Goal: Task Accomplishment & Management: Complete application form

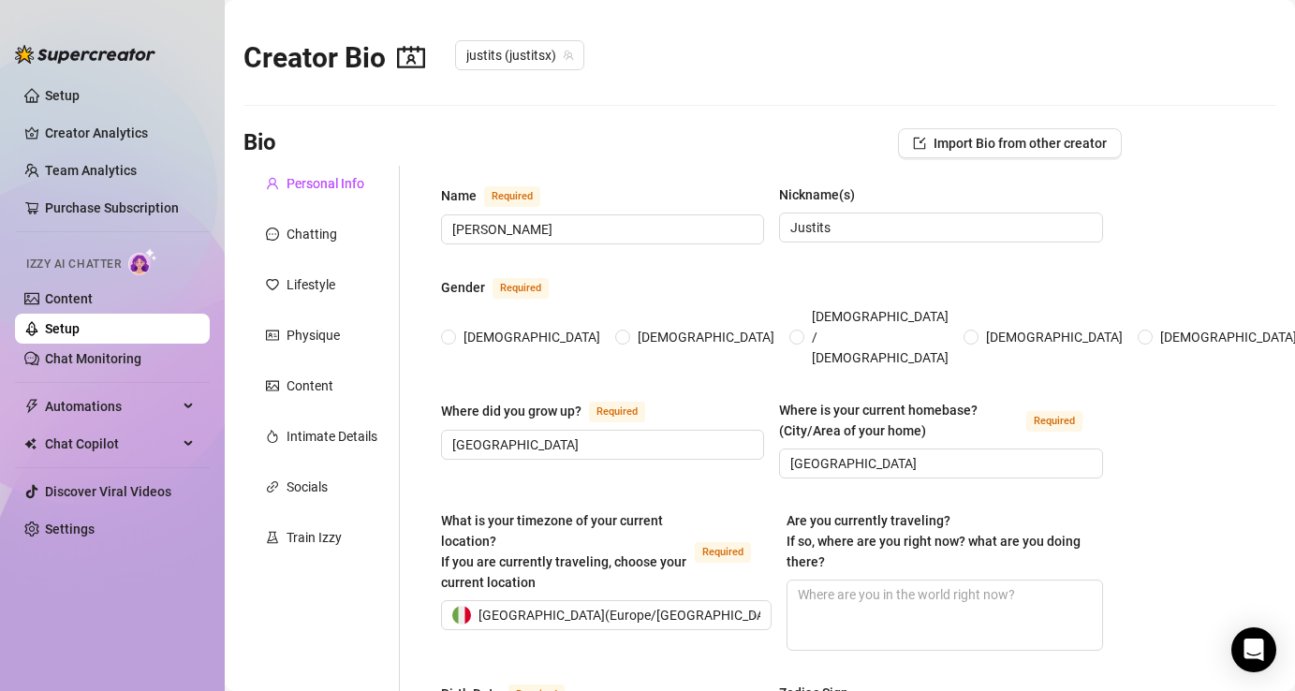
radio input "true"
type input "August 30th, 2003"
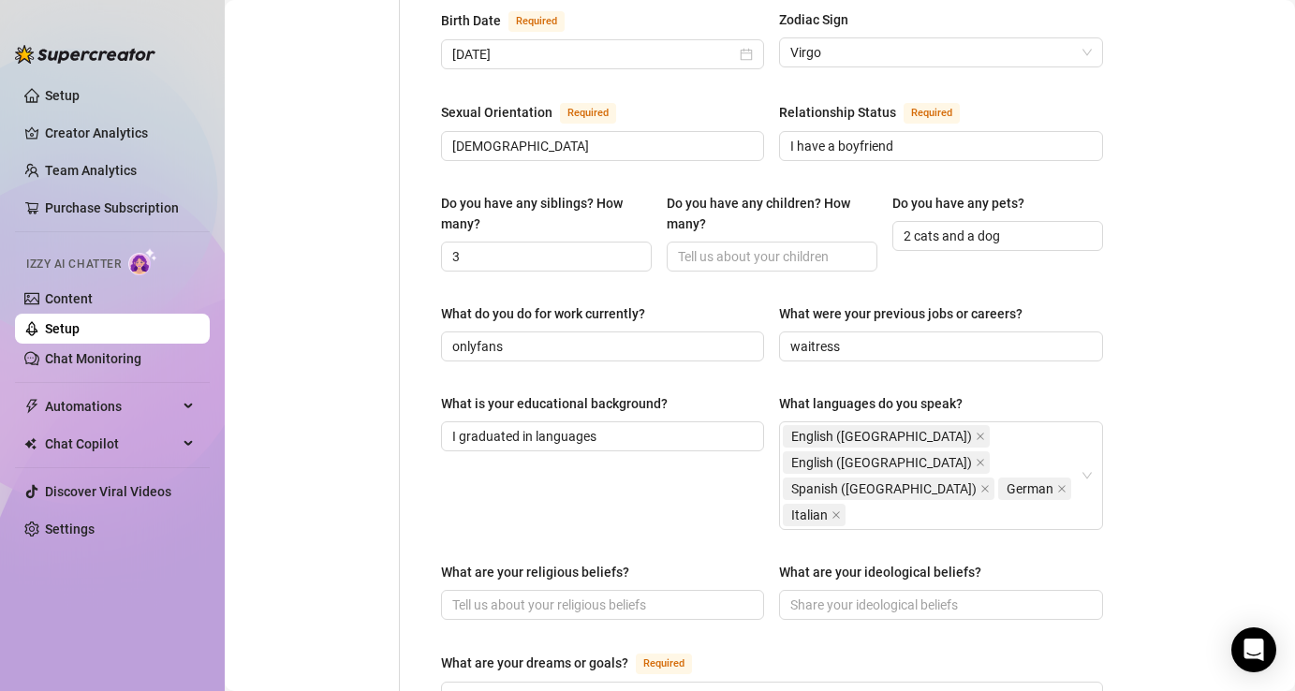
scroll to position [687, 0]
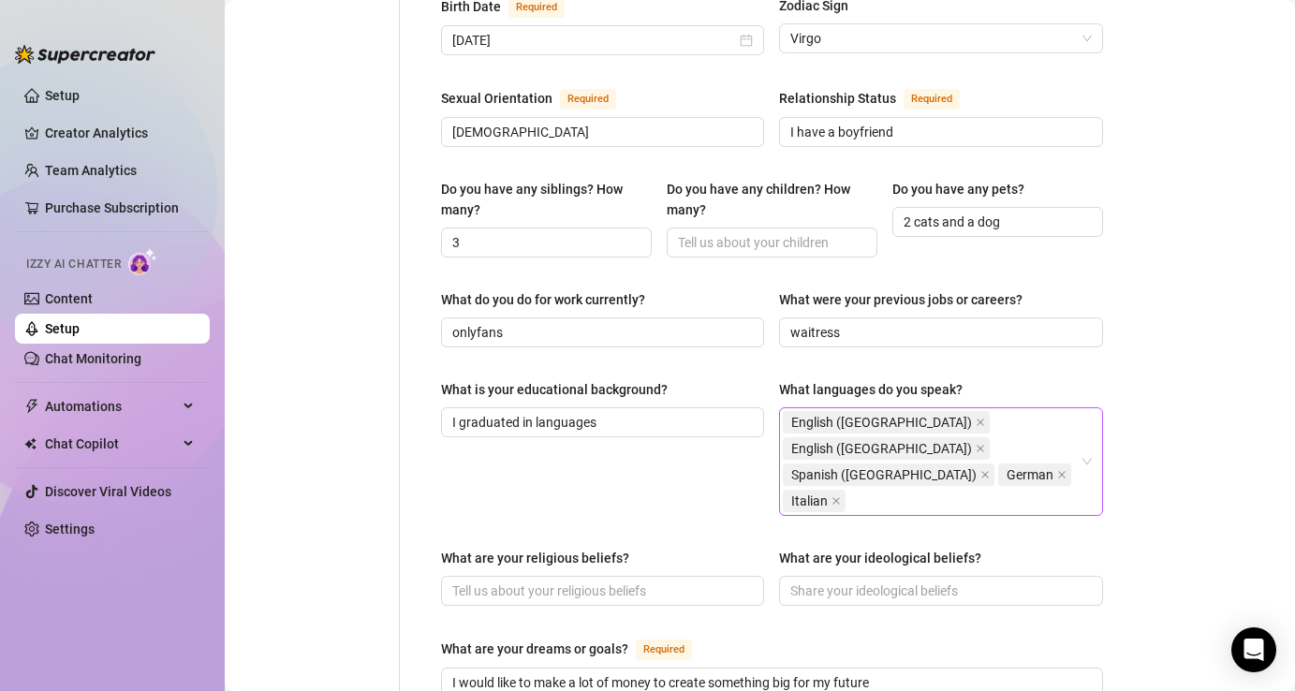
click at [1057, 470] on icon "close" at bounding box center [1061, 474] width 9 height 9
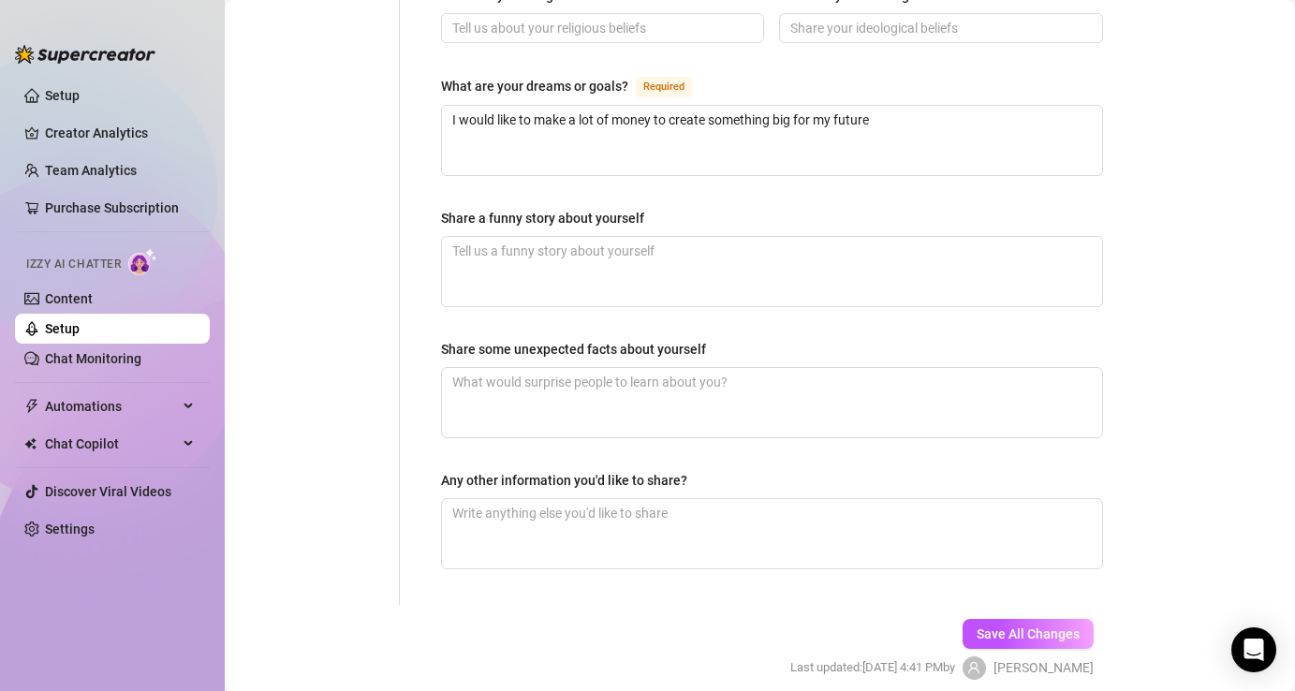
scroll to position [1250, 0]
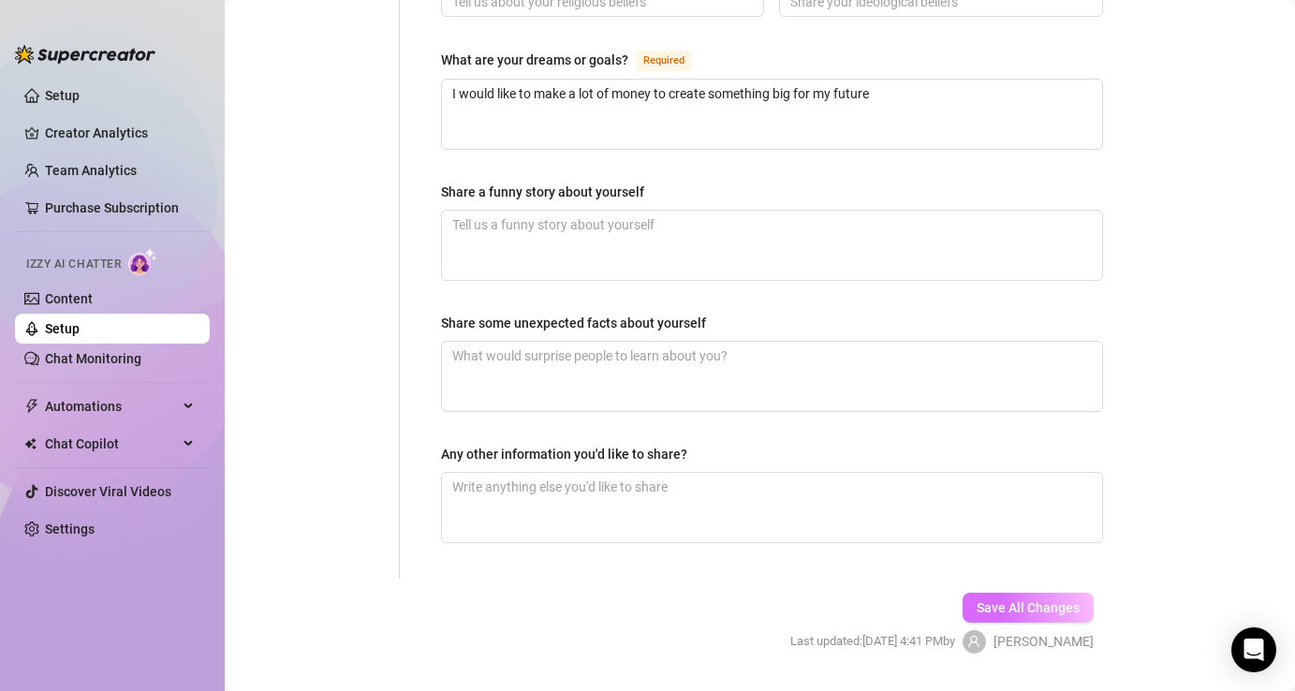
click at [1042, 600] on span "Save All Changes" at bounding box center [1028, 607] width 103 height 15
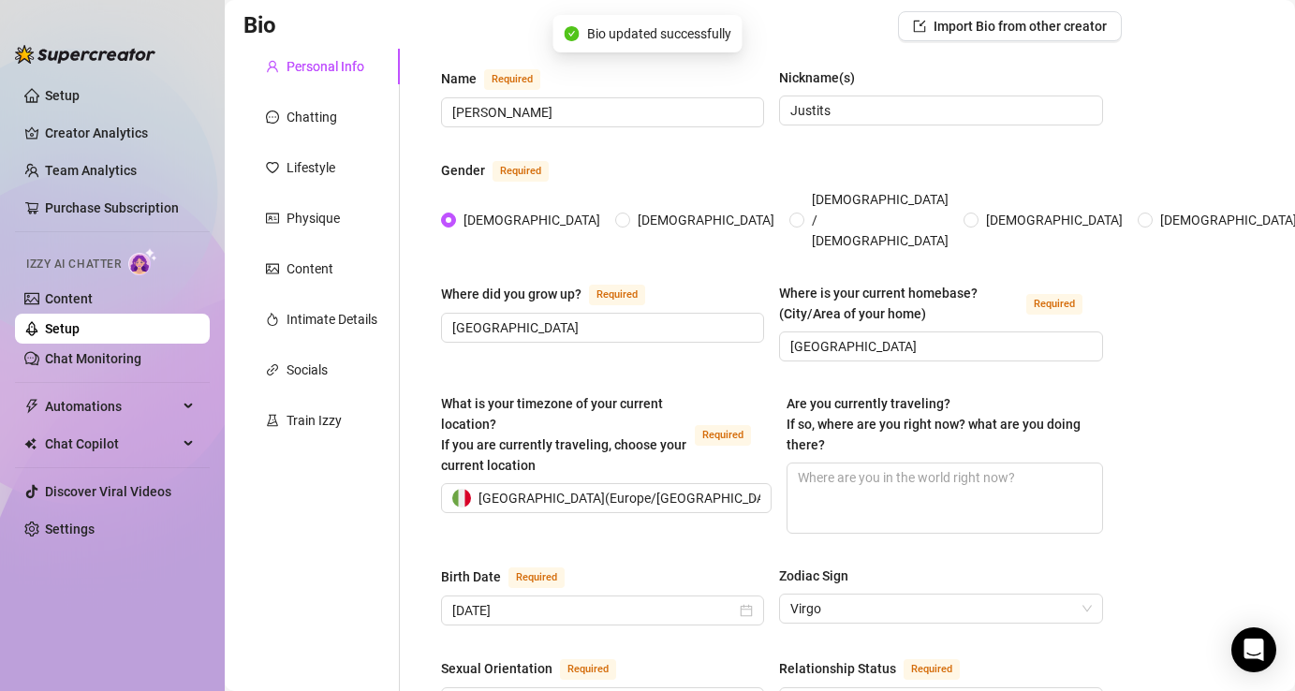
scroll to position [0, 0]
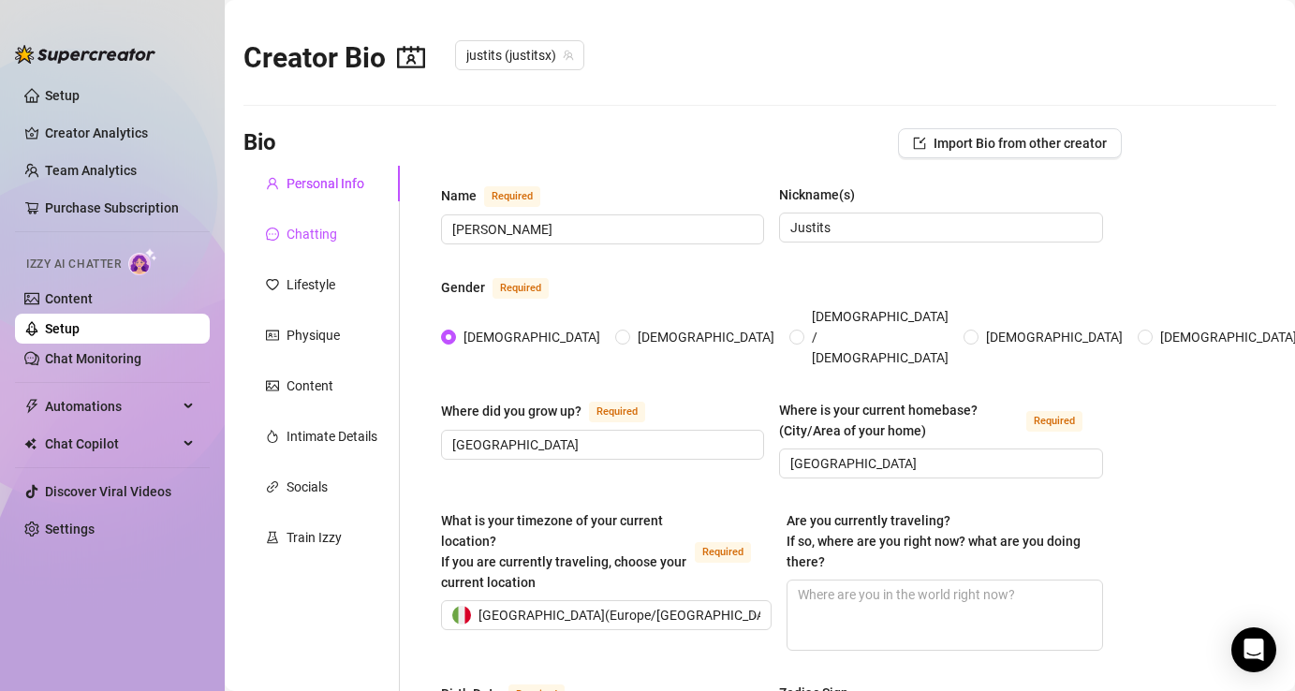
click at [331, 243] on div "Chatting" at bounding box center [321, 234] width 156 height 36
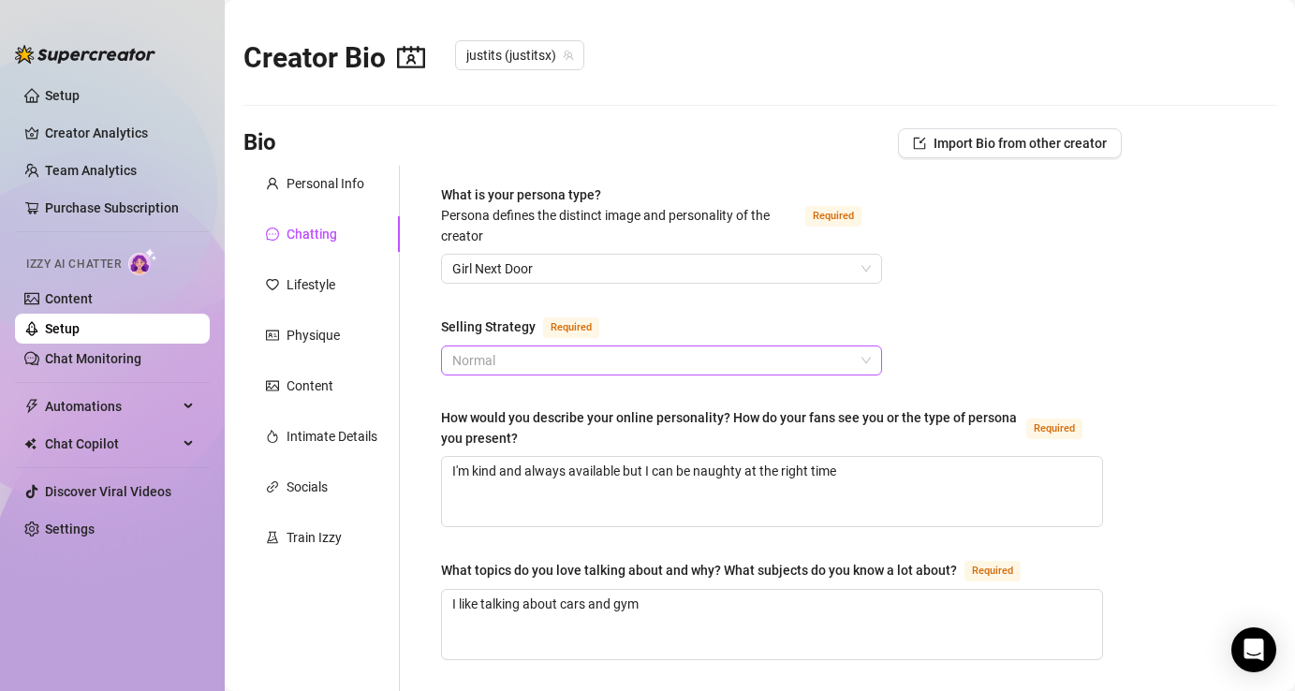
click at [775, 362] on span "Normal" at bounding box center [661, 360] width 419 height 28
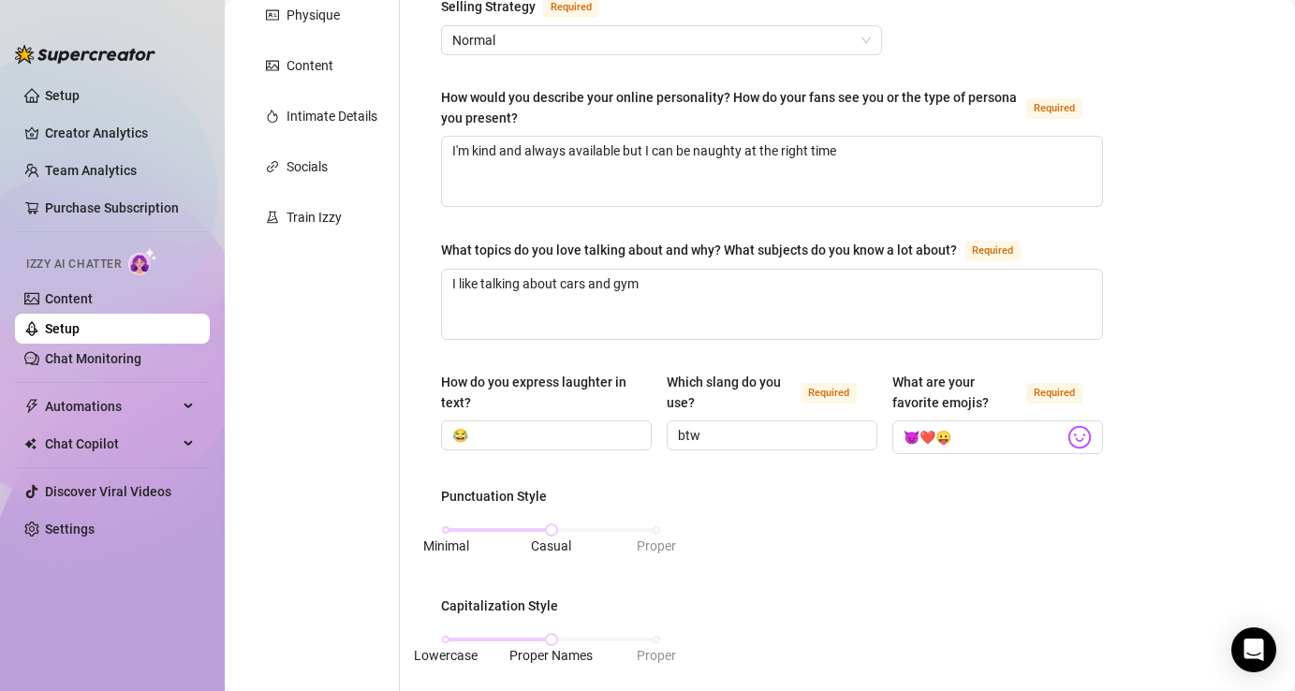
scroll to position [323, 0]
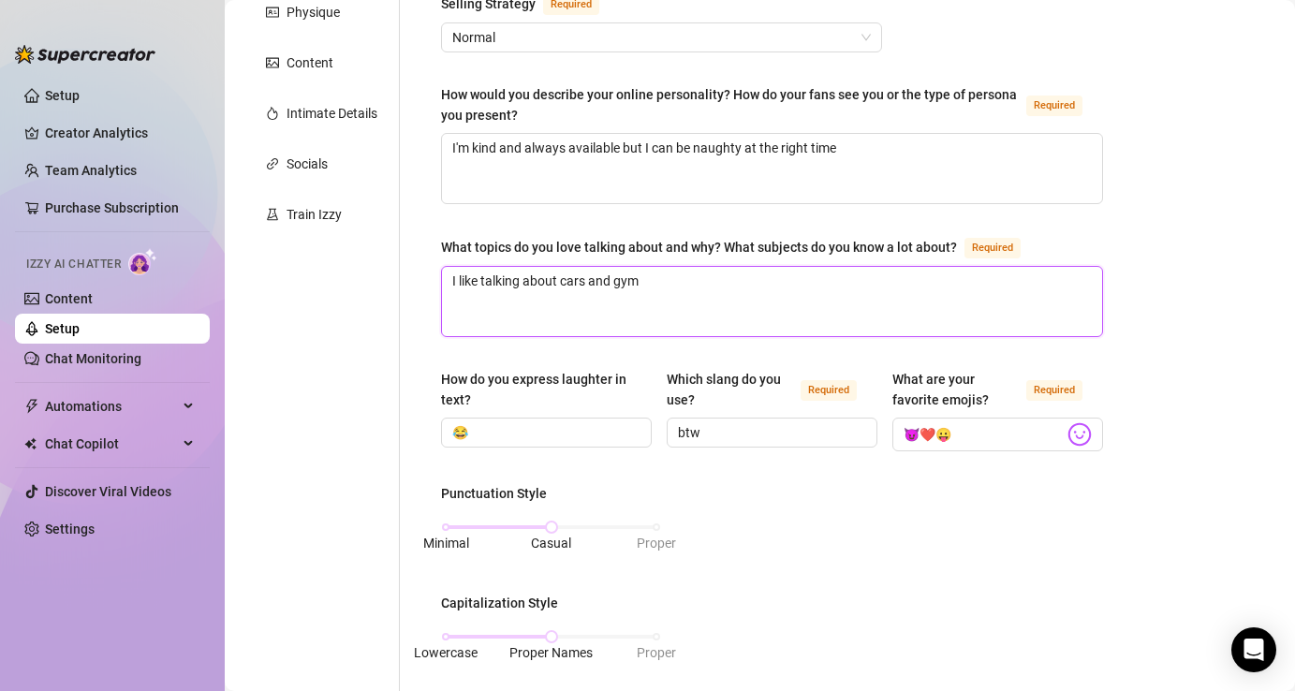
click at [662, 286] on textarea "I like talking about cars and gym" at bounding box center [772, 301] width 660 height 69
type textarea "I like talking about cars and gym,"
type textarea "I like talking about cars and gym, h"
type textarea "I like talking about cars and gym, ho"
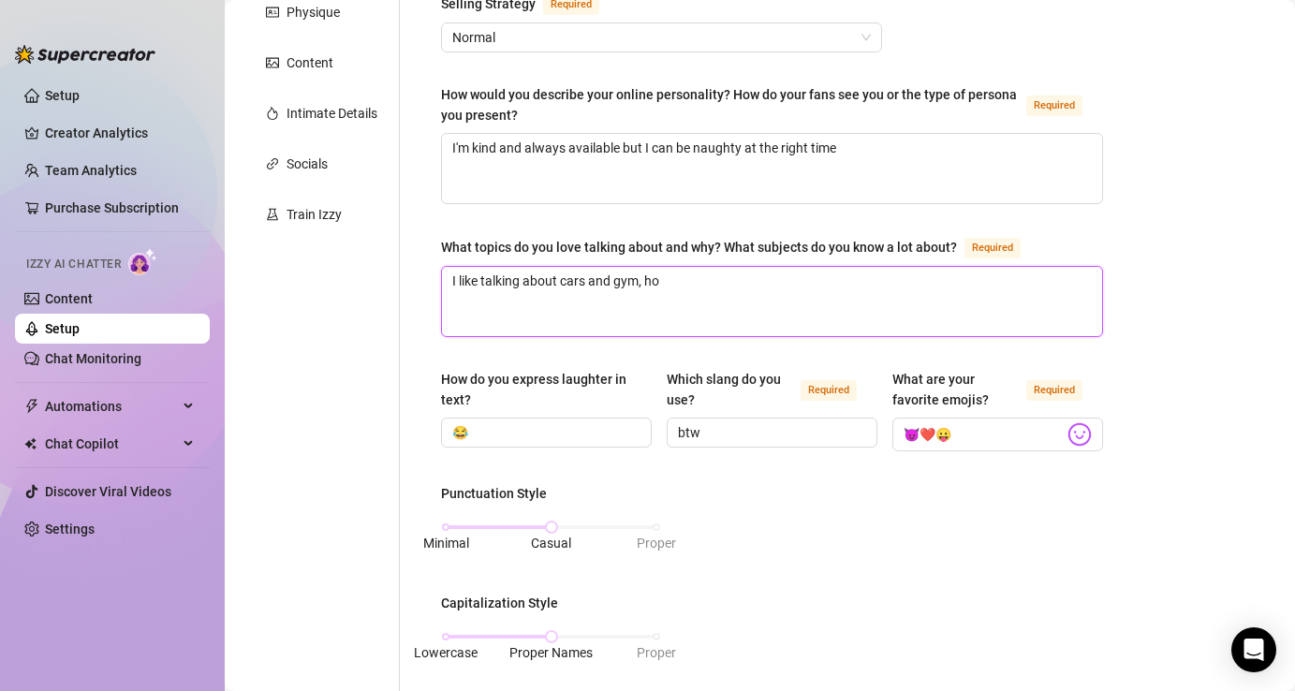
type textarea "I like talking about cars and gym, hor"
type textarea "I like talking about cars and gym, horo"
type textarea "I like talking about cars and gym, hor"
type textarea "I like talking about cars and gym, horro"
type textarea "I like talking about cars and gym, horror"
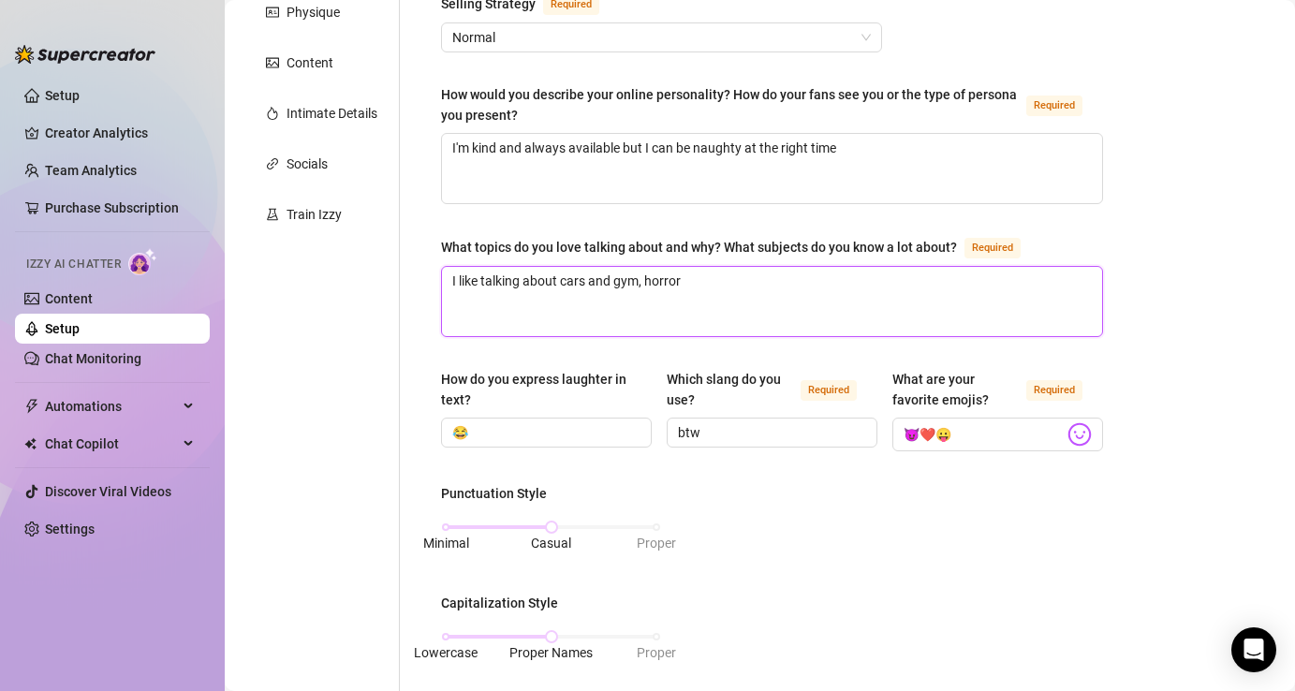
type textarea "I like talking about cars and gym, horror"
type textarea "I like talking about cars and gym, horror m"
type textarea "I like talking about cars and gym, horror mov"
type textarea "I like talking about cars and gym, horror movie"
type textarea "I like talking about cars and gym, horror movies"
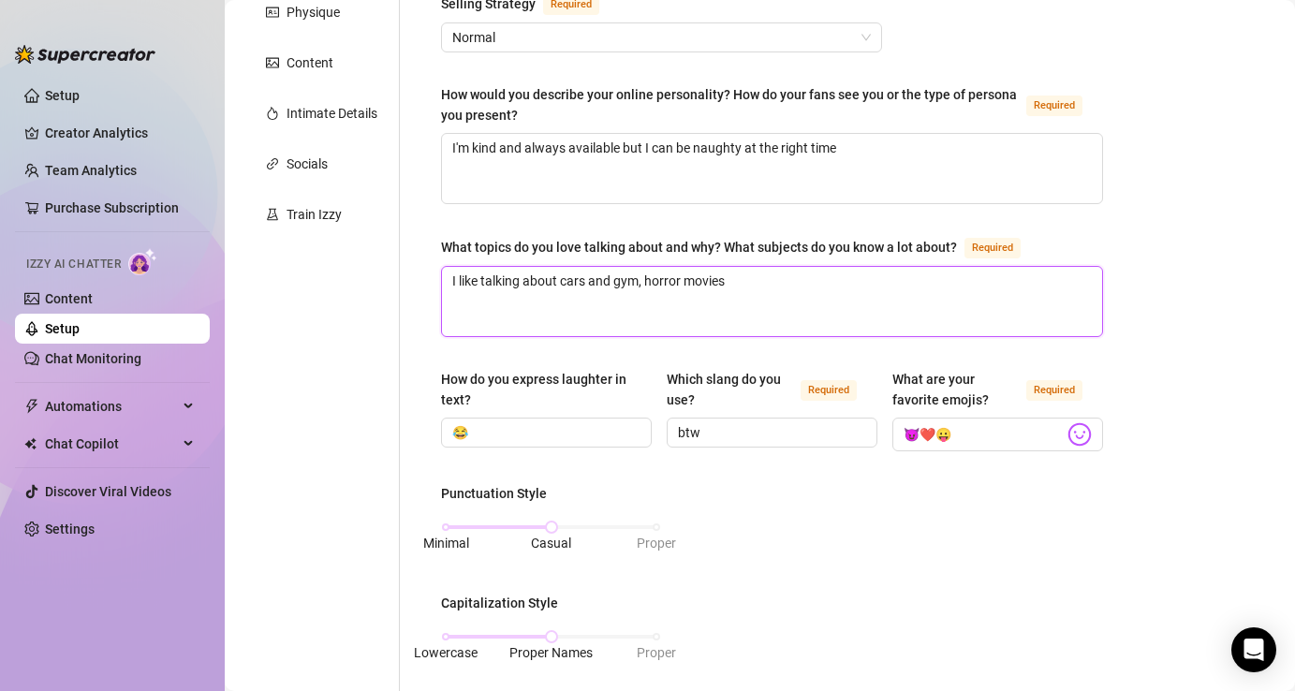
type textarea "I like talking about cars and gym, horror movies,"
type textarea "I like talking about cars and gym, horror movies, h"
type textarea "I like talking about cars and gym, horror movies, ha"
type textarea "I like talking about cars and gym, horror movies, har"
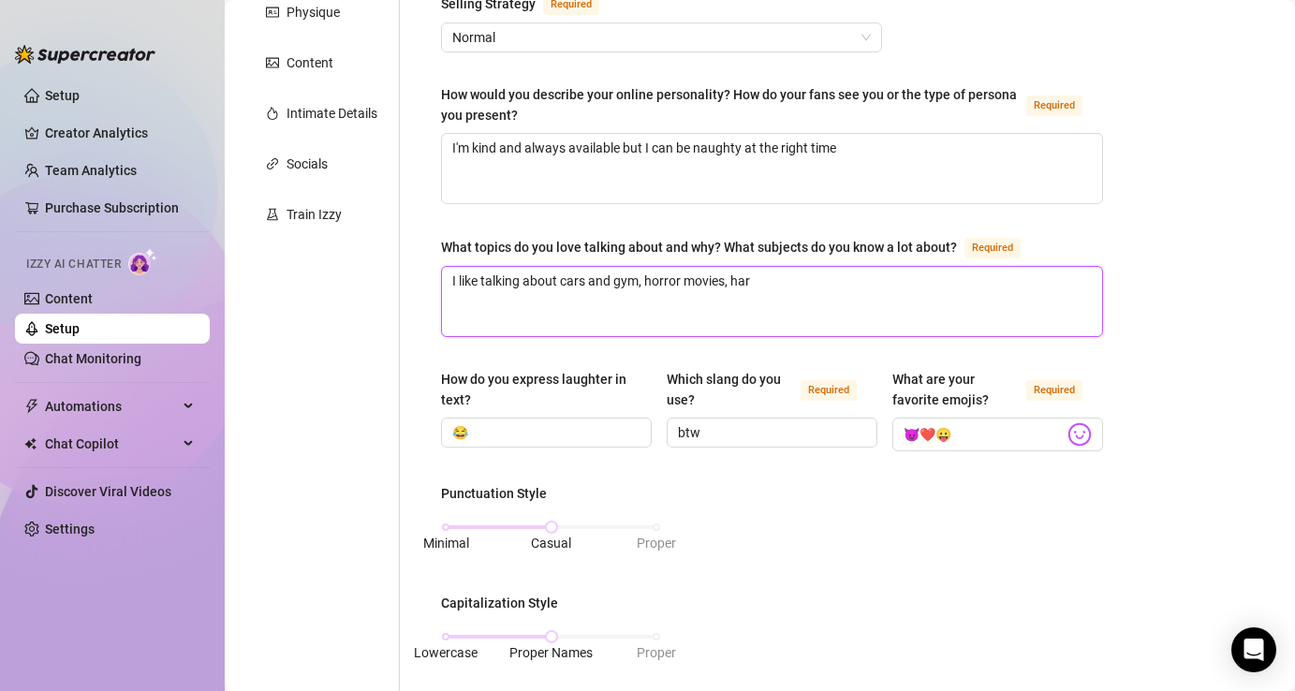
type textarea "I like talking about cars and gym, horror movies, harr"
type textarea "I like talking about cars and gym, horror movies, harry"
type textarea "I like talking about cars and gym, horror movies, harry p"
type textarea "I like talking about cars and gym, horror movies, harry po"
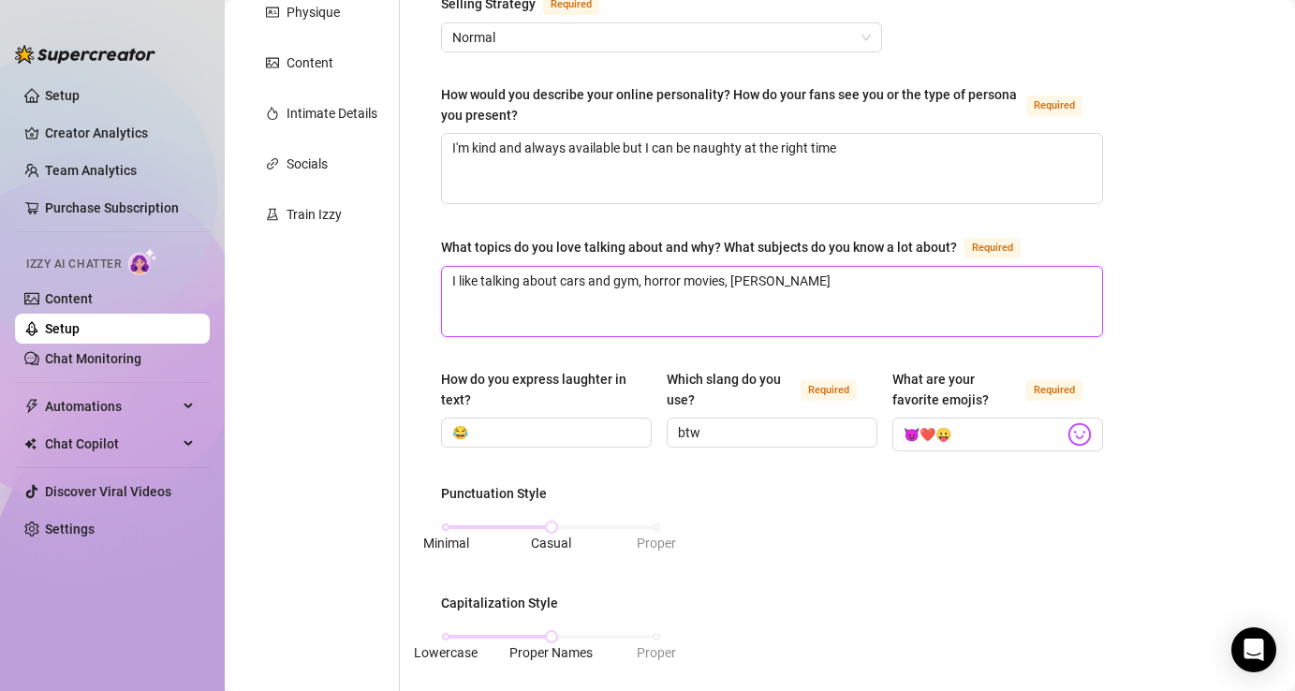
type textarea "I like talking about cars and gym, horror movies, harry pot"
type textarea "I like talking about cars and gym, horror movies, harry pott"
type textarea "I like talking about cars and gym, horror movies, harry potte"
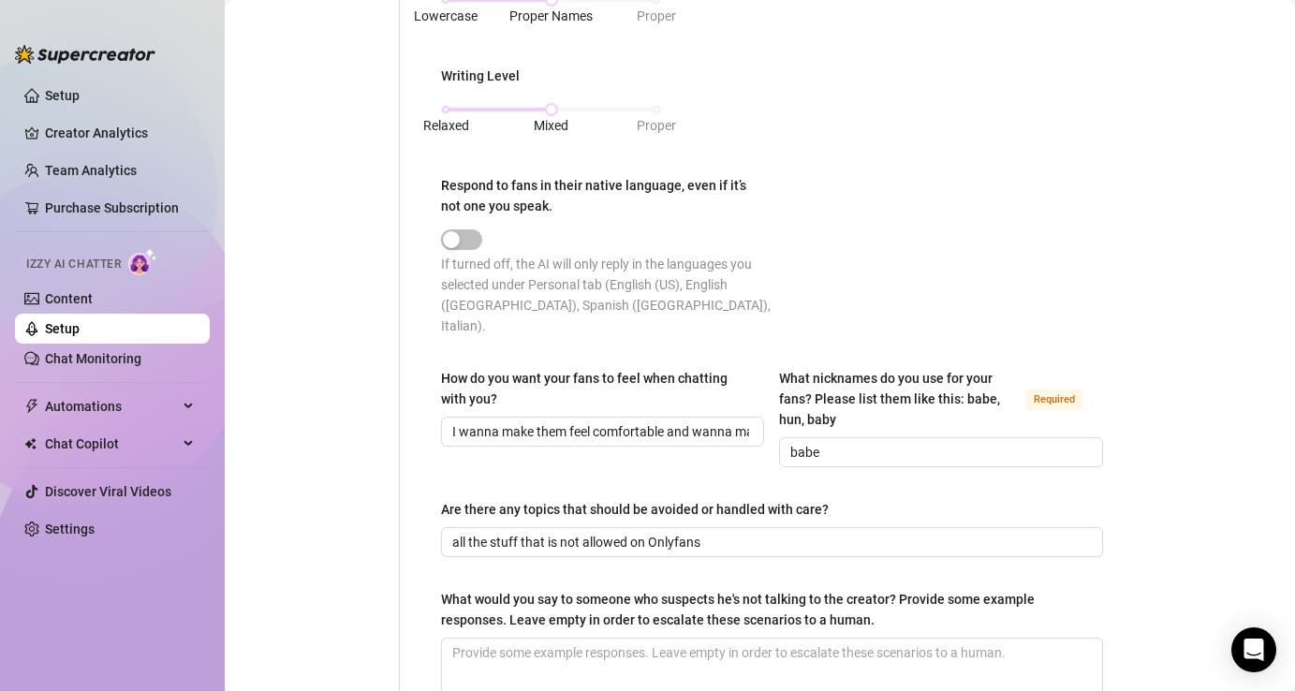
scroll to position [962, 0]
type textarea "I like talking about cars and gym, horror movies, harry potter"
click at [473, 233] on span "button" at bounding box center [461, 238] width 41 height 21
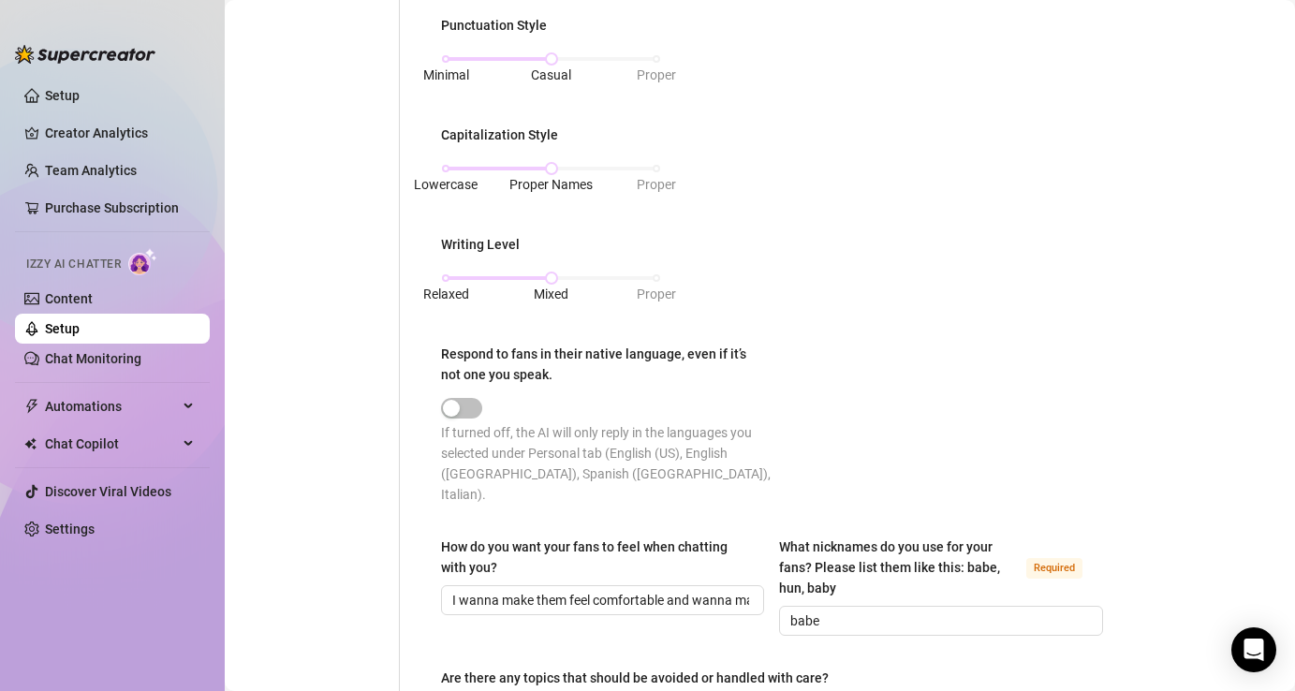
scroll to position [1154, 0]
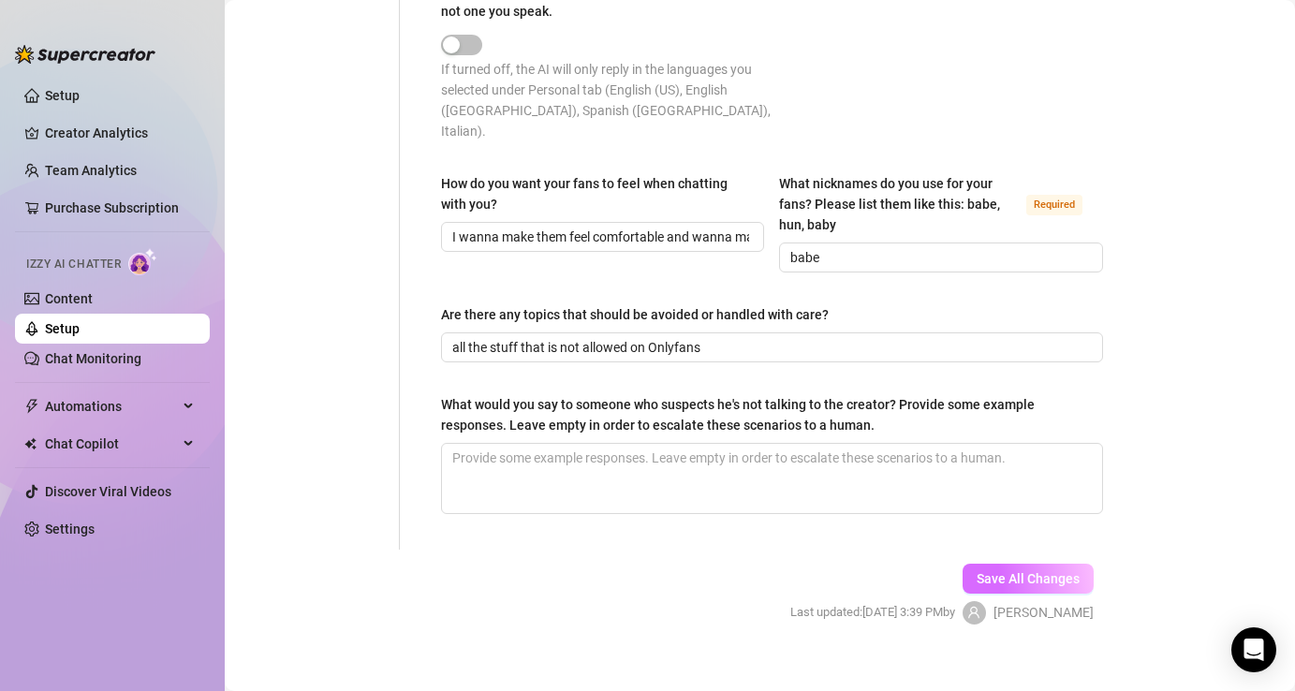
click at [981, 571] on span "Save All Changes" at bounding box center [1028, 578] width 103 height 15
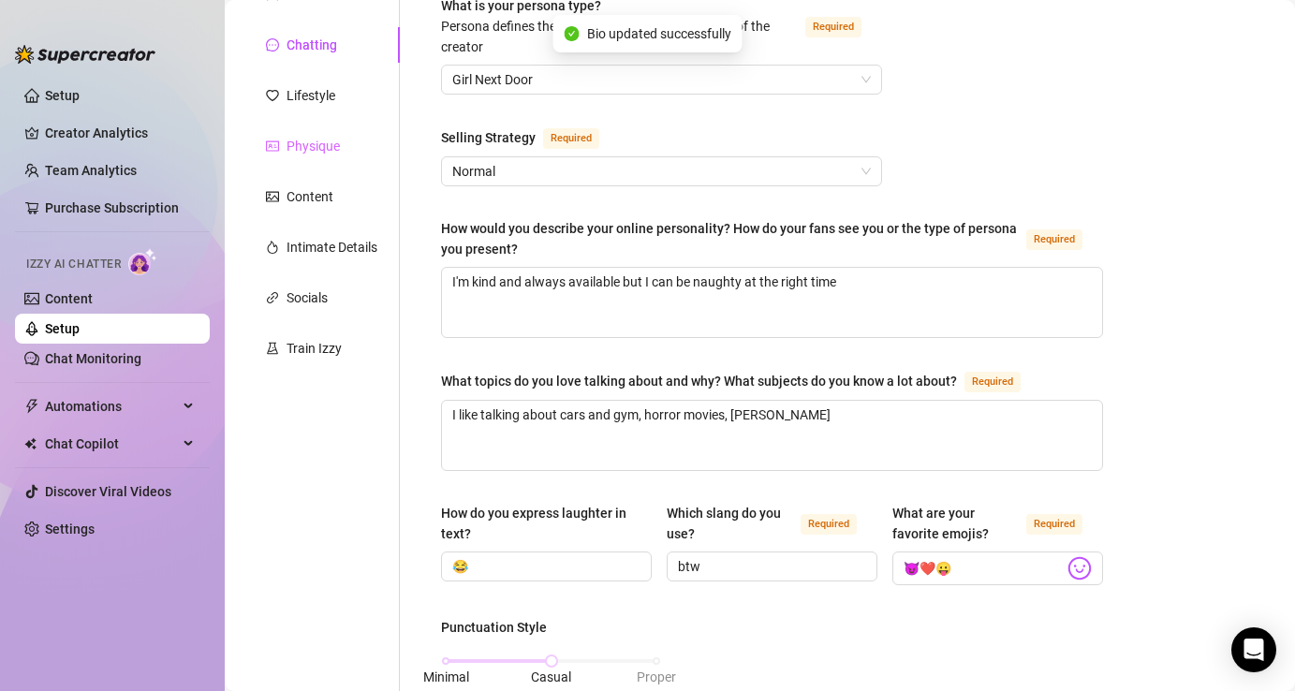
scroll to position [181, 0]
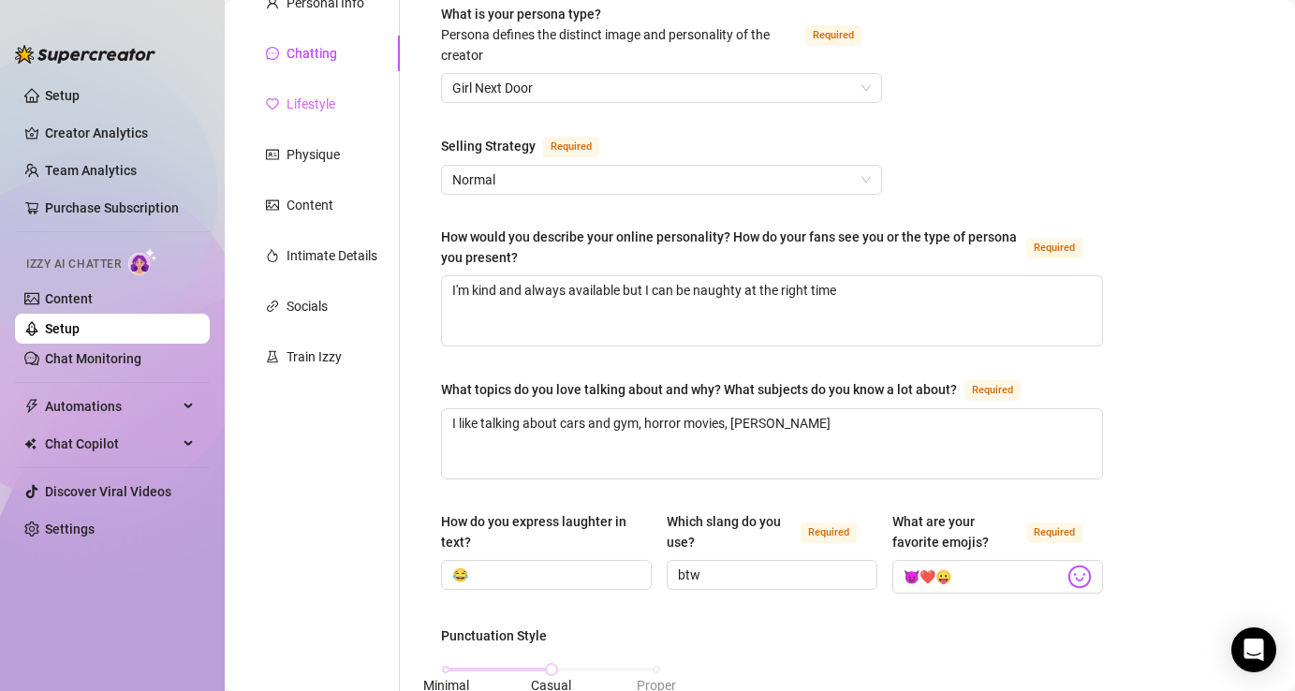
click at [324, 90] on div "Lifestyle" at bounding box center [321, 104] width 156 height 36
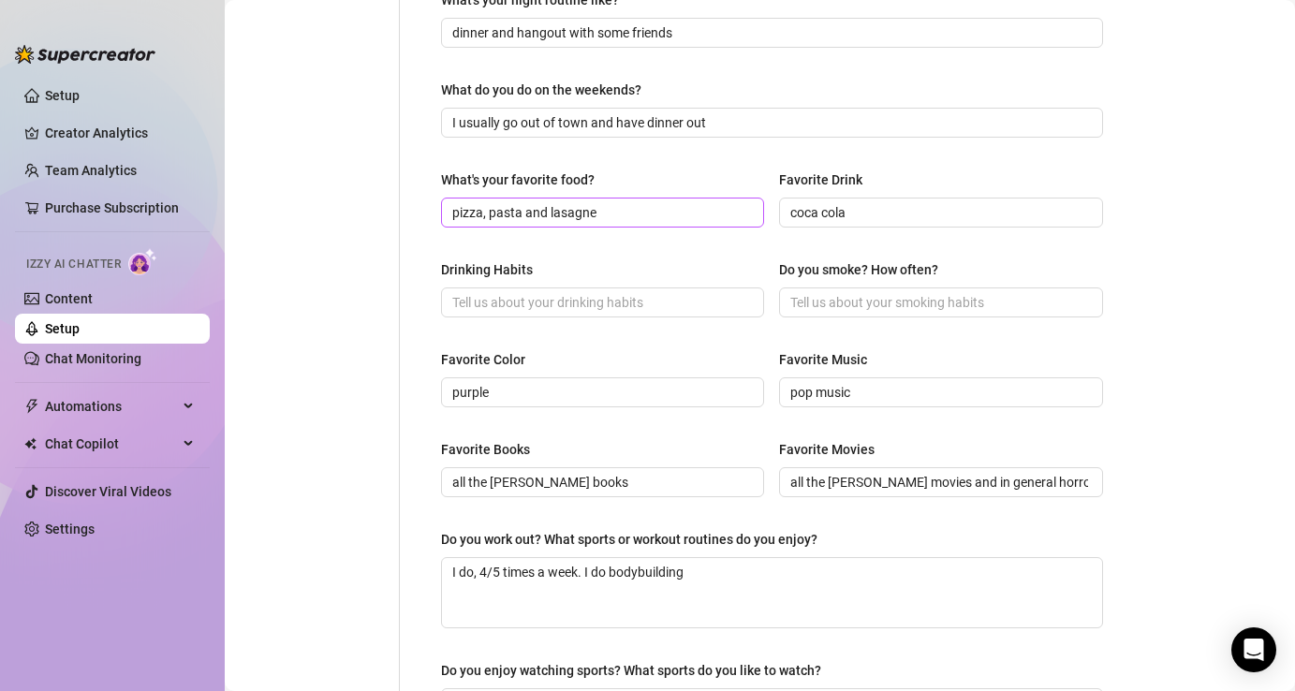
scroll to position [635, 0]
click at [610, 211] on input "pizza, pasta and lasagne" at bounding box center [600, 210] width 297 height 21
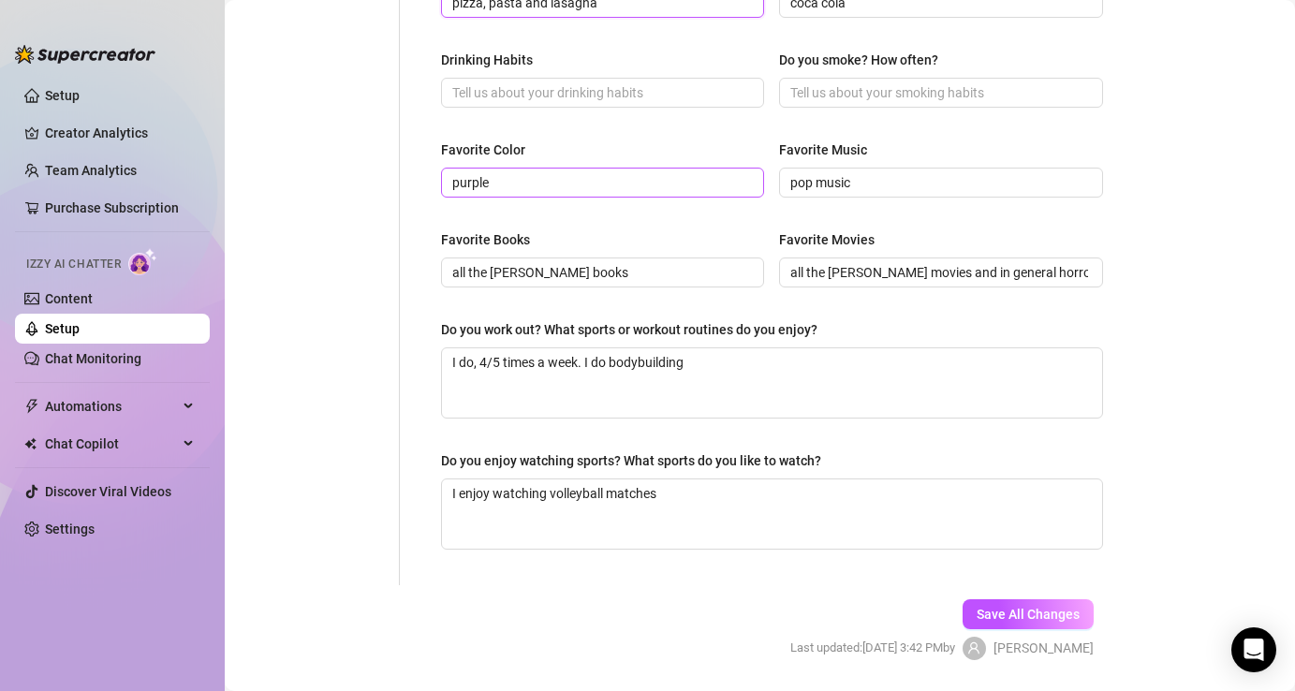
scroll to position [846, 0]
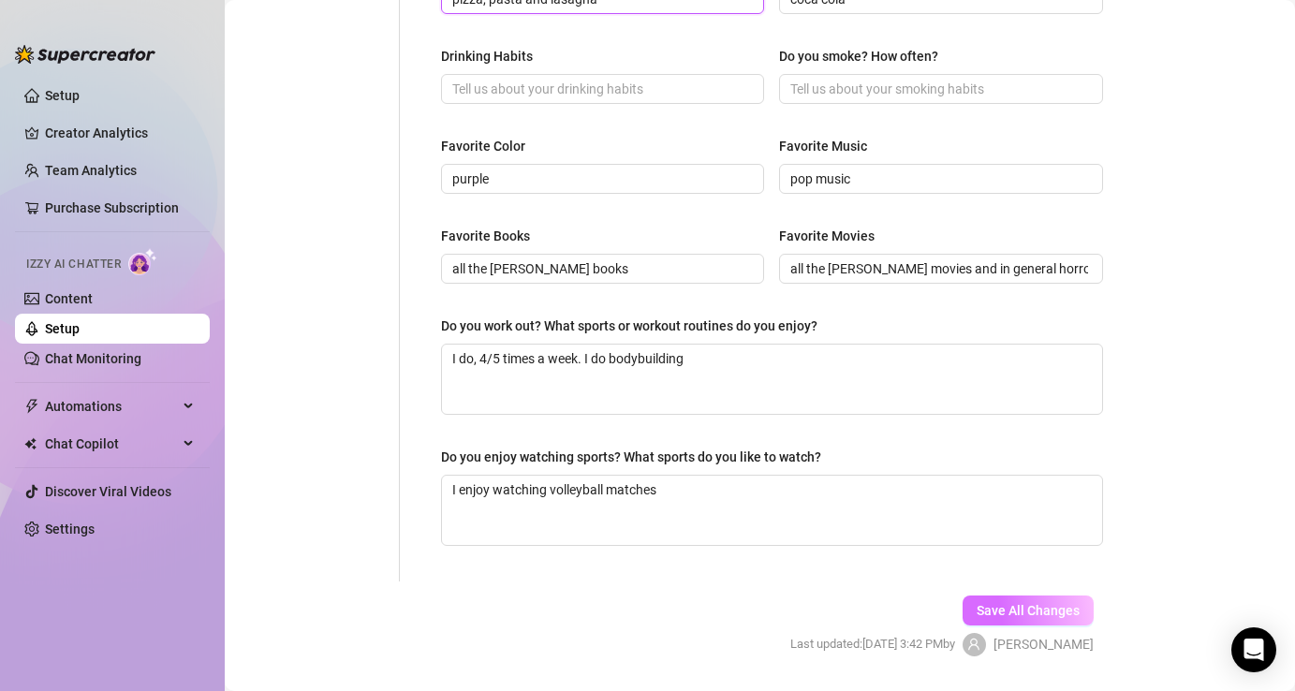
type input "pizza, pasta and lasagna"
click at [999, 617] on button "Save All Changes" at bounding box center [1028, 611] width 131 height 30
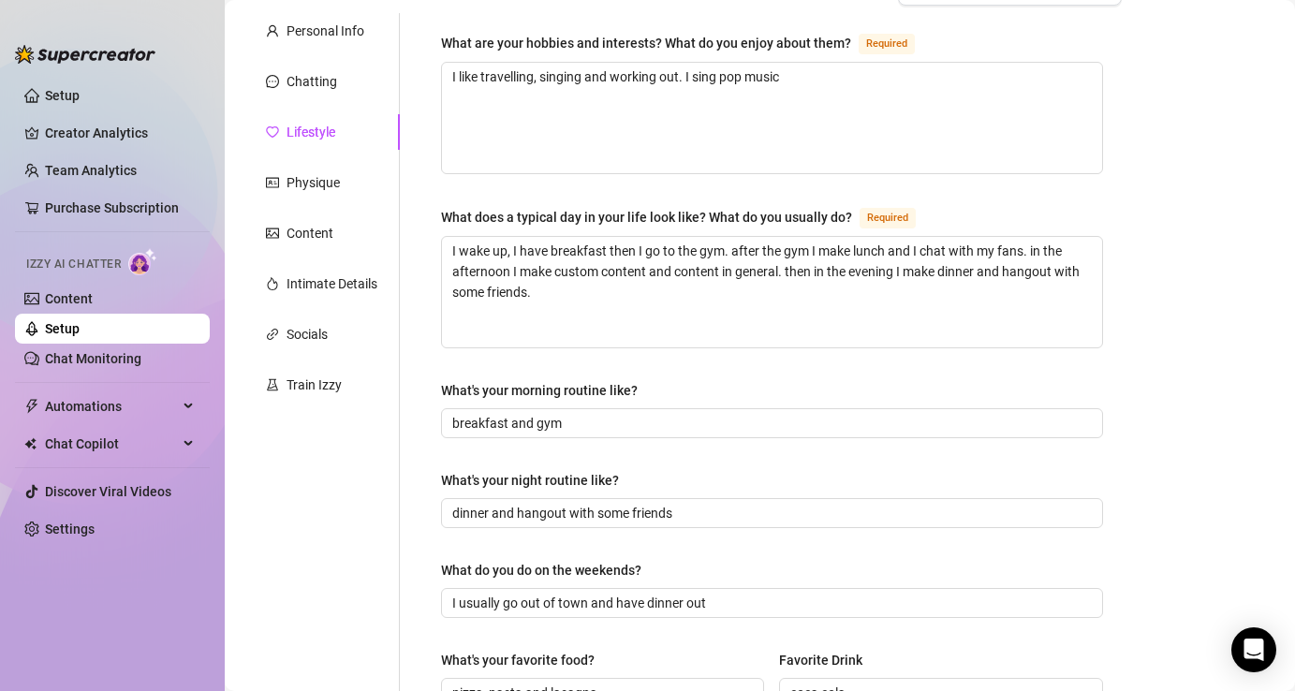
scroll to position [0, 0]
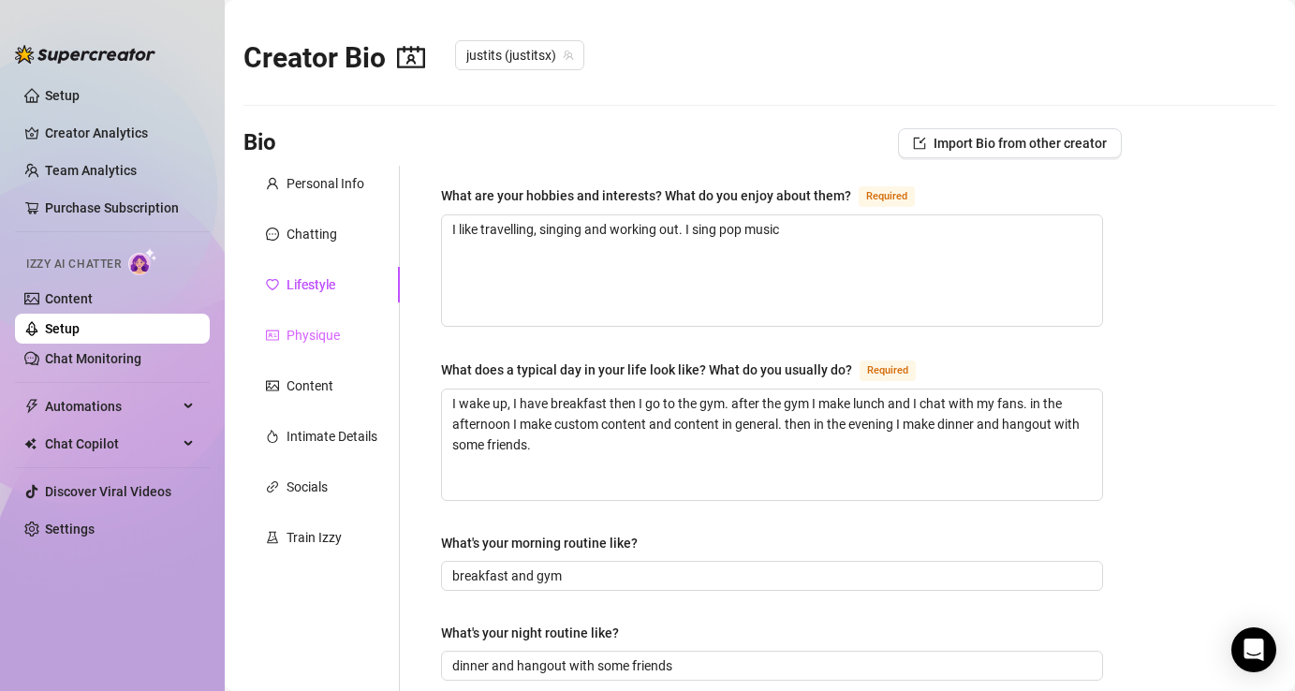
click at [346, 339] on div "Physique" at bounding box center [321, 335] width 156 height 36
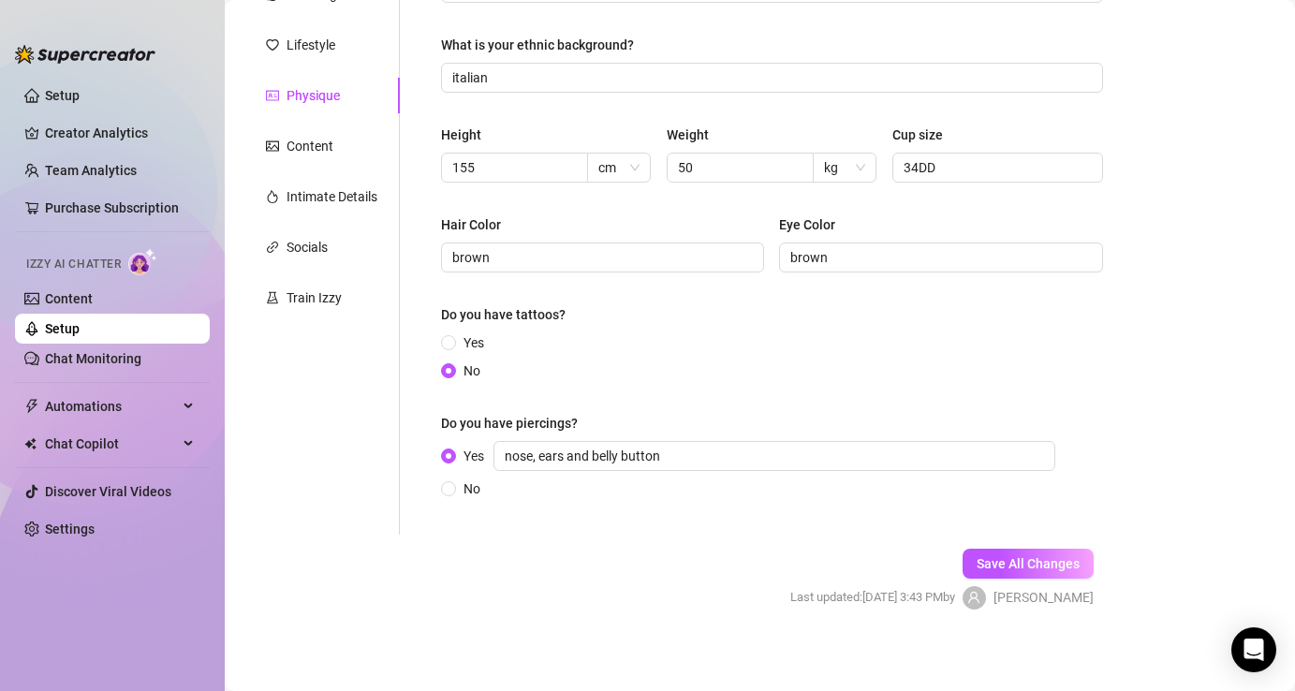
scroll to position [247, 0]
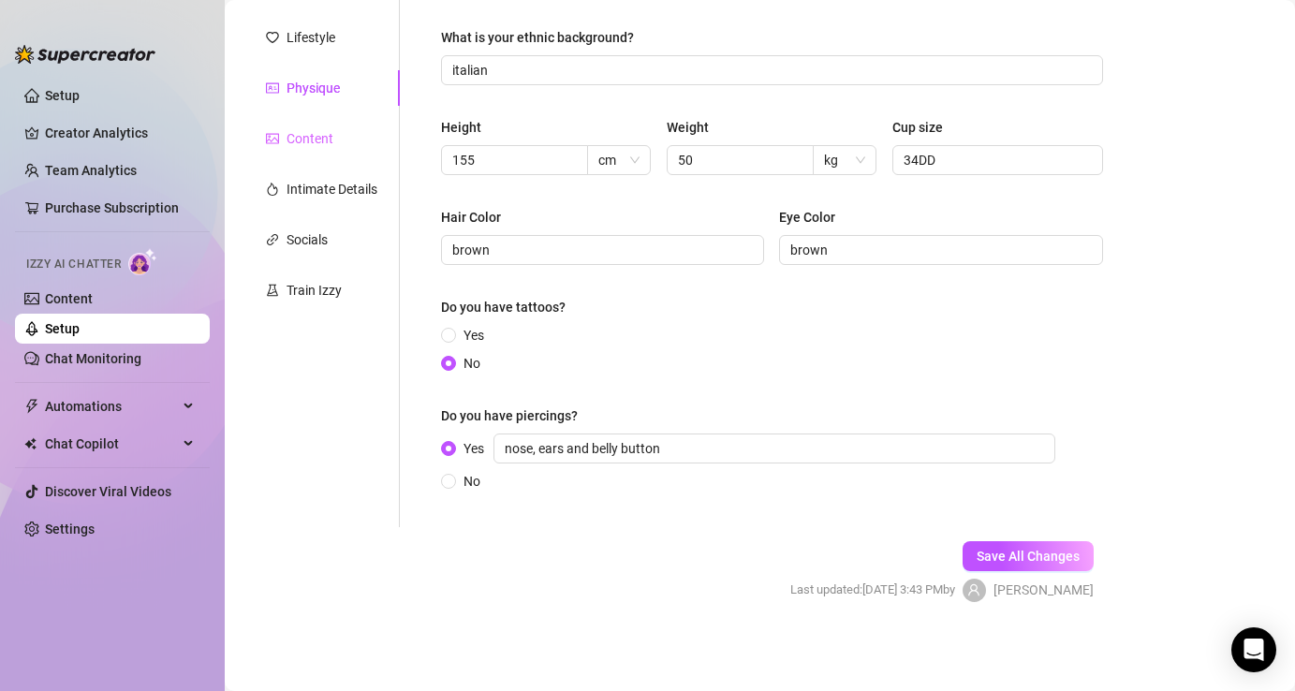
click at [356, 149] on div "Content" at bounding box center [321, 139] width 156 height 36
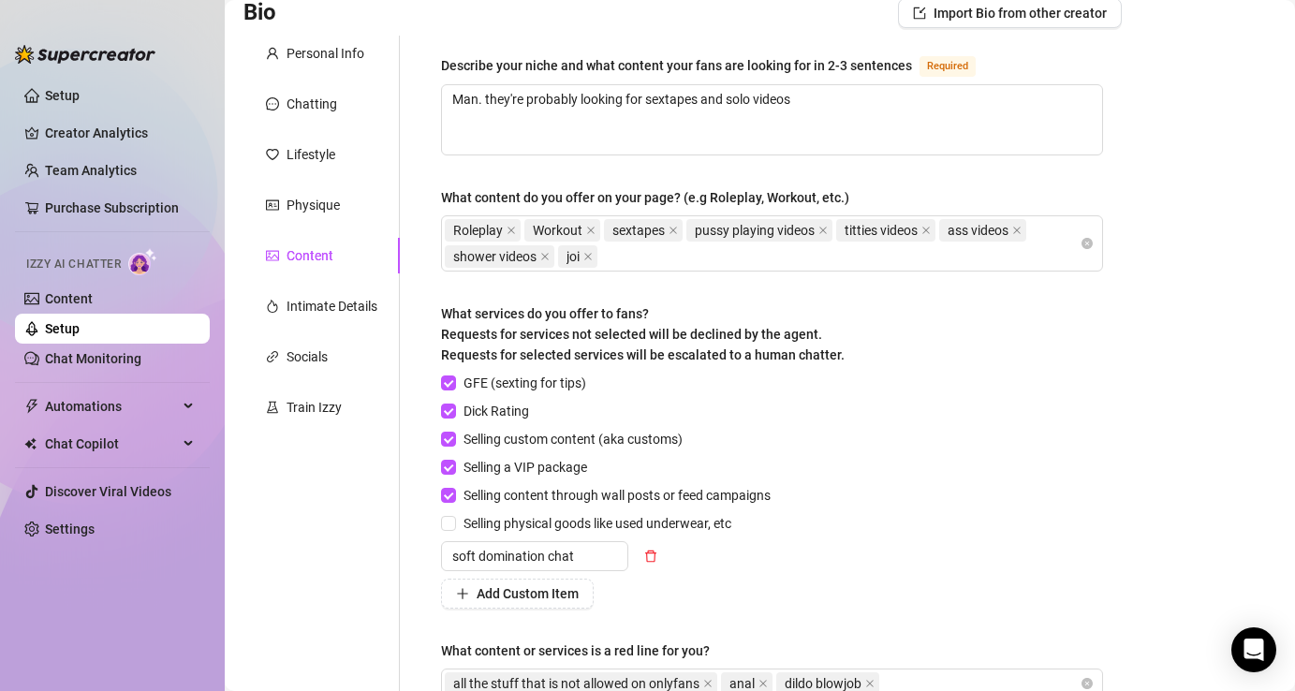
scroll to position [79, 0]
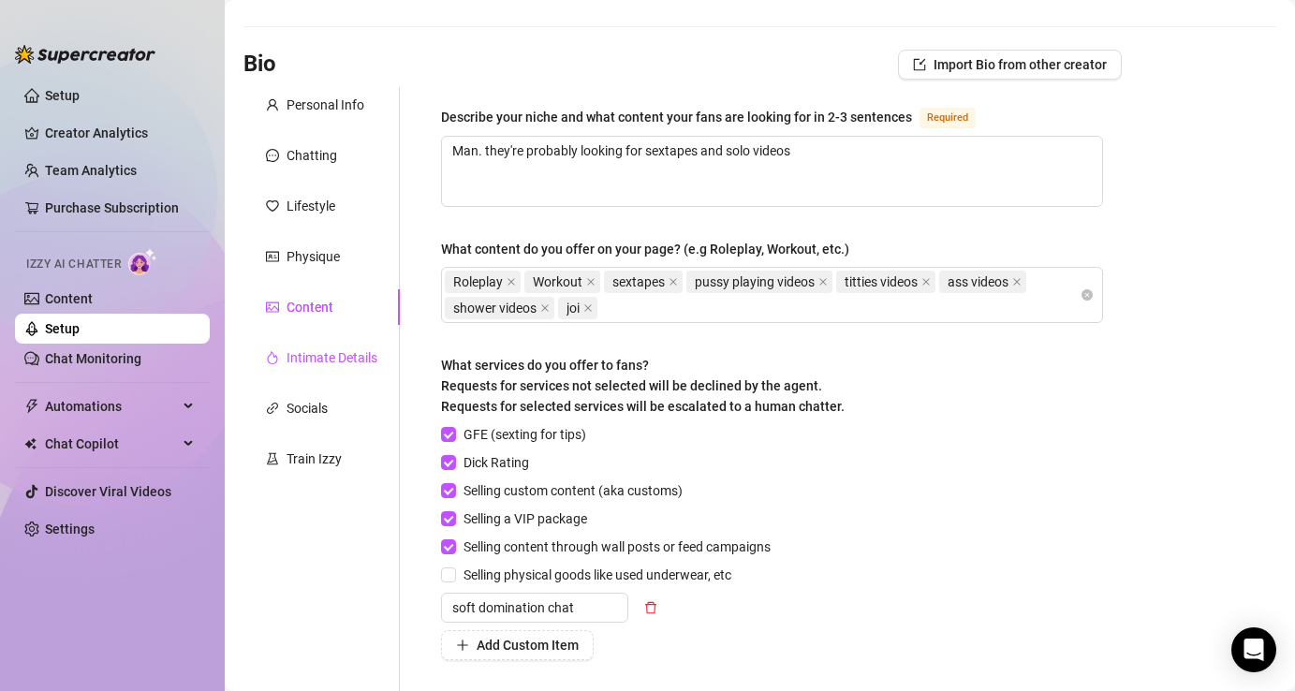
click at [326, 362] on div "Intimate Details" at bounding box center [332, 357] width 91 height 21
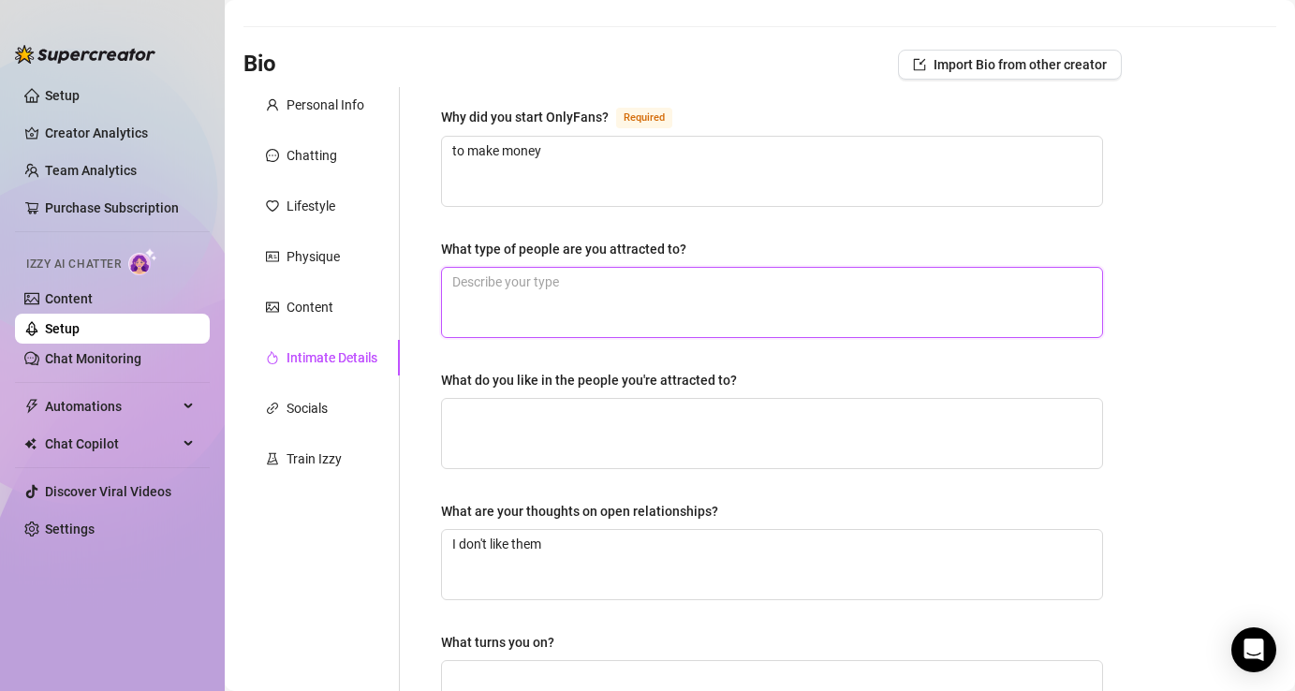
click at [575, 312] on textarea "What type of people are you attracted to?" at bounding box center [772, 302] width 660 height 69
type textarea "I"
type textarea "I'"
type textarea "I'm"
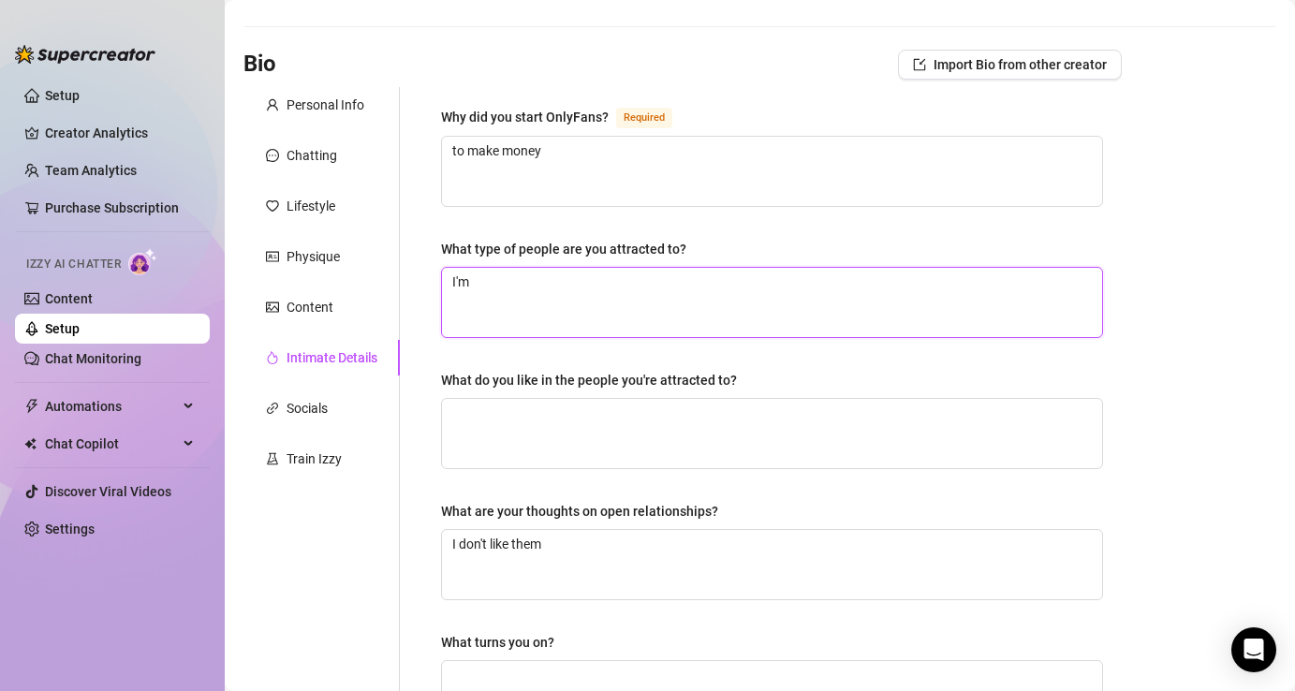
type textarea "I'm a"
type textarea "I'm at"
type textarea "I'm att"
type textarea "I'm attr"
type textarea "I'm attra"
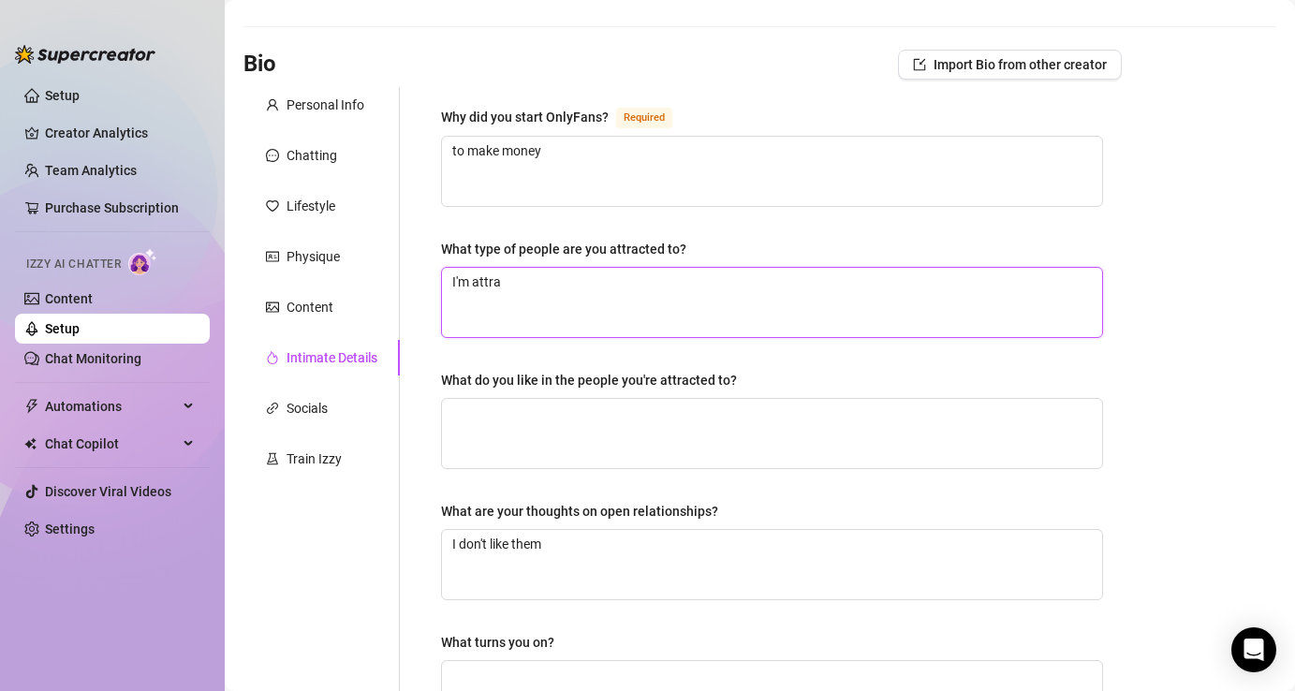
type textarea "I'm attrac"
type textarea "I'm attract"
type textarea "I'm attracte"
type textarea "I'm attracted"
type textarea "I'm attracted t"
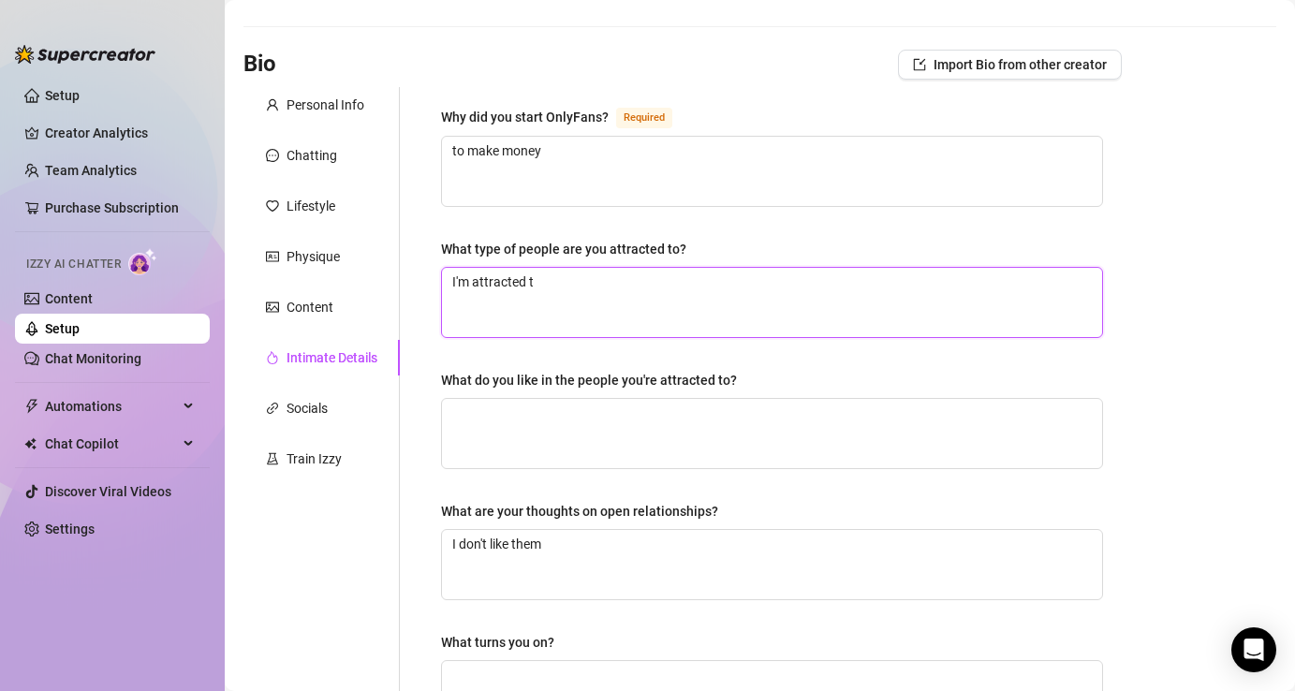
type textarea "I'm attracted to"
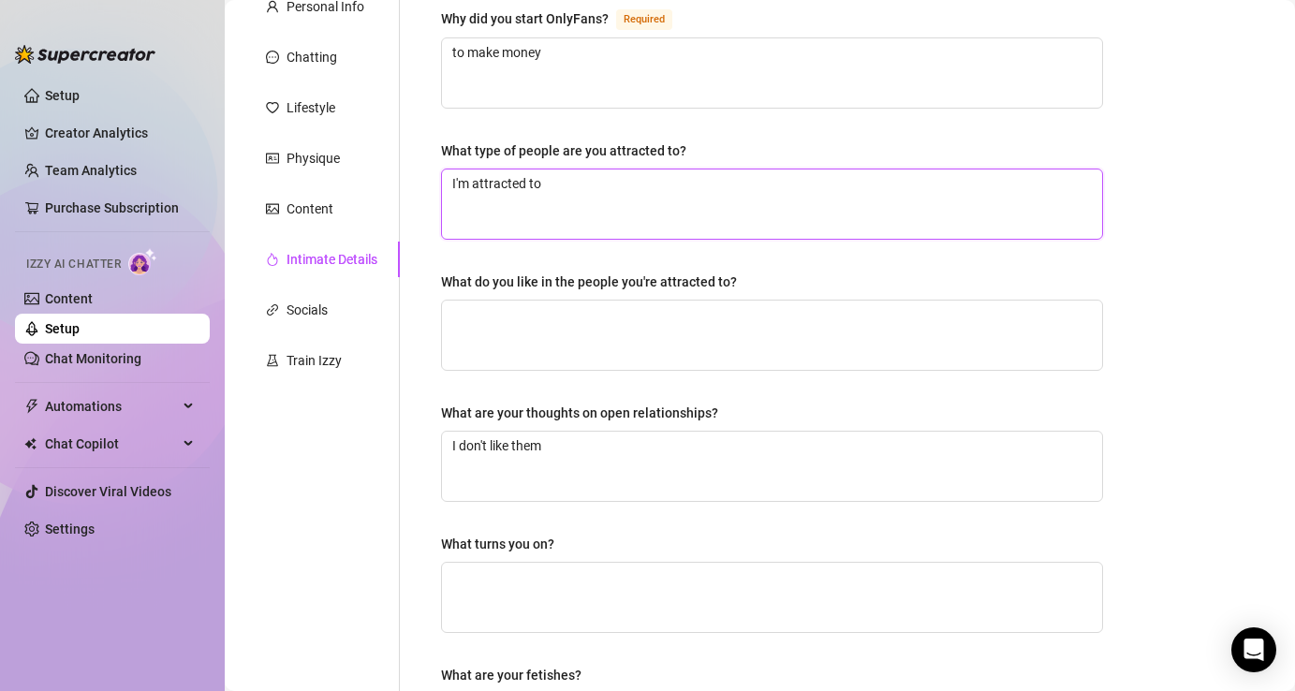
scroll to position [178, 0]
type textarea "I'm attracted to"
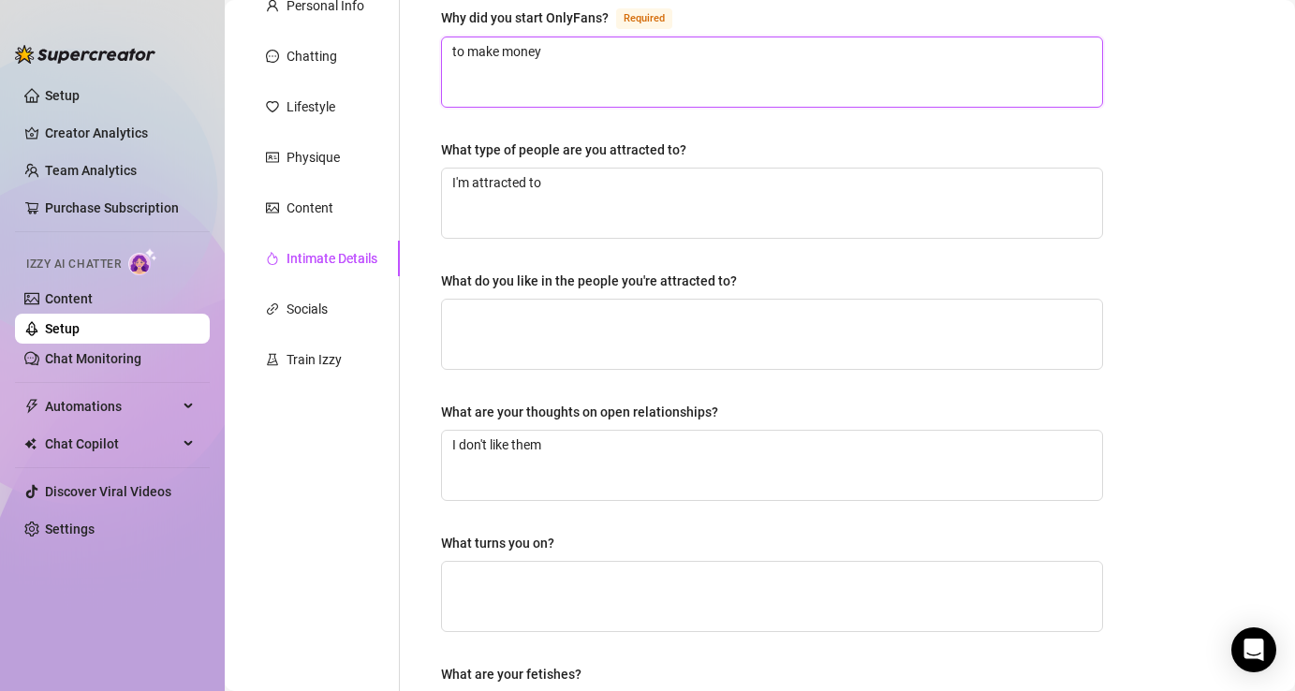
click at [598, 56] on textarea "to make money" at bounding box center [772, 71] width 660 height 69
type textarea "to make mone"
type textarea "to make mon"
type textarea "to make mo"
type textarea "to make m"
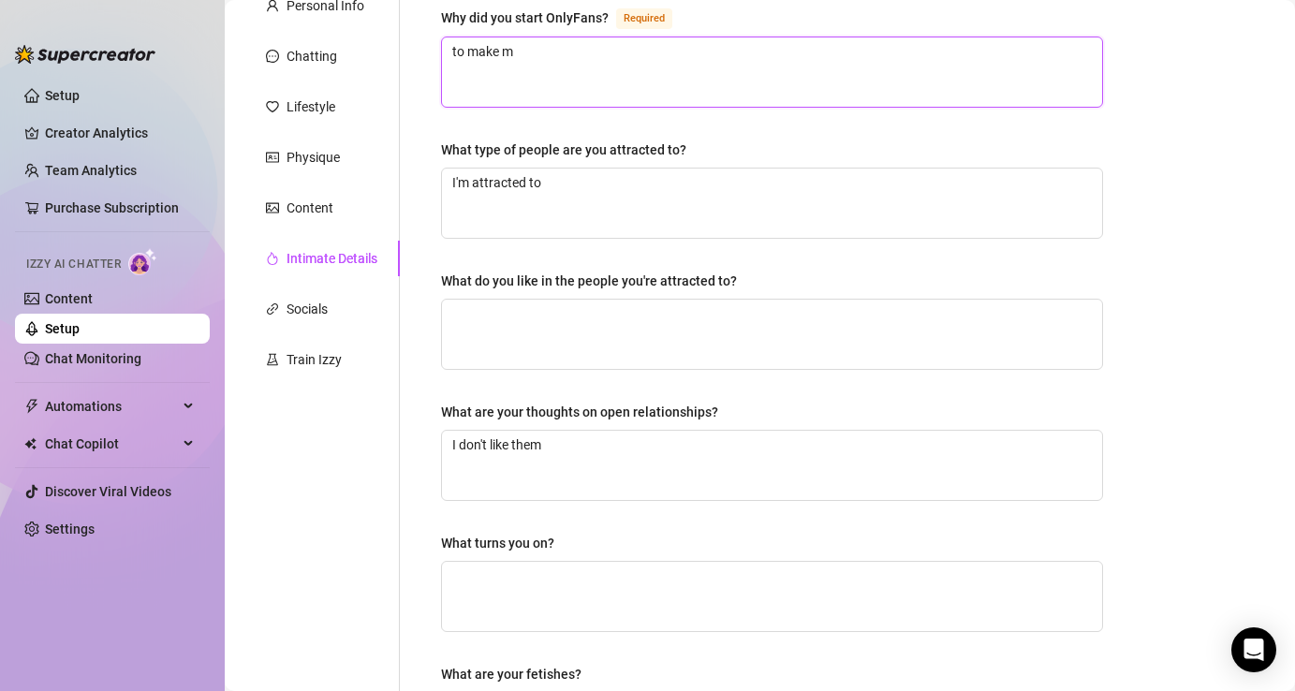
type textarea "to make"
type textarea "to mak"
type textarea "to ma"
type textarea "to m"
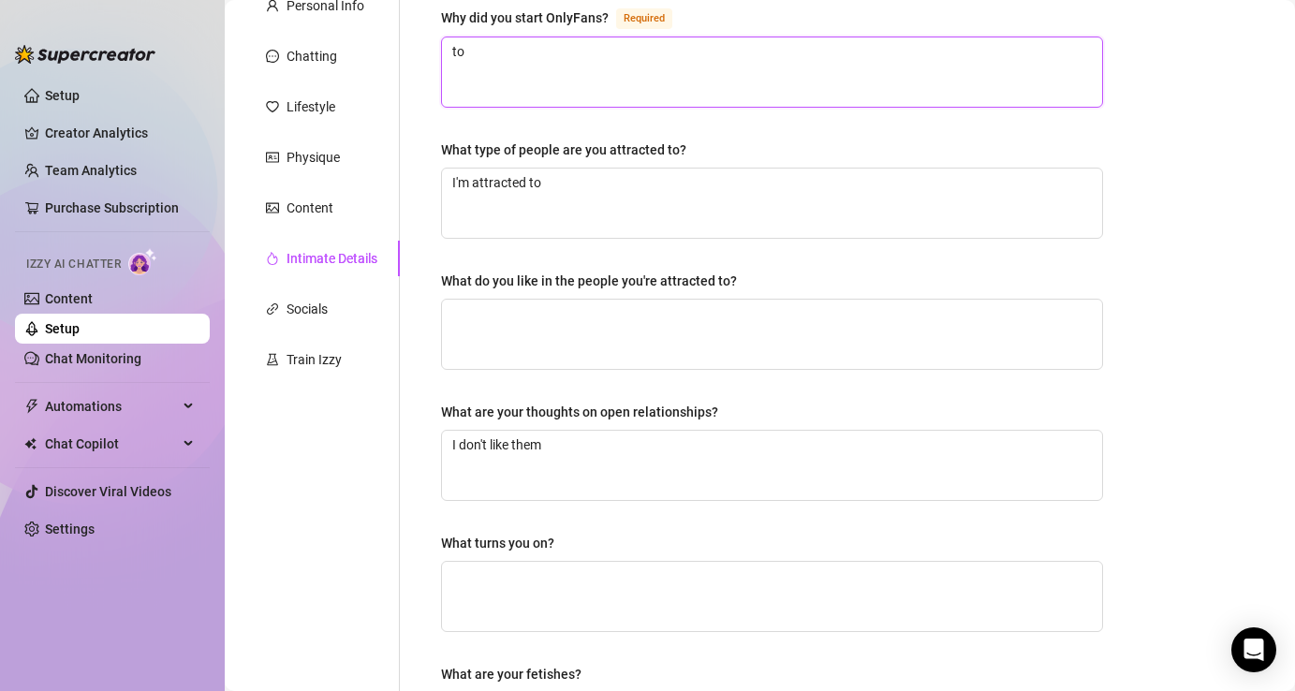
type textarea "to e"
type textarea "to ex"
type textarea "to exo"
type textarea "to ex"
type textarea "to exp"
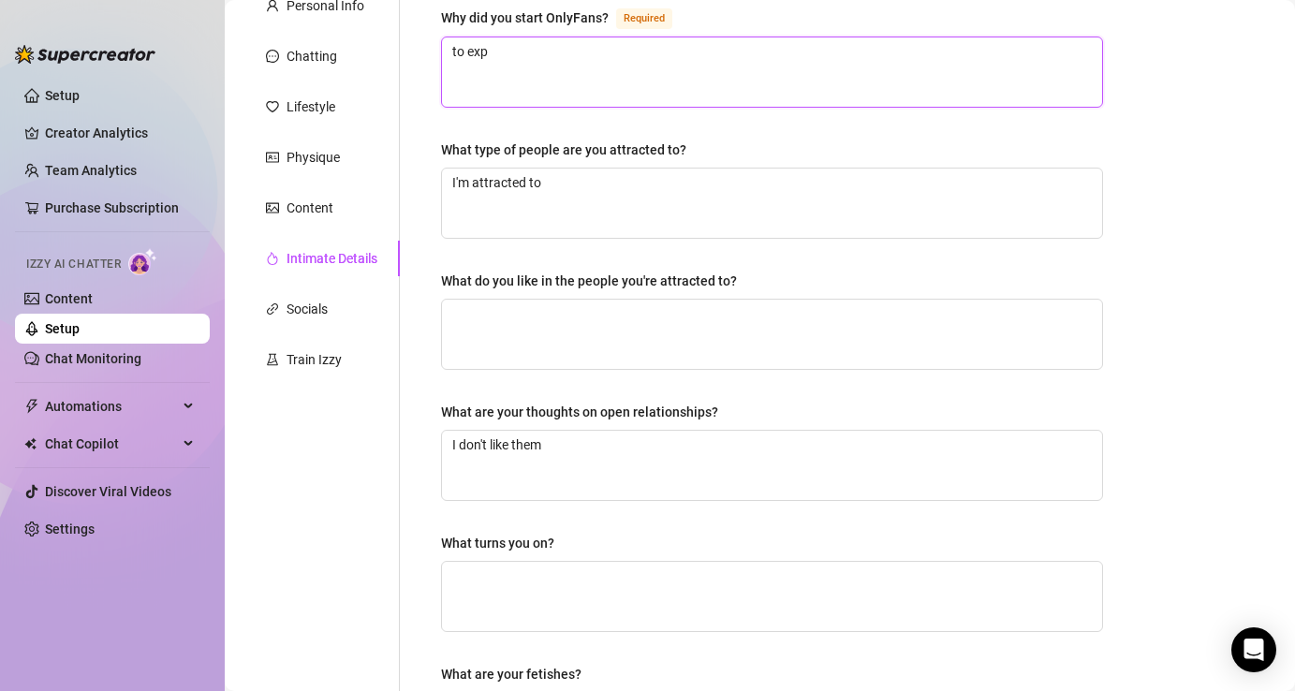
type textarea "to expr"
type textarea "to expre"
type textarea "to expres"
type textarea "to express"
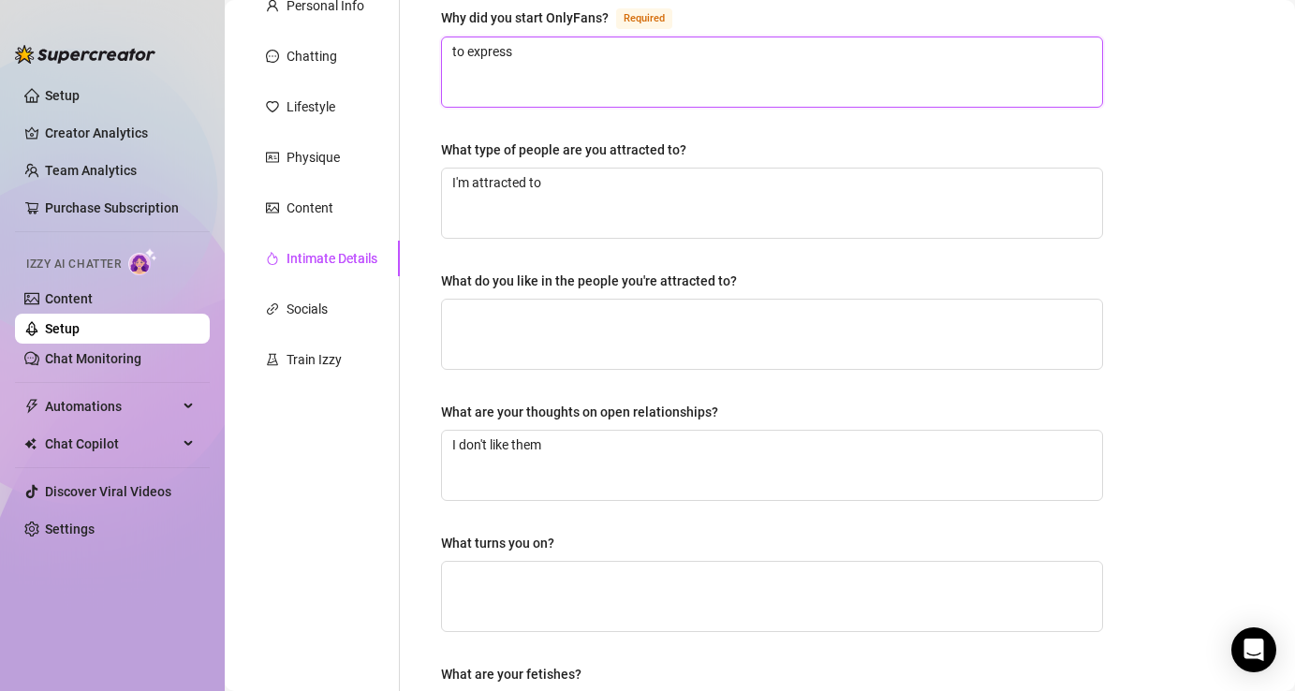
type textarea "to express m"
type textarea "to express my"
type textarea "to express my c"
type textarea "to express my cr"
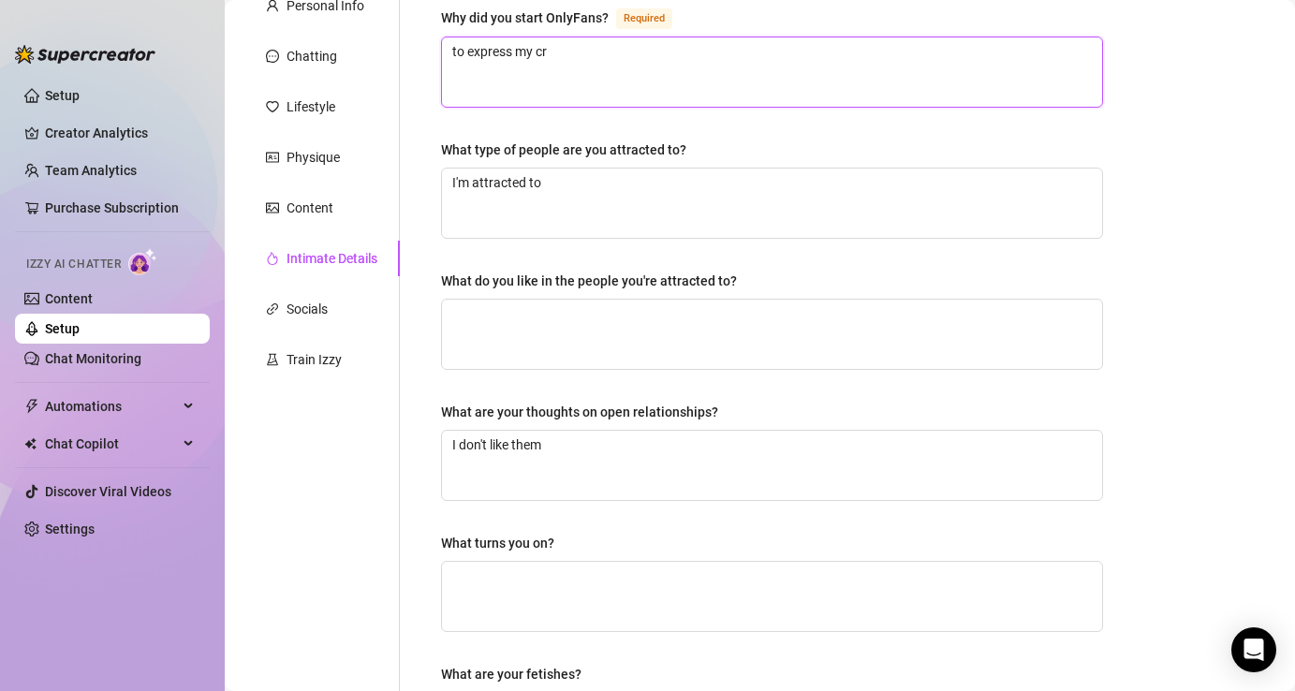
type textarea "to express my cre"
type textarea "to express my crea"
type textarea "to express my creat"
type textarea "to express my creati"
type textarea "to express my creativ"
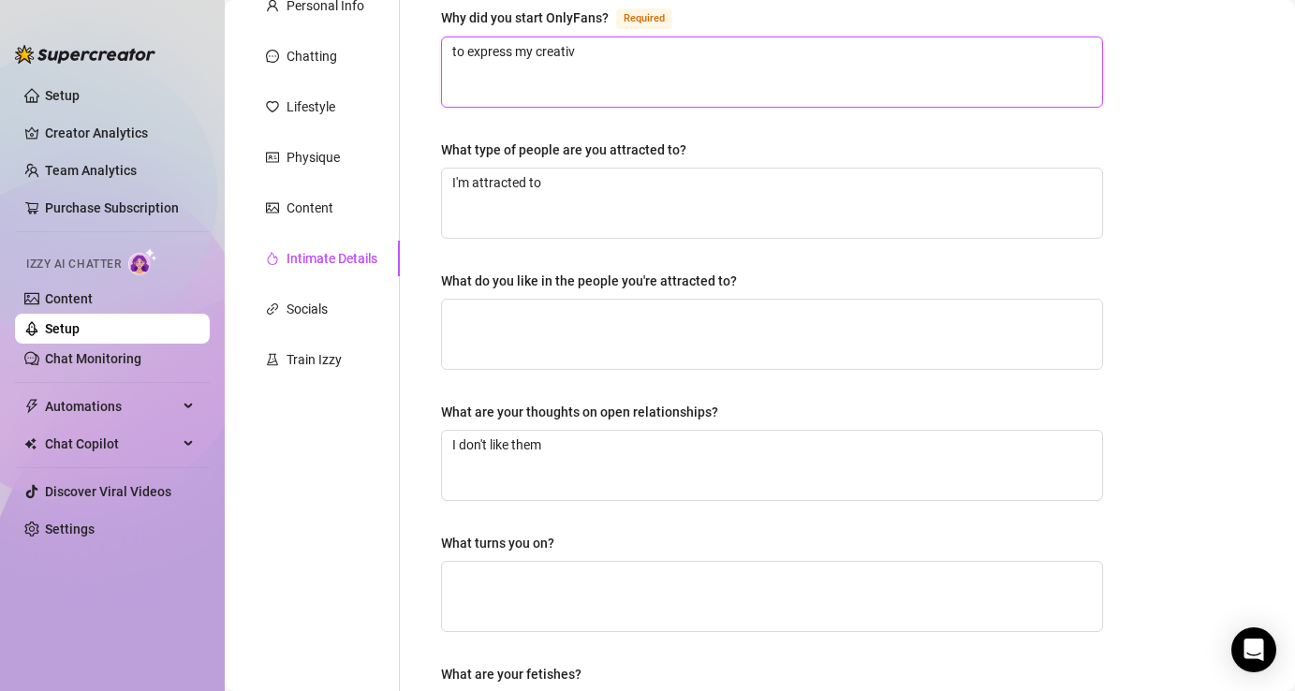
type textarea "to express my creativi"
type textarea "to express my creativit"
type textarea "to express my creativity"
type textarea "to express my creativity a"
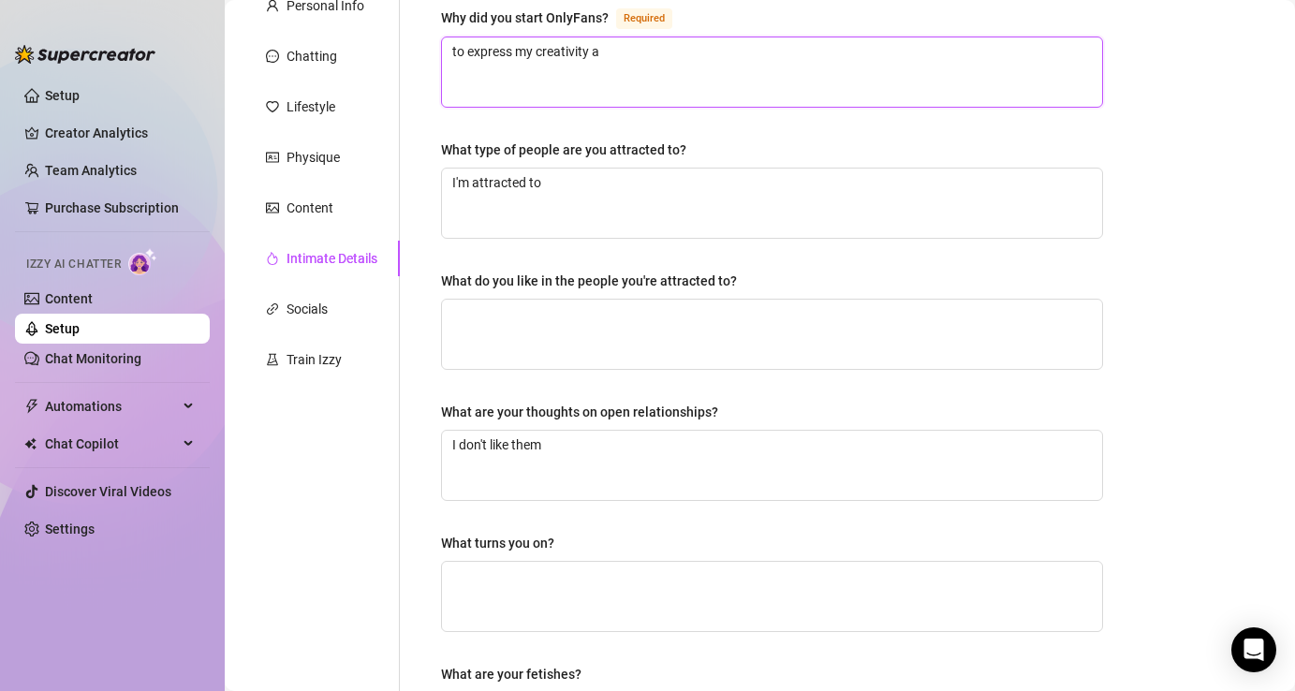
type textarea "to express my creativity an"
type textarea "to express my creativity an d"
type textarea "to express my creativity an dh"
type textarea "to express my creativity an dha"
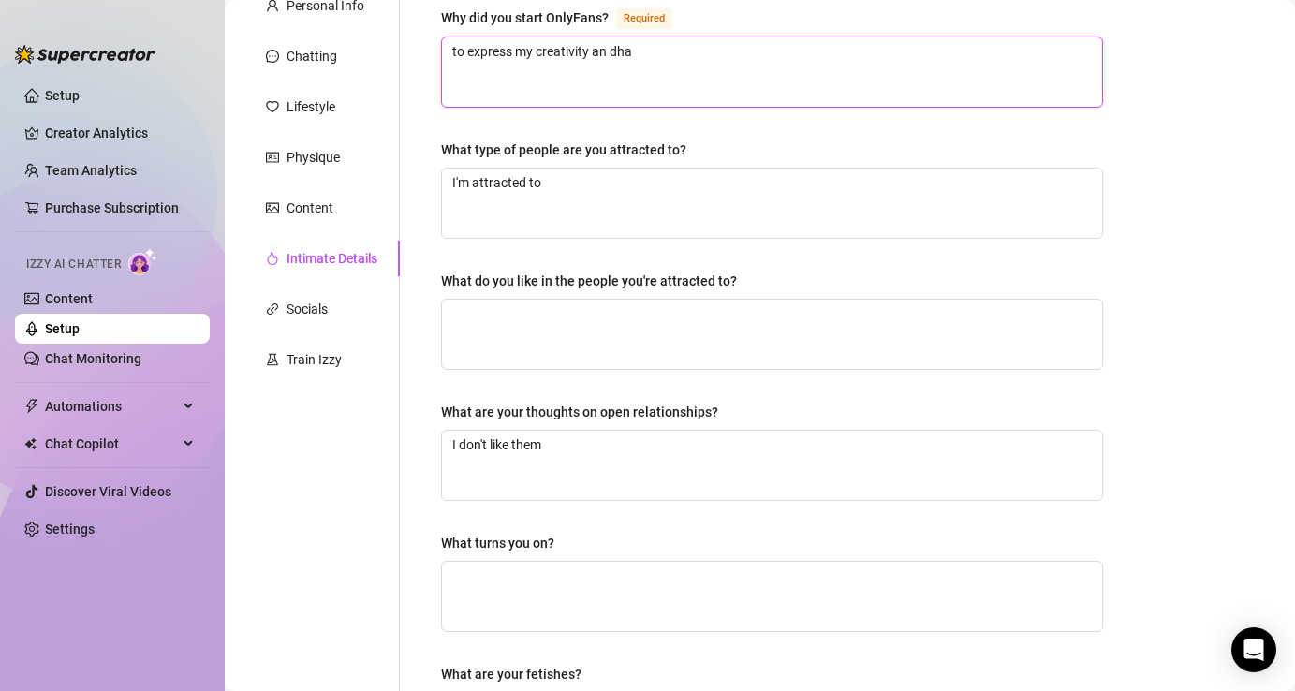
type textarea "to express my creativity an dh"
type textarea "to express my creativity an d"
type textarea "to express my creativity an"
type textarea "to express my creativity and"
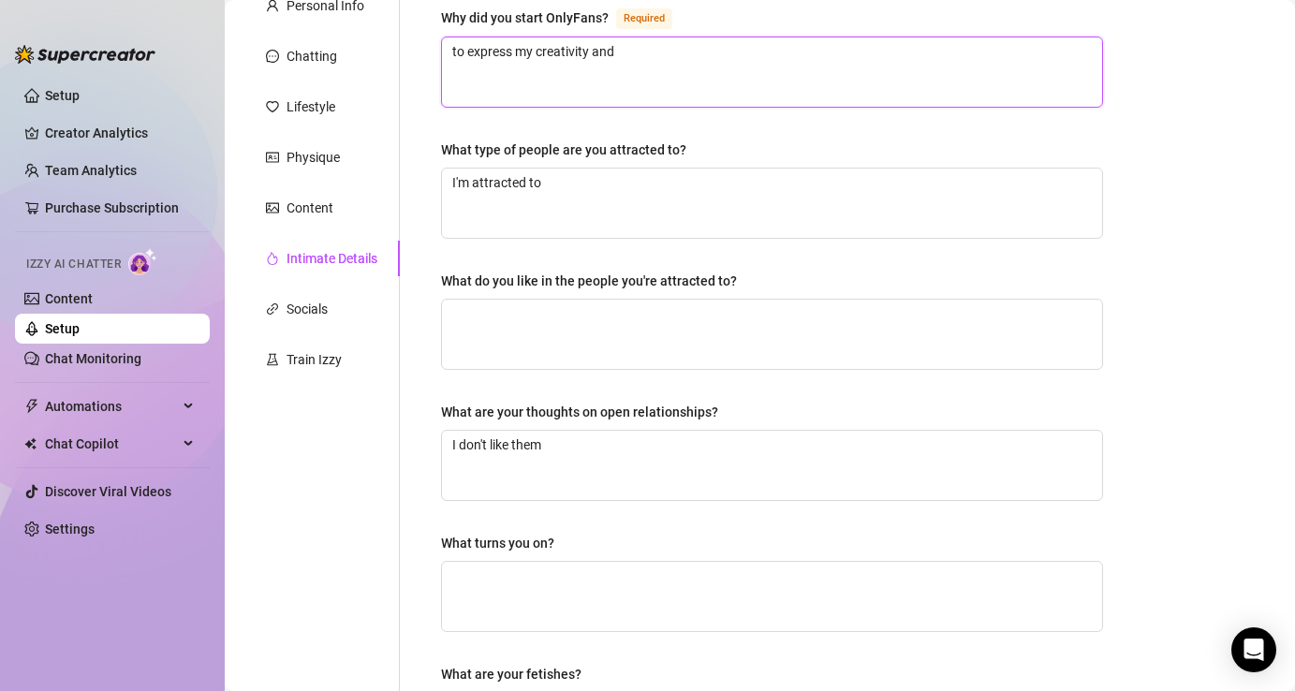
type textarea "to express my creativity and"
type textarea "to express my creativity and h"
type textarea "to express my creativity and ha"
type textarea "to express my creativity and have"
type textarea "to express my creativity and haved"
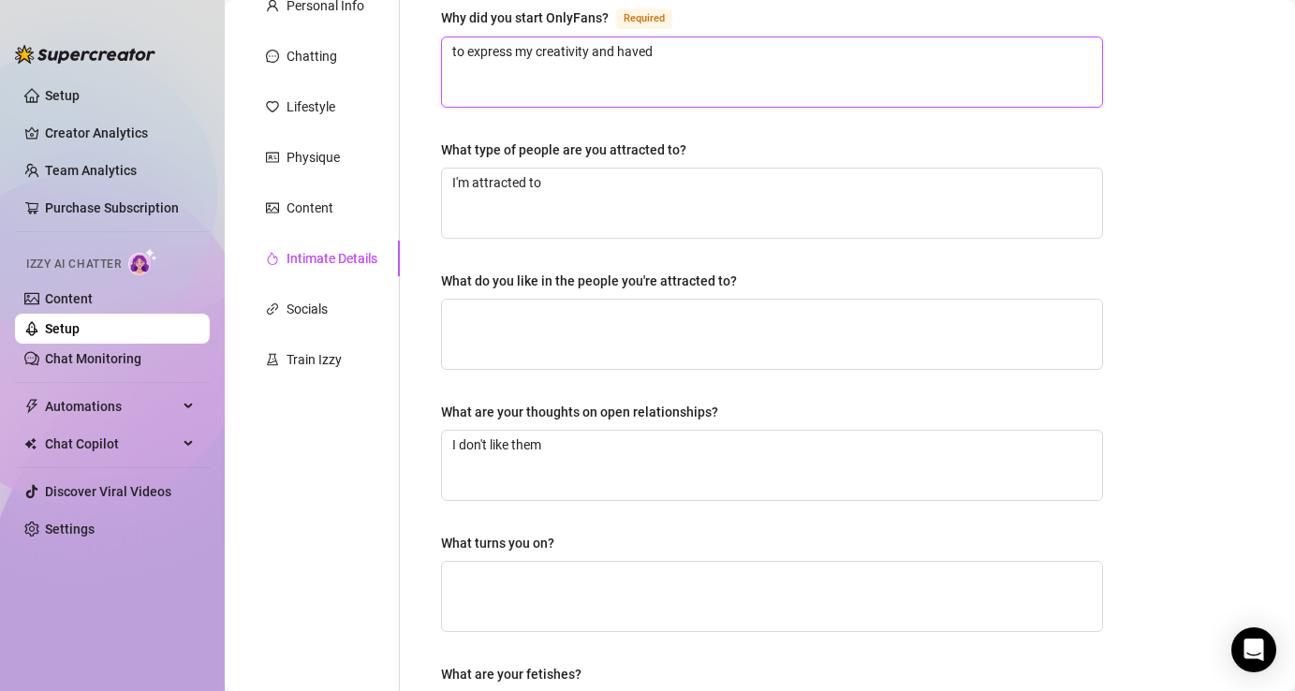
type textarea "to express my creativity and haved"
type textarea "to express my creativity and have"
type textarea "to express my creativity and have f"
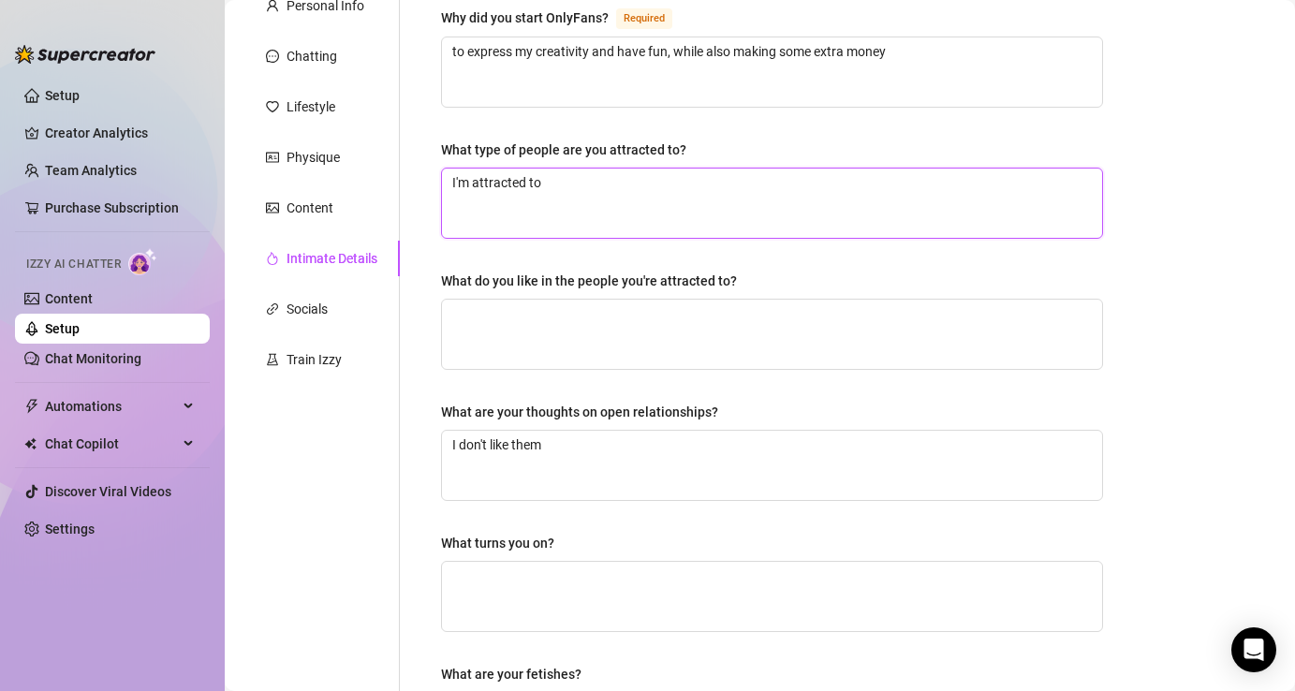
click at [542, 184] on textarea "I'm attracted to" at bounding box center [772, 203] width 660 height 69
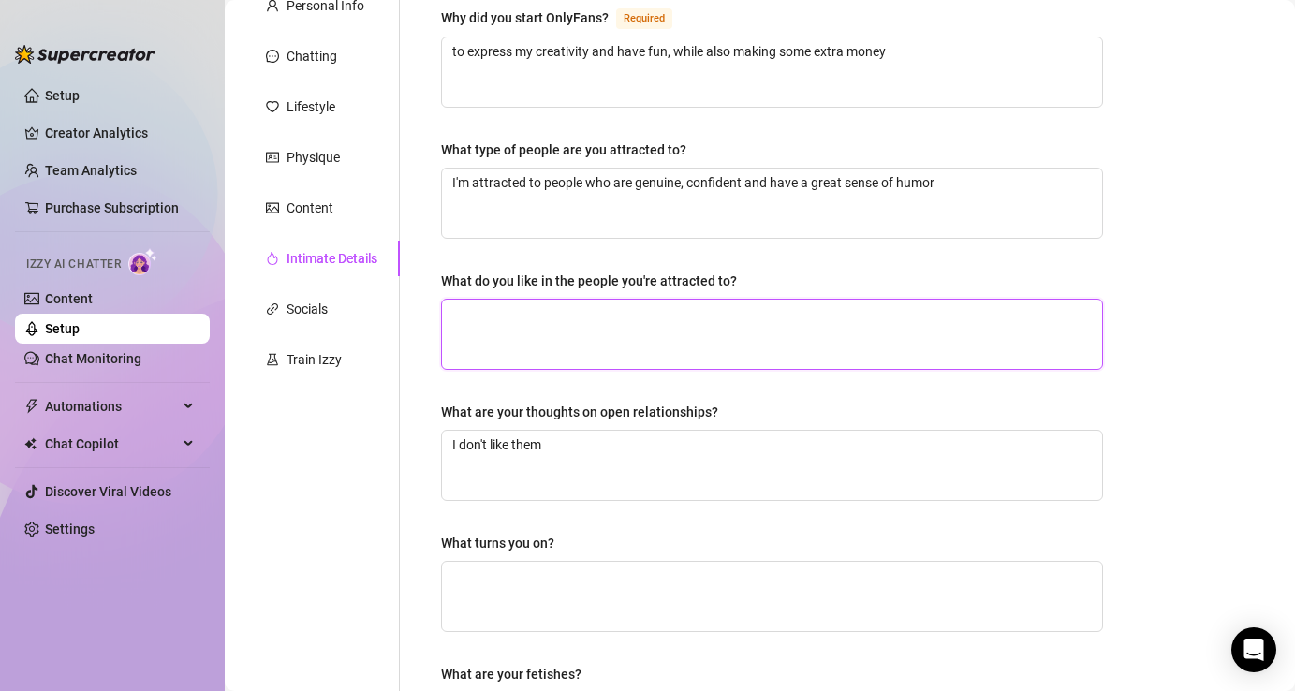
click at [470, 320] on textarea "What do you like in the people you're attracted to?" at bounding box center [772, 334] width 660 height 69
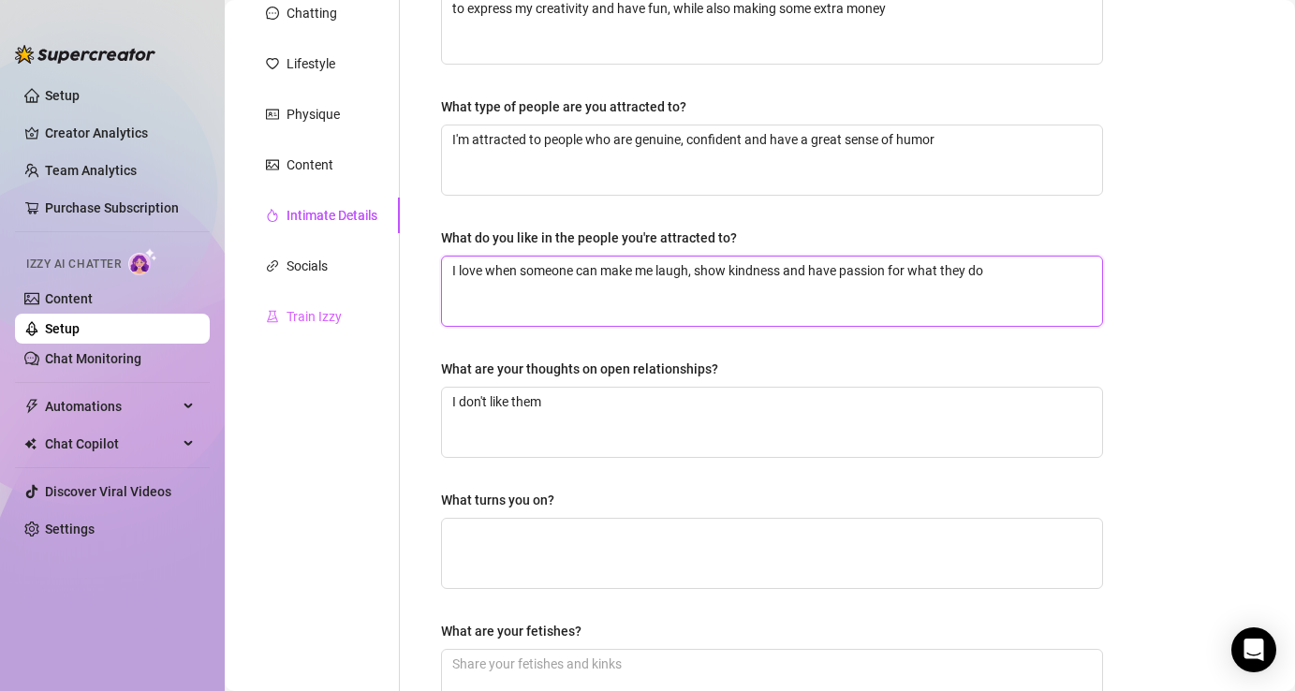
scroll to position [267, 0]
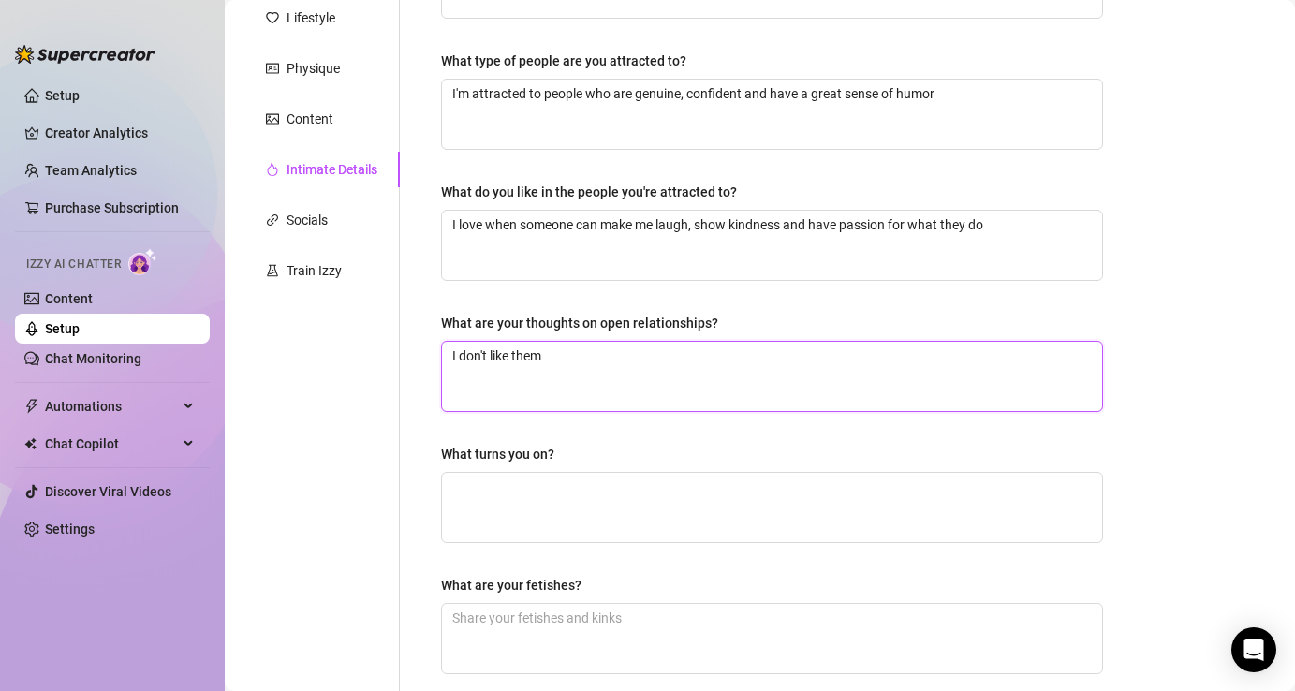
drag, startPoint x: 574, startPoint y: 359, endPoint x: 432, endPoint y: 348, distance: 142.7
click at [432, 348] on div "Why did you start OnlyFans? Required to express my creativity and have fun, whi…" at bounding box center [771, 370] width 699 height 942
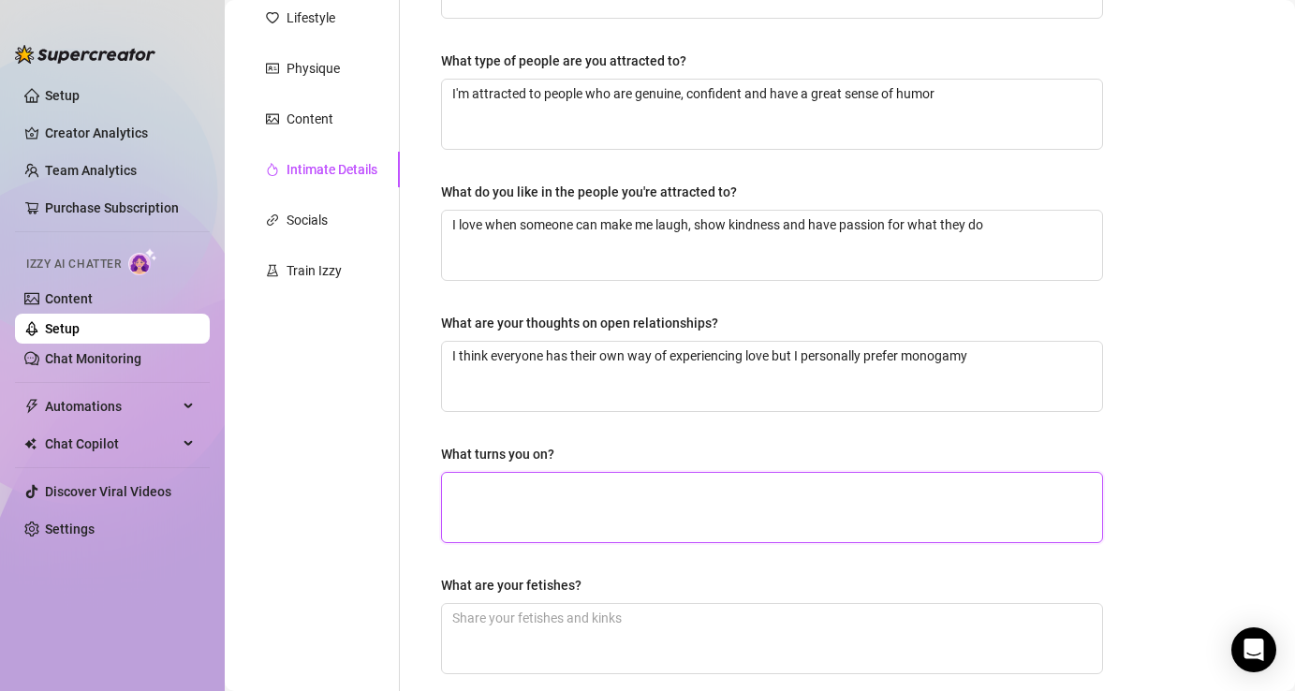
click at [479, 504] on textarea "What turns you on?" at bounding box center [772, 507] width 660 height 69
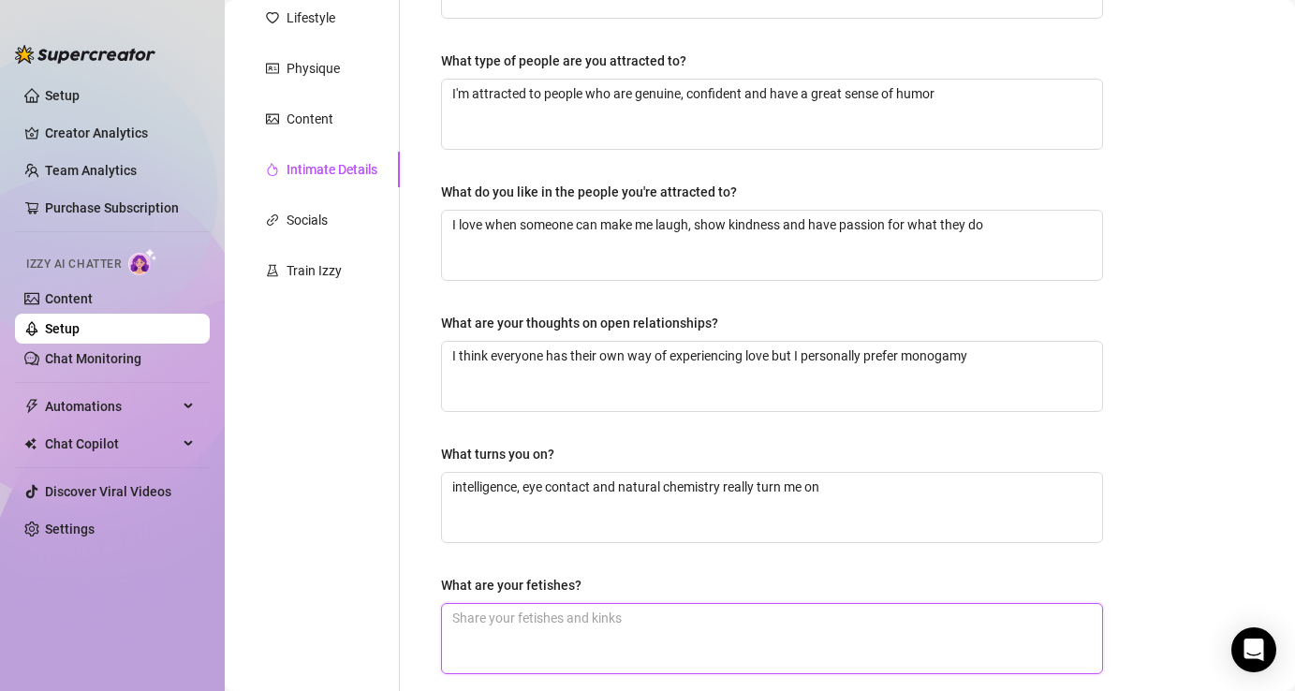
click at [481, 626] on textarea "What are your fetishes?" at bounding box center [772, 638] width 660 height 69
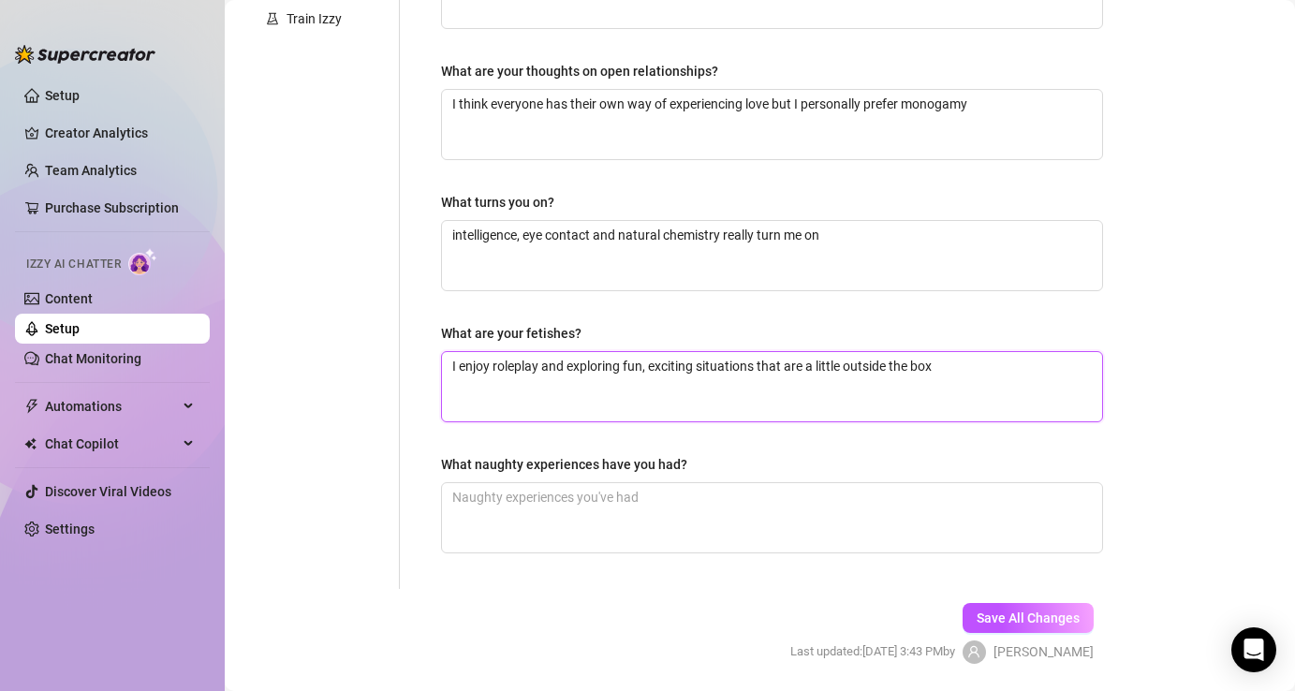
scroll to position [580, 0]
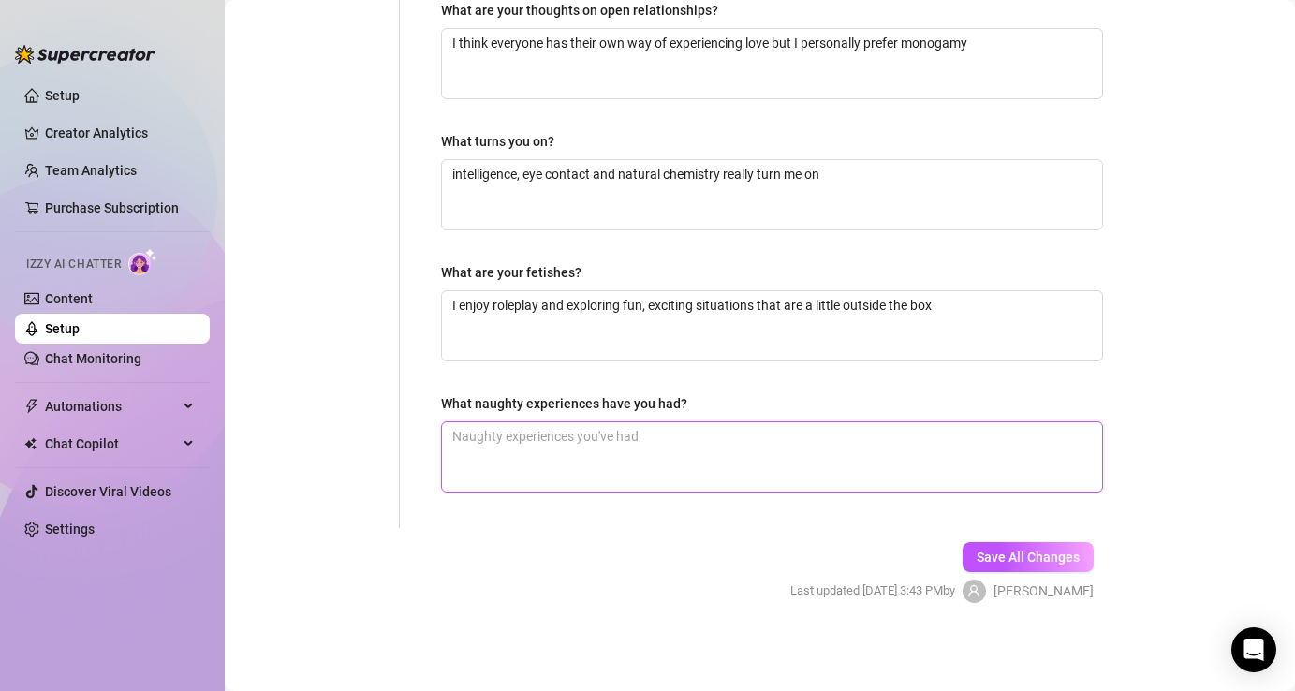
click at [688, 442] on textarea "What naughty experiences have you had?" at bounding box center [772, 456] width 660 height 69
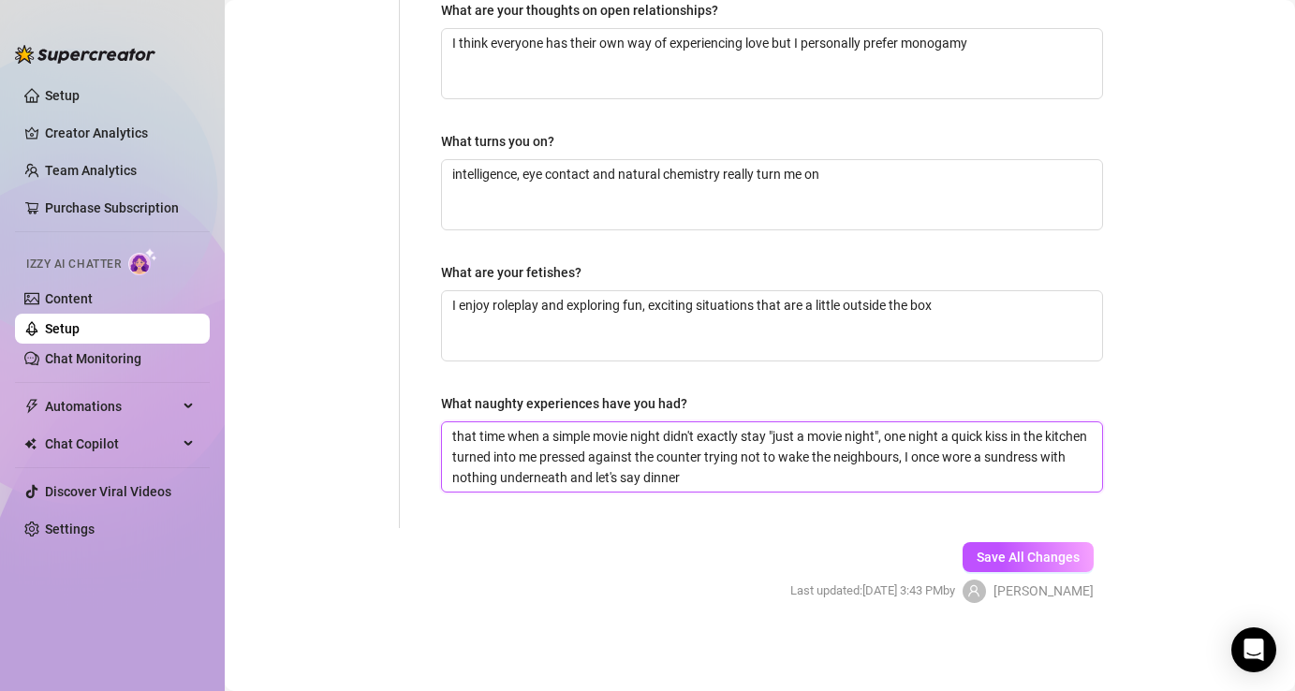
click at [890, 440] on textarea "that time when a simple movie night didn't exactly stay "just a movie night", o…" at bounding box center [772, 456] width 660 height 69
click at [948, 460] on textarea "that time when a simple movie night didn't exactly stay "just a movie night". o…" at bounding box center [772, 456] width 660 height 69
click at [801, 487] on textarea "that time when a simple movie night didn't exactly stay "just a movie night". o…" at bounding box center [772, 456] width 660 height 69
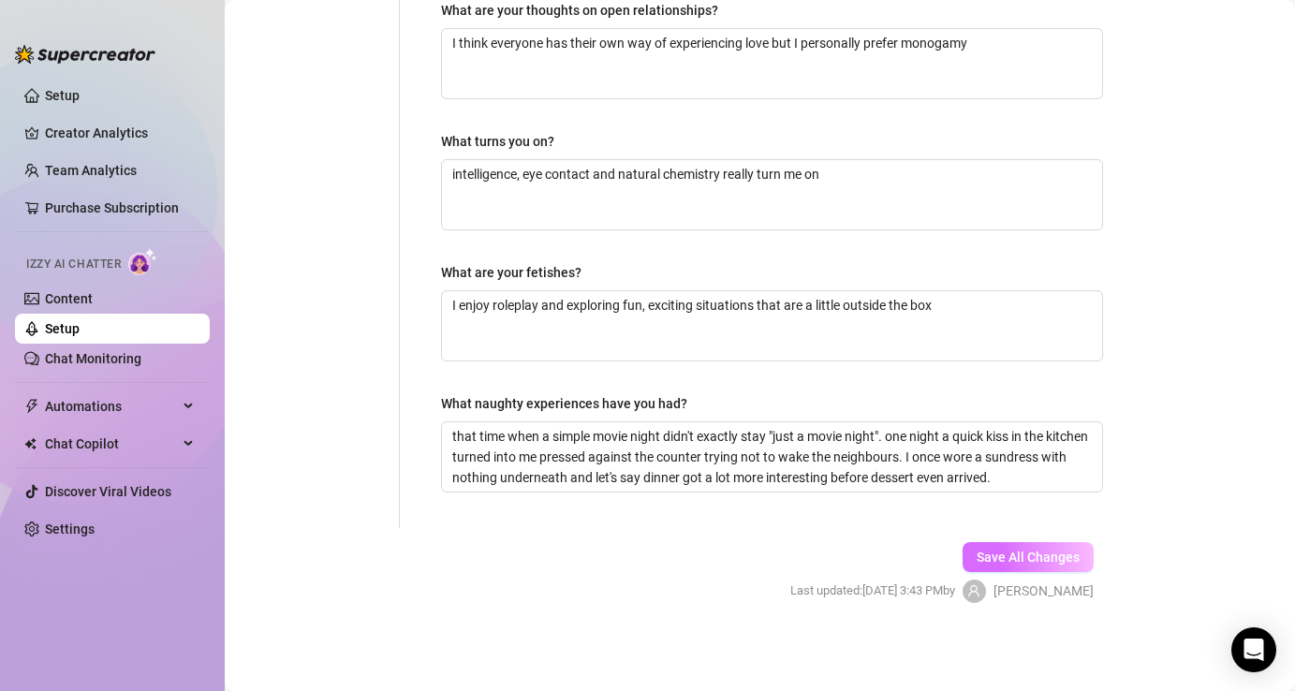
click at [1011, 564] on span "Save All Changes" at bounding box center [1028, 557] width 103 height 15
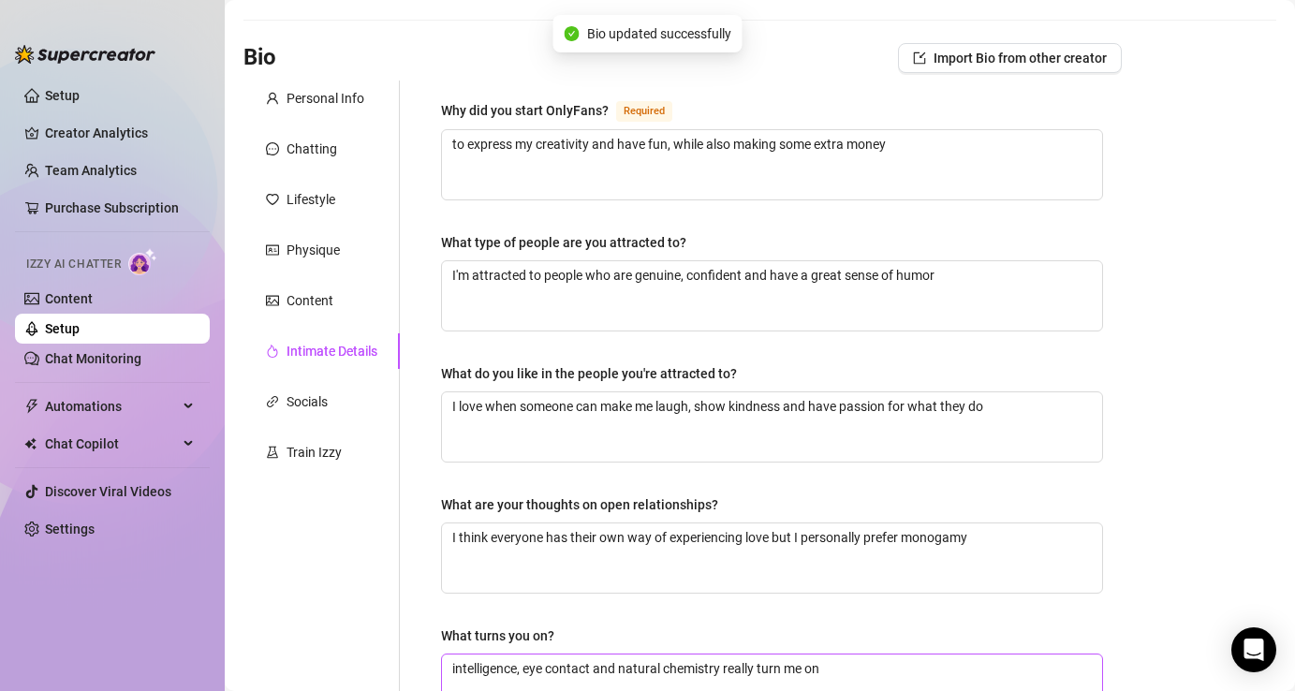
scroll to position [0, 0]
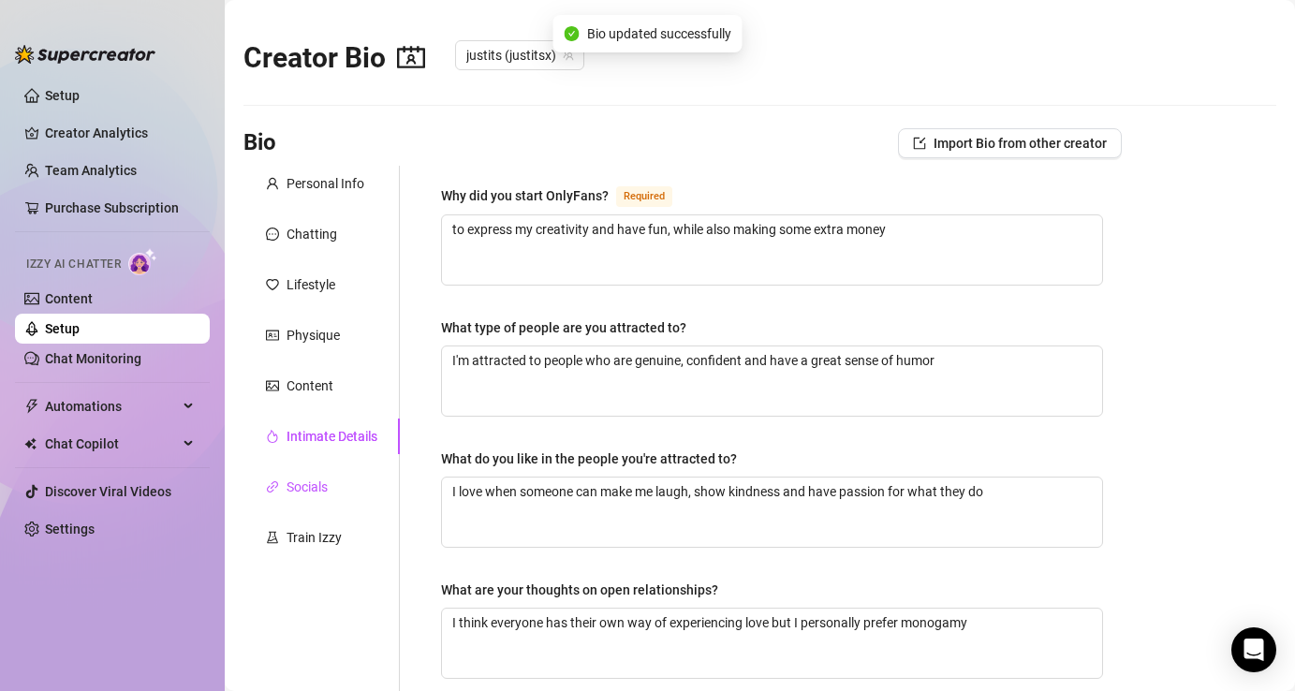
click at [288, 486] on div "Socials" at bounding box center [307, 487] width 41 height 21
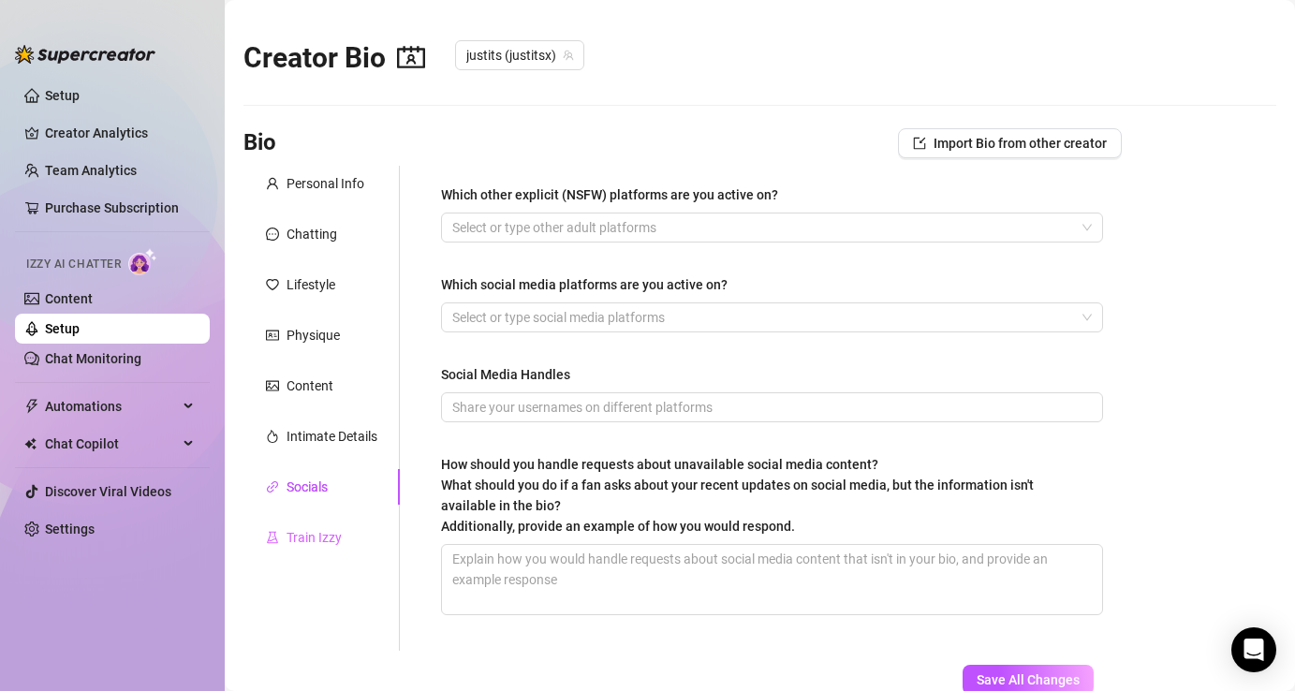
click at [295, 521] on div "Train Izzy" at bounding box center [321, 538] width 156 height 36
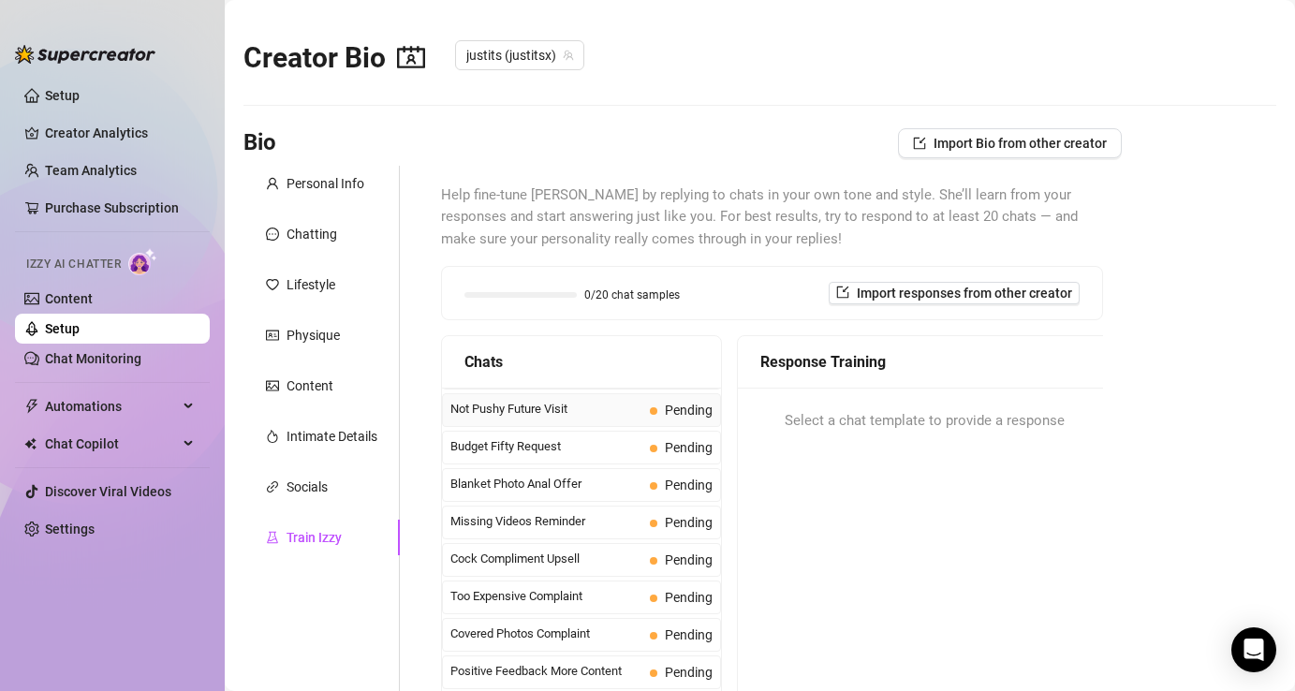
scroll to position [27, 0]
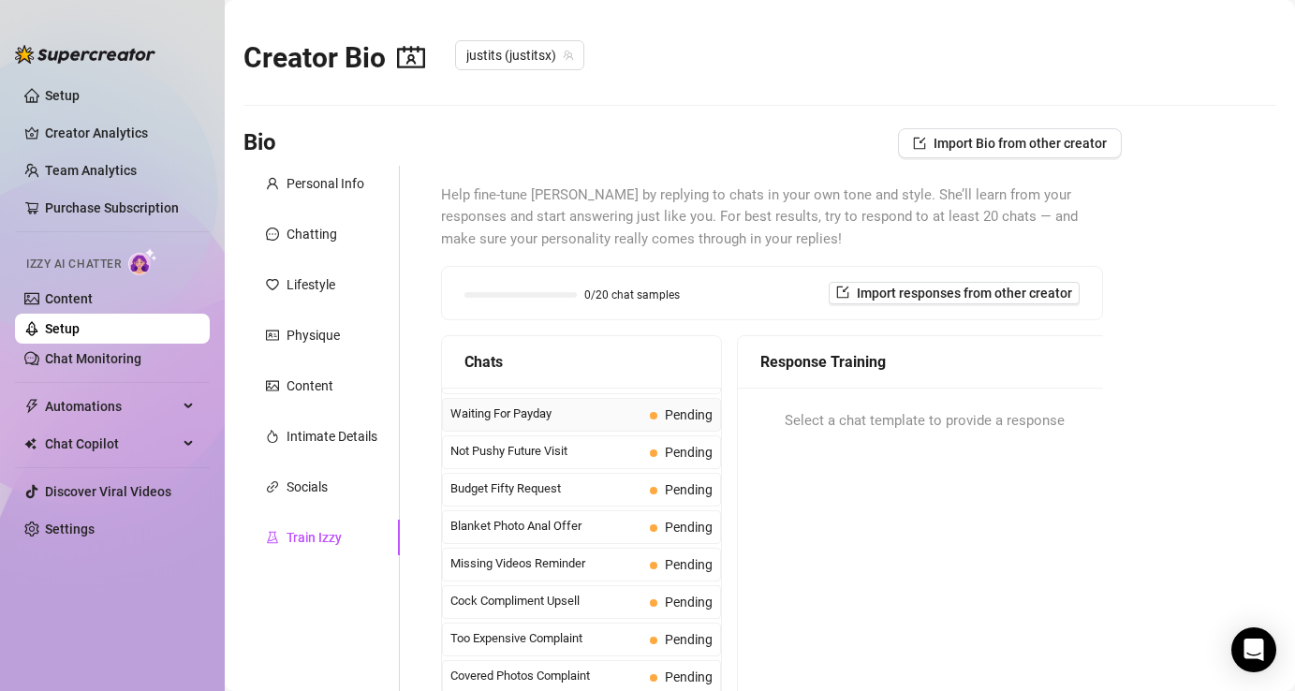
click at [564, 418] on span "Waiting For Payday" at bounding box center [546, 413] width 192 height 19
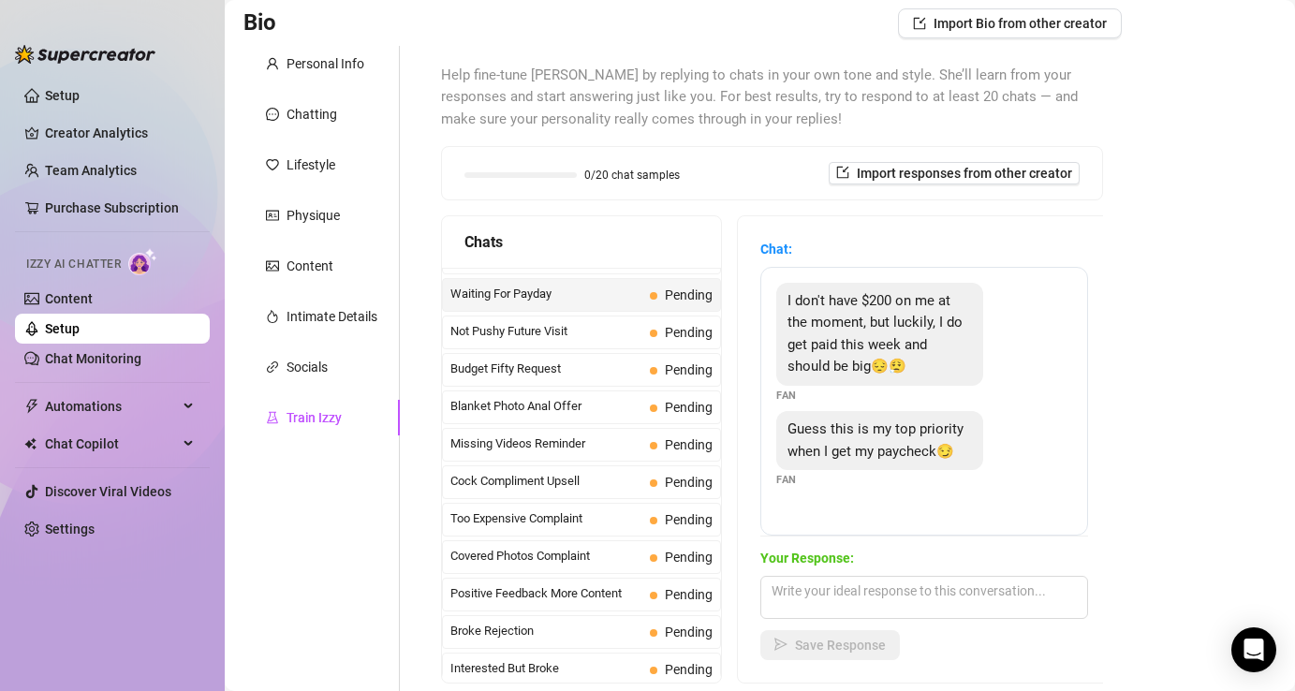
scroll to position [0, 0]
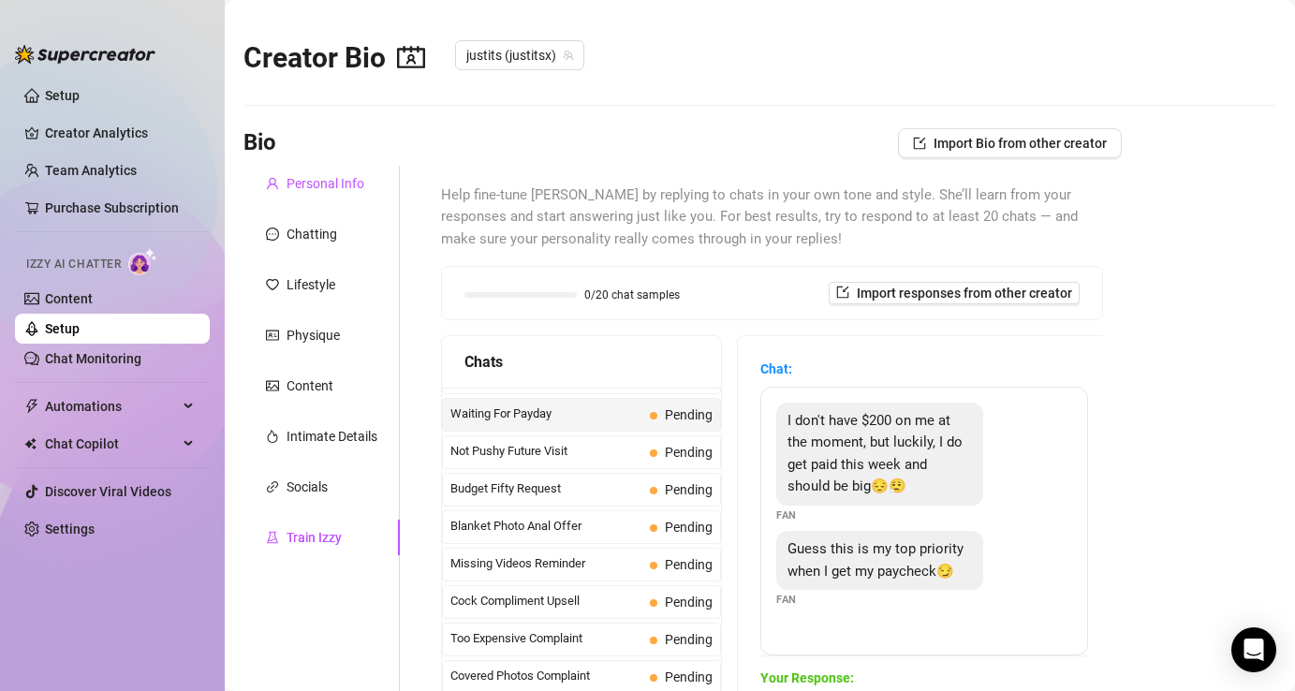
click at [317, 183] on div "Personal Info" at bounding box center [326, 183] width 78 height 21
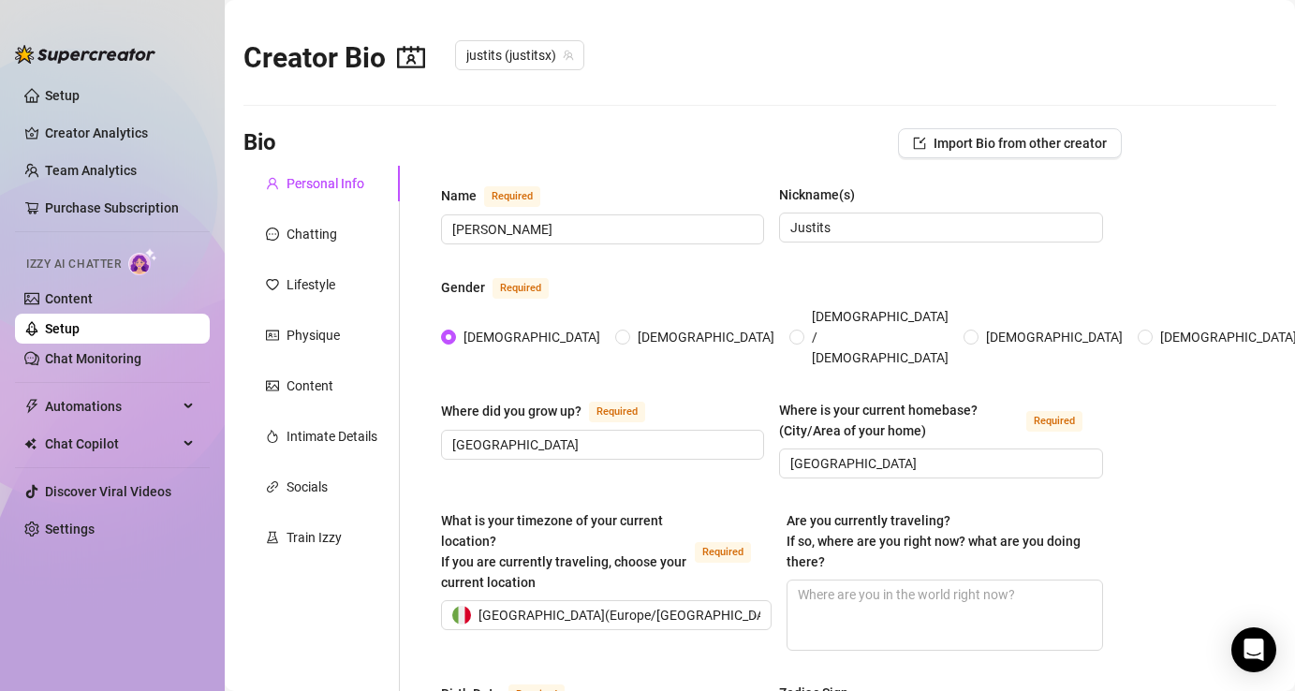
click at [318, 243] on div "Chatting" at bounding box center [312, 234] width 51 height 21
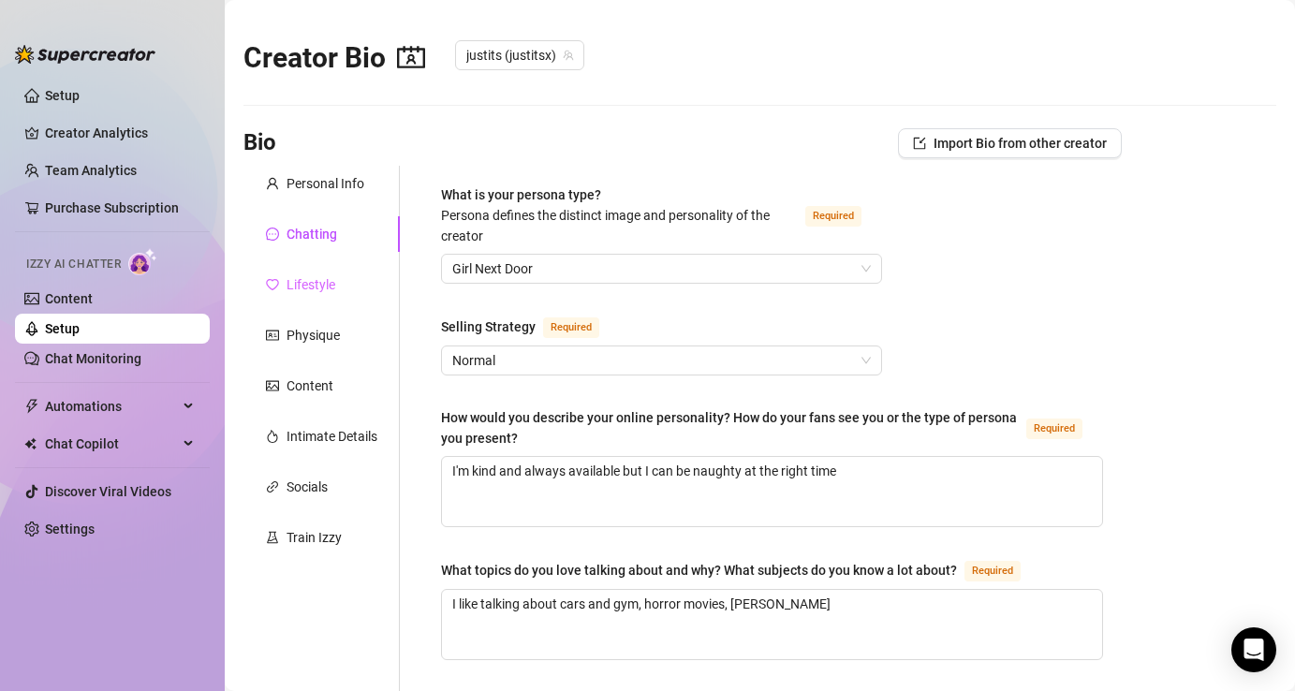
click at [313, 298] on div "Lifestyle" at bounding box center [321, 285] width 156 height 36
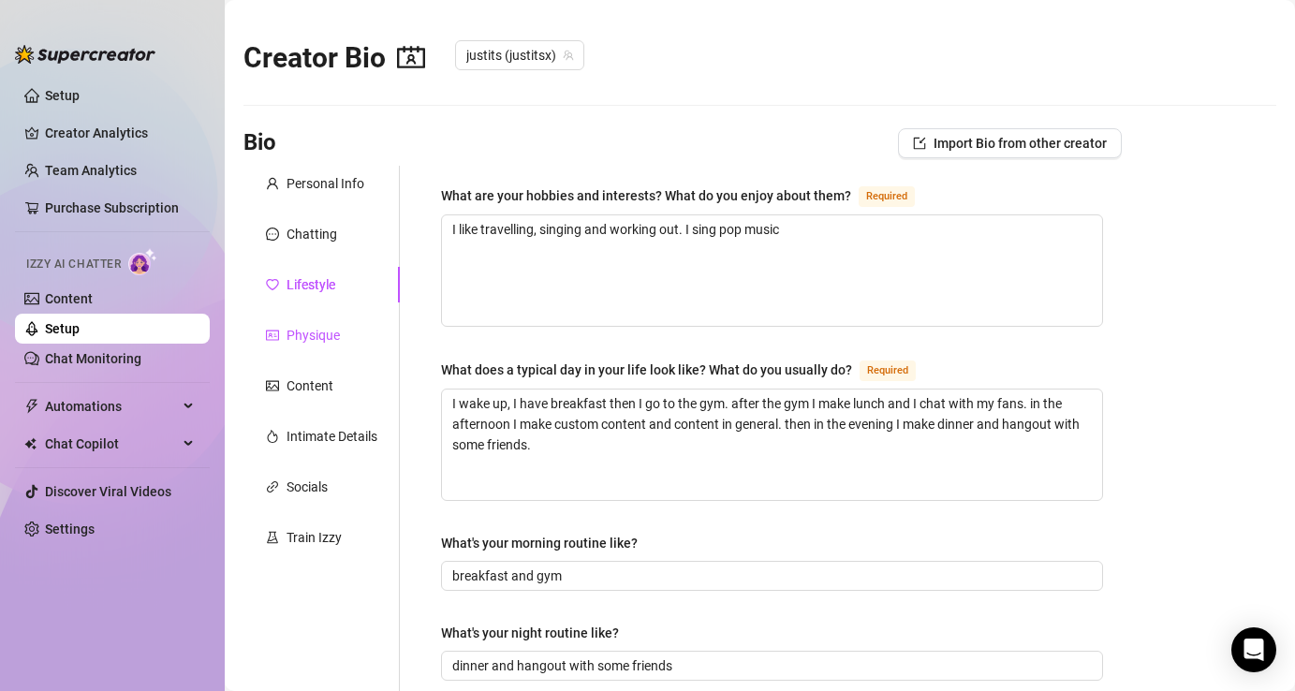
click at [314, 338] on div "Physique" at bounding box center [313, 335] width 53 height 21
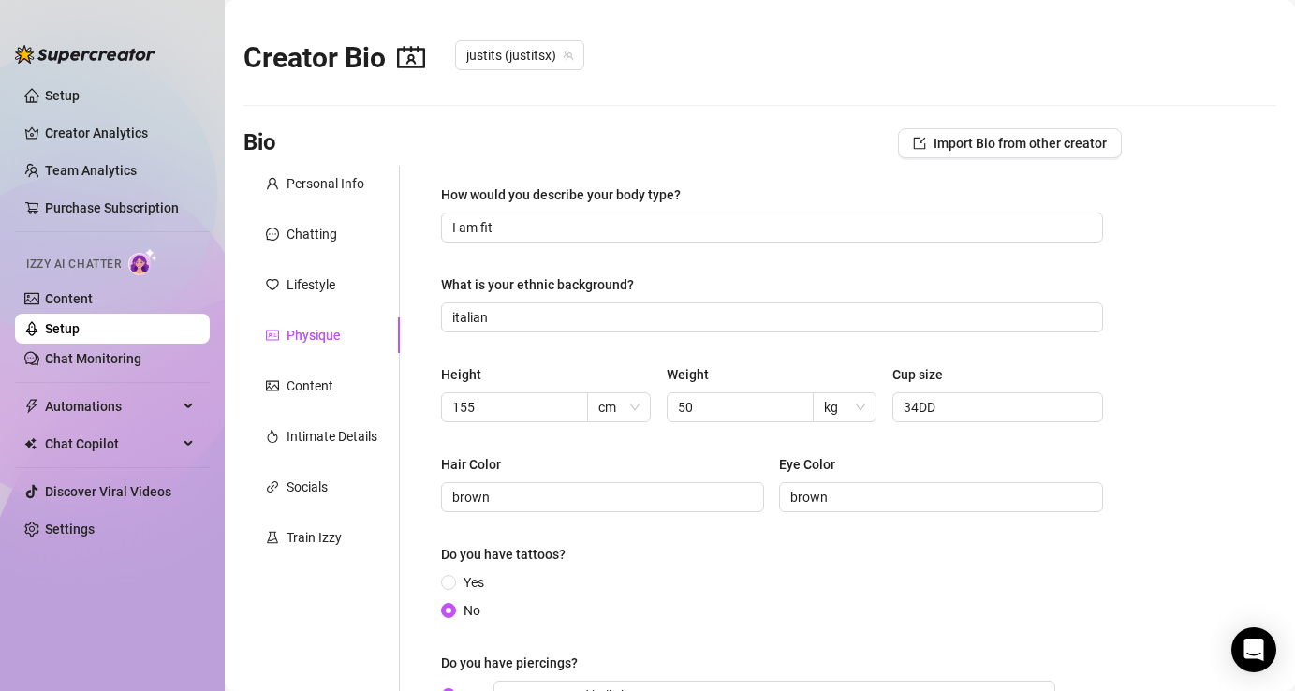
click at [305, 416] on div "Personal Info Chatting Lifestyle Physique Content Intimate Details Socials Trai…" at bounding box center [321, 470] width 156 height 609
click at [304, 440] on div "Intimate Details" at bounding box center [332, 436] width 91 height 21
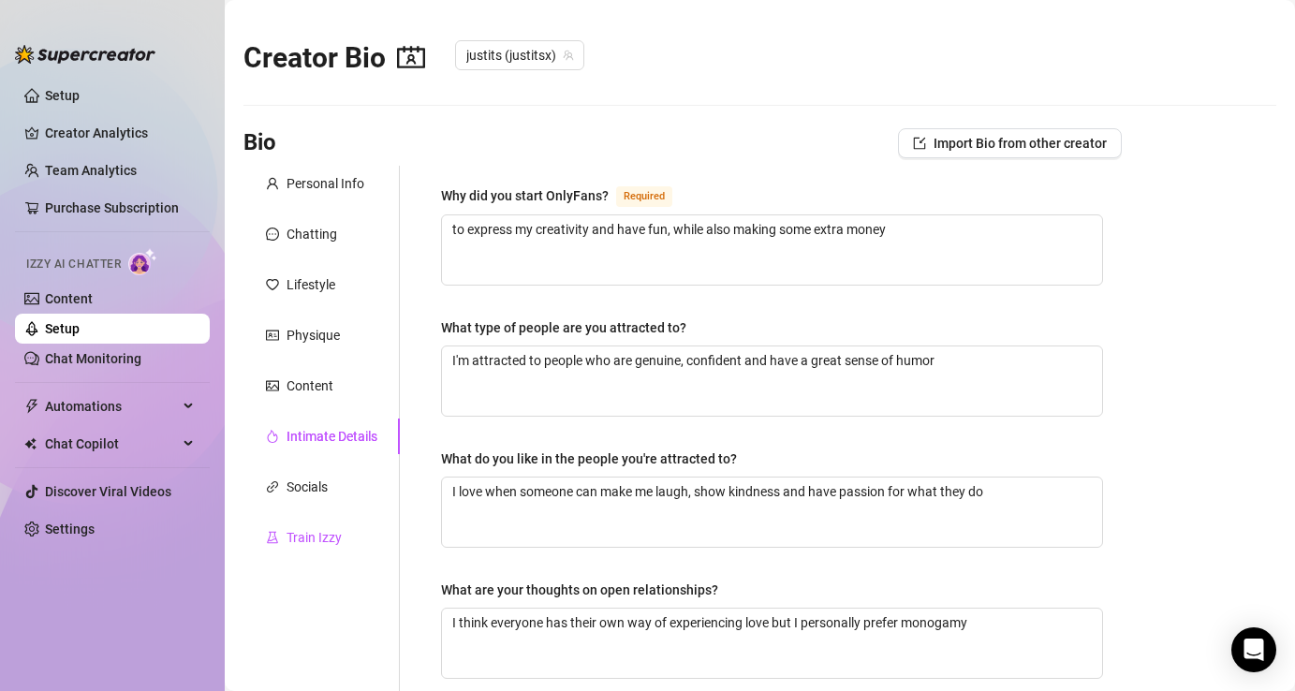
click at [302, 536] on div "Train Izzy" at bounding box center [314, 537] width 55 height 21
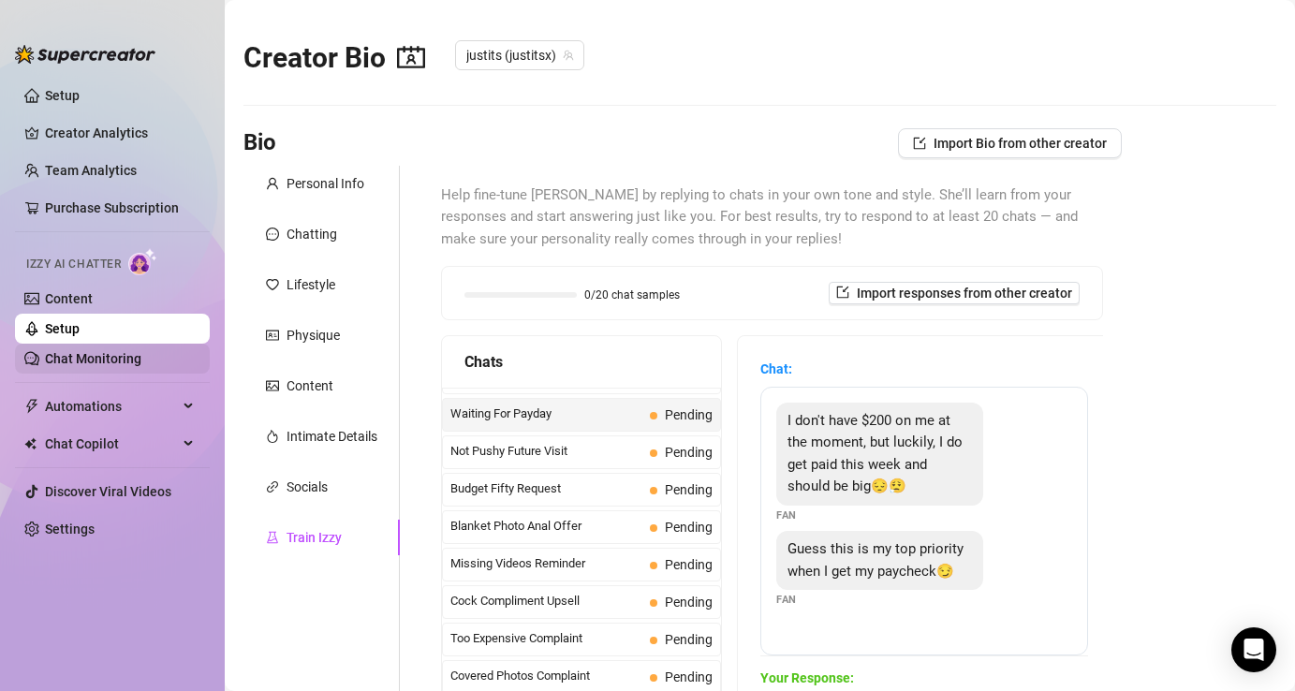
click at [141, 366] on link "Chat Monitoring" at bounding box center [93, 358] width 96 height 15
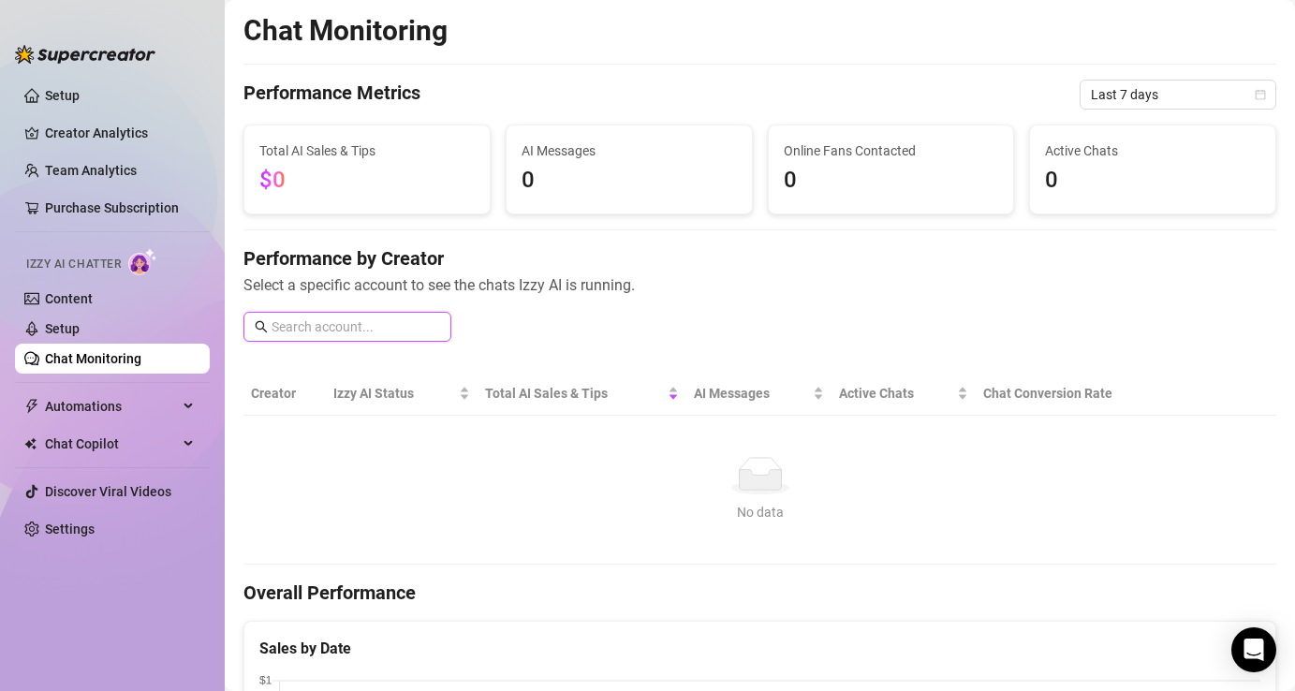
click at [362, 325] on input "text" at bounding box center [356, 326] width 169 height 21
click at [485, 317] on div "Performance by Creator Select a specific account to see the chats Izzy AI is ru…" at bounding box center [759, 300] width 1033 height 111
click at [93, 303] on link "Content" at bounding box center [69, 298] width 48 height 15
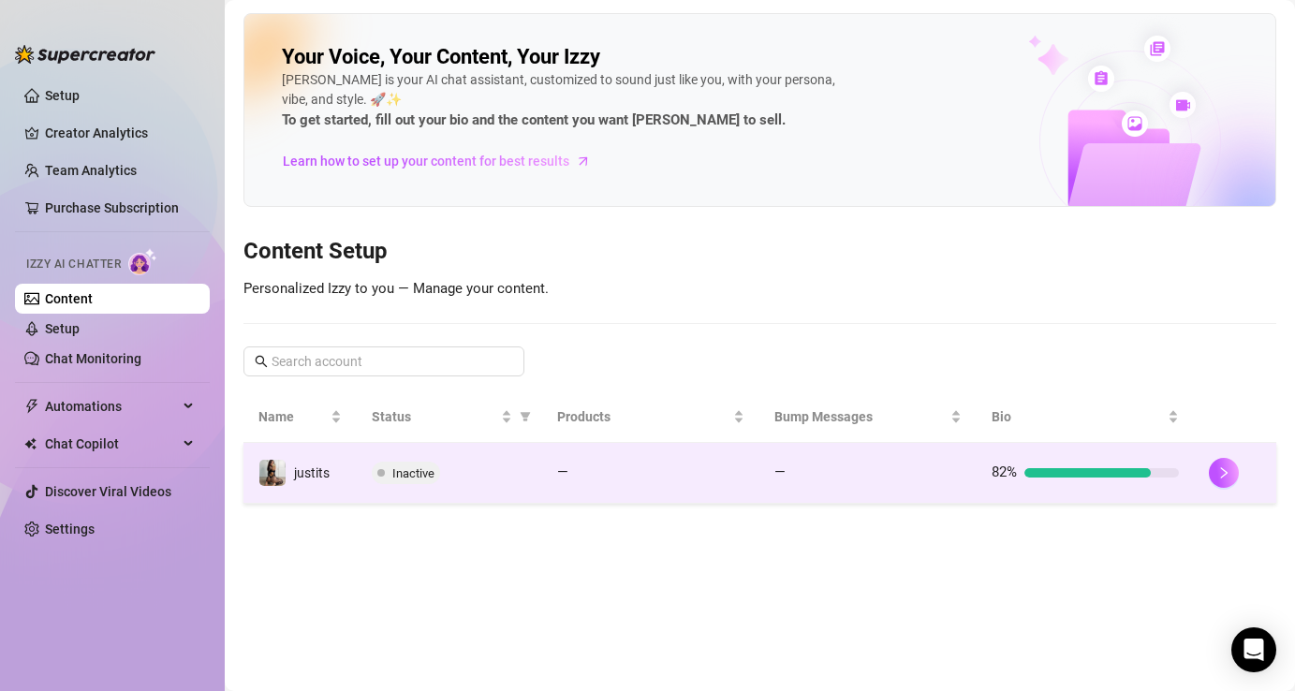
click at [1140, 469] on div at bounding box center [1087, 472] width 126 height 9
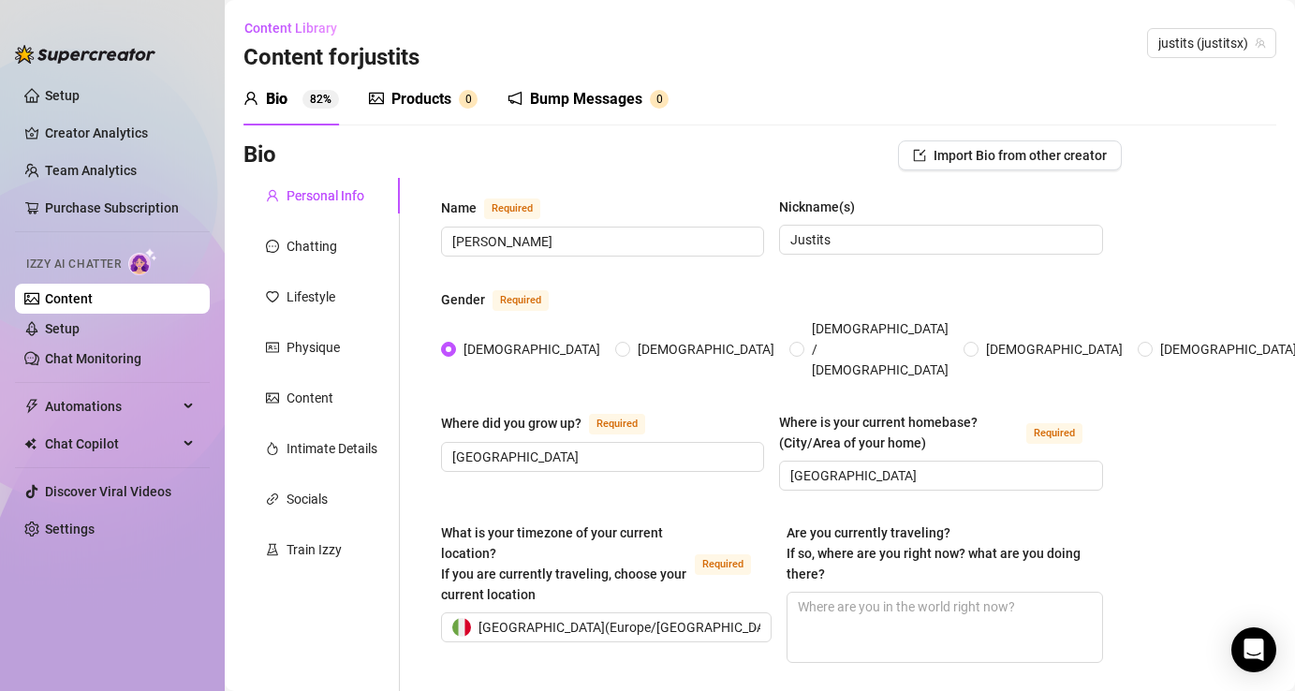
click at [419, 121] on div "Products 0" at bounding box center [423, 99] width 109 height 52
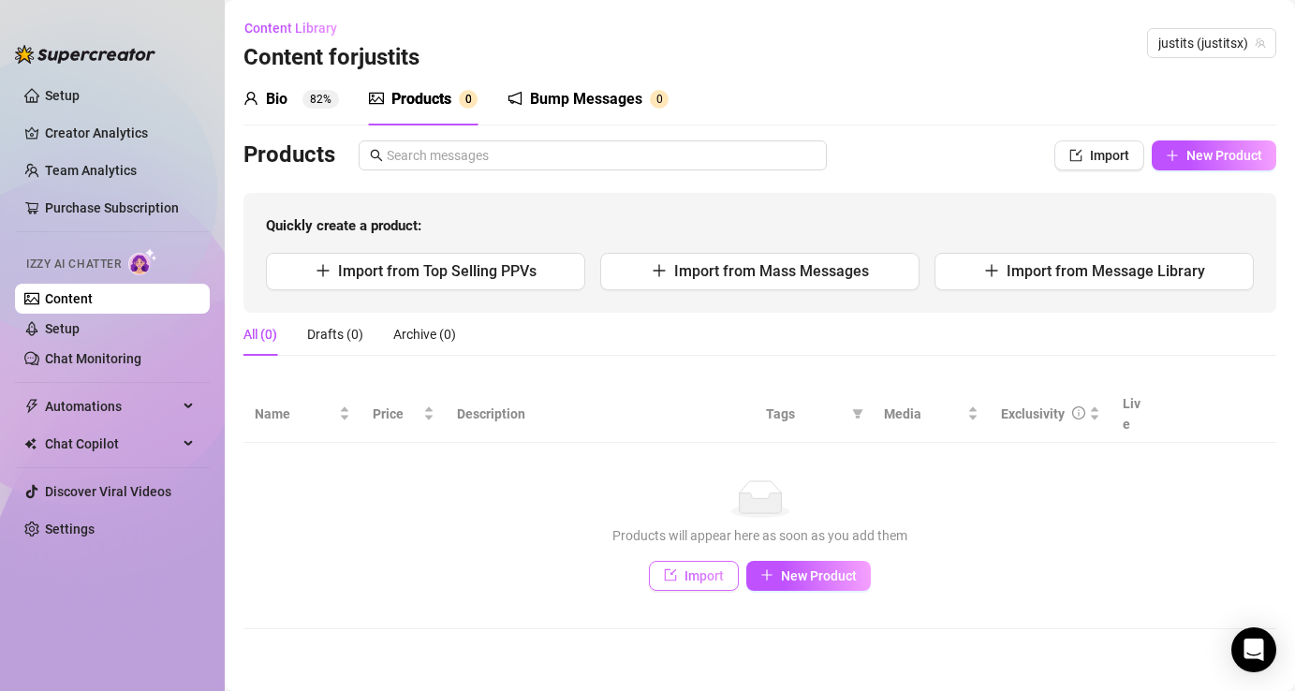
click at [704, 568] on span "Import" at bounding box center [703, 575] width 39 height 15
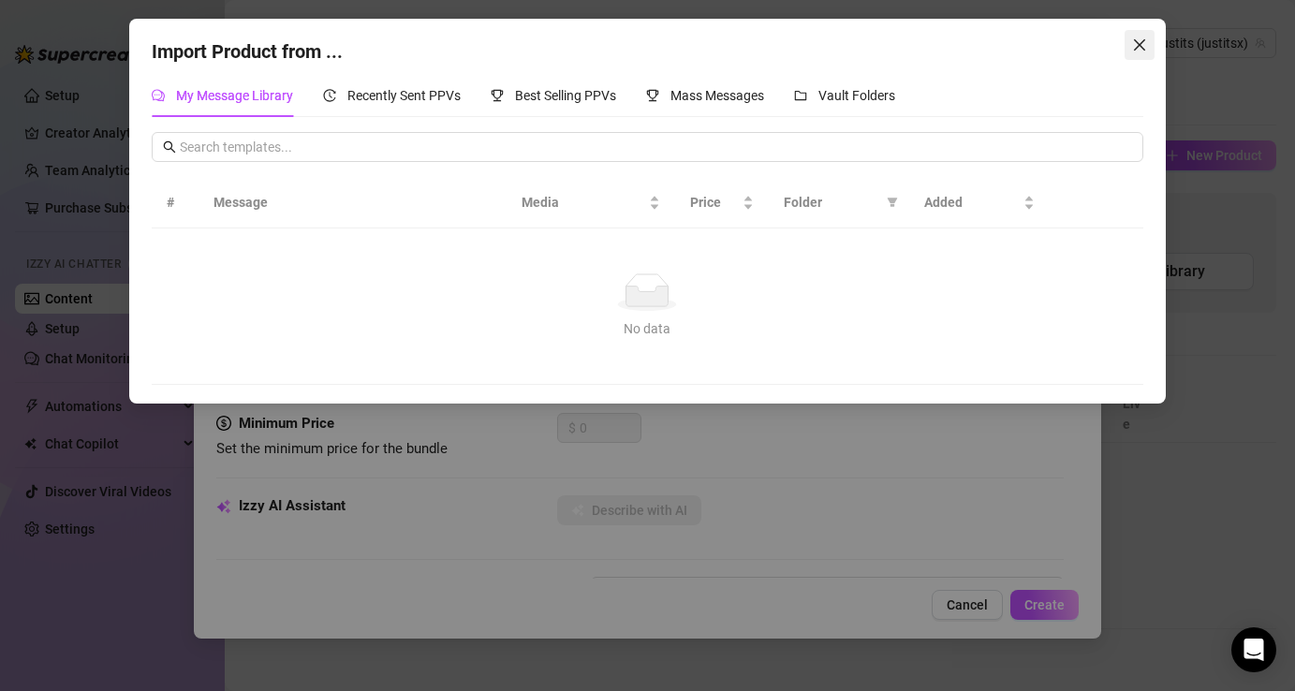
click at [1141, 45] on icon "close" at bounding box center [1139, 44] width 15 height 15
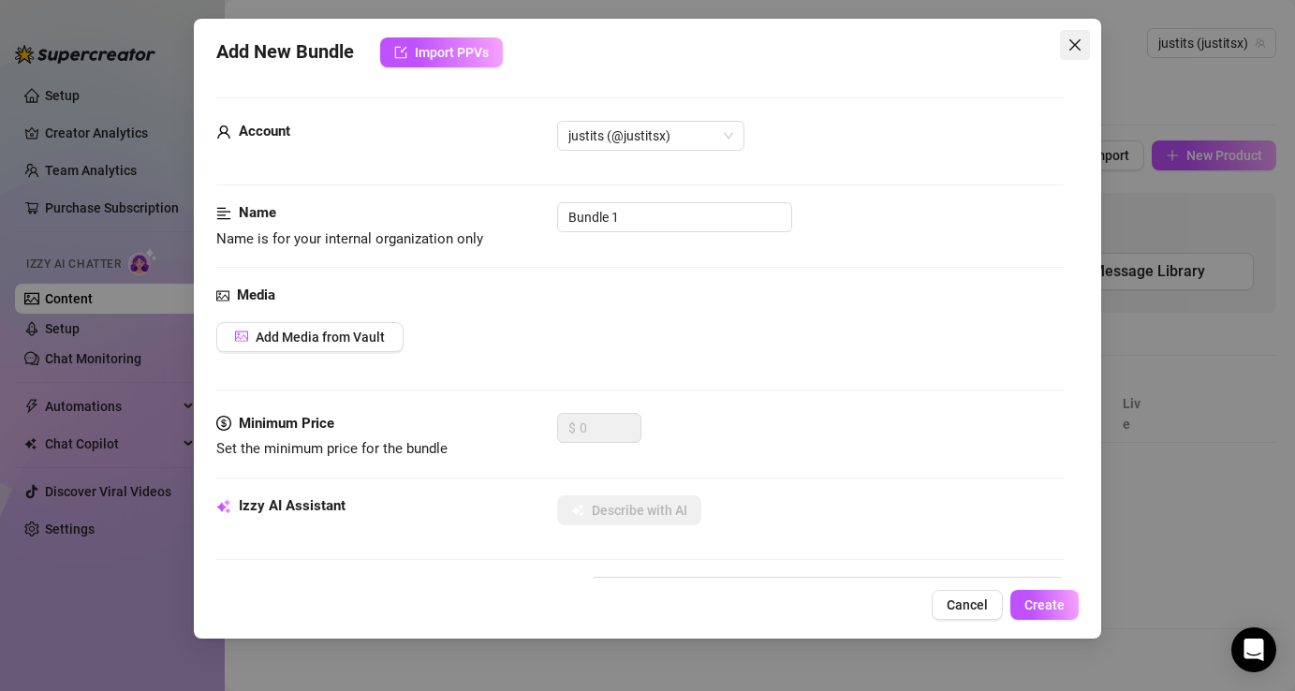
click at [1078, 44] on icon "close" at bounding box center [1074, 44] width 15 height 15
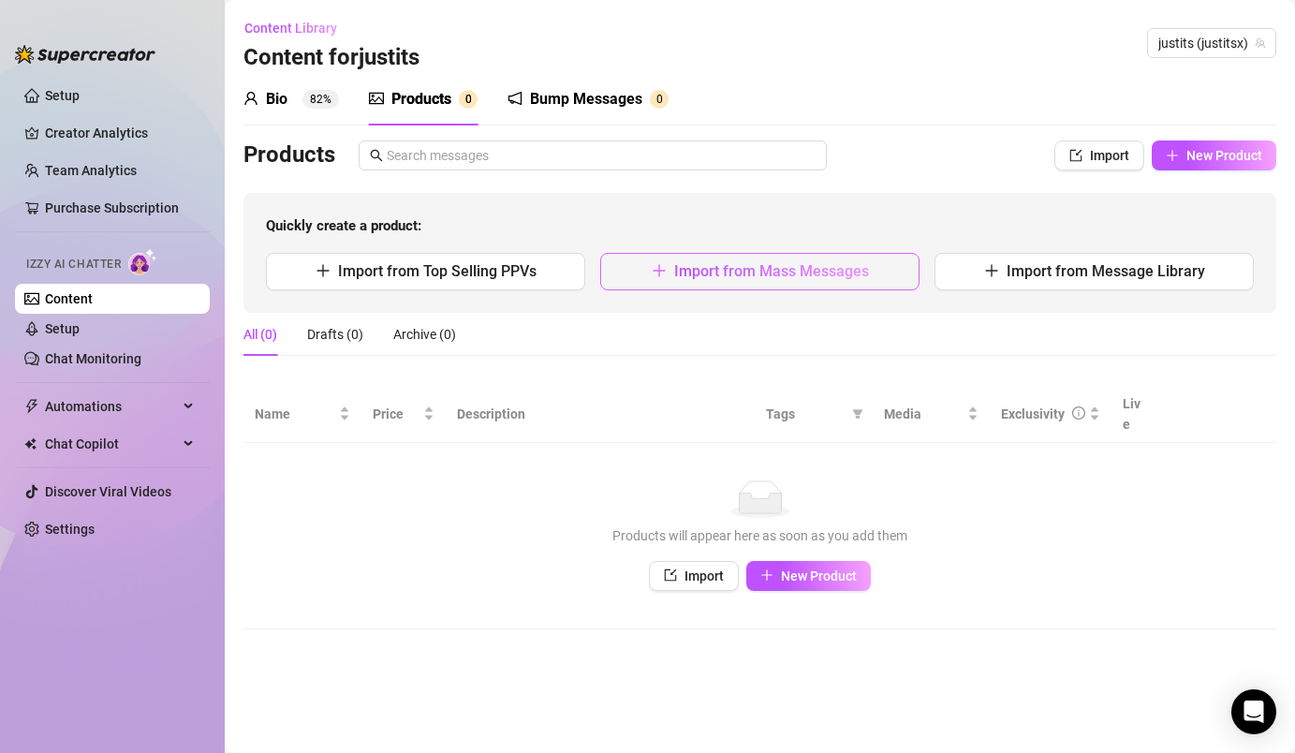
click at [767, 278] on span "Import from Mass Messages" at bounding box center [771, 271] width 195 height 18
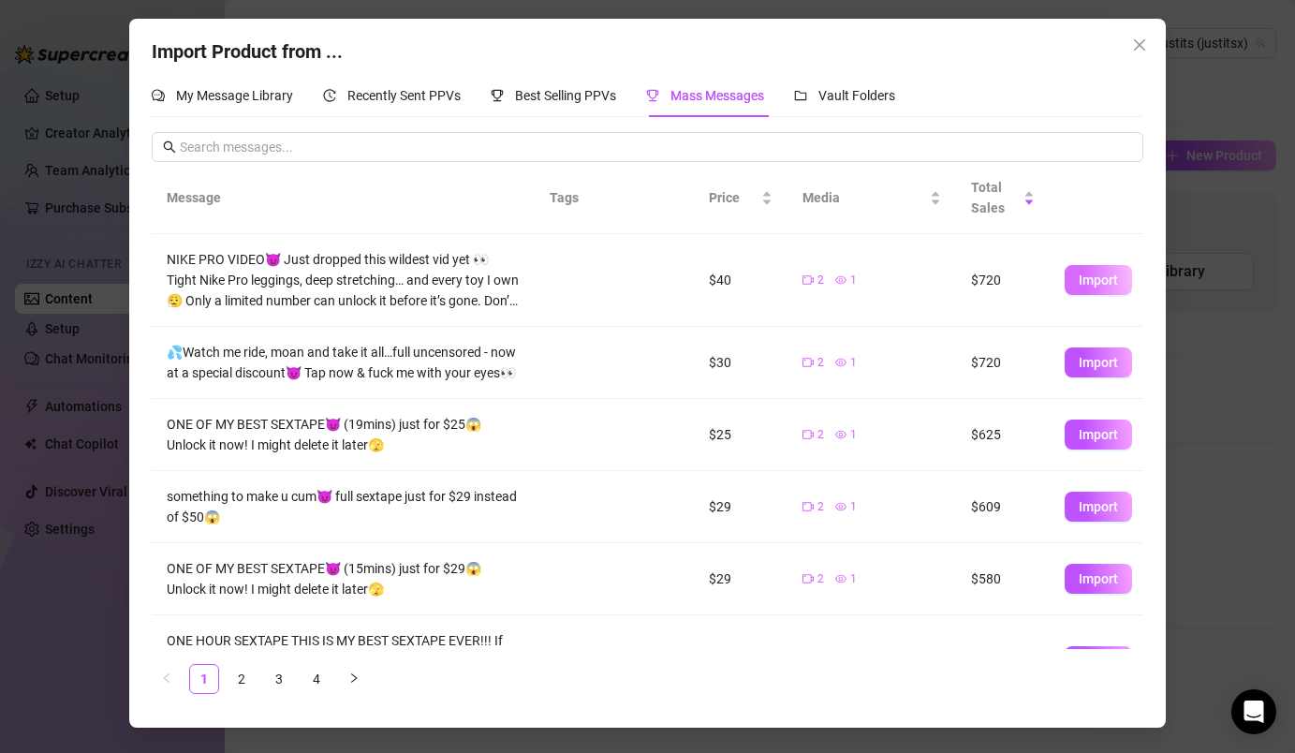
click at [1081, 283] on span "Import" at bounding box center [1098, 279] width 39 height 15
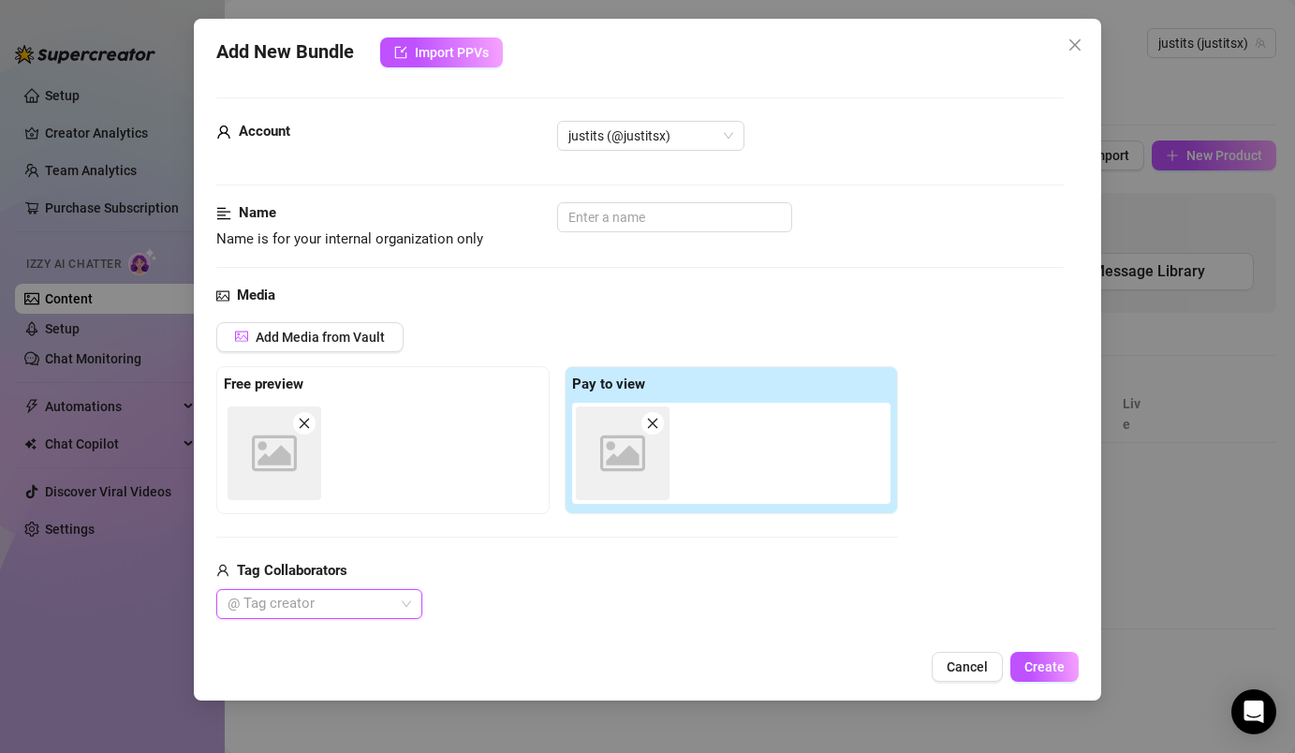
type textarea "NIKE PRO VIDEO😈 Just dropped this wildest vid yet 👀 Tight Nike Pro leggings, de…"
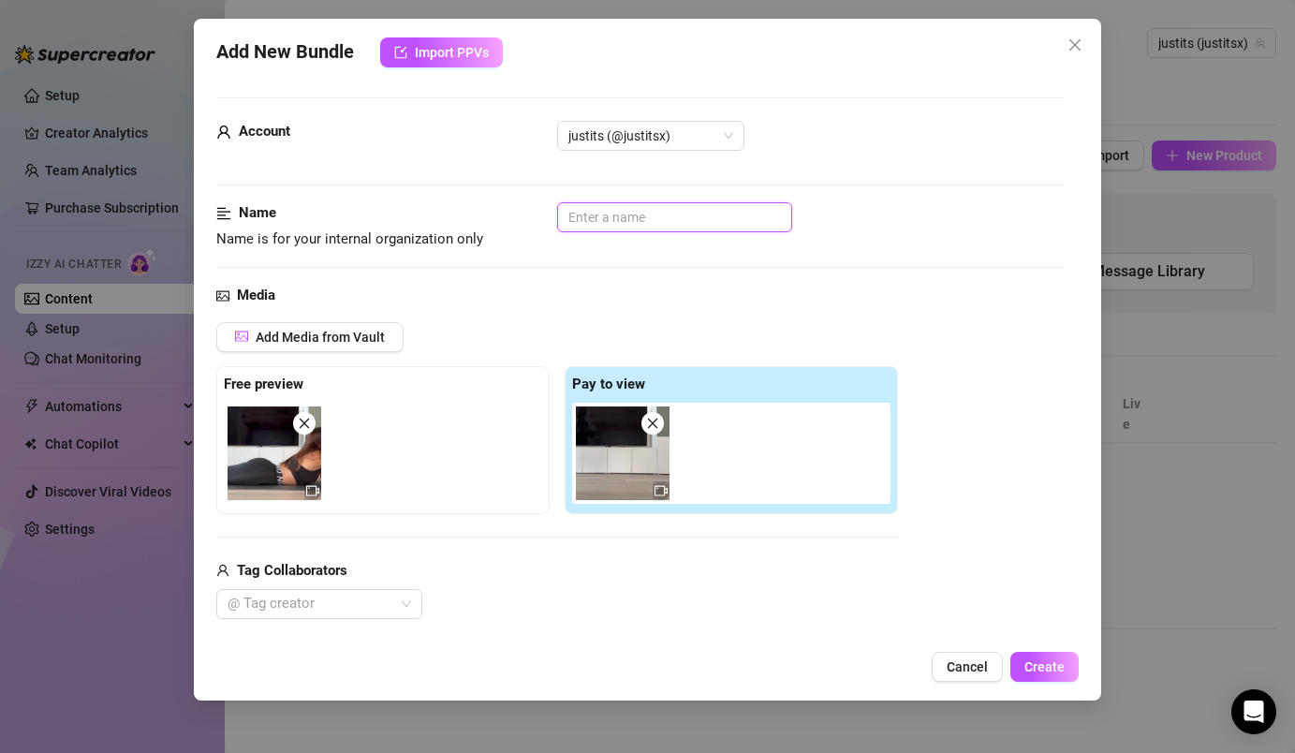
click at [644, 225] on input "text" at bounding box center [674, 217] width 235 height 30
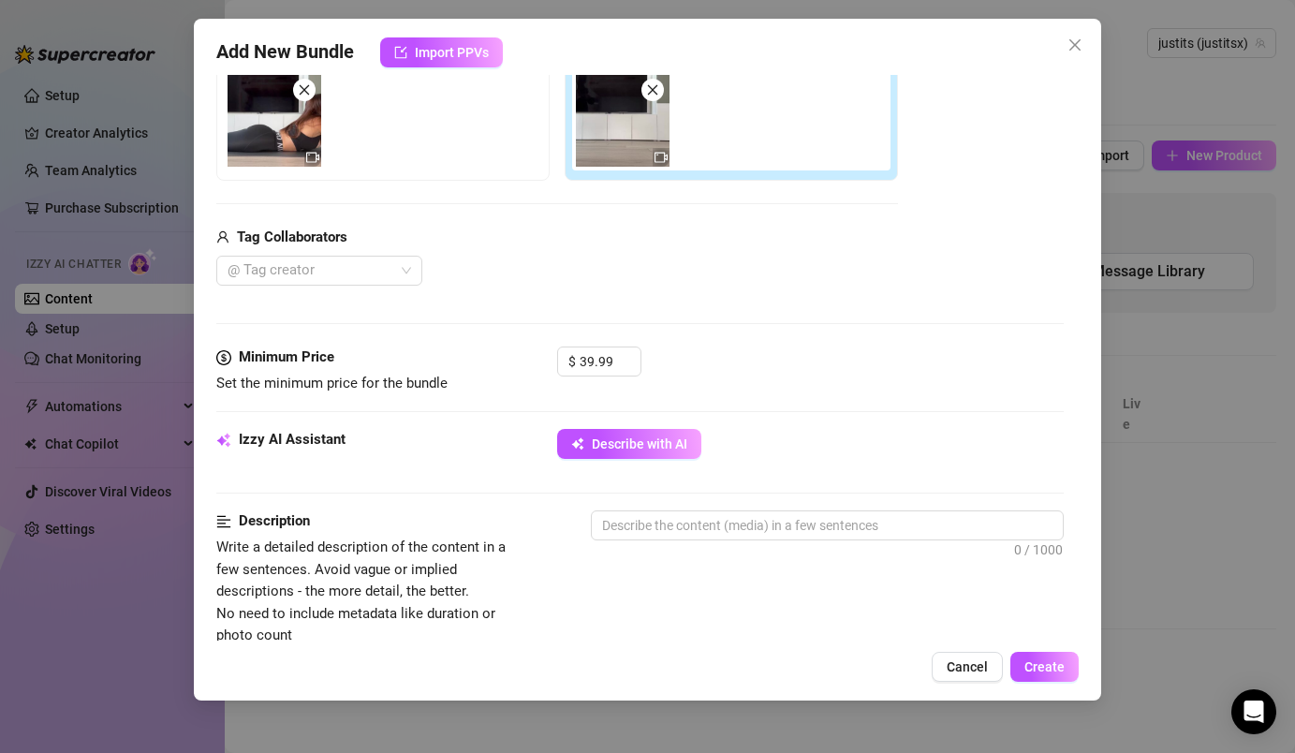
scroll to position [356, 0]
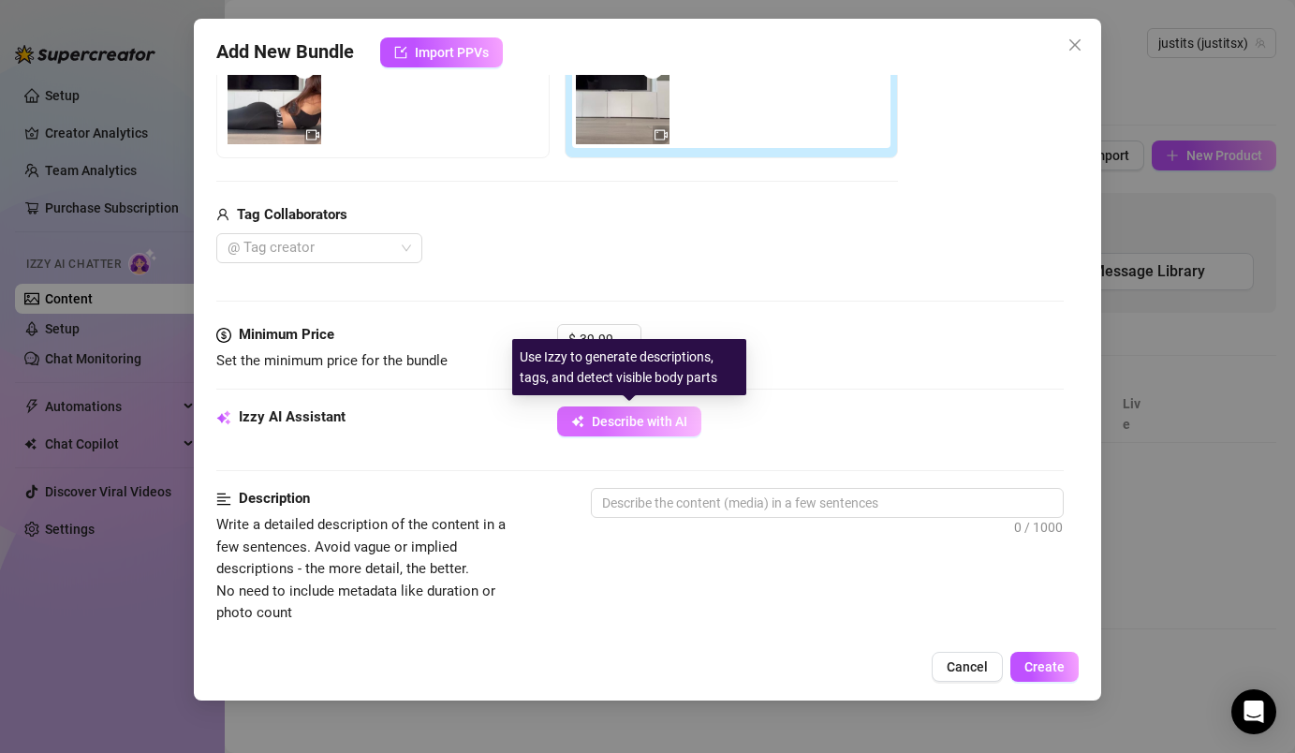
type input "nike pro video"
click at [681, 416] on span "Describe with AI" at bounding box center [640, 421] width 96 height 15
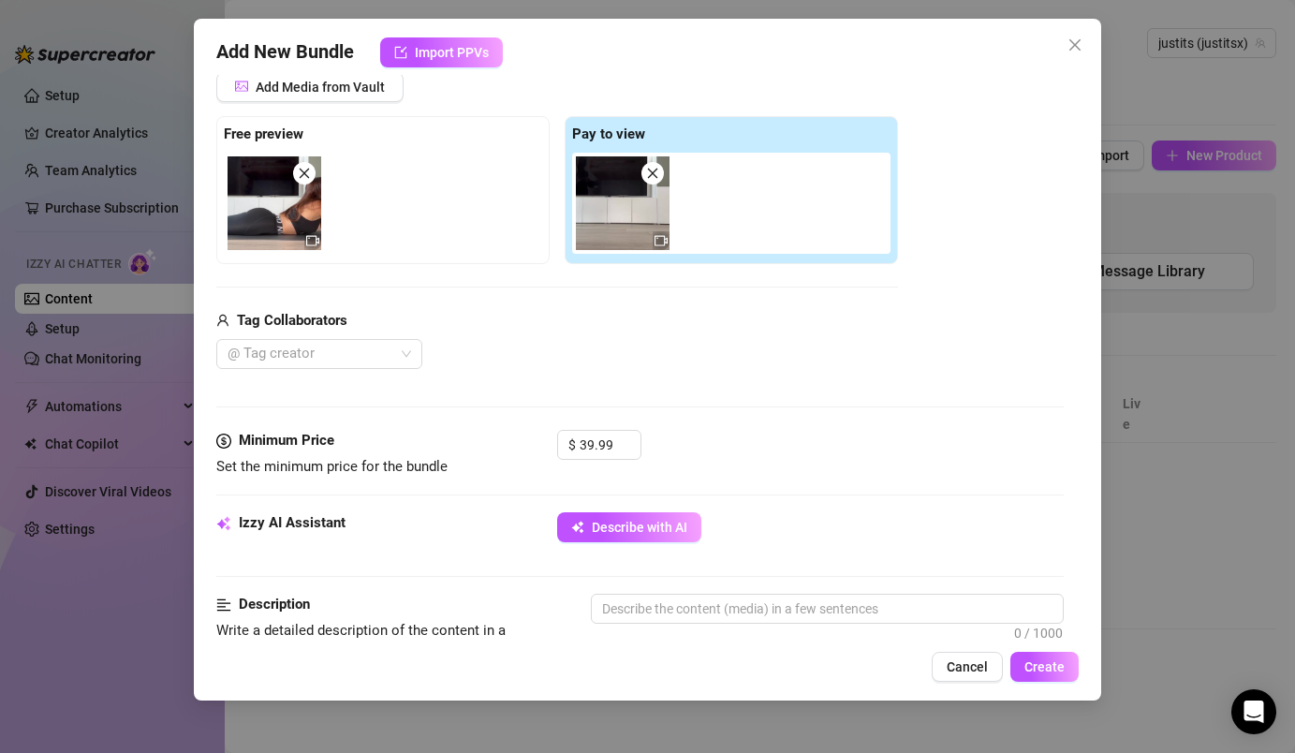
scroll to position [473, 0]
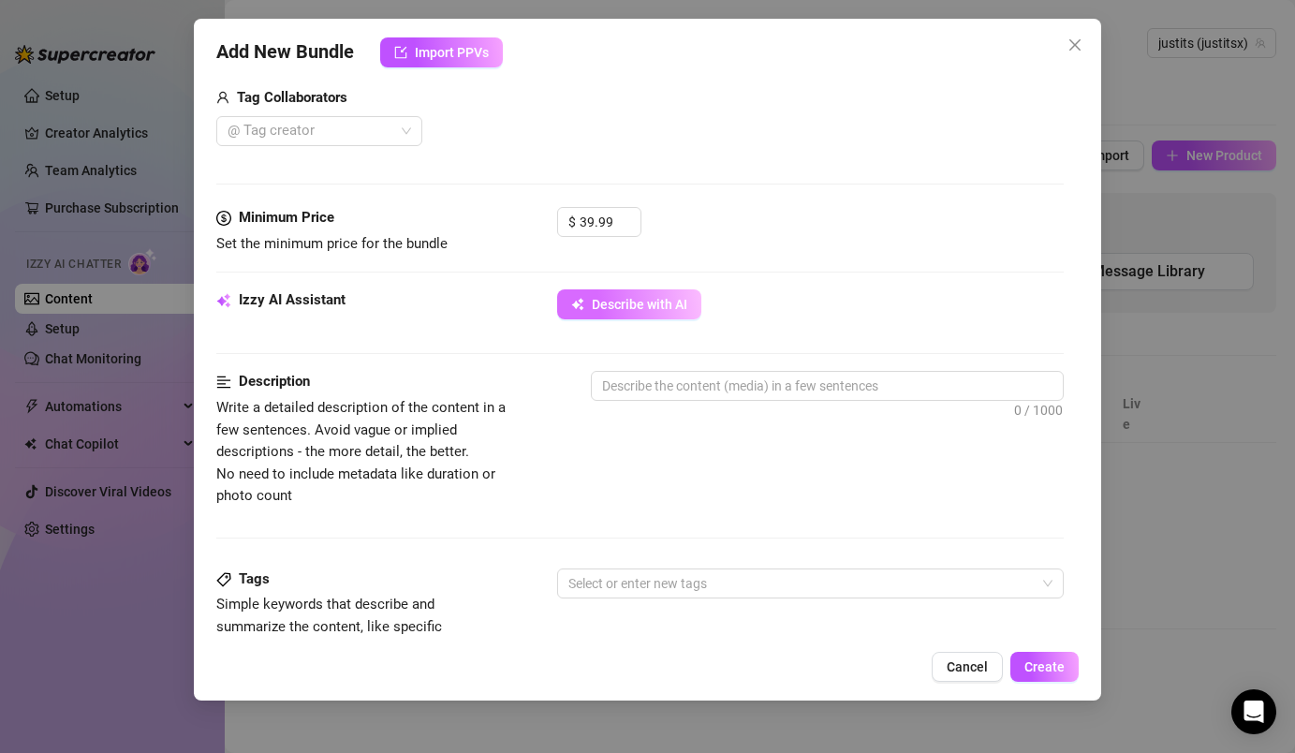
click at [677, 301] on span "Describe with AI" at bounding box center [640, 304] width 96 height 15
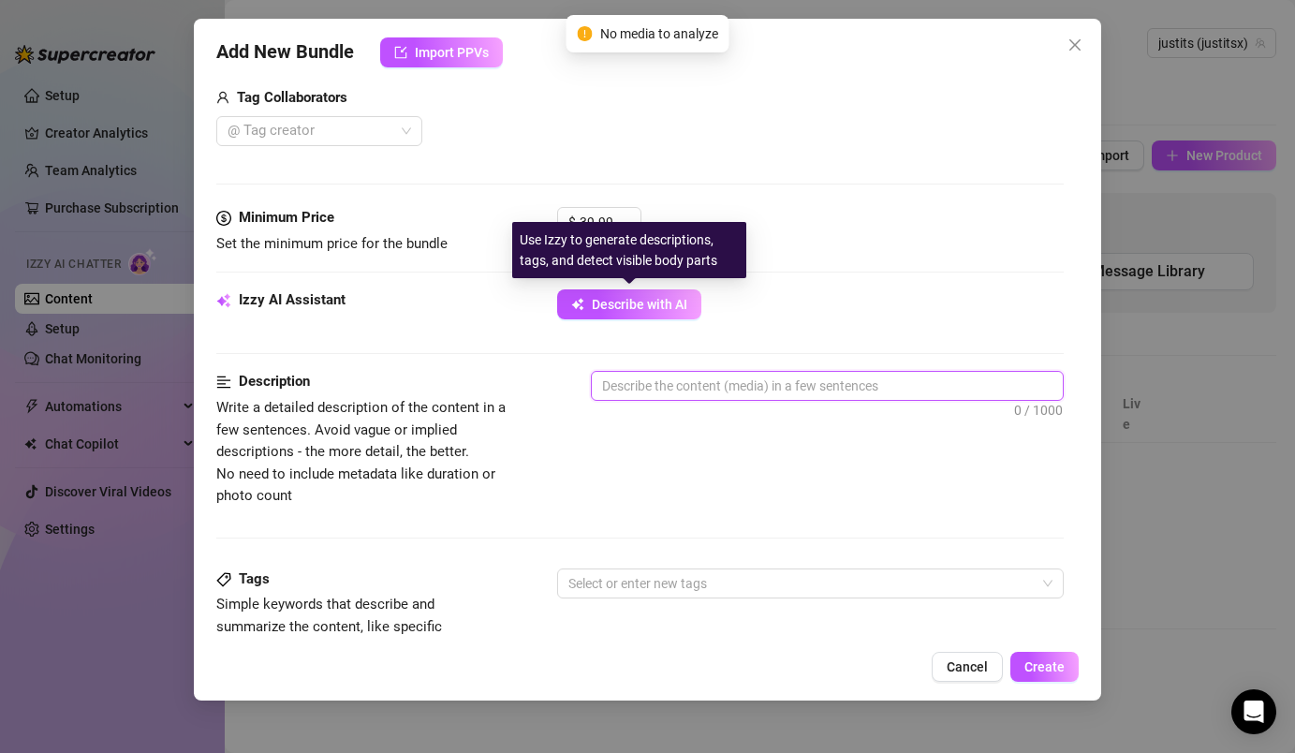
click at [735, 373] on textarea at bounding box center [827, 386] width 470 height 28
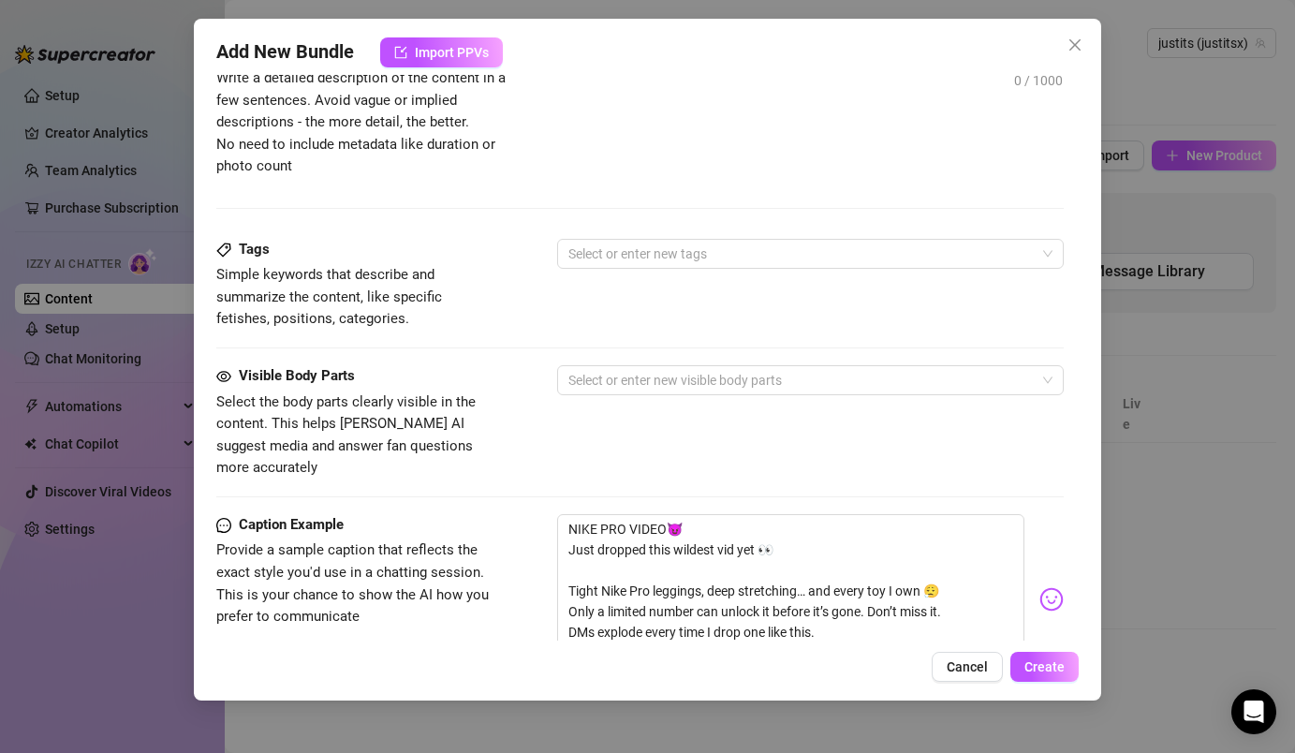
scroll to position [788, 0]
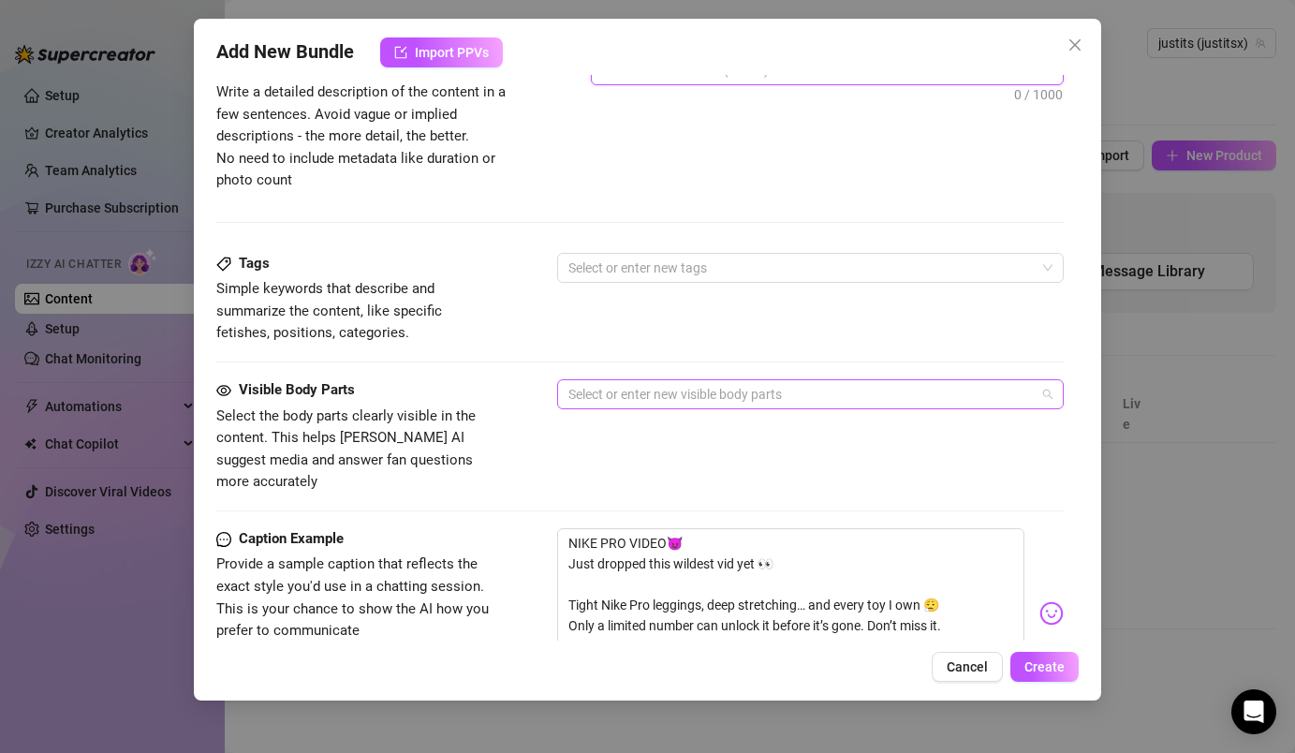
click at [597, 402] on div at bounding box center [800, 394] width 478 height 26
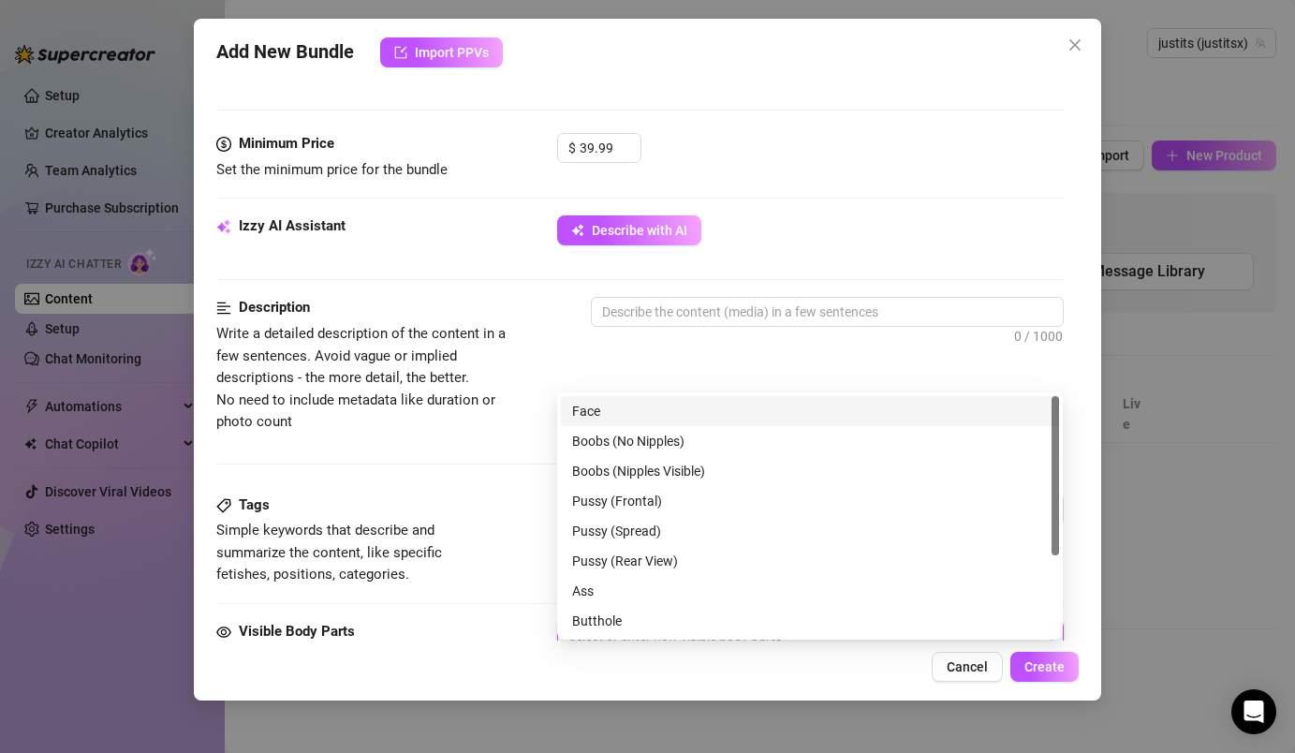
scroll to position [563, 0]
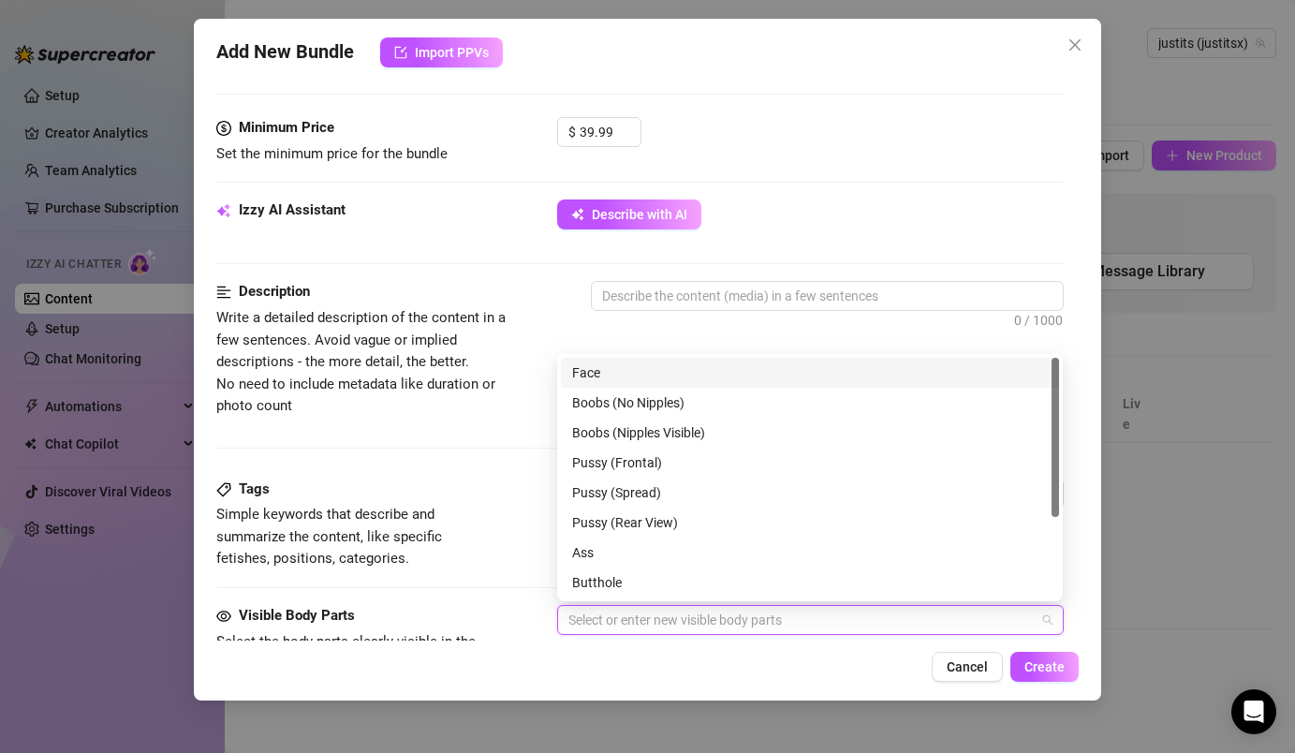
click at [491, 323] on span "Write a detailed description of the content in a few sentences. Avoid vague or …" at bounding box center [360, 361] width 289 height 105
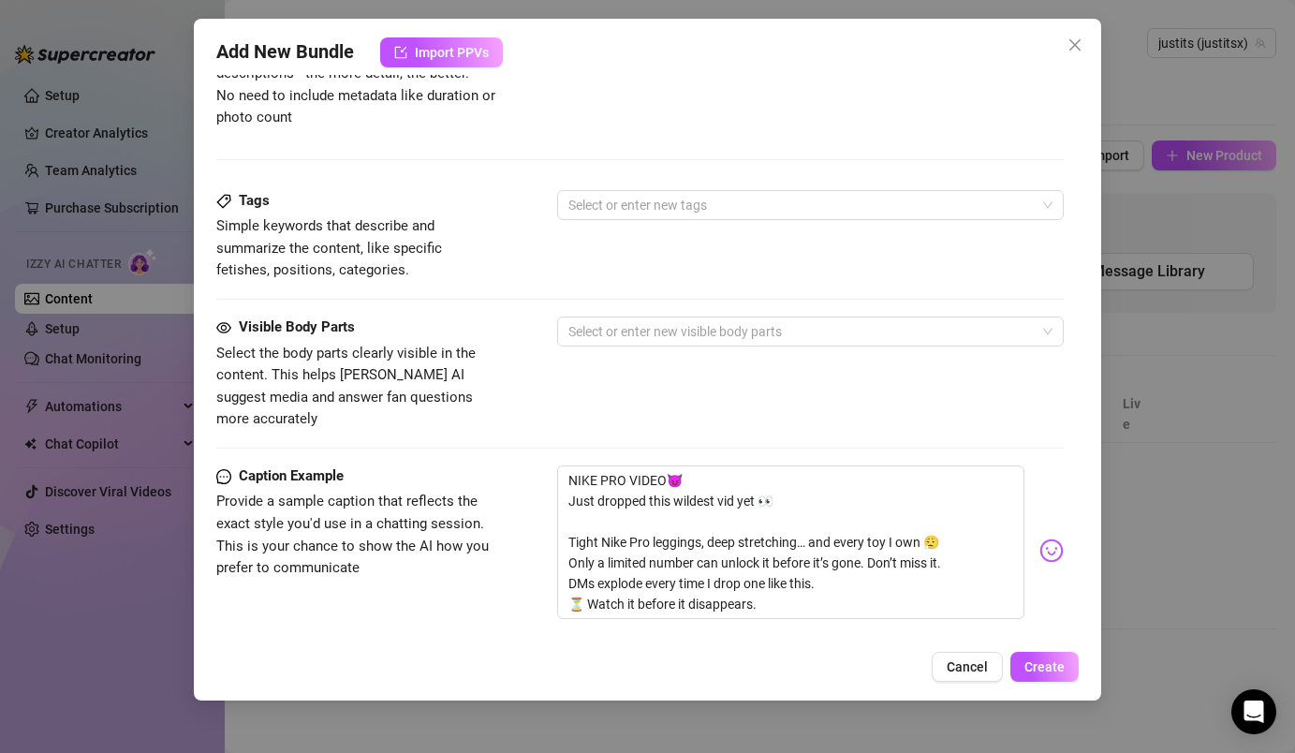
scroll to position [869, 0]
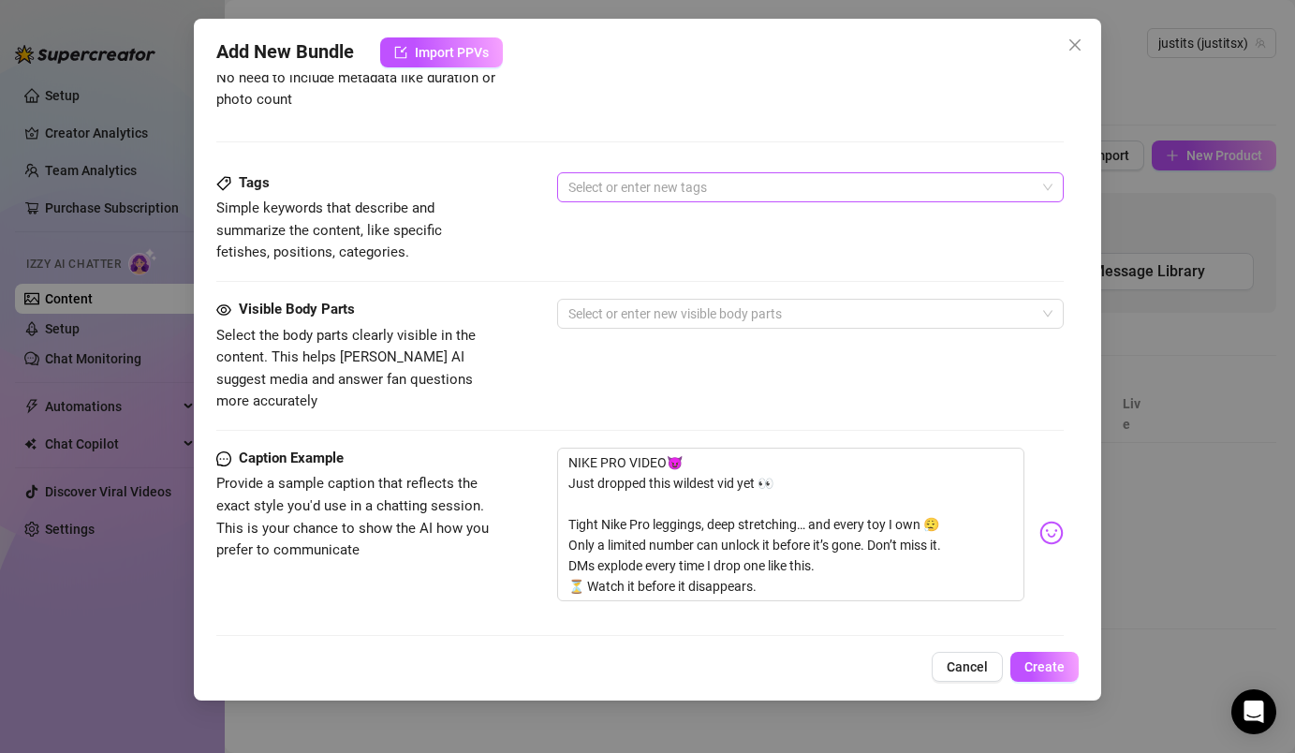
click at [714, 184] on div at bounding box center [800, 187] width 478 height 26
click at [392, 174] on div "Tags" at bounding box center [356, 183] width 281 height 22
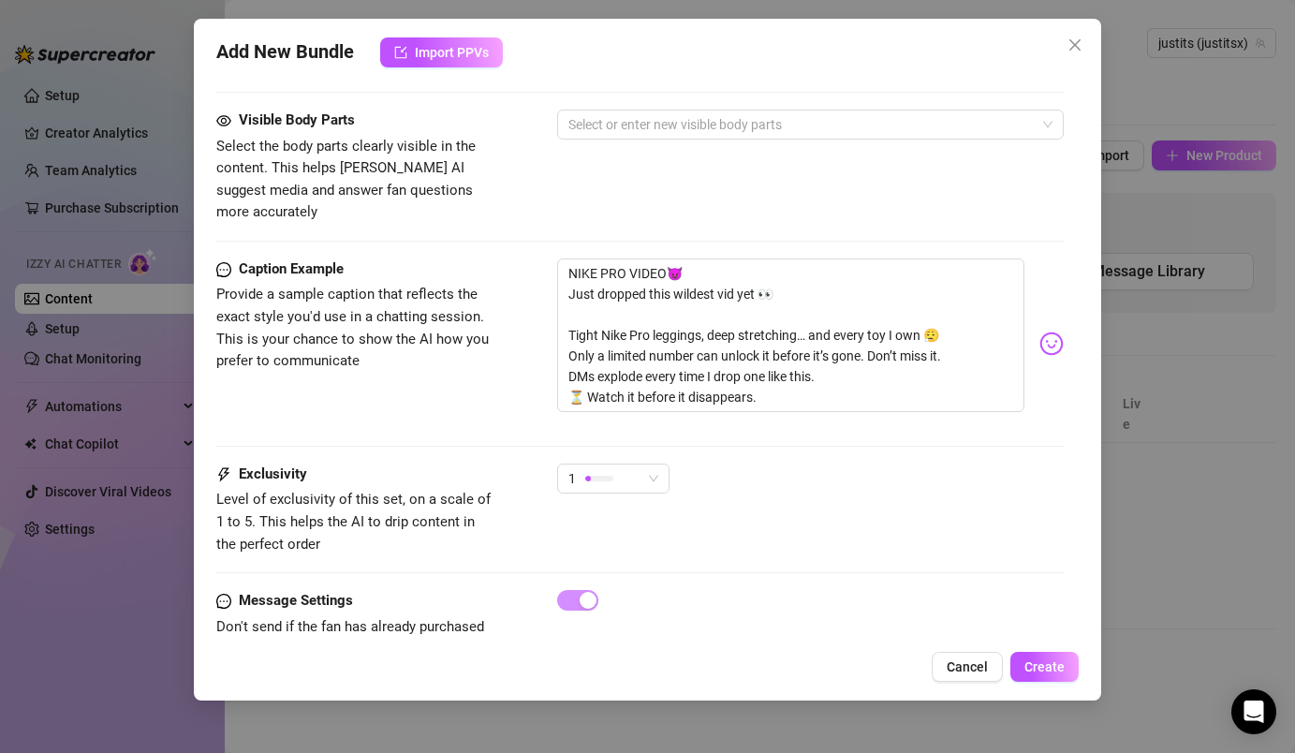
scroll to position [1090, 0]
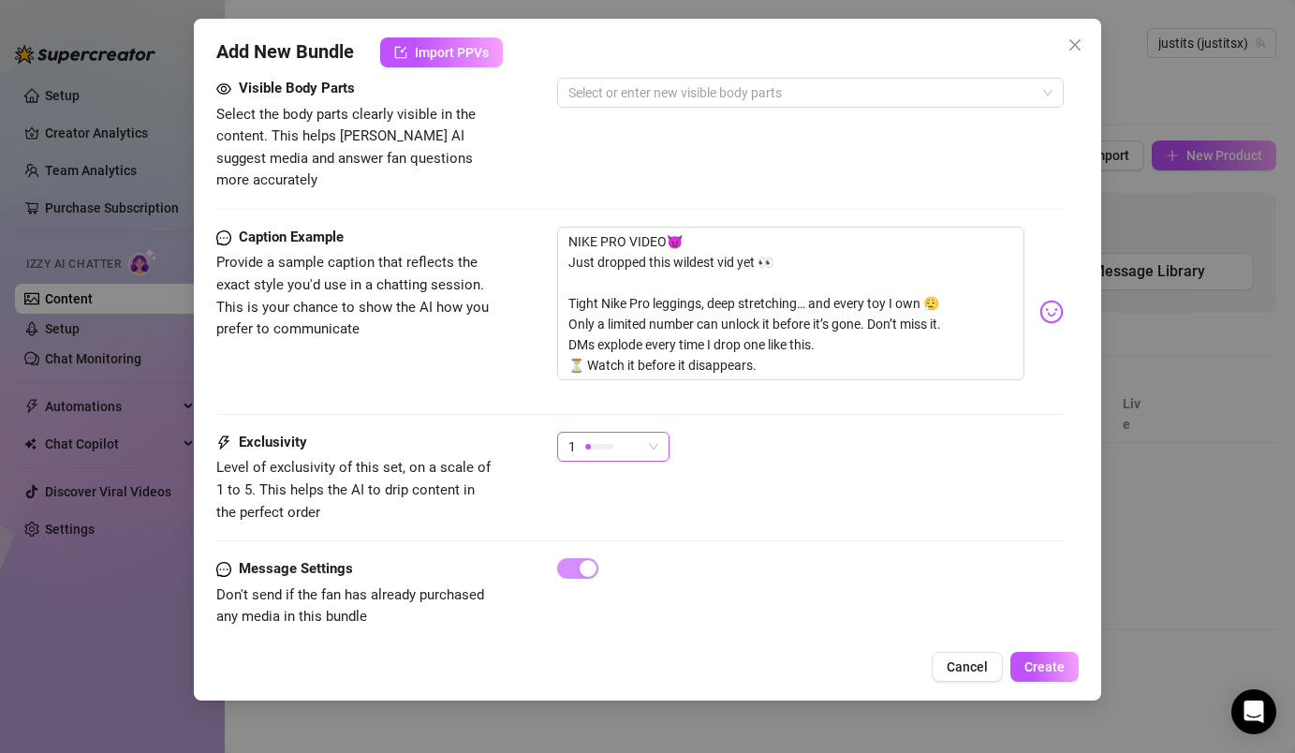
click at [643, 433] on span "1" at bounding box center [613, 447] width 90 height 28
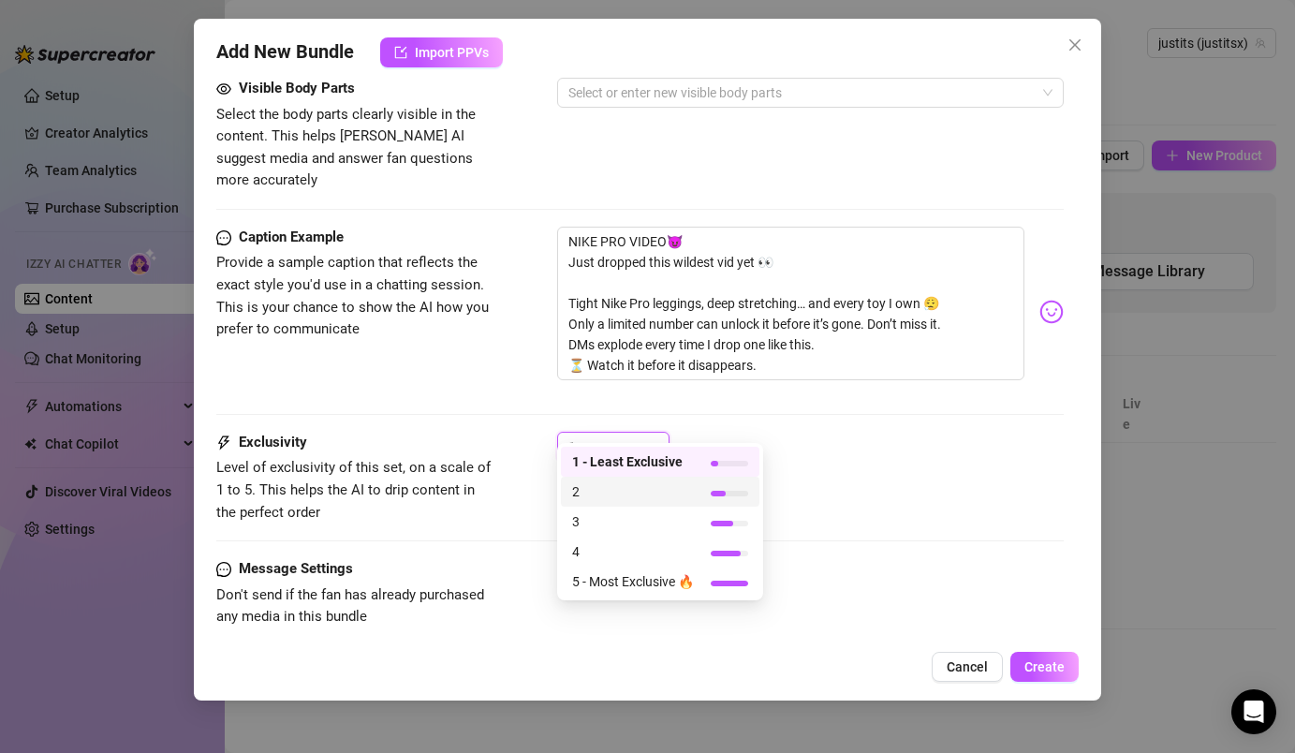
click at [651, 494] on span "2" at bounding box center [633, 491] width 122 height 21
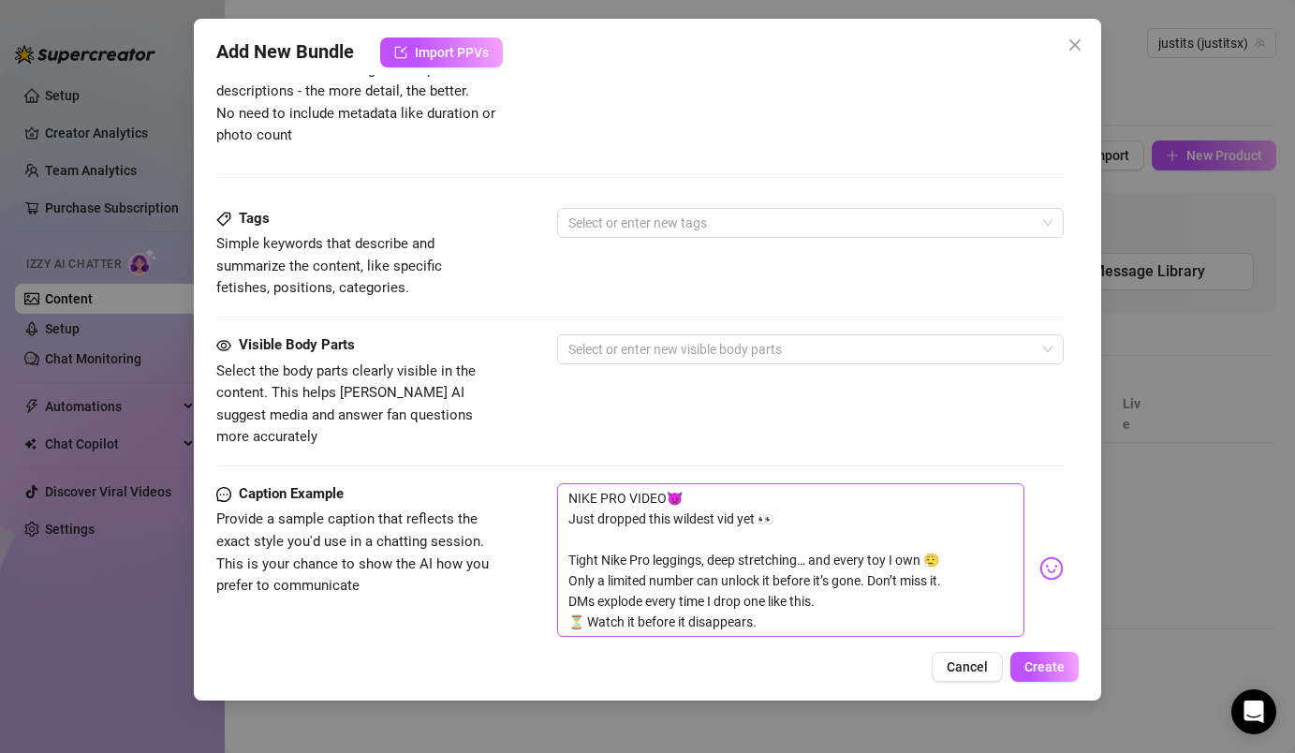
scroll to position [834, 0]
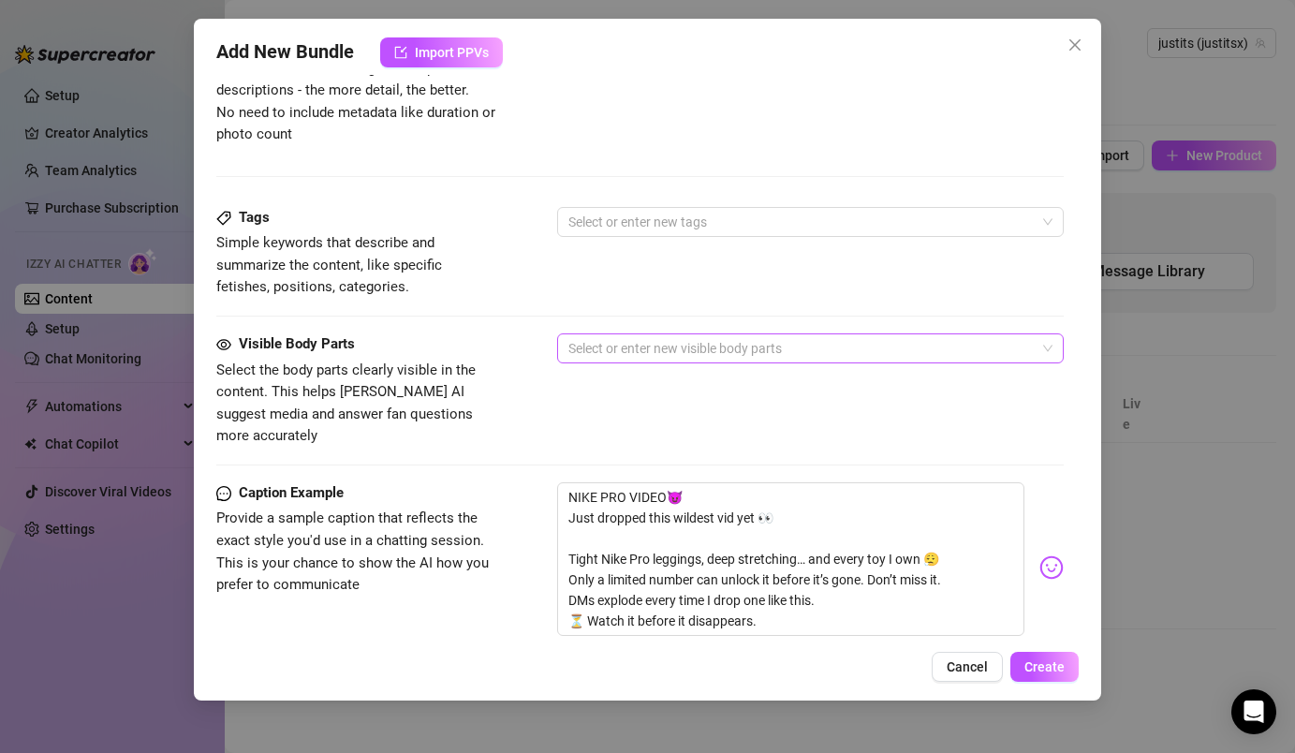
click at [576, 359] on div at bounding box center [800, 348] width 478 height 26
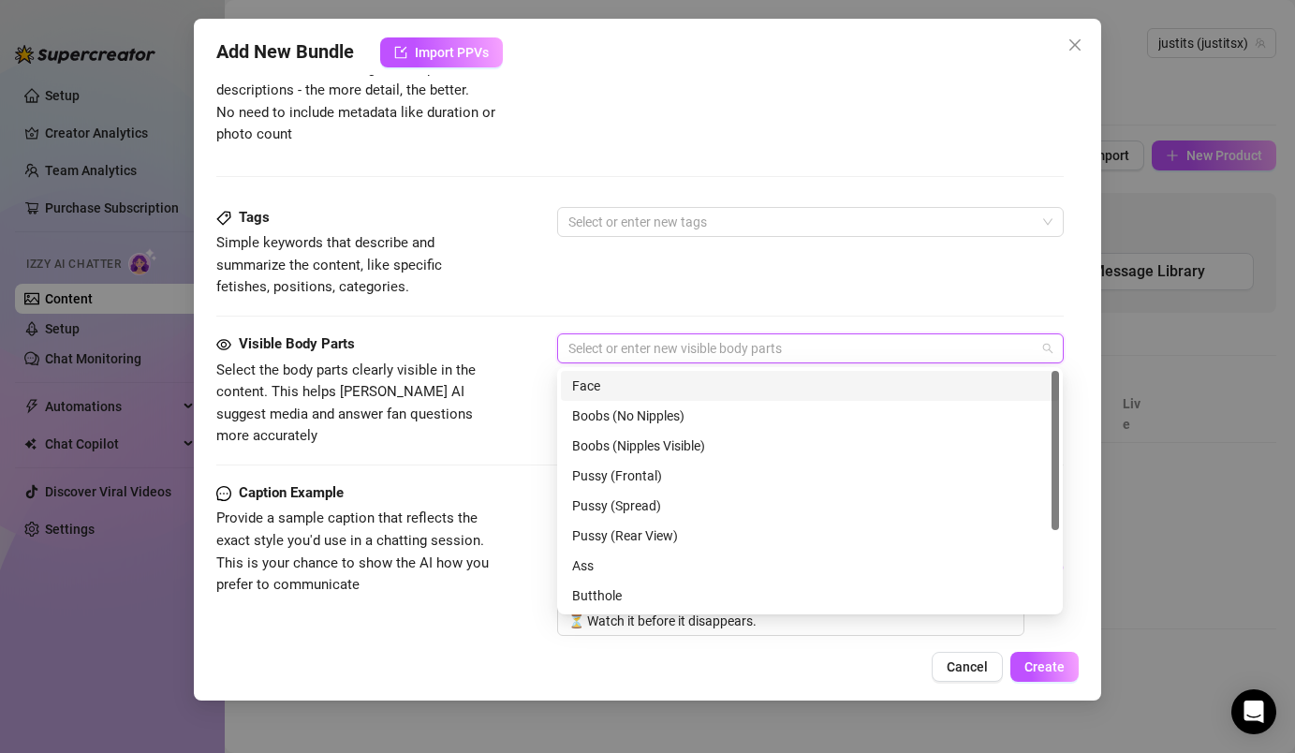
click at [648, 386] on div "Face" at bounding box center [810, 385] width 476 height 21
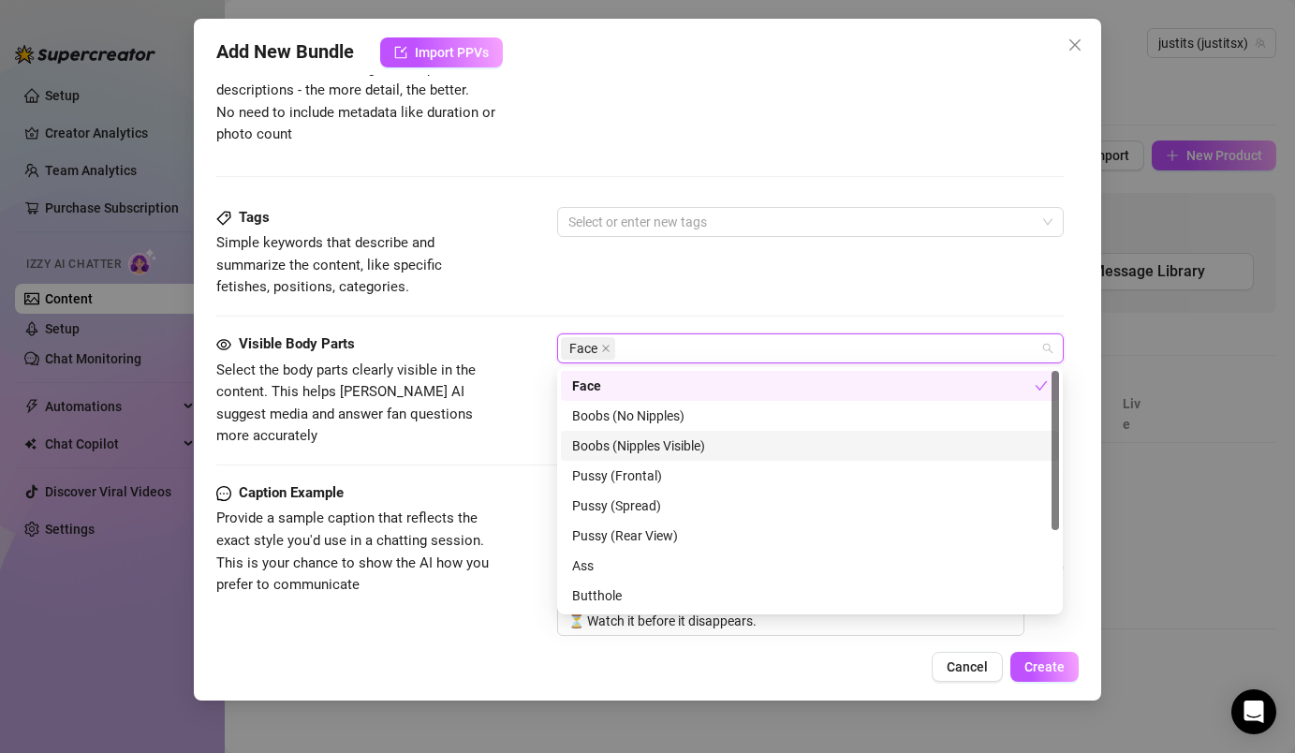
click at [628, 456] on div "Boobs (Nipples Visible)" at bounding box center [810, 446] width 498 height 30
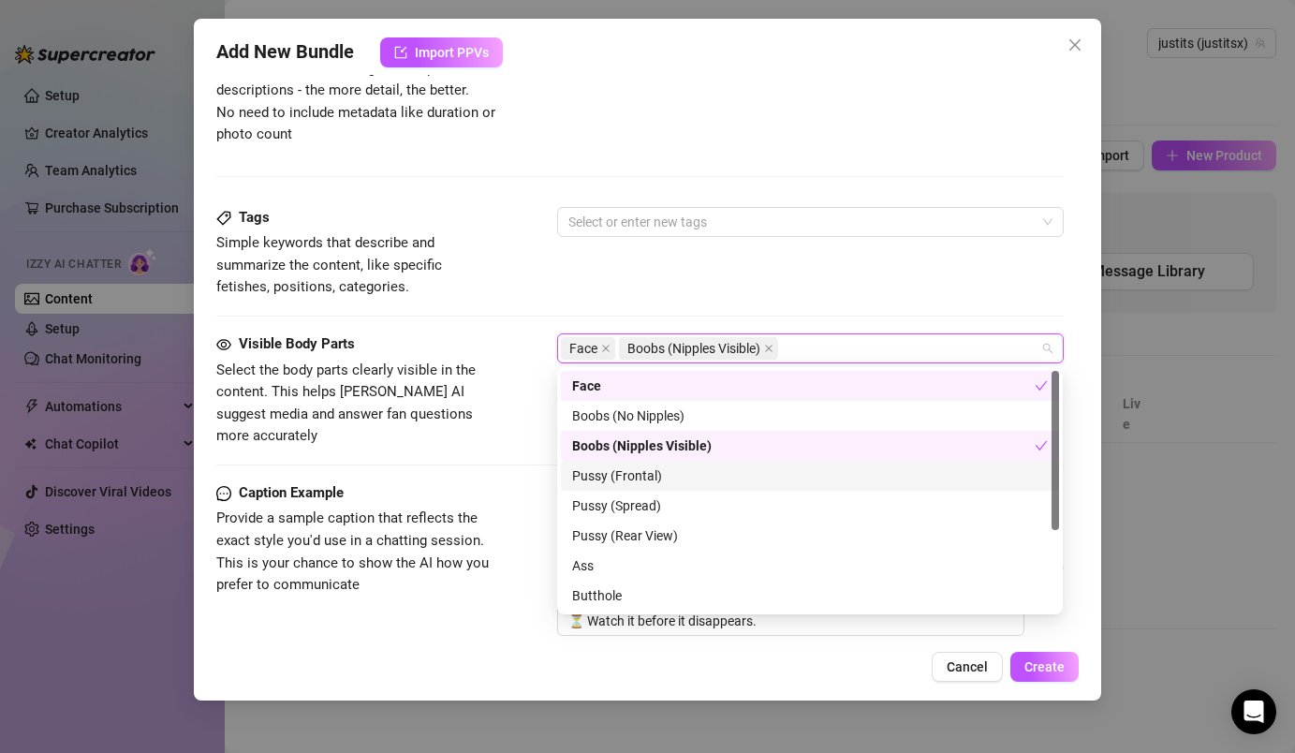
click at [614, 488] on div "Pussy (Frontal)" at bounding box center [810, 476] width 498 height 30
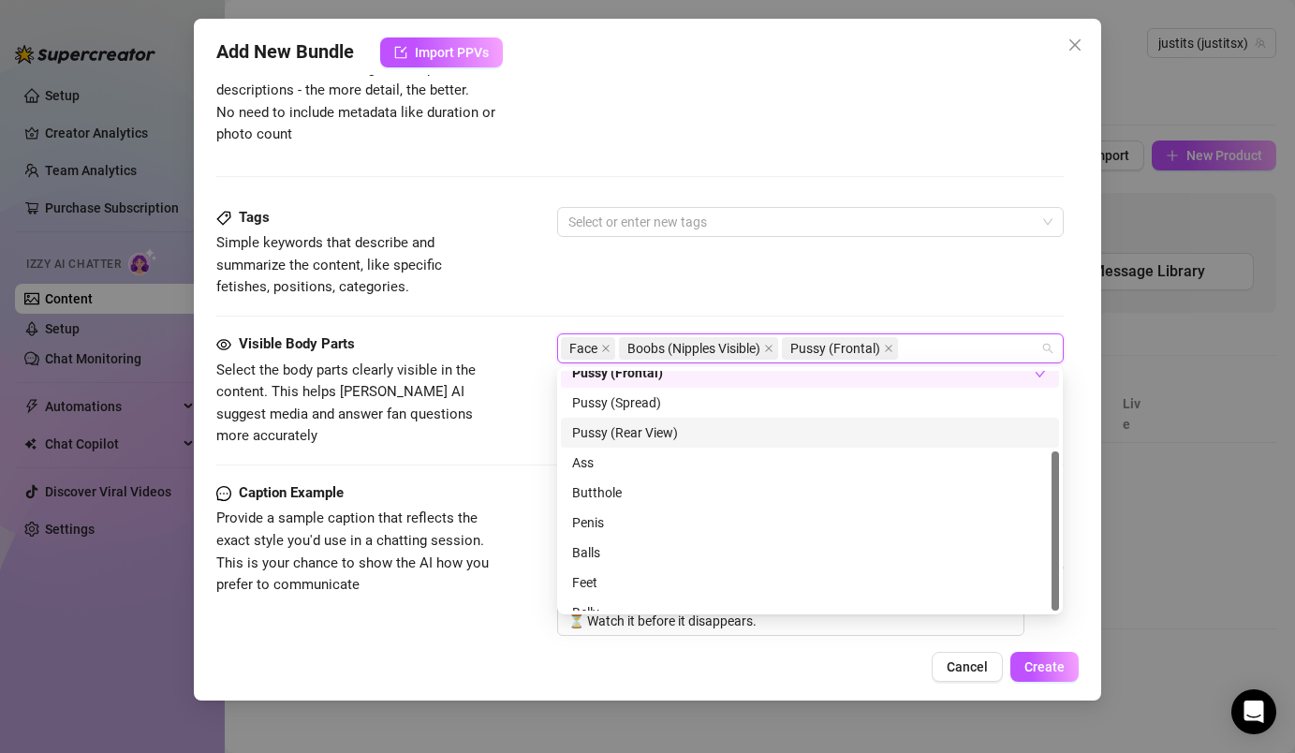
scroll to position [120, 0]
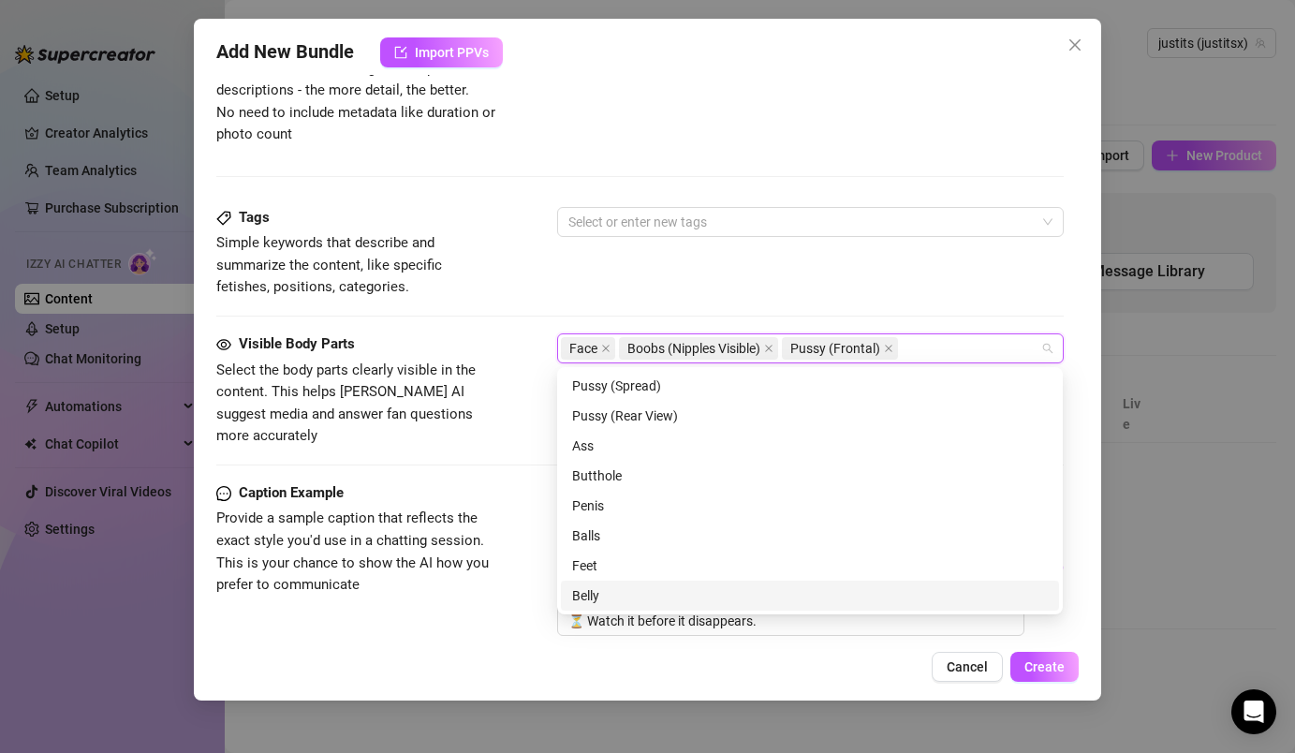
click at [617, 595] on div "Belly" at bounding box center [810, 595] width 476 height 21
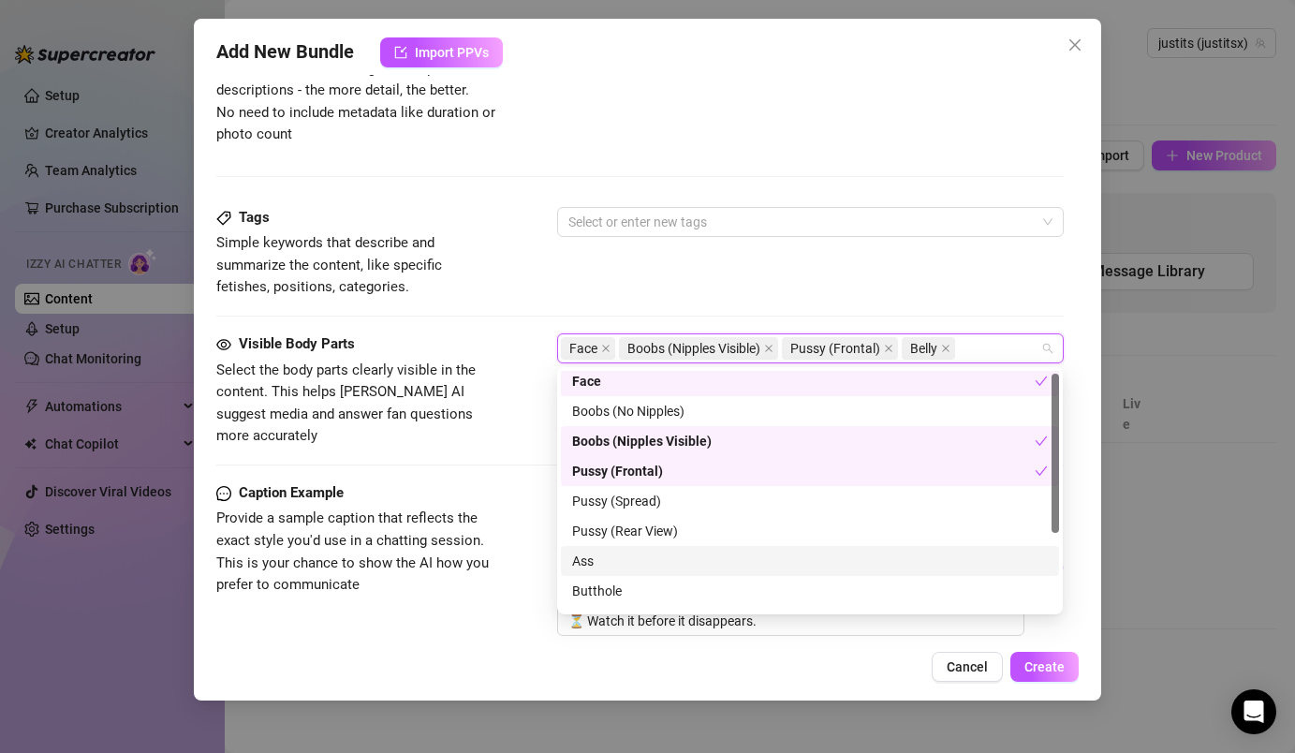
scroll to position [0, 0]
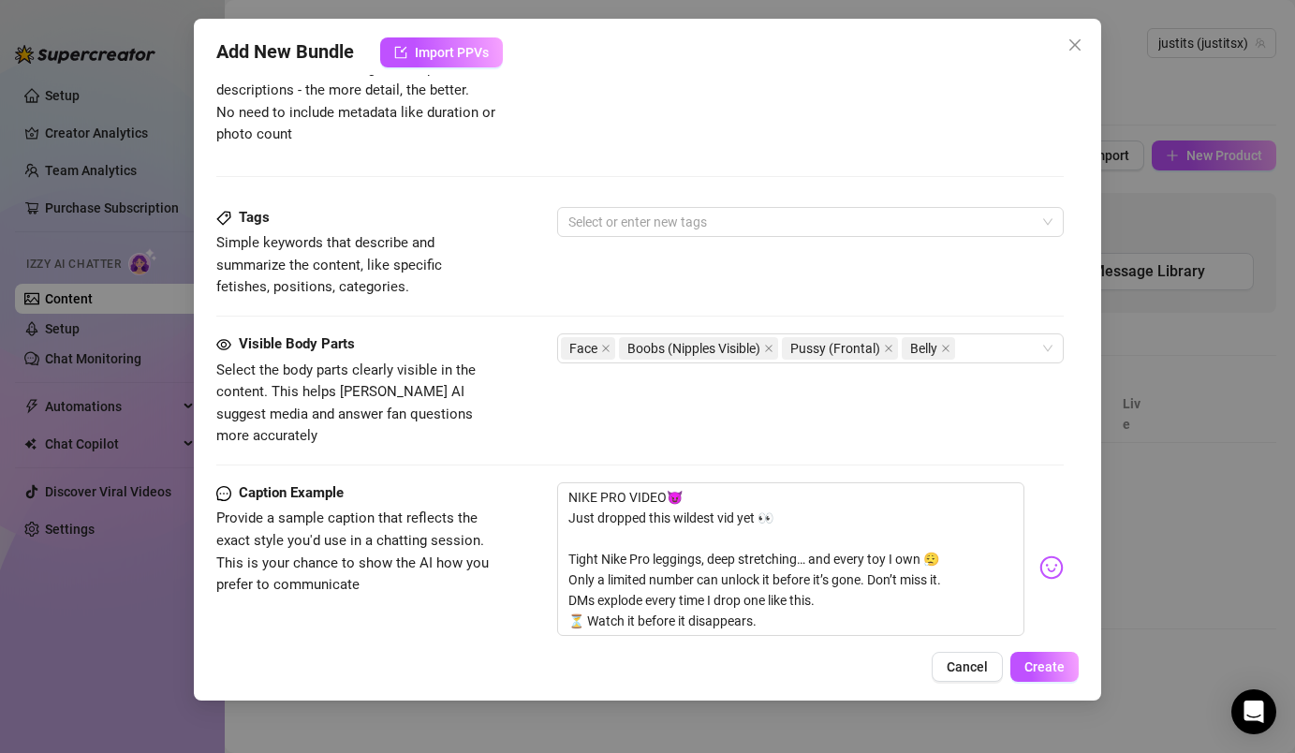
click at [971, 266] on div "Tags Simple keywords that describe and summarize the content, like specific fet…" at bounding box center [639, 253] width 846 height 92
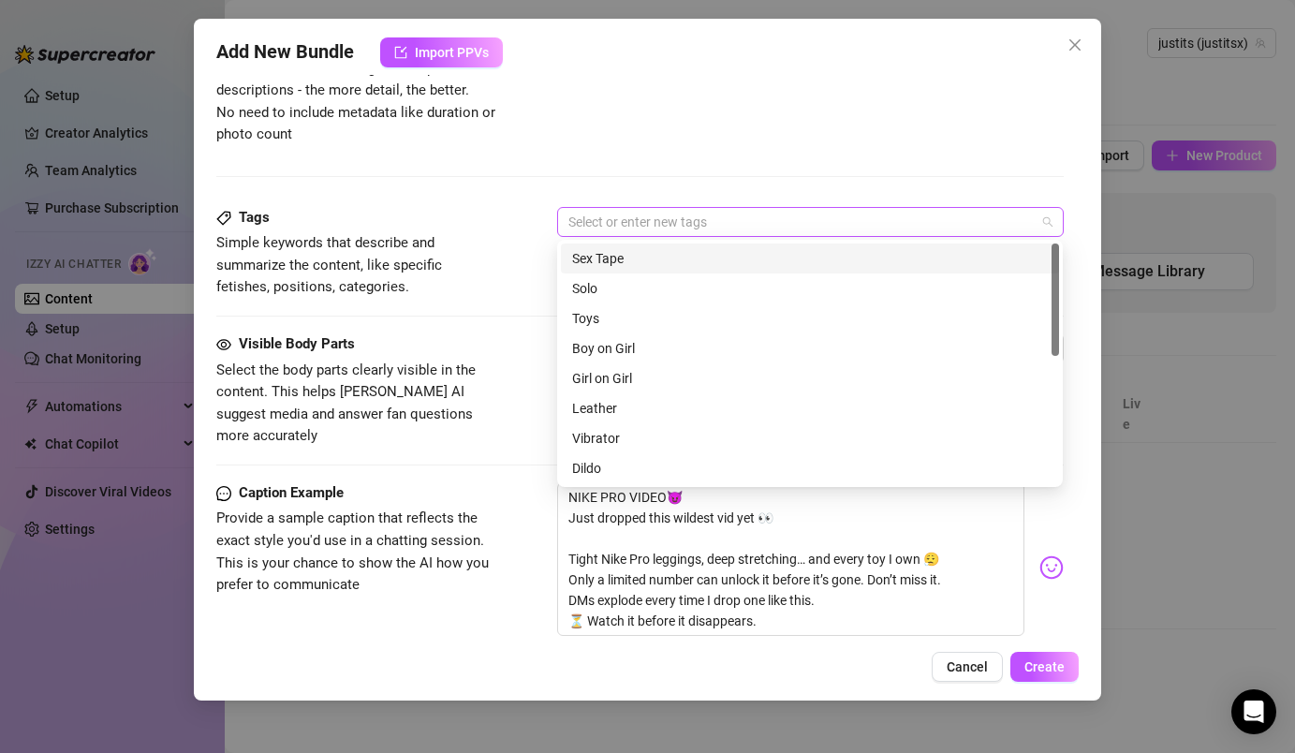
click at [814, 219] on div at bounding box center [800, 222] width 478 height 26
click at [693, 285] on div "Solo" at bounding box center [810, 288] width 476 height 21
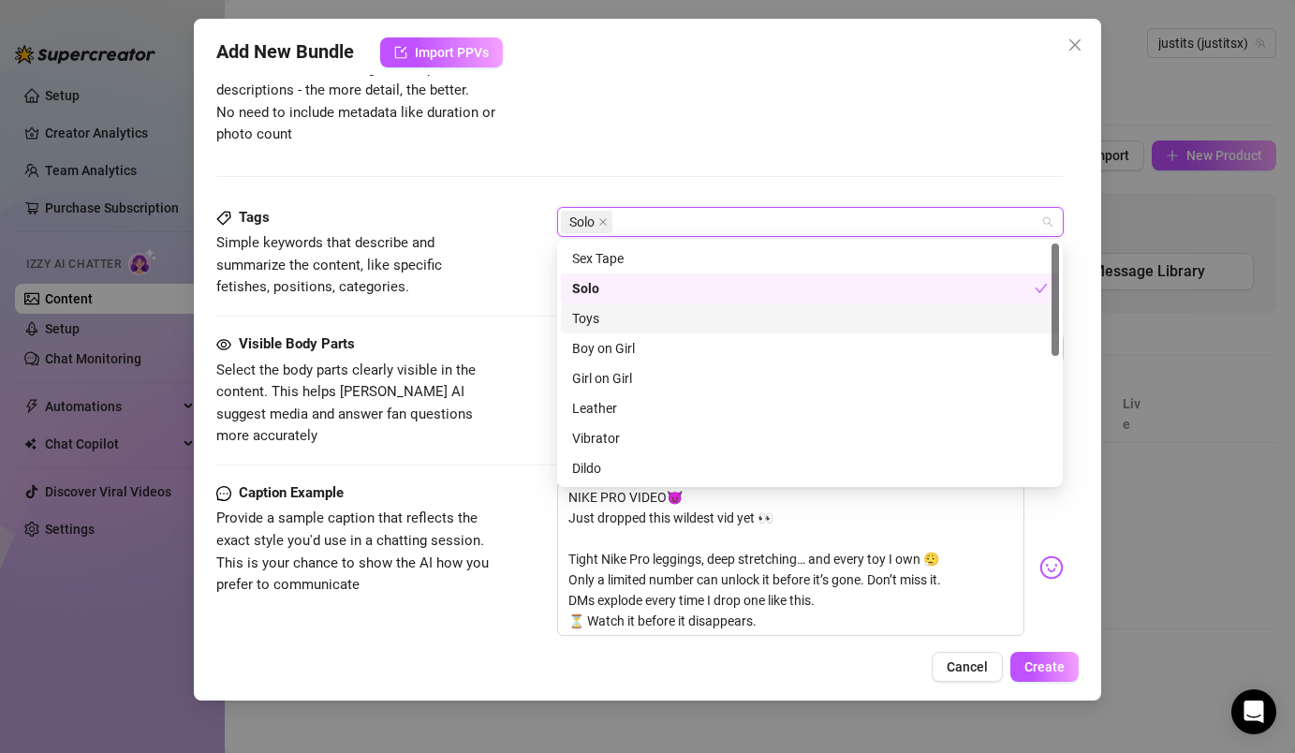
click at [667, 321] on div "Toys" at bounding box center [810, 318] width 476 height 21
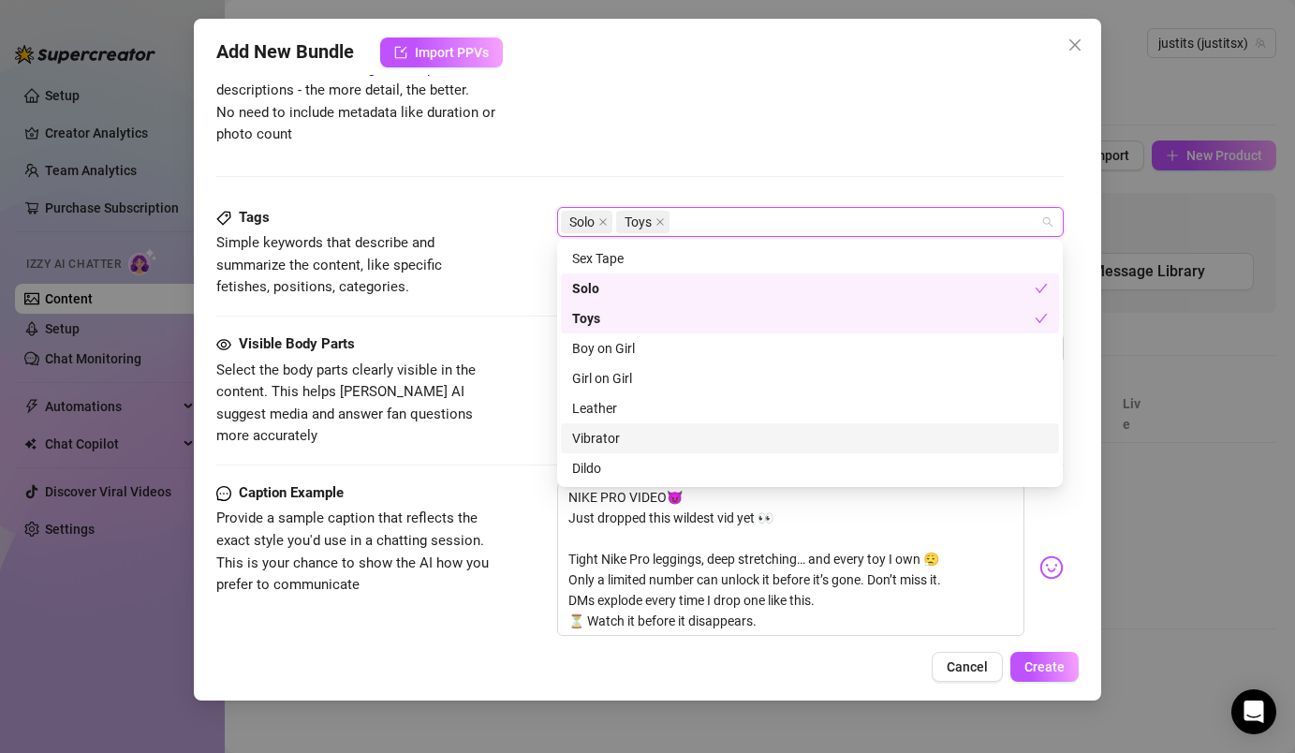
click at [633, 436] on div "Vibrator" at bounding box center [810, 438] width 476 height 21
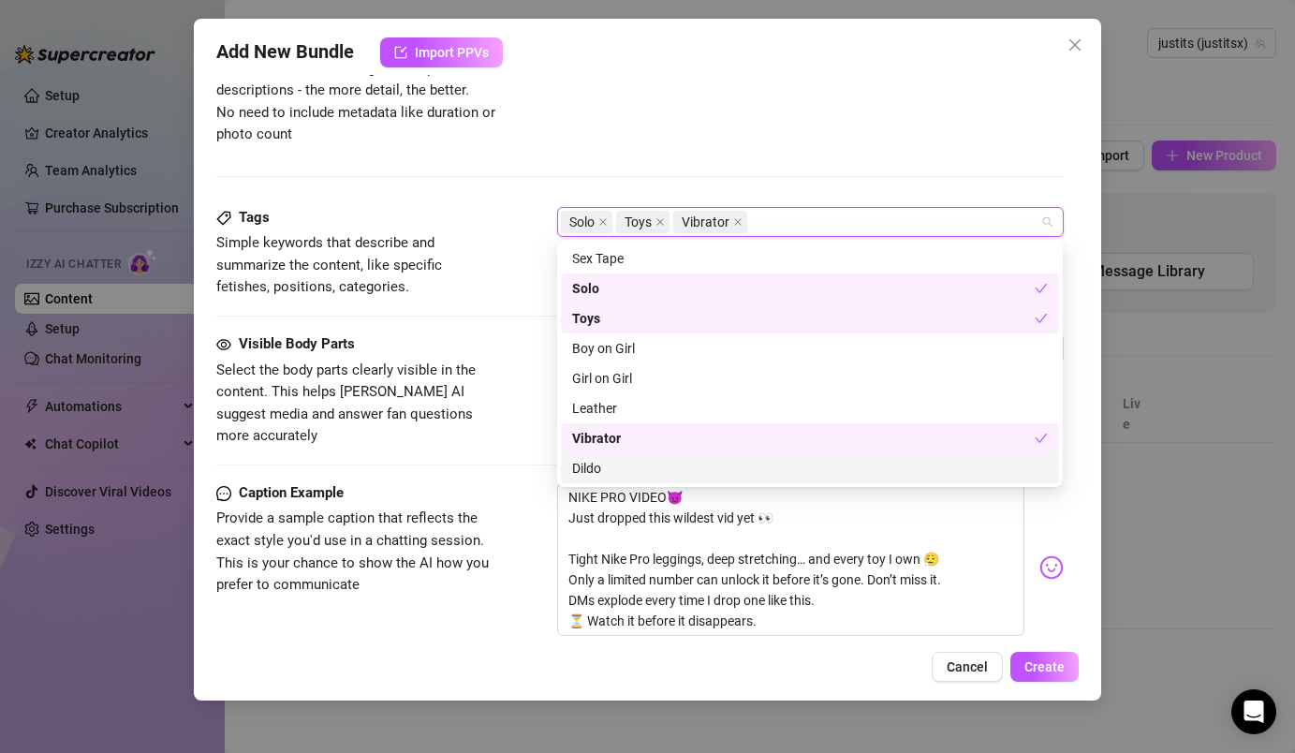
click at [632, 469] on div "Dildo" at bounding box center [810, 468] width 476 height 21
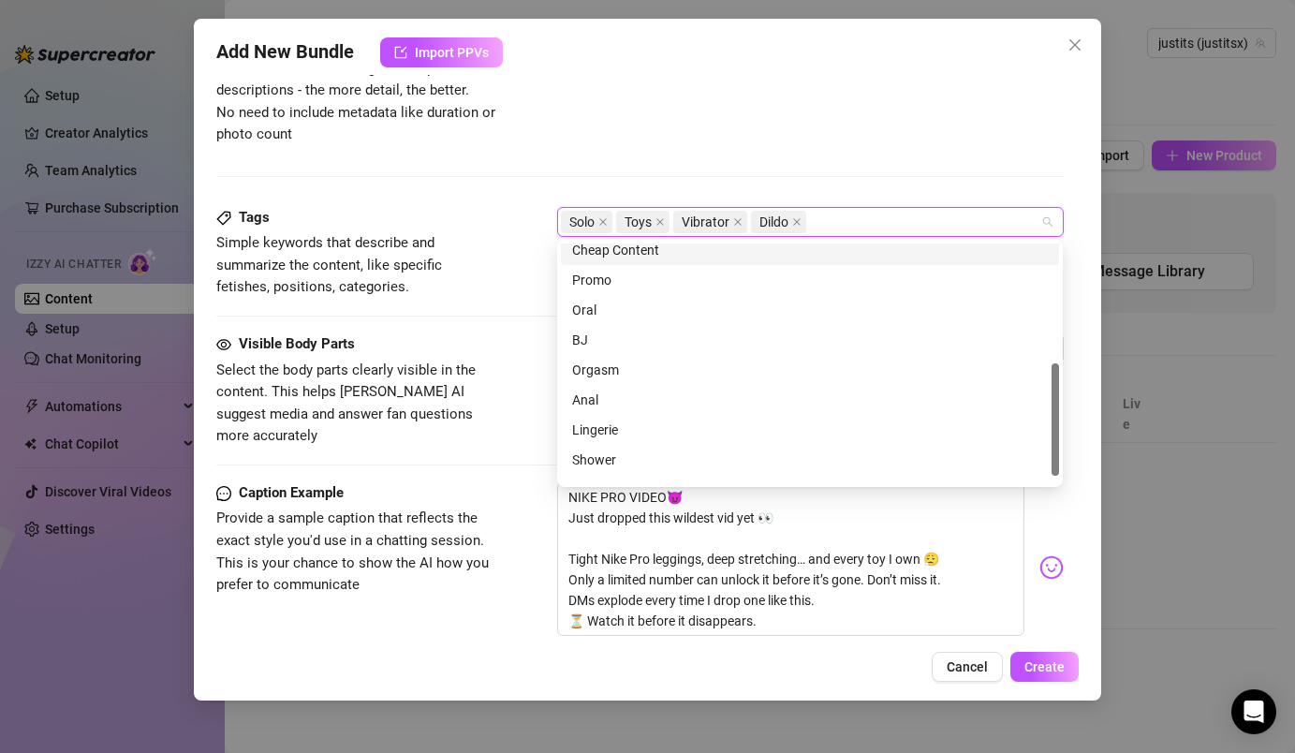
scroll to position [270, 0]
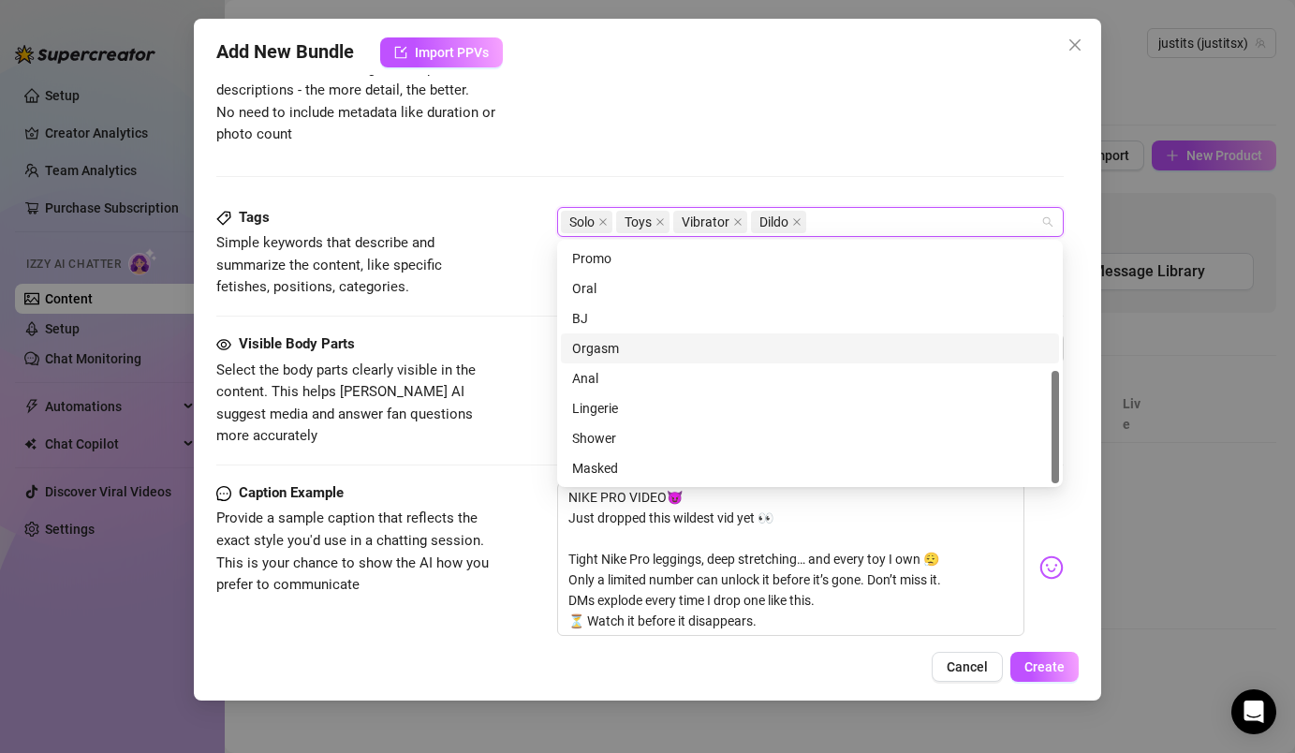
click at [668, 357] on div "Orgasm" at bounding box center [810, 348] width 476 height 21
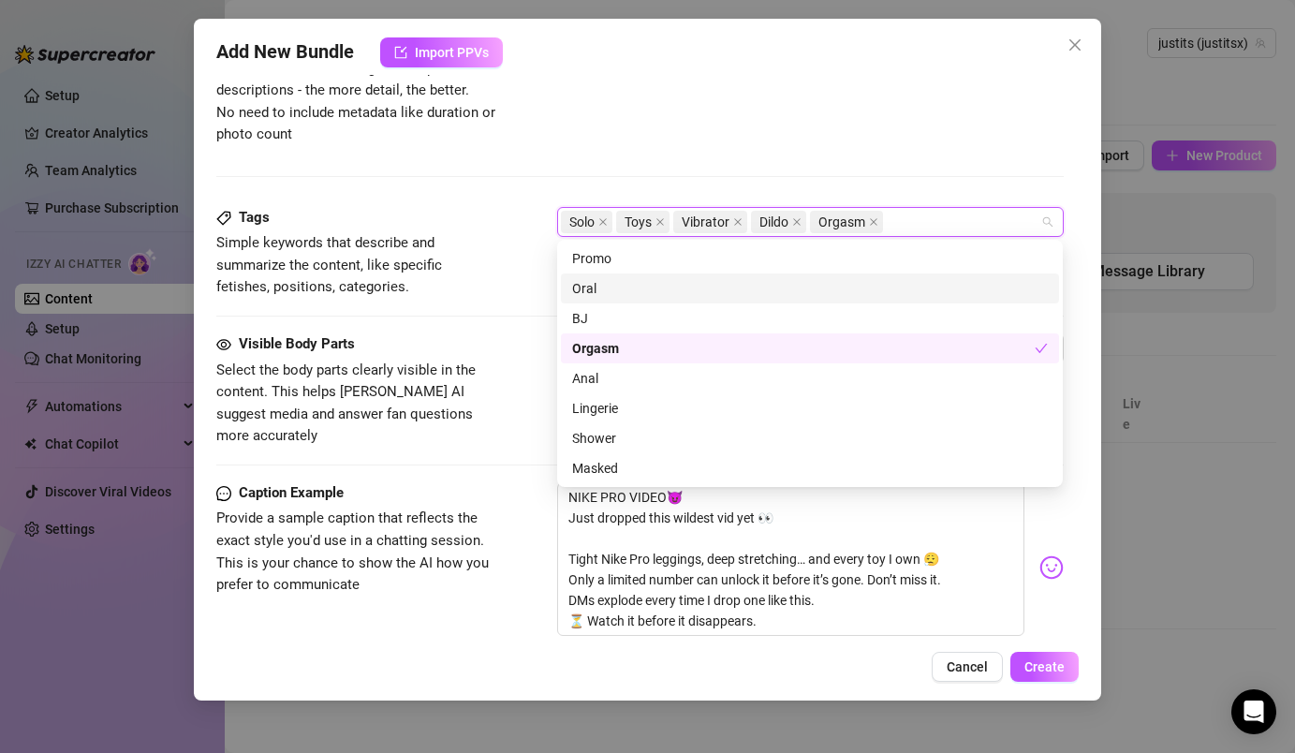
click at [762, 94] on div "Description Write a detailed description of the content in a few sentences. Avo…" at bounding box center [639, 77] width 846 height 136
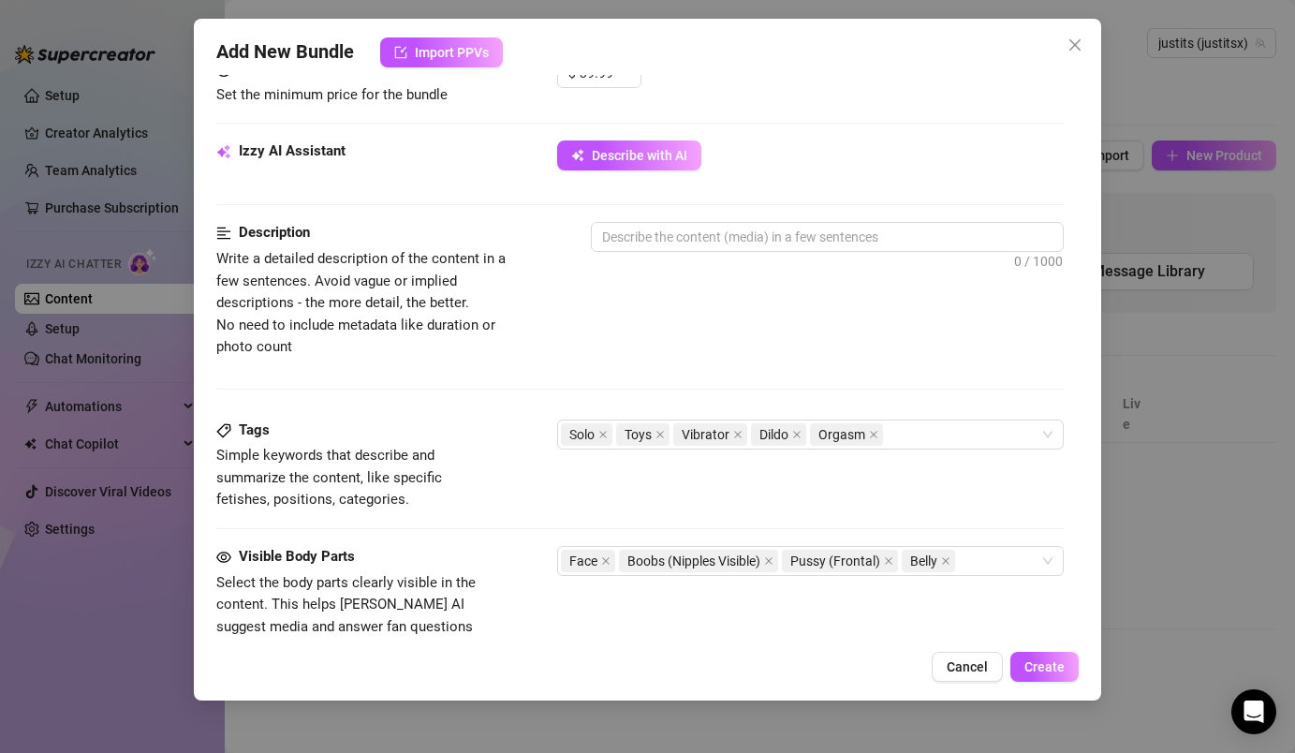
scroll to position [611, 0]
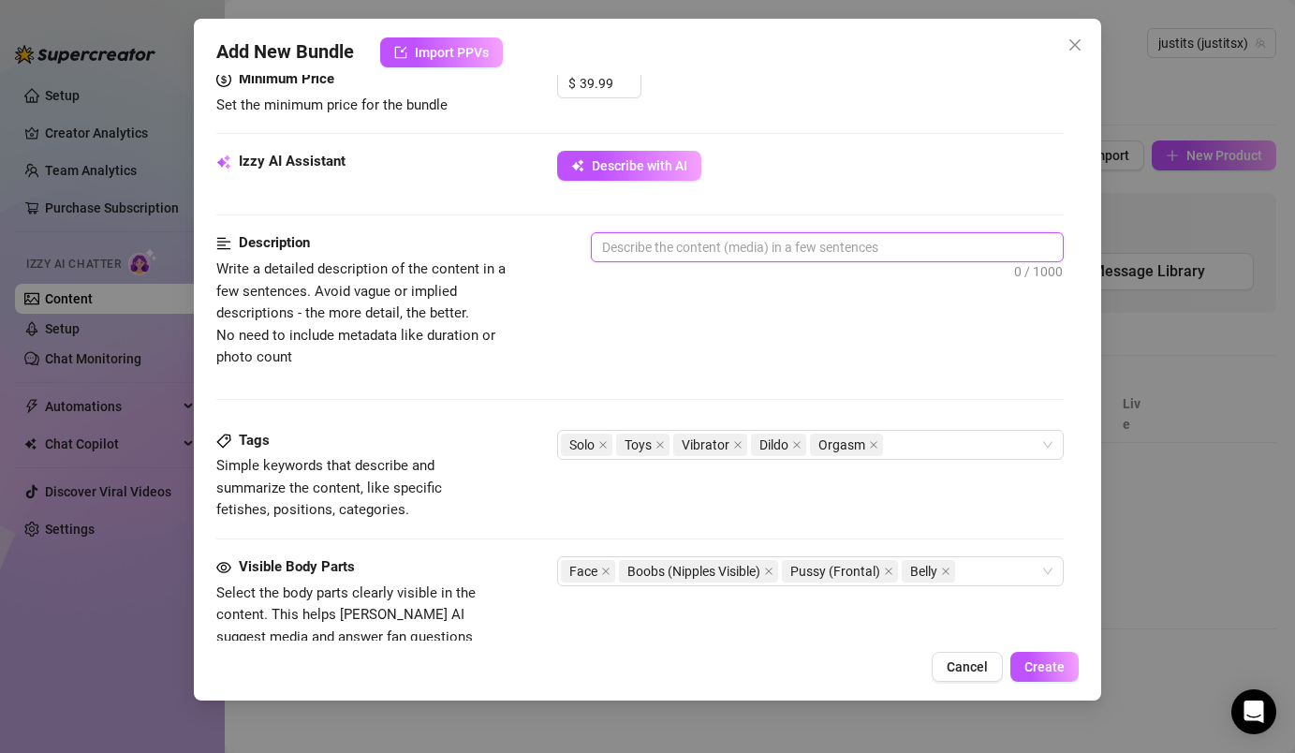
click at [628, 250] on textarea at bounding box center [827, 247] width 470 height 28
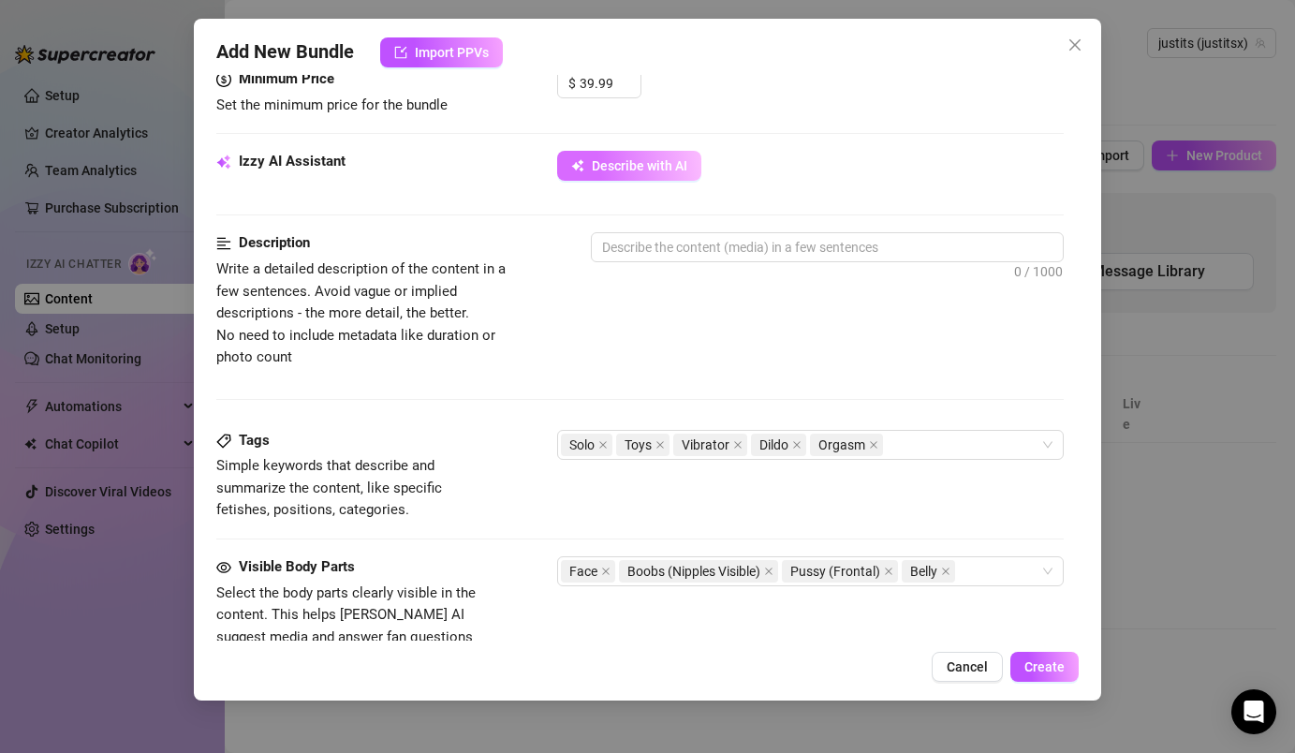
click at [648, 176] on button "Describe with AI" at bounding box center [629, 166] width 144 height 30
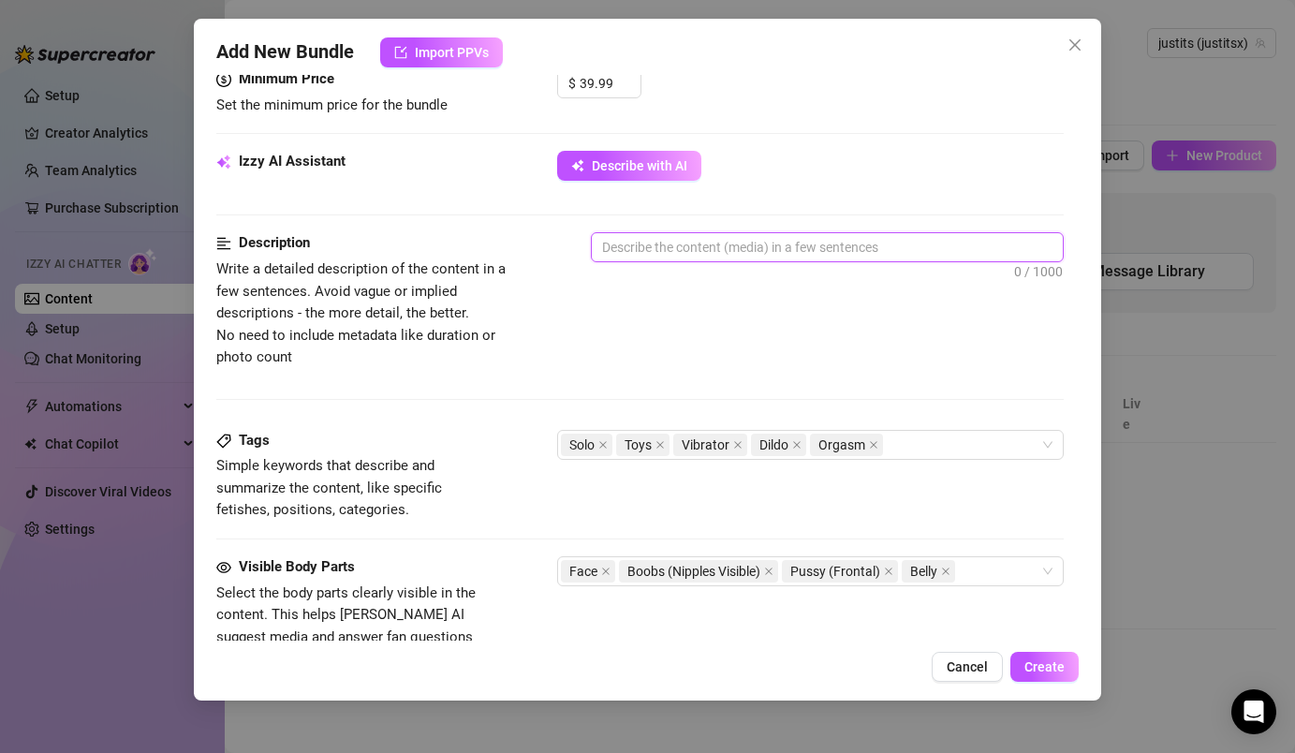
click at [726, 249] on textarea at bounding box center [827, 247] width 470 height 28
type textarea "I"
type textarea "I'"
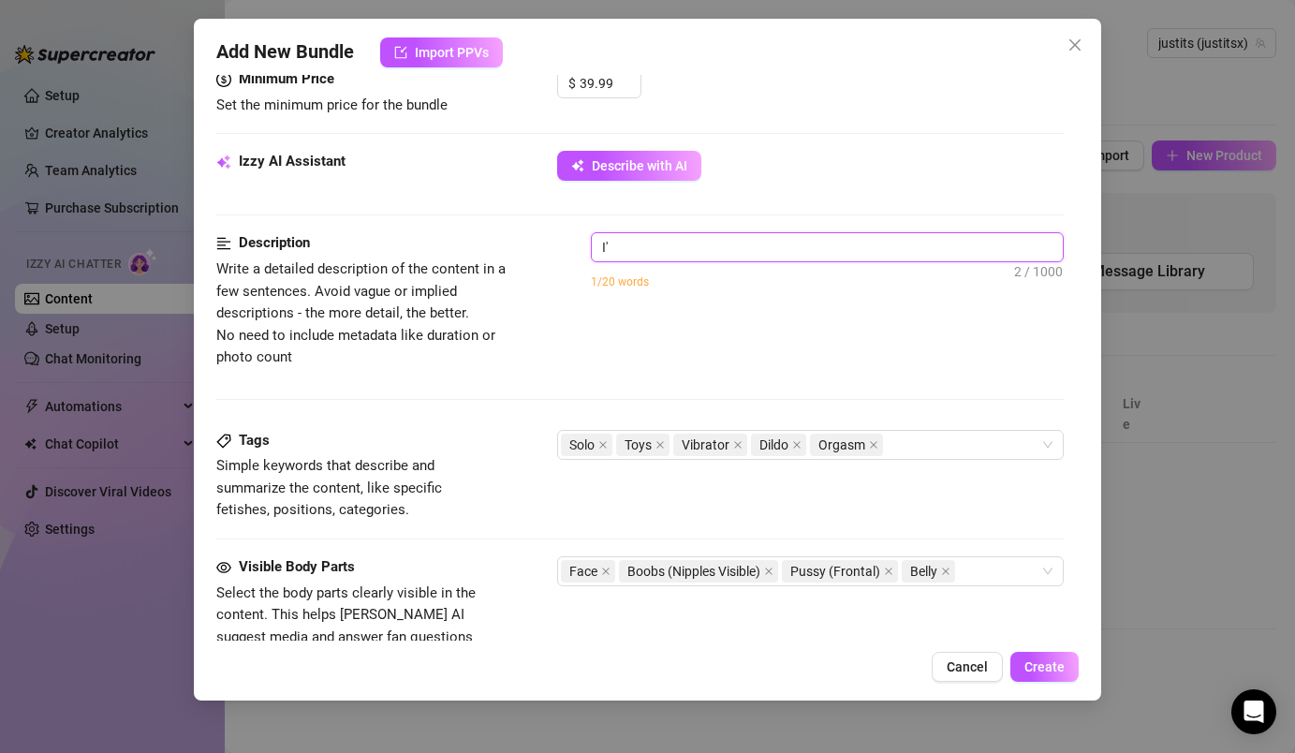
type textarea "I'm"
type textarea "I'm d"
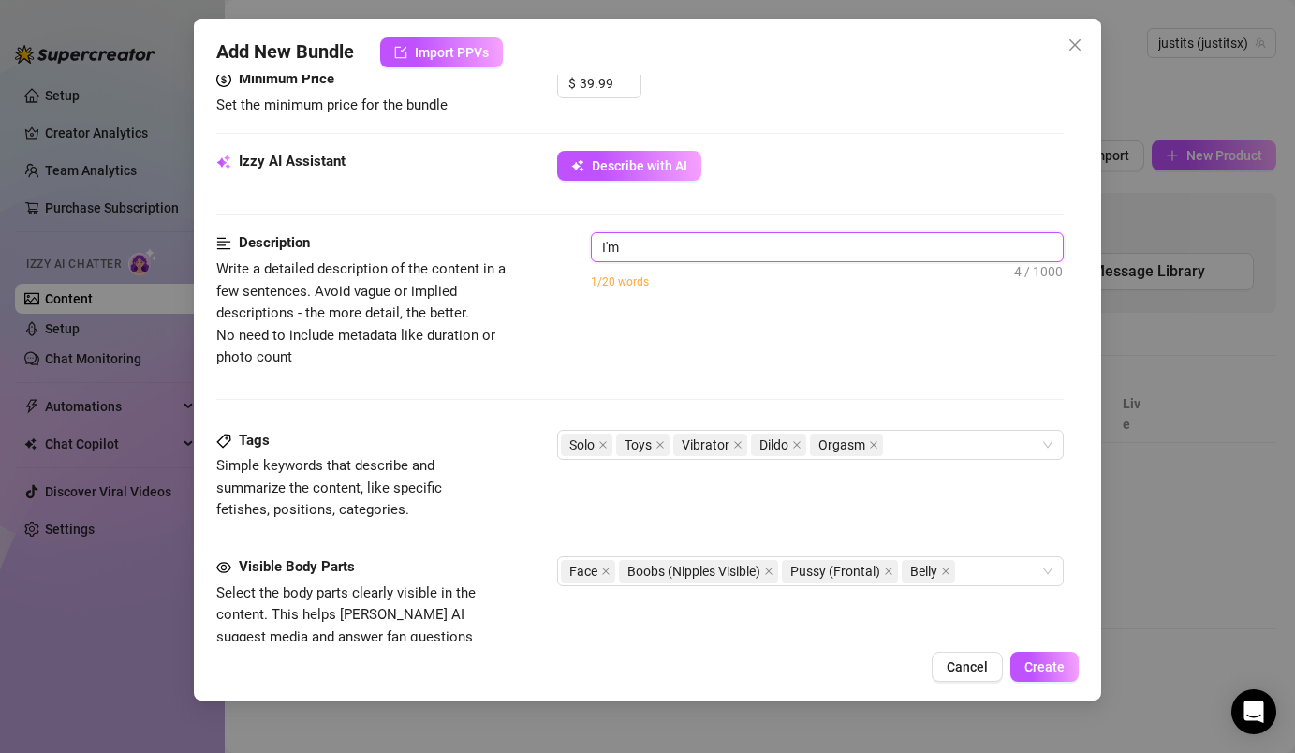
type textarea "I'm d"
type textarea "I'm do"
type textarea "I'm doi"
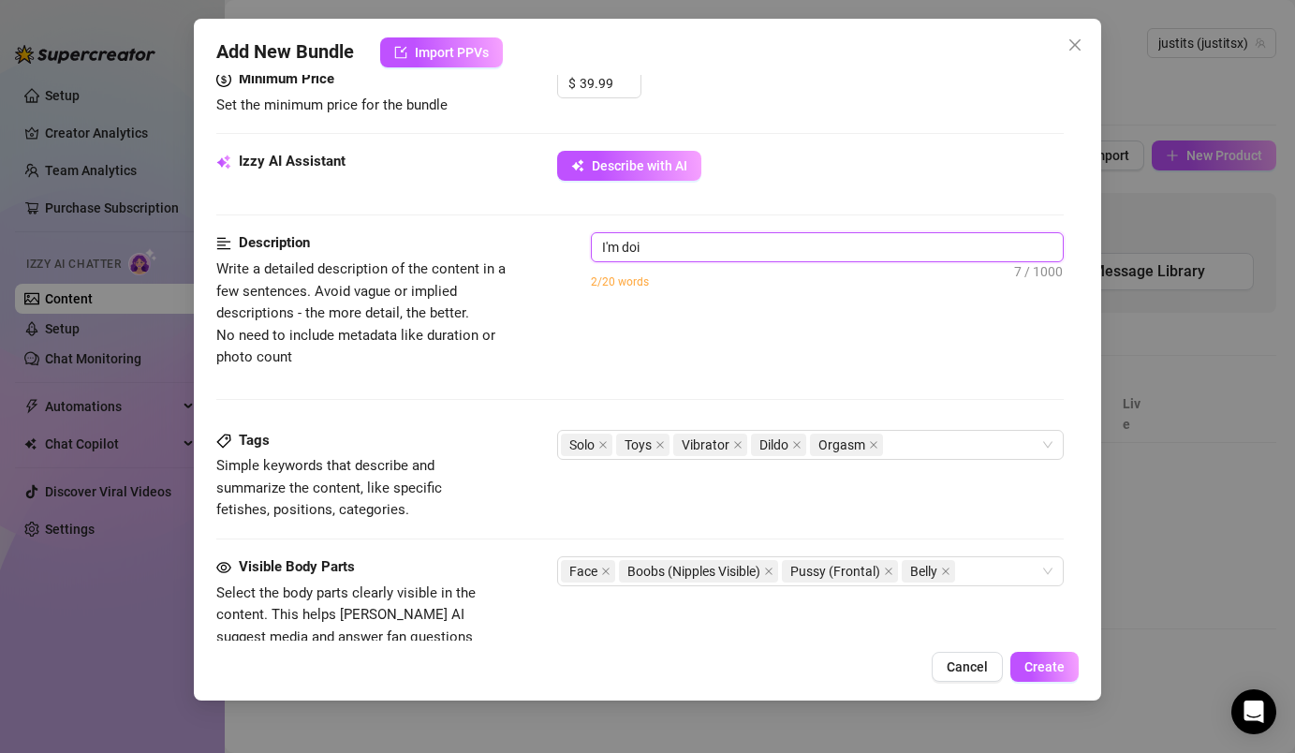
type textarea "I'm doin"
type textarea "I'm doing"
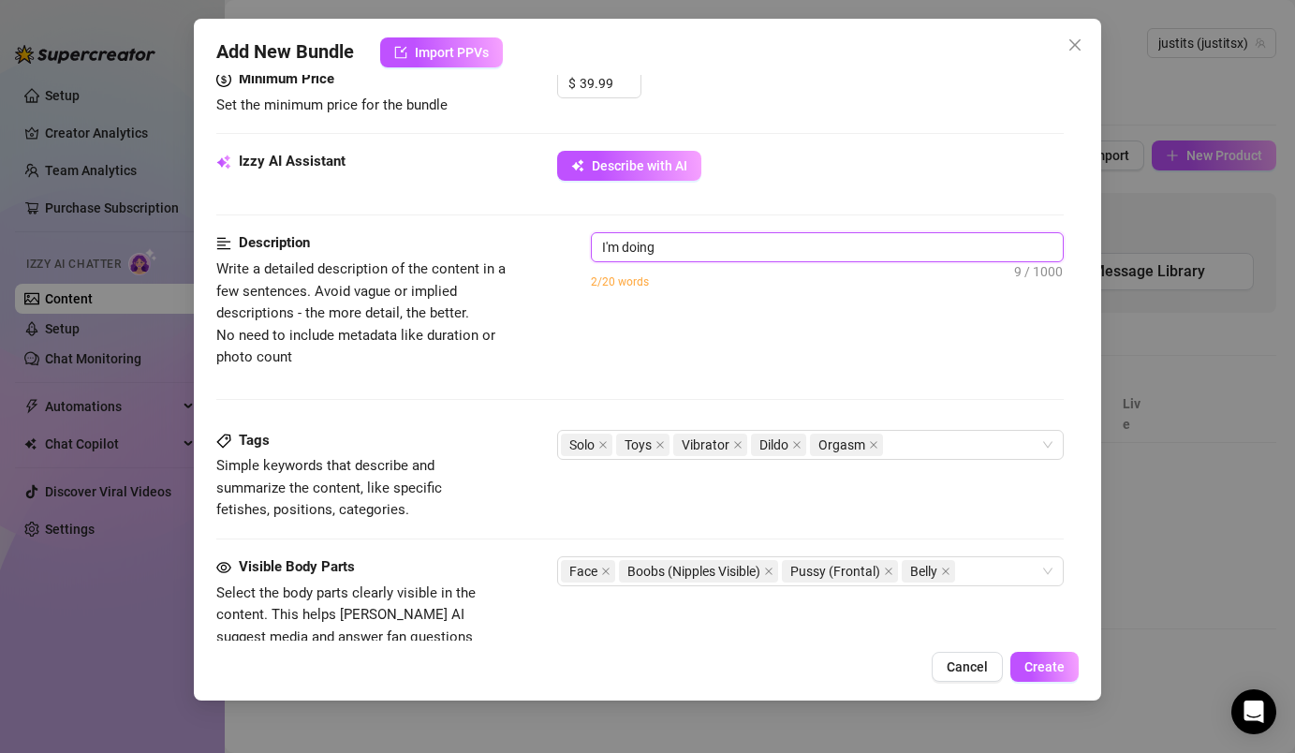
type textarea "I'm doing"
type textarea "I'm doing a"
type textarea "I'm doing an"
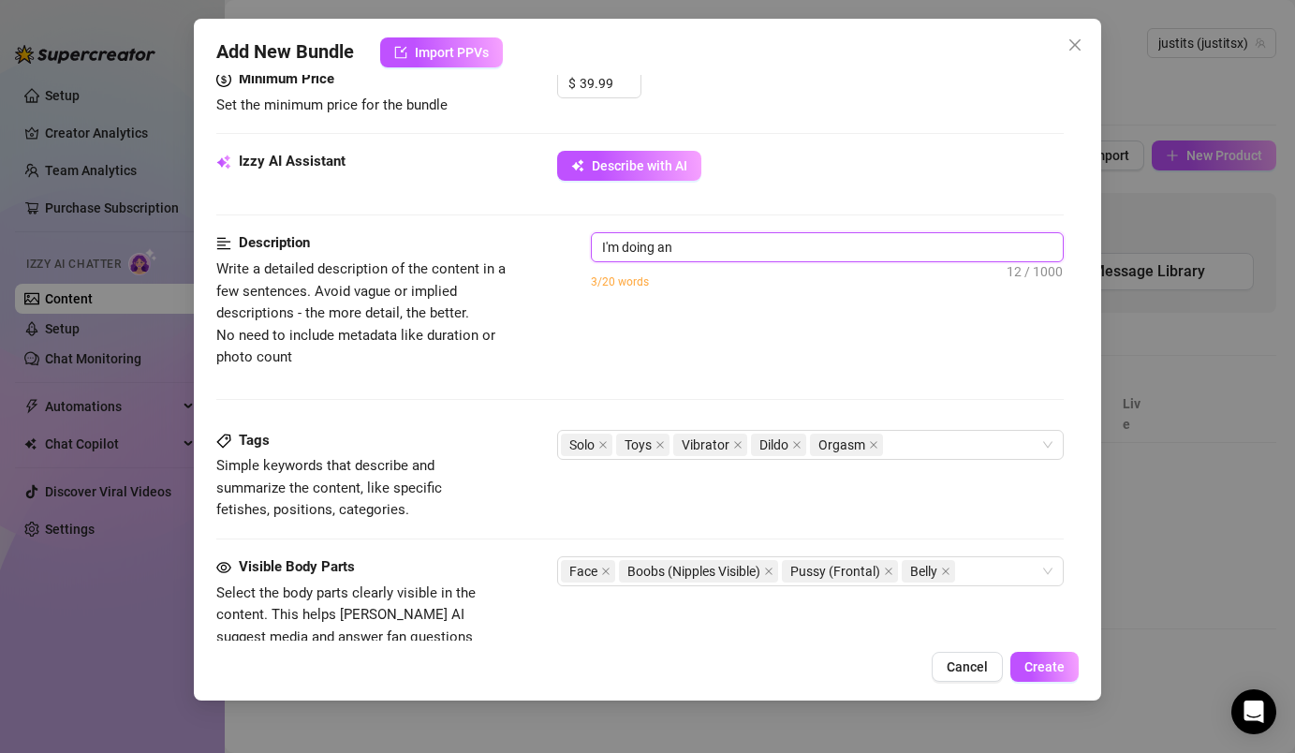
type textarea "I'm doing and"
type textarea "I'm doing and h"
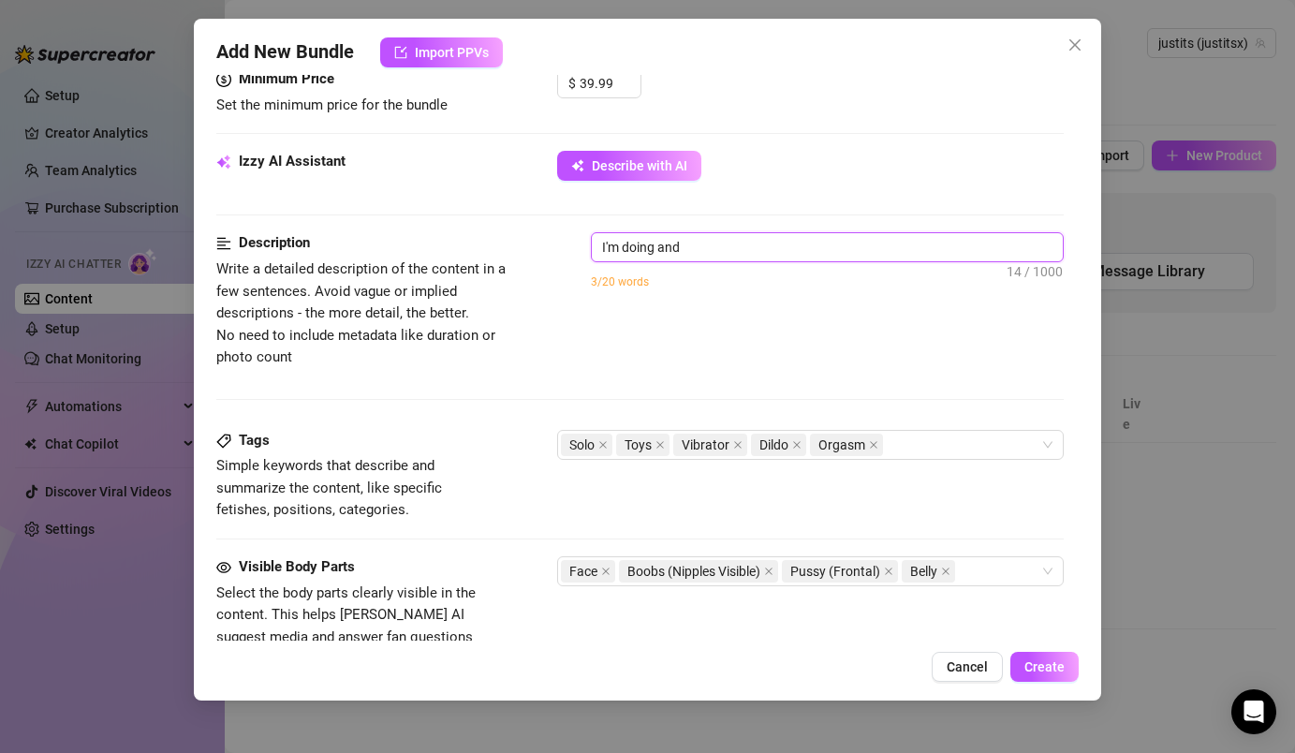
type textarea "I'm doing and h"
type textarea "I'm doing and ho"
type textarea "I'm doing and hom"
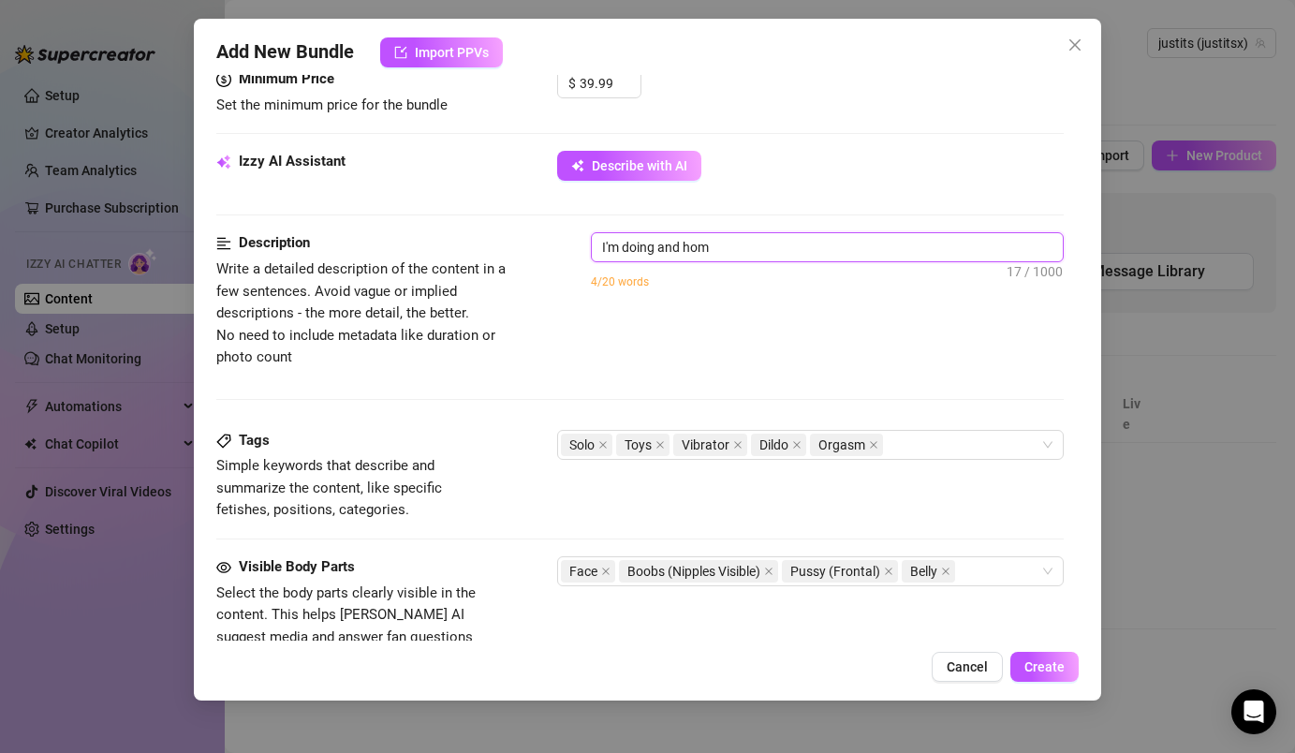
type textarea "I'm doing and home"
type textarea "I'm doing and home w"
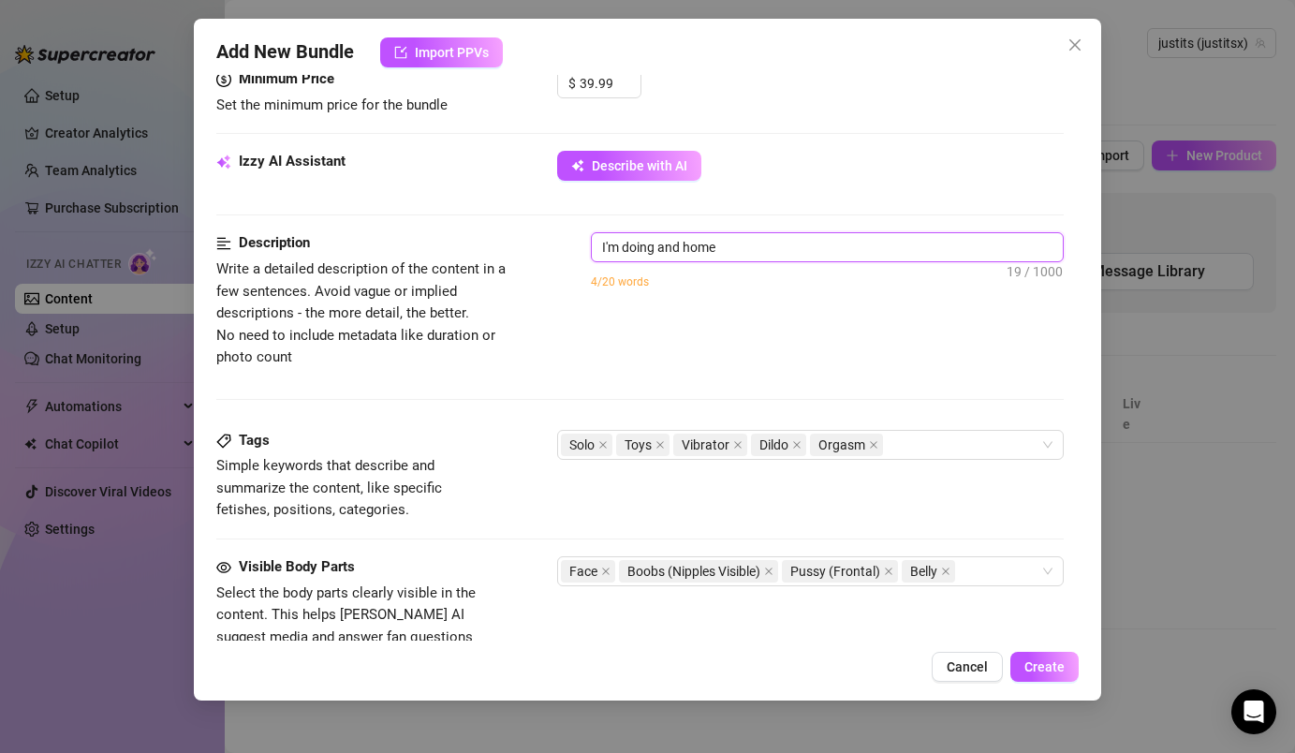
type textarea "I'm doing and home w"
type textarea "I'm doing and home wo"
type textarea "I'm doing and home wor"
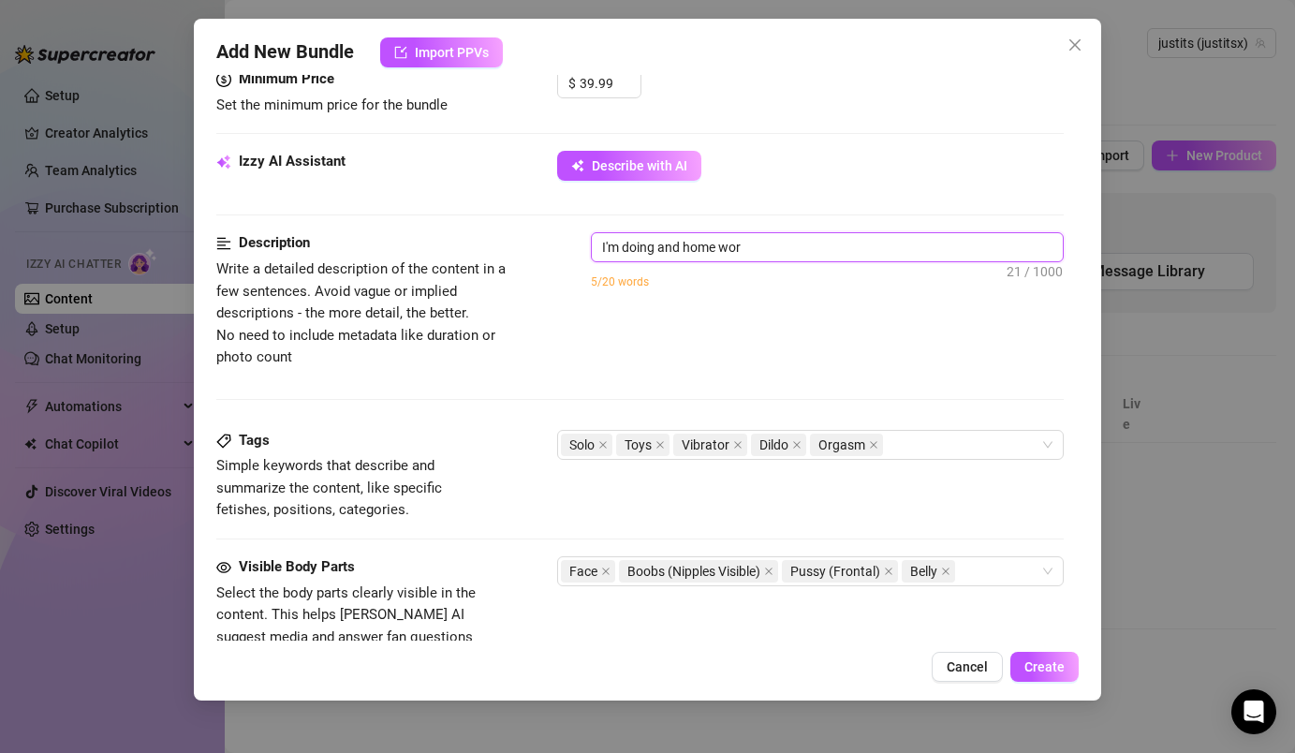
type textarea "I'm doing and home work"
type textarea "I'm doing and home worko"
type textarea "I'm doing and home workou"
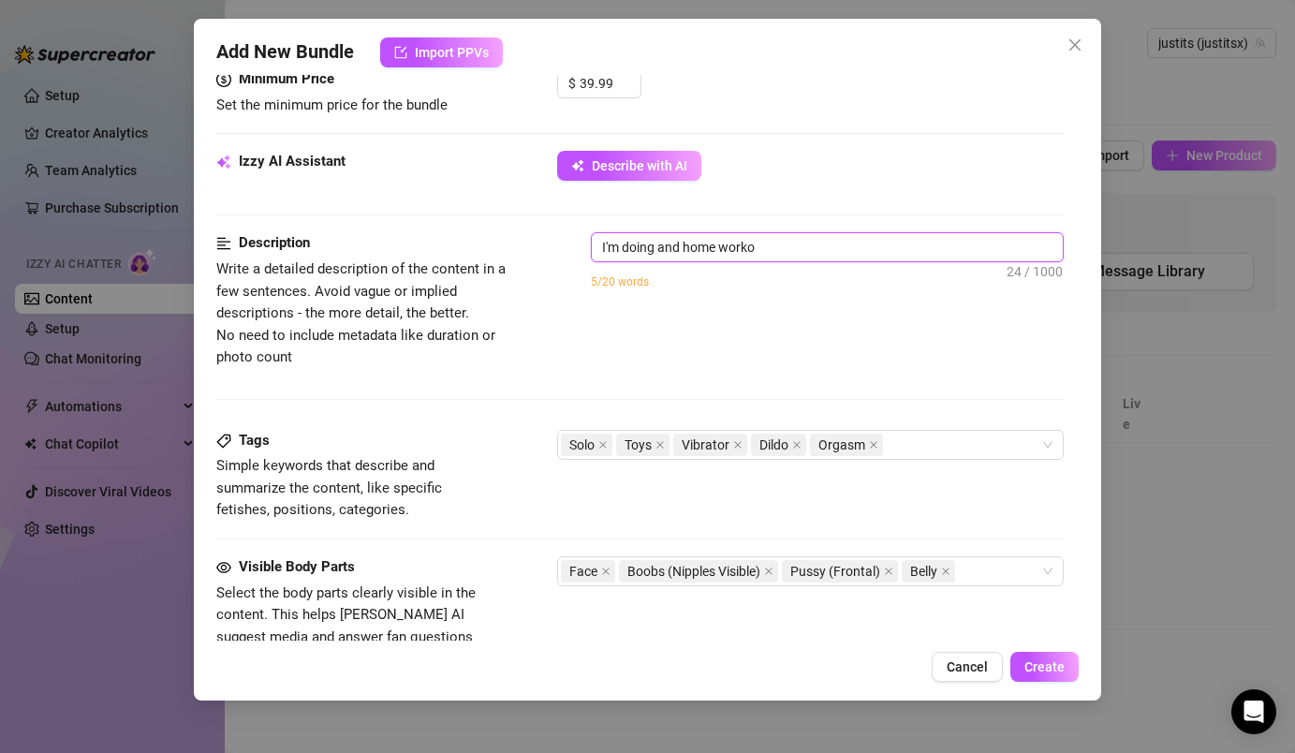
type textarea "I'm doing and home workou"
type textarea "I'm doing and home workout"
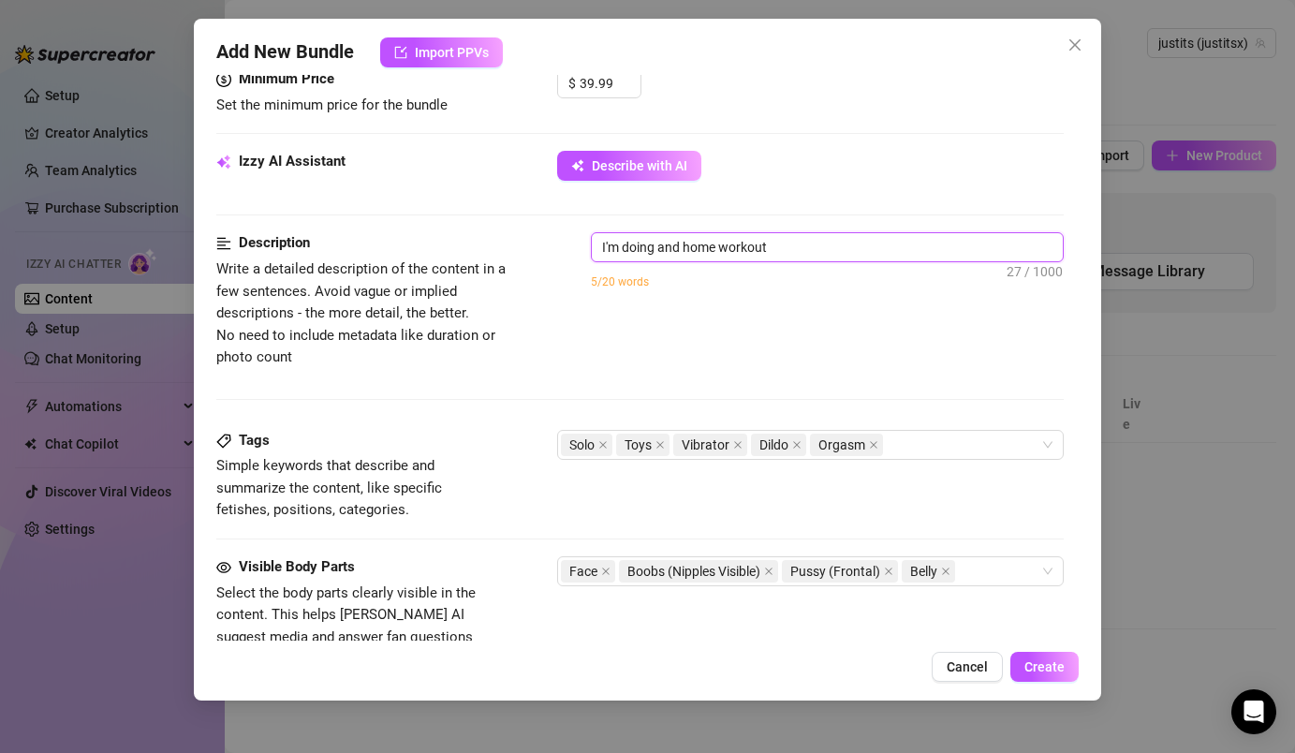
type textarea "I'm doing and home workout w"
type textarea "I'm doing and home workout wi"
type textarea "I'm doing and home workout wit"
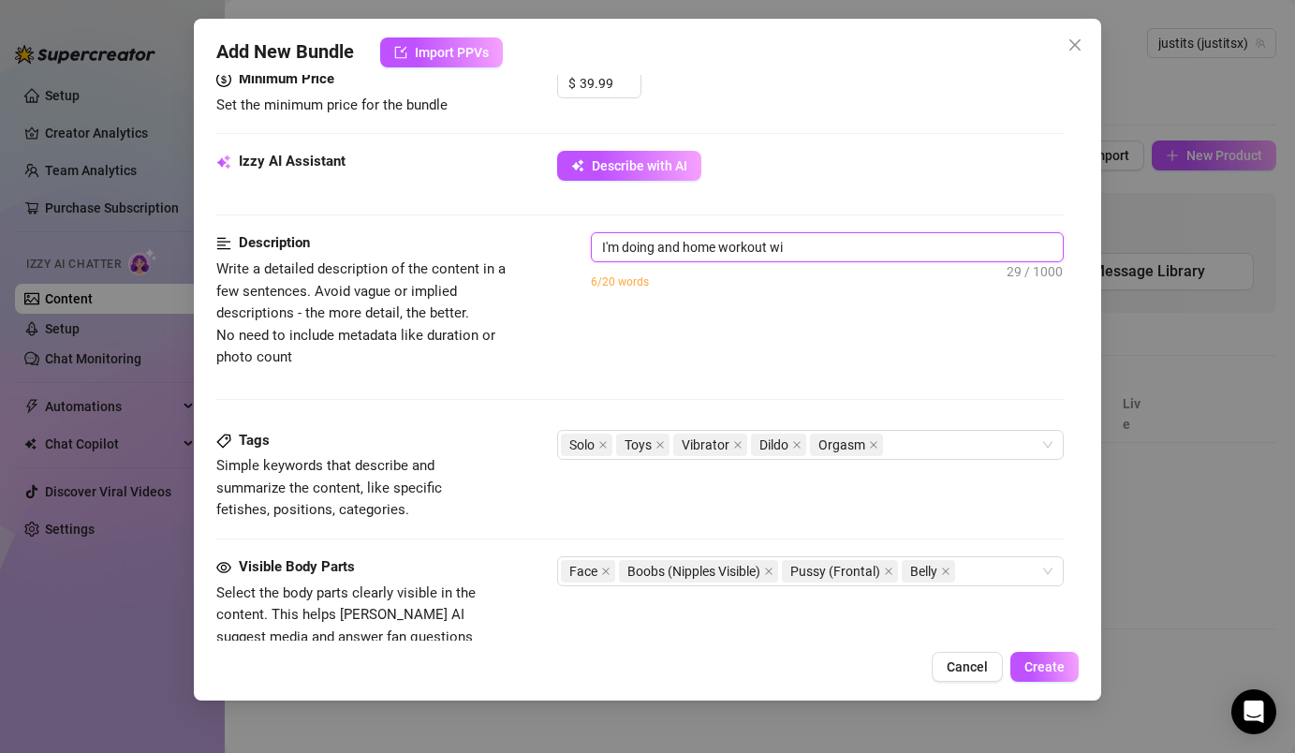
type textarea "I'm doing and home workout wit"
type textarea "I'm doing and home workout with"
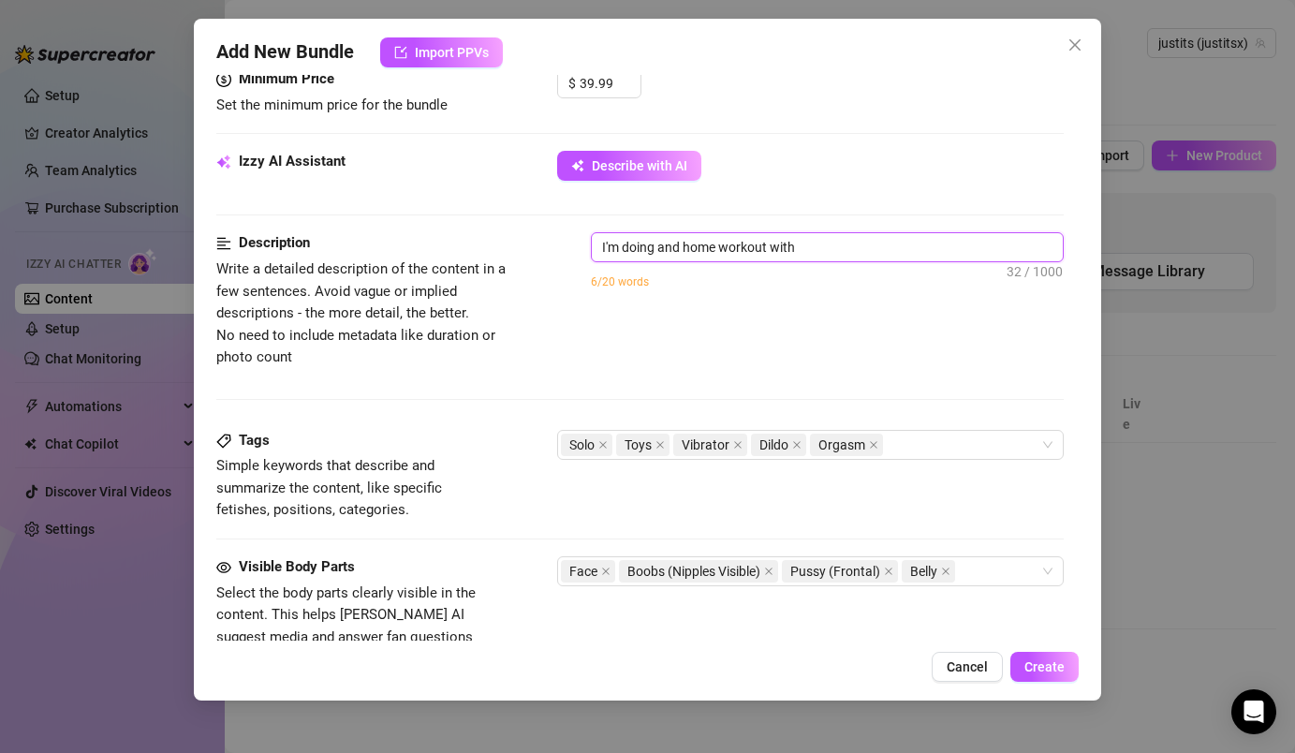
type textarea "I'm doing and home workout with n"
type textarea "I'm doing and home workout with ni"
type textarea "I'm doing and home workout with nik"
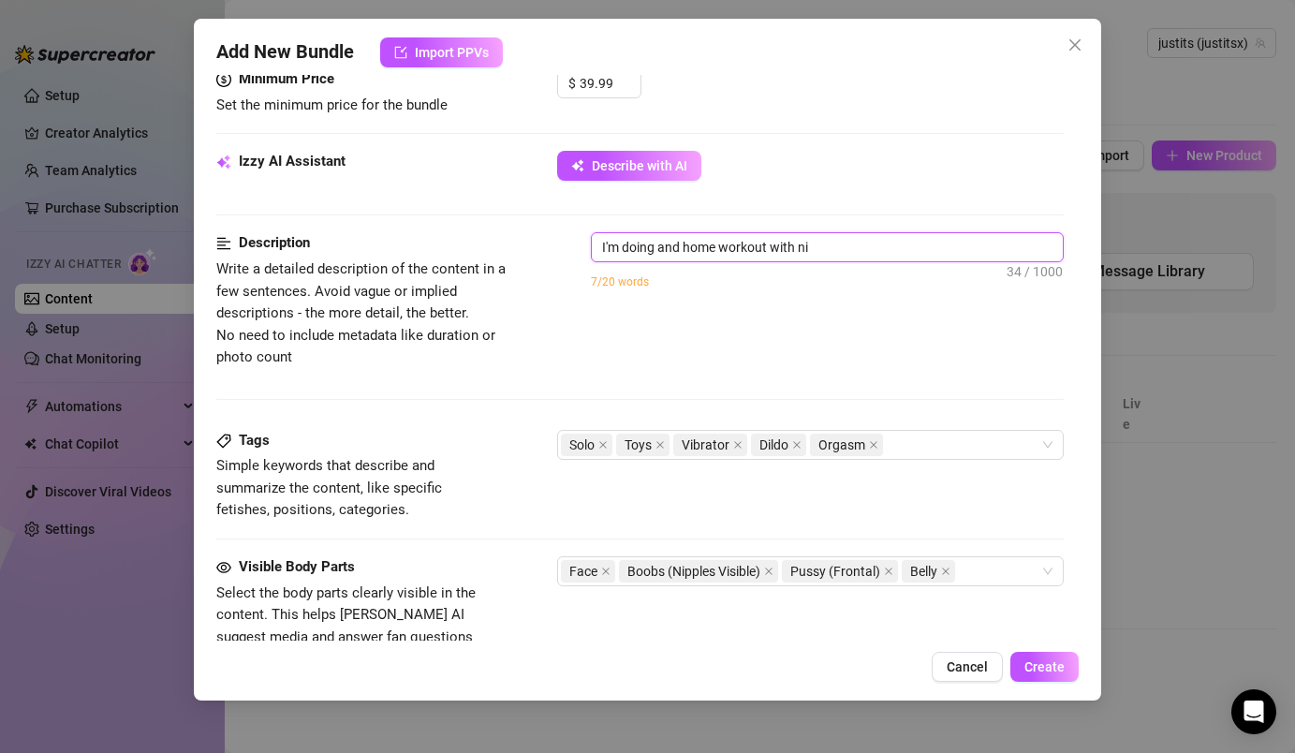
type textarea "I'm doing and home workout with nik"
type textarea "I'm doing and home workout with nike"
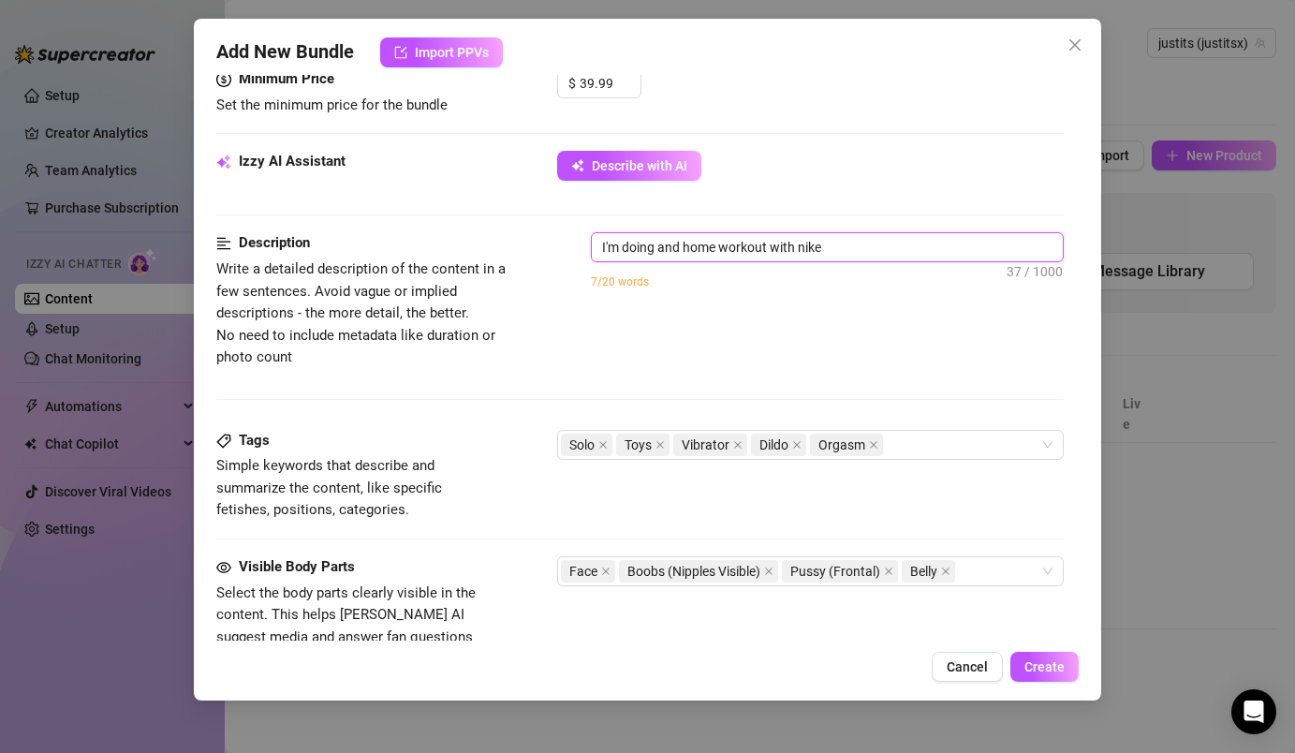
type textarea "I'm doing and home workout with nike r"
type textarea "I'm doing and home workout with nike rp"
type textarea "I'm doing and home workout with nike r"
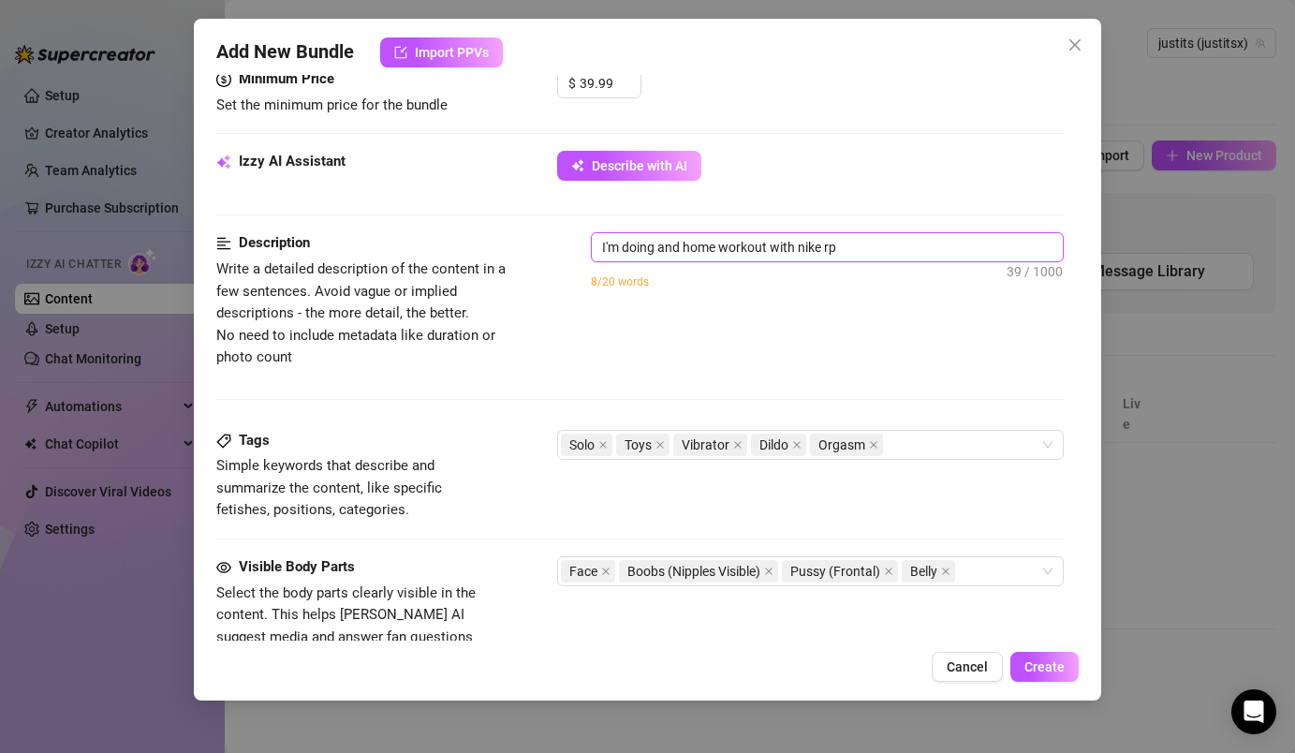
type textarea "I'm doing and home workout with nike r"
type textarea "I'm doing and home workout with nike"
type textarea "I'm doing and home workout with nike p"
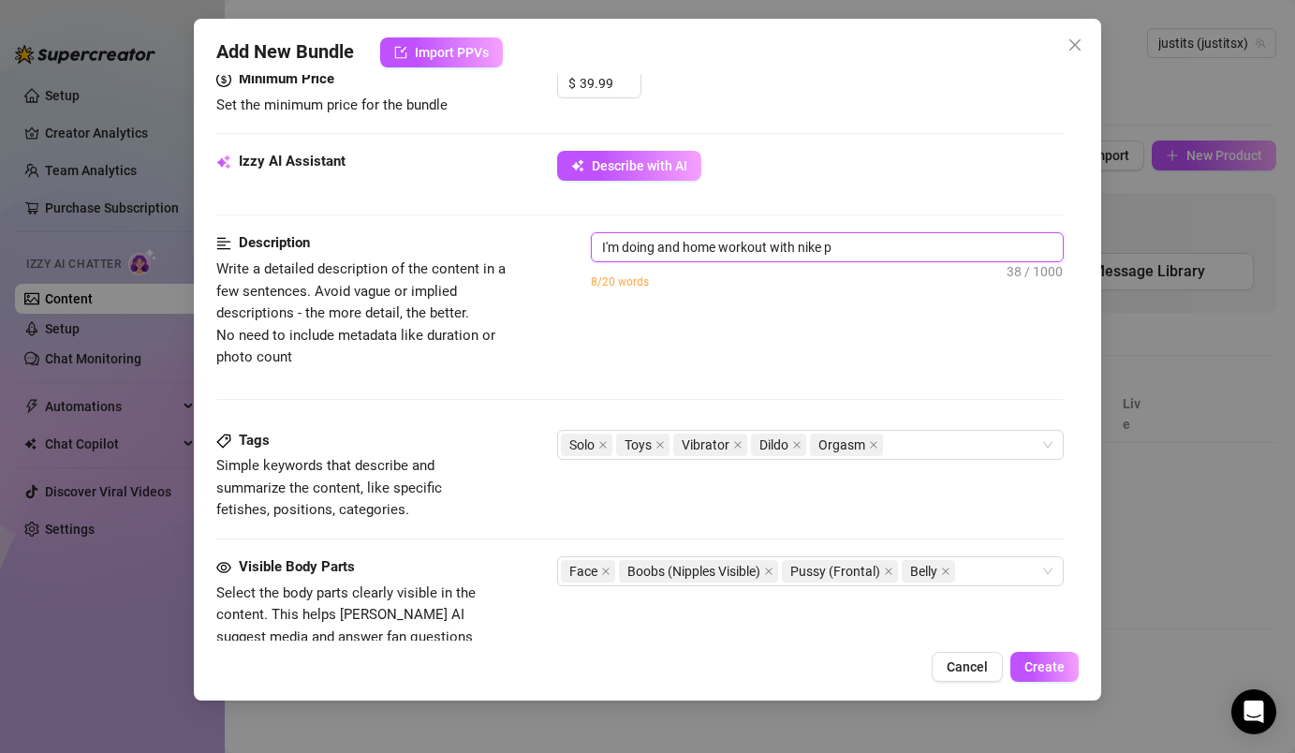
type textarea "I'm doing and home workout with nike pr"
type textarea "I'm doing and home workout with nike pro"
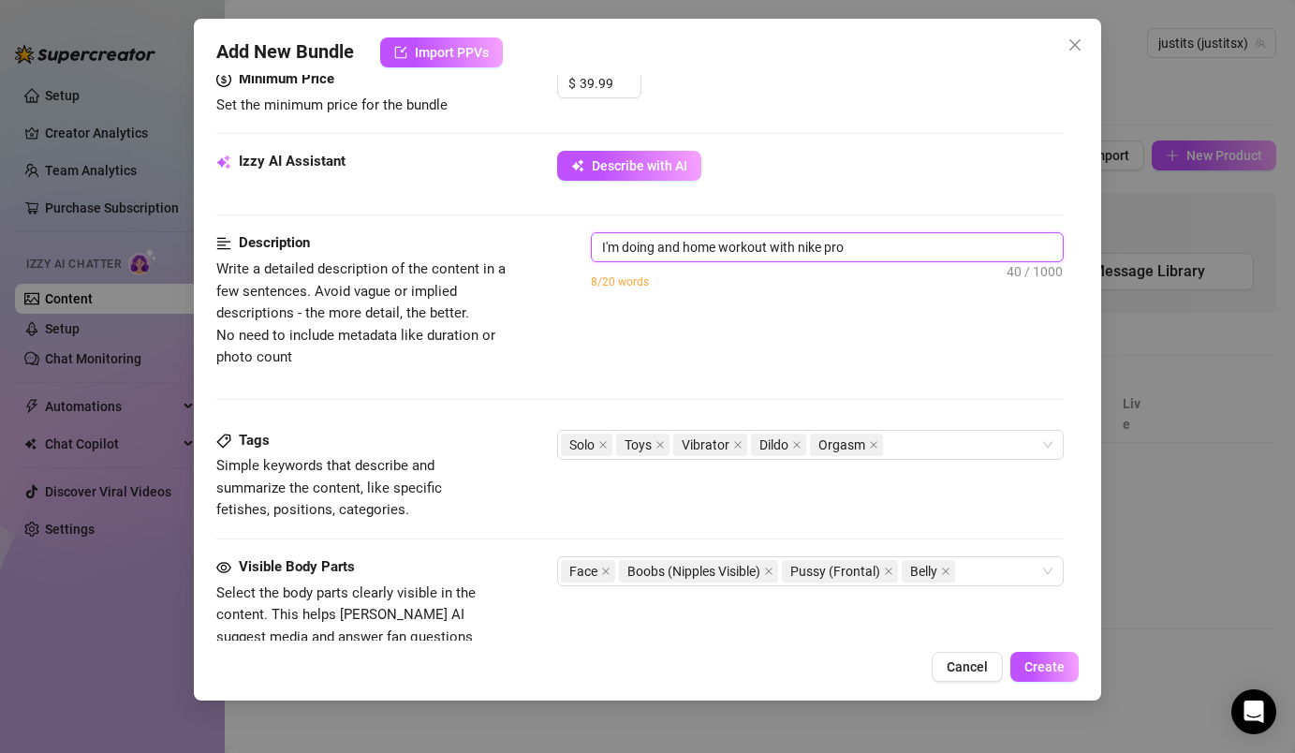
type textarea "I'm doing and home workout with nike pro"
type textarea "I'm doing and home workout with nike pro l"
type textarea "I'm doing and home workout with nike pro le"
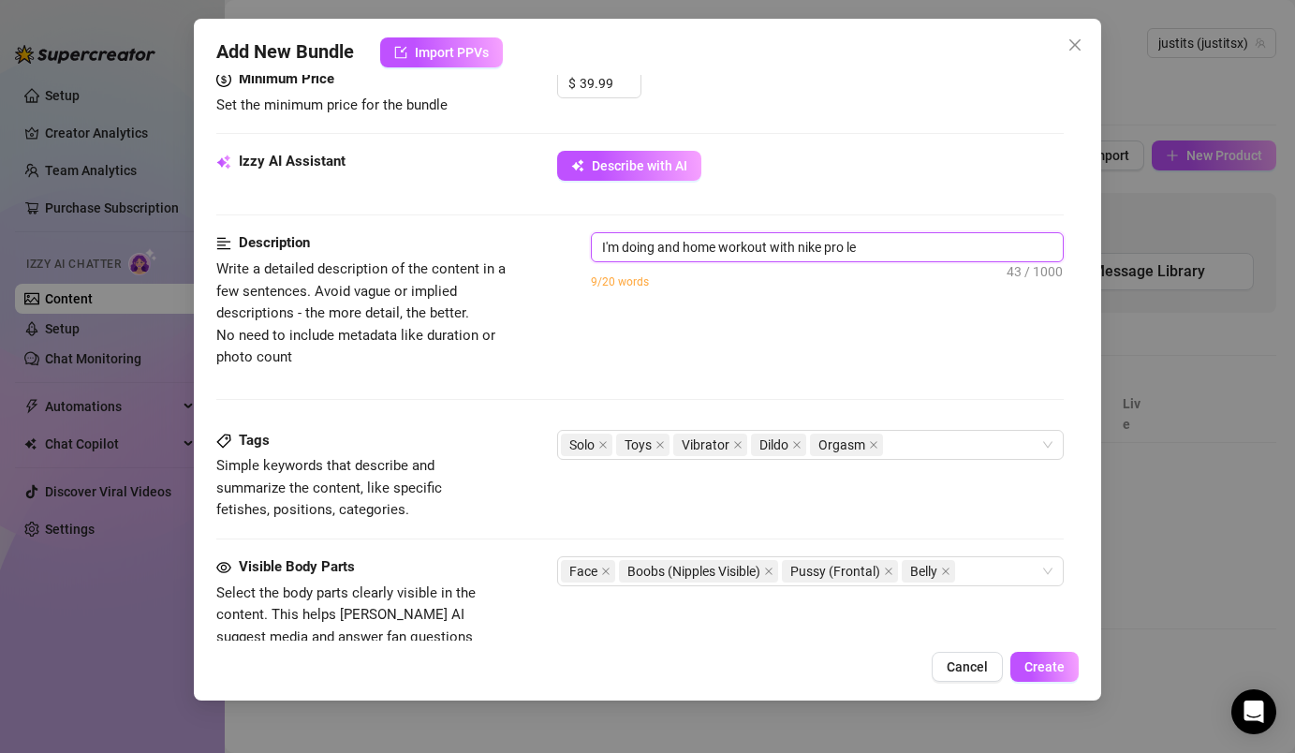
type textarea "I'm doing and home workout with nike pro leg"
type textarea "I'm doing and home workout with nike pro legg"
type textarea "I'm doing and home workout with nike pro leggi"
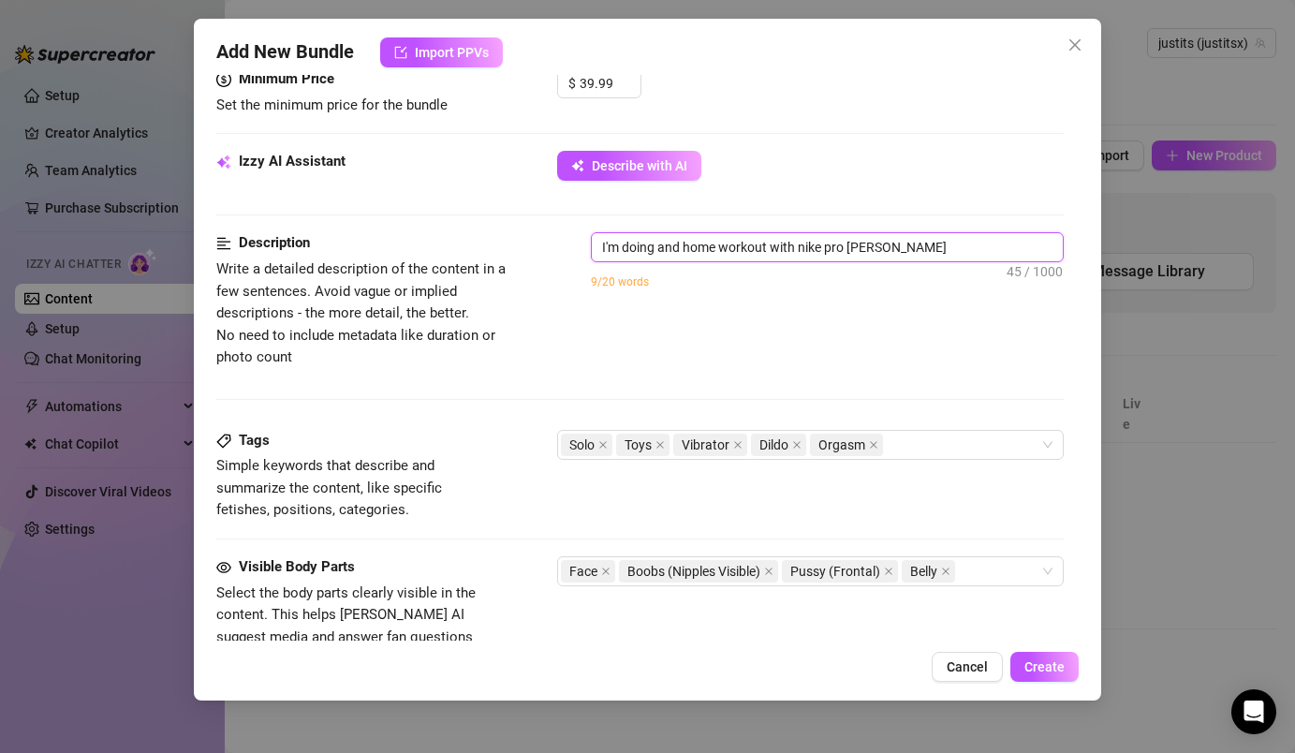
type textarea "I'm doing and home workout with nike pro leggi"
type textarea "I'm doing and home workout with nike pro leggin"
type textarea "I'm doing and home workout with nike pro legging"
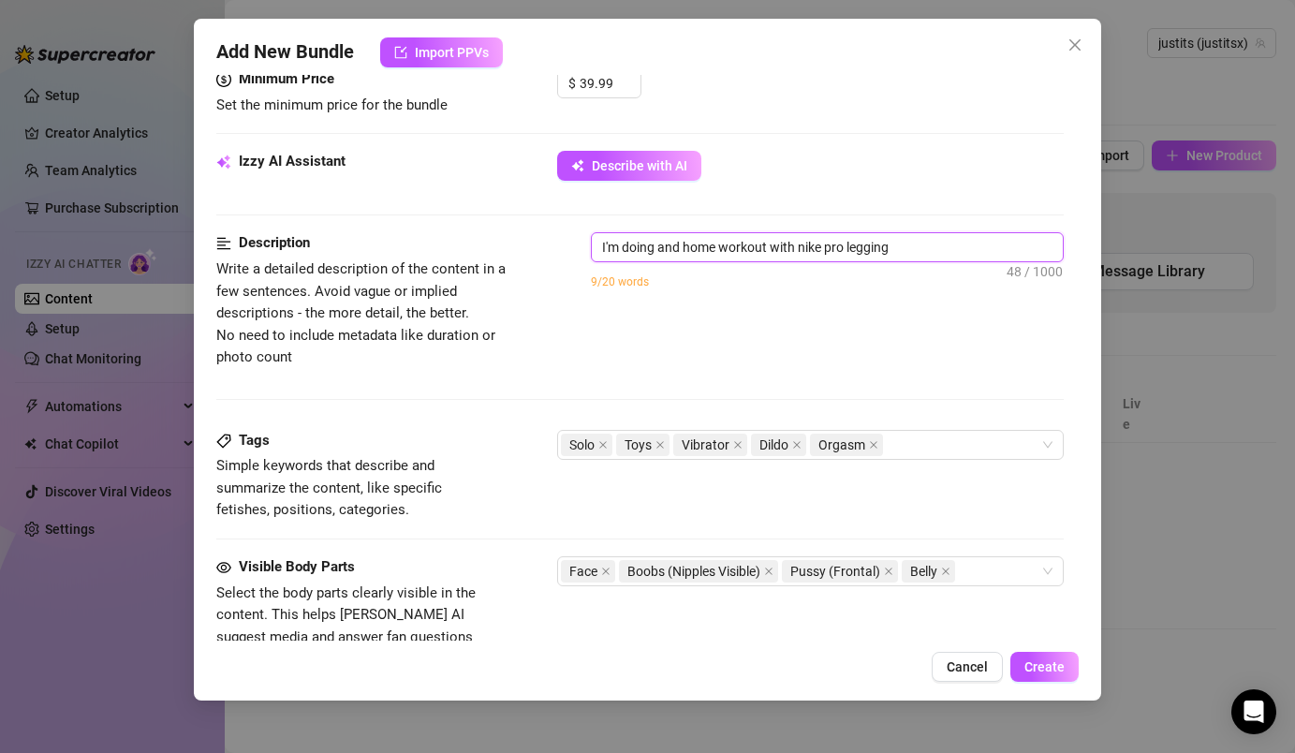
type textarea "I'm doing and home workout with nike pro leggings"
type textarea "I'm doing and home workout with nike pro leggings o"
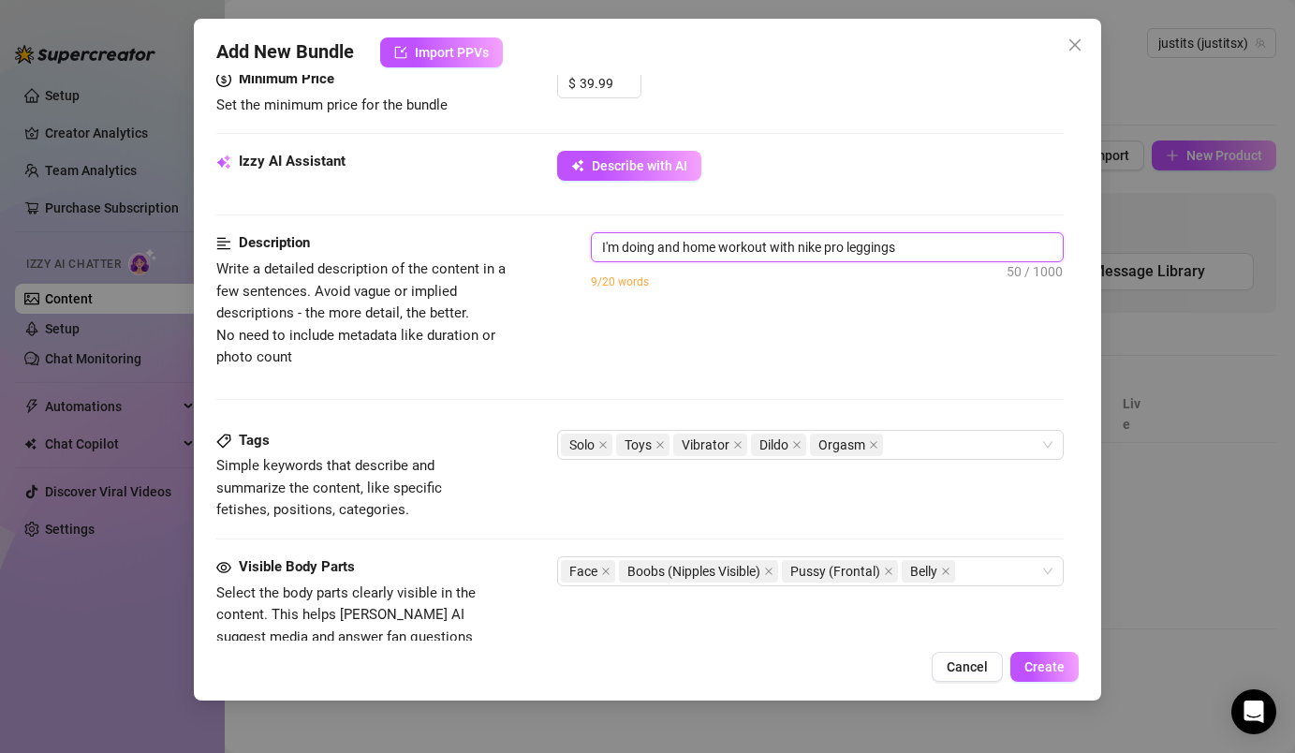
type textarea "I'm doing and home workout with nike pro leggings o"
type textarea "I'm doing and home workout with nike pro leggings on"
type textarea "I'm doing and home workout with nike pro leggings on."
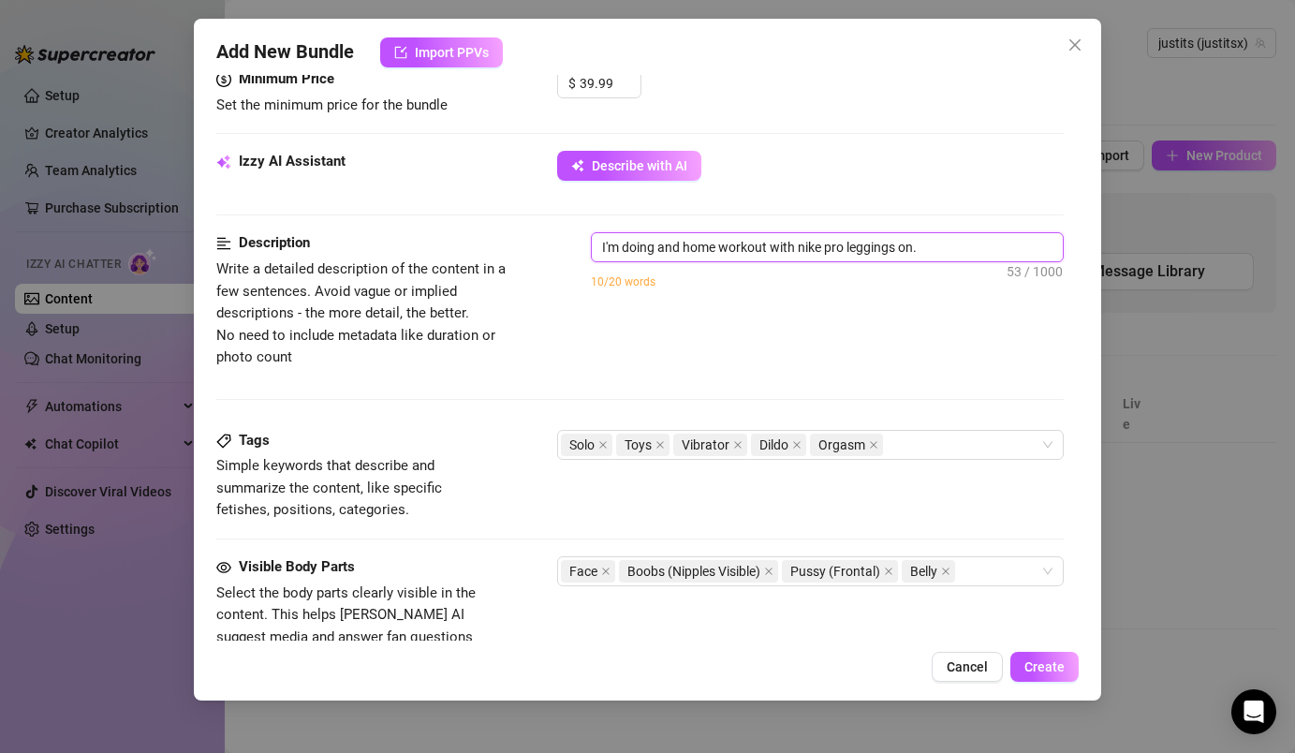
type textarea "I'm doing and home workout with nike pro leggings on."
type textarea "I'm doing and home workout with nike pro leggings on. s"
type textarea "I'm doing and home workout with nike pro leggings on. su"
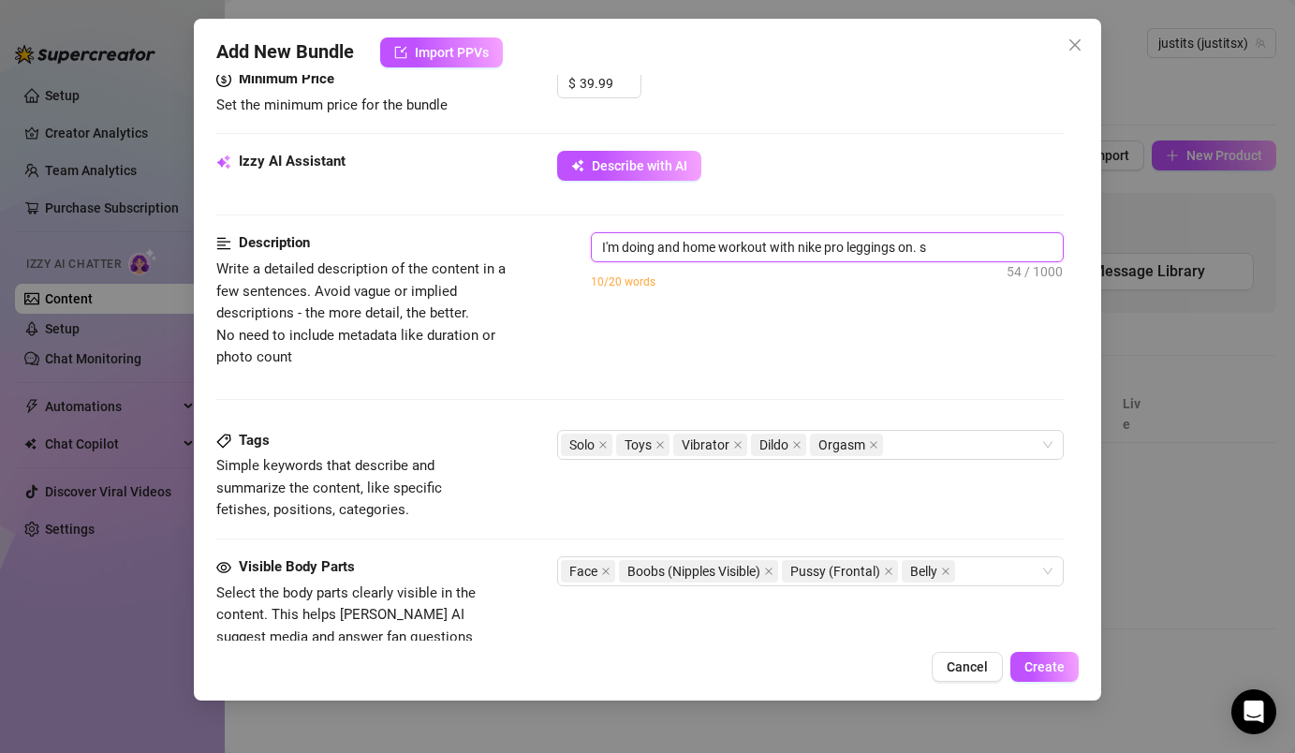
type textarea "I'm doing and home workout with nike pro leggings on. su"
type textarea "I'm doing and home workout with nike pro leggings on. sun"
type textarea "I'm doing and home workout with nike pro leggings on. su"
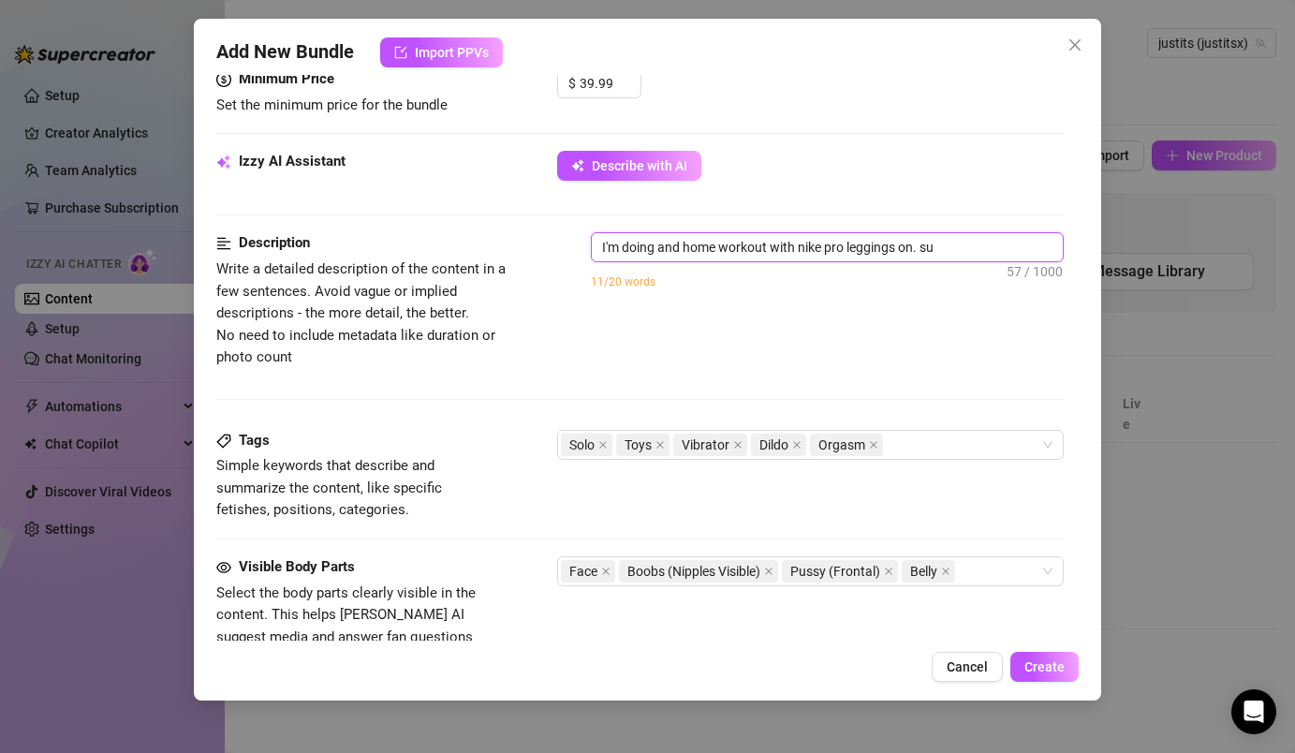
type textarea "I'm doing and home workout with nike pro leggings on. s"
type textarea "I'm doing and home workout with nike pro leggings on."
type textarea "I'm doing and home workout with nike pro leggings on. S"
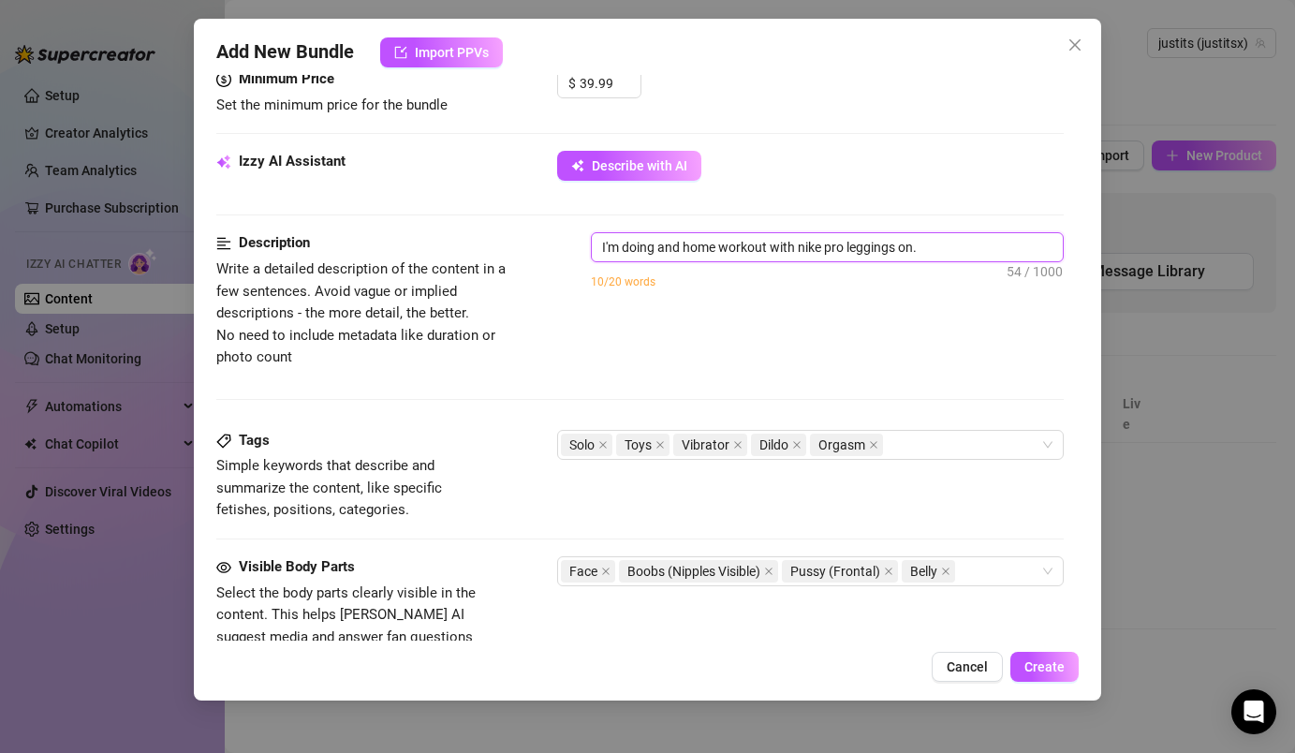
type textarea "I'm doing and home workout with nike pro leggings on. S"
type textarea "I'm doing and home workout with nike pro leggings on. Su"
type textarea "I'm doing and home workout with nike pro leggings on. Sun"
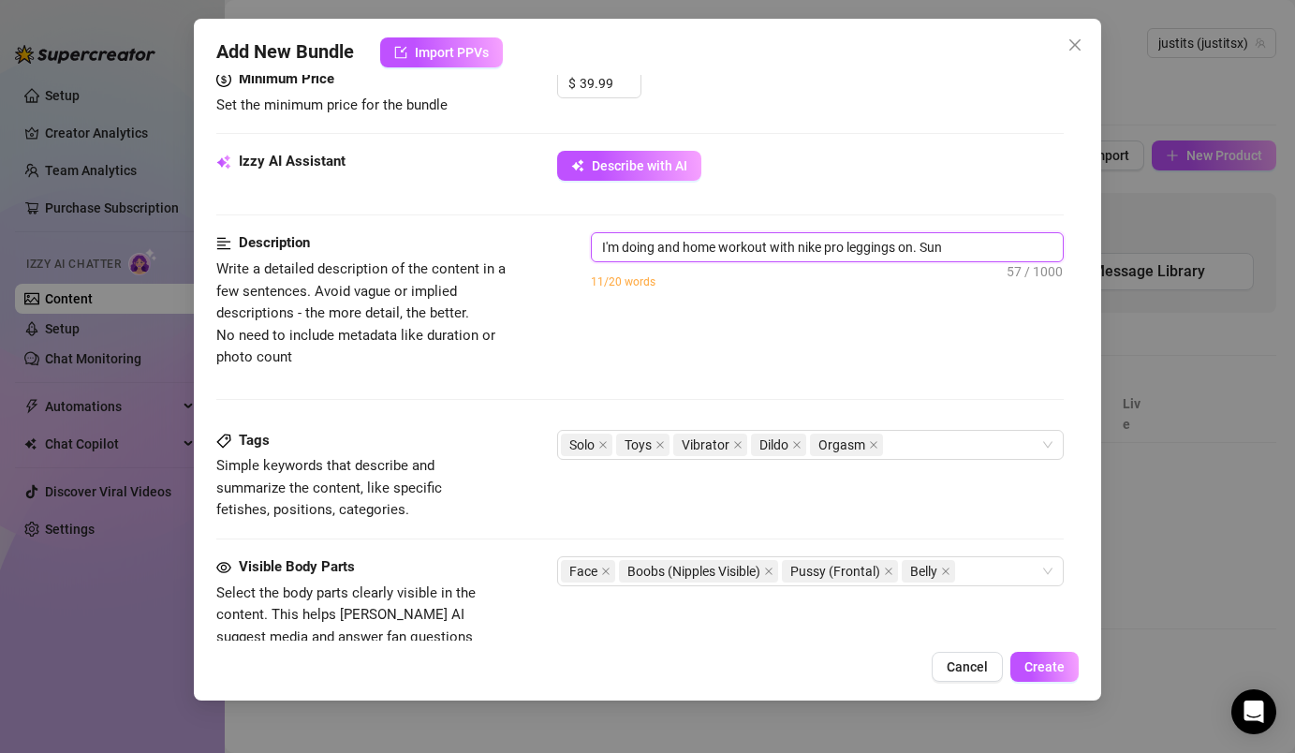
type textarea "I'm doing and home workout with nike pro leggings on. Su"
type textarea "I'm doing and home workout with nike pro leggings on. Sud"
type textarea "I'm doing and home workout with nike pro leggings on. Sudd"
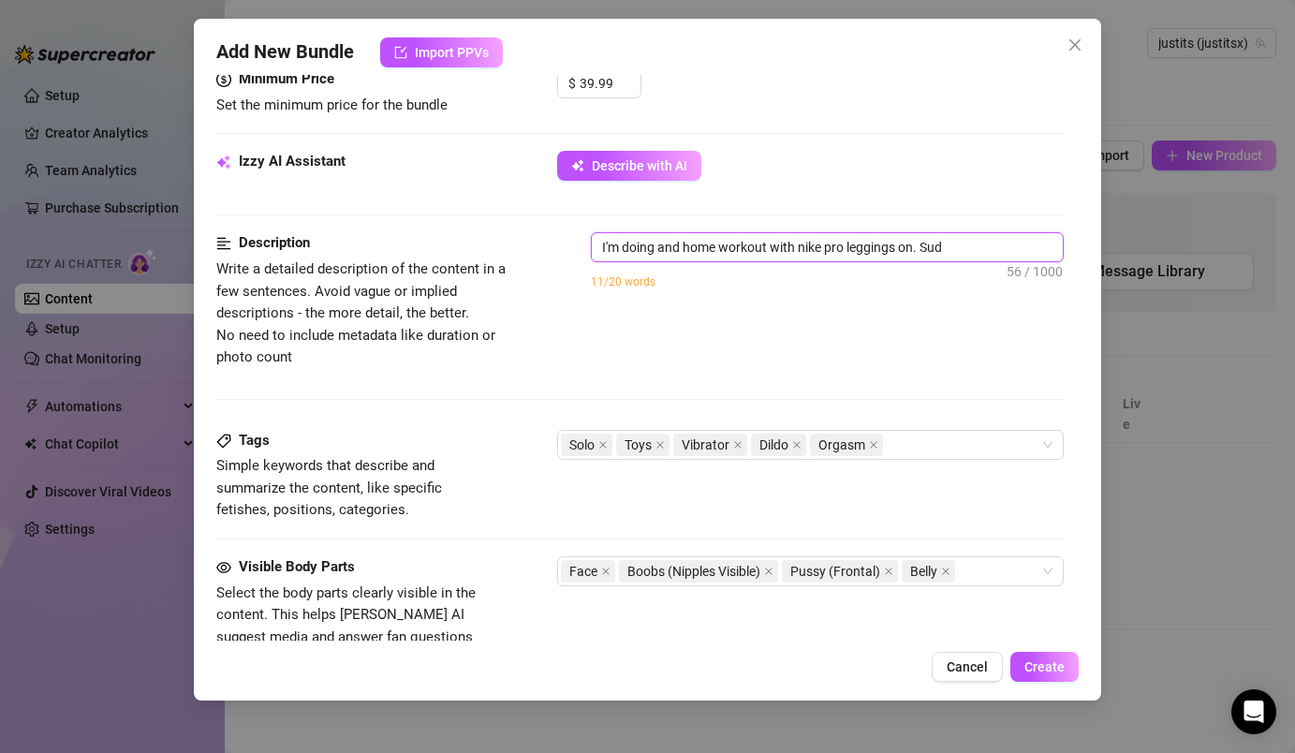
type textarea "I'm doing and home workout with nike pro leggings on. Sudd"
type textarea "I'm doing and home workout with nike pro leggings on. Suddl"
type textarea "I'm doing and home workout with nike pro leggings on. Suddle"
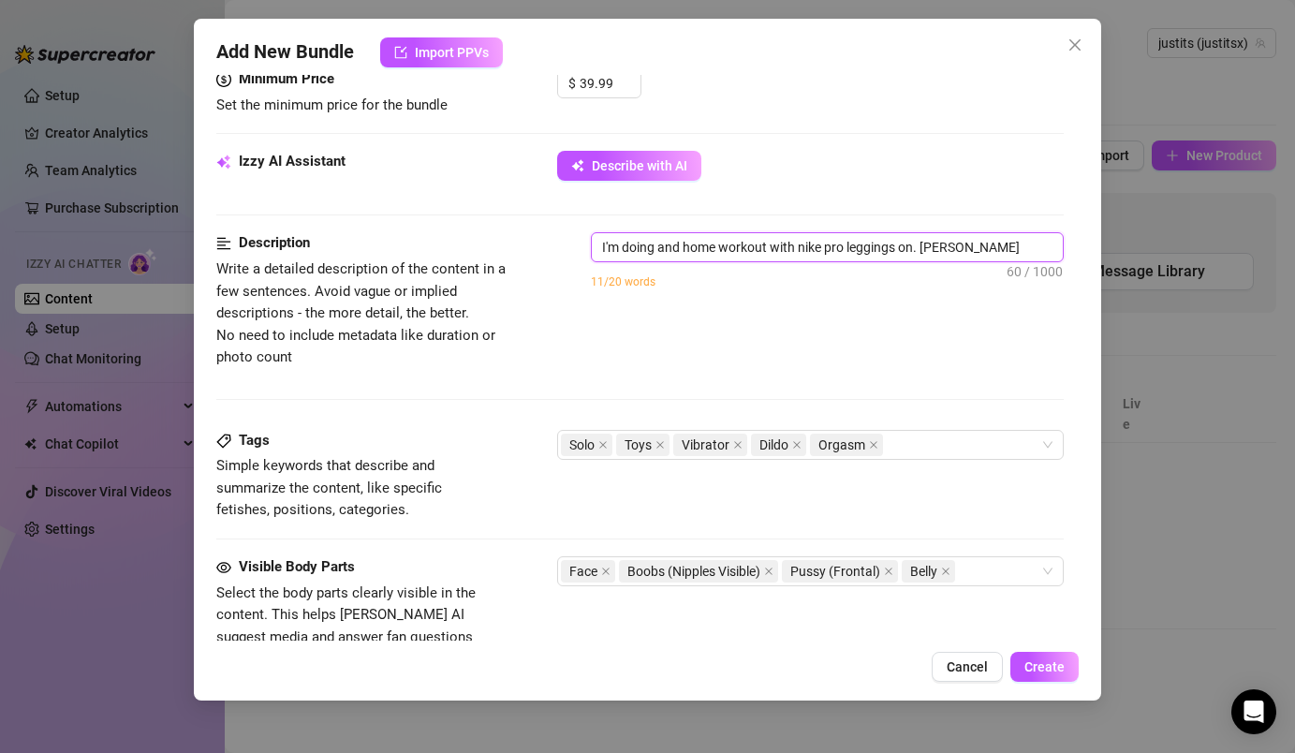
type textarea "I'm doing and home workout with nike pro leggings on. Suddl"
type textarea "I'm doing and home workout with nike pro leggings on. Sudd"
type textarea "I'm doing and home workout with nike pro leggings on. Sudde"
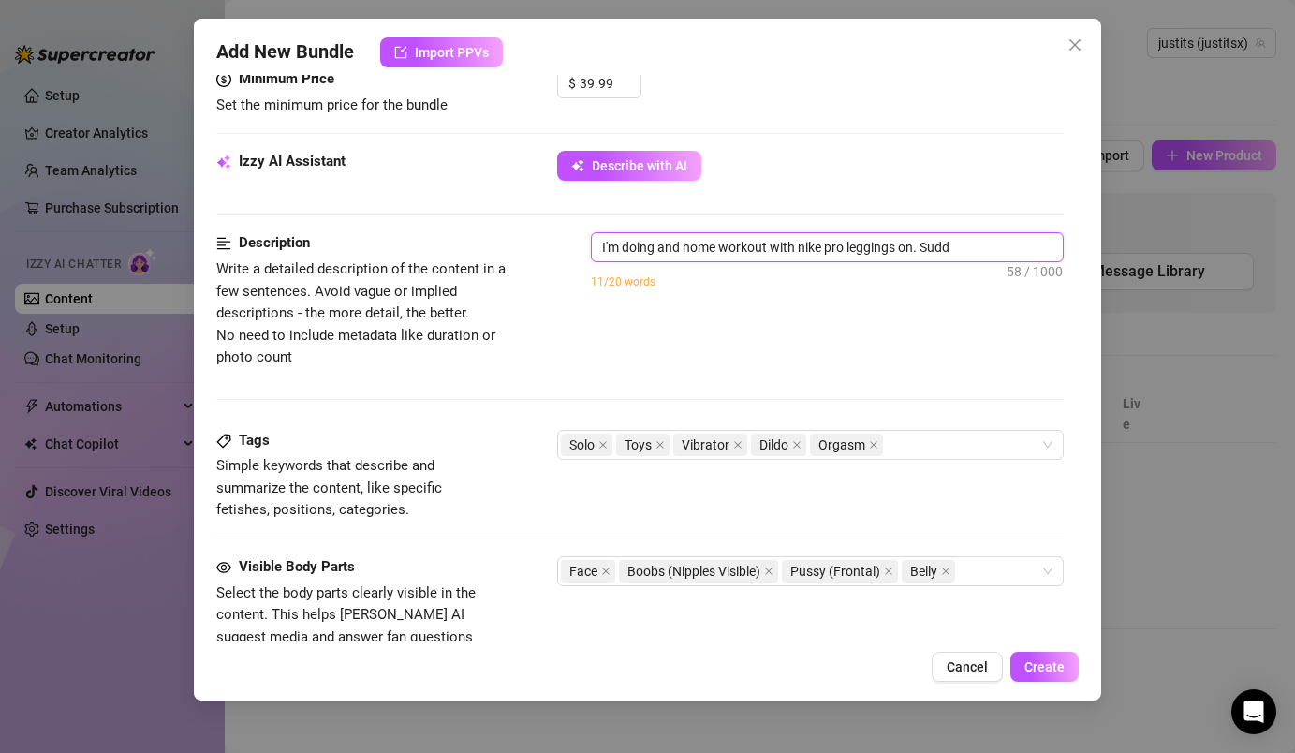
type textarea "I'm doing and home workout with nike pro leggings on. Sudde"
type textarea "I'm doing and home workout with nike pro leggings on. Suddel"
type textarea "I'm doing and home workout with nike pro leggings on. Sudde"
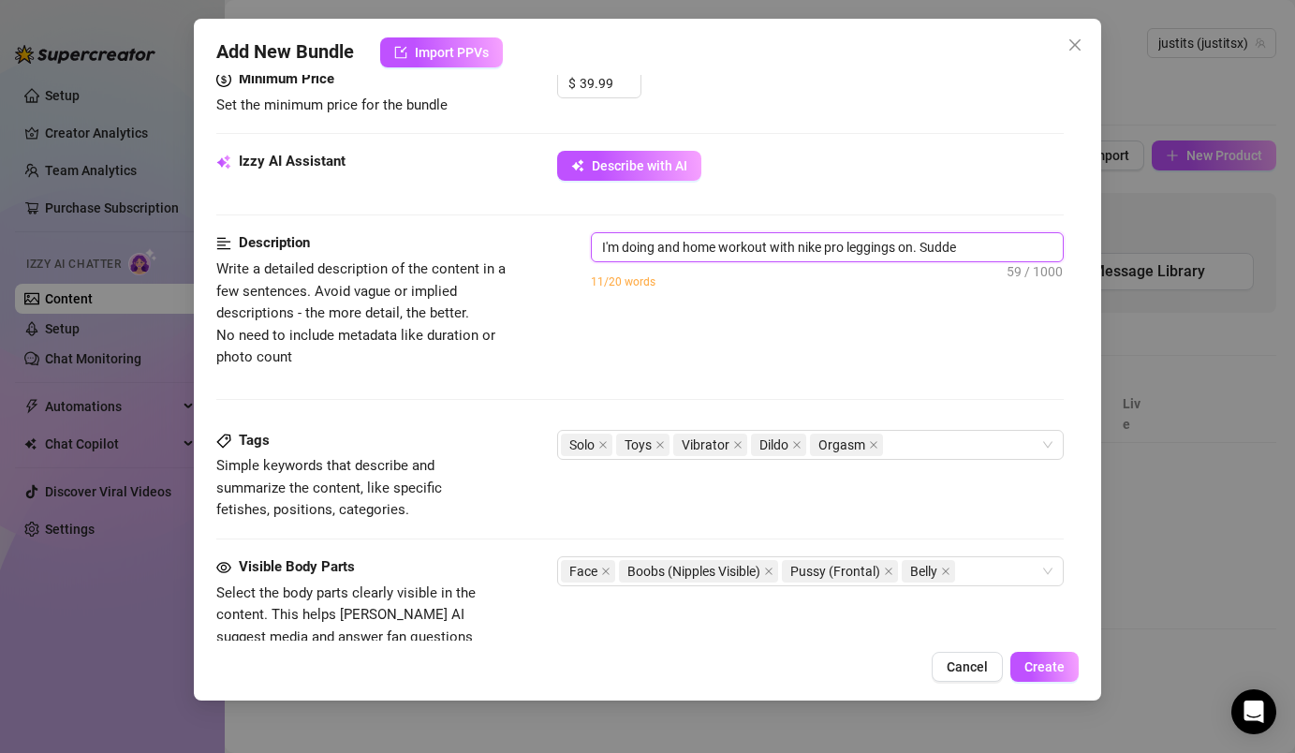
type textarea "I'm doing and home workout with nike pro leggings on. Sudden"
type textarea "I'm doing and home workout with nike pro leggings on. Suddenl"
type textarea "I'm doing and home workout with nike pro leggings on. Suddenly"
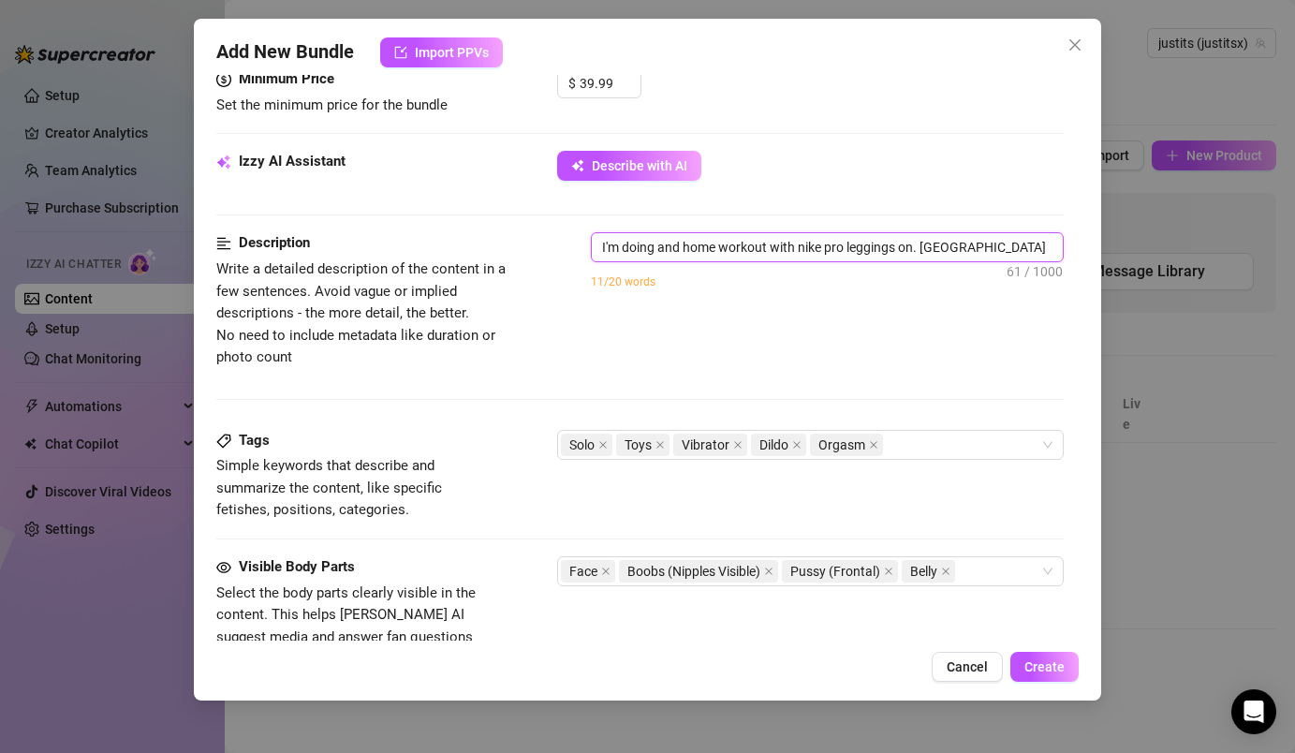
type textarea "I'm doing and home workout with nike pro leggings on. Suddenly"
type textarea "I'm doing and home workout with nike pro leggings on. Suddenly I"
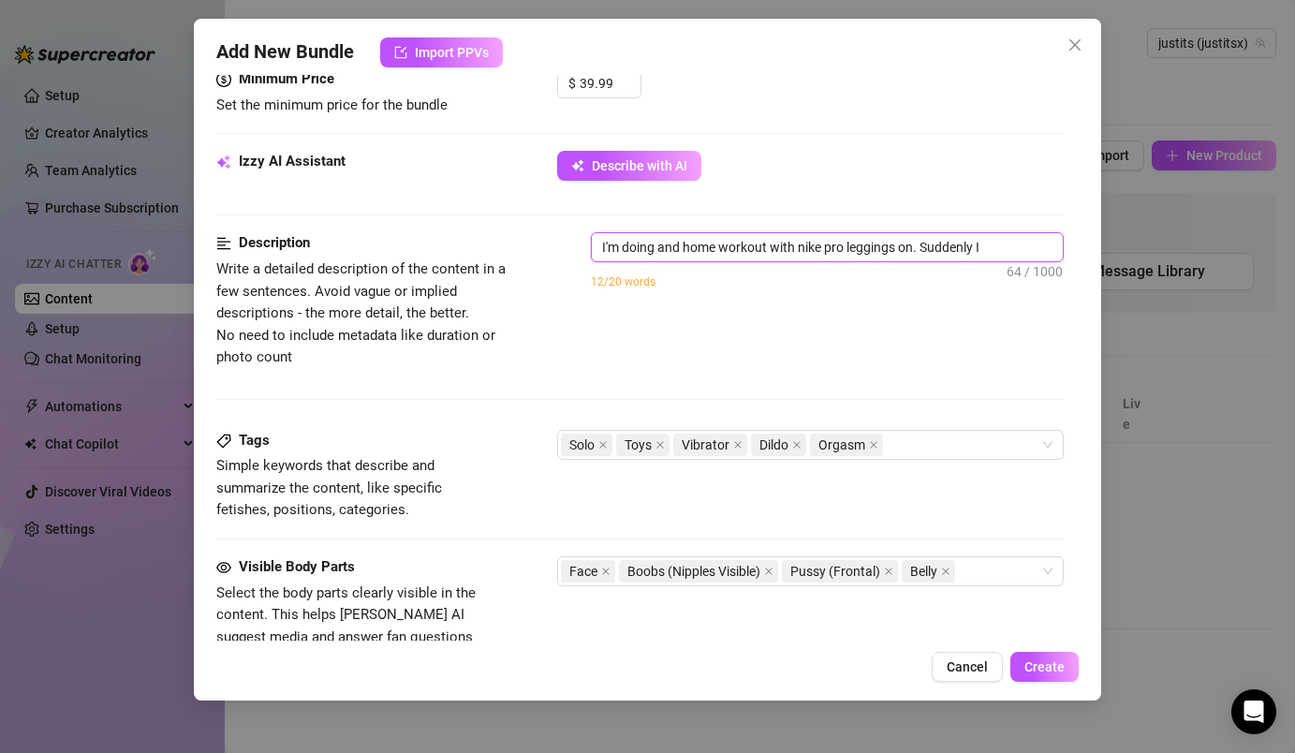
type textarea "I'm doing and home workout with nike pro leggings on. Suddenly I"
type textarea "I'm doing and home workout with nike pro leggings on. Suddenly I s"
type textarea "I'm doing and home workout with nike pro leggings on. Suddenly I st"
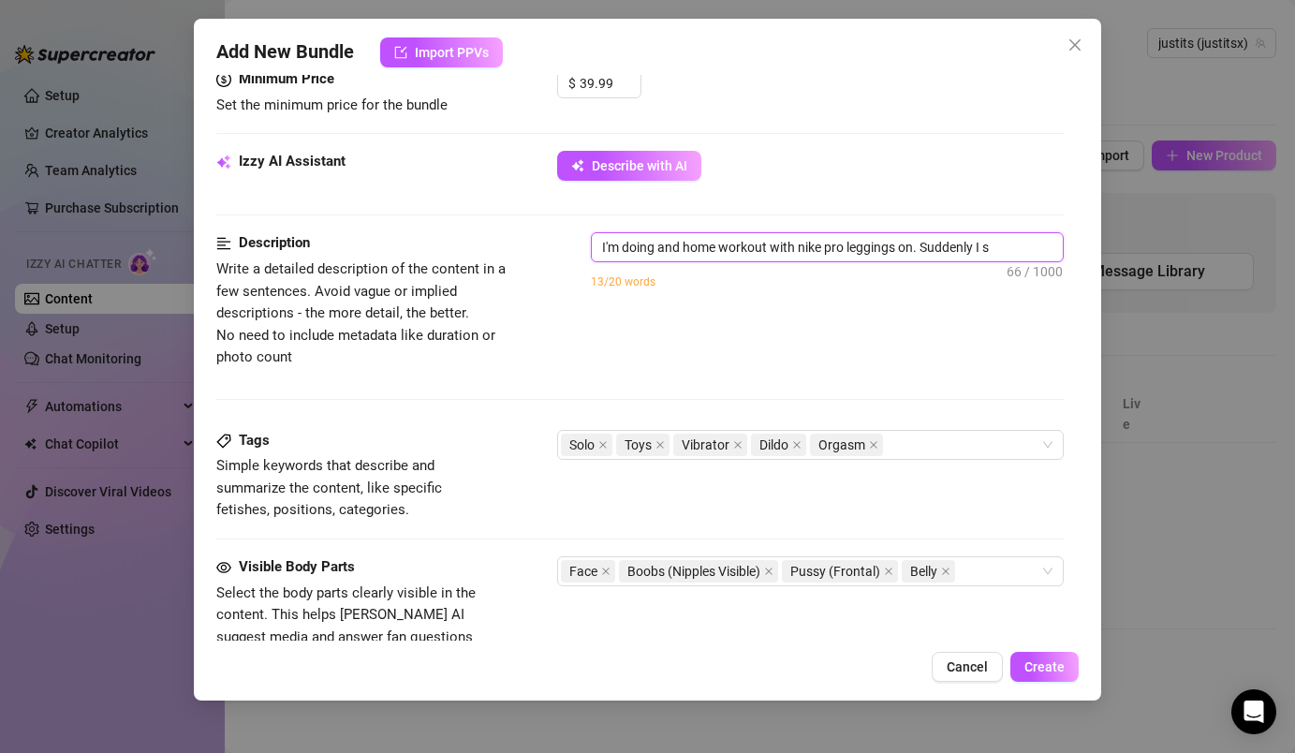
type textarea "I'm doing and home workout with nike pro leggings on. Suddenly I st"
type textarea "I'm doing and home workout with nike pro leggings on. Suddenly I sta"
type textarea "I'm doing and home workout with nike pro leggings on. Suddenly I stat"
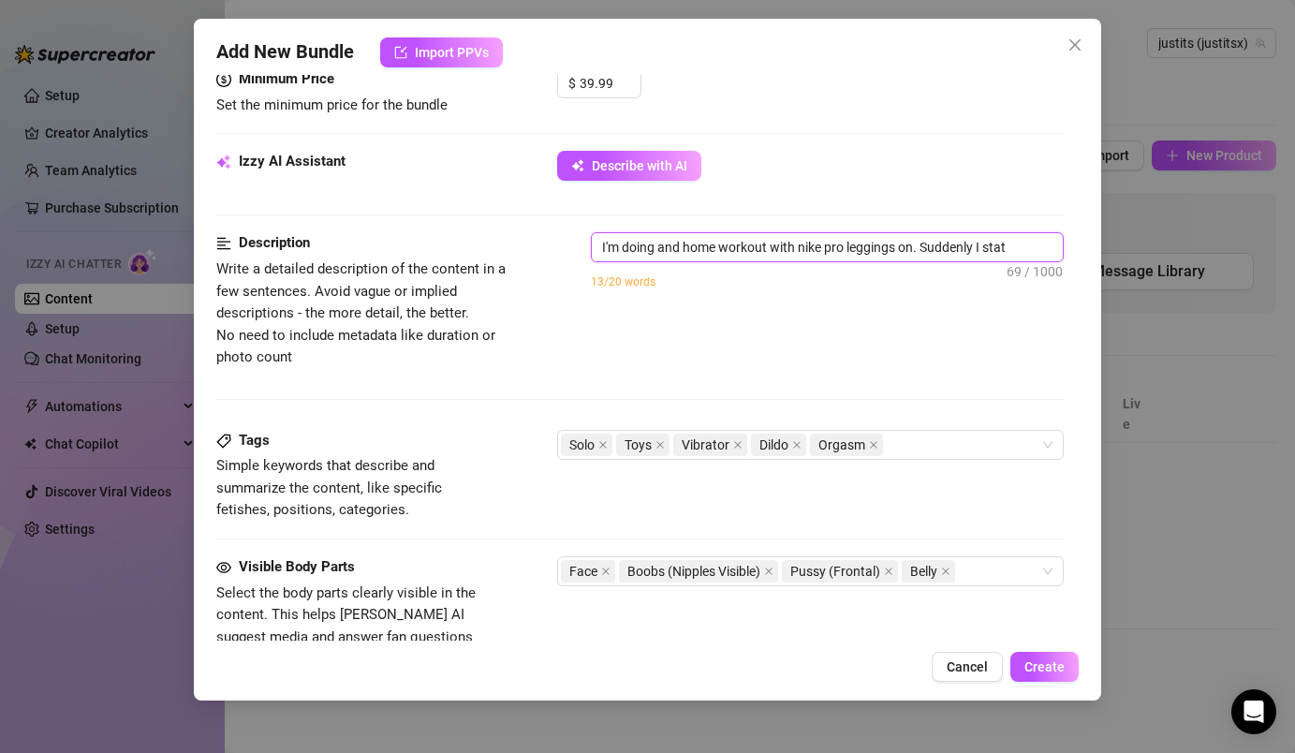
type textarea "I'm doing and home workout with nike pro leggings on. Suddenly I stat"
type textarea "I'm doing and home workout with nike pro leggings on. Suddenly I sta"
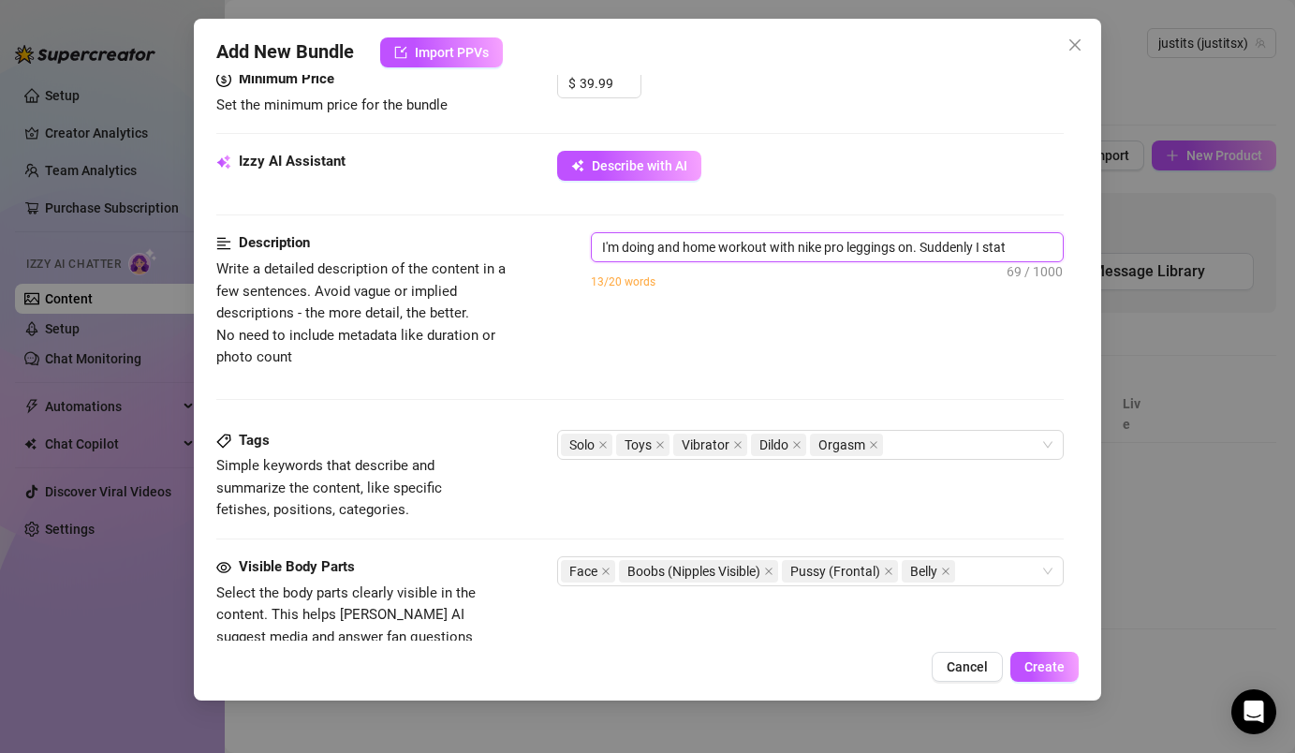
type textarea "I'm doing and home workout with nike pro leggings on. Suddenly I sta"
type textarea "I'm doing and home workout with nike pro leggings on. Suddenly I star"
type textarea "I'm doing and home workout with nike pro leggings on. Suddenly I start"
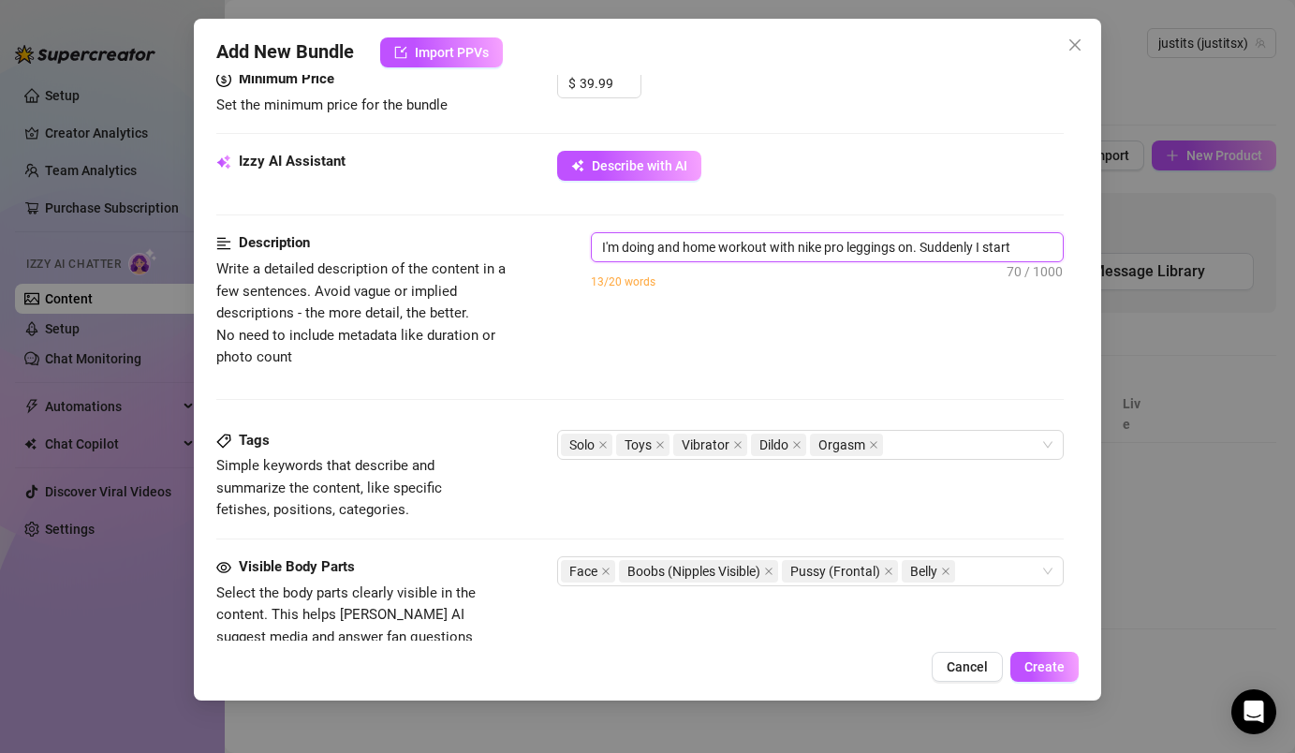
type textarea "I'm doing and home workout with nike pro leggings on. Suddenly I start"
type textarea "I'm doing and home workout with nike pro leggings on. Suddenly I start f"
type textarea "I'm doing and home workout with nike pro leggings on. Suddenly I start fe"
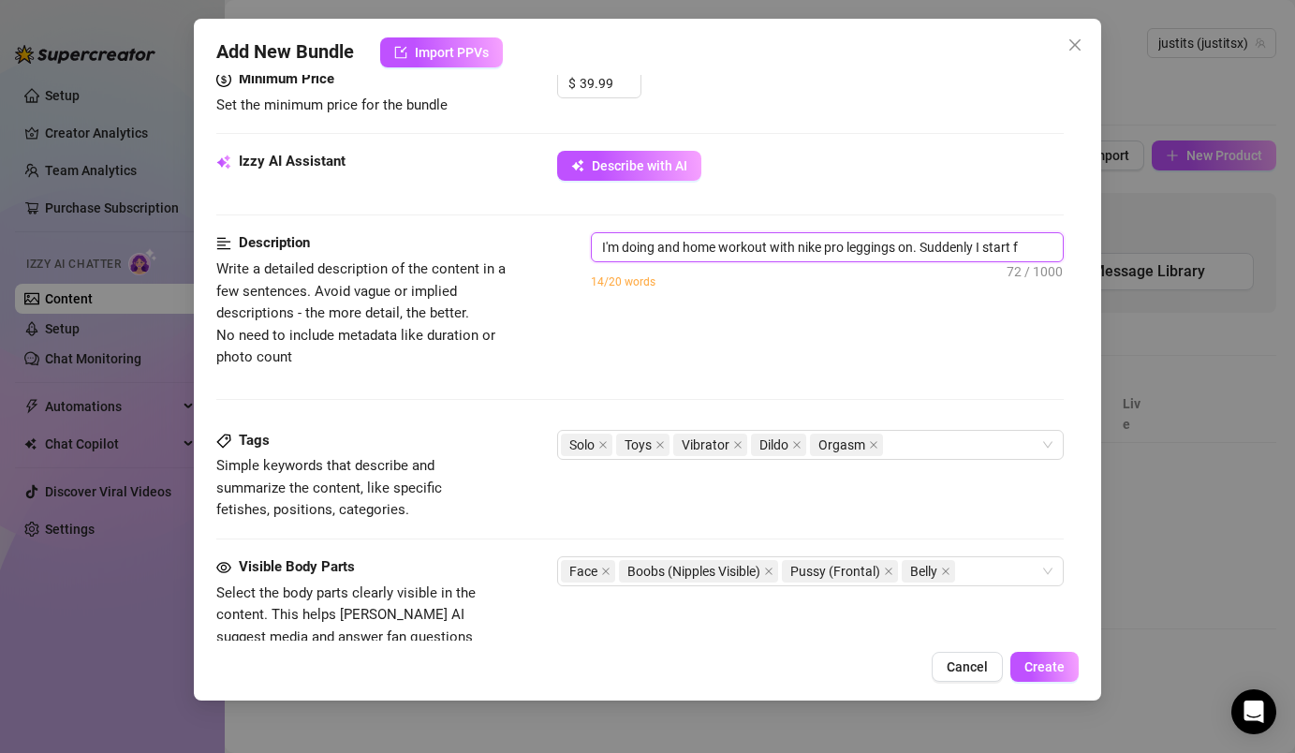
type textarea "I'm doing and home workout with nike pro leggings on. Suddenly I start fe"
type textarea "I'm doing and home workout with nike pro leggings on. Suddenly I start fee"
type textarea "I'm doing and home workout with nike pro leggings on. Suddenly I start feel"
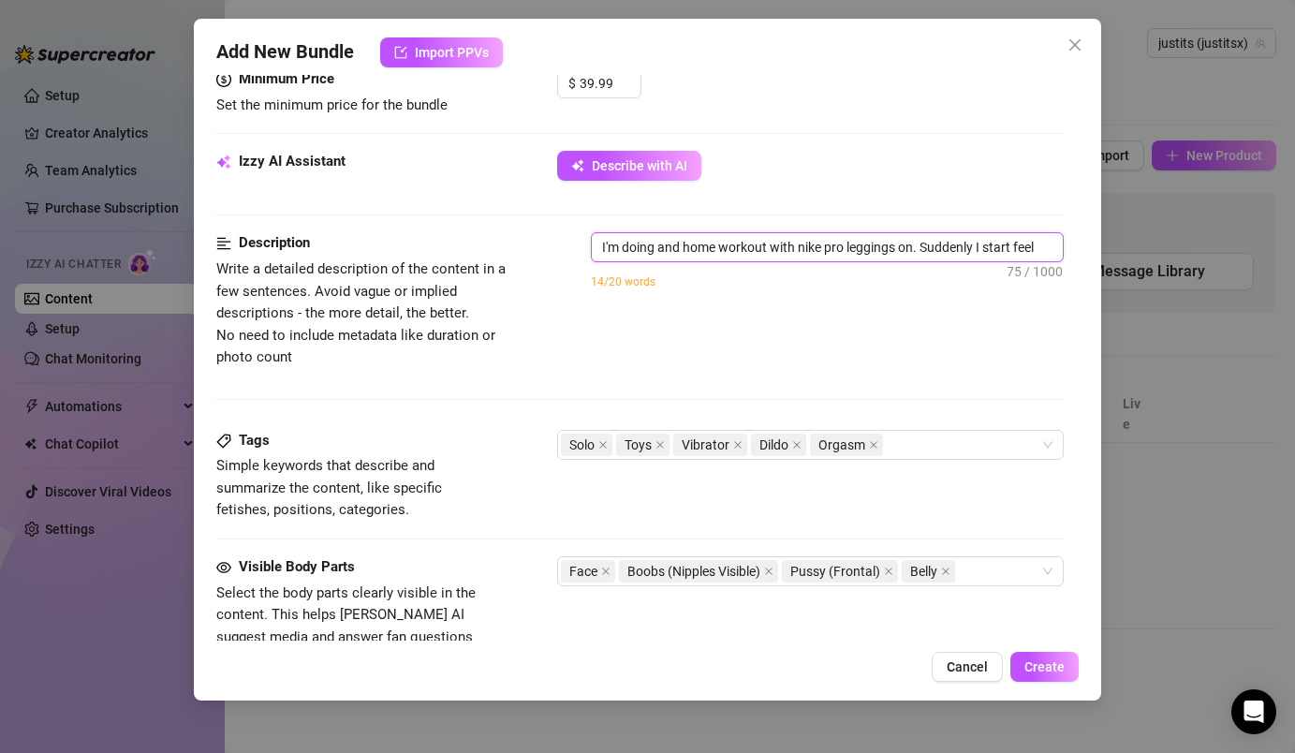
type textarea "I'm doing and home workout with nike pro leggings on. Suddenly I start feeli"
type textarea "I'm doing and home workout with nike pro leggings on. Suddenly I start feelin"
type textarea "I'm doing and home workout with nike pro leggings on. Suddenly I start feeling"
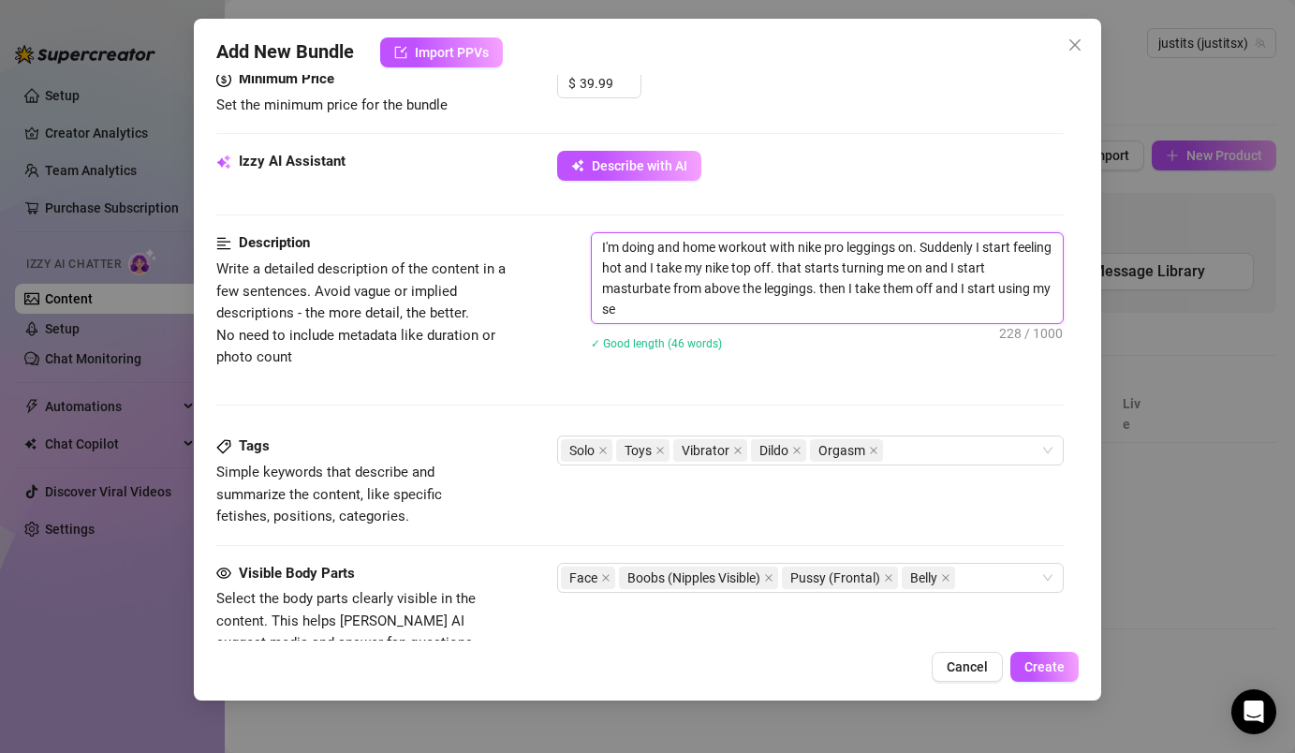
scroll to position [0, 0]
click at [792, 204] on div "Izzy AI Assistant Describe with AI" at bounding box center [639, 191] width 846 height 81
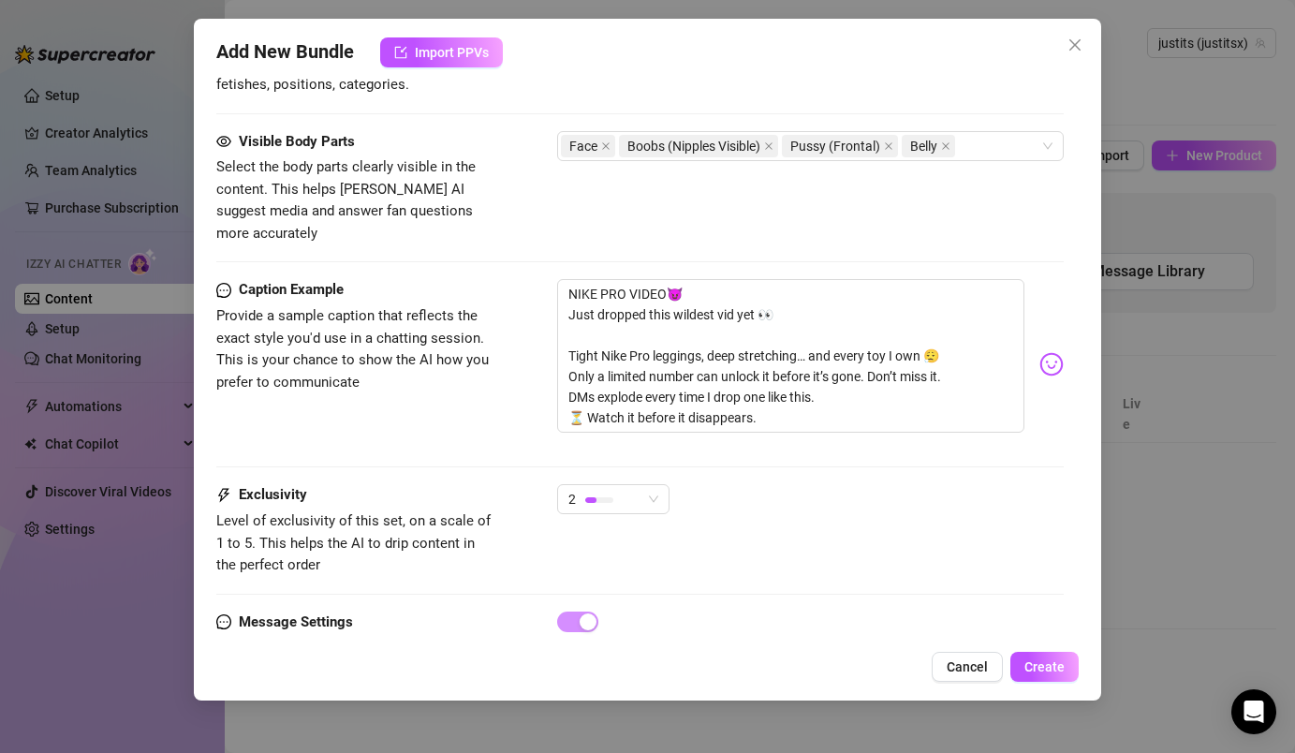
scroll to position [1096, 0]
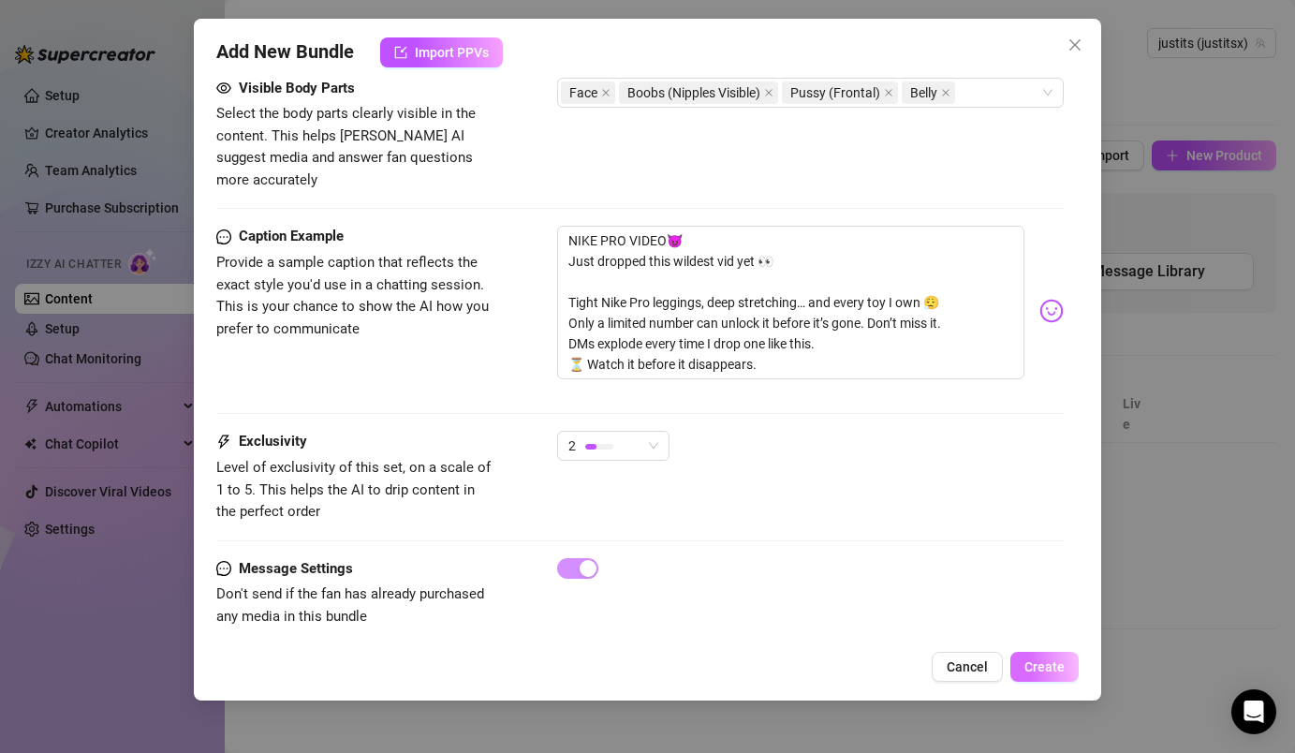
click at [1027, 669] on span "Create" at bounding box center [1044, 666] width 40 height 15
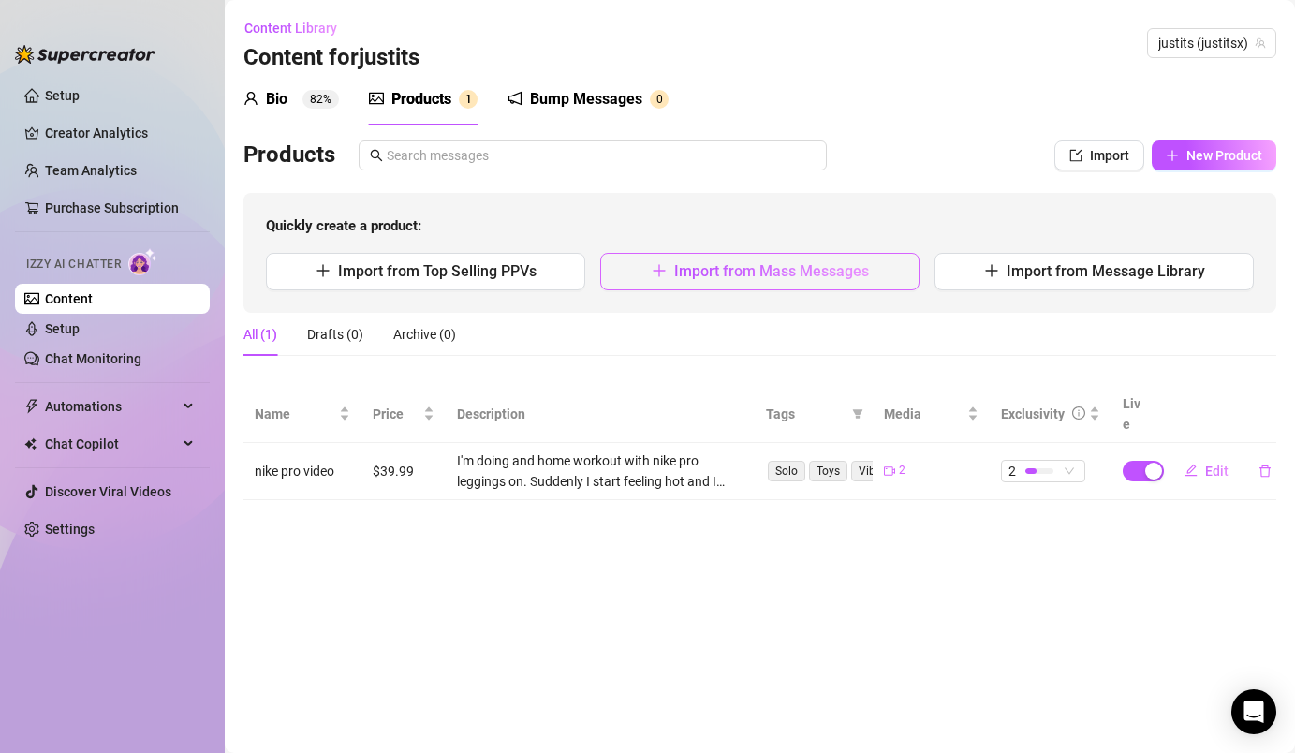
click at [807, 262] on span "Import from Mass Messages" at bounding box center [771, 271] width 195 height 18
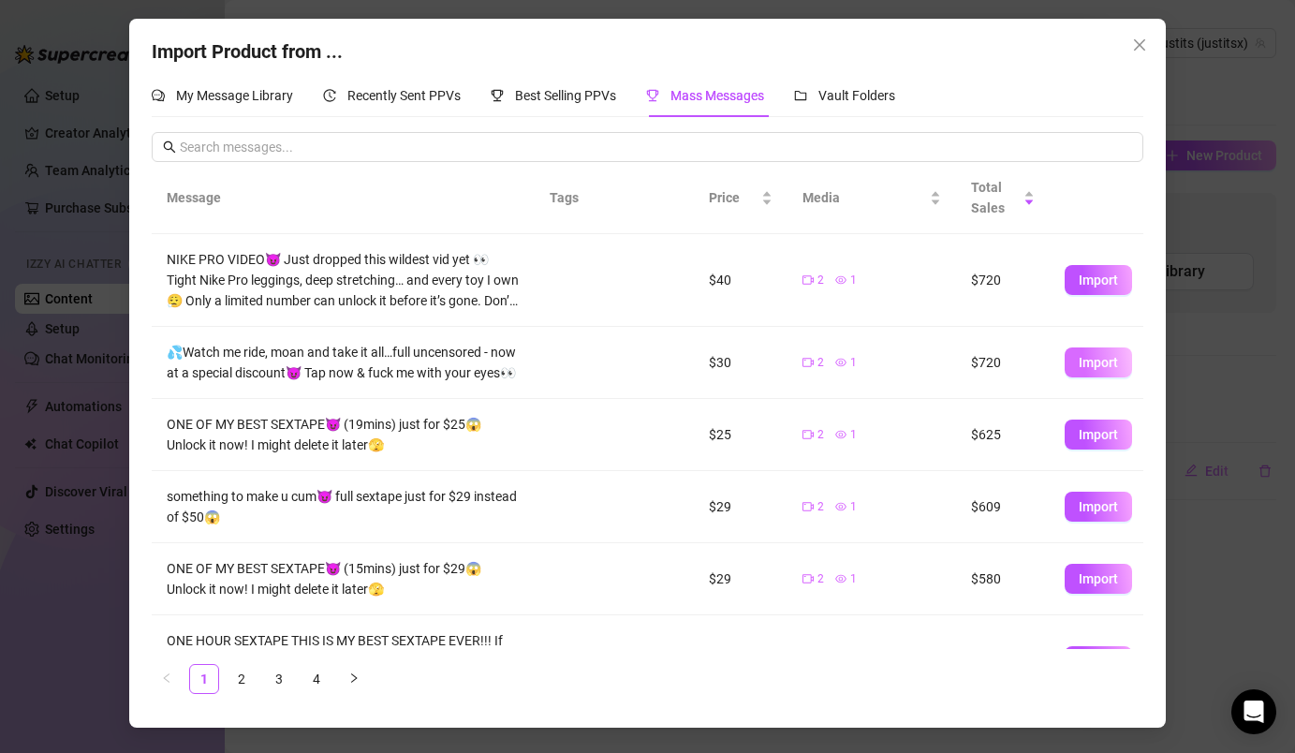
click at [1121, 360] on button "Import" at bounding box center [1098, 362] width 67 height 30
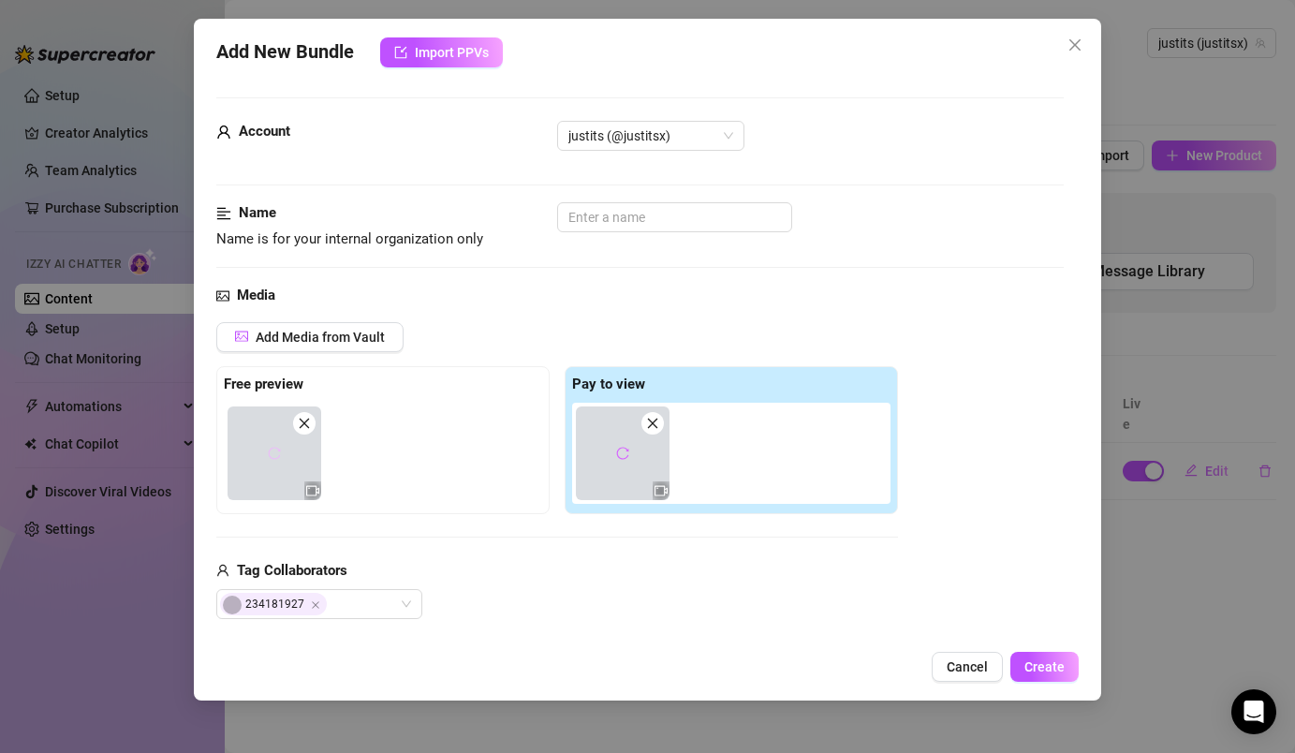
click at [268, 449] on button "button" at bounding box center [274, 453] width 30 height 30
click at [366, 345] on button "Add Media from Vault" at bounding box center [309, 337] width 187 height 30
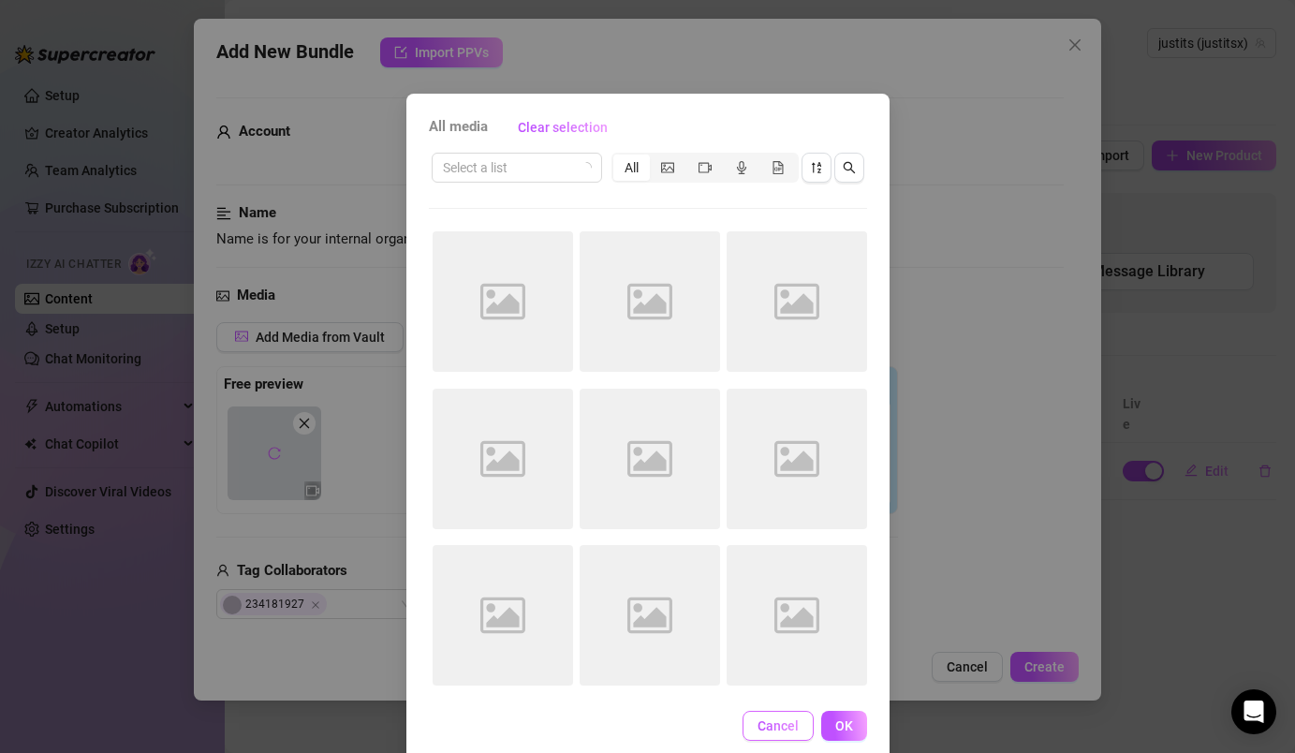
click at [787, 694] on span "Cancel" at bounding box center [777, 725] width 41 height 15
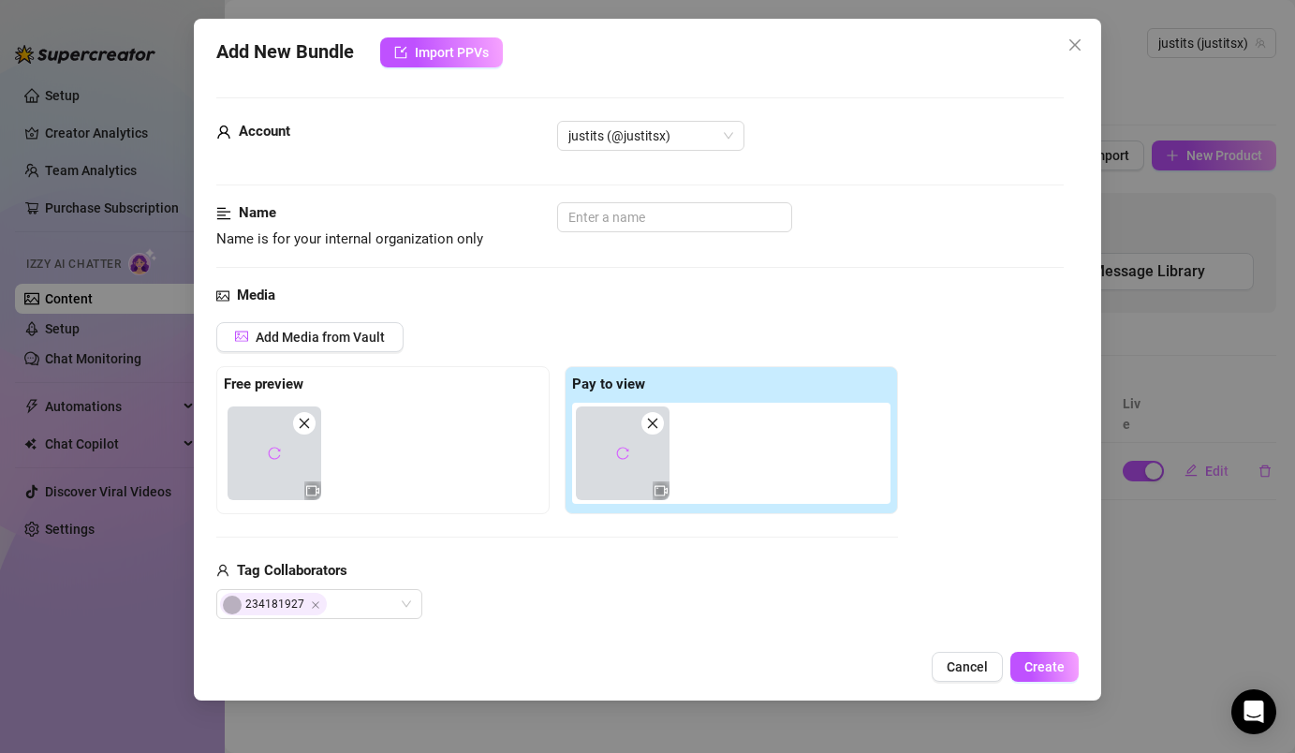
click at [305, 420] on icon "close" at bounding box center [304, 423] width 13 height 13
click at [663, 424] on span at bounding box center [652, 423] width 22 height 22
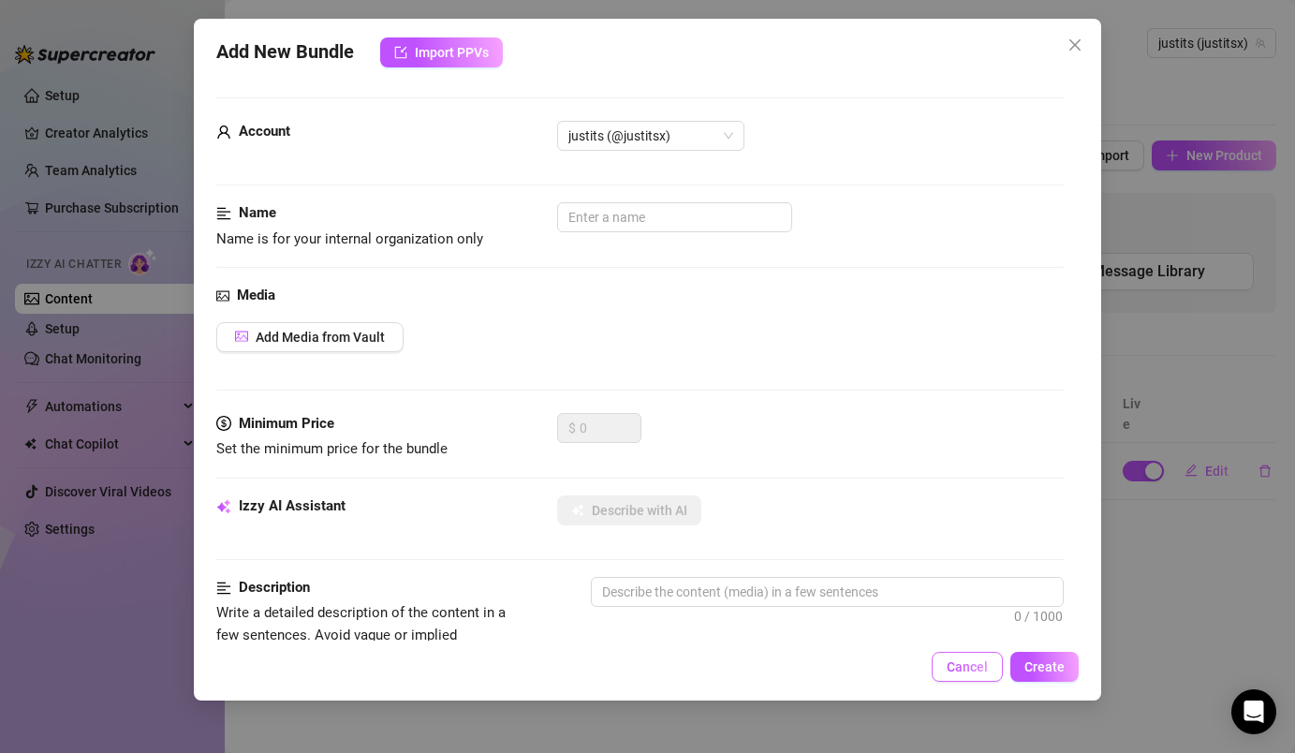
click at [961, 662] on span "Cancel" at bounding box center [967, 666] width 41 height 15
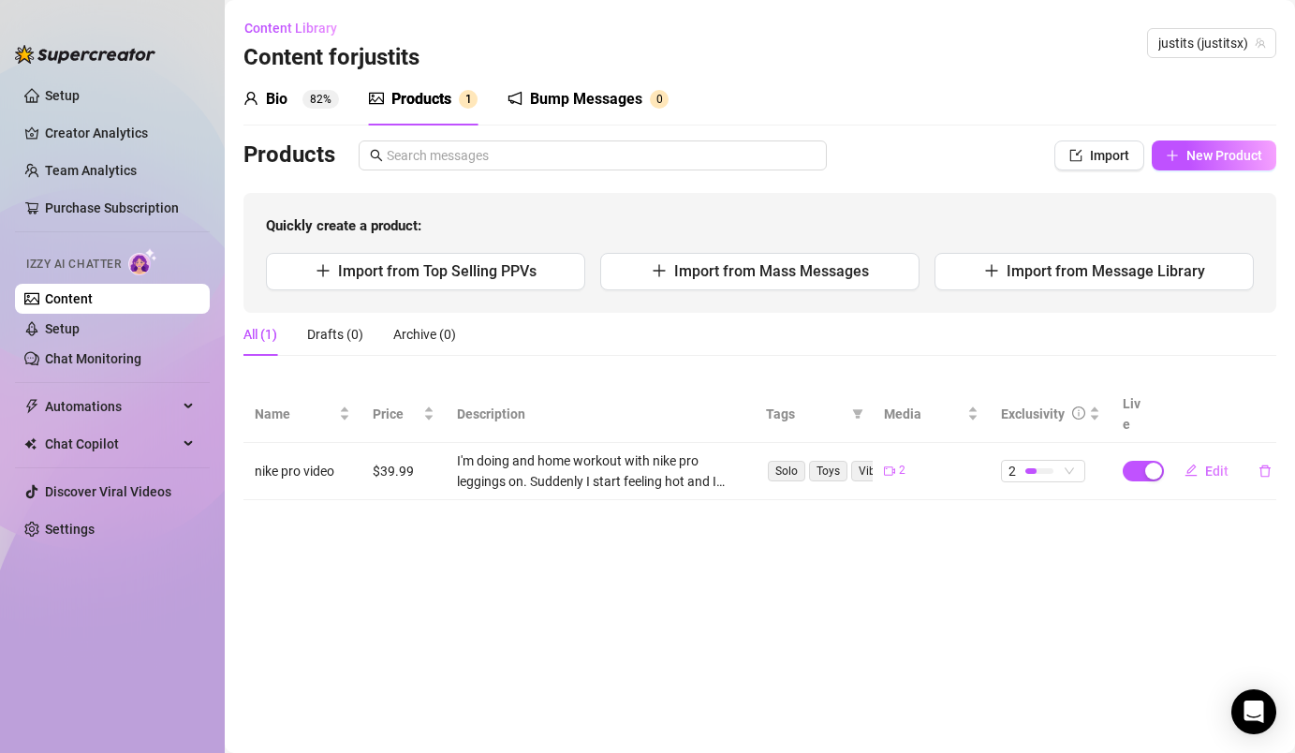
click at [805, 248] on div "Quickly create a product: Import from Top Selling PPVs Import from Mass Message…" at bounding box center [759, 253] width 1033 height 120
click at [803, 263] on span "Import from Mass Messages" at bounding box center [771, 271] width 195 height 18
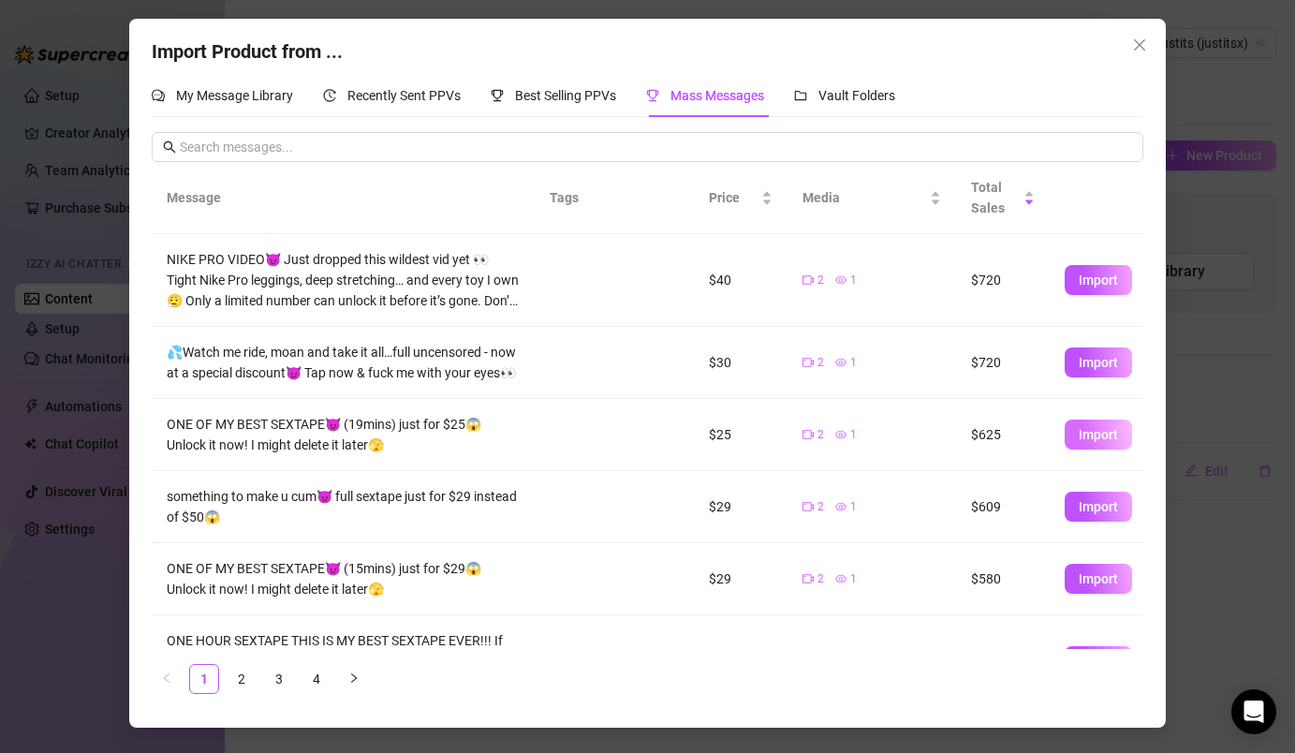
click at [1104, 436] on span "Import" at bounding box center [1098, 434] width 39 height 15
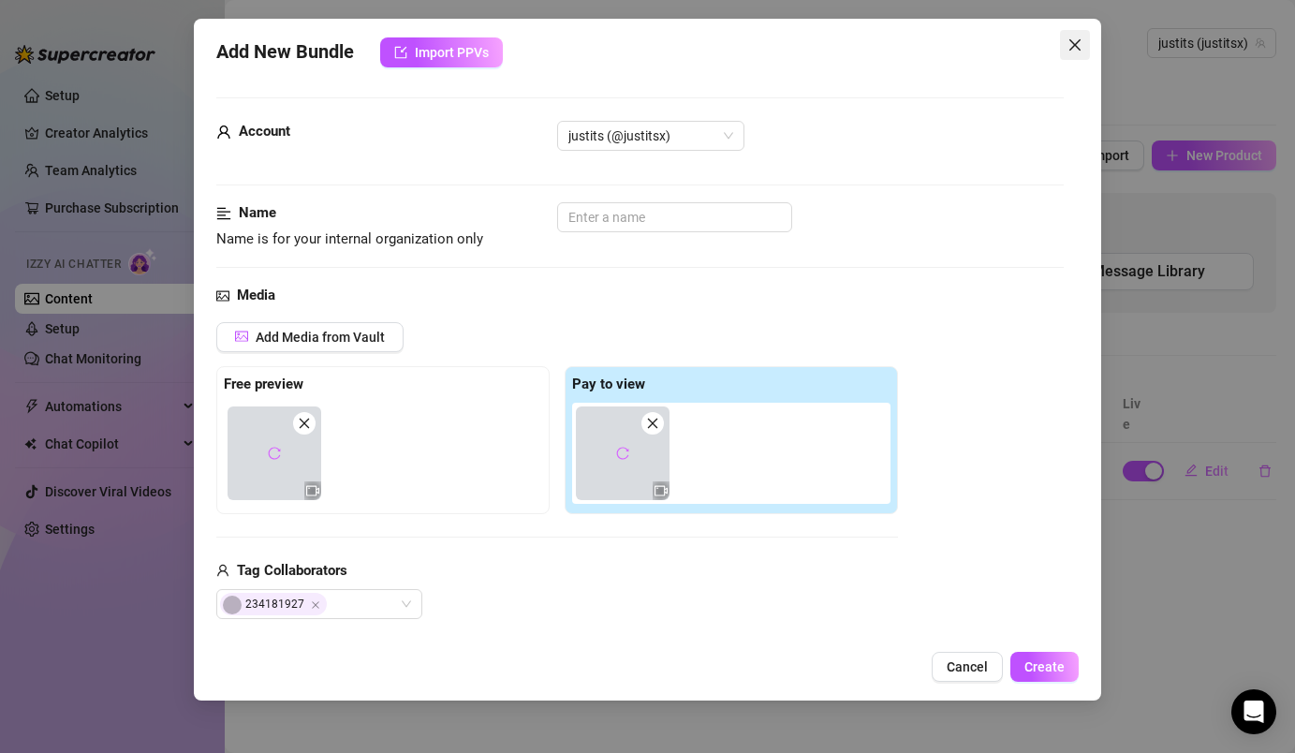
click at [1076, 35] on button "Close" at bounding box center [1075, 45] width 30 height 30
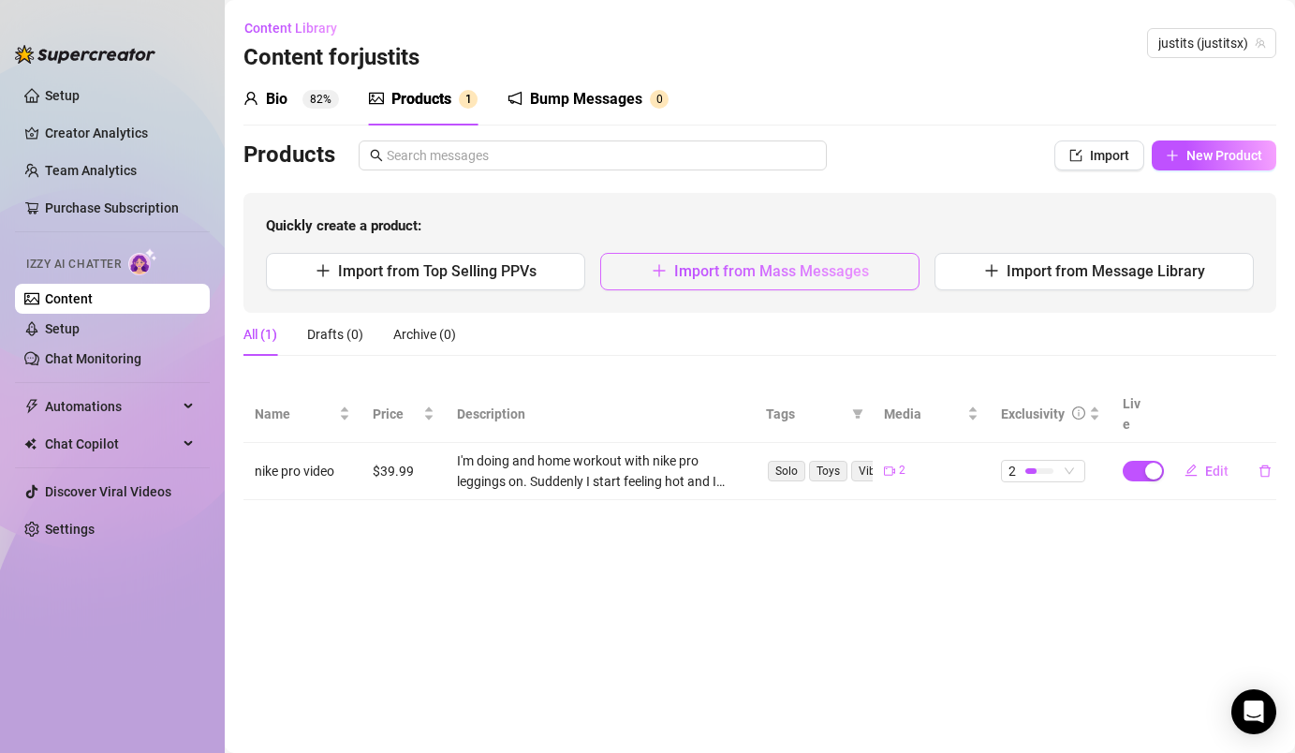
click at [773, 275] on span "Import from Mass Messages" at bounding box center [771, 271] width 195 height 18
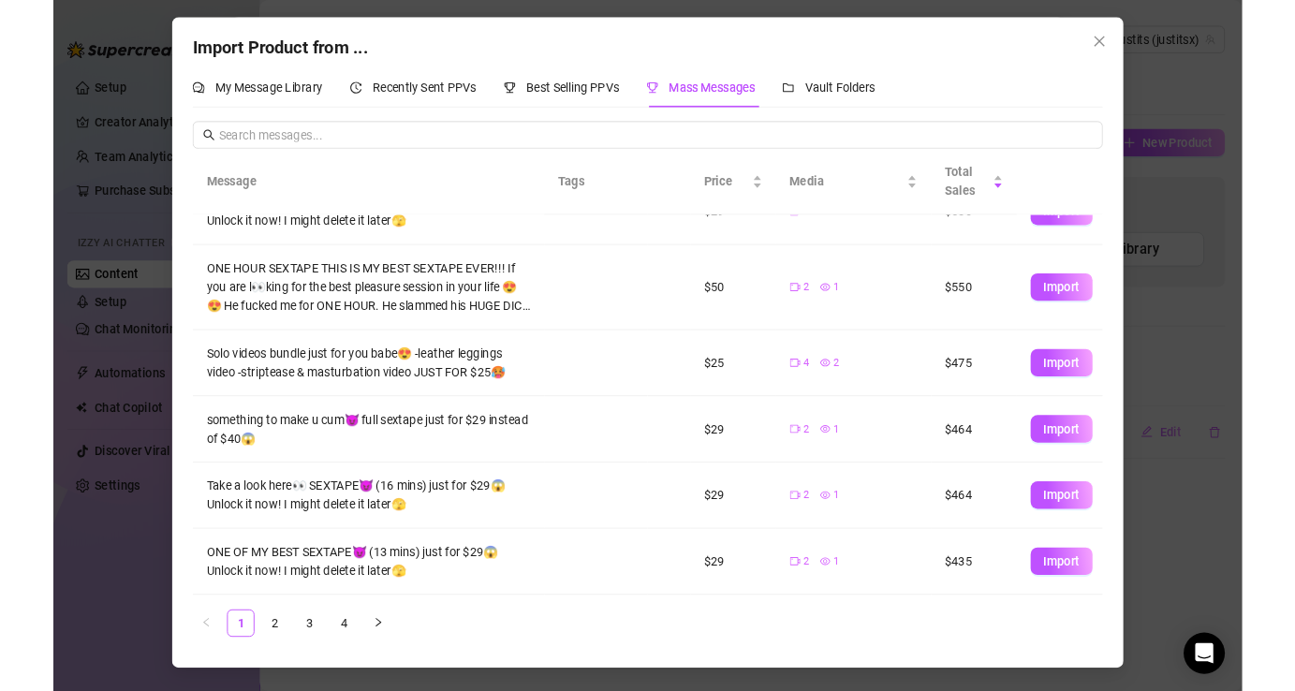
scroll to position [0, 0]
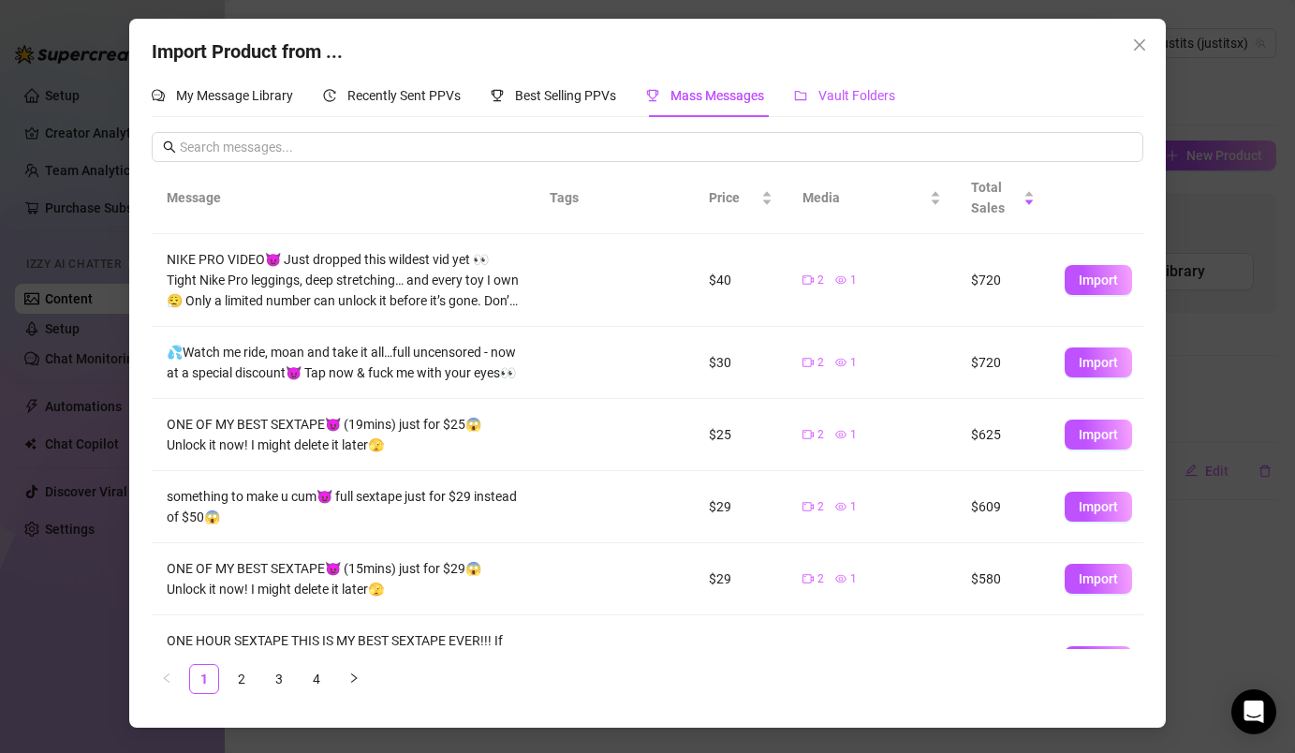
click at [837, 92] on span "Vault Folders" at bounding box center [856, 95] width 77 height 15
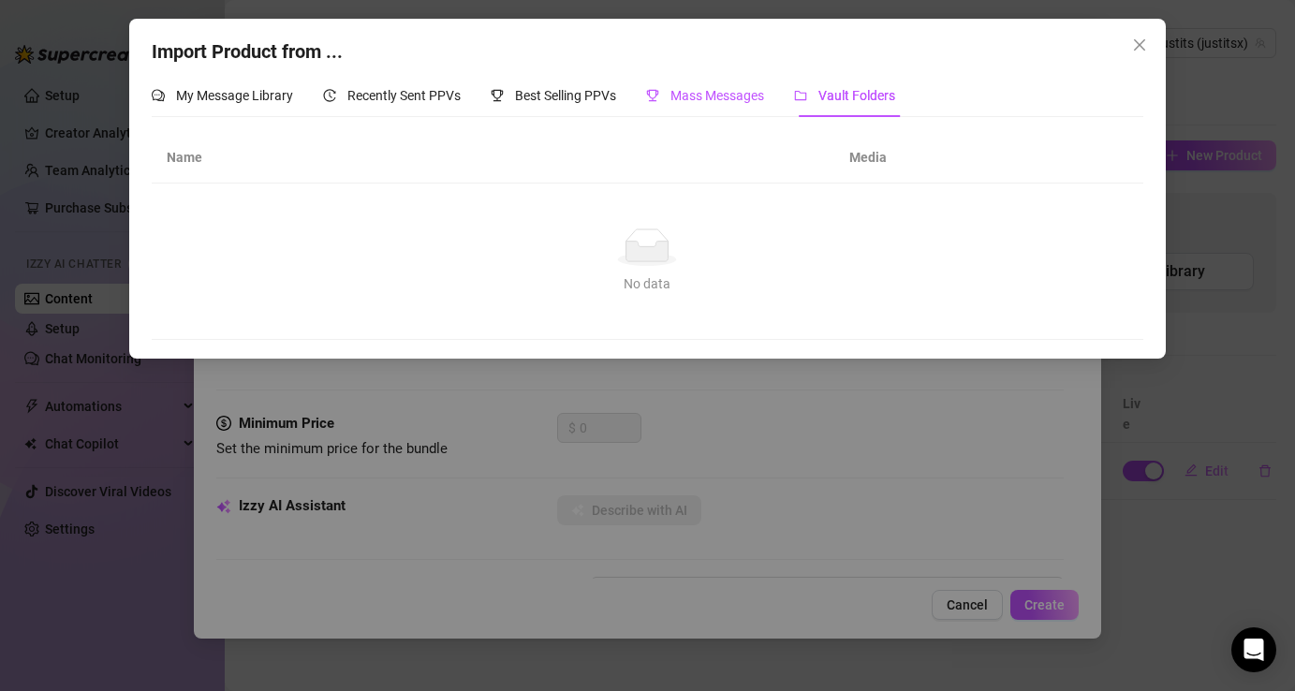
click at [719, 106] on div "Mass Messages" at bounding box center [705, 95] width 118 height 21
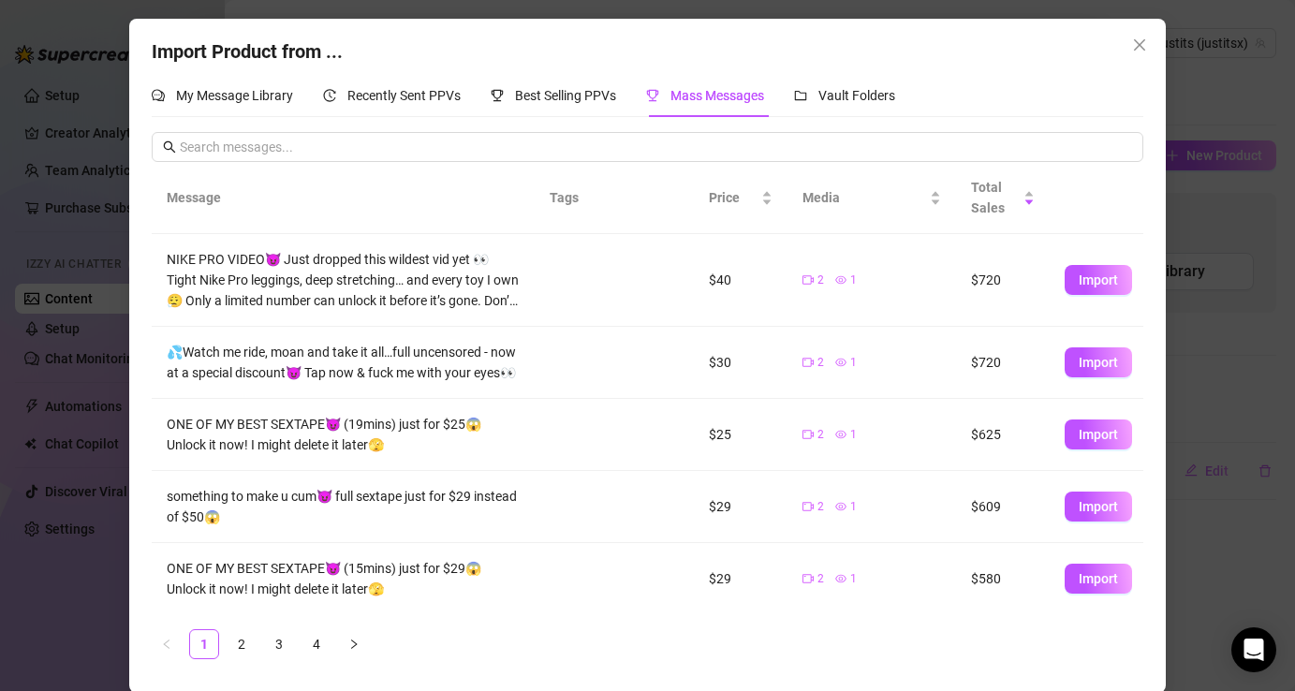
scroll to position [96, 0]
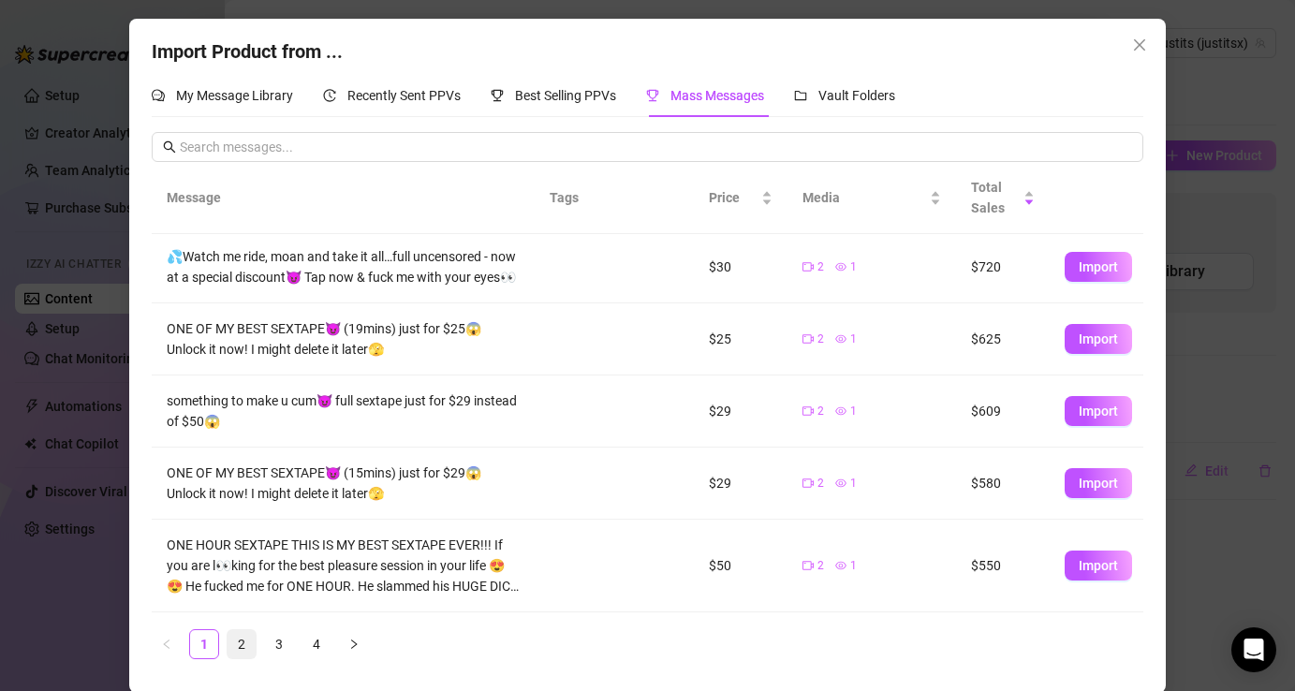
click at [234, 640] on link "2" at bounding box center [242, 644] width 28 height 28
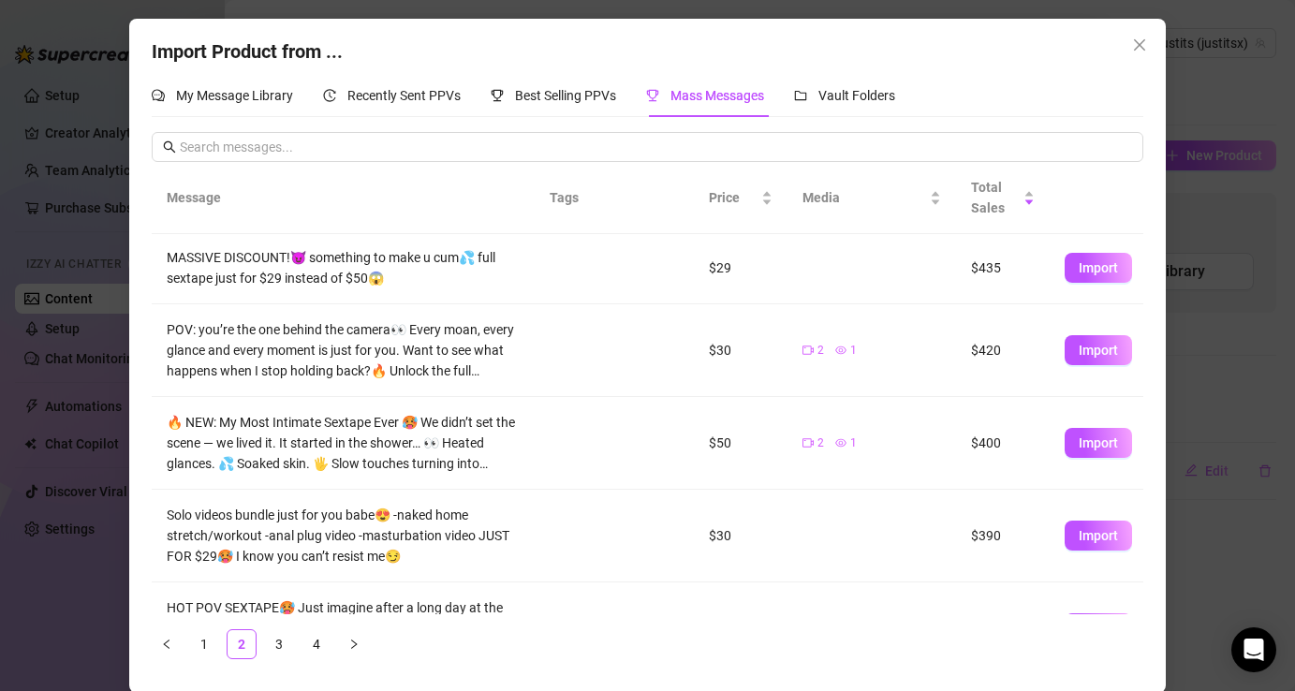
scroll to position [0, 0]
click at [1085, 272] on span "Import" at bounding box center [1098, 269] width 39 height 15
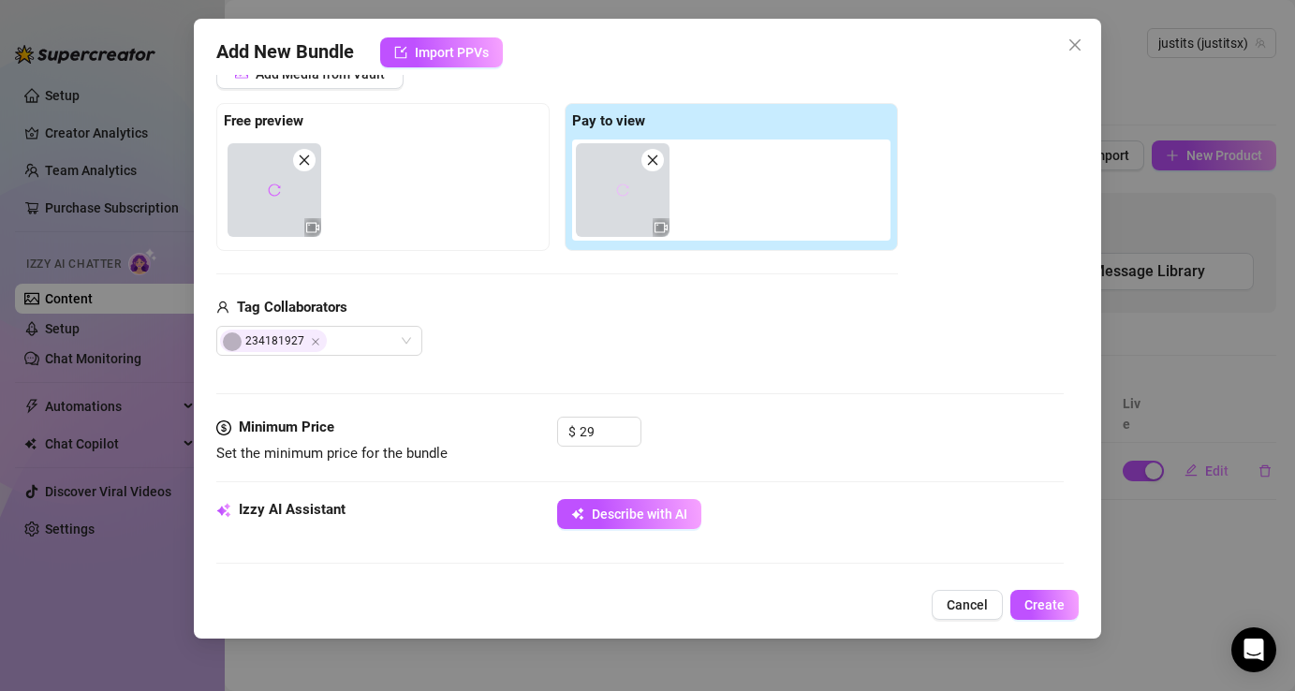
click at [608, 191] on button "button" at bounding box center [623, 190] width 30 height 30
click at [616, 188] on icon "Image placeholder" at bounding box center [622, 190] width 45 height 45
click at [302, 159] on icon "close" at bounding box center [305, 160] width 10 height 10
click at [648, 160] on icon "close" at bounding box center [652, 160] width 13 height 13
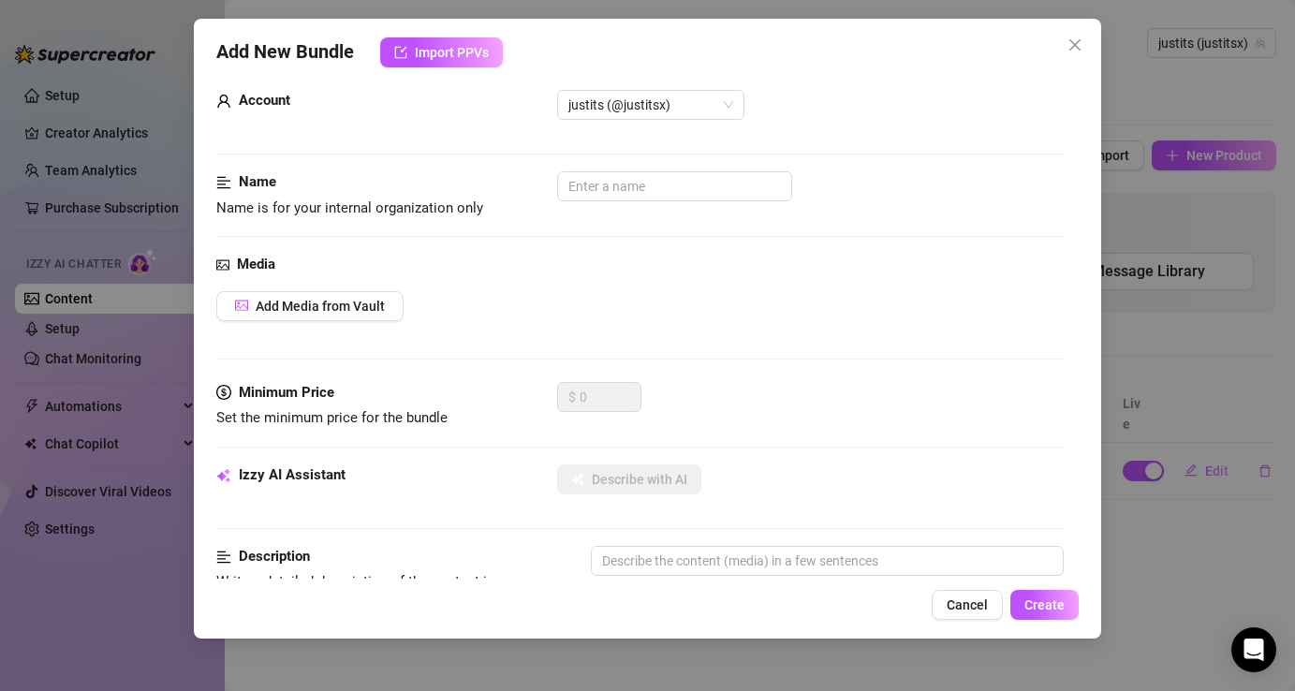
scroll to position [0, 0]
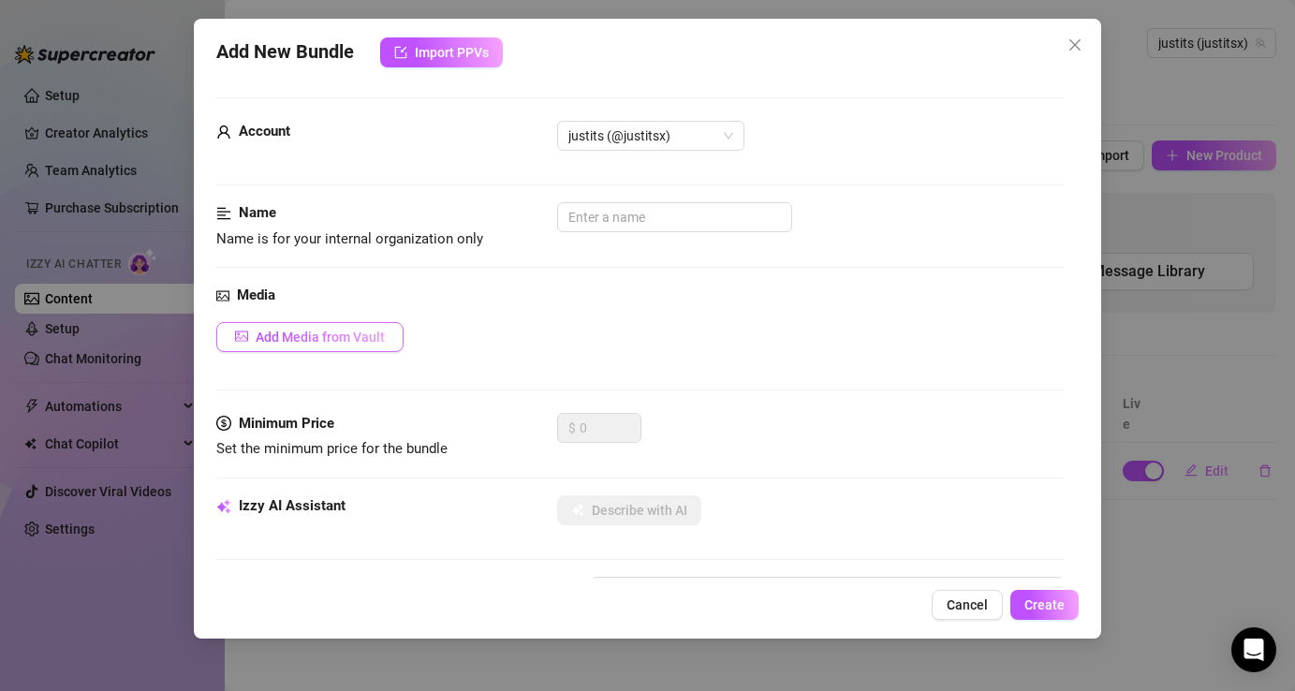
click at [331, 345] on button "Add Media from Vault" at bounding box center [309, 337] width 187 height 30
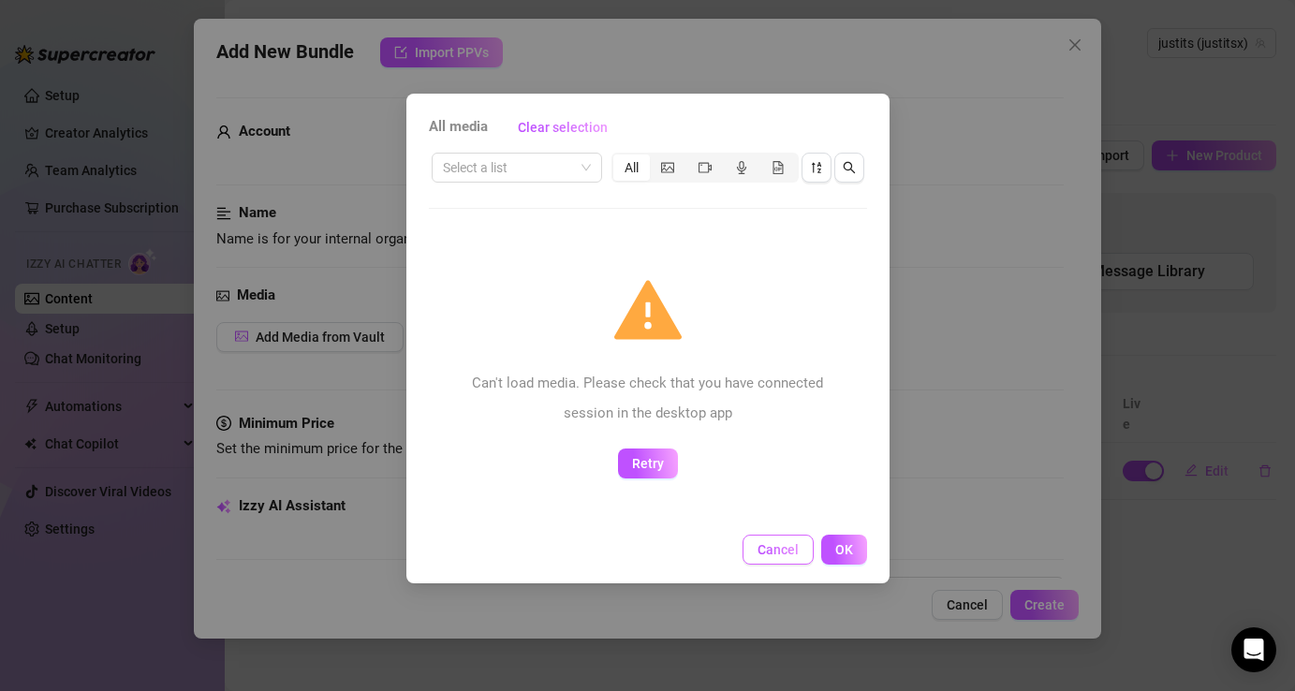
click at [786, 555] on span "Cancel" at bounding box center [777, 549] width 41 height 15
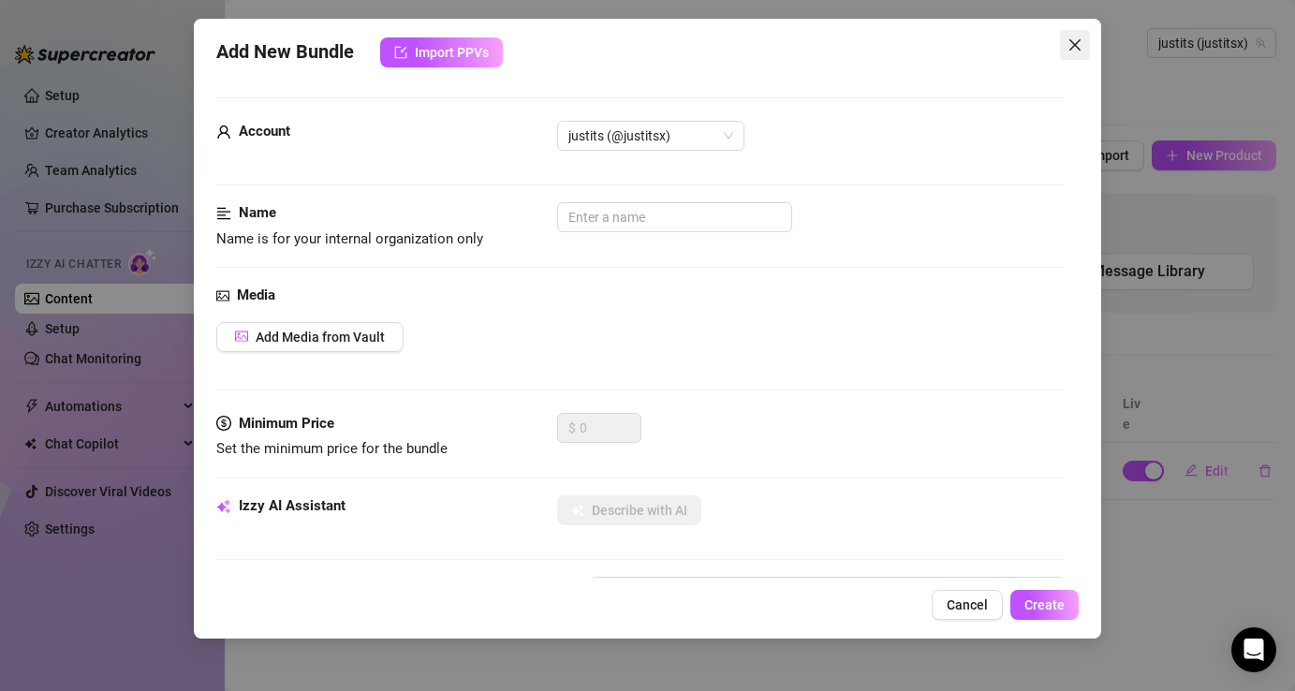
click at [1073, 36] on button "Close" at bounding box center [1075, 45] width 30 height 30
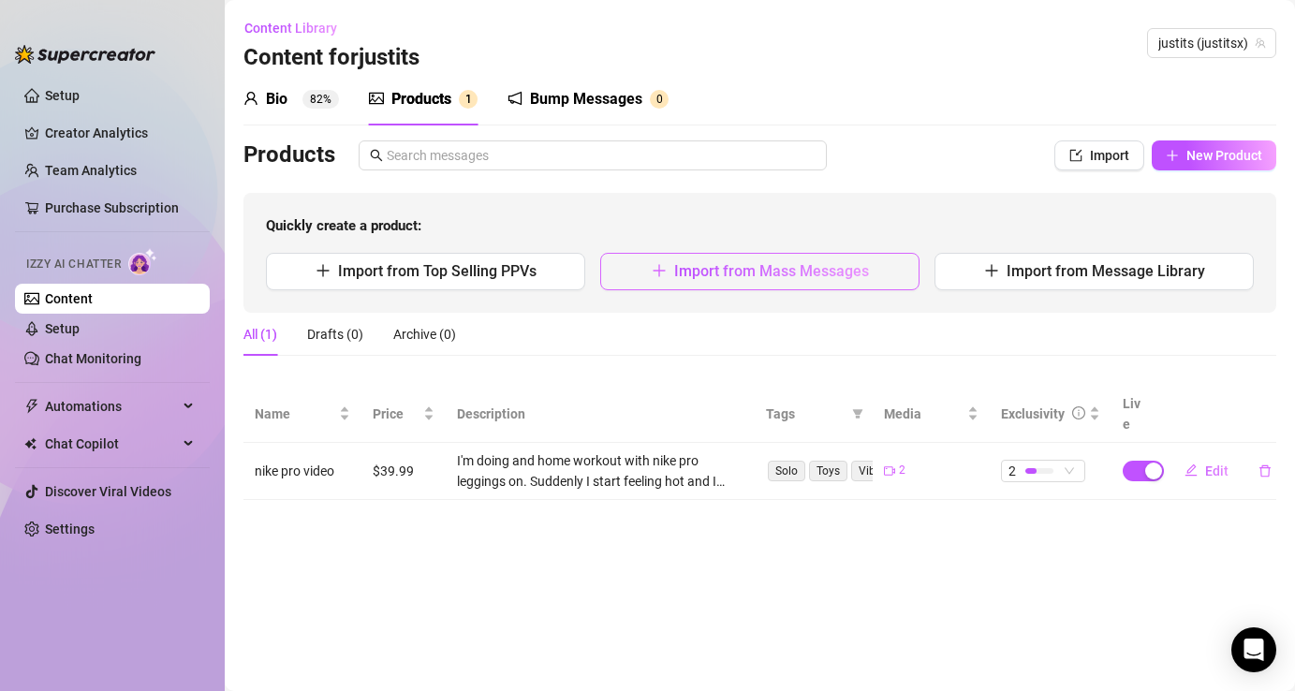
click at [855, 268] on span "Import from Mass Messages" at bounding box center [771, 271] width 195 height 18
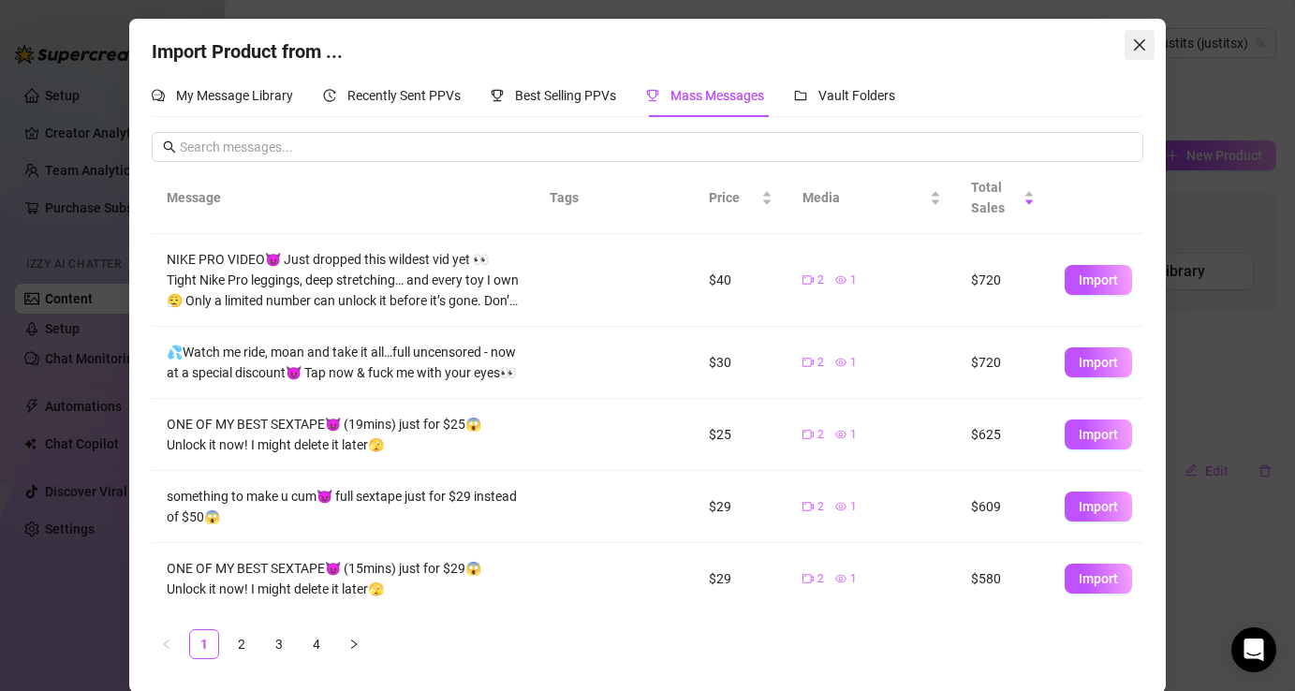
click at [1128, 50] on span "Close" at bounding box center [1140, 44] width 30 height 15
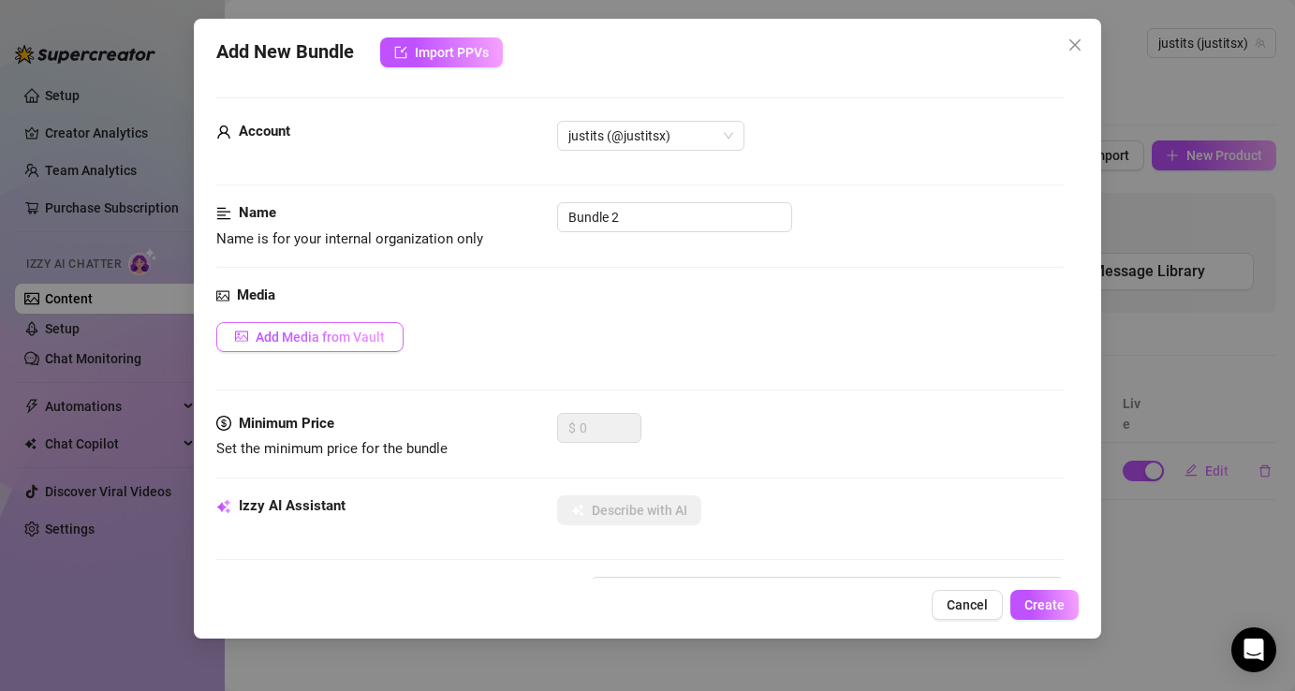
click at [366, 346] on button "Add Media from Vault" at bounding box center [309, 337] width 187 height 30
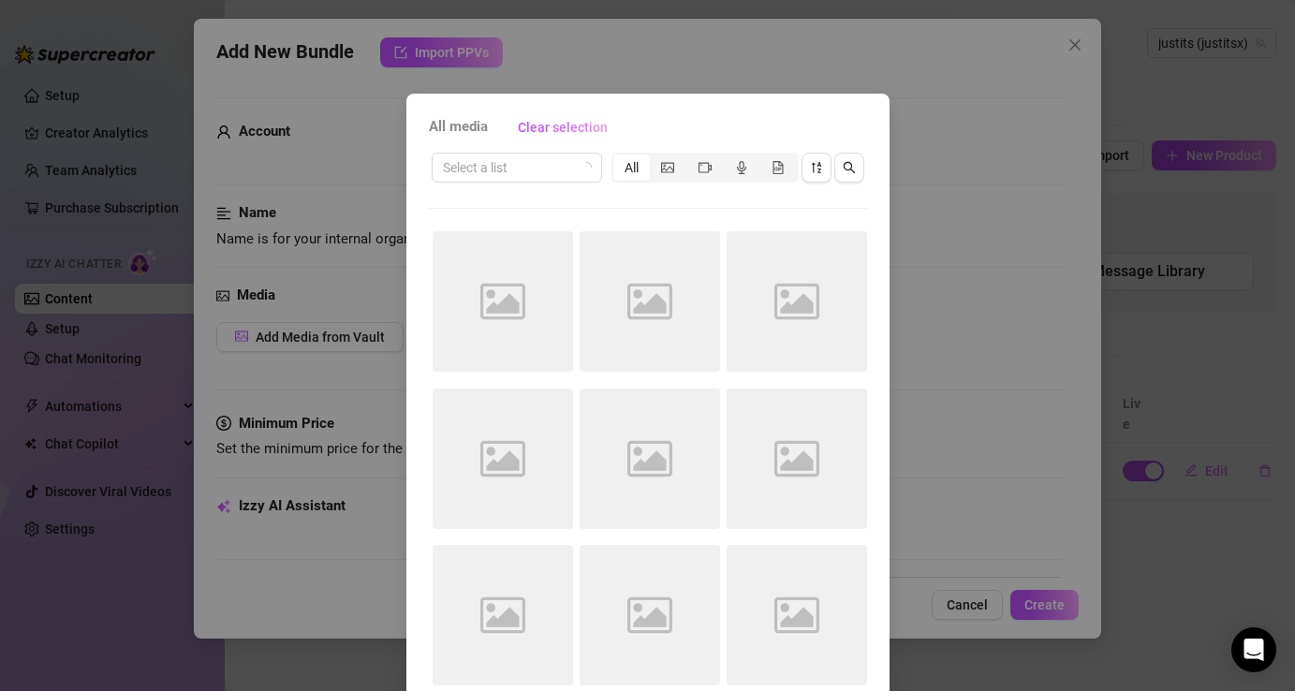
click at [1056, 50] on div "All media Clear selection Select a list All Image placeholder Image placeholder…" at bounding box center [647, 345] width 1295 height 691
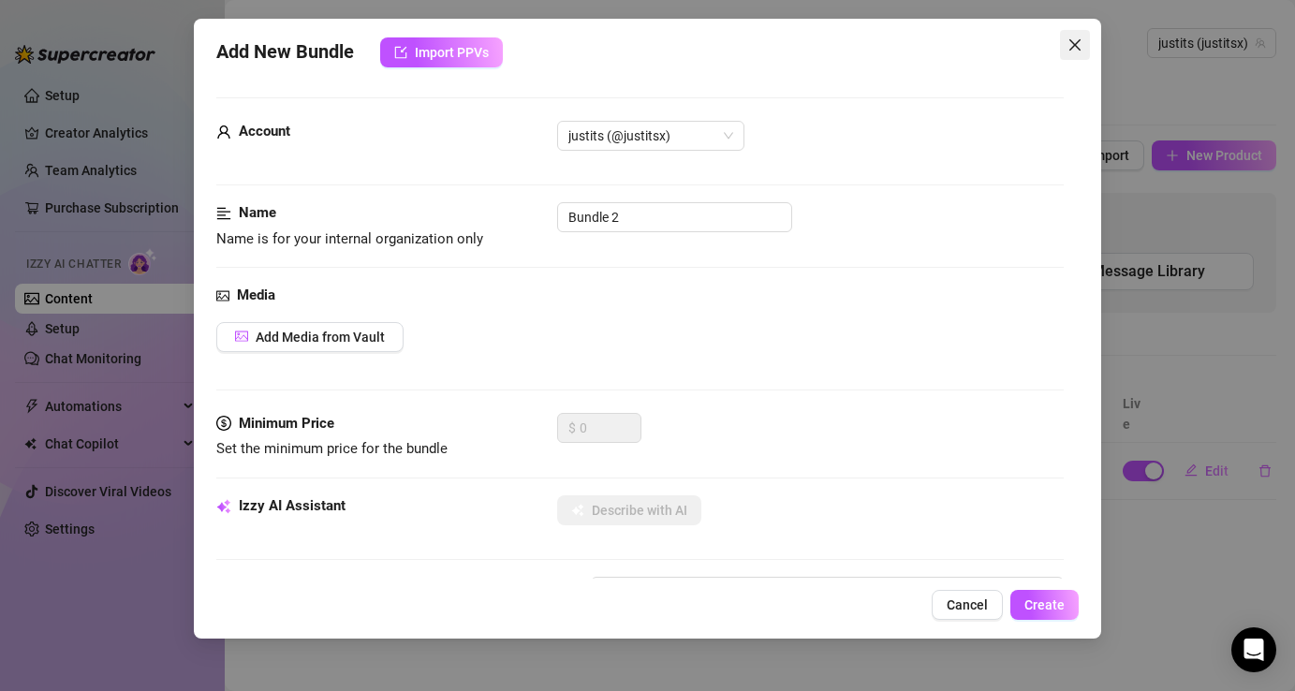
click at [1072, 37] on button "Close" at bounding box center [1075, 45] width 30 height 30
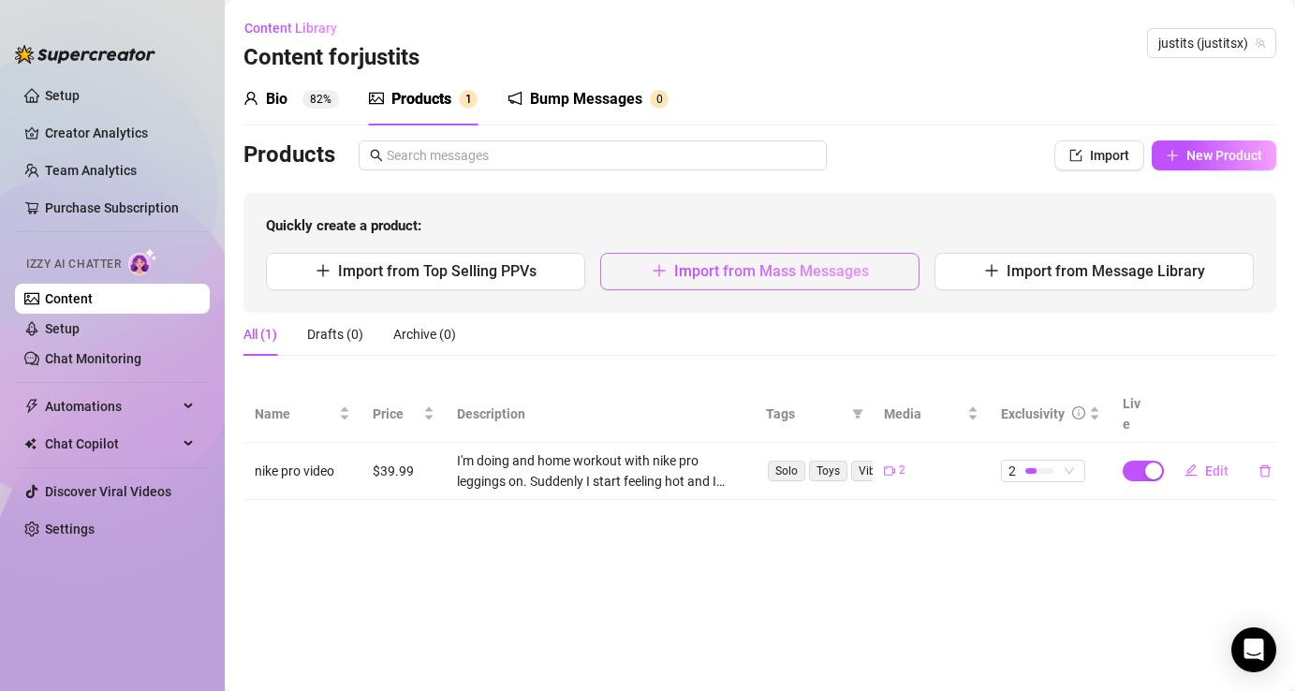
click at [752, 273] on span "Import from Mass Messages" at bounding box center [771, 271] width 195 height 18
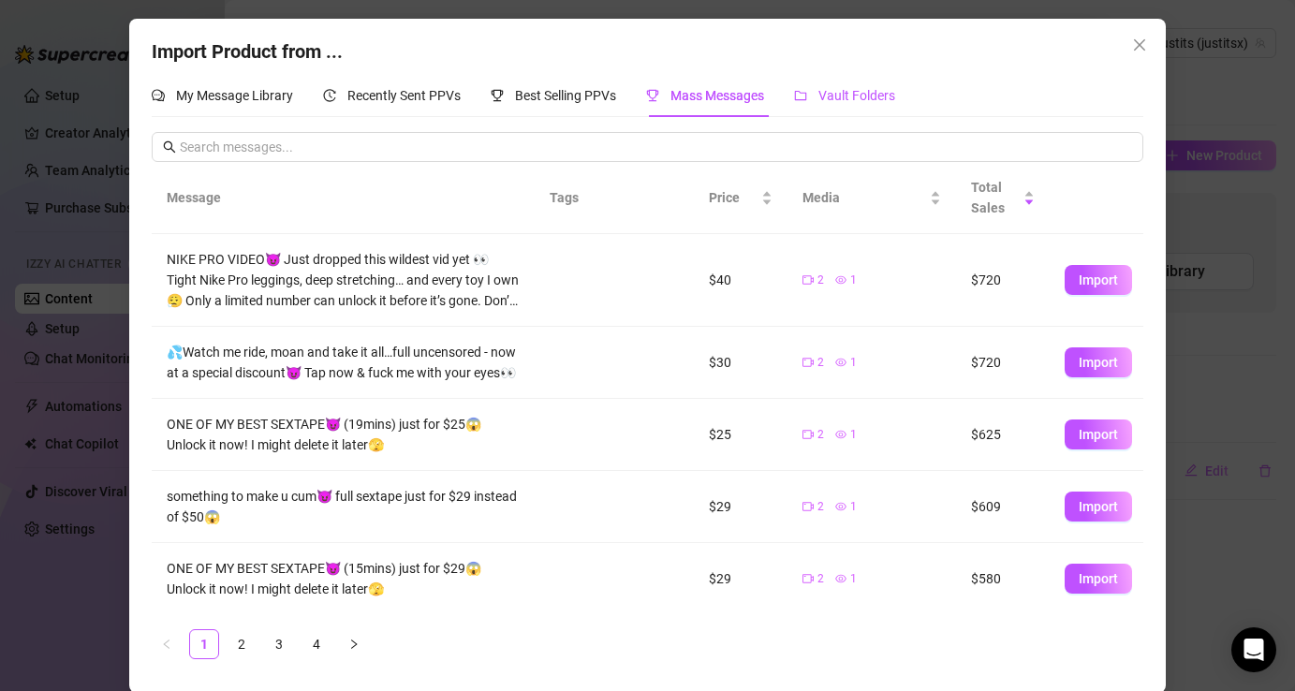
click at [874, 88] on span "Vault Folders" at bounding box center [856, 95] width 77 height 15
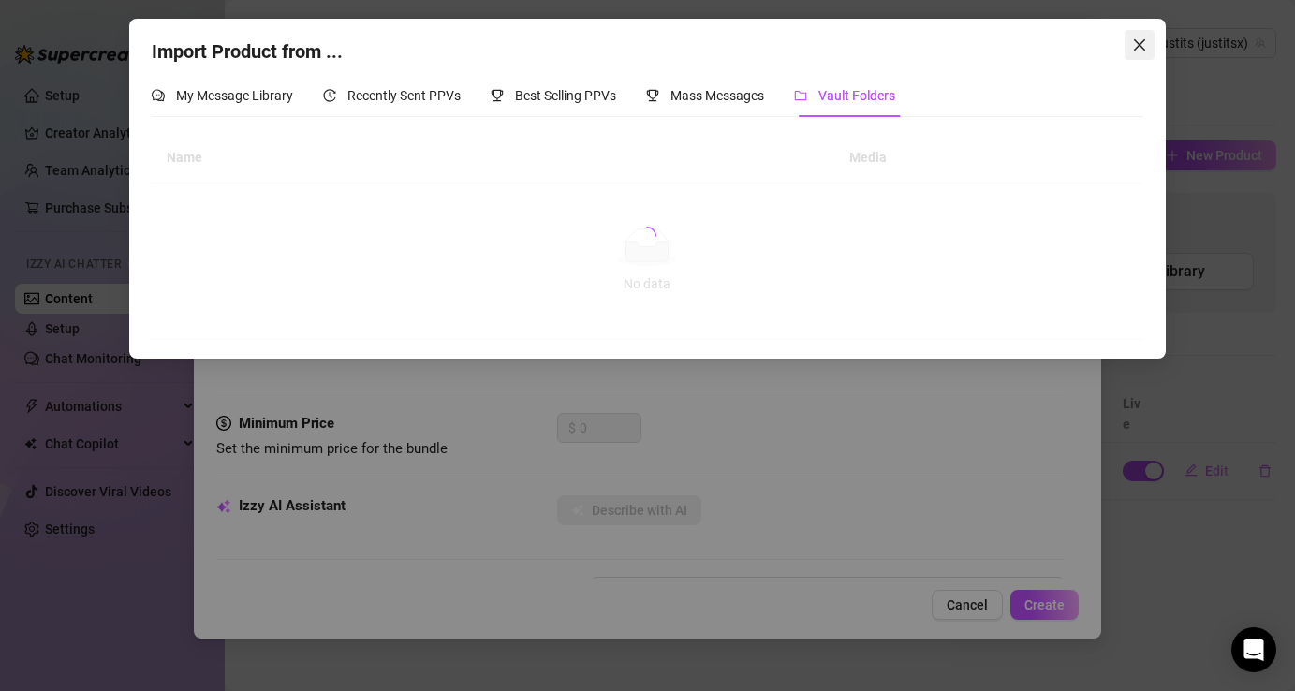
click at [1147, 44] on span "Close" at bounding box center [1140, 44] width 30 height 15
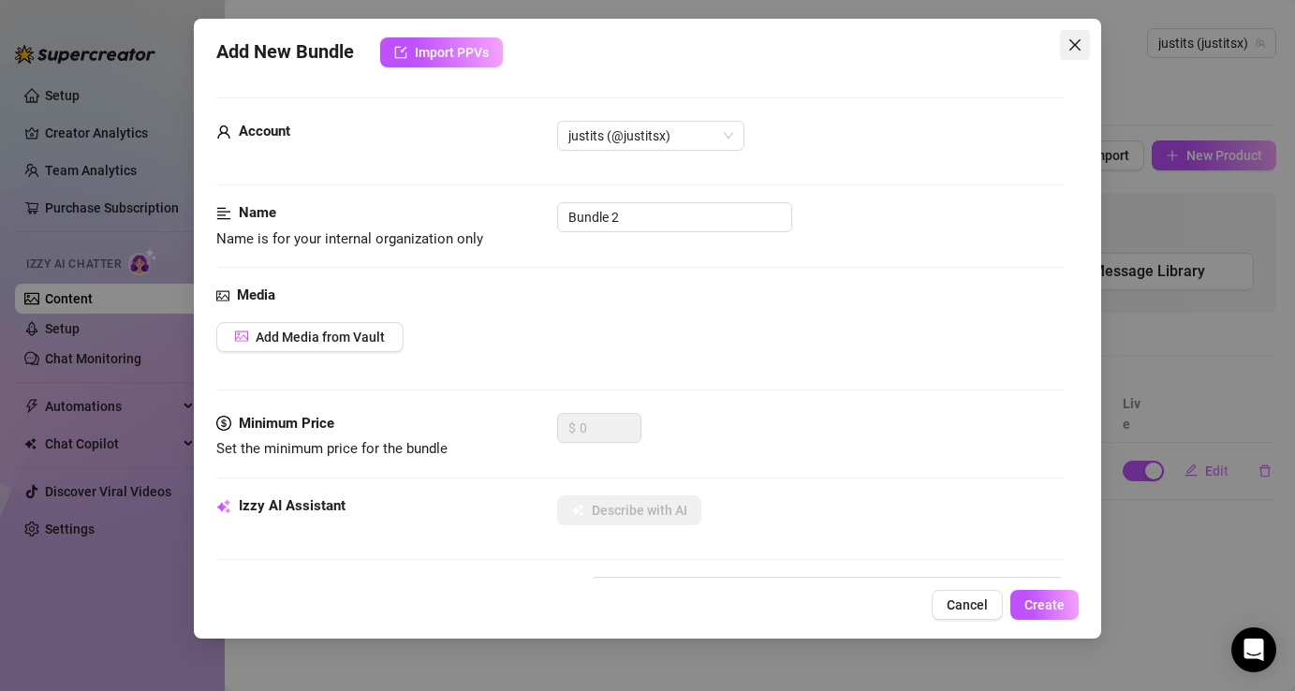
click at [1074, 46] on icon "close" at bounding box center [1073, 44] width 11 height 11
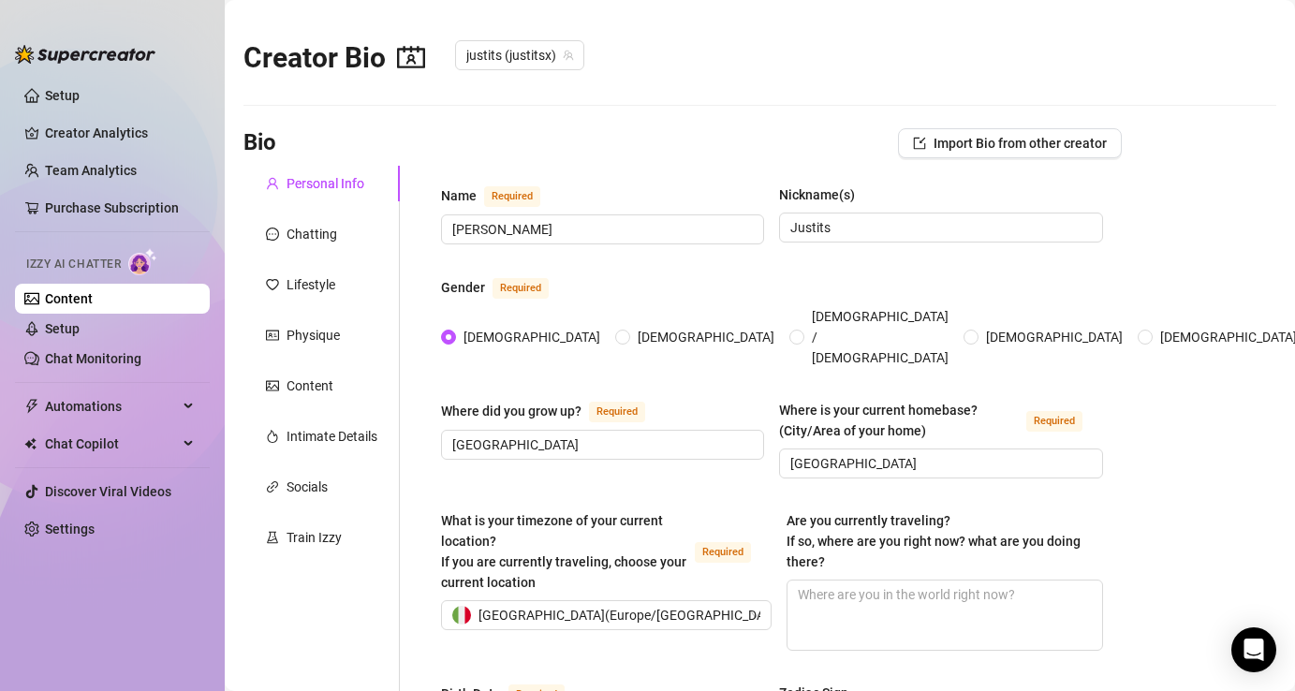
click at [93, 306] on link "Content" at bounding box center [69, 298] width 48 height 15
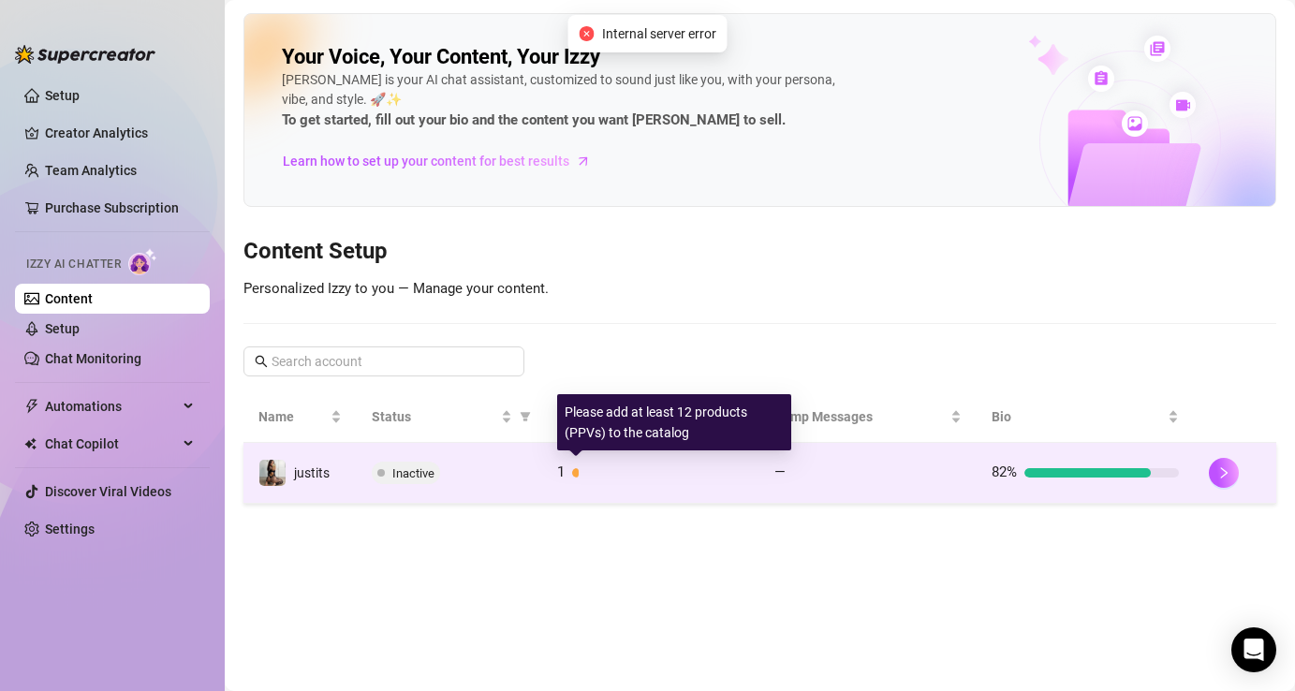
click at [616, 470] on div at bounding box center [658, 472] width 172 height 9
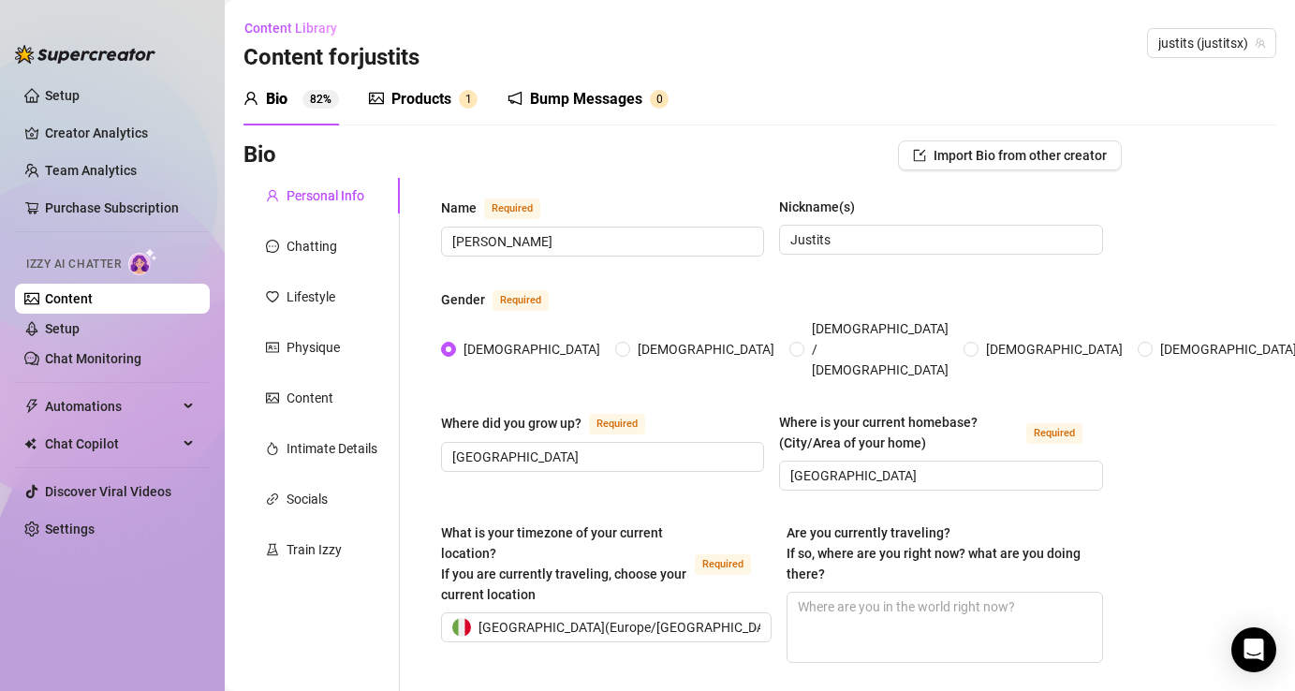
click at [449, 111] on div "Products 1" at bounding box center [423, 99] width 109 height 52
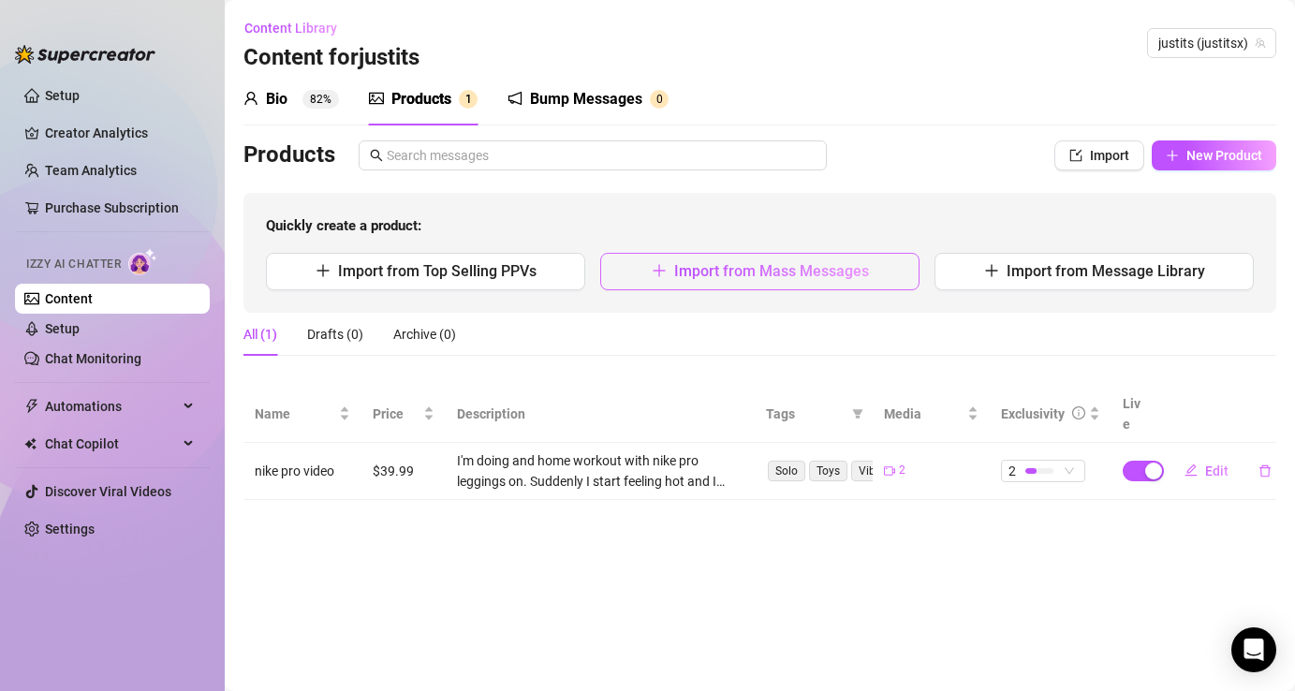
click at [669, 269] on button "Import from Mass Messages" at bounding box center [759, 271] width 319 height 37
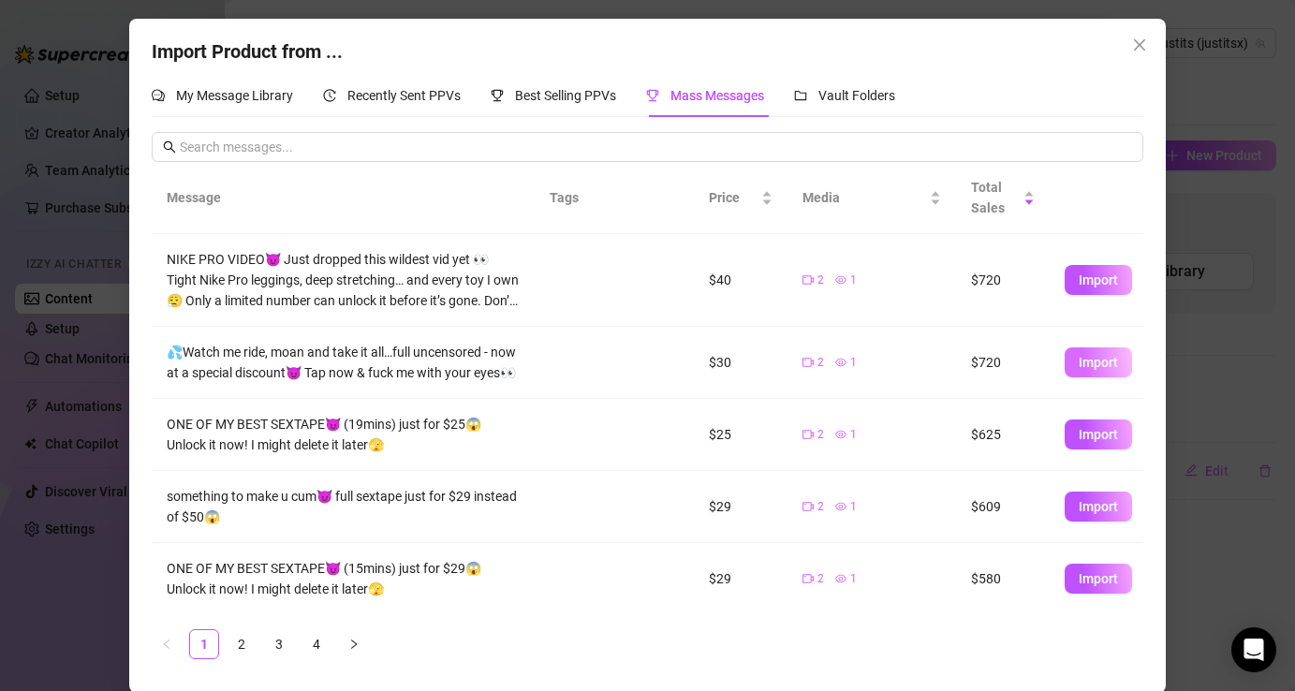
click at [1096, 375] on button "Import" at bounding box center [1098, 362] width 67 height 30
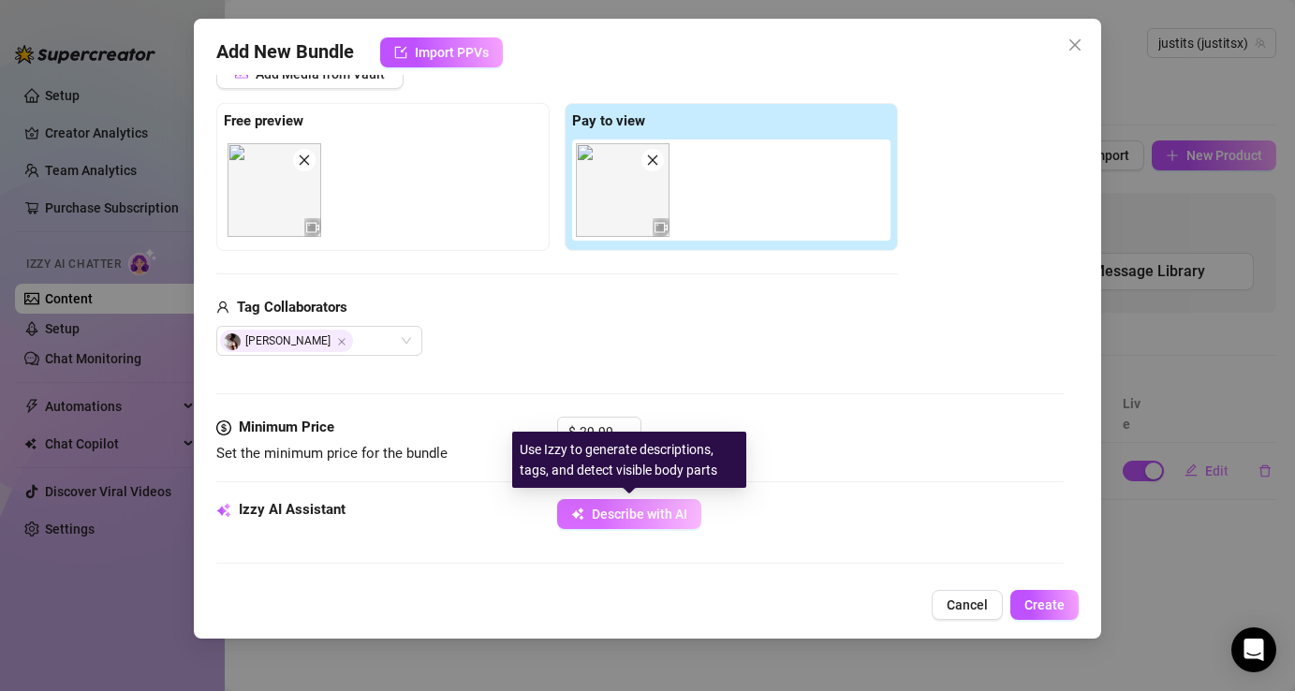
click at [652, 505] on button "Describe with AI" at bounding box center [629, 514] width 144 height 30
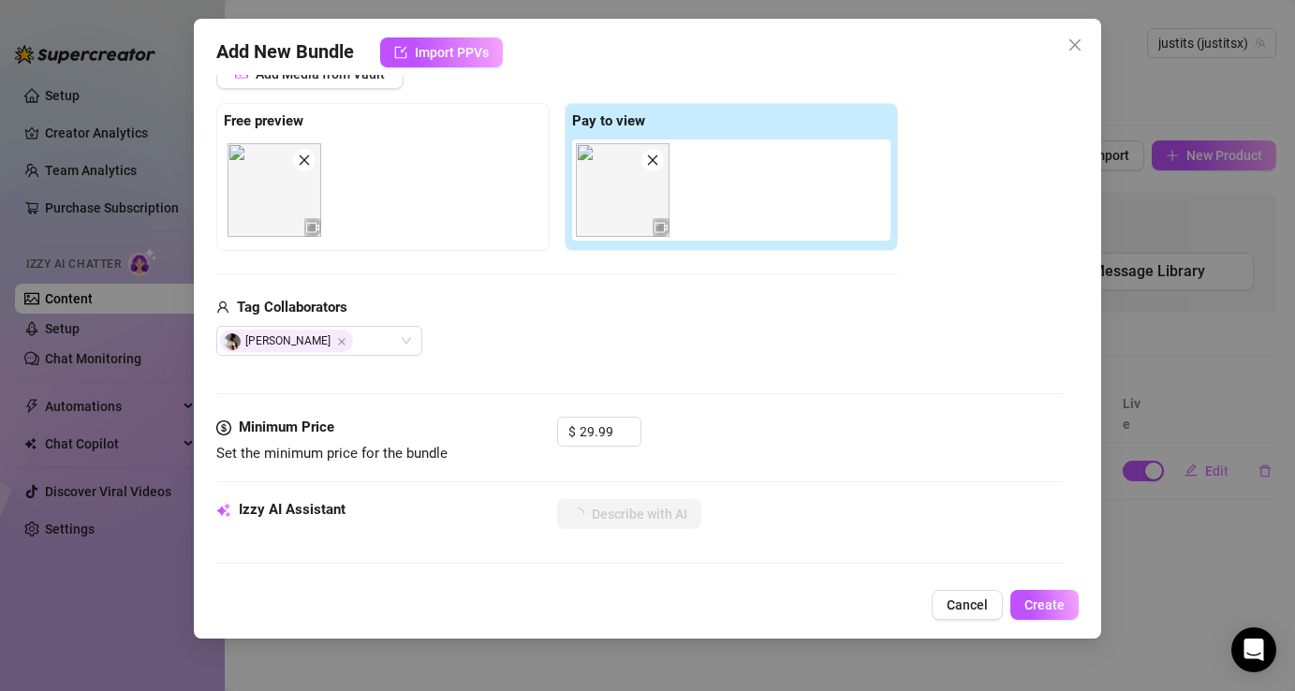
scroll to position [388, 0]
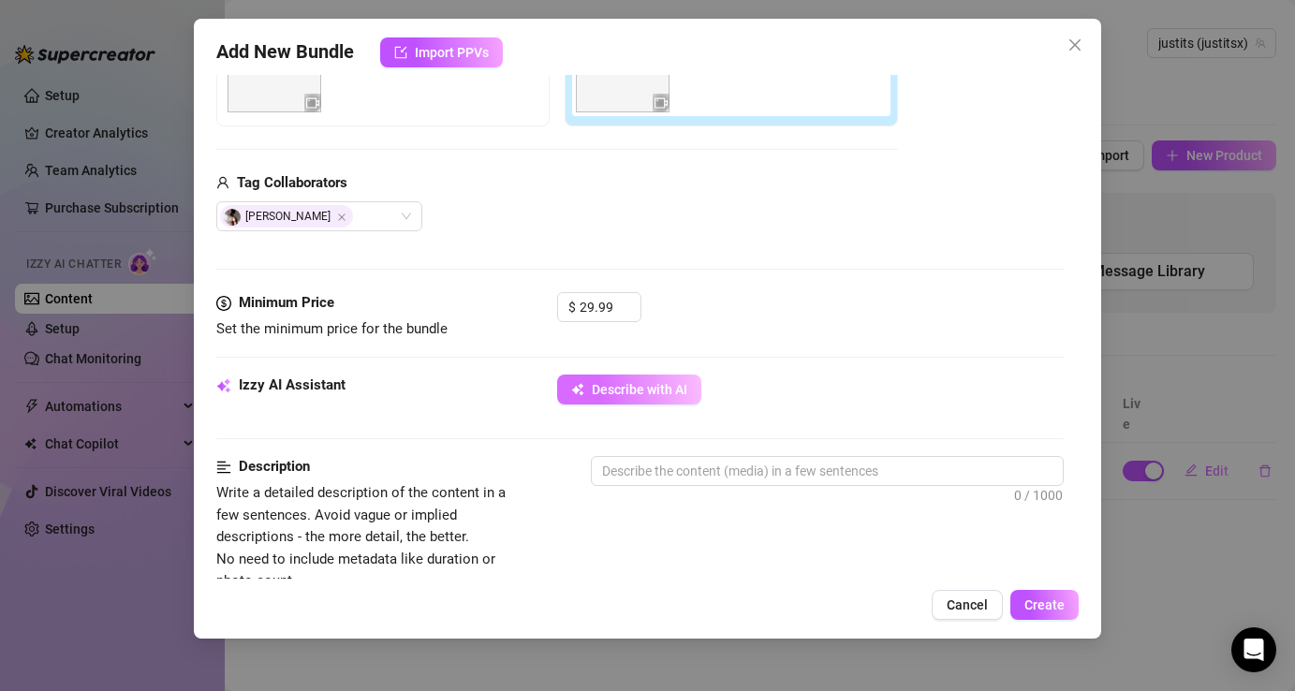
click at [692, 389] on button "Describe with AI" at bounding box center [629, 390] width 144 height 30
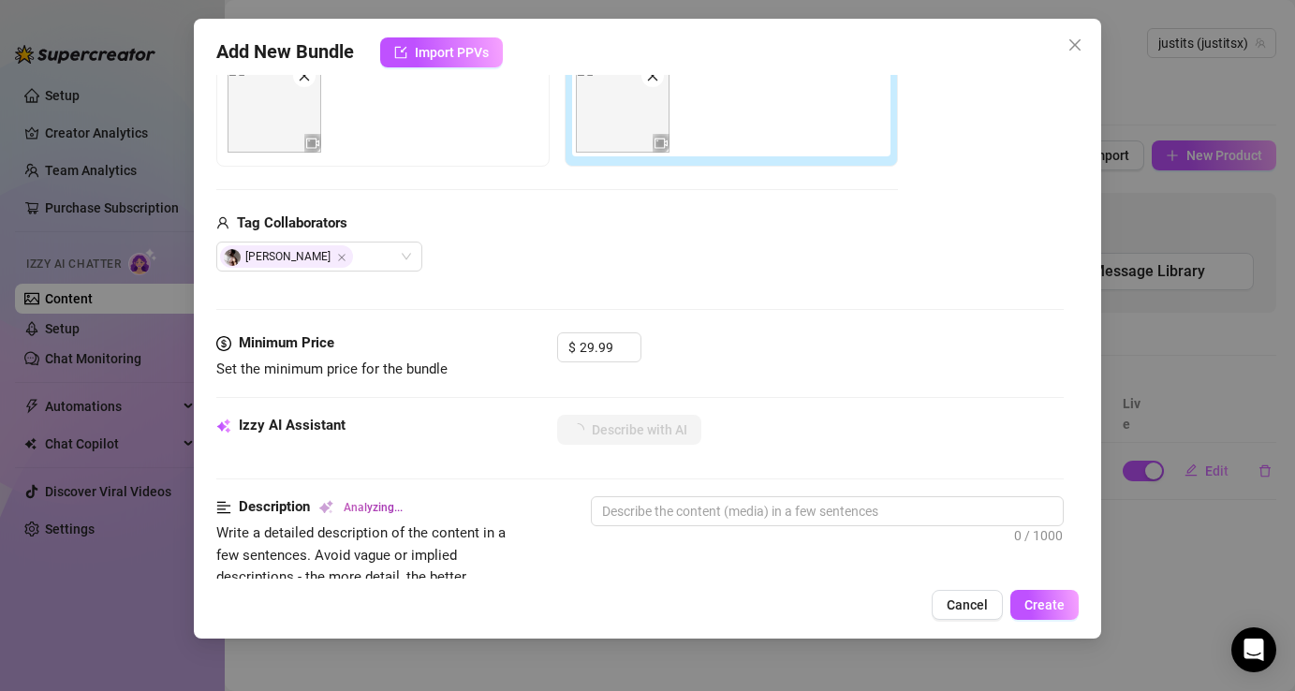
scroll to position [452, 0]
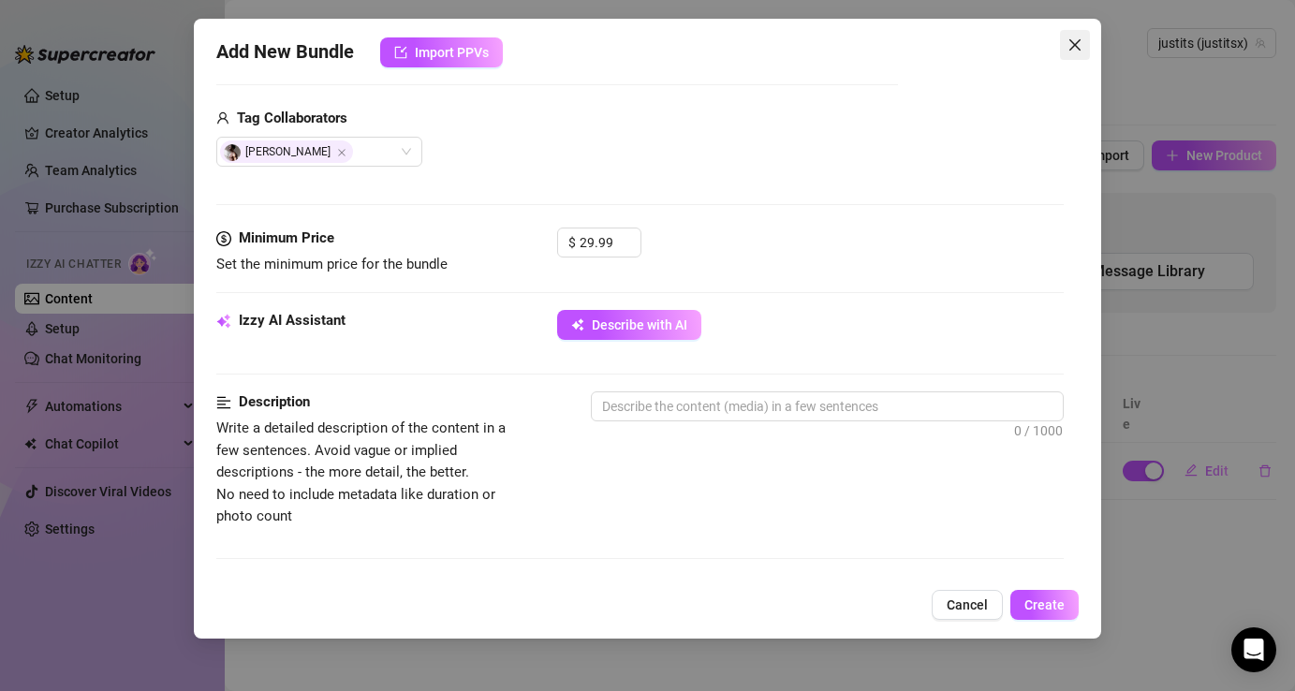
click at [1076, 44] on icon "close" at bounding box center [1074, 44] width 15 height 15
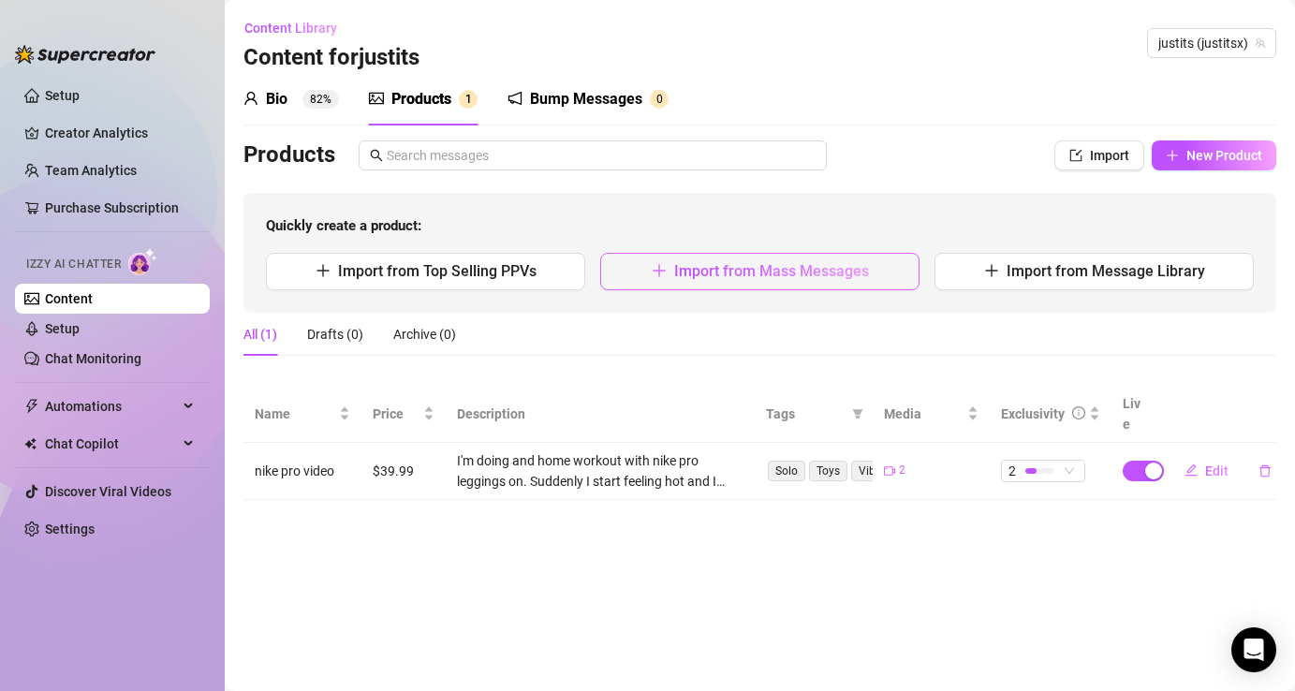
click at [760, 272] on span "Import from Mass Messages" at bounding box center [771, 271] width 195 height 18
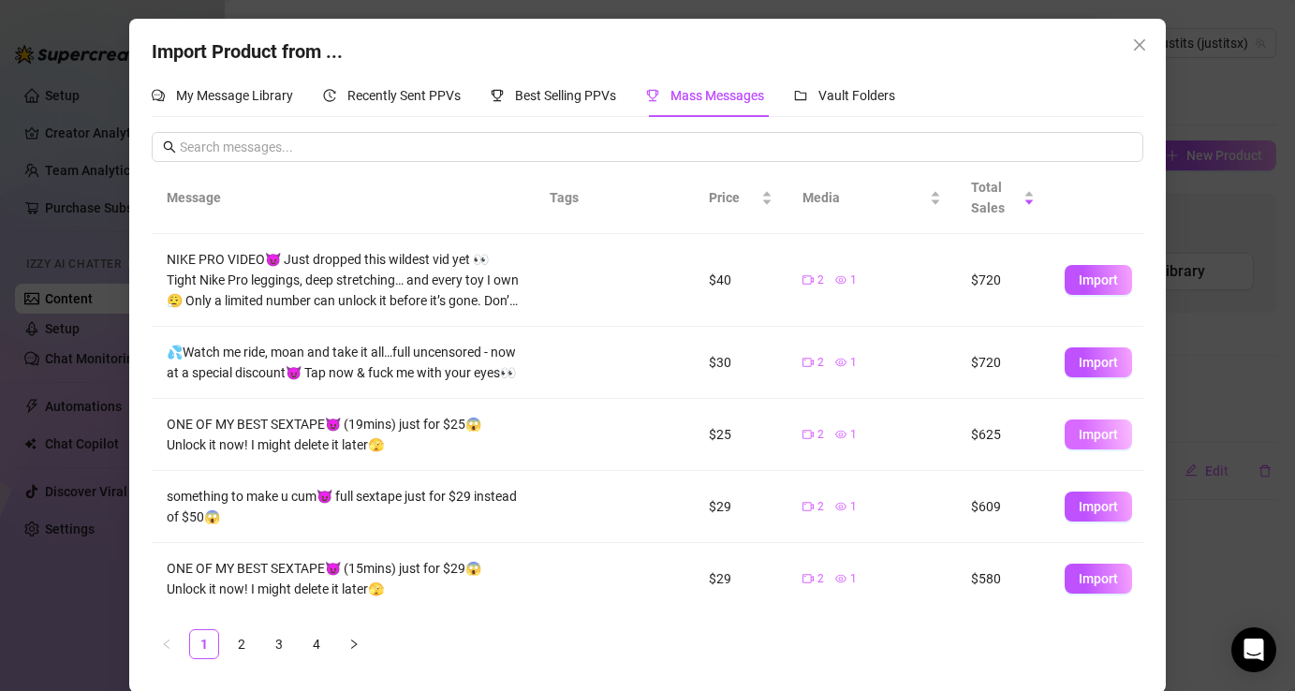
click at [1081, 434] on span "Import" at bounding box center [1098, 434] width 39 height 15
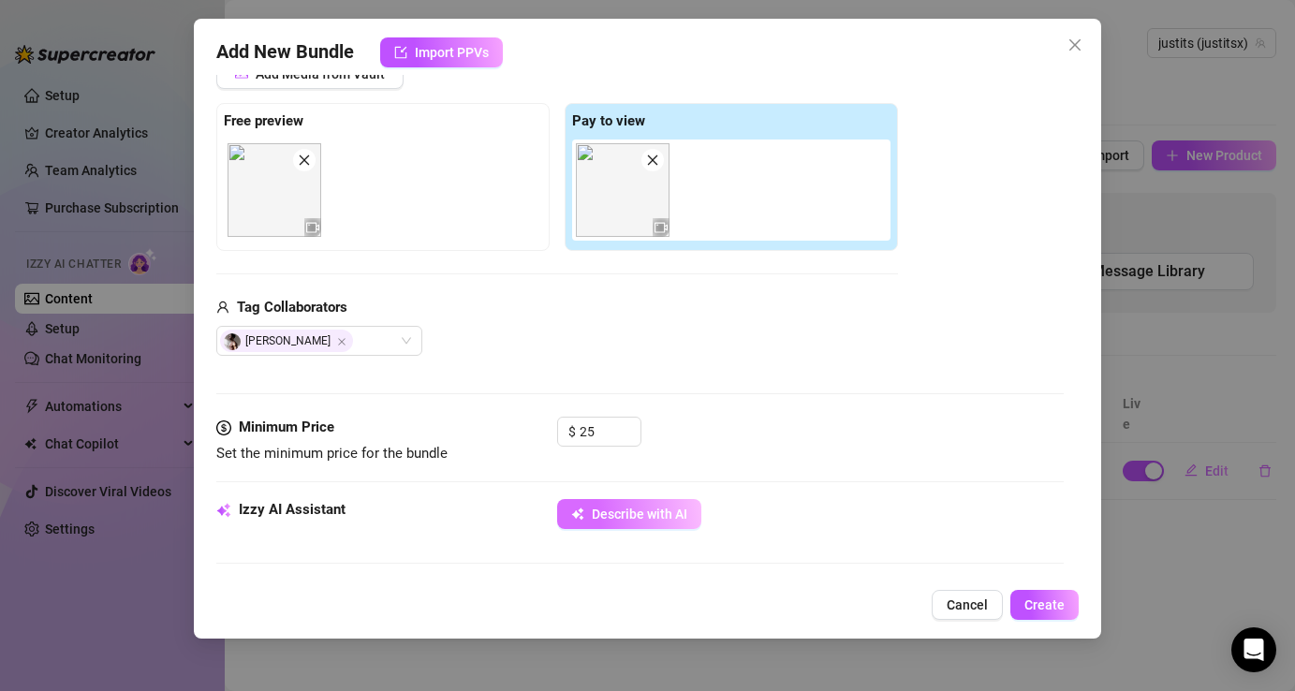
click at [658, 513] on span "Describe with AI" at bounding box center [640, 514] width 96 height 15
click at [971, 606] on span "Cancel" at bounding box center [967, 604] width 41 height 15
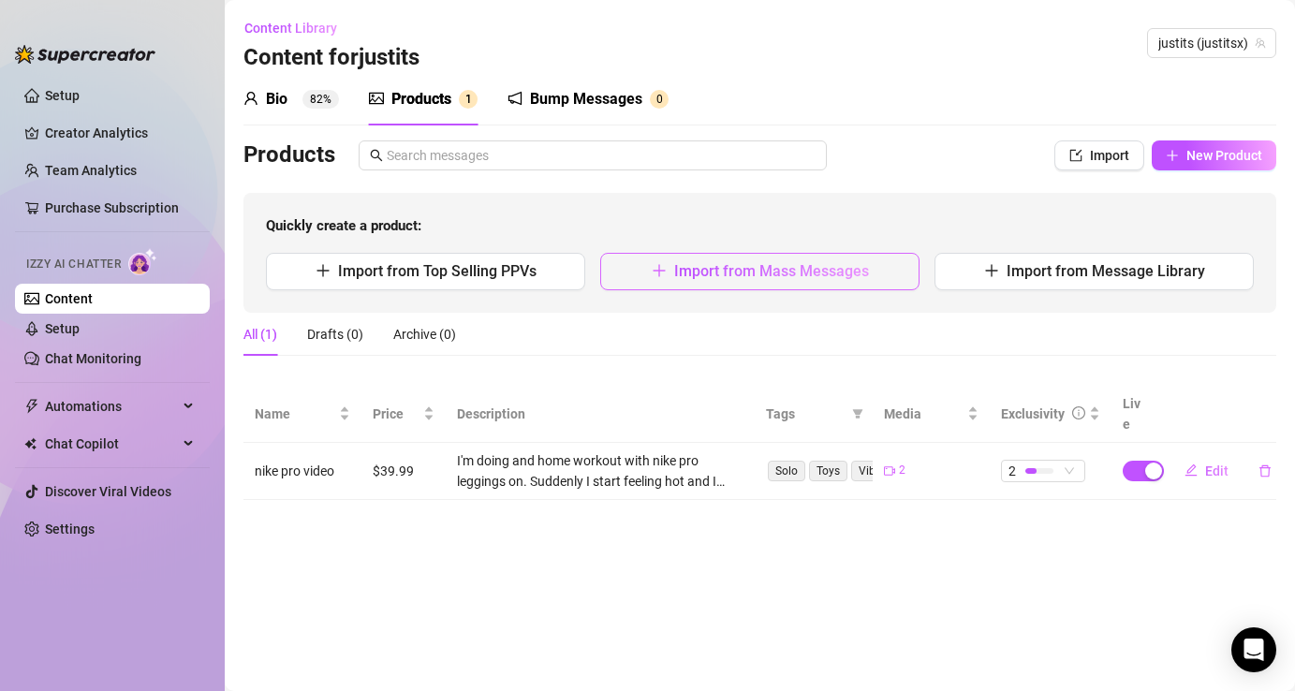
click at [742, 255] on button "Import from Mass Messages" at bounding box center [759, 271] width 319 height 37
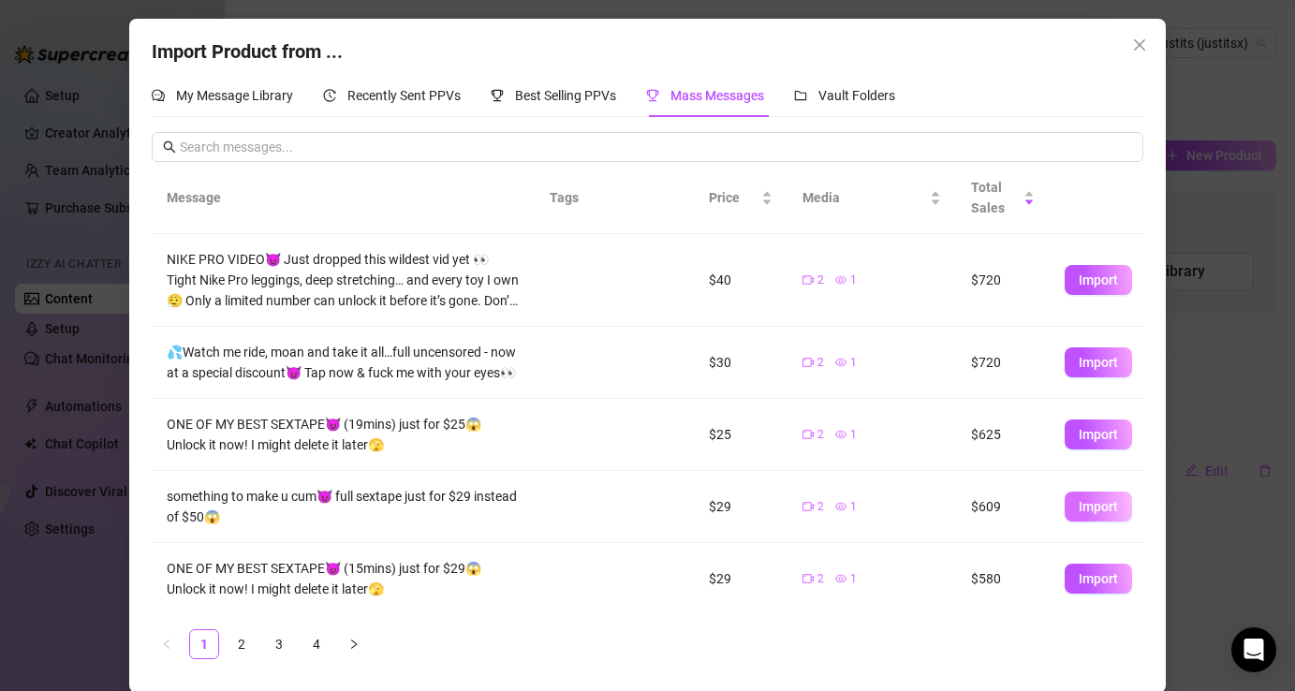
click at [1071, 498] on button "Import" at bounding box center [1098, 507] width 67 height 30
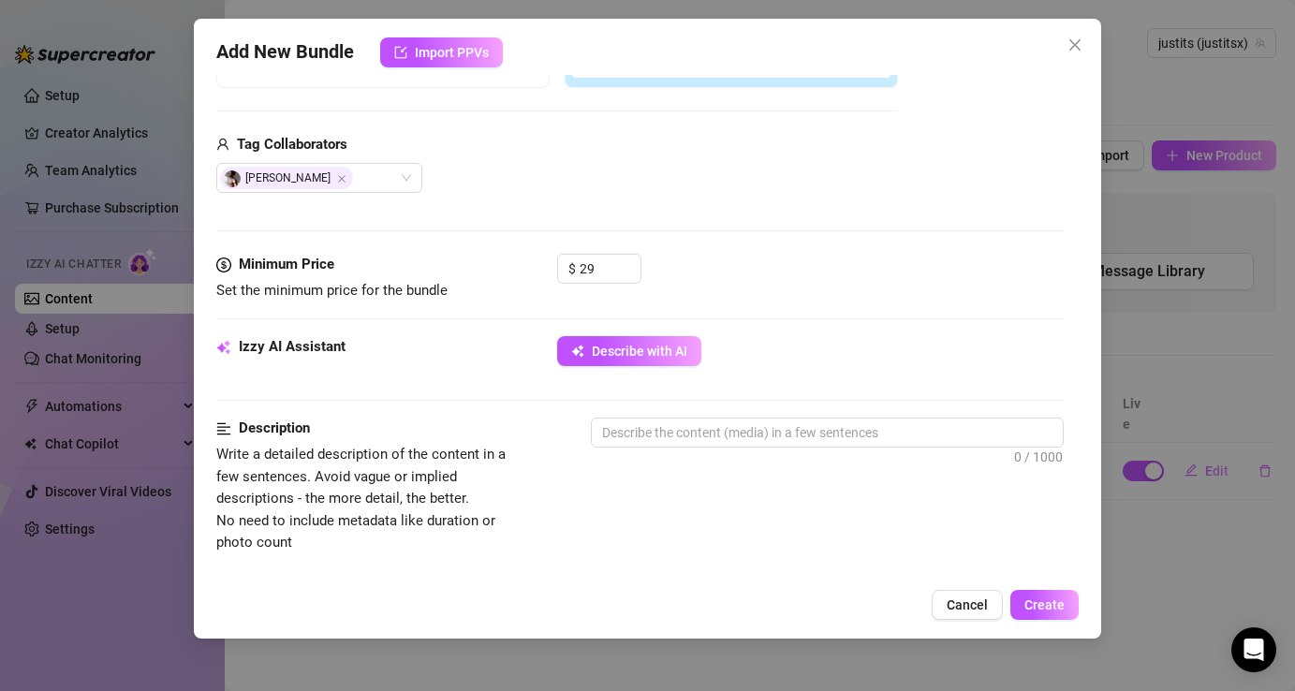
scroll to position [537, 0]
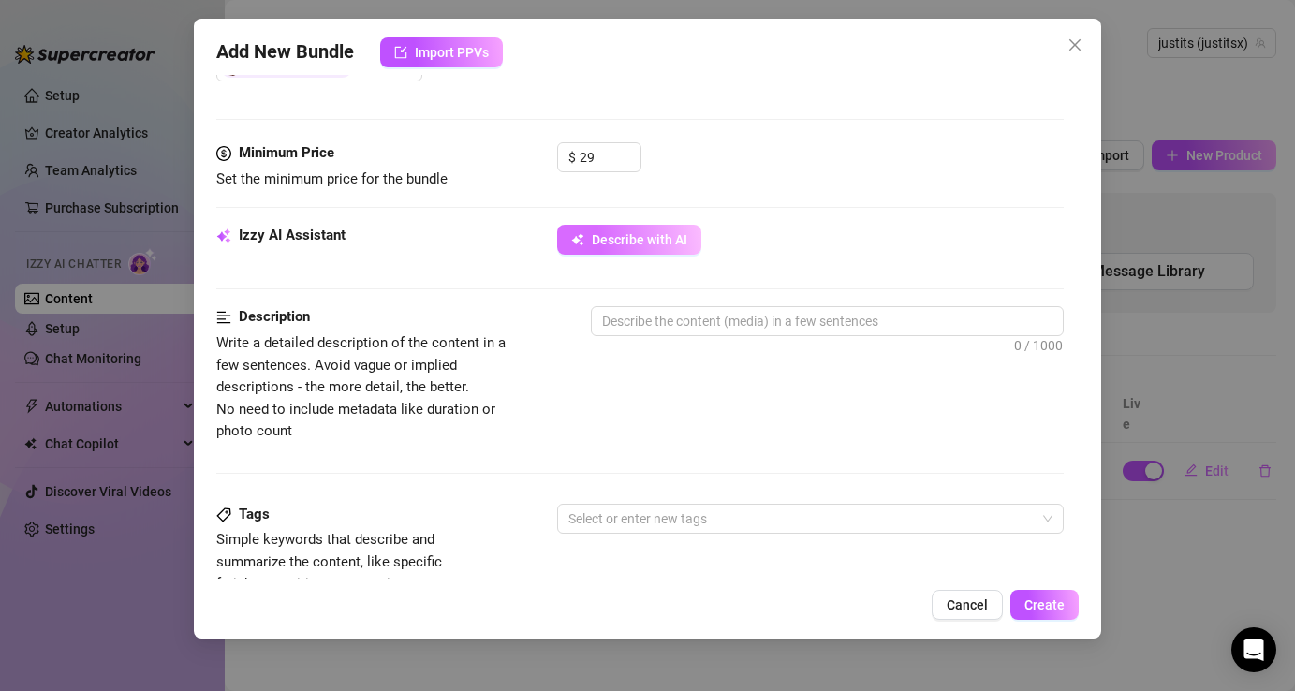
click at [654, 246] on span "Describe with AI" at bounding box center [640, 239] width 96 height 15
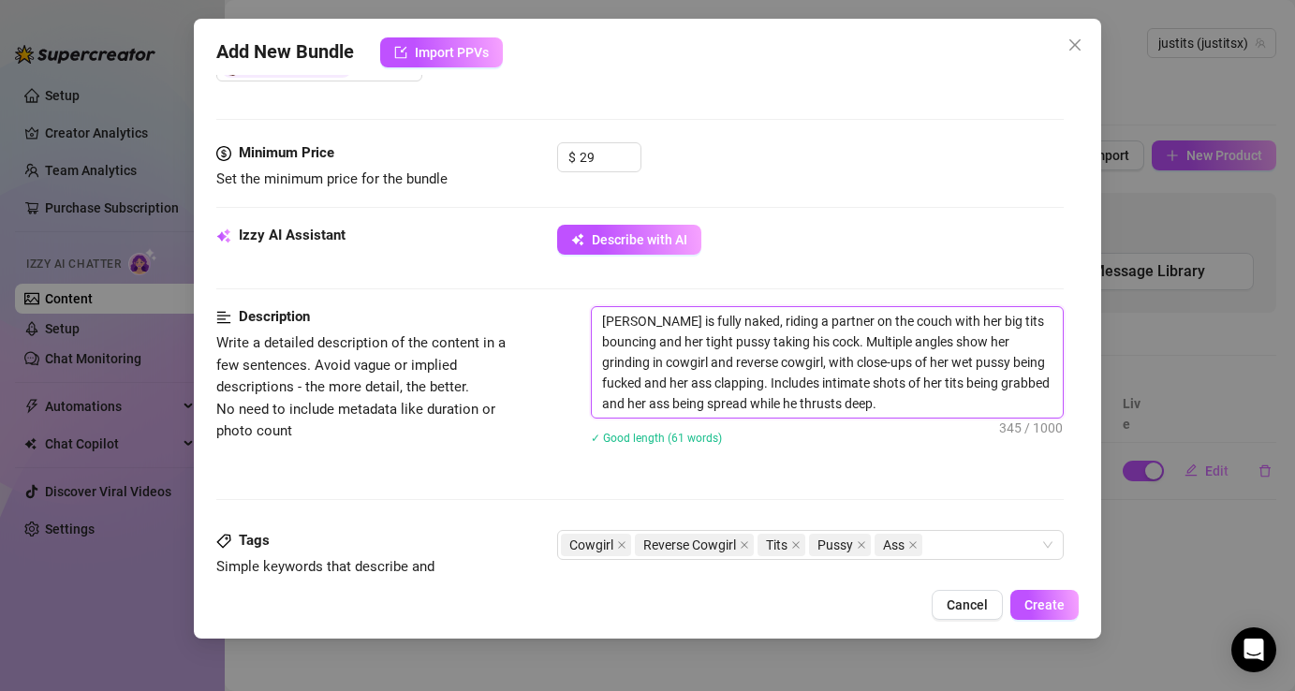
drag, startPoint x: 644, startPoint y: 316, endPoint x: 597, endPoint y: 308, distance: 47.6
click at [597, 308] on textarea "Lana is fully naked, riding a partner on the couch with her big tits bouncing a…" at bounding box center [827, 362] width 470 height 110
click at [733, 324] on textarea "I'm fully naked, riding a partner on the couch with her big tits bouncing and h…" at bounding box center [827, 362] width 470 height 110
click at [921, 324] on textarea "I'm fully naked, riding my partner on the couch with her big tits bouncing and …" at bounding box center [827, 362] width 470 height 110
click at [619, 341] on textarea "I'm fully naked, riding my partner on the couch with my big tits bouncing and h…" at bounding box center [827, 362] width 470 height 110
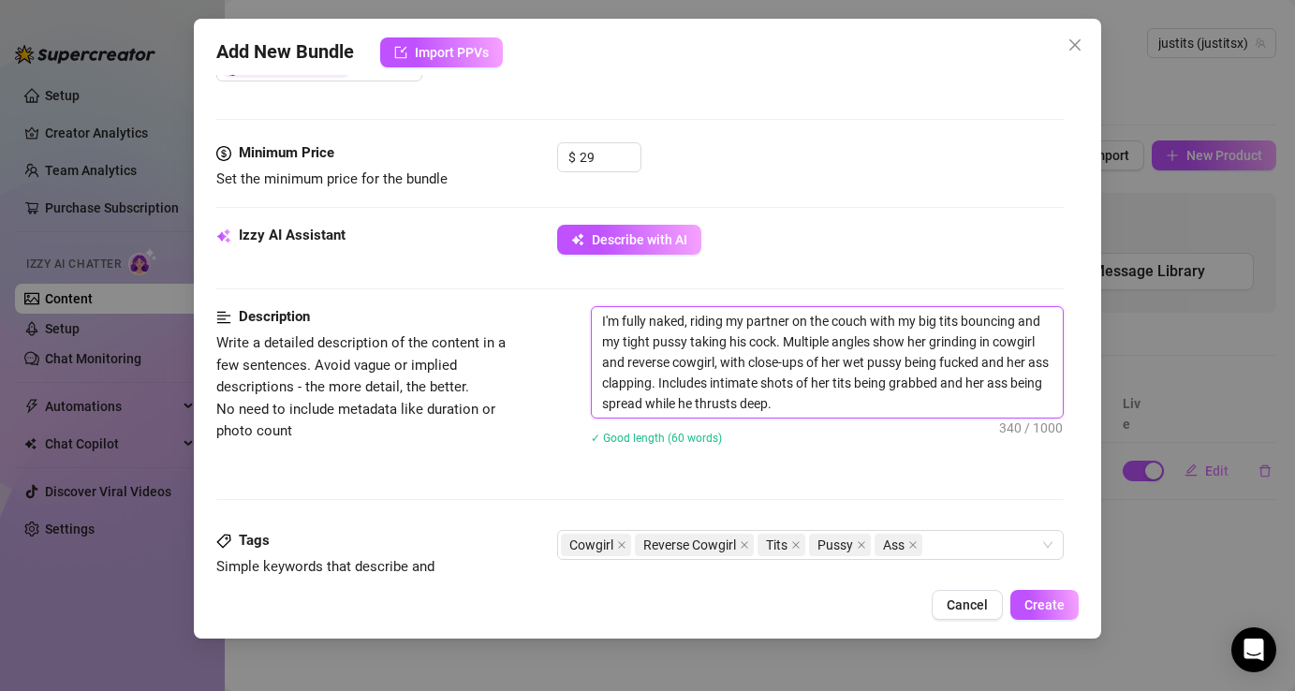
click at [717, 366] on textarea "I'm fully naked, riding my partner on the couch with my big tits bouncing and m…" at bounding box center [827, 362] width 470 height 110
click at [716, 364] on textarea "I'm fully naked, riding my partner on the couch with my big tits bouncing and m…" at bounding box center [827, 362] width 470 height 110
click at [715, 370] on textarea "I'm fully naked, riding my partner on the couch with my big tits bouncing and m…" at bounding box center [827, 362] width 470 height 110
click at [722, 371] on textarea "I'm fully naked, riding my partner on the couch with my big tits bouncing and m…" at bounding box center [827, 362] width 470 height 110
click at [907, 365] on textarea "I'm fully naked, riding my partner on the couch with my big tits bouncing and m…" at bounding box center [827, 362] width 470 height 110
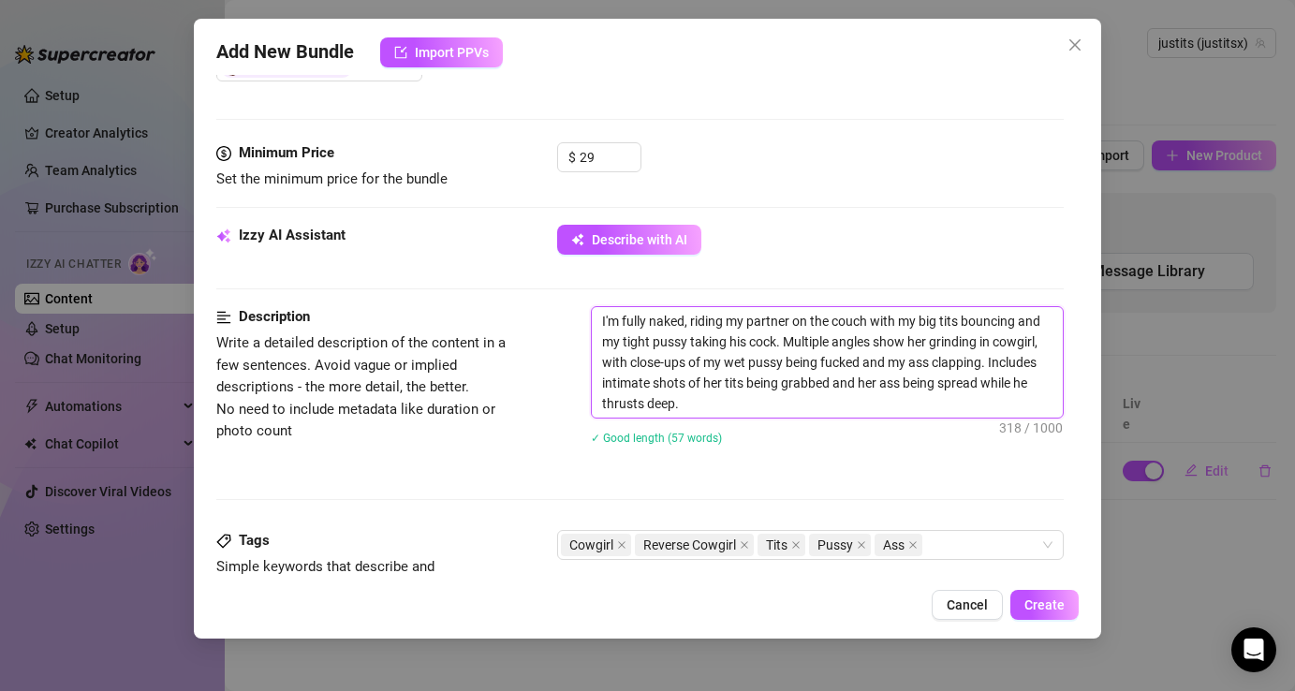
click at [725, 386] on textarea "I'm fully naked, riding my partner on the couch with my big tits bouncing and m…" at bounding box center [827, 362] width 470 height 110
click at [874, 385] on textarea "I'm fully naked, riding my partner on the couch with my big tits bouncing and m…" at bounding box center [827, 362] width 470 height 110
click at [863, 382] on textarea "I'm fully naked, riding my partner on the couch with my big tits bouncing and m…" at bounding box center [827, 362] width 470 height 110
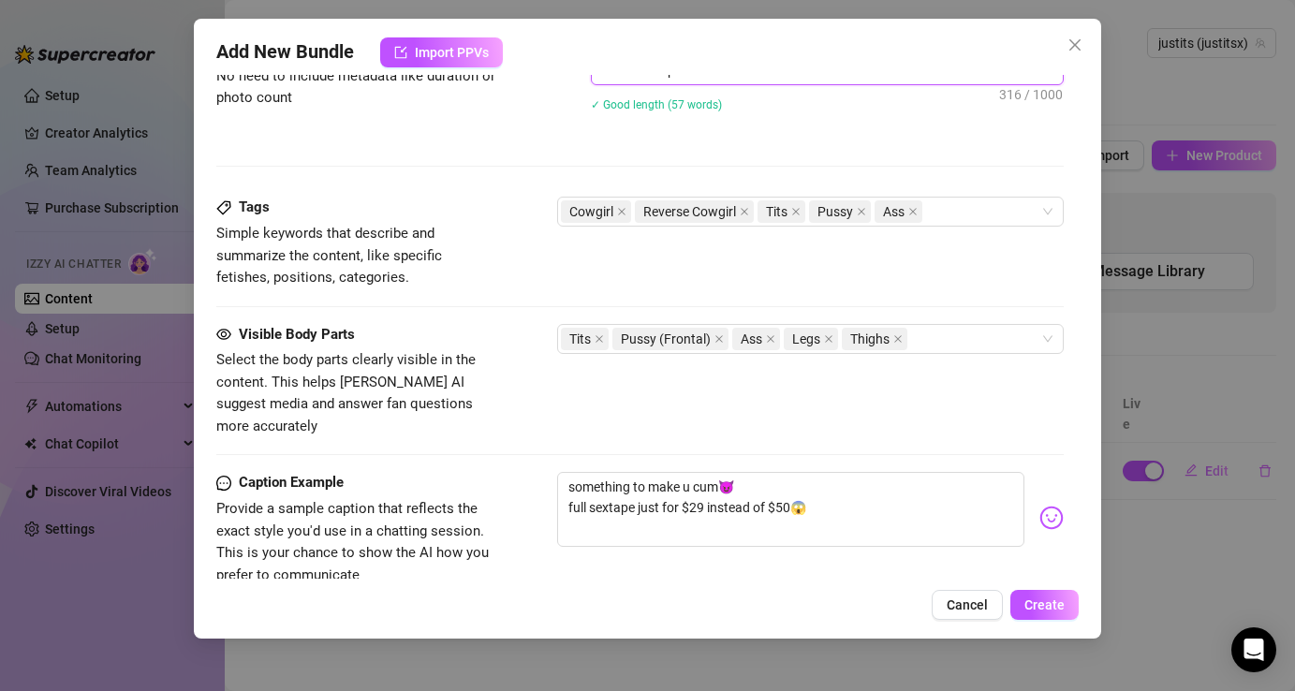
scroll to position [885, 0]
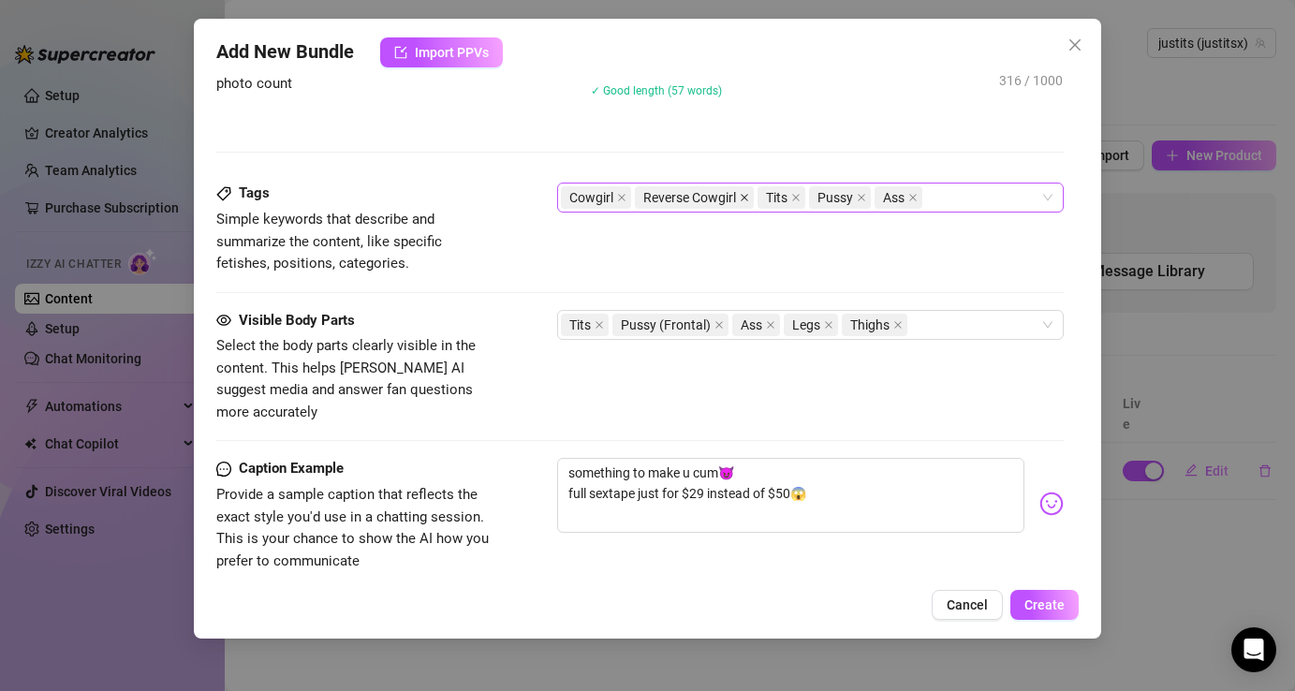
click at [742, 199] on icon "close" at bounding box center [744, 197] width 9 height 9
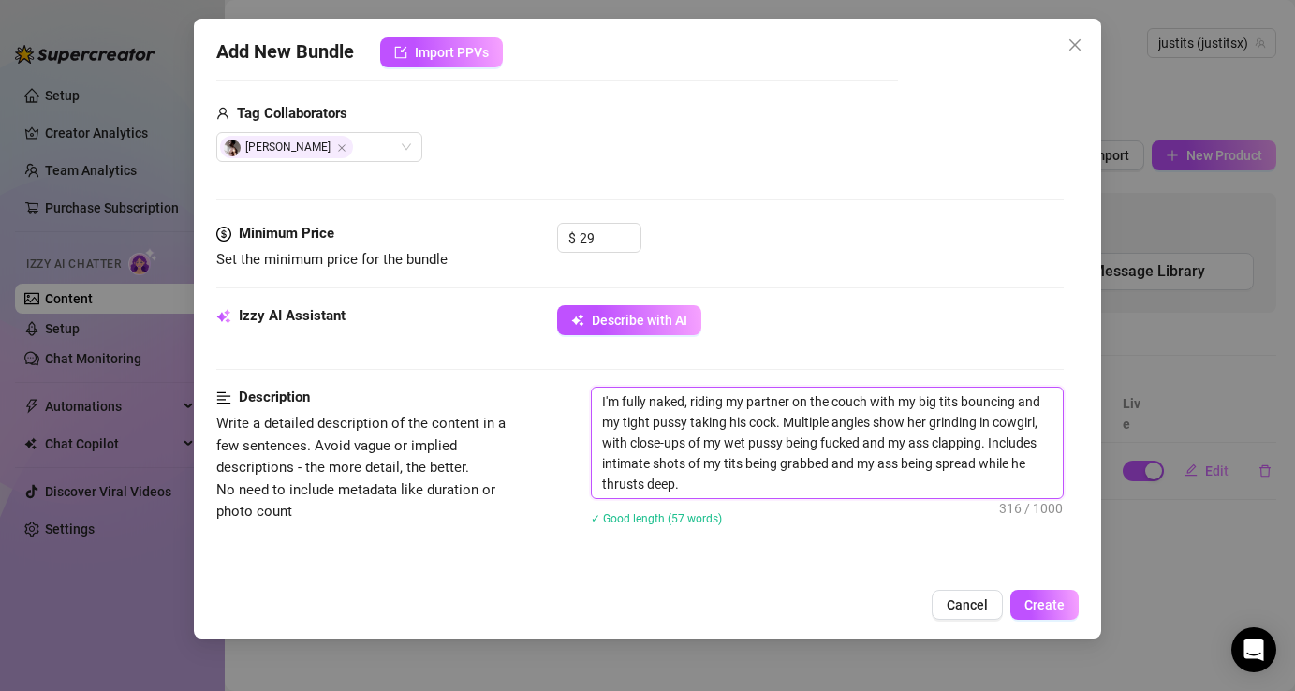
scroll to position [233, 0]
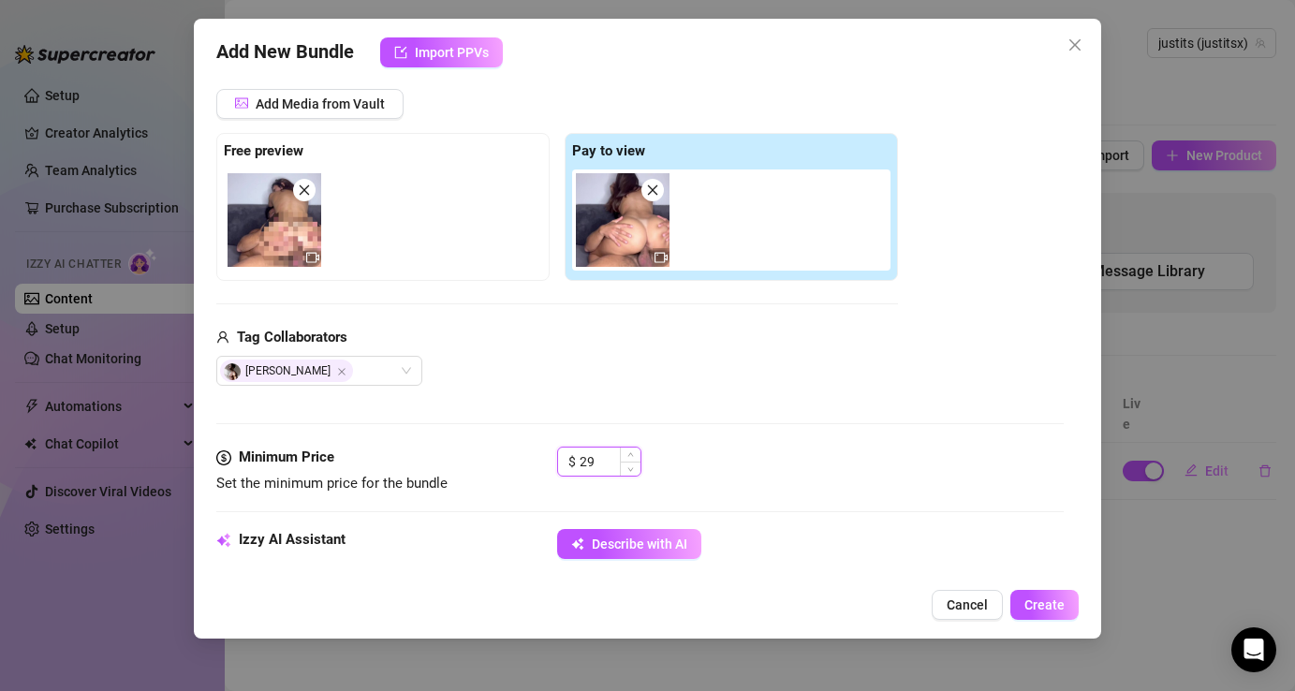
click at [607, 468] on input "29" at bounding box center [610, 462] width 61 height 28
click at [793, 418] on div "Media Add Media from Vault Free preview Pay to view Tag Collaborators [PERSON_N…" at bounding box center [639, 248] width 846 height 395
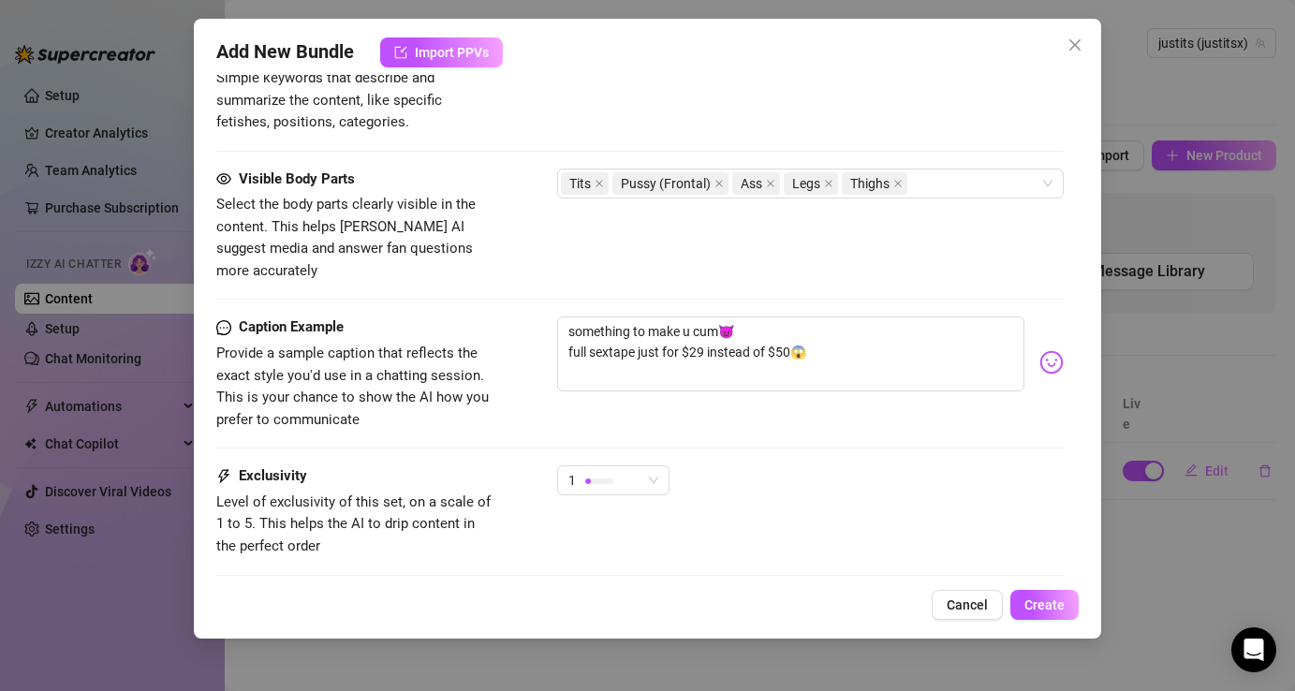
scroll to position [1021, 0]
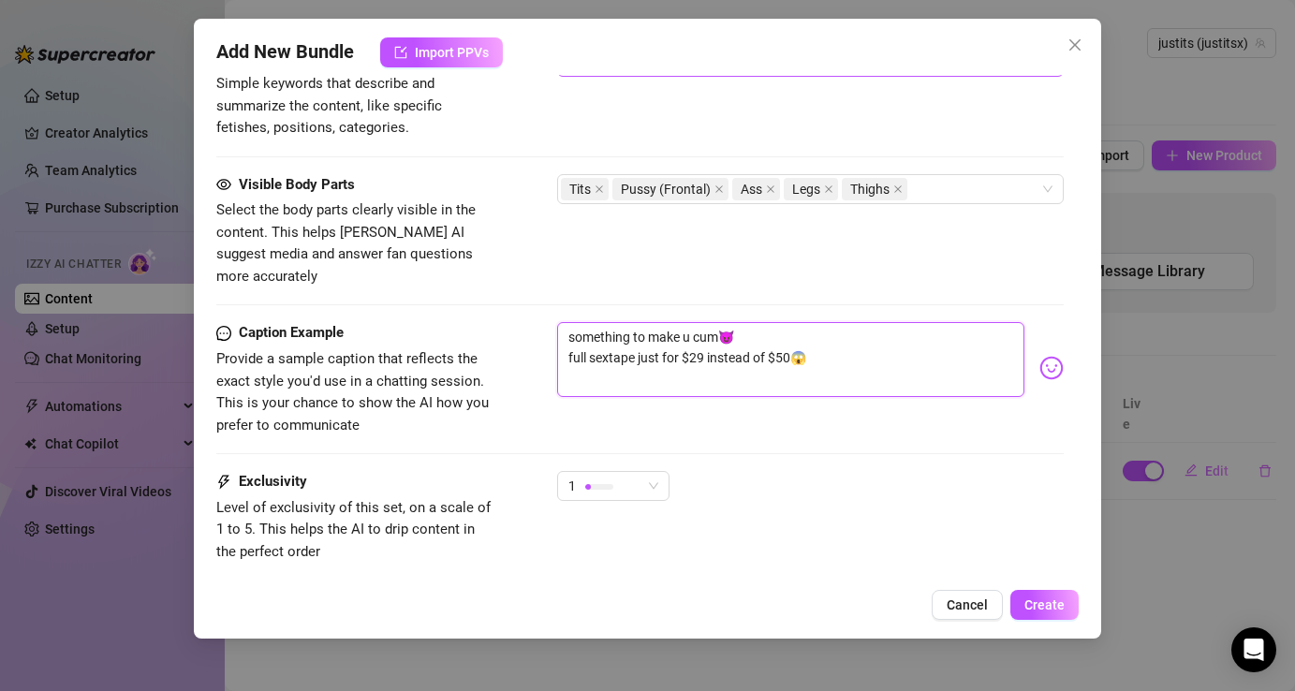
drag, startPoint x: 829, startPoint y: 339, endPoint x: 560, endPoint y: 295, distance: 272.3
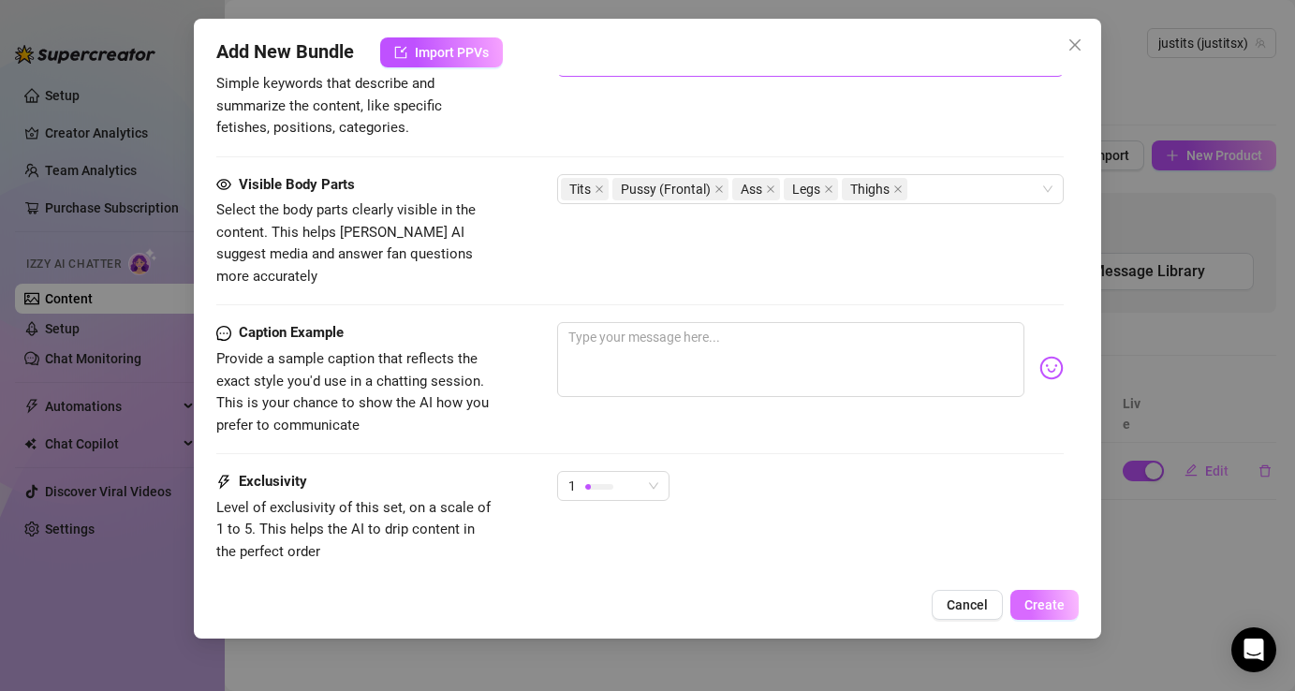
click at [1046, 599] on span "Create" at bounding box center [1044, 604] width 40 height 15
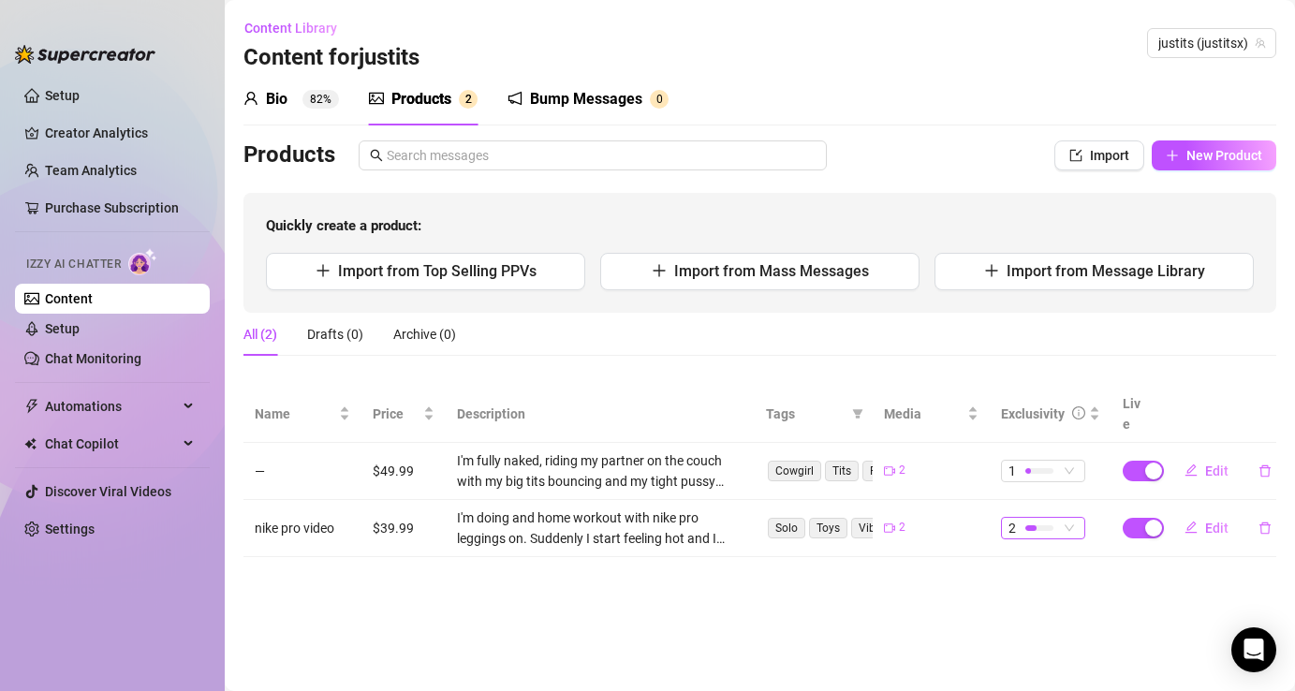
click at [1052, 519] on div at bounding box center [1039, 528] width 28 height 18
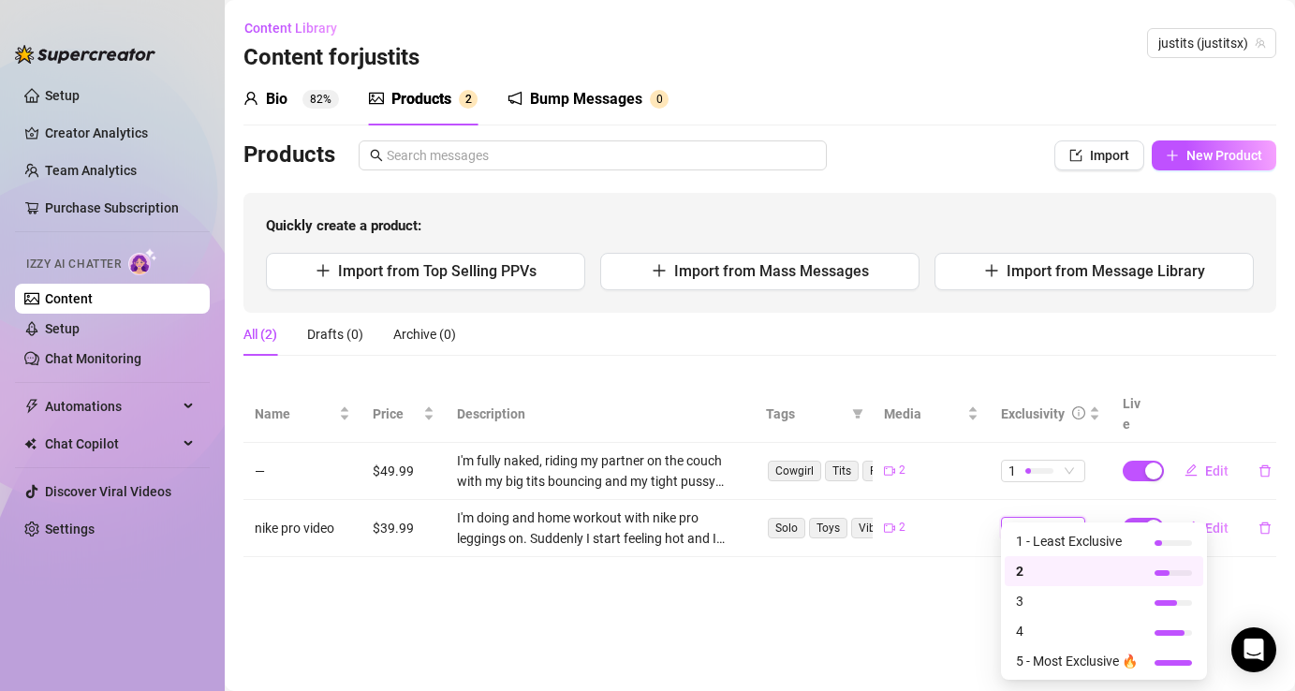
click at [906, 599] on main "Content Library Content for justits justits (justitsx) Bio 82% Products 2 Bump …" at bounding box center [760, 345] width 1070 height 691
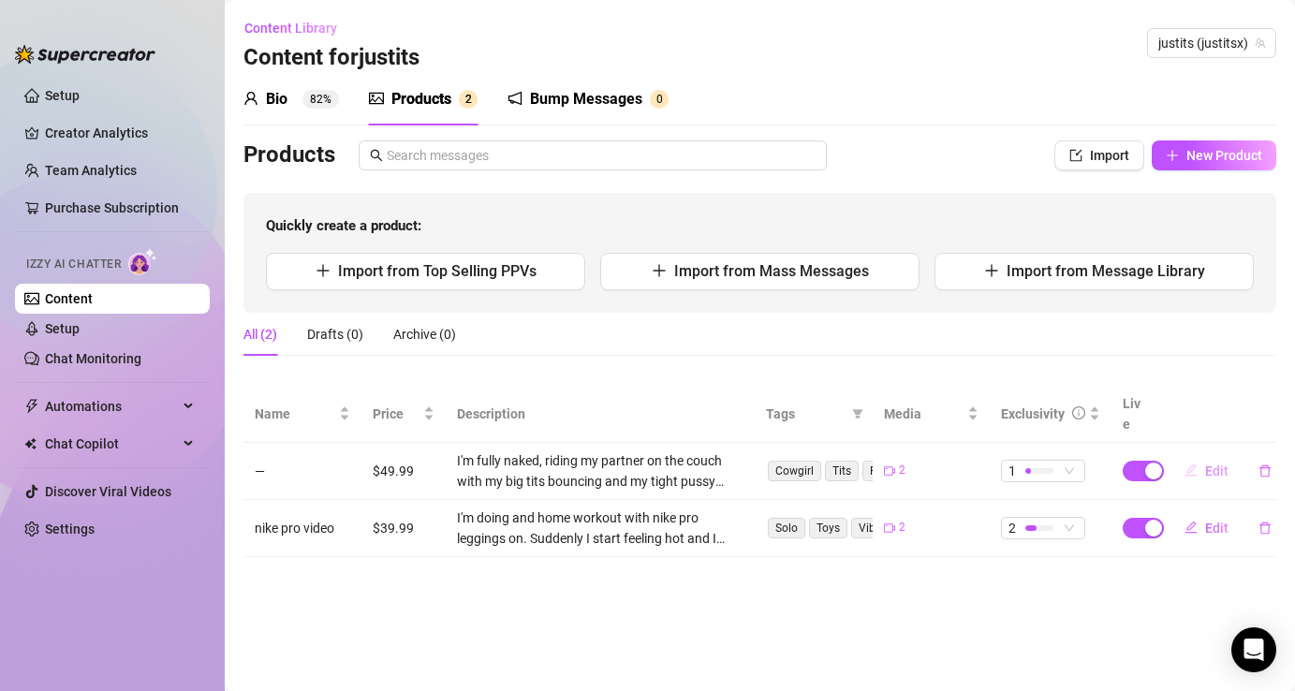
click at [1212, 463] on span "Edit" at bounding box center [1216, 470] width 23 height 15
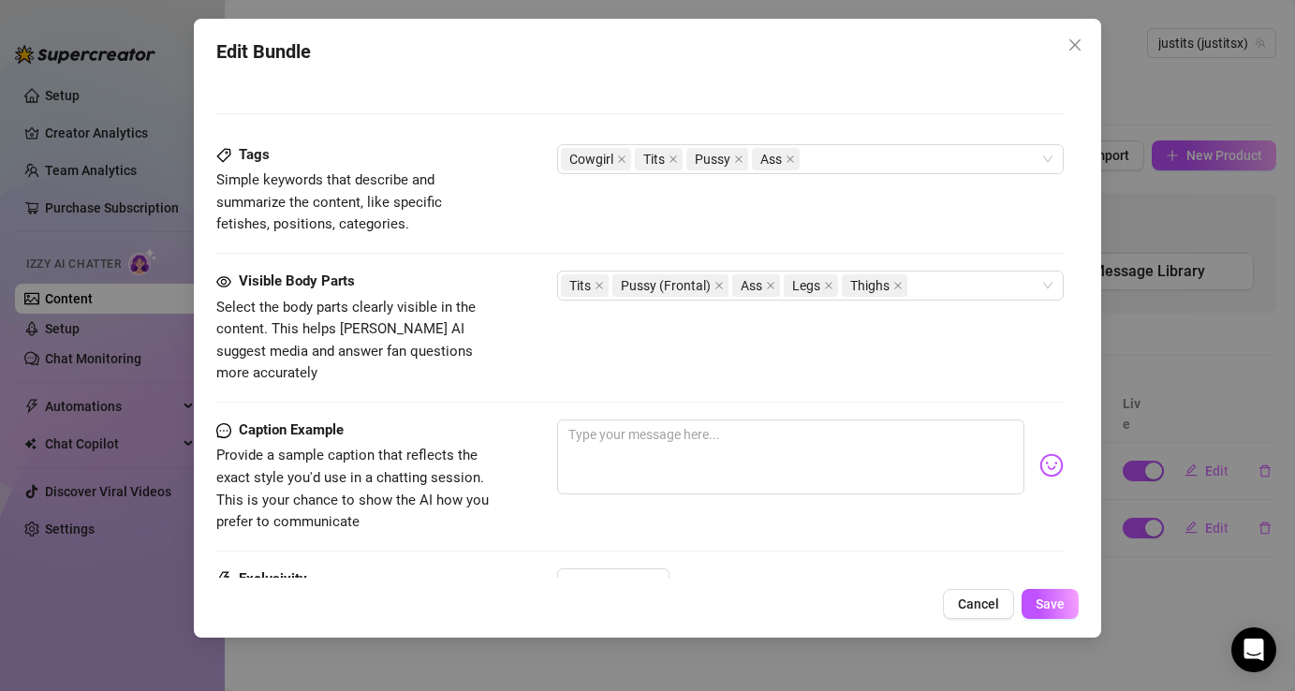
scroll to position [1123, 0]
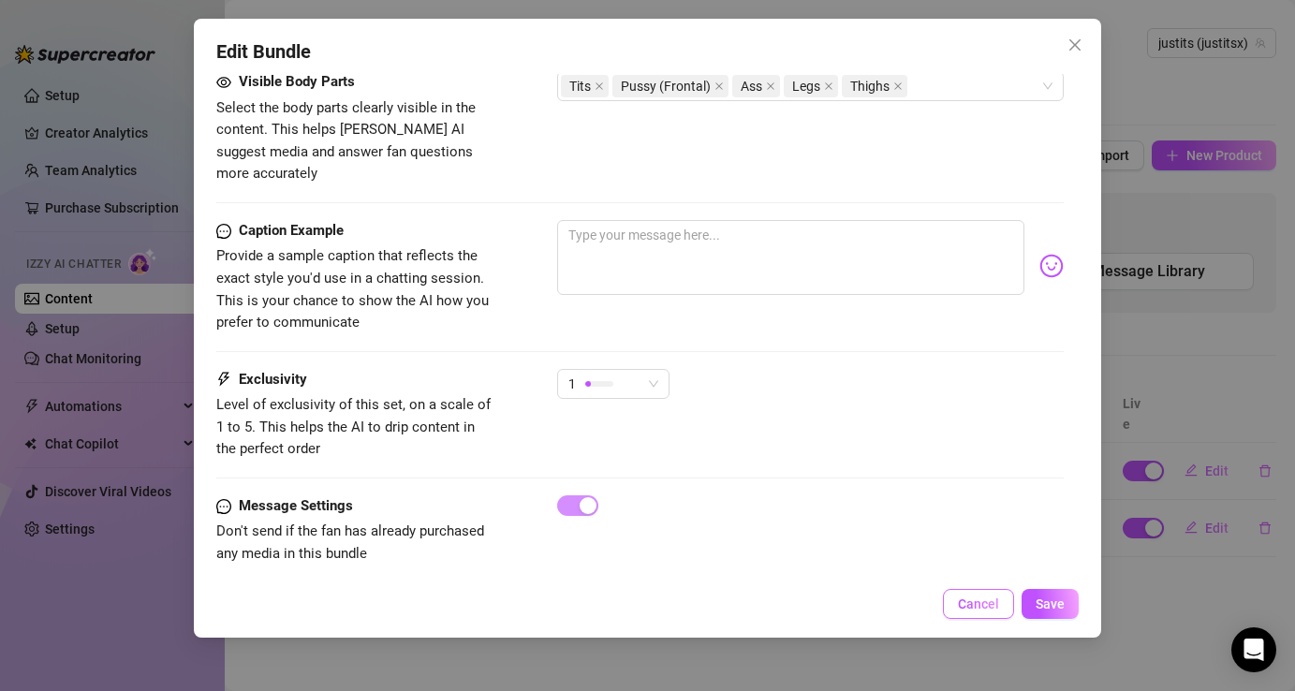
click at [989, 593] on button "Cancel" at bounding box center [978, 604] width 71 height 30
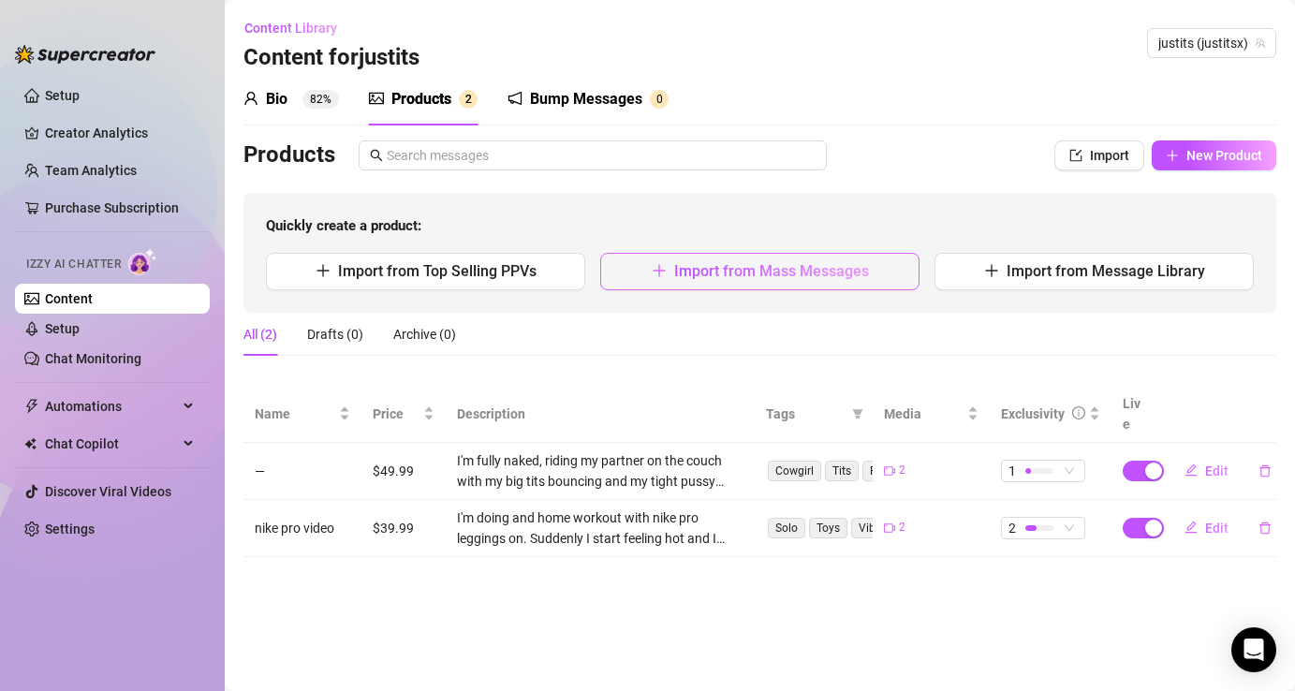
click at [728, 287] on button "Import from Mass Messages" at bounding box center [759, 271] width 319 height 37
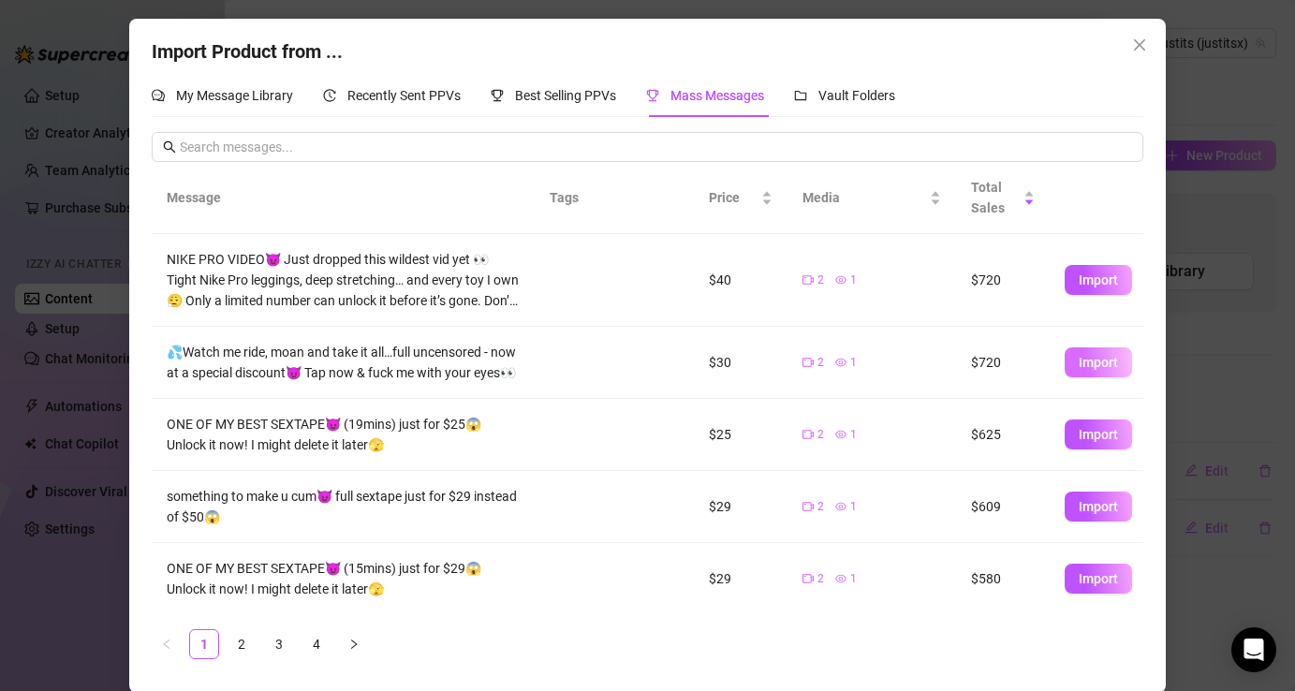
click at [1104, 364] on span "Import" at bounding box center [1098, 362] width 39 height 15
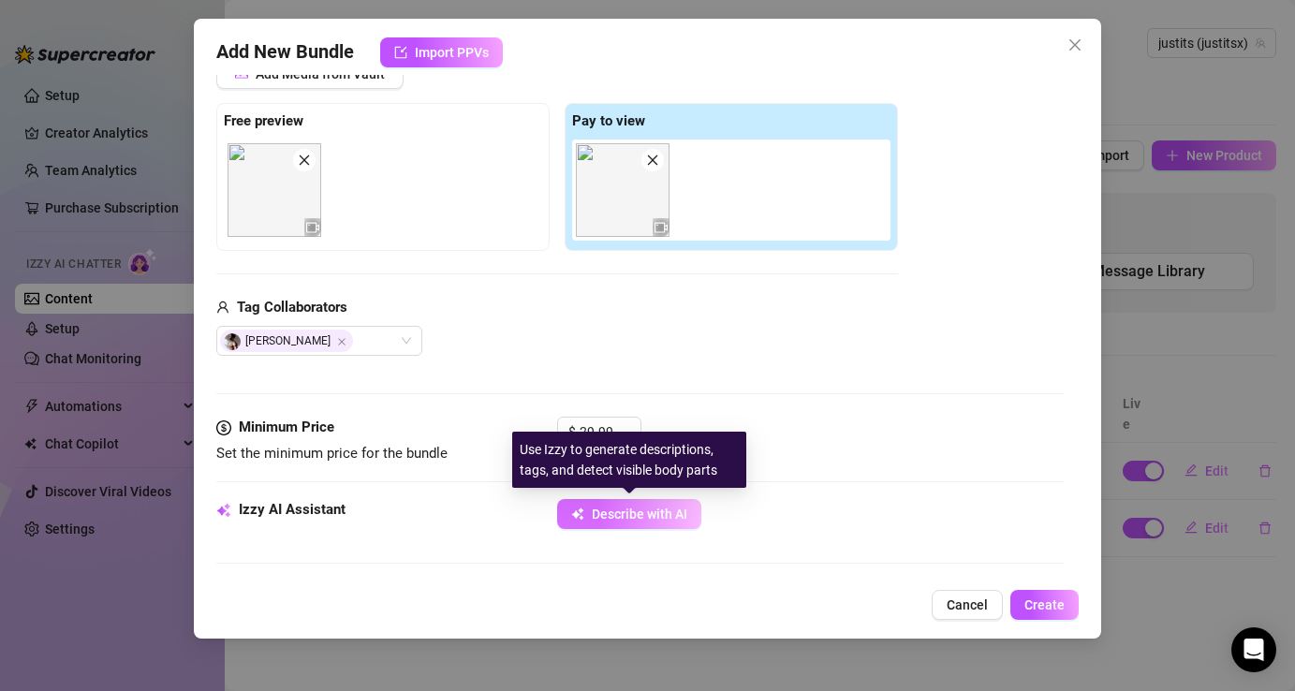
click at [649, 516] on span "Describe with AI" at bounding box center [640, 514] width 96 height 15
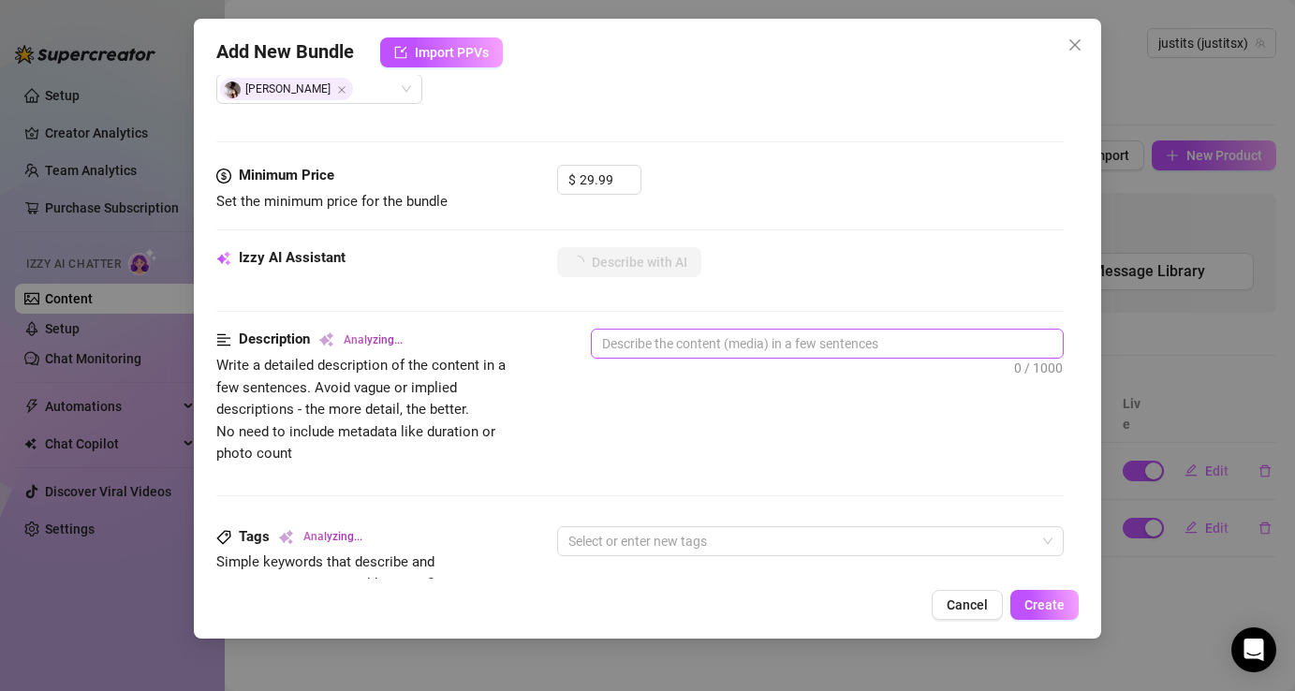
scroll to position [527, 0]
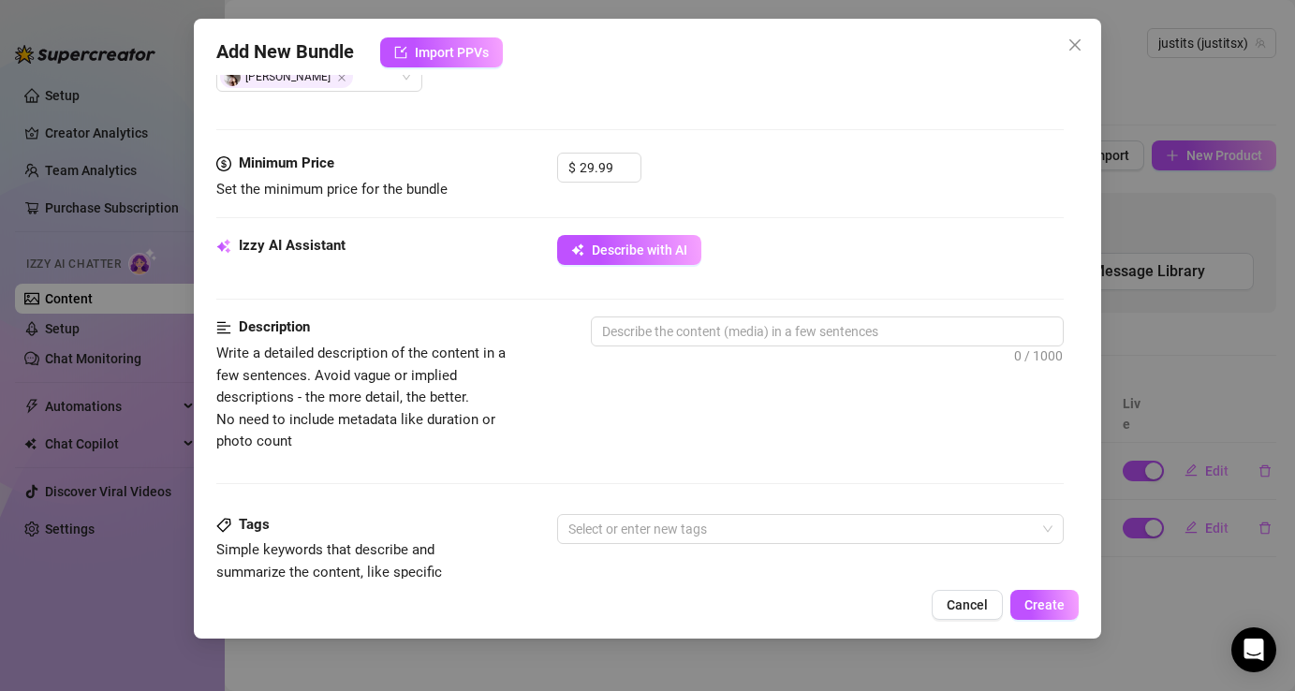
click at [1084, 39] on span "Close" at bounding box center [1075, 44] width 30 height 15
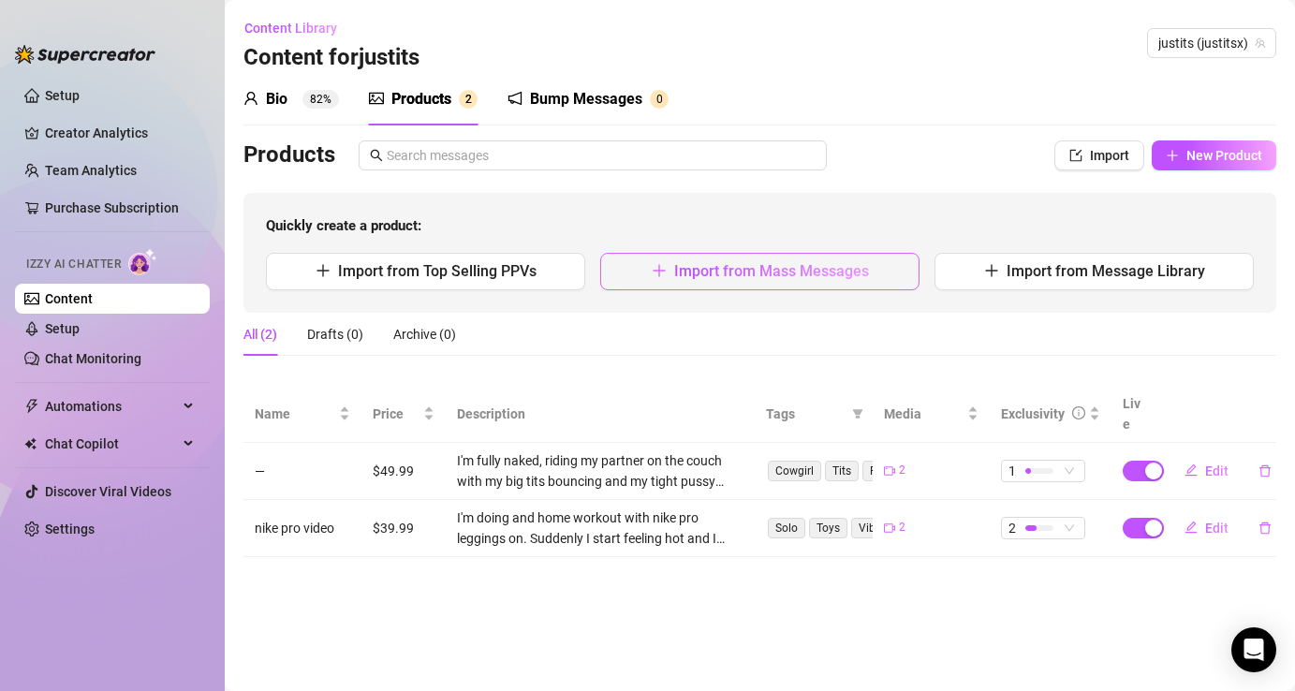
click at [801, 255] on button "Import from Mass Messages" at bounding box center [759, 271] width 319 height 37
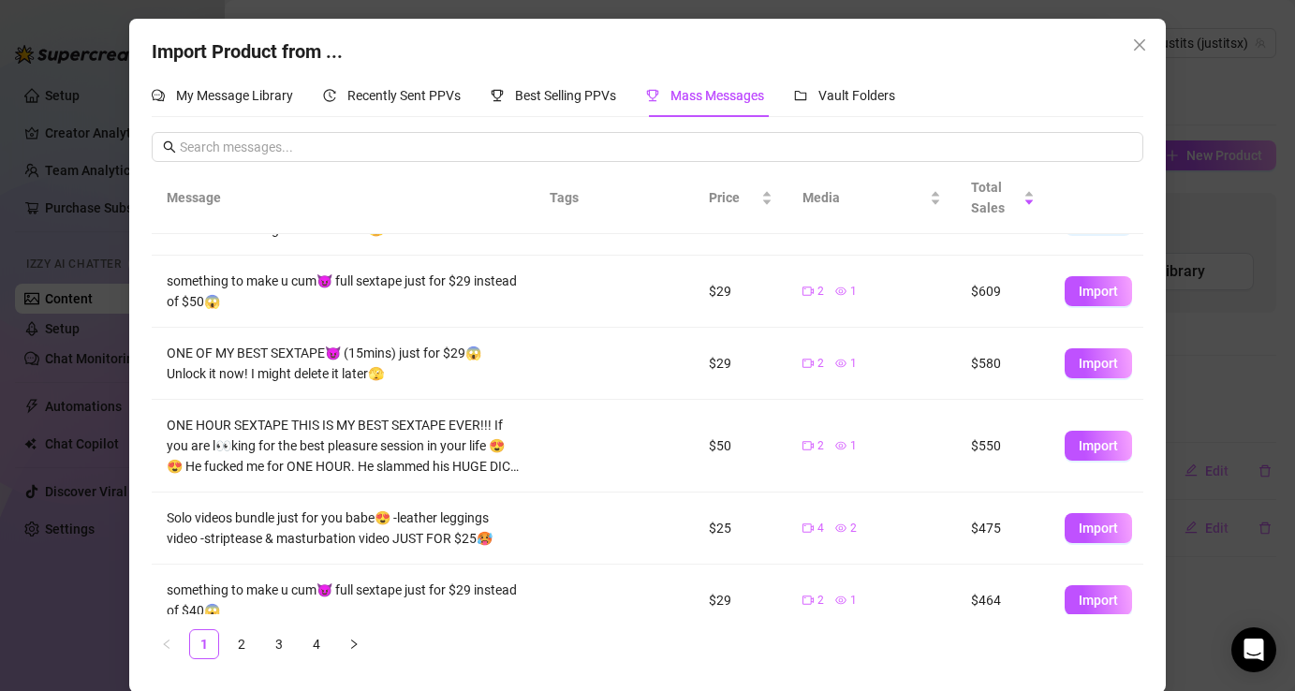
scroll to position [253, 0]
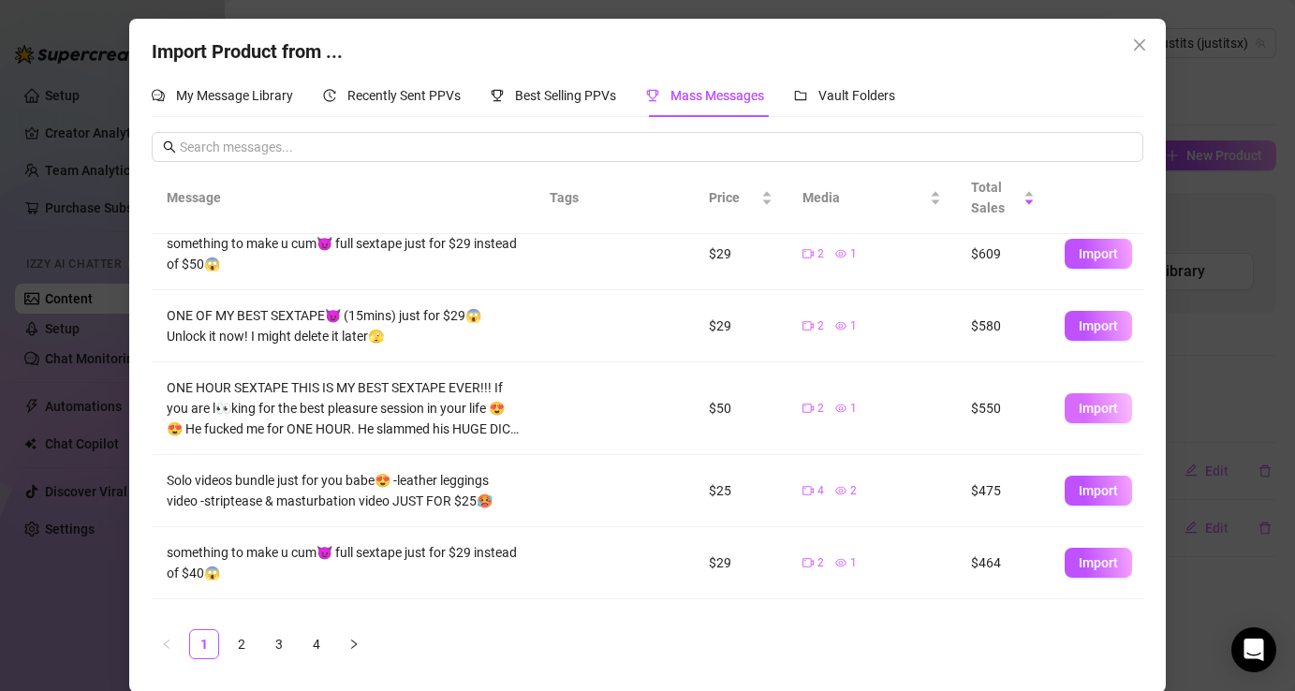
click at [1070, 418] on button "Import" at bounding box center [1098, 408] width 67 height 30
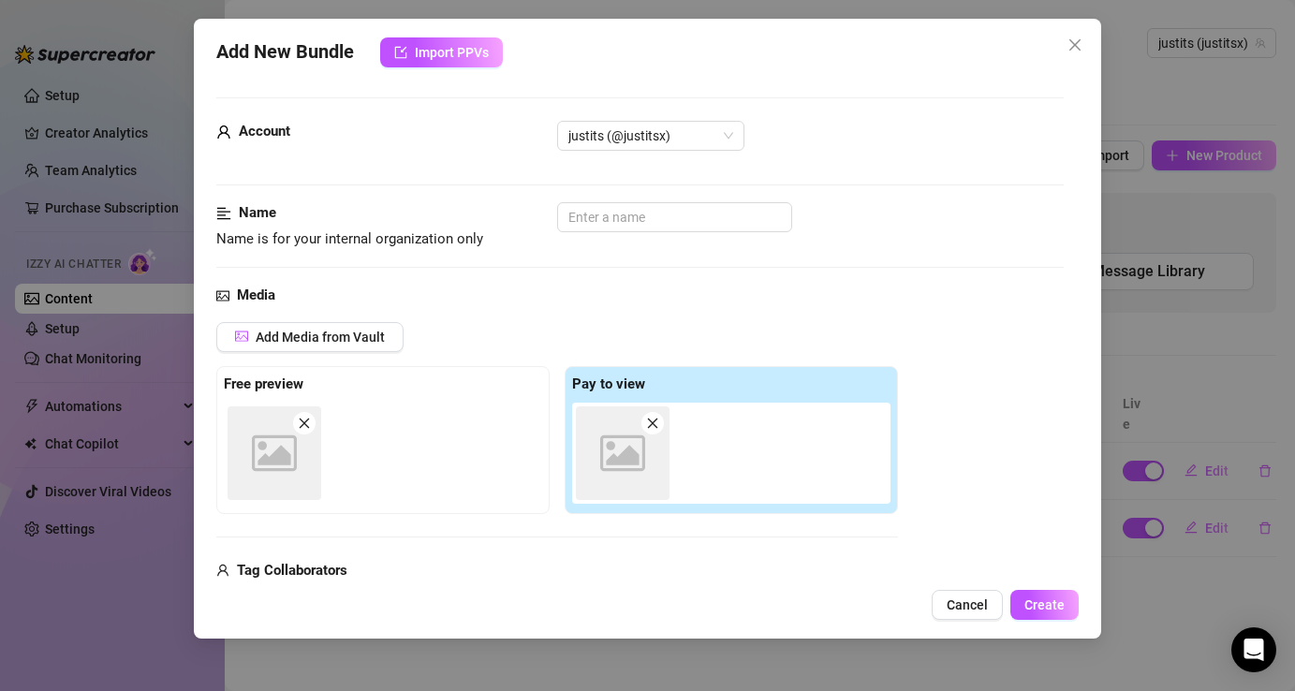
scroll to position [263, 0]
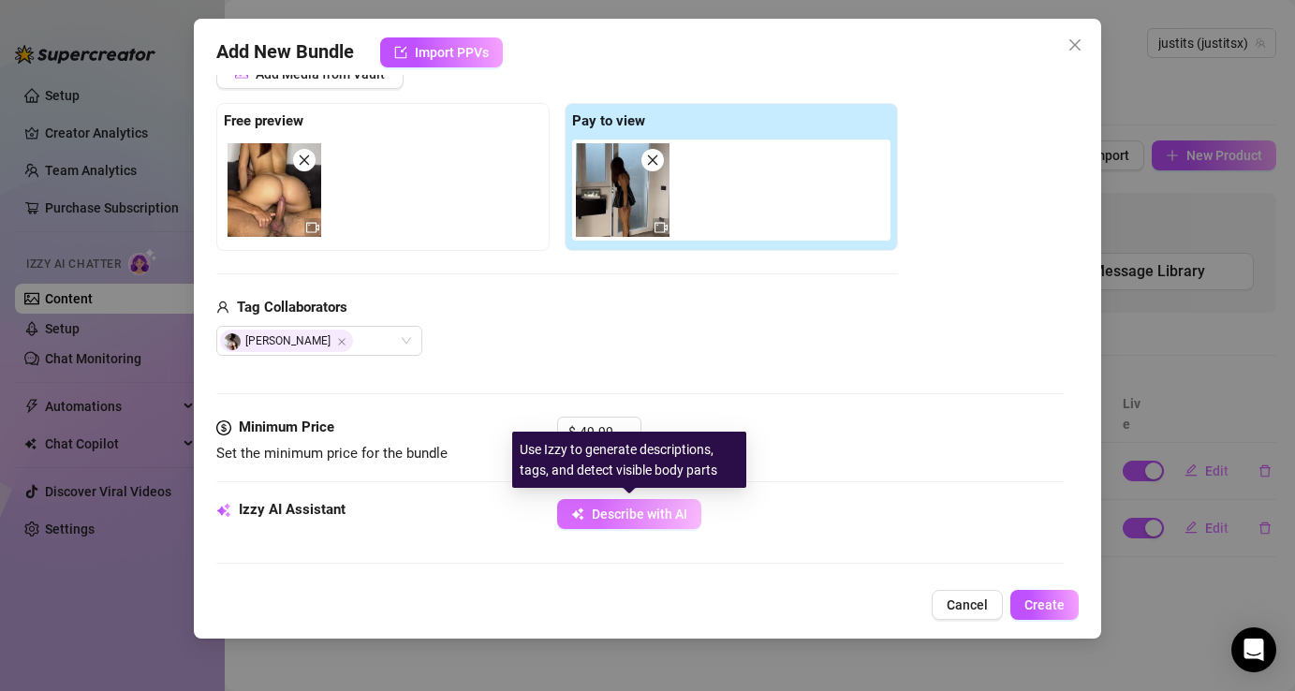
click at [657, 507] on span "Describe with AI" at bounding box center [640, 514] width 96 height 15
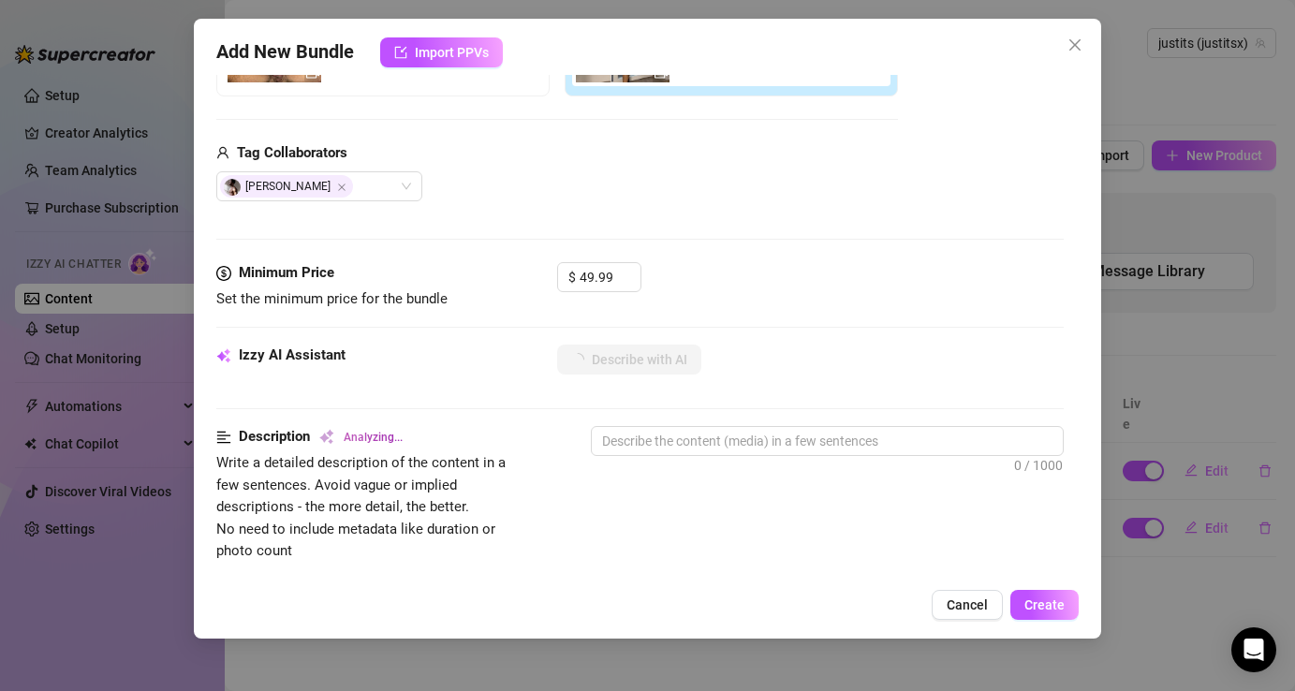
scroll to position [419, 0]
click at [613, 269] on input "49.99" at bounding box center [610, 276] width 61 height 28
click at [716, 272] on div "$ 69.99" at bounding box center [810, 284] width 506 height 47
click at [670, 353] on span "Describe with AI" at bounding box center [640, 358] width 96 height 15
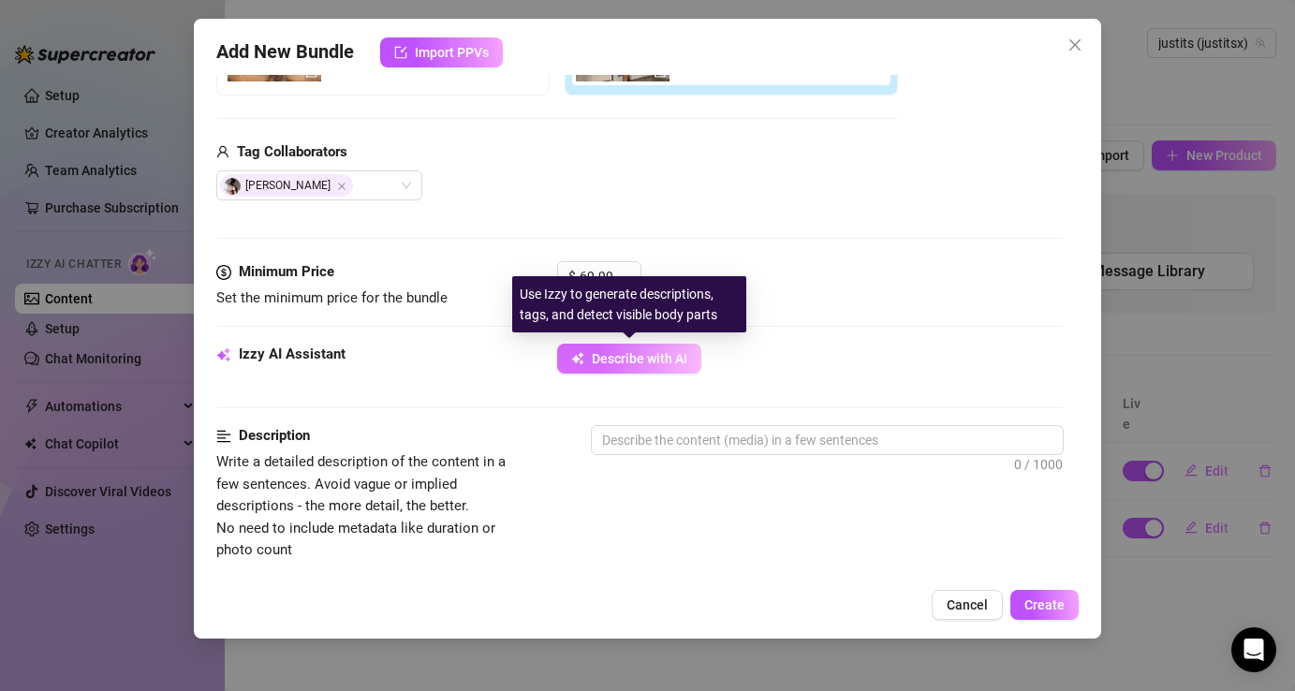
click at [670, 353] on span "Describe with AI" at bounding box center [640, 358] width 96 height 15
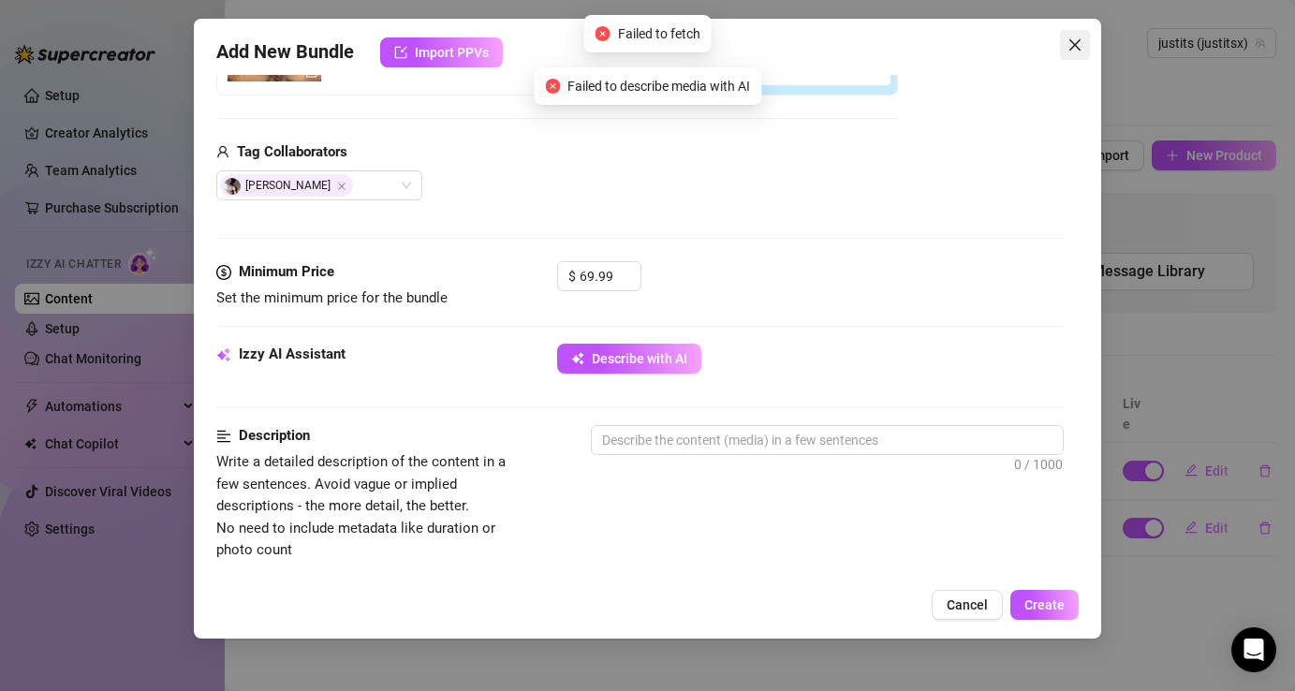
click at [1087, 55] on button "Close" at bounding box center [1075, 45] width 30 height 30
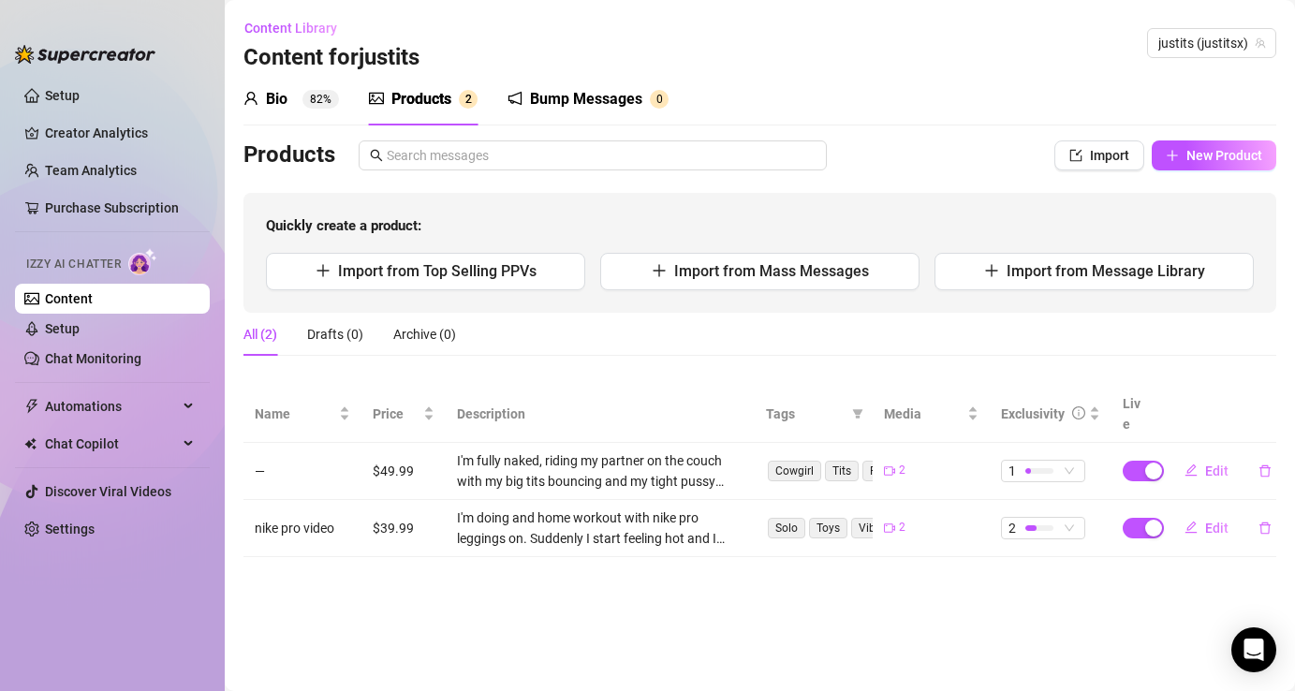
click at [744, 309] on div "Quickly create a product: Import from Top Selling PPVs Import from Mass Message…" at bounding box center [759, 253] width 1033 height 120
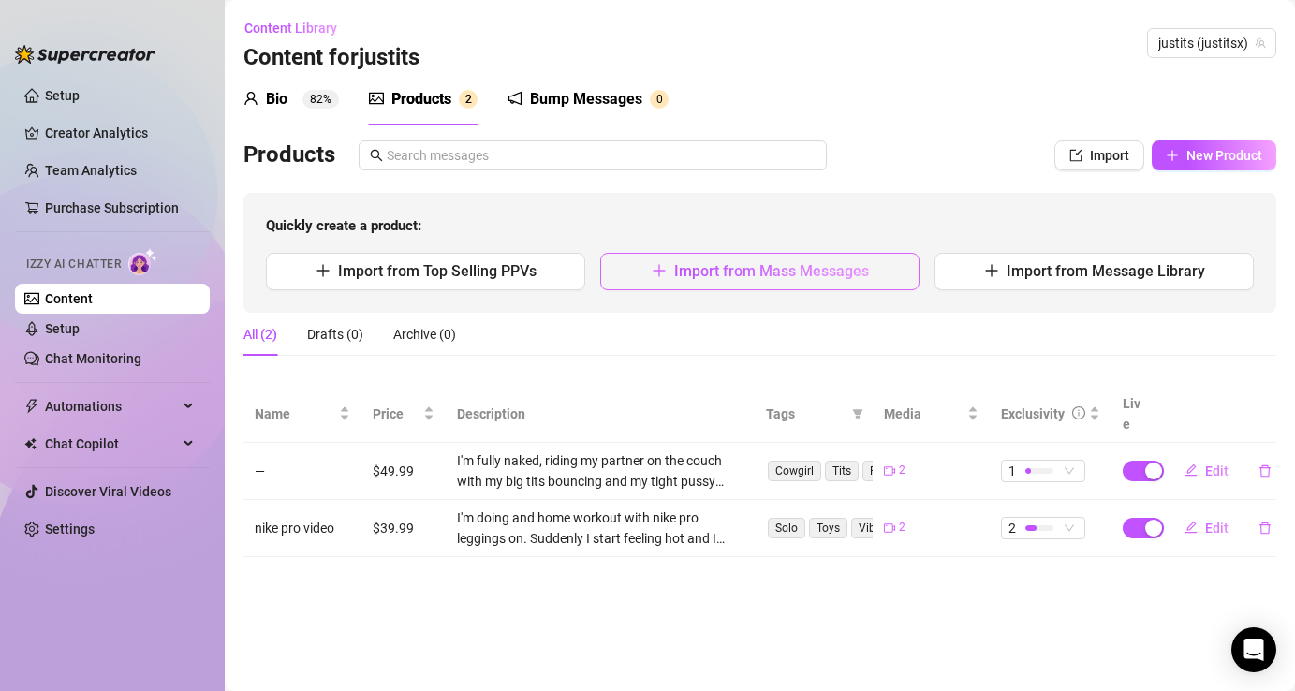
click at [744, 284] on button "Import from Mass Messages" at bounding box center [759, 271] width 319 height 37
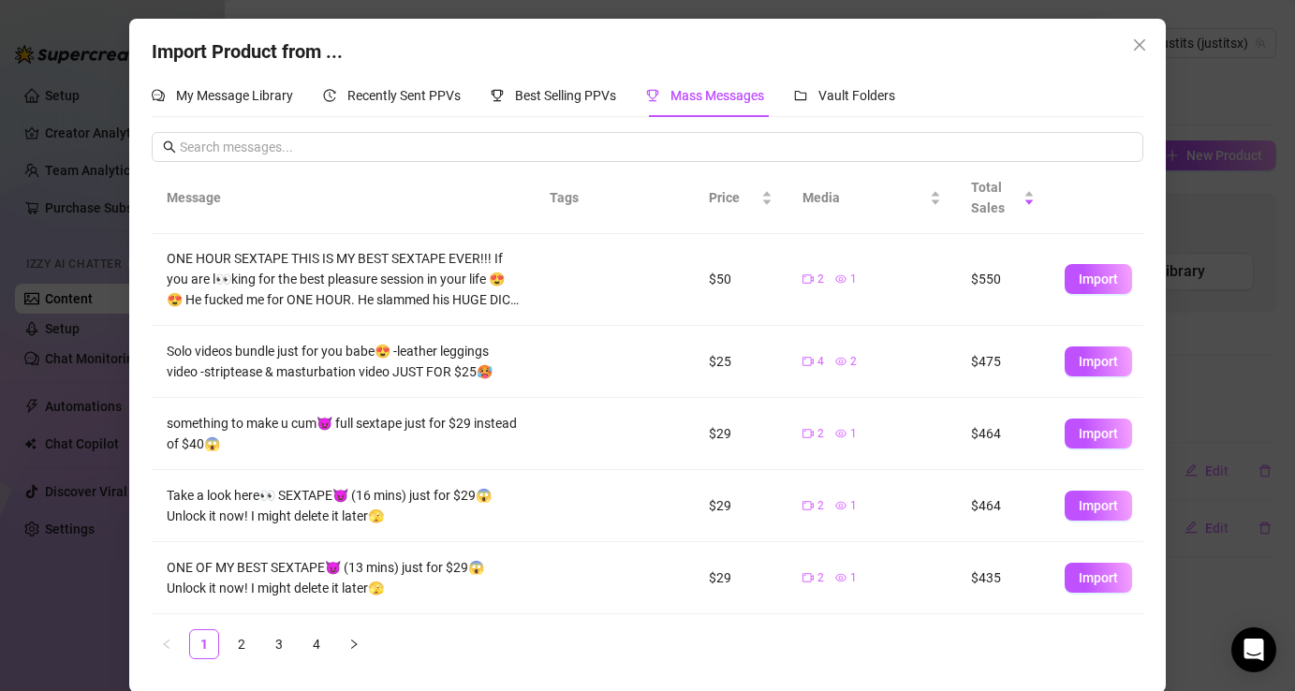
scroll to position [2, 0]
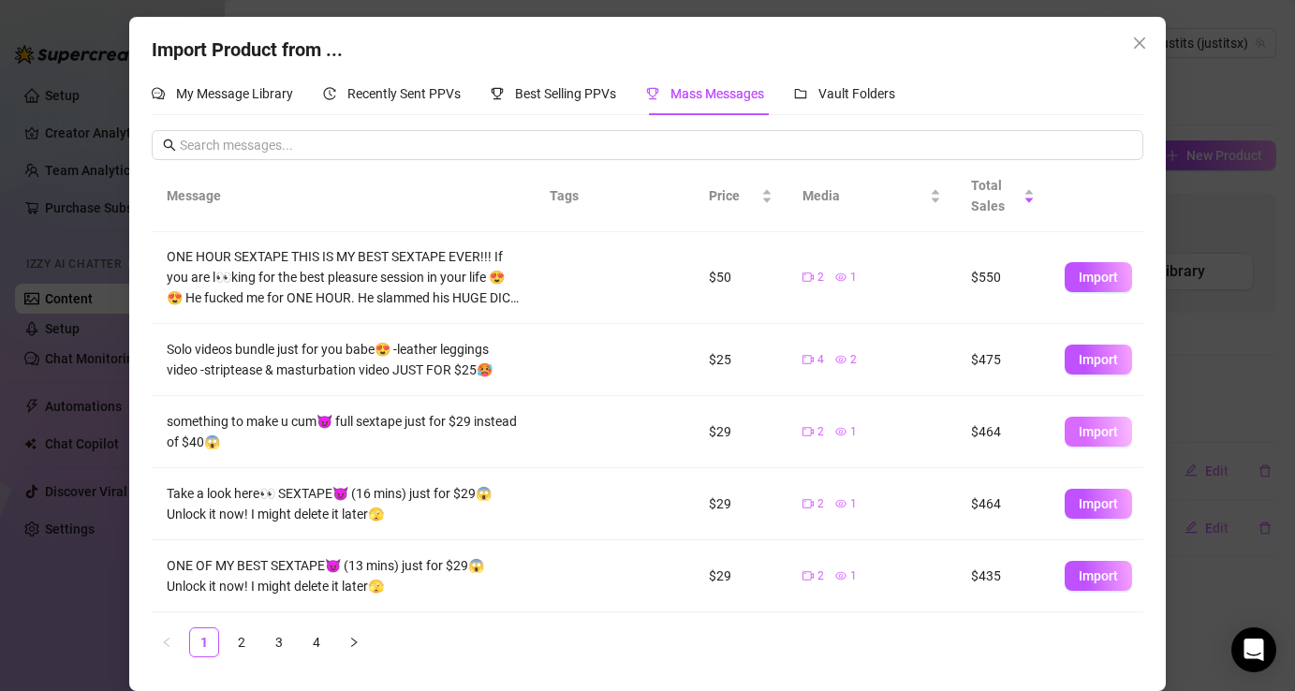
click at [1115, 430] on span "Import" at bounding box center [1098, 431] width 39 height 15
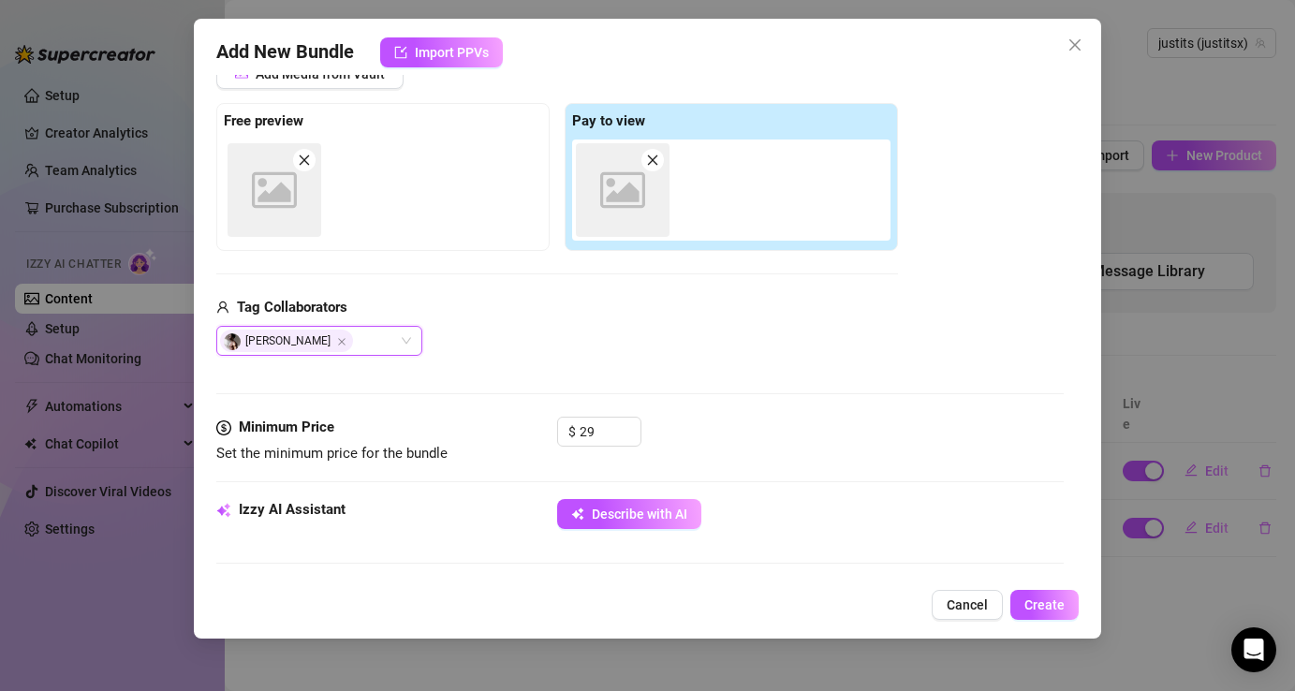
scroll to position [0, 0]
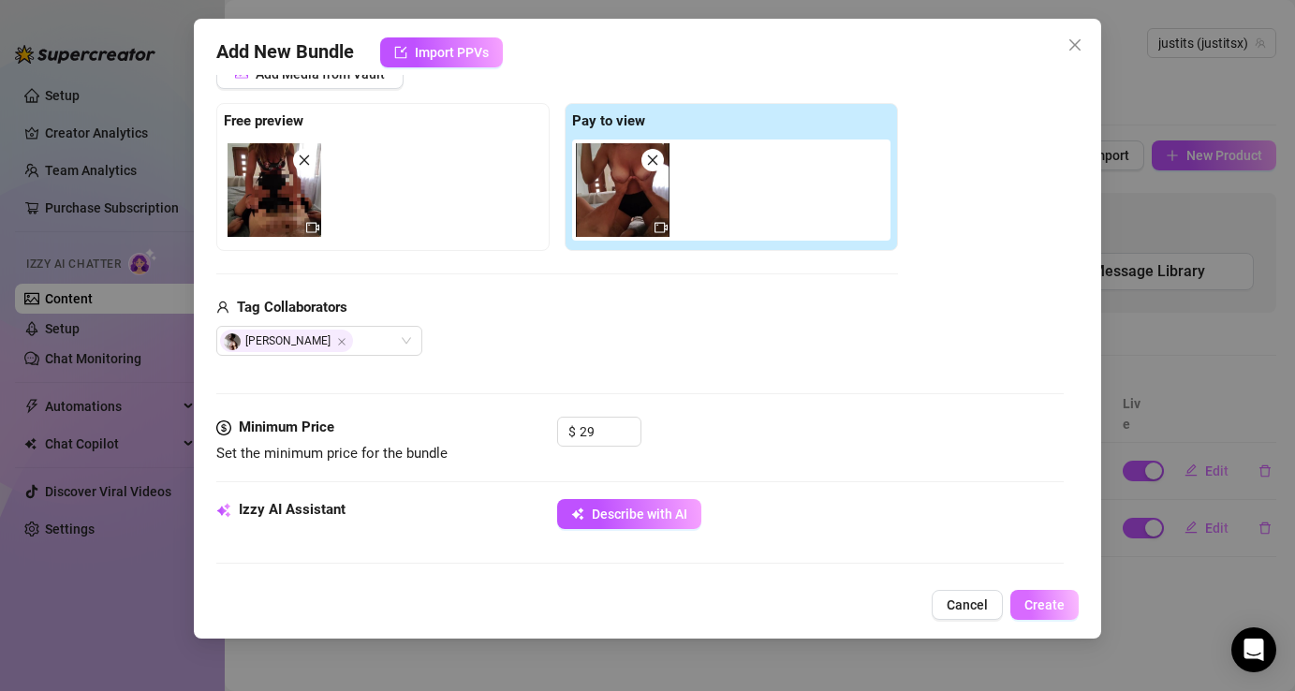
click at [1041, 609] on span "Create" at bounding box center [1044, 604] width 40 height 15
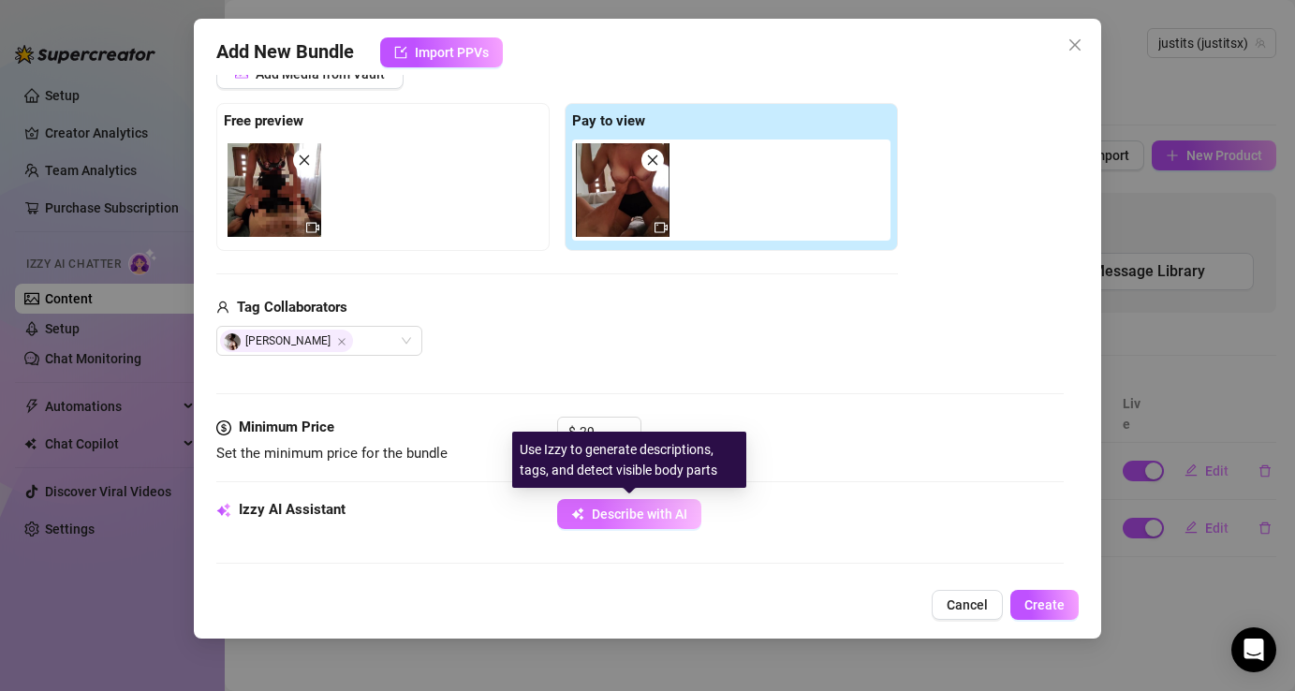
click at [613, 517] on span "Describe with AI" at bounding box center [640, 514] width 96 height 15
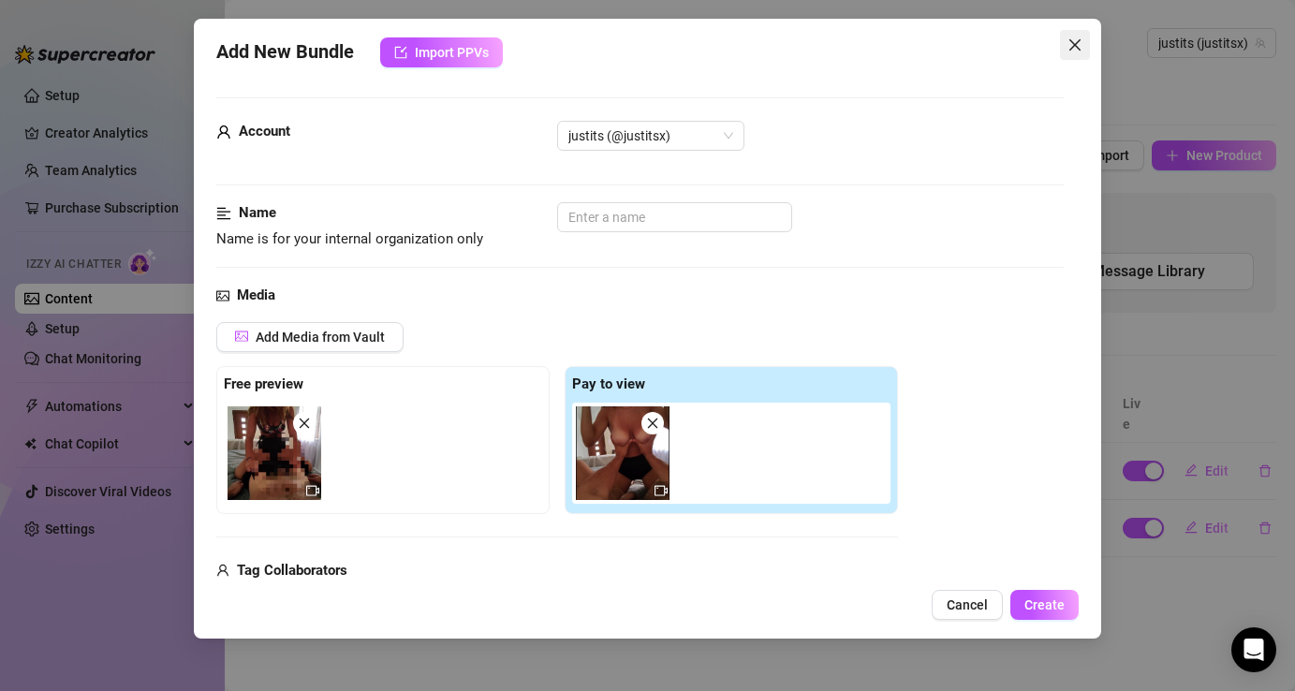
click at [1076, 35] on button "Close" at bounding box center [1075, 45] width 30 height 30
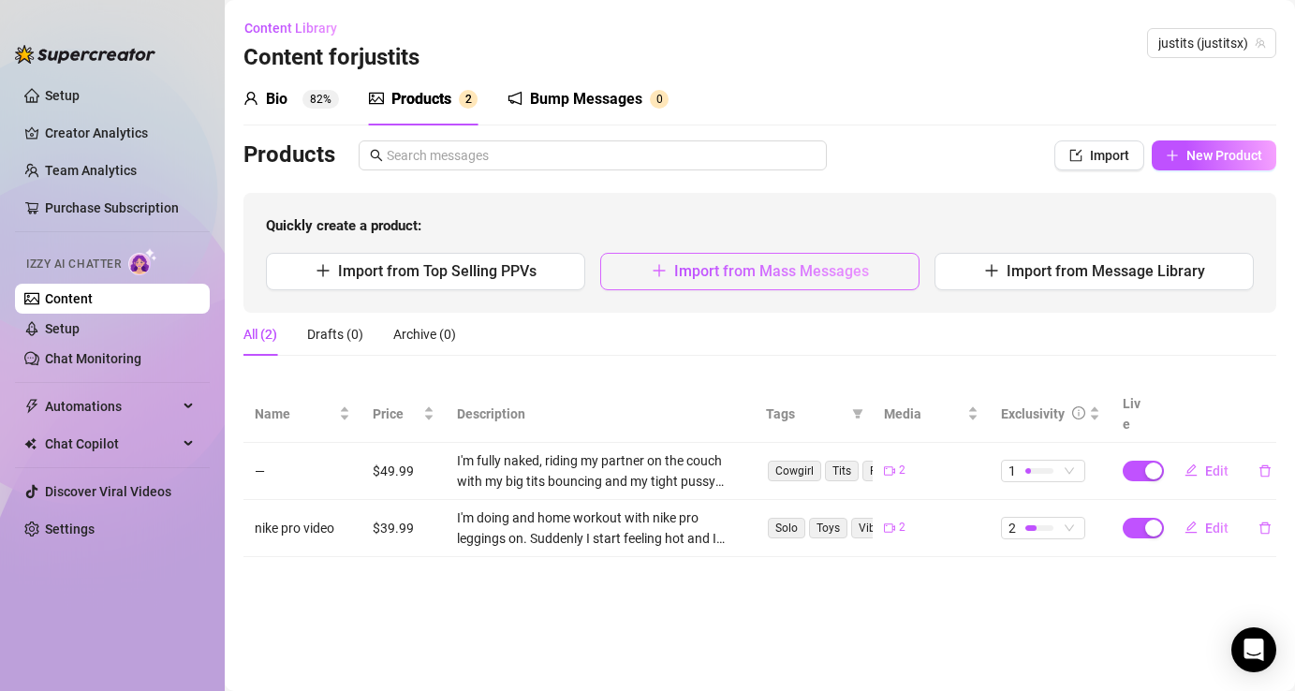
click at [801, 282] on button "Import from Mass Messages" at bounding box center [759, 271] width 319 height 37
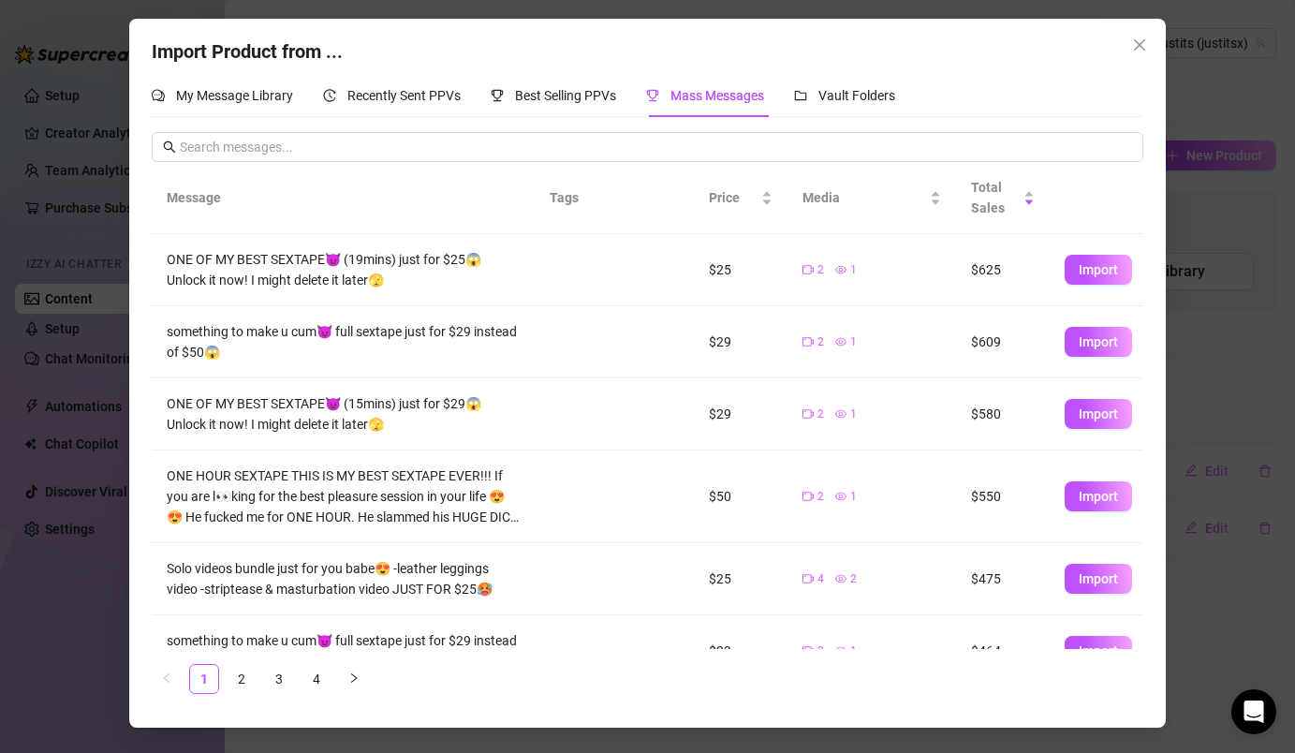
scroll to position [348, 0]
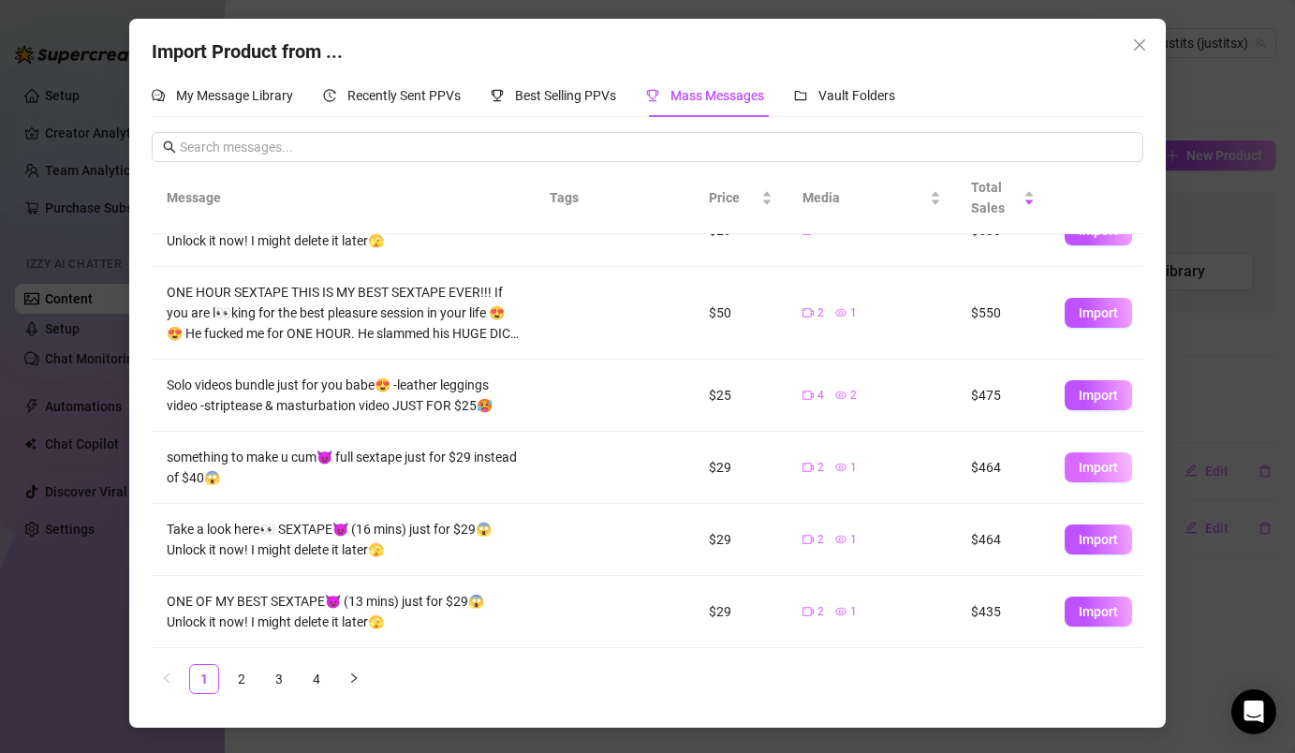
click at [1114, 469] on span "Import" at bounding box center [1098, 467] width 39 height 15
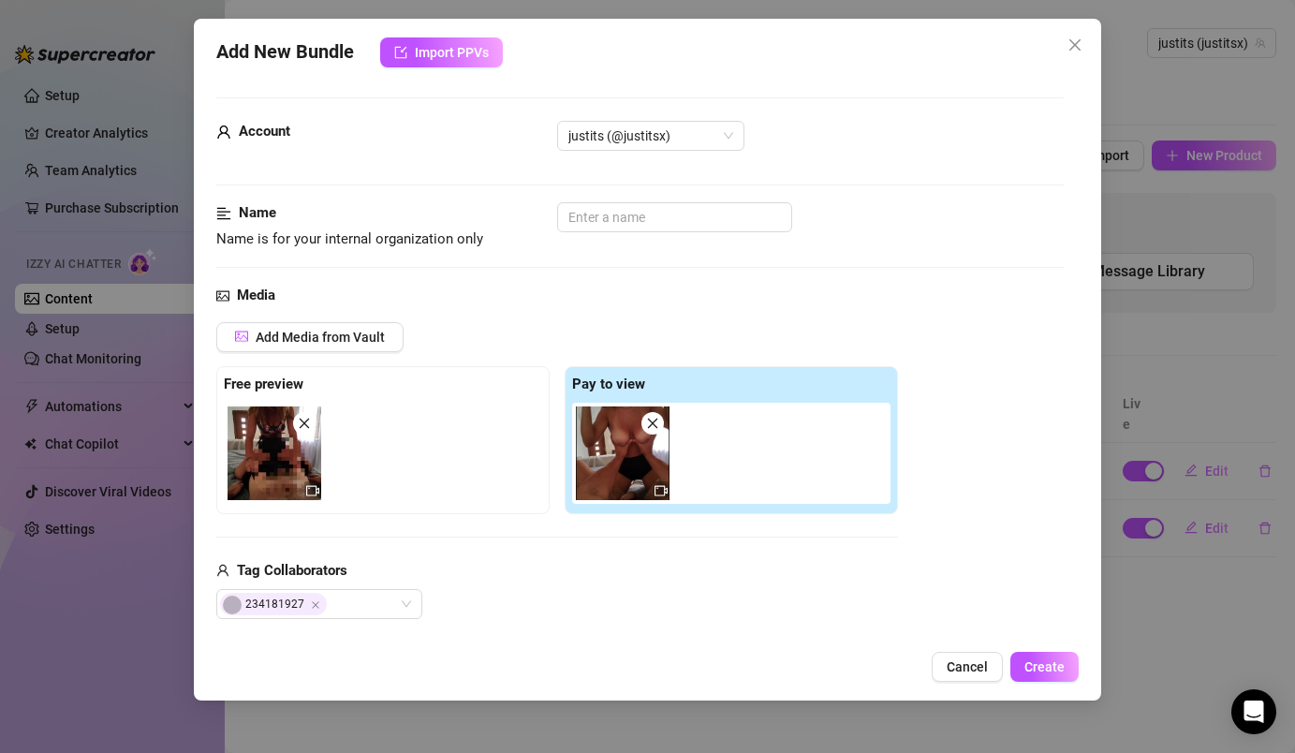
scroll to position [335, 0]
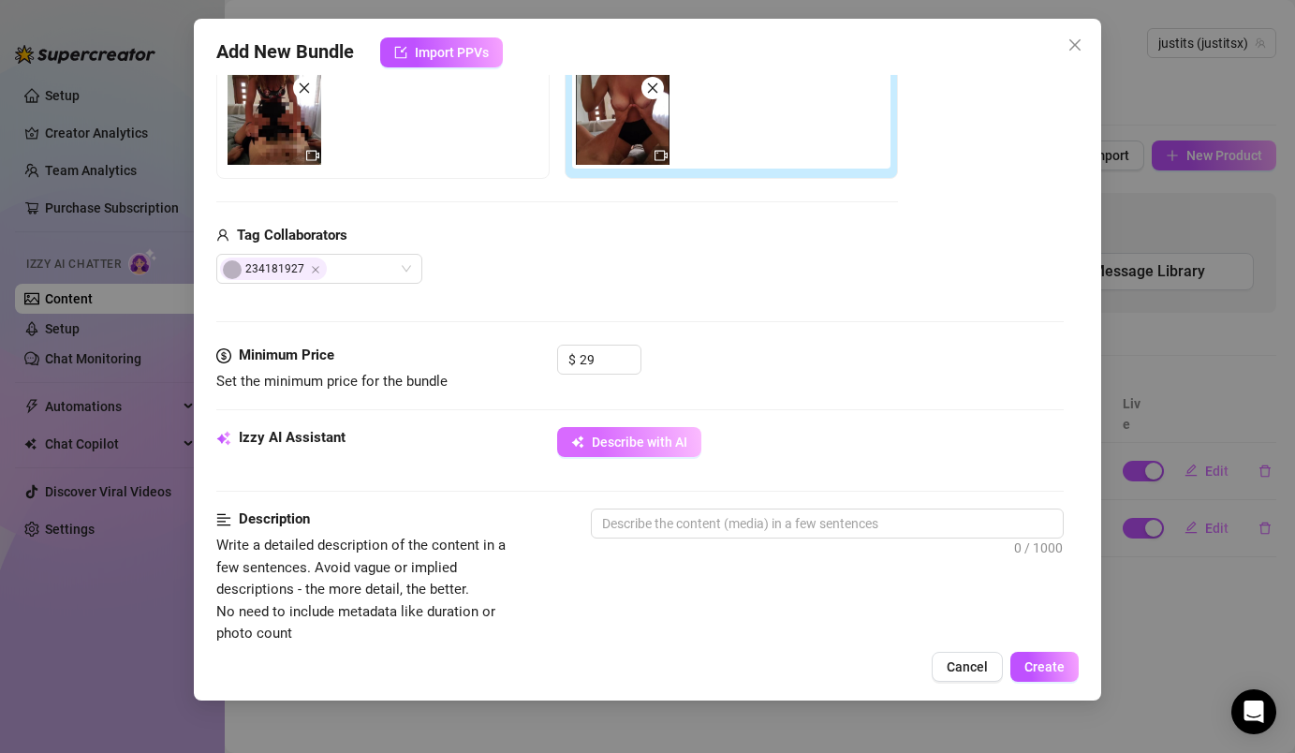
click at [660, 455] on button "Describe with AI" at bounding box center [629, 442] width 144 height 30
click at [1073, 39] on icon "close" at bounding box center [1074, 44] width 15 height 15
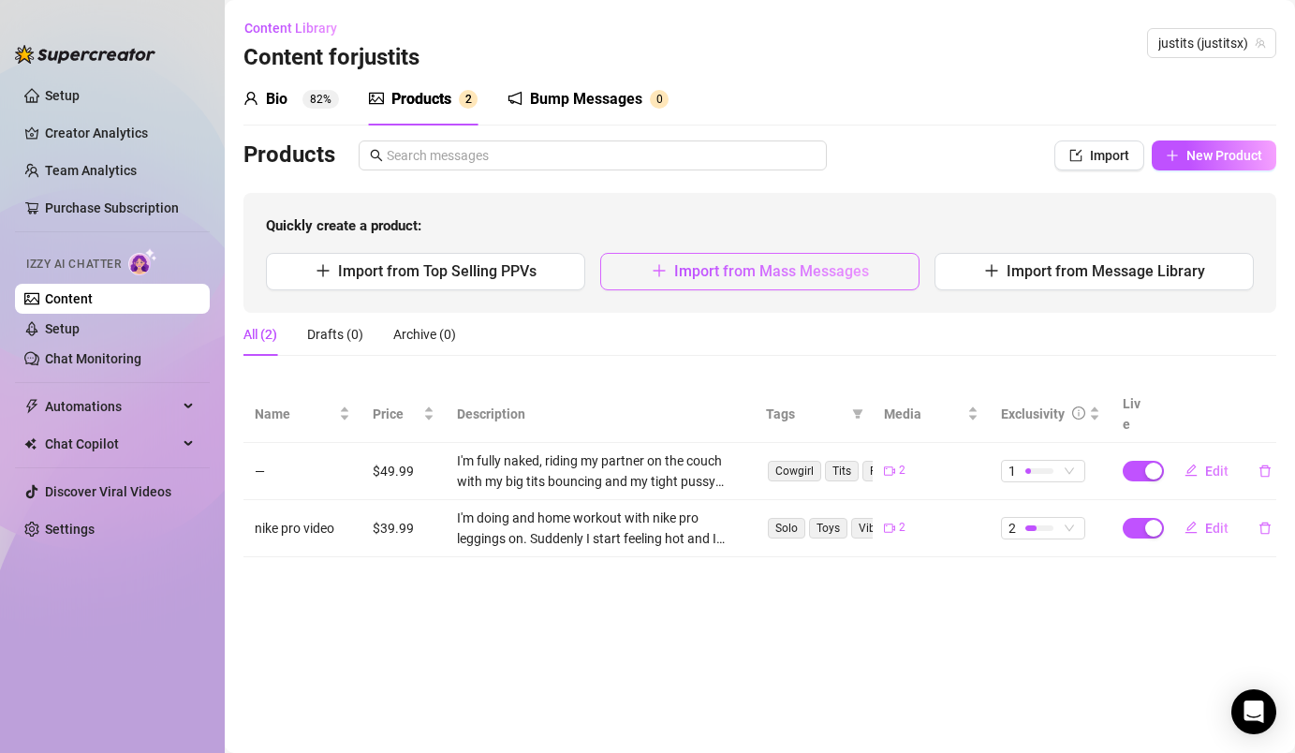
click at [762, 283] on button "Import from Mass Messages" at bounding box center [759, 271] width 319 height 37
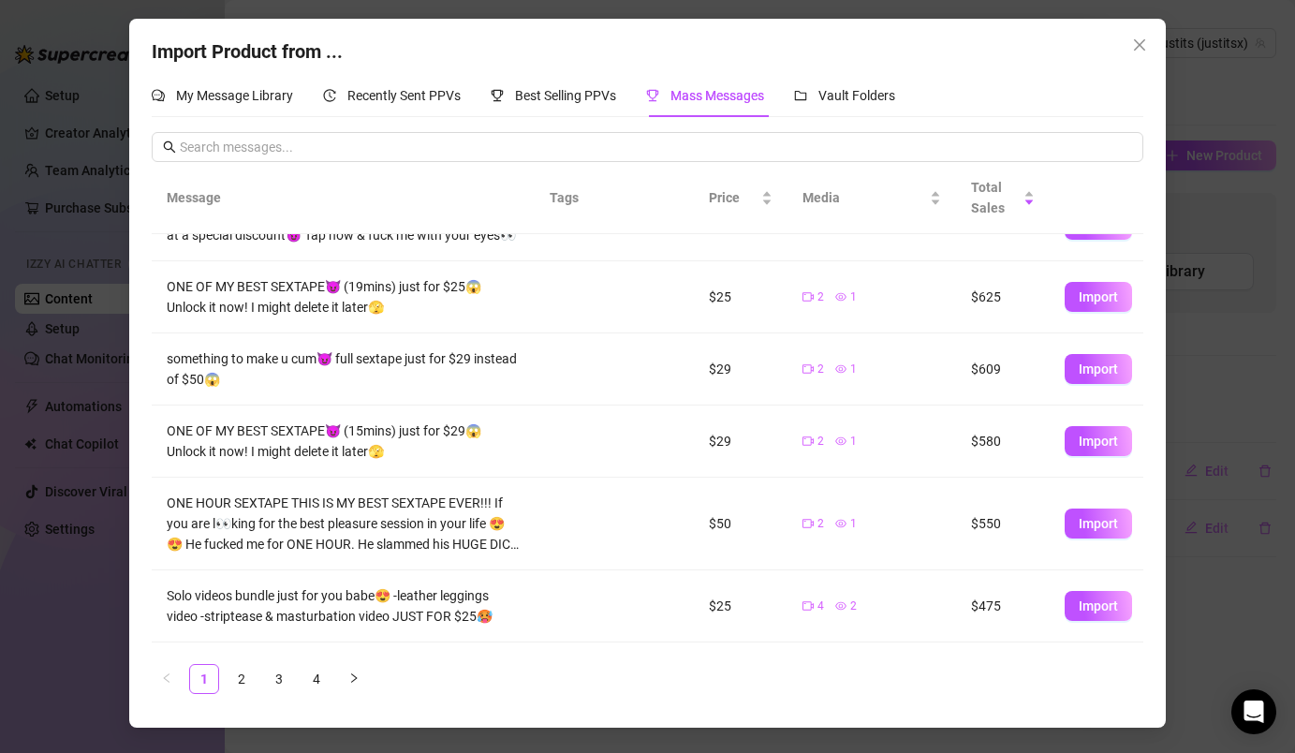
scroll to position [348, 0]
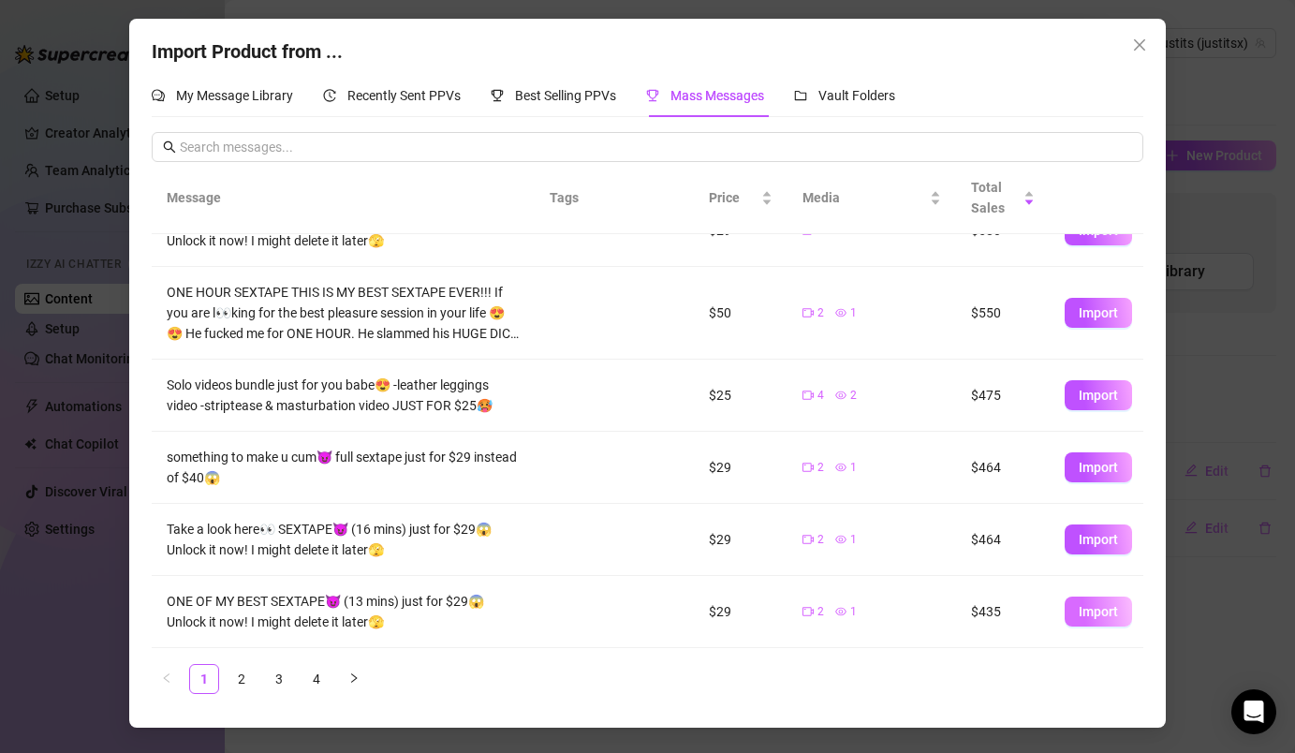
click at [1080, 616] on span "Import" at bounding box center [1098, 611] width 39 height 15
type textarea "ONE OF MY BEST SEXTAPE😈 (13 mins) just for $29😱 Unlock it now! I might delete i…"
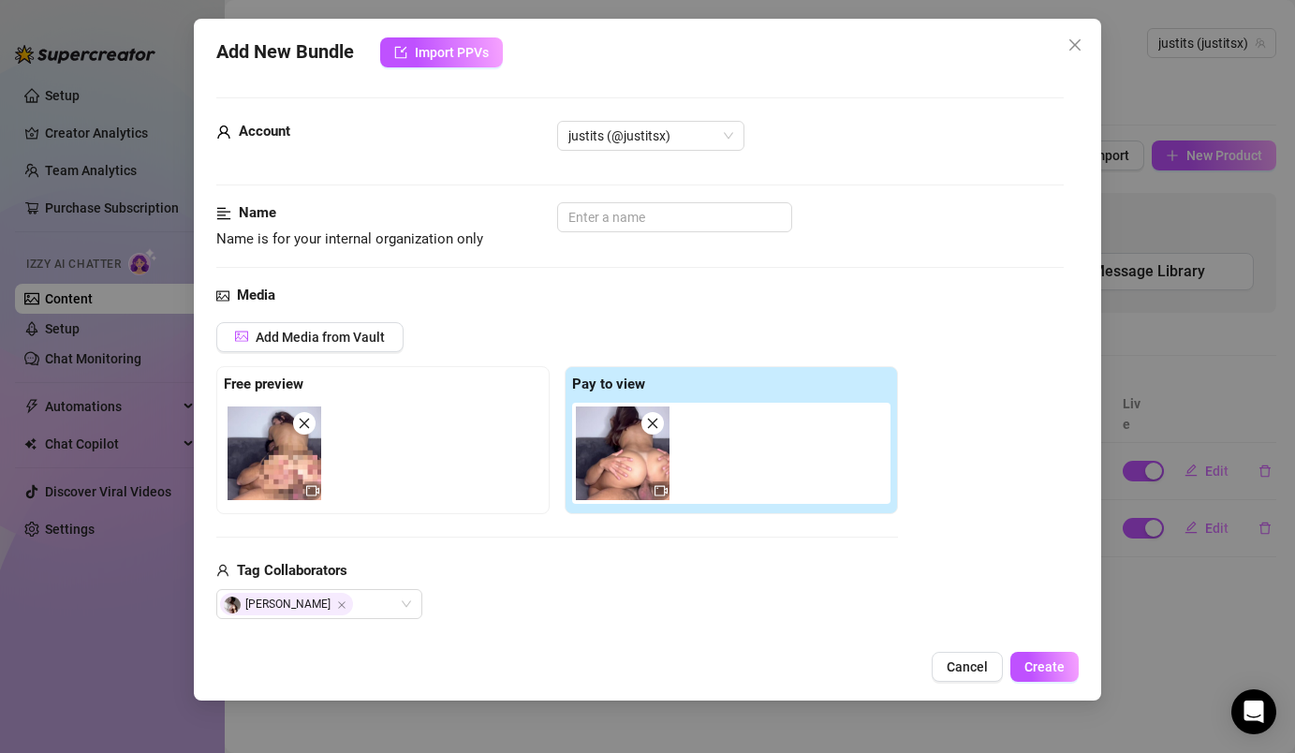
click at [660, 424] on span at bounding box center [652, 423] width 22 height 22
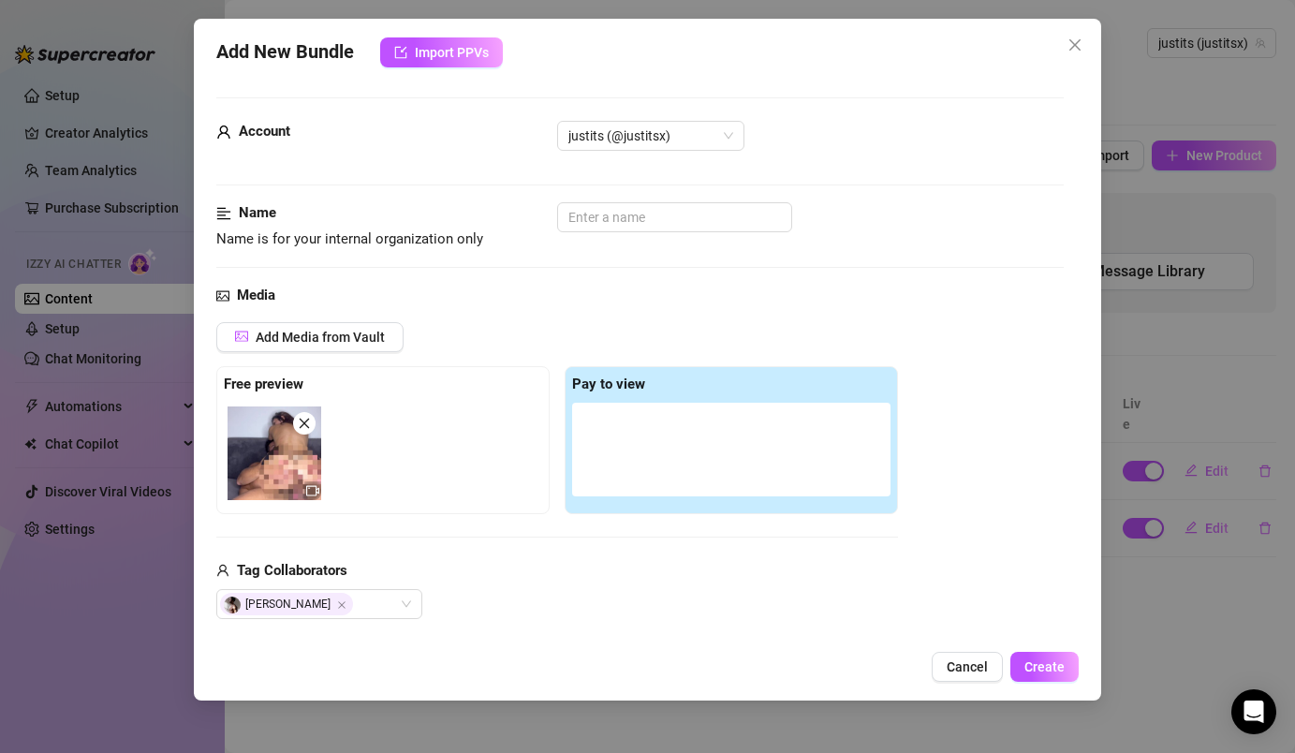
click at [301, 418] on icon "close" at bounding box center [304, 423] width 13 height 13
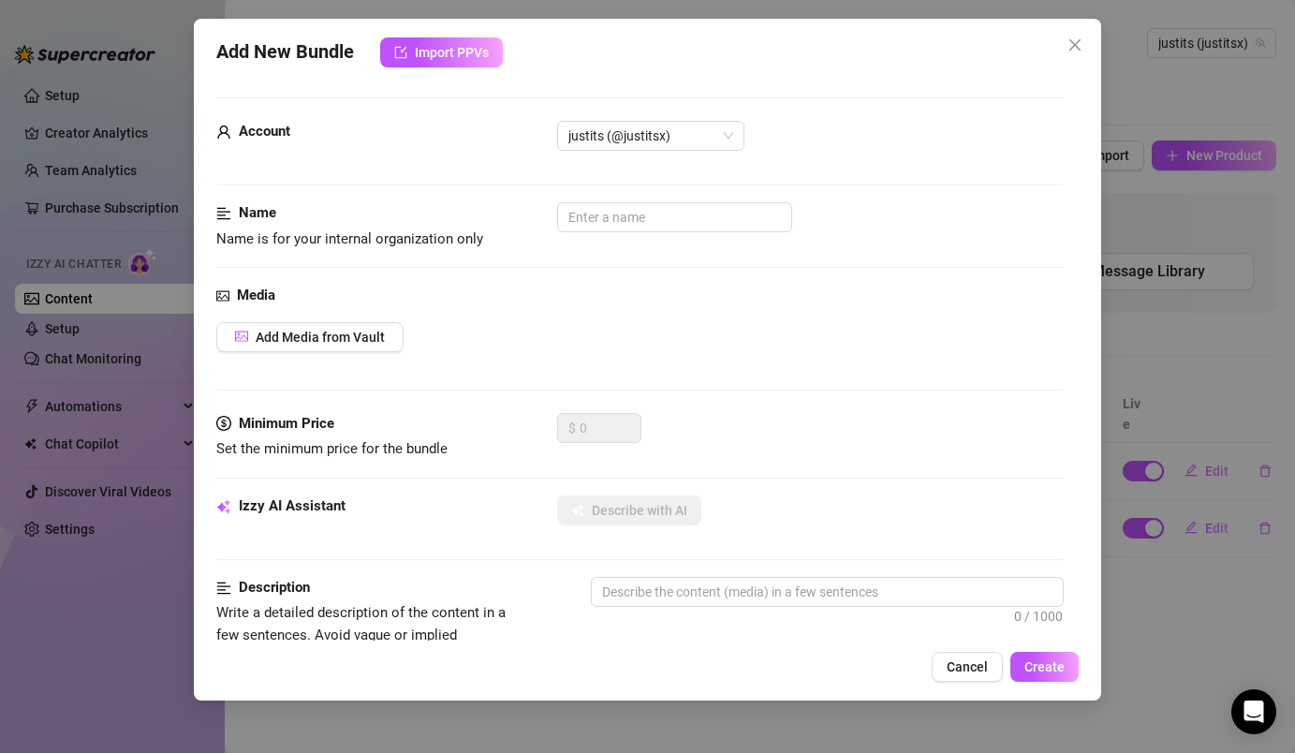
type input "0"
click at [944, 680] on button "Cancel" at bounding box center [967, 667] width 71 height 30
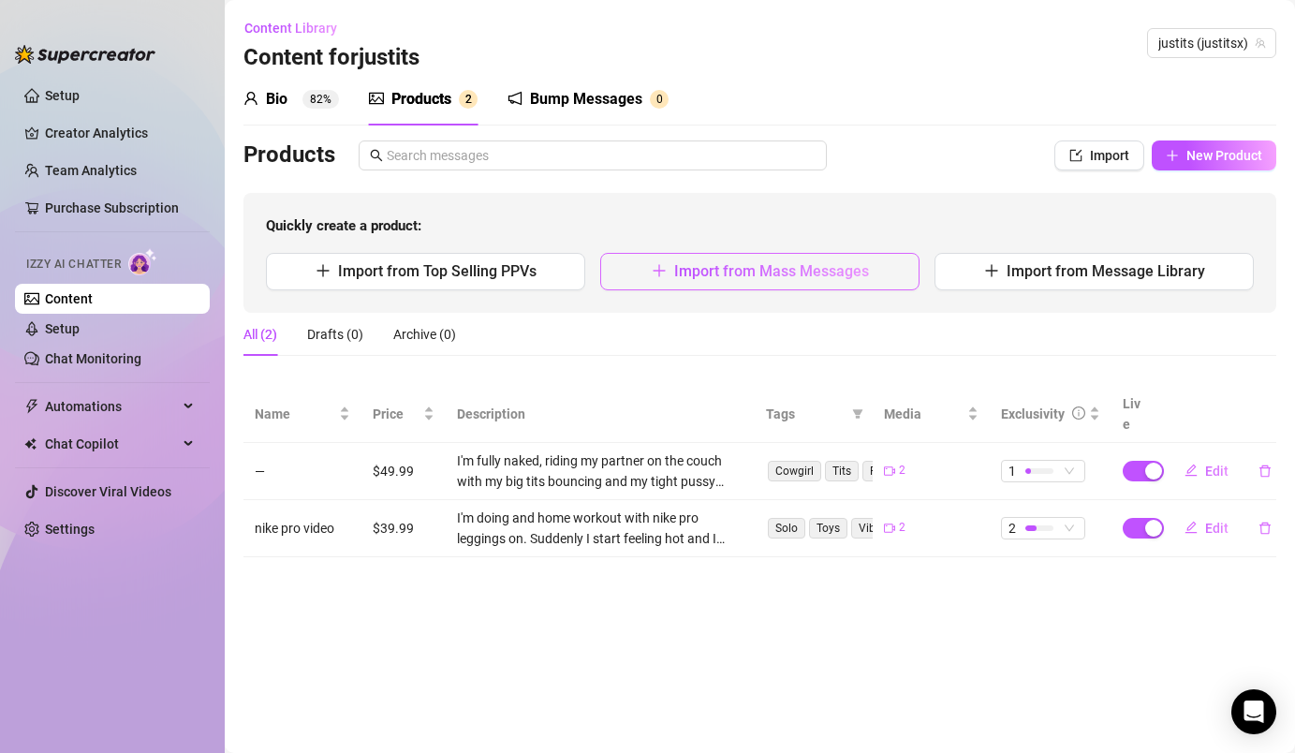
click at [874, 269] on button "Import from Mass Messages" at bounding box center [759, 271] width 319 height 37
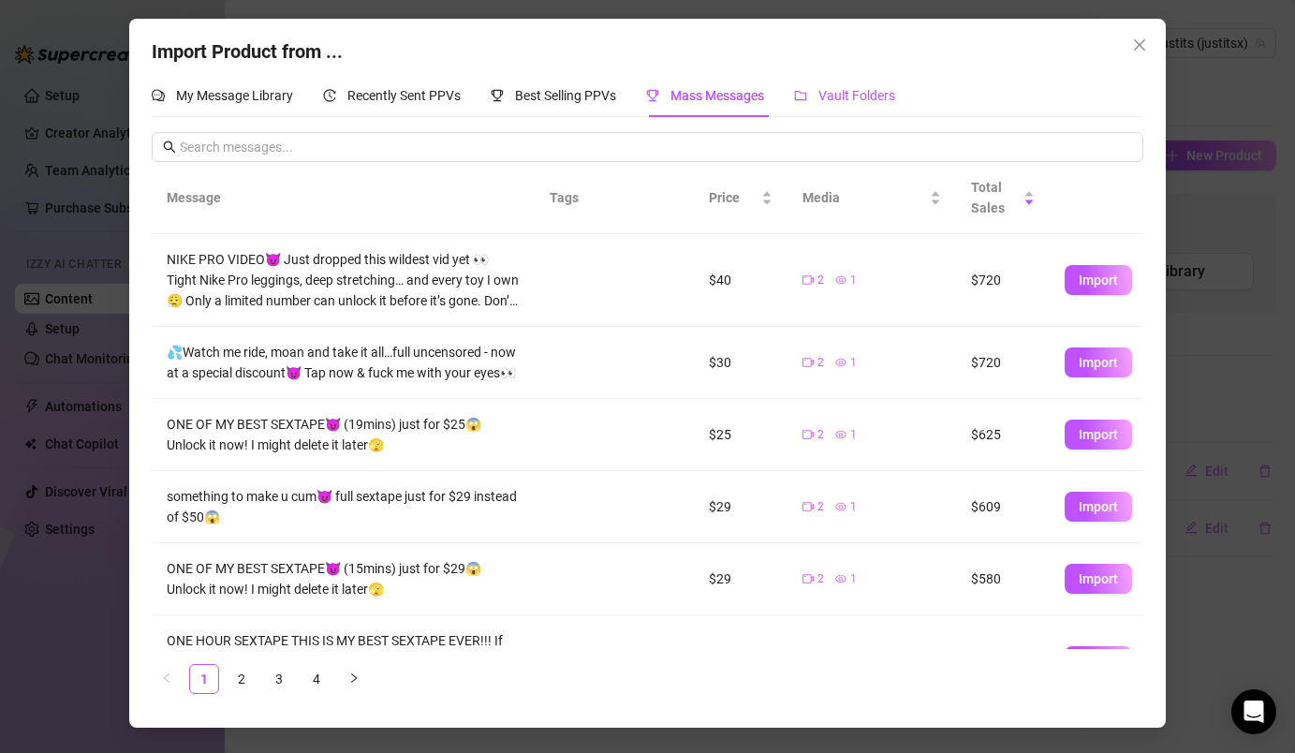
click at [839, 88] on span "Vault Folders" at bounding box center [856, 95] width 77 height 15
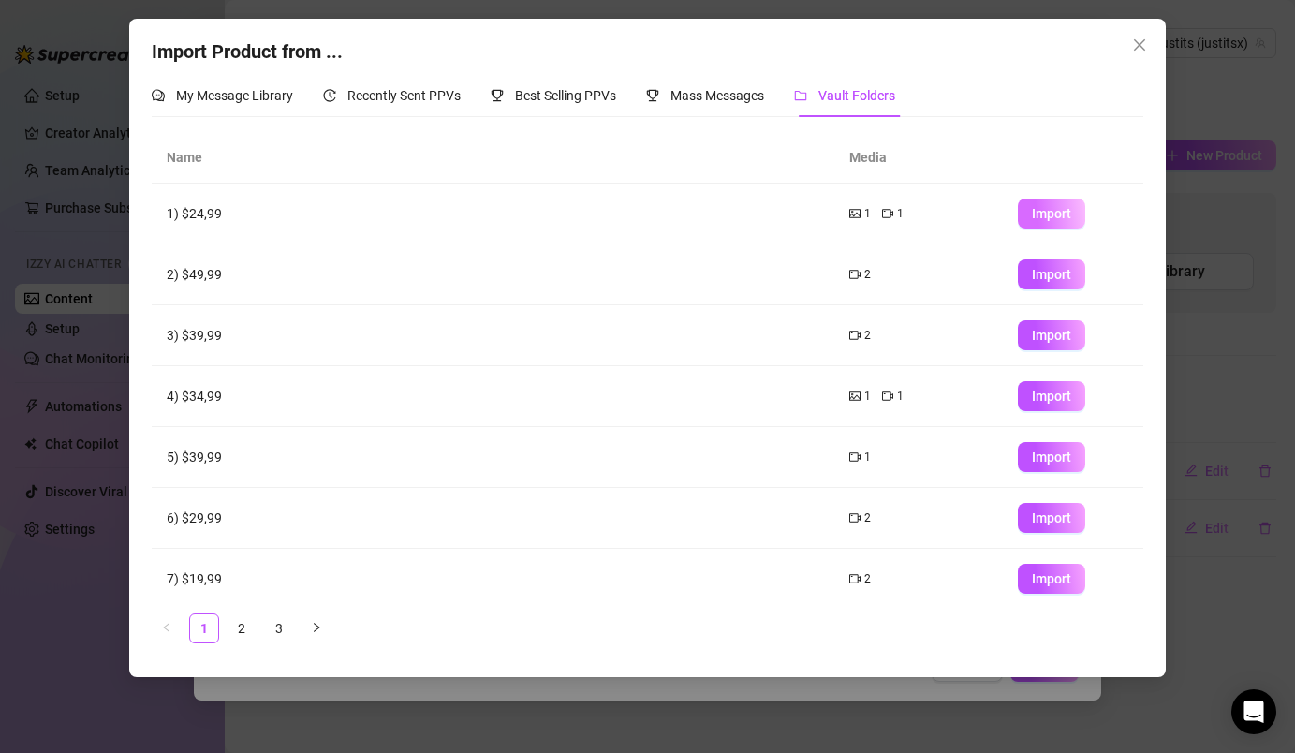
click at [1034, 213] on span "Import" at bounding box center [1051, 213] width 39 height 15
type textarea "Type your message here..."
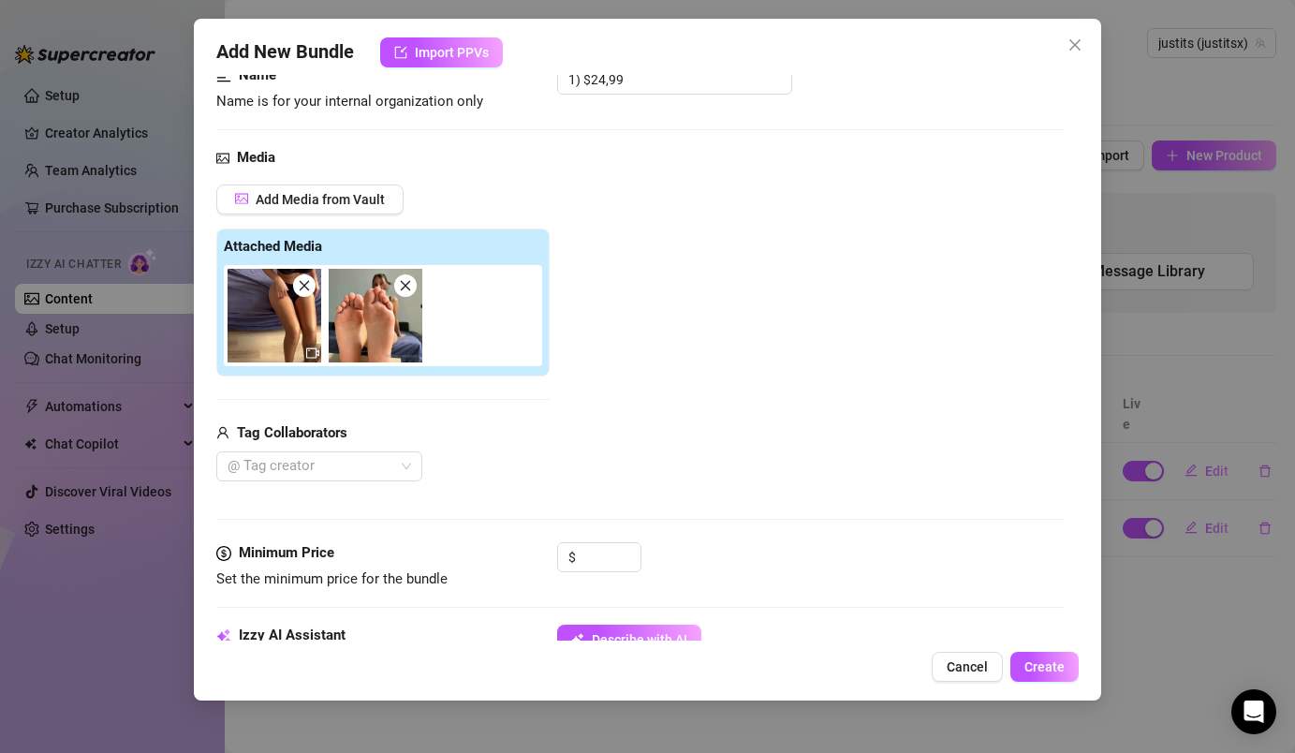
scroll to position [212, 0]
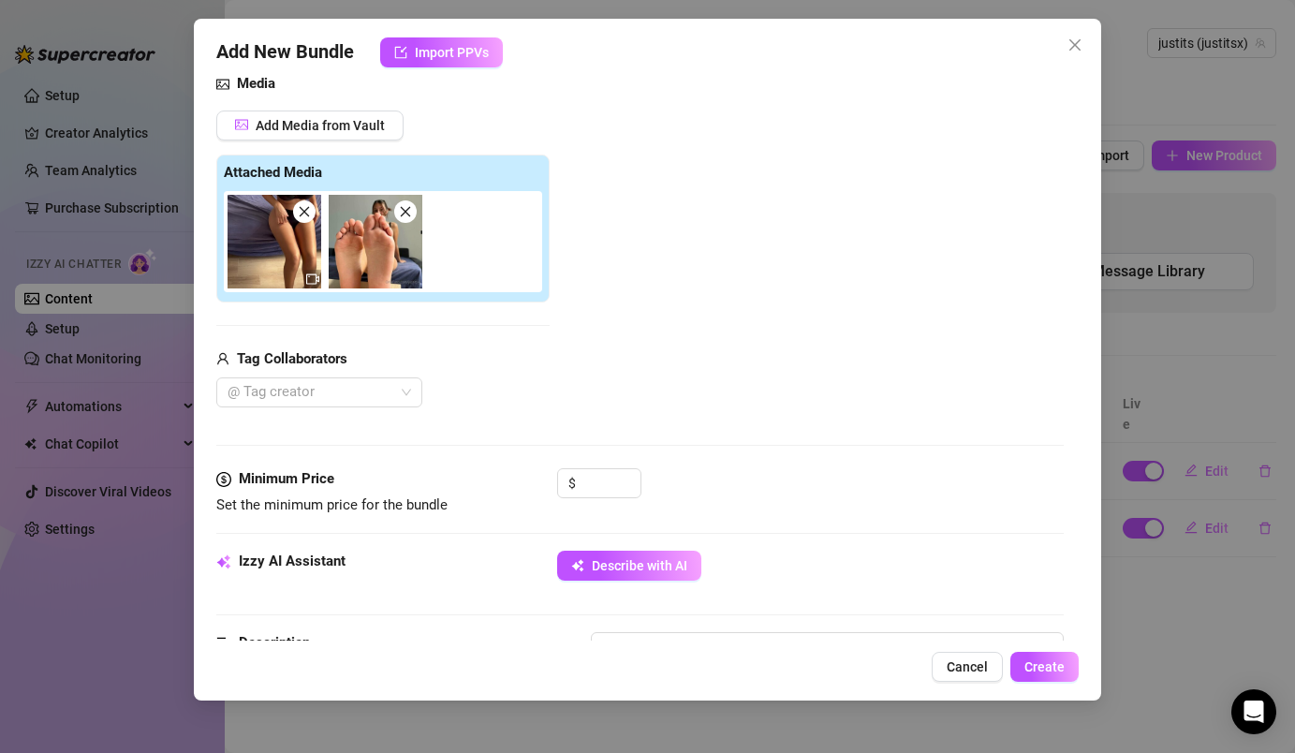
click at [297, 254] on img at bounding box center [275, 242] width 94 height 94
click at [355, 257] on img at bounding box center [376, 242] width 94 height 94
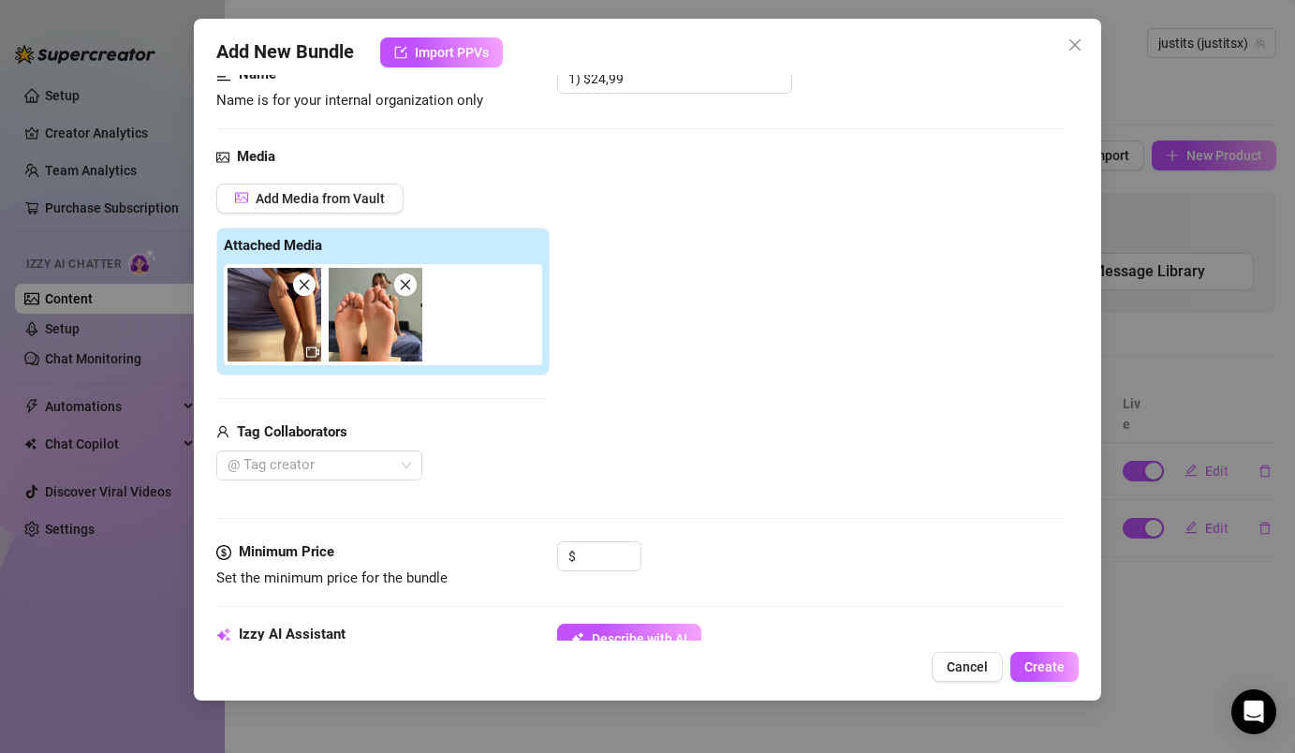
scroll to position [116, 0]
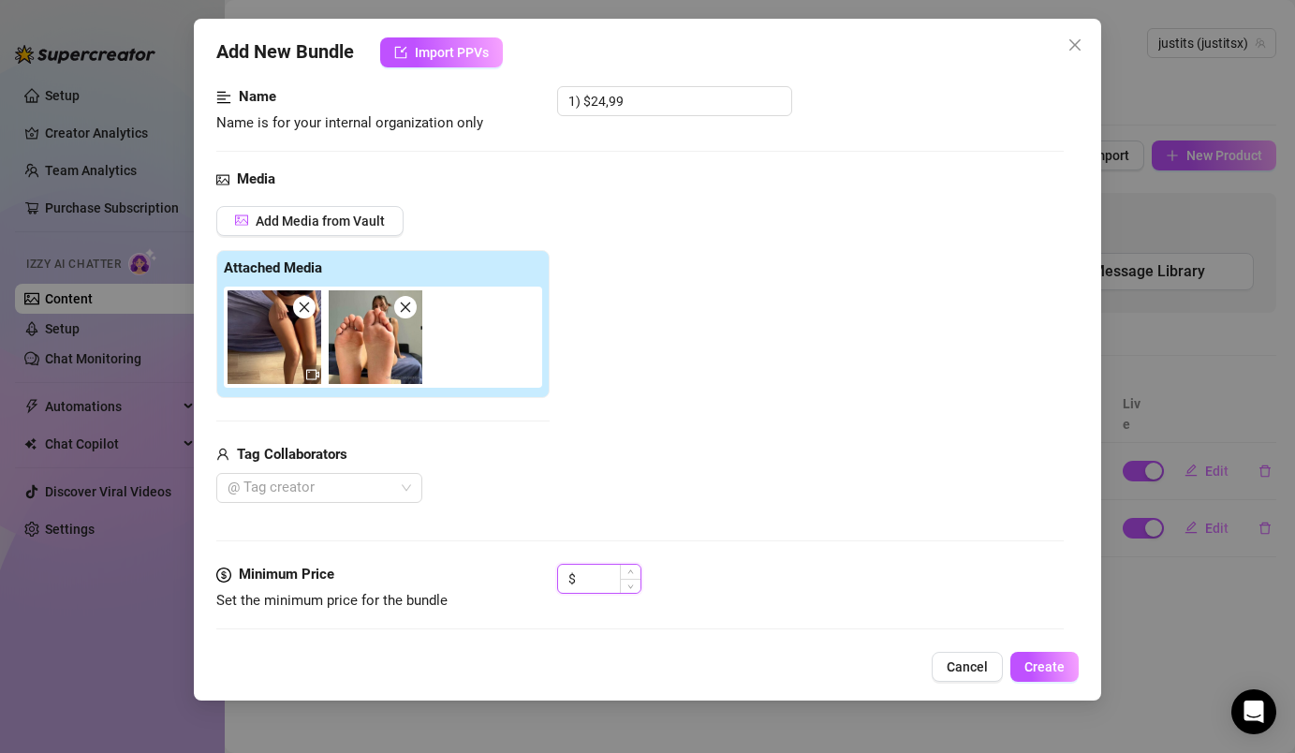
click at [601, 581] on input at bounding box center [610, 579] width 61 height 28
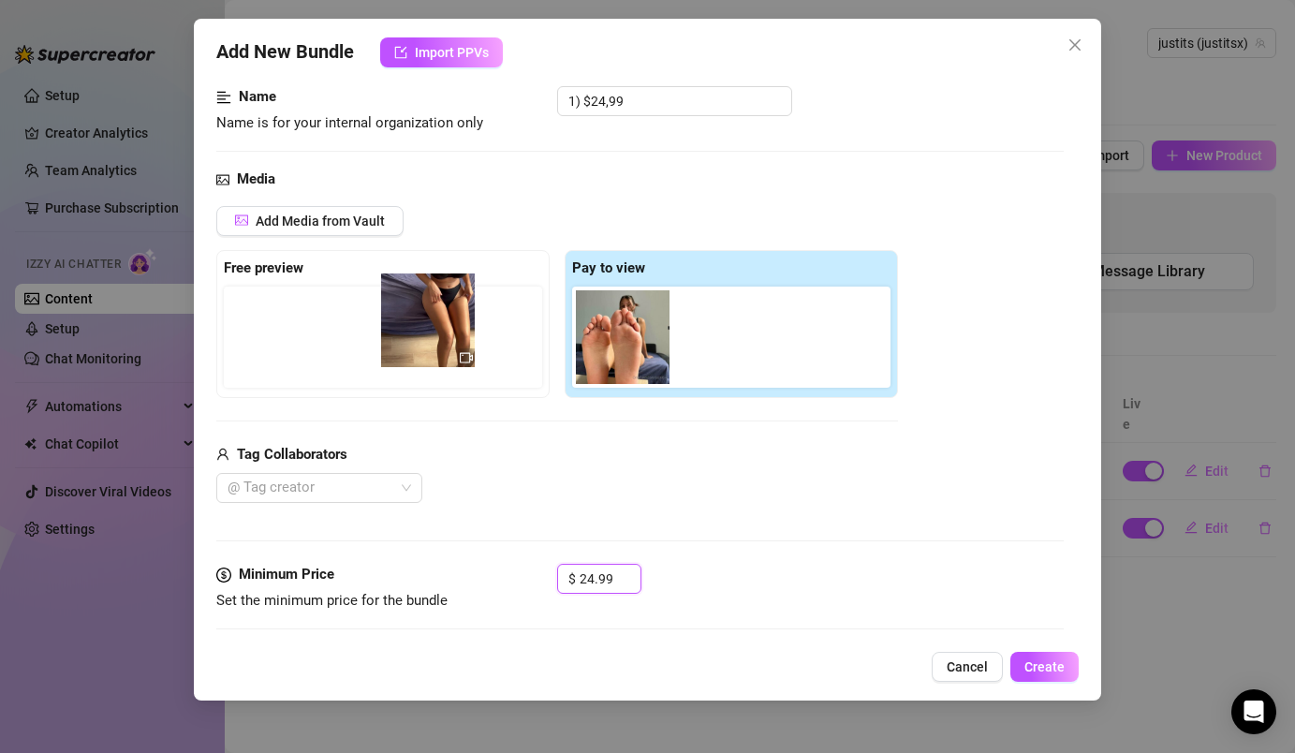
drag, startPoint x: 621, startPoint y: 351, endPoint x: 404, endPoint y: 327, distance: 217.7
click at [404, 327] on div "Free preview Pay to view" at bounding box center [557, 324] width 682 height 148
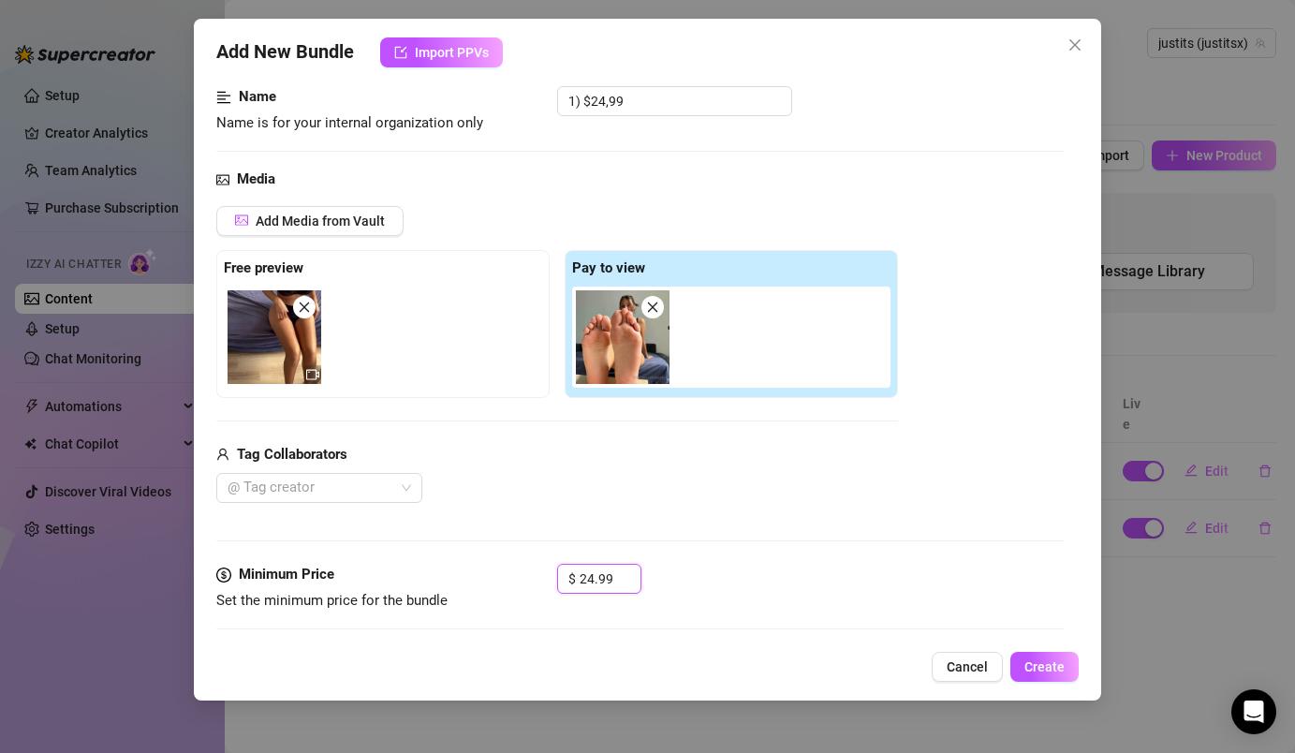
type input "24.99"
click at [561, 213] on div "Add Media from Vault" at bounding box center [557, 228] width 682 height 44
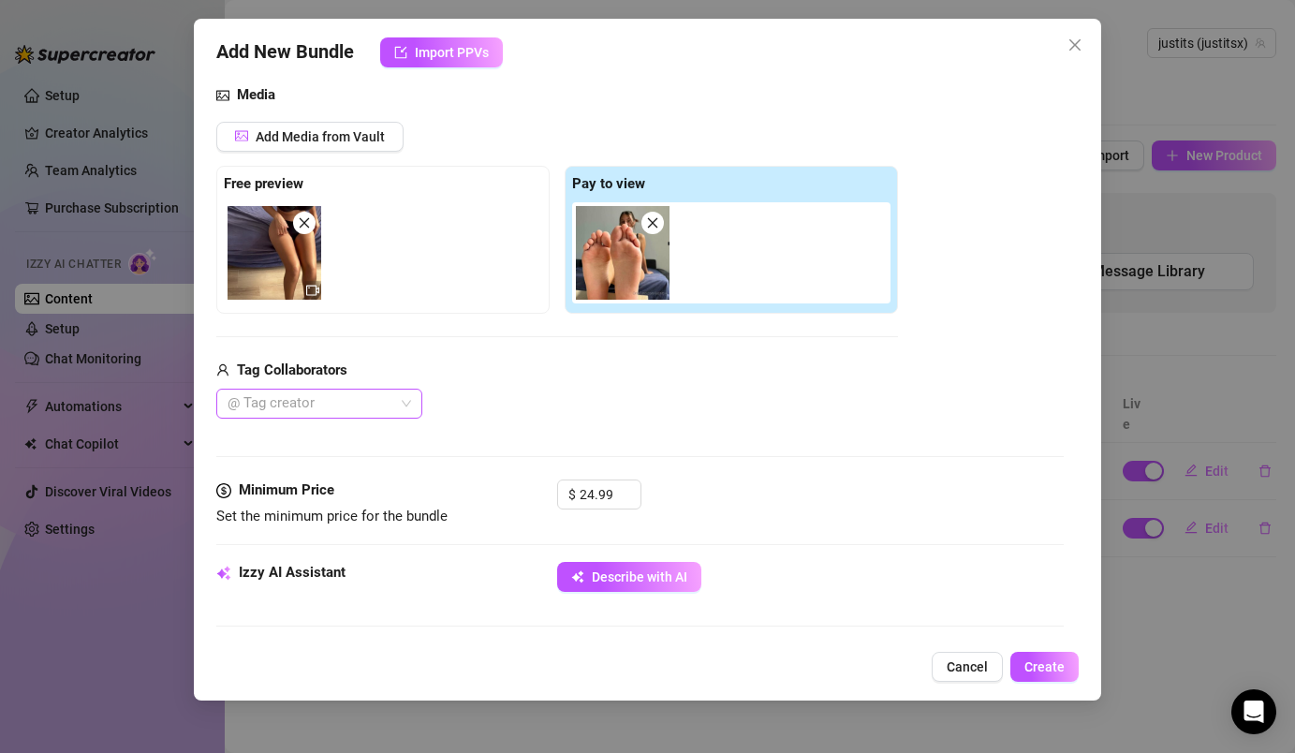
click at [399, 411] on div "@ Tag creator" at bounding box center [319, 404] width 206 height 30
click at [382, 449] on div "[PERSON_NAME]" at bounding box center [319, 441] width 176 height 21
click at [559, 365] on div "Tag Collaborators" at bounding box center [557, 371] width 682 height 22
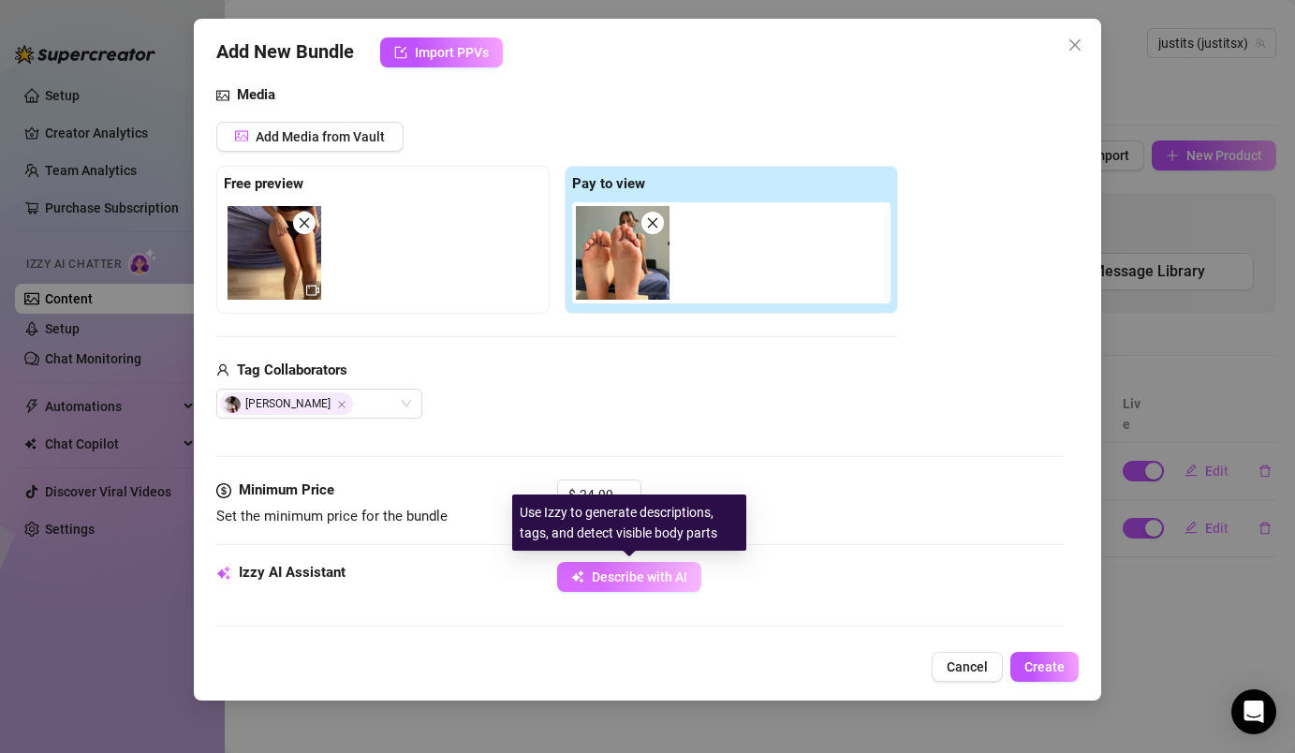
click at [578, 569] on span "button" at bounding box center [577, 576] width 13 height 15
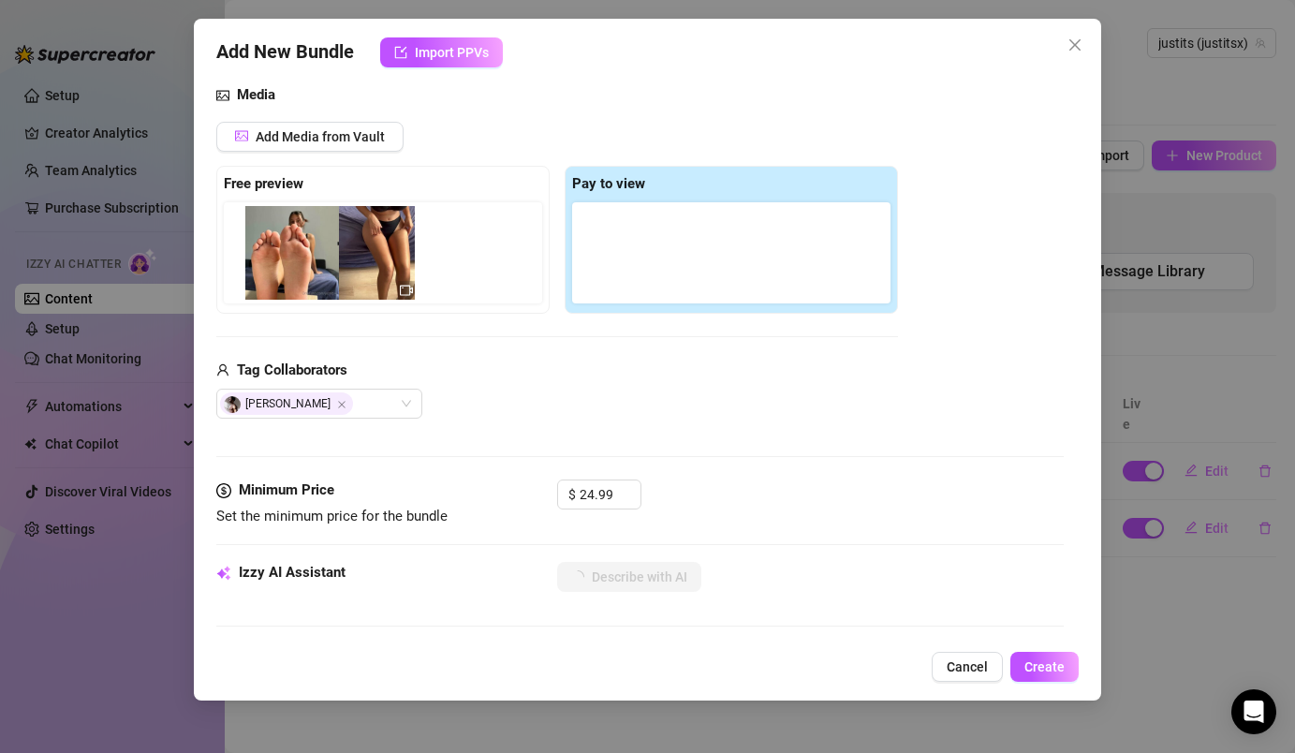
drag, startPoint x: 602, startPoint y: 259, endPoint x: 257, endPoint y: 253, distance: 344.6
click at [258, 254] on div "Free preview Pay to view" at bounding box center [557, 240] width 682 height 148
type textarea "[PERSON_NAME]"
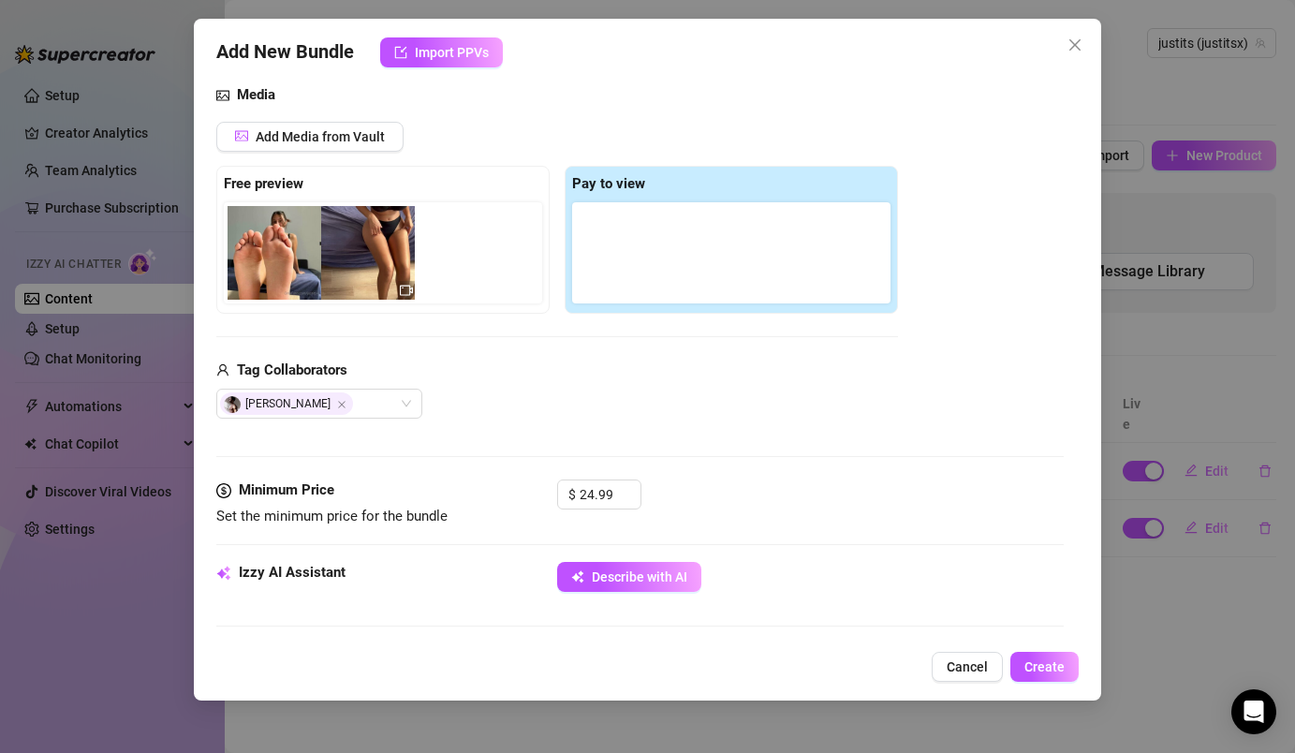
type textarea "[PERSON_NAME] sits"
type textarea "[PERSON_NAME] sits on"
type textarea "[PERSON_NAME] sits on a"
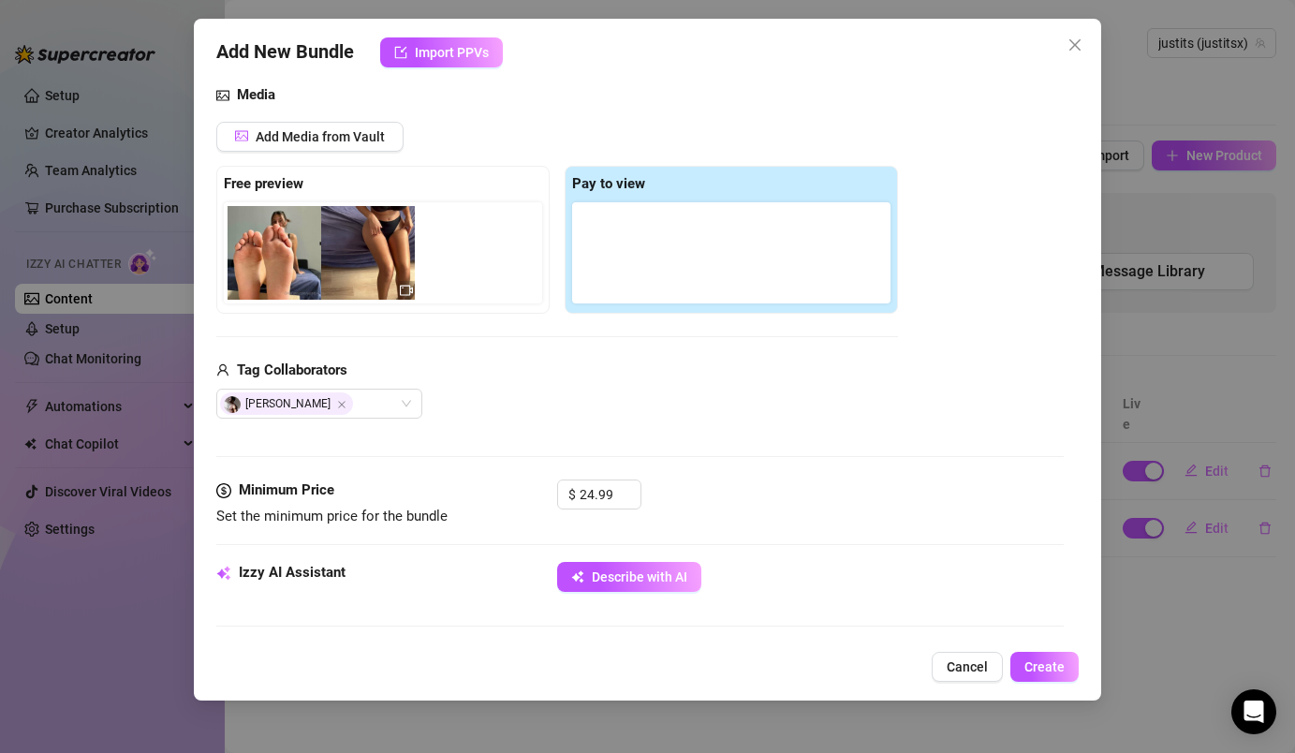
type textarea "[PERSON_NAME] sits on a"
type textarea "[PERSON_NAME] sits on a bed"
type textarea "[PERSON_NAME] sits on a bed in"
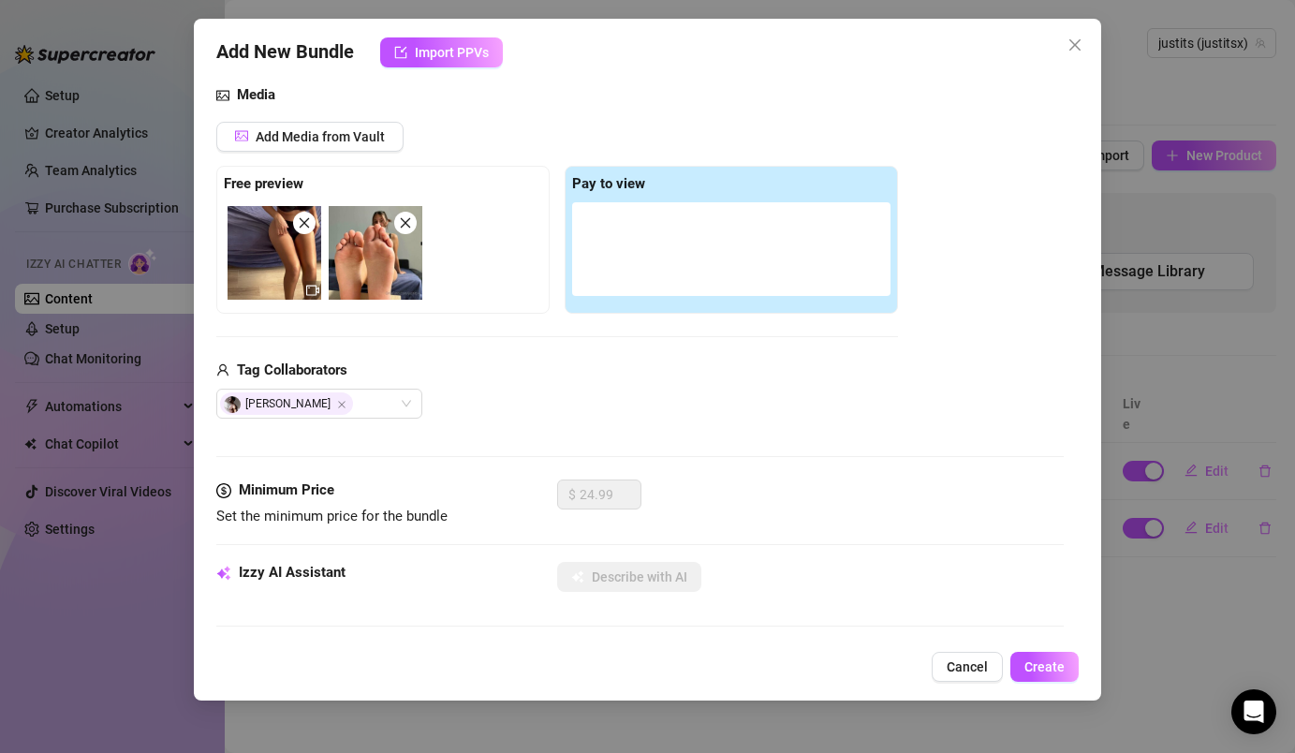
type textarea "[PERSON_NAME] sits on a bed in a"
type textarea "[PERSON_NAME] sits on a bed in a black"
type textarea "[PERSON_NAME] sits on a bed in a black bra,"
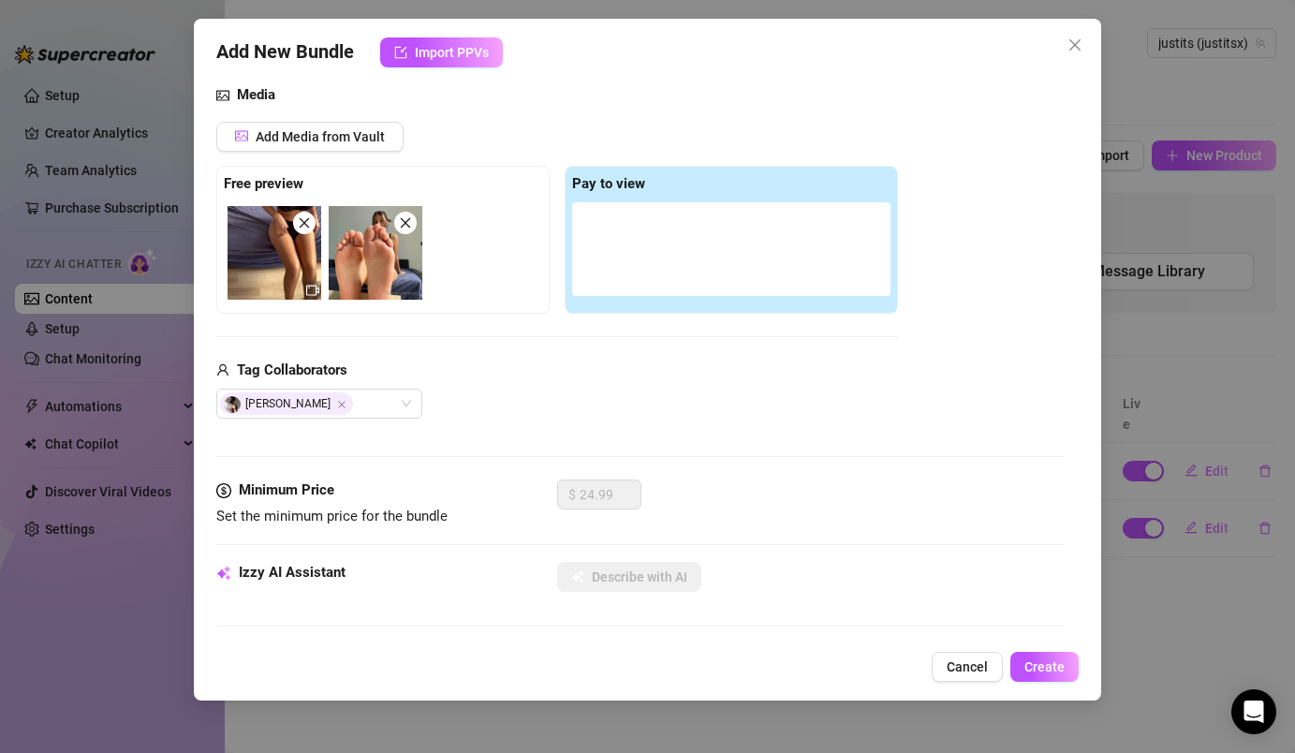
type textarea "[PERSON_NAME] sits on a bed in a black bra,"
type textarea "[PERSON_NAME] sits on a bed in a black bra, stretching"
type textarea "[PERSON_NAME] sits on a bed in a black bra, stretching her"
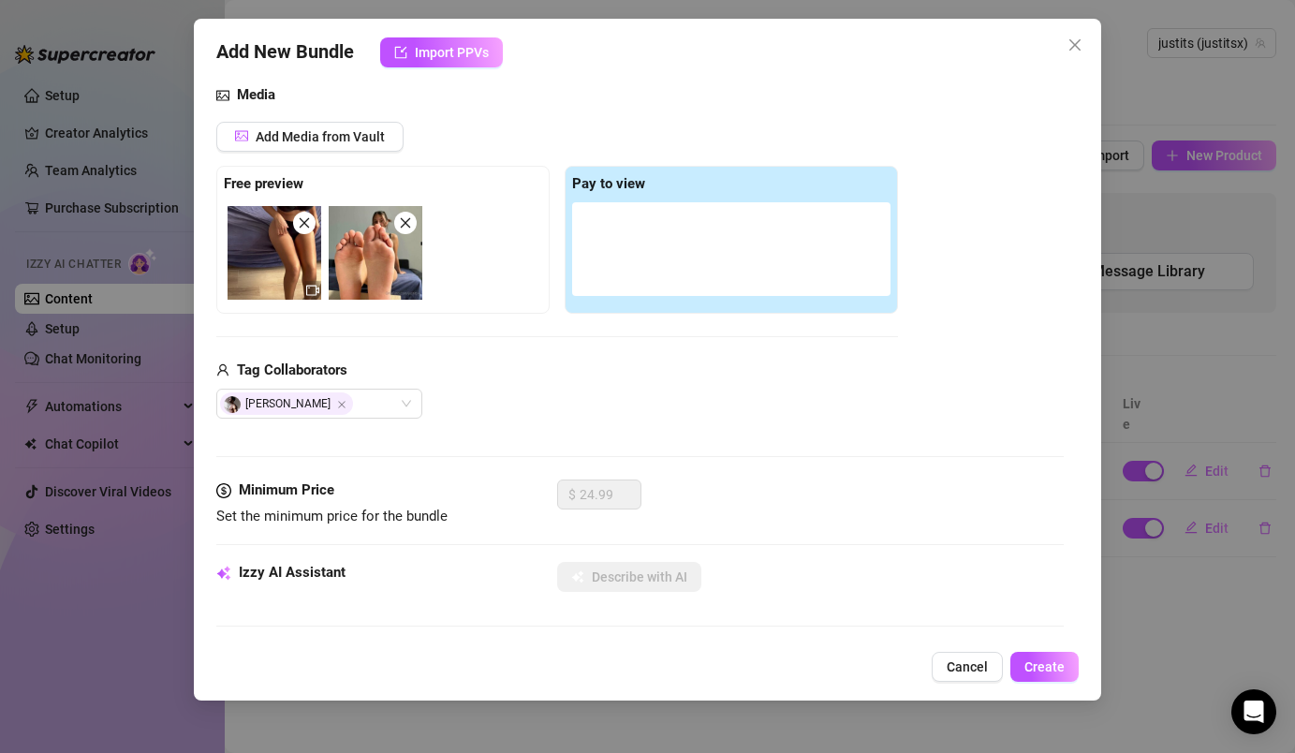
type textarea "[PERSON_NAME] sits on a bed in a black bra, stretching her legs"
type textarea "[PERSON_NAME] sits on a bed in a black bra, stretching her legs forward"
type textarea "[PERSON_NAME] sits on a bed in a black bra, stretching her legs forward with"
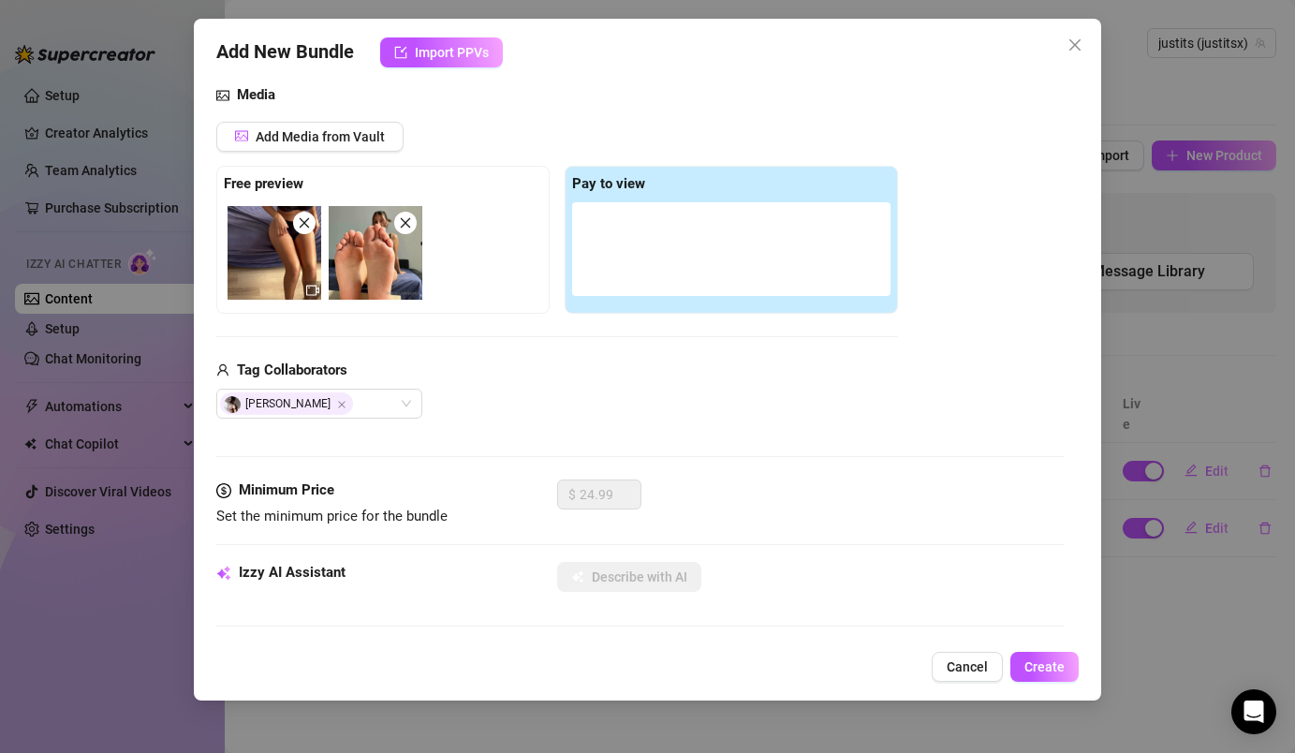
type textarea "[PERSON_NAME] sits on a bed in a black bra, stretching her legs forward with"
type textarea "[PERSON_NAME] sits on a bed in a black bra, stretching her legs forward with bo…"
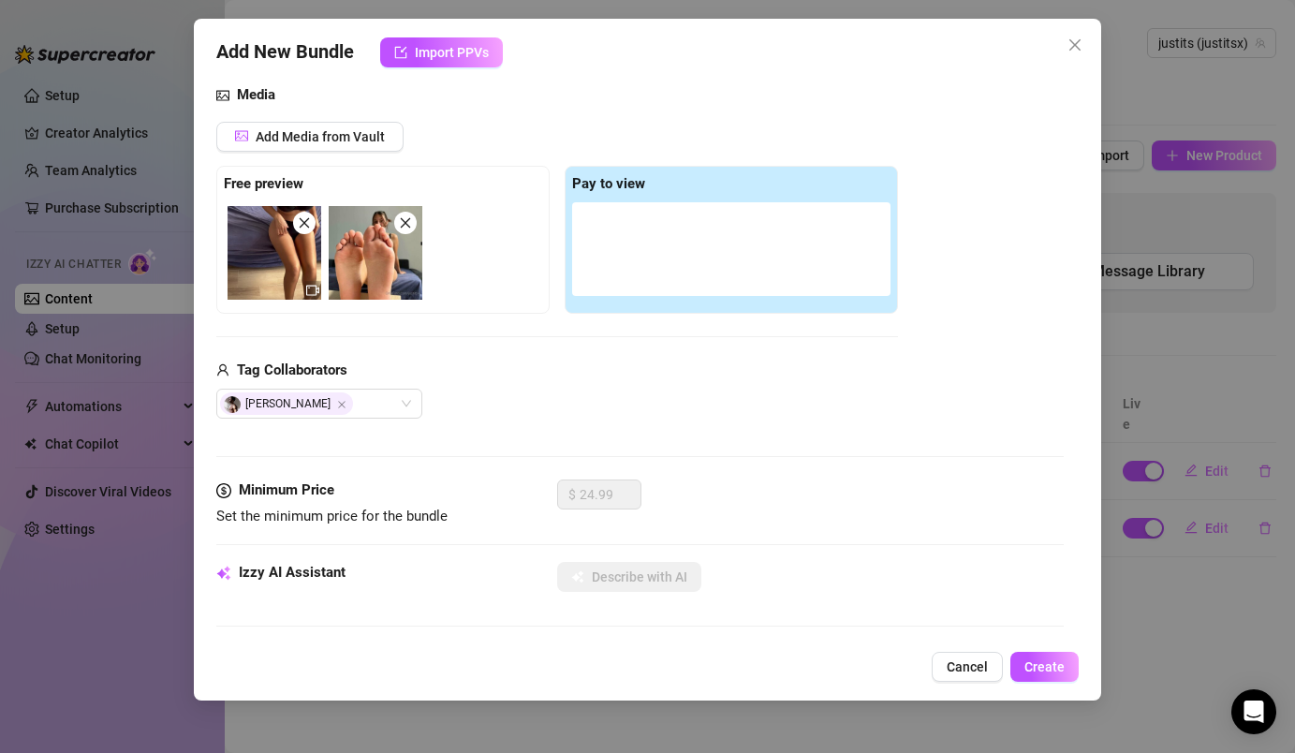
type textarea "[PERSON_NAME] sits on a bed in a black bra, stretching her legs forward with bo…"
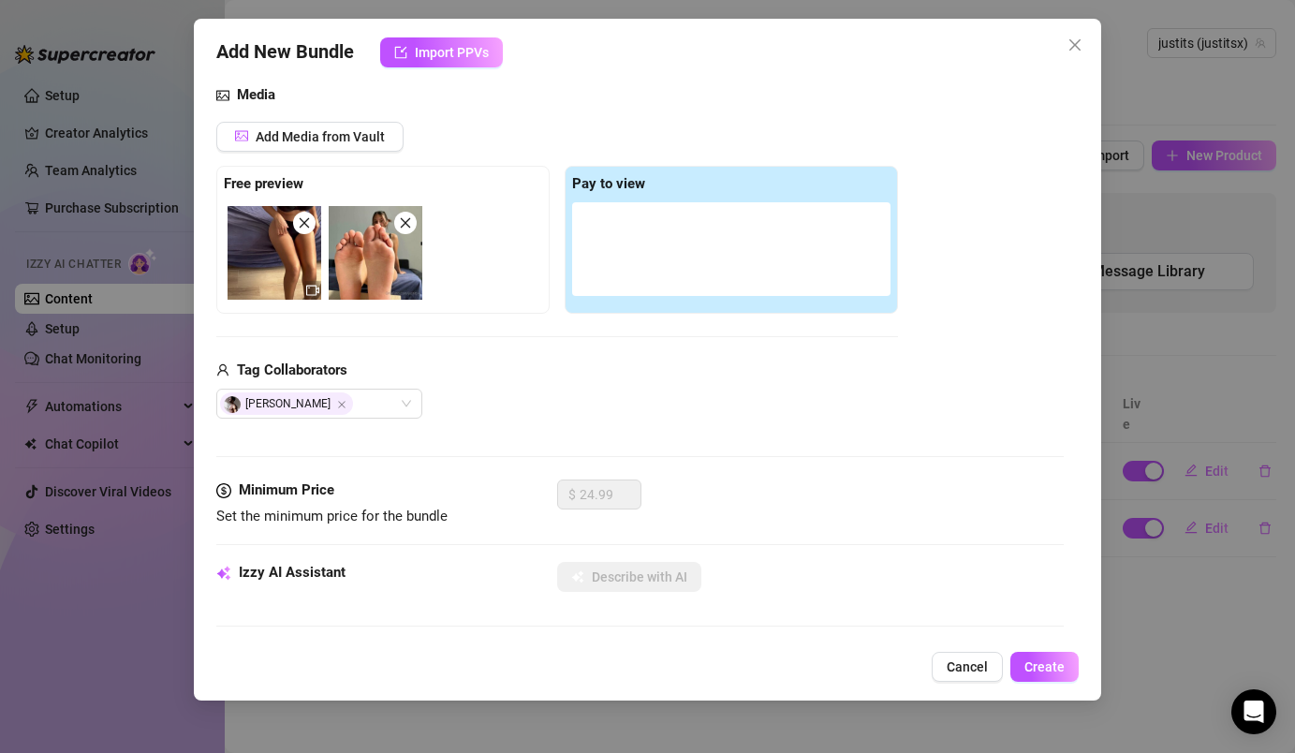
type textarea "[PERSON_NAME] sits on a bed in a black bra, stretching her legs forward with bo…"
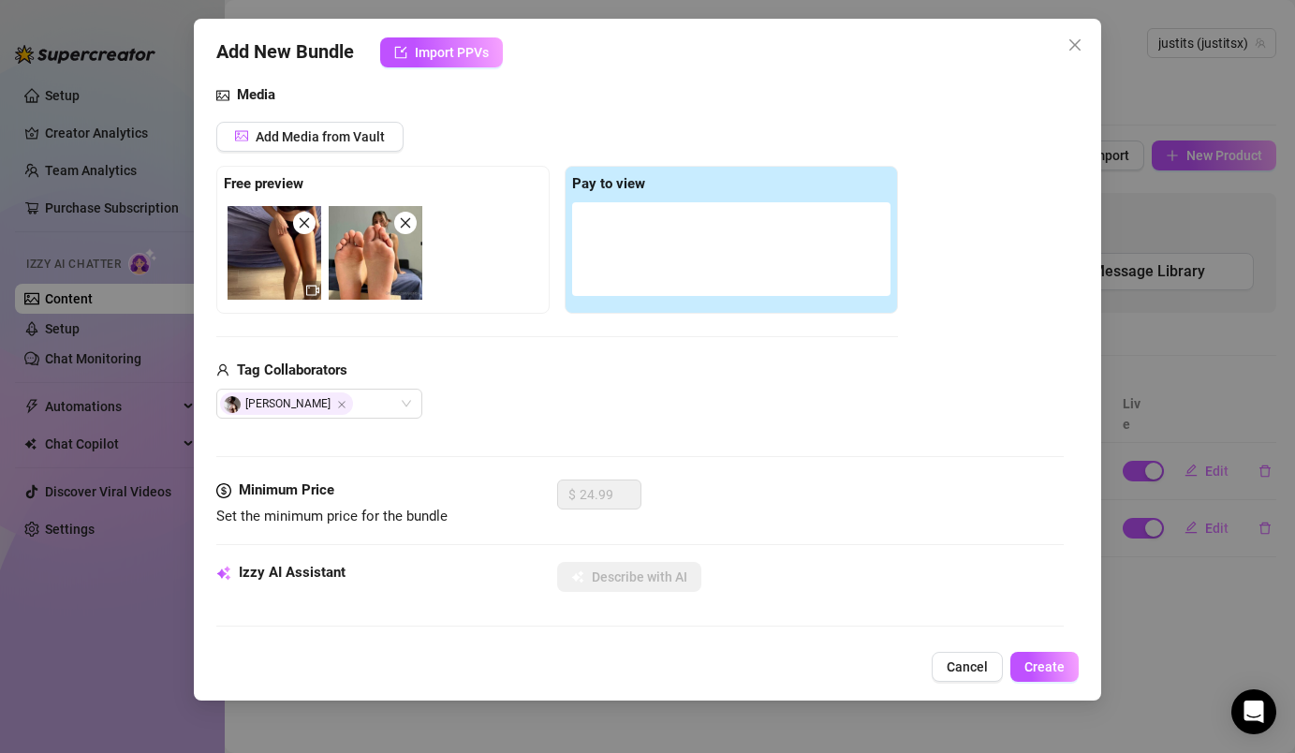
type textarea "[PERSON_NAME] sits on a bed in a black bra, stretching her legs forward with bo…"
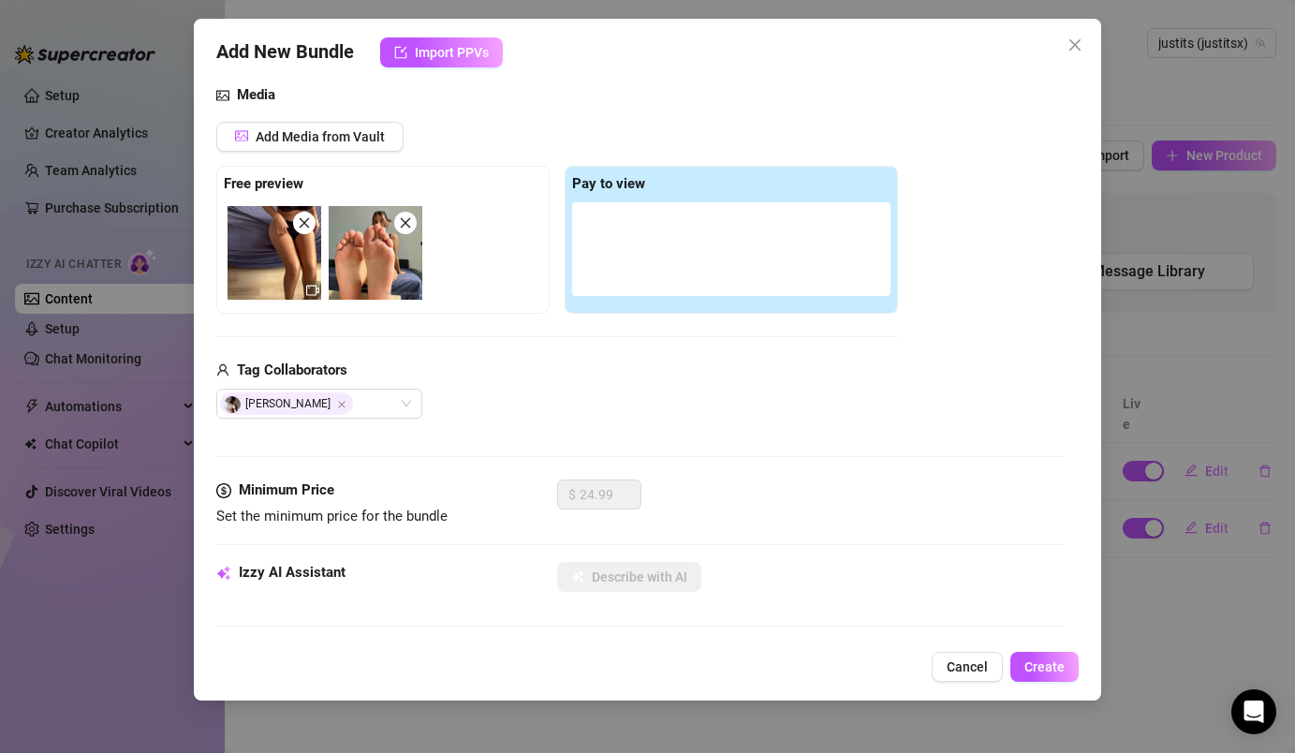
type textarea "[PERSON_NAME] sits on a bed in a black bra, stretching her legs forward with bo…"
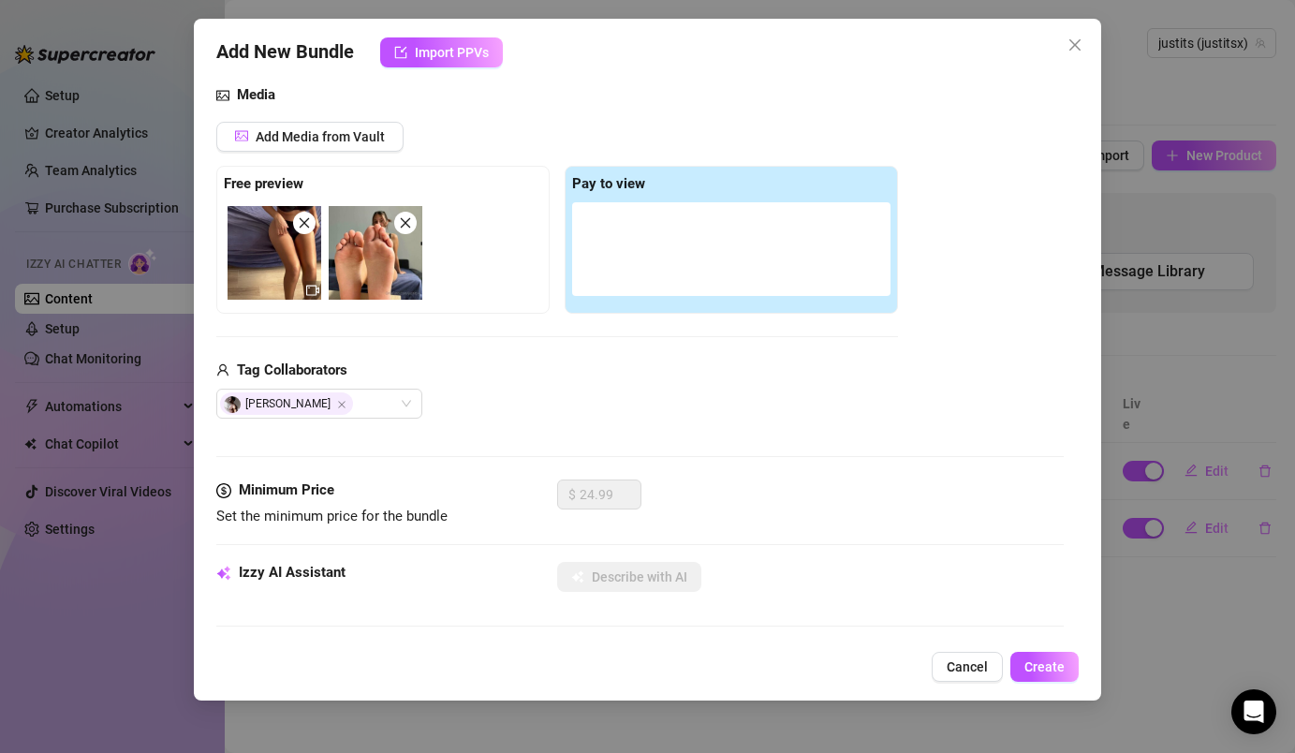
type textarea "[PERSON_NAME] sits on a bed in a black bra, stretching her legs forward with bo…"
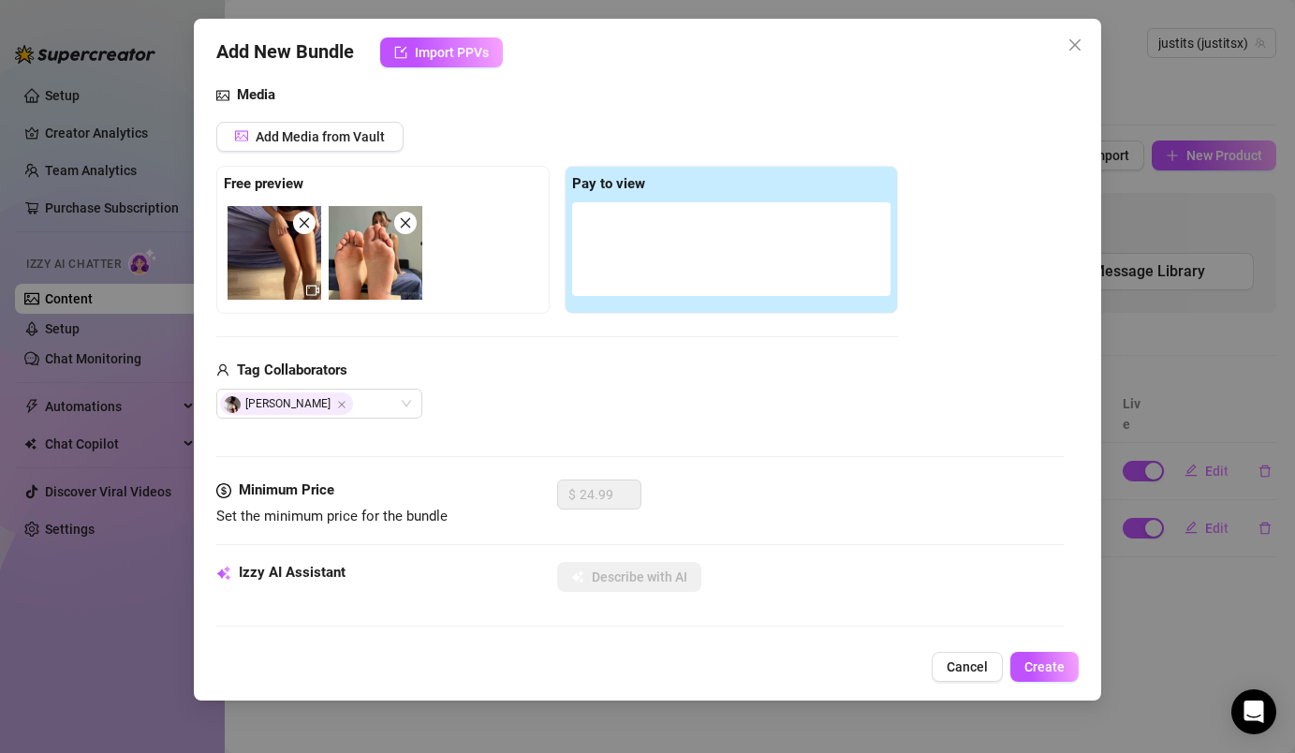
type textarea "[PERSON_NAME] sits on a bed in a black bra, stretching her legs forward with bo…"
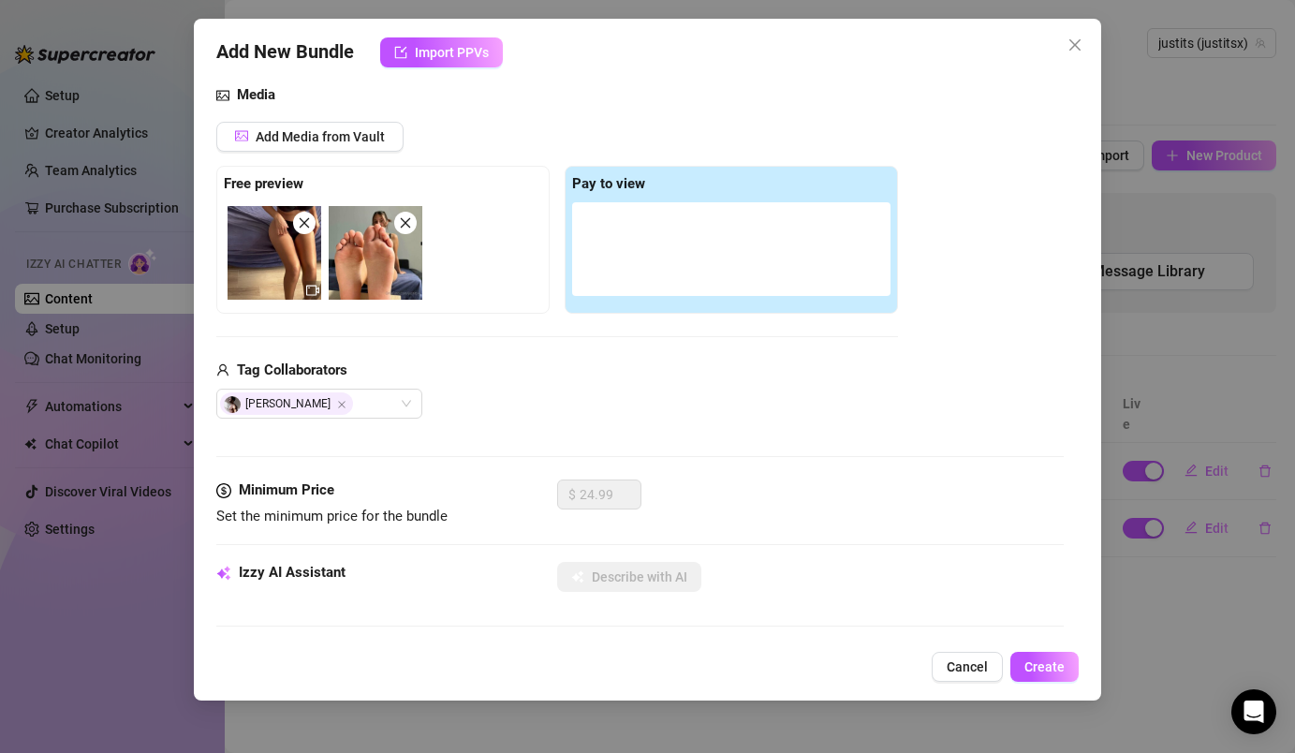
type textarea "[PERSON_NAME] sits on a bed in a black bra, stretching her legs forward with bo…"
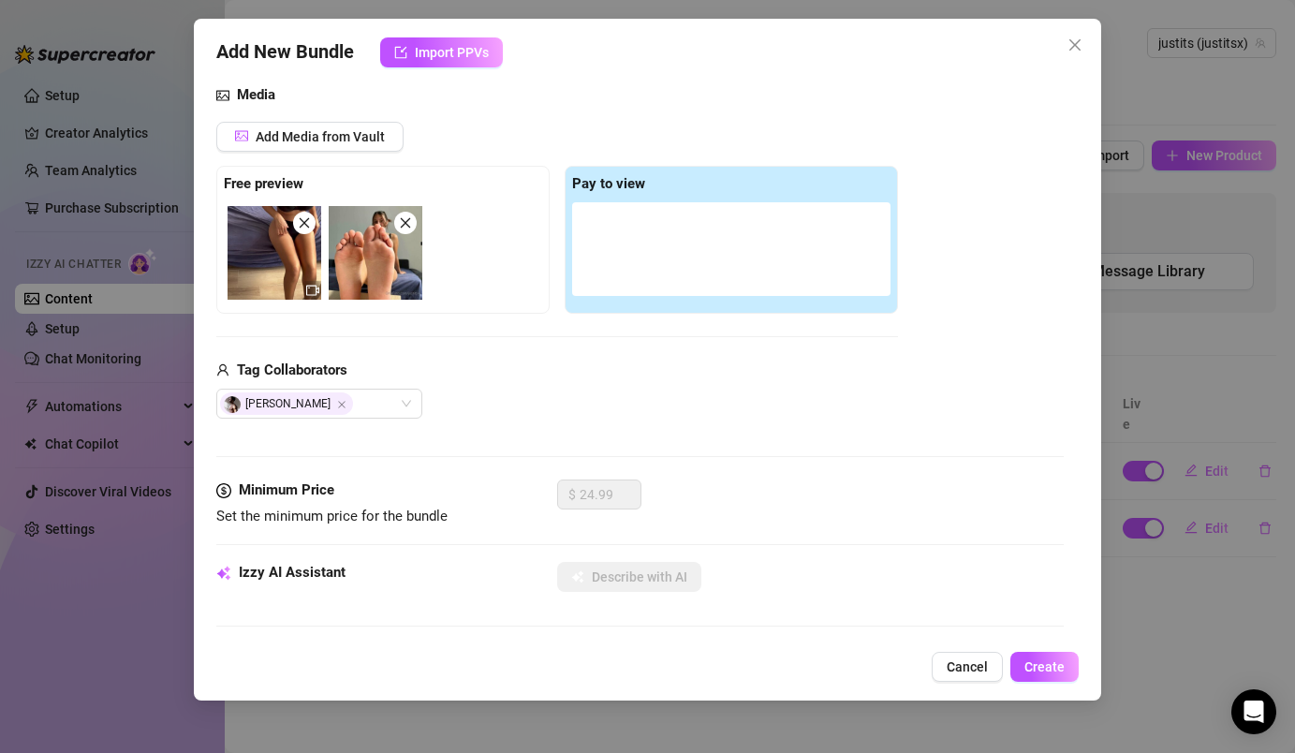
type textarea "[PERSON_NAME] sits on a bed in a black bra, stretching her legs forward with bo…"
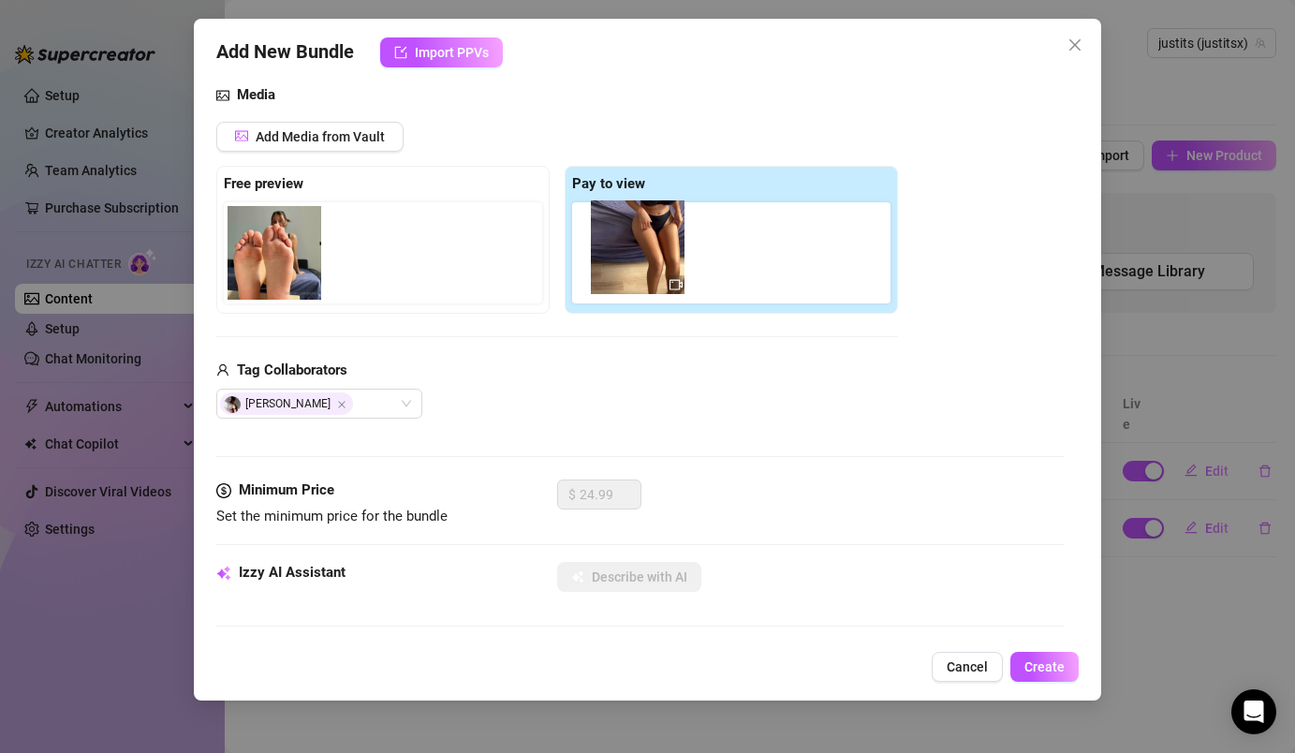
drag, startPoint x: 292, startPoint y: 264, endPoint x: 658, endPoint y: 255, distance: 366.2
click at [658, 255] on div "Free preview Pay to view" at bounding box center [557, 240] width 682 height 148
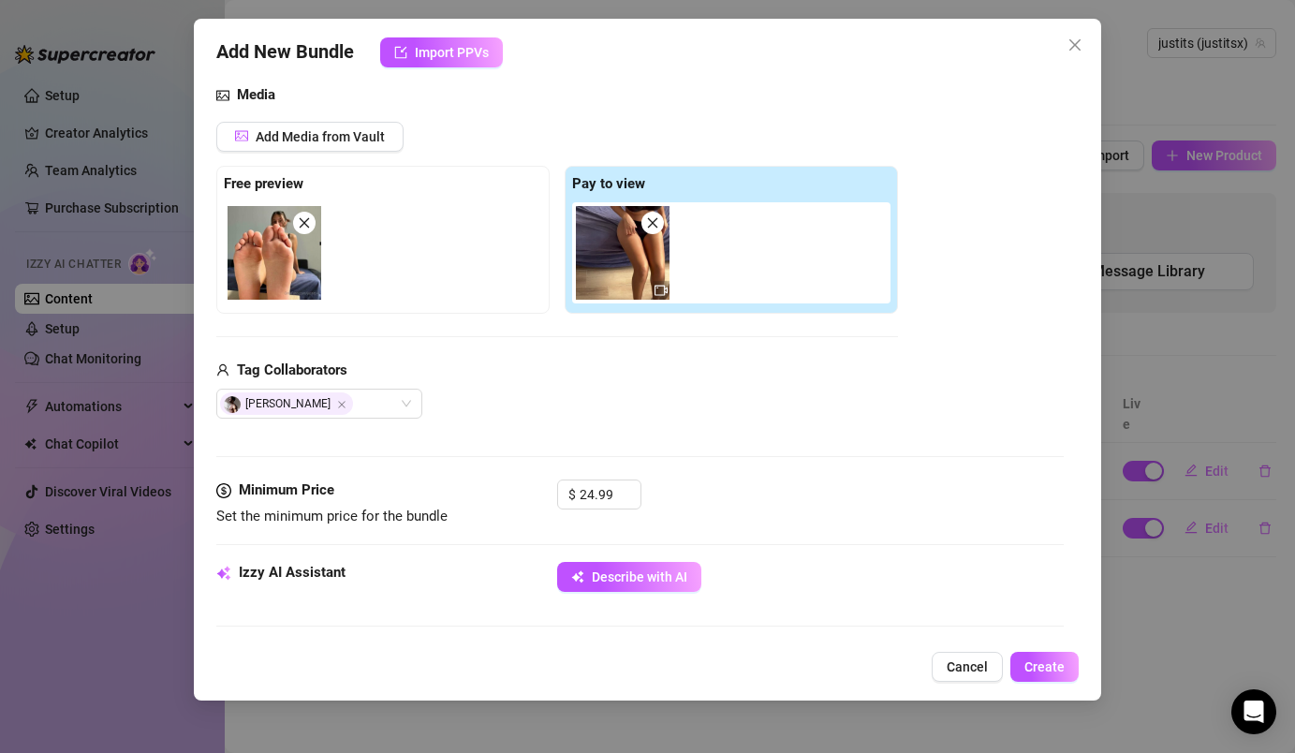
scroll to position [322, 0]
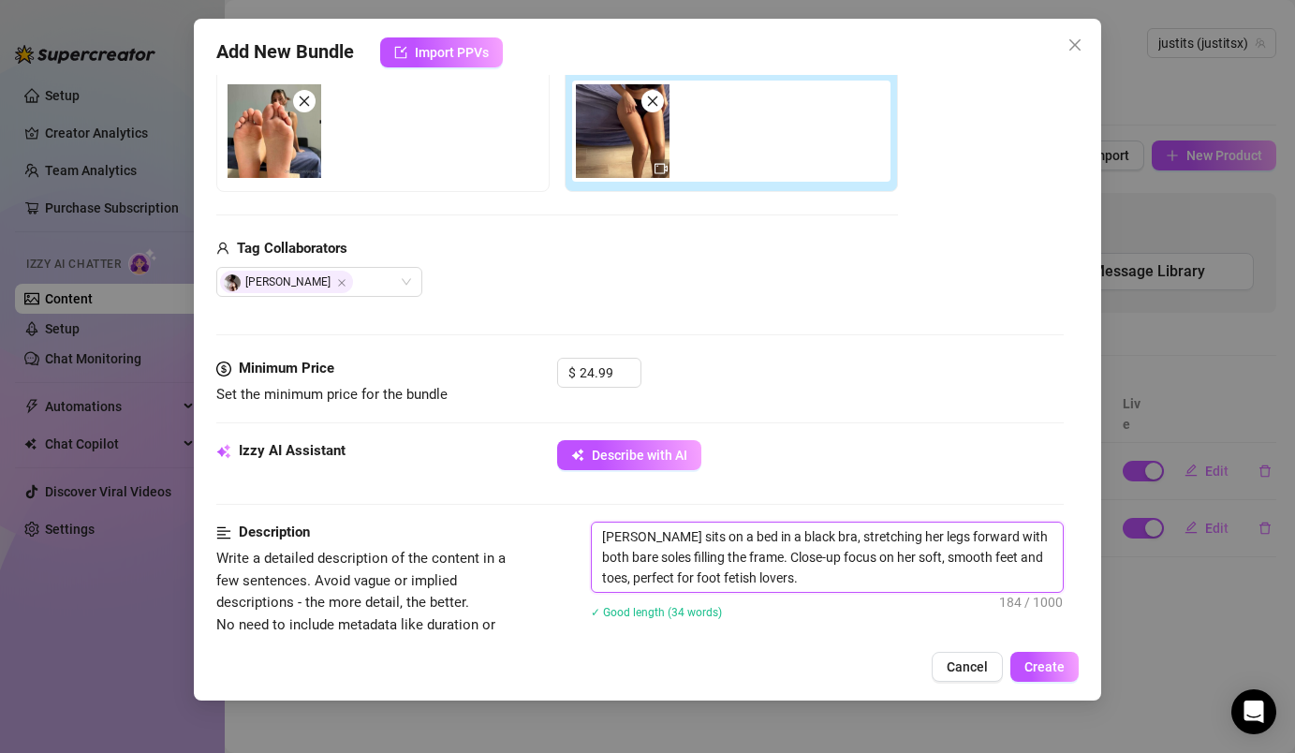
click at [631, 541] on textarea "[PERSON_NAME] sits on a bed in a black bra, stretching her legs forward with bo…" at bounding box center [827, 556] width 470 height 69
type textarea "[PERSON_NAME] sits on a bed in a black bra, stretching her legs forward with bo…"
type textarea "La sits on a bed in a black bra, stretching her legs forward with both bare sol…"
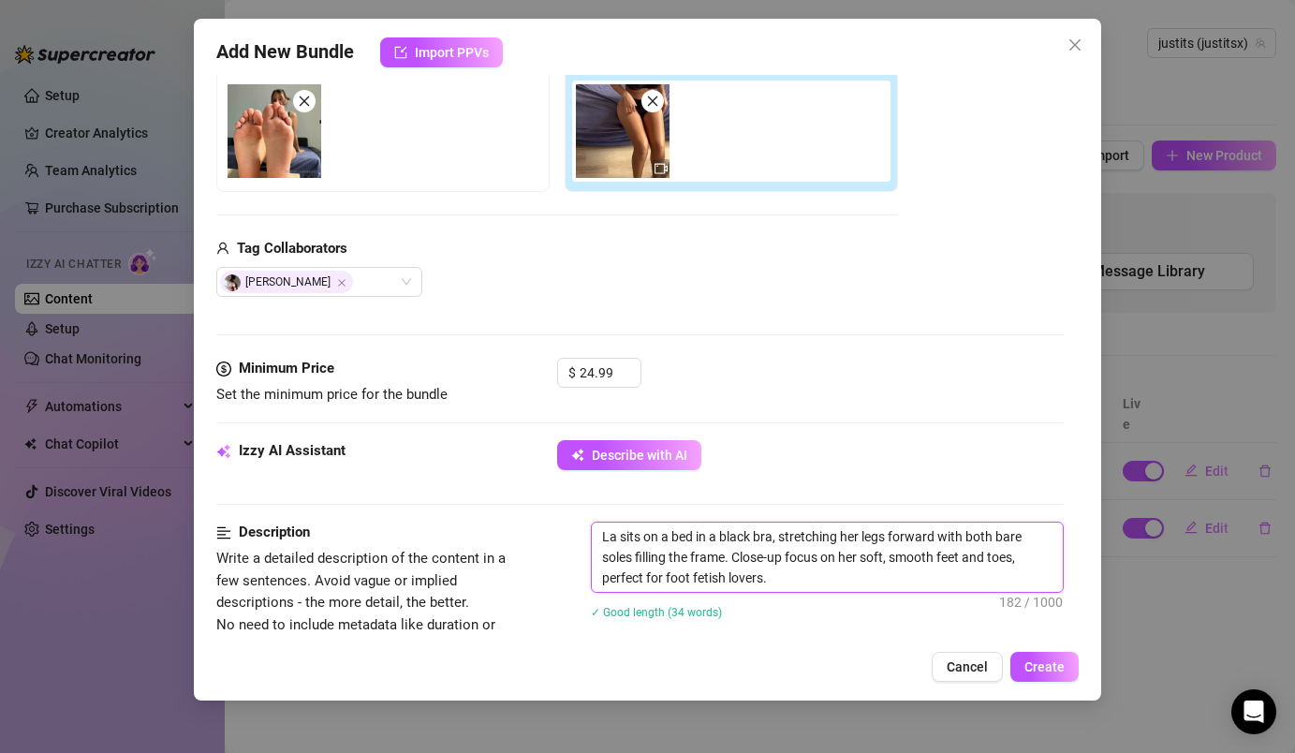
type textarea "L sits on a bed in a black bra, stretching her legs forward with both bare sole…"
type textarea "sits on a bed in a black bra, stretching her legs forward with both bare soles …"
type textarea "I sits on a bed in a black bra, stretching her legs forward with both bare sole…"
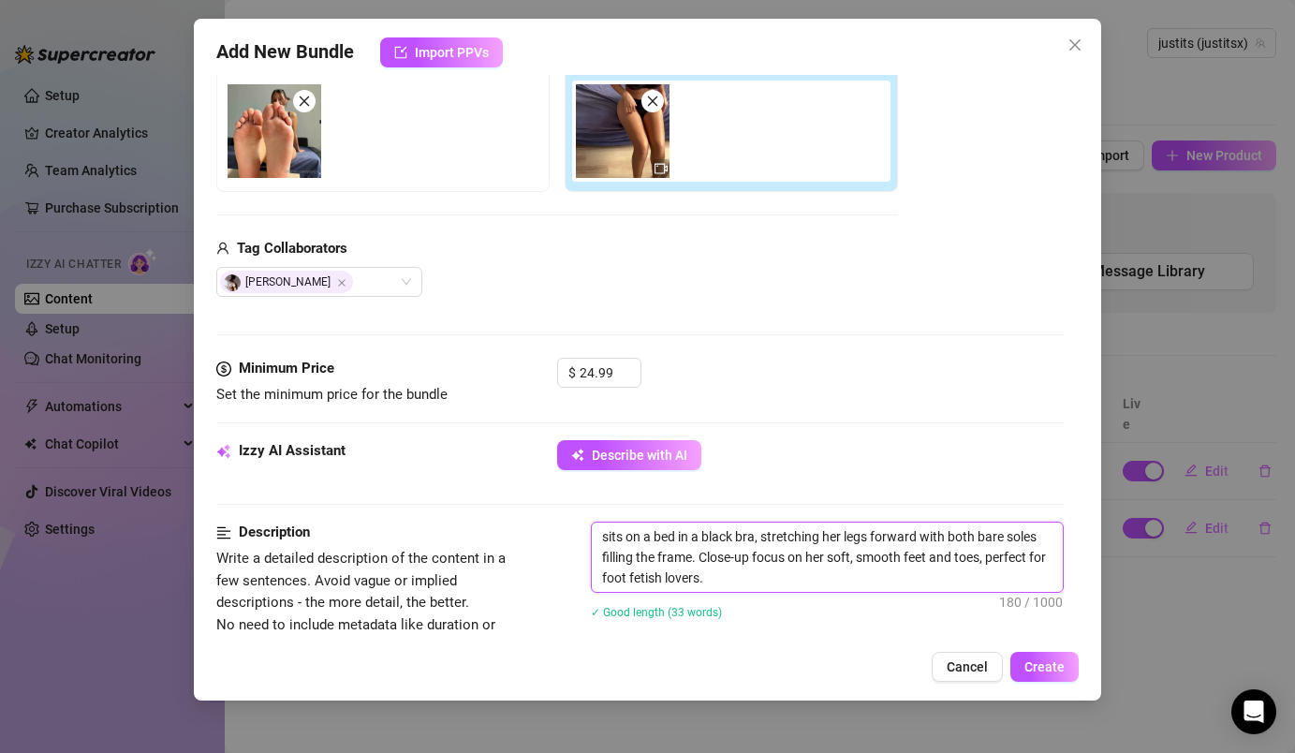
type textarea "I sits on a bed in a black bra, stretching her legs forward with both bare sole…"
click at [632, 541] on textarea "I sits on a bed in a black bra, stretching her legs forward with both bare sole…" at bounding box center [827, 556] width 470 height 69
type textarea "I sitson a bed in a black bra, stretching her legs forward with both bare soles…"
type textarea "I siton a bed in a black bra, stretching her legs forward with both bare soles …"
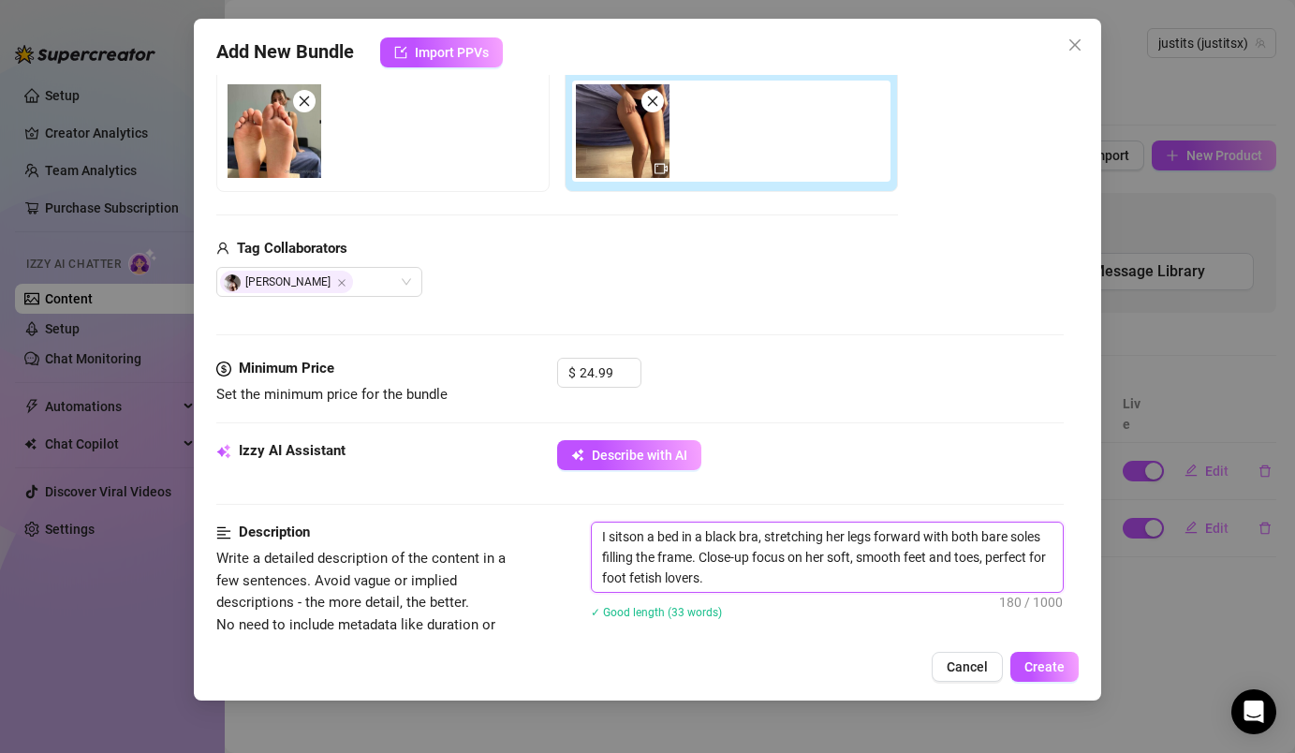
type textarea "I siton a bed in a black bra, stretching her legs forward with both bare soles …"
type textarea "I sit on a bed in a black bra, stretching her legs forward with both bare soles…"
click at [845, 539] on textarea "I sit on a bed in a black bra, stretching her legs forward with both bare soles…" at bounding box center [827, 556] width 470 height 69
type textarea "I sit on a bed in a black bra, stretching he legs forward with both bare soles …"
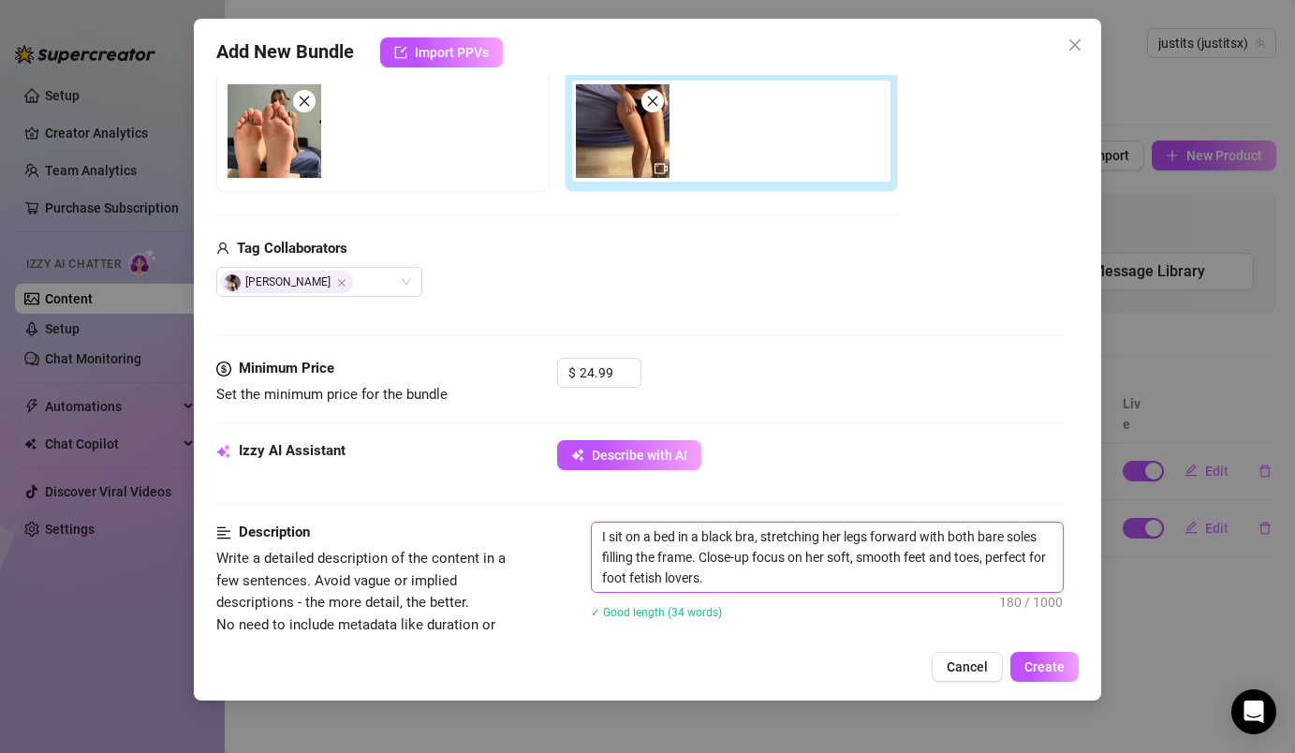
type textarea "I sit on a bed in a black bra, stretching he legs forward with both bare soles …"
type textarea "I sit on a bed in a black bra, stretching h legs forward with both bare soles f…"
type textarea "I sit on a bed in a black bra, stretching legs forward with both bare soles fil…"
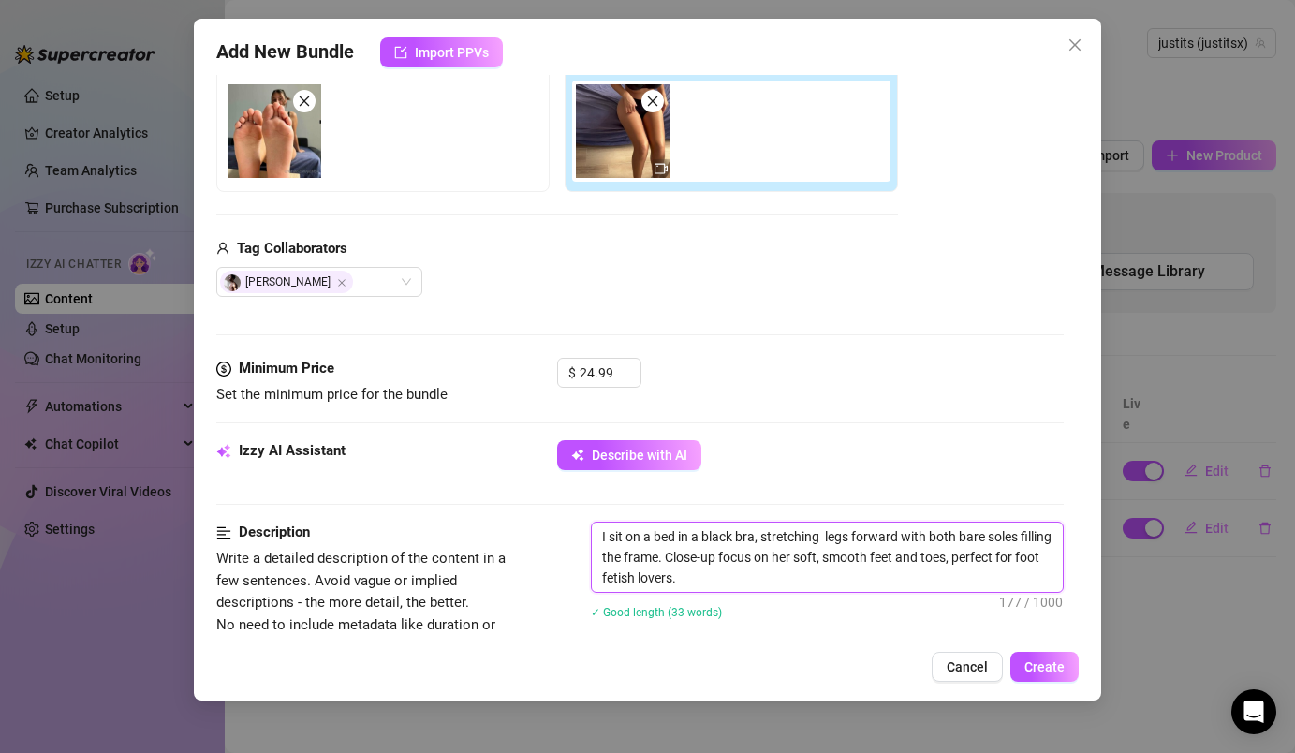
type textarea "I sit on a bed in a black bra, stretching m legs forward with both bare soles f…"
type textarea "I sit on a bed in a black bra, stretching my legs forward with both bare soles …"
click at [831, 558] on textarea "I sit on a bed in a black bra, stretching my legs forward with both bare soles …" at bounding box center [827, 556] width 470 height 69
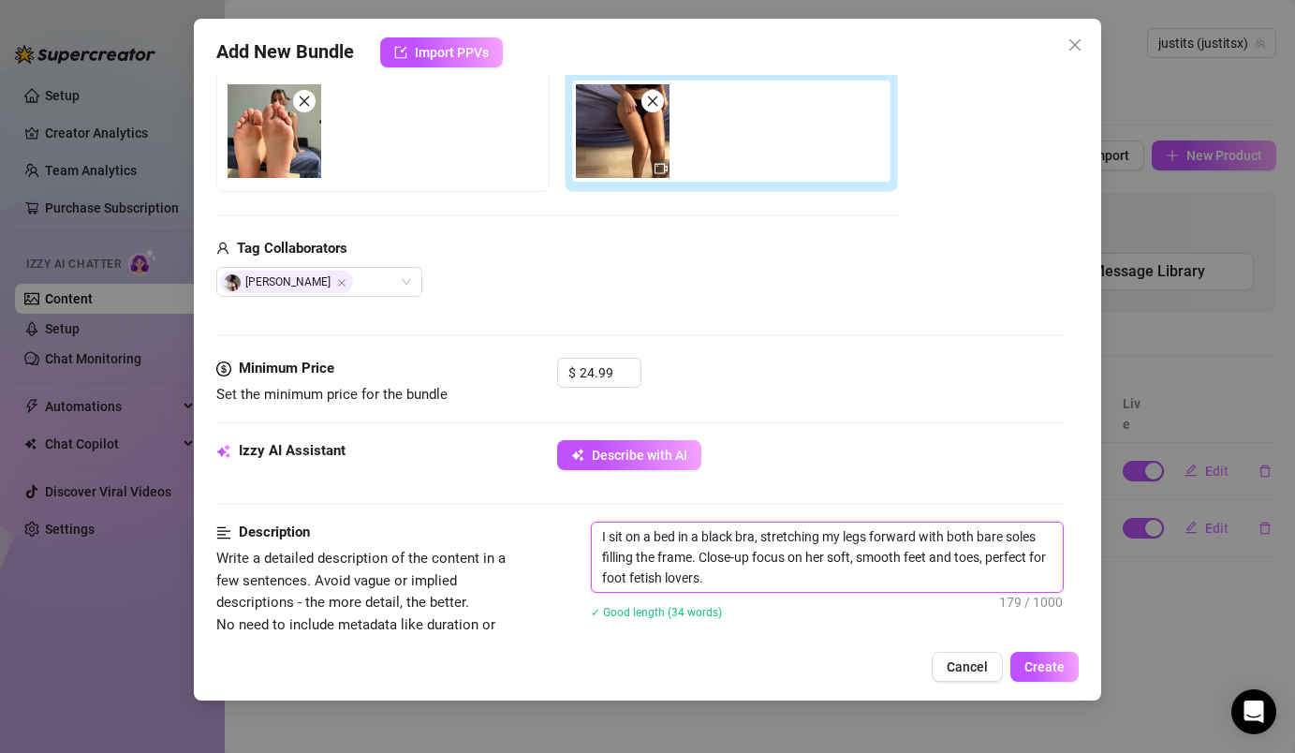
type textarea "I sit on a bed in a black bra, stretching my legs forward with both bare soles …"
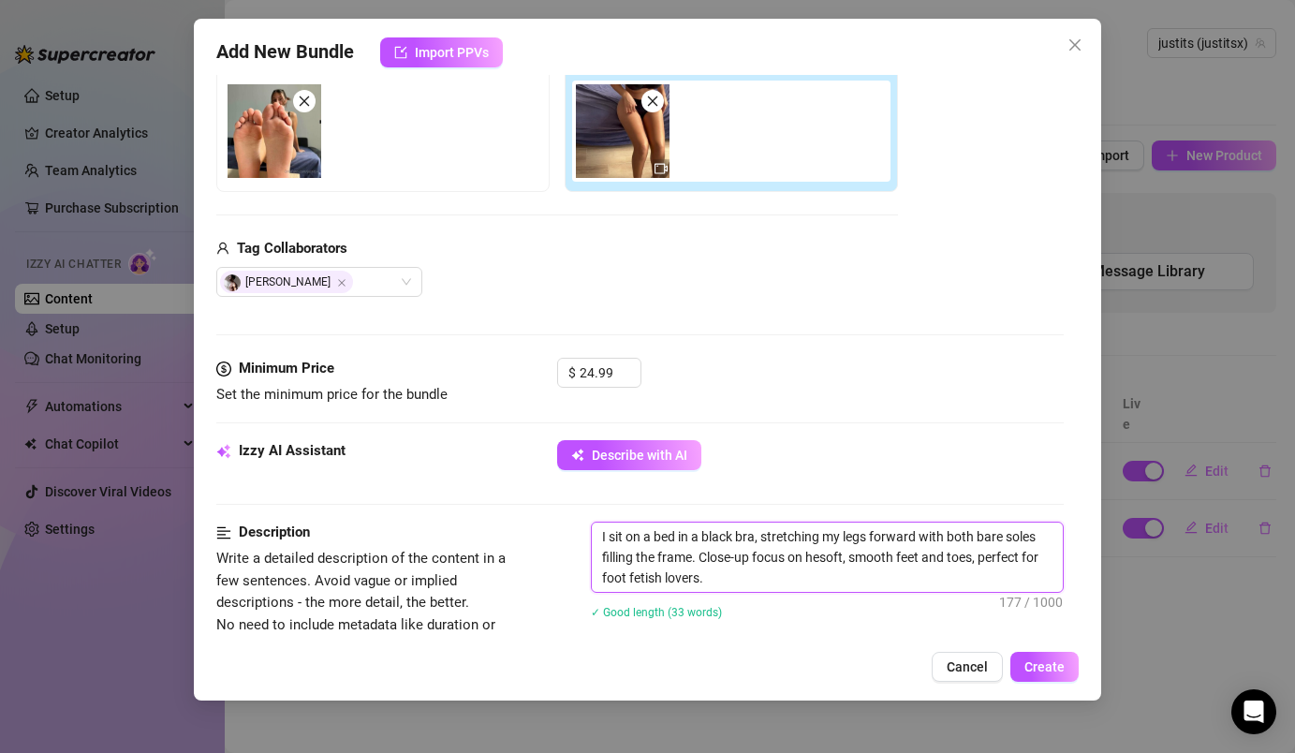
type textarea "I sit on a bed in a black bra, stretching my legs forward with both bare soles …"
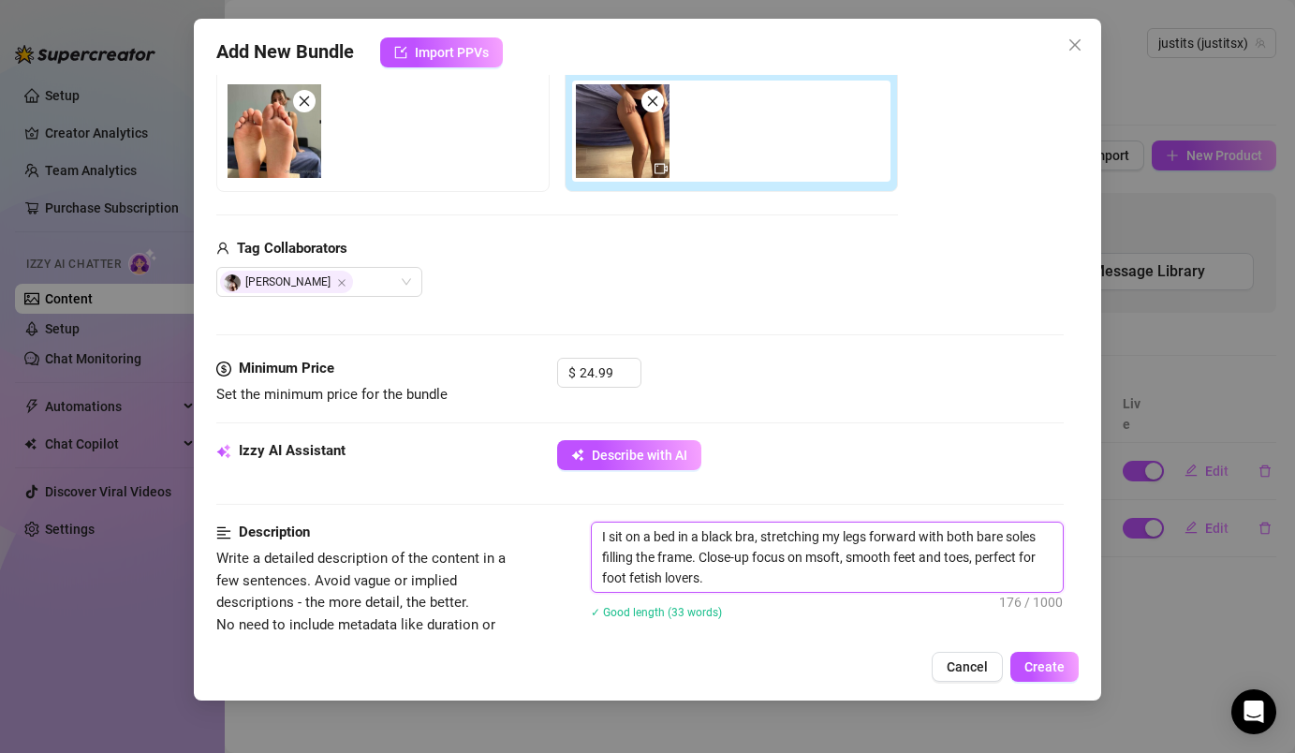
type textarea "I sit on a bed in a black bra, stretching my legs forward with both bare soles …"
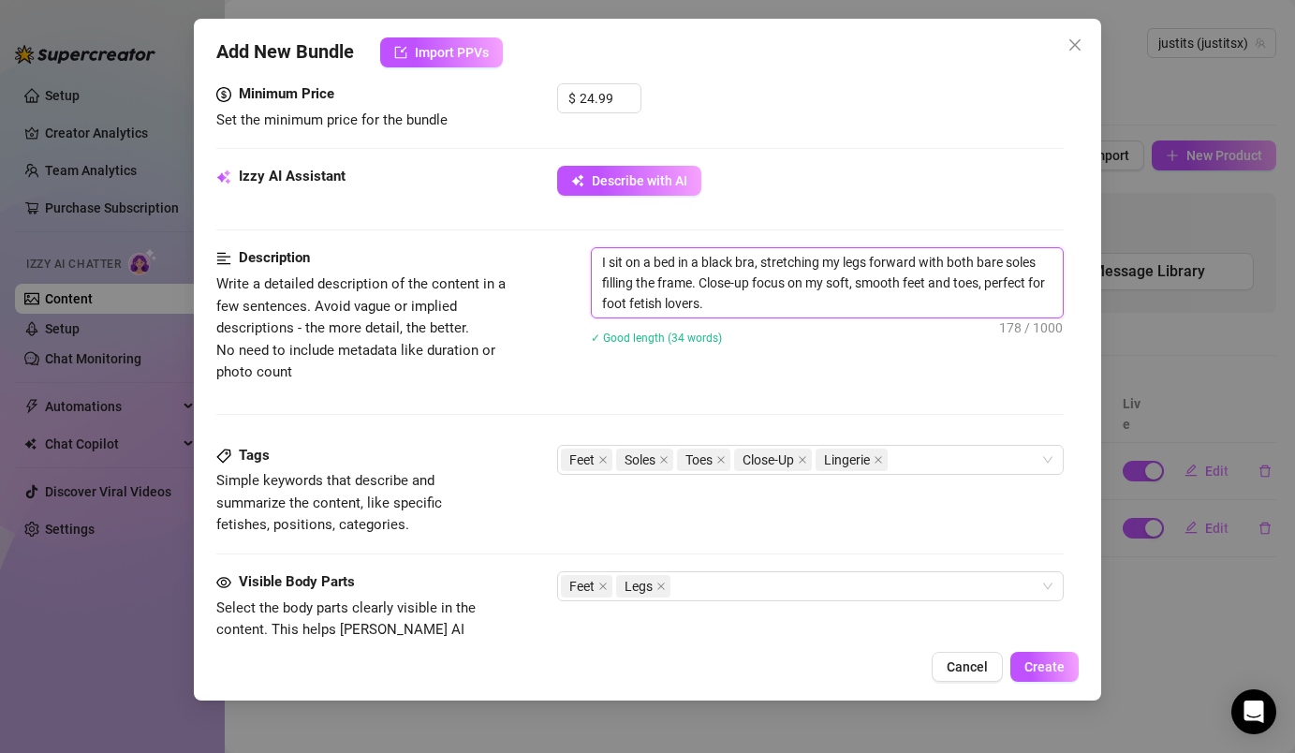
scroll to position [707, 0]
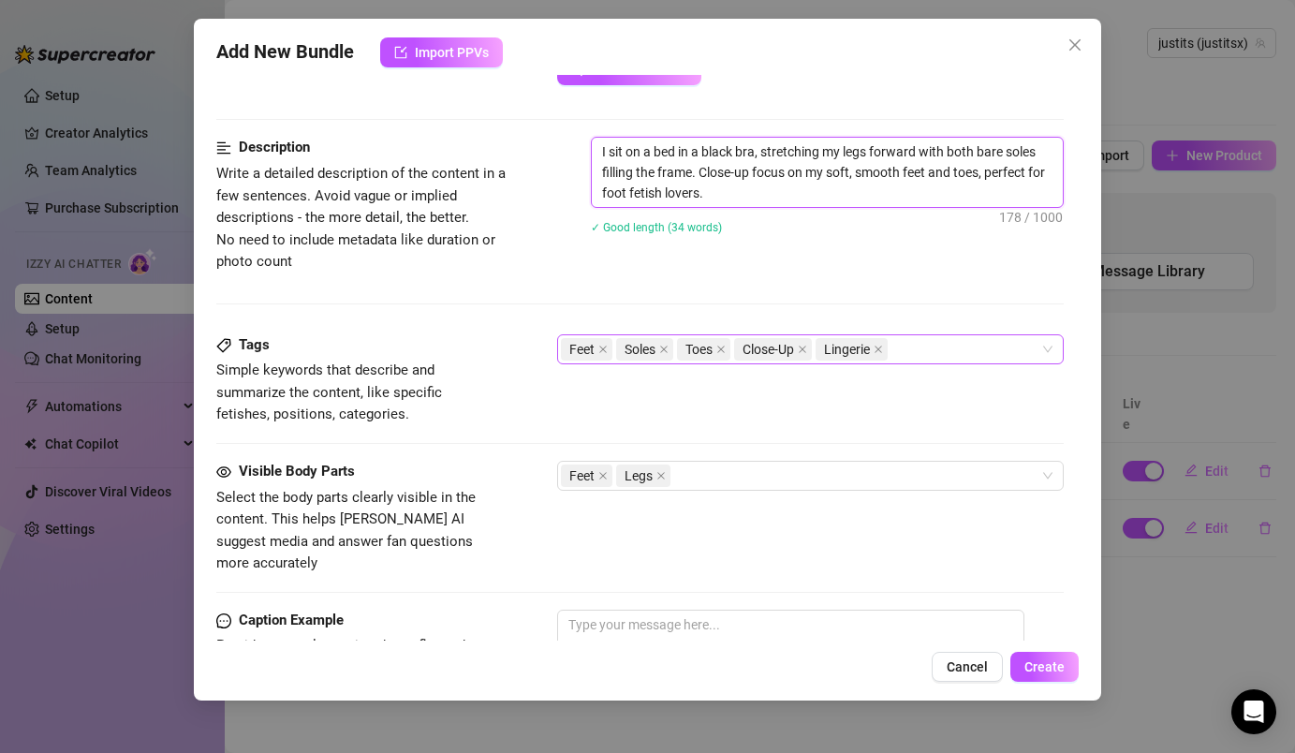
click at [951, 355] on div "Feet Soles Toes Close-Up Lingerie" at bounding box center [800, 349] width 478 height 26
type textarea "I sit on a bed in a black bra, stretching my legs forward with both bare soles …"
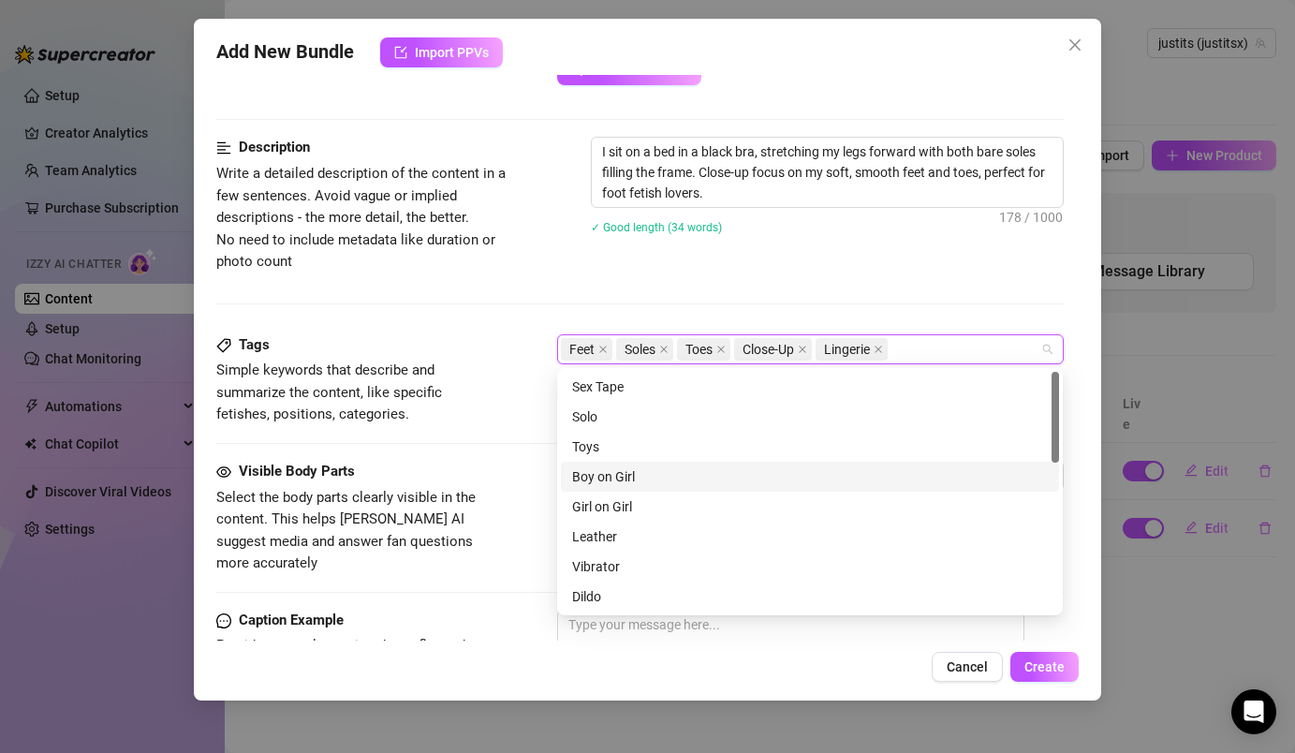
click at [743, 485] on div "Boy on Girl" at bounding box center [810, 476] width 476 height 21
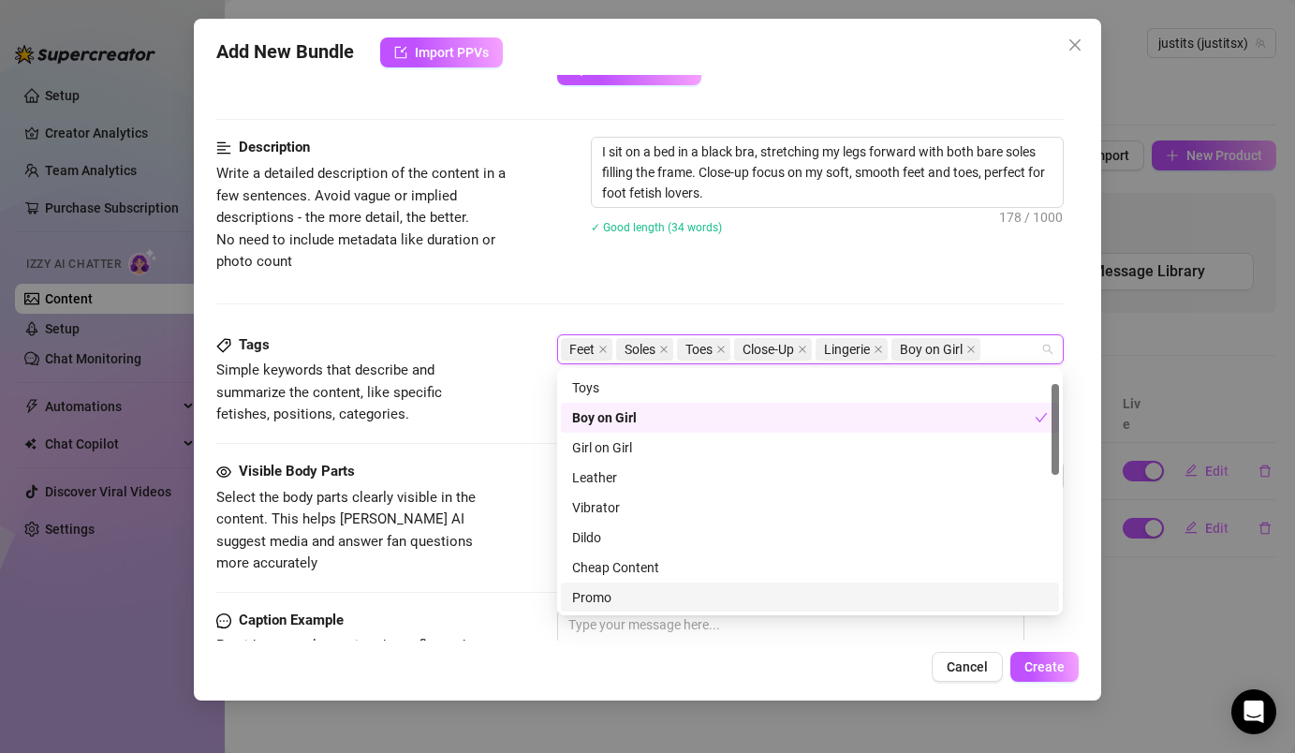
scroll to position [0, 0]
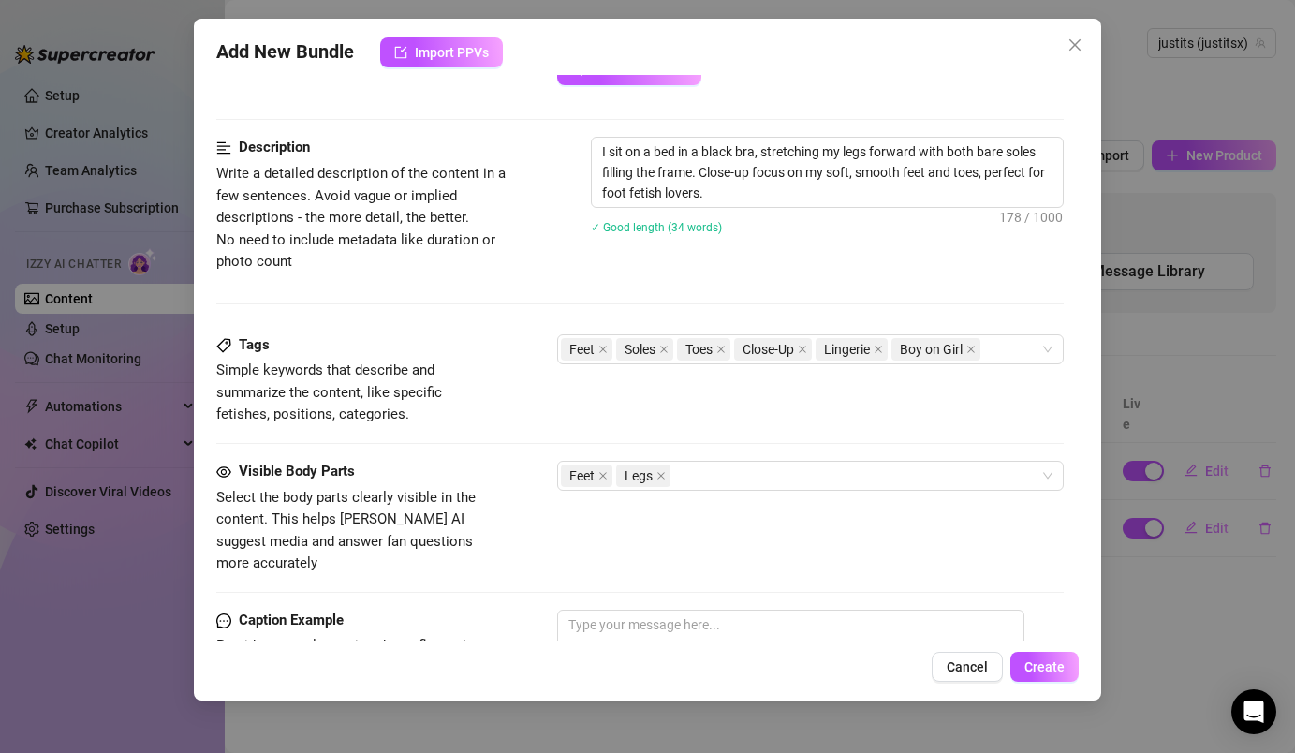
click at [824, 272] on div "Description Write a detailed description of the content in a few sentences. Avo…" at bounding box center [639, 205] width 846 height 136
click at [708, 485] on div "Feet Legs" at bounding box center [800, 476] width 478 height 26
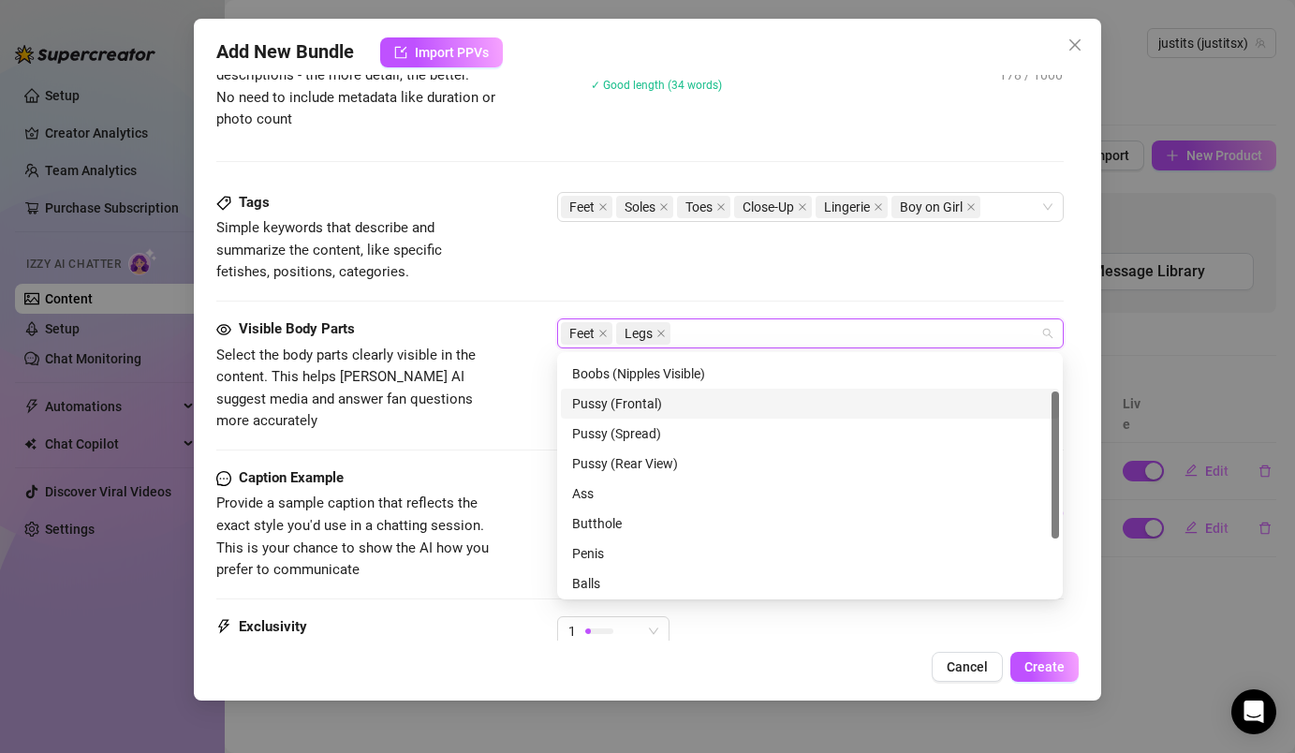
scroll to position [150, 0]
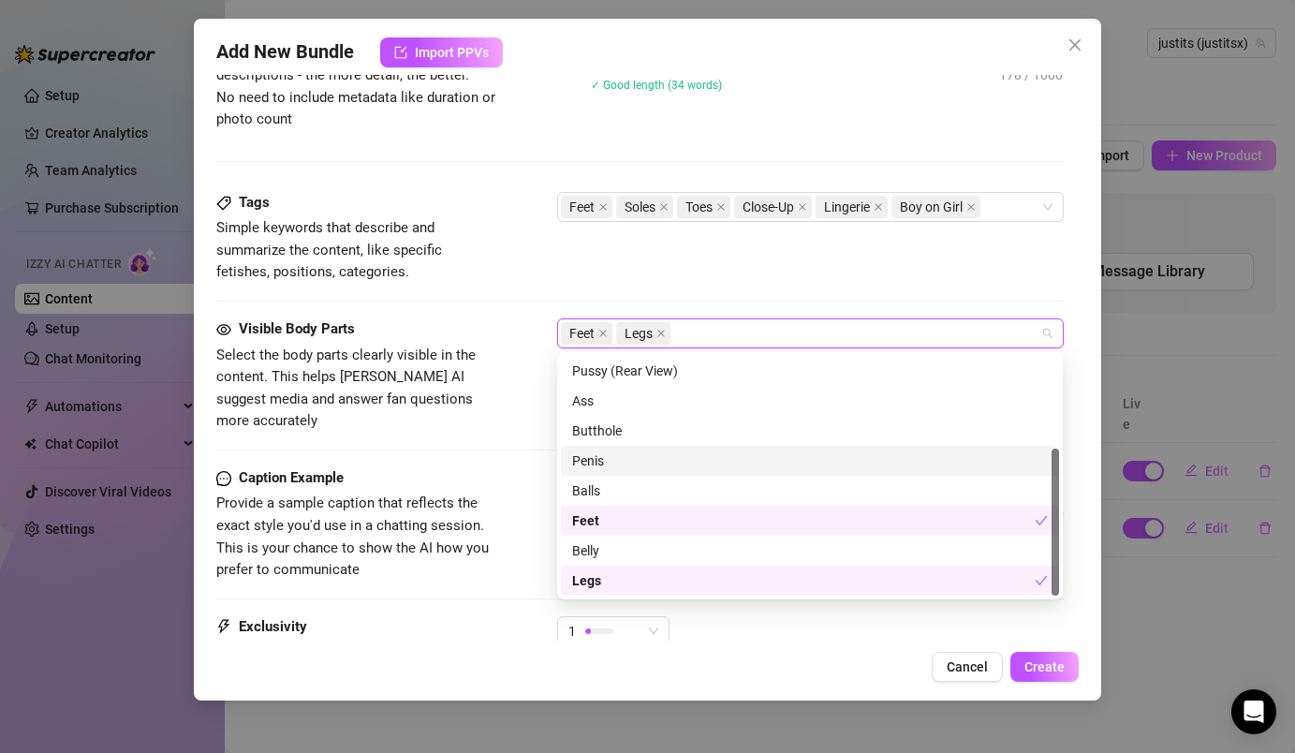
click at [700, 467] on div "Penis" at bounding box center [810, 460] width 476 height 21
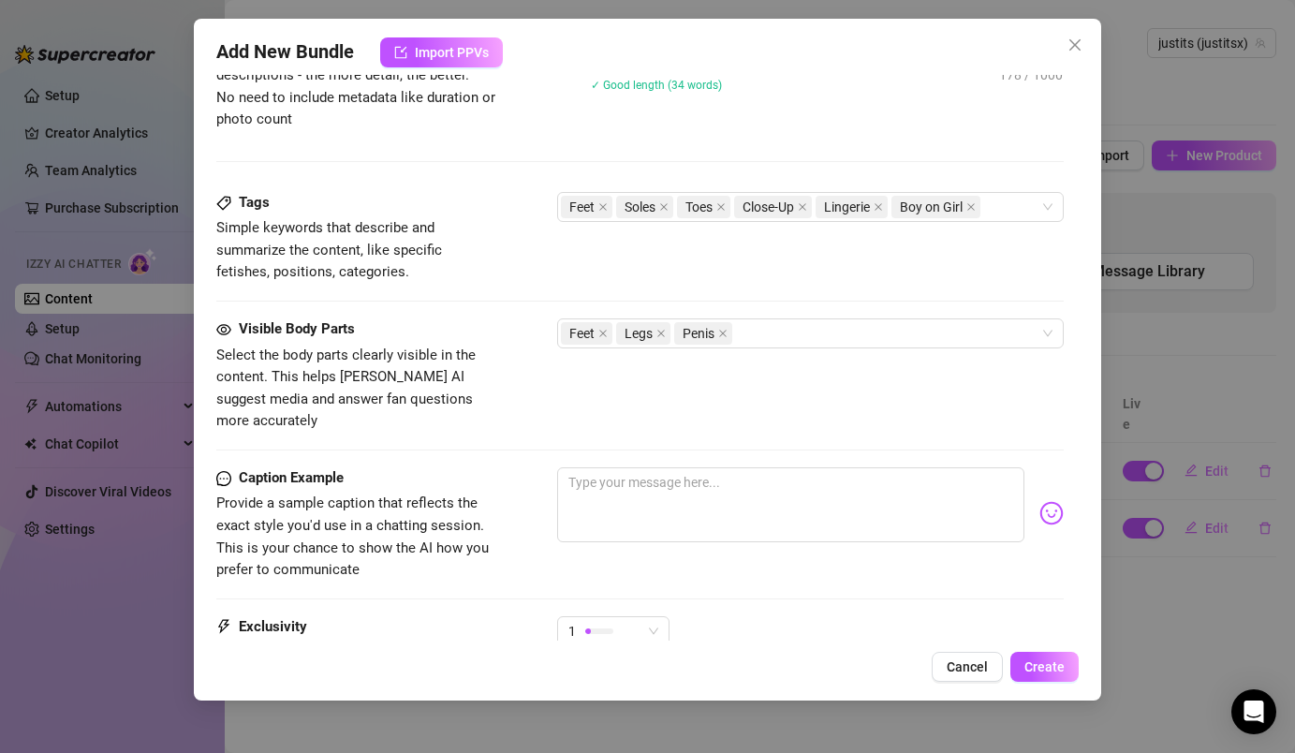
click at [920, 258] on div "Tags Simple keywords that describe and summarize the content, like specific fet…" at bounding box center [639, 238] width 846 height 92
click at [606, 617] on div "1" at bounding box center [604, 631] width 73 height 28
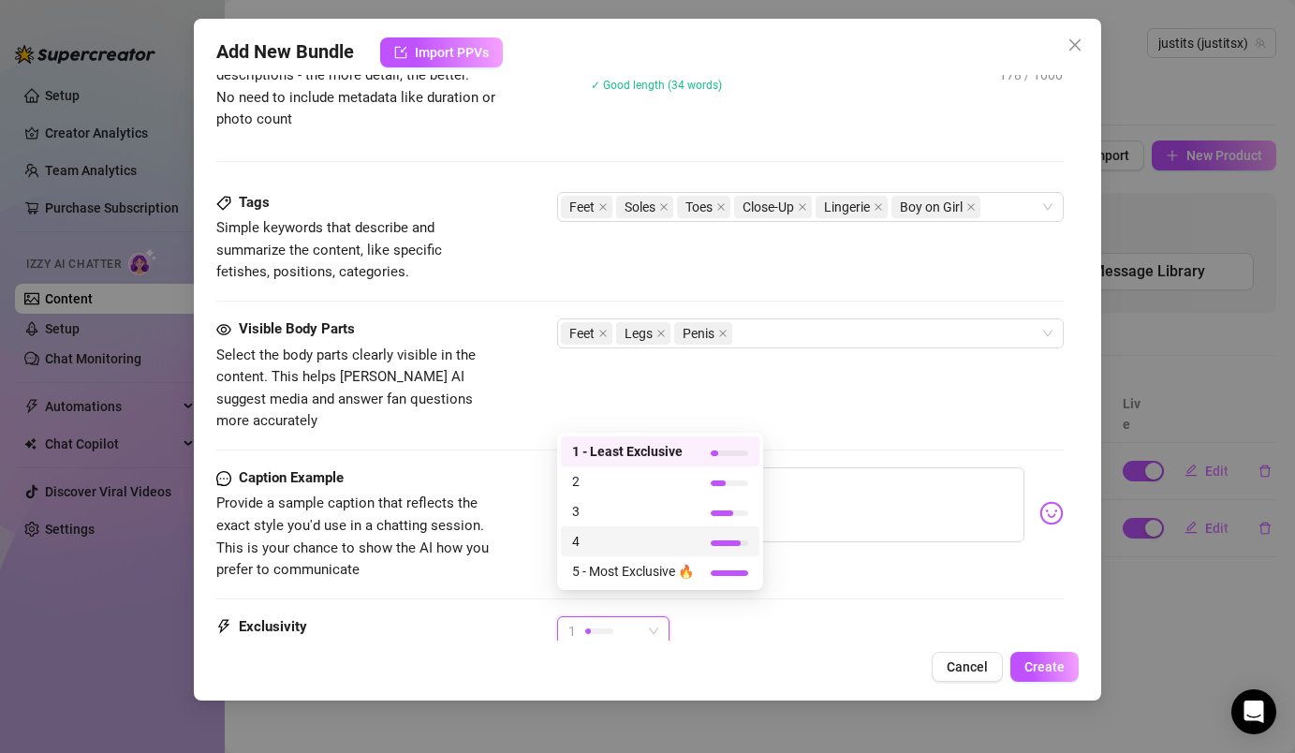
click at [652, 540] on span "4" at bounding box center [633, 541] width 122 height 21
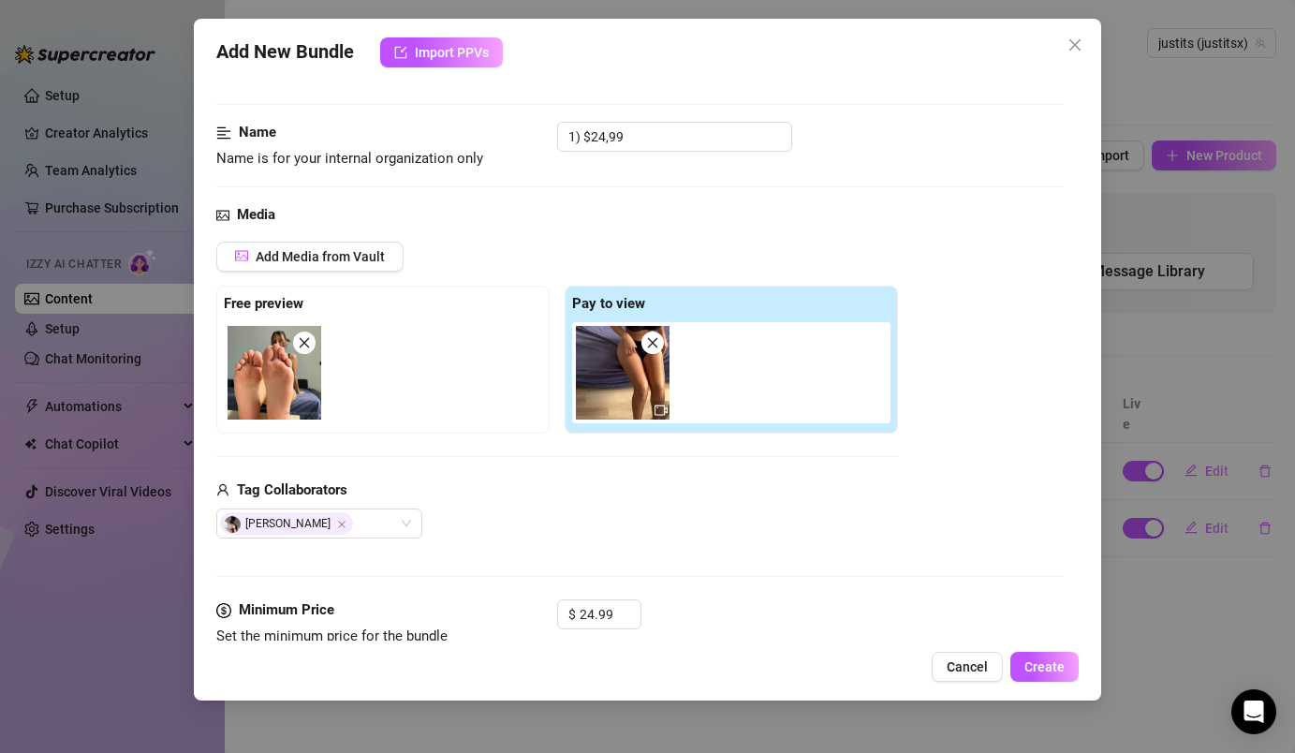
scroll to position [0, 0]
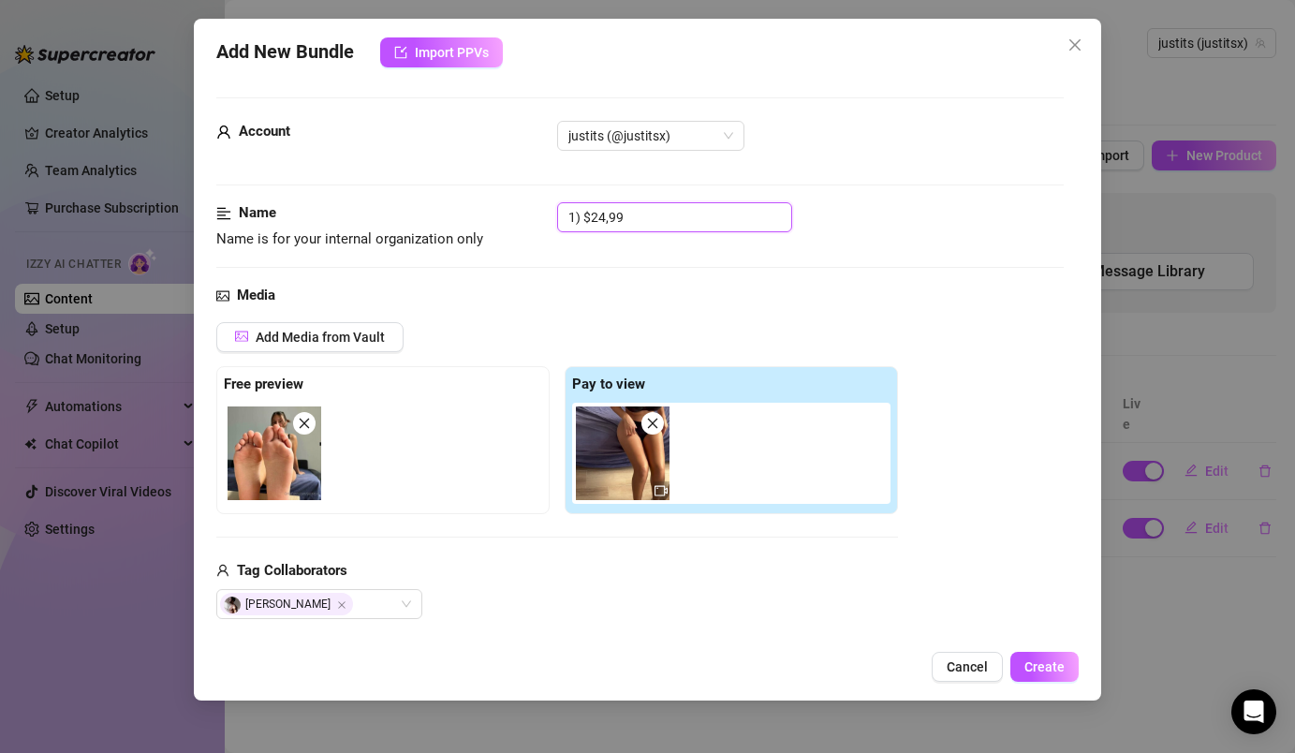
drag, startPoint x: 641, startPoint y: 219, endPoint x: 551, endPoint y: 208, distance: 90.6
click at [551, 208] on div "Name Name is for your internal organization only 1) $24,99" at bounding box center [639, 226] width 846 height 48
type input "footjob video"
click at [590, 287] on div "Media" at bounding box center [639, 296] width 846 height 22
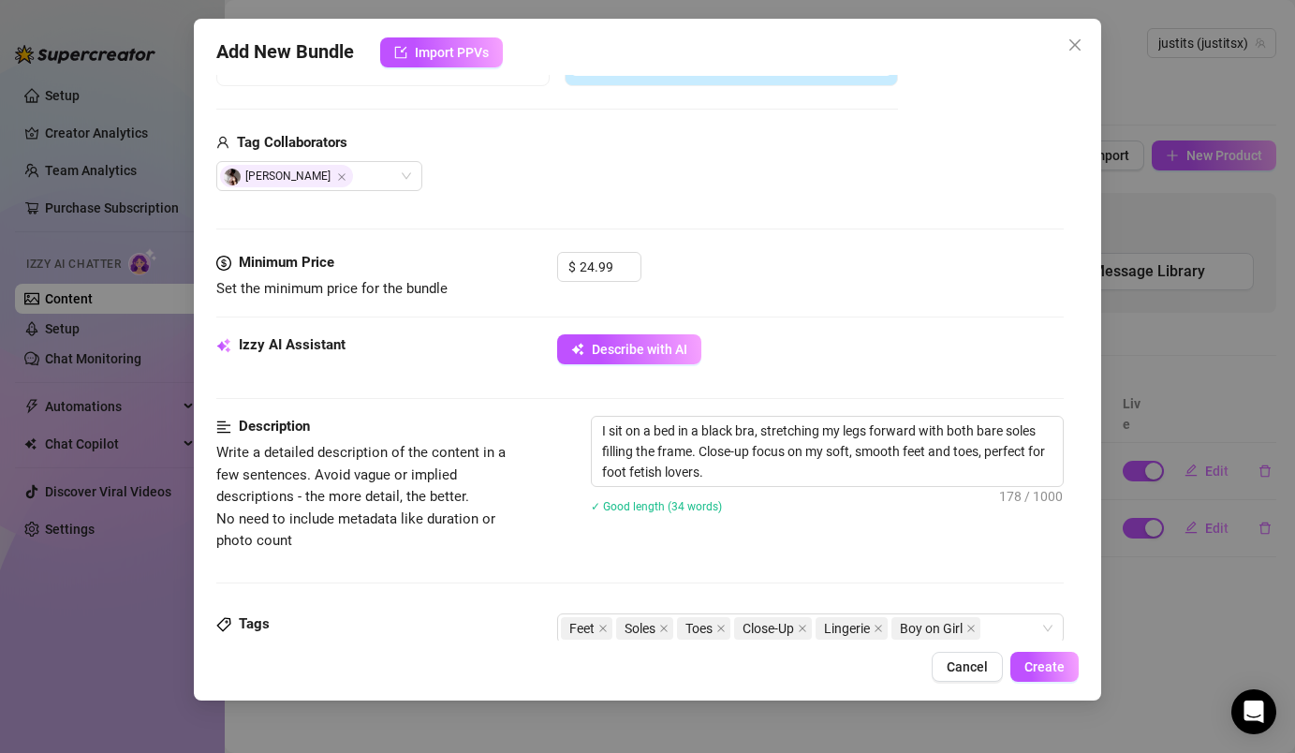
scroll to position [312, 0]
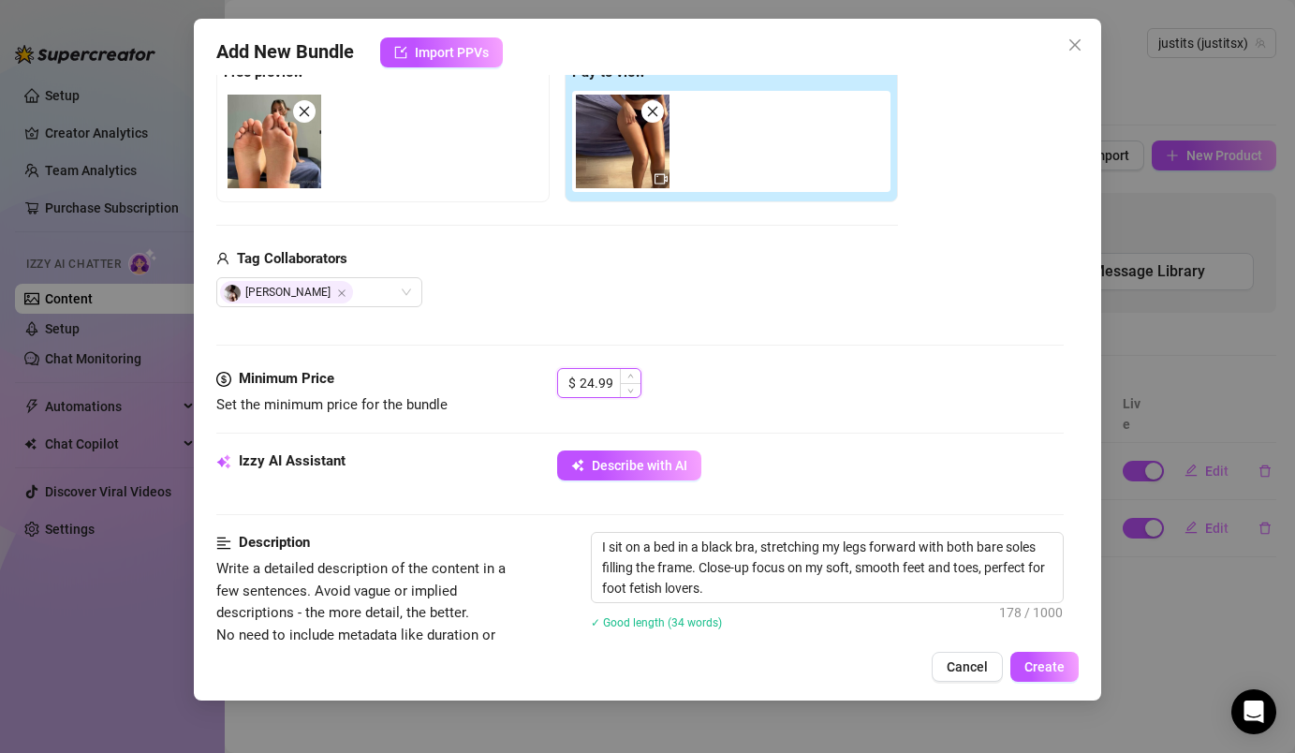
click at [614, 391] on input "24.99" at bounding box center [610, 383] width 61 height 28
type input "29.99"
click at [703, 295] on div "[PERSON_NAME]" at bounding box center [557, 292] width 682 height 30
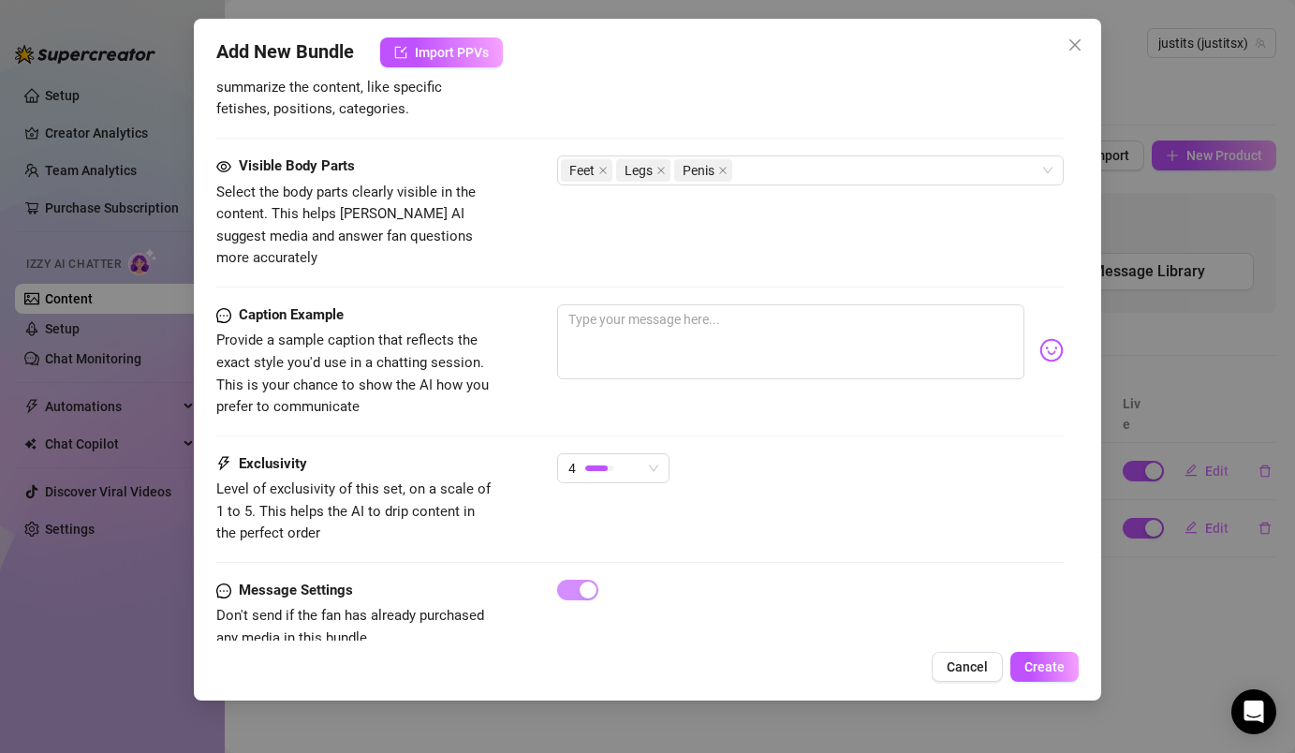
scroll to position [1034, 0]
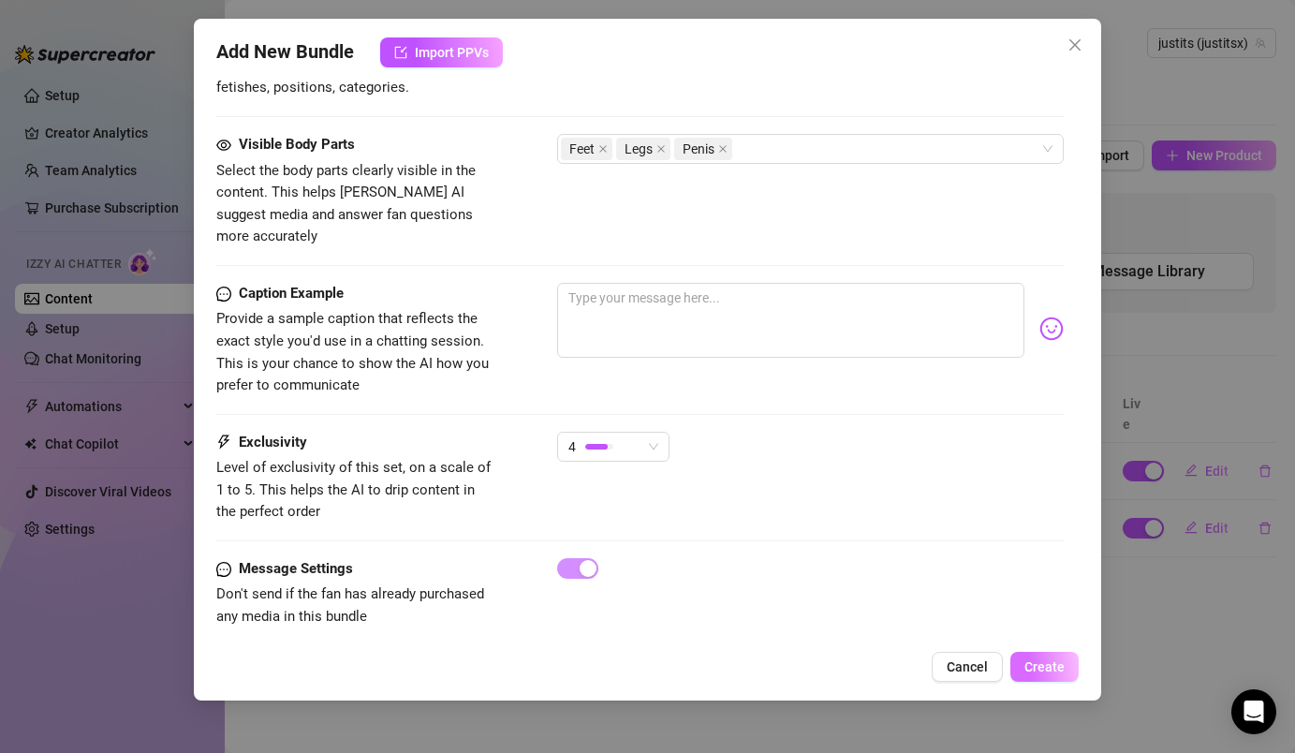
click at [1044, 673] on span "Create" at bounding box center [1044, 666] width 40 height 15
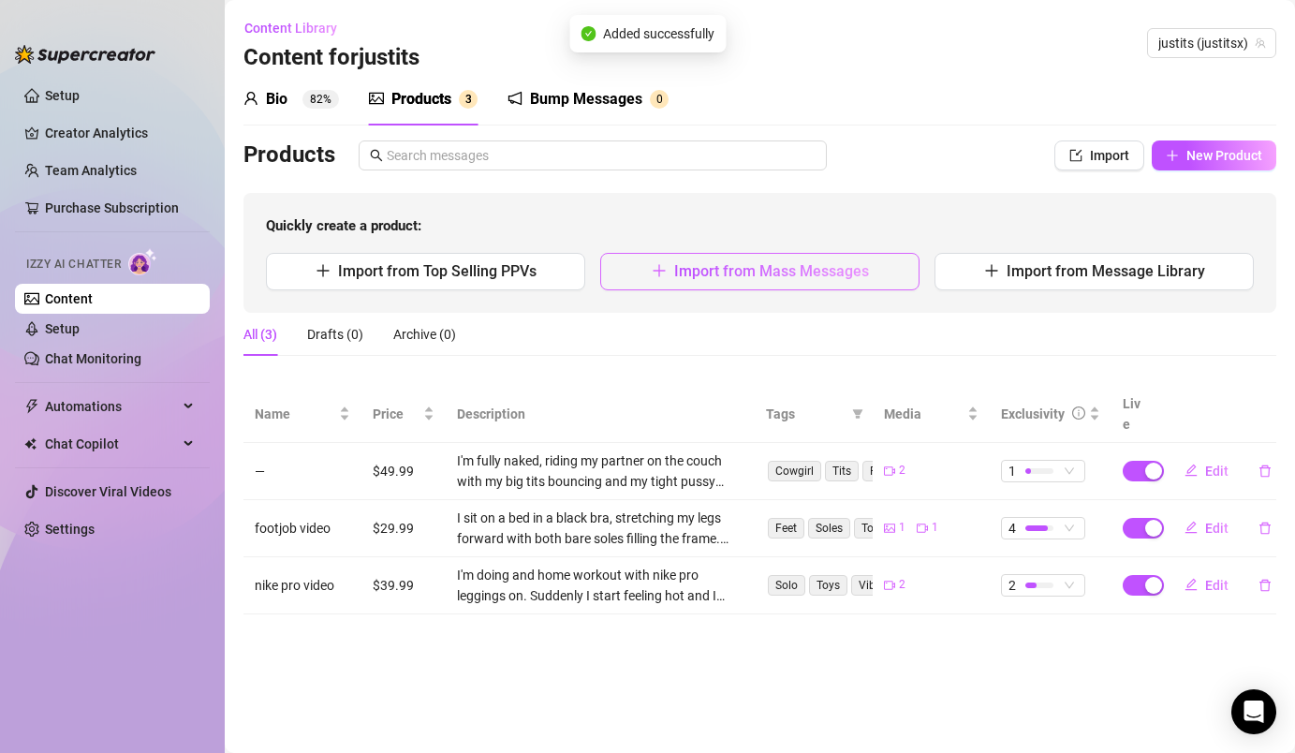
click at [845, 274] on span "Import from Mass Messages" at bounding box center [771, 271] width 195 height 18
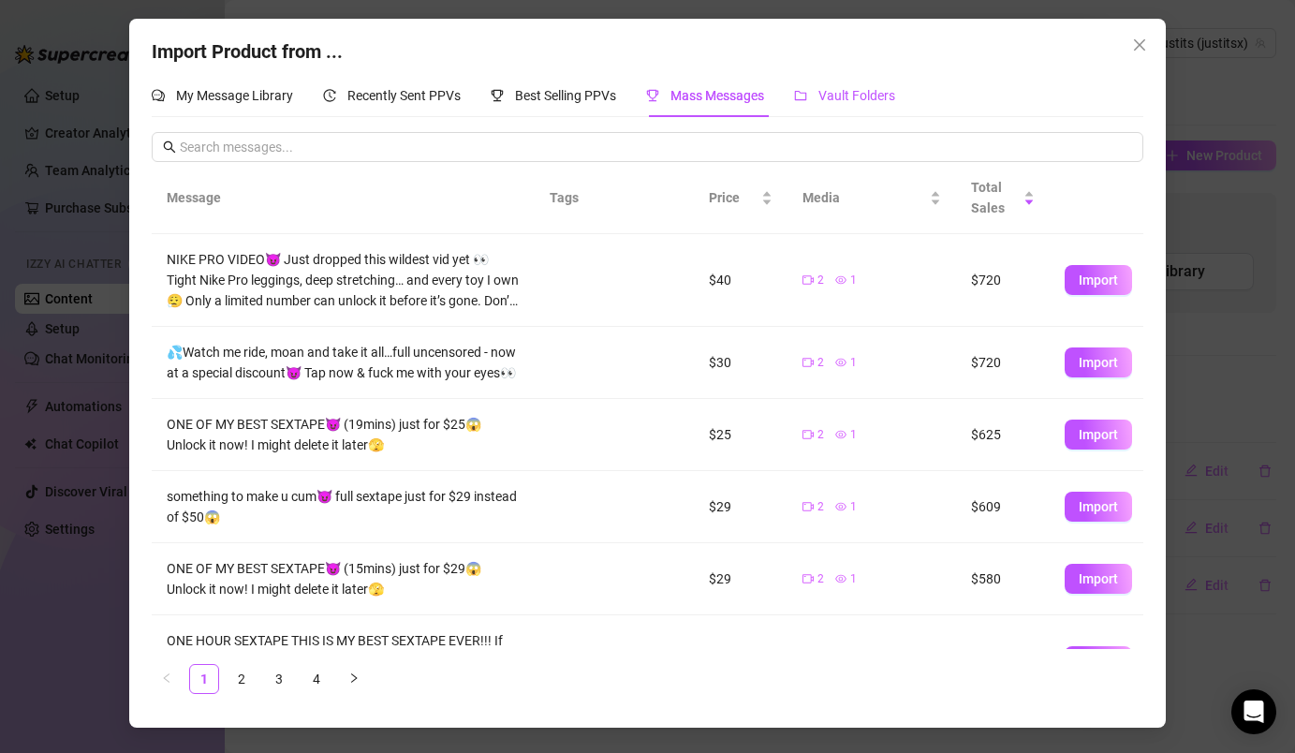
click at [877, 97] on span "Vault Folders" at bounding box center [856, 95] width 77 height 15
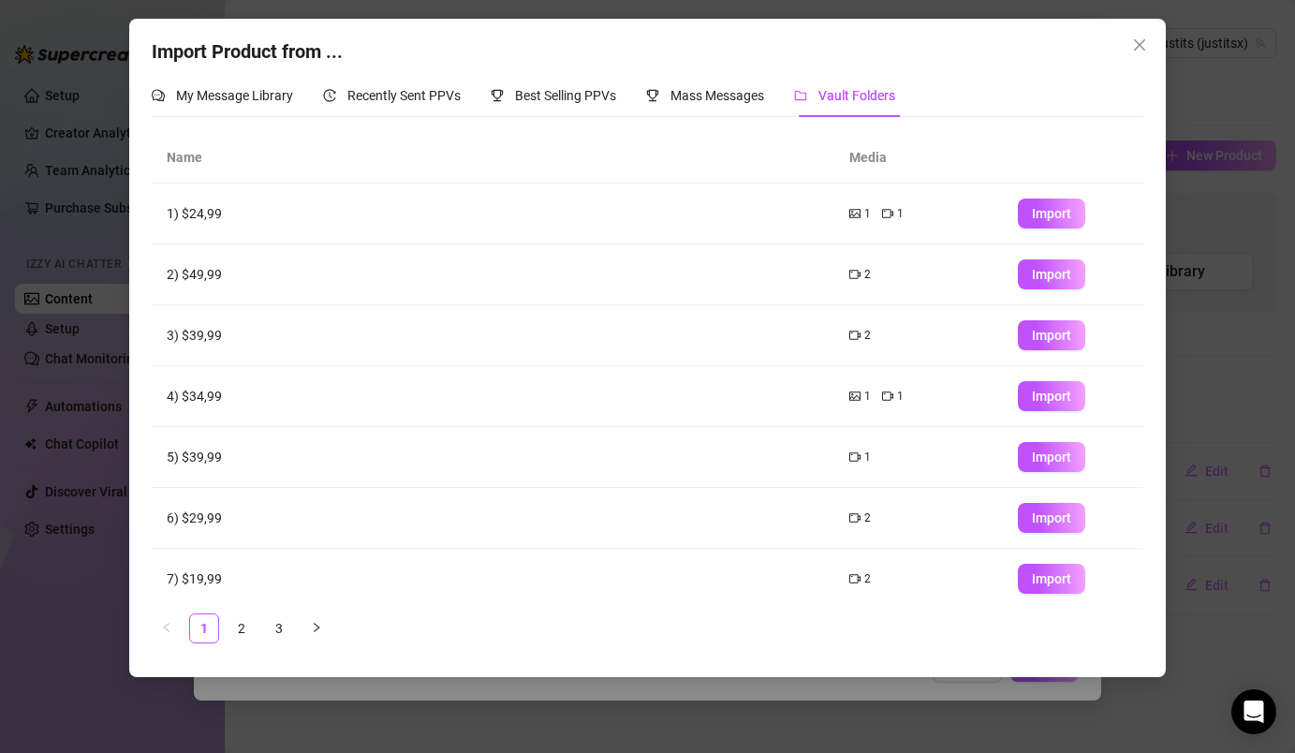
click at [779, 281] on td "2) $49,99" at bounding box center [493, 274] width 682 height 61
click at [860, 274] on icon "video-camera" at bounding box center [854, 275] width 11 height 8
click at [179, 282] on td "2) $49,99" at bounding box center [493, 274] width 682 height 61
click at [1043, 341] on span "Import" at bounding box center [1051, 335] width 39 height 15
type textarea "Type your message here..."
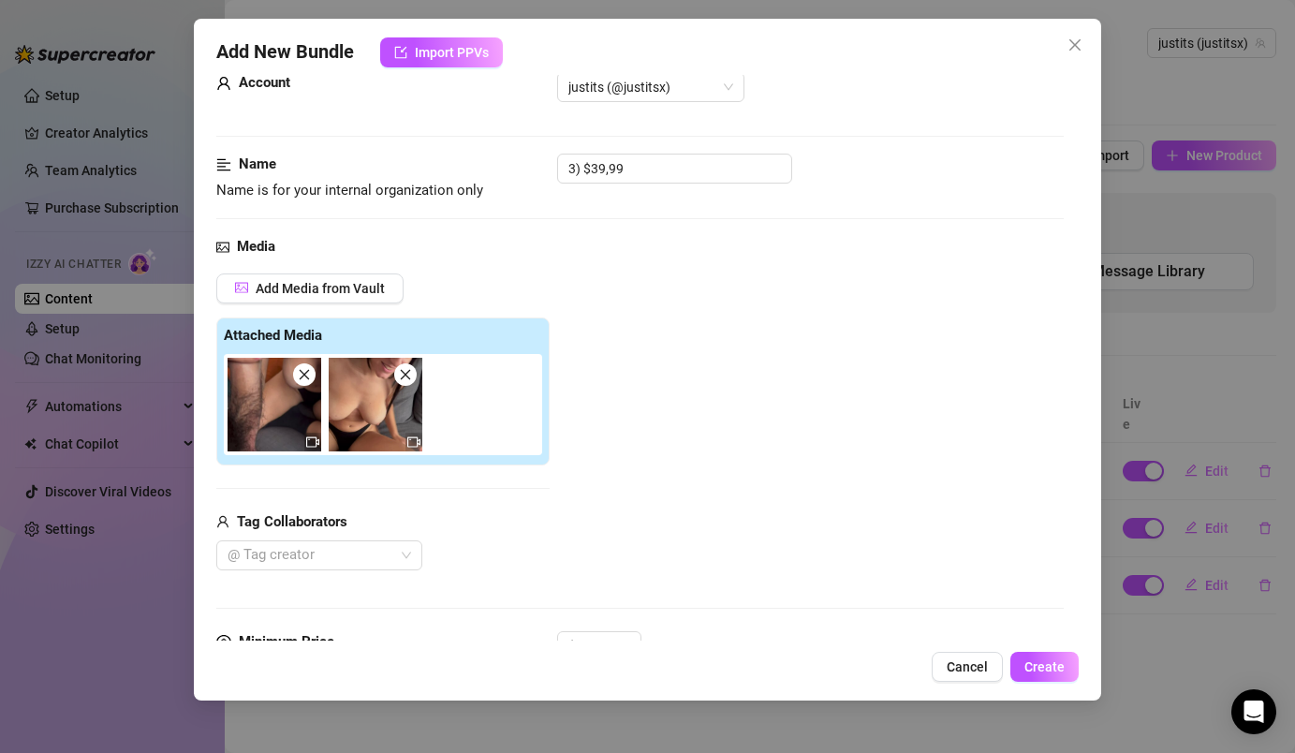
scroll to position [50, 0]
click at [581, 170] on input "3) $39,99" at bounding box center [674, 168] width 235 height 30
click at [595, 169] on input "3) $39,99" at bounding box center [674, 168] width 235 height 30
drag, startPoint x: 640, startPoint y: 182, endPoint x: 551, endPoint y: 161, distance: 91.3
click at [551, 161] on div "Name Name is for your internal organization only 3) $39,99" at bounding box center [639, 177] width 846 height 48
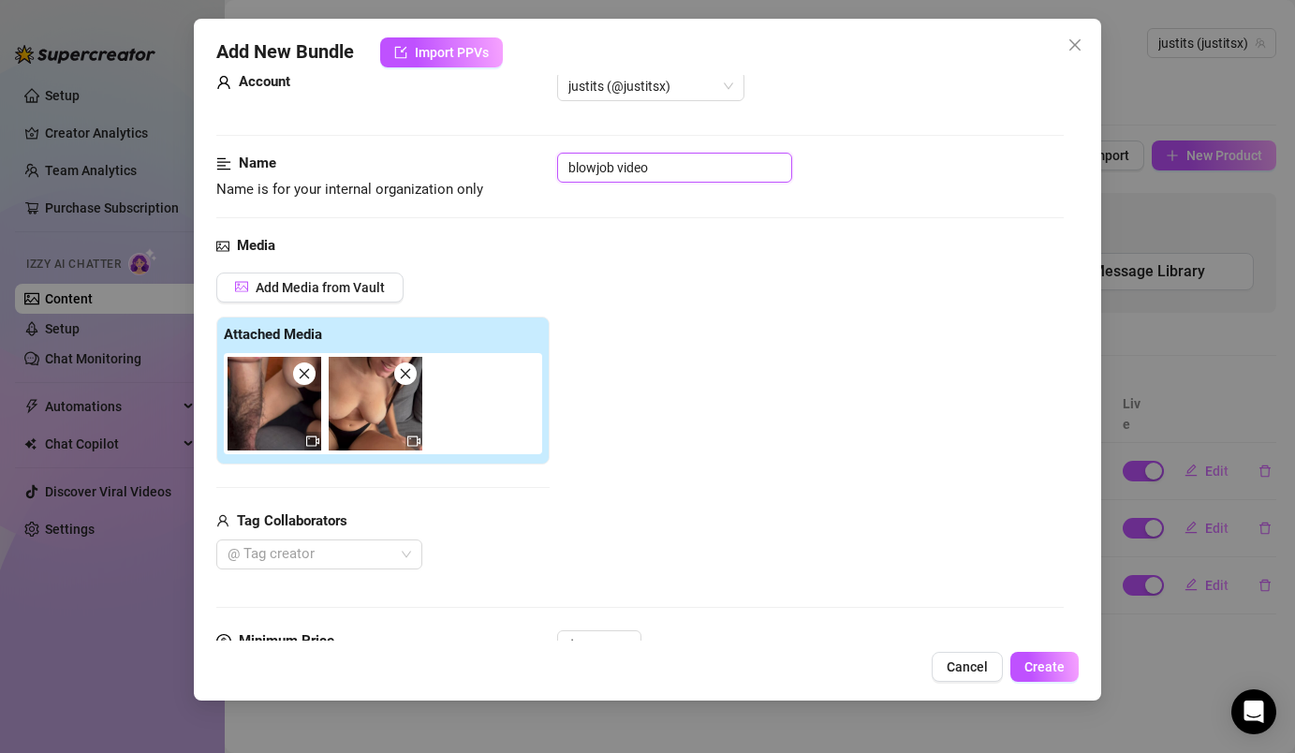
type input "blowjob video"
click at [567, 199] on div "Name Name is for your internal organization only blowjob video" at bounding box center [639, 177] width 846 height 48
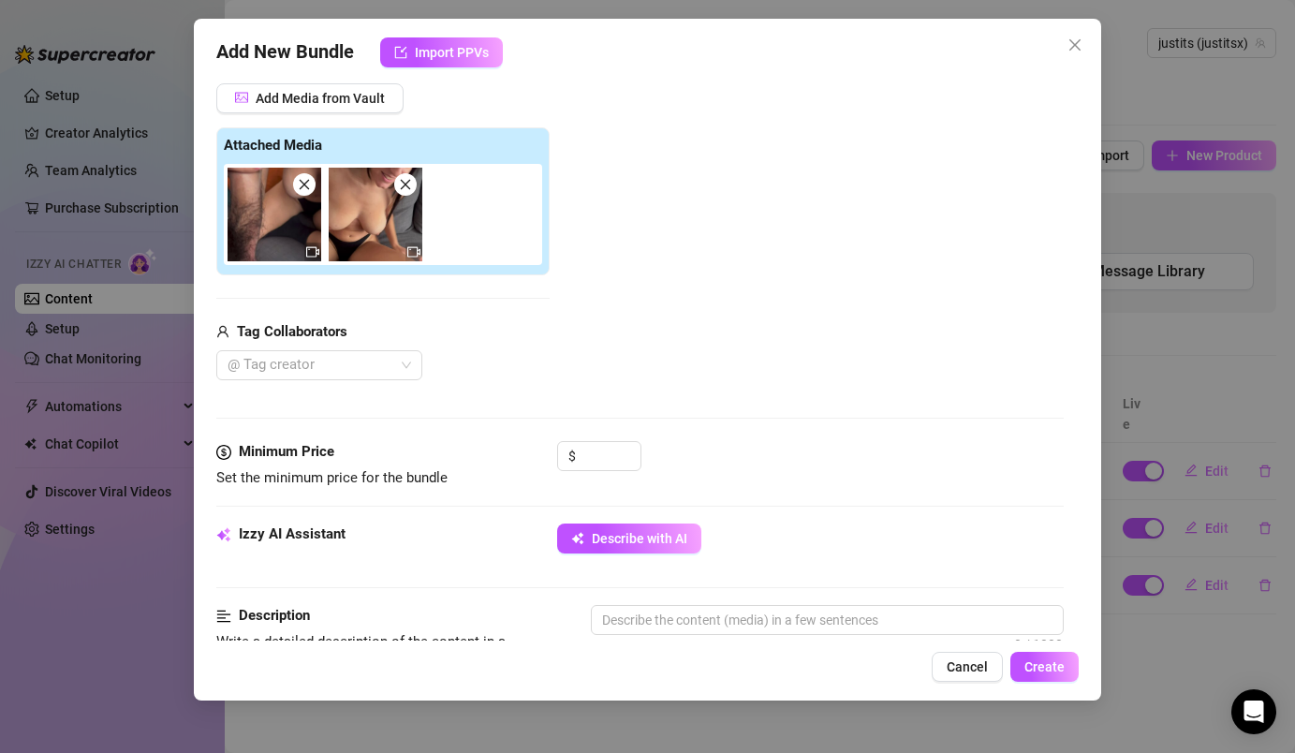
scroll to position [317, 0]
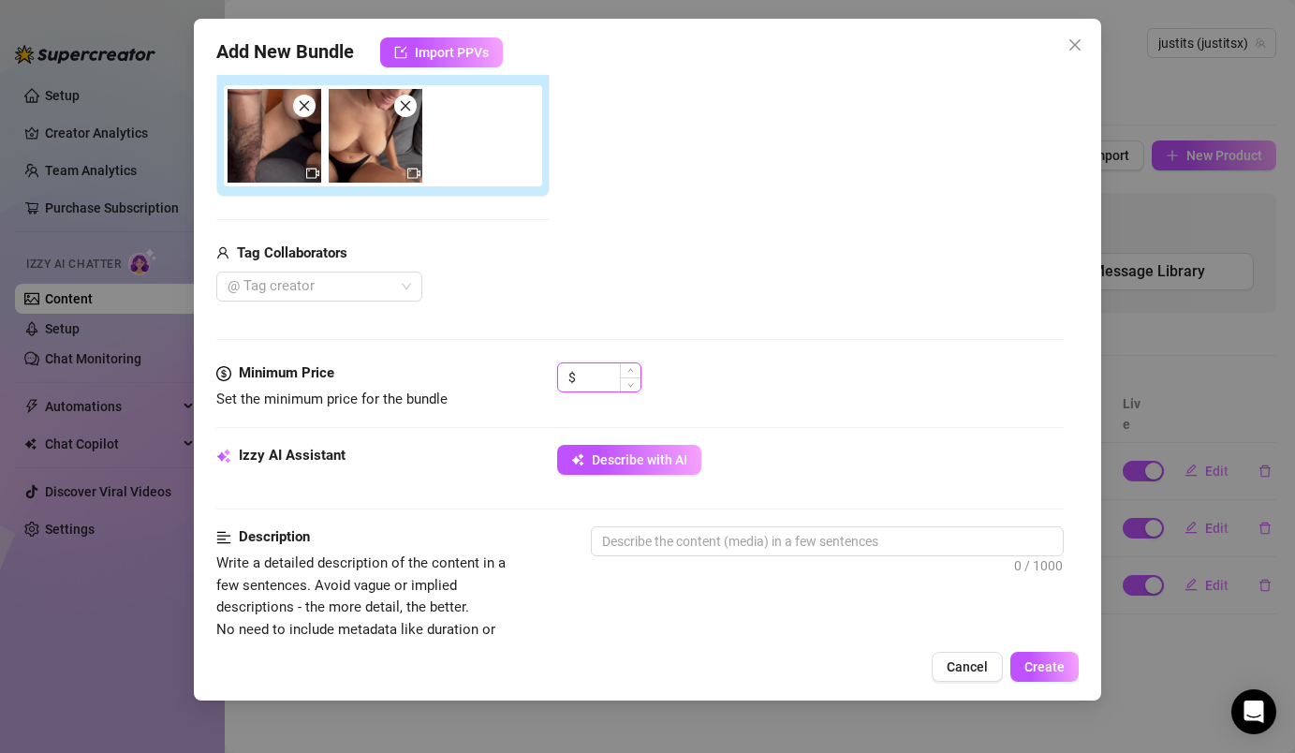
click at [583, 387] on input at bounding box center [610, 377] width 61 height 28
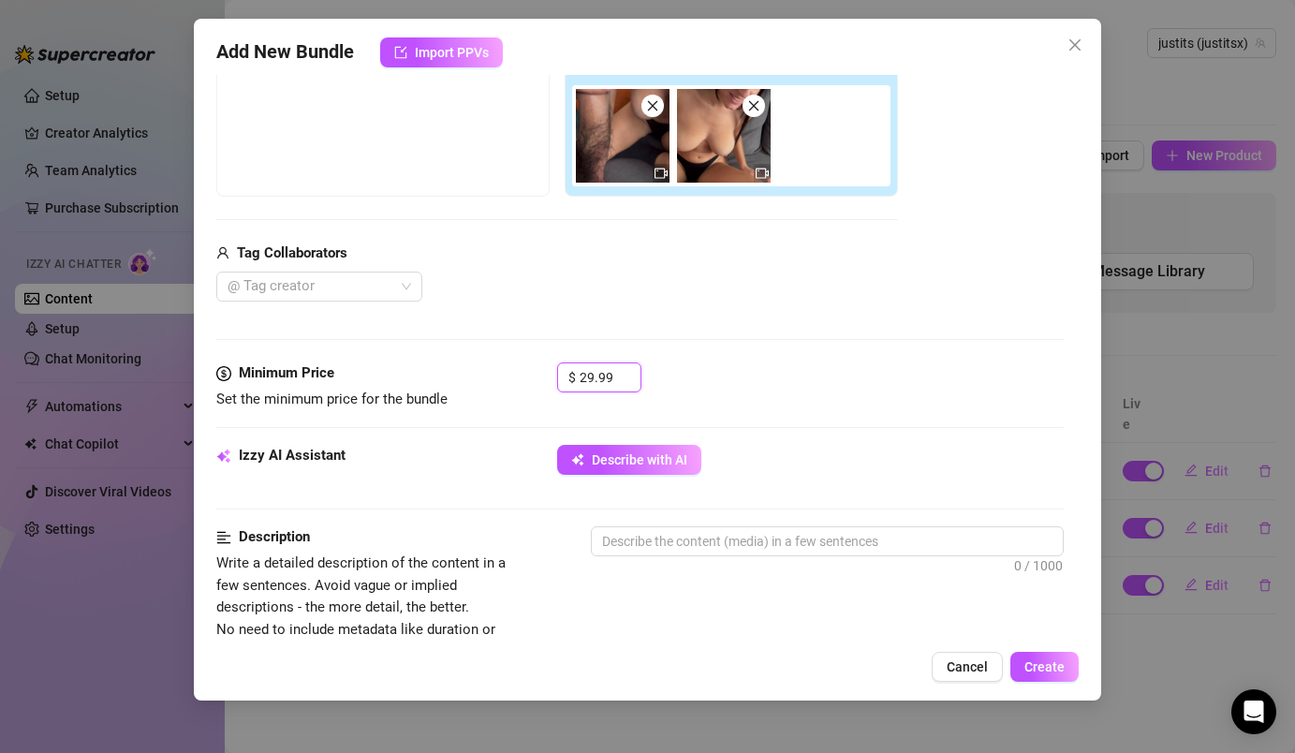
type input "29.99"
click at [610, 258] on div "Tag Collaborators" at bounding box center [557, 254] width 682 height 22
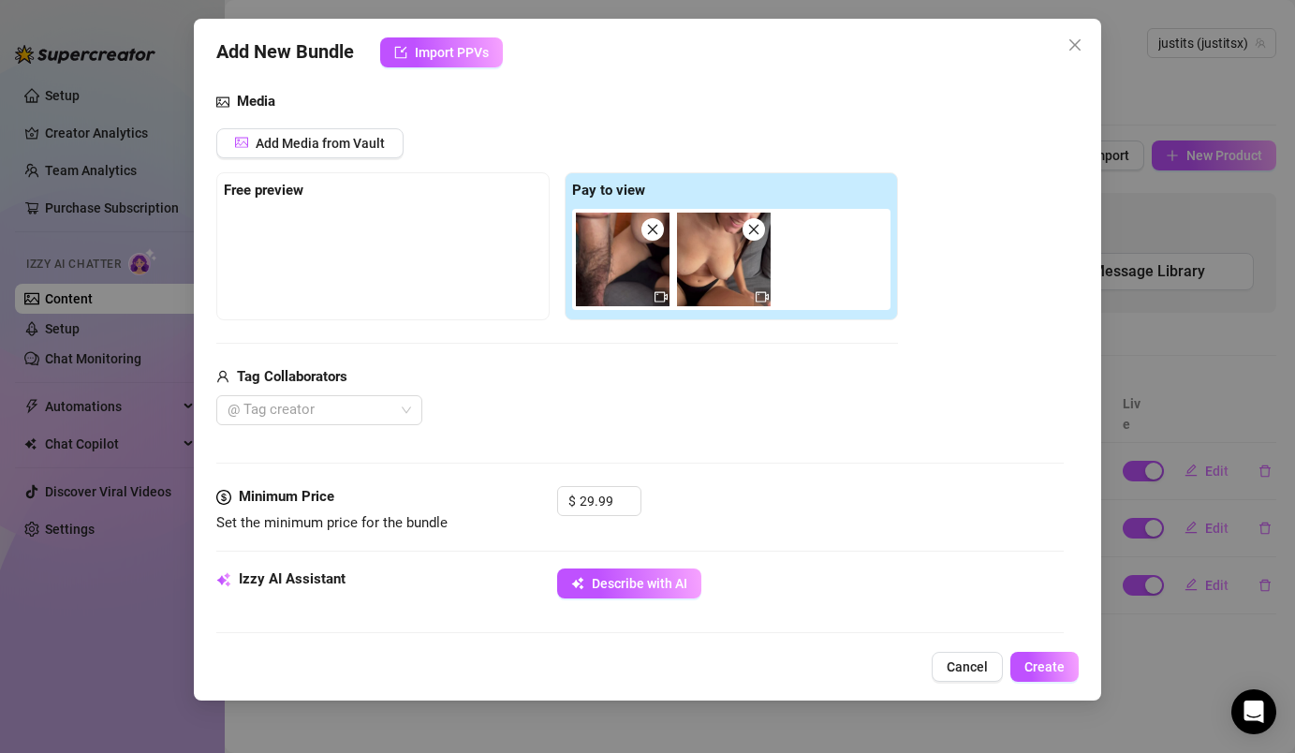
scroll to position [109, 0]
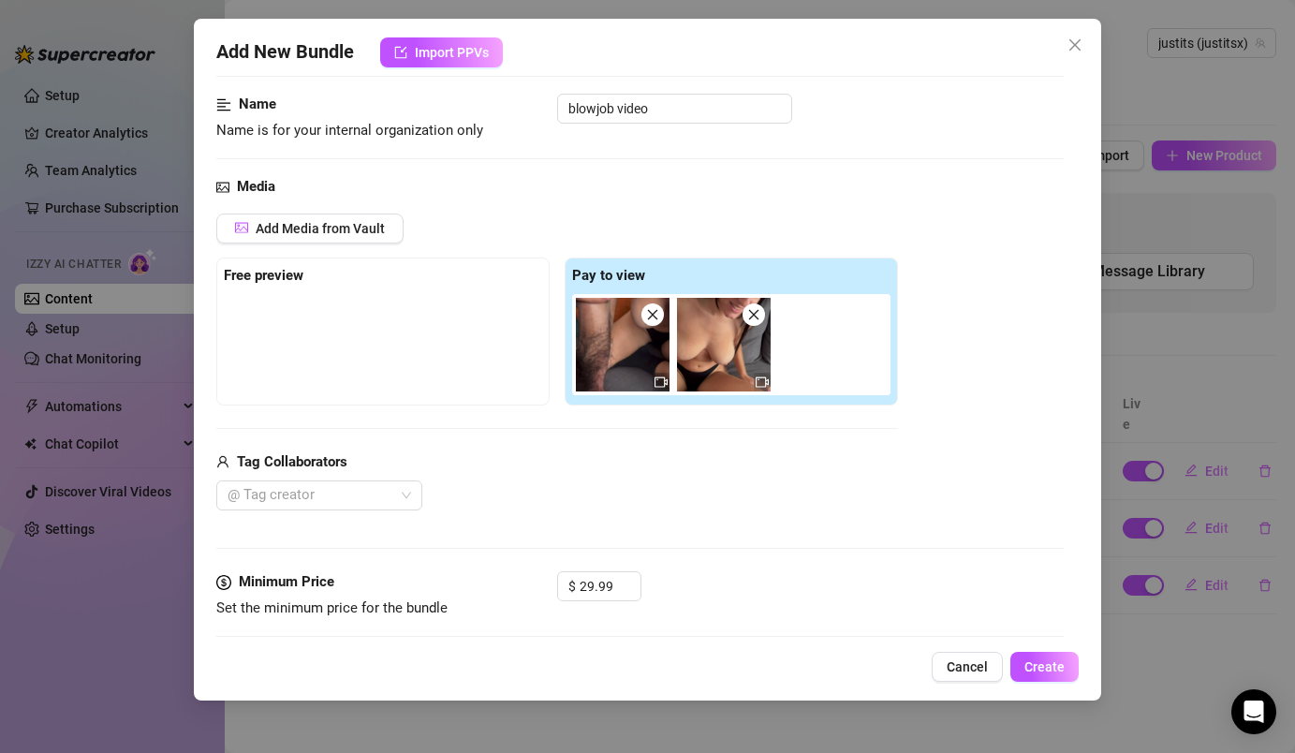
click at [652, 319] on icon "close" at bounding box center [652, 314] width 13 height 13
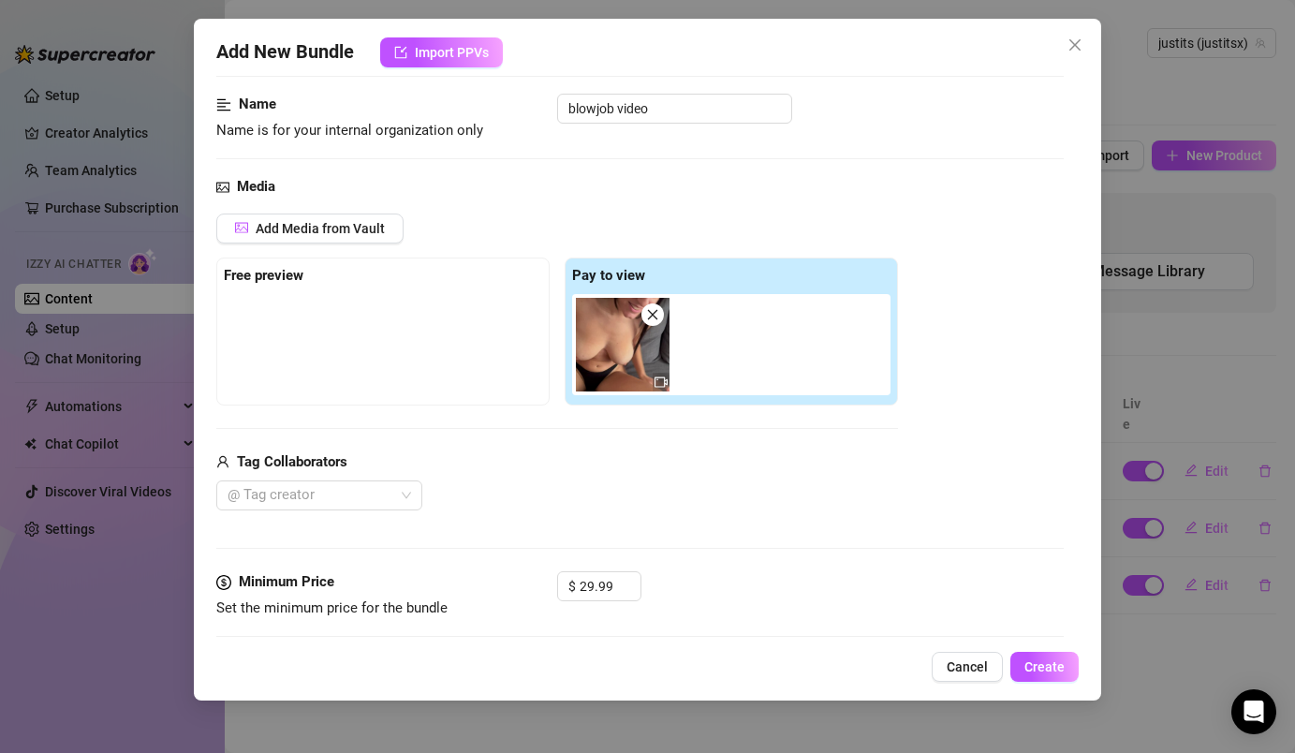
click at [225, 348] on div at bounding box center [383, 341] width 318 height 94
click at [273, 285] on div "Free preview" at bounding box center [383, 276] width 318 height 22
click at [284, 372] on div at bounding box center [383, 341] width 318 height 94
click at [378, 228] on span "Add Media from Vault" at bounding box center [320, 228] width 129 height 15
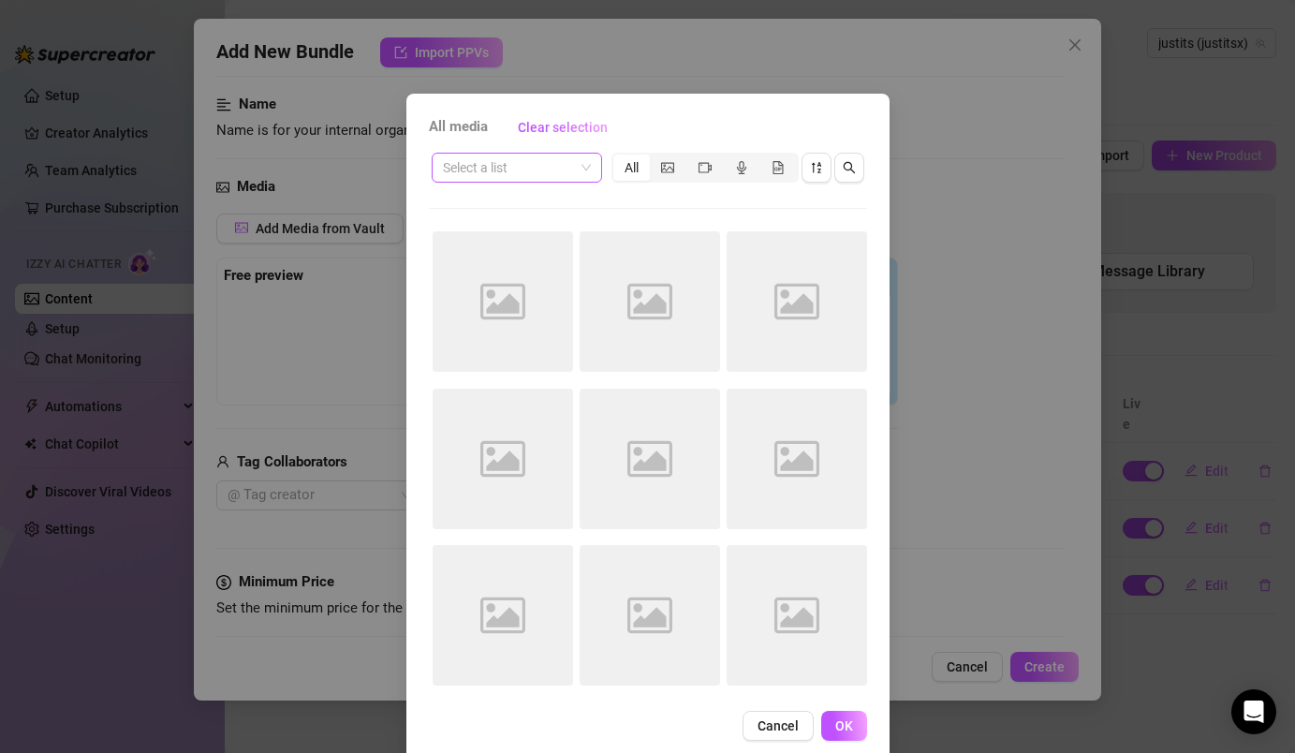
click at [574, 168] on span at bounding box center [517, 168] width 148 height 28
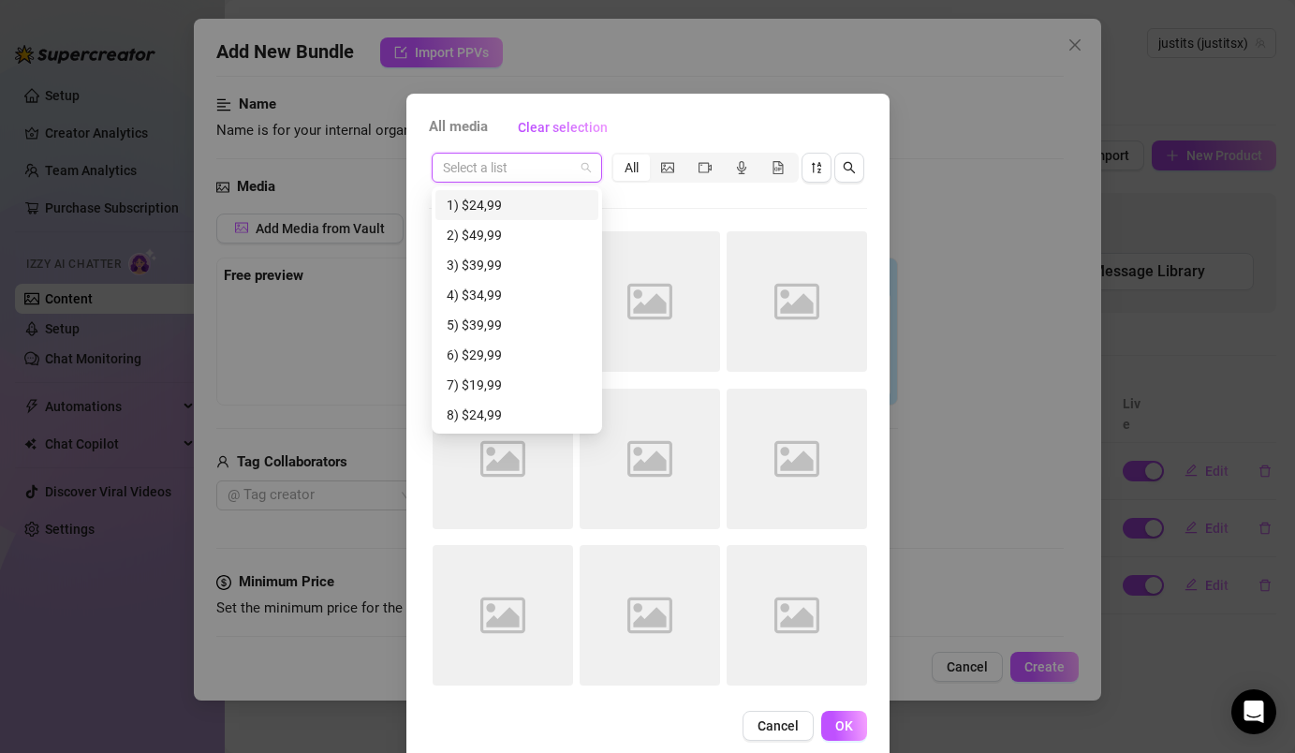
click at [646, 199] on div "Select a list All Image placeholder Image placeholder Image placeholder Image p…" at bounding box center [648, 425] width 438 height 550
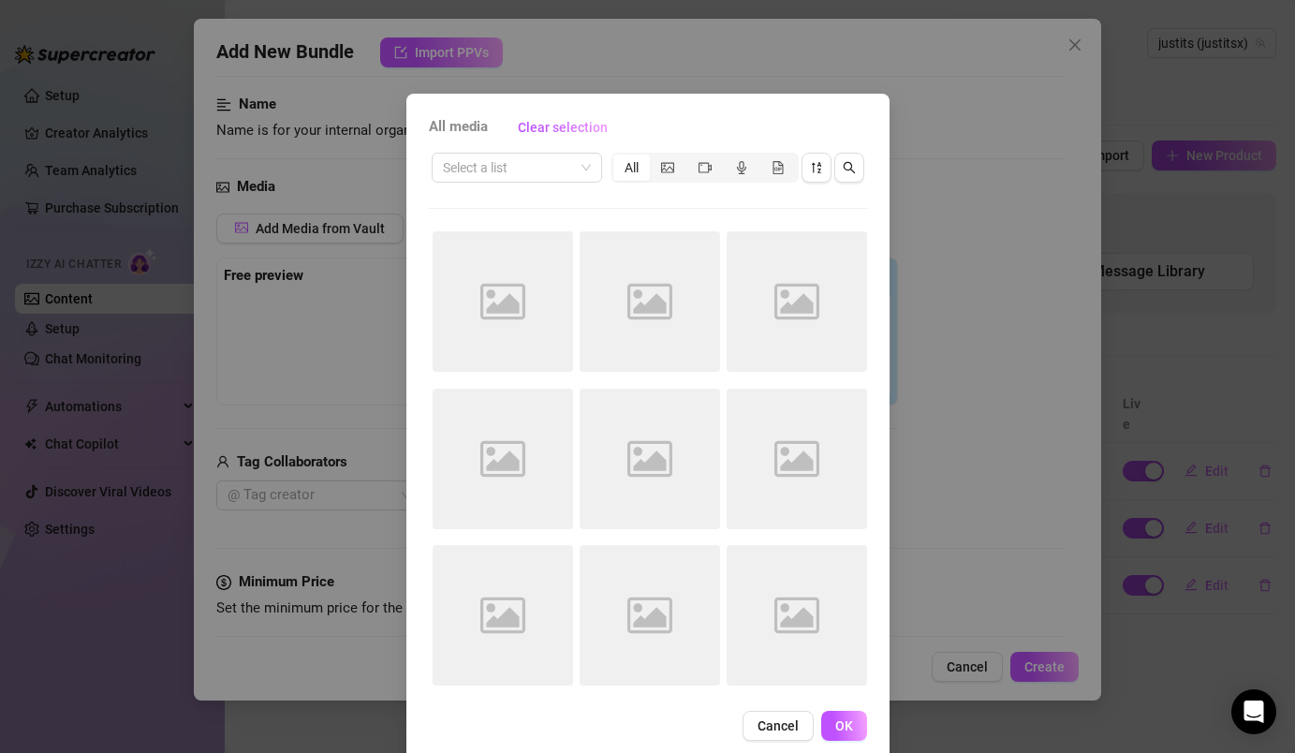
click at [476, 111] on div "All media Clear selection Select a list All Image placeholder Image placeholder…" at bounding box center [647, 427] width 483 height 666
click at [476, 123] on span "All media" at bounding box center [458, 127] width 59 height 22
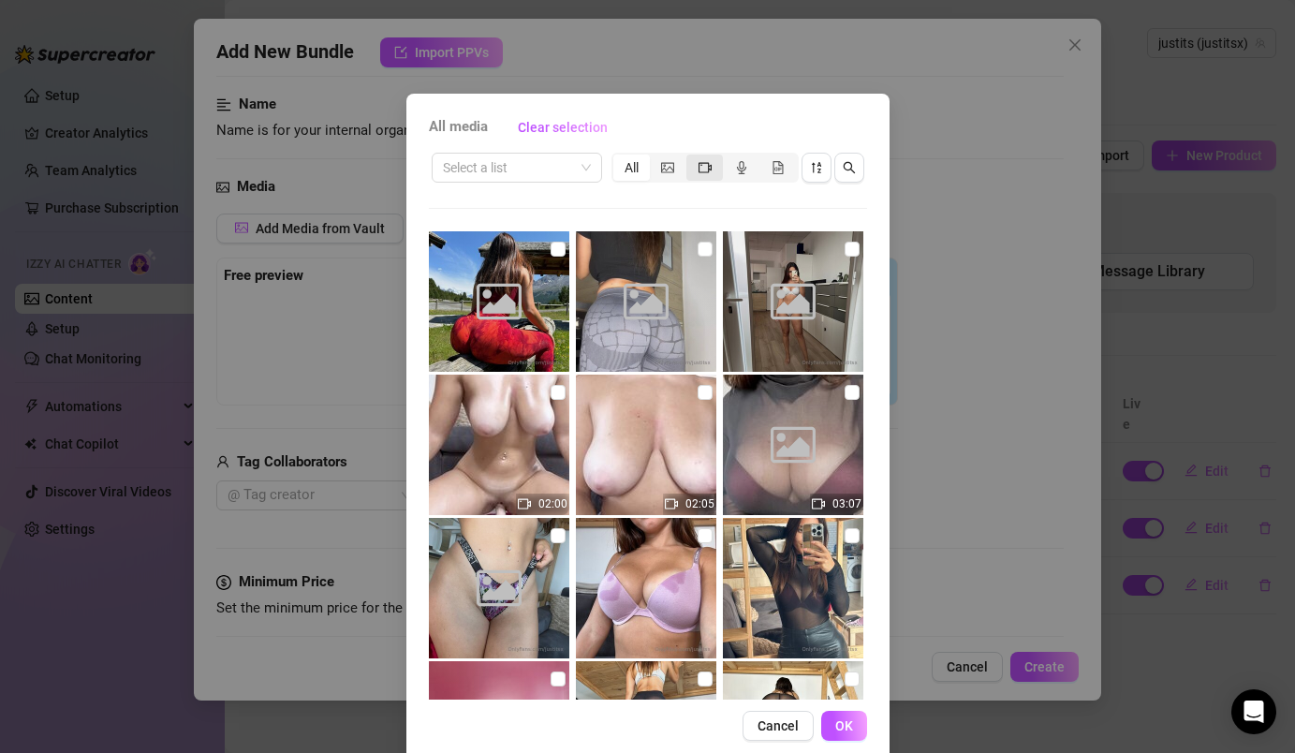
click at [696, 166] on div "segmented control" at bounding box center [704, 167] width 37 height 26
click at [691, 157] on input "segmented control" at bounding box center [691, 157] width 0 height 0
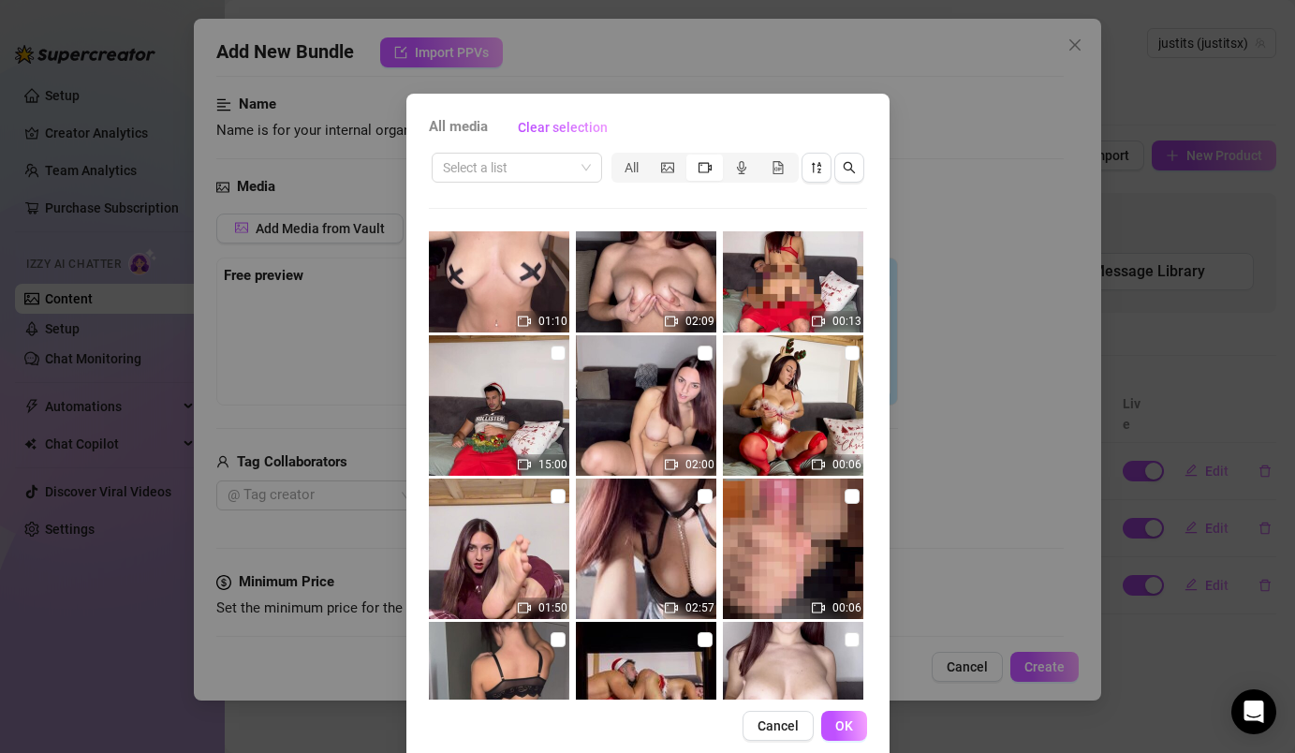
scroll to position [5654, 0]
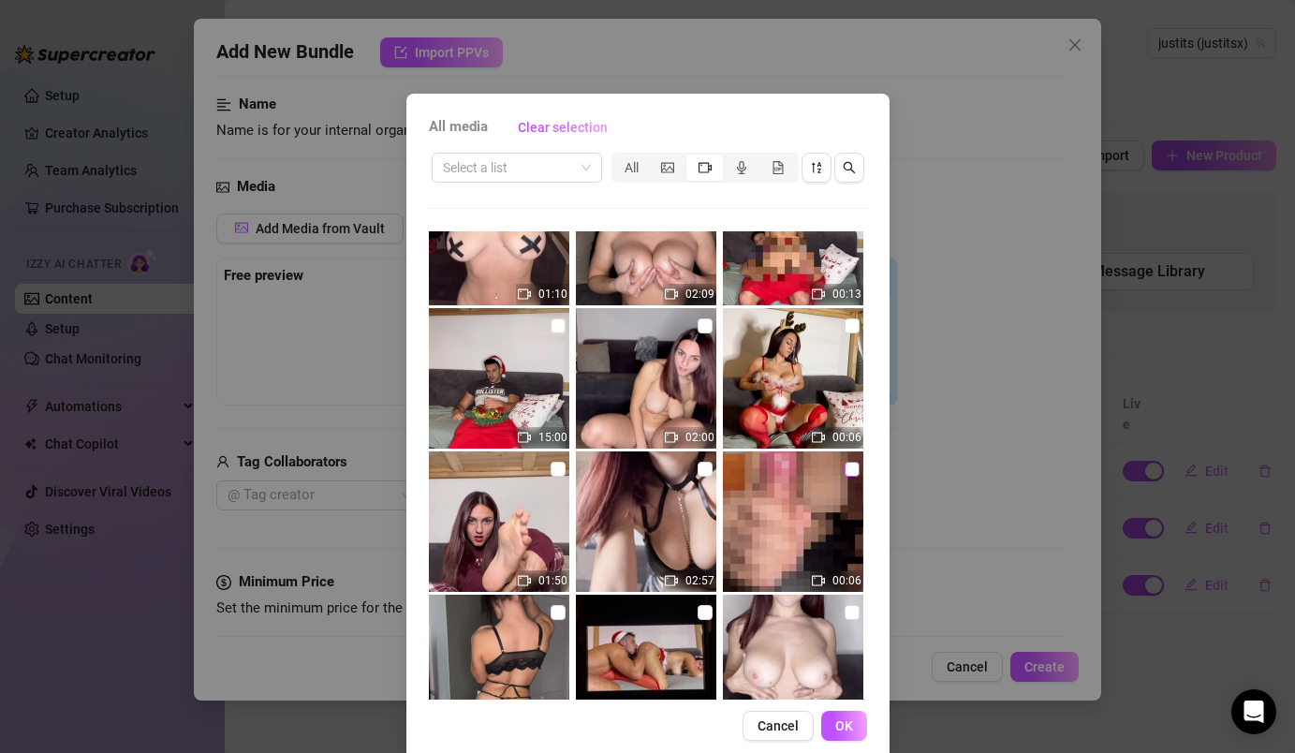
click at [847, 464] on input "checkbox" at bounding box center [852, 469] width 15 height 15
checkbox input "true"
click at [849, 690] on span "OK" at bounding box center [844, 725] width 18 height 15
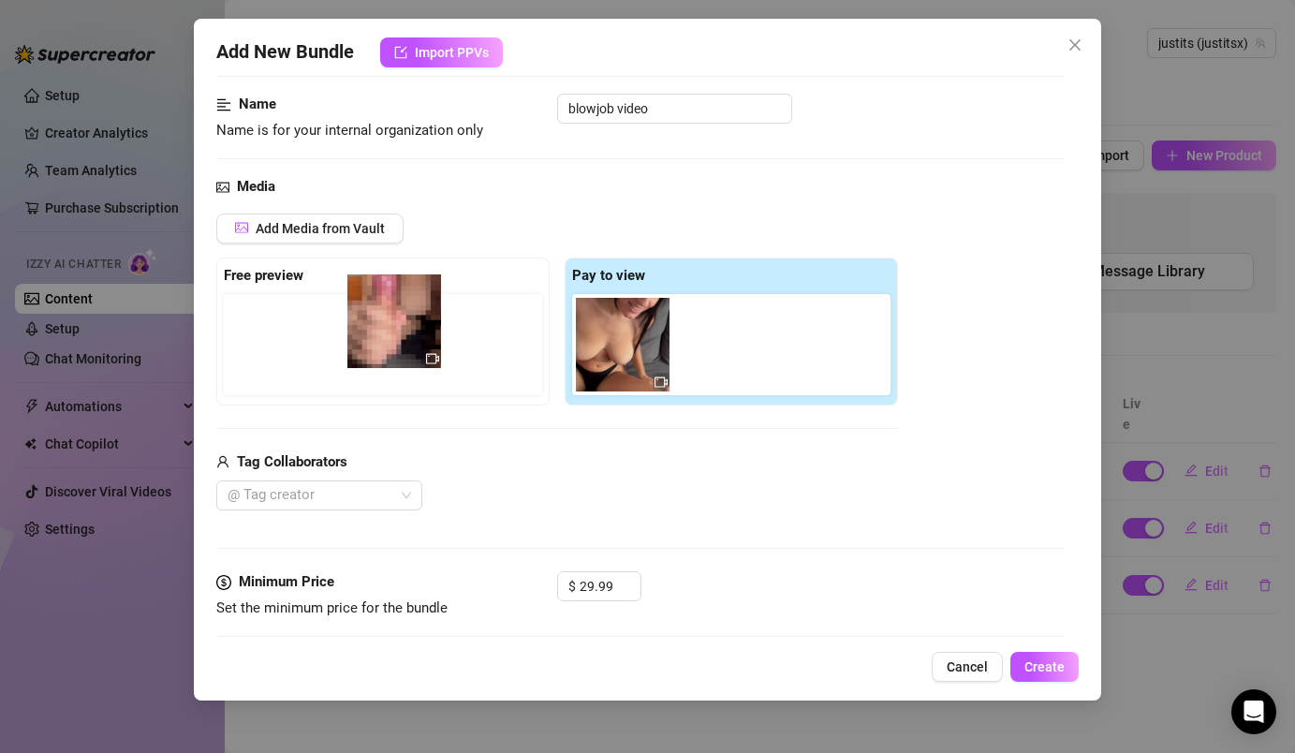
drag, startPoint x: 726, startPoint y: 346, endPoint x: 389, endPoint y: 324, distance: 337.8
click at [389, 324] on div "Free preview Pay to view" at bounding box center [557, 331] width 682 height 148
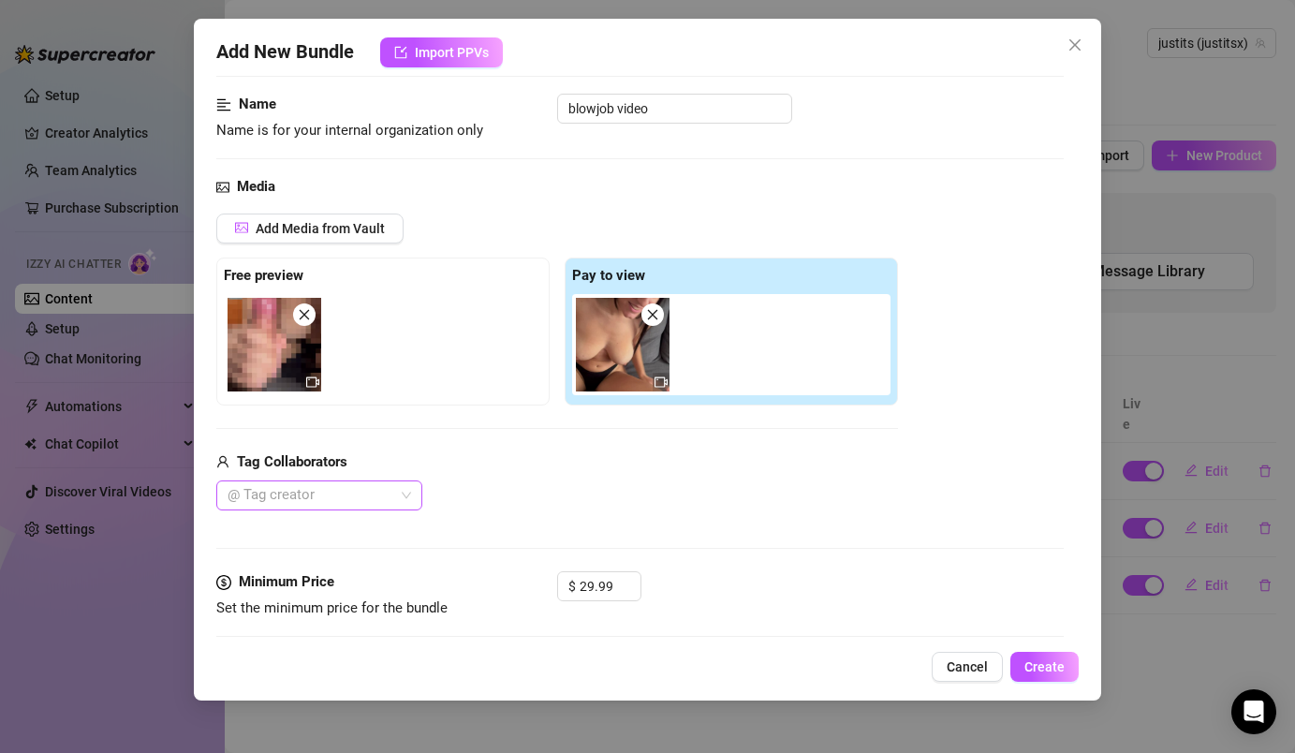
click at [356, 492] on div at bounding box center [309, 495] width 179 height 26
click at [351, 530] on div "[PERSON_NAME]" at bounding box center [319, 532] width 176 height 21
click at [545, 449] on div "Add Media from Vault Free preview Pay to view Tag Collaborators [PERSON_NAME]" at bounding box center [557, 362] width 682 height 298
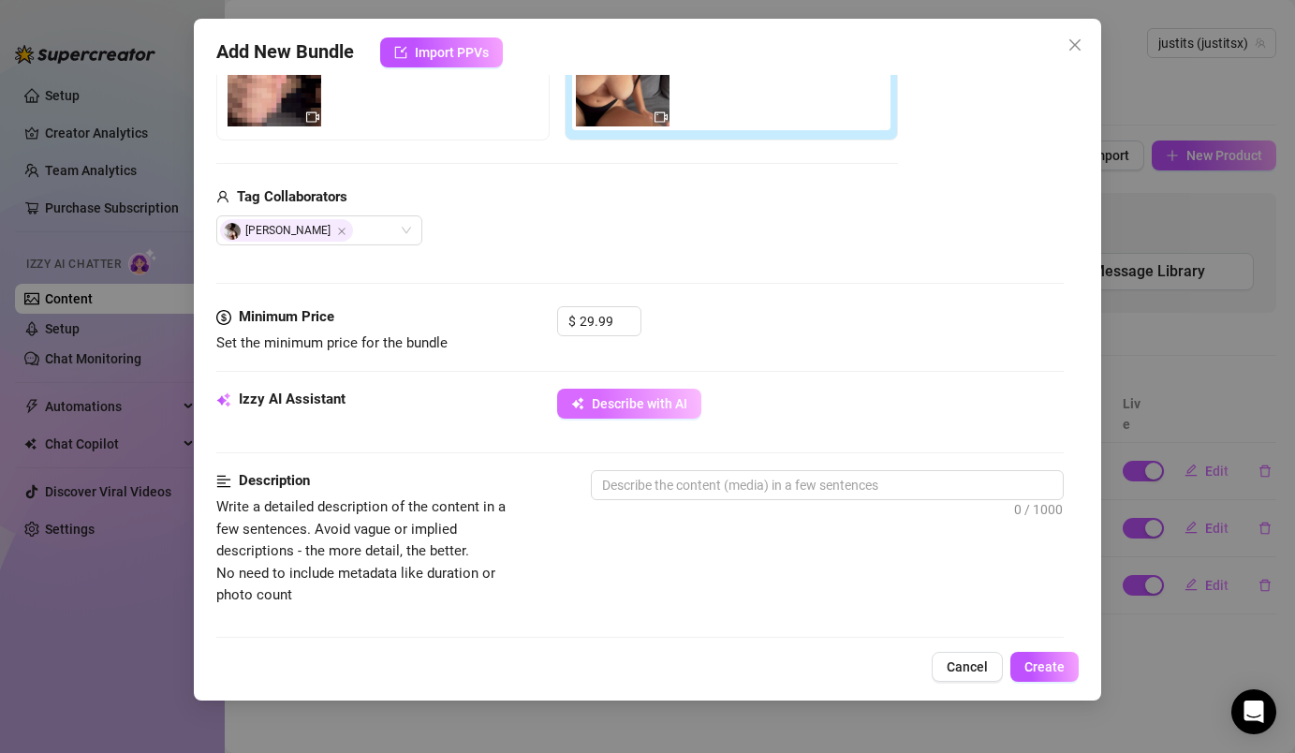
scroll to position [380, 0]
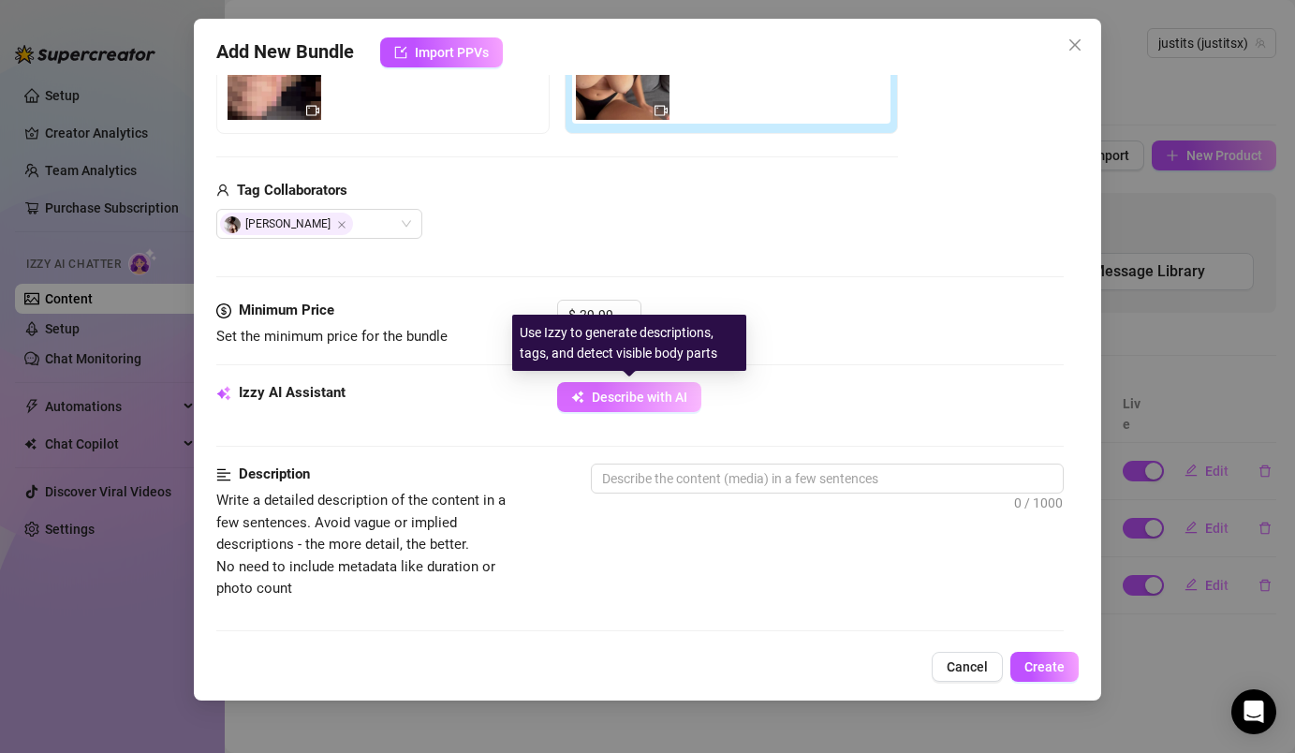
click at [638, 390] on span "Describe with AI" at bounding box center [640, 397] width 96 height 15
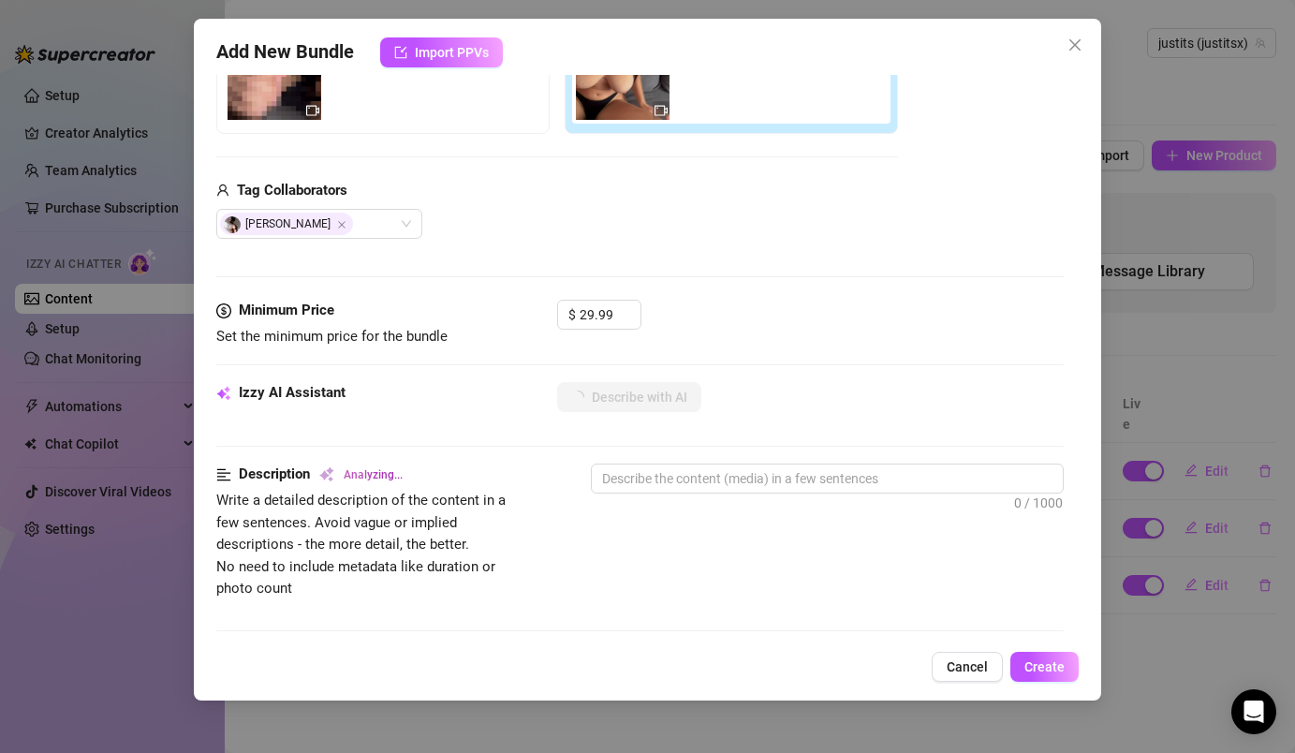
type textarea "[PERSON_NAME]"
type textarea "[PERSON_NAME] is"
type textarea "[PERSON_NAME] is topless,"
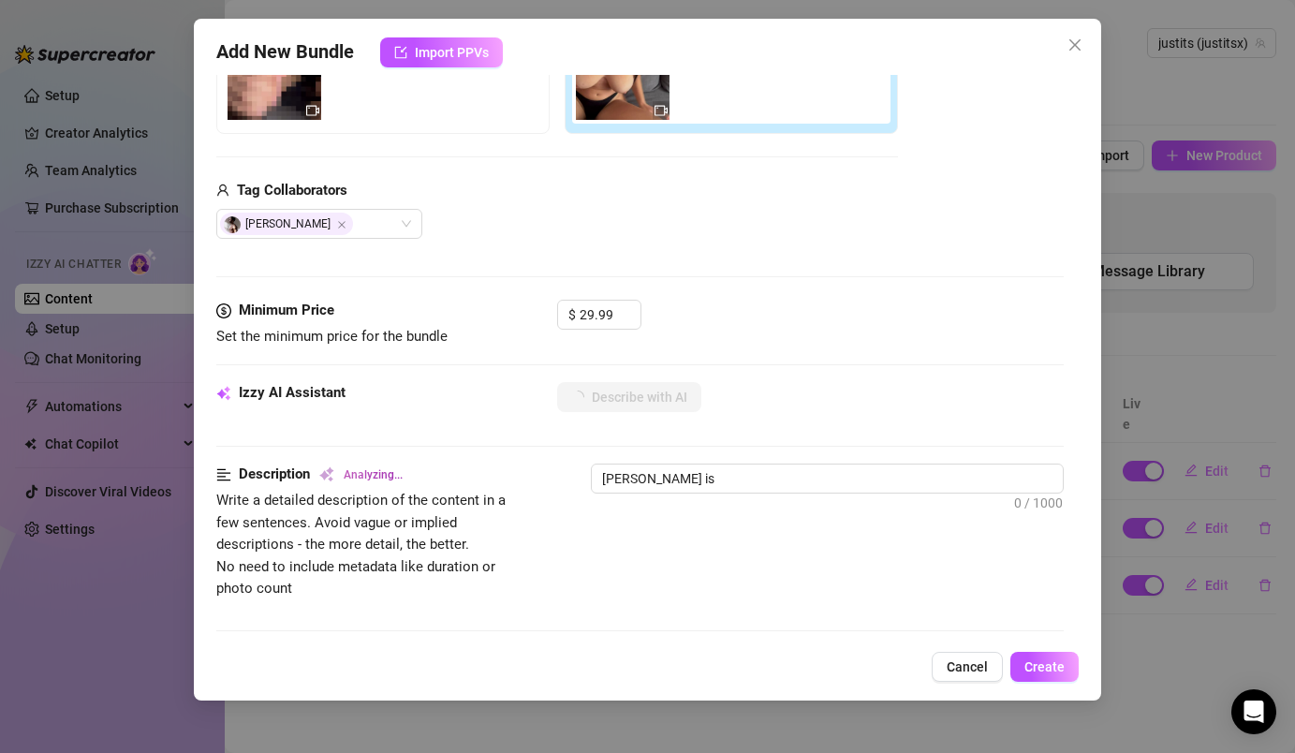
type textarea "[PERSON_NAME] is topless,"
type textarea "[PERSON_NAME] is topless, showing"
type textarea "[PERSON_NAME] is topless, showing off"
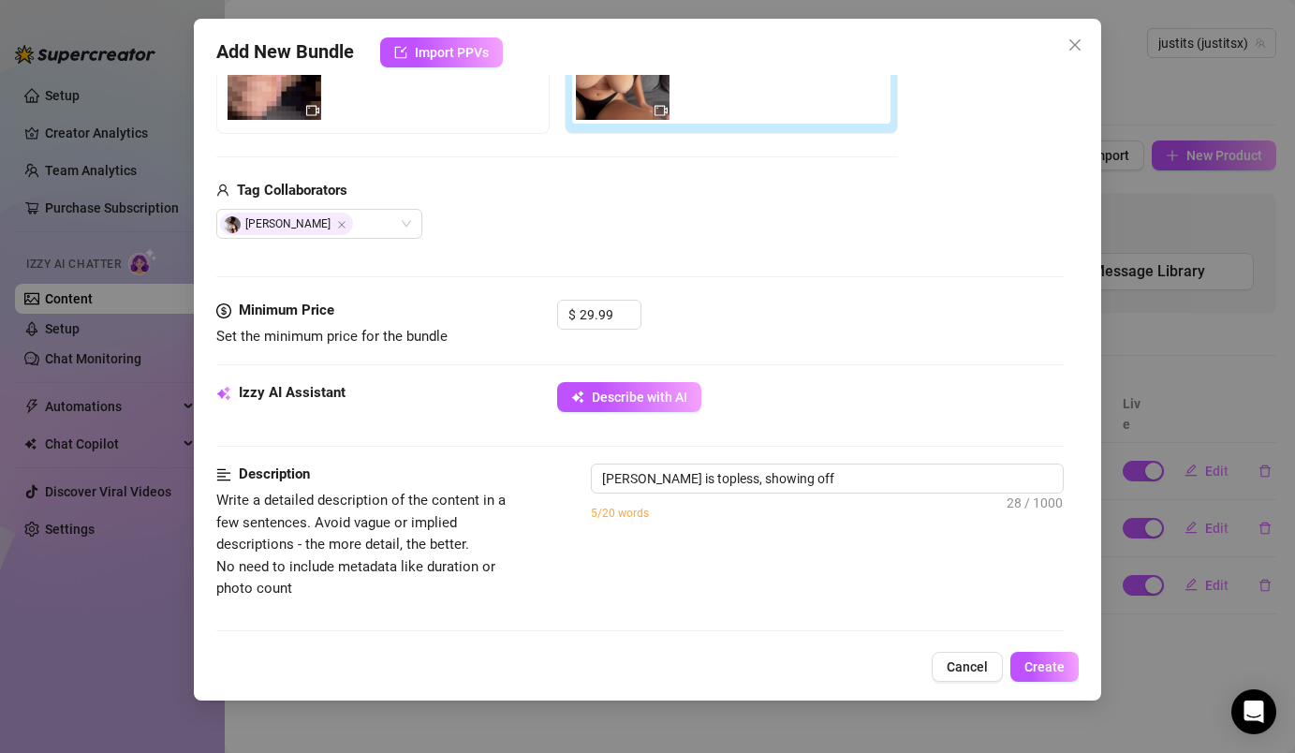
type textarea "[PERSON_NAME] is topless, showing off her"
type textarea "[PERSON_NAME] is topless, showing off her big"
type textarea "[PERSON_NAME] is topless, showing off her big natural"
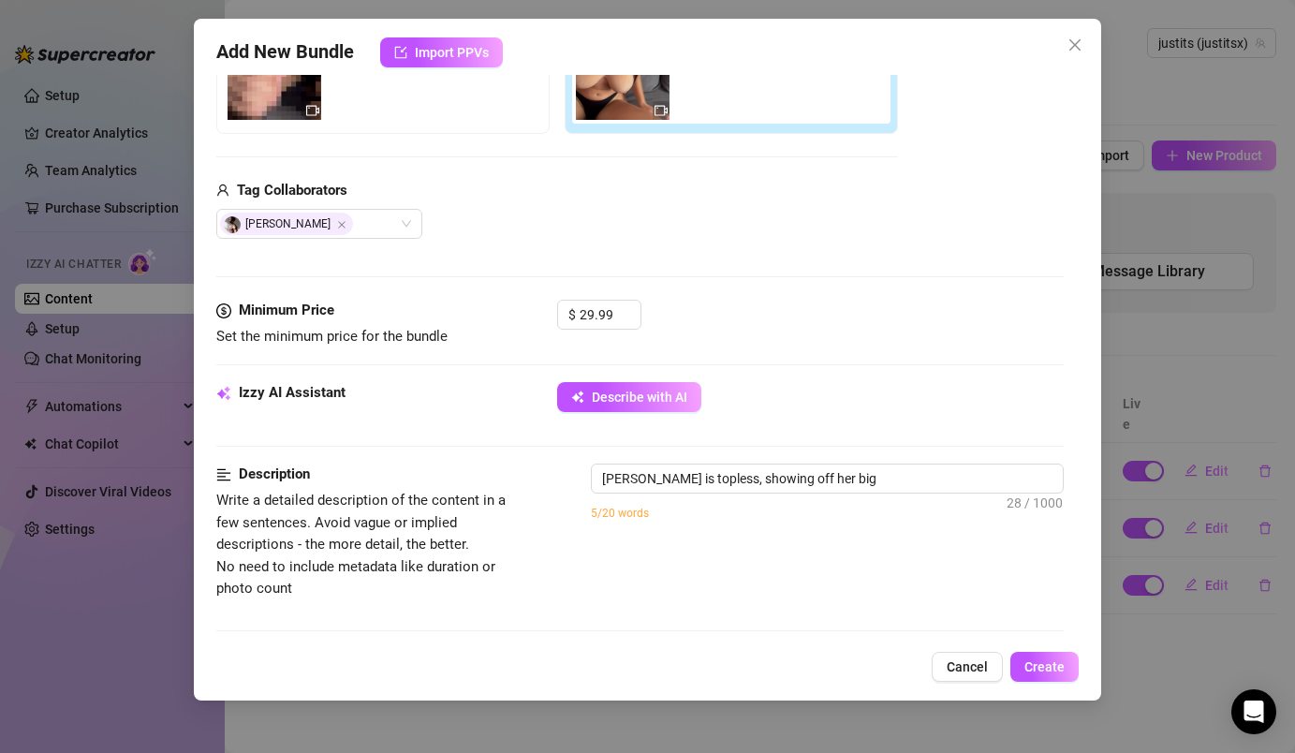
type textarea "[PERSON_NAME] is topless, showing off her big natural"
type textarea "[PERSON_NAME] is topless, showing off her big natural tits"
type textarea "[PERSON_NAME] is topless, showing off her big natural tits while"
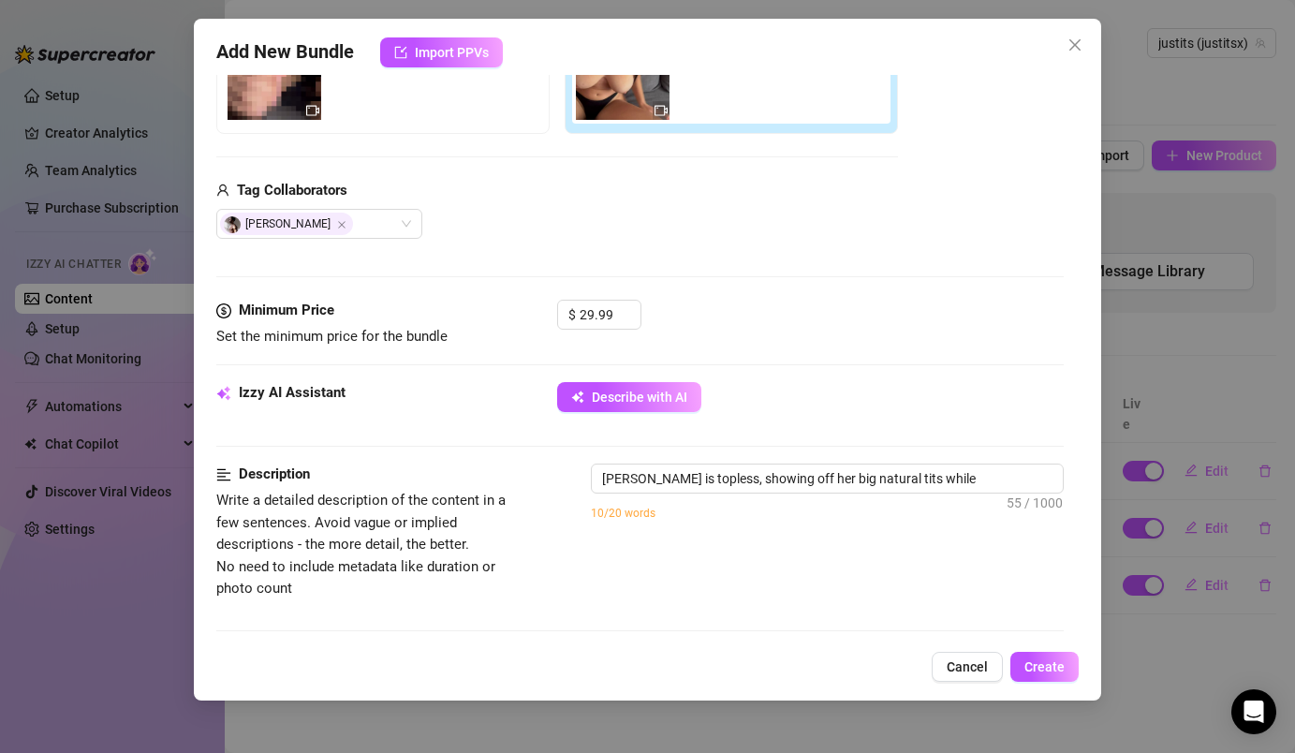
type textarea "[PERSON_NAME] is topless, showing off her big natural tits while on"
type textarea "[PERSON_NAME] is topless, showing off her big natural tits while on her"
type textarea "[PERSON_NAME] is topless, showing off her big natural tits while on her knees,"
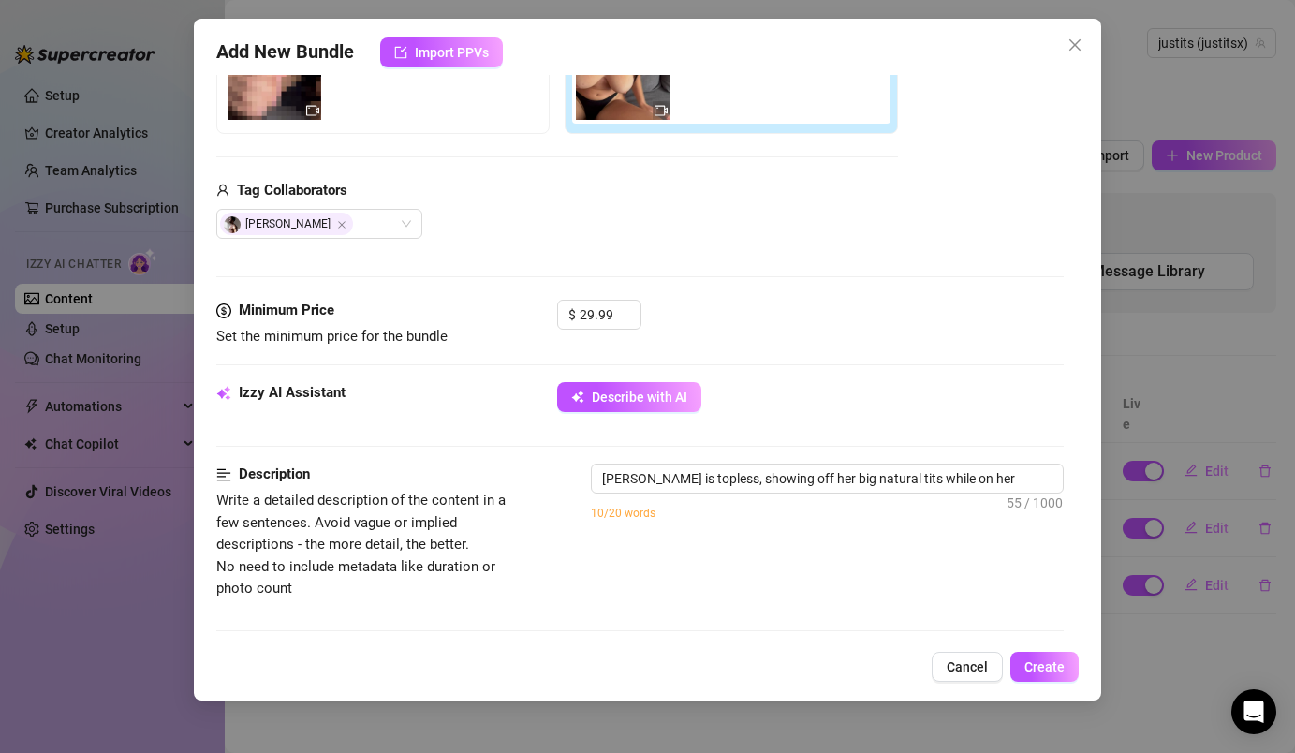
type textarea "[PERSON_NAME] is topless, showing off her big natural tits while on her knees,"
type textarea "[PERSON_NAME] is topless, showing off her big natural tits while on her knees, …"
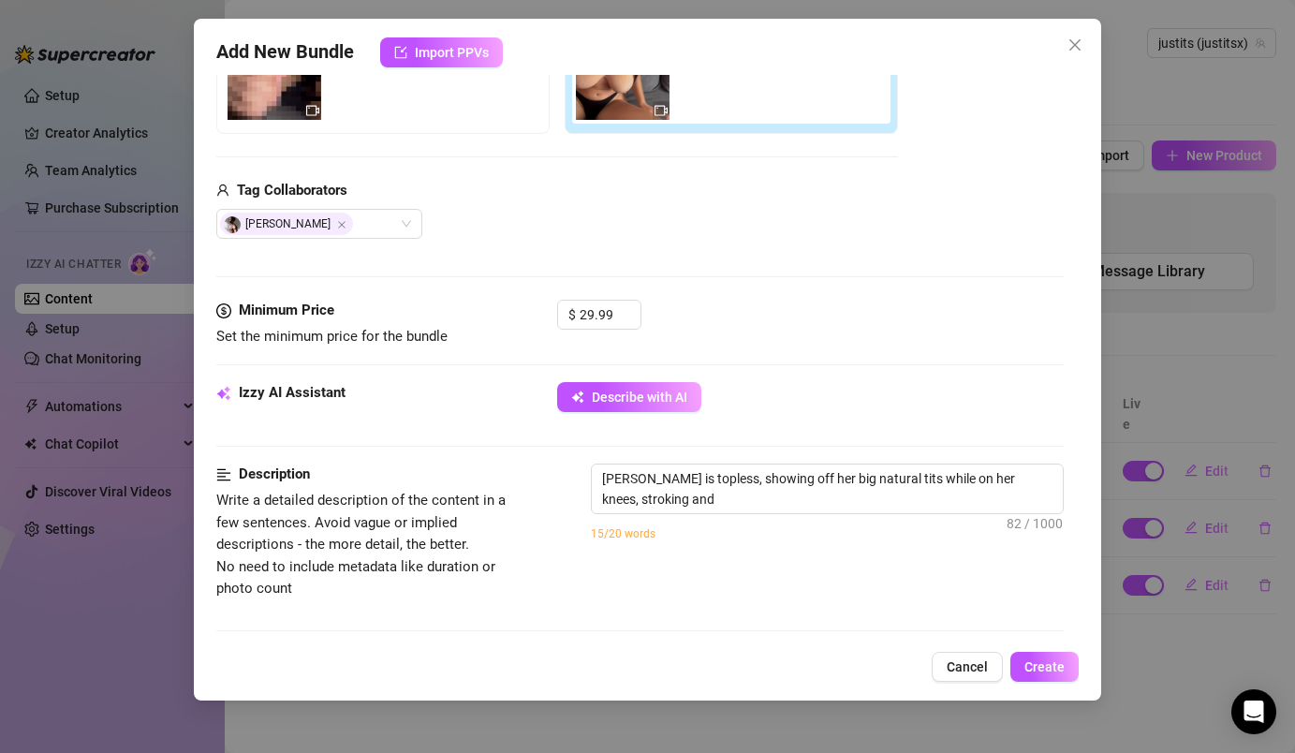
type textarea "[PERSON_NAME] is topless, showing off her big natural tits while on her knees, …"
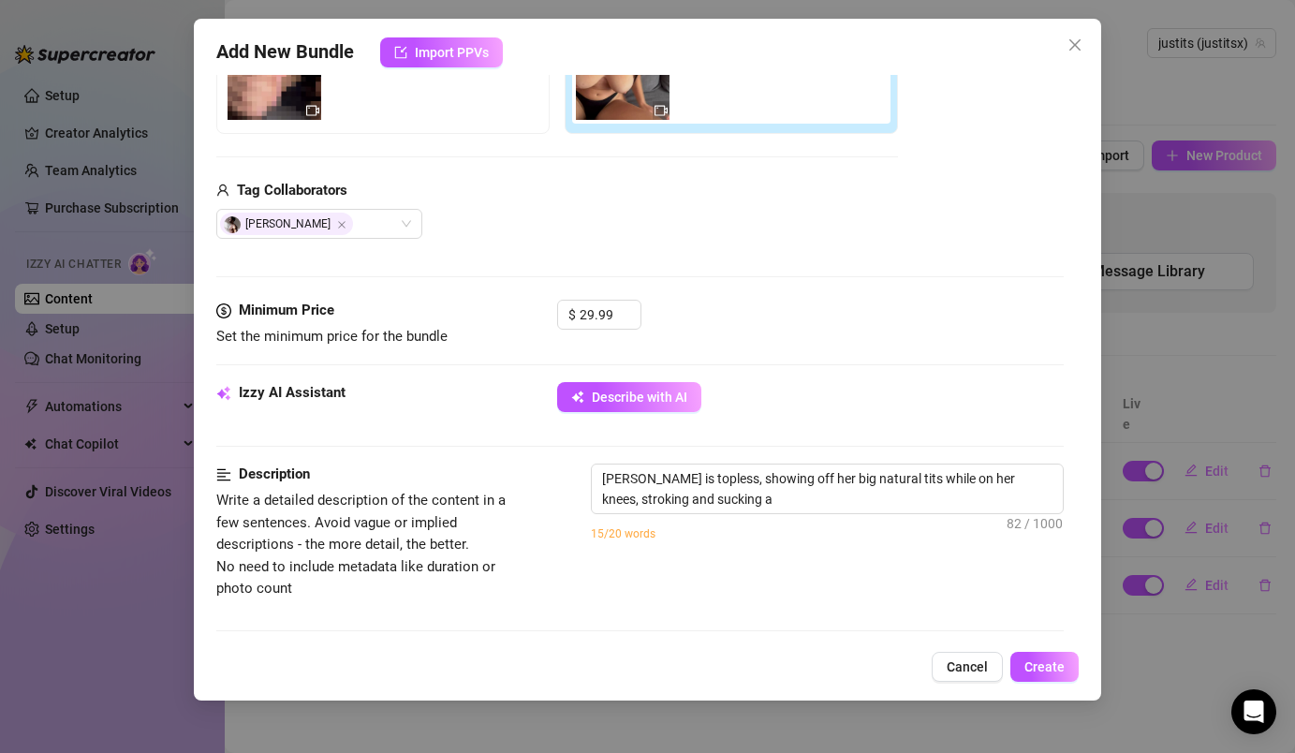
type textarea "[PERSON_NAME] is topless, showing off her big natural tits while on her knees, …"
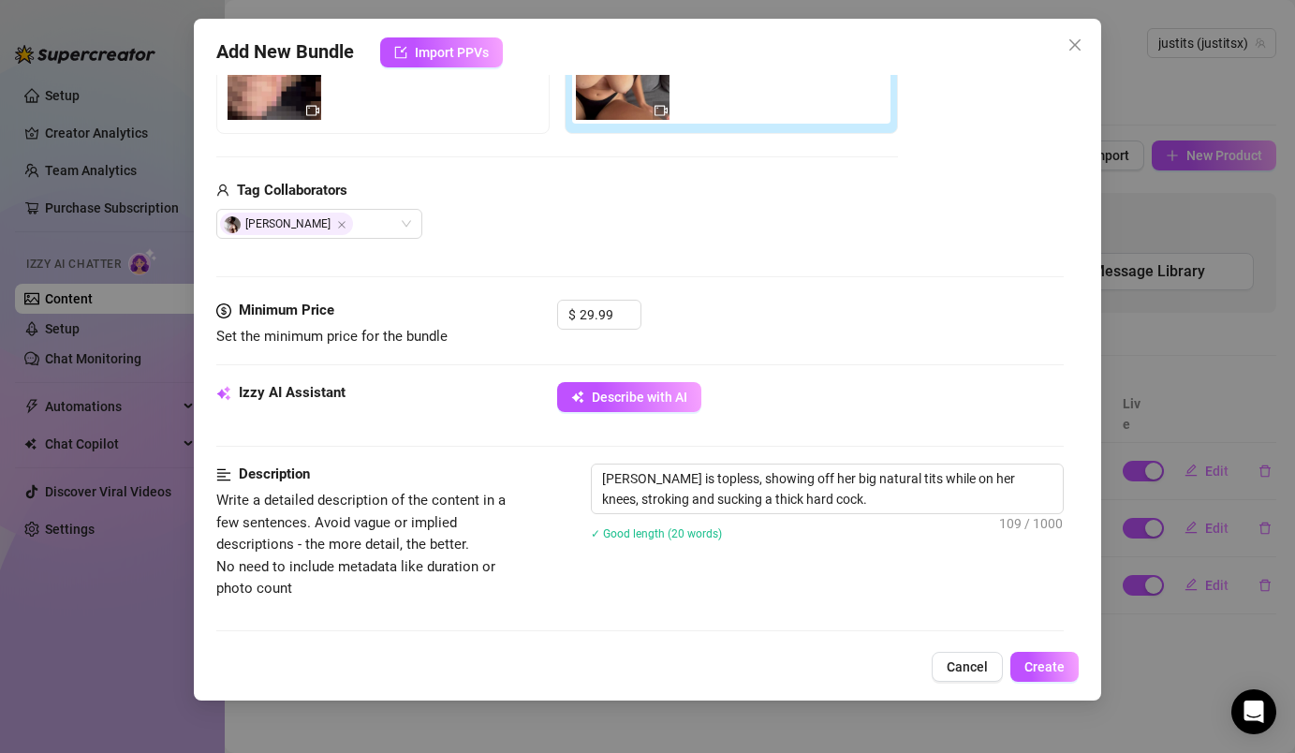
type textarea "[PERSON_NAME] is topless, showing off her big natural tits while on her knees, …"
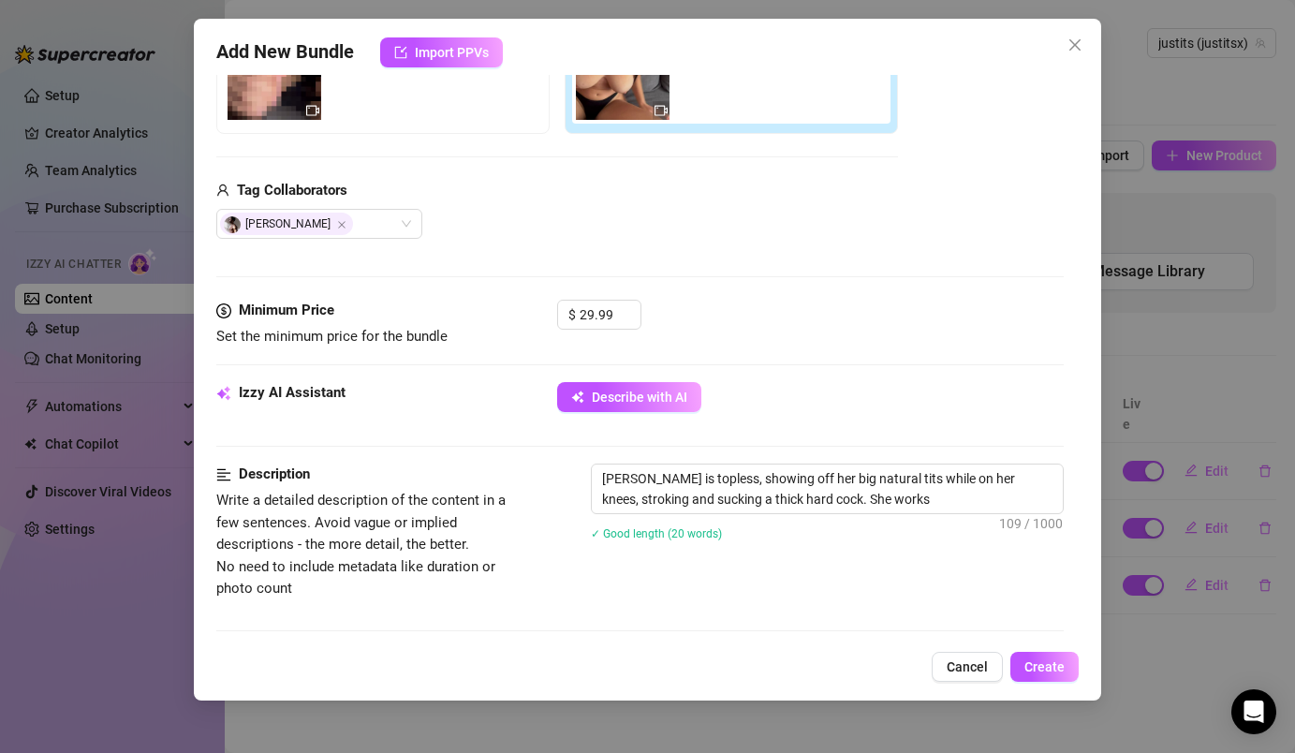
type textarea "[PERSON_NAME] is topless, showing off her big natural tits while on her knees, …"
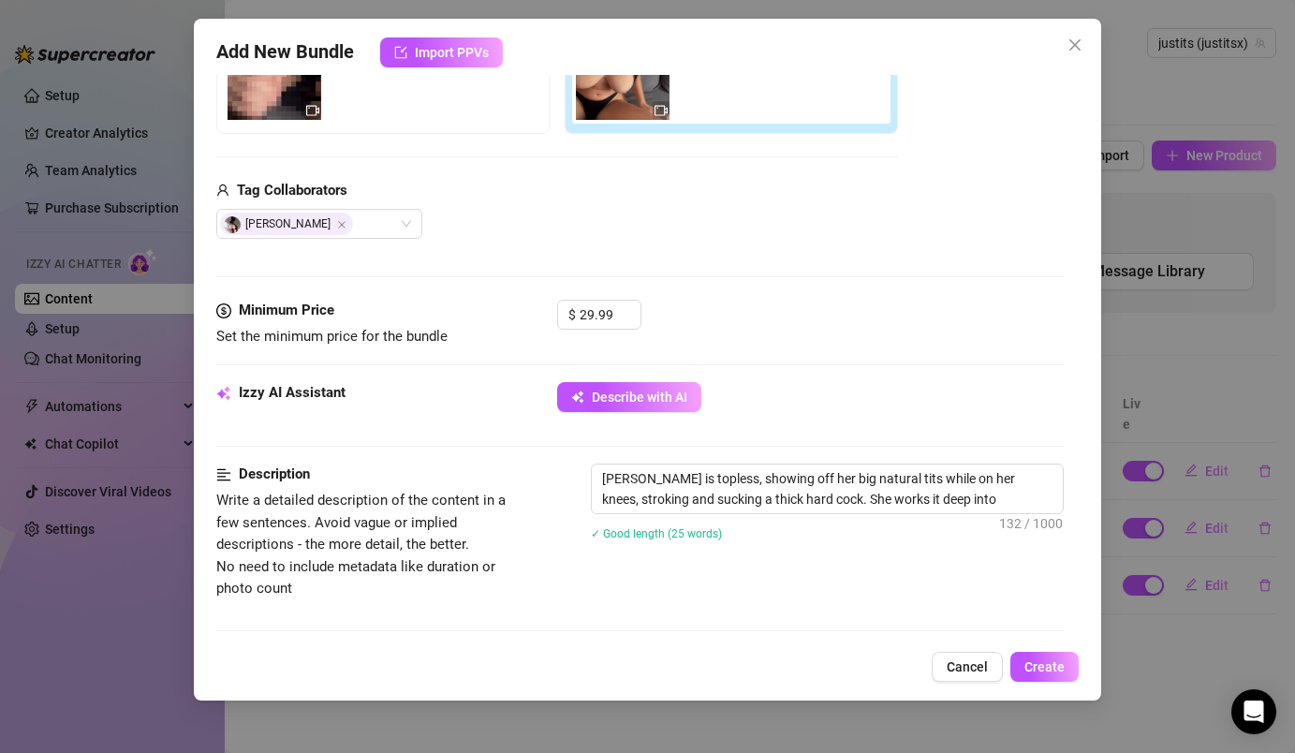
type textarea "[PERSON_NAME] is topless, showing off her big natural tits while on her knees, …"
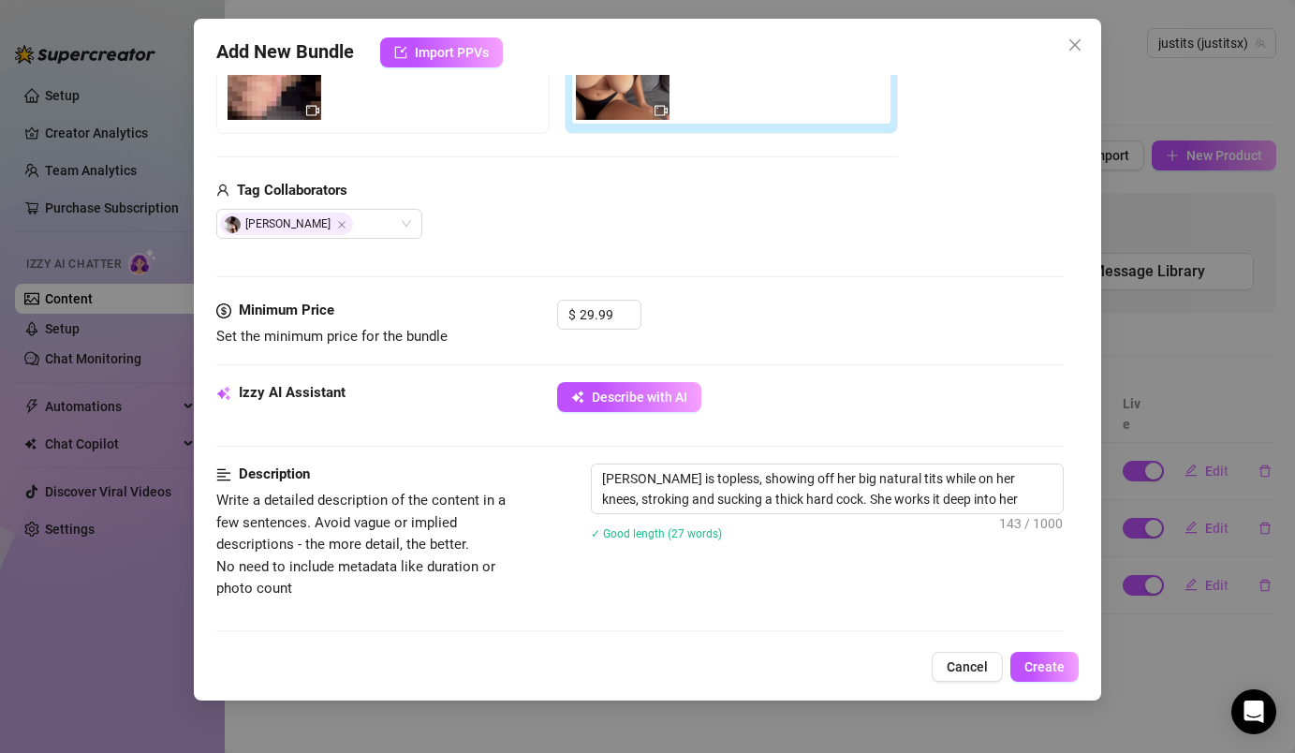
type textarea "[PERSON_NAME] is topless, showing off her big natural tits while on her knees, …"
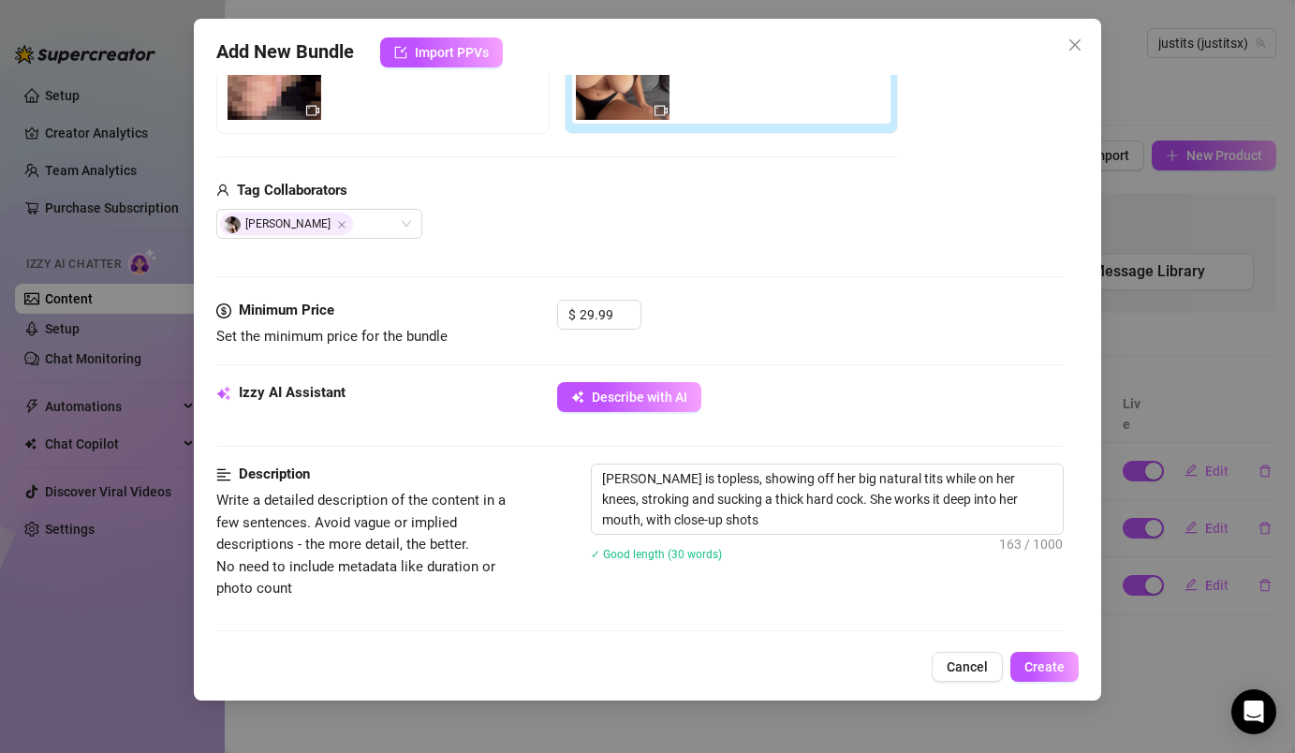
type textarea "[PERSON_NAME] is topless, showing off her big natural tits while on her knees, …"
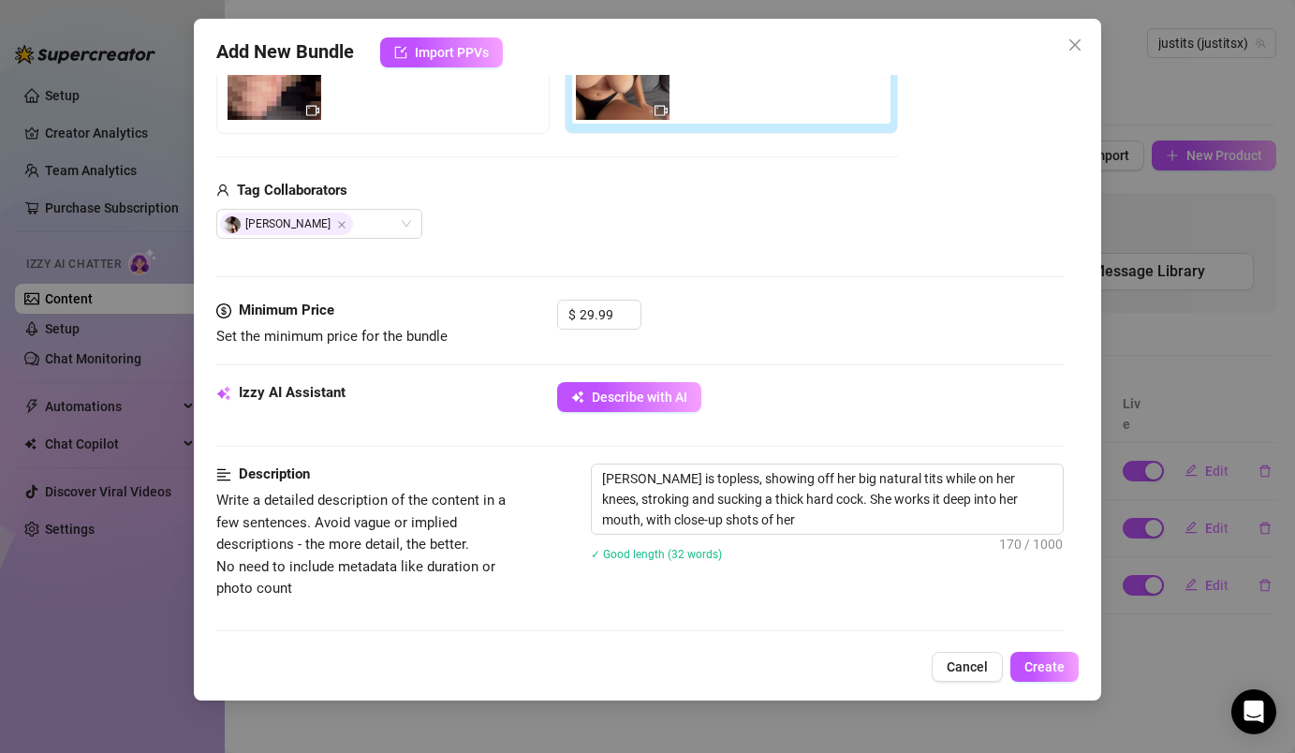
type textarea "[PERSON_NAME] is topless, showing off her big natural tits while on her knees, …"
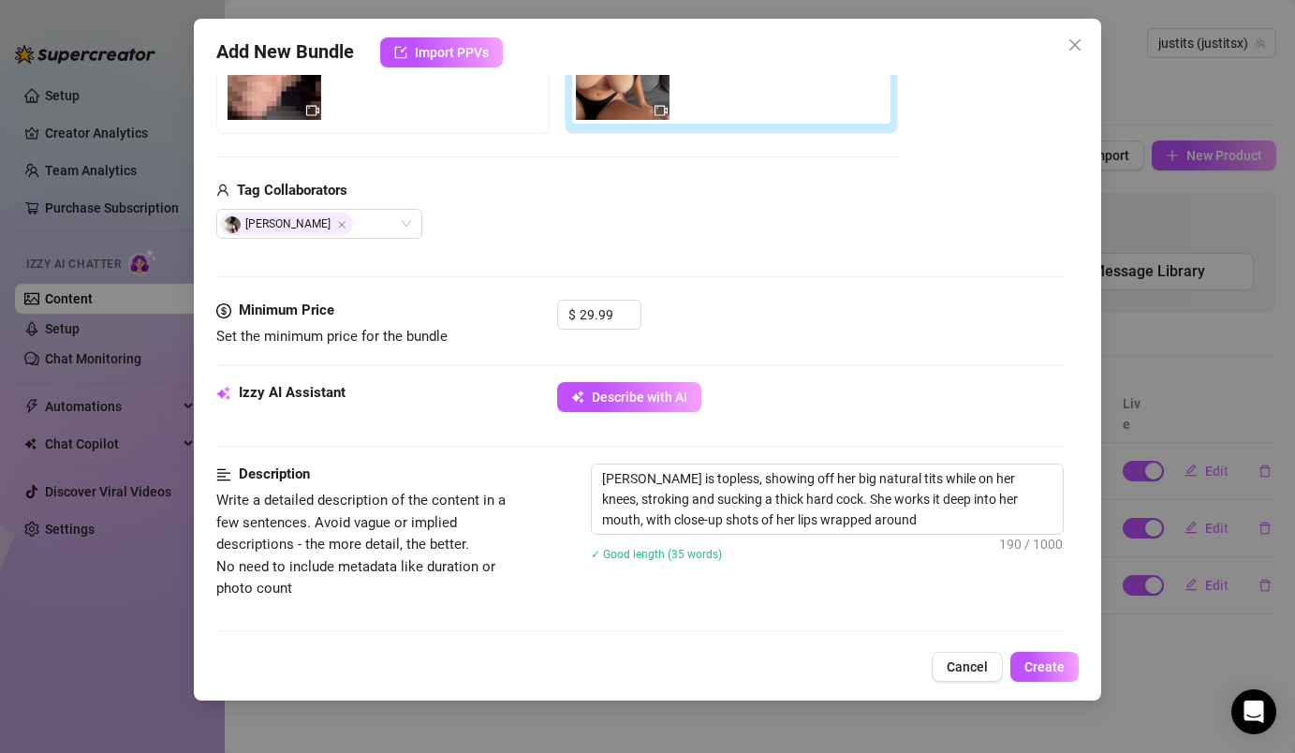
type textarea "[PERSON_NAME] is topless, showing off her big natural tits while on her knees, …"
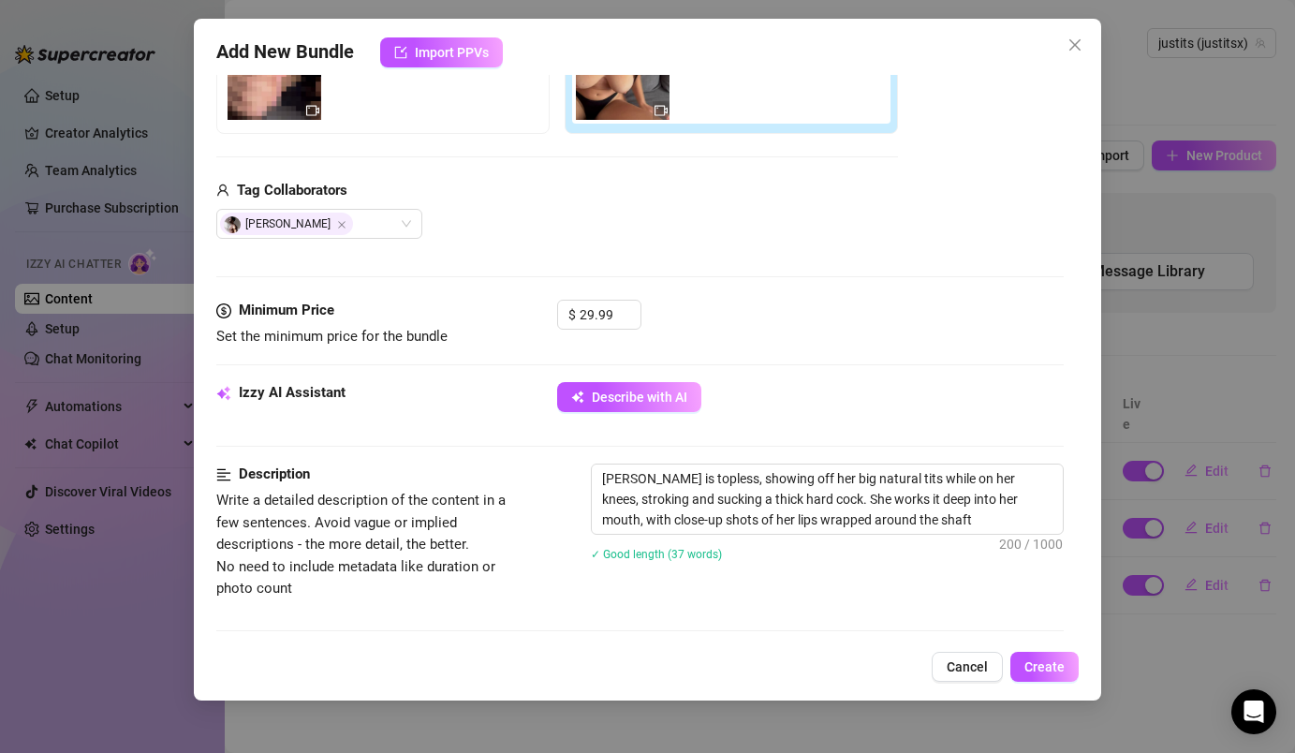
type textarea "[PERSON_NAME] is topless, showing off her big natural tits while on her knees, …"
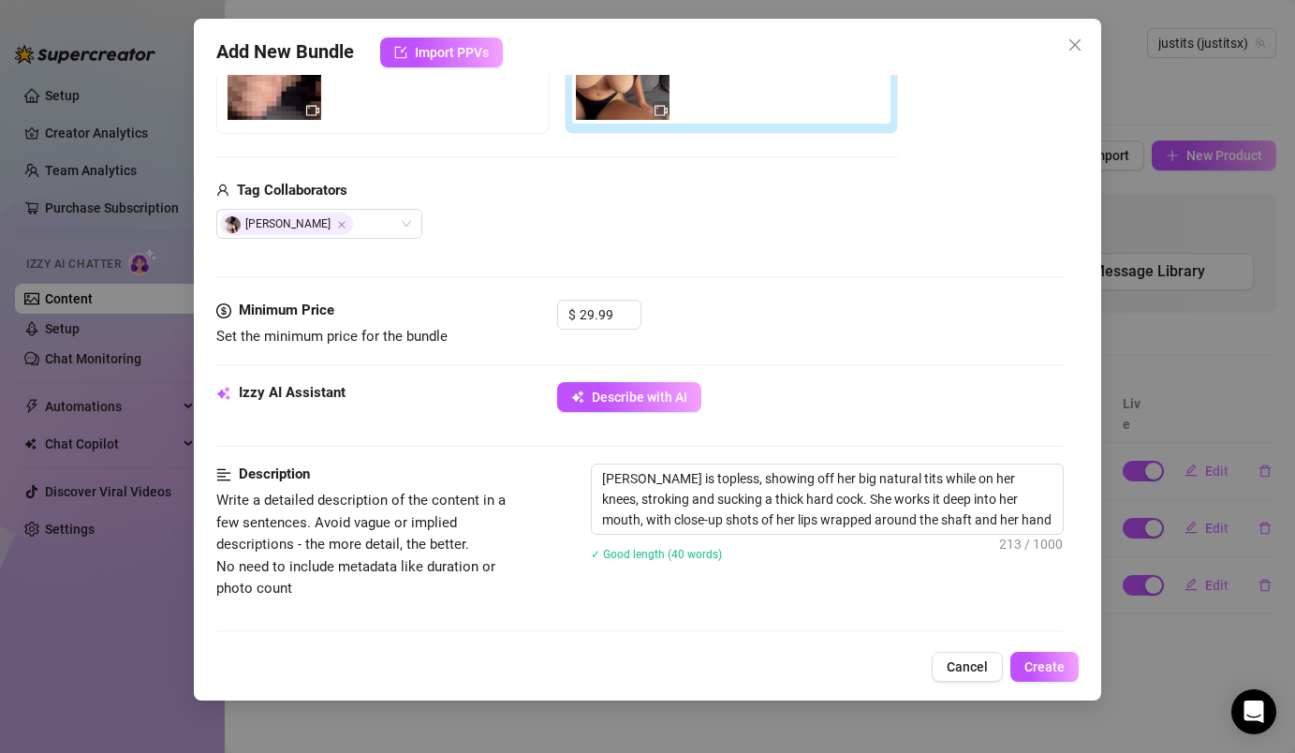
type textarea "[PERSON_NAME] is topless, showing off her big natural tits while on her knees, …"
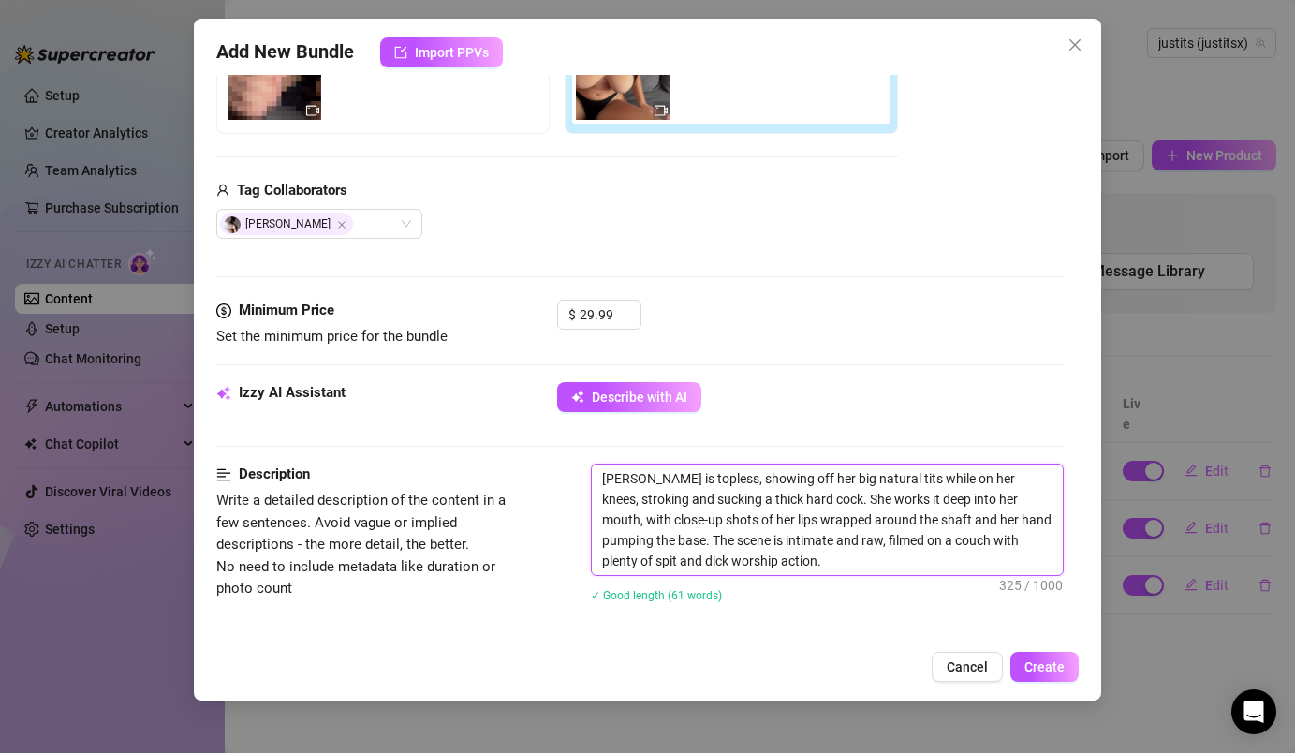
drag, startPoint x: 646, startPoint y: 480, endPoint x: 588, endPoint y: 468, distance: 59.3
click at [588, 470] on div "Description Write a detailed description of the content in a few sentences. Avo…" at bounding box center [639, 544] width 846 height 163
click at [761, 478] on textarea "I'm topless, showing off her big natural tits while on her knees, stroking and …" at bounding box center [827, 519] width 470 height 110
click at [922, 476] on textarea "I'm topless, showing off my big natural tits while on her knees, stroking and s…" at bounding box center [827, 519] width 470 height 110
click at [781, 506] on textarea "I'm topless, showing off my big natural tits while on my knees, stroking and su…" at bounding box center [827, 519] width 470 height 110
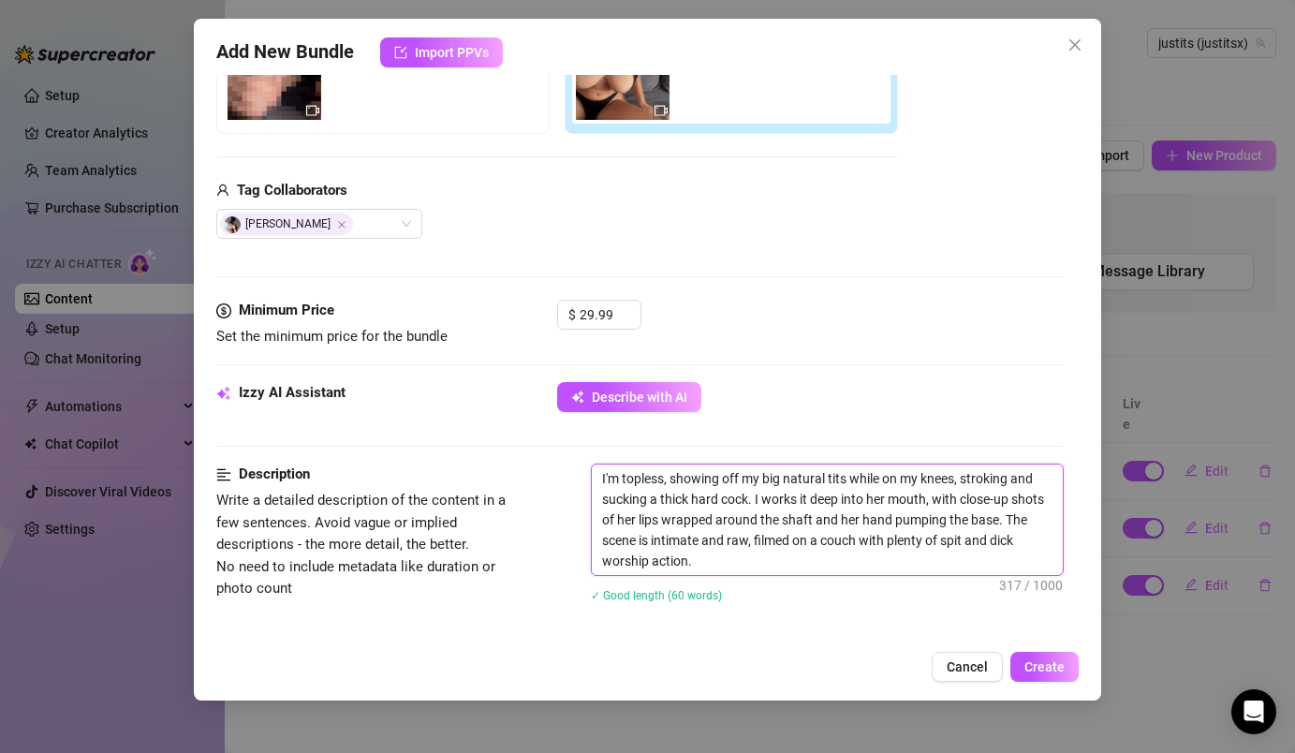
click at [797, 503] on textarea "I'm topless, showing off my big natural tits while on my knees, stroking and su…" at bounding box center [827, 519] width 470 height 110
click at [883, 504] on textarea "I'm topless, showing off my big natural tits while on my knees, stroking and su…" at bounding box center [827, 519] width 470 height 110
click at [638, 521] on textarea "I'm topless, showing off my big natural tits while on my knees, stroking and su…" at bounding box center [827, 519] width 470 height 110
click at [855, 520] on textarea "I'm topless, showing off my big natural tits while on my knees, stroking and su…" at bounding box center [827, 519] width 470 height 110
click at [860, 522] on textarea "I'm topless, showing off my big natural tits while on my knees, stroking and su…" at bounding box center [827, 519] width 470 height 110
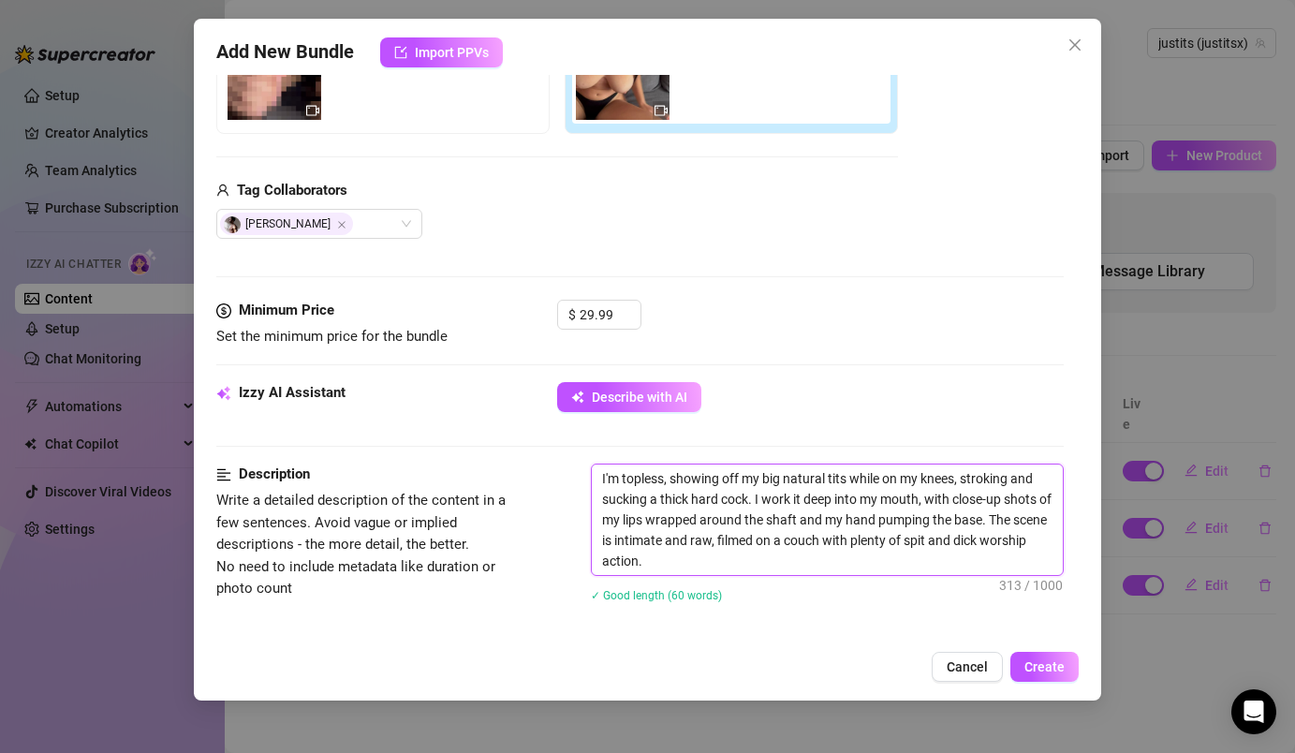
click at [749, 544] on textarea "I'm topless, showing off my big natural tits while on my knees, stroking and su…" at bounding box center [827, 519] width 470 height 110
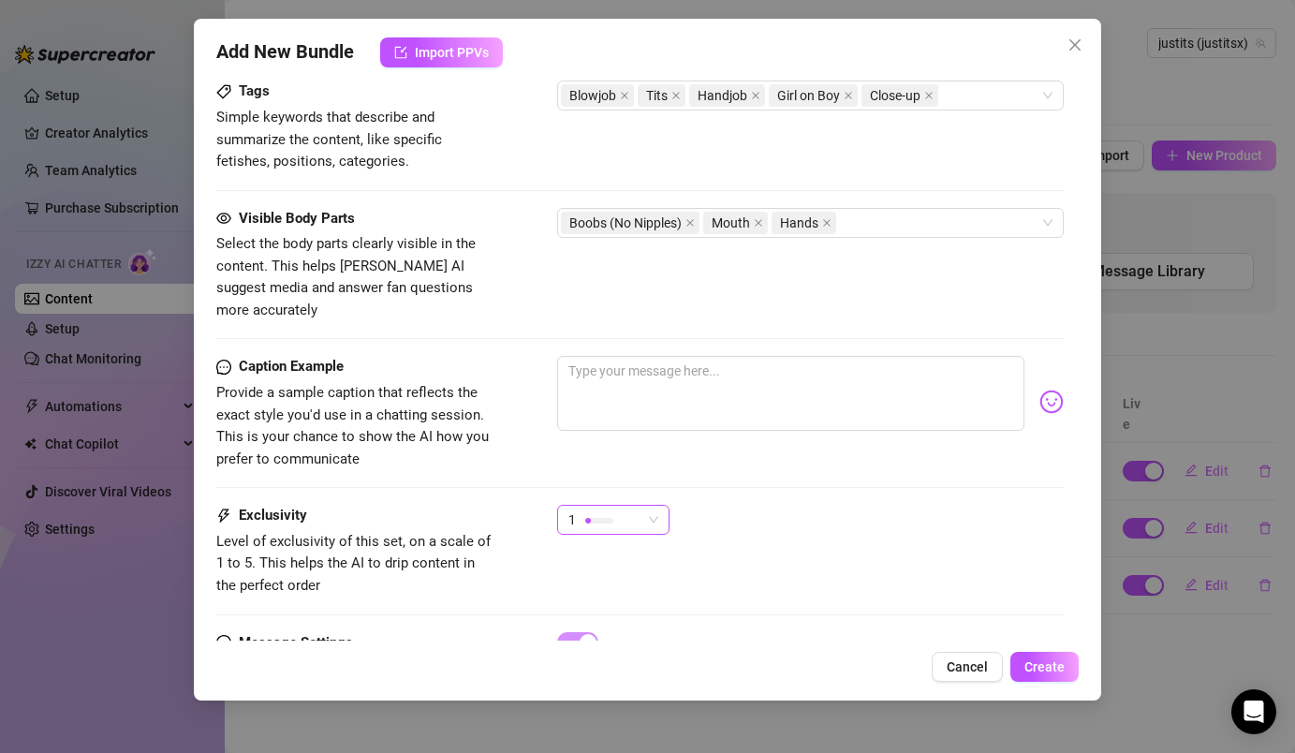
scroll to position [986, 0]
click at [636, 513] on div "1" at bounding box center [613, 521] width 112 height 30
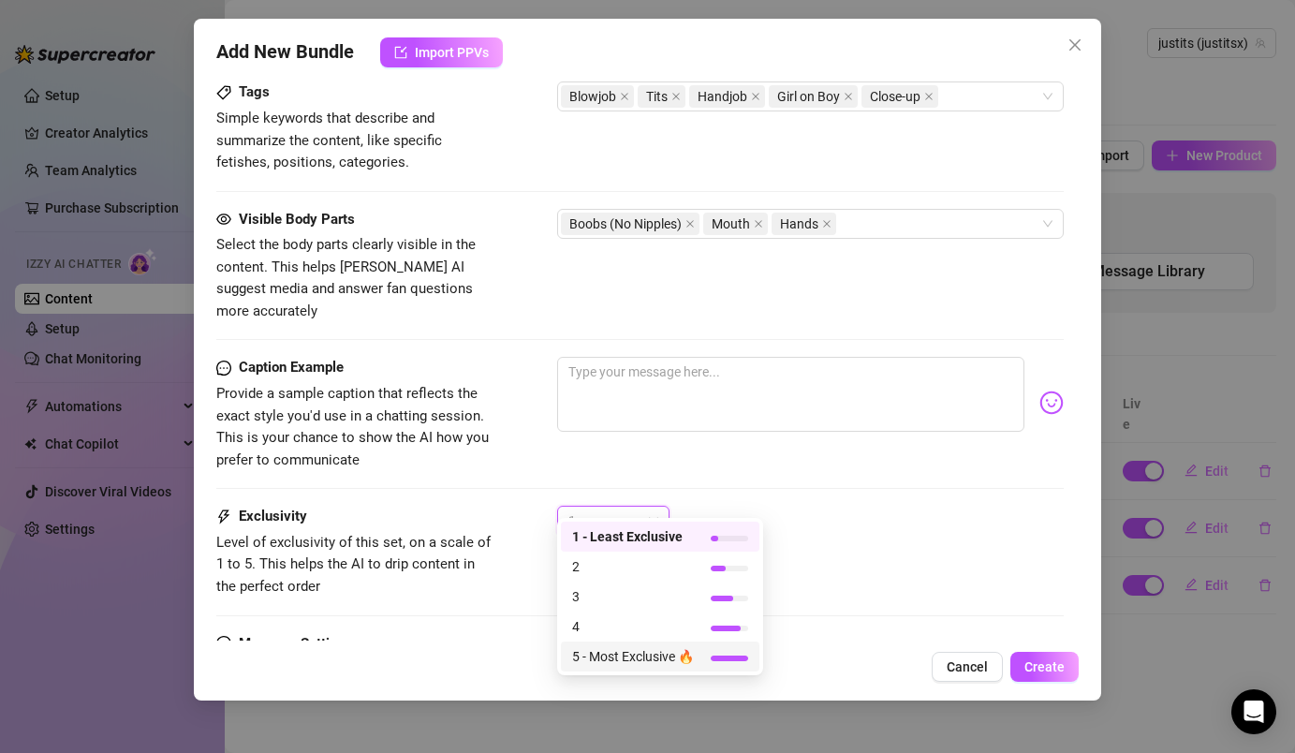
click at [606, 665] on span "5 - Most Exclusive 🔥" at bounding box center [633, 656] width 122 height 21
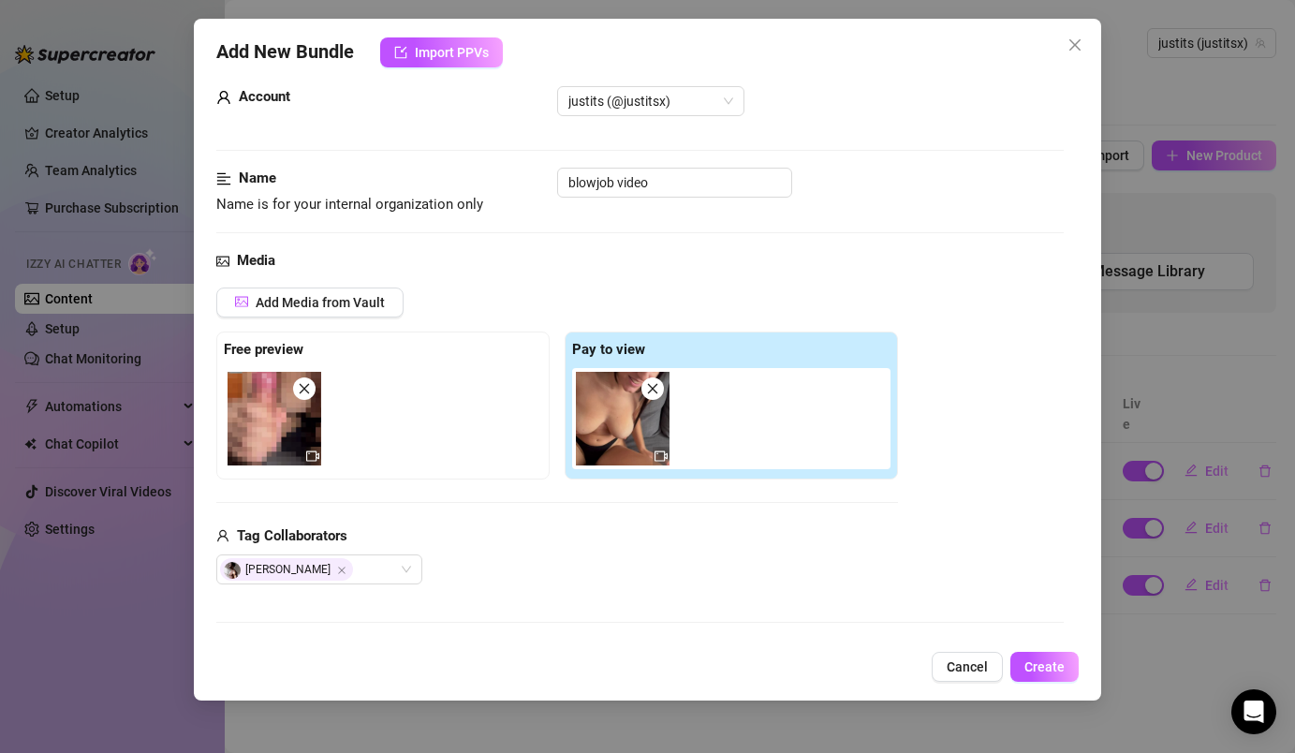
scroll to position [0, 0]
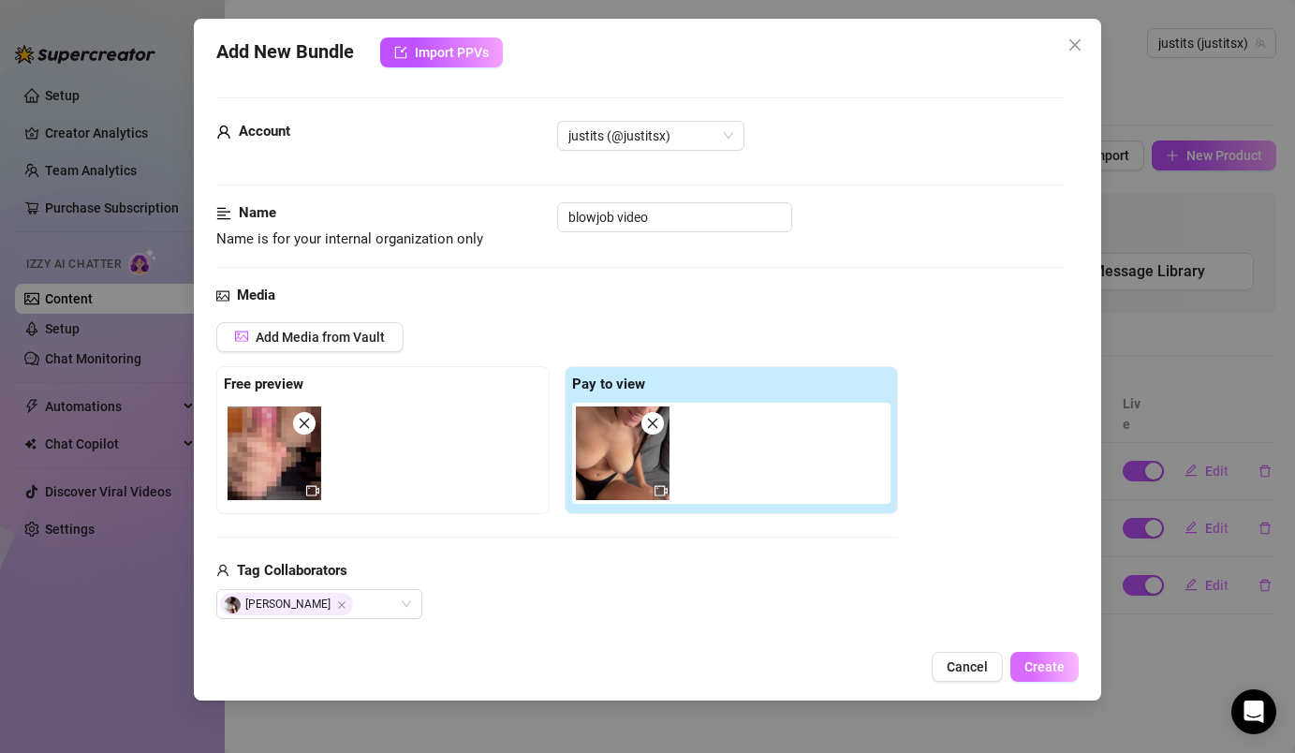
click at [1053, 665] on span "Create" at bounding box center [1044, 666] width 40 height 15
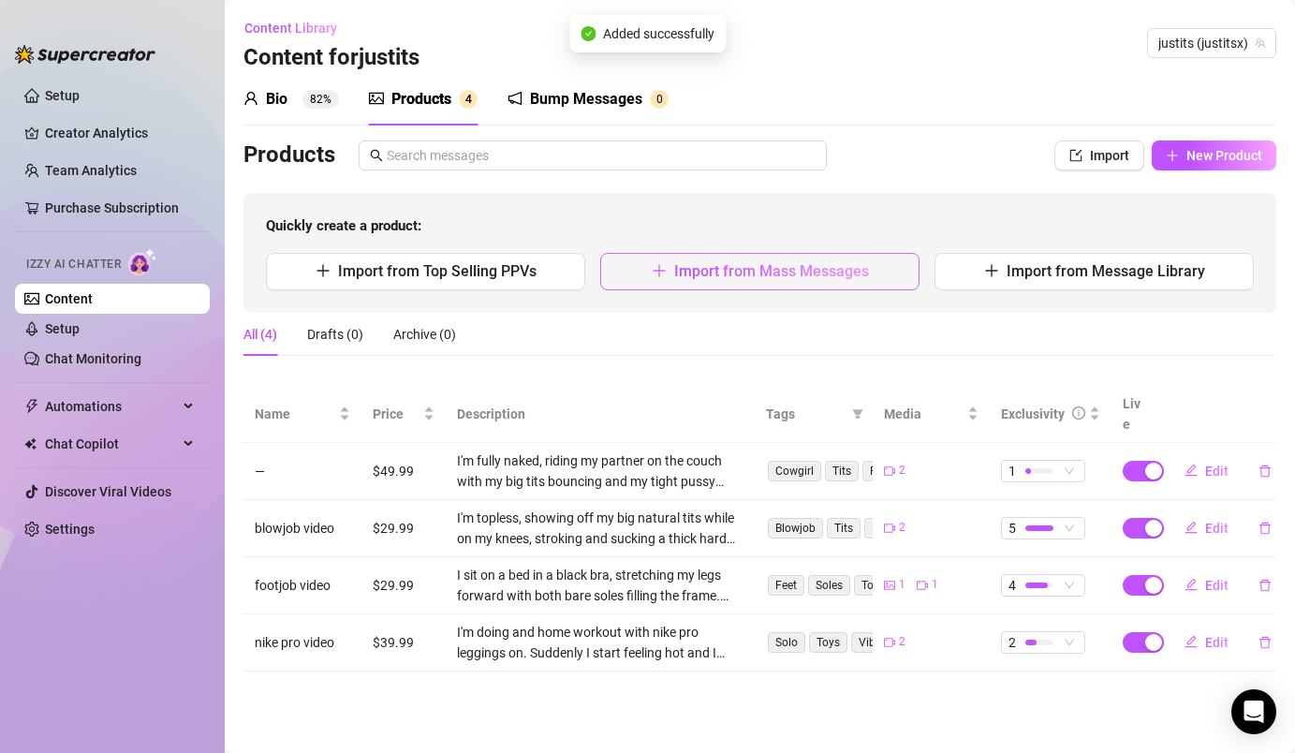
click at [814, 273] on span "Import from Mass Messages" at bounding box center [771, 271] width 195 height 18
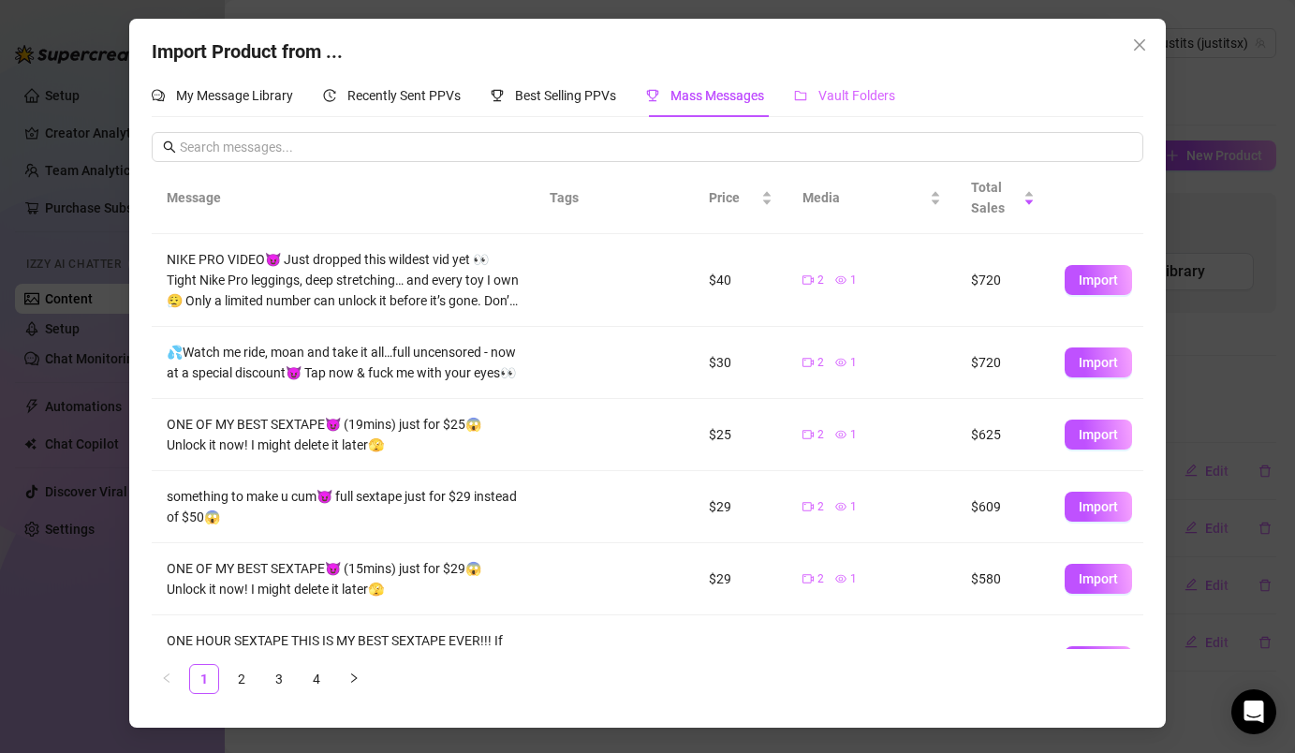
click at [856, 83] on div "Vault Folders" at bounding box center [844, 95] width 101 height 43
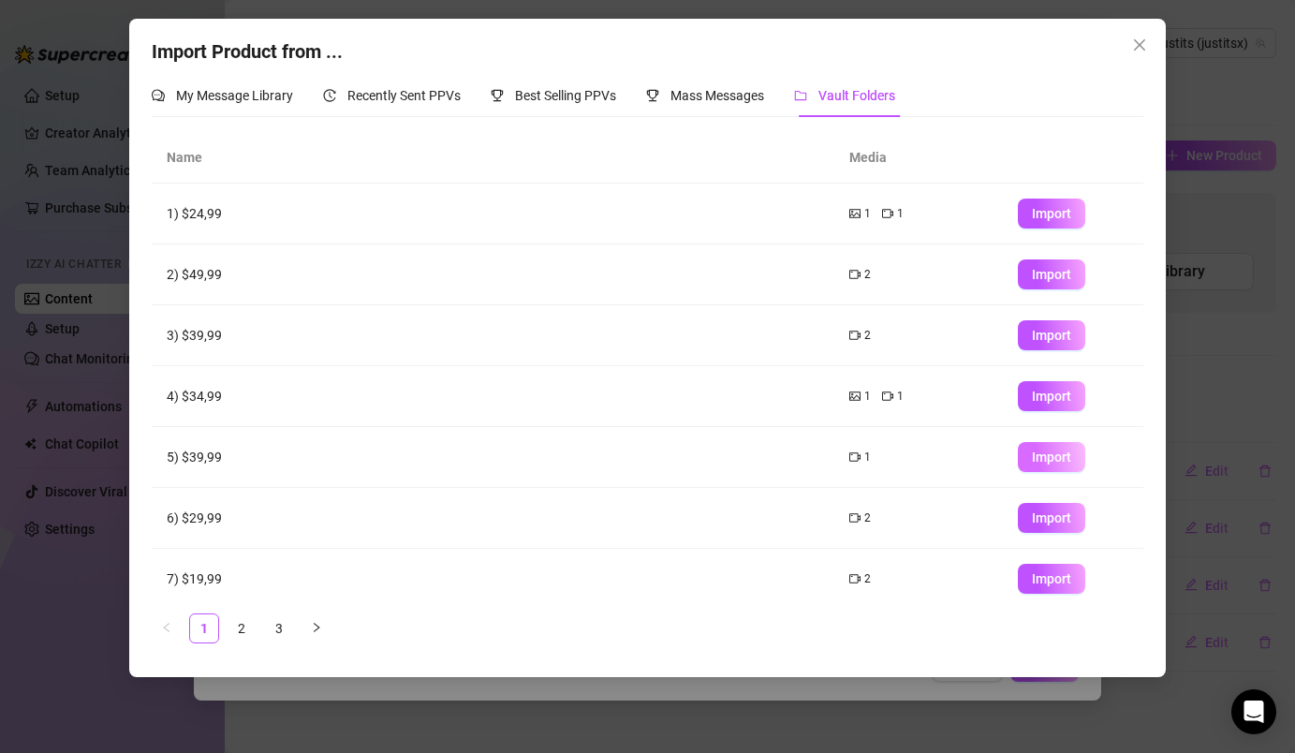
click at [1037, 452] on span "Import" at bounding box center [1051, 456] width 39 height 15
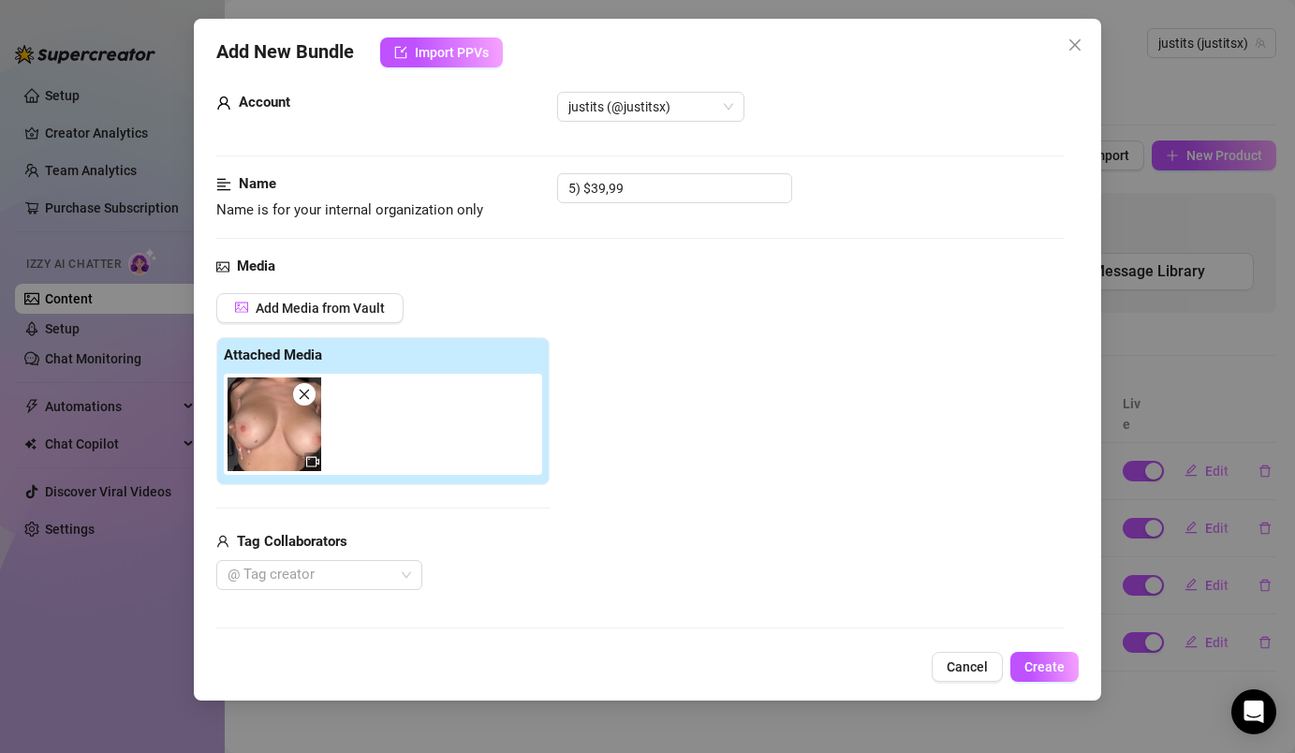
scroll to position [32, 0]
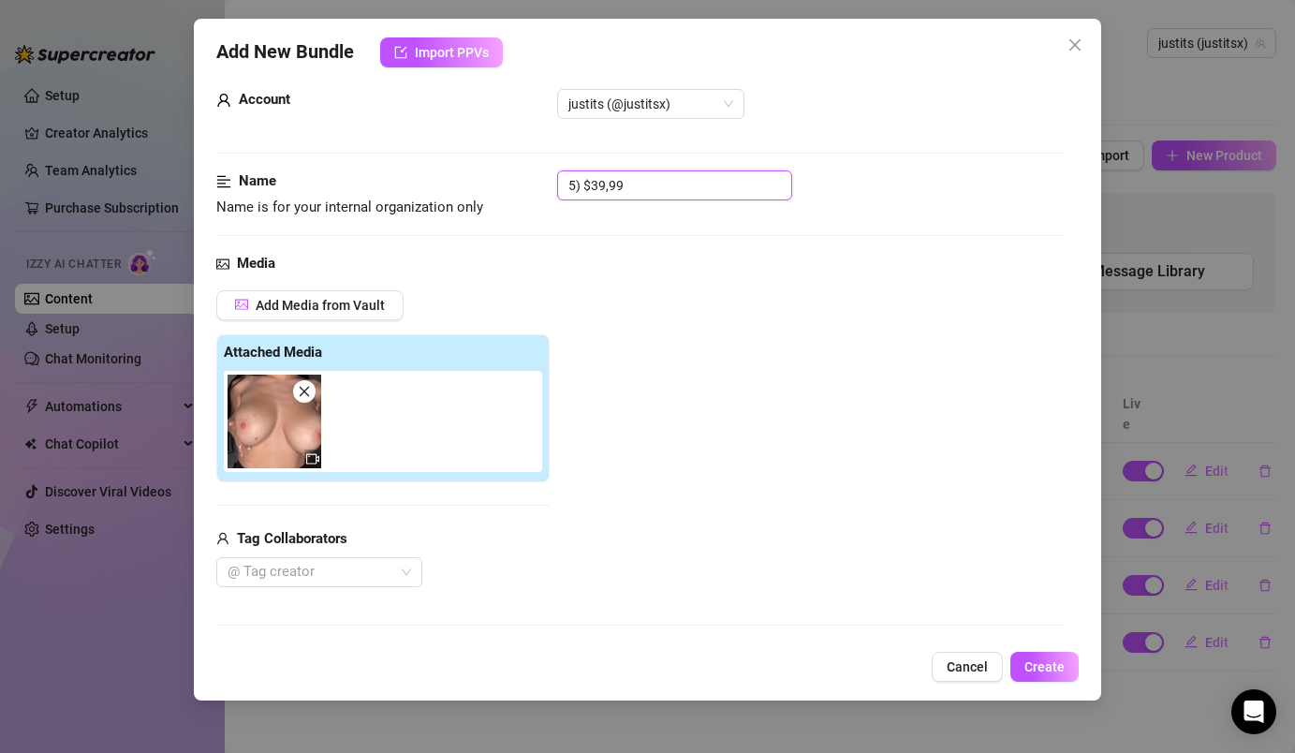
drag, startPoint x: 649, startPoint y: 184, endPoint x: 551, endPoint y: 174, distance: 97.8
click at [551, 174] on div "Name Name is for your internal organization only 5) $39,99" at bounding box center [639, 194] width 846 height 48
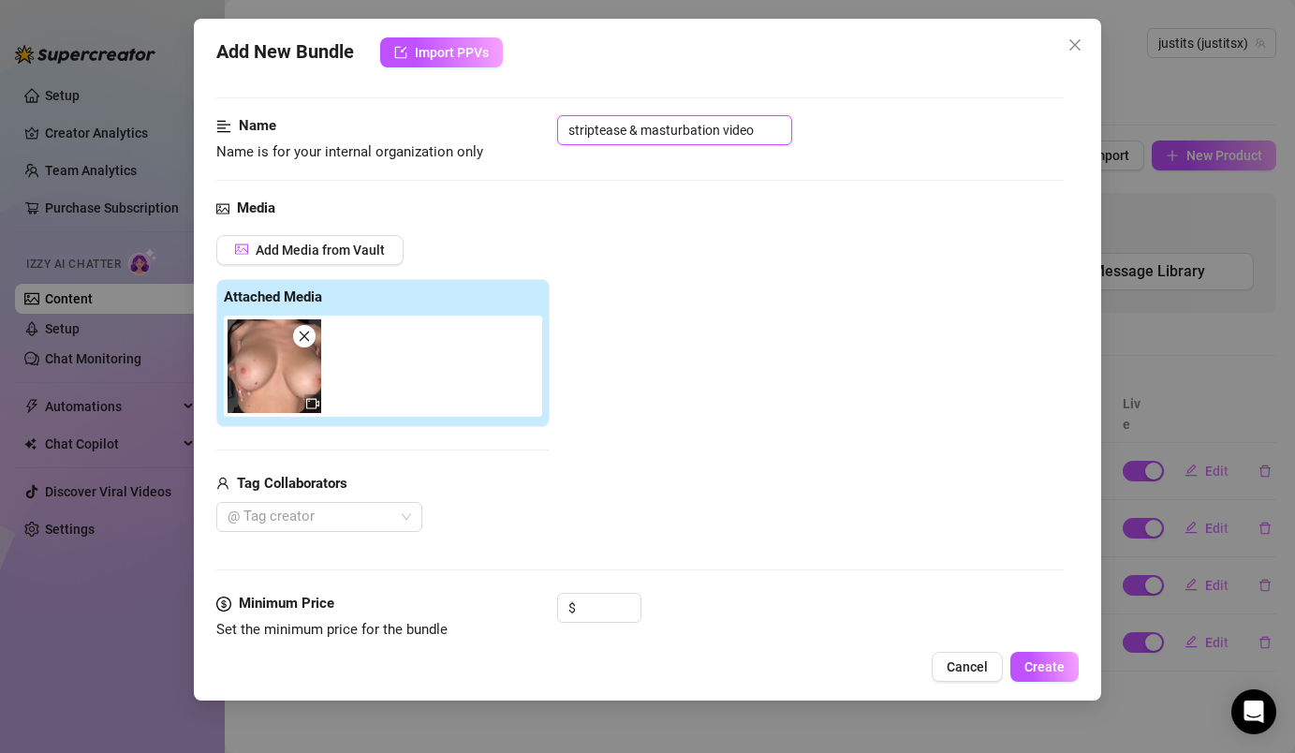
scroll to position [228, 0]
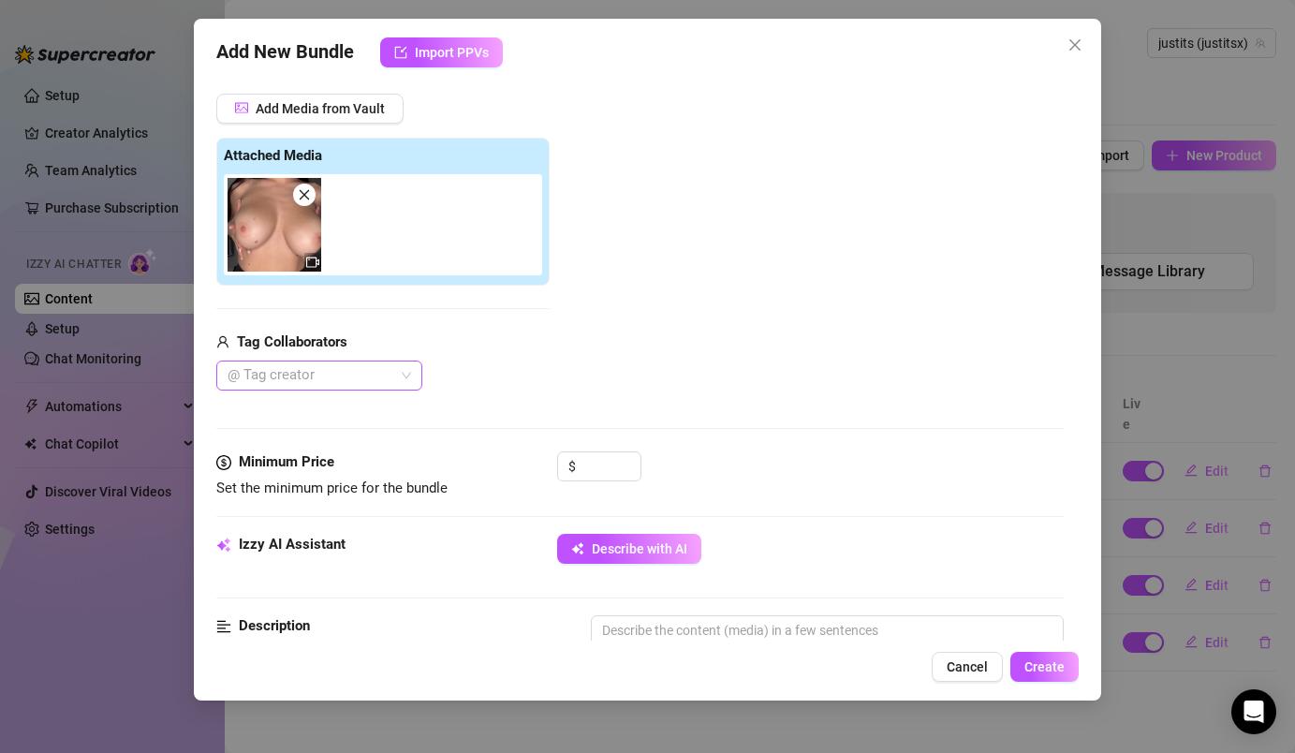
click at [388, 378] on div at bounding box center [309, 375] width 179 height 26
click at [387, 413] on div "[PERSON_NAME]" at bounding box center [319, 413] width 176 height 21
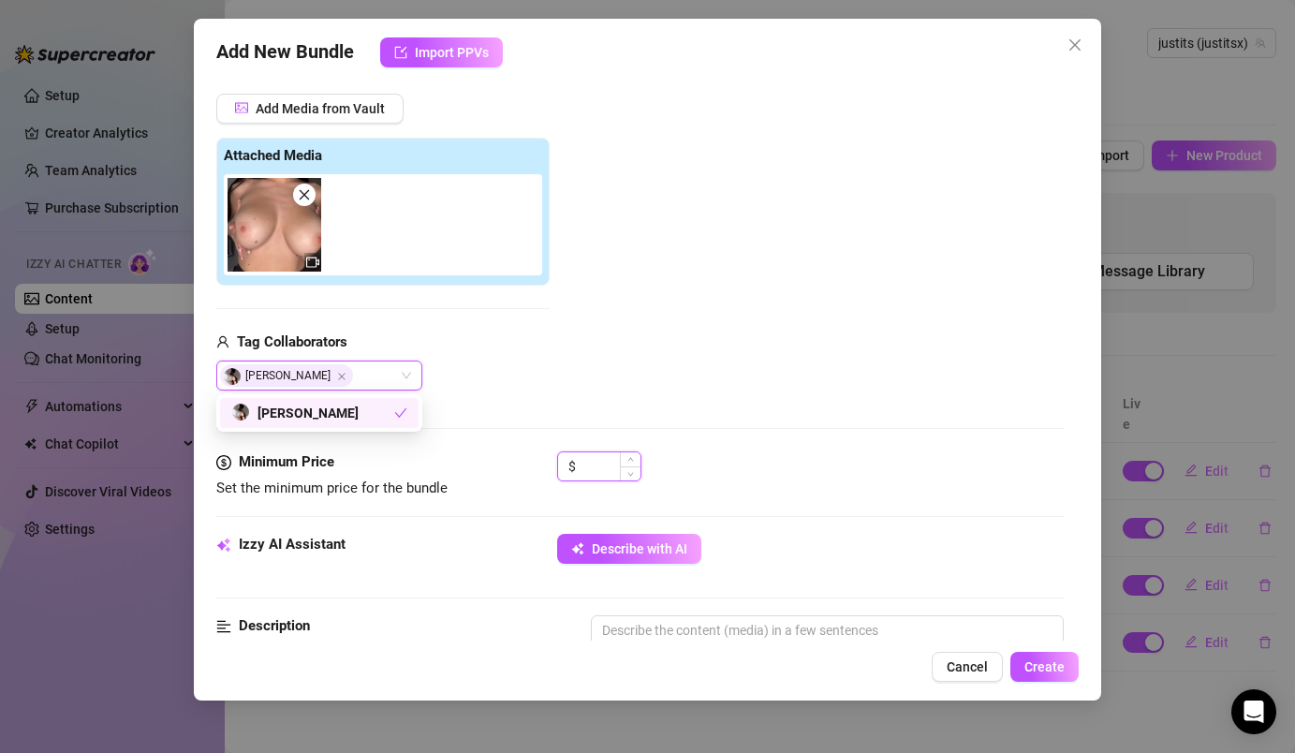
click at [596, 465] on input at bounding box center [610, 466] width 61 height 28
click at [399, 353] on div "Tag Collaborators" at bounding box center [382, 342] width 333 height 22
click at [399, 376] on div "[PERSON_NAME]" at bounding box center [309, 375] width 179 height 26
click at [392, 422] on div "[PERSON_NAME]" at bounding box center [312, 413] width 163 height 21
click at [516, 354] on div "Tag Collaborators @ Tag creator" at bounding box center [382, 361] width 333 height 60
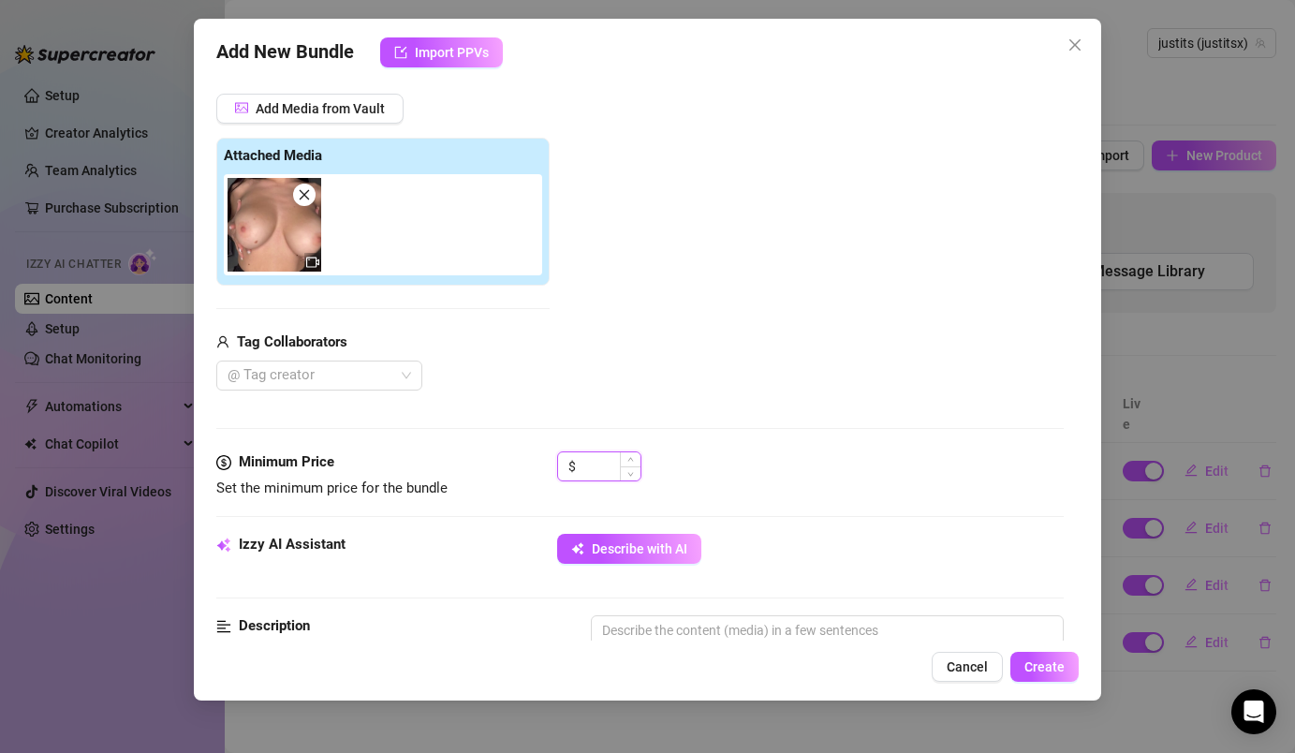
click at [598, 471] on input at bounding box center [610, 466] width 61 height 28
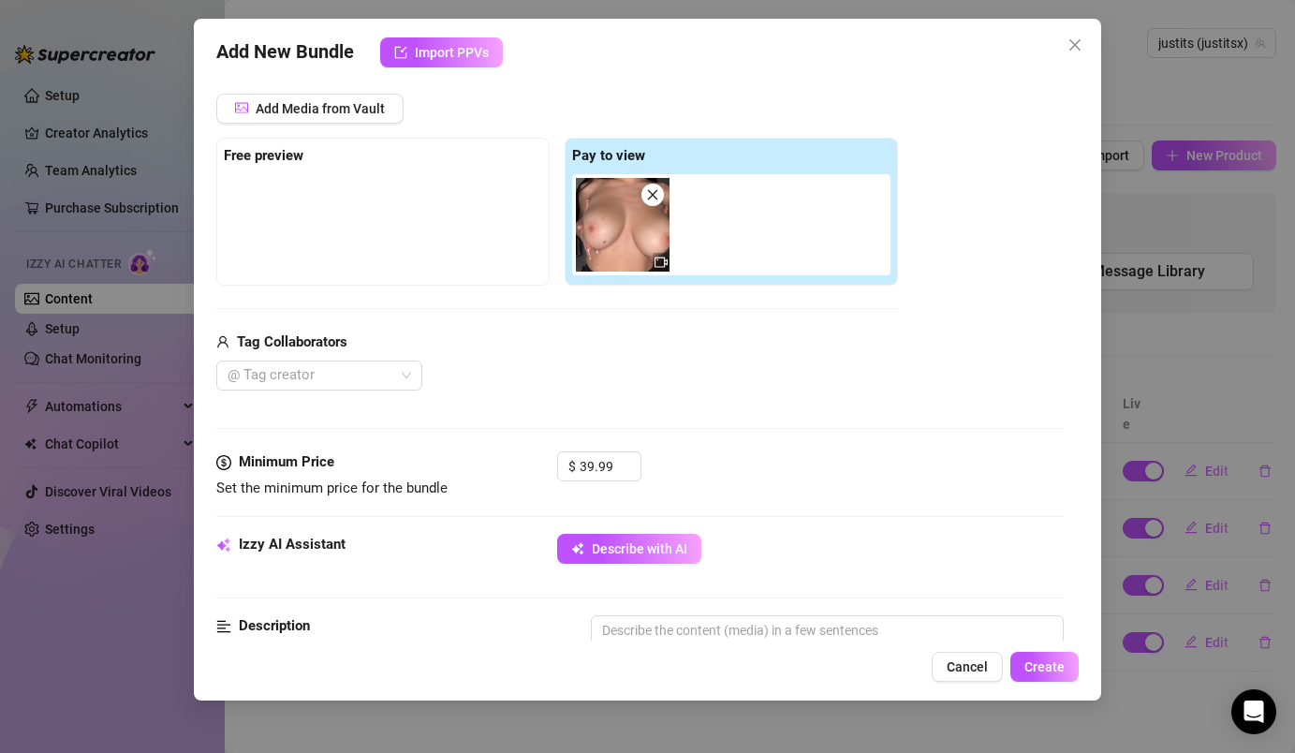
click at [572, 393] on div "Media Add Media from Vault Free preview Pay to view Tag Collaborators @ Tag cre…" at bounding box center [639, 253] width 846 height 395
click at [384, 108] on span "Add Media from Vault" at bounding box center [320, 108] width 129 height 15
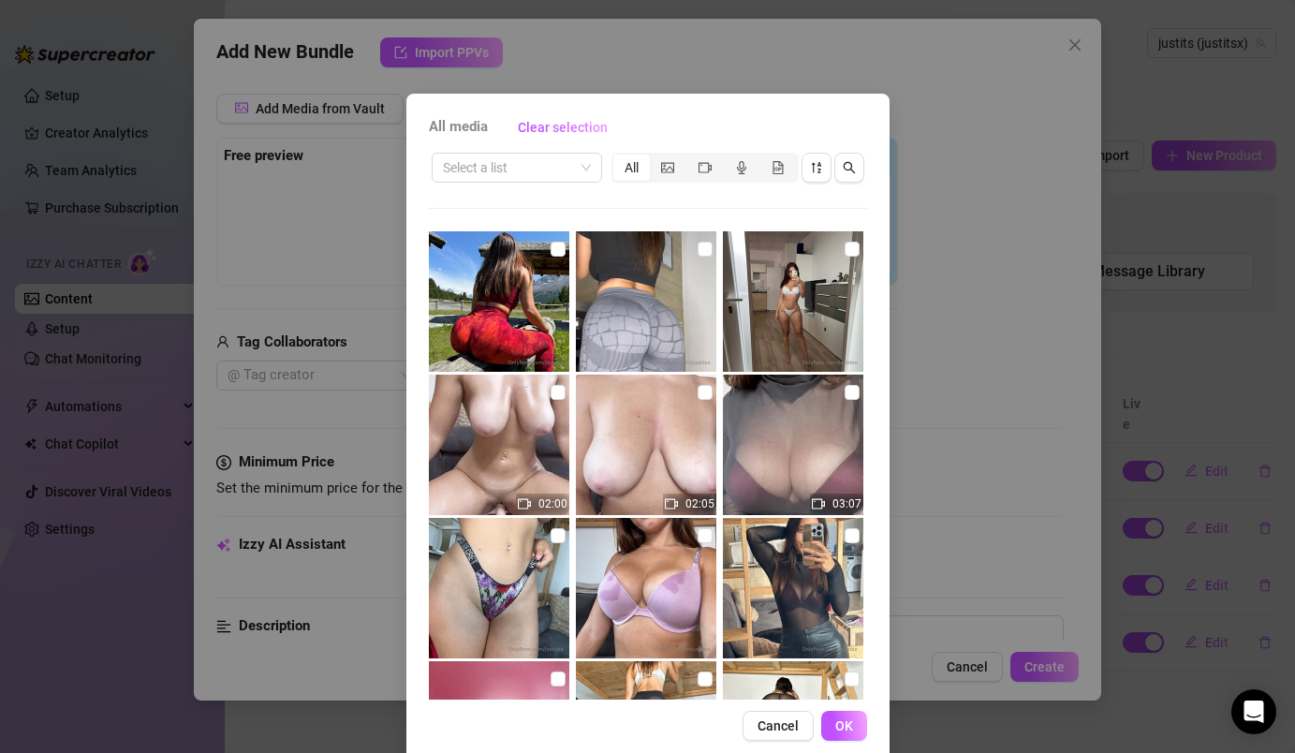
drag, startPoint x: 705, startPoint y: 169, endPoint x: 700, endPoint y: 221, distance: 51.7
click at [705, 169] on icon "video-camera" at bounding box center [705, 167] width 13 height 13
click at [691, 157] on input "segmented control" at bounding box center [691, 157] width 0 height 0
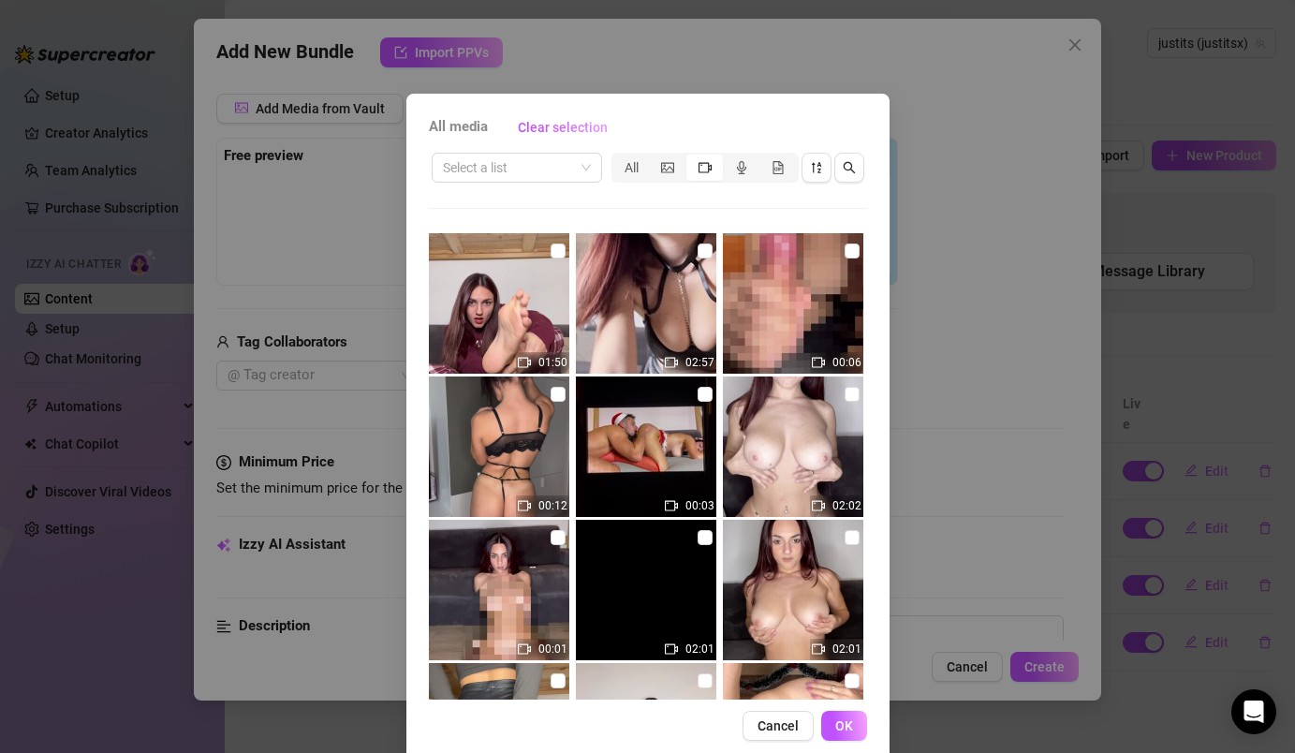
scroll to position [5891, 0]
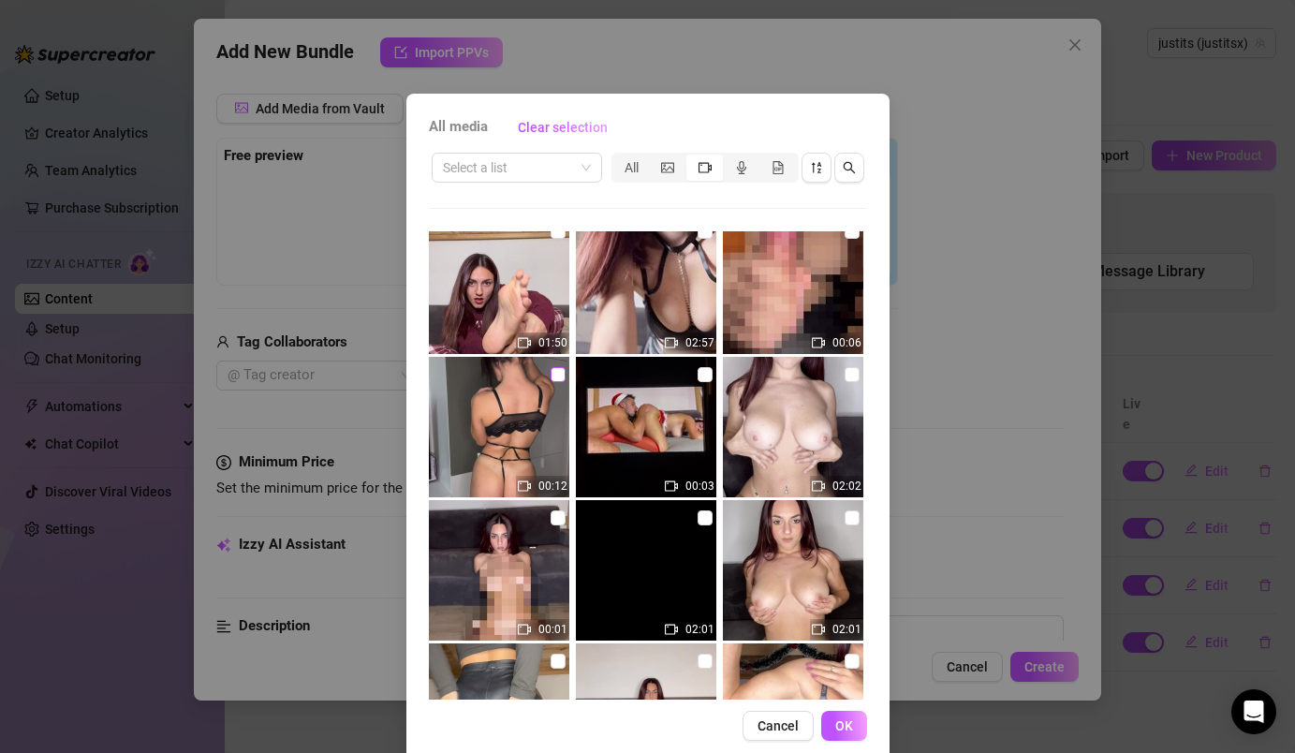
click at [563, 373] on input "checkbox" at bounding box center [558, 374] width 15 height 15
click at [839, 690] on span "OK" at bounding box center [844, 725] width 18 height 15
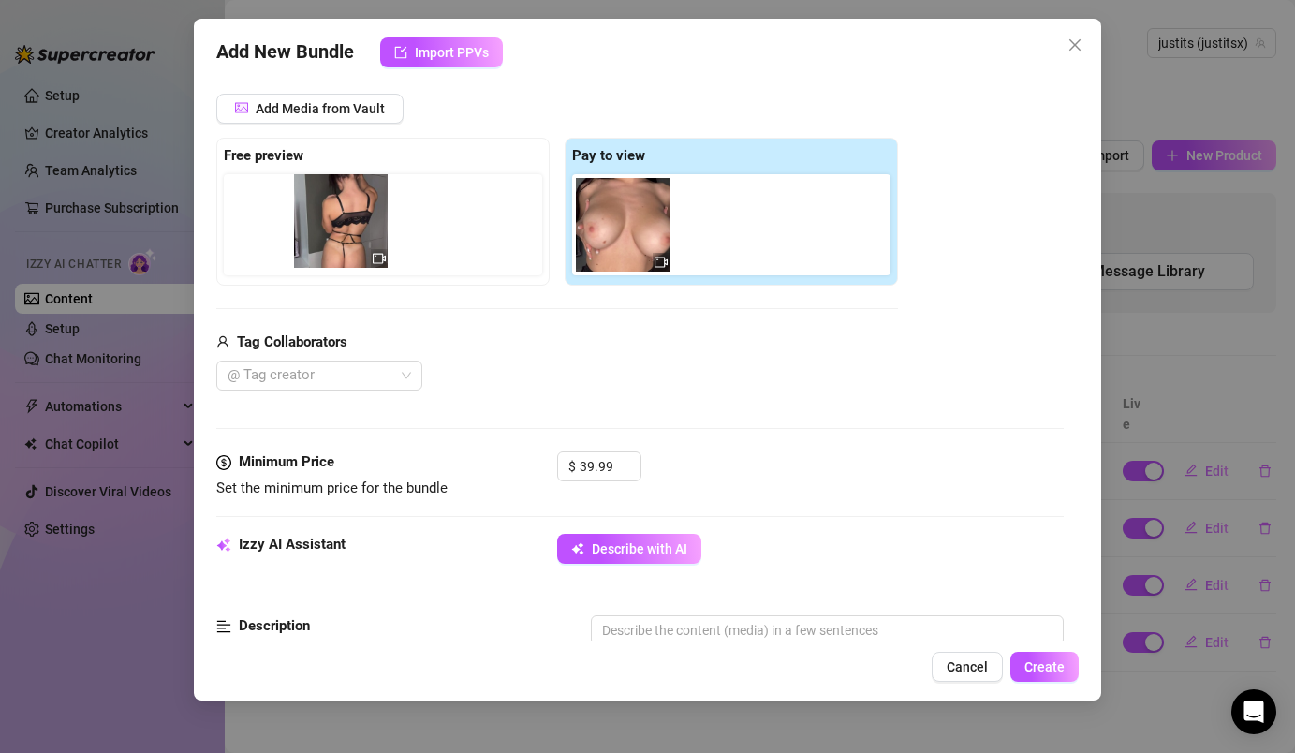
drag, startPoint x: 727, startPoint y: 238, endPoint x: 331, endPoint y: 228, distance: 396.2
click at [331, 228] on div "Free preview Pay to view" at bounding box center [557, 212] width 682 height 148
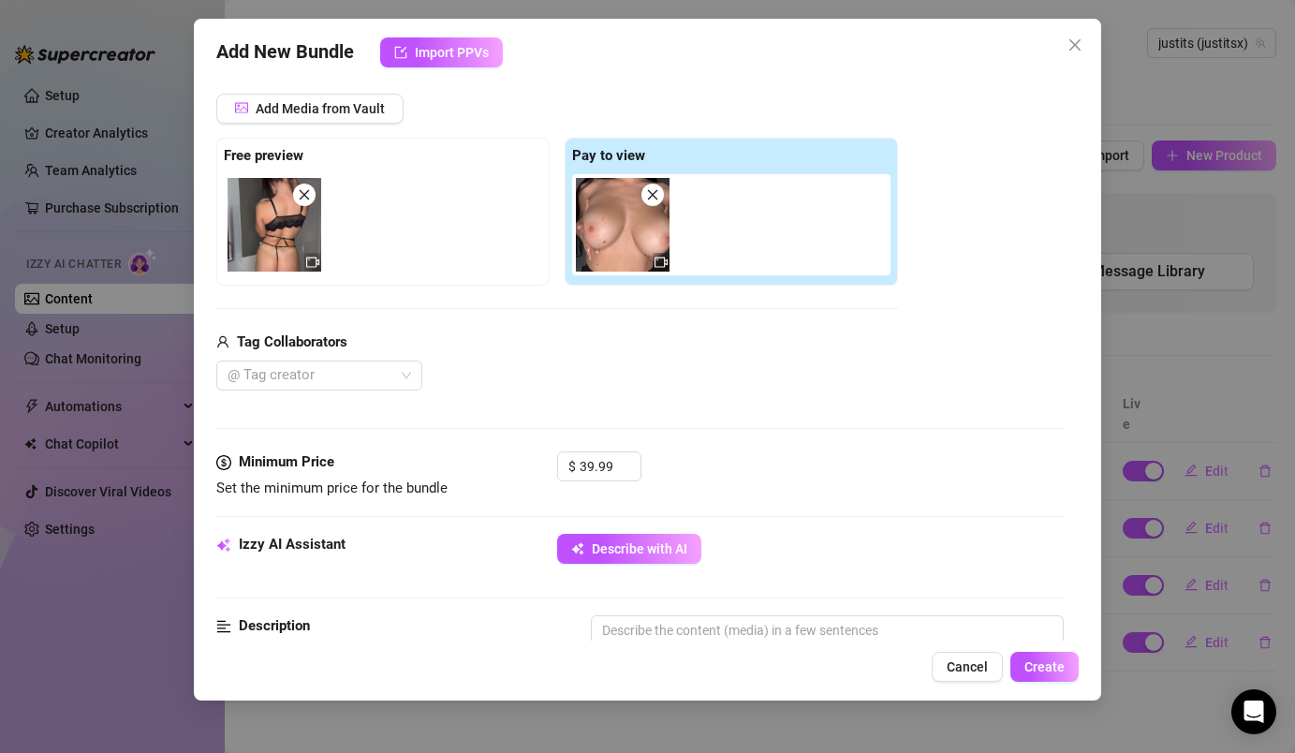
click at [614, 351] on div "Tag Collaborators" at bounding box center [557, 342] width 682 height 22
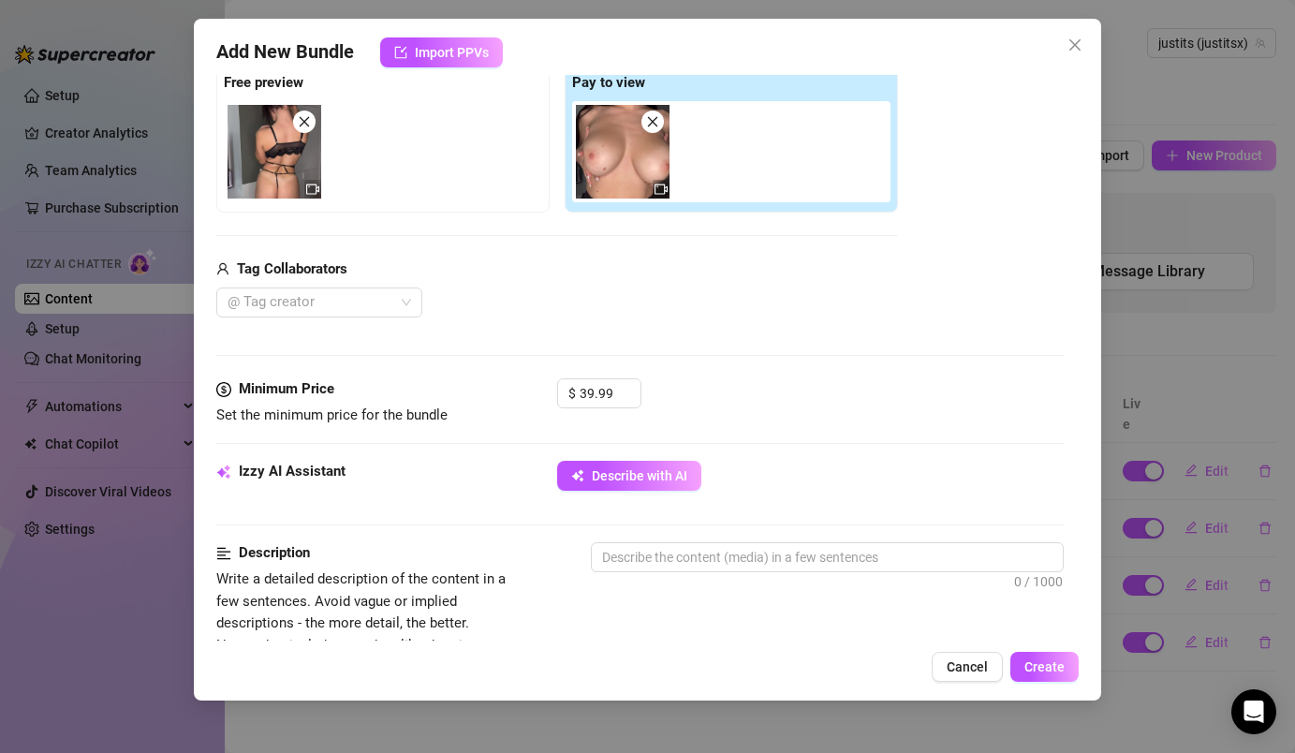
scroll to position [403, 0]
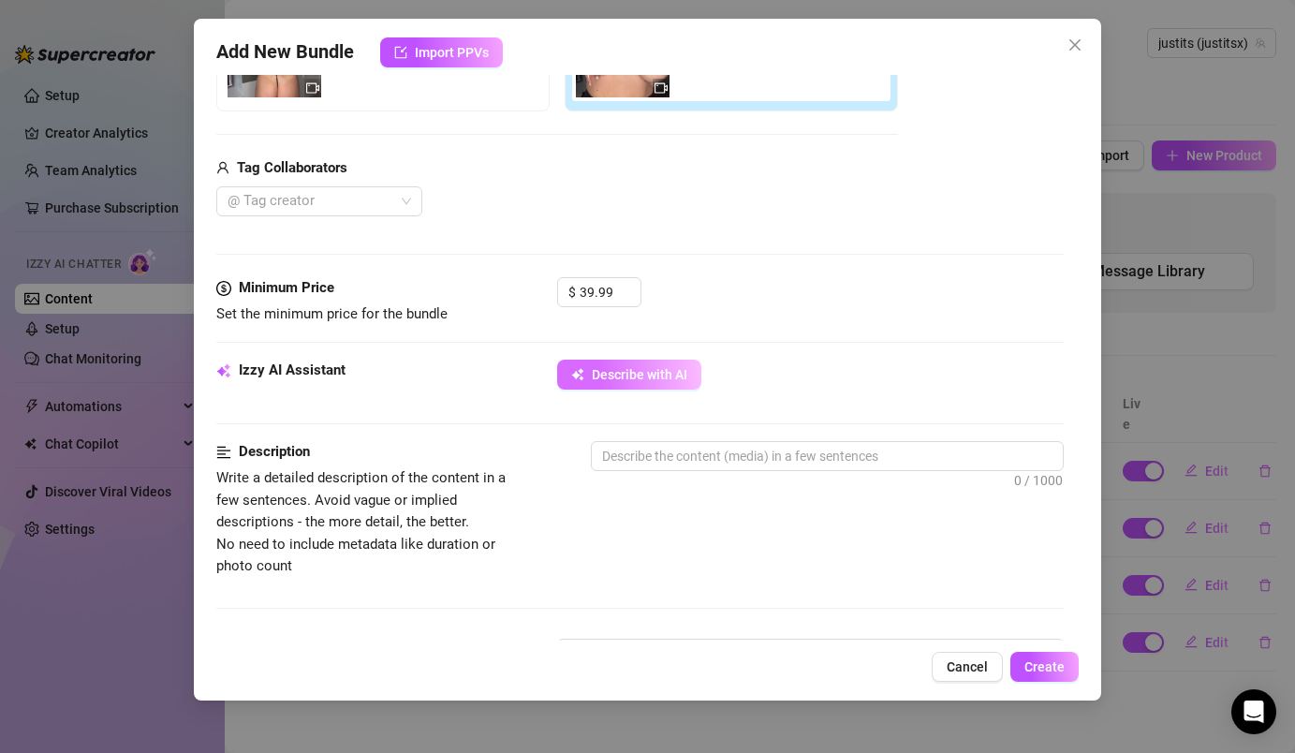
click at [637, 364] on button "Describe with AI" at bounding box center [629, 375] width 144 height 30
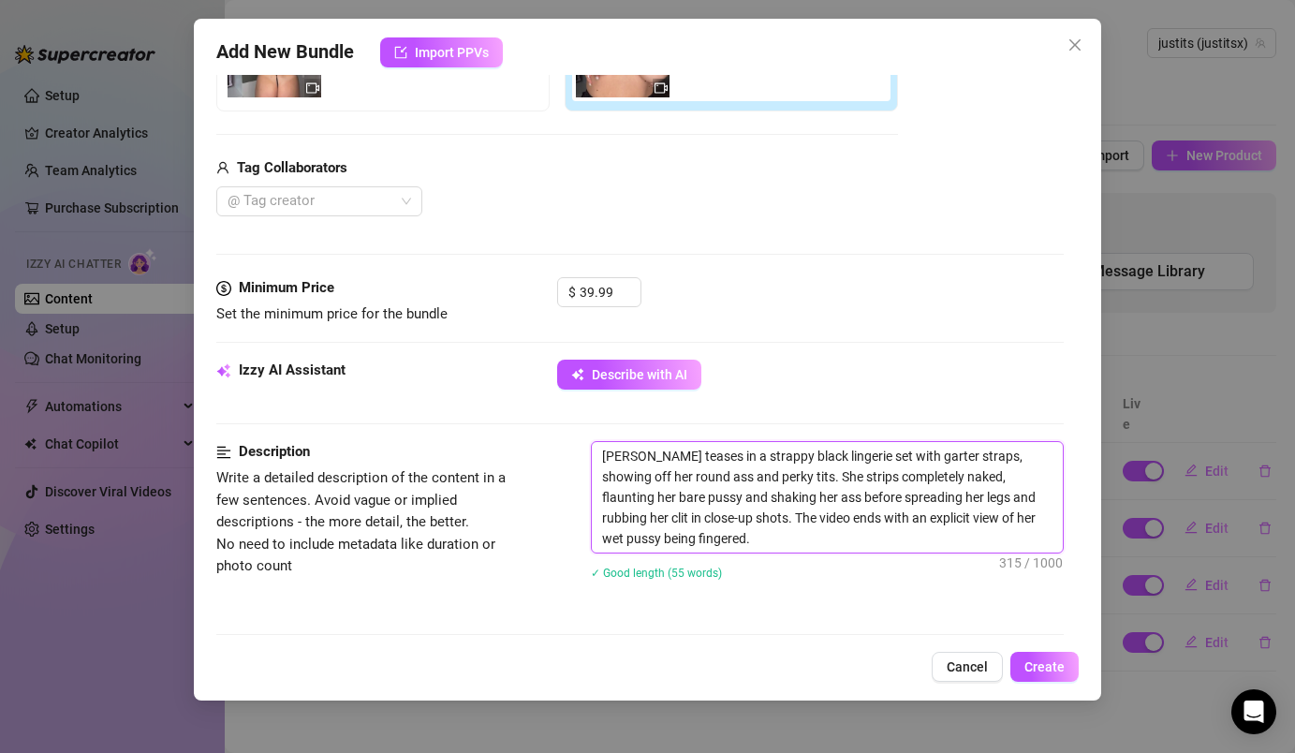
click at [631, 463] on textarea "[PERSON_NAME] teases in a strappy black lingerie set with garter straps, showin…" at bounding box center [827, 497] width 470 height 110
click at [650, 459] on textarea "I teases in a strappy black lingerie set with garter straps, showing off her ro…" at bounding box center [827, 497] width 470 height 110
click at [1011, 462] on textarea "I tease in a strappy black lingerie set with garter straps, showing off her rou…" at bounding box center [827, 497] width 470 height 110
click at [1017, 460] on textarea "I tease in a strappy black lingerie set with garter straps, showing off her rou…" at bounding box center [827, 497] width 470 height 110
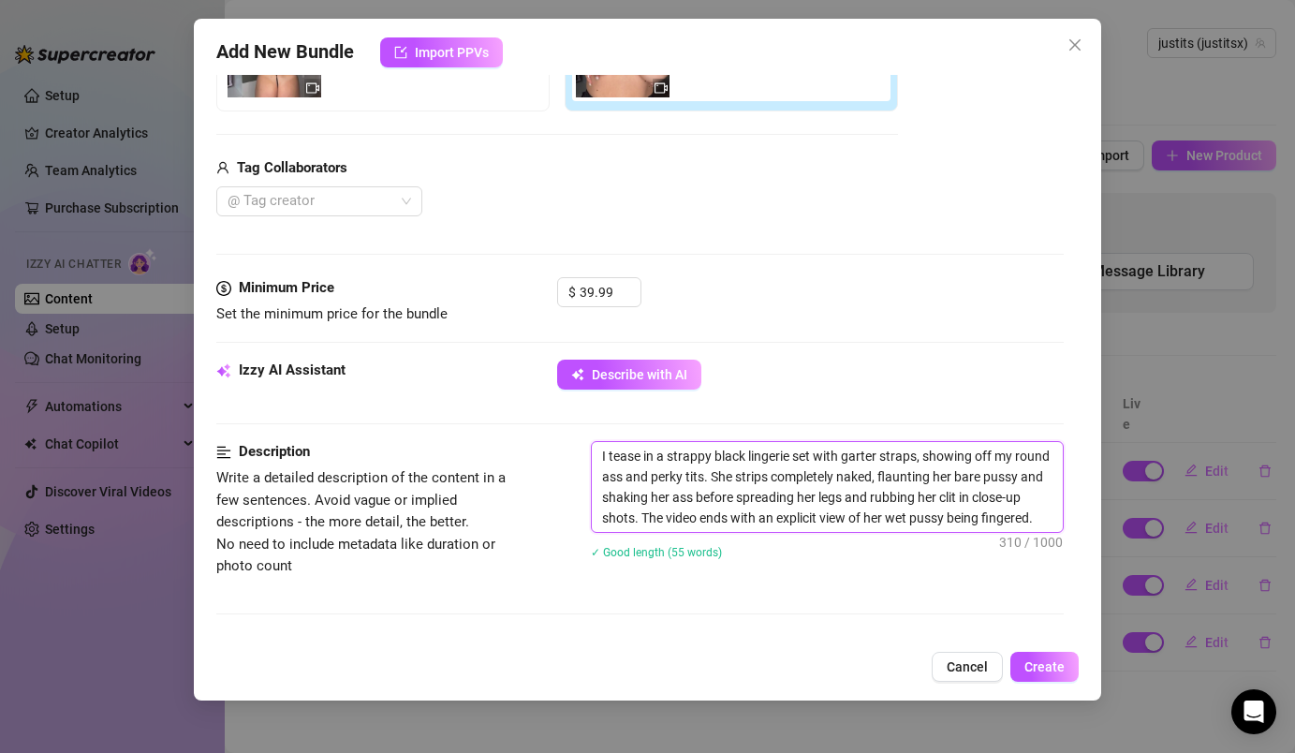
click at [733, 482] on textarea "I tease in a strappy black lingerie set with garter straps, showing off my roun…" at bounding box center [827, 487] width 470 height 90
click at [753, 480] on textarea "I tease in a strappy black lingerie set with garter straps, showing off my roun…" at bounding box center [827, 487] width 470 height 90
click at [928, 479] on textarea "I tease in a strappy black lingerie set with garter straps, showing off my roun…" at bounding box center [827, 487] width 470 height 90
click at [960, 479] on textarea "I tease in a strappy black lingerie set with garter straps, showing off my roun…" at bounding box center [827, 487] width 470 height 90
click at [955, 478] on textarea "I tease in a strappy black lingerie set with garter straps, showing off my roun…" at bounding box center [827, 487] width 470 height 90
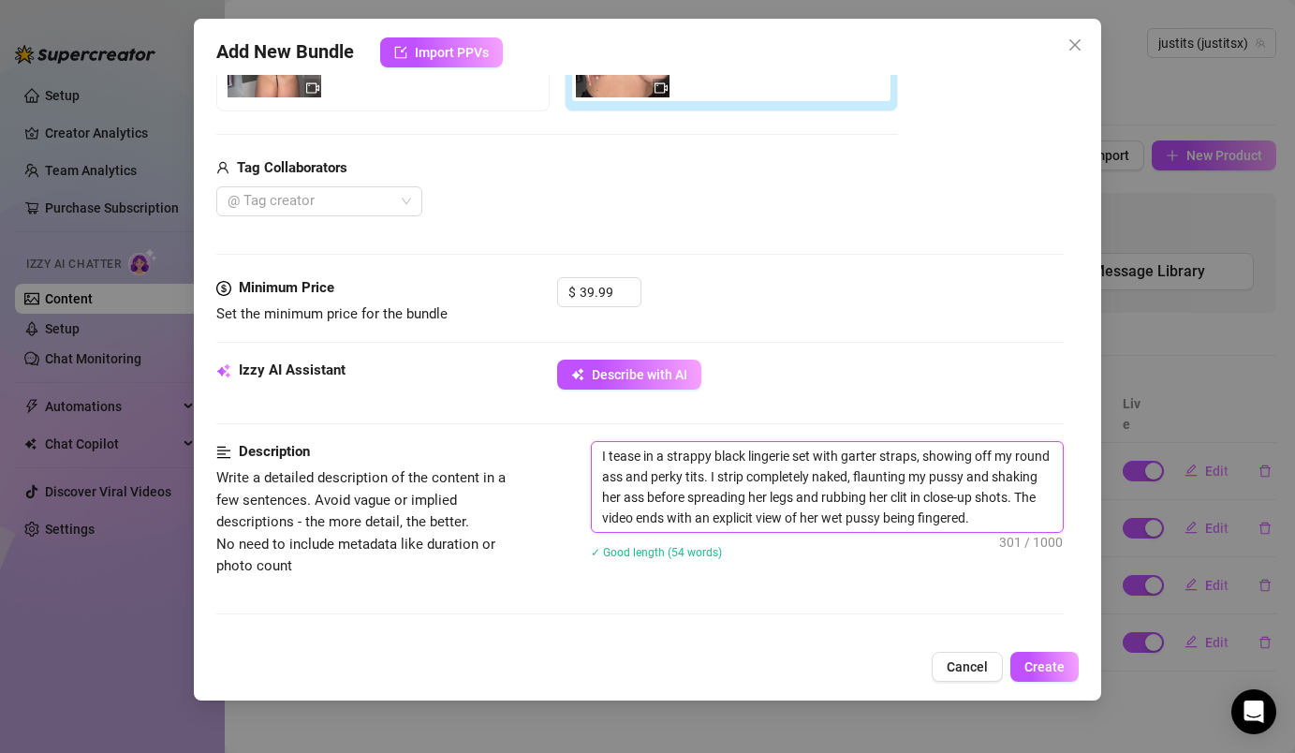
click at [620, 501] on textarea "I tease in a strappy black lingerie set with garter straps, showing off my roun…" at bounding box center [827, 487] width 470 height 90
click at [767, 501] on textarea "I tease in a strappy black lingerie set with garter straps, showing off my roun…" at bounding box center [827, 487] width 470 height 90
click at [890, 500] on textarea "I tease in a strappy black lingerie set with garter straps, showing off my roun…" at bounding box center [827, 487] width 470 height 90
click at [823, 520] on textarea "I tease in a strappy black lingerie set with garter straps, showing off my roun…" at bounding box center [827, 487] width 470 height 90
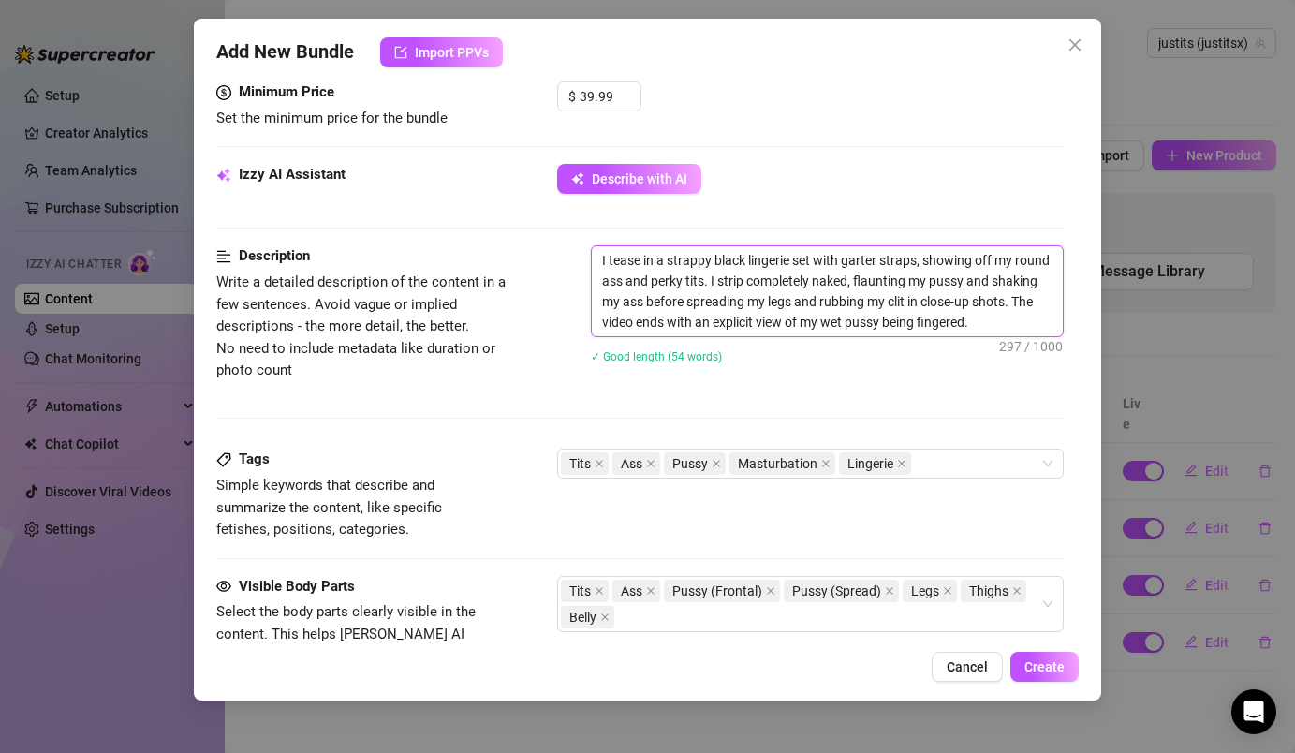
scroll to position [606, 0]
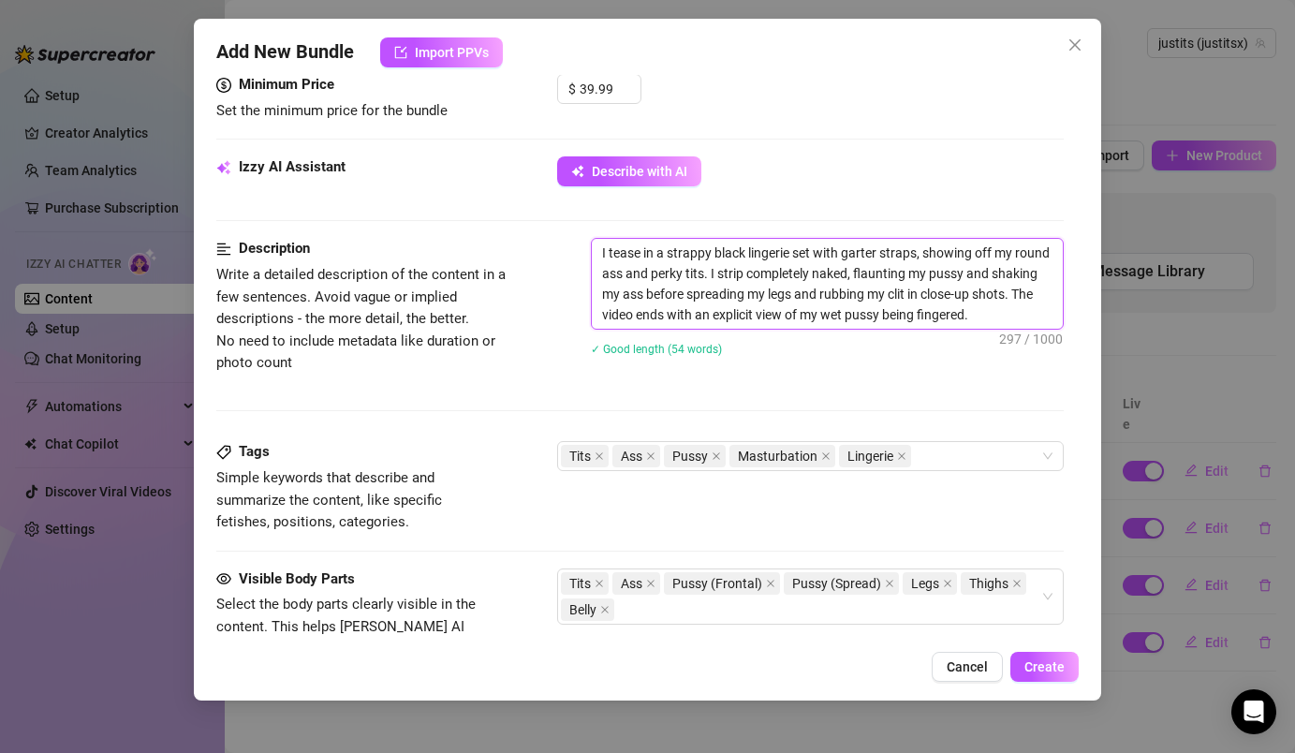
drag, startPoint x: 978, startPoint y: 318, endPoint x: 890, endPoint y: 321, distance: 89.0
click at [890, 321] on textarea "I tease in a strappy black lingerie set with garter straps, showing off my roun…" at bounding box center [827, 284] width 470 height 90
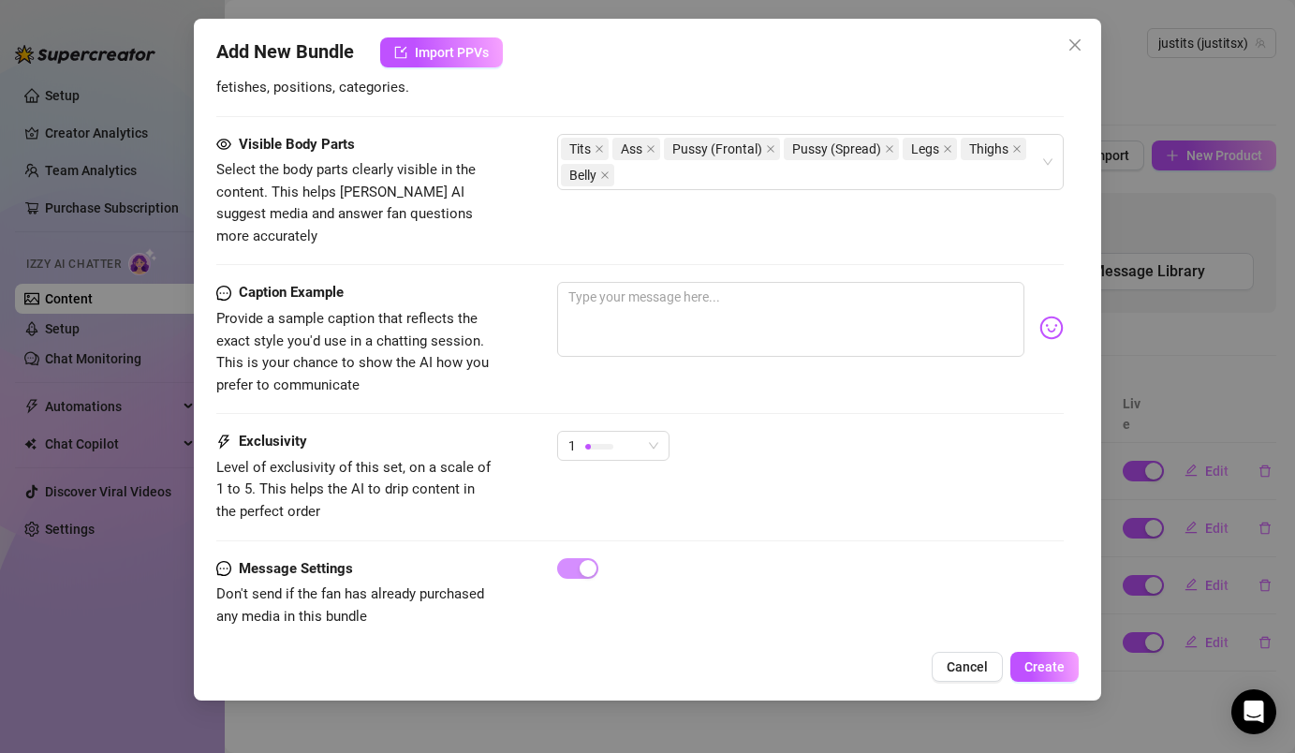
scroll to position [1018, 0]
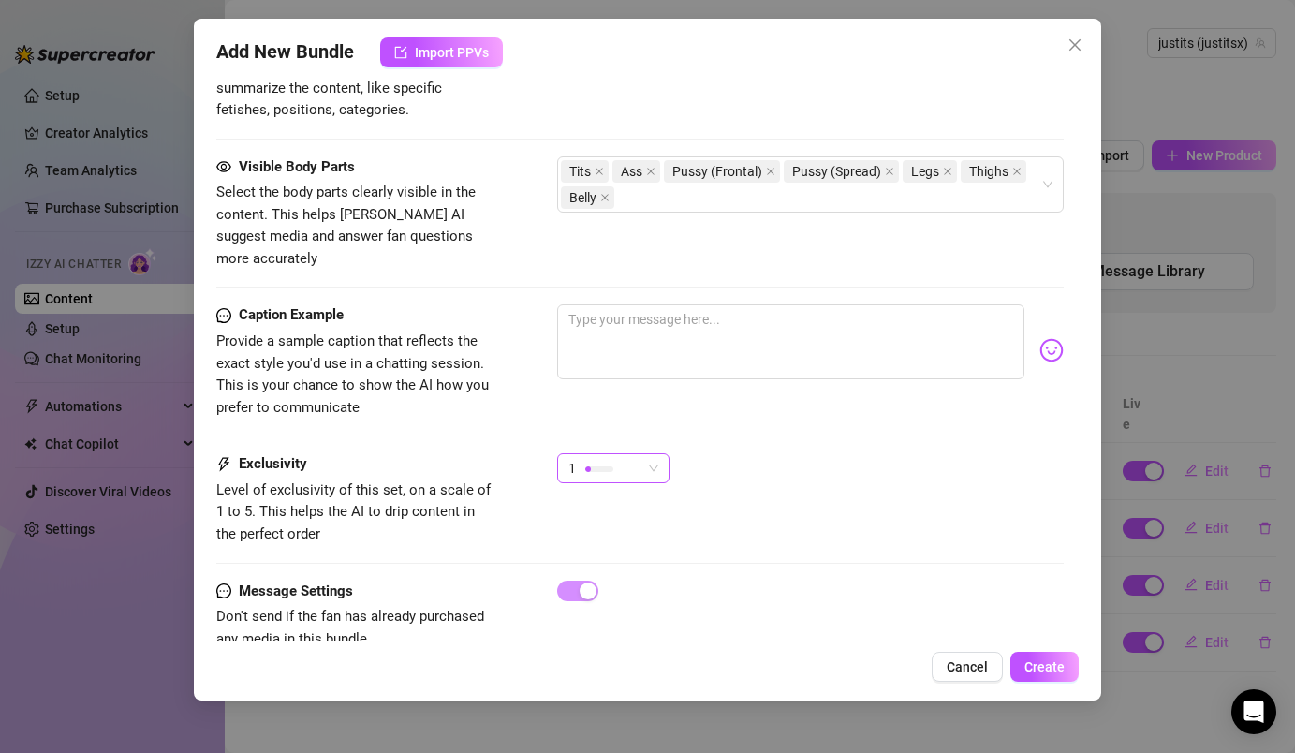
click at [636, 454] on div "1" at bounding box center [604, 468] width 73 height 28
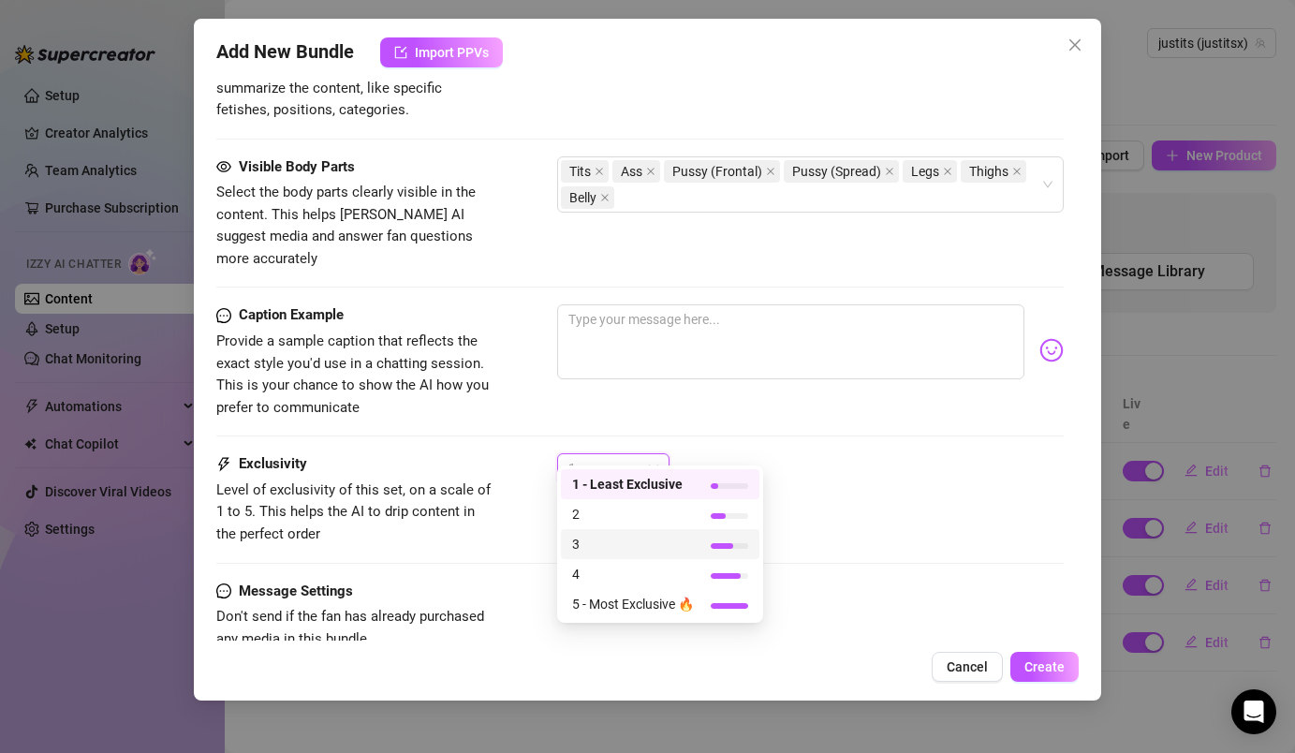
click at [612, 551] on span "3" at bounding box center [633, 544] width 122 height 21
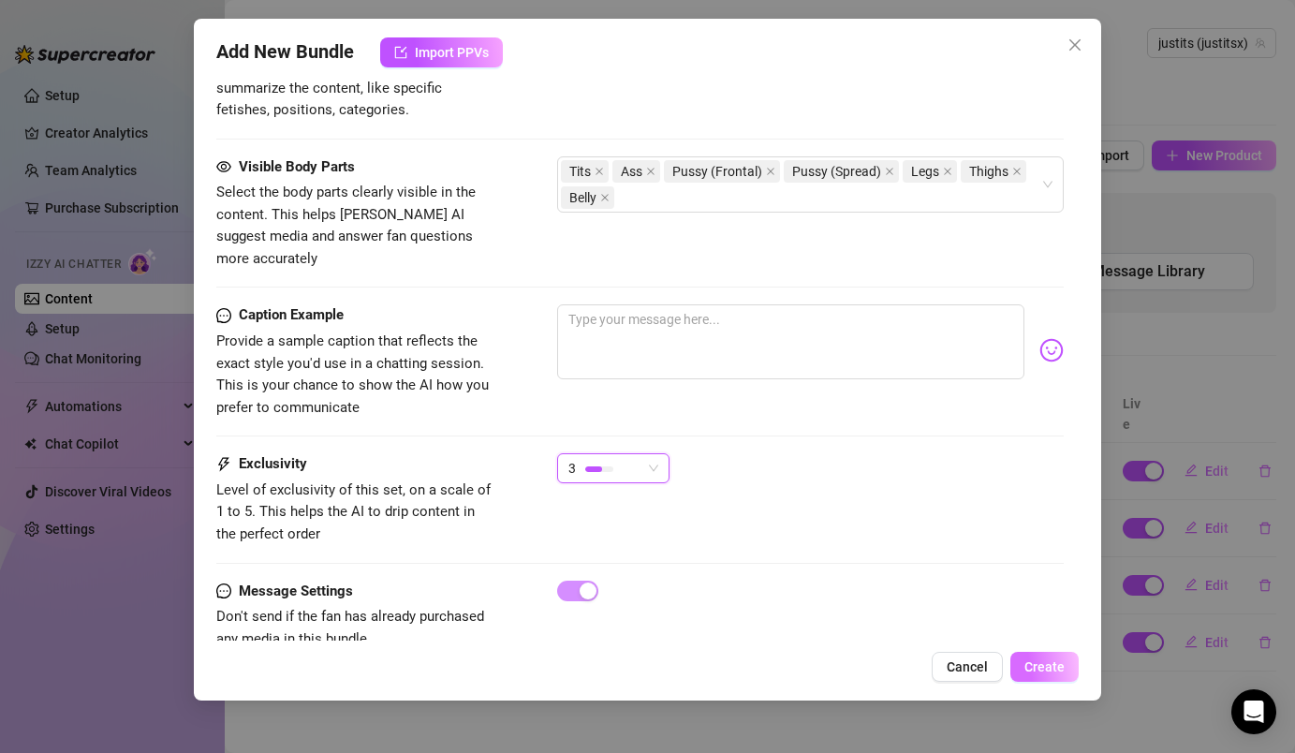
click at [1042, 667] on span "Create" at bounding box center [1044, 666] width 40 height 15
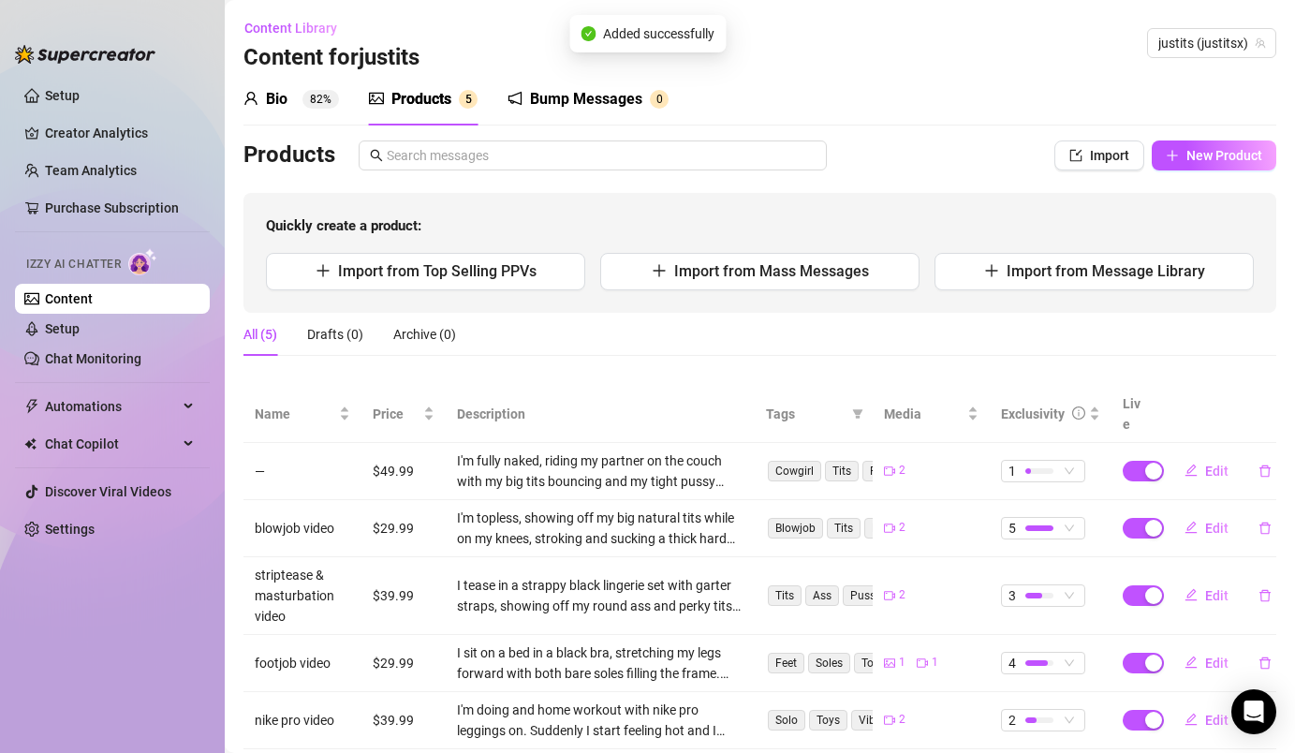
scroll to position [31, 0]
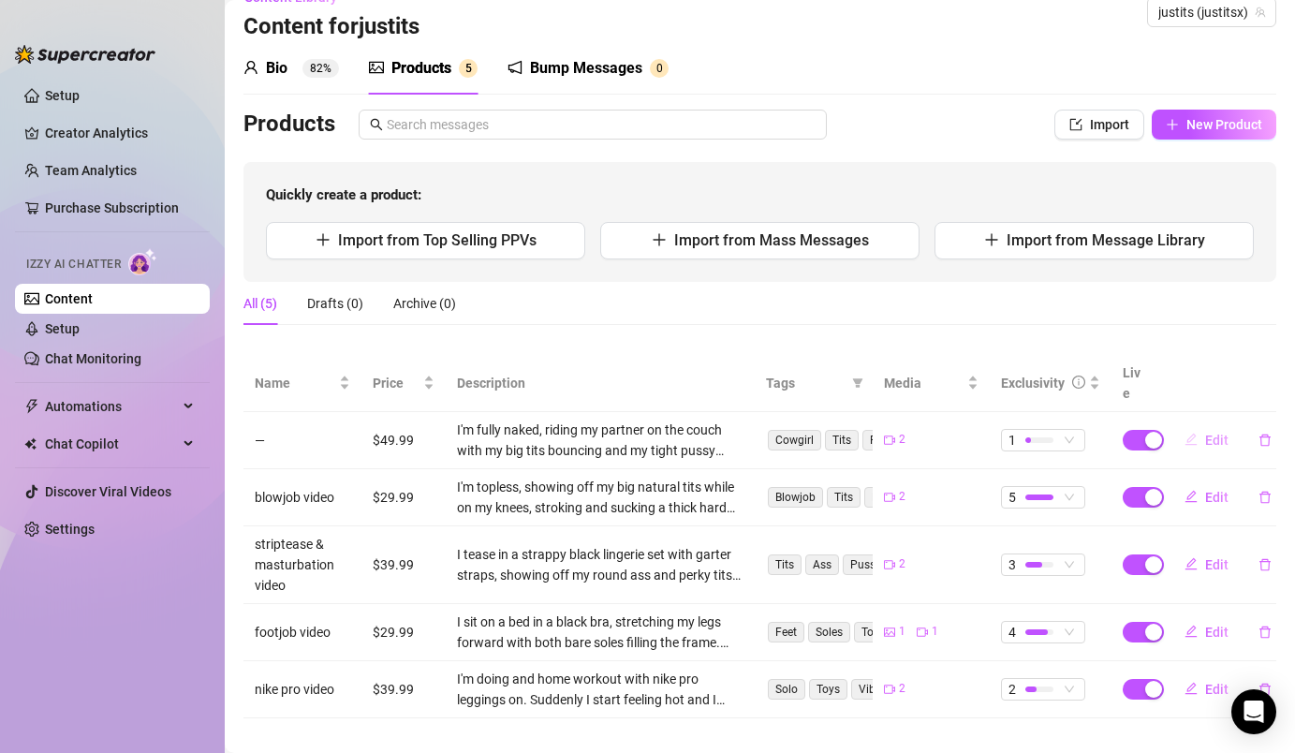
click at [1225, 433] on span "Edit" at bounding box center [1216, 440] width 23 height 15
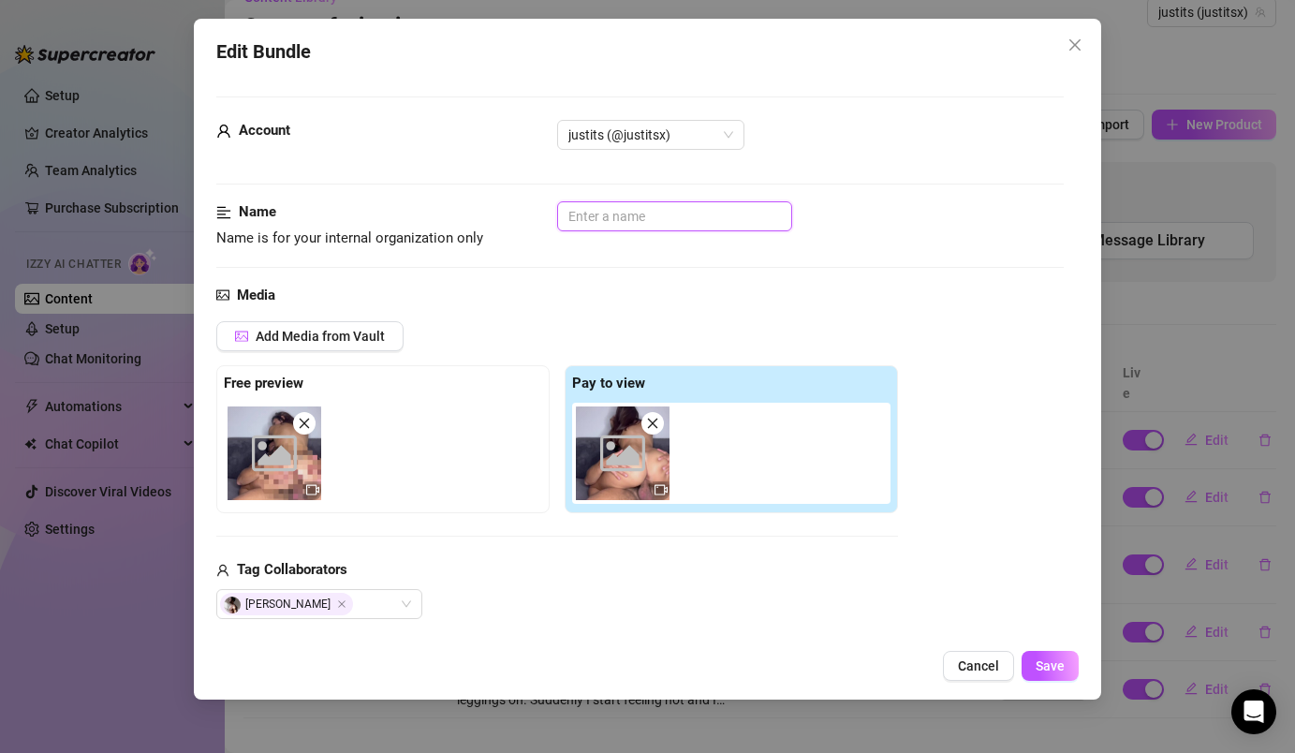
click at [665, 210] on input "text" at bounding box center [674, 216] width 235 height 30
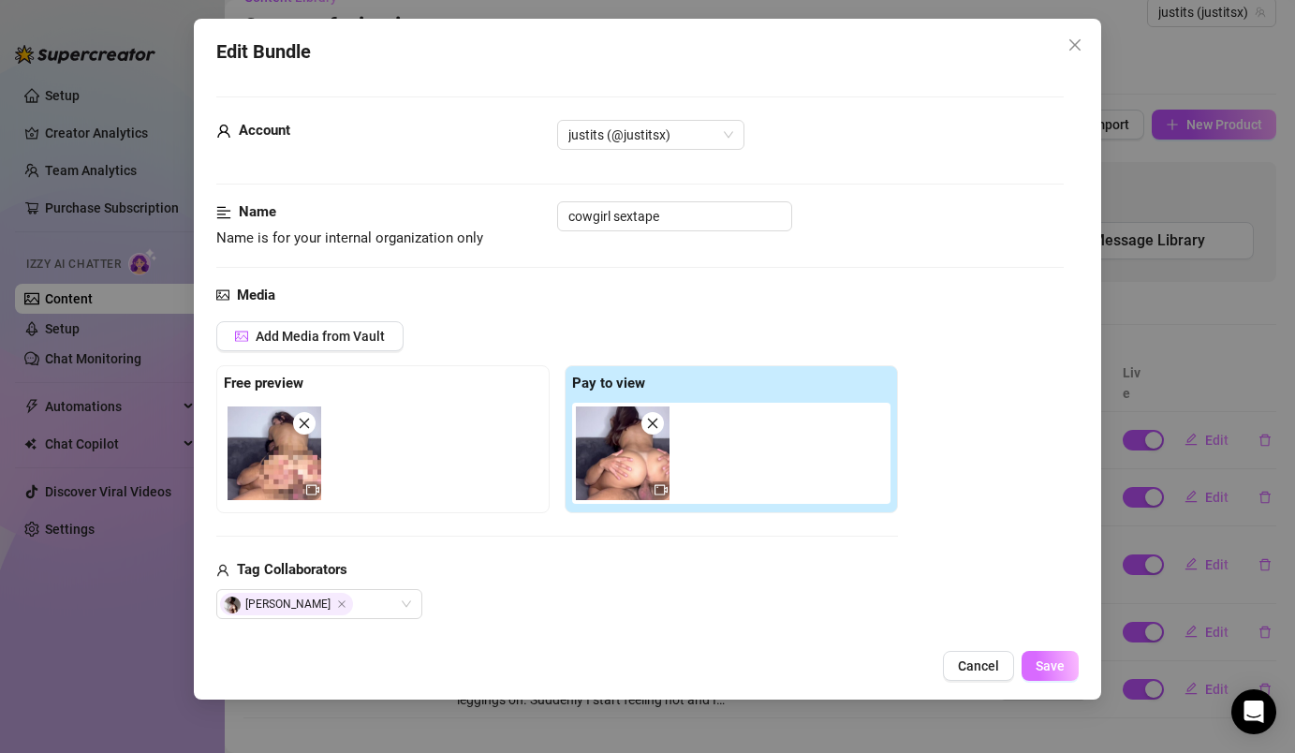
click at [1057, 662] on span "Save" at bounding box center [1050, 665] width 29 height 15
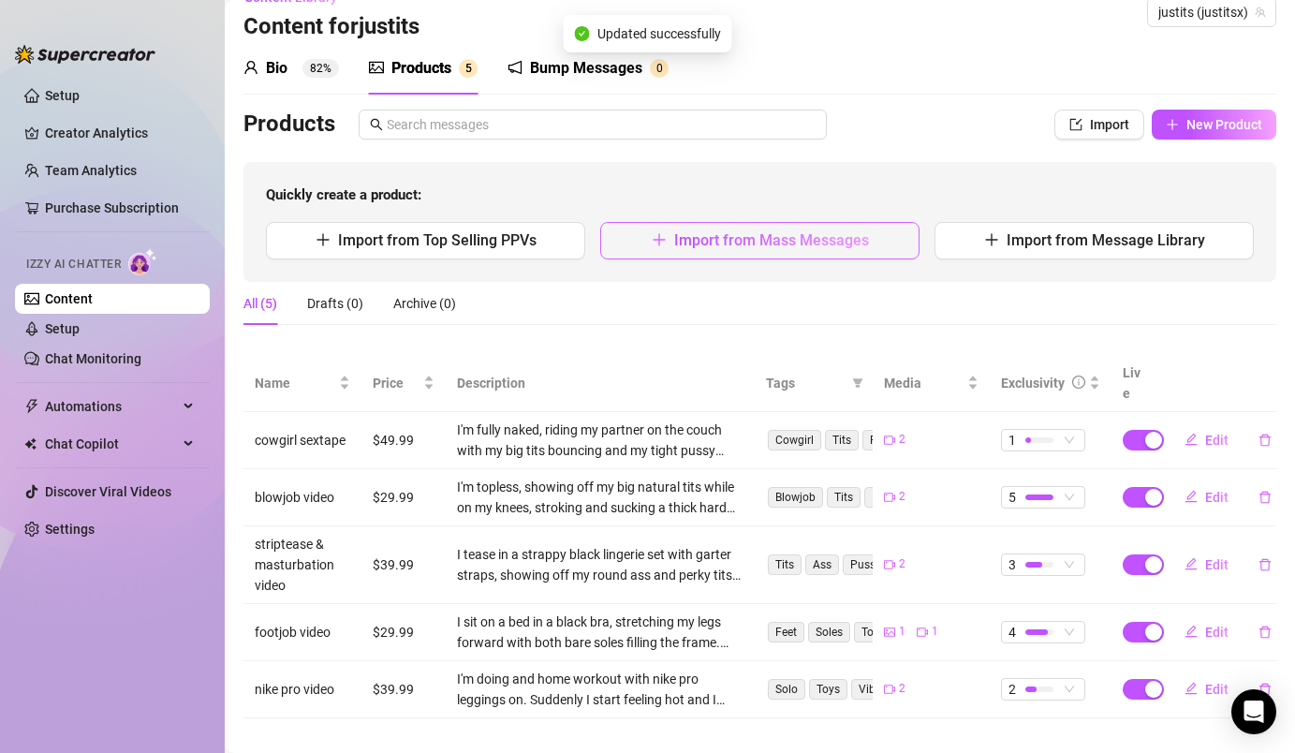
click at [848, 252] on button "Import from Mass Messages" at bounding box center [759, 240] width 319 height 37
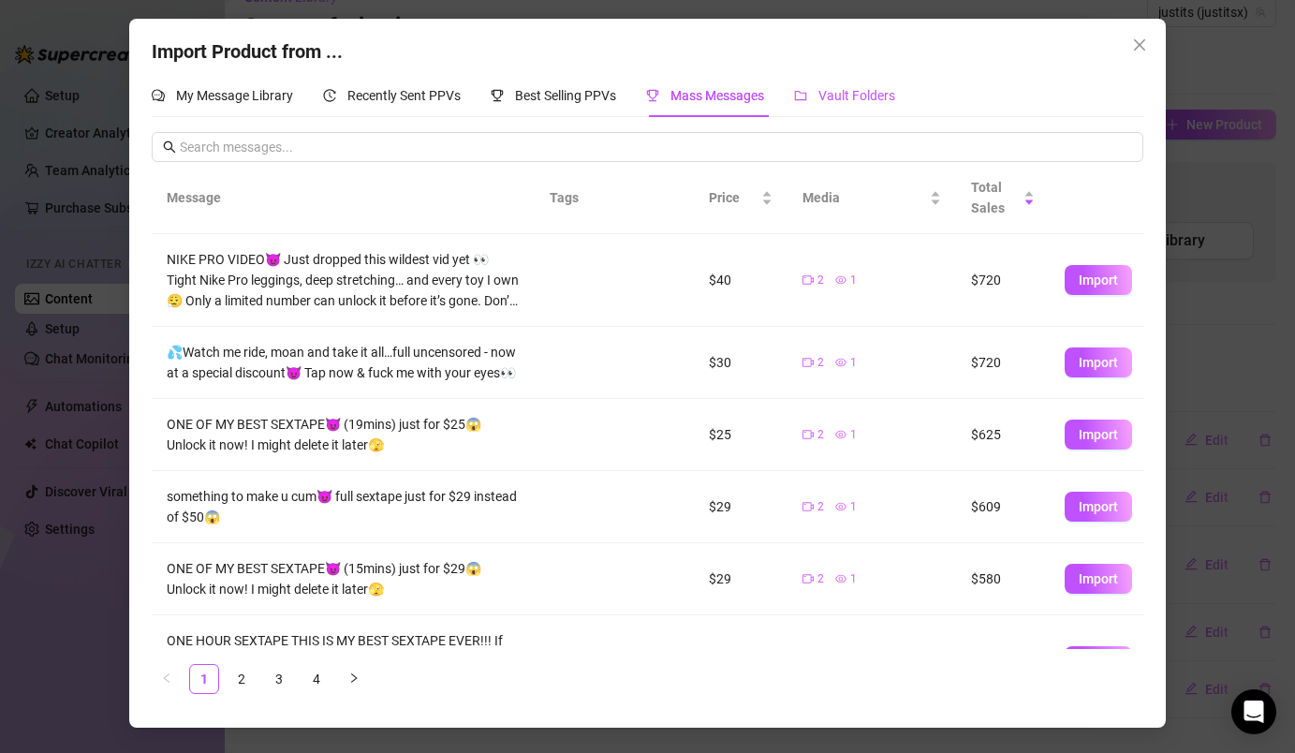
click at [827, 89] on span "Vault Folders" at bounding box center [856, 95] width 77 height 15
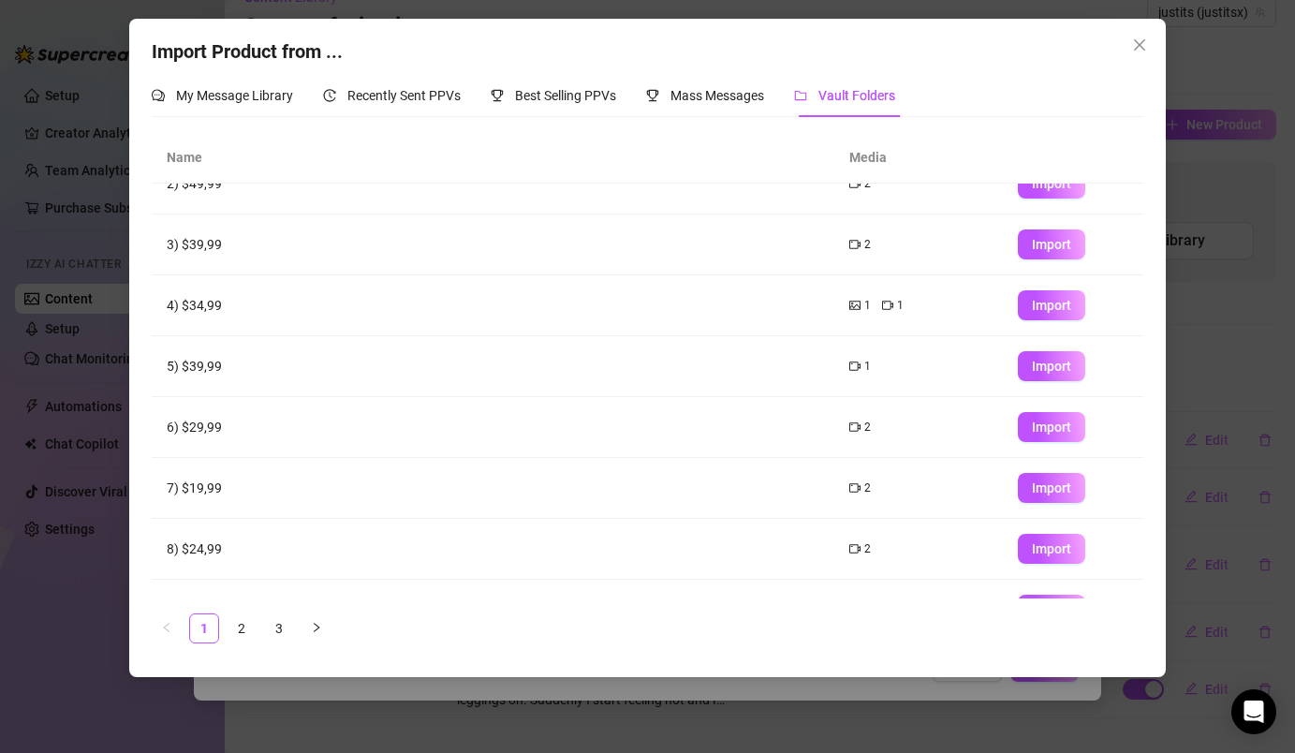
scroll to position [98, 0]
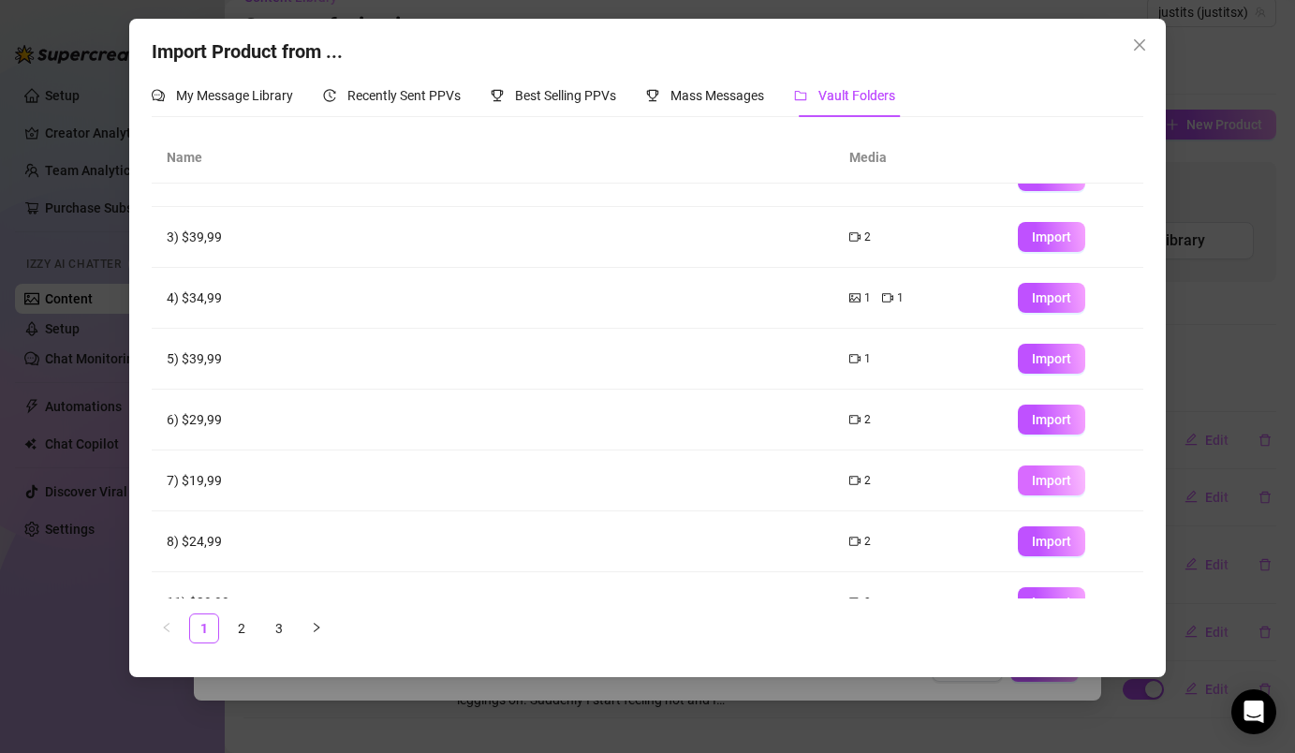
click at [1049, 489] on button "Import" at bounding box center [1051, 480] width 67 height 30
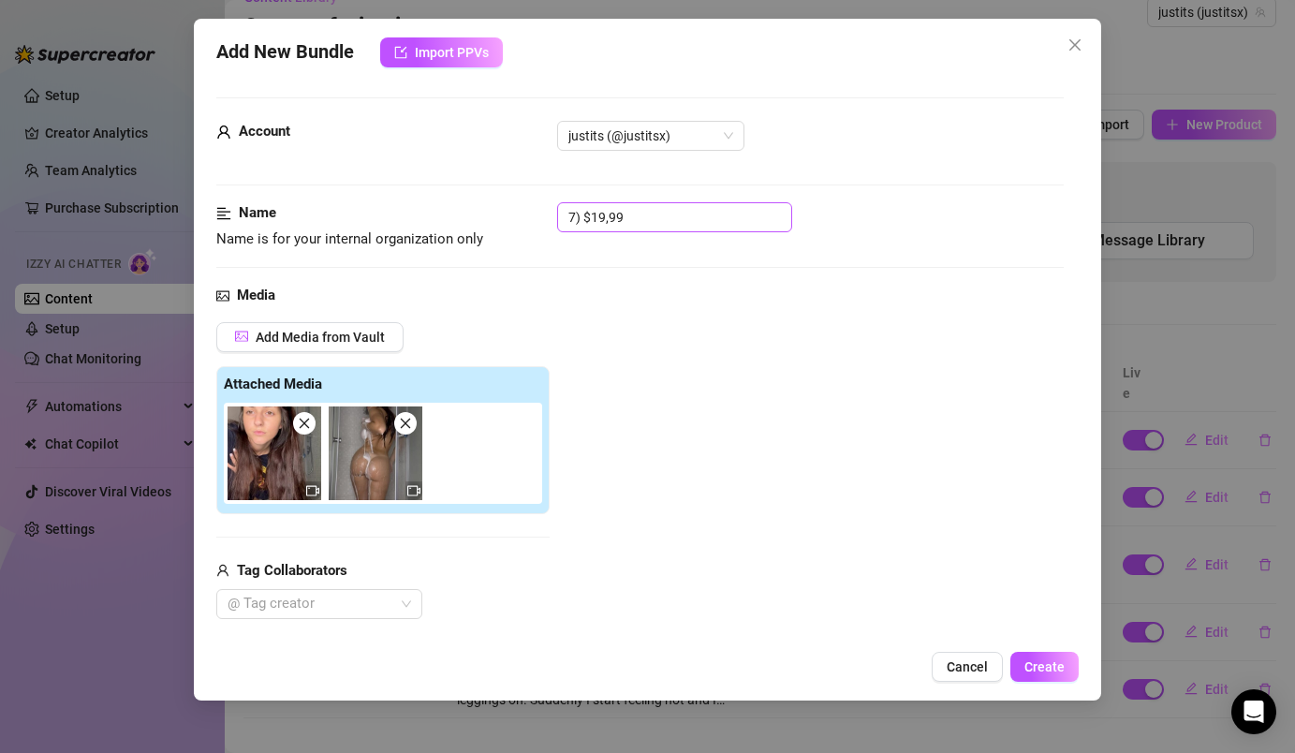
drag, startPoint x: 646, startPoint y: 244, endPoint x: 643, endPoint y: 211, distance: 33.8
click at [644, 212] on div "Name Name is for your internal organization only 7) $19,99" at bounding box center [639, 226] width 846 height 48
drag, startPoint x: 650, startPoint y: 223, endPoint x: 544, endPoint y: 210, distance: 106.6
click at [544, 210] on div "Name Name is for your internal organization only 7) $19,99" at bounding box center [639, 226] width 846 height 48
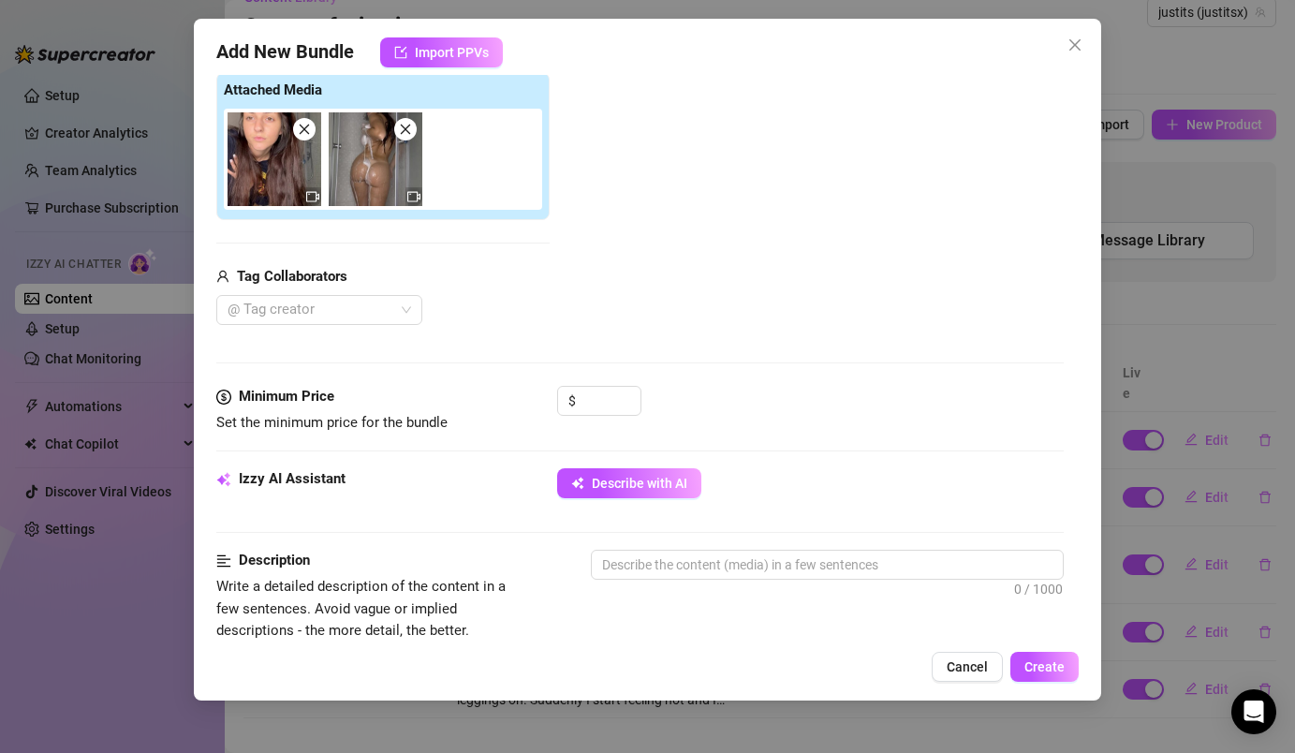
scroll to position [350, 0]
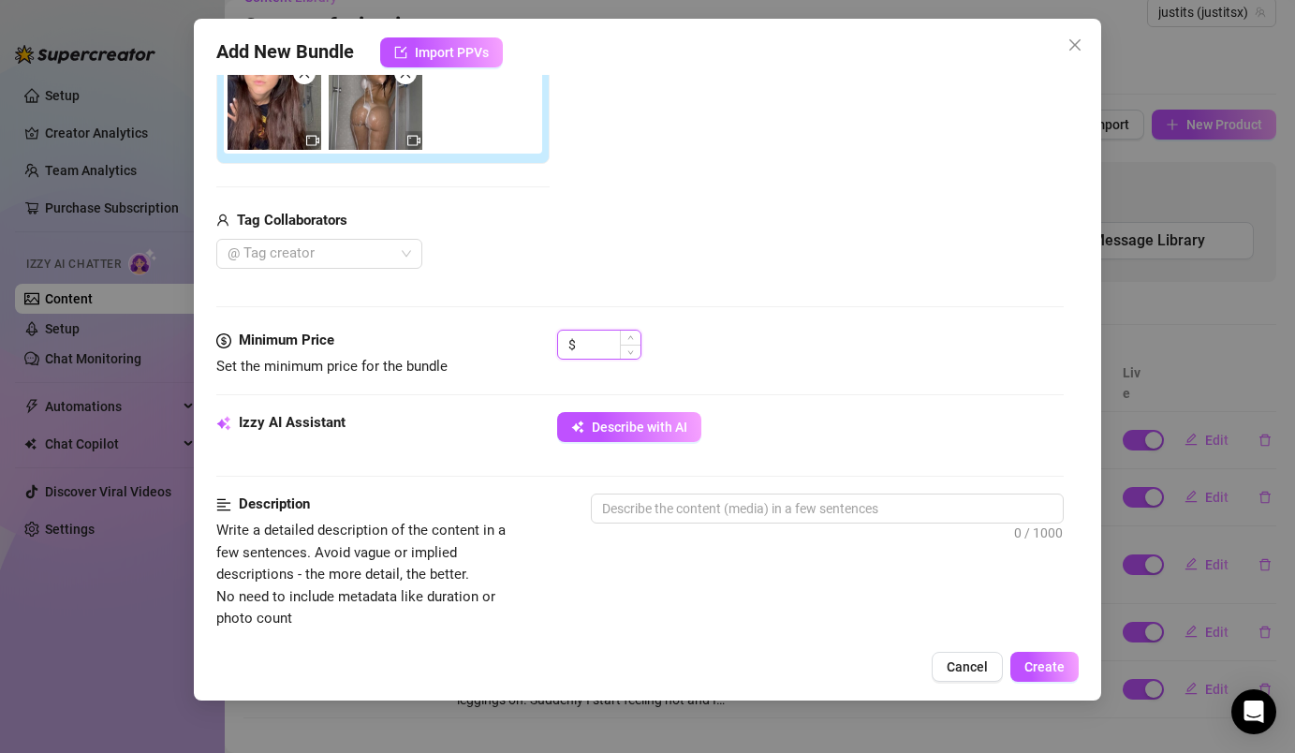
click at [606, 341] on input at bounding box center [610, 345] width 61 height 28
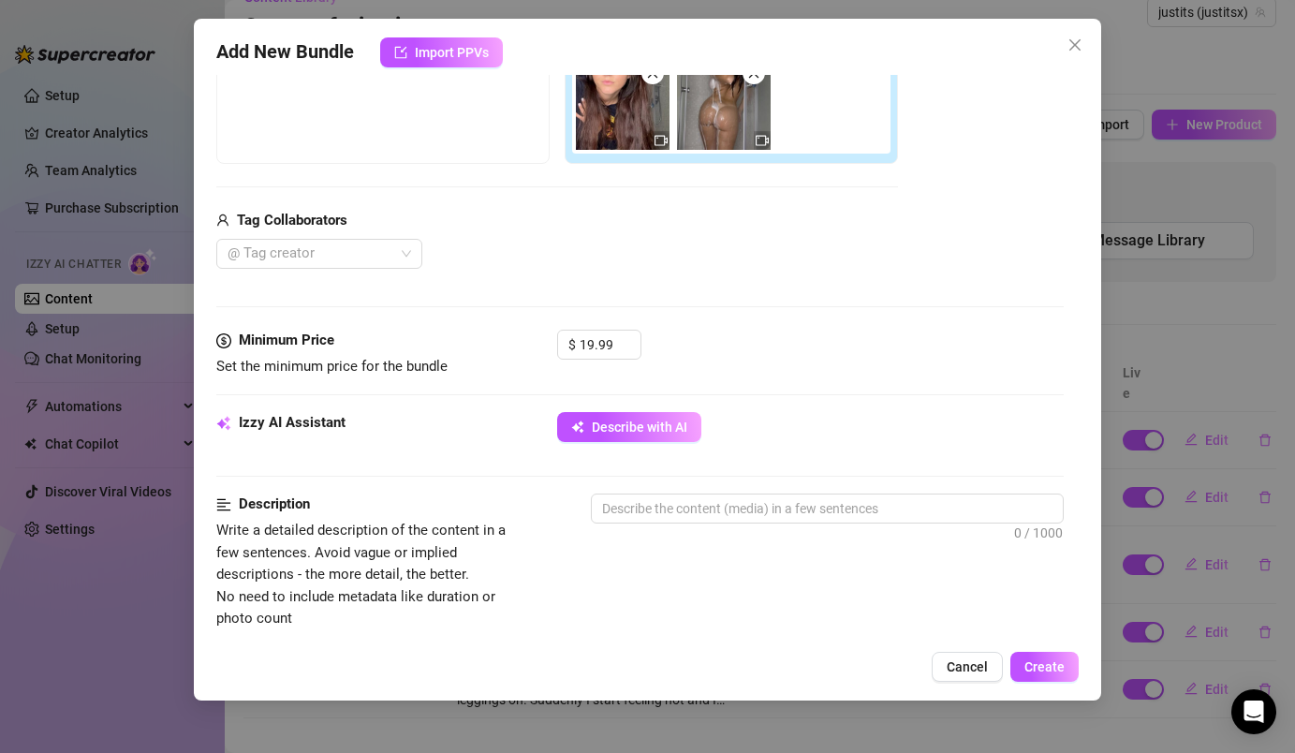
click at [693, 313] on div "Media Add Media from Vault Free preview Pay to view Tag Collaborators @ Tag cre…" at bounding box center [639, 131] width 846 height 395
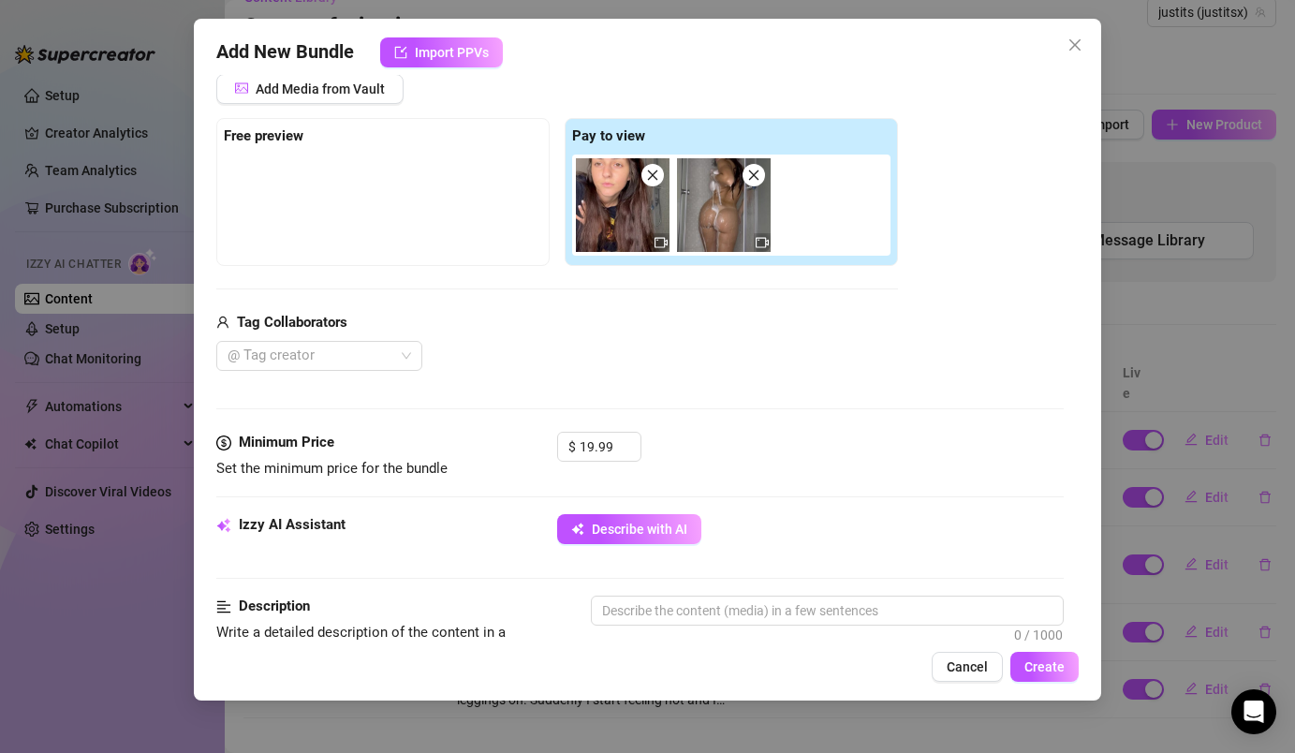
scroll to position [198, 0]
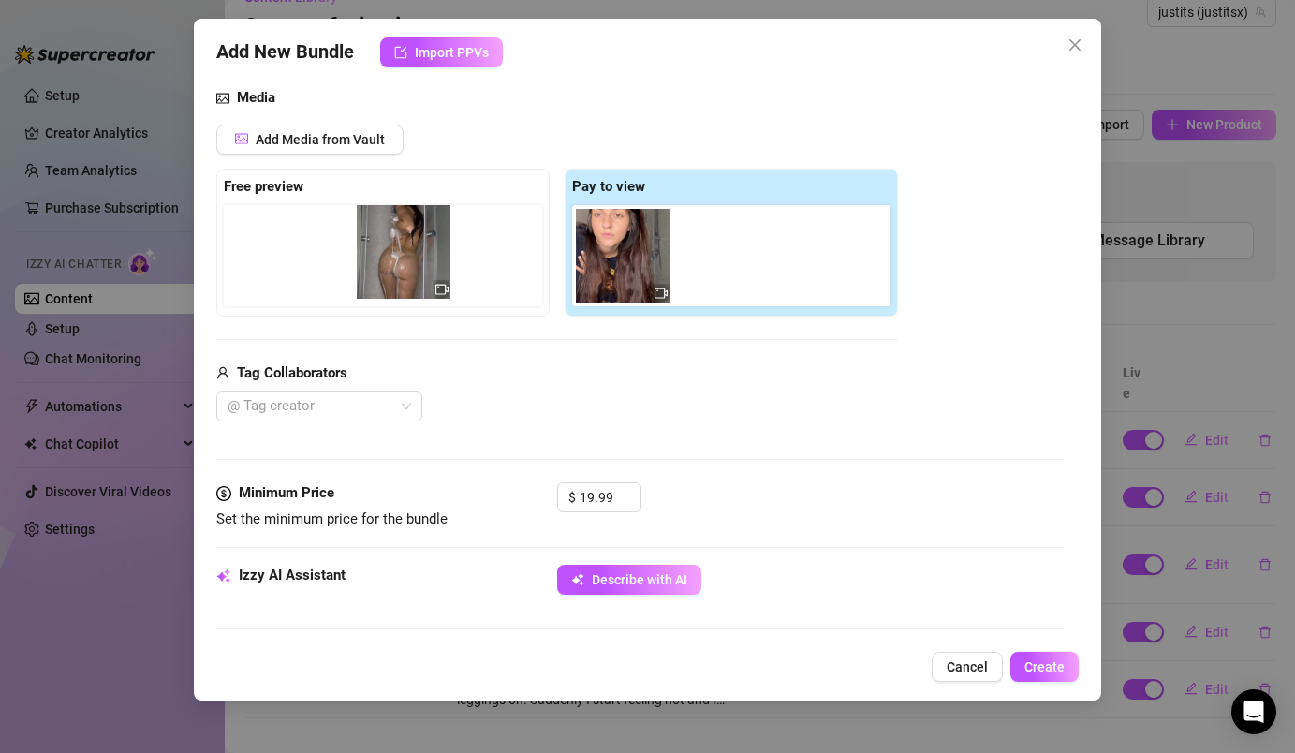
drag, startPoint x: 741, startPoint y: 272, endPoint x: 394, endPoint y: 265, distance: 346.5
click at [394, 266] on div "Free preview Pay to view" at bounding box center [557, 243] width 682 height 148
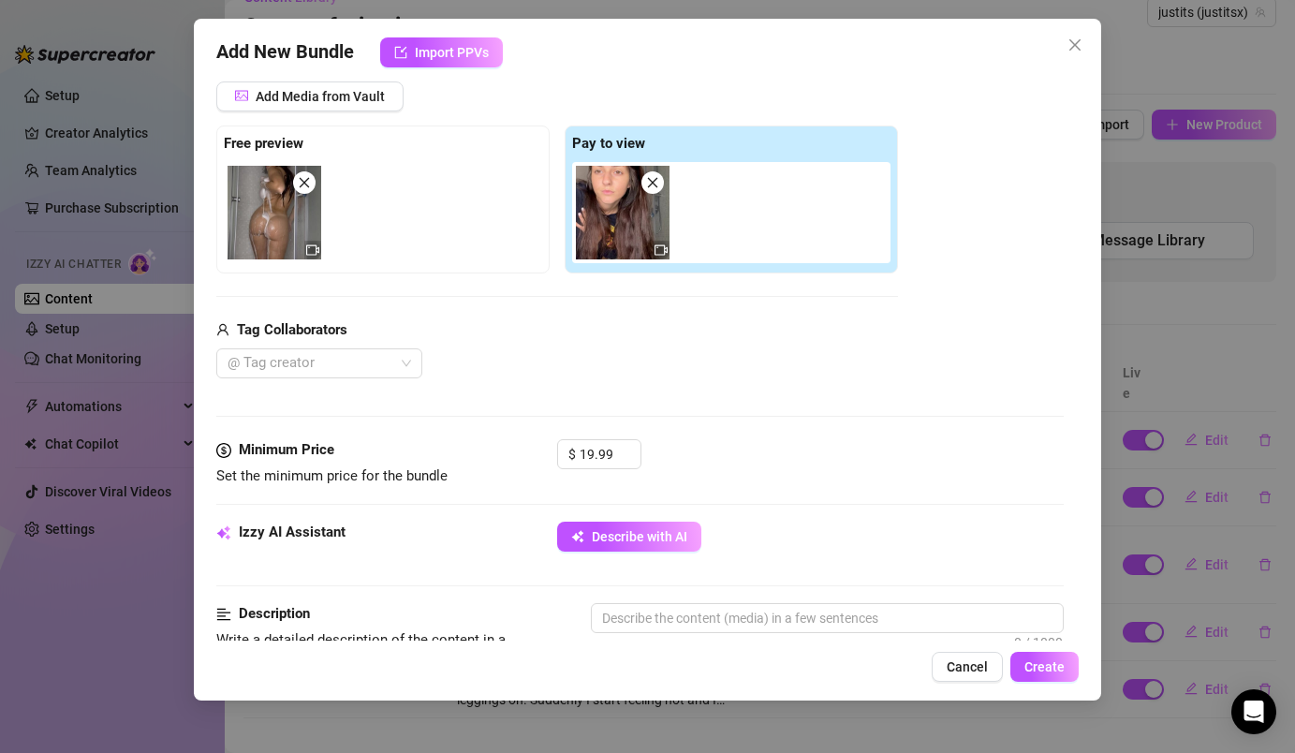
scroll to position [289, 0]
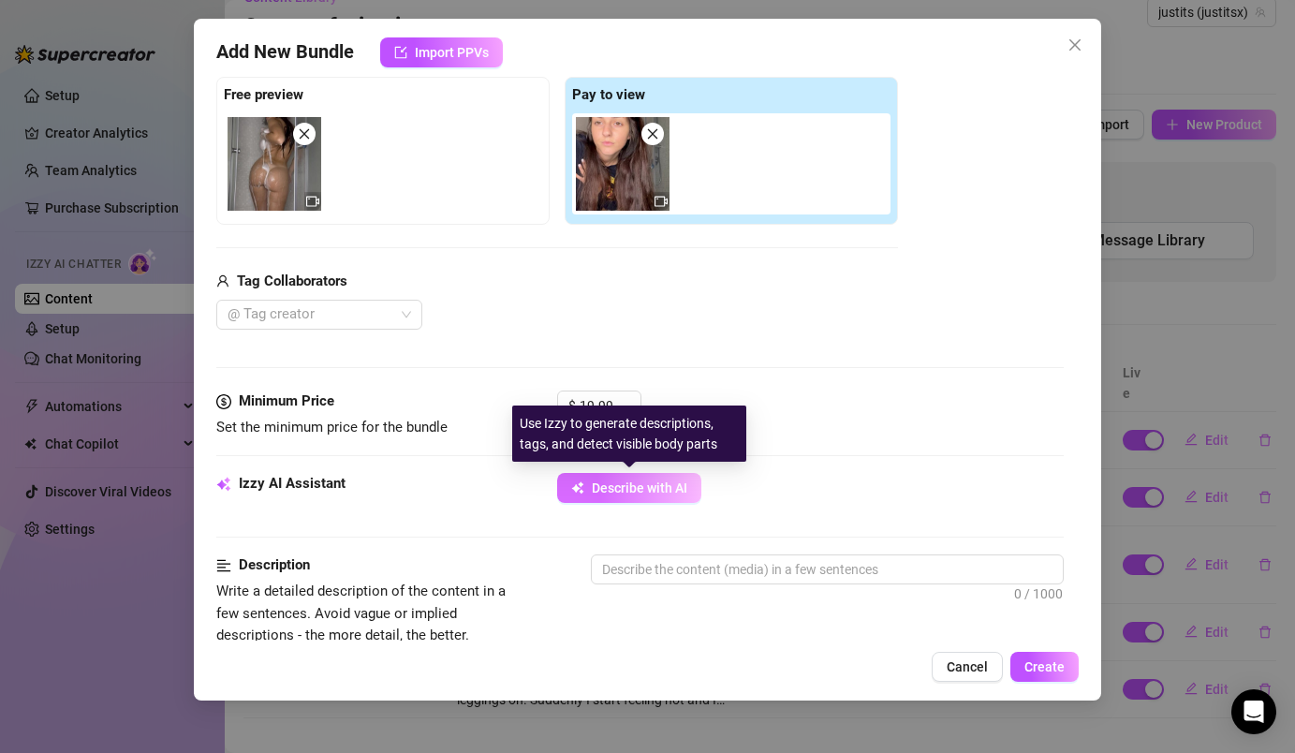
click at [672, 487] on span "Describe with AI" at bounding box center [640, 487] width 96 height 15
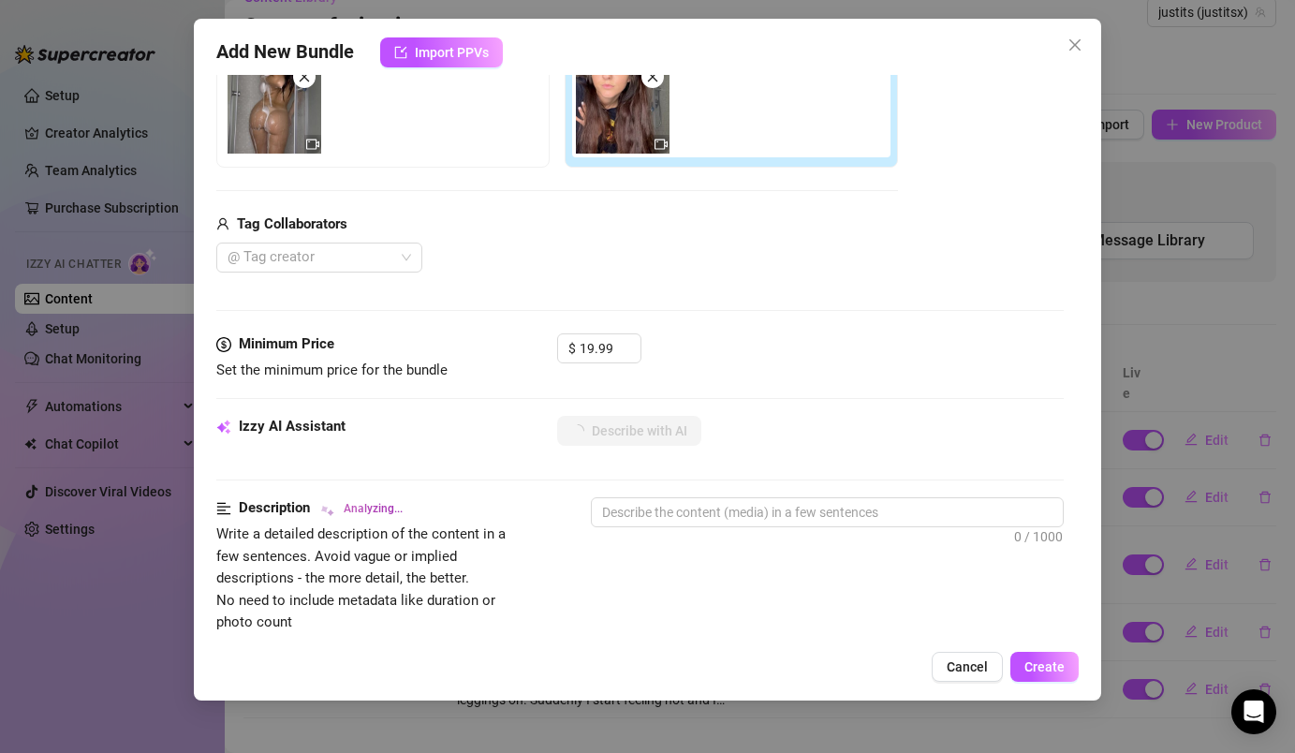
scroll to position [389, 0]
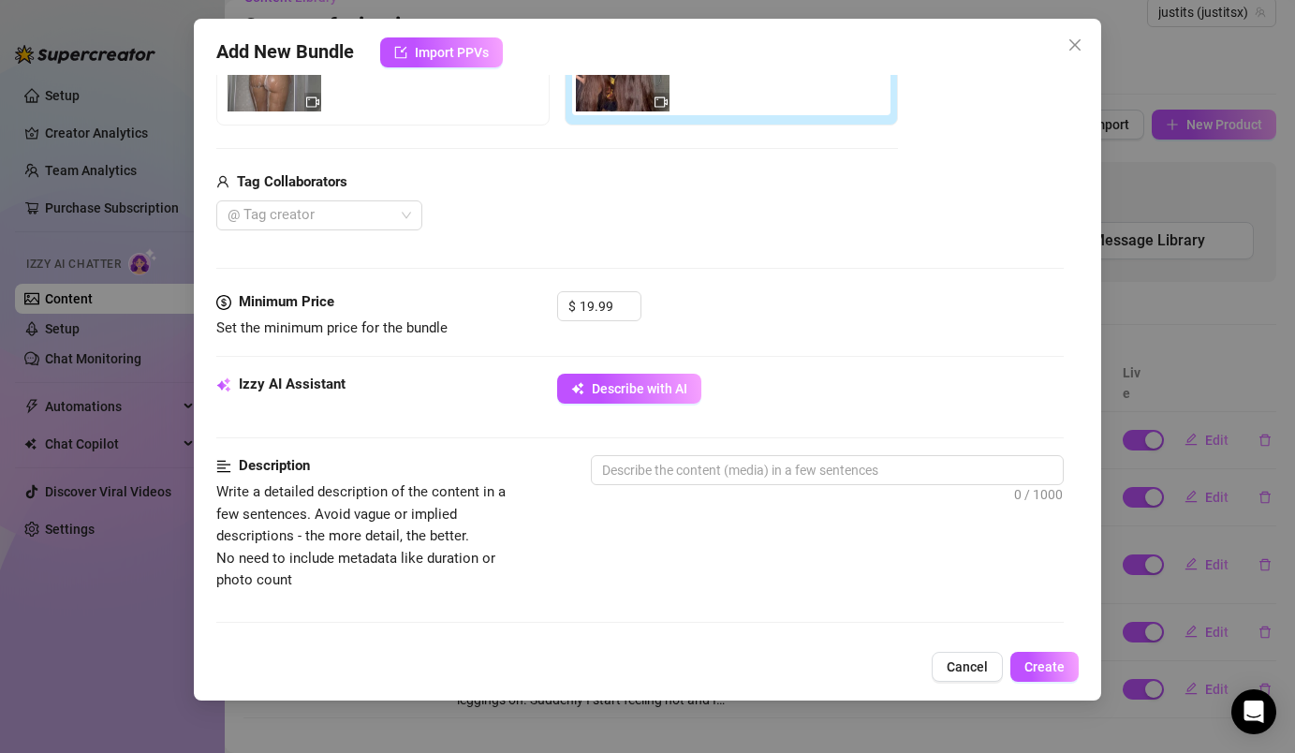
click at [670, 404] on div "Izzy AI Assistant Describe with AI" at bounding box center [639, 397] width 846 height 47
click at [671, 402] on button "Describe with AI" at bounding box center [629, 389] width 144 height 30
click at [1068, 55] on button "Close" at bounding box center [1075, 45] width 30 height 30
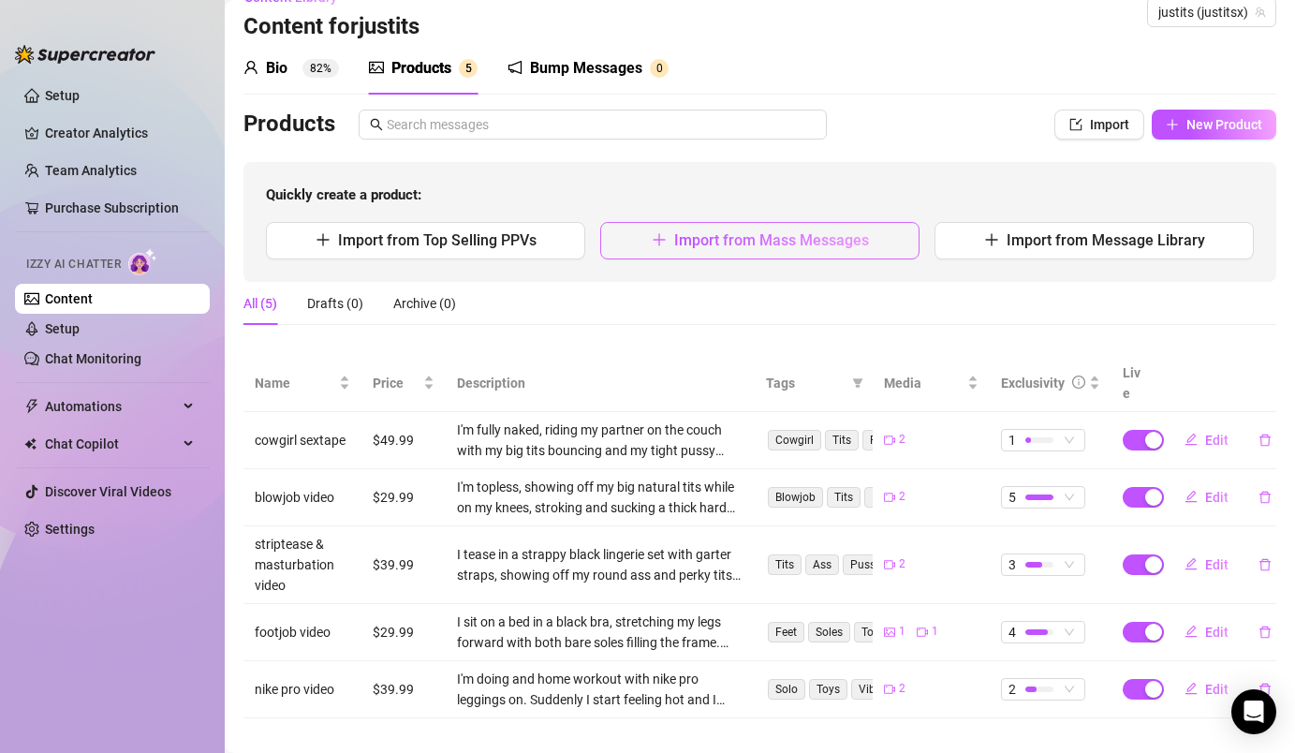
click at [855, 244] on span "Import from Mass Messages" at bounding box center [771, 240] width 195 height 18
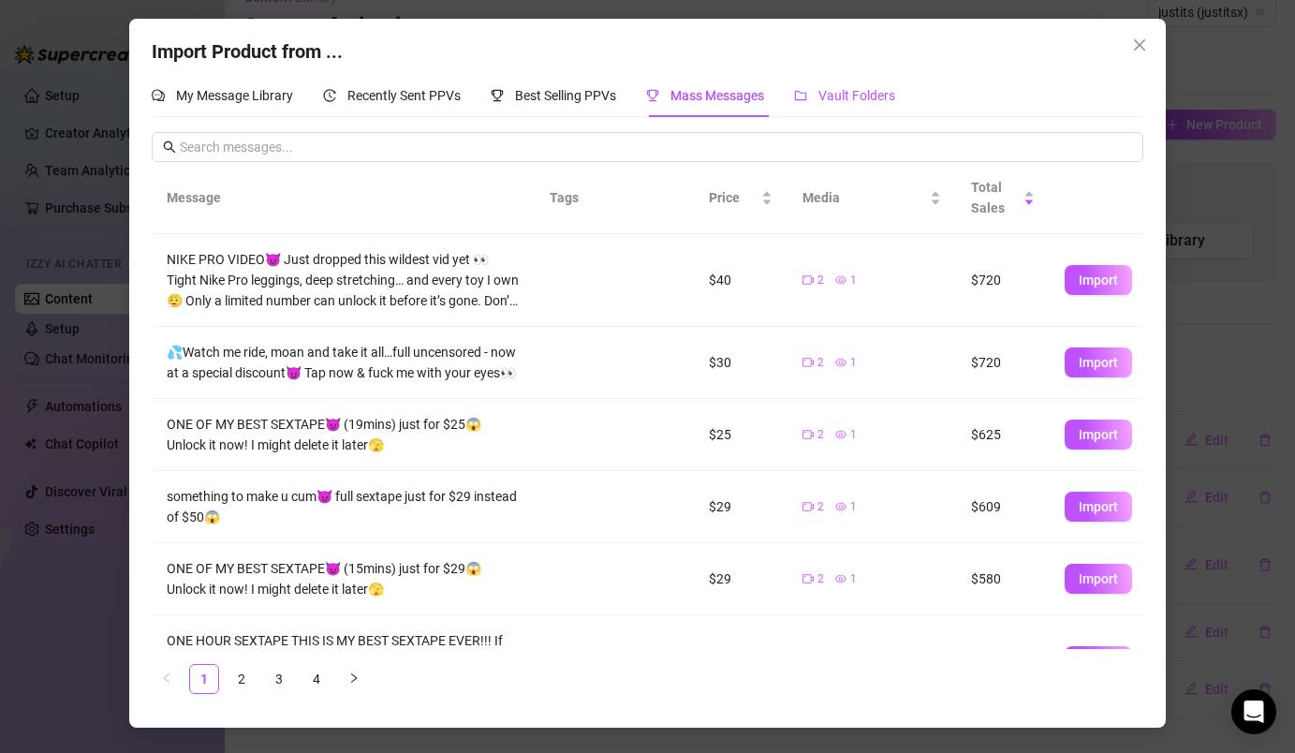
click at [891, 104] on div "Vault Folders" at bounding box center [844, 95] width 101 height 21
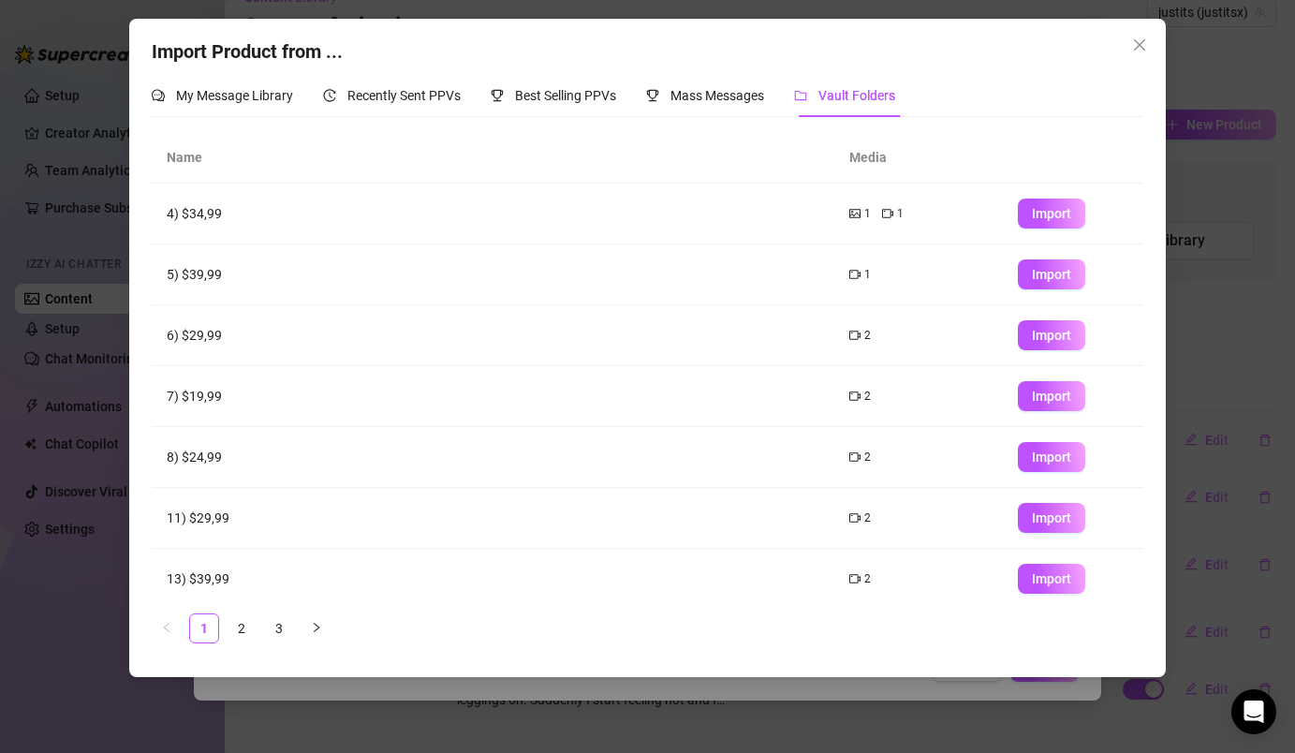
scroll to position [195, 0]
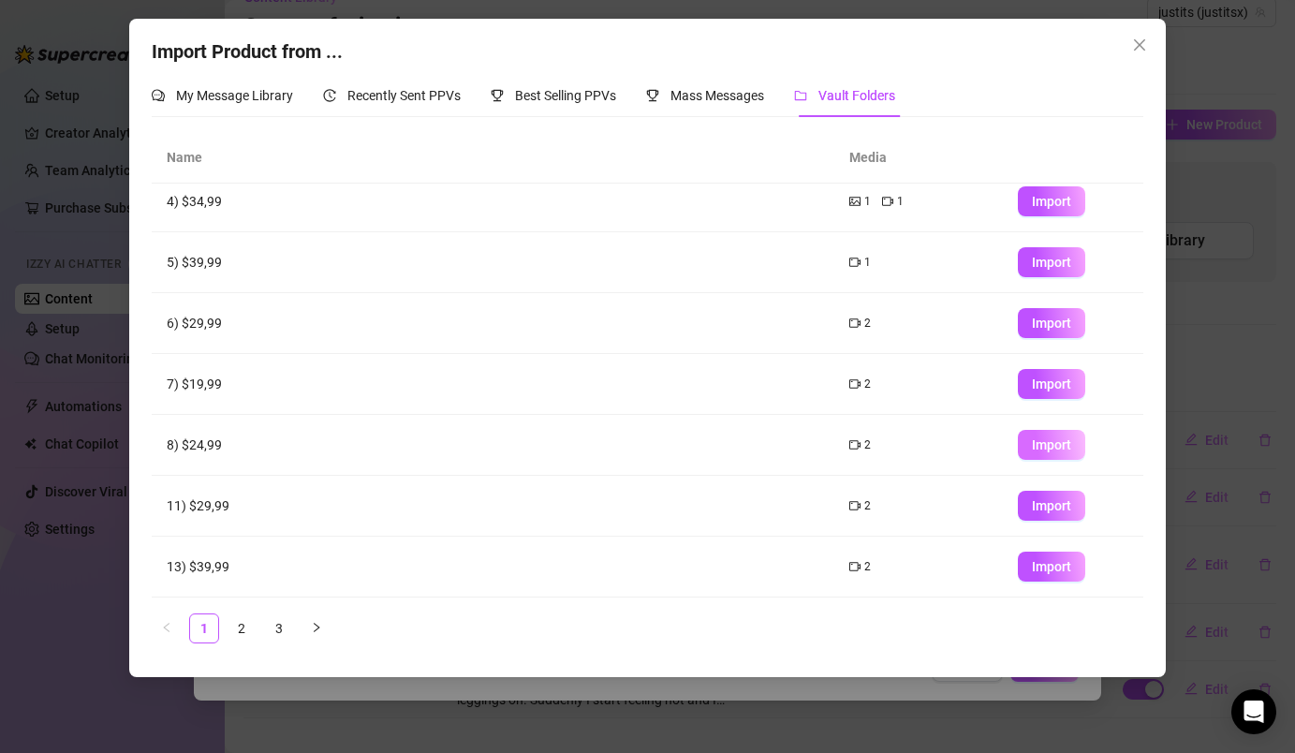
click at [1049, 444] on span "Import" at bounding box center [1051, 444] width 39 height 15
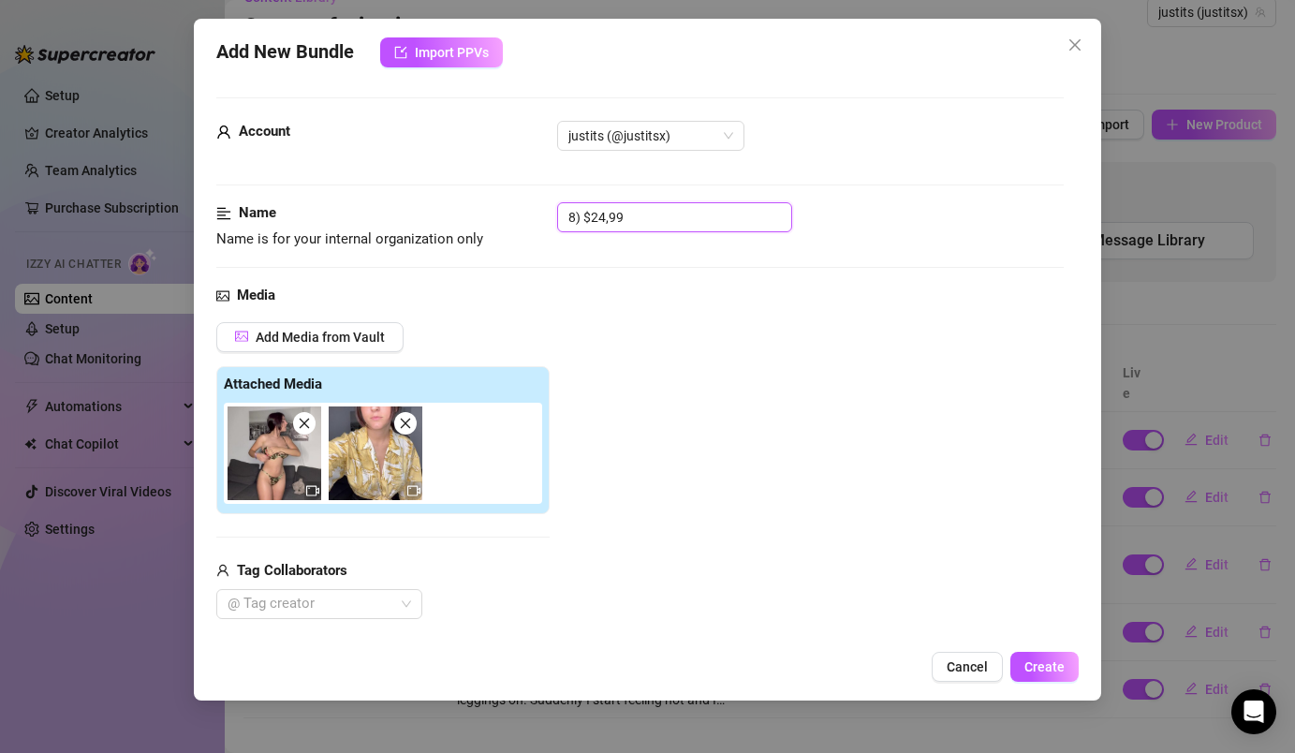
drag, startPoint x: 645, startPoint y: 218, endPoint x: 551, endPoint y: 208, distance: 94.2
click at [551, 208] on div "Name Name is for your internal organization only 8) $24,99" at bounding box center [639, 226] width 846 height 48
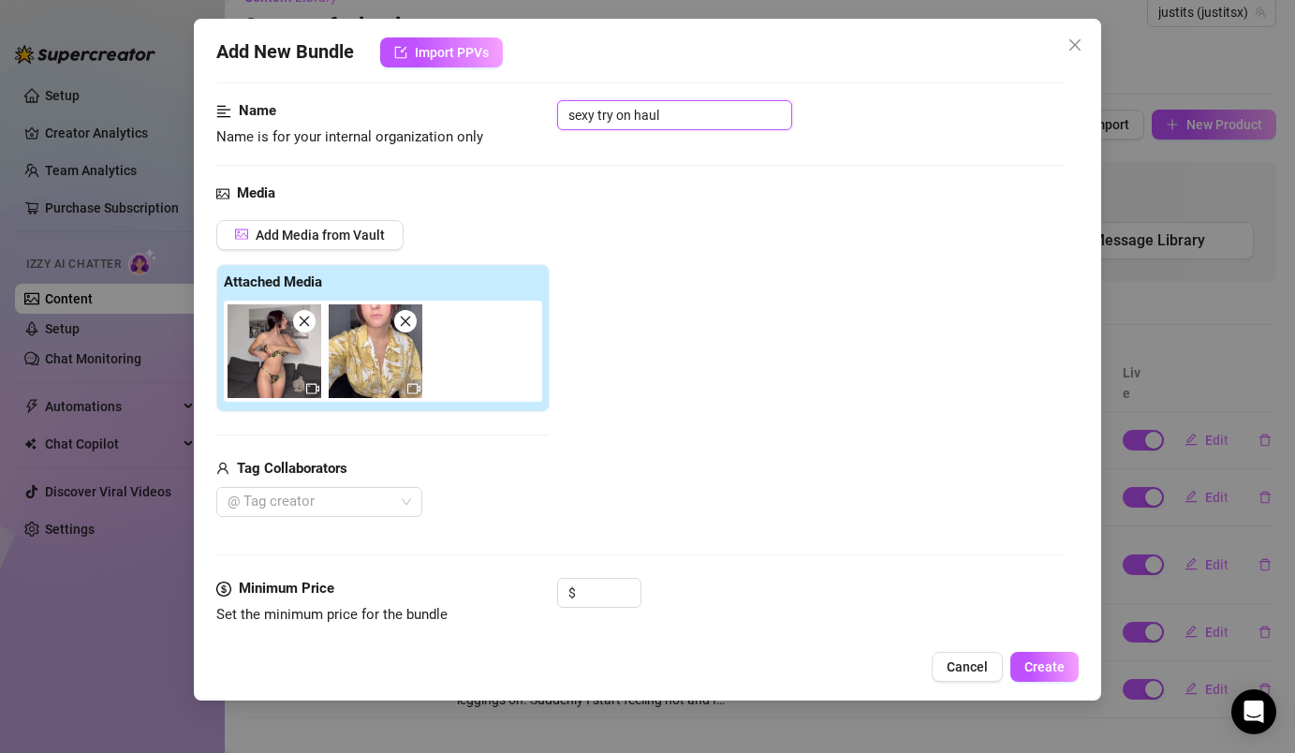
scroll to position [186, 0]
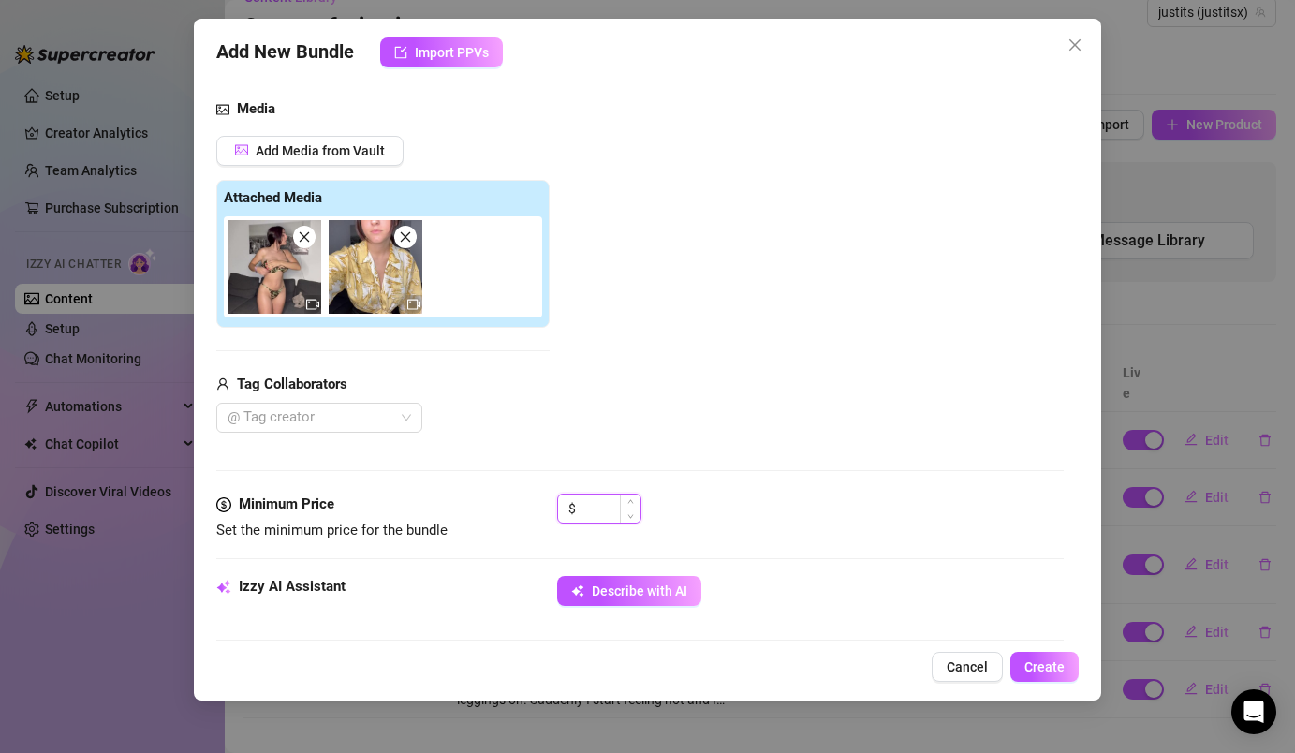
click at [596, 521] on input at bounding box center [610, 508] width 61 height 28
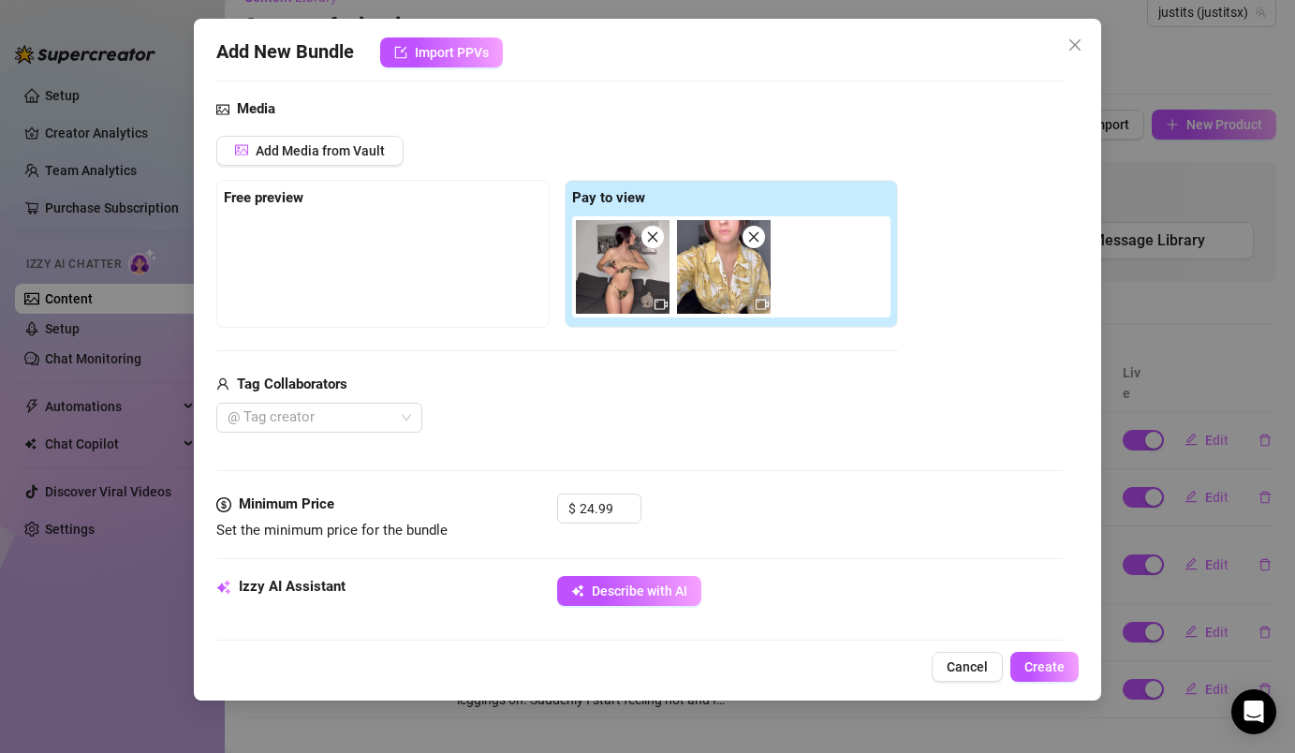
click at [560, 357] on div "Add Media from Vault Free preview Pay to view Tag Collaborators @ Tag creator" at bounding box center [557, 285] width 682 height 298
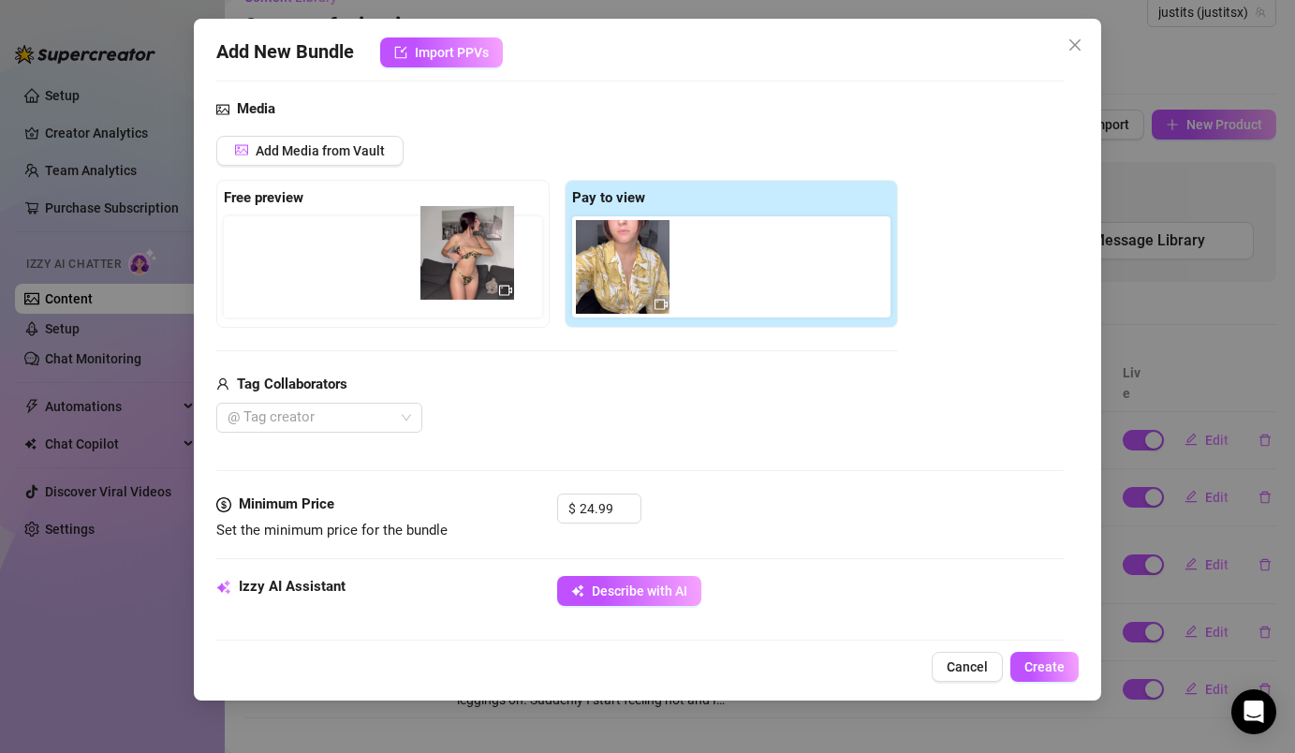
drag, startPoint x: 605, startPoint y: 272, endPoint x: 396, endPoint y: 244, distance: 210.7
click at [396, 244] on div "Free preview Pay to view" at bounding box center [557, 254] width 682 height 148
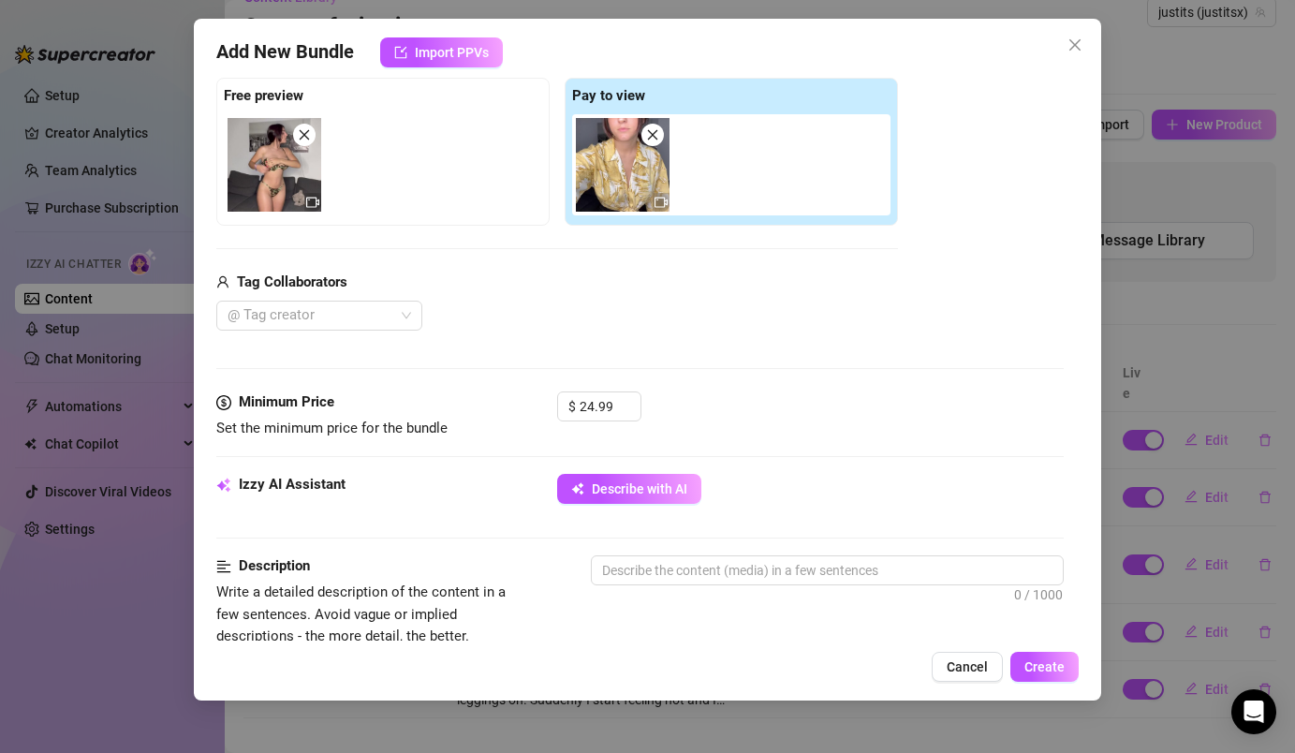
scroll to position [334, 0]
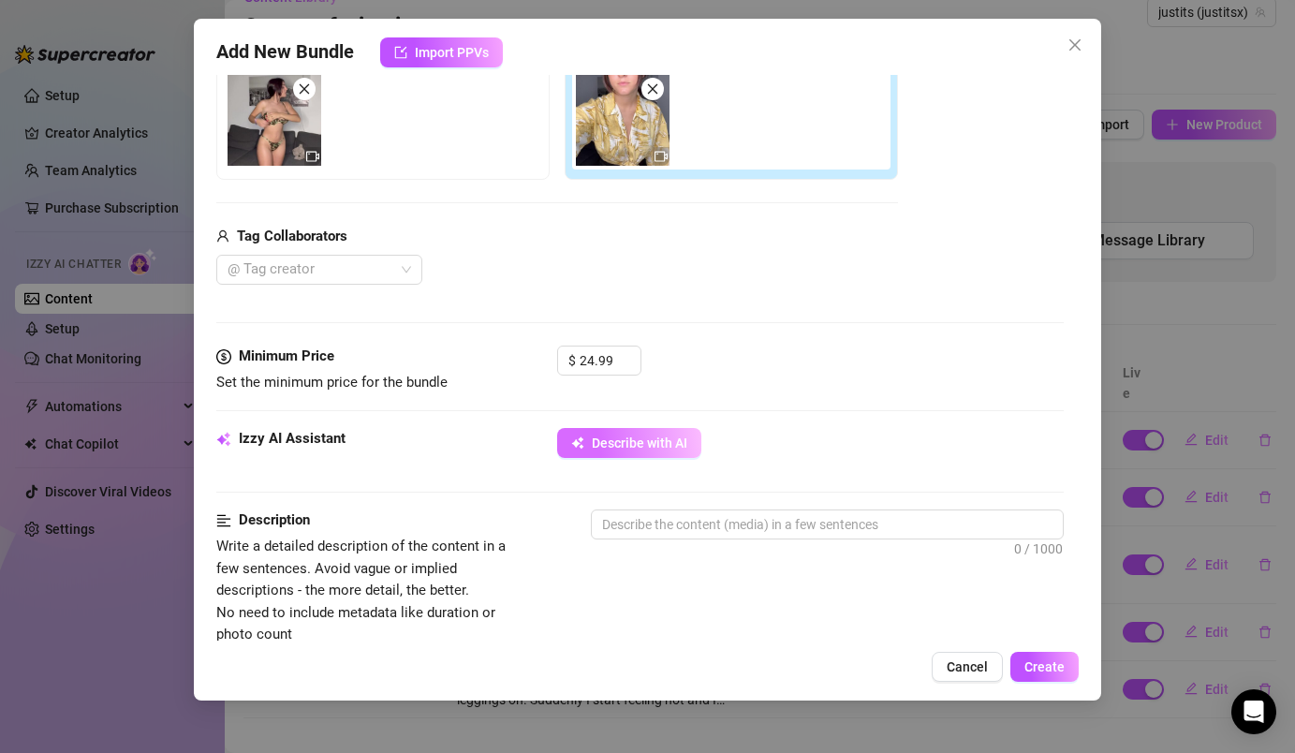
click at [670, 450] on button "Describe with AI" at bounding box center [629, 443] width 144 height 30
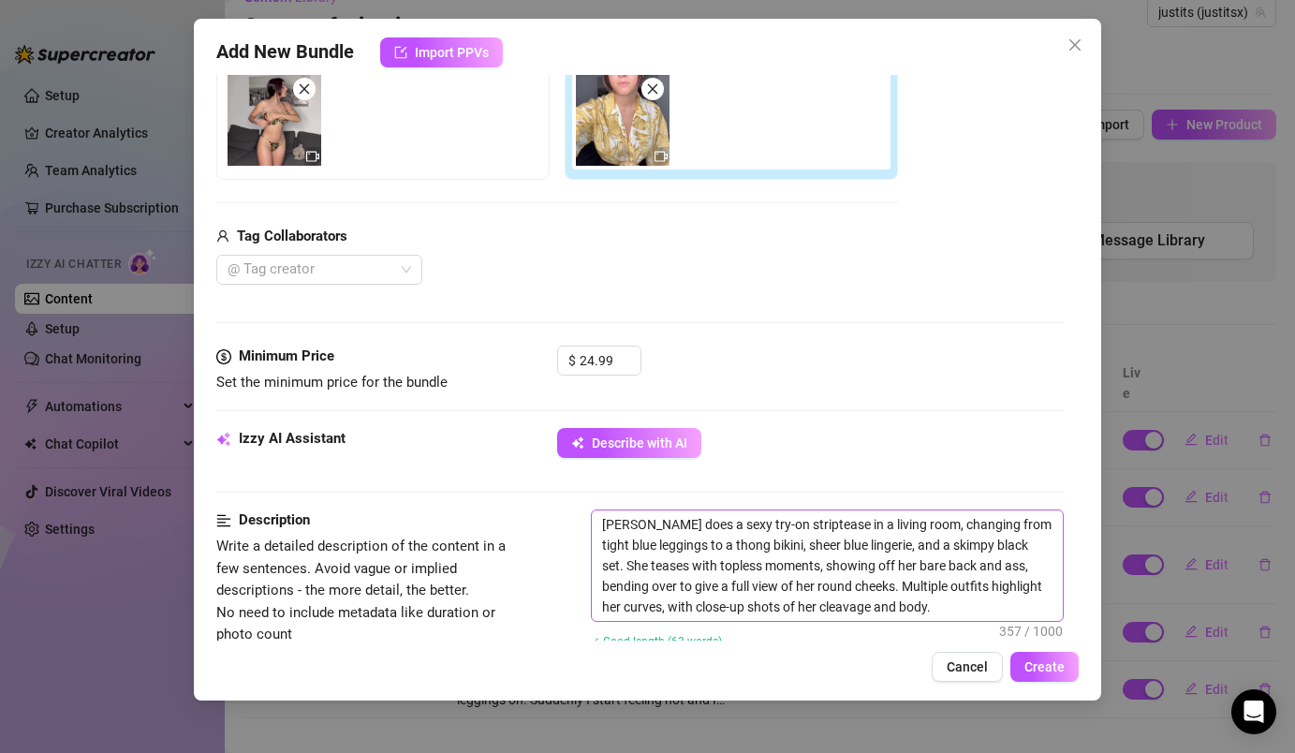
scroll to position [325, 0]
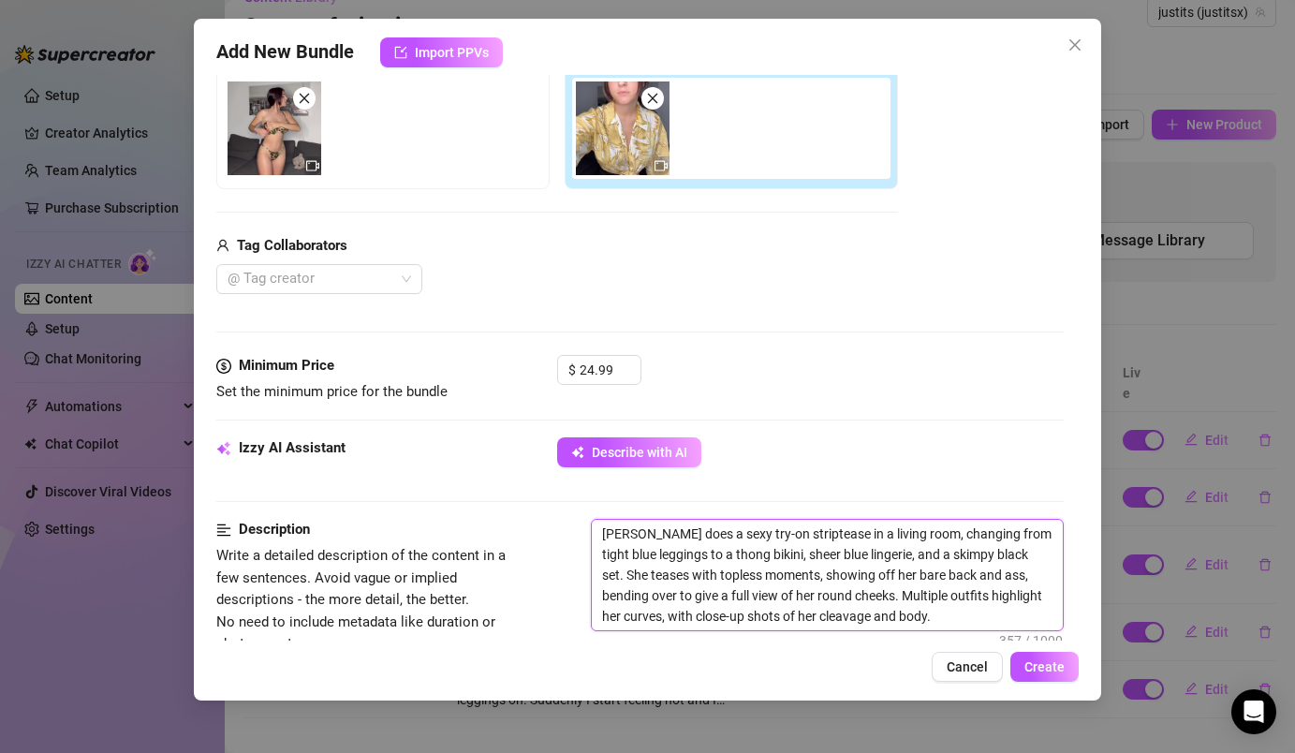
drag, startPoint x: 632, startPoint y: 540, endPoint x: 584, endPoint y: 527, distance: 49.5
click at [584, 527] on div "Description Write a detailed description of the content in a few sentences. Avo…" at bounding box center [639, 600] width 846 height 163
click at [635, 541] on textarea "I does a sexy try-on striptease in a living room, changing from tight blue legg…" at bounding box center [827, 575] width 470 height 110
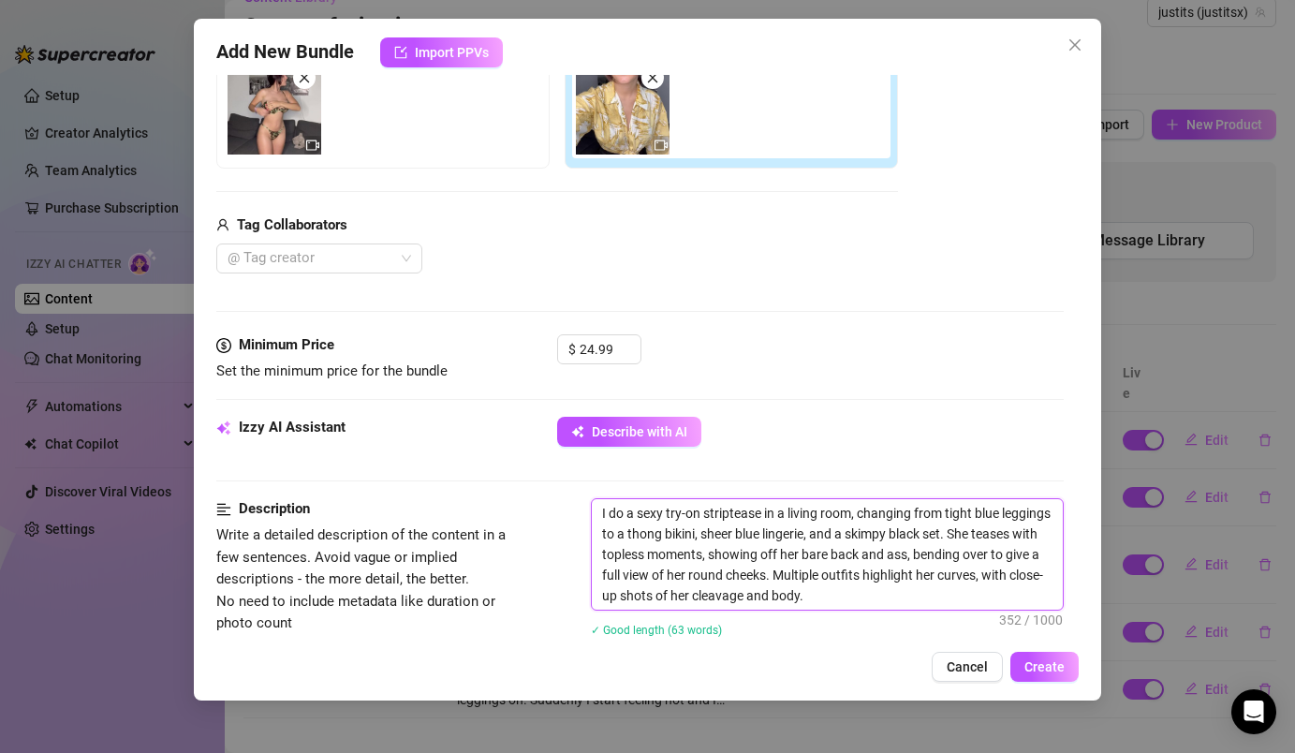
scroll to position [354, 0]
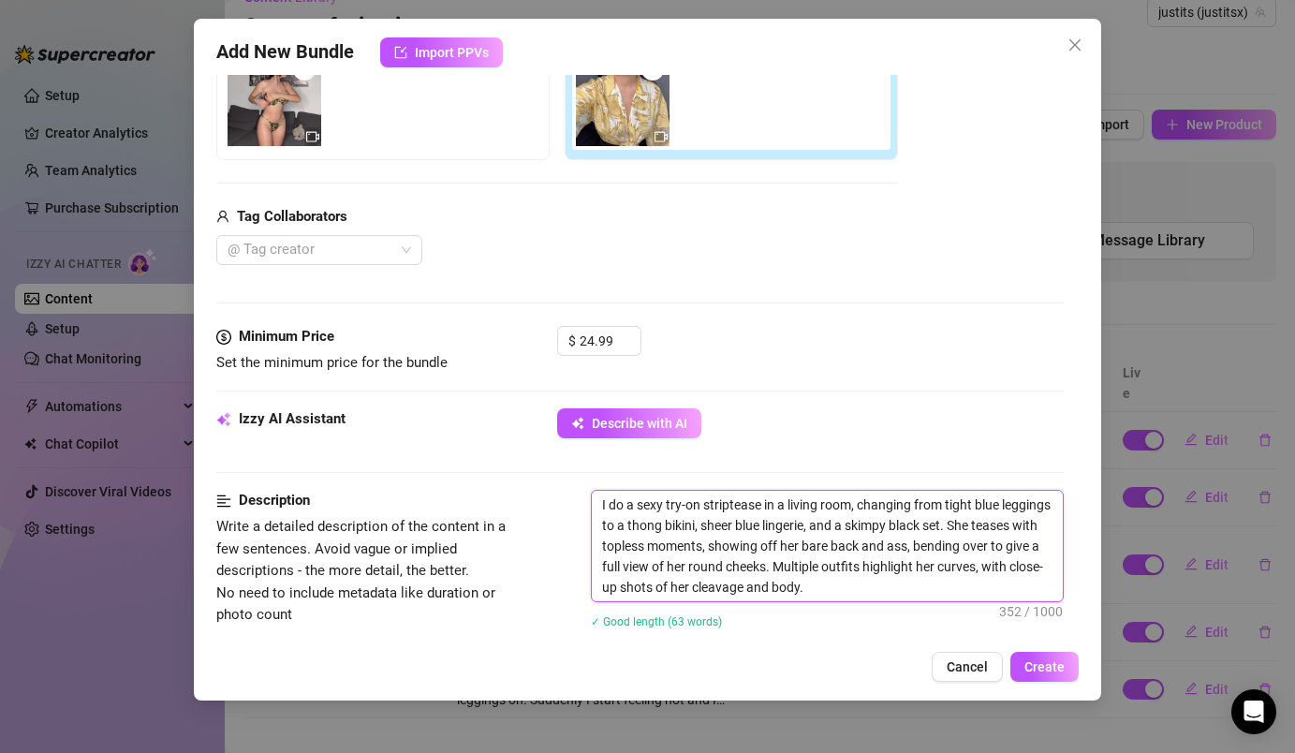
click at [1034, 530] on textarea "I do a sexy try-on striptease in a living room, changing from tight blue leggin…" at bounding box center [827, 546] width 470 height 110
click at [1047, 527] on textarea "I do a sexy try-on striptease in a living room, changing from tight blue leggin…" at bounding box center [827, 546] width 470 height 110
click at [1052, 527] on textarea "I do a sexy try-on striptease in a living room, changing from tight blue leggin…" at bounding box center [827, 546] width 470 height 110
click at [827, 550] on textarea "I do a sexy try-on striptease in a living room, changing from tight blue leggin…" at bounding box center [827, 546] width 470 height 110
drag, startPoint x: 860, startPoint y: 548, endPoint x: 831, endPoint y: 541, distance: 29.8
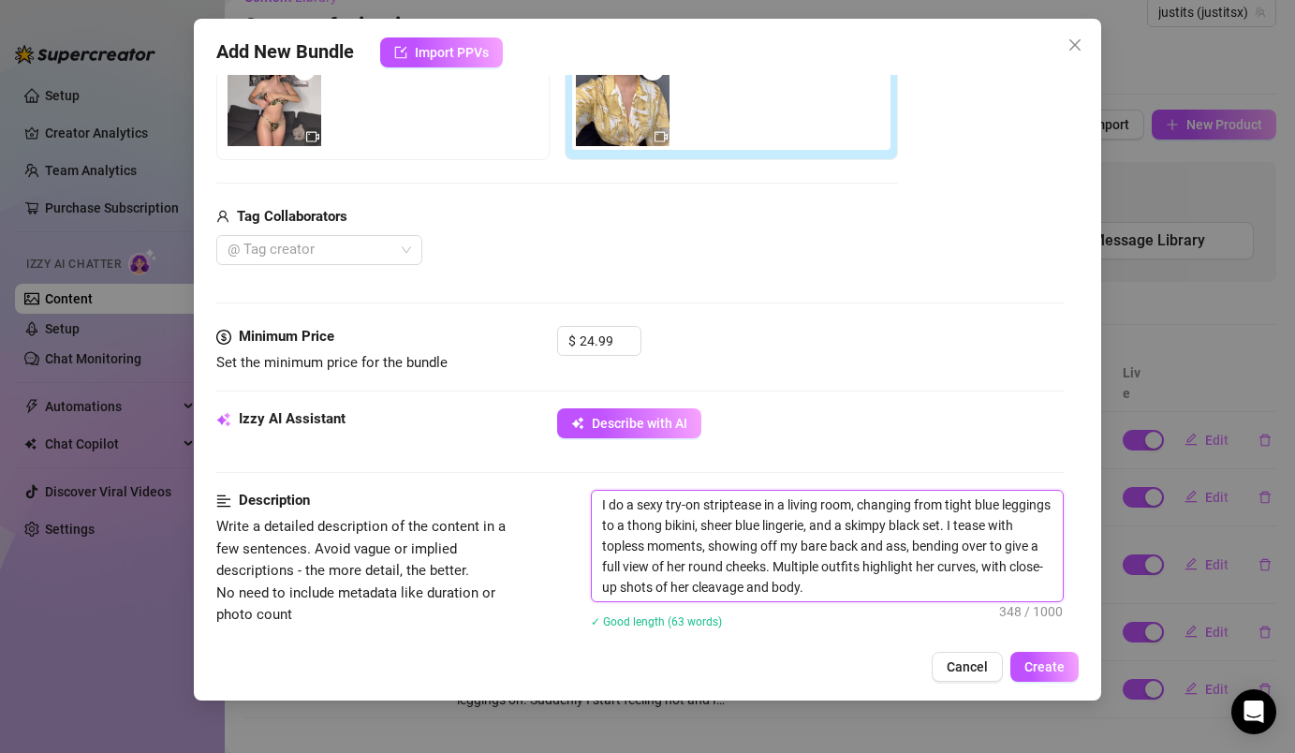
click at [831, 541] on textarea "I do a sexy try-on striptease in a living room, changing from tight blue leggin…" at bounding box center [827, 546] width 470 height 110
click at [688, 571] on textarea "I do a sexy try-on striptease in a living room, changing from tight blue leggin…" at bounding box center [827, 546] width 470 height 110
click at [940, 568] on textarea "I do a sexy try-on striptease in a living room, changing from tight blue leggin…" at bounding box center [827, 546] width 470 height 110
click at [691, 590] on textarea "I do a sexy try-on striptease in a living room, changing from tight blue leggin…" at bounding box center [827, 546] width 470 height 110
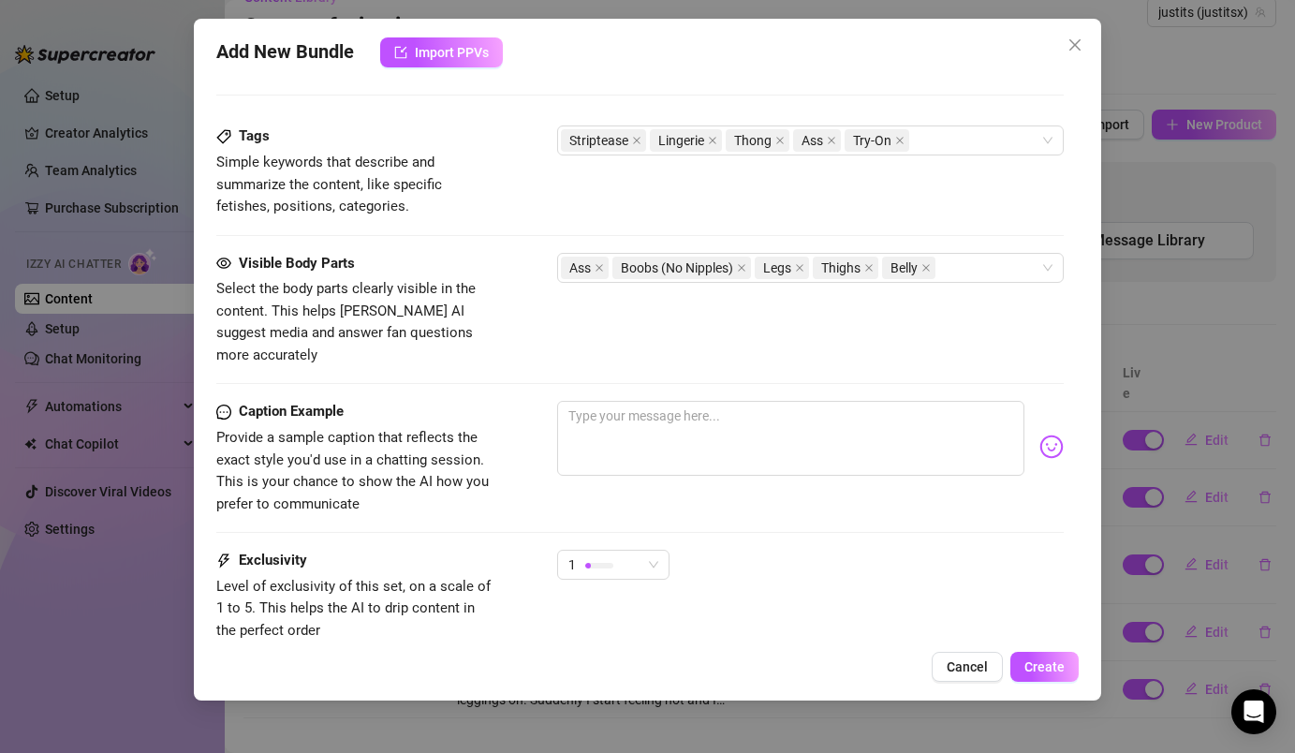
scroll to position [1061, 0]
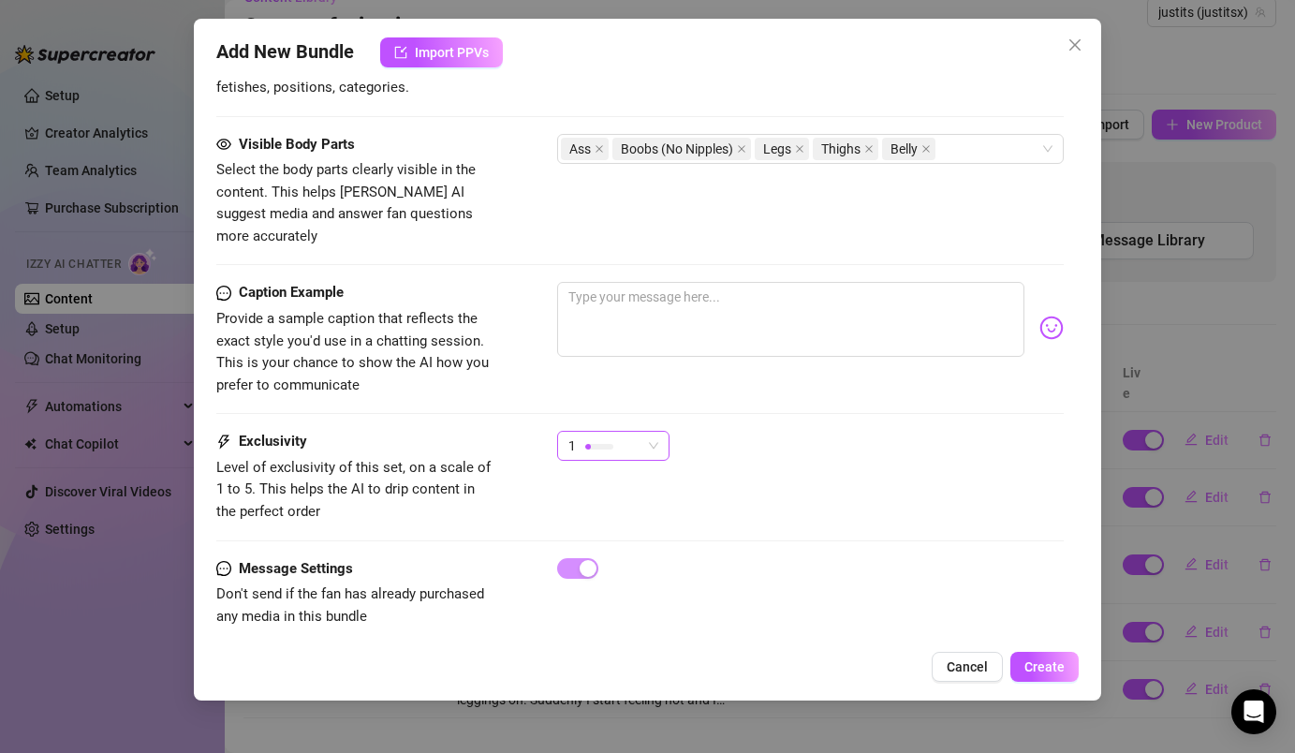
click at [639, 432] on div "1" at bounding box center [604, 446] width 73 height 28
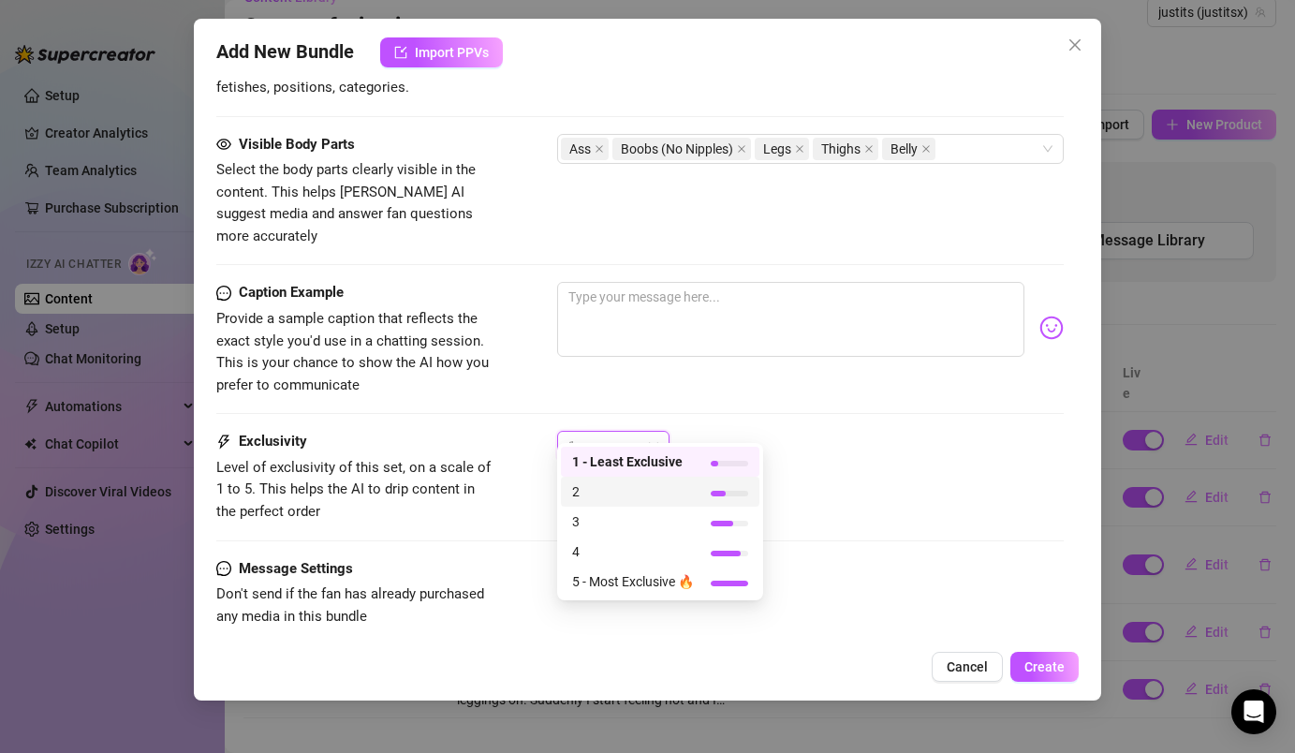
click at [625, 501] on span "2" at bounding box center [633, 491] width 122 height 21
click at [653, 435] on span "2" at bounding box center [613, 446] width 90 height 28
click at [675, 448] on div "1 - Least Exclusive" at bounding box center [660, 462] width 199 height 30
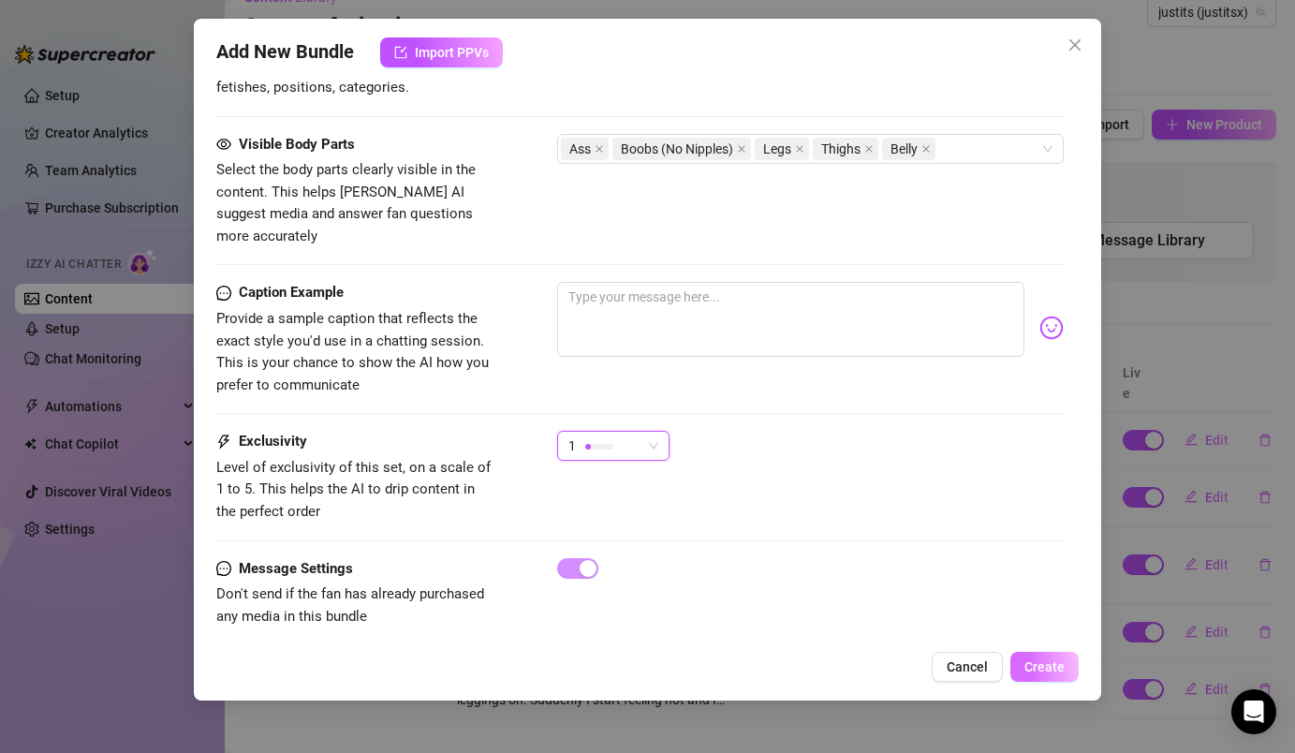
click at [1033, 655] on button "Create" at bounding box center [1044, 667] width 68 height 30
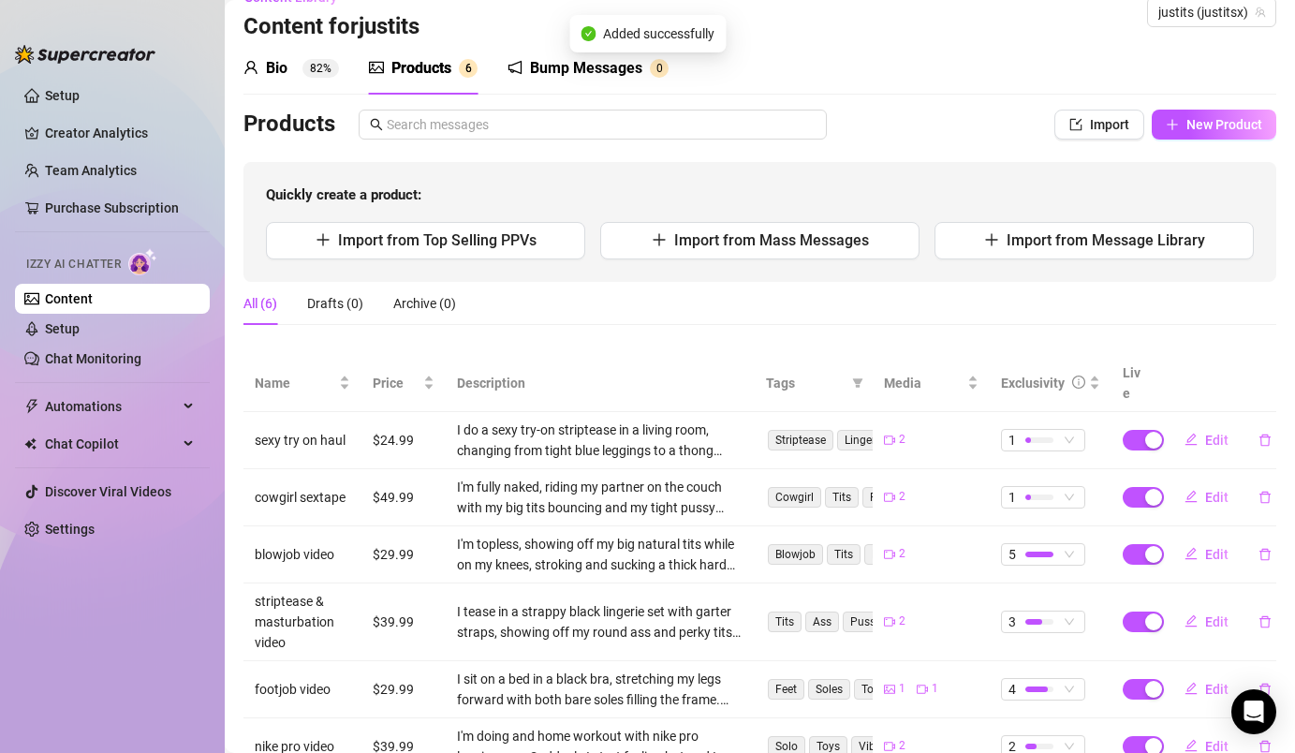
scroll to position [88, 0]
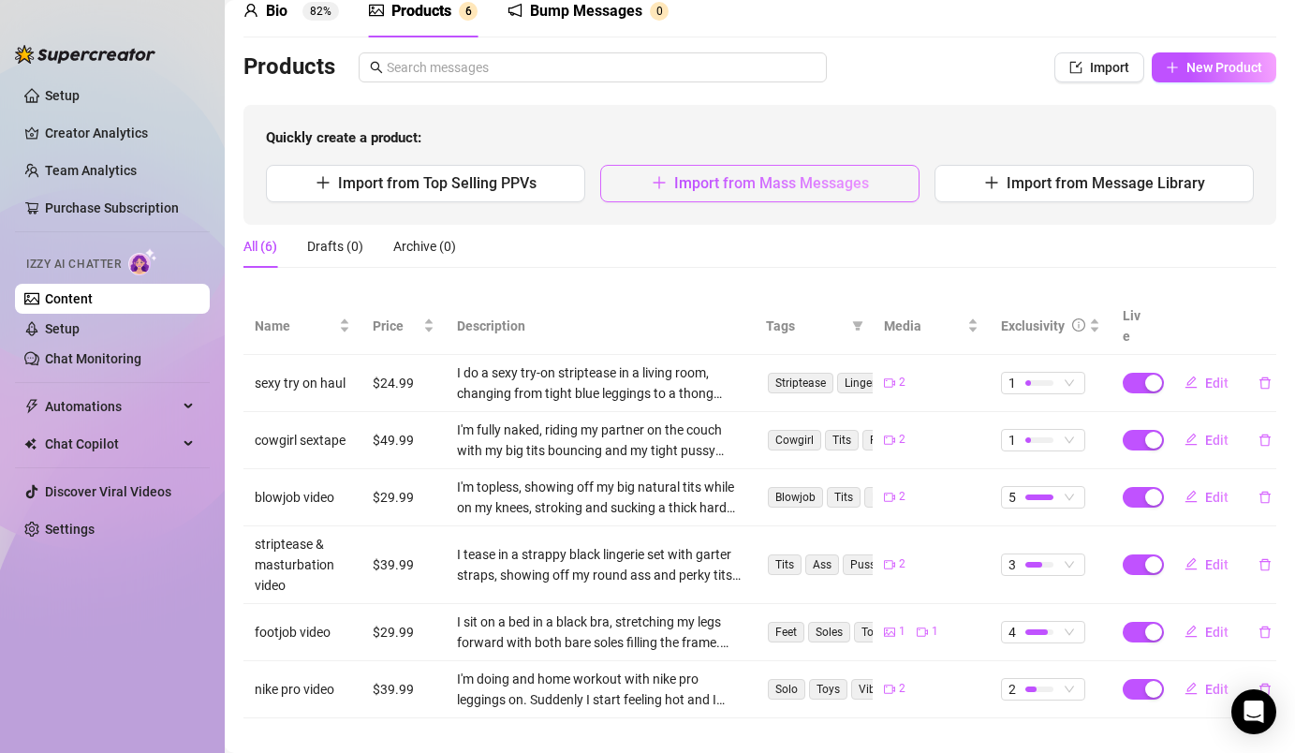
click at [801, 184] on span "Import from Mass Messages" at bounding box center [771, 183] width 195 height 18
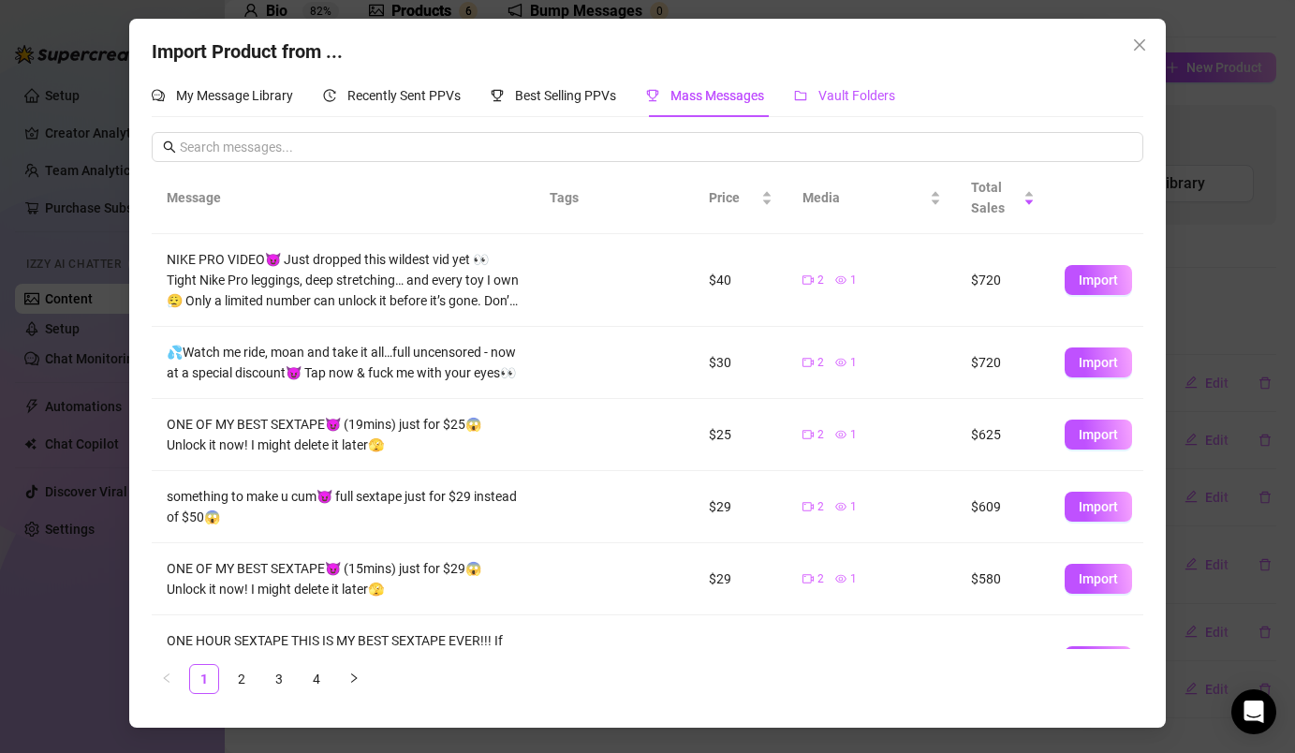
click at [856, 95] on span "Vault Folders" at bounding box center [856, 95] width 77 height 15
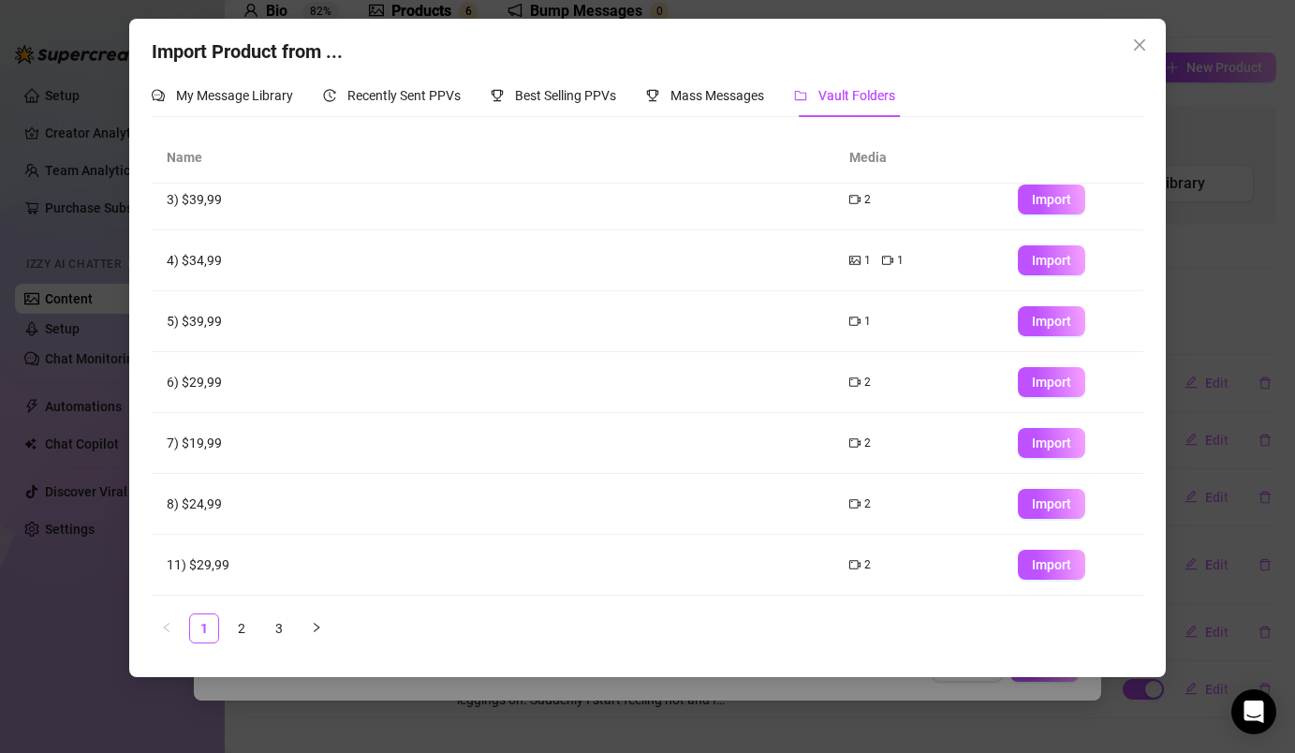
scroll to position [195, 0]
click at [1071, 510] on button "Import" at bounding box center [1051, 506] width 67 height 30
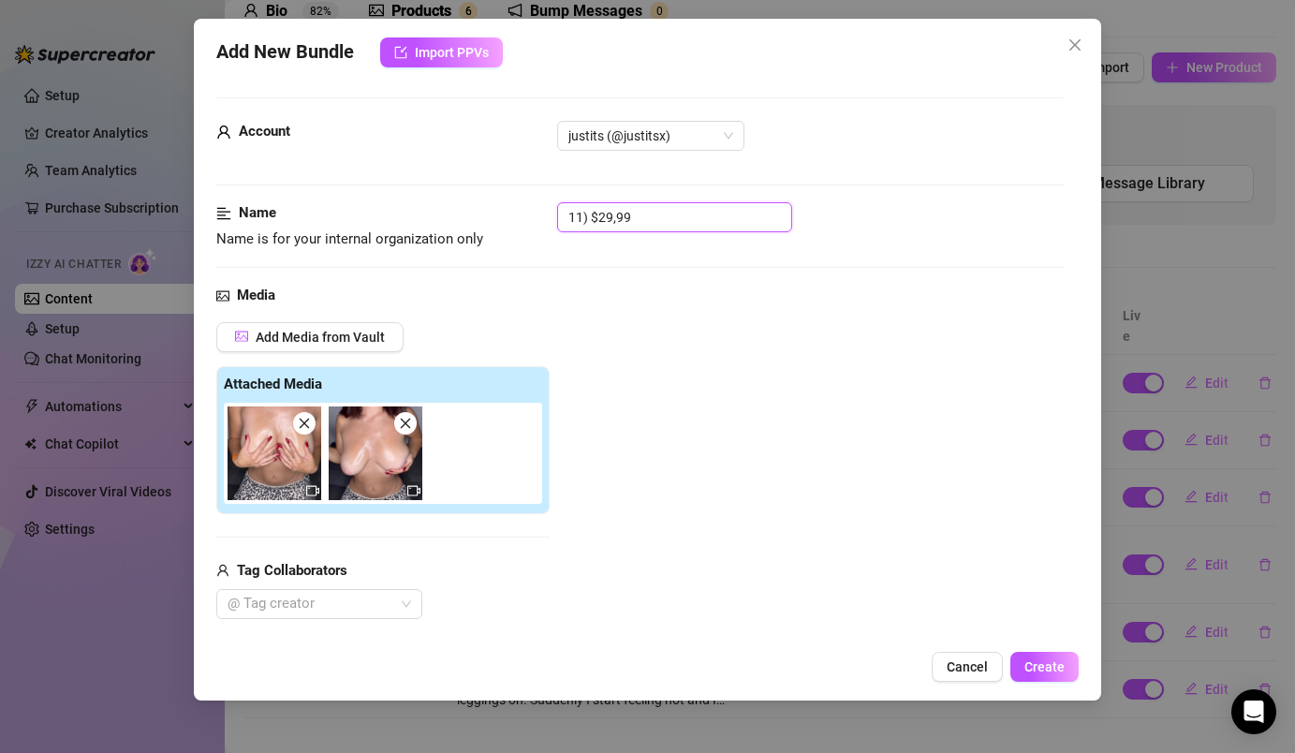
drag, startPoint x: 662, startPoint y: 223, endPoint x: 562, endPoint y: 213, distance: 100.6
click at [562, 213] on input "11) $29,99" at bounding box center [674, 217] width 235 height 30
click at [578, 305] on div "Media" at bounding box center [639, 296] width 846 height 22
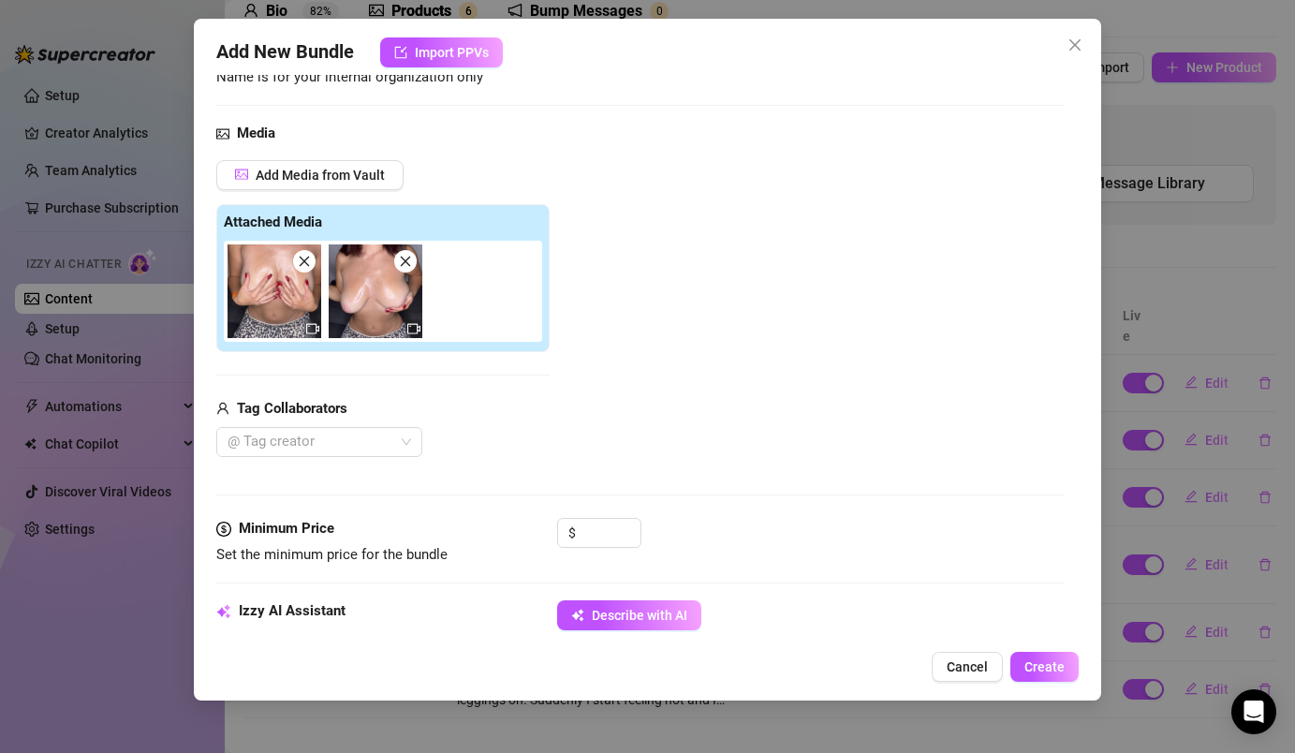
scroll to position [179, 0]
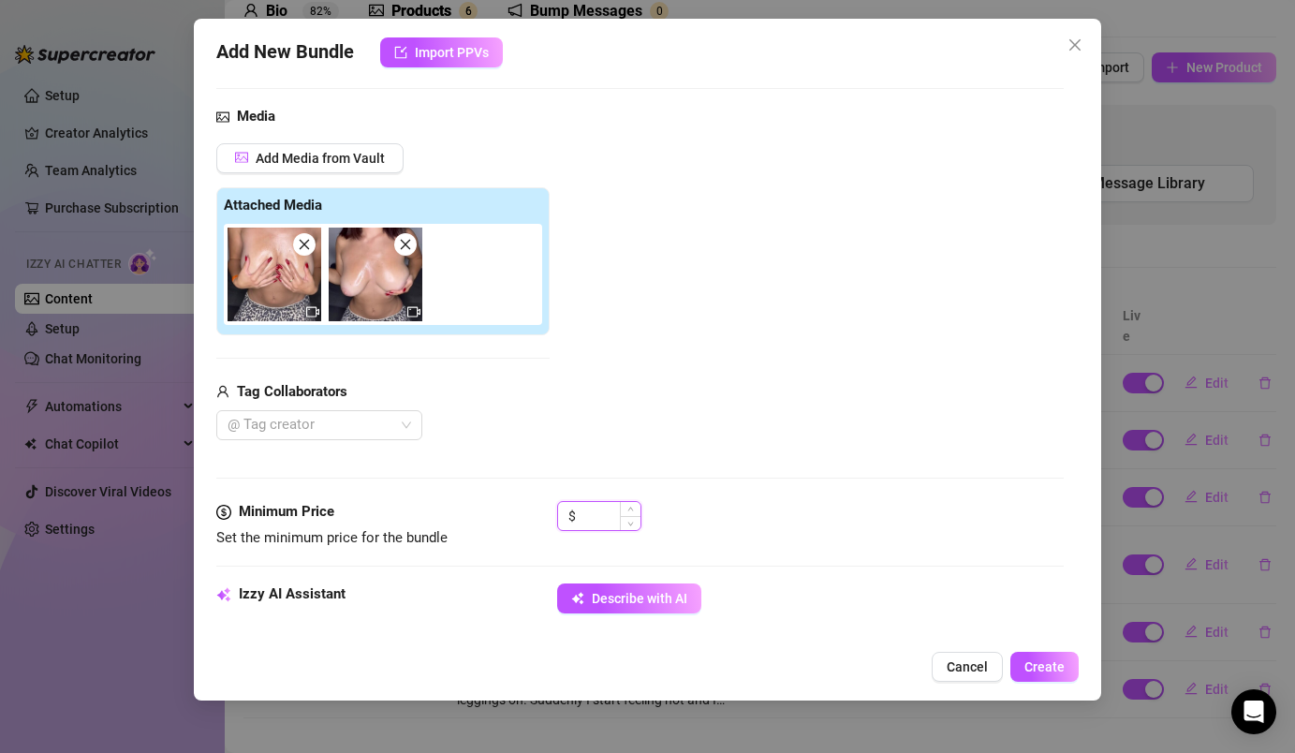
click at [595, 521] on input at bounding box center [610, 516] width 61 height 28
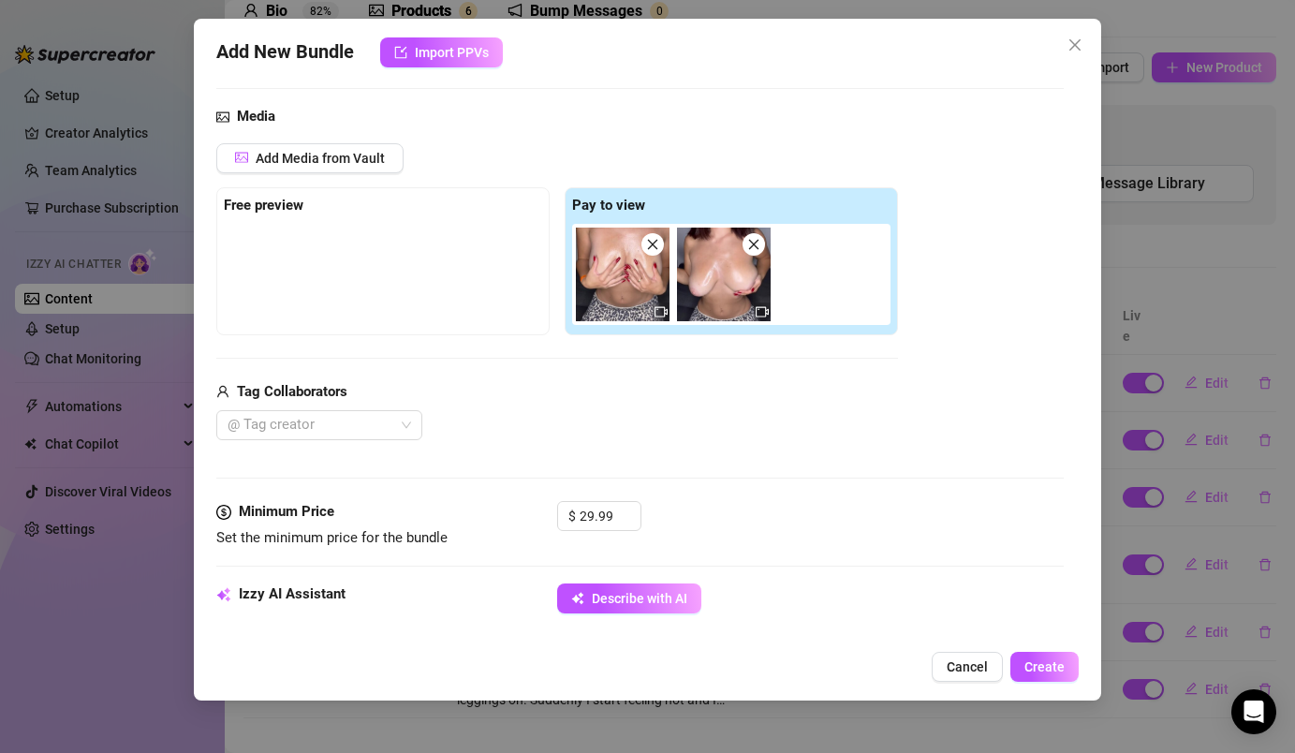
click at [570, 430] on div "@ Tag creator" at bounding box center [557, 425] width 682 height 30
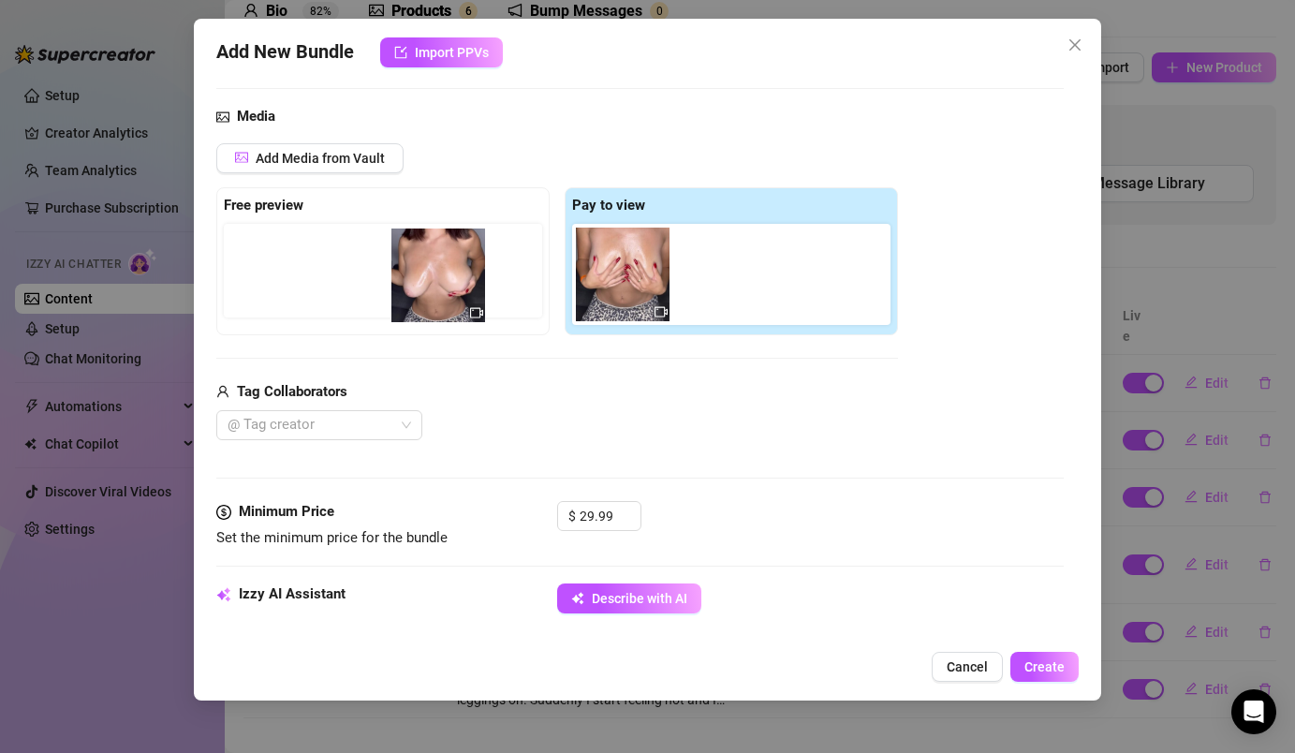
drag, startPoint x: 727, startPoint y: 279, endPoint x: 403, endPoint y: 285, distance: 324.0
click at [403, 285] on div "Free preview Pay to view" at bounding box center [557, 261] width 682 height 148
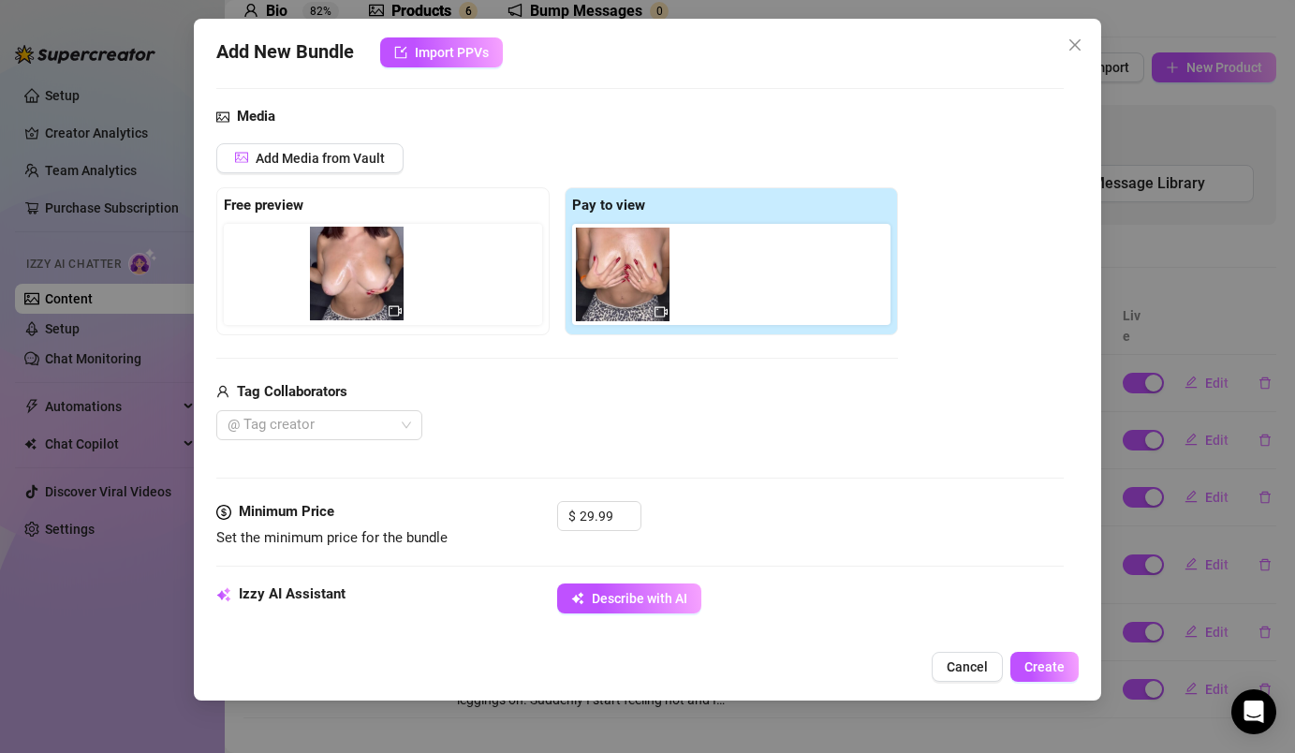
drag, startPoint x: 742, startPoint y: 281, endPoint x: 348, endPoint y: 280, distance: 393.3
click at [348, 280] on div "Free preview Pay to view" at bounding box center [557, 261] width 682 height 148
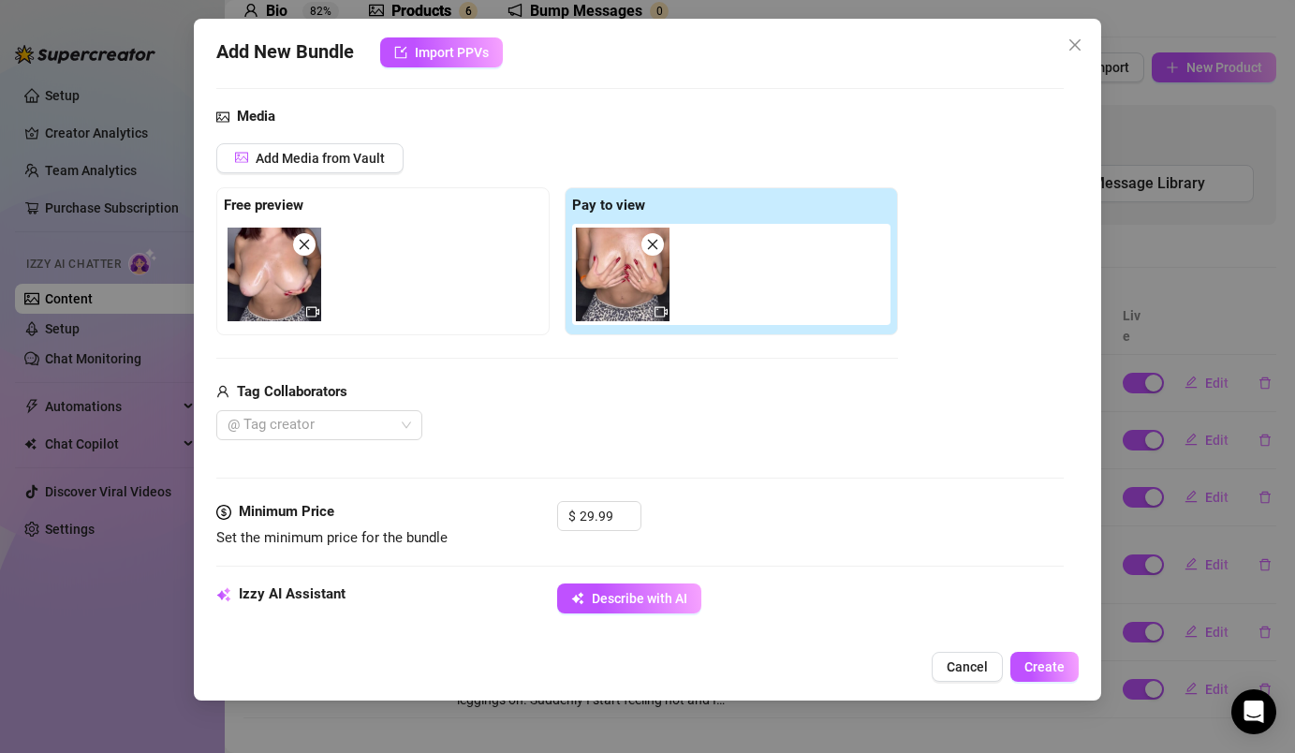
click at [271, 265] on img at bounding box center [275, 275] width 94 height 94
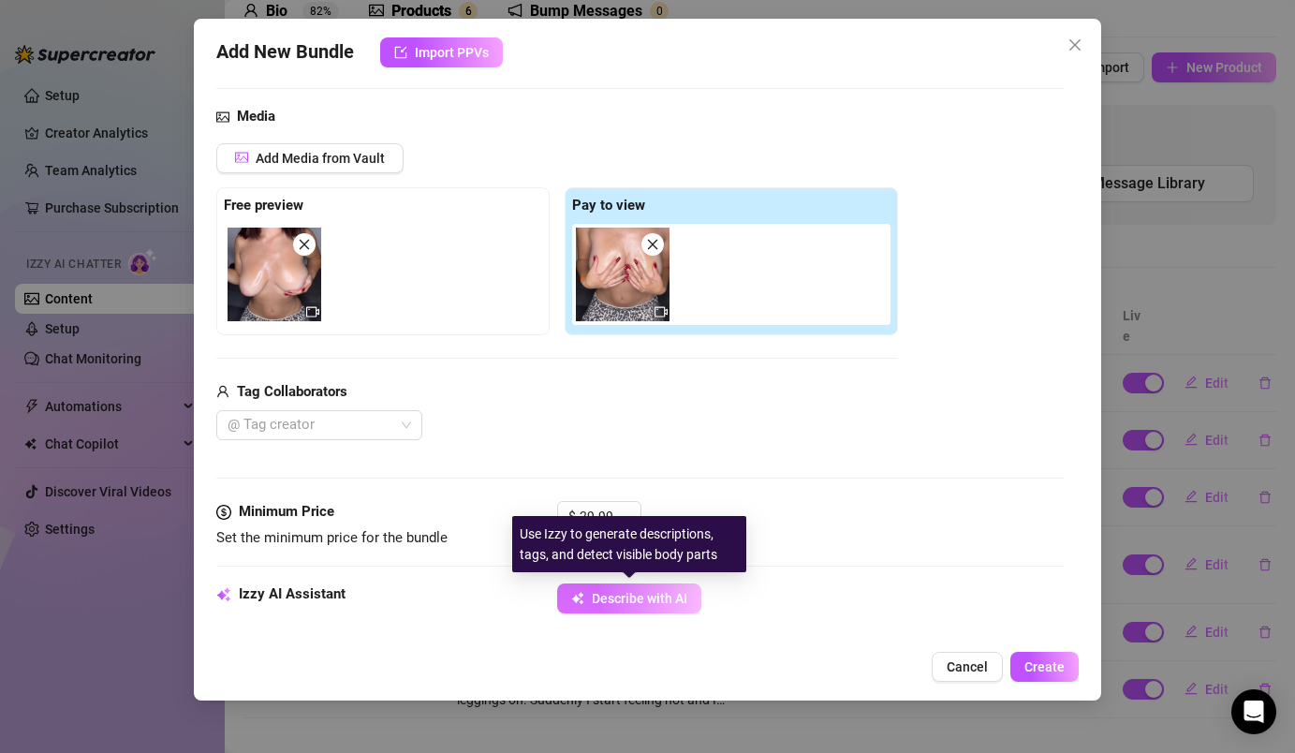
click at [674, 590] on button "Describe with AI" at bounding box center [629, 598] width 144 height 30
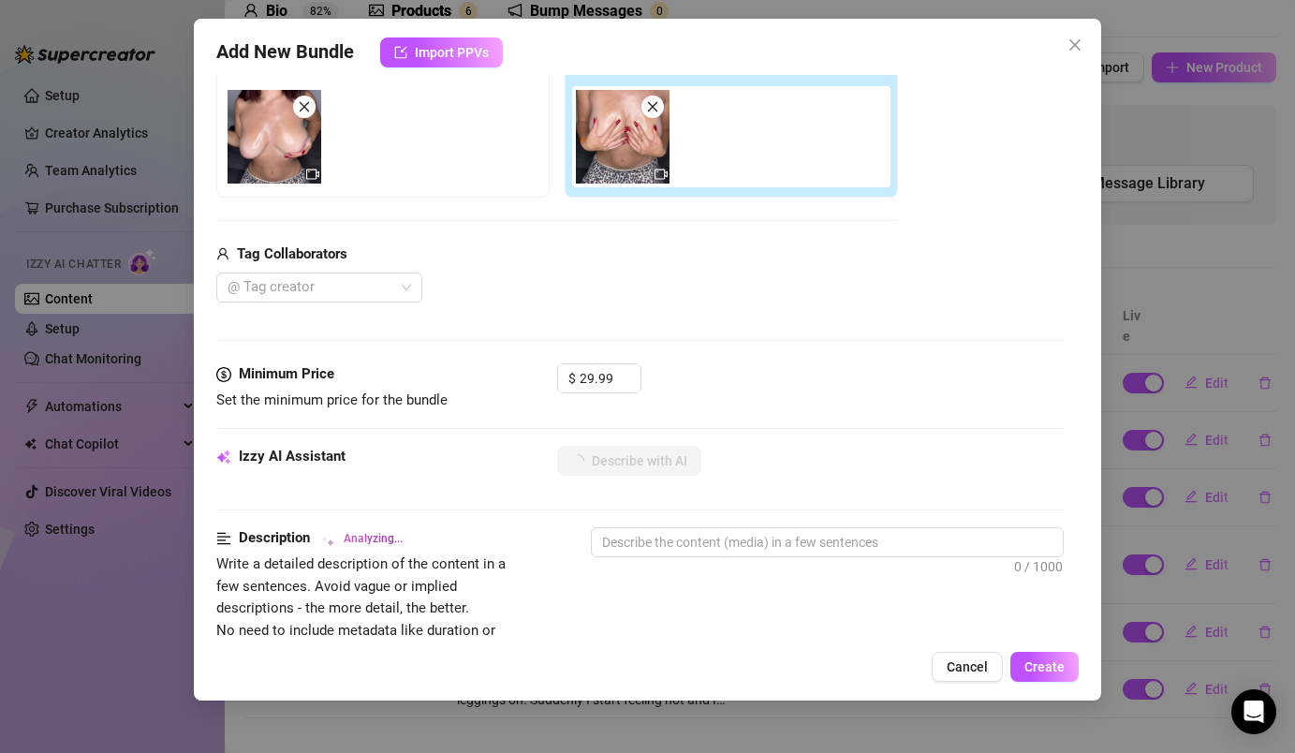
scroll to position [364, 0]
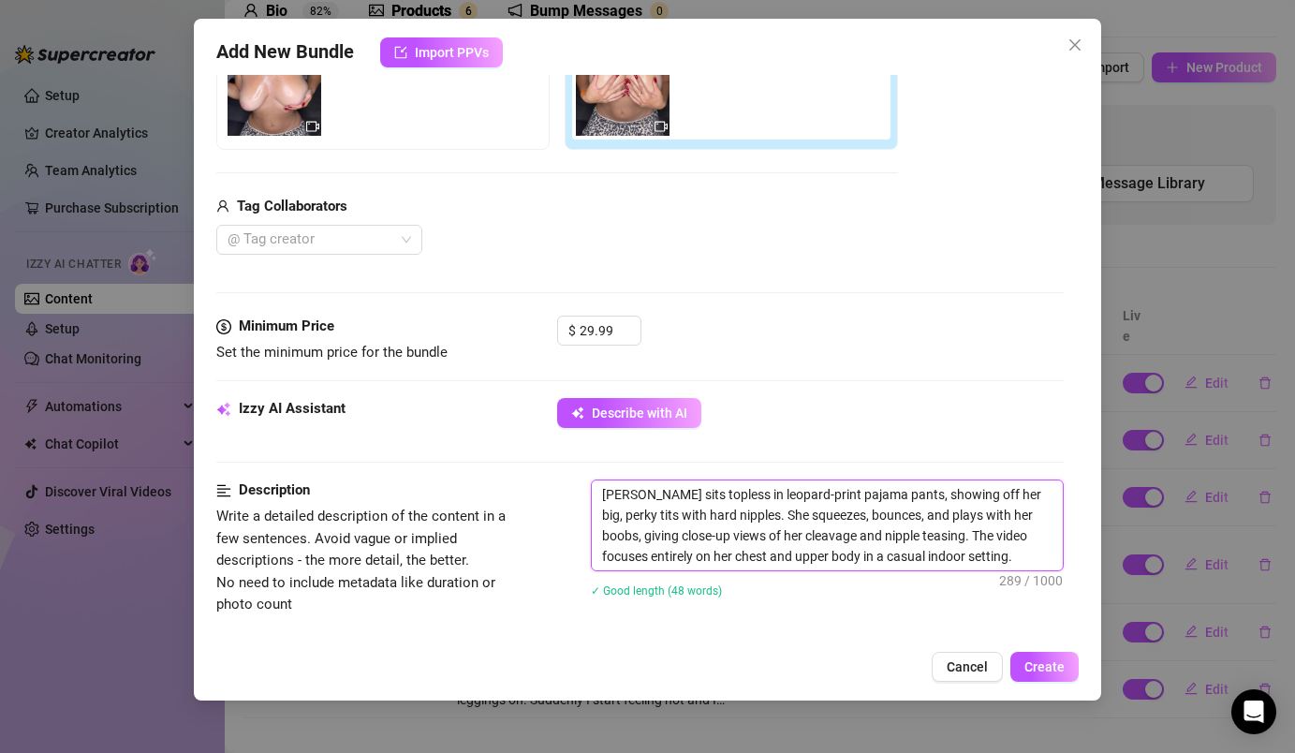
click at [631, 493] on textarea "[PERSON_NAME] sits topless in leopard-print pajama pants, showing off her big, …" at bounding box center [827, 525] width 470 height 90
click at [633, 499] on textarea "I sits topless in leopard-print pajama pants, showing off her big, perky tits w…" at bounding box center [827, 525] width 470 height 90
click at [939, 493] on textarea "I sit topless in leopard-print pajama pants, showing off her big, perky tits wi…" at bounding box center [827, 525] width 470 height 90
click at [703, 521] on textarea "I sit topless in leopard-print pajama pants, showing off my big, perky tits wit…" at bounding box center [827, 525] width 470 height 90
click at [744, 522] on textarea "I sit topless in leopard-print pajama pants, showing off my big, perky tits wit…" at bounding box center [827, 525] width 470 height 90
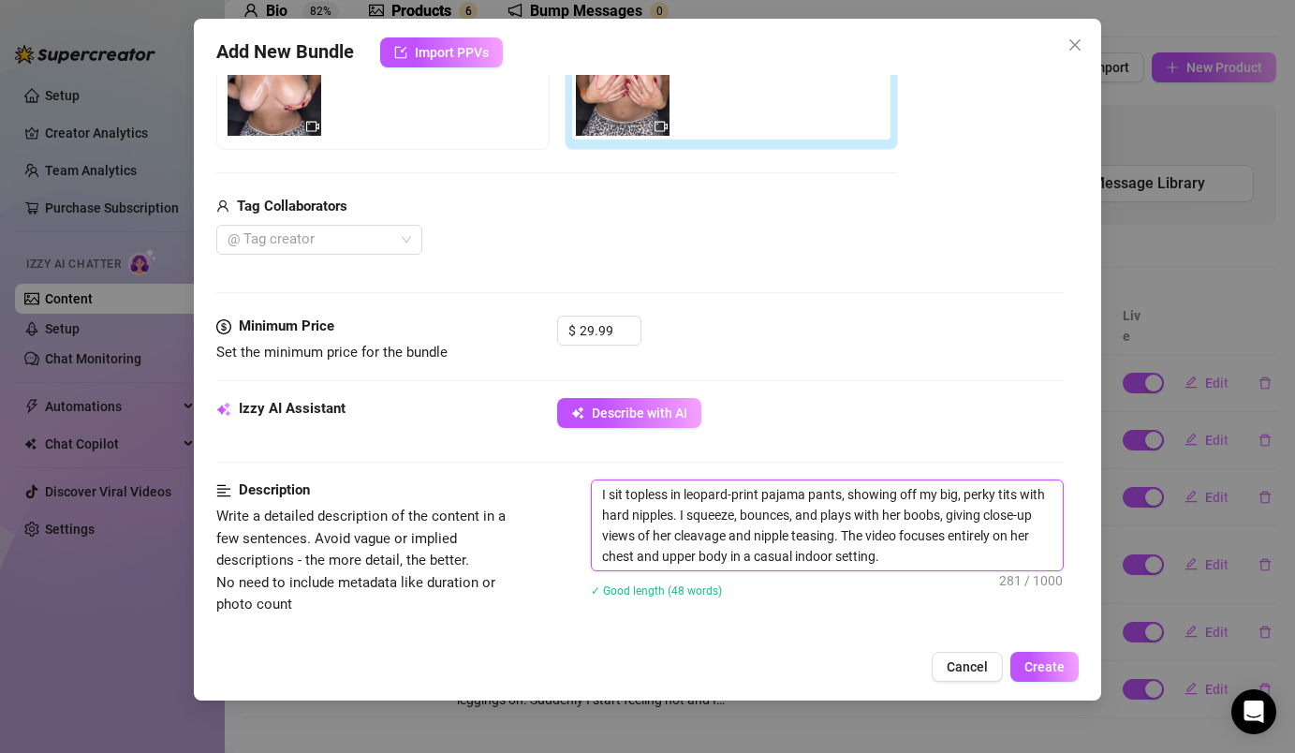
click at [795, 519] on textarea "I sit topless in leopard-print pajama pants, showing off my big, perky tits wit…" at bounding box center [827, 525] width 470 height 90
click at [849, 514] on textarea "I sit topless in leopard-print pajama pants, showing off my big, perky tits wit…" at bounding box center [827, 525] width 470 height 90
click at [890, 520] on textarea "I sit topless in leopard-print pajama pants, showing off my big, perky tits wit…" at bounding box center [827, 525] width 470 height 90
click at [671, 534] on textarea "I sit topless in leopard-print pajama pants, showing off my big, perky tits wit…" at bounding box center [827, 525] width 470 height 90
click at [1038, 540] on textarea "I sit topless in leopard-print pajama pants, showing off my big, perky tits wit…" at bounding box center [827, 525] width 470 height 90
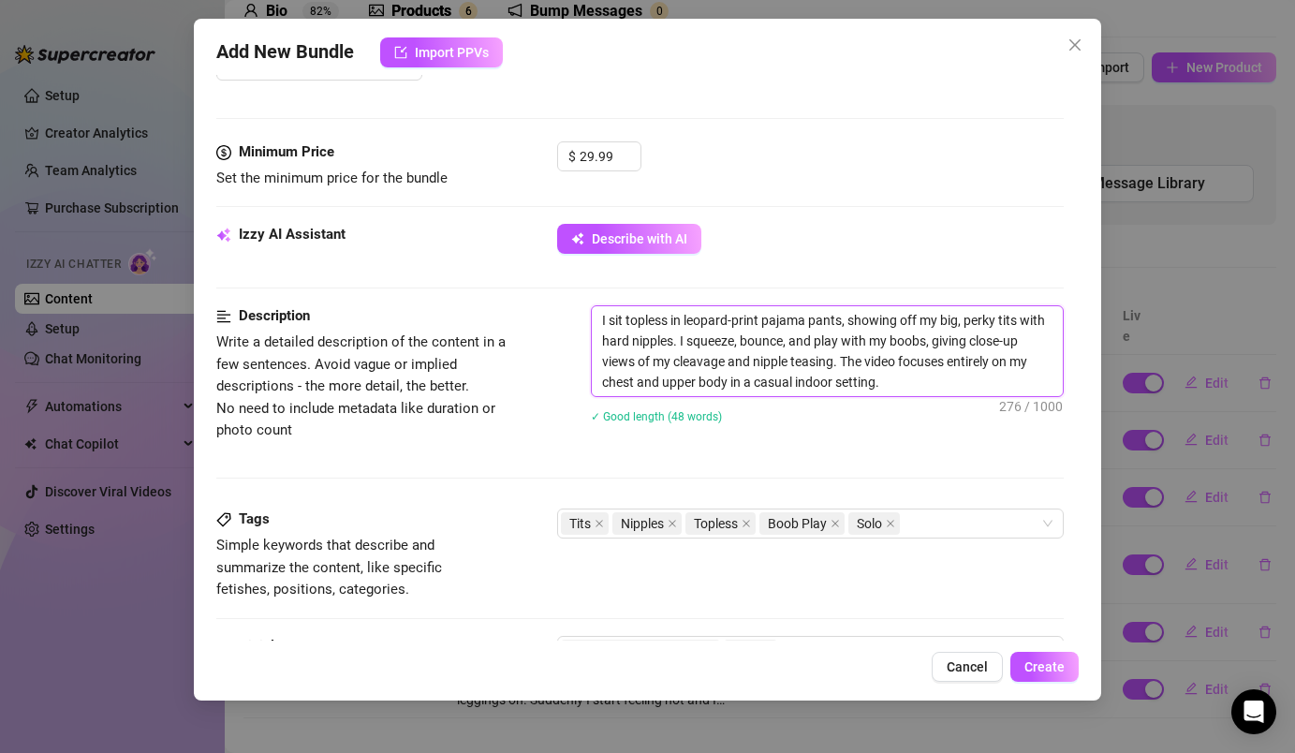
scroll to position [756, 0]
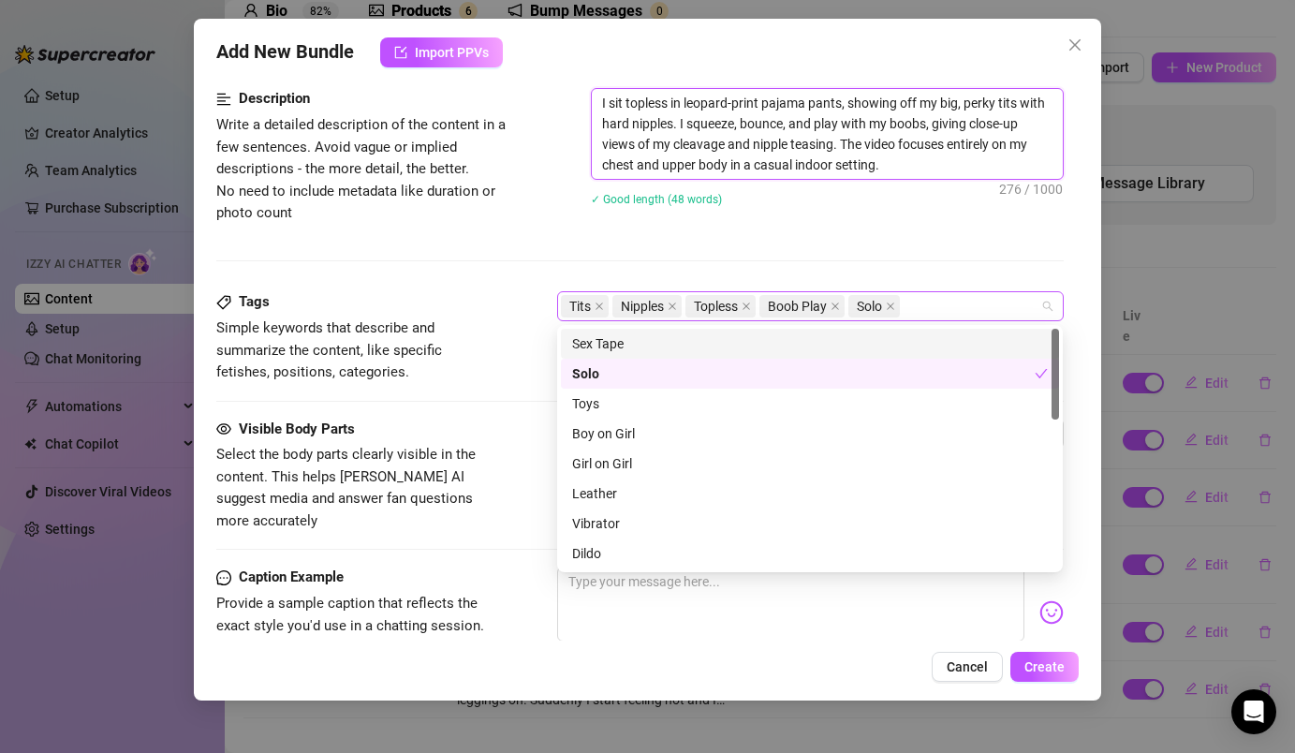
click at [989, 311] on div "Tits Nipples Topless Boob Play Solo" at bounding box center [800, 306] width 478 height 26
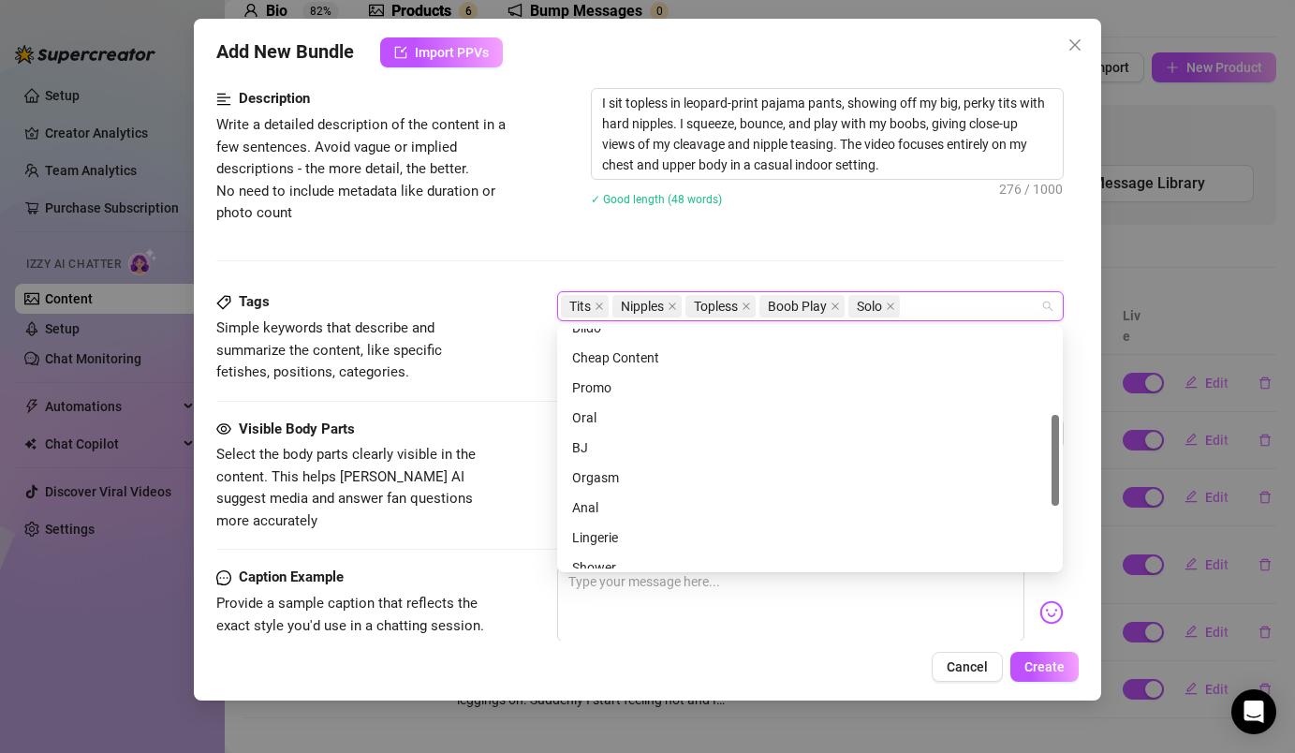
scroll to position [390, 0]
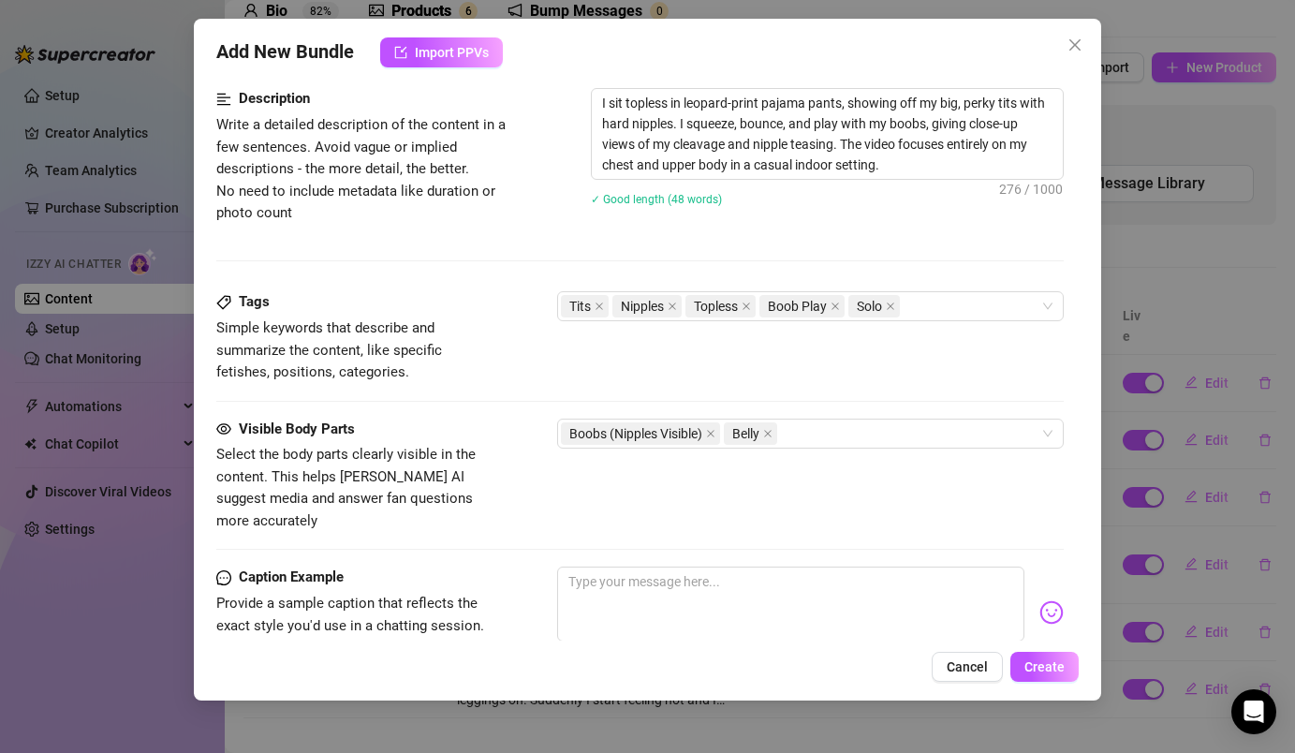
click at [922, 244] on div "Description Write a detailed description of the content in a few sentences. Avo…" at bounding box center [639, 189] width 846 height 203
click at [819, 438] on div "Boobs (Nipples Visible) Belly" at bounding box center [800, 433] width 478 height 26
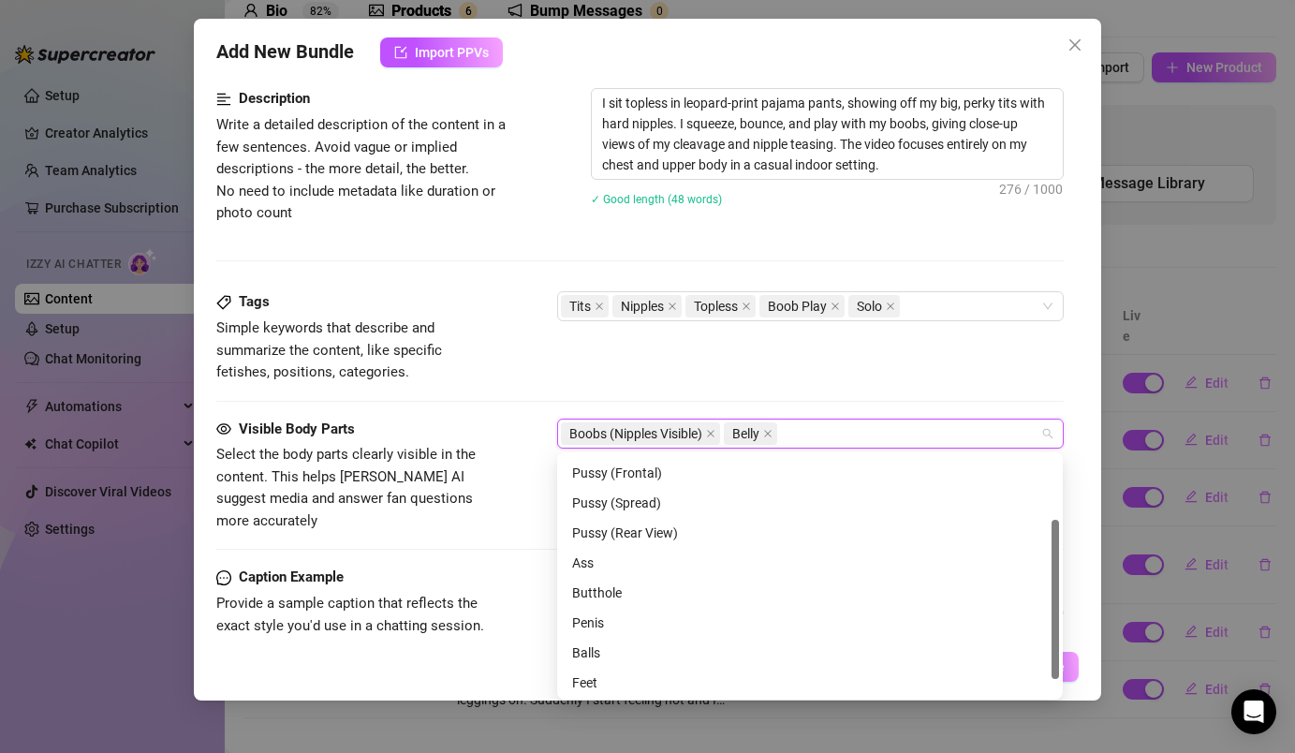
scroll to position [98, 0]
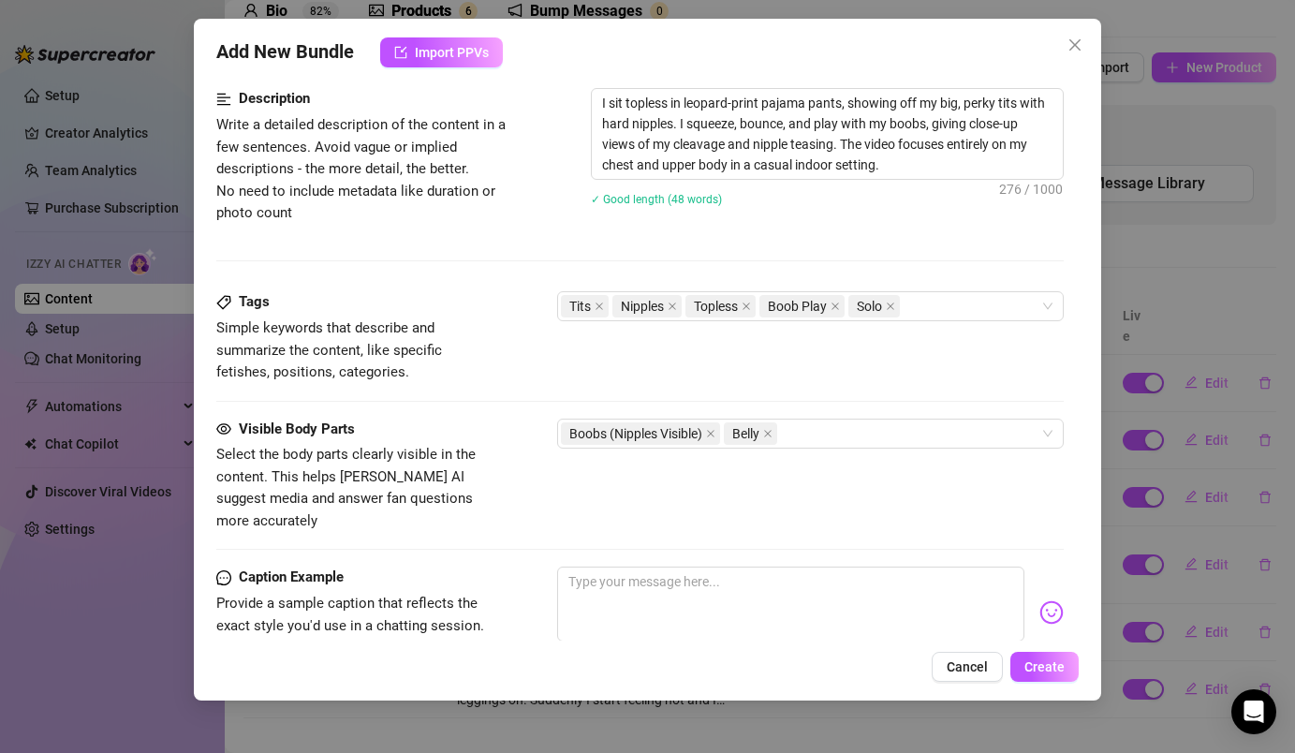
click at [872, 348] on div "Tags Simple keywords that describe and summarize the content, like specific fet…" at bounding box center [639, 337] width 846 height 92
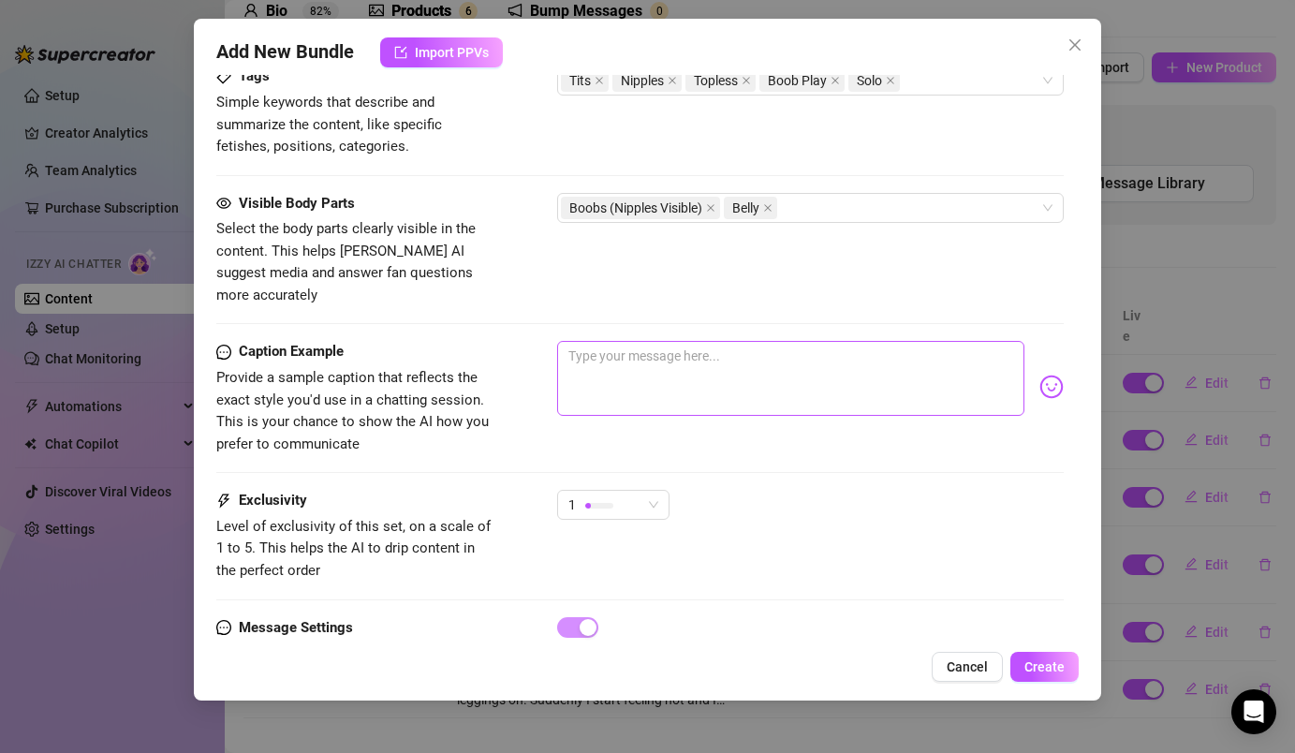
scroll to position [1040, 0]
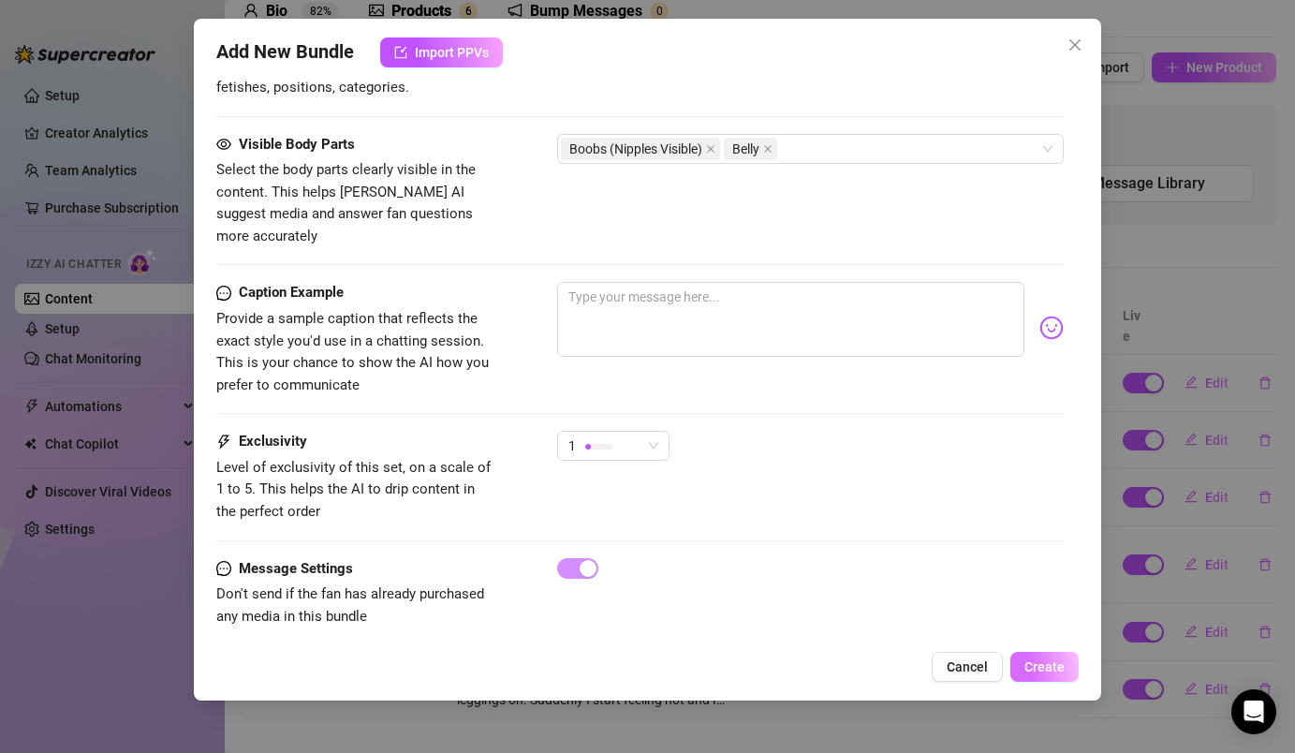
click at [1030, 659] on span "Create" at bounding box center [1044, 666] width 40 height 15
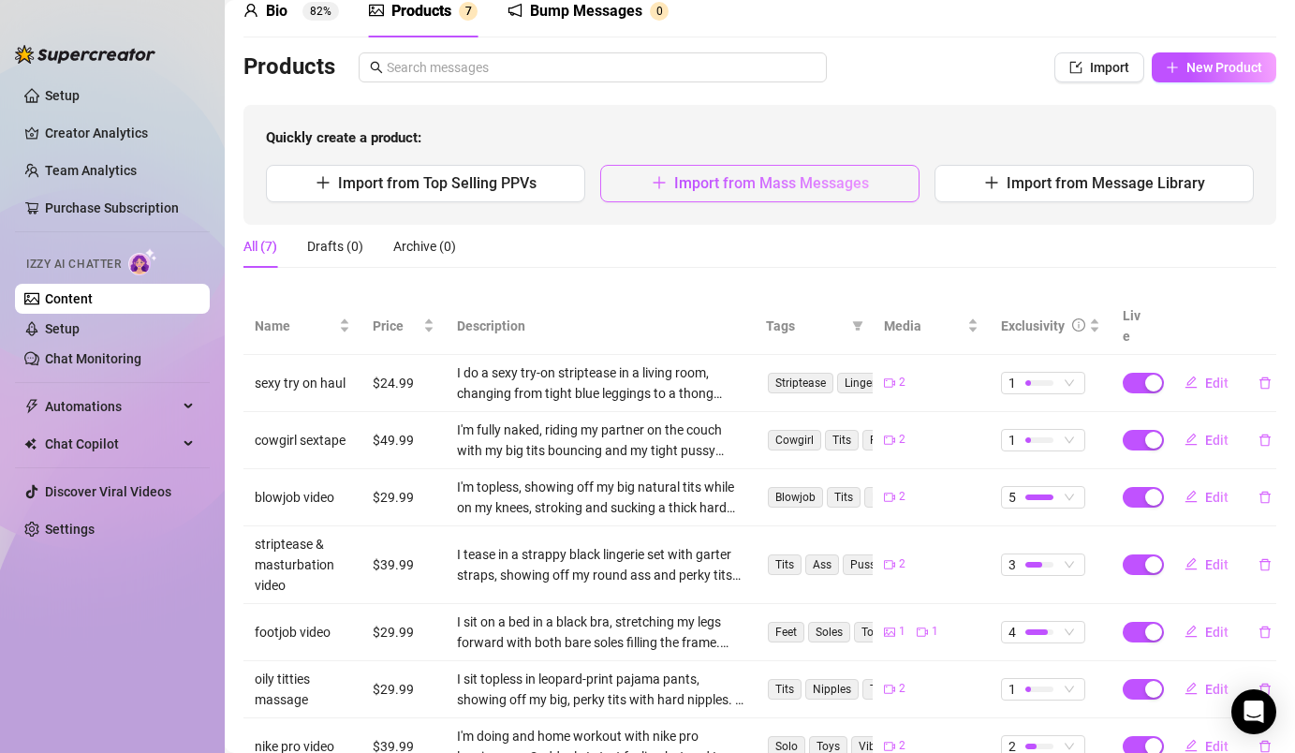
click at [826, 188] on span "Import from Mass Messages" at bounding box center [771, 183] width 195 height 18
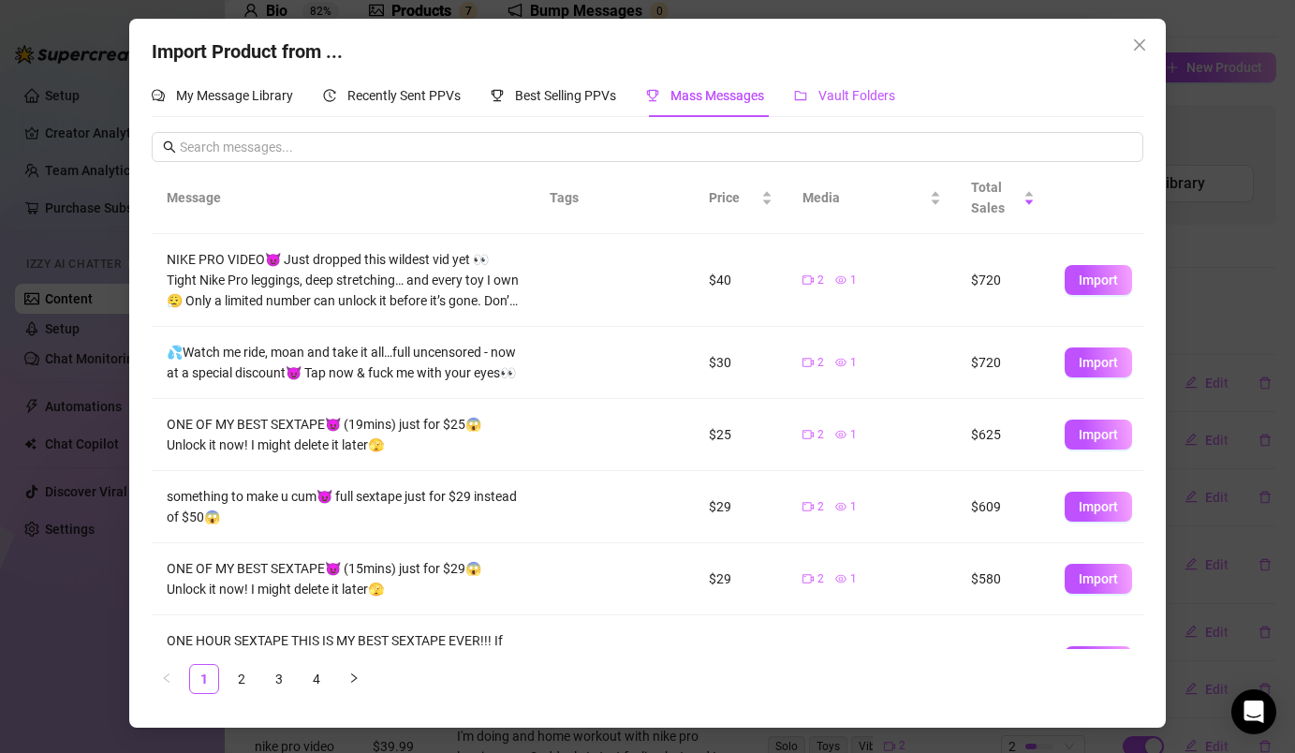
click at [877, 93] on span "Vault Folders" at bounding box center [856, 95] width 77 height 15
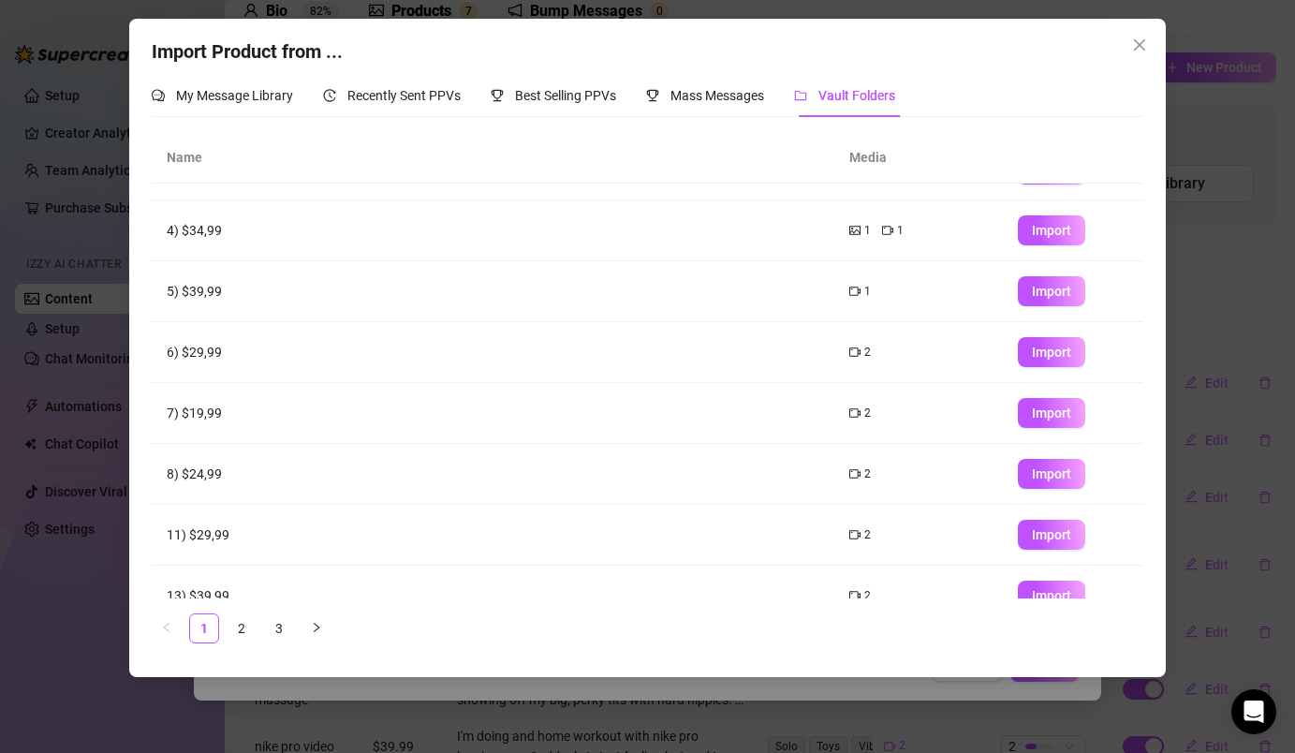
scroll to position [195, 0]
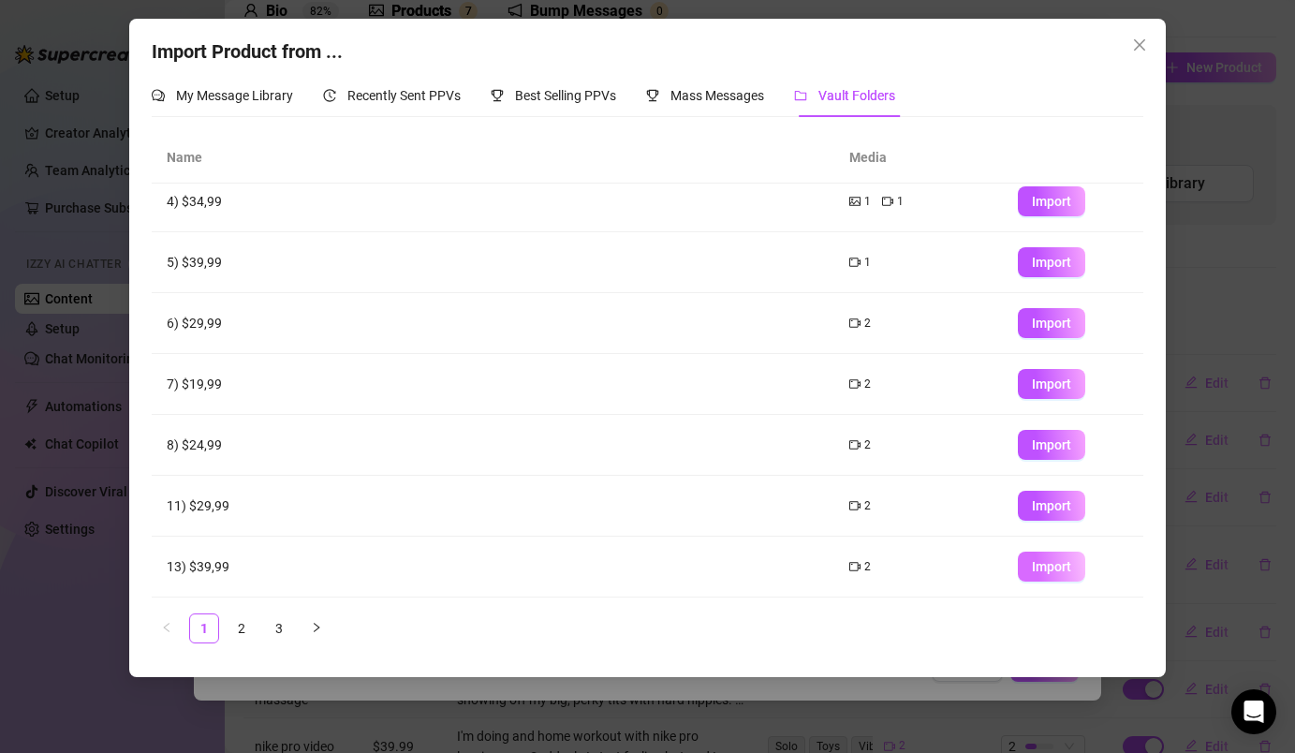
click at [1064, 563] on span "Import" at bounding box center [1051, 566] width 39 height 15
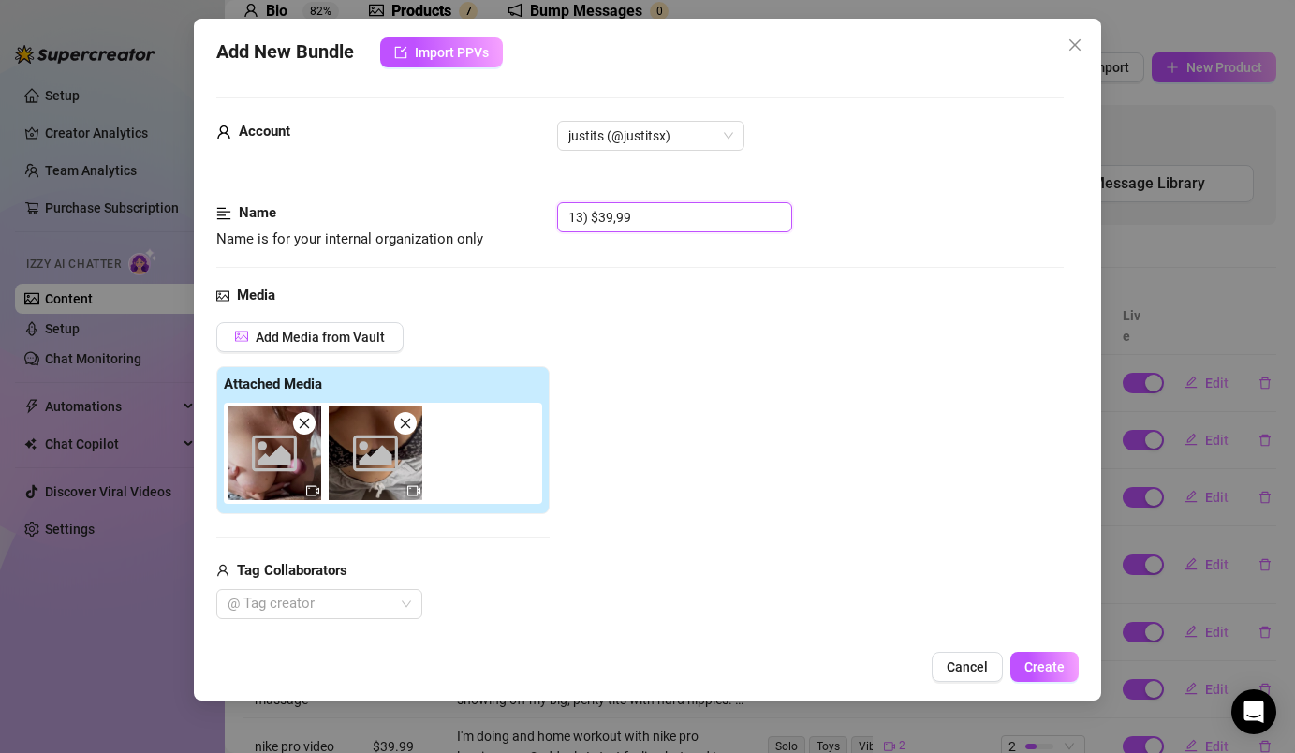
click at [685, 222] on input "13) $39,99" at bounding box center [674, 217] width 235 height 30
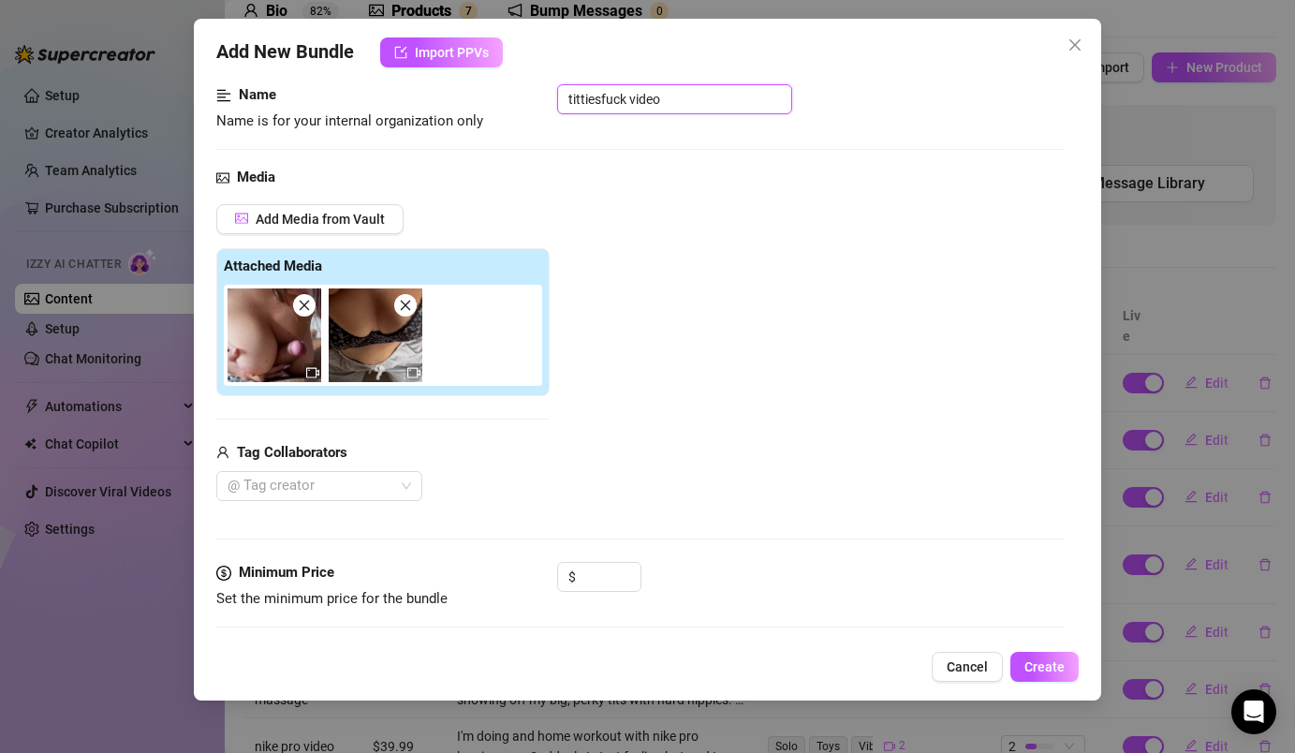
scroll to position [129, 0]
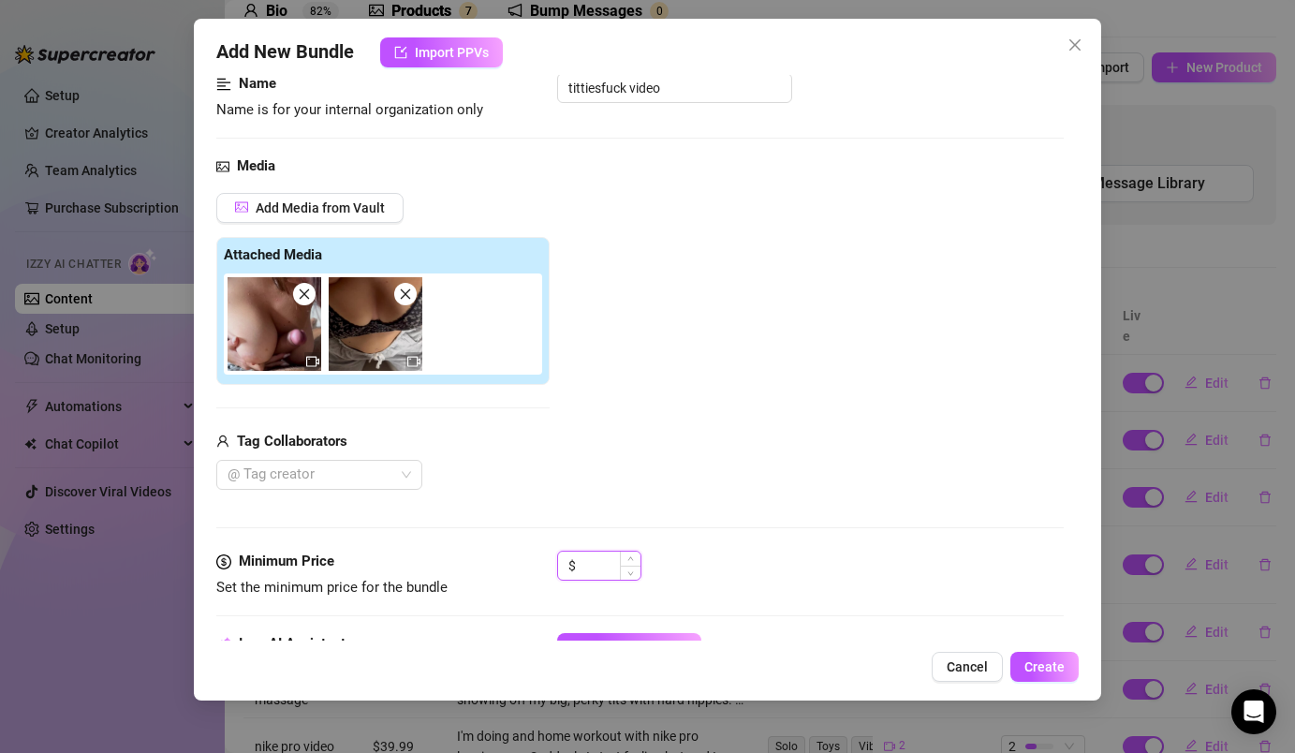
click at [610, 579] on input at bounding box center [610, 565] width 61 height 28
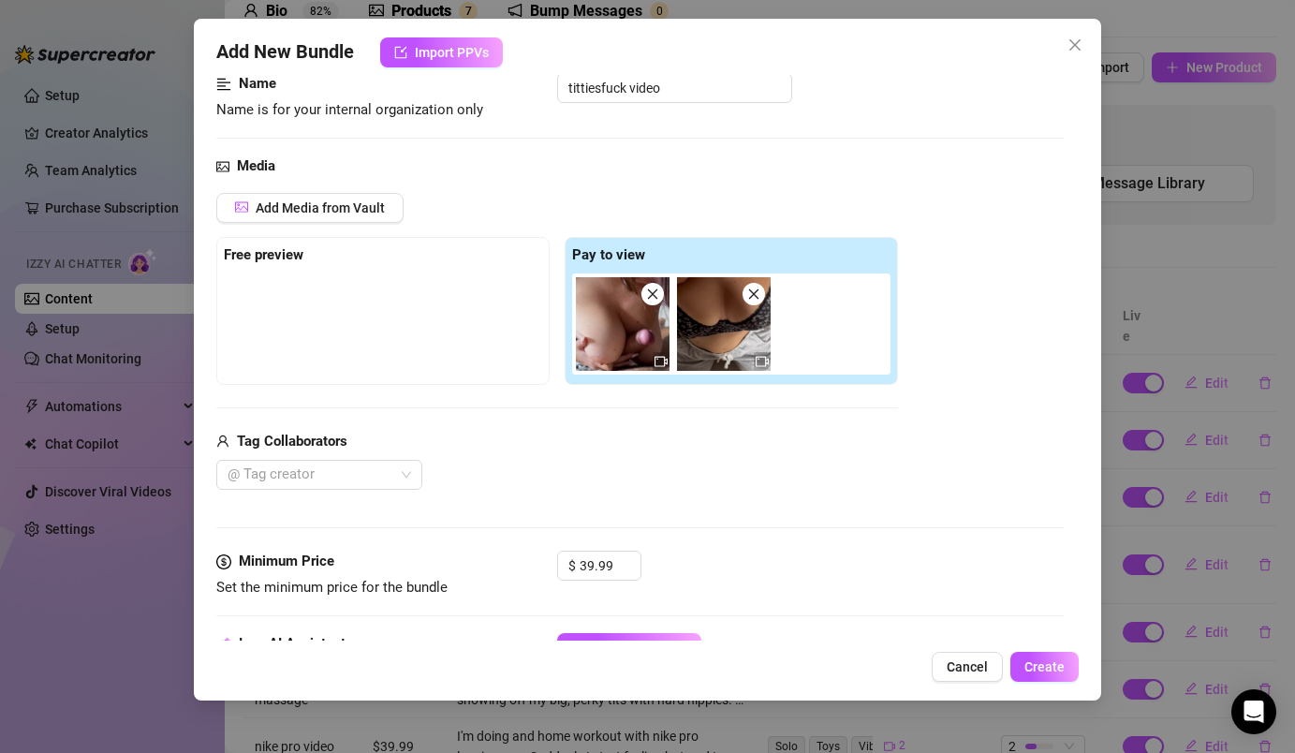
click at [640, 430] on div "Add Media from Vault Free preview Pay to view Tag Collaborators @ Tag creator" at bounding box center [557, 342] width 682 height 298
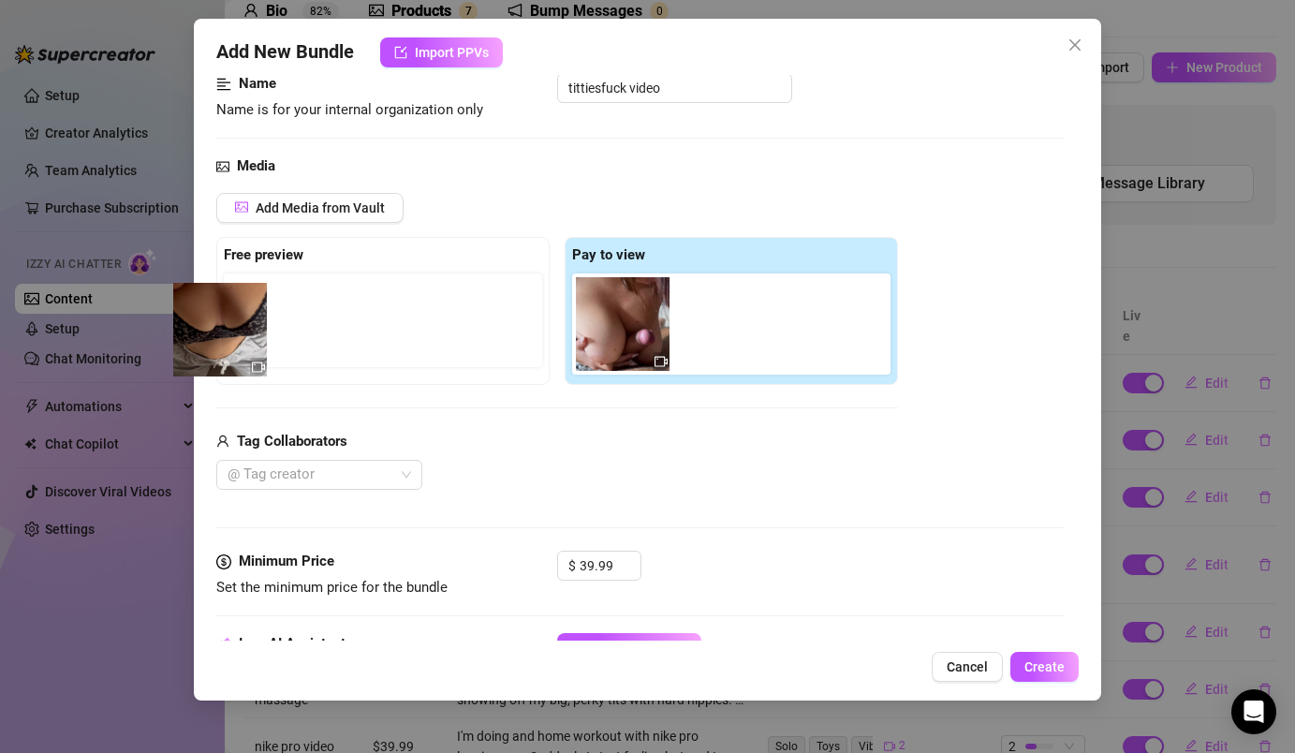
drag, startPoint x: 723, startPoint y: 337, endPoint x: 199, endPoint y: 338, distance: 524.3
click at [199, 338] on div "Add New Bundle Import PPVs Account justits (@justitsx) Name Name is for your in…" at bounding box center [647, 360] width 906 height 682
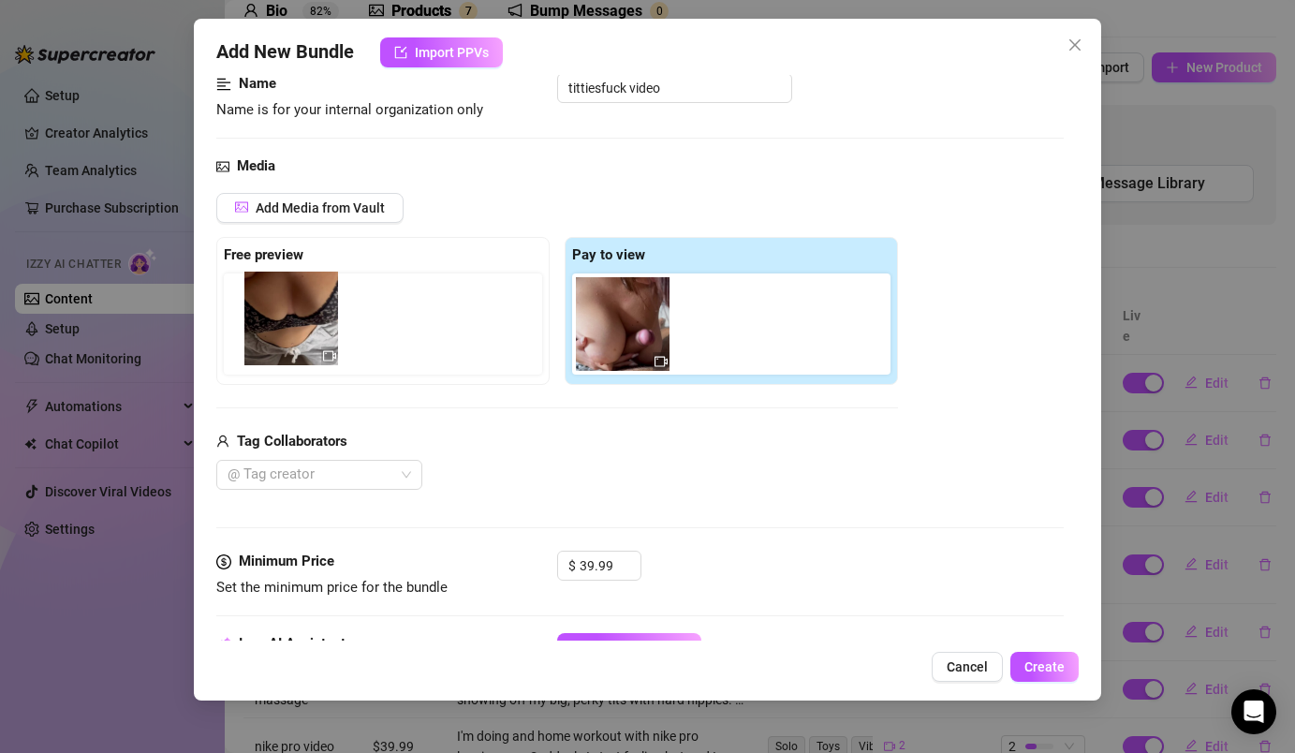
drag, startPoint x: 710, startPoint y: 331, endPoint x: 271, endPoint y: 323, distance: 439.2
click at [271, 323] on div "Free preview Pay to view" at bounding box center [557, 311] width 682 height 148
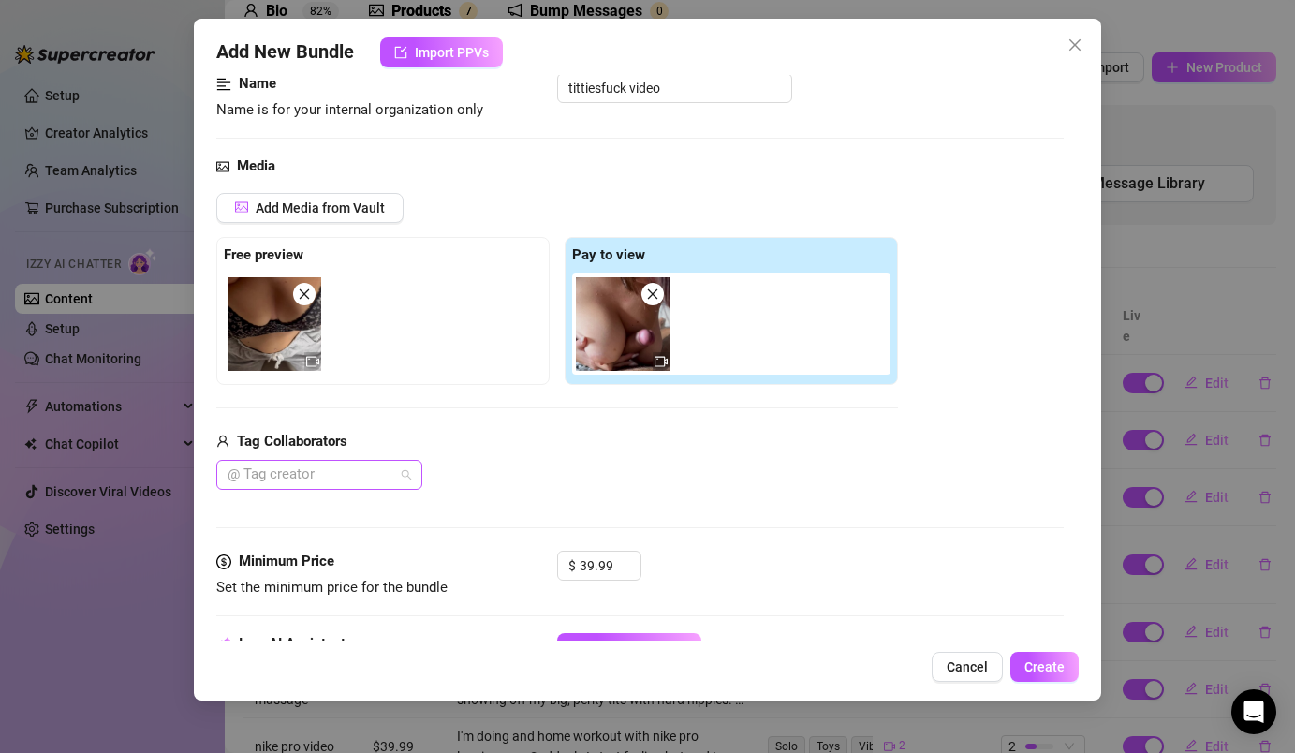
click at [308, 478] on div at bounding box center [309, 475] width 179 height 26
click at [312, 507] on div "[PERSON_NAME]" at bounding box center [319, 512] width 176 height 21
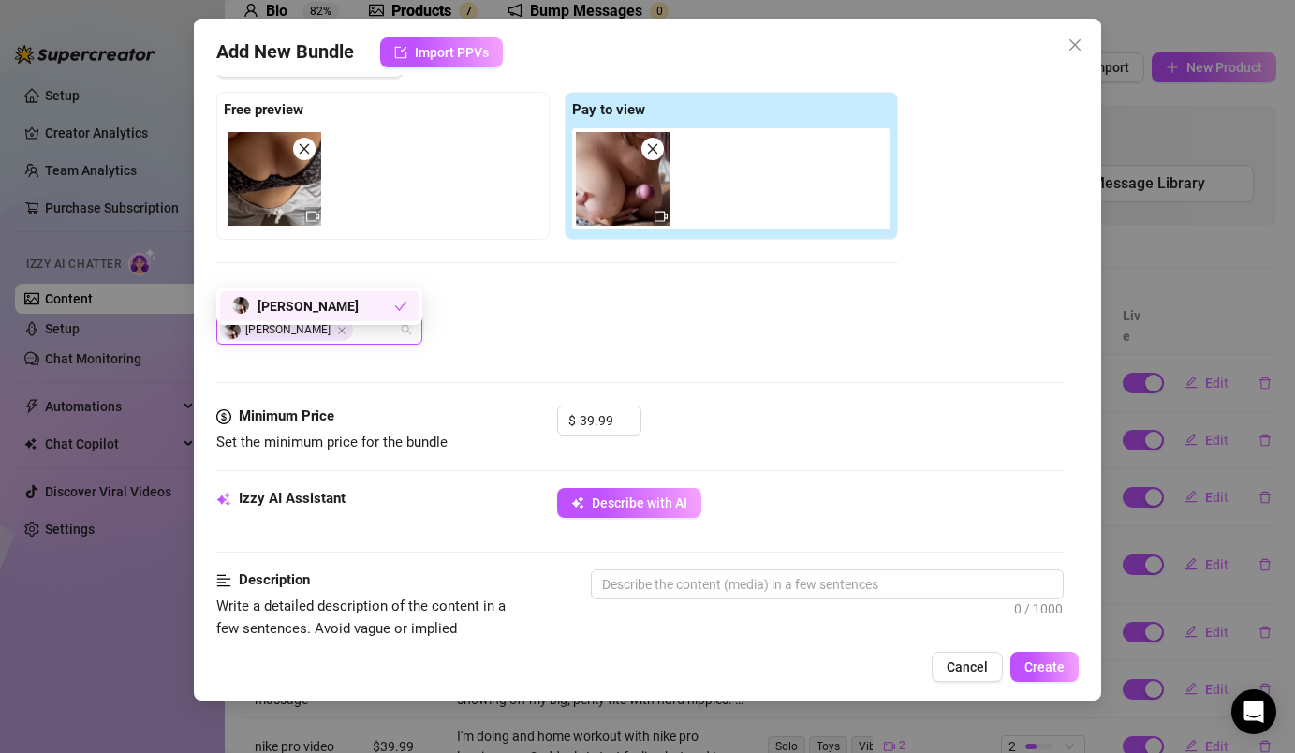
scroll to position [335, 0]
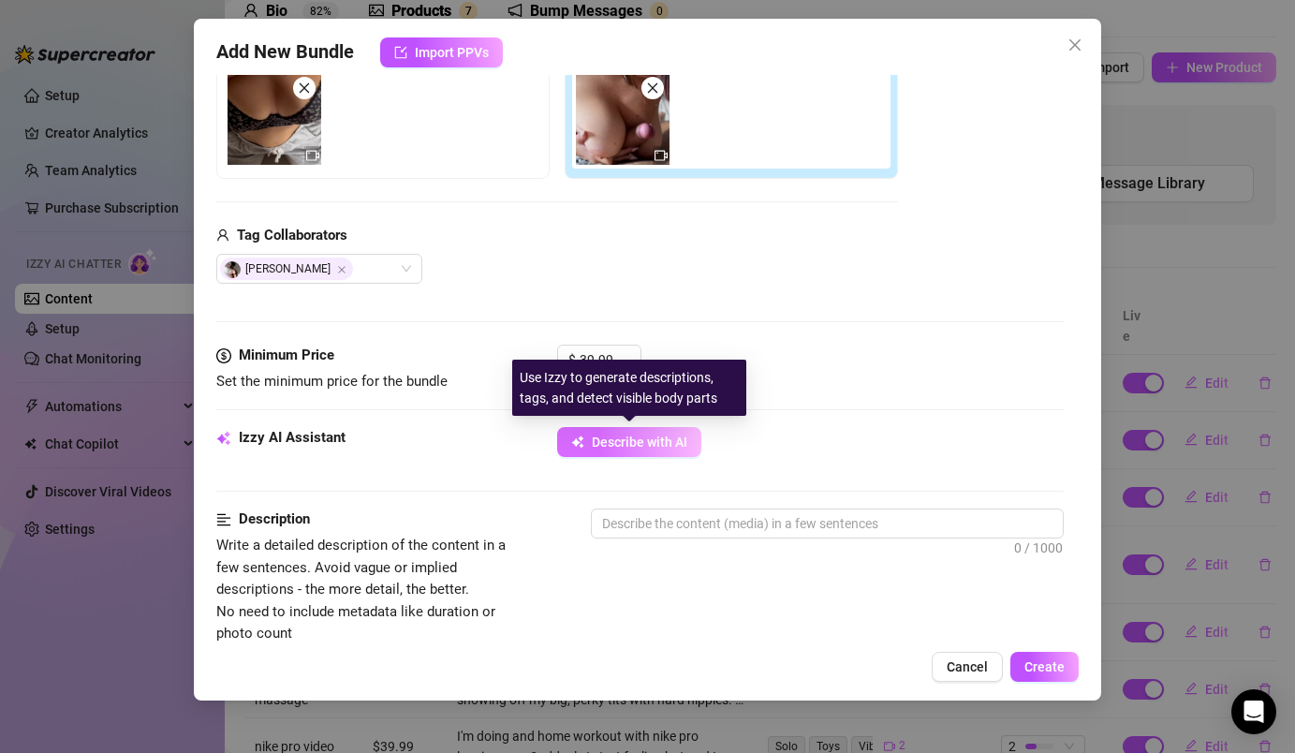
click at [619, 446] on span "Describe with AI" at bounding box center [640, 441] width 96 height 15
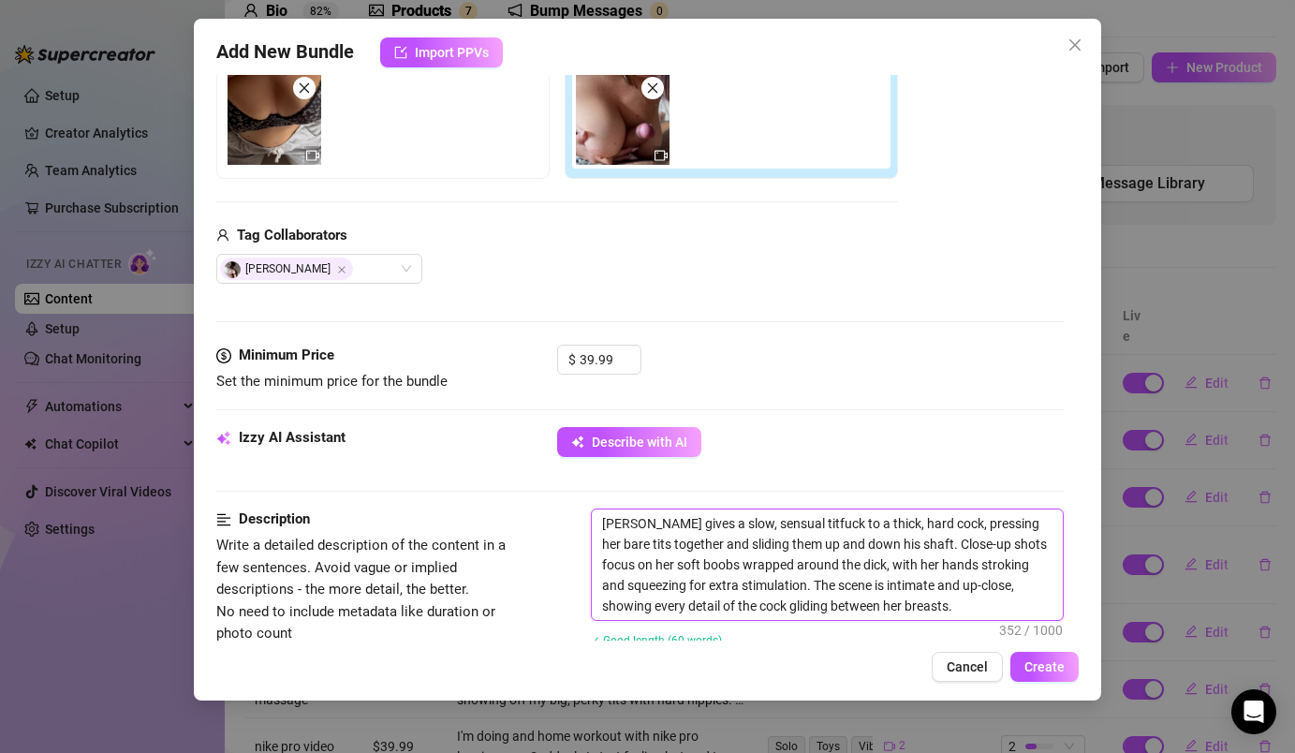
click at [630, 522] on textarea "[PERSON_NAME] gives a slow, sensual titfuck to a thick, hard cock, pressing her…" at bounding box center [827, 564] width 470 height 110
click at [640, 522] on textarea "I gives a slow, sensual titfuck to a thick, hard cock, pressing her bare tits t…" at bounding box center [827, 564] width 470 height 110
click at [959, 526] on textarea "I give a slow, sensual titfuck to a thick, hard cock, pressing her bare tits to…" at bounding box center [827, 564] width 470 height 110
click at [963, 524] on textarea "I give a slow, sensual titfuck to a thick, hard cock, pressing her bare tits to…" at bounding box center [827, 564] width 470 height 110
click at [988, 525] on textarea "I give a slow, sensual titfuck to a thick, hard cock, pressing my bare tits tog…" at bounding box center [827, 564] width 470 height 110
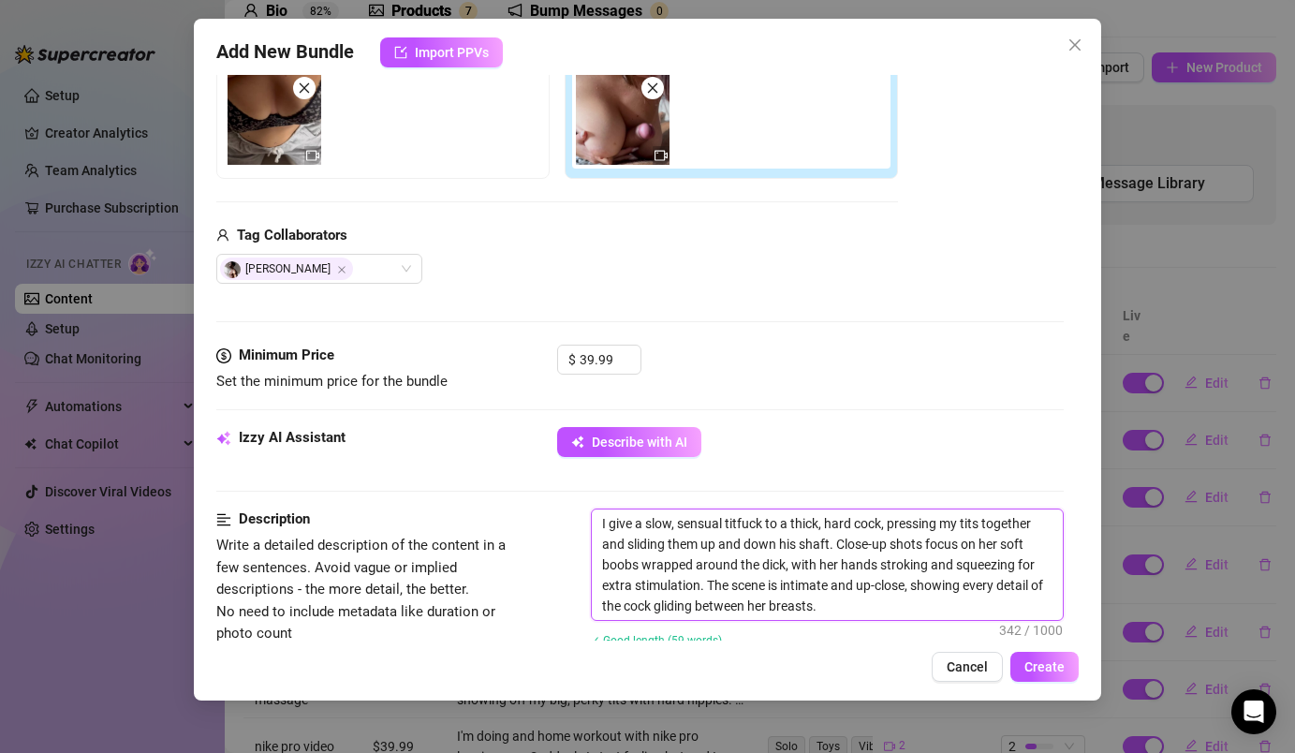
drag, startPoint x: 1001, startPoint y: 544, endPoint x: 1001, endPoint y: 533, distance: 11.2
click at [1001, 544] on textarea "I give a slow, sensual titfuck to a thick, hard cock, pressing my tits together…" at bounding box center [827, 564] width 470 height 110
click at [838, 565] on textarea "I give a slow, sensual titfuck to a thick, hard cock, pressing my tits together…" at bounding box center [827, 564] width 470 height 110
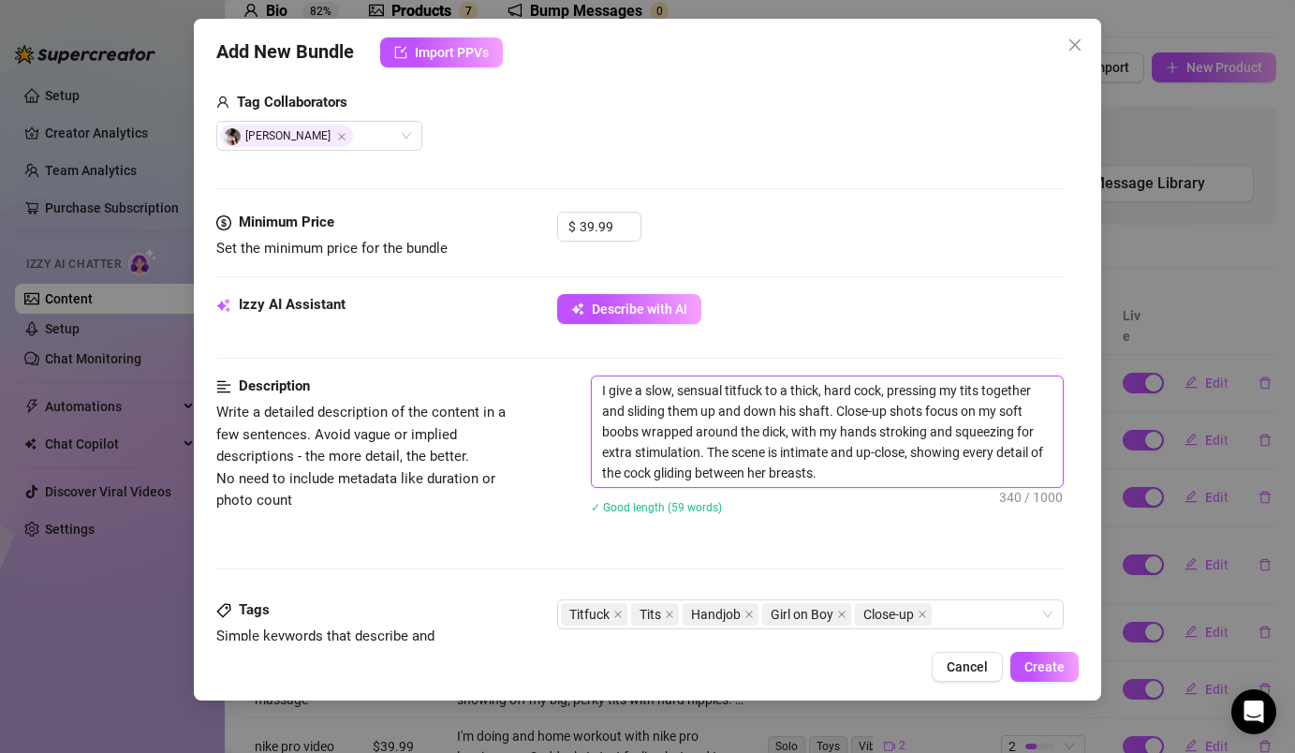
scroll to position [471, 0]
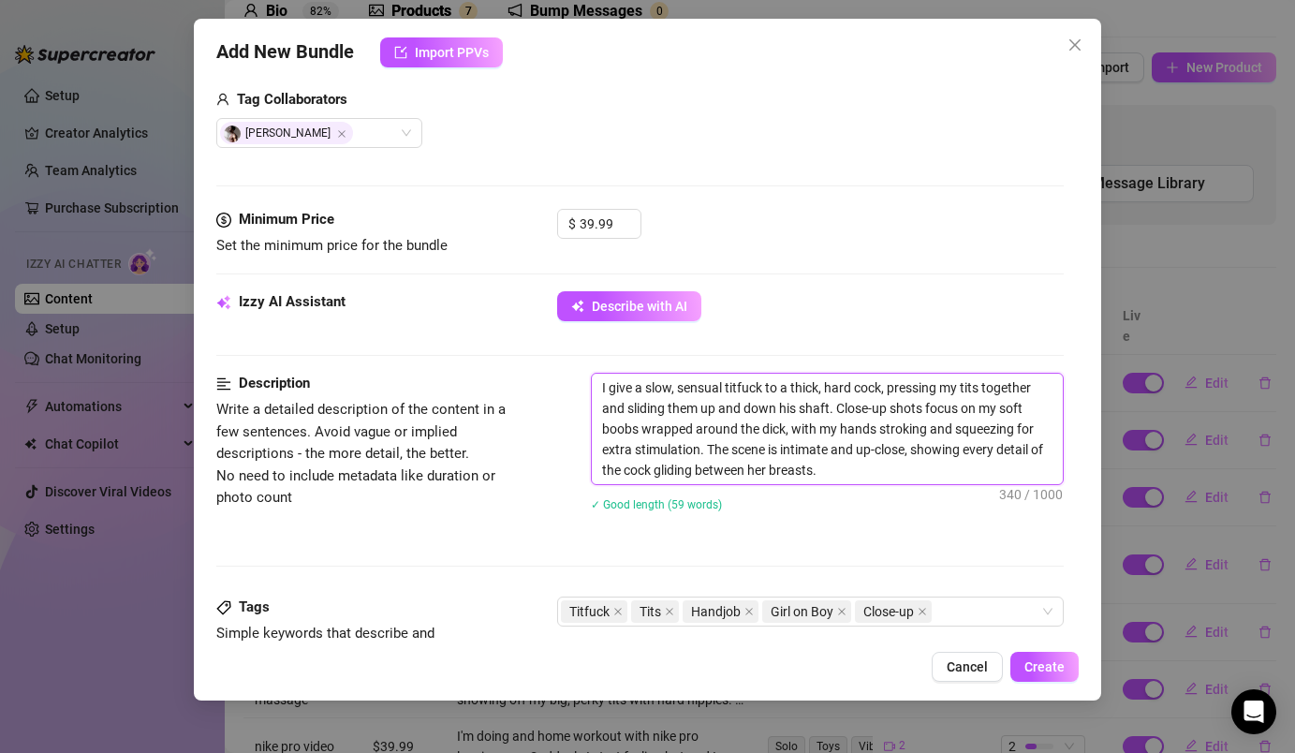
click at [770, 472] on textarea "I give a slow, sensual titfuck to a thick, hard cock, pressing my tits together…" at bounding box center [827, 429] width 470 height 110
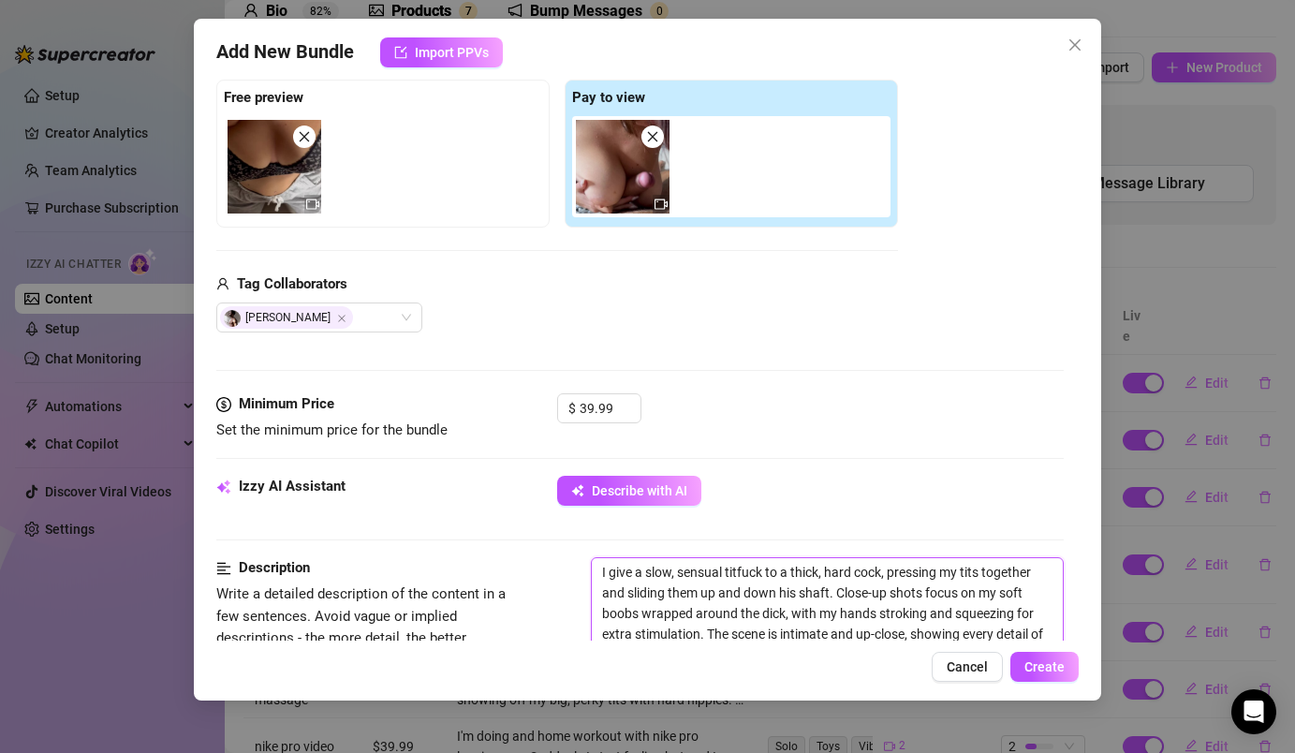
scroll to position [331, 0]
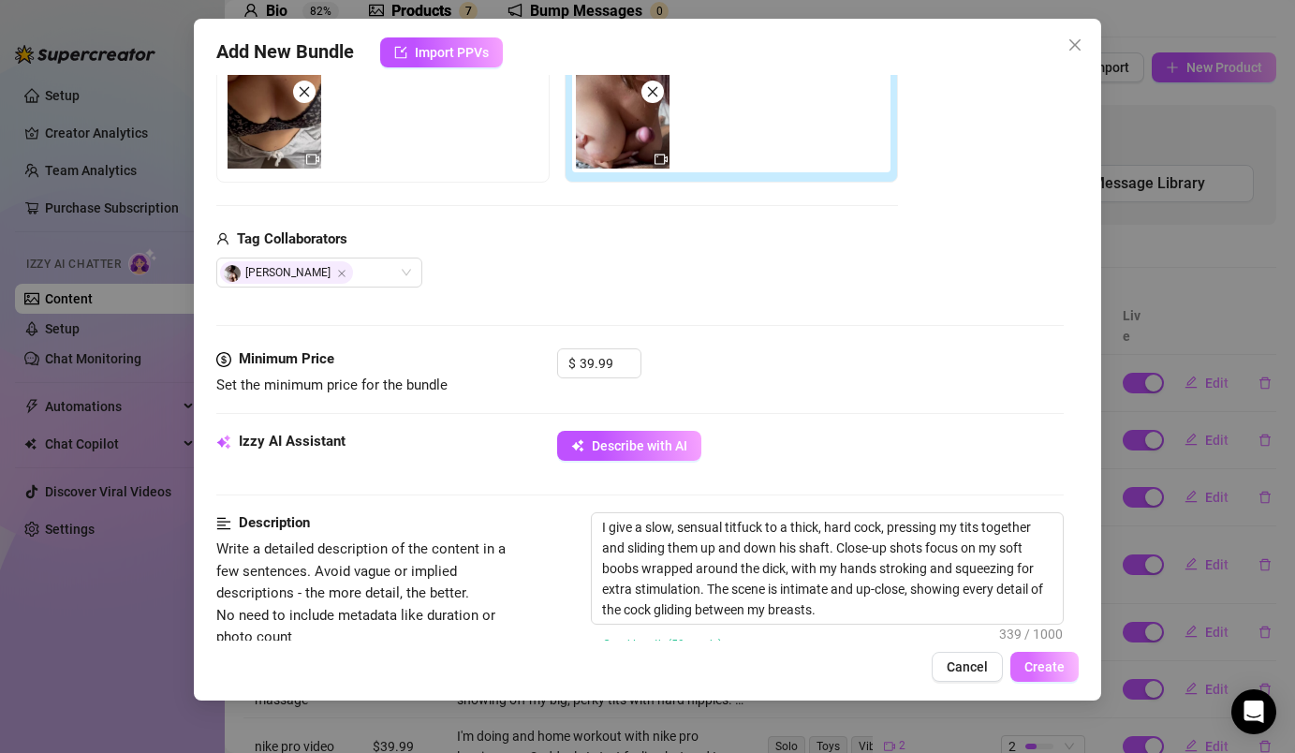
click at [1042, 665] on span "Create" at bounding box center [1044, 666] width 40 height 15
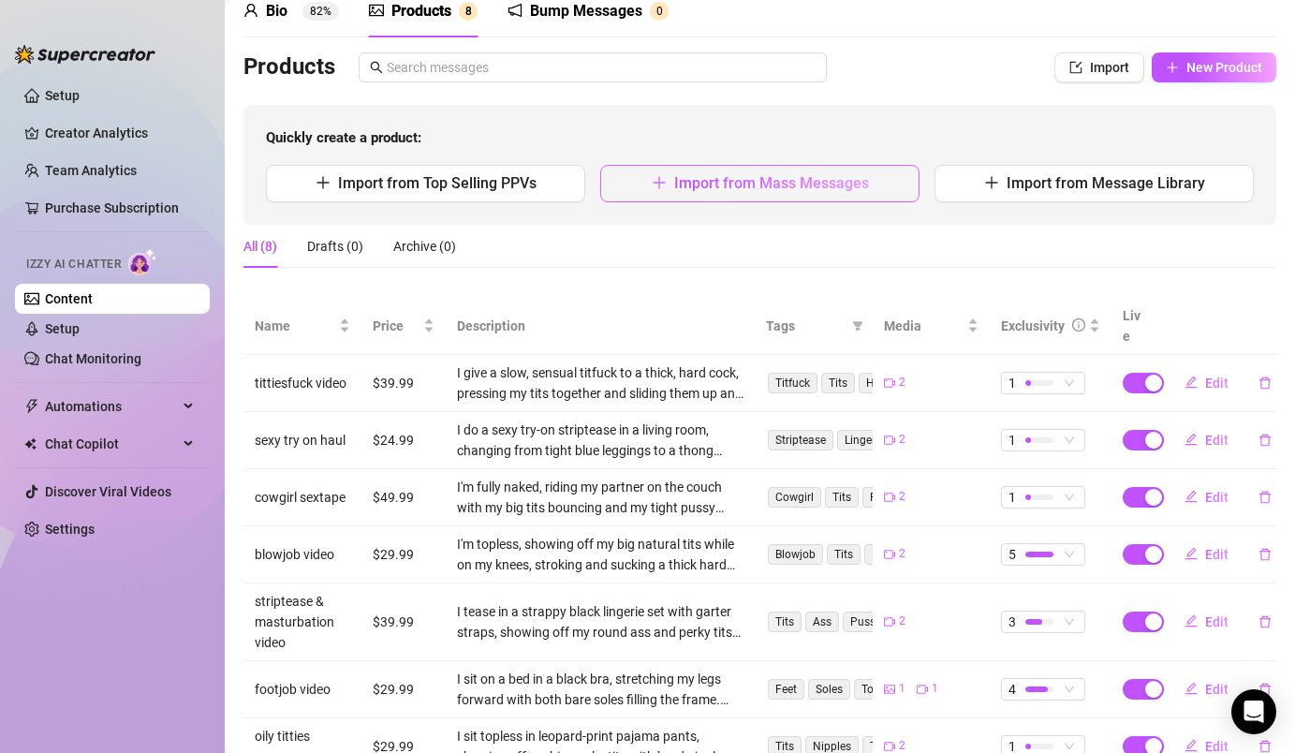
click at [883, 180] on button "Import from Mass Messages" at bounding box center [759, 183] width 319 height 37
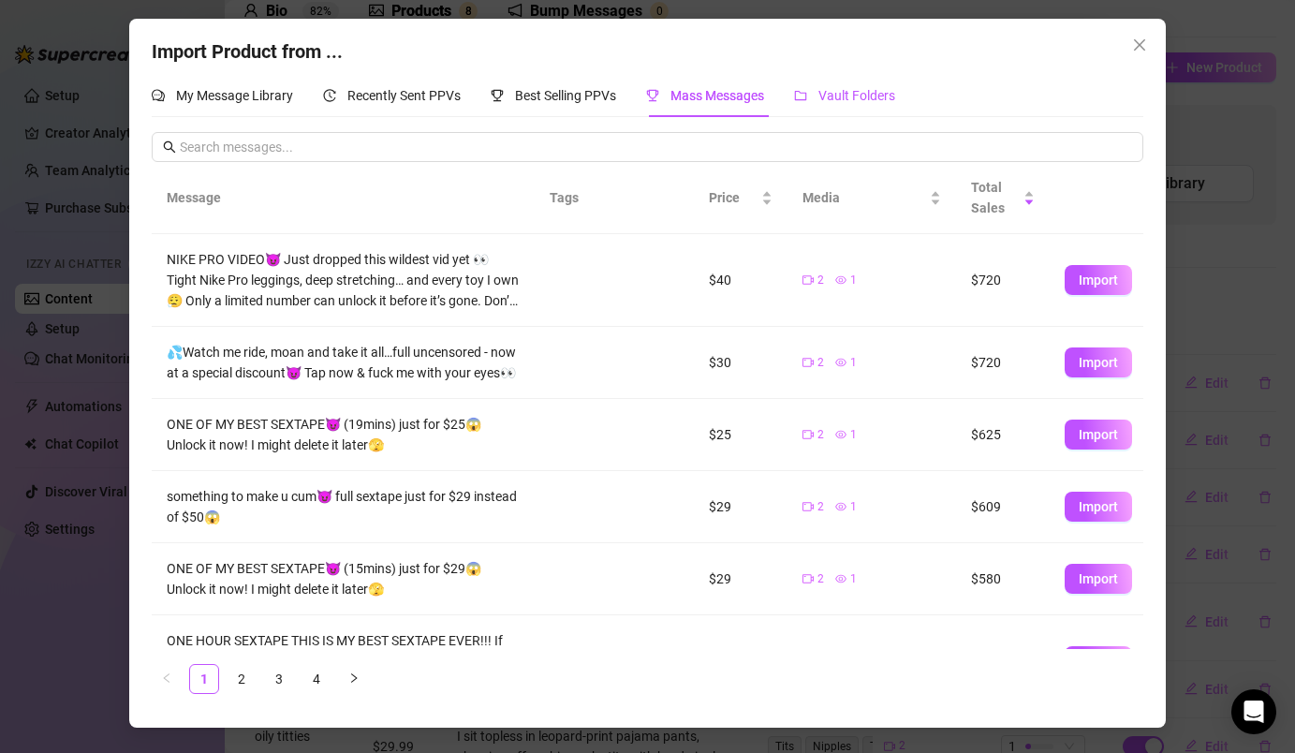
click at [831, 99] on span "Vault Folders" at bounding box center [856, 95] width 77 height 15
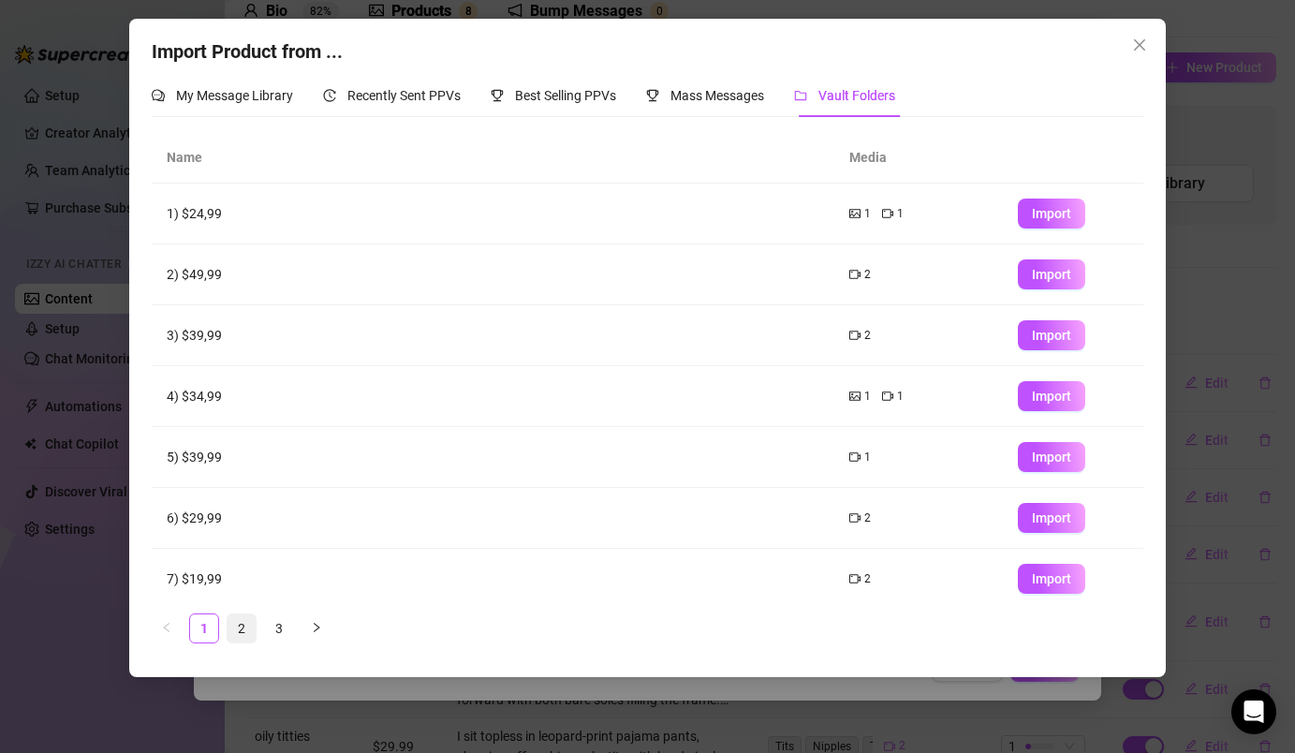
click at [249, 627] on link "2" at bounding box center [242, 628] width 28 height 28
click at [1053, 219] on span "Import" at bounding box center [1051, 213] width 39 height 15
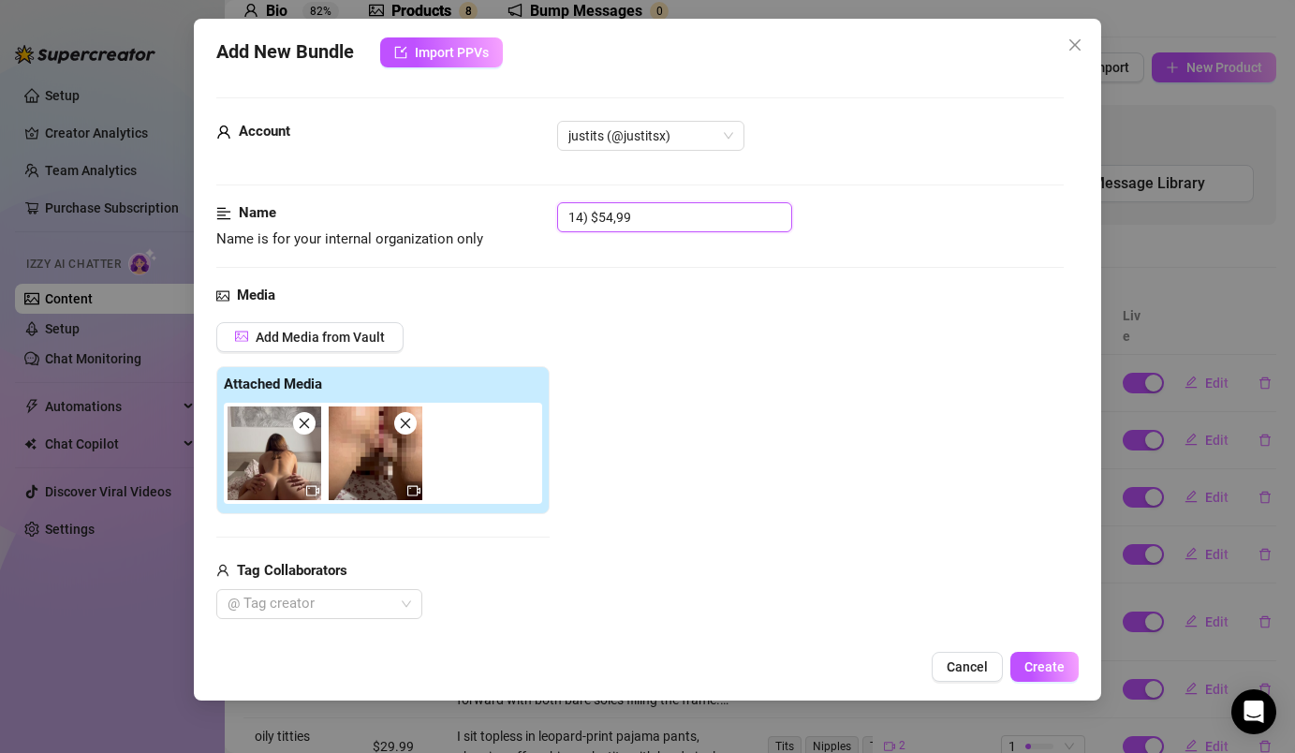
drag, startPoint x: 669, startPoint y: 221, endPoint x: 552, endPoint y: 215, distance: 116.2
click at [552, 216] on div "Name Name is for your internal organization only 14) $54,99" at bounding box center [639, 226] width 846 height 48
click at [341, 610] on div at bounding box center [309, 604] width 179 height 26
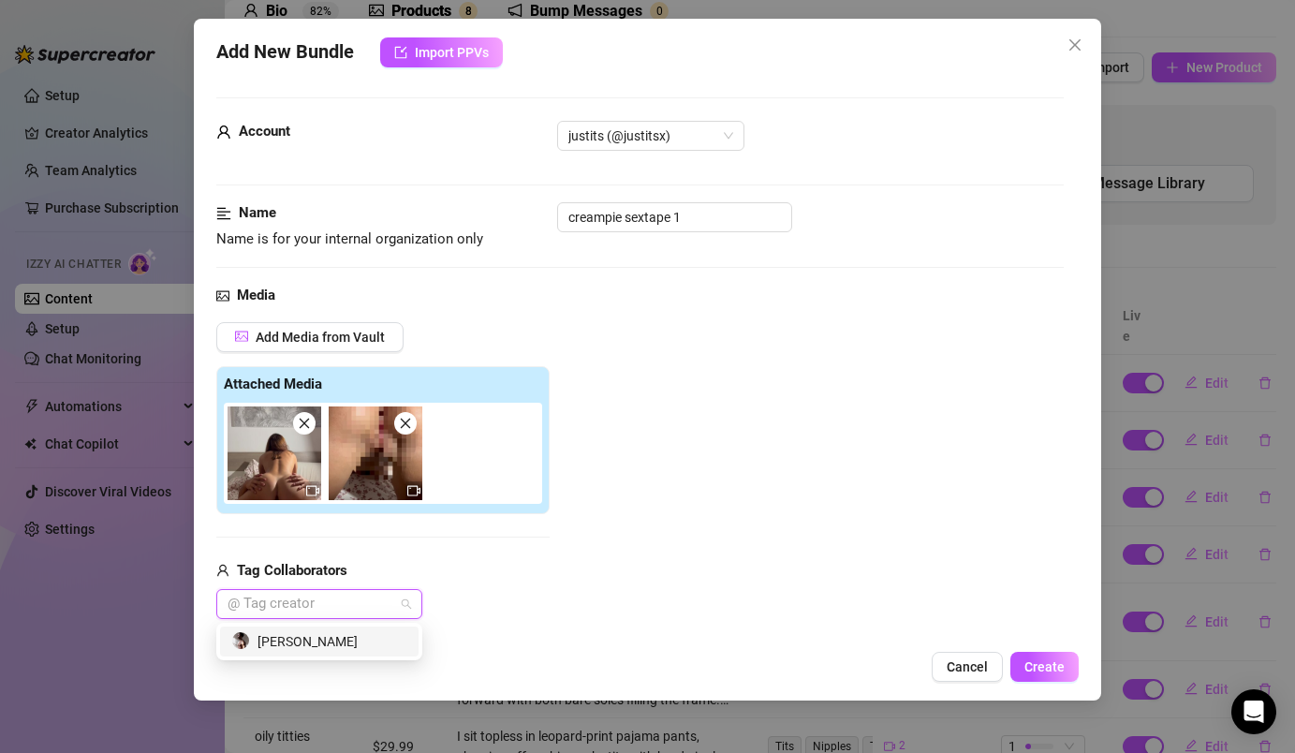
click at [341, 645] on div "[PERSON_NAME]" at bounding box center [319, 641] width 176 height 21
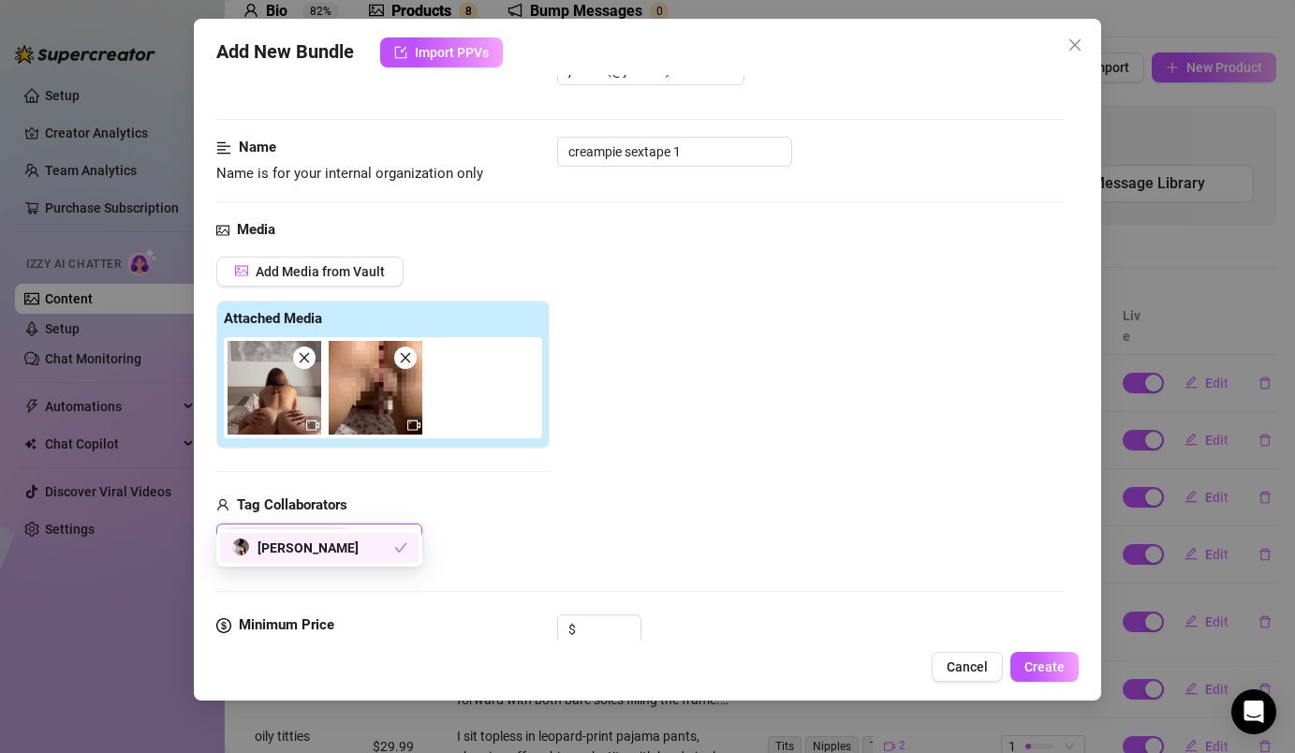
scroll to position [164, 0]
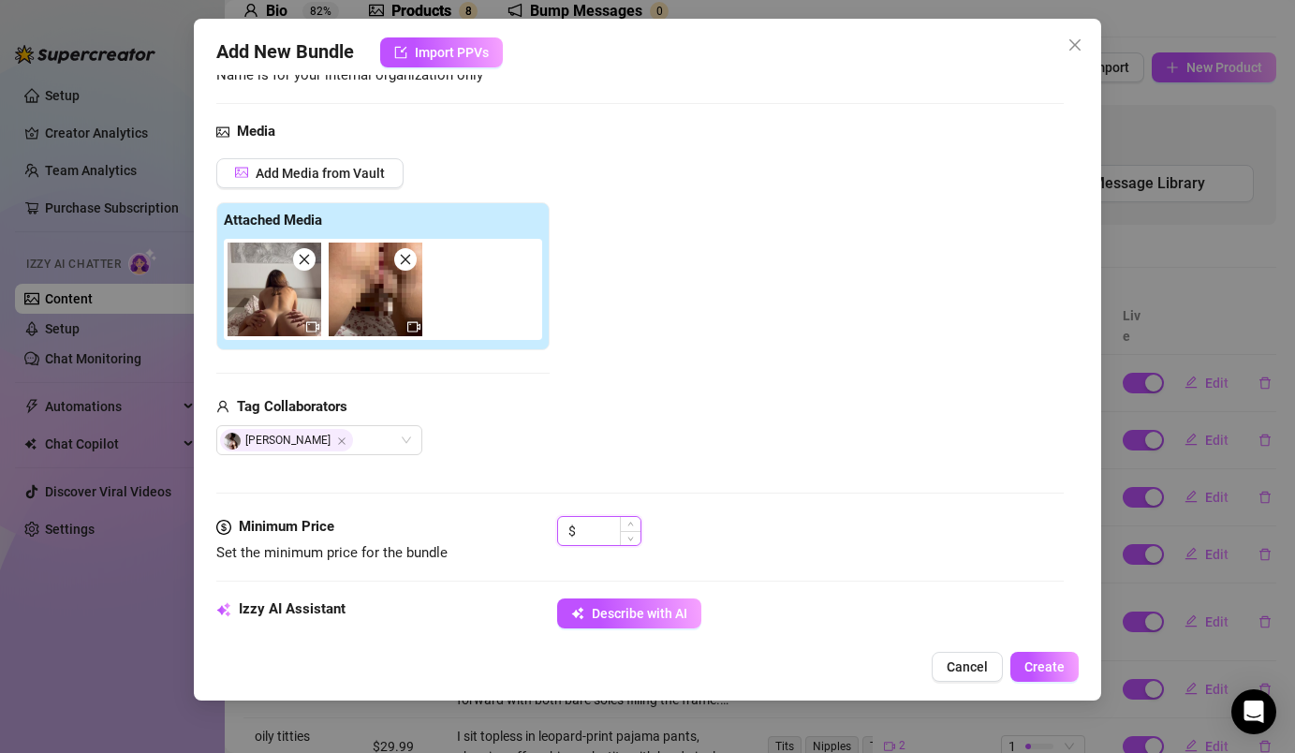
click at [596, 542] on input at bounding box center [610, 531] width 61 height 28
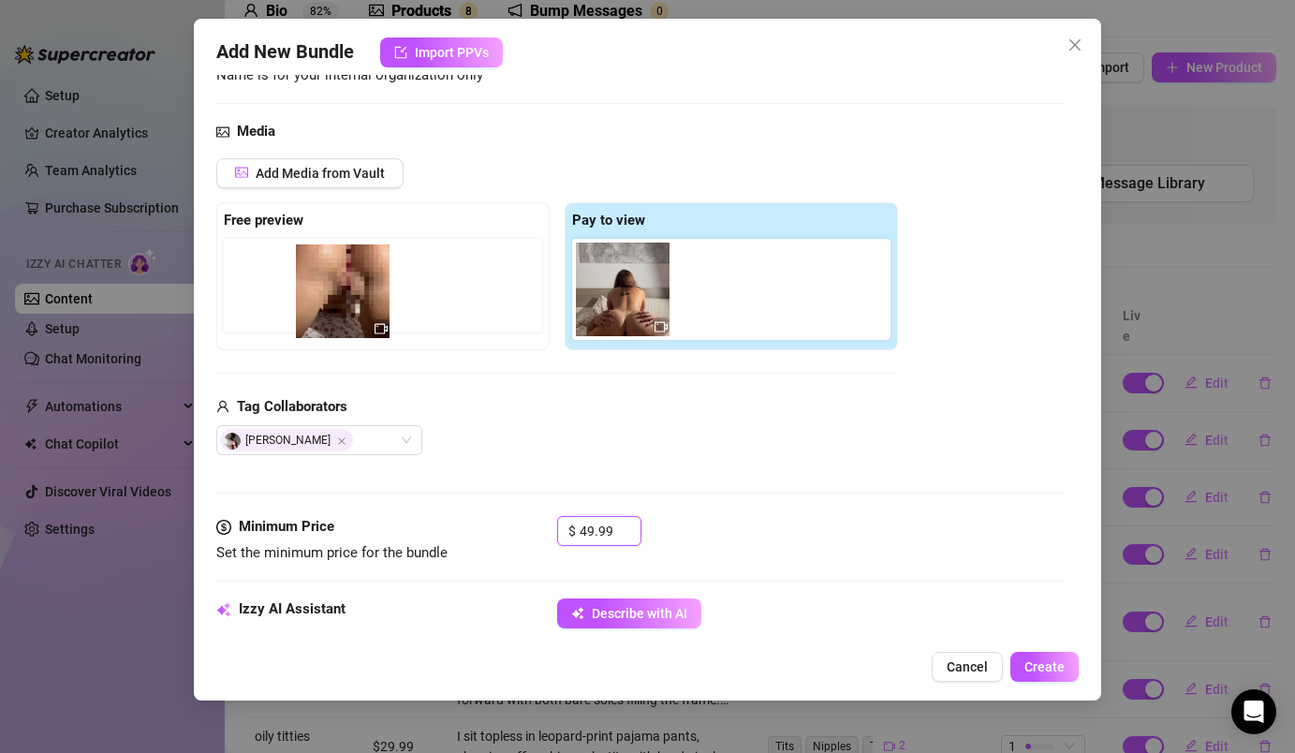
drag, startPoint x: 720, startPoint y: 287, endPoint x: 331, endPoint y: 284, distance: 388.6
click at [331, 284] on div "Free preview Pay to view" at bounding box center [557, 276] width 682 height 148
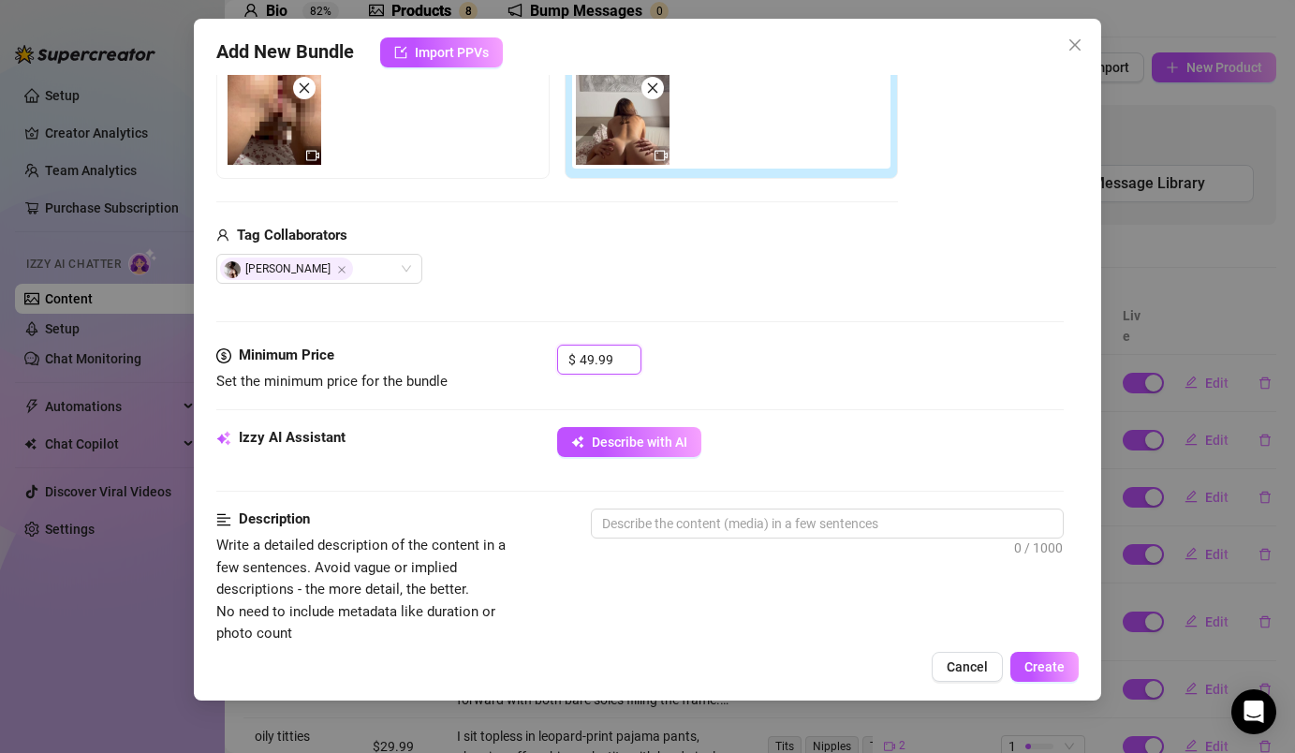
scroll to position [377, 0]
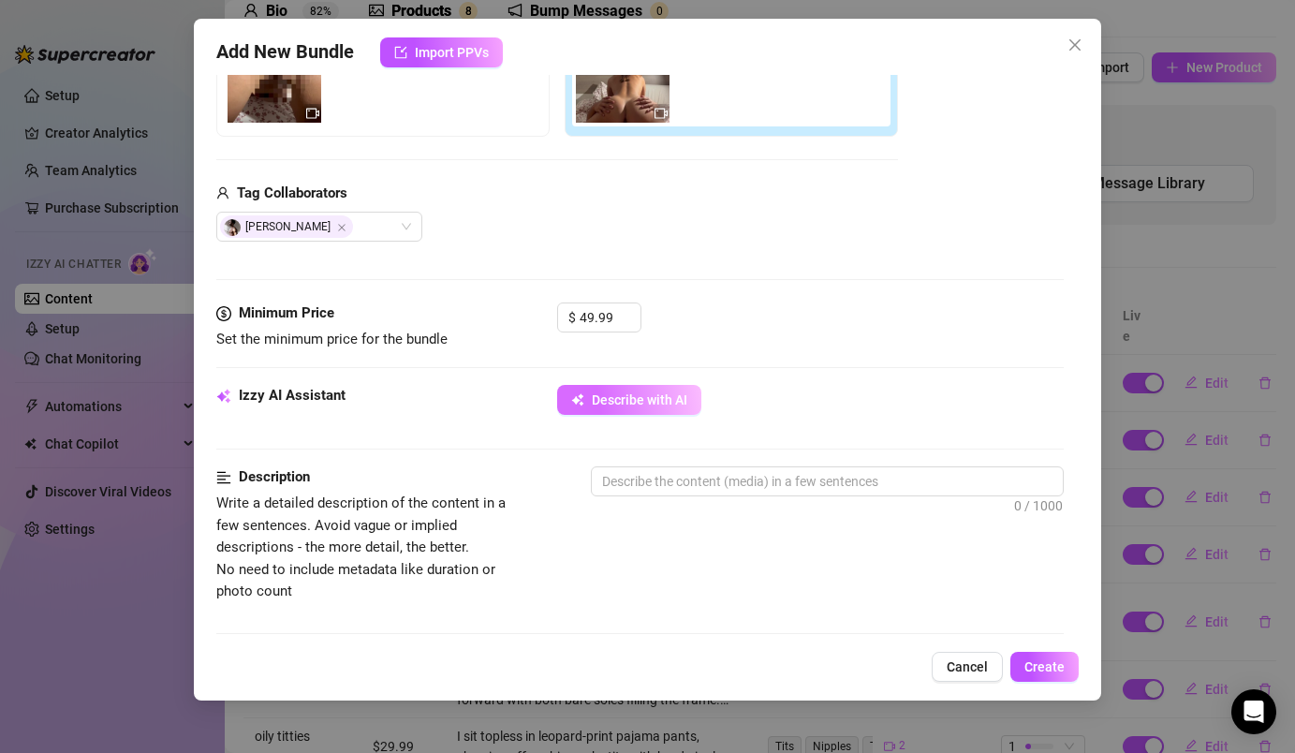
click at [642, 406] on span "Describe with AI" at bounding box center [640, 399] width 96 height 15
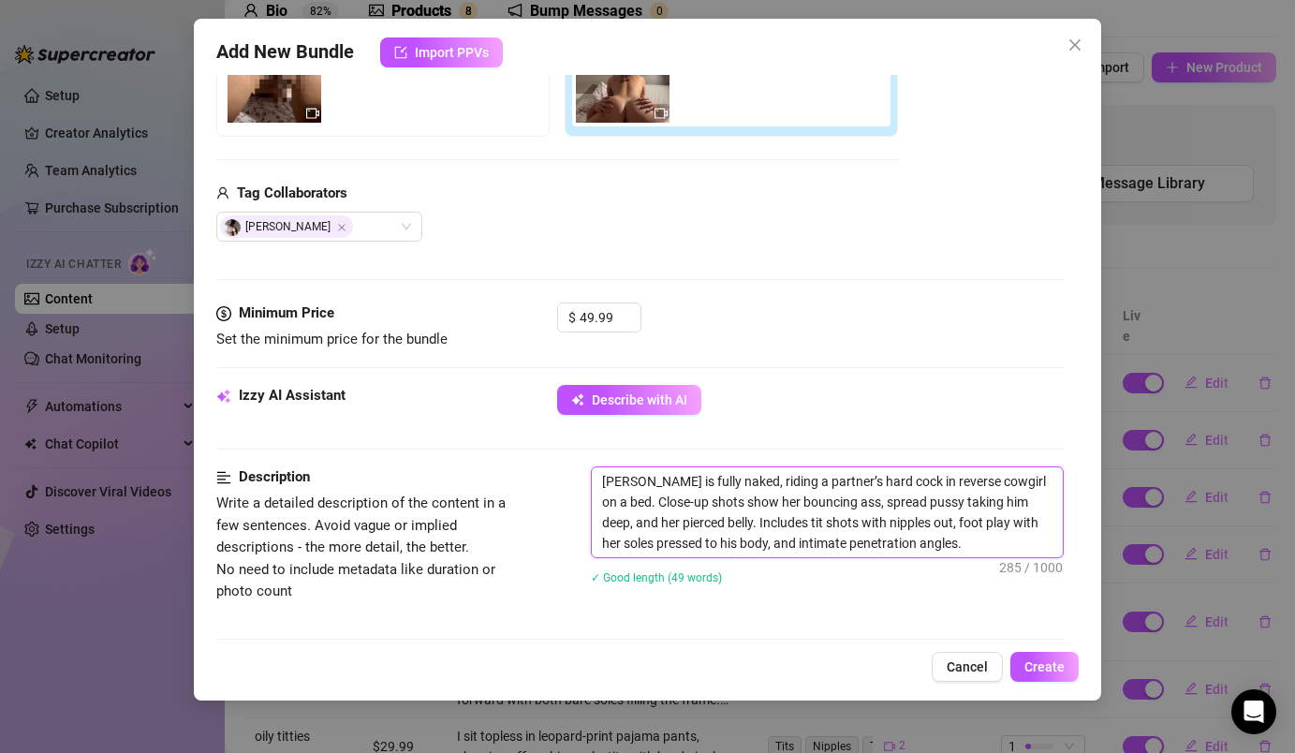
drag, startPoint x: 647, startPoint y: 485, endPoint x: 594, endPoint y: 474, distance: 54.5
click at [594, 474] on textarea "[PERSON_NAME] is fully naked, riding a partner’s hard cock in reverse cowgirl o…" at bounding box center [827, 512] width 470 height 90
click at [732, 486] on textarea "I'm fully naked, riding a partner’s hard cock in reverse cowgirl on a bed. Clos…" at bounding box center [827, 512] width 470 height 90
drag, startPoint x: 921, startPoint y: 485, endPoint x: 875, endPoint y: 480, distance: 46.1
click at [876, 483] on textarea "I'm fully naked, riding my partner’s hard cock in reverse cowgirl on a bed. Clo…" at bounding box center [827, 512] width 470 height 90
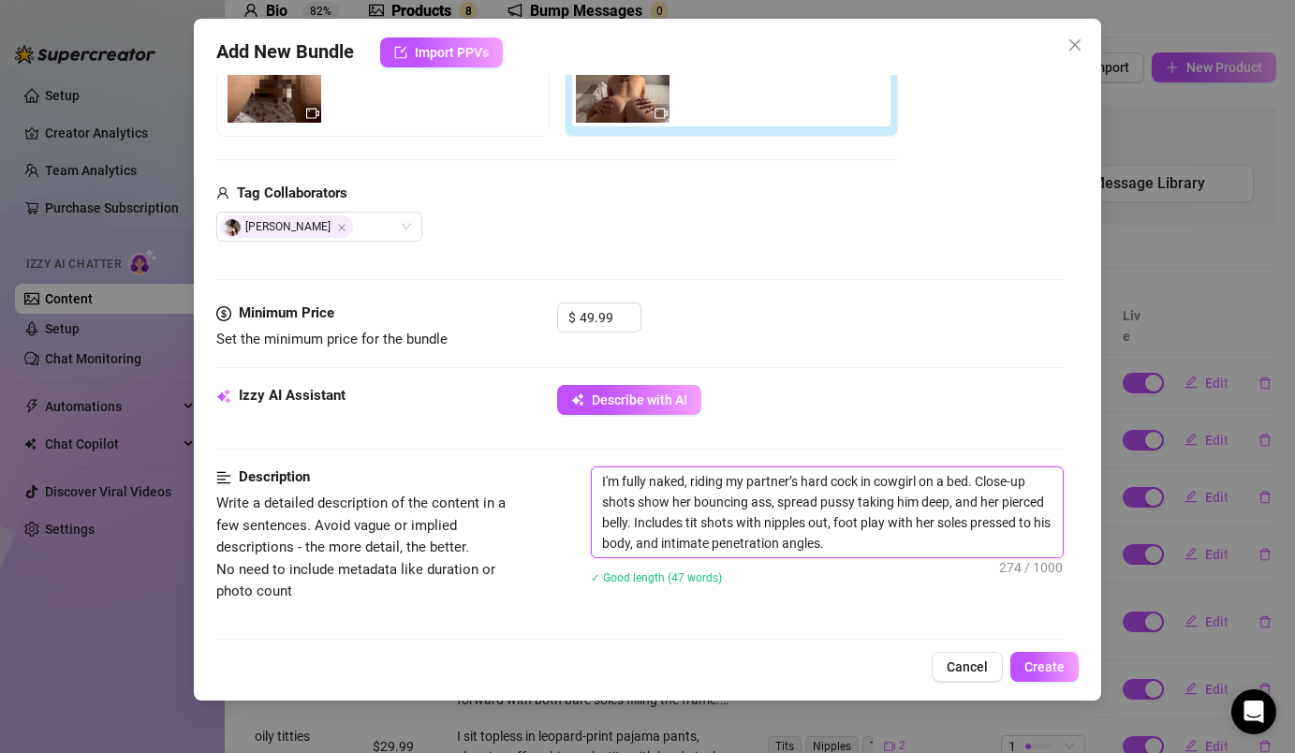
click at [1004, 505] on textarea "I'm fully naked, riding my partner’s hard cock in cowgirl on a bed. Close-up sh…" at bounding box center [827, 512] width 470 height 90
drag, startPoint x: 939, startPoint y: 525, endPoint x: 918, endPoint y: 523, distance: 21.6
click at [918, 523] on textarea "I'm fully naked, riding my partner’s hard cock in cowgirl on a bed. Close-up sh…" at bounding box center [827, 512] width 470 height 90
drag, startPoint x: 653, startPoint y: 546, endPoint x: 834, endPoint y: 527, distance: 182.6
click at [834, 527] on textarea "I'm fully naked, riding my partner’s hard cock in cowgirl on a bed. Close-up sh…" at bounding box center [827, 512] width 470 height 90
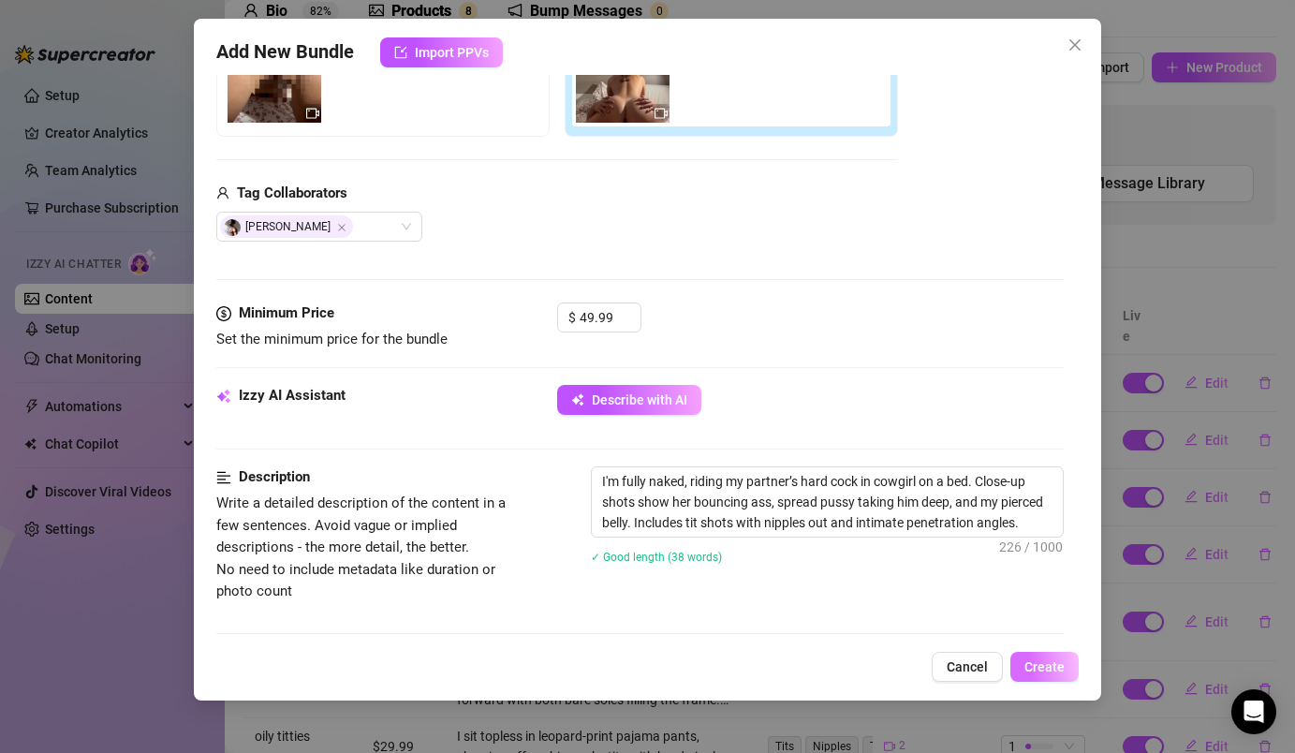
click at [1040, 668] on span "Create" at bounding box center [1044, 666] width 40 height 15
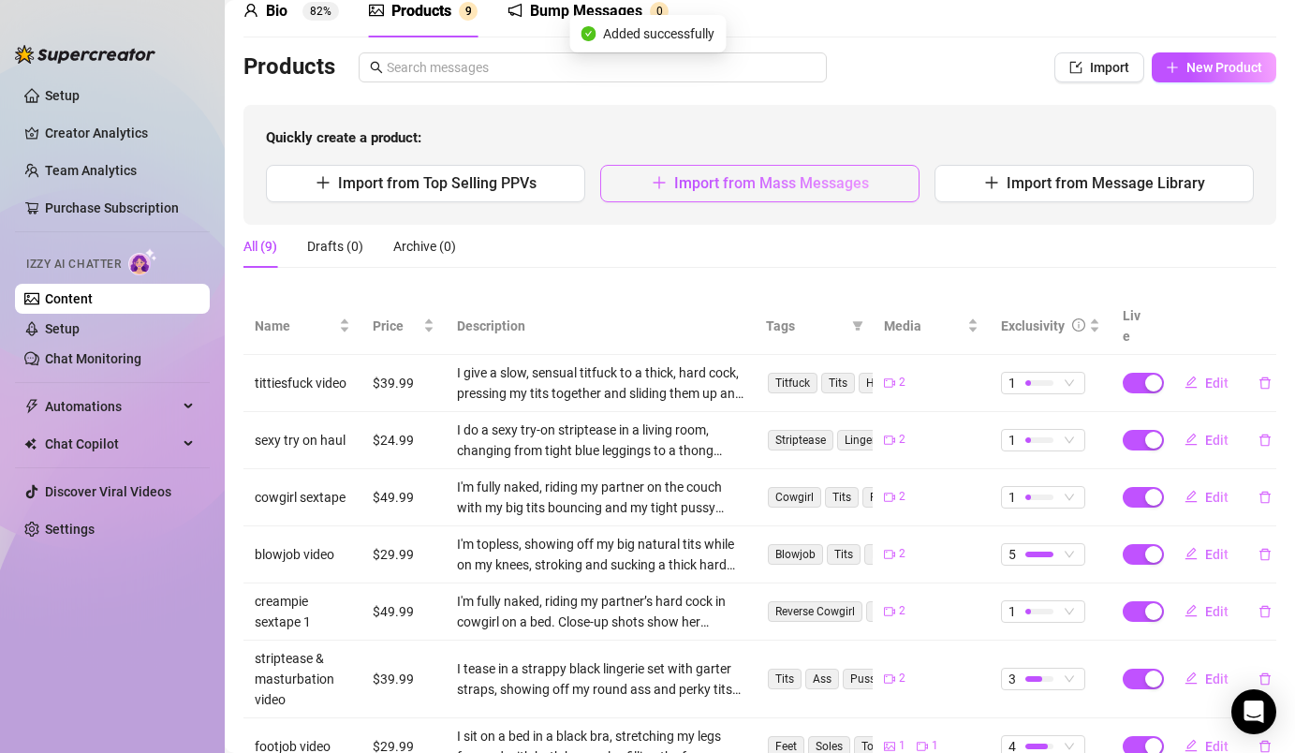
click at [787, 175] on span "Import from Mass Messages" at bounding box center [771, 183] width 195 height 18
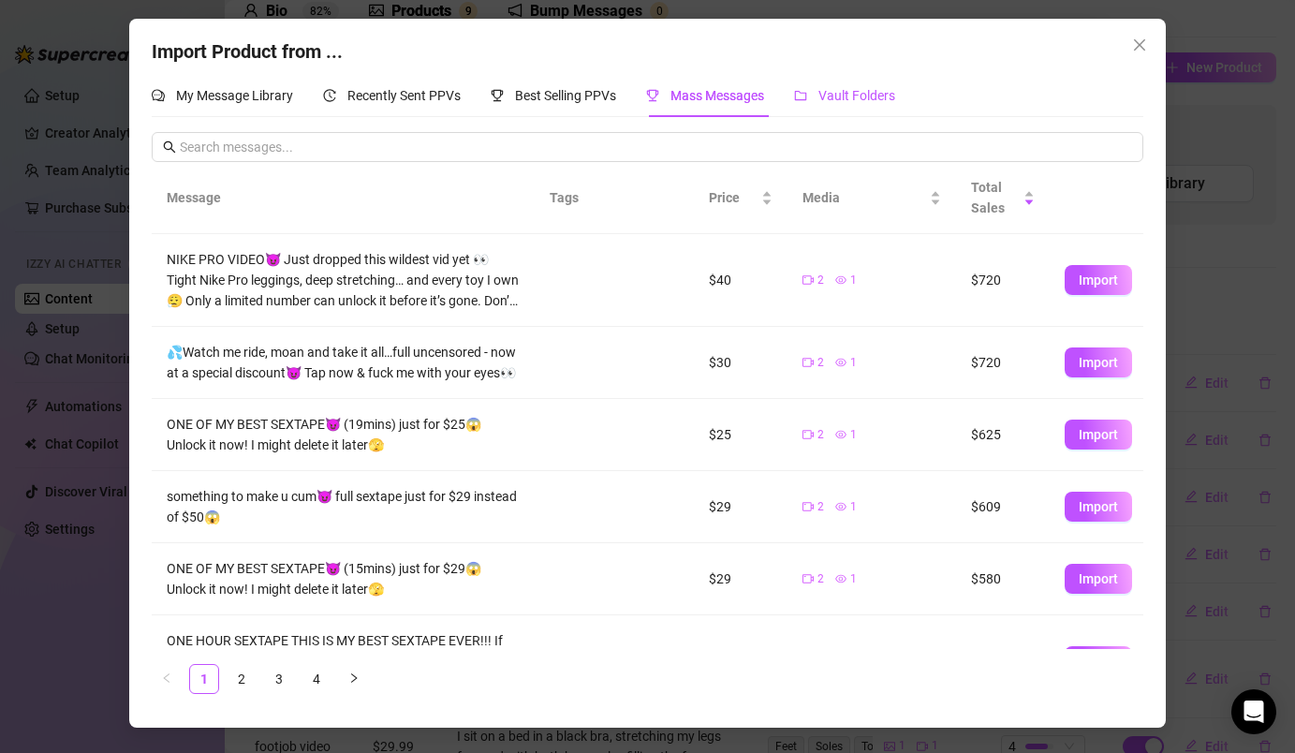
click at [817, 92] on div "Vault Folders" at bounding box center [844, 95] width 101 height 21
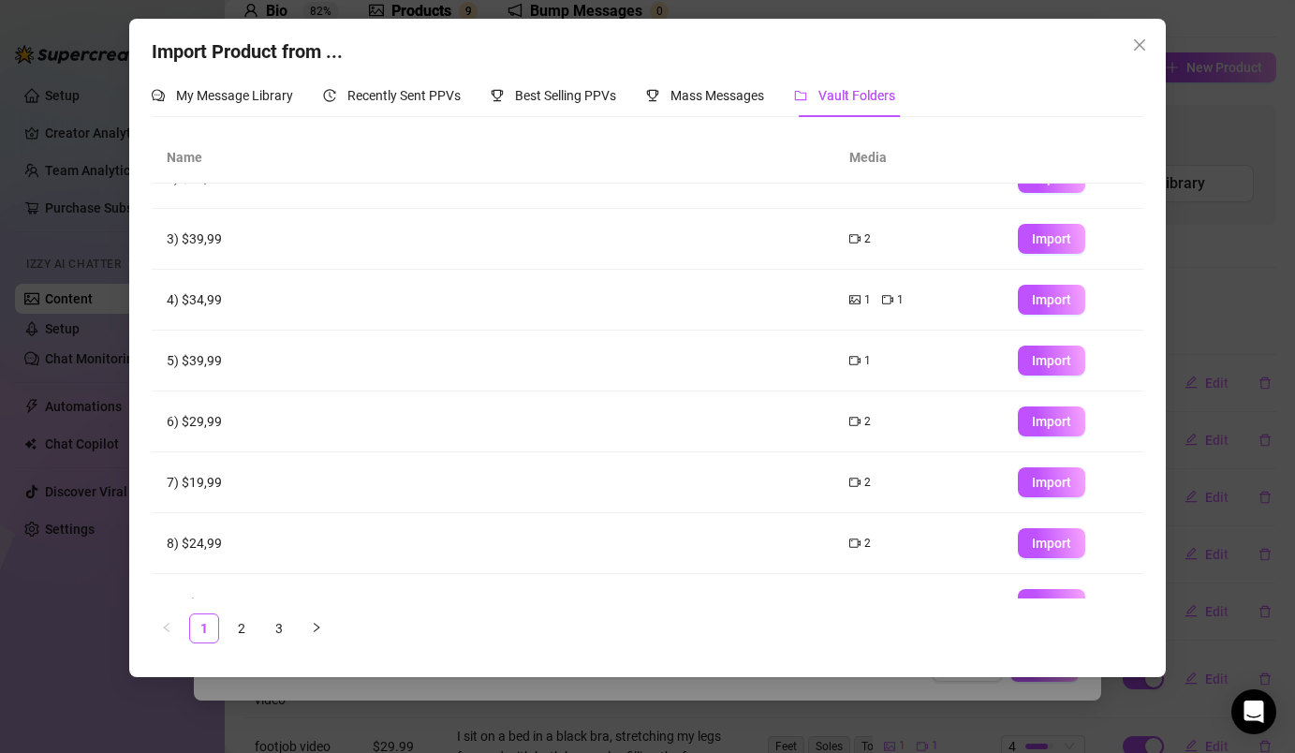
scroll to position [195, 0]
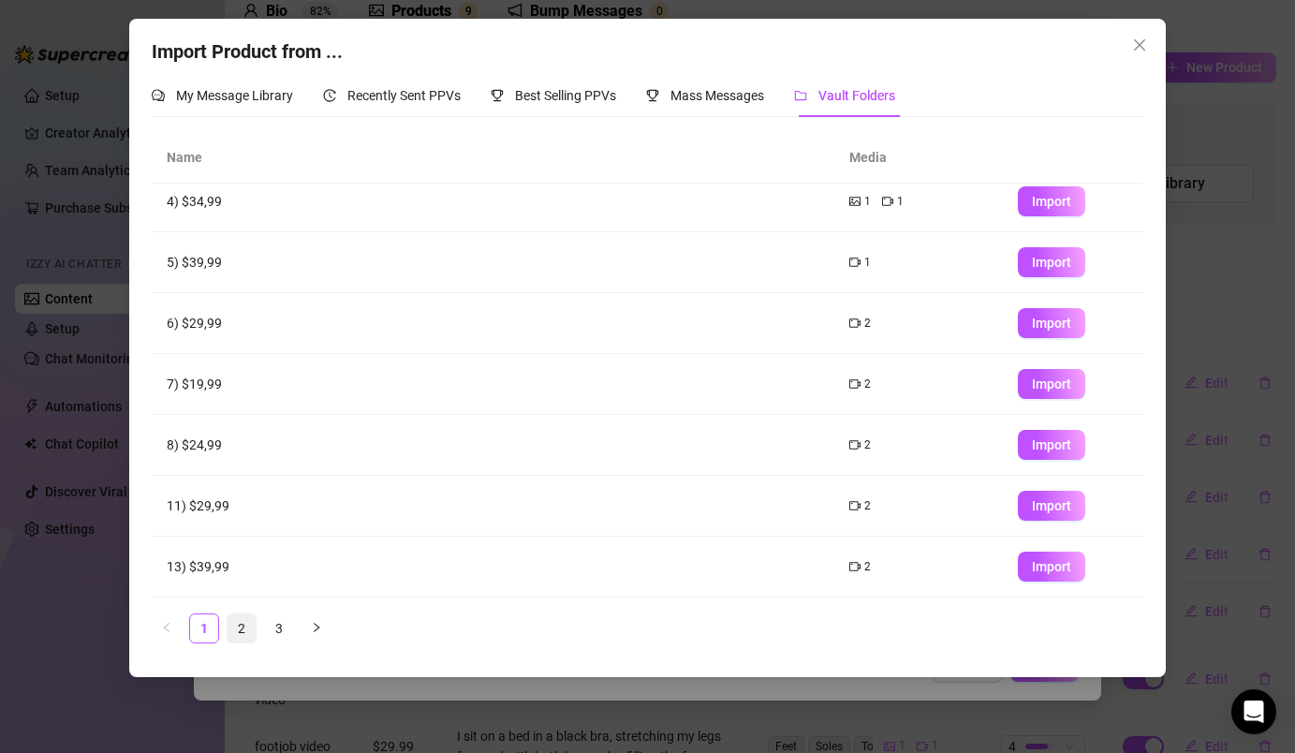
click at [244, 624] on link "2" at bounding box center [242, 628] width 28 height 28
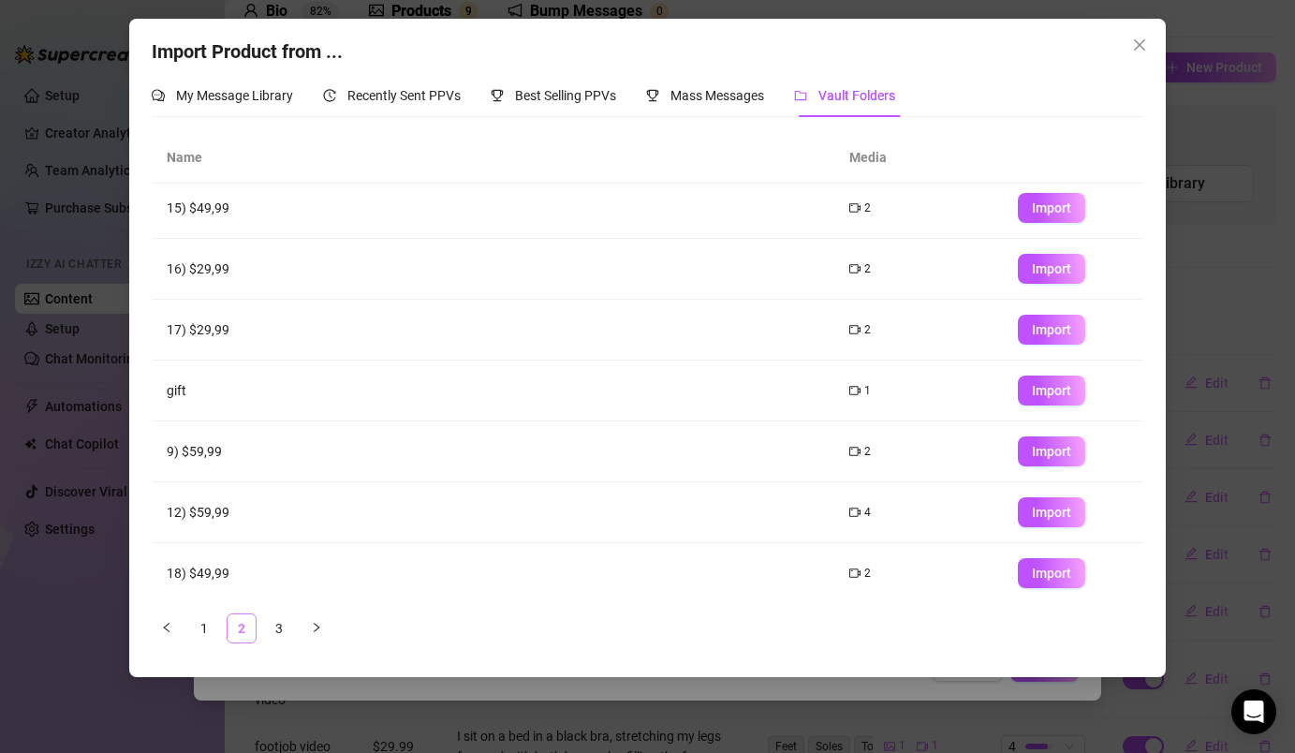
scroll to position [0, 0]
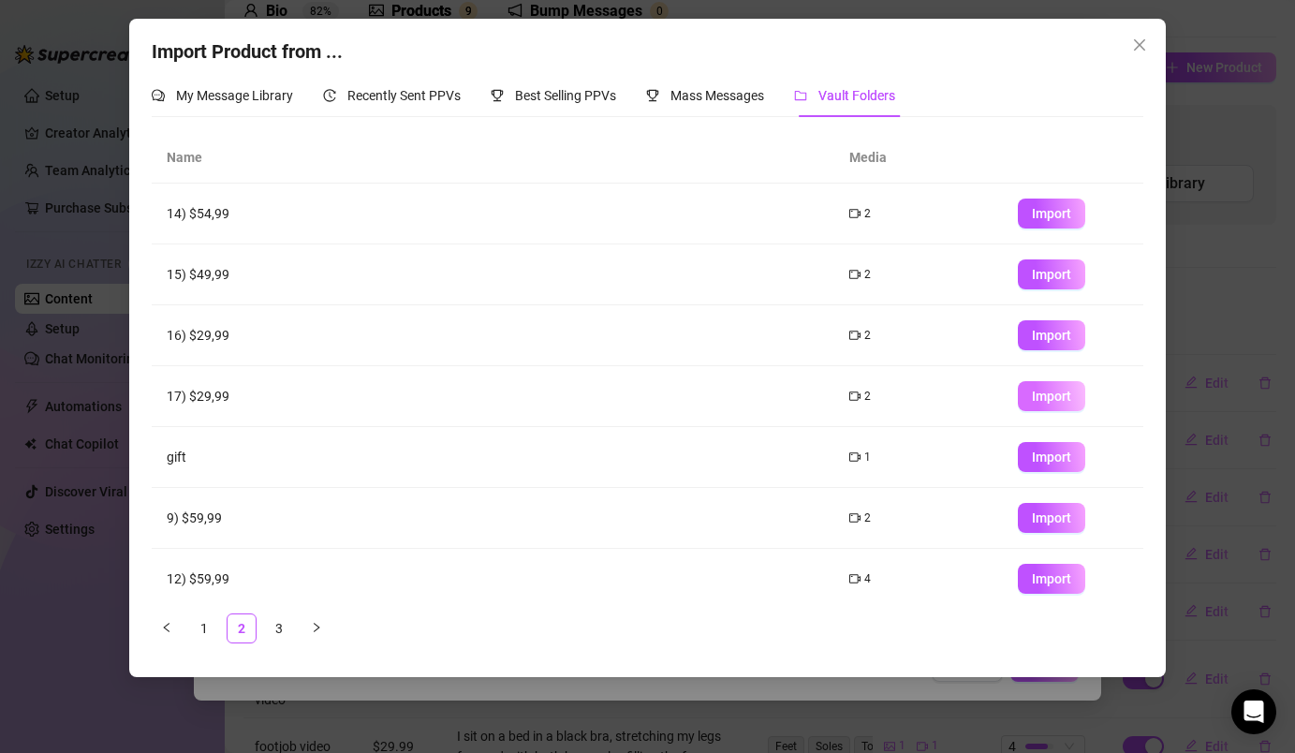
click at [1034, 401] on span "Import" at bounding box center [1051, 396] width 39 height 15
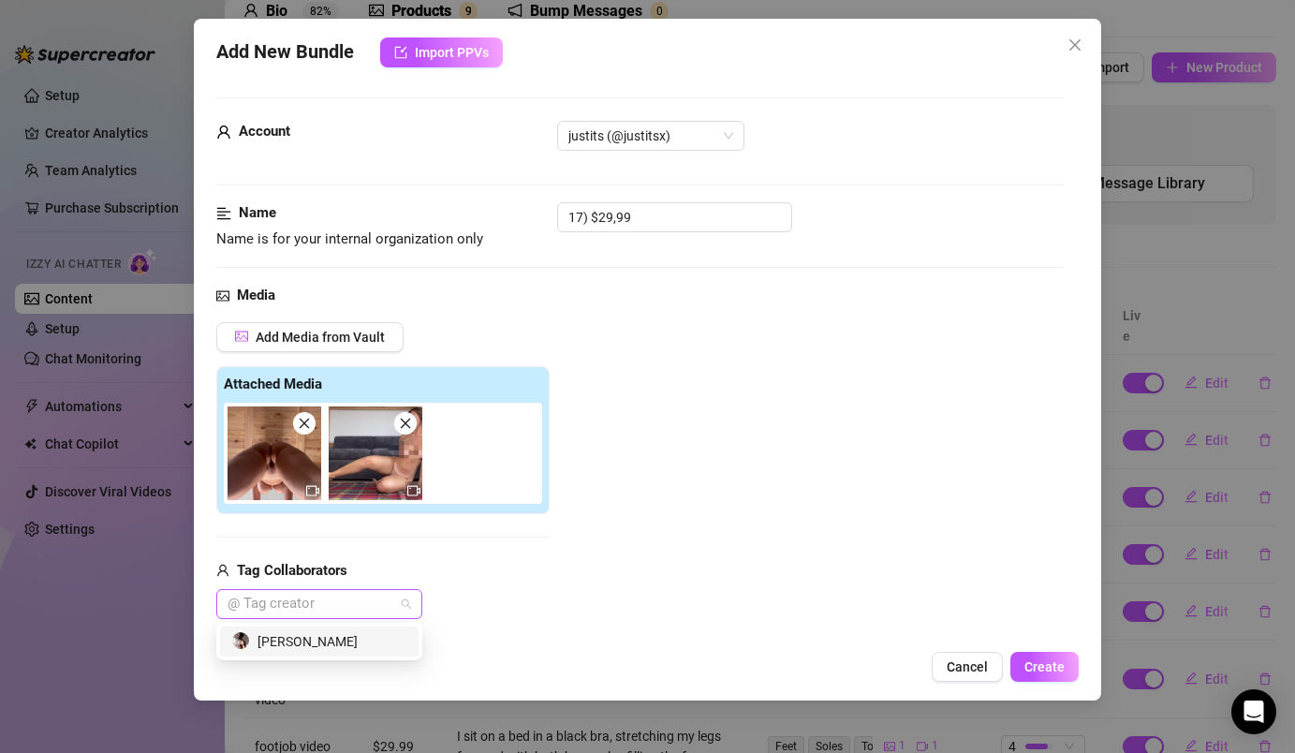
click at [378, 608] on div at bounding box center [309, 604] width 179 height 26
click at [483, 523] on div "Add Media from Vault Attached Media Tag Collaborators @ Tag creator" at bounding box center [382, 471] width 333 height 298
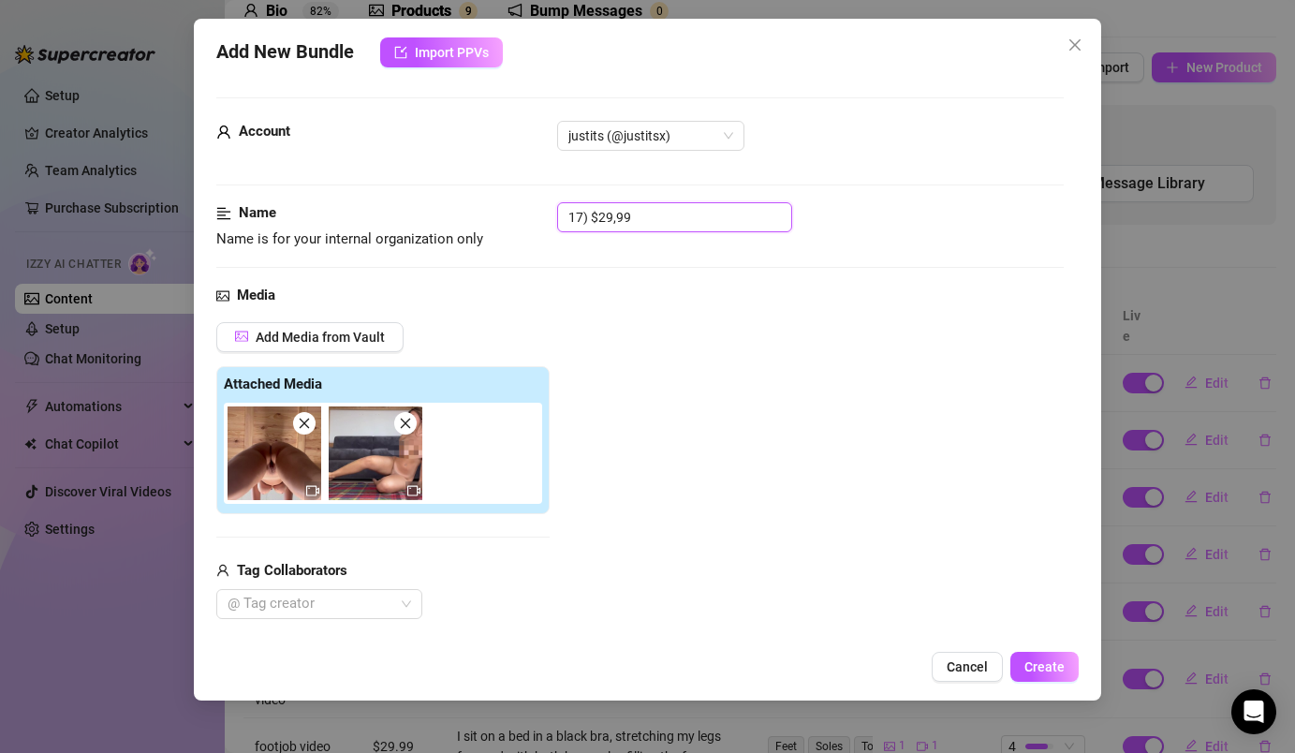
drag, startPoint x: 658, startPoint y: 219, endPoint x: 544, endPoint y: 213, distance: 114.4
click at [544, 213] on div "Name Name is for your internal organization only 17) $29,99" at bounding box center [639, 226] width 846 height 48
click at [566, 210] on input "stretching/" at bounding box center [674, 217] width 235 height 30
click at [717, 225] on input "naked home stretching/" at bounding box center [674, 217] width 235 height 30
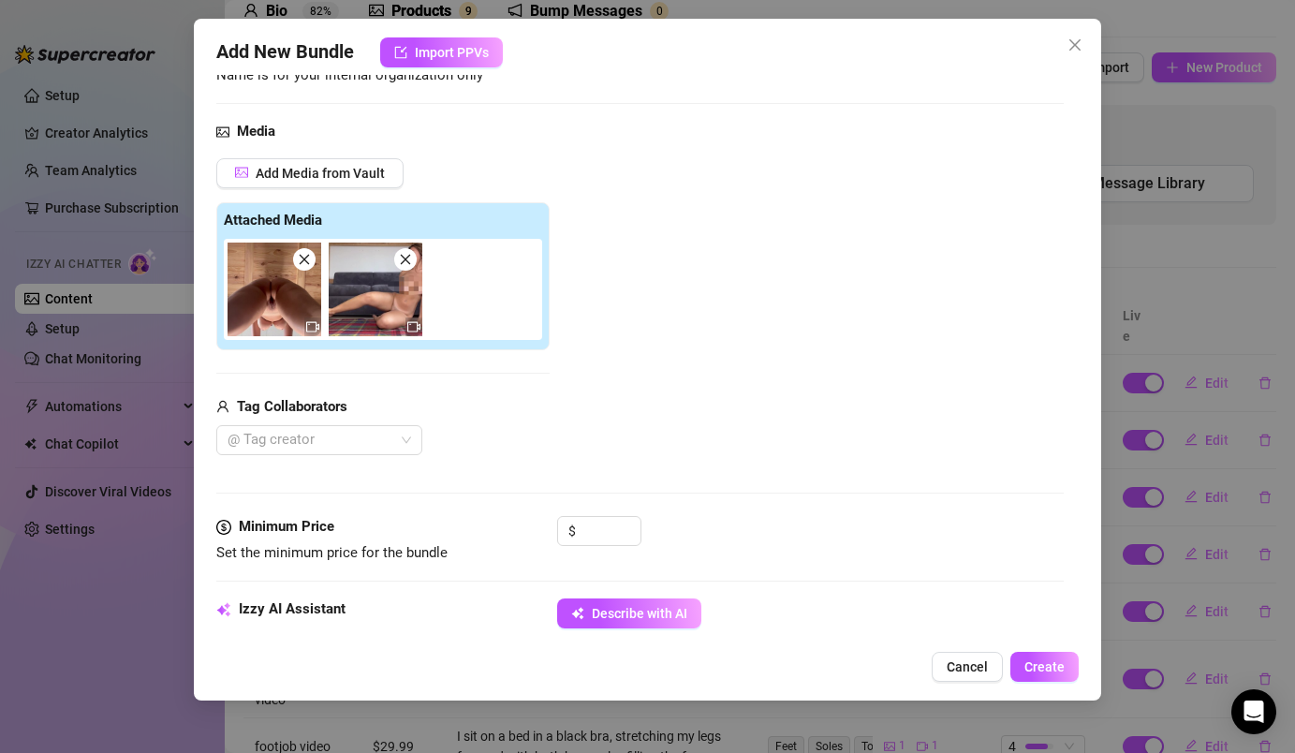
scroll to position [165, 0]
click at [625, 525] on span "Increase Value" at bounding box center [630, 524] width 21 height 17
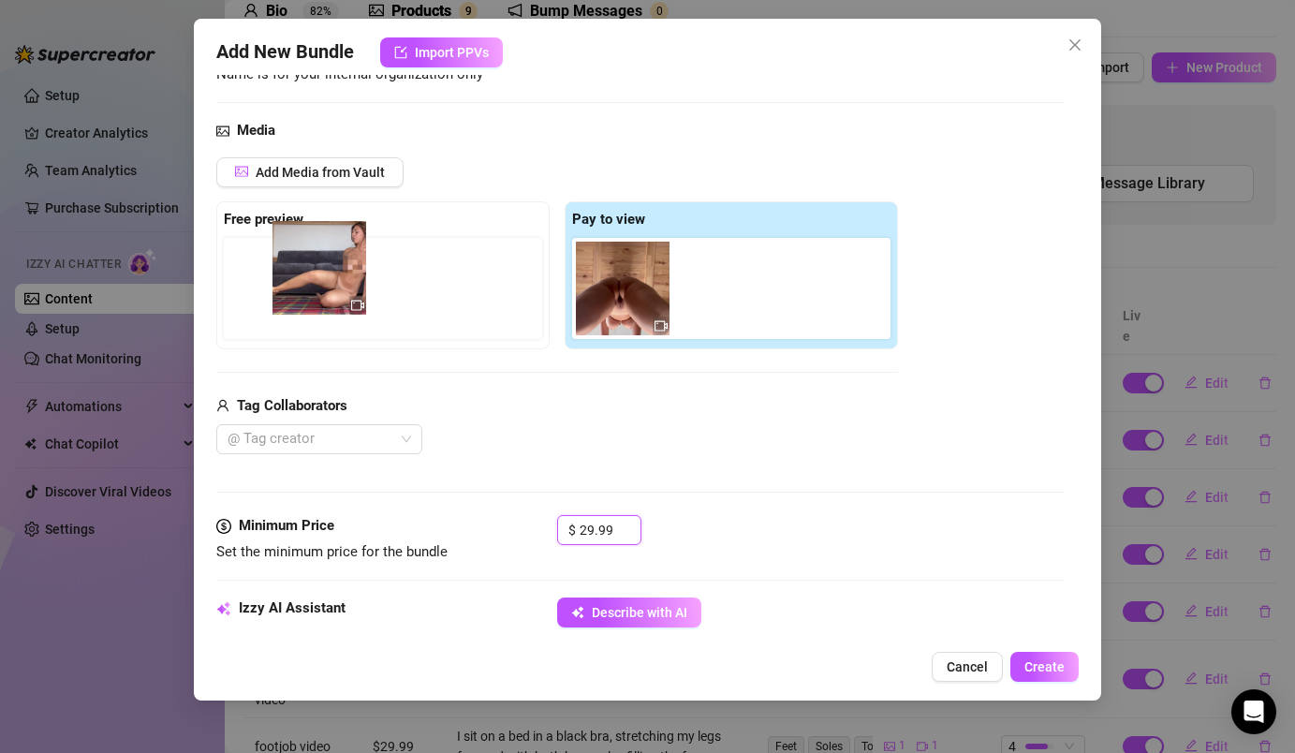
drag, startPoint x: 709, startPoint y: 310, endPoint x: 267, endPoint y: 280, distance: 443.0
click at [267, 281] on div "Free preview Pay to view" at bounding box center [557, 275] width 682 height 148
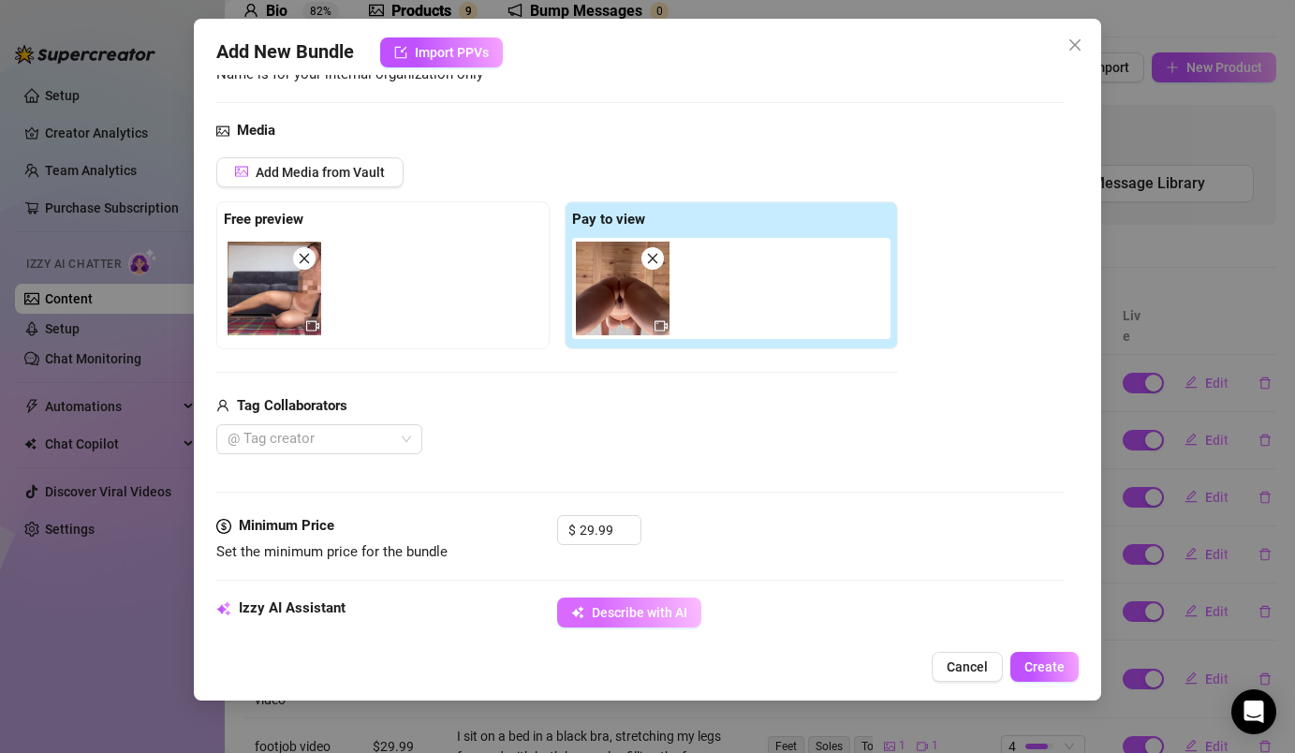
click at [643, 603] on button "Describe with AI" at bounding box center [629, 612] width 144 height 30
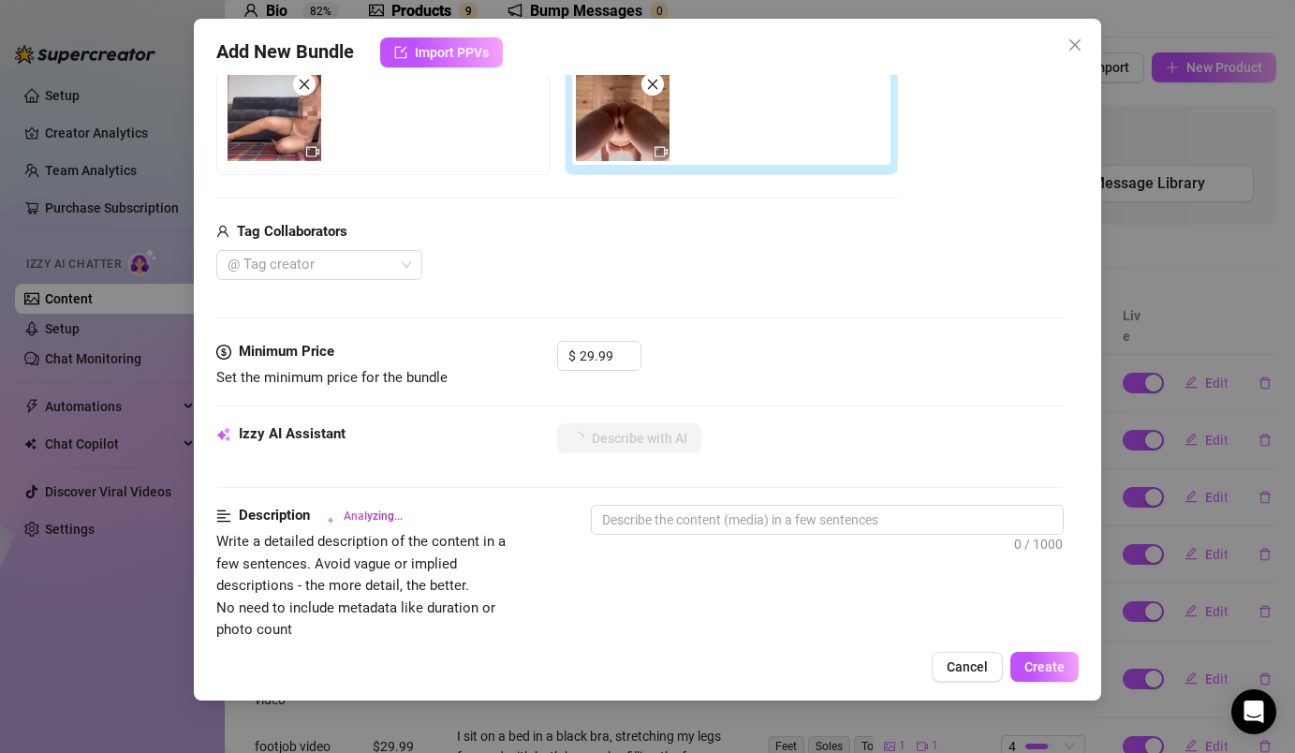
scroll to position [419, 0]
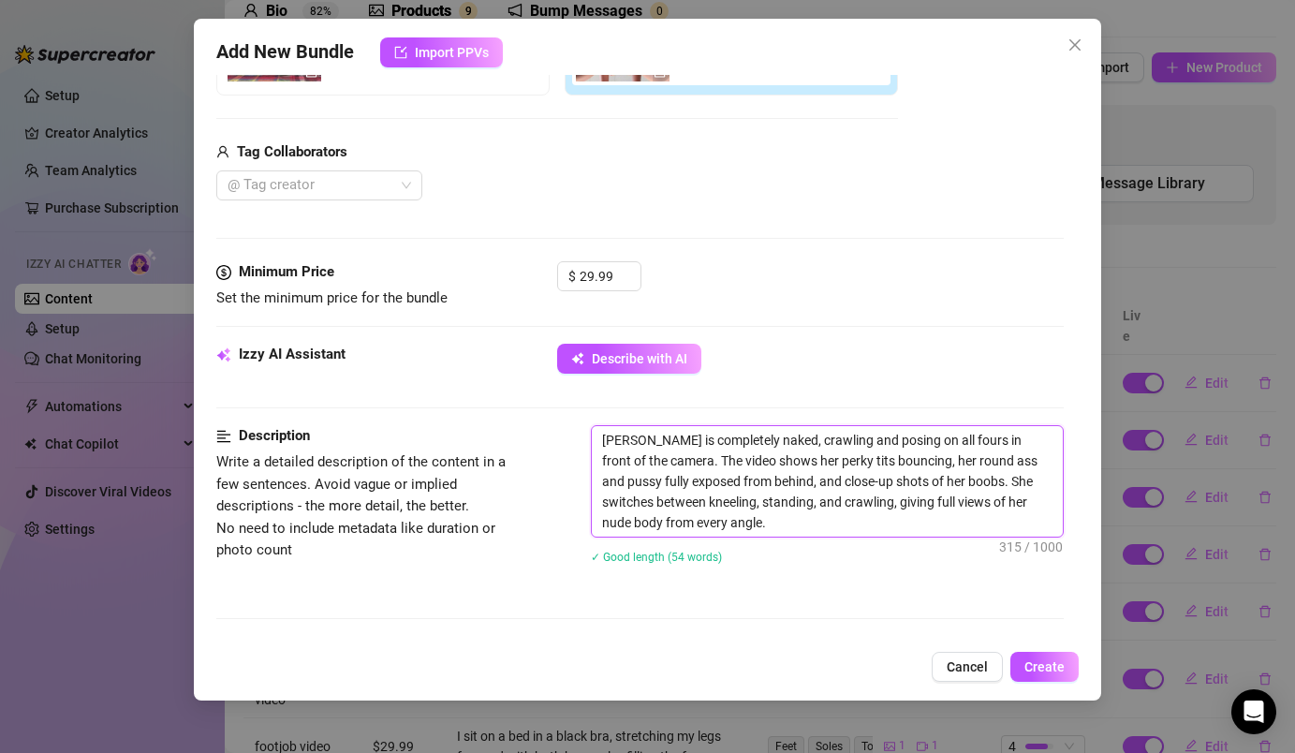
drag, startPoint x: 643, startPoint y: 438, endPoint x: 577, endPoint y: 427, distance: 67.4
click at [577, 427] on div "Description Write a detailed description of the content in a few sentences. Avo…" at bounding box center [639, 506] width 846 height 163
click at [723, 463] on textarea "I'm completely naked, crawling and posing on all fours in front of the camera. …" at bounding box center [827, 481] width 470 height 110
click at [860, 463] on textarea "I'm completely naked, crawling and posing on all fours in front of the camera. …" at bounding box center [827, 481] width 470 height 110
click at [881, 480] on textarea "I'm completely naked, crawling and posing on all fours in front of the camera. …" at bounding box center [827, 481] width 470 height 110
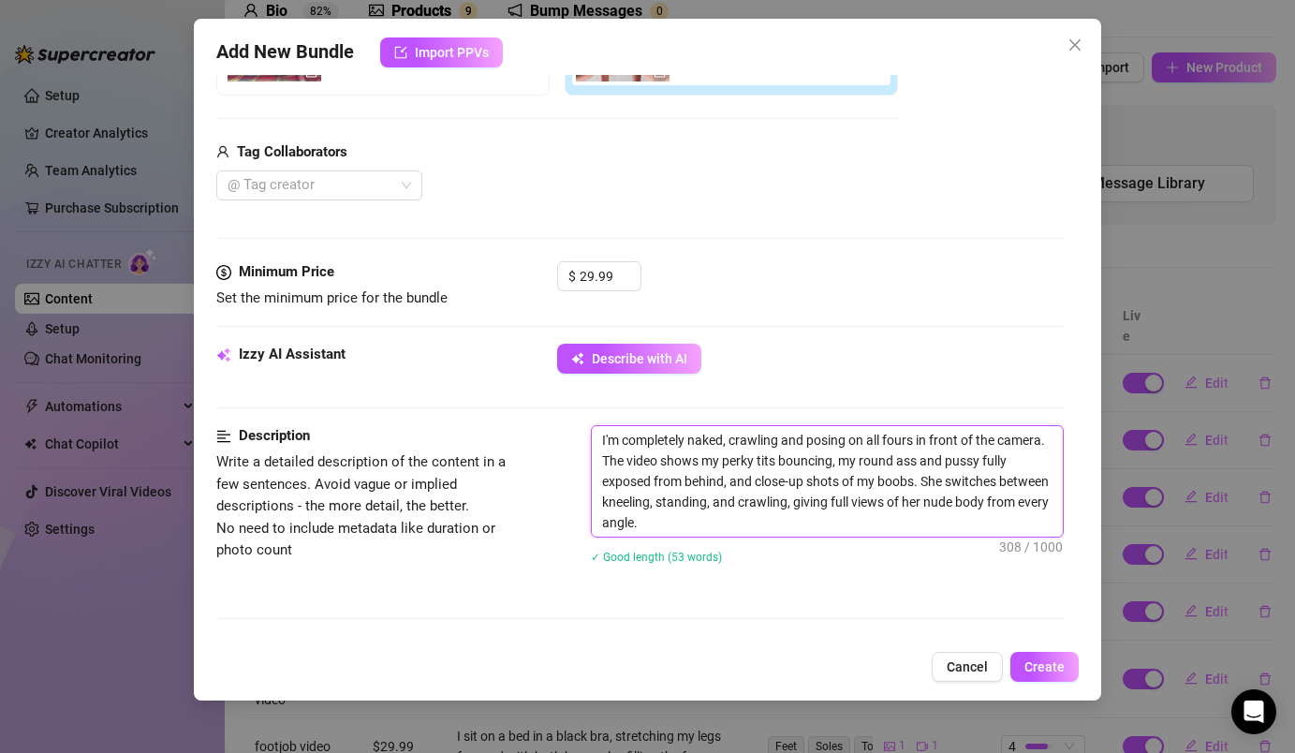
click at [949, 481] on textarea "I'm completely naked, crawling and posing on all fours in front of the camera. …" at bounding box center [827, 481] width 470 height 110
click at [986, 486] on textarea "I'm completely naked, crawling and posing on all fours in front of the camera. …" at bounding box center [827, 481] width 470 height 110
click at [920, 505] on textarea "I'm completely naked, crawling and posing on all fours in front of the camera. …" at bounding box center [827, 481] width 470 height 110
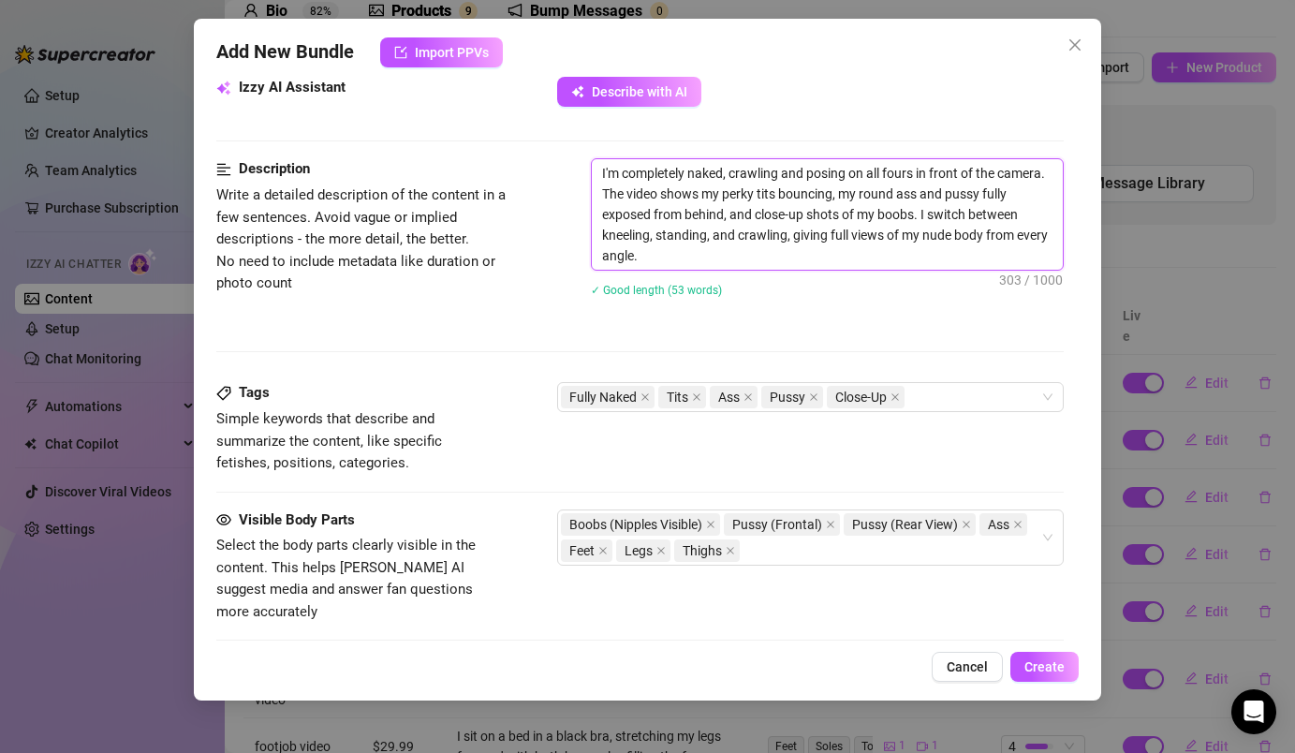
scroll to position [702, 0]
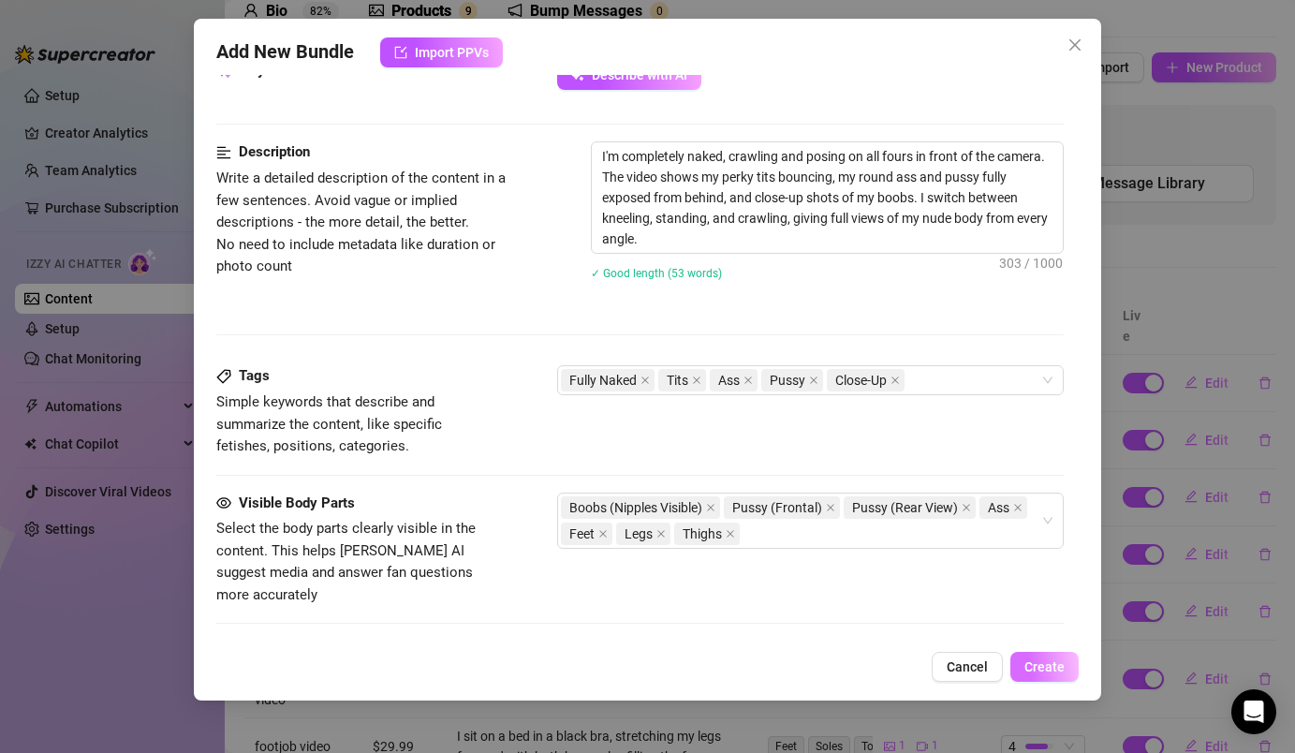
click at [1050, 675] on button "Create" at bounding box center [1044, 667] width 68 height 30
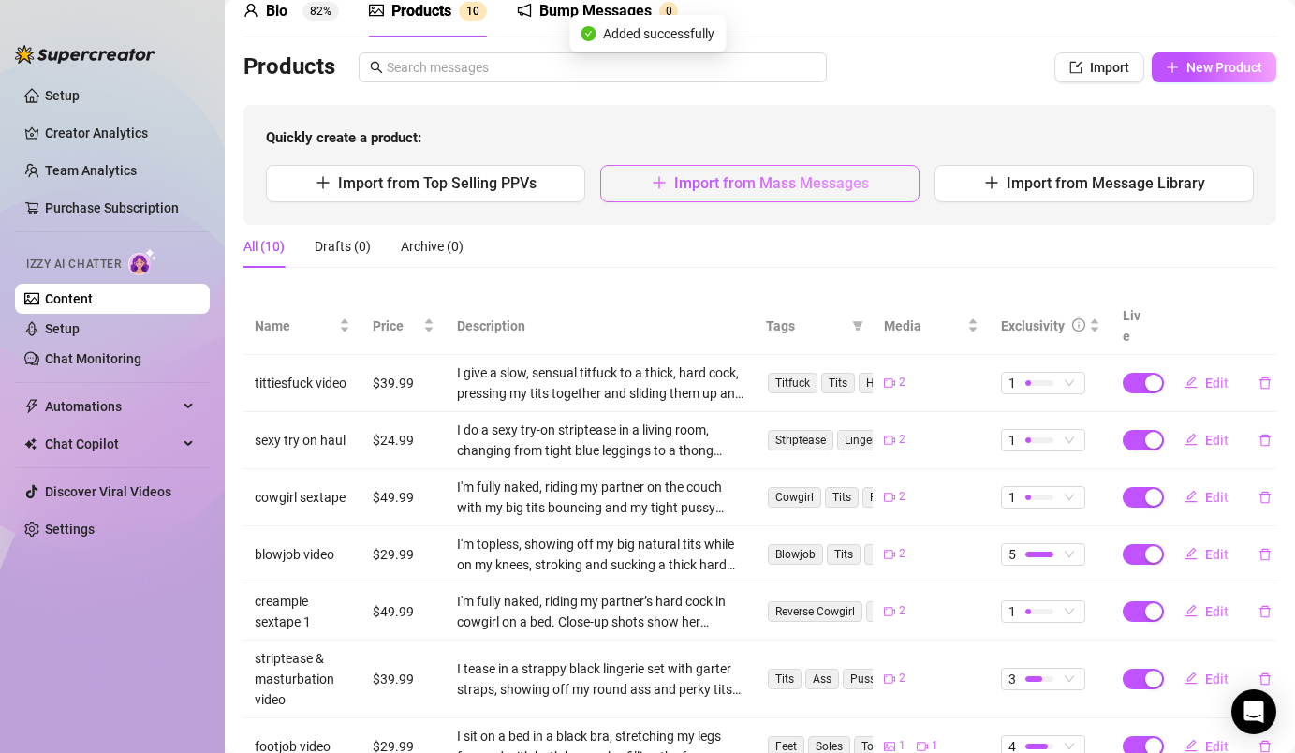
click at [863, 189] on span "Import from Mass Messages" at bounding box center [771, 183] width 195 height 18
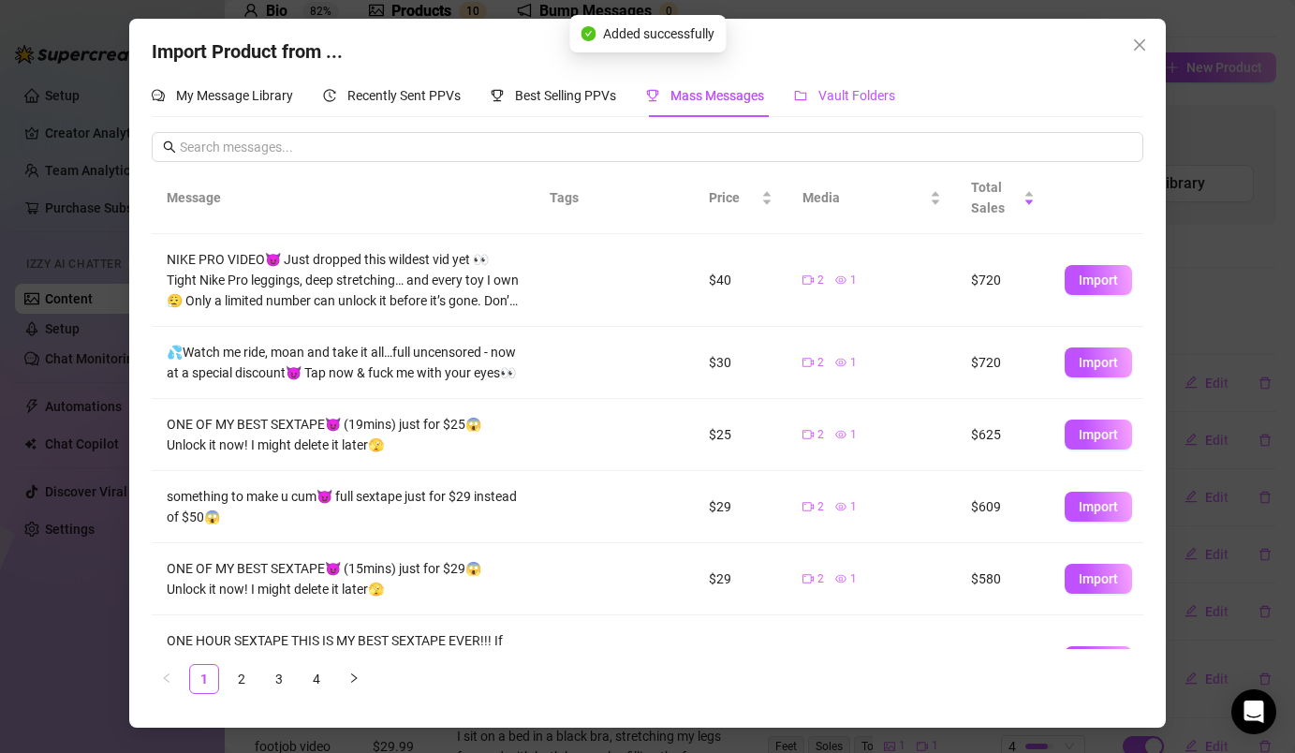
click at [848, 97] on span "Vault Folders" at bounding box center [856, 95] width 77 height 15
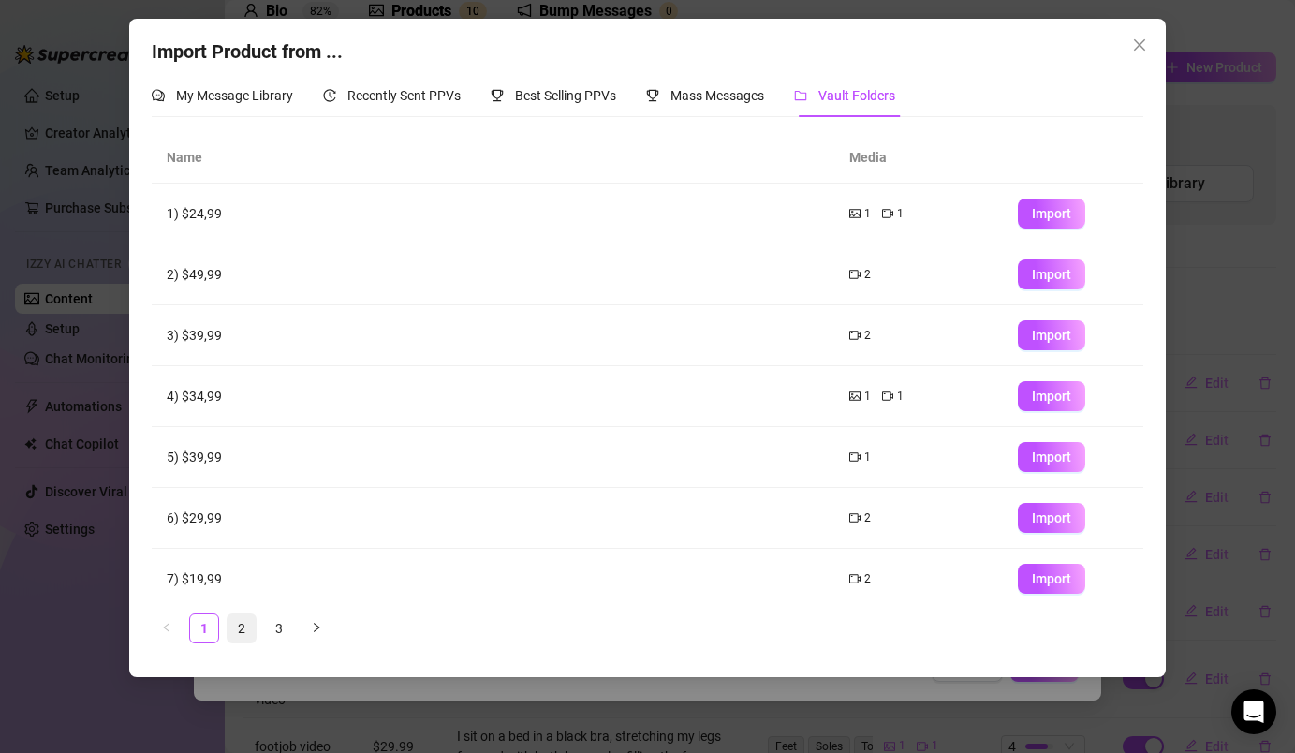
click at [243, 627] on link "2" at bounding box center [242, 628] width 28 height 28
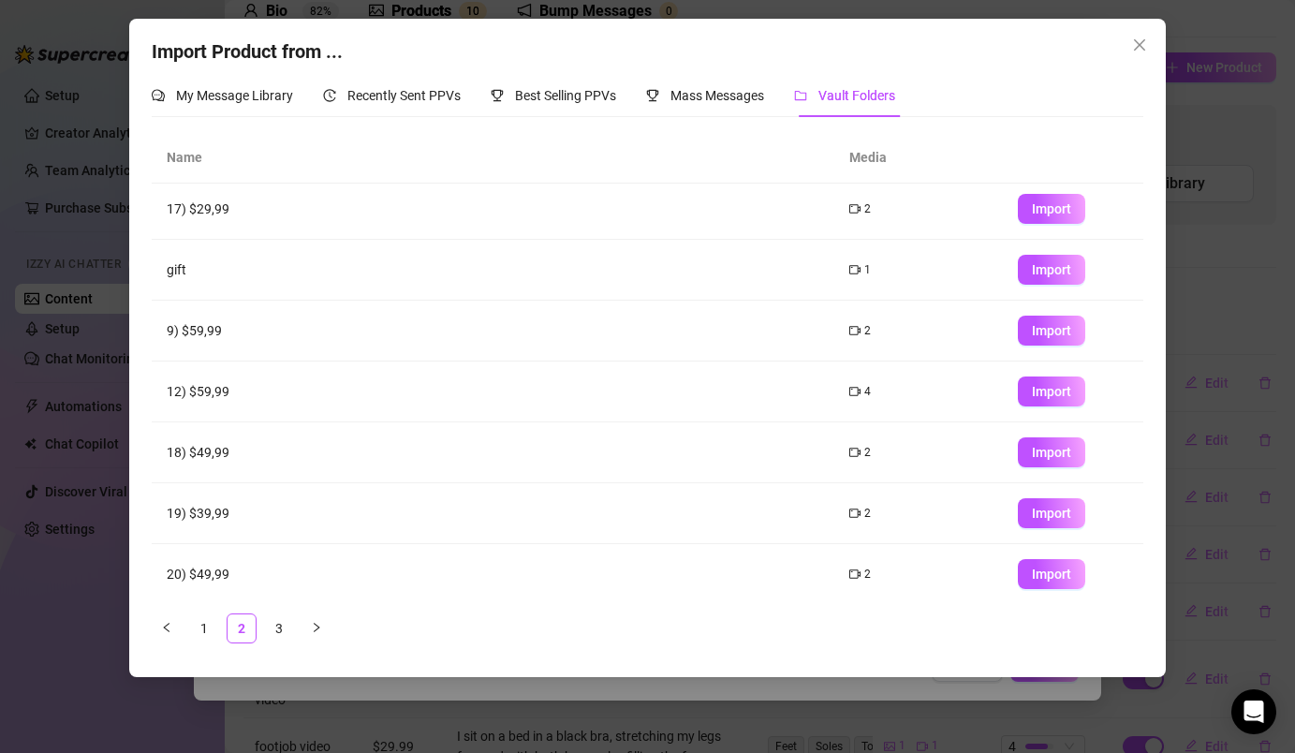
scroll to position [195, 0]
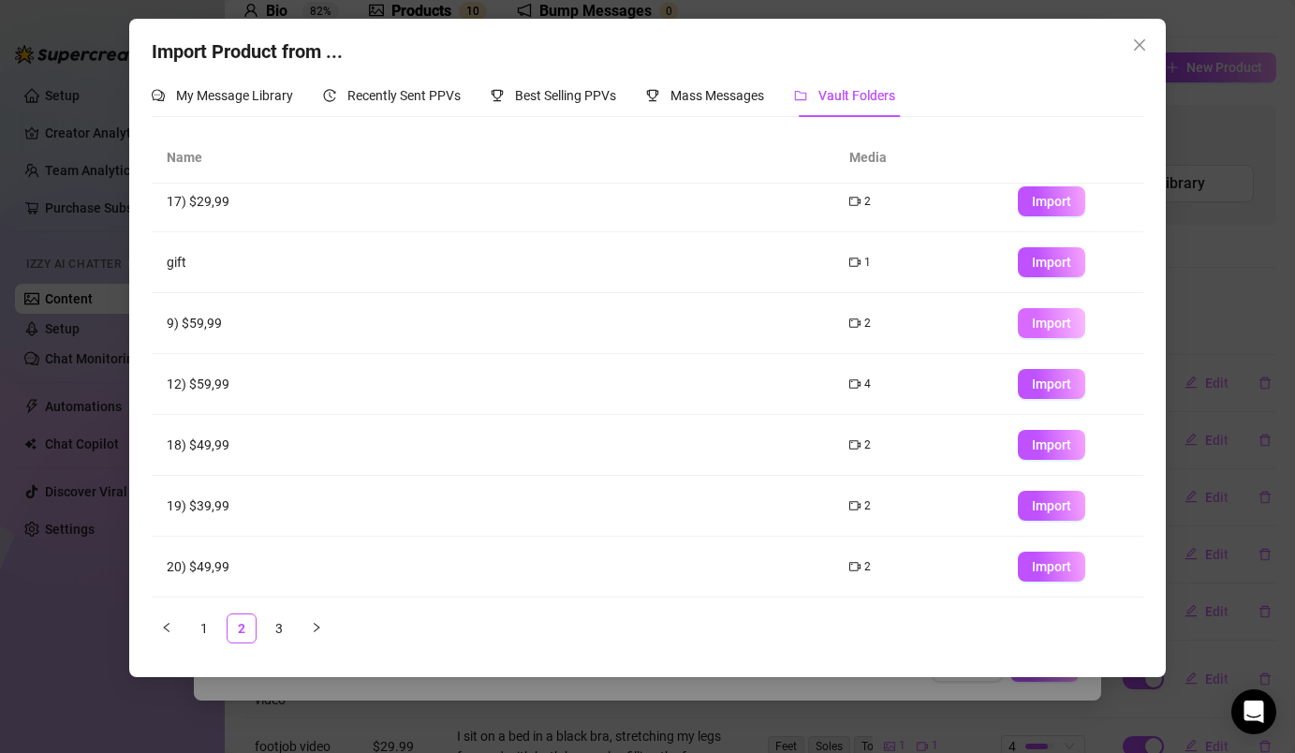
click at [1035, 322] on span "Import" at bounding box center [1051, 323] width 39 height 15
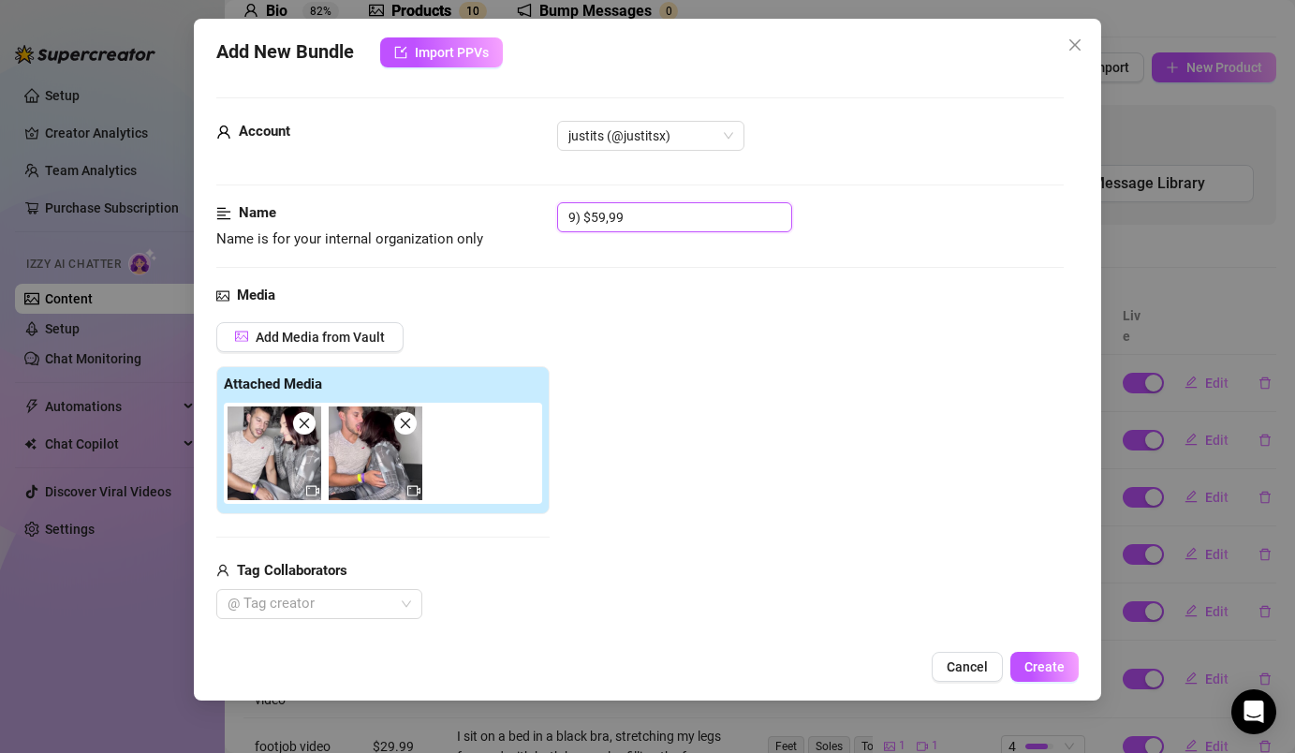
drag, startPoint x: 634, startPoint y: 212, endPoint x: 527, endPoint y: 205, distance: 106.9
click at [527, 205] on div "Name Name is for your internal organization only 9) $59,99" at bounding box center [639, 226] width 846 height 48
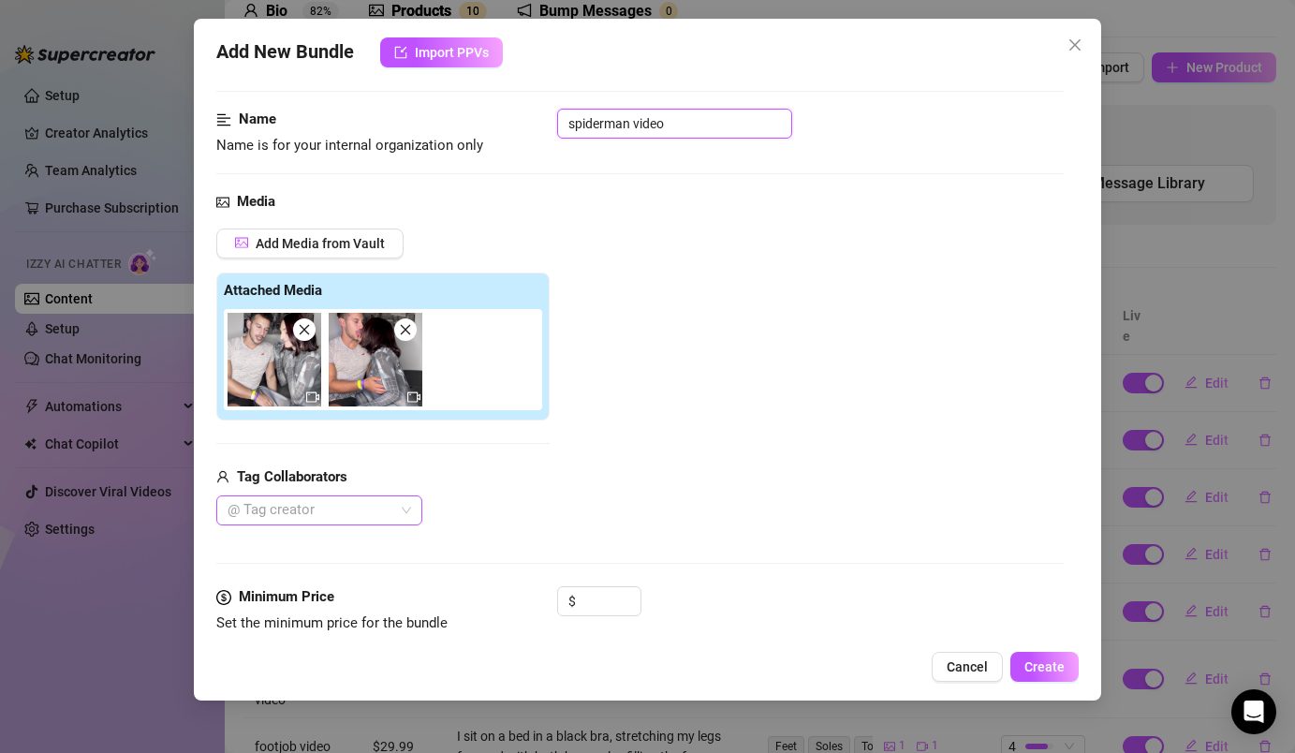
click at [407, 504] on div "@ Tag creator" at bounding box center [319, 510] width 206 height 30
click at [379, 562] on div "[PERSON_NAME]" at bounding box center [319, 548] width 199 height 30
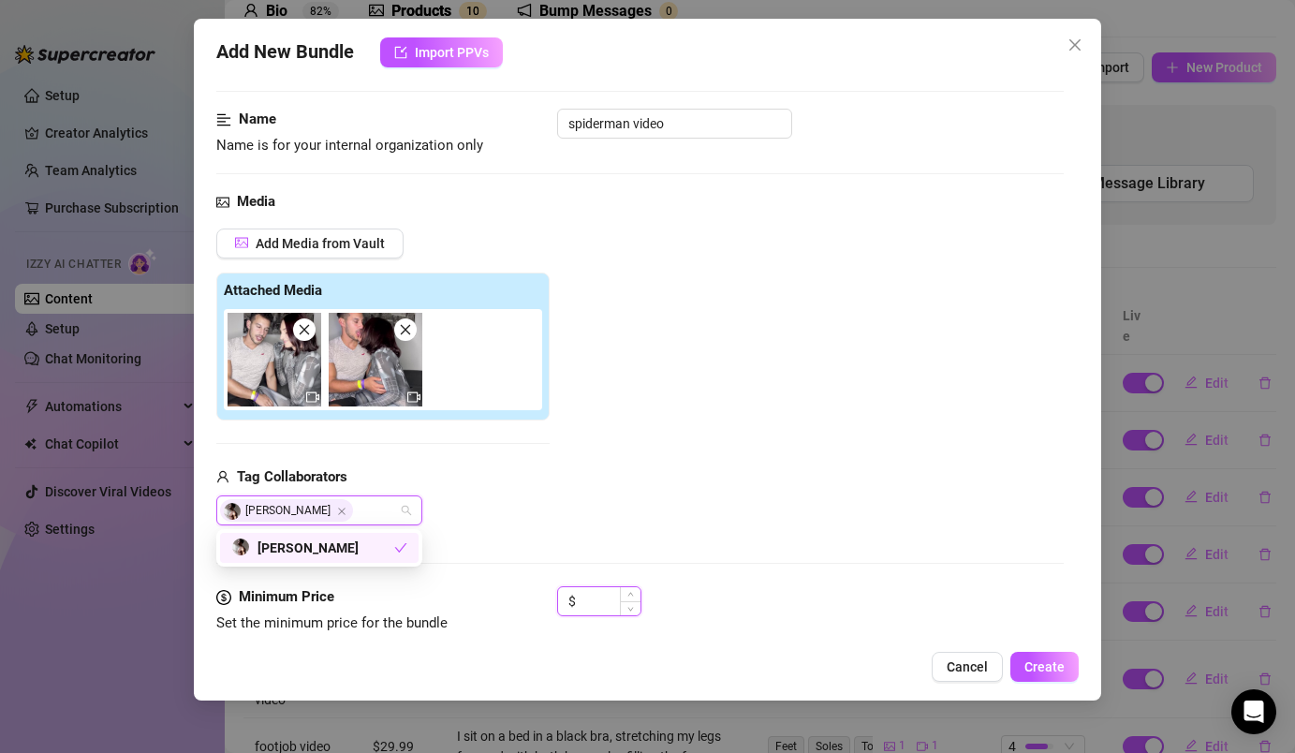
click at [589, 601] on input at bounding box center [610, 601] width 61 height 28
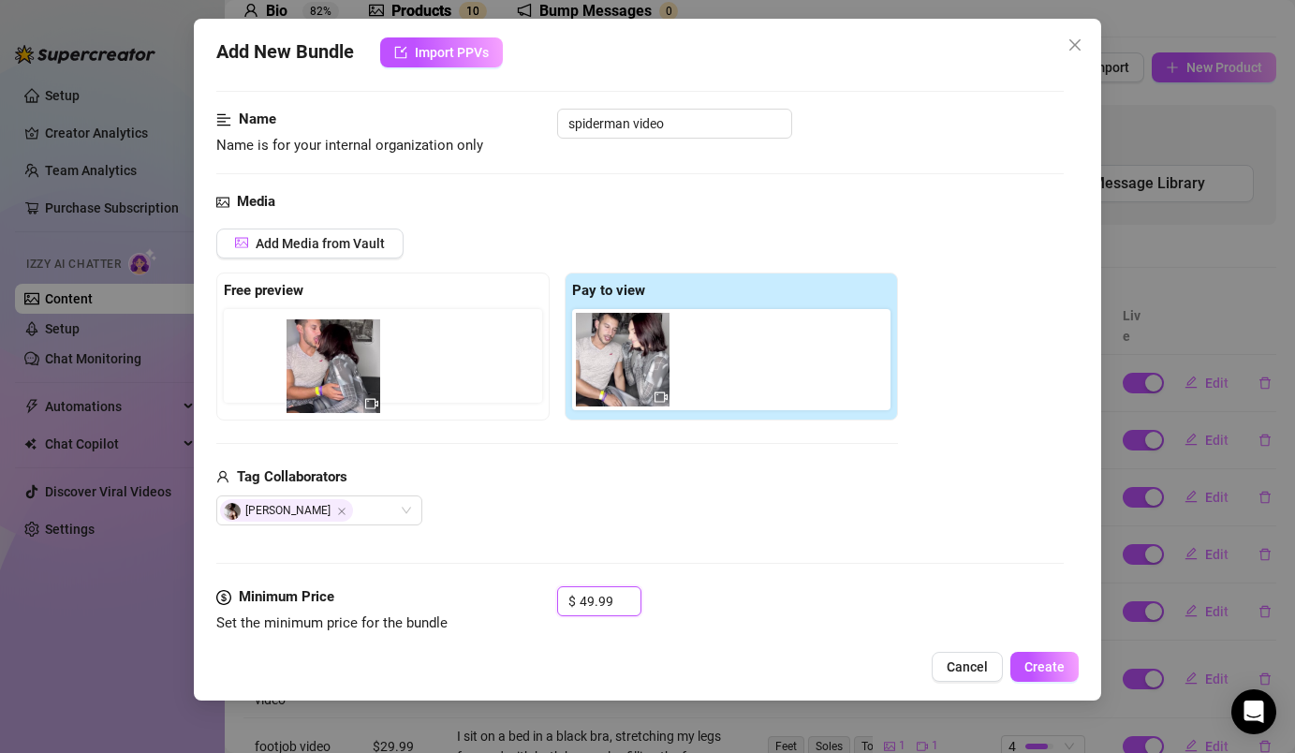
drag, startPoint x: 720, startPoint y: 373, endPoint x: 254, endPoint y: 382, distance: 466.4
click at [254, 382] on div "Free preview Pay to view" at bounding box center [557, 346] width 682 height 148
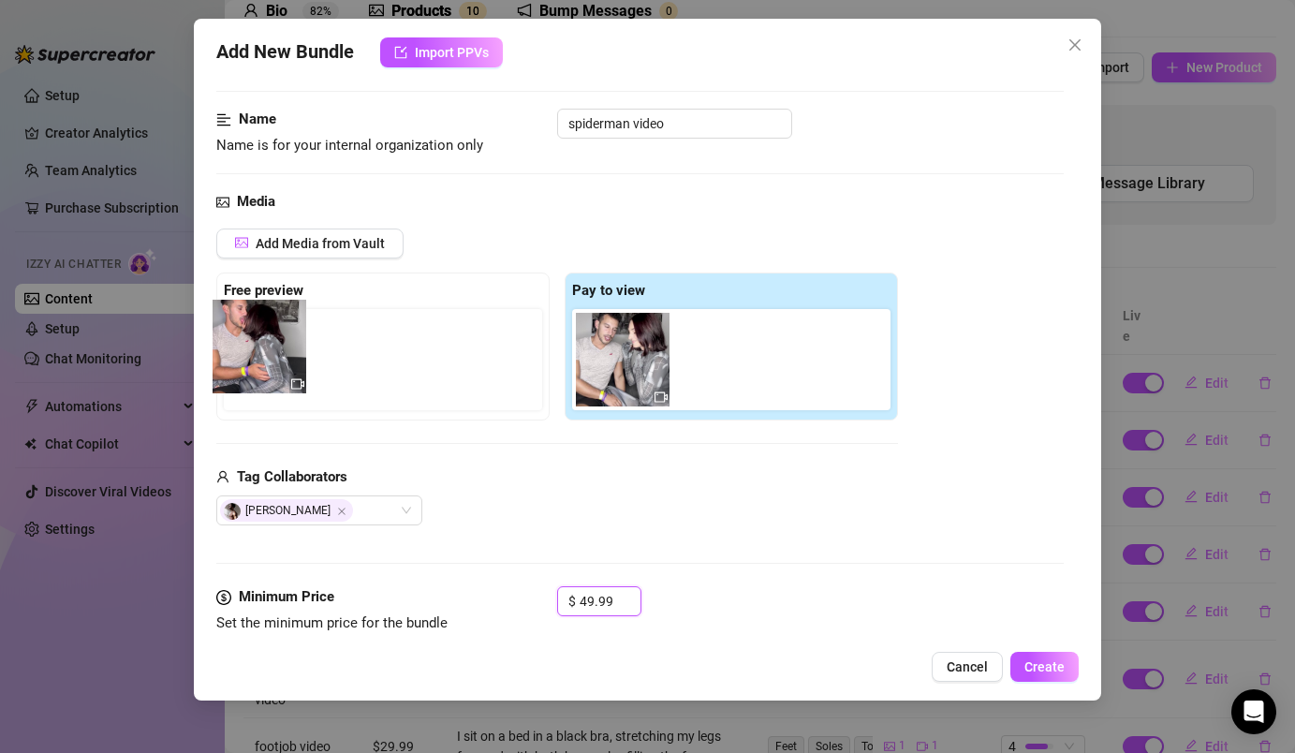
drag, startPoint x: 727, startPoint y: 376, endPoint x: 257, endPoint y: 362, distance: 470.2
click at [257, 362] on div "Free preview Pay to view" at bounding box center [557, 346] width 682 height 148
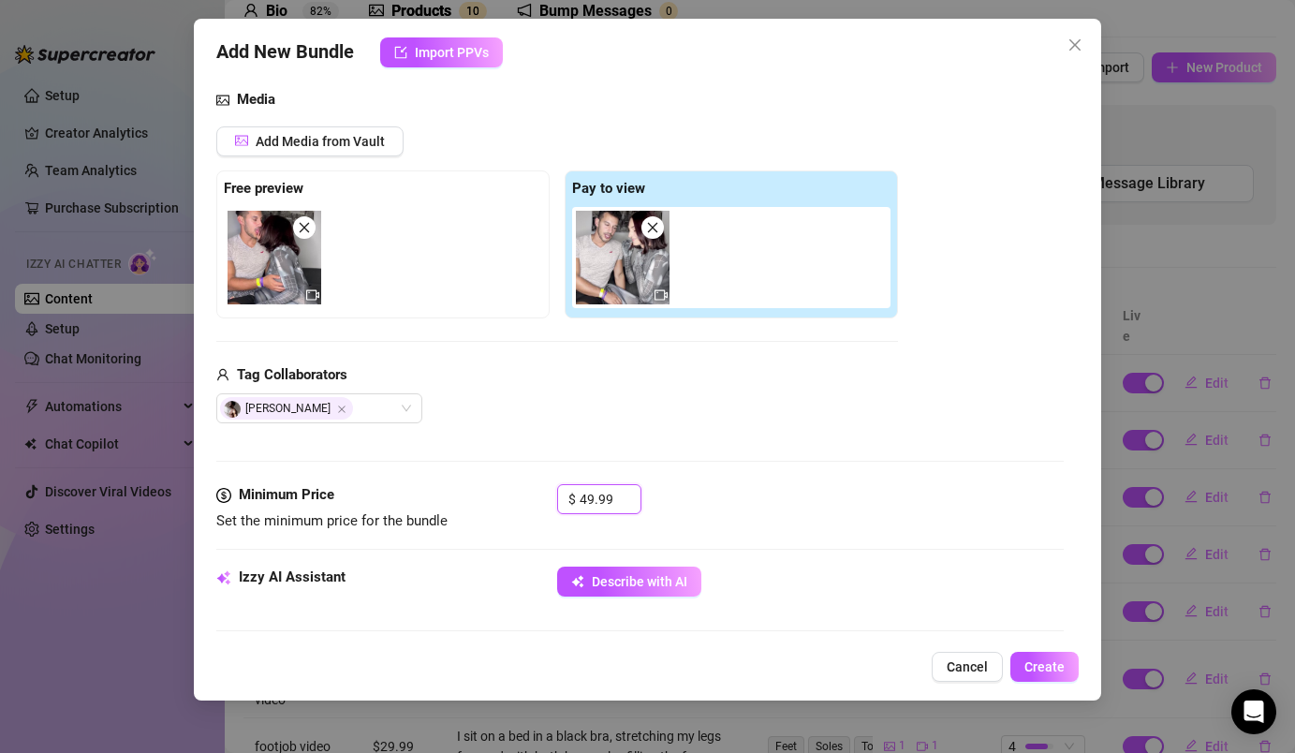
scroll to position [230, 0]
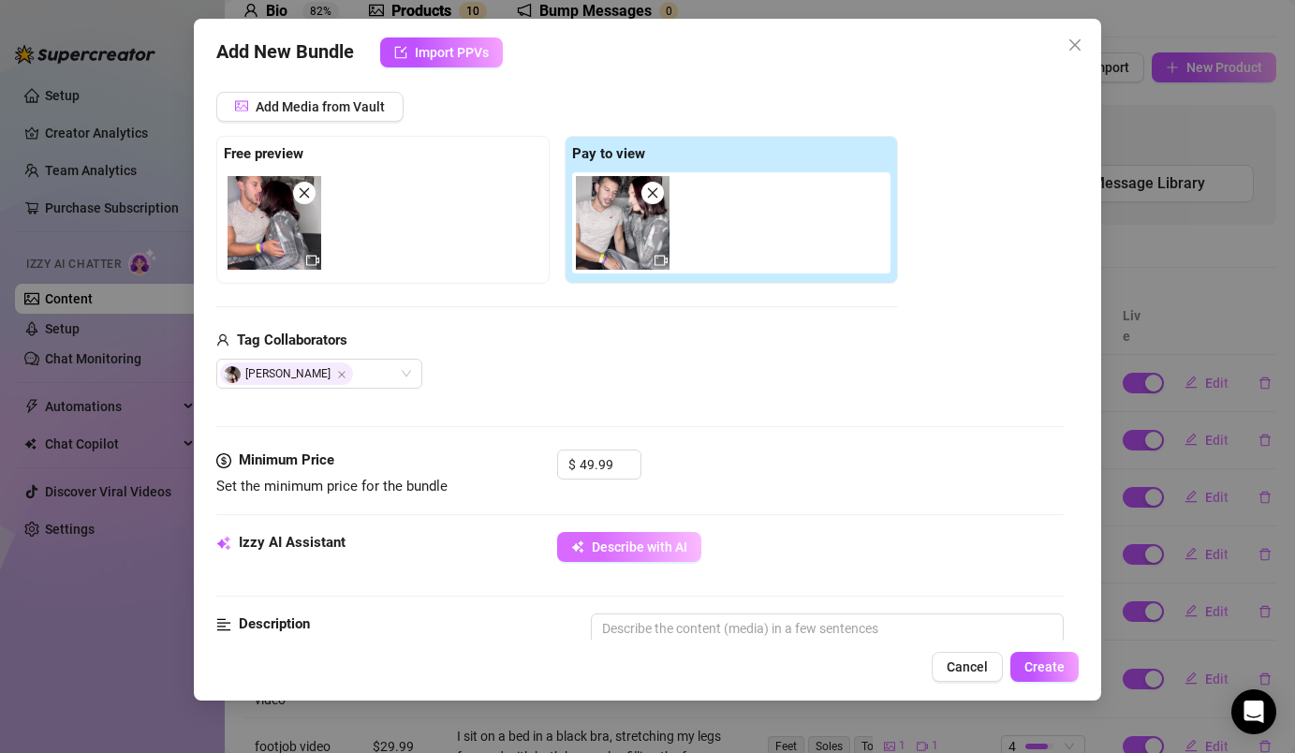
click at [647, 558] on button "Describe with AI" at bounding box center [629, 547] width 144 height 30
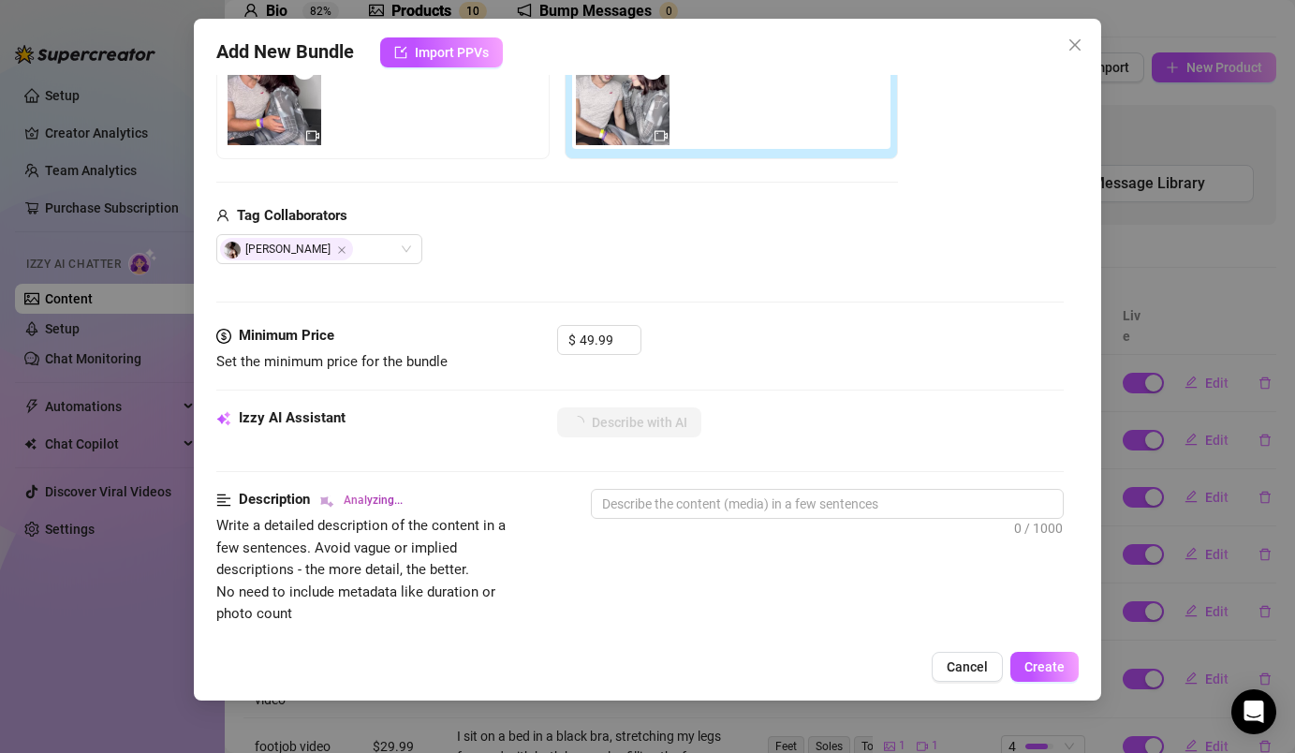
scroll to position [371, 0]
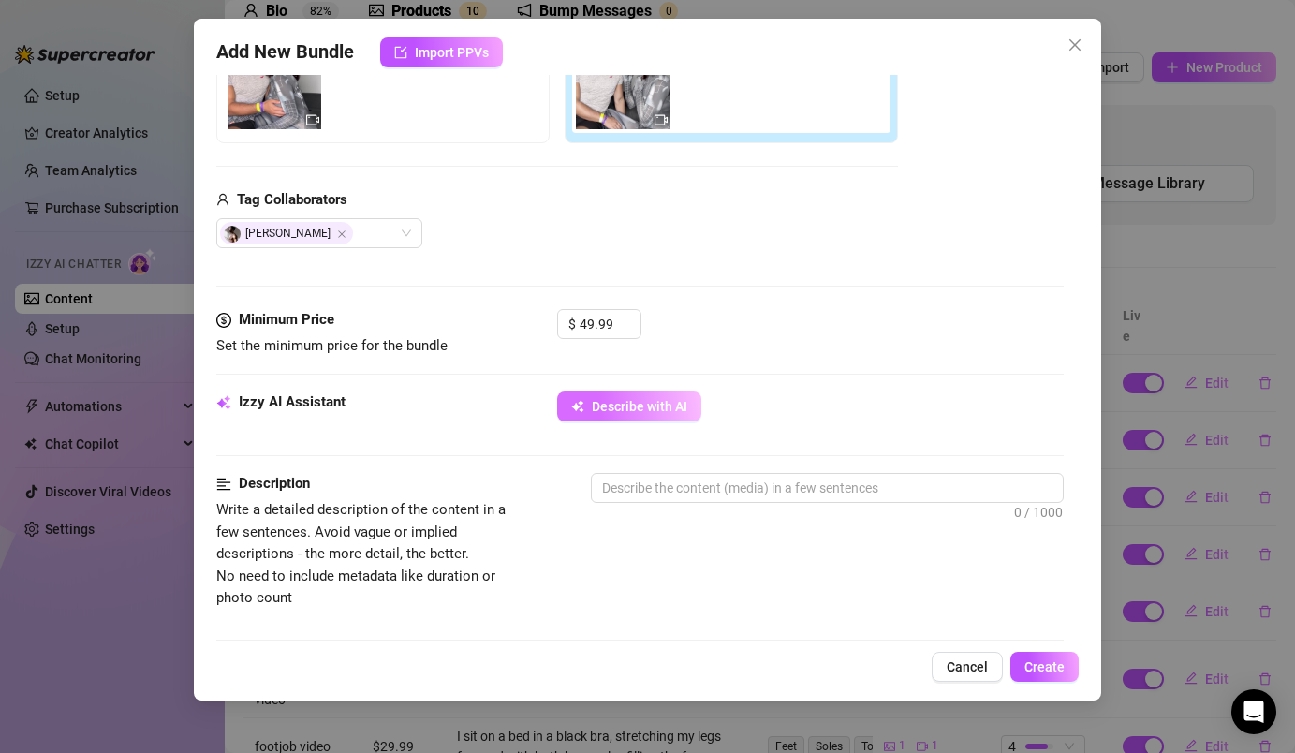
click at [684, 404] on span "Describe with AI" at bounding box center [640, 406] width 96 height 15
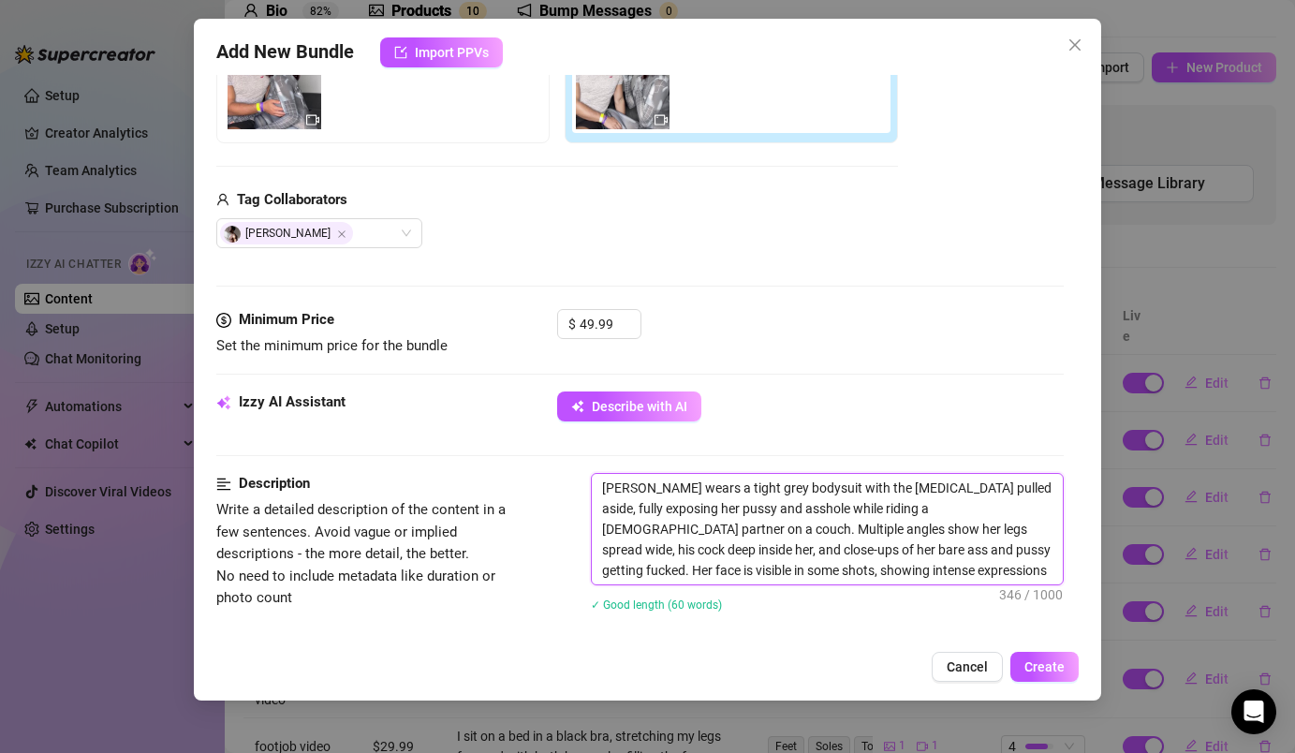
click at [635, 490] on textarea "[PERSON_NAME] wears a tight grey bodysuit with the [MEDICAL_DATA] pulled aside,…" at bounding box center [827, 529] width 470 height 110
click at [639, 489] on textarea "I wears a tight grey bodysuit with the [MEDICAL_DATA] pulled aside, fully expos…" at bounding box center [827, 529] width 470 height 110
click at [651, 492] on textarea "I wears a tight grey bodysuit with the [MEDICAL_DATA] pulled aside, fully expos…" at bounding box center [827, 529] width 470 height 110
click at [646, 489] on textarea "I wears a tight grey bodysuit with the [MEDICAL_DATA] pulled aside, fully expos…" at bounding box center [827, 529] width 470 height 110
click at [708, 490] on textarea "I wear a tight grey bodysuit with the [MEDICAL_DATA] pulled aside, fully exposi…" at bounding box center [827, 529] width 470 height 110
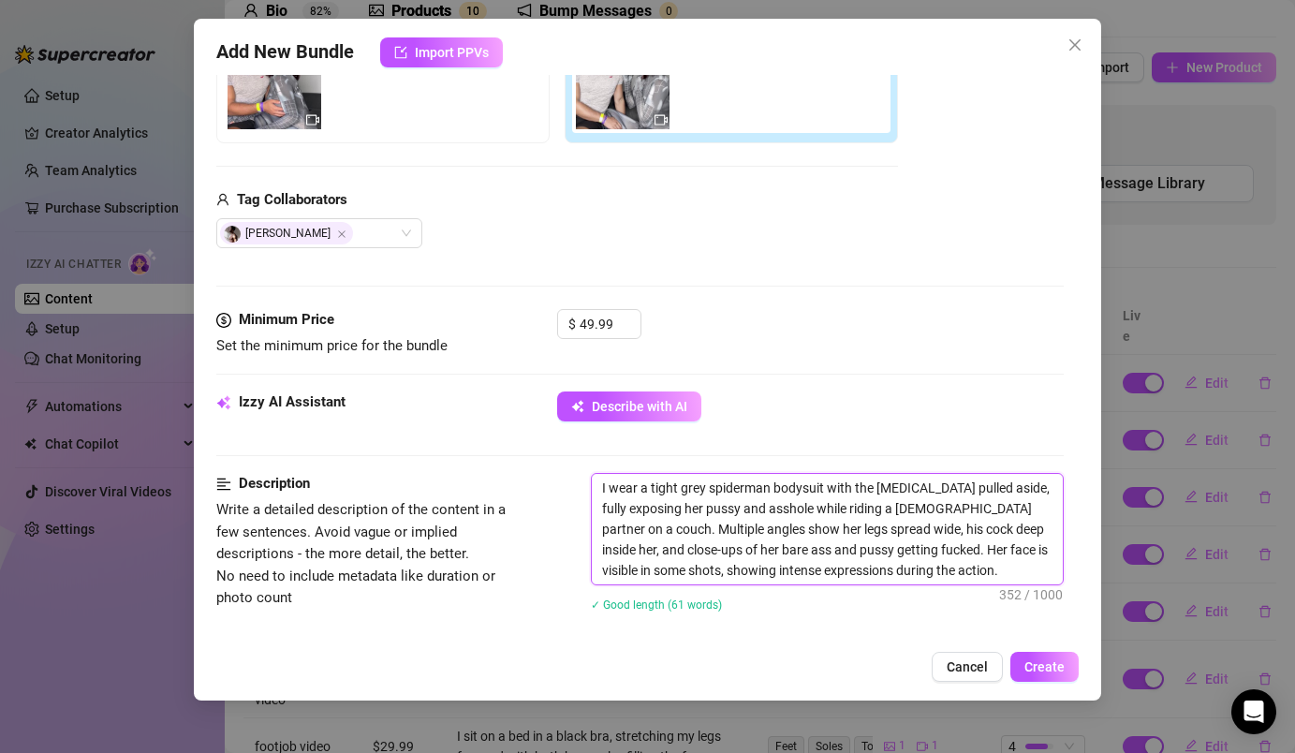
click at [678, 509] on textarea "I wear a tight grey spiderman bodysuit with the [MEDICAL_DATA] pulled aside, fu…" at bounding box center [827, 529] width 470 height 110
drag, startPoint x: 792, startPoint y: 512, endPoint x: 717, endPoint y: 508, distance: 75.0
click at [717, 508] on textarea "I wear a tight grey spiderman bodysuit with the [MEDICAL_DATA] pulled aside, fu…" at bounding box center [827, 529] width 470 height 110
click at [797, 516] on textarea "I wear a tight grey spiderman bodysuit with the [MEDICAL_DATA] pulled aside, fu…" at bounding box center [827, 529] width 470 height 110
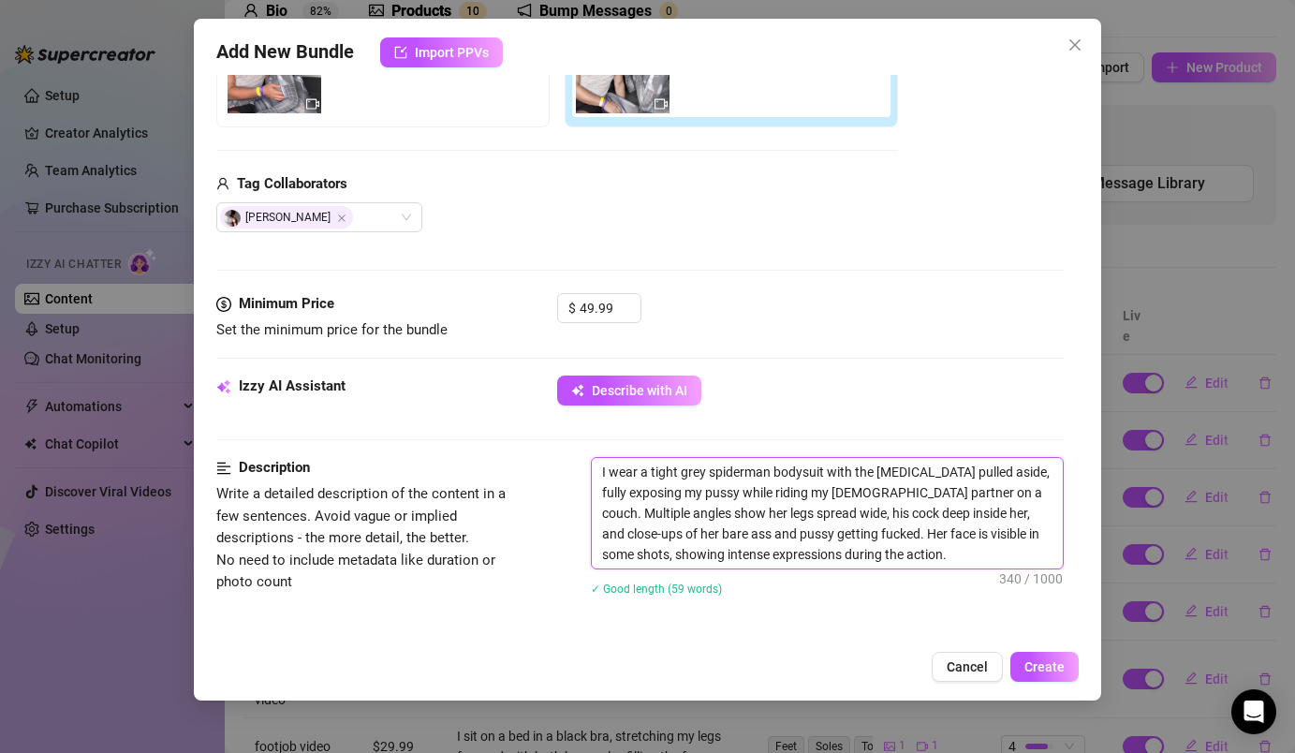
scroll to position [391, 0]
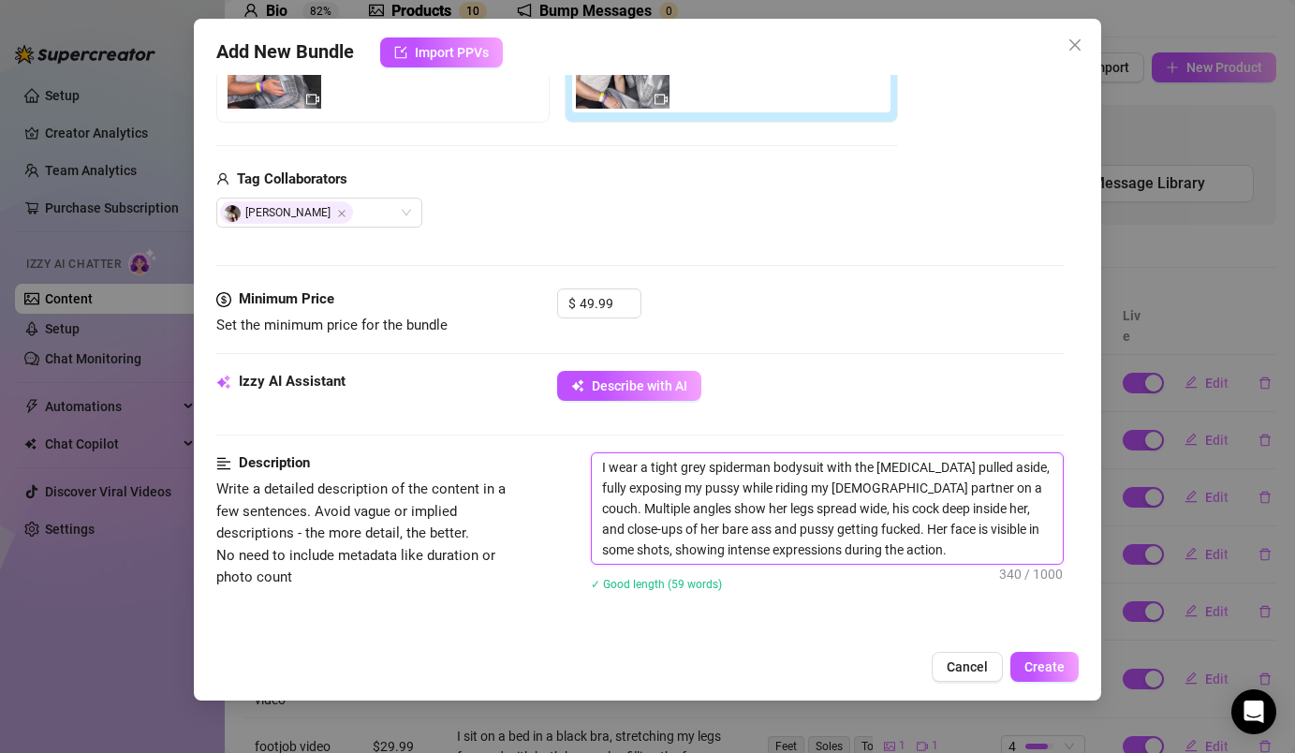
click at [657, 507] on textarea "I wear a tight grey spiderman bodysuit with the [MEDICAL_DATA] pulled aside, fu…" at bounding box center [827, 508] width 470 height 110
click at [903, 512] on textarea "I wear a tight grey spiderman bodysuit with the [MEDICAL_DATA] pulled aside, fu…" at bounding box center [827, 508] width 470 height 110
click at [1027, 509] on textarea "I wear a tight grey spiderman bodysuit with the [MEDICAL_DATA] pulled aside, fu…" at bounding box center [827, 508] width 470 height 110
click at [631, 532] on textarea "I wear a tight grey spiderman bodysuit with the [MEDICAL_DATA] pulled aside, fu…" at bounding box center [827, 508] width 470 height 110
click at [777, 529] on textarea "I wear a tight grey spiderman bodysuit with the [MEDICAL_DATA] pulled aside, fu…" at bounding box center [827, 508] width 470 height 110
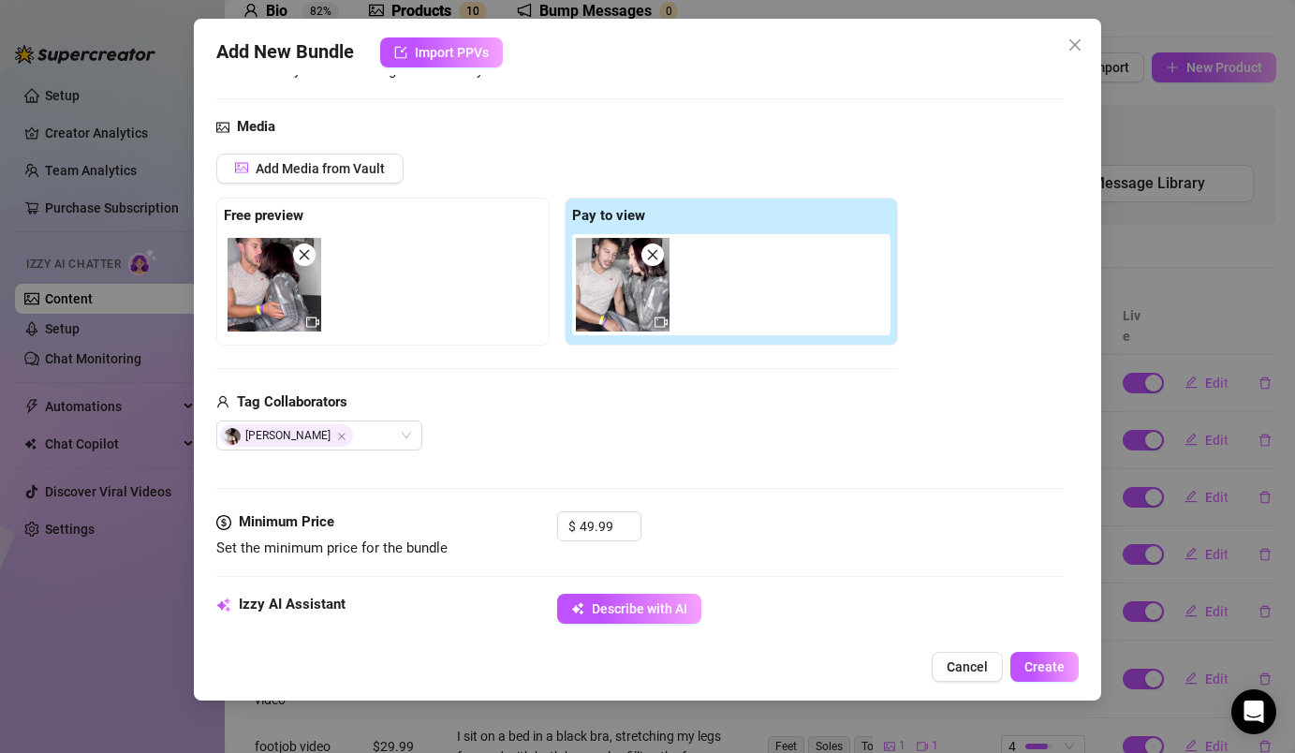
scroll to position [155, 0]
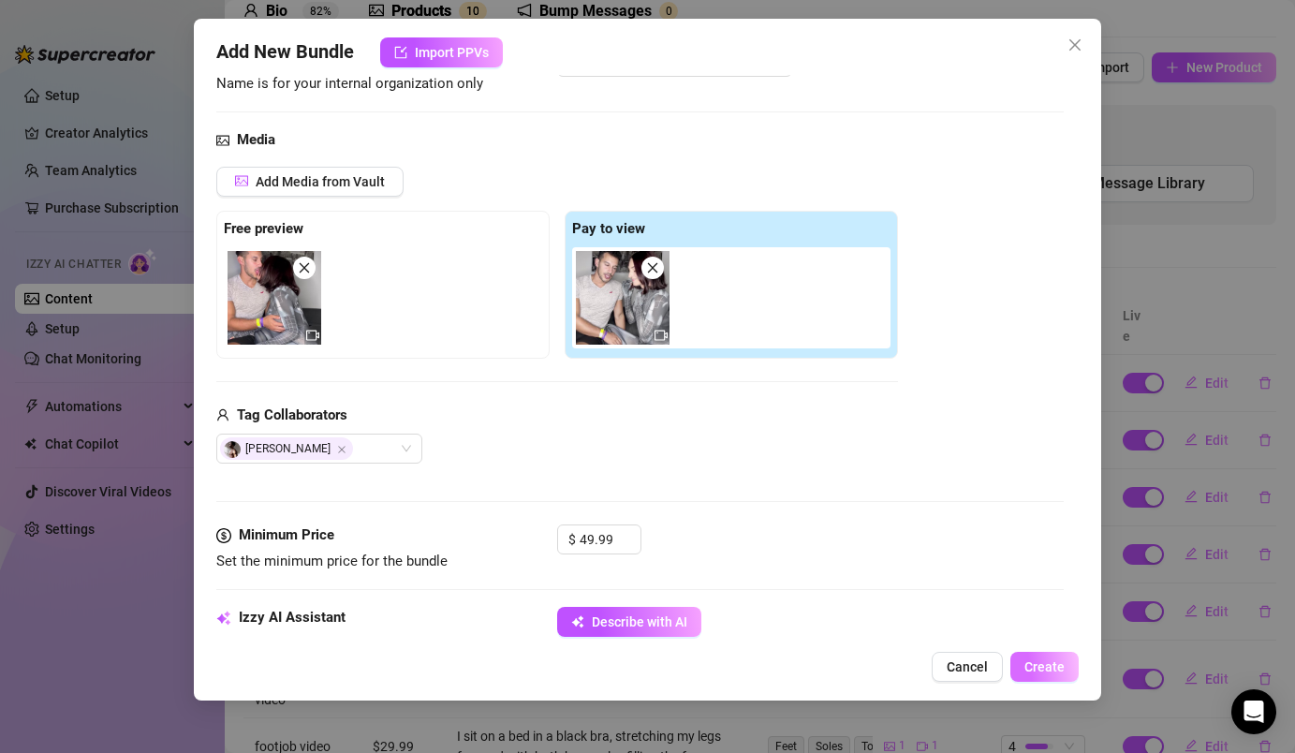
click at [1036, 665] on span "Create" at bounding box center [1044, 666] width 40 height 15
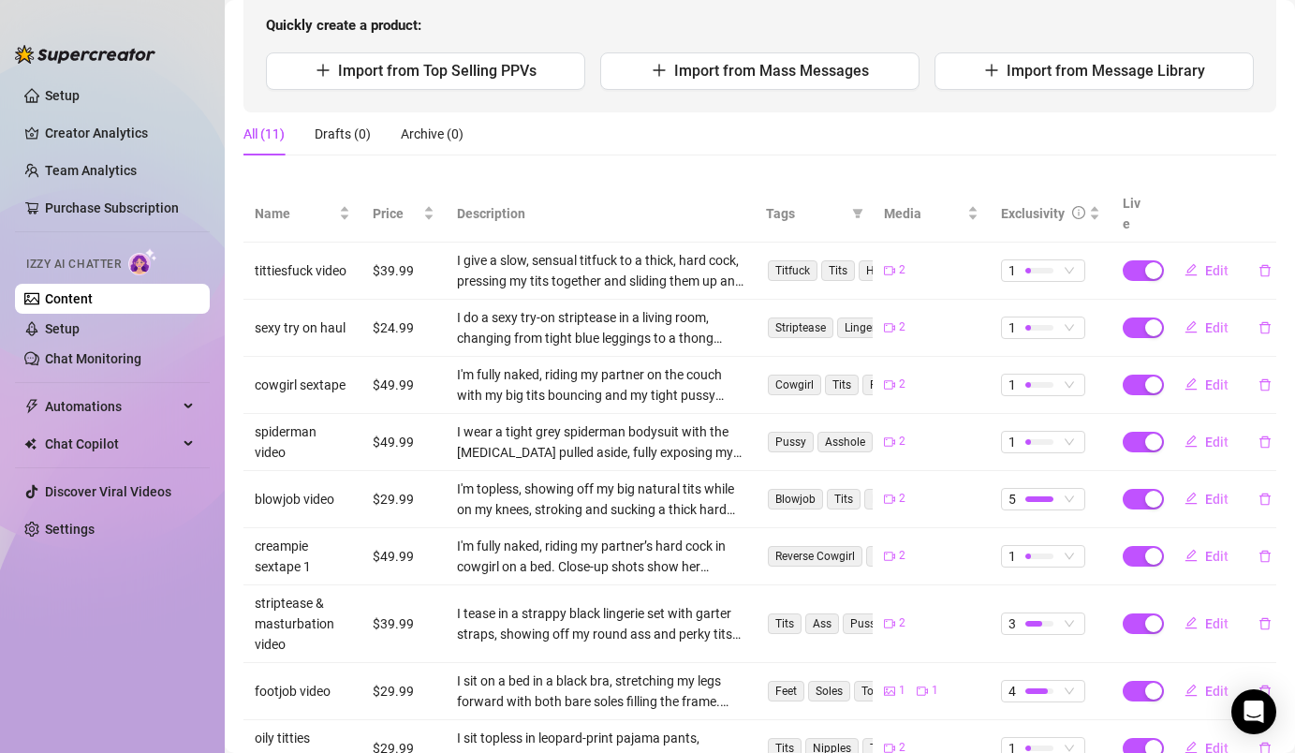
scroll to position [0, 0]
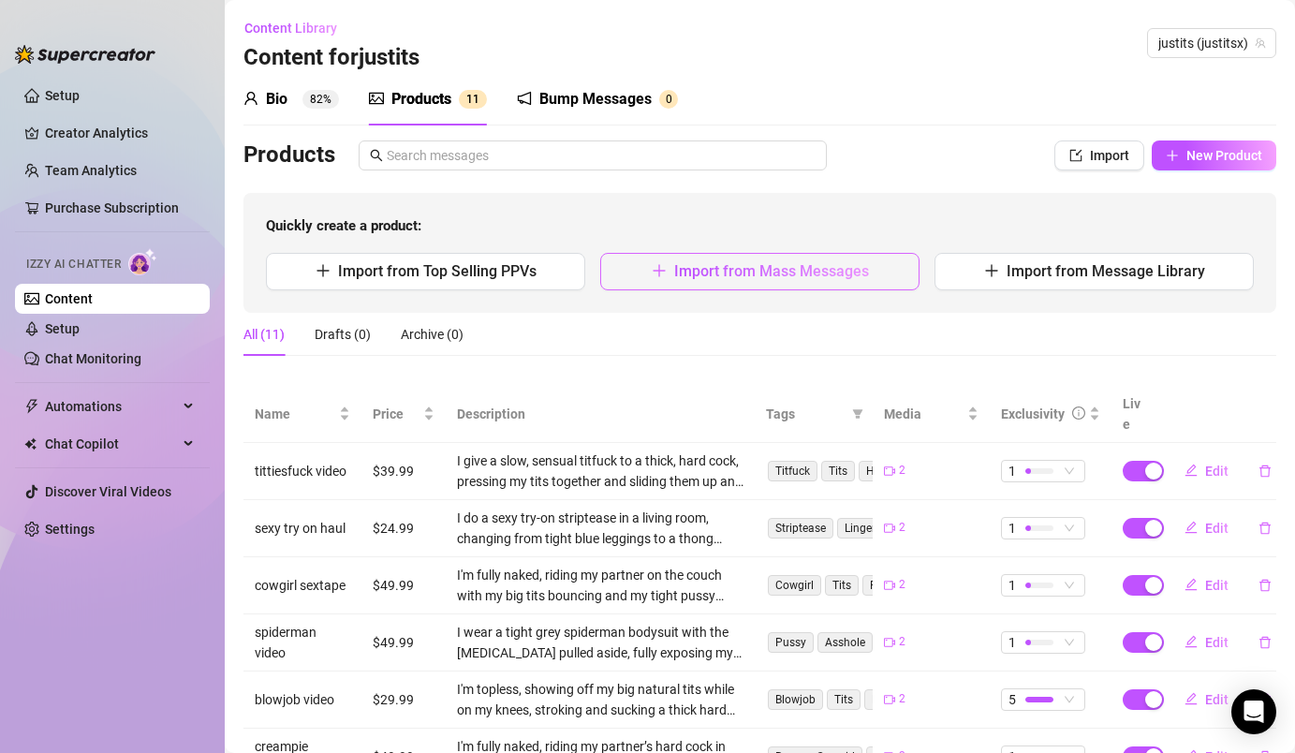
click at [874, 282] on button "Import from Mass Messages" at bounding box center [759, 271] width 319 height 37
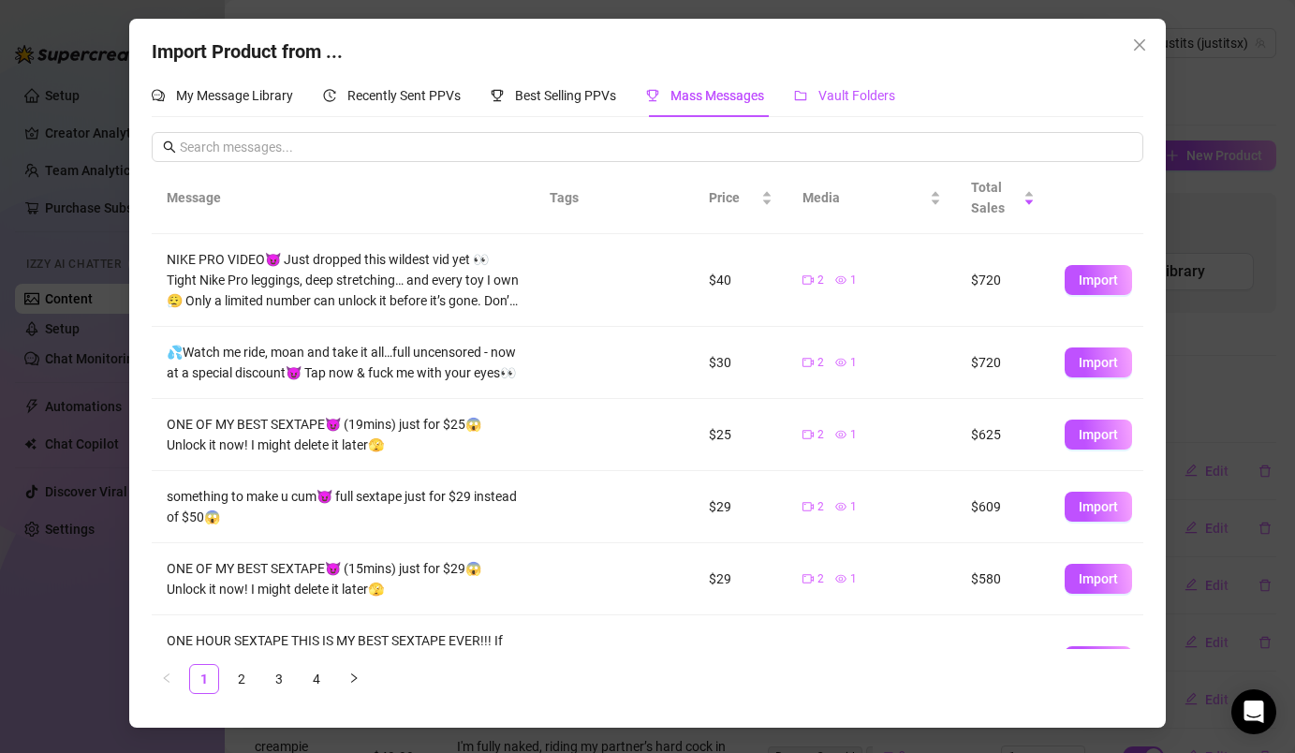
click at [836, 102] on span "Vault Folders" at bounding box center [856, 95] width 77 height 15
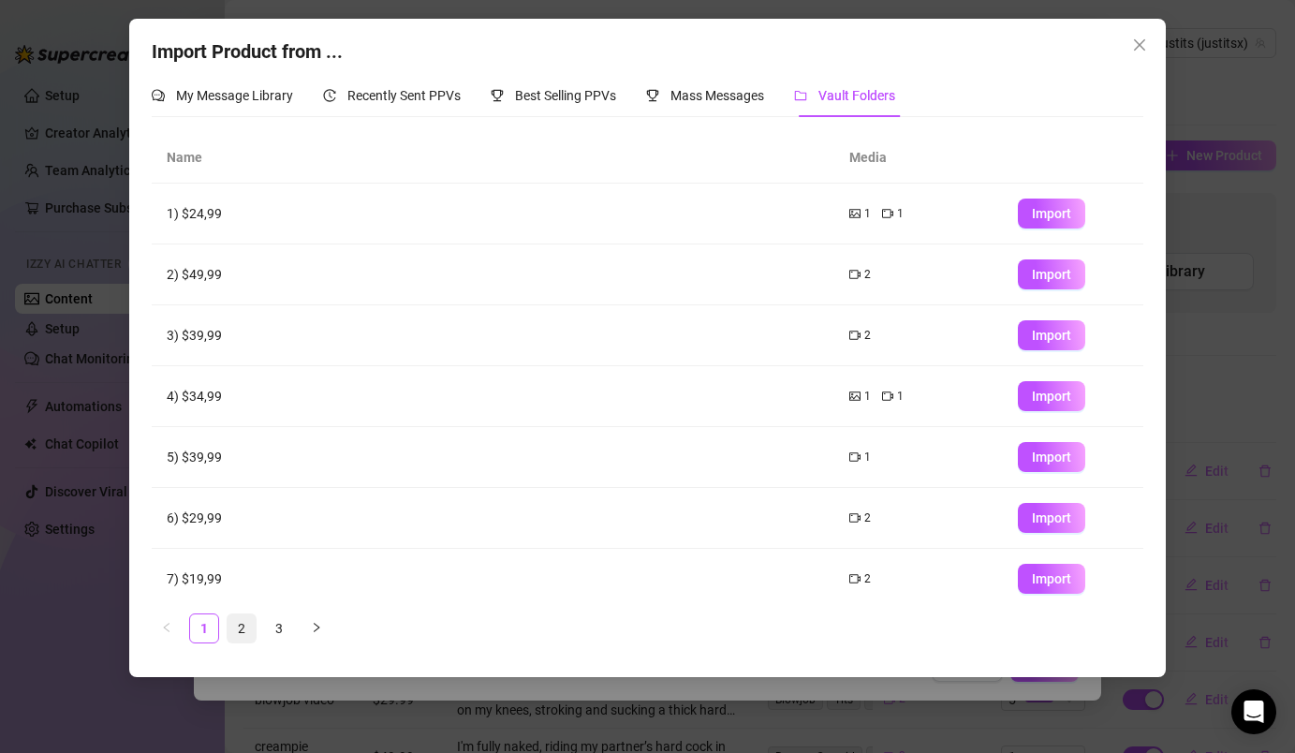
click at [241, 640] on link "2" at bounding box center [242, 628] width 28 height 28
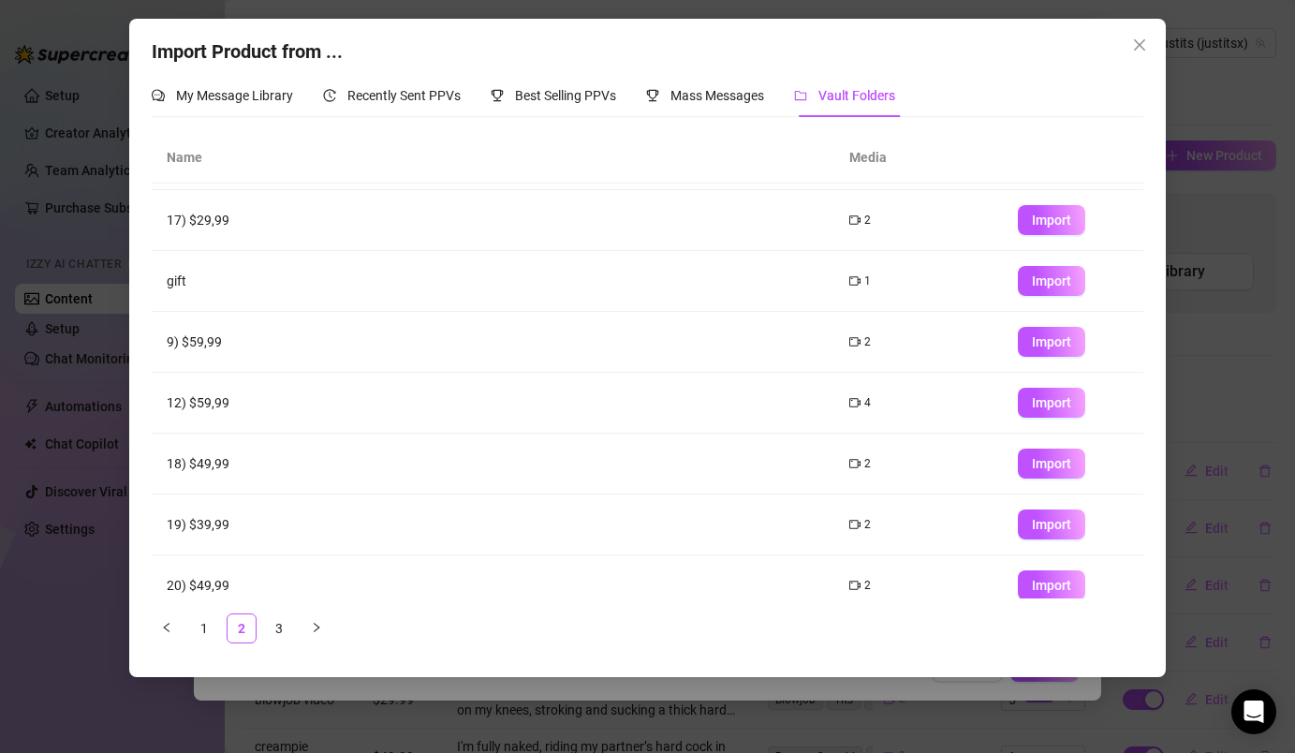
scroll to position [195, 0]
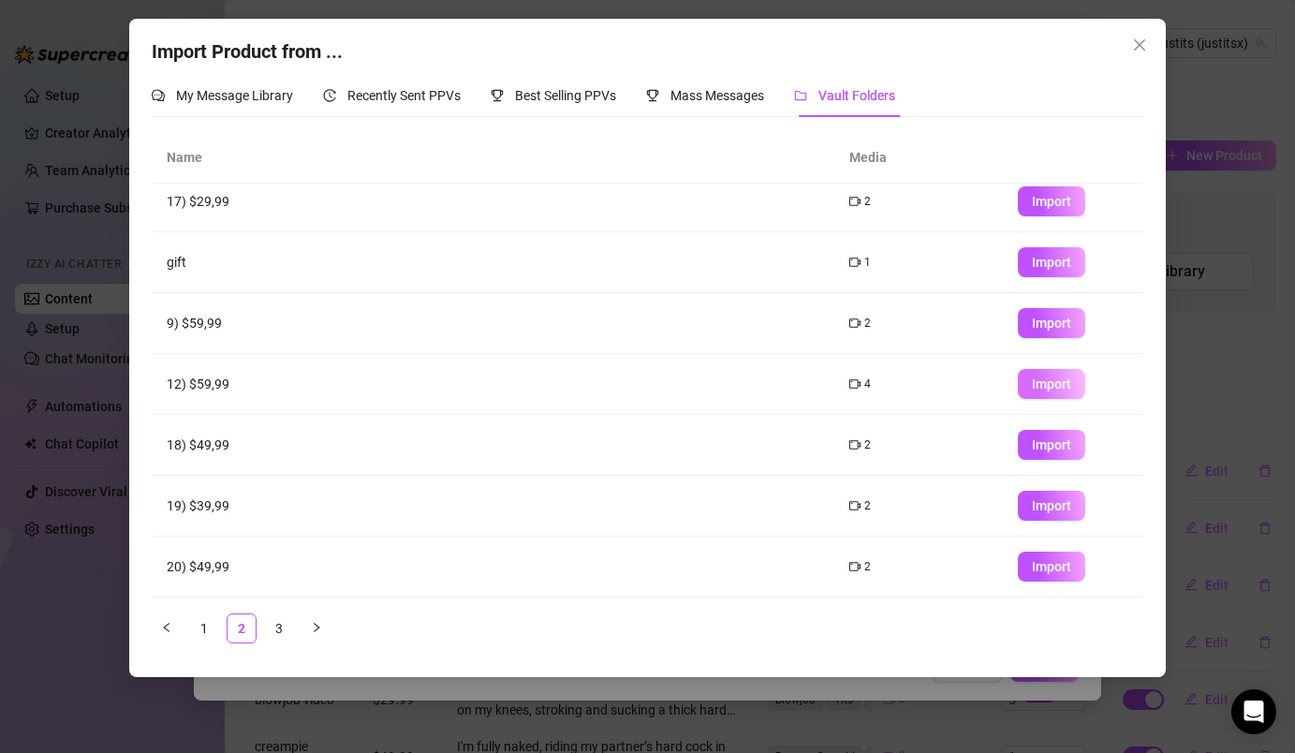
click at [1064, 380] on span "Import" at bounding box center [1051, 383] width 39 height 15
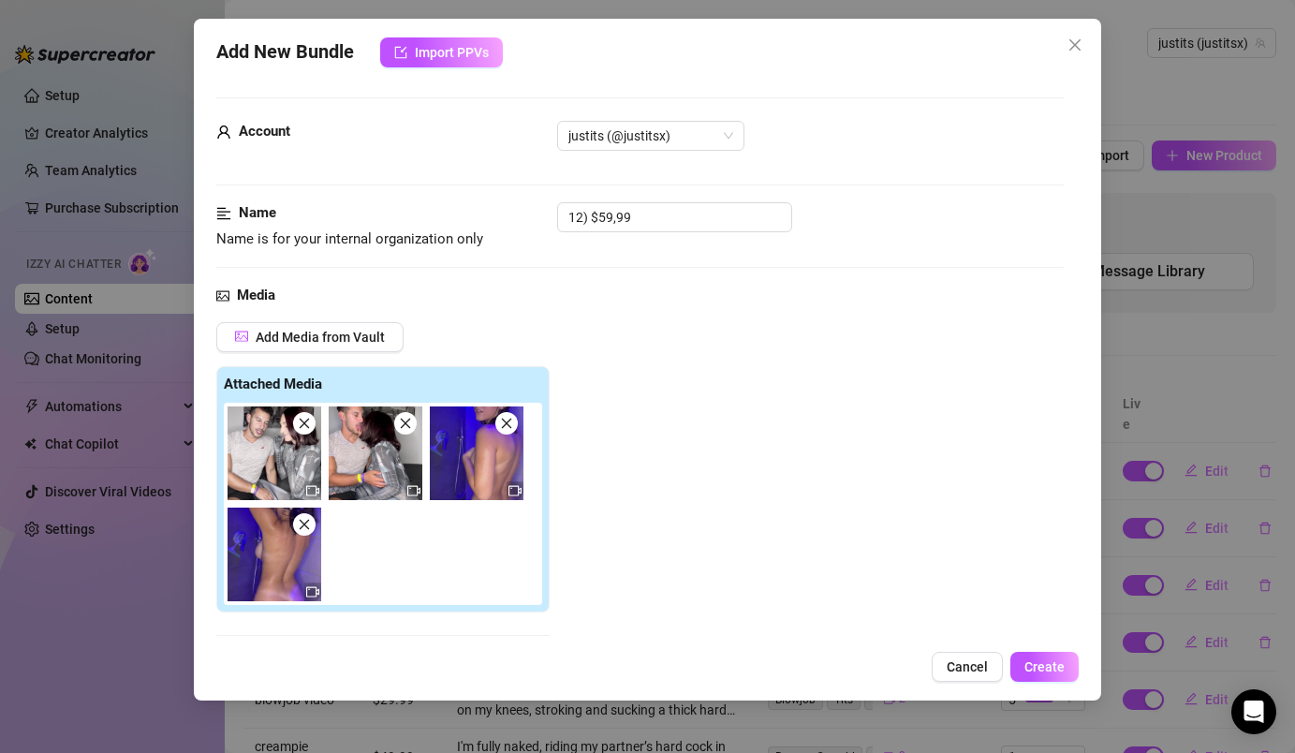
click at [307, 426] on icon "close" at bounding box center [305, 424] width 10 height 10
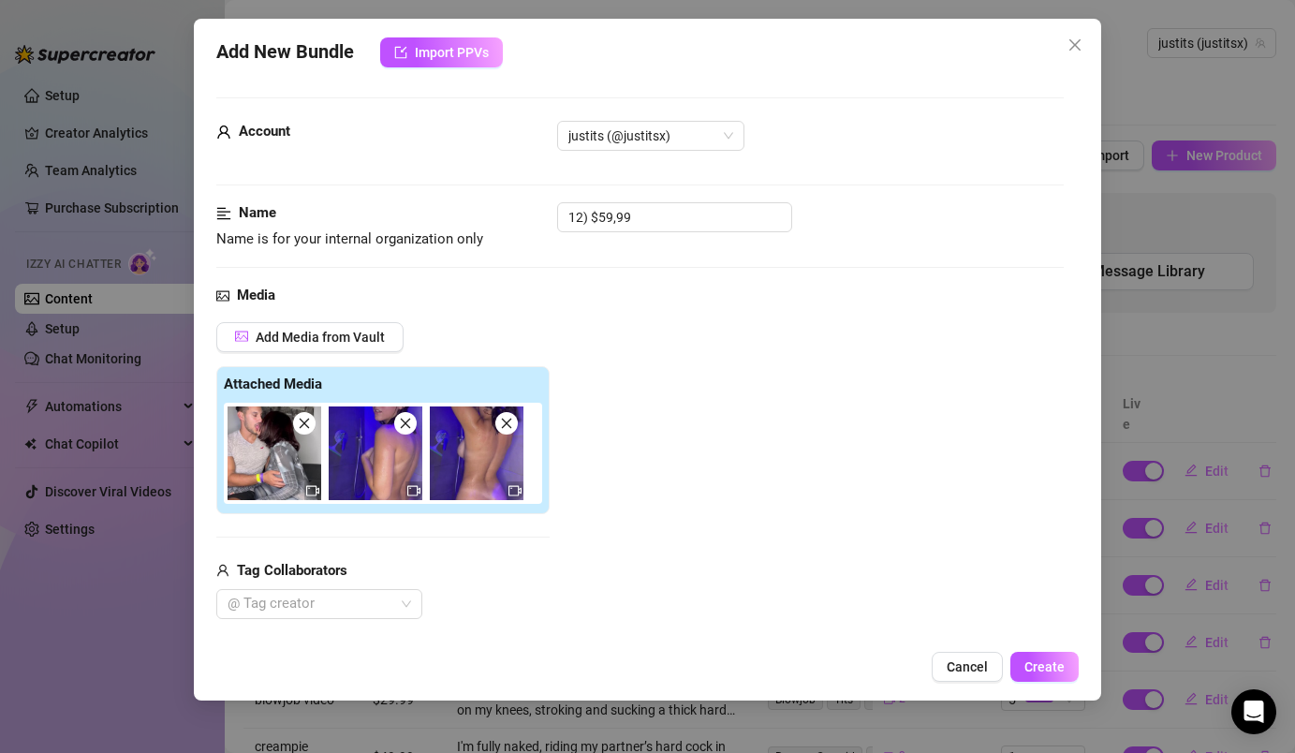
click at [312, 428] on span at bounding box center [304, 423] width 22 height 22
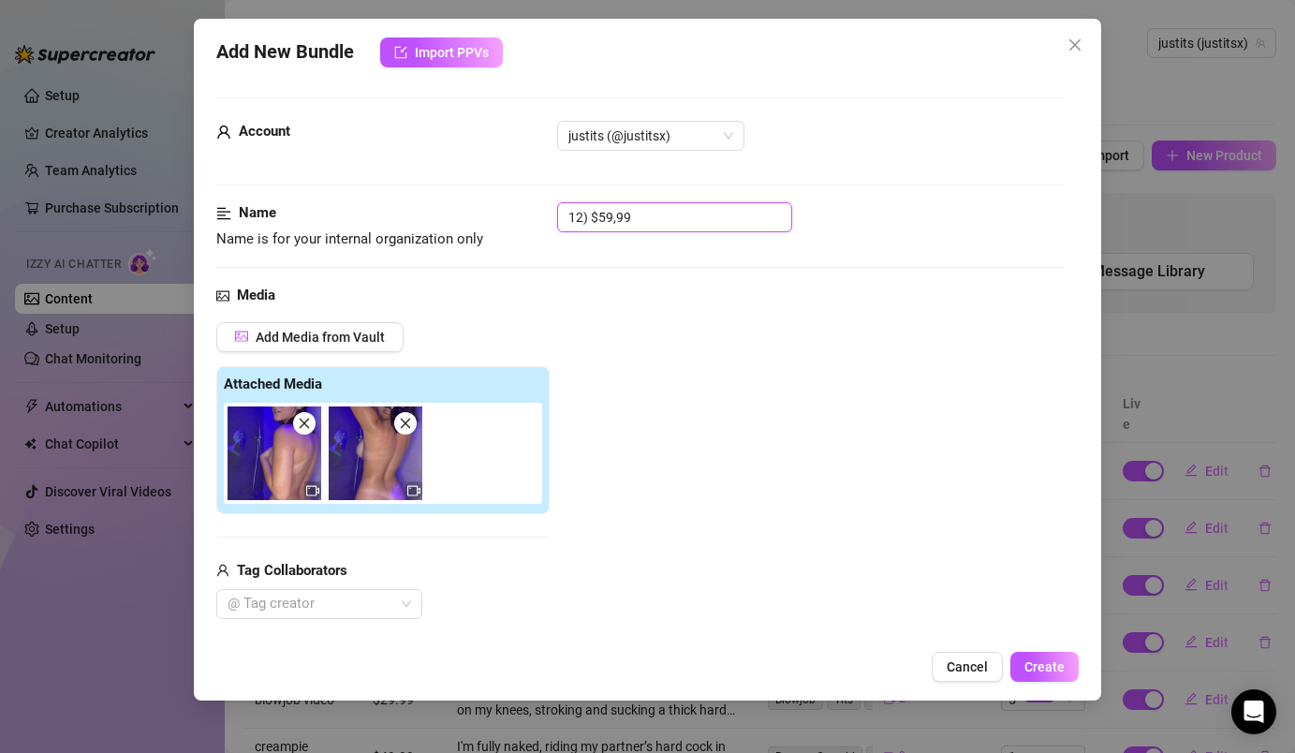
drag, startPoint x: 654, startPoint y: 212, endPoint x: 563, endPoint y: 213, distance: 91.8
click at [563, 213] on input "12) $59,99" at bounding box center [674, 217] width 235 height 30
click at [613, 270] on div "Name Name is for your internal organization only sextape in the shower" at bounding box center [639, 243] width 846 height 82
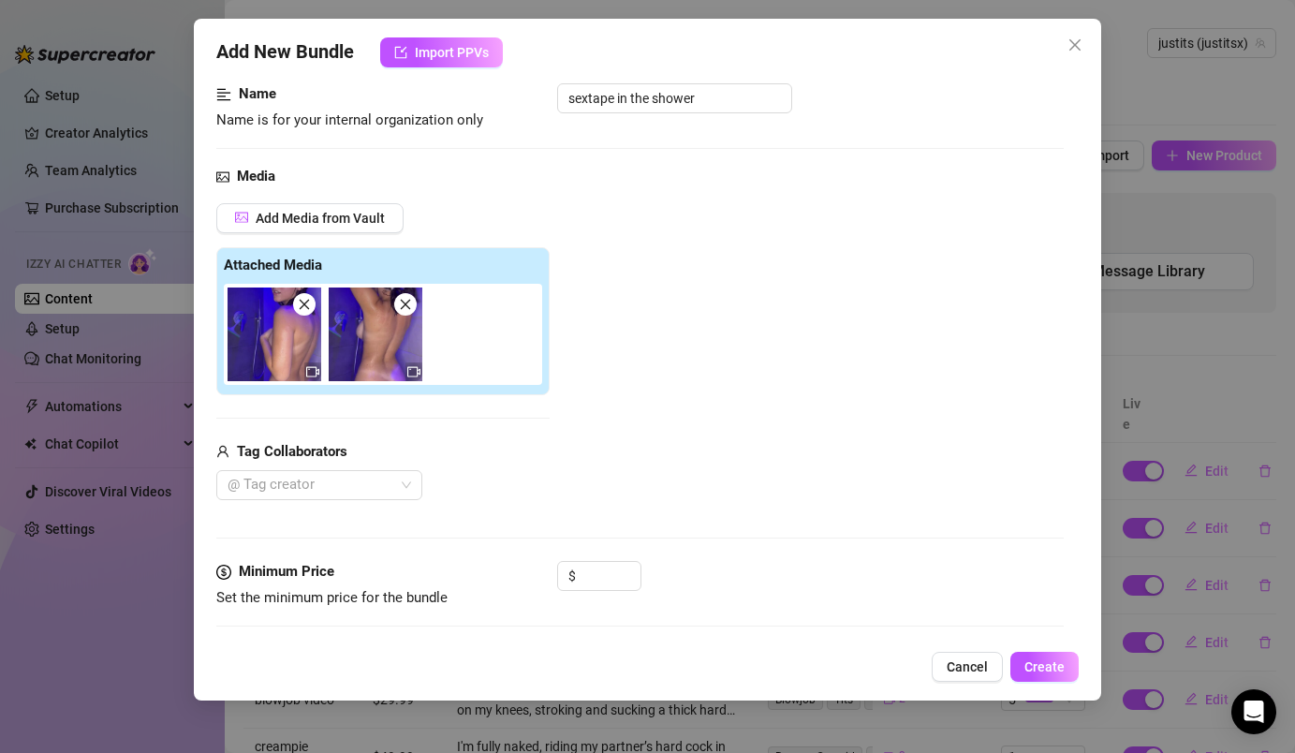
scroll to position [176, 0]
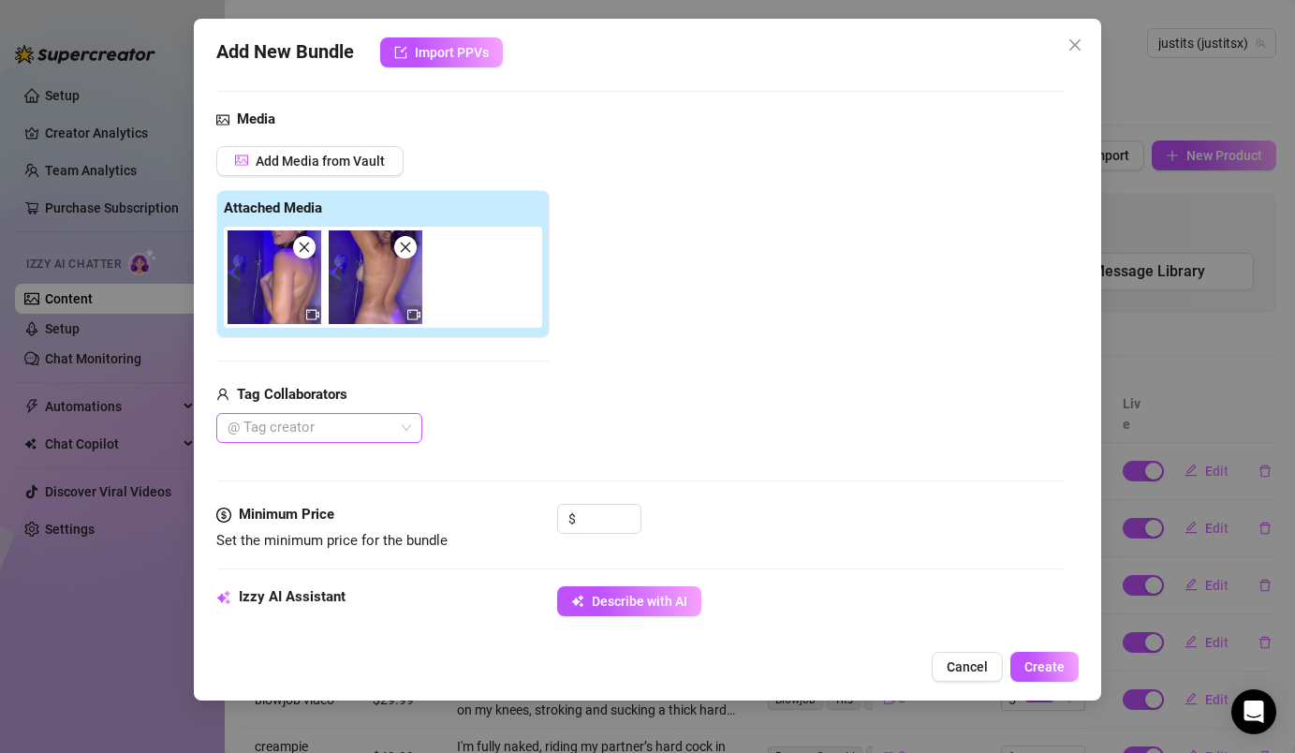
click at [342, 435] on div at bounding box center [309, 428] width 179 height 26
click at [344, 465] on div "[PERSON_NAME]" at bounding box center [319, 465] width 176 height 21
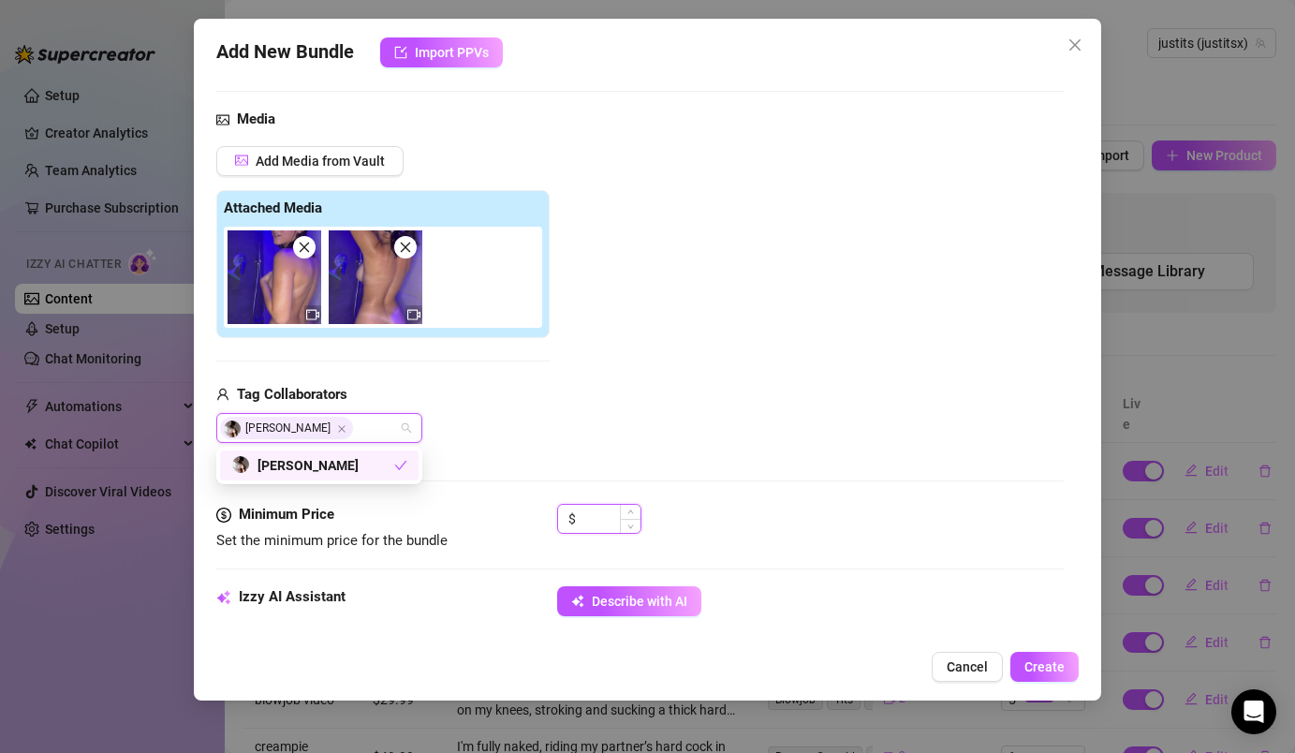
click at [600, 522] on input at bounding box center [610, 519] width 61 height 28
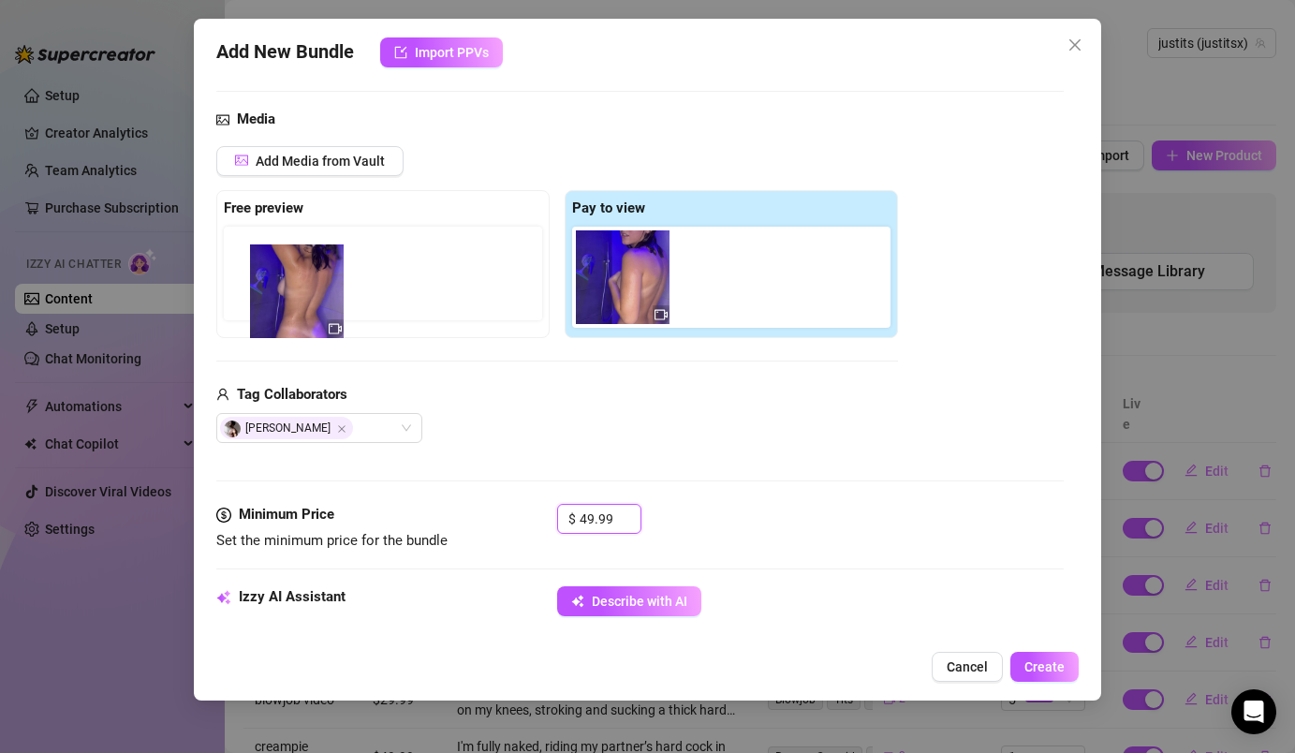
drag, startPoint x: 741, startPoint y: 285, endPoint x: 304, endPoint y: 294, distance: 436.4
click at [304, 295] on div "Free preview Pay to view" at bounding box center [557, 264] width 682 height 148
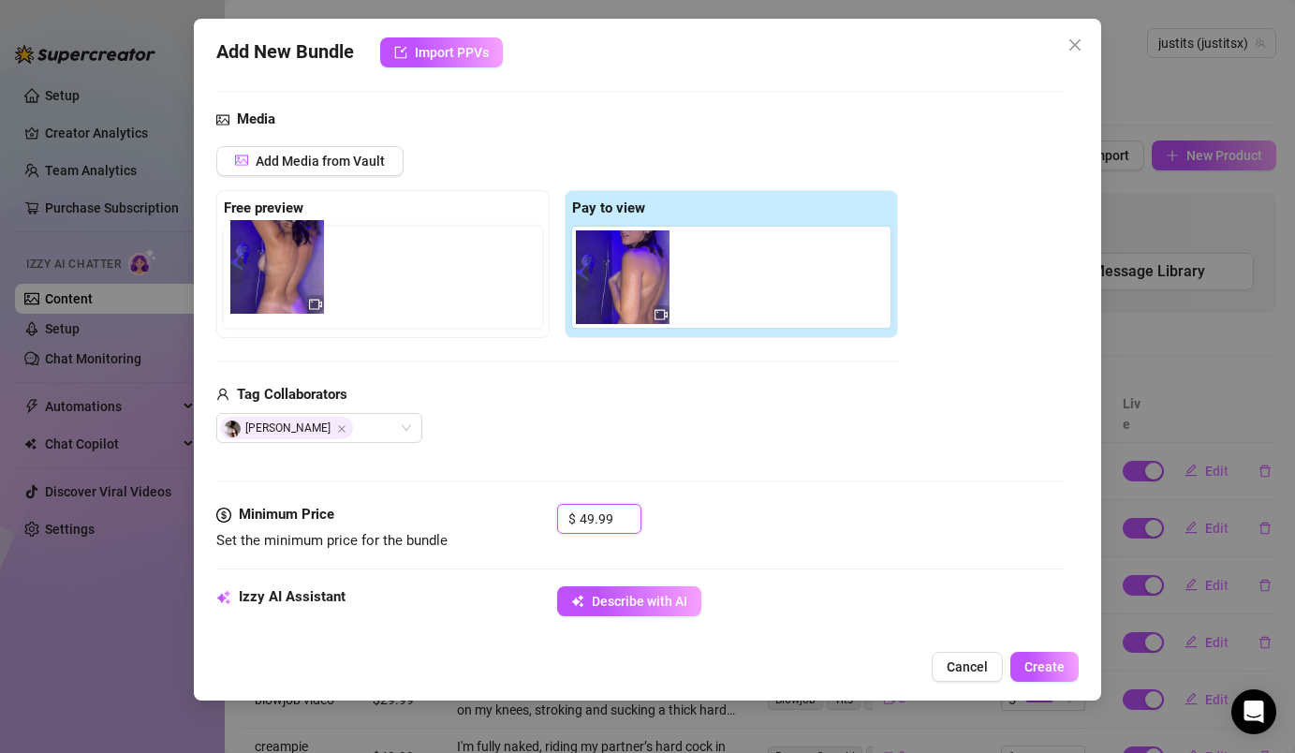
drag, startPoint x: 710, startPoint y: 275, endPoint x: 260, endPoint y: 267, distance: 449.5
click at [260, 267] on div "Free preview Pay to view" at bounding box center [557, 264] width 682 height 148
click at [283, 275] on img at bounding box center [275, 277] width 94 height 94
click at [306, 314] on icon "video-camera" at bounding box center [312, 315] width 13 height 10
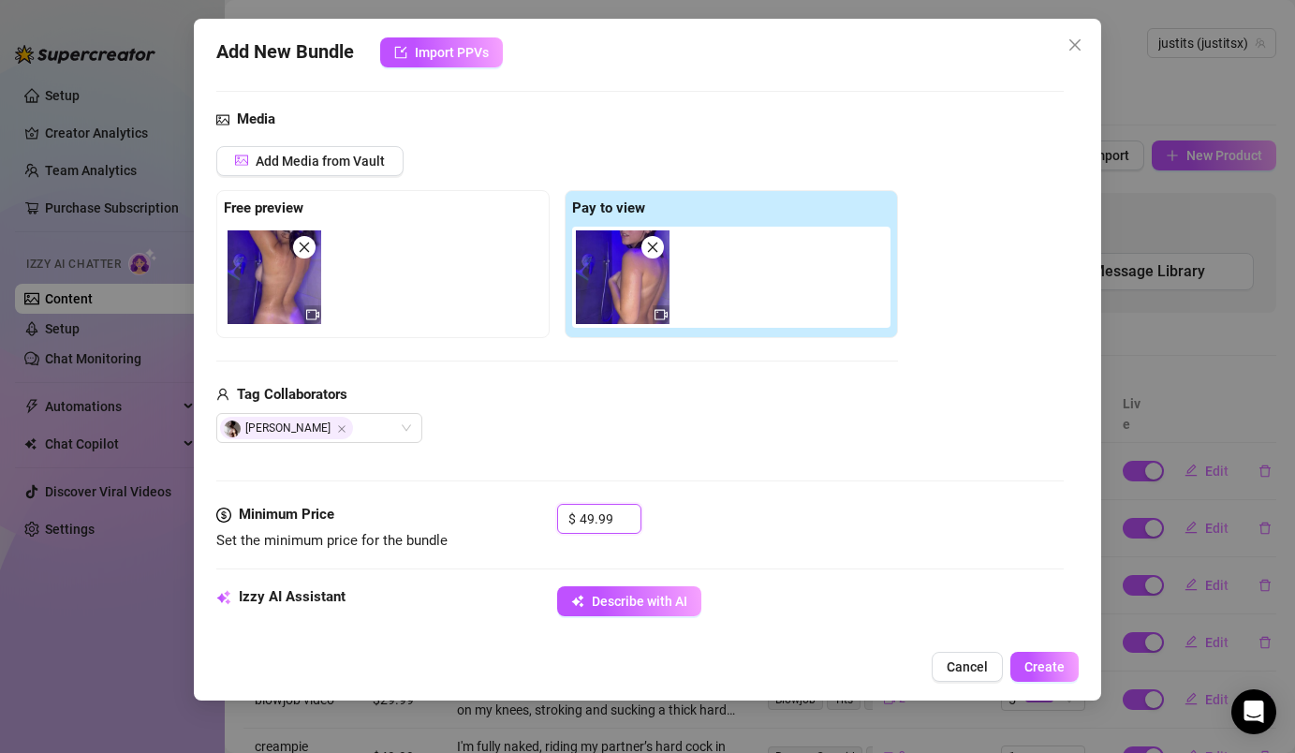
click at [306, 314] on icon "video-camera" at bounding box center [312, 315] width 13 height 10
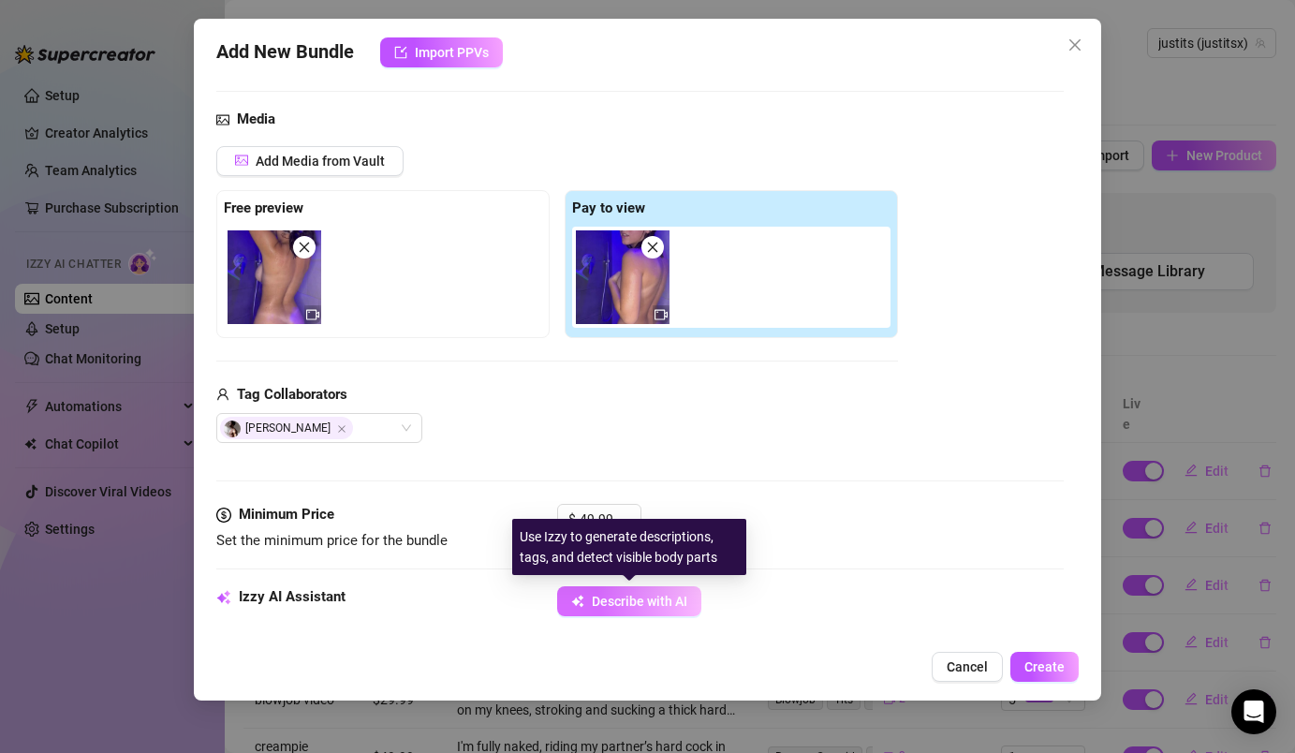
click at [682, 595] on span "Describe with AI" at bounding box center [640, 601] width 96 height 15
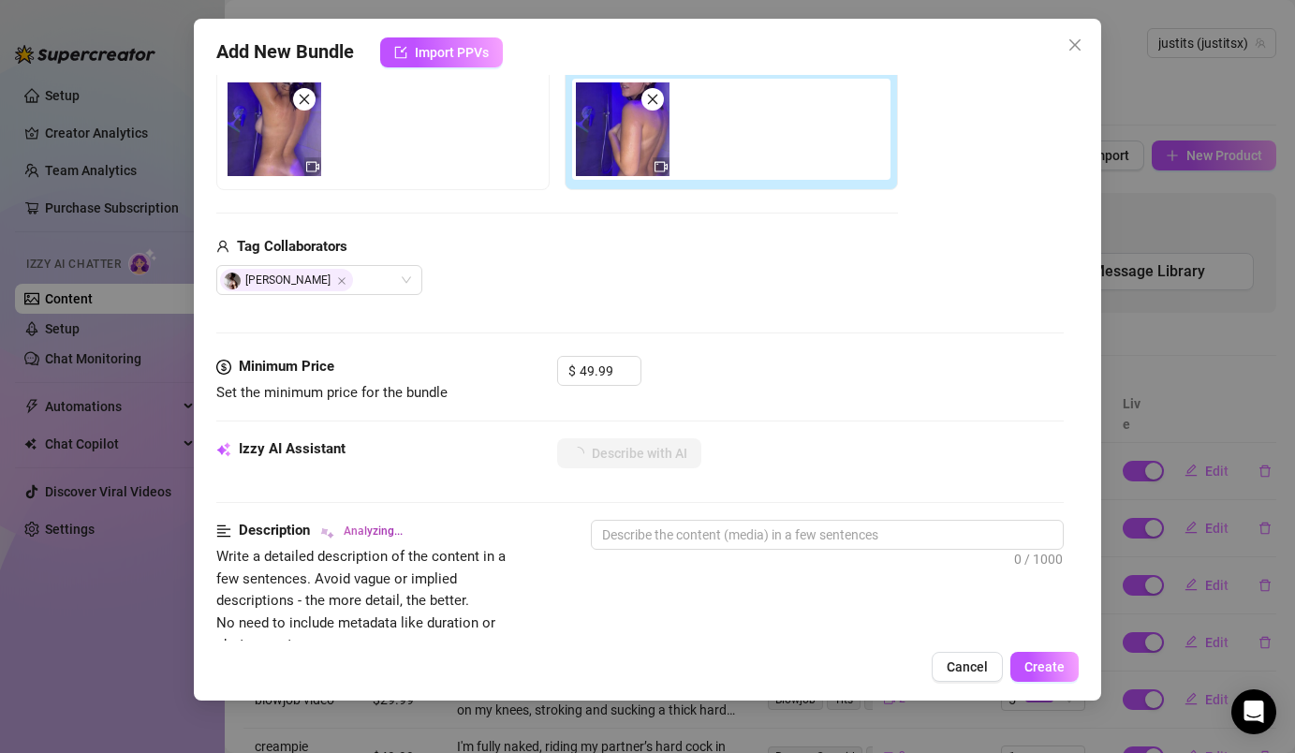
scroll to position [394, 0]
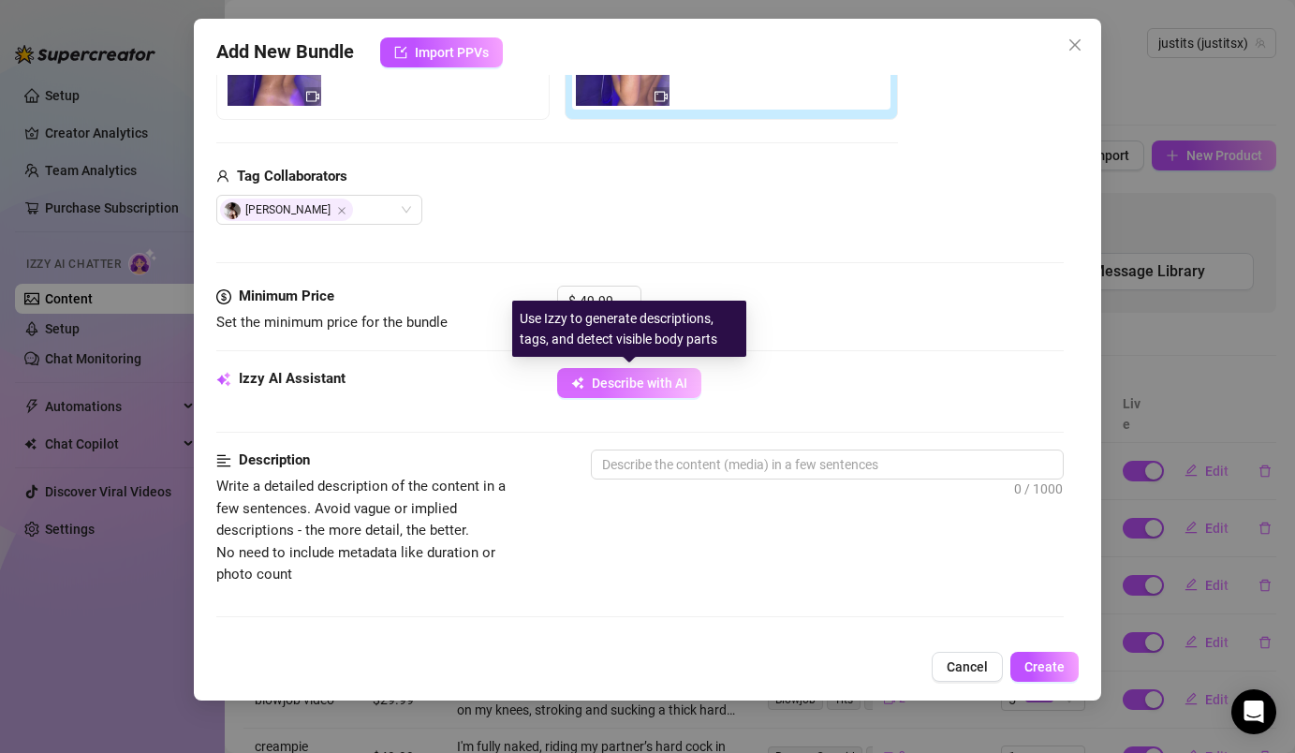
click at [576, 376] on icon "button" at bounding box center [577, 382] width 13 height 13
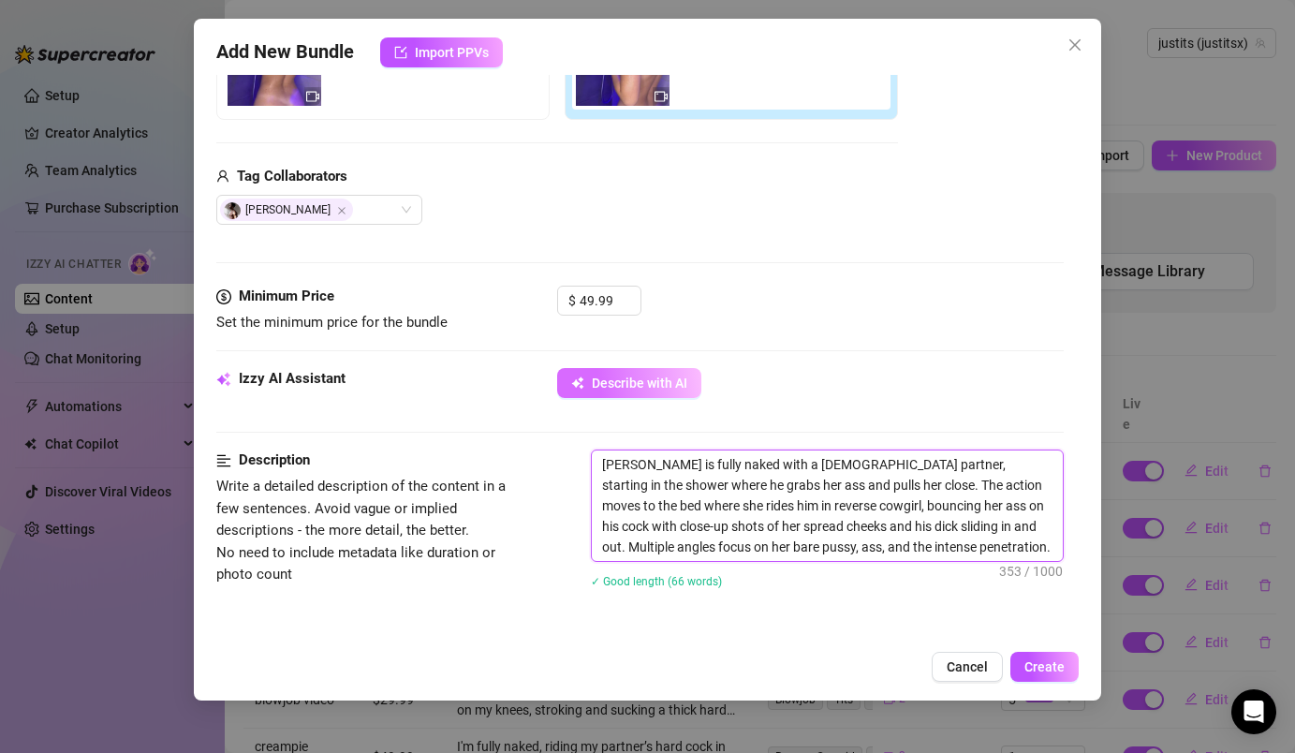
drag, startPoint x: 647, startPoint y: 464, endPoint x: 575, endPoint y: 463, distance: 72.1
click at [575, 463] on div "Description Write a detailed description of the content in a few sentences. Avo…" at bounding box center [639, 530] width 846 height 163
click at [725, 469] on textarea "I'm fully naked with a [DEMOGRAPHIC_DATA] partner, starting in the shower where…" at bounding box center [827, 505] width 470 height 110
click at [621, 485] on textarea "I'm fully naked with my [DEMOGRAPHIC_DATA] partner, starting in the shower wher…" at bounding box center [827, 505] width 470 height 110
click at [723, 492] on textarea "I'm fully naked with my [DEMOGRAPHIC_DATA] partner, starting in the shower wher…" at bounding box center [827, 505] width 470 height 110
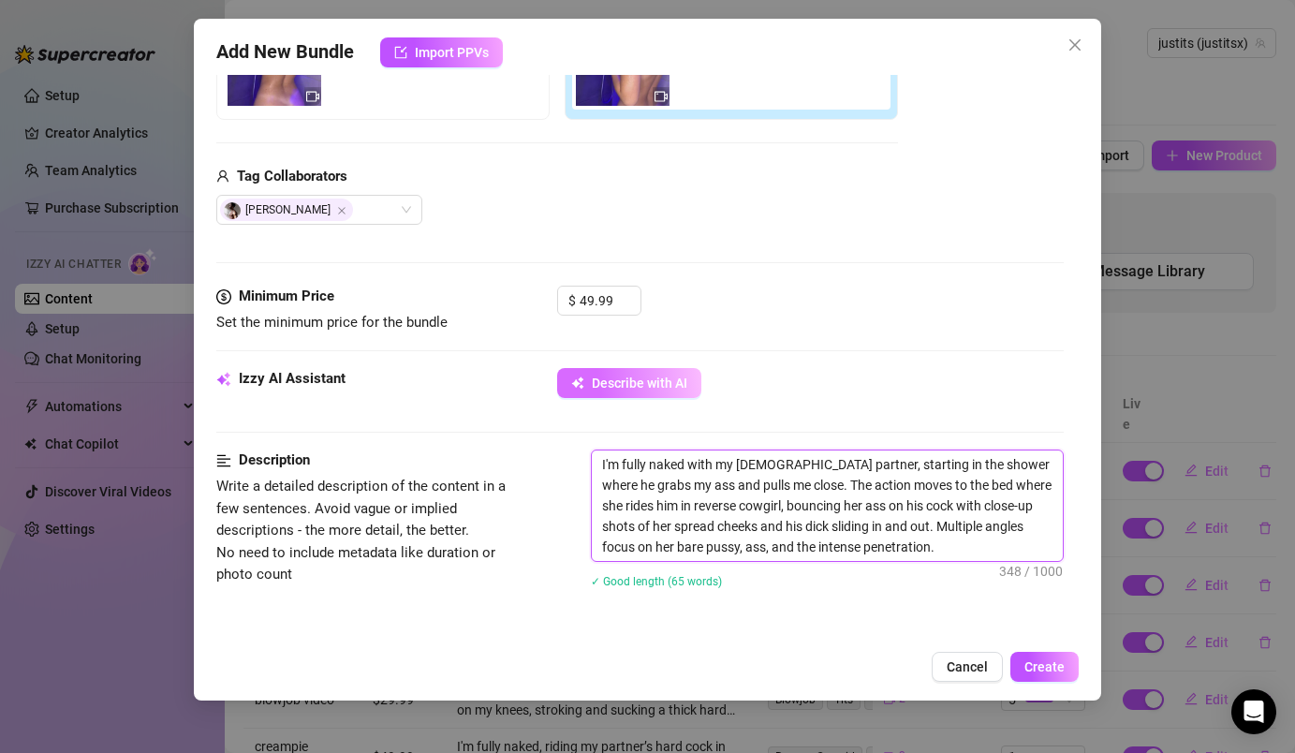
click at [993, 488] on textarea "I'm fully naked with my [DEMOGRAPHIC_DATA] partner, starting in the shower wher…" at bounding box center [827, 505] width 470 height 110
drag, startPoint x: 643, startPoint y: 509, endPoint x: 602, endPoint y: 508, distance: 41.2
click at [602, 508] on textarea "I'm fully naked with my [DEMOGRAPHIC_DATA] partner, starting in the shower wher…" at bounding box center [827, 505] width 470 height 110
click at [728, 505] on textarea "I'm fully naked with my [DEMOGRAPHIC_DATA] partner, starting in the shower wher…" at bounding box center [827, 505] width 470 height 110
click at [973, 510] on textarea "I'm fully naked with my [DEMOGRAPHIC_DATA] partner, starting in the shower wher…" at bounding box center [827, 505] width 470 height 110
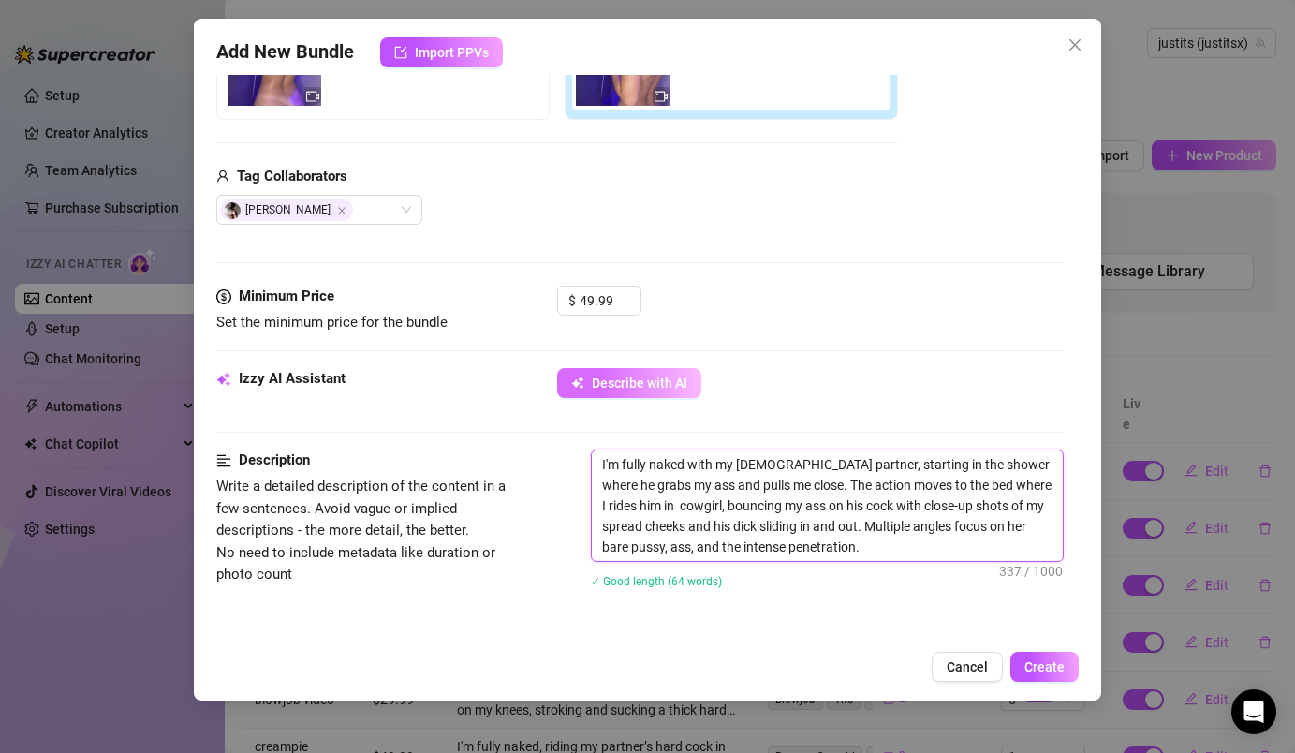
drag, startPoint x: 1022, startPoint y: 523, endPoint x: 969, endPoint y: 523, distance: 53.4
click at [969, 523] on textarea "I'm fully naked with my [DEMOGRAPHIC_DATA] partner, starting in the shower wher…" at bounding box center [827, 505] width 470 height 110
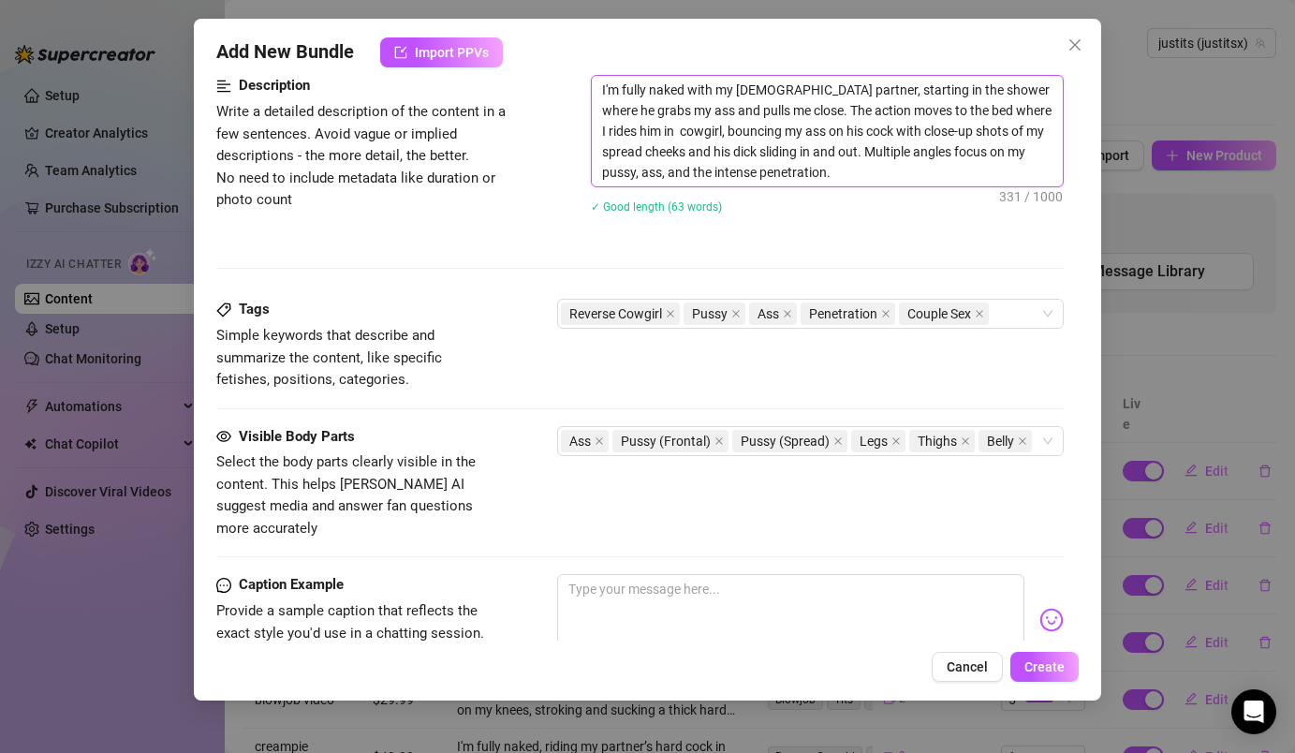
scroll to position [925, 0]
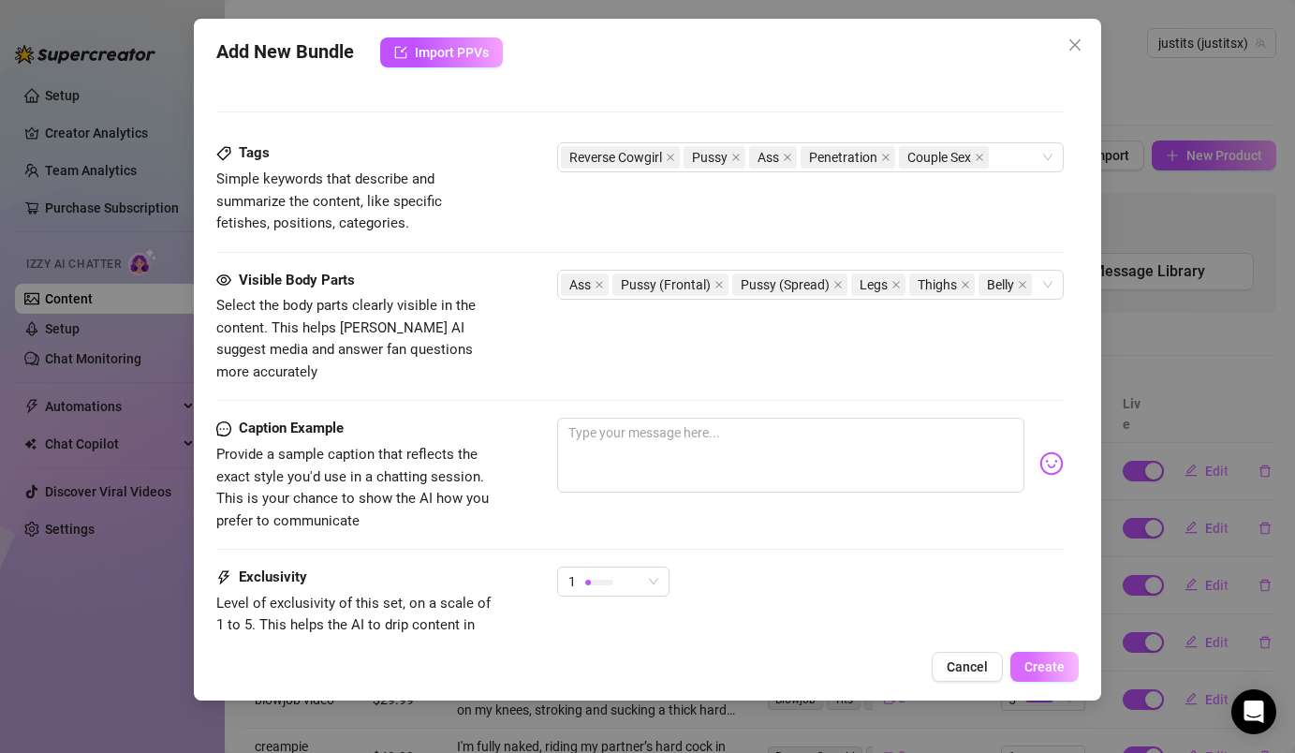
click at [1061, 667] on span "Create" at bounding box center [1044, 666] width 40 height 15
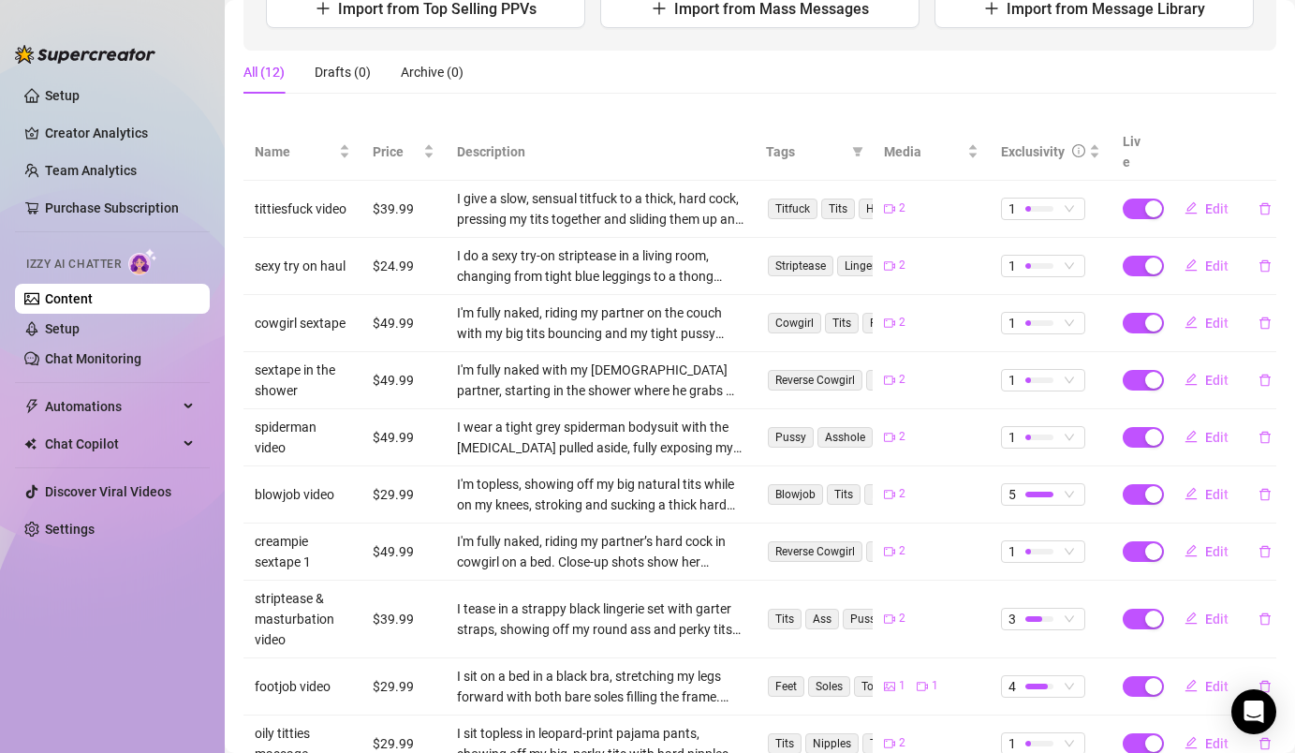
scroll to position [369, 0]
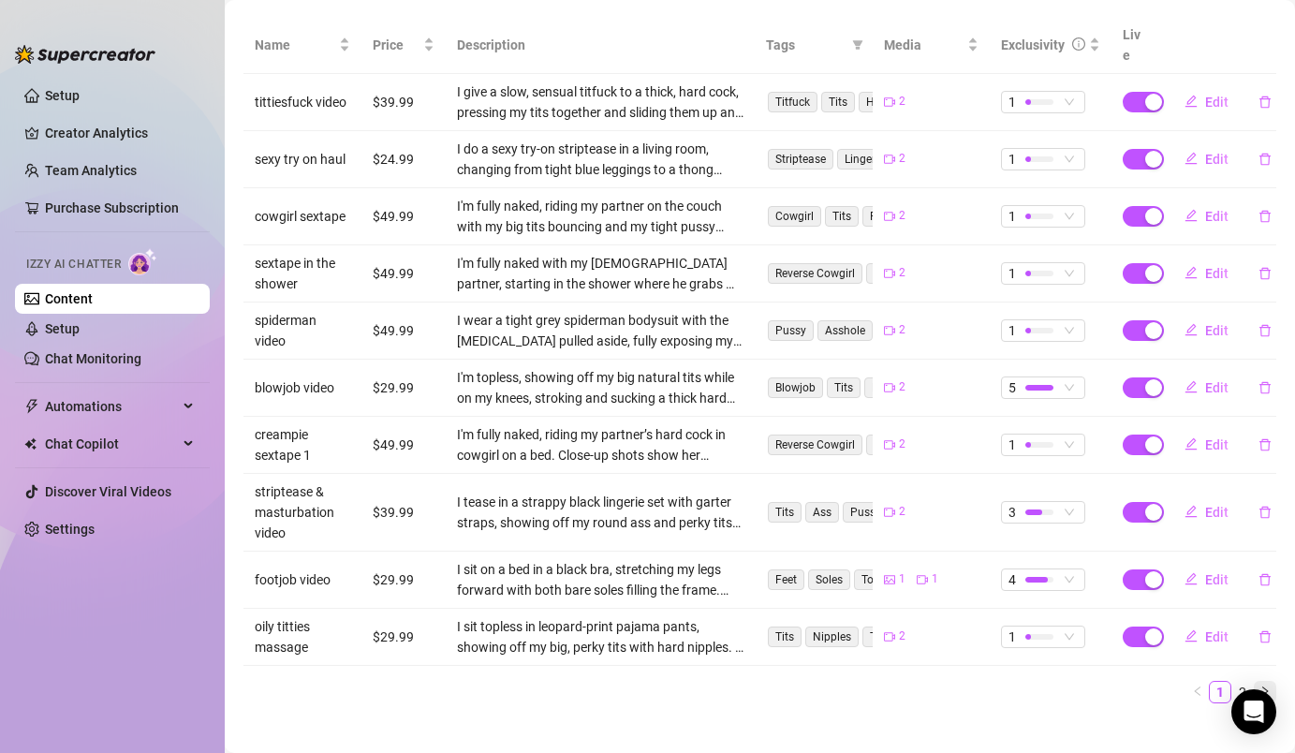
click at [1262, 685] on icon "right" at bounding box center [1264, 690] width 11 height 11
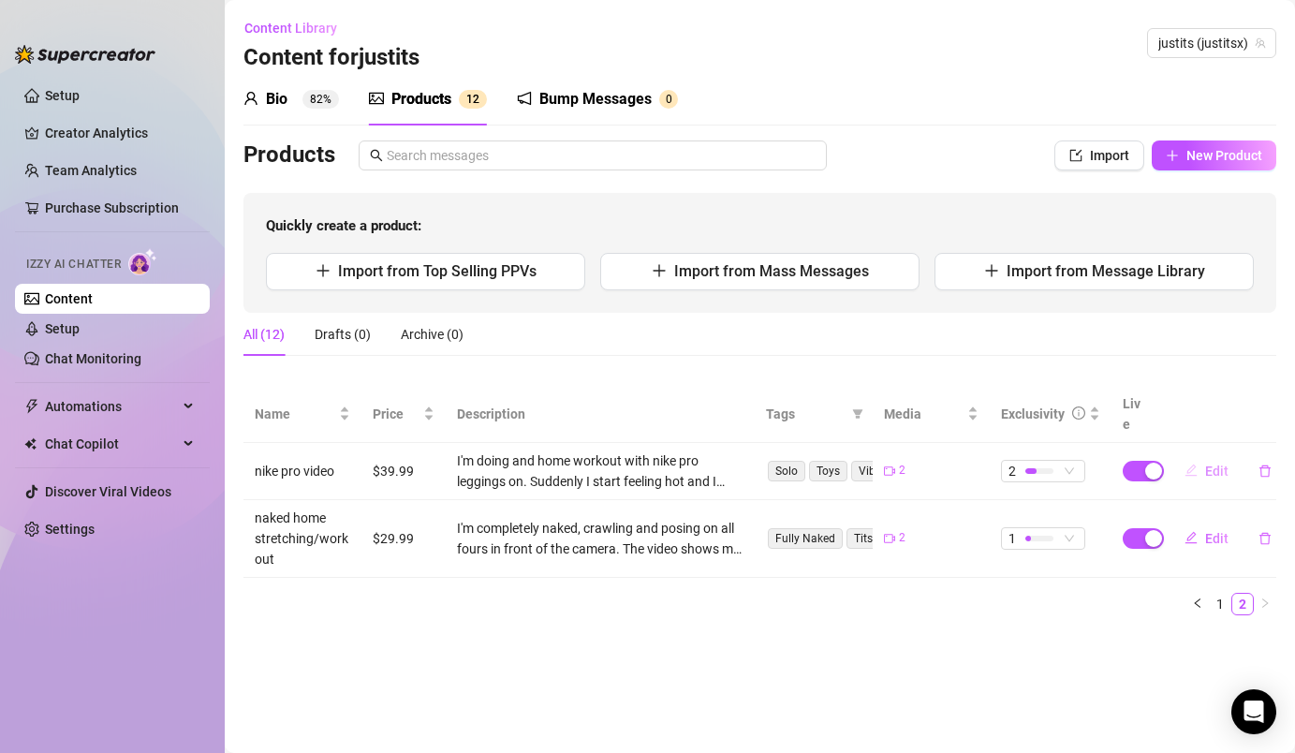
click at [1200, 456] on button "Edit" at bounding box center [1206, 471] width 74 height 30
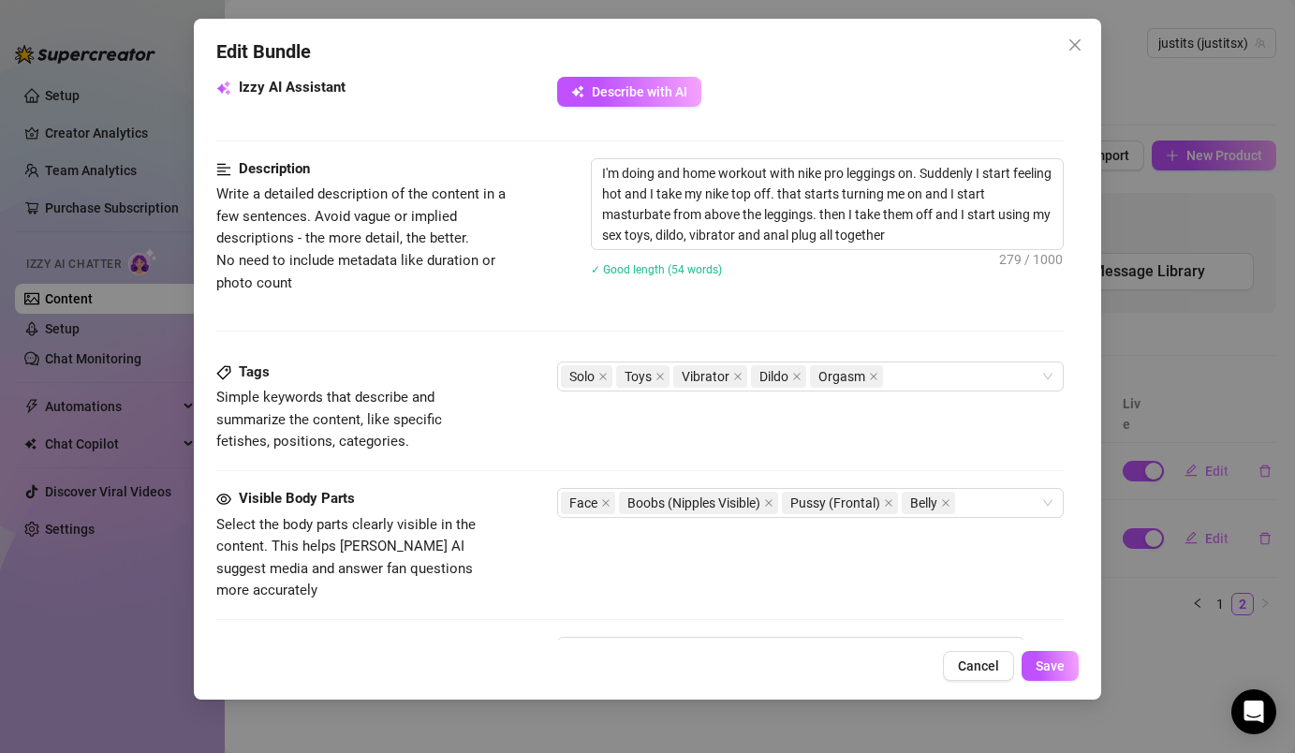
scroll to position [1096, 0]
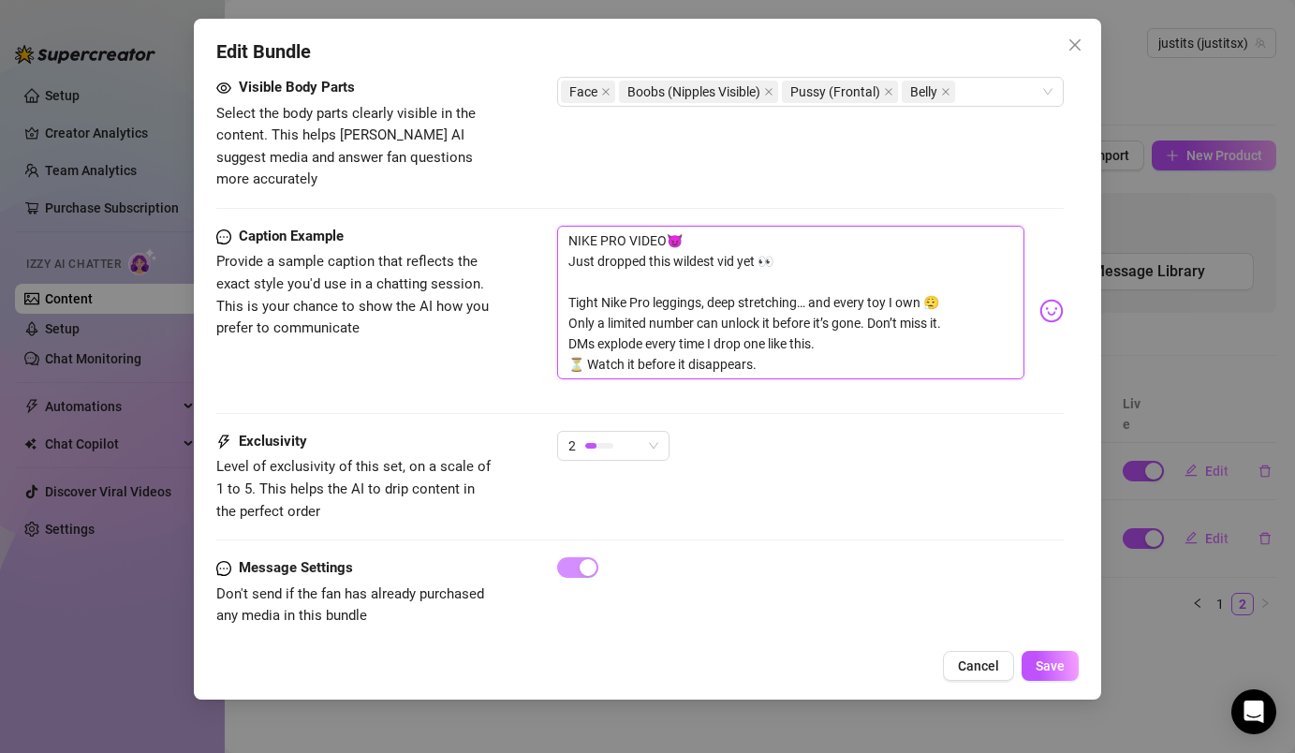
drag, startPoint x: 768, startPoint y: 350, endPoint x: 519, endPoint y: 196, distance: 293.1
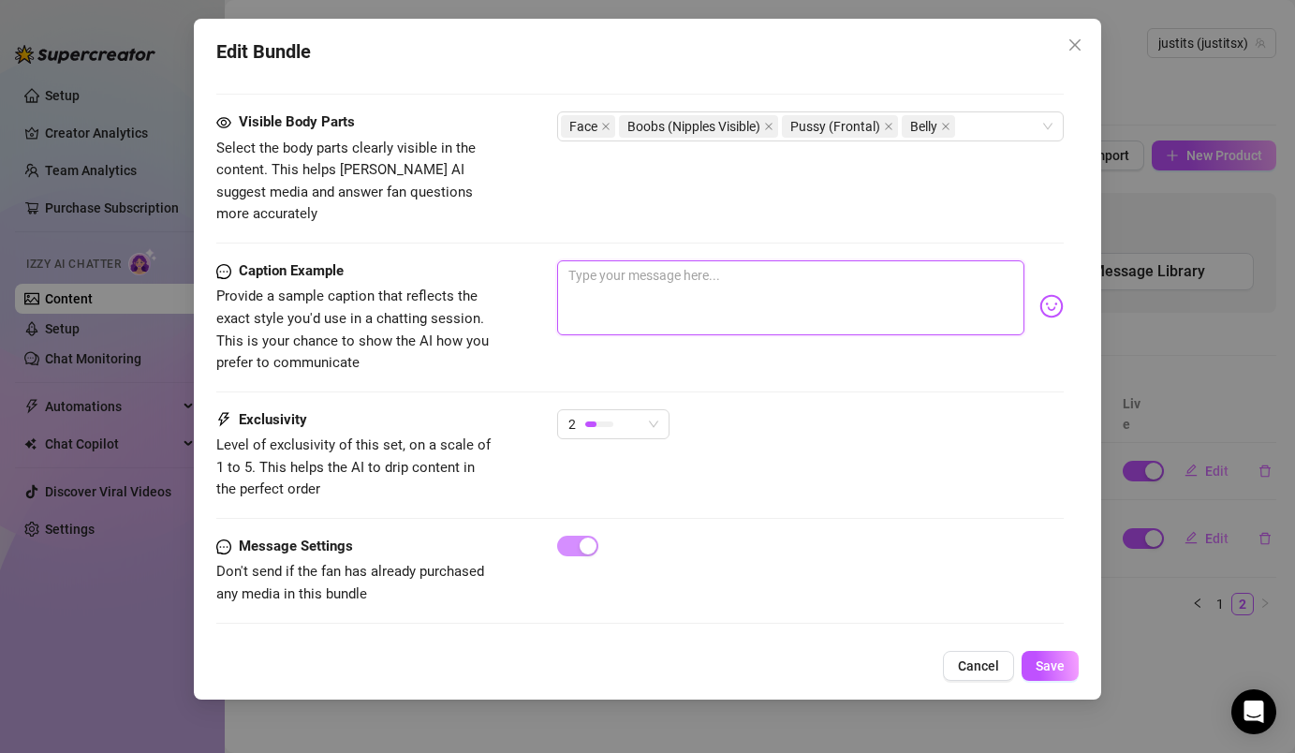
scroll to position [1040, 0]
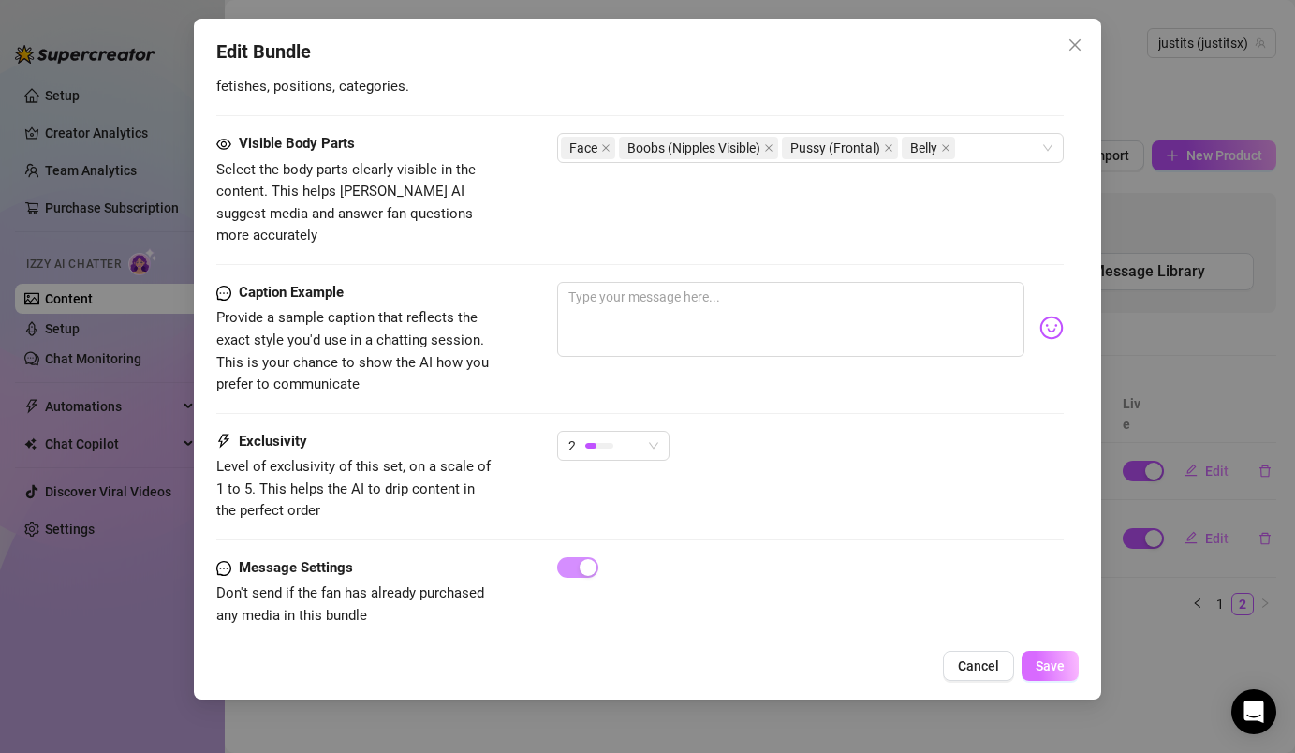
click at [1051, 666] on span "Save" at bounding box center [1050, 665] width 29 height 15
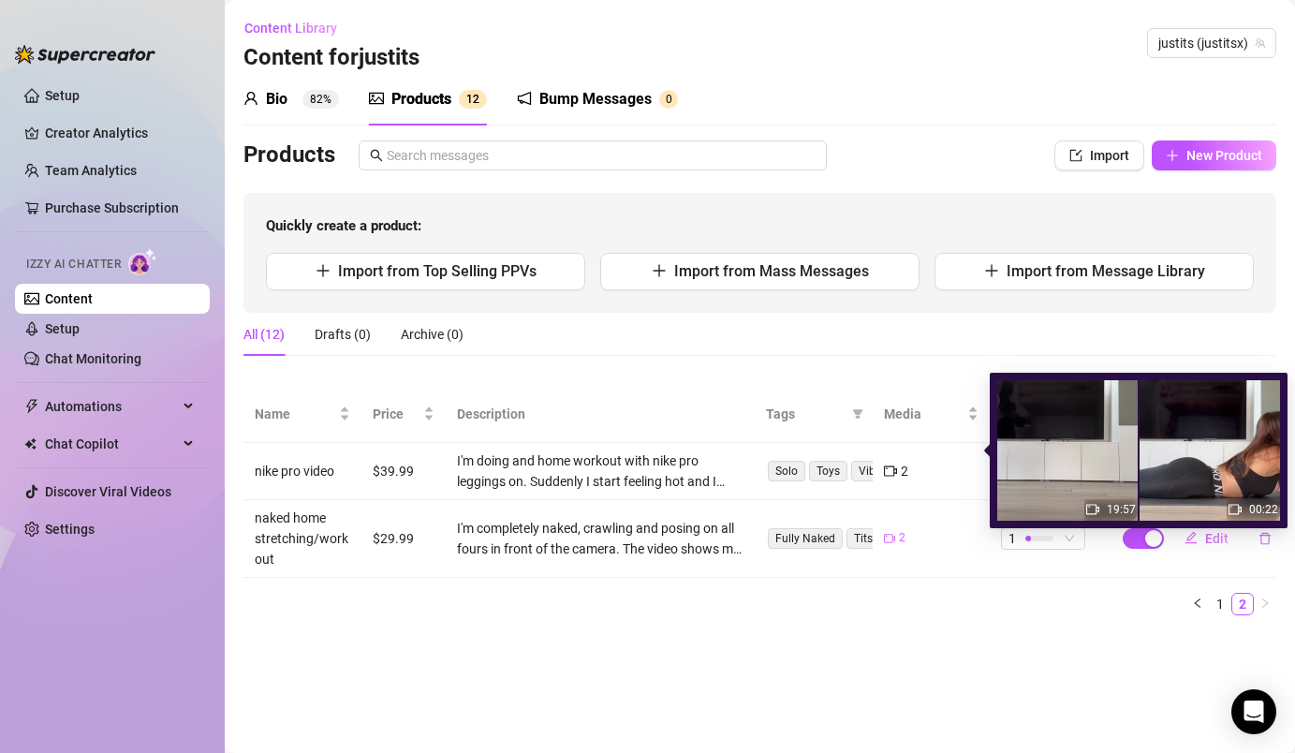
click at [1030, 458] on img at bounding box center [1067, 450] width 140 height 140
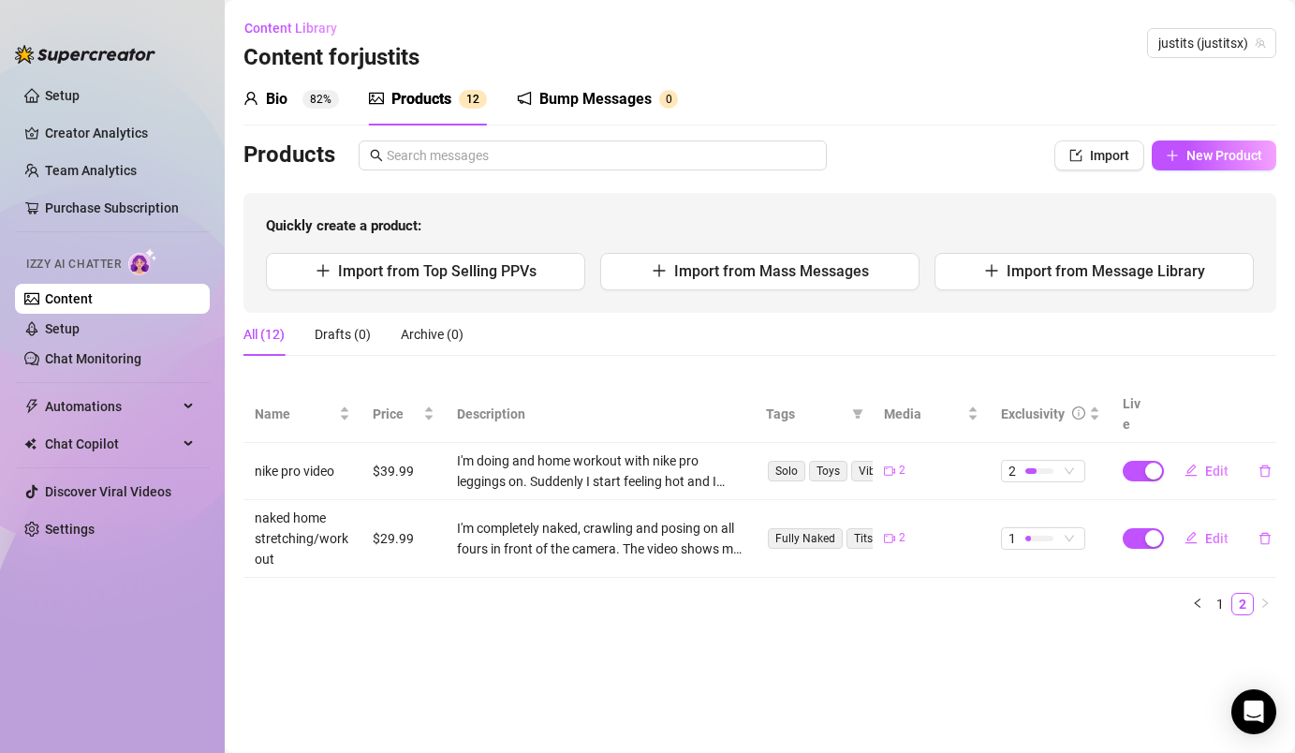
click at [970, 333] on div "All (12) Drafts (0) Archive (0)" at bounding box center [759, 334] width 1033 height 43
click at [1035, 468] on div at bounding box center [1030, 471] width 11 height 6
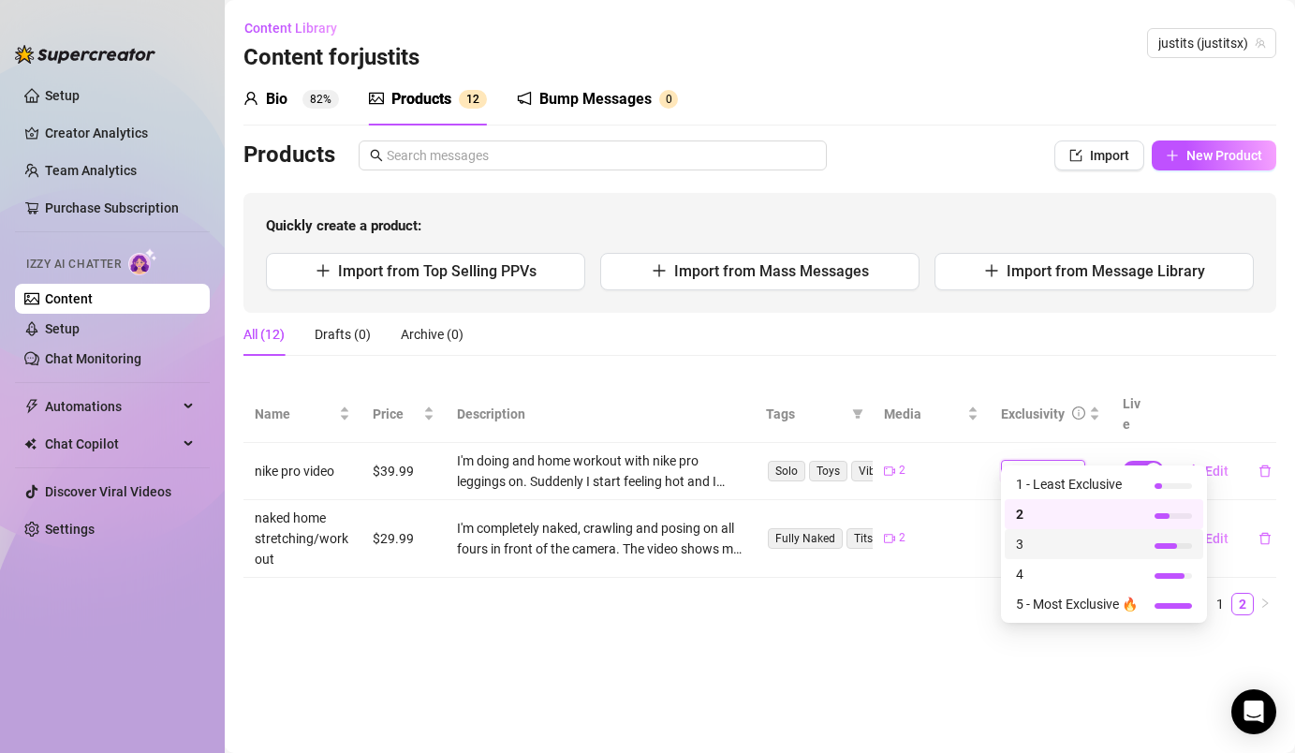
click at [1025, 539] on span "3" at bounding box center [1077, 544] width 122 height 21
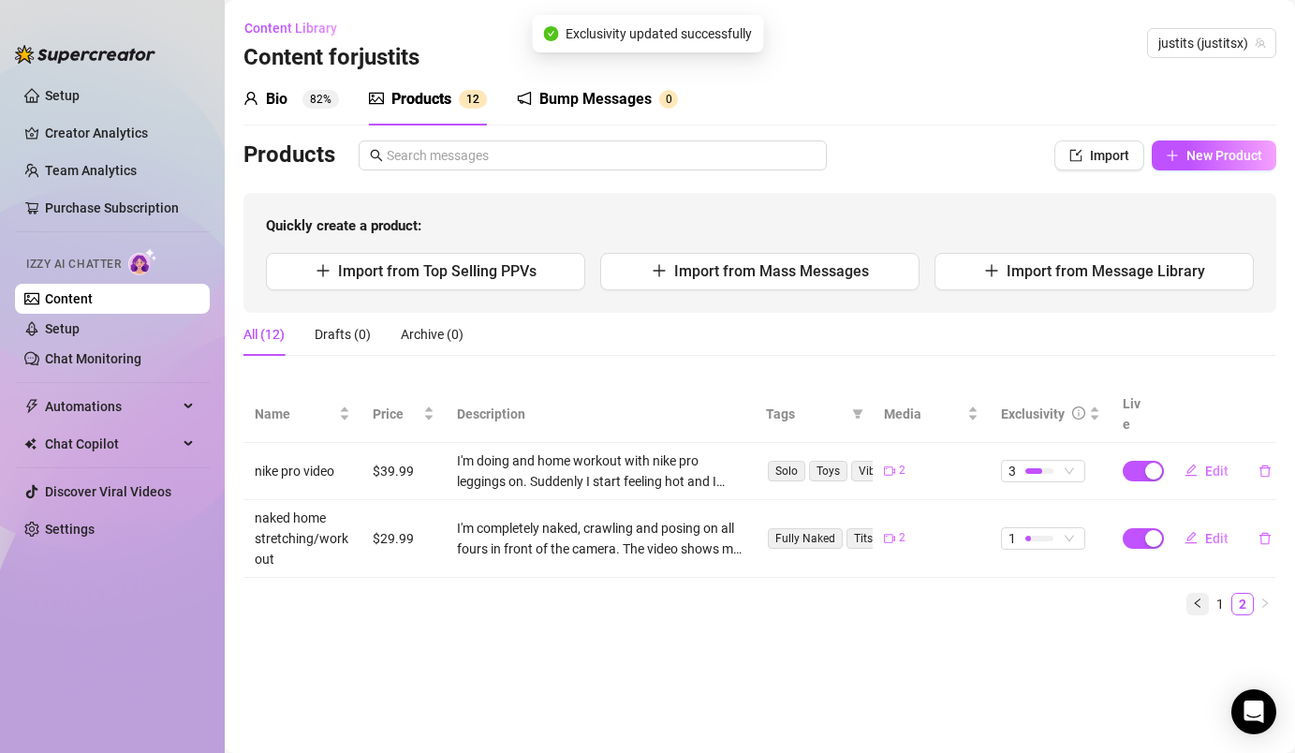
click at [1205, 593] on button "button" at bounding box center [1197, 604] width 22 height 22
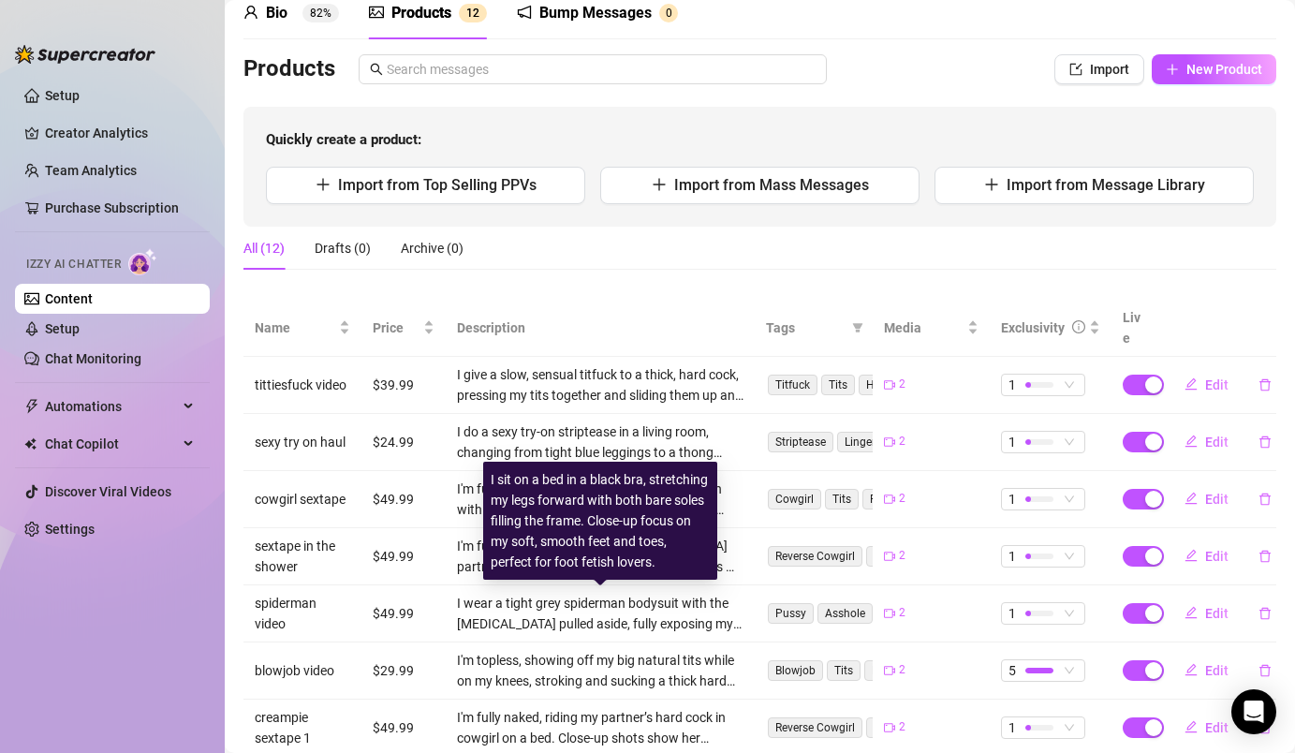
scroll to position [0, 0]
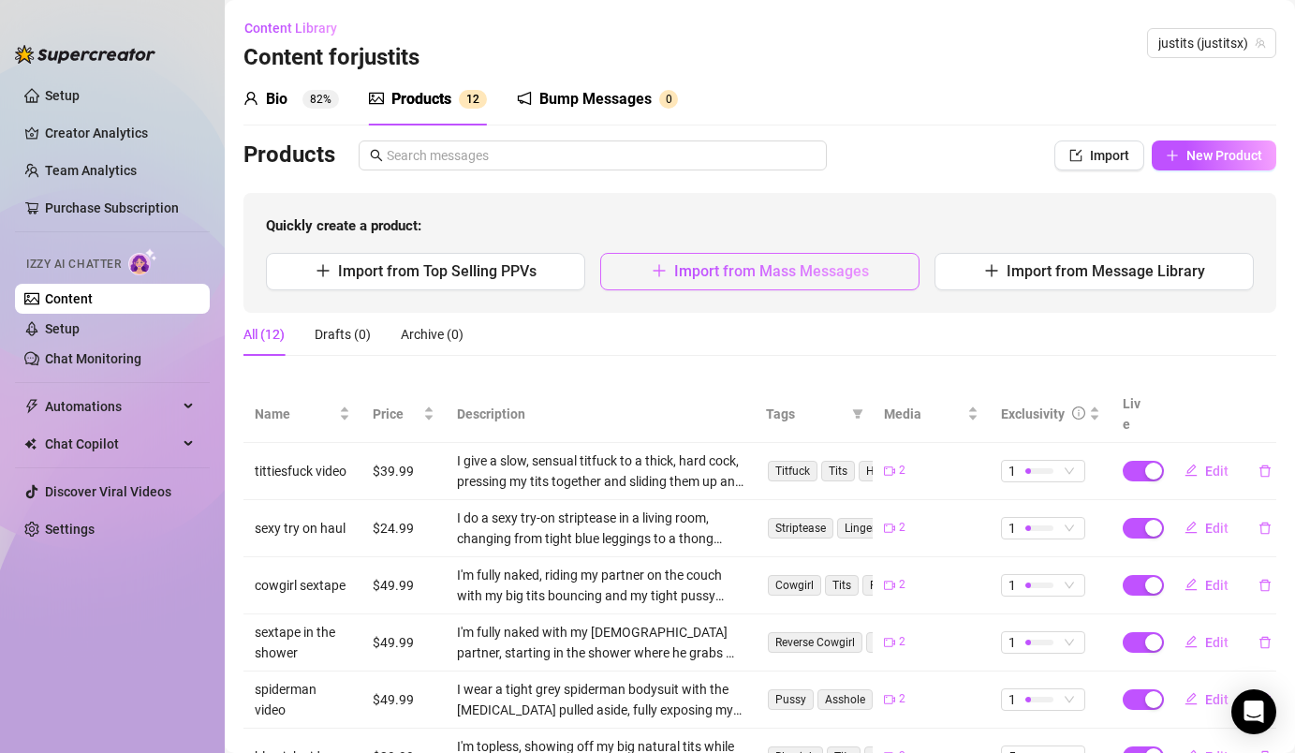
click at [895, 255] on button "Import from Mass Messages" at bounding box center [759, 271] width 319 height 37
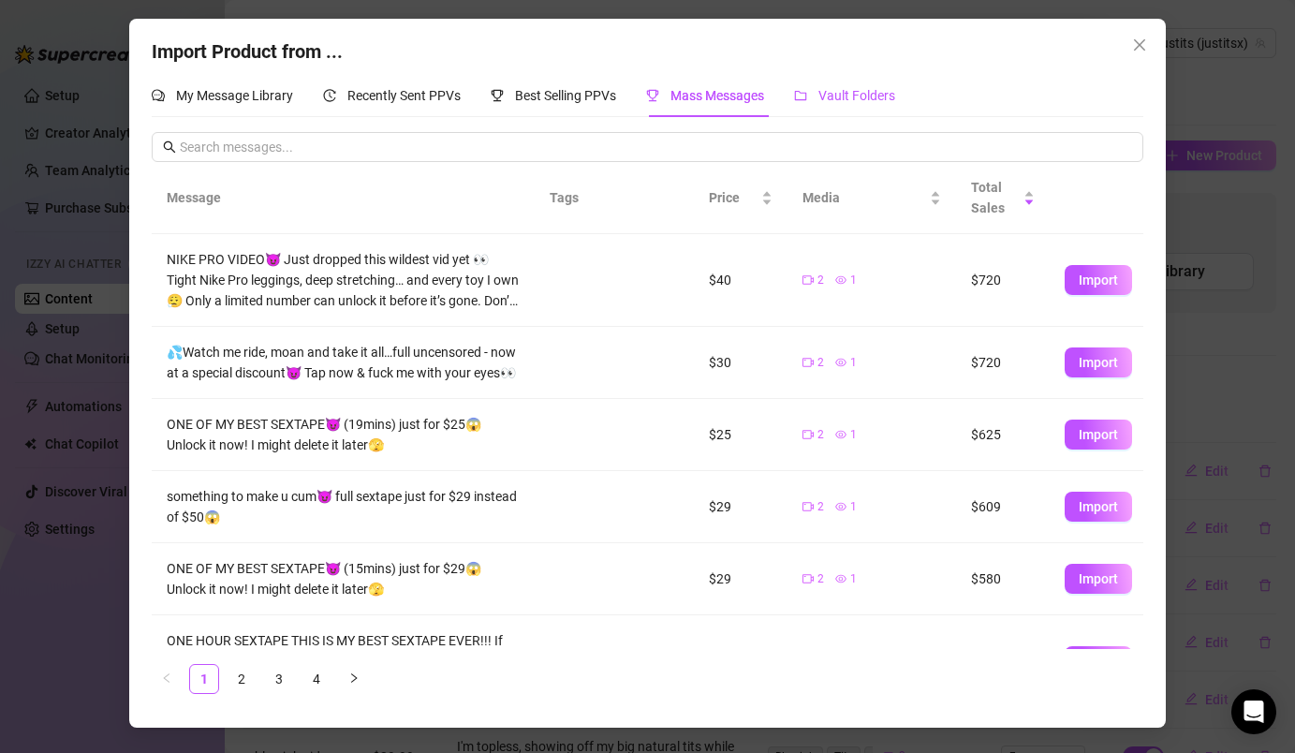
click at [852, 94] on span "Vault Folders" at bounding box center [856, 95] width 77 height 15
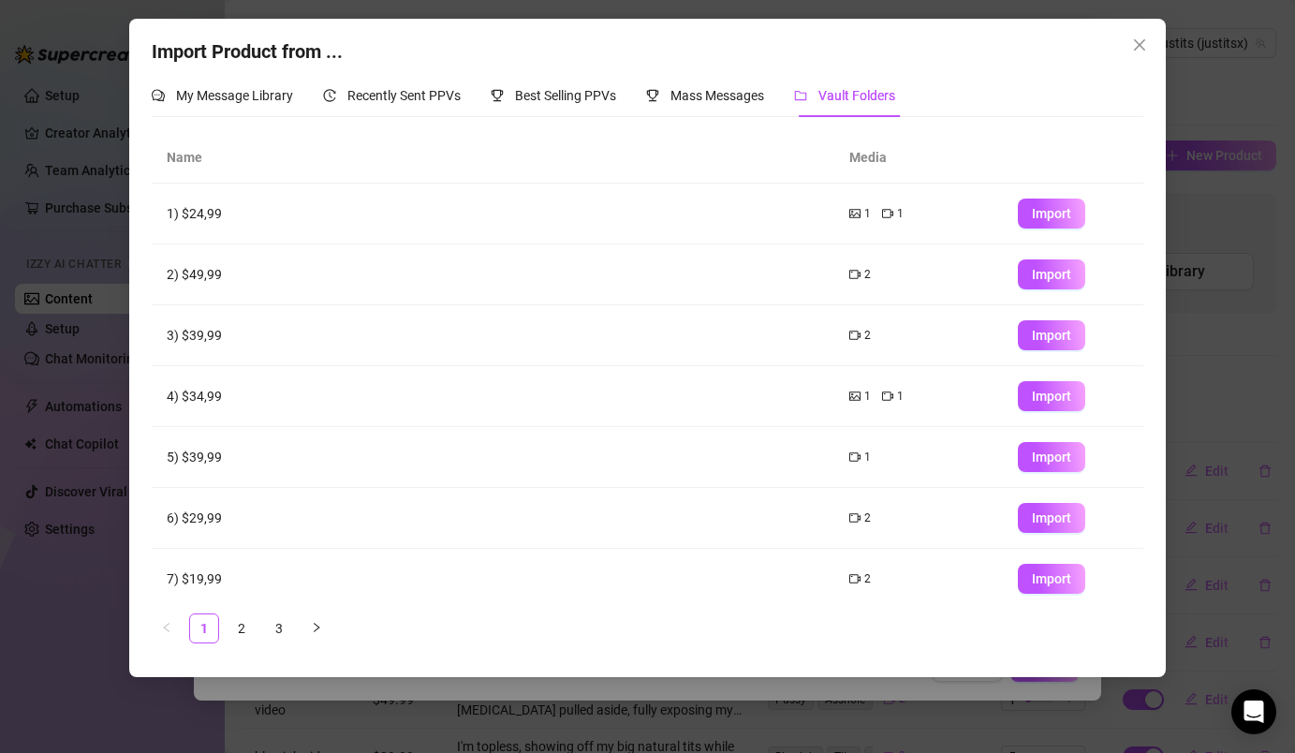
scroll to position [195, 0]
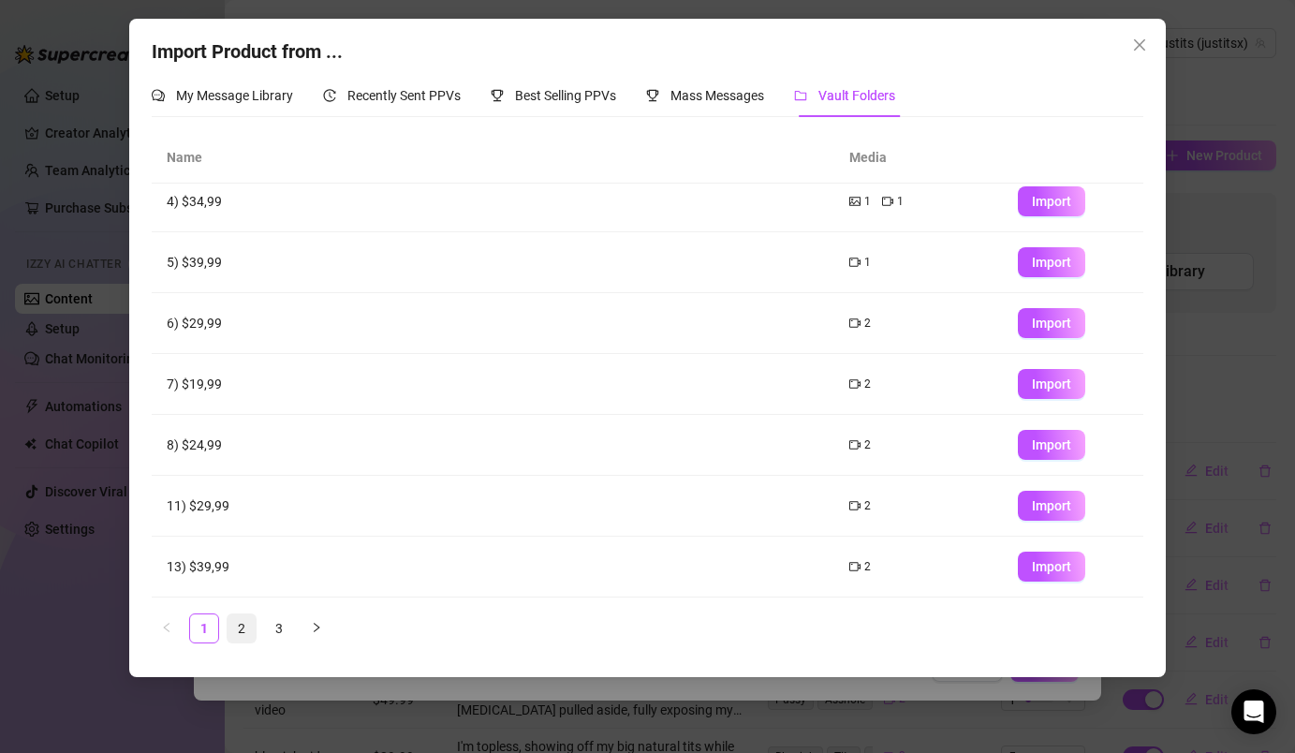
click at [241, 629] on link "2" at bounding box center [242, 628] width 28 height 28
click at [1028, 438] on button "Import" at bounding box center [1051, 445] width 67 height 30
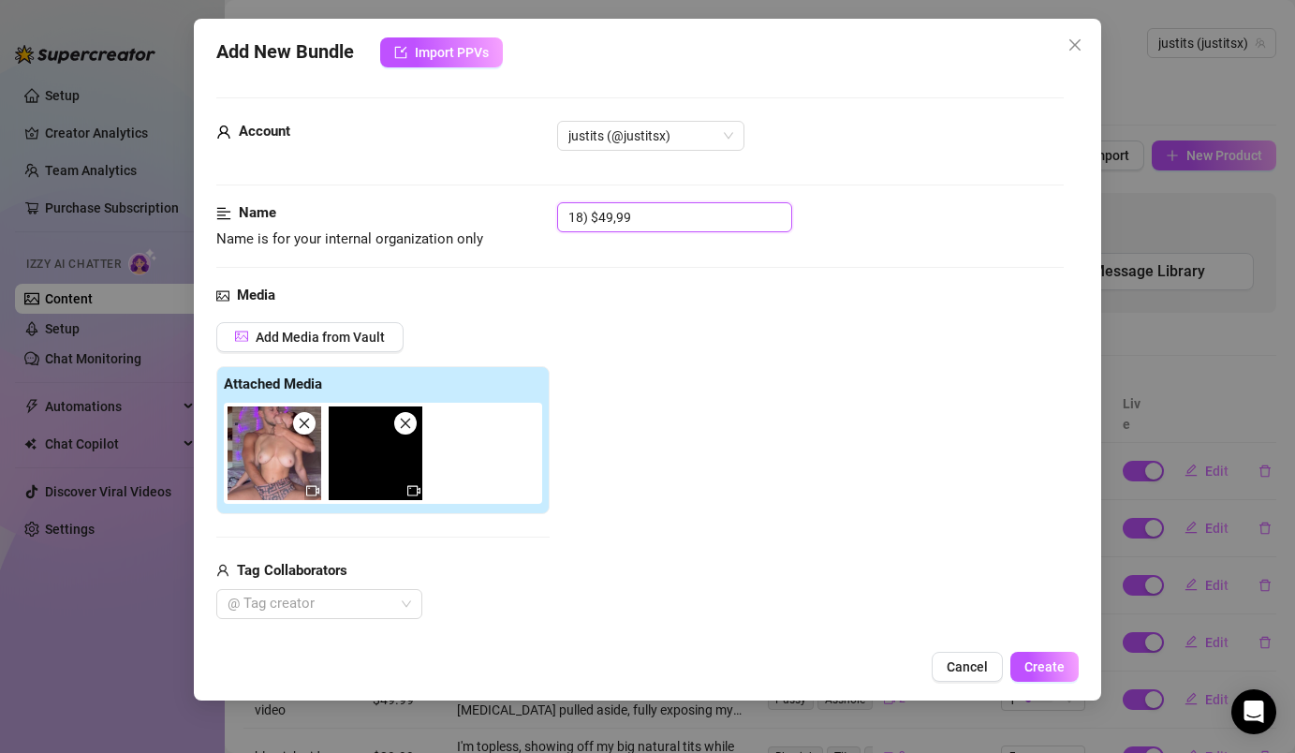
drag, startPoint x: 661, startPoint y: 216, endPoint x: 547, endPoint y: 212, distance: 114.3
click at [547, 212] on div "Name Name is for your internal organization only 18) $49,99" at bounding box center [639, 226] width 846 height 48
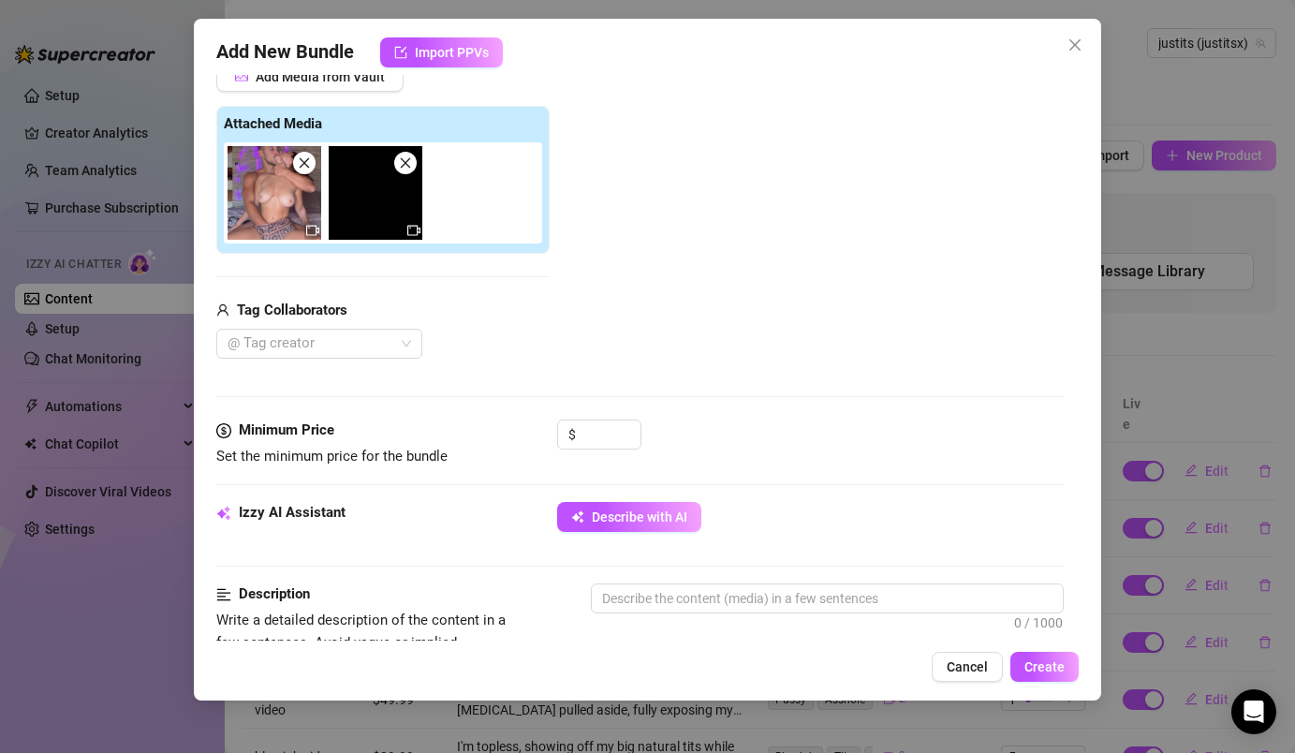
click at [383, 320] on div "Tag Collaborators" at bounding box center [382, 311] width 333 height 22
click at [383, 334] on div at bounding box center [309, 344] width 179 height 26
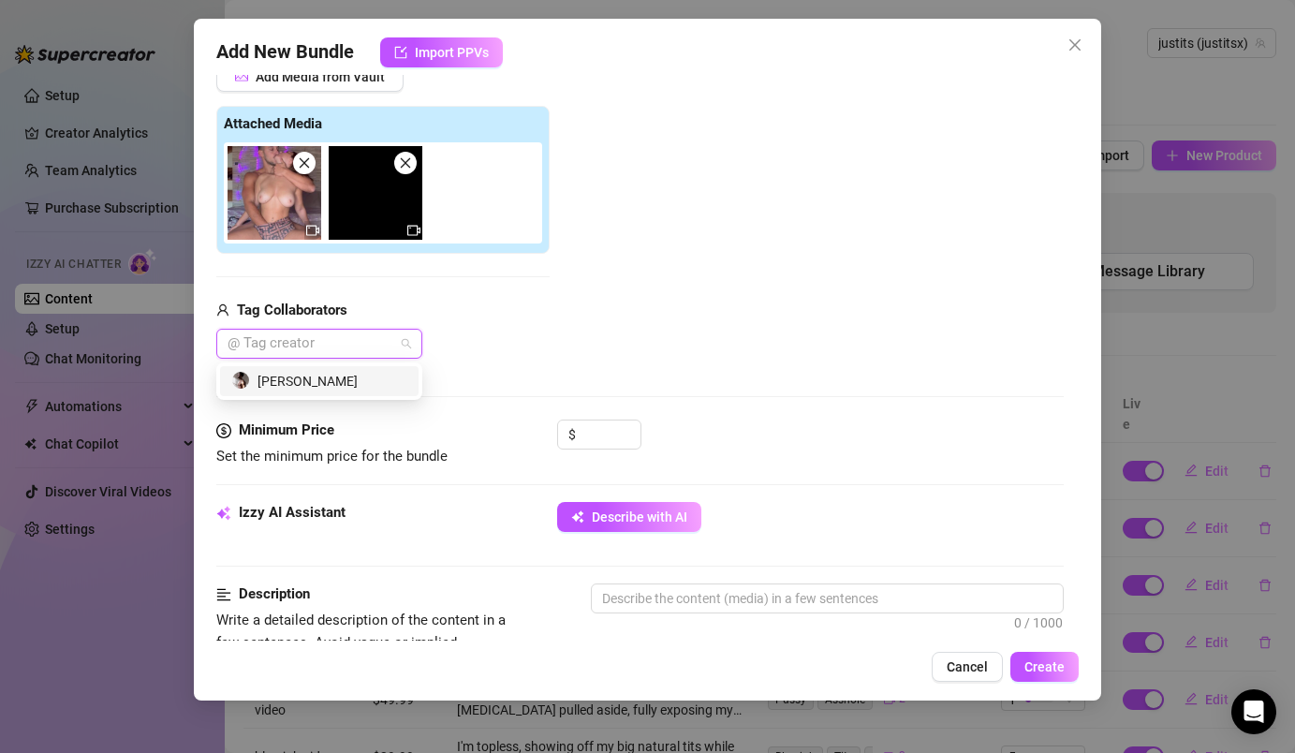
click at [381, 378] on div "[PERSON_NAME]" at bounding box center [319, 381] width 176 height 21
click at [605, 452] on div "$" at bounding box center [599, 442] width 84 height 47
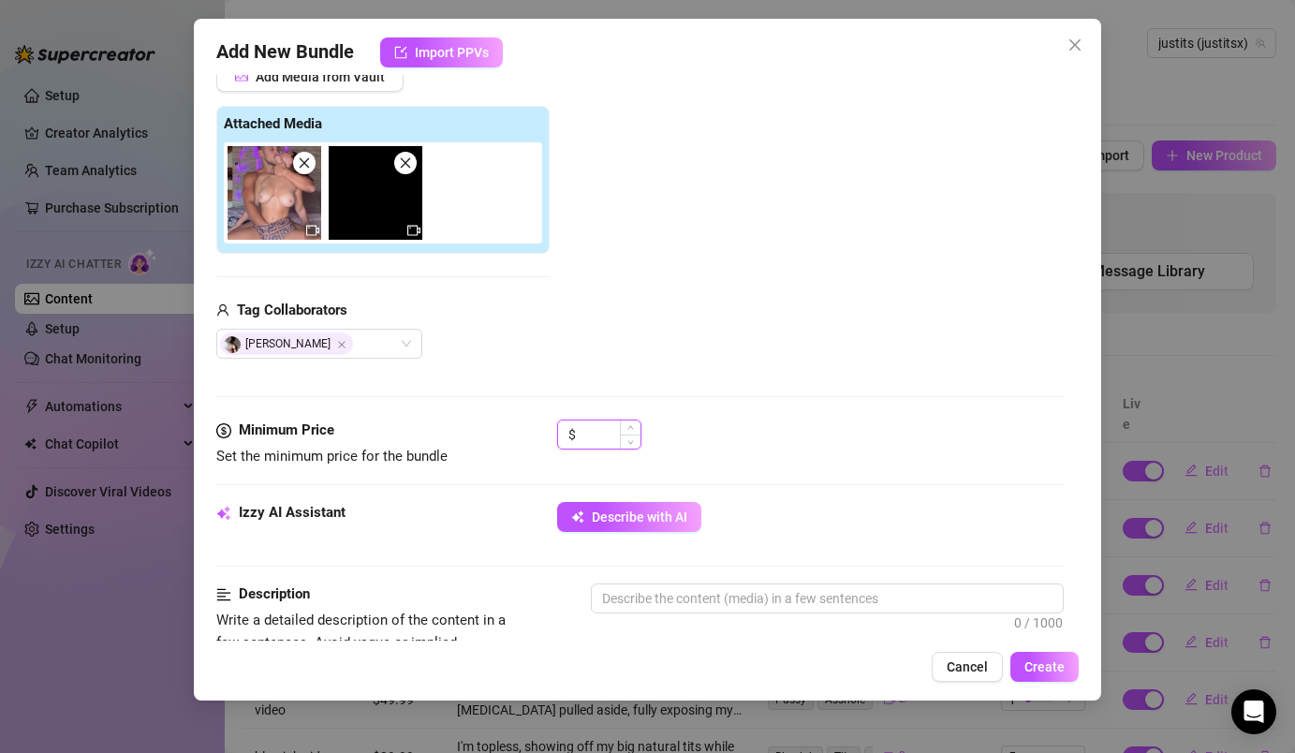
click at [605, 437] on input at bounding box center [610, 434] width 61 height 28
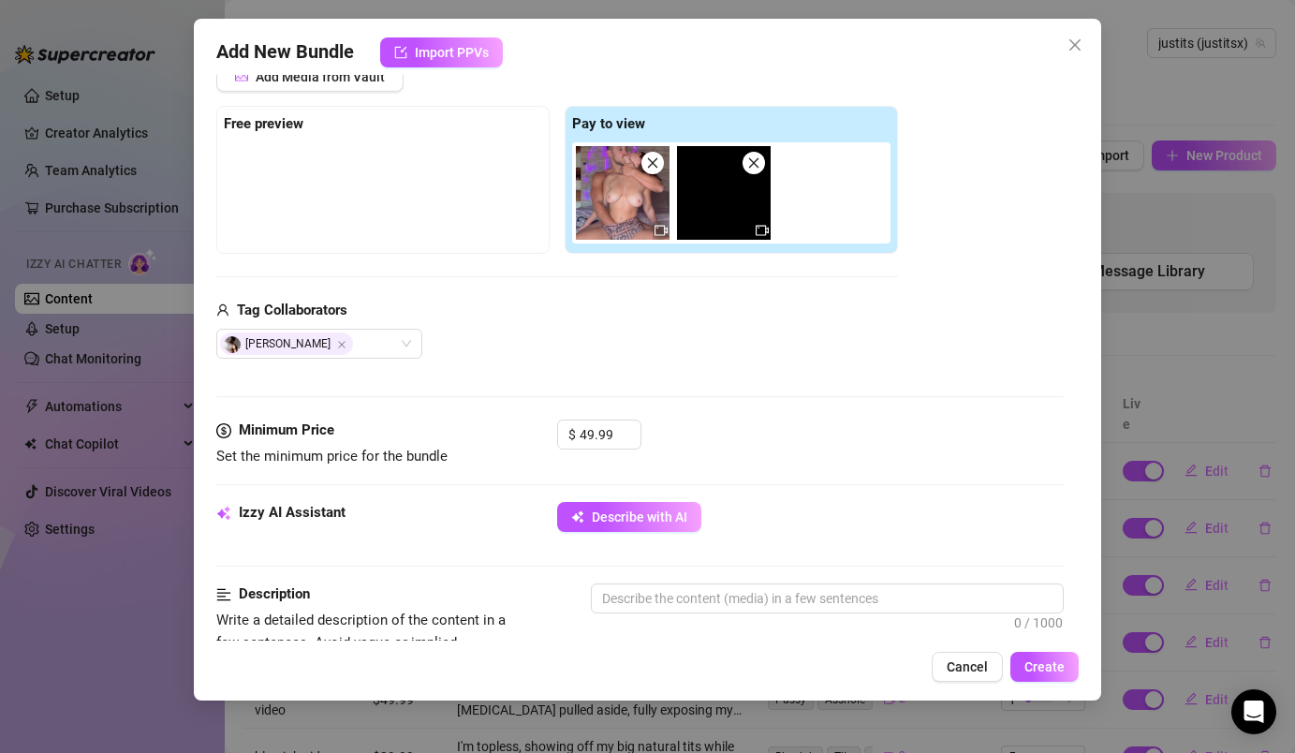
click at [613, 376] on div "Media Add Media from Vault Free preview Pay to view Tag Collaborators [PERSON_N…" at bounding box center [639, 221] width 846 height 395
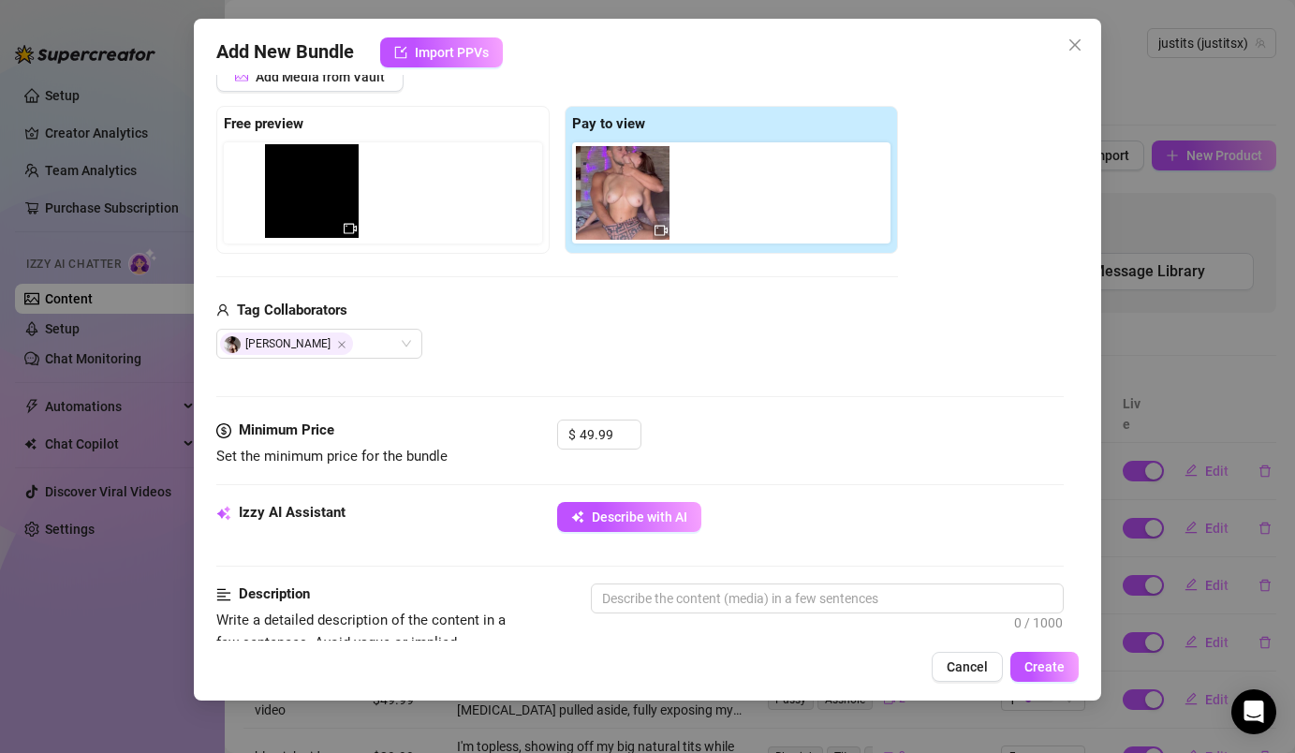
drag, startPoint x: 729, startPoint y: 210, endPoint x: 310, endPoint y: 204, distance: 419.5
click at [310, 204] on div "Free preview Pay to view" at bounding box center [557, 180] width 682 height 148
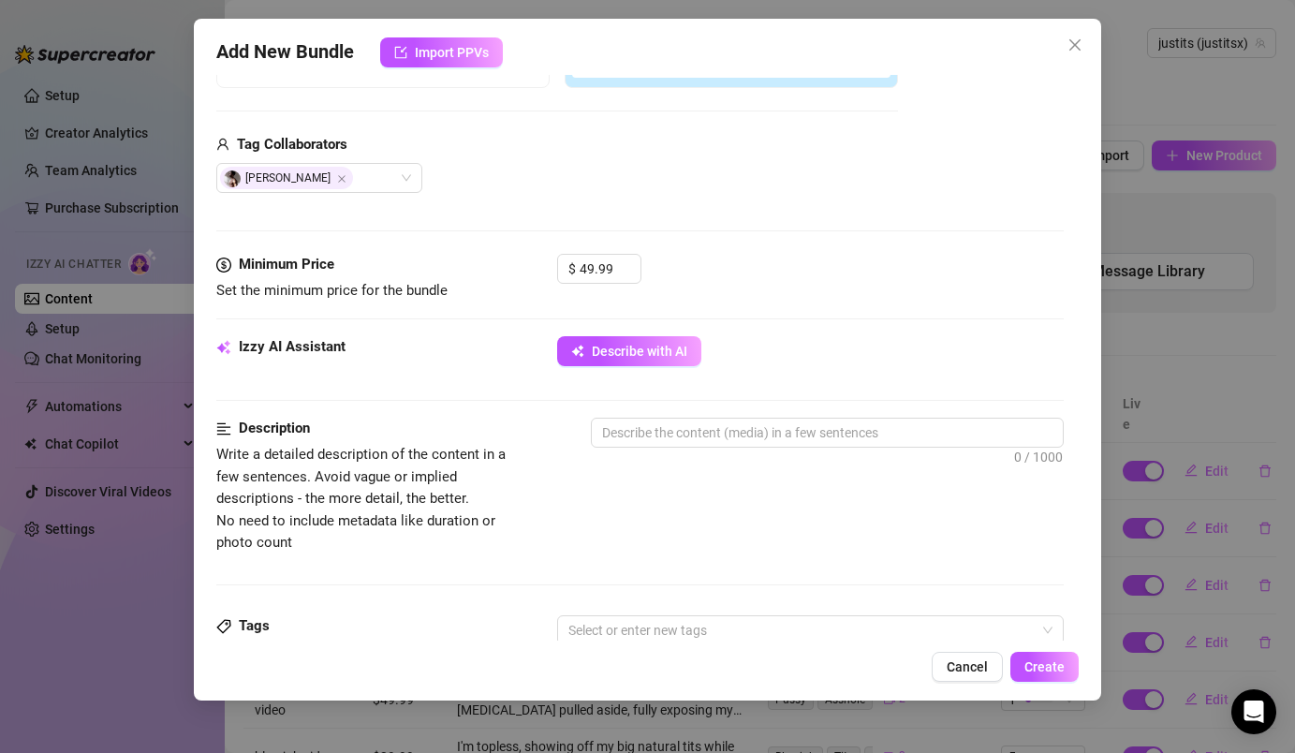
scroll to position [464, 0]
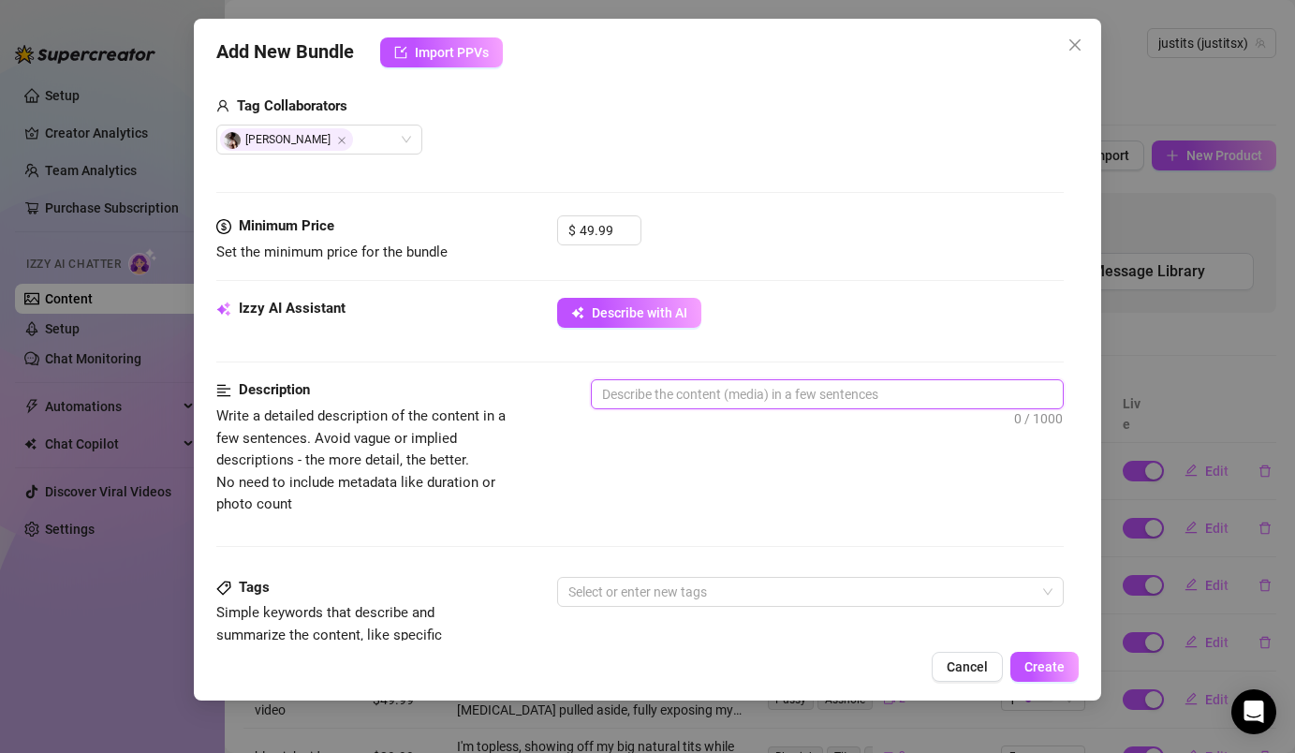
click at [639, 403] on textarea at bounding box center [827, 394] width 470 height 28
click at [663, 317] on span "Describe with AI" at bounding box center [640, 312] width 96 height 15
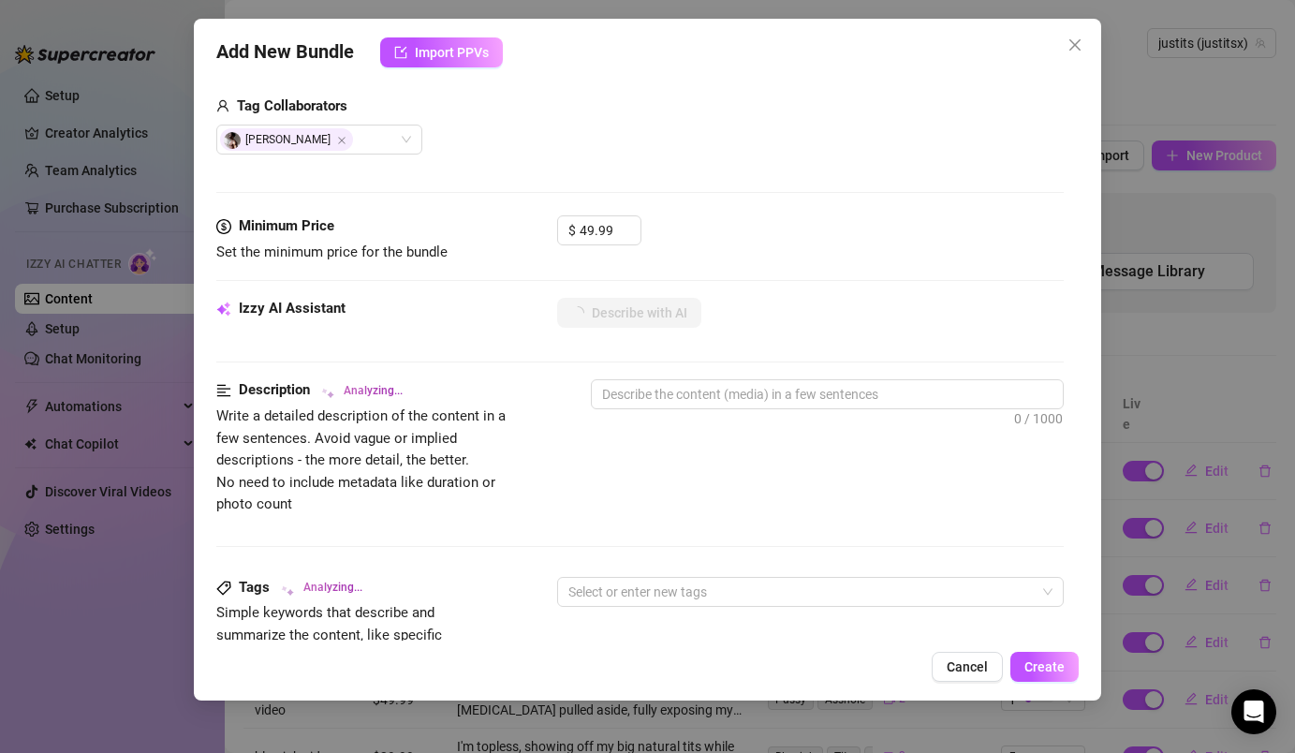
scroll to position [439, 0]
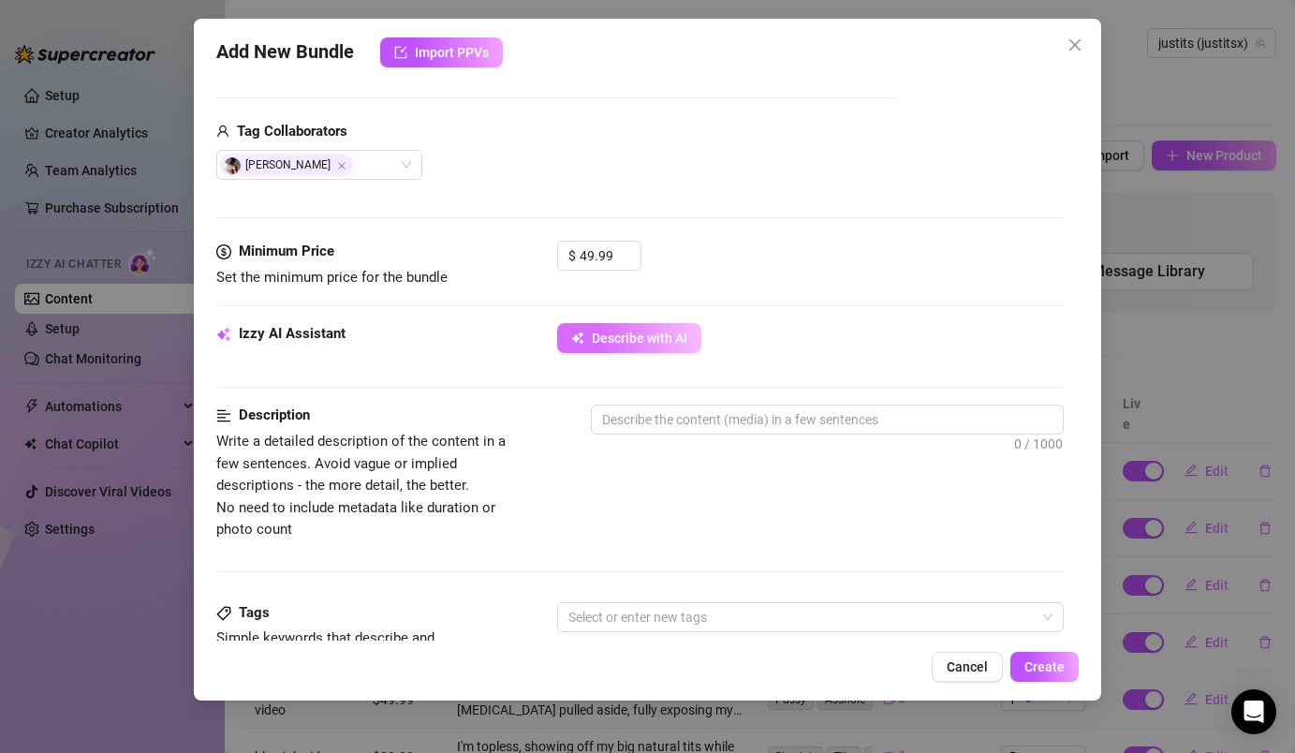
click at [693, 340] on button "Describe with AI" at bounding box center [629, 338] width 144 height 30
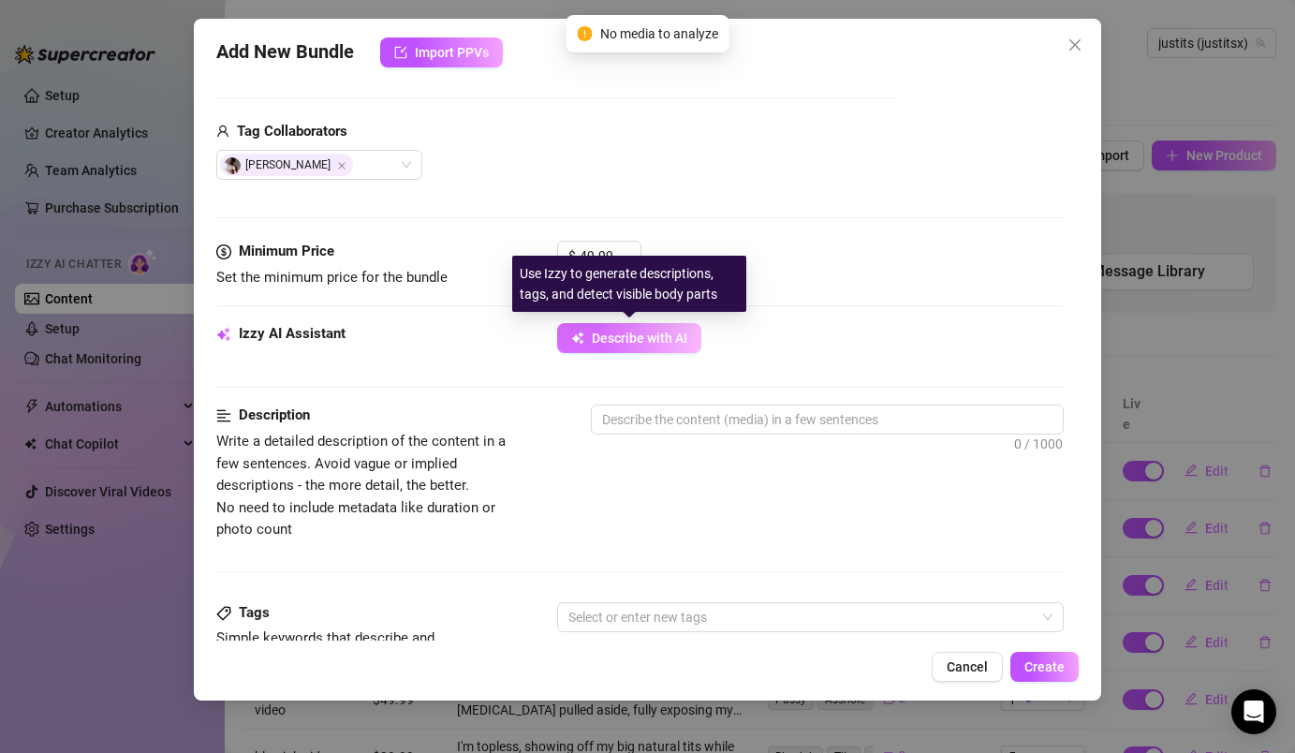
click at [685, 340] on span "Describe with AI" at bounding box center [640, 338] width 96 height 15
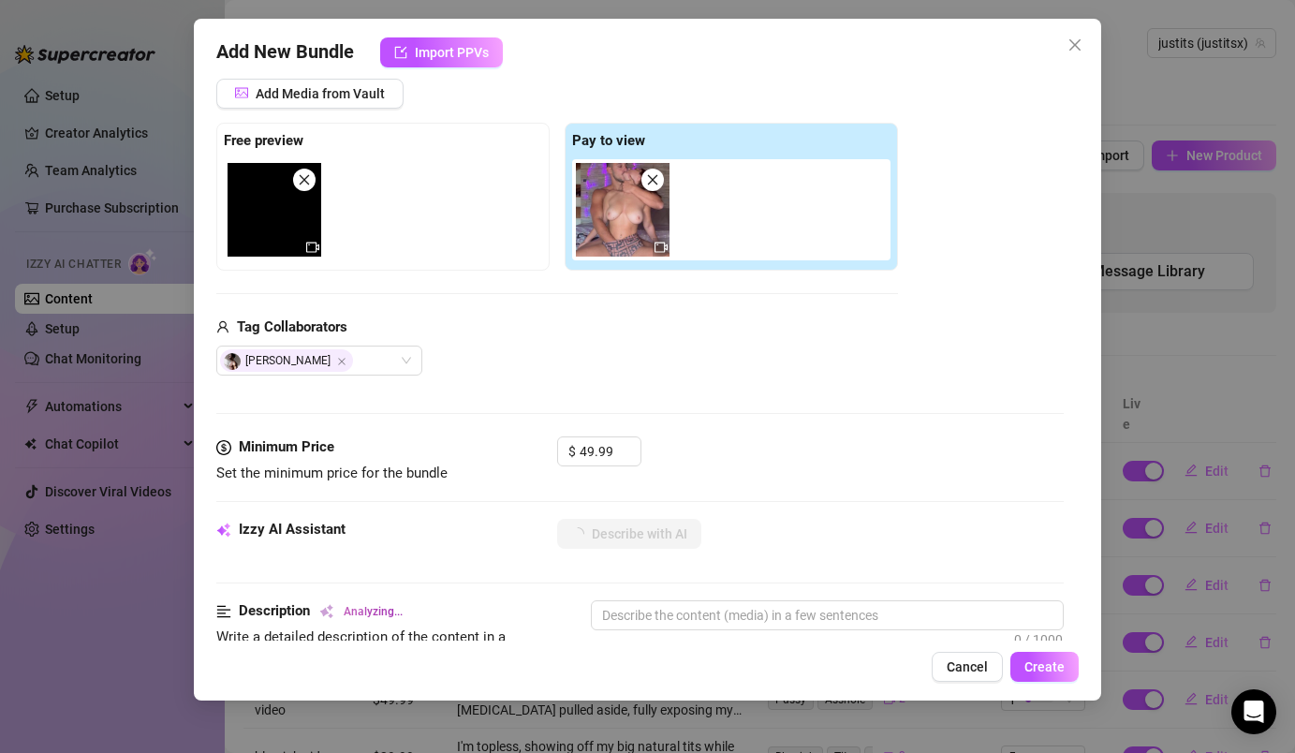
scroll to position [322, 0]
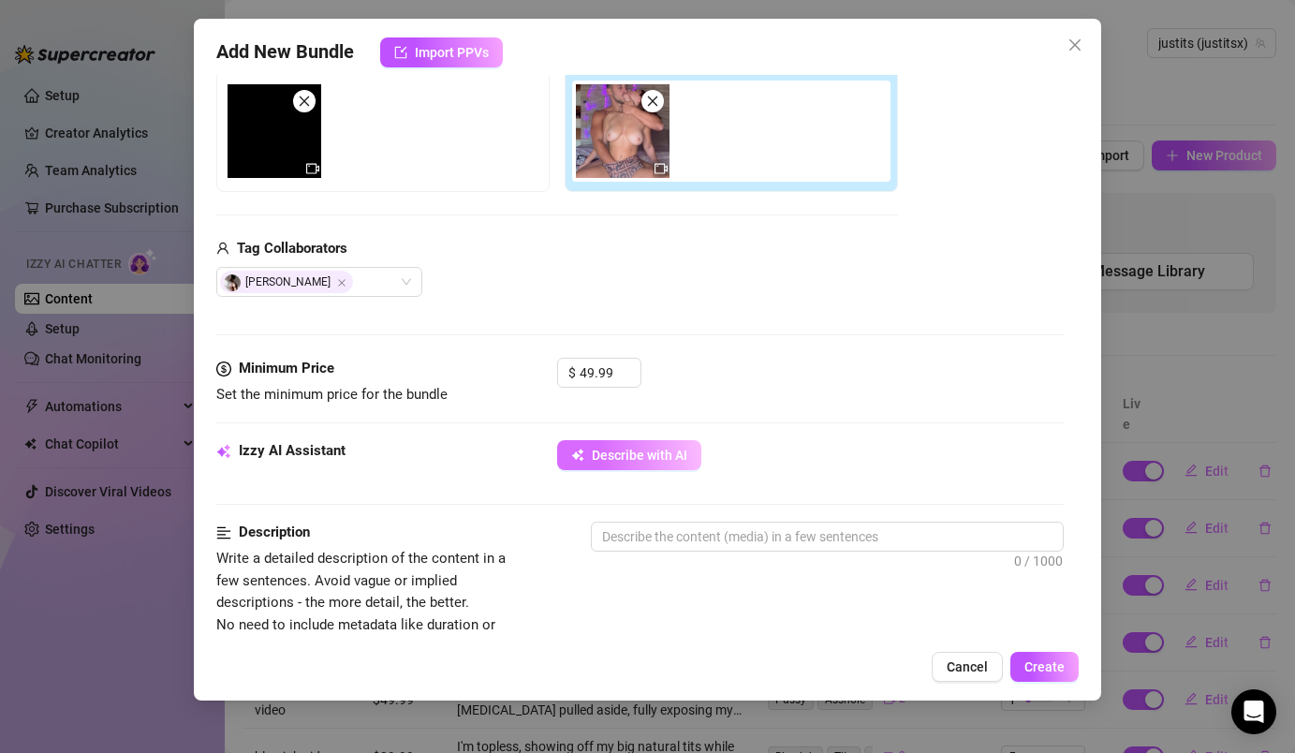
click at [581, 458] on icon "button" at bounding box center [582, 459] width 5 height 5
click at [1055, 49] on div "Add New Bundle Import PPVs" at bounding box center [646, 52] width 861 height 30
click at [1070, 49] on icon "close" at bounding box center [1073, 44] width 11 height 11
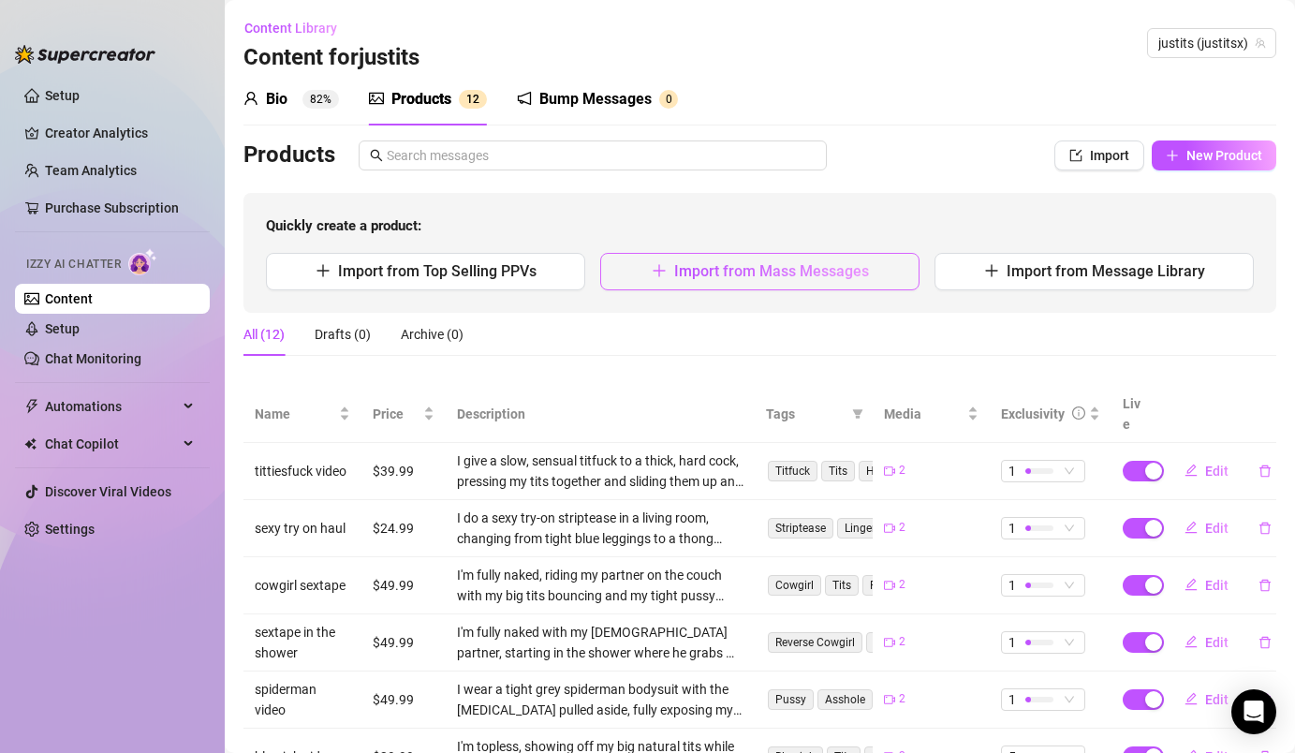
click at [776, 253] on button "Import from Mass Messages" at bounding box center [759, 271] width 319 height 37
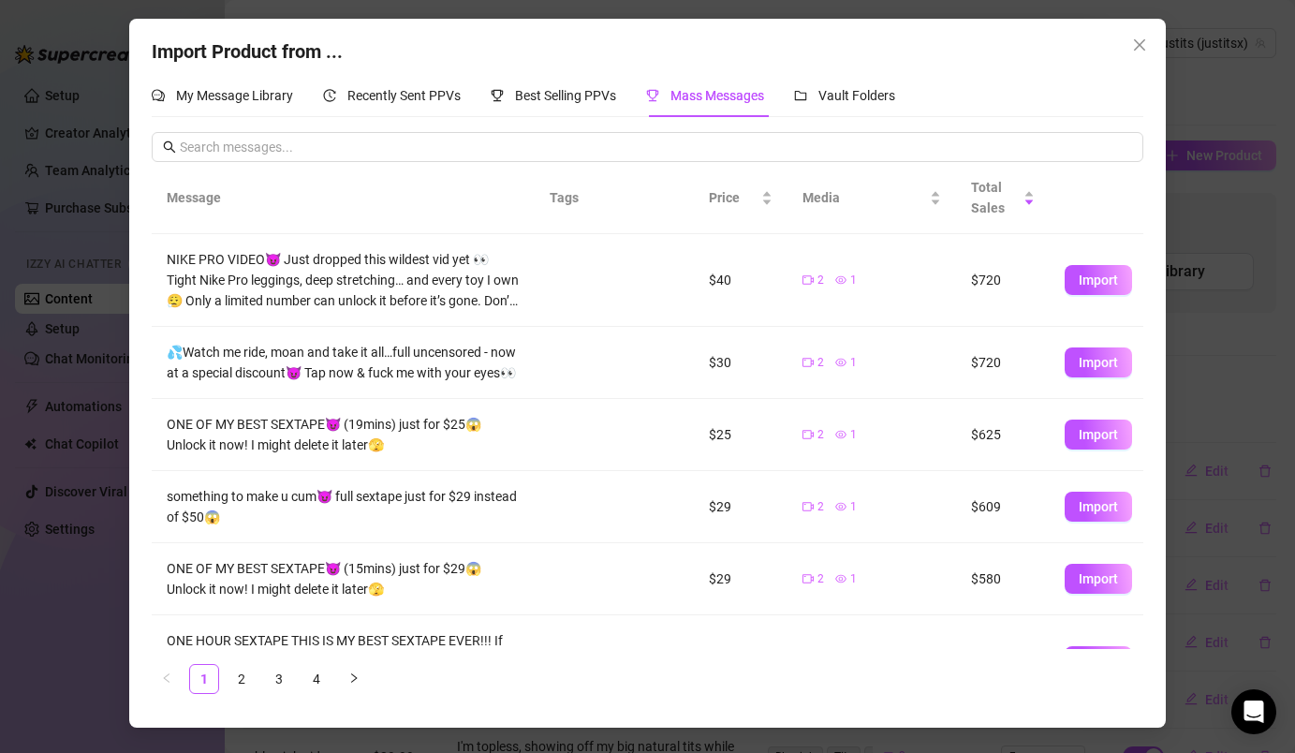
click at [904, 92] on div "My Message Library Recently Sent PPVs Best Selling PPVs Mass Messages Vault Fol…" at bounding box center [647, 95] width 991 height 43
click at [883, 86] on div "Vault Folders" at bounding box center [844, 95] width 101 height 21
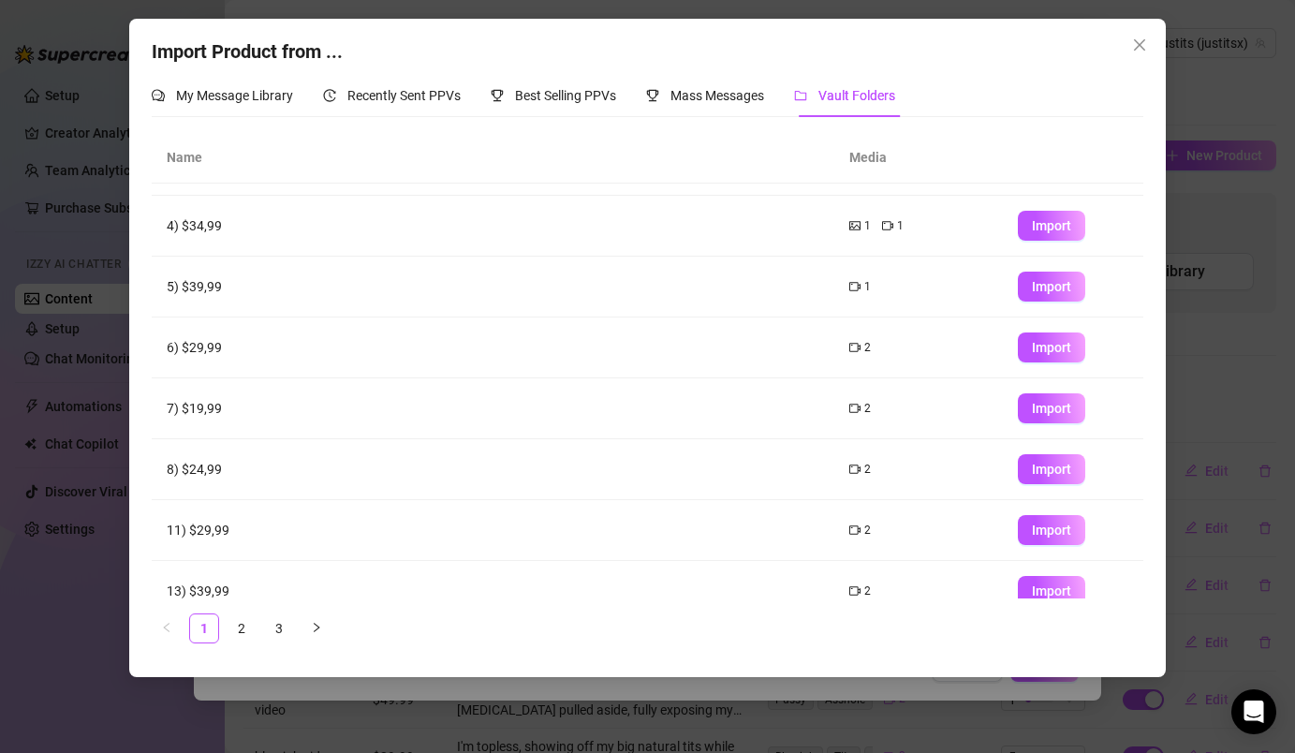
scroll to position [195, 0]
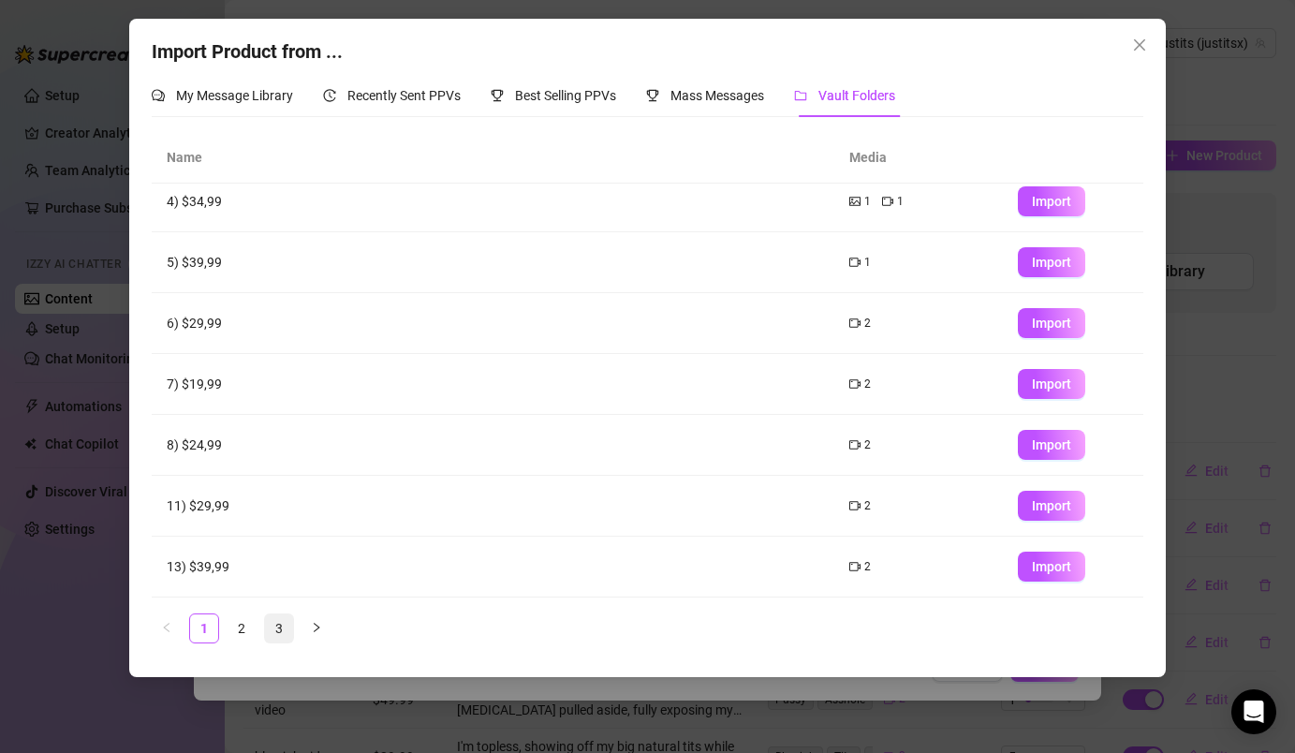
click at [285, 630] on link "3" at bounding box center [279, 628] width 28 height 28
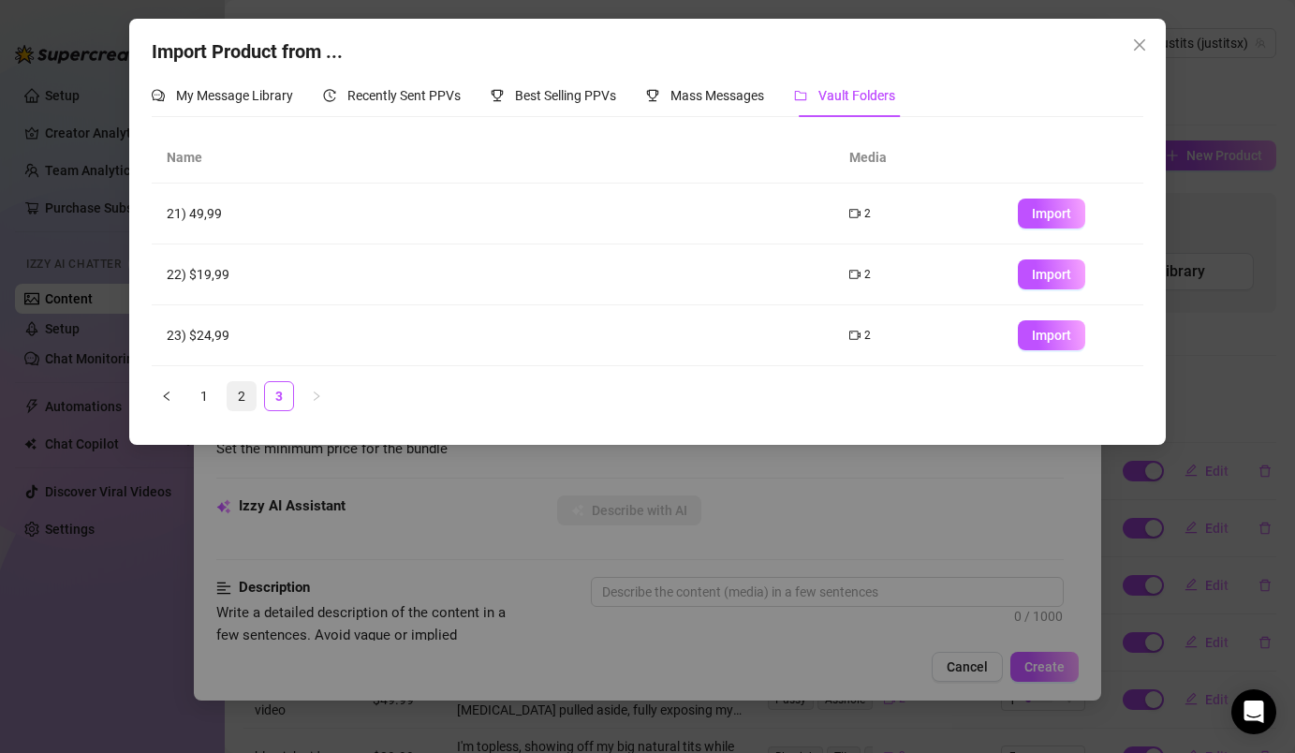
click at [244, 390] on link "2" at bounding box center [242, 396] width 28 height 28
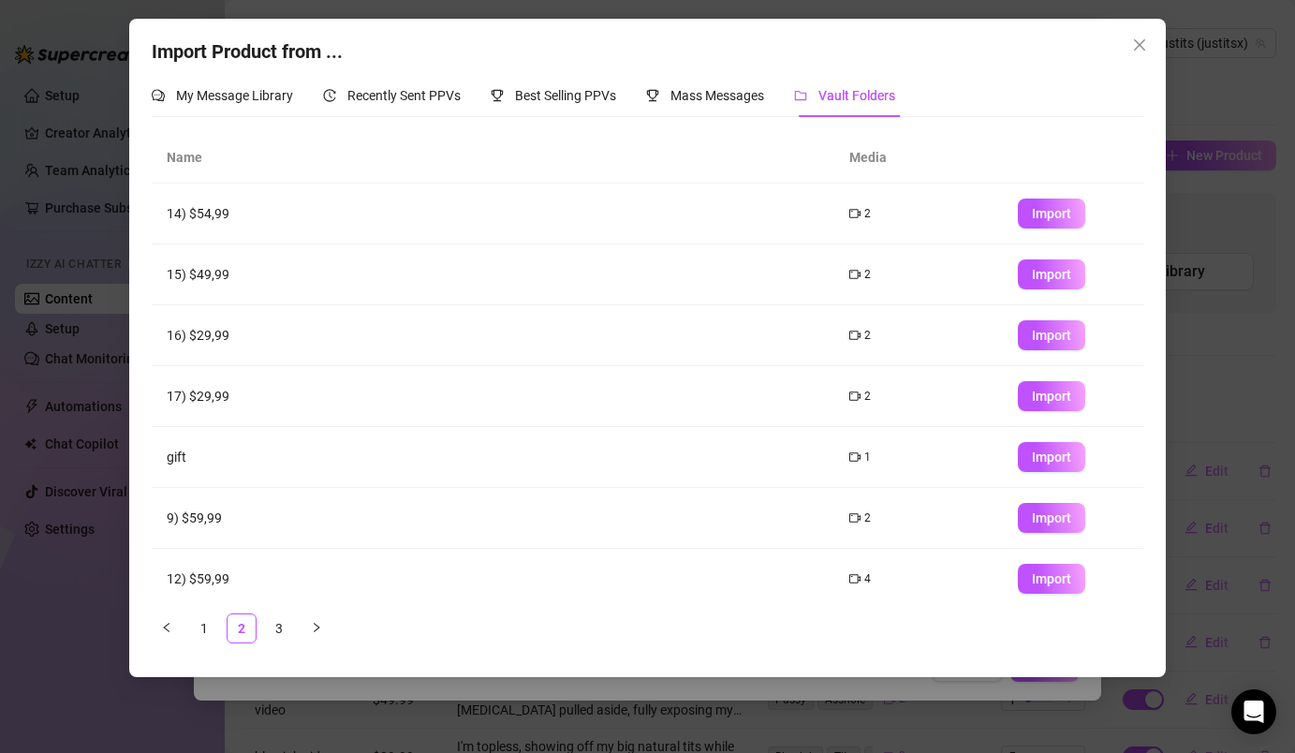
scroll to position [195, 0]
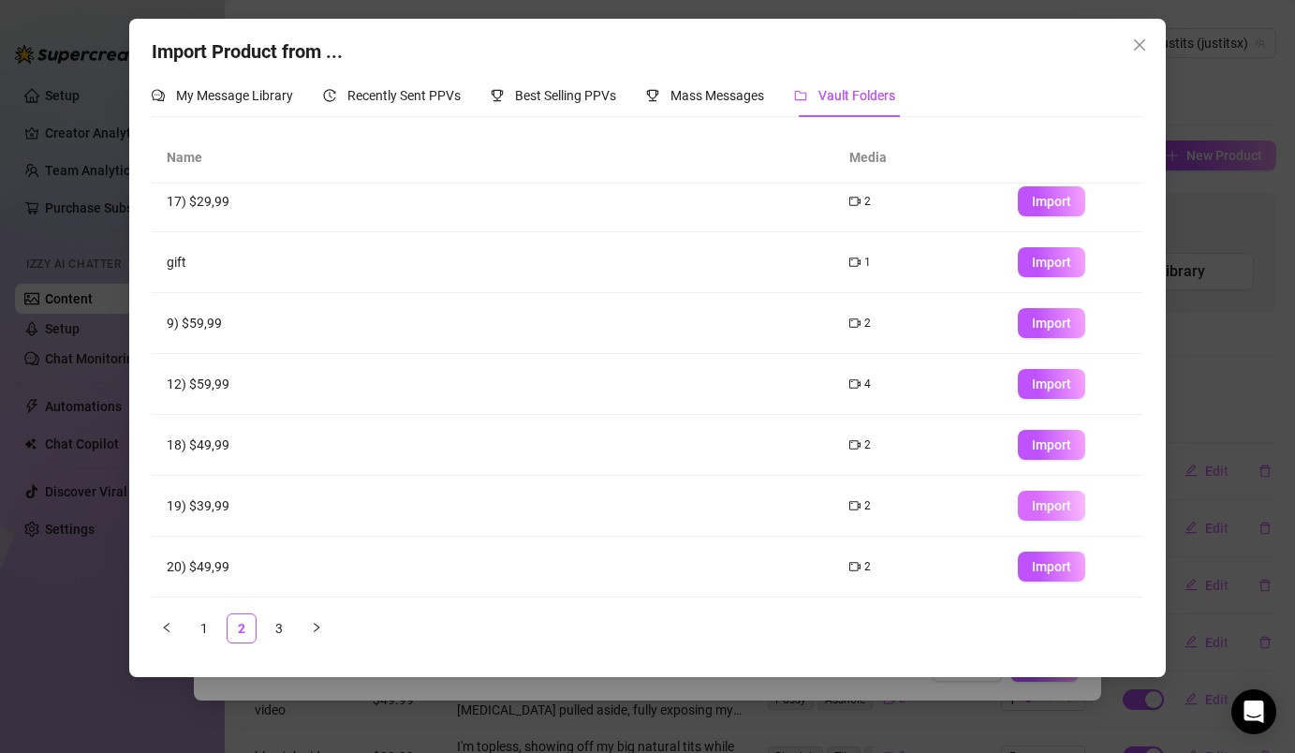
click at [1065, 509] on span "Import" at bounding box center [1051, 505] width 39 height 15
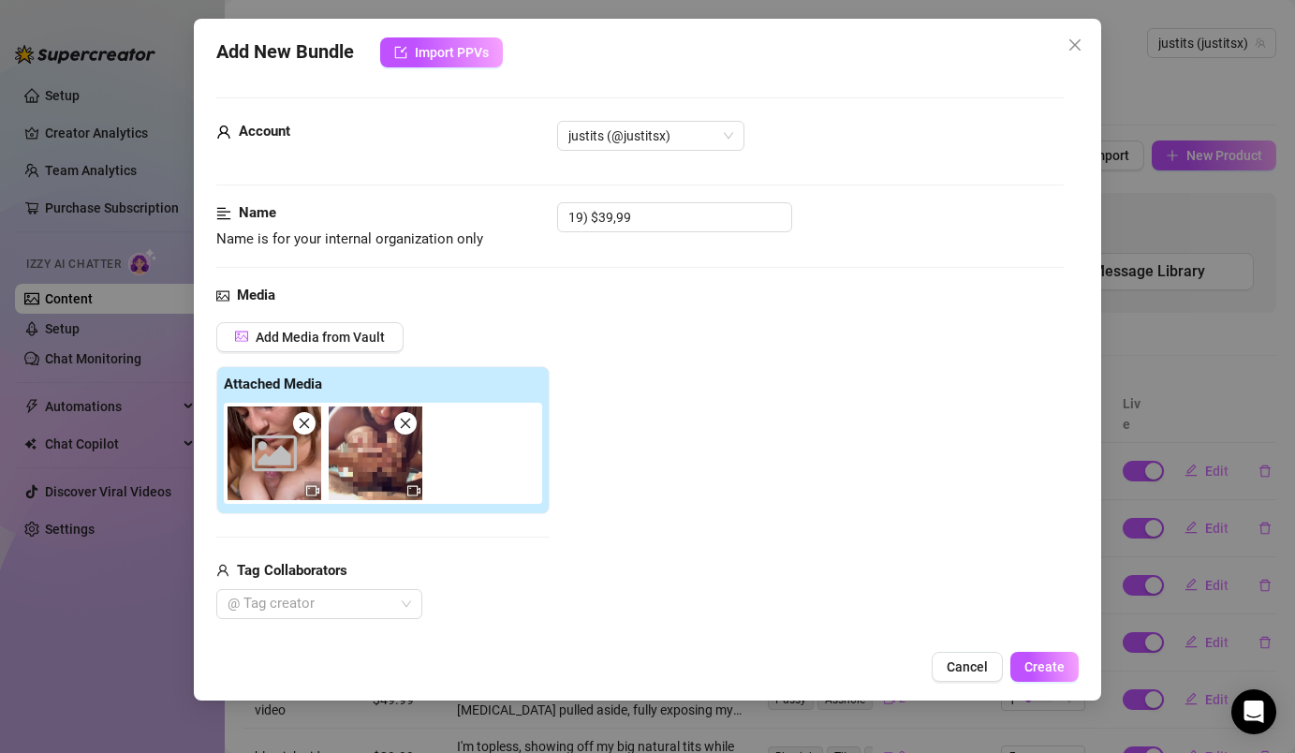
click at [654, 201] on div "Account justits (@justitsx)" at bounding box center [639, 161] width 846 height 81
drag, startPoint x: 654, startPoint y: 201, endPoint x: 615, endPoint y: 207, distance: 39.7
click at [615, 208] on input "19) $39,99" at bounding box center [674, 217] width 235 height 30
click at [374, 599] on div at bounding box center [309, 604] width 179 height 26
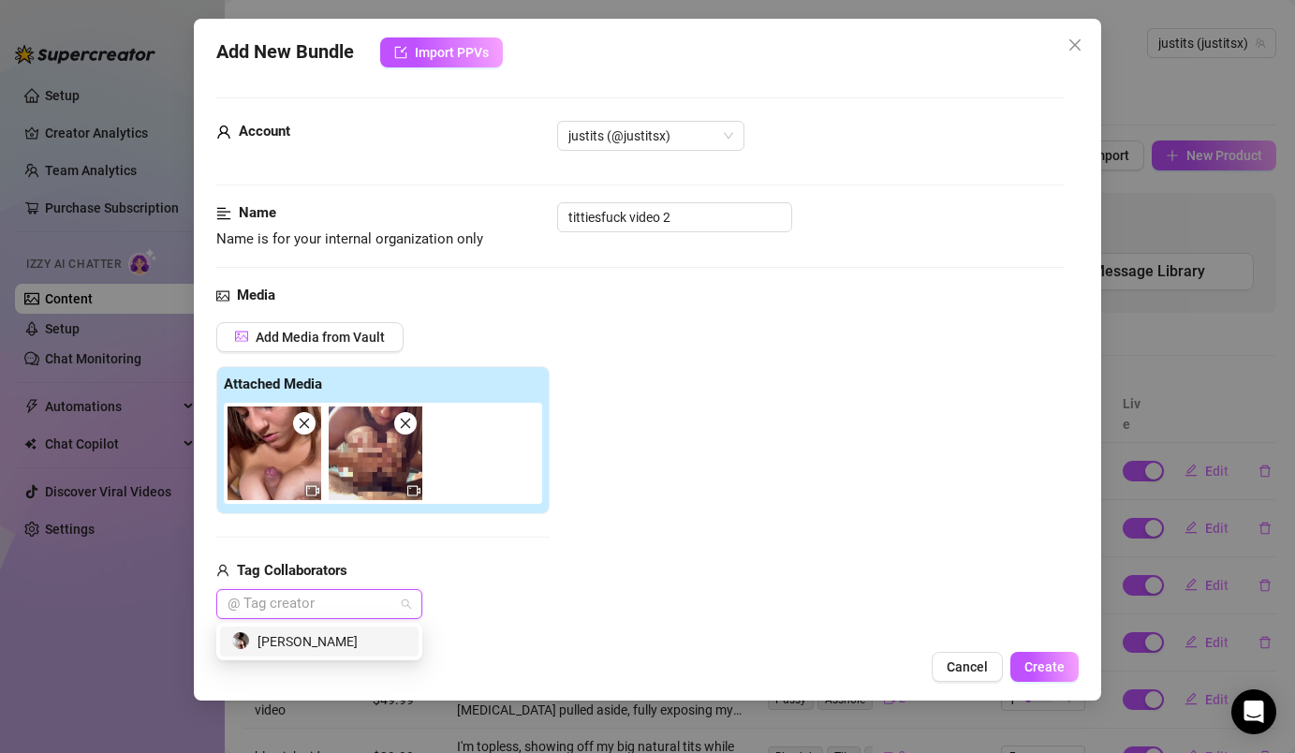
click at [374, 646] on div "[PERSON_NAME]" at bounding box center [319, 641] width 176 height 21
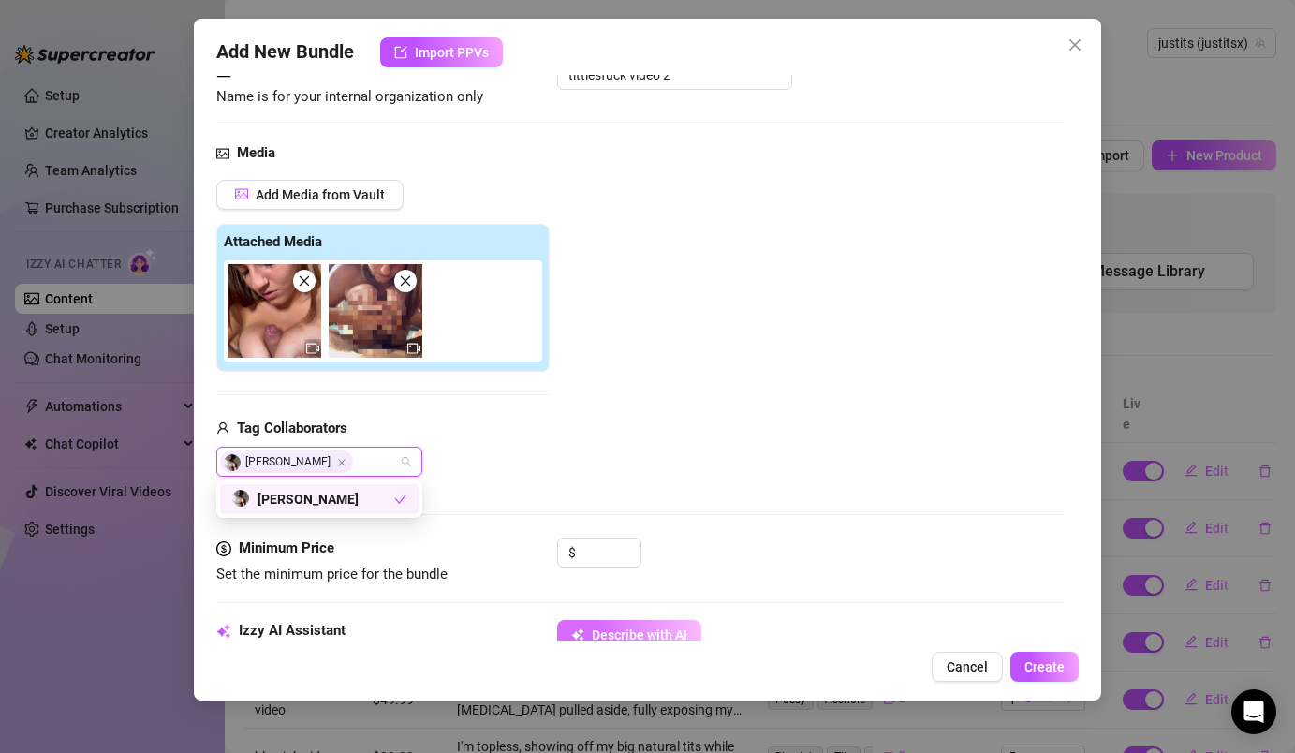
scroll to position [261, 0]
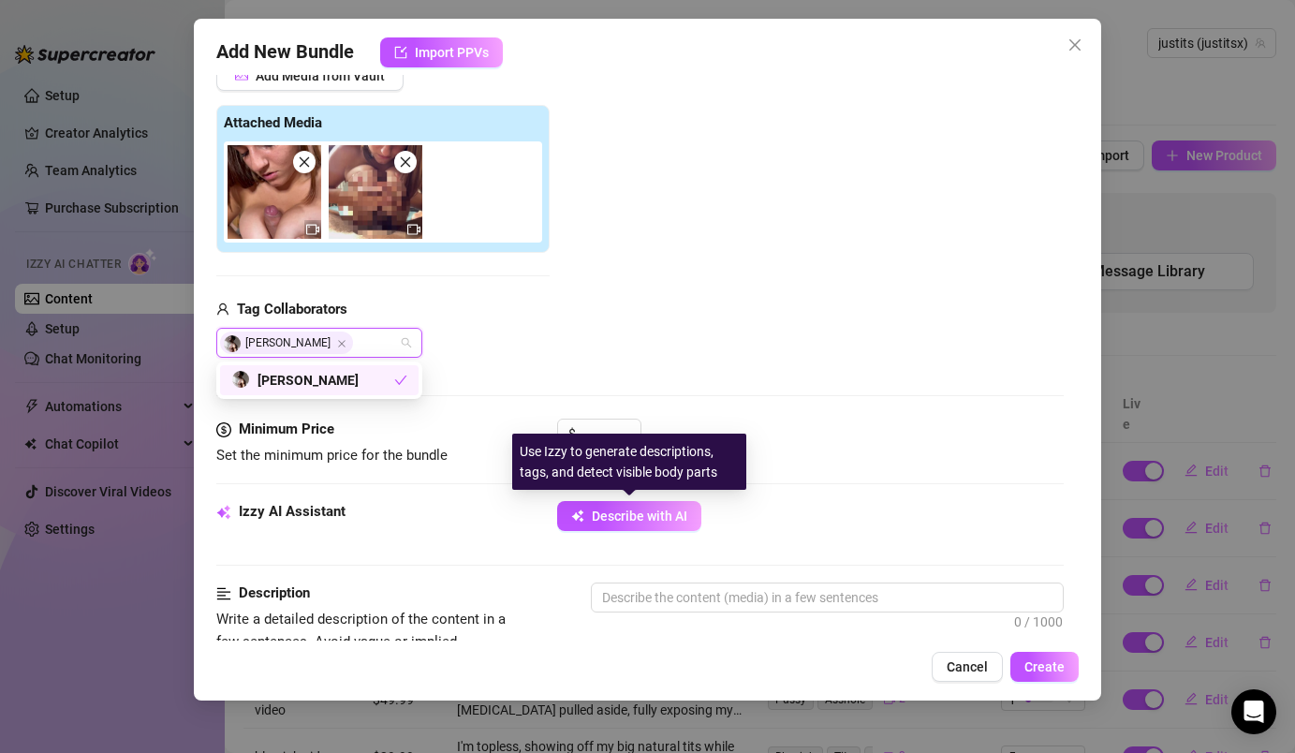
click at [616, 441] on div "Use Izzy to generate descriptions, tags, and detect visible body parts" at bounding box center [629, 462] width 234 height 56
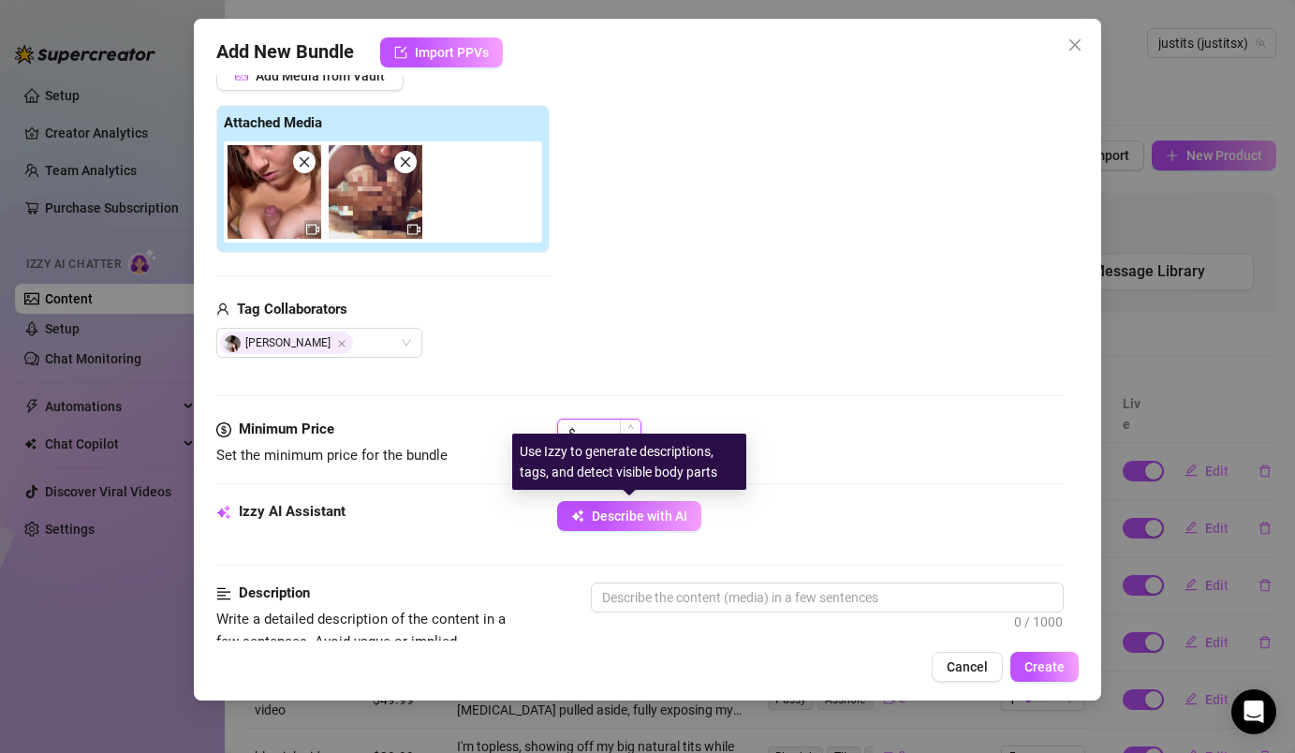
click at [609, 426] on input at bounding box center [610, 433] width 61 height 28
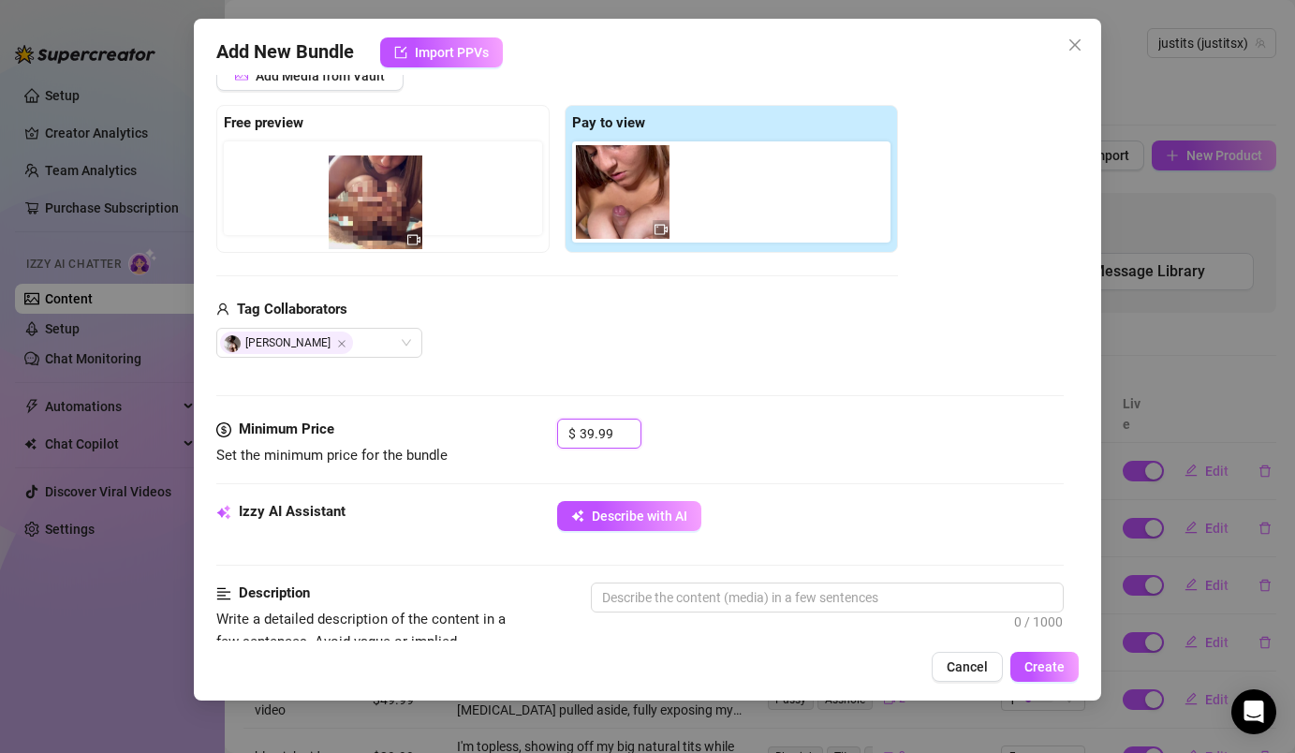
drag, startPoint x: 719, startPoint y: 200, endPoint x: 360, endPoint y: 210, distance: 359.7
click at [360, 210] on div "Free preview Pay to view" at bounding box center [557, 179] width 682 height 148
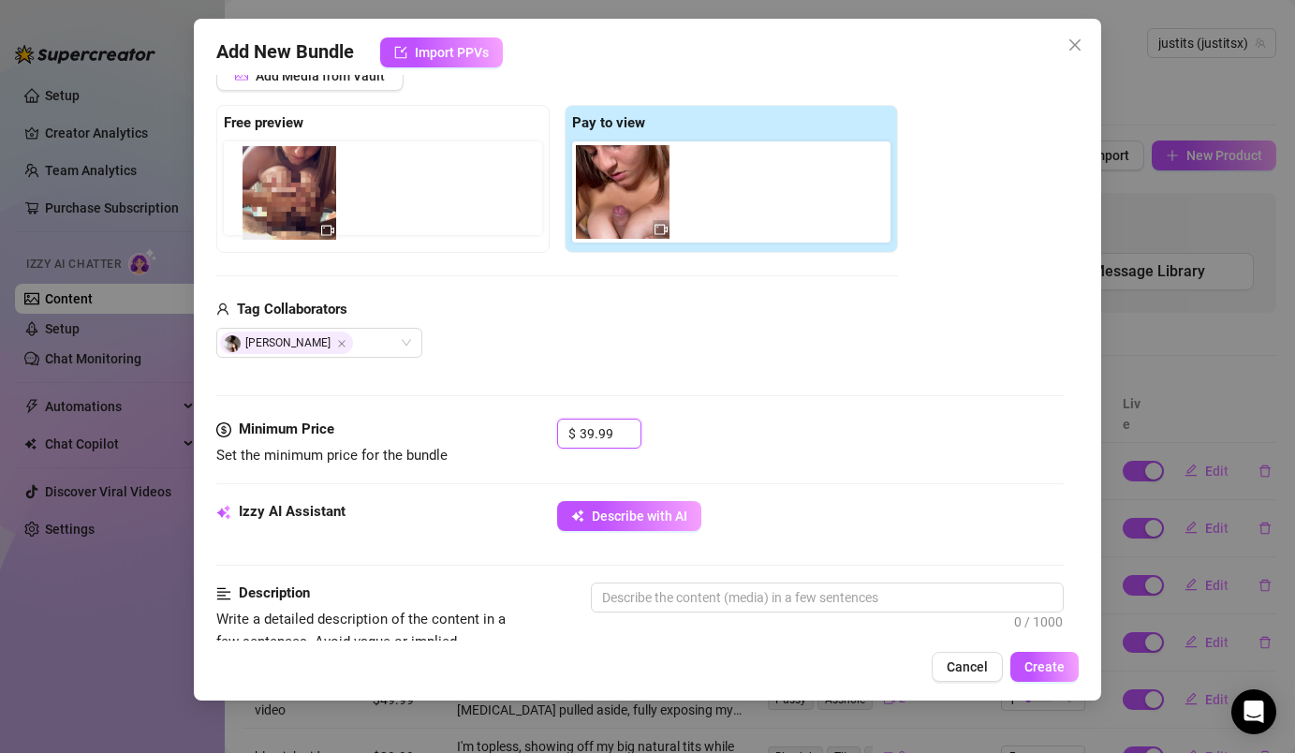
drag, startPoint x: 713, startPoint y: 187, endPoint x: 249, endPoint y: 179, distance: 464.5
click at [249, 179] on div "Free preview Pay to view" at bounding box center [557, 179] width 682 height 148
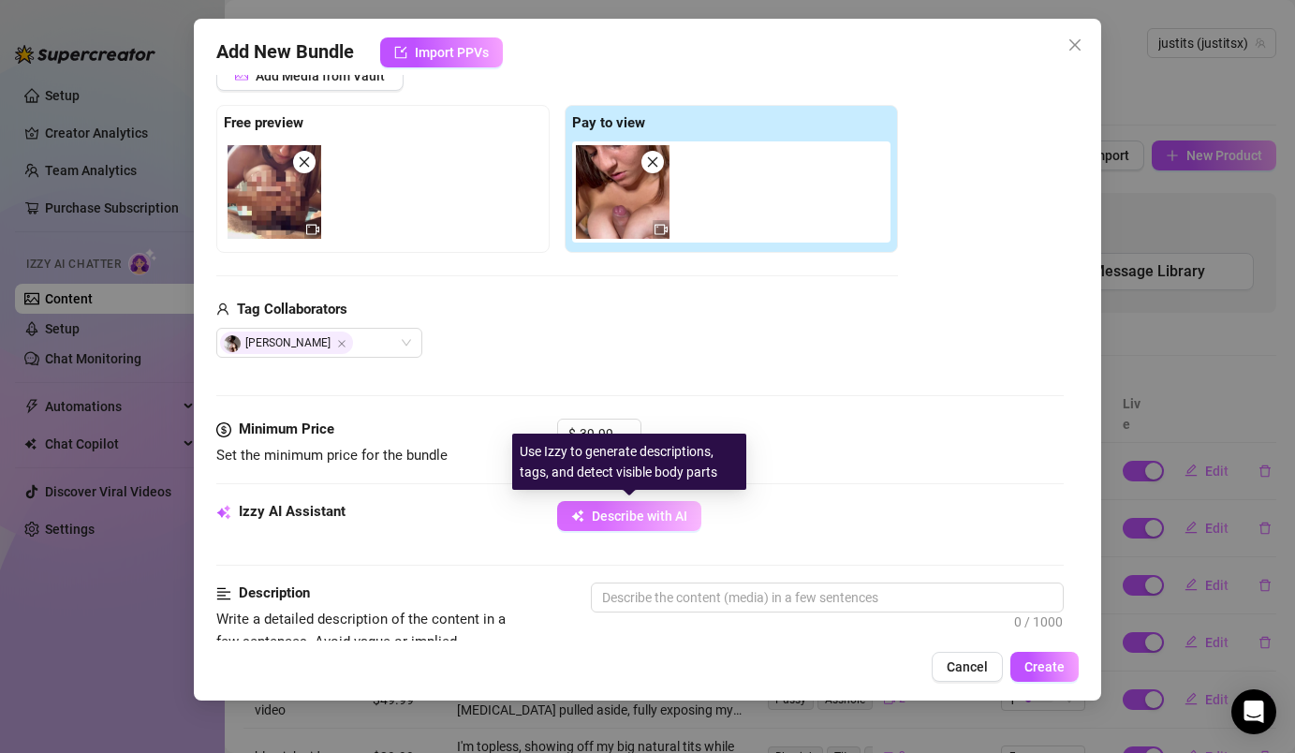
click at [594, 526] on button "Describe with AI" at bounding box center [629, 516] width 144 height 30
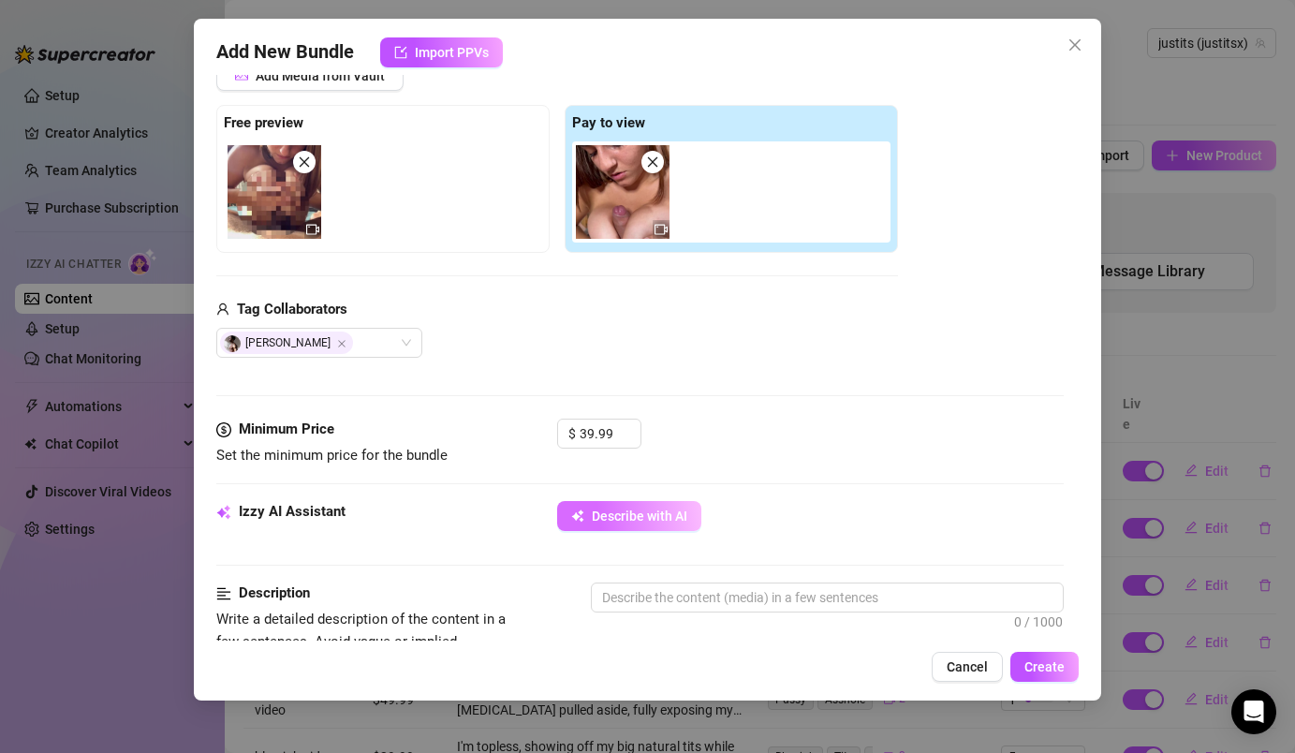
click at [692, 503] on button "Describe with AI" at bounding box center [629, 516] width 144 height 30
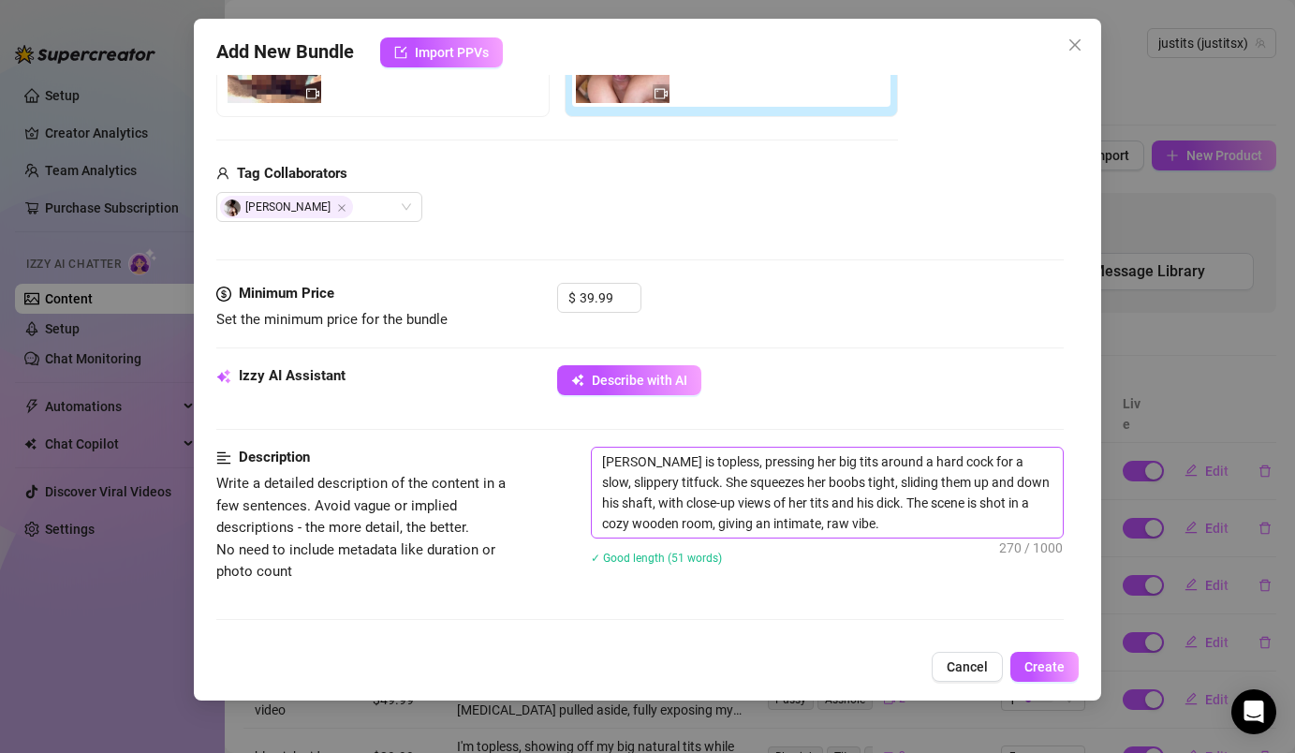
scroll to position [474, 0]
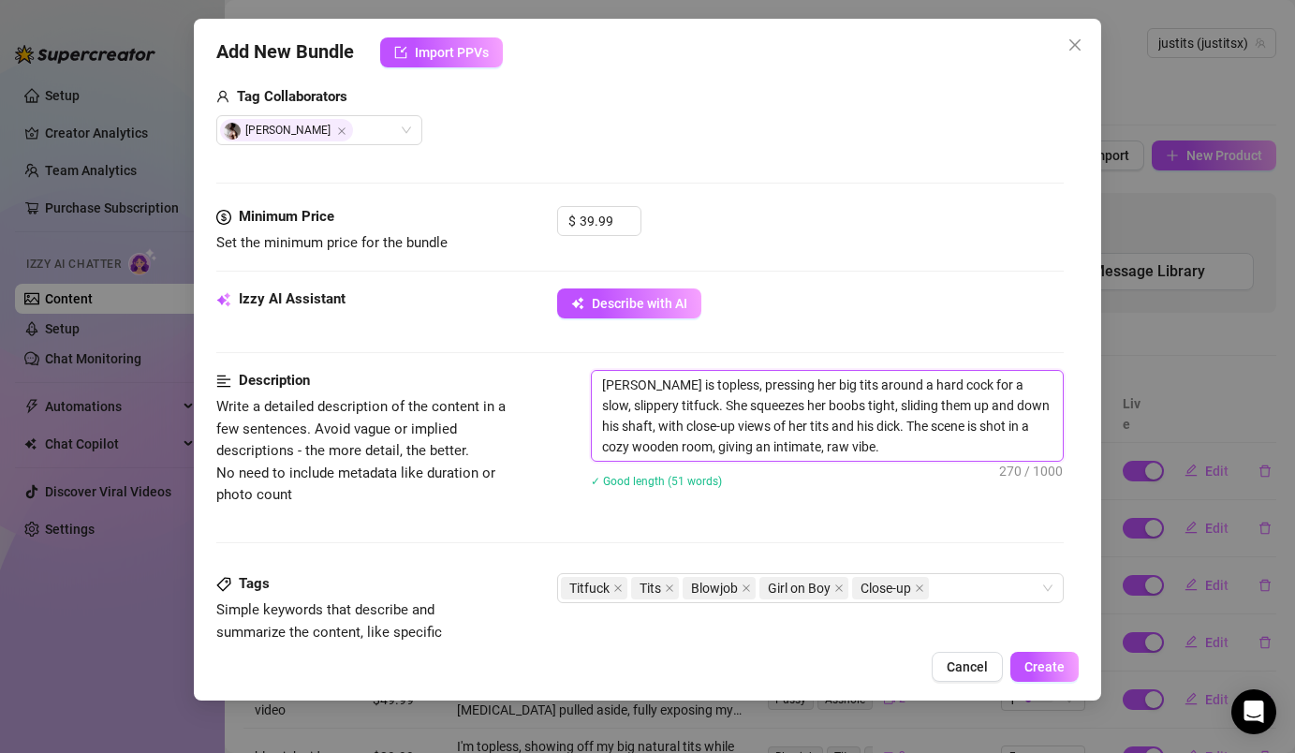
drag, startPoint x: 644, startPoint y: 390, endPoint x: 520, endPoint y: 383, distance: 124.7
click at [520, 383] on div "Description Write a detailed description of the content in a few sentences. Avo…" at bounding box center [639, 441] width 846 height 142
click at [743, 389] on textarea "I'm topless, pressing her big tits around a hard cock for a slow, slippery titf…" at bounding box center [827, 416] width 470 height 90
click at [669, 406] on textarea "I'm topless, pressing my big tits around a hard cock for a slow, slippery titfu…" at bounding box center [827, 416] width 470 height 90
click at [707, 414] on textarea "I'm topless, pressing my big tits around a hard cock for a slow, slippery titfu…" at bounding box center [827, 416] width 470 height 90
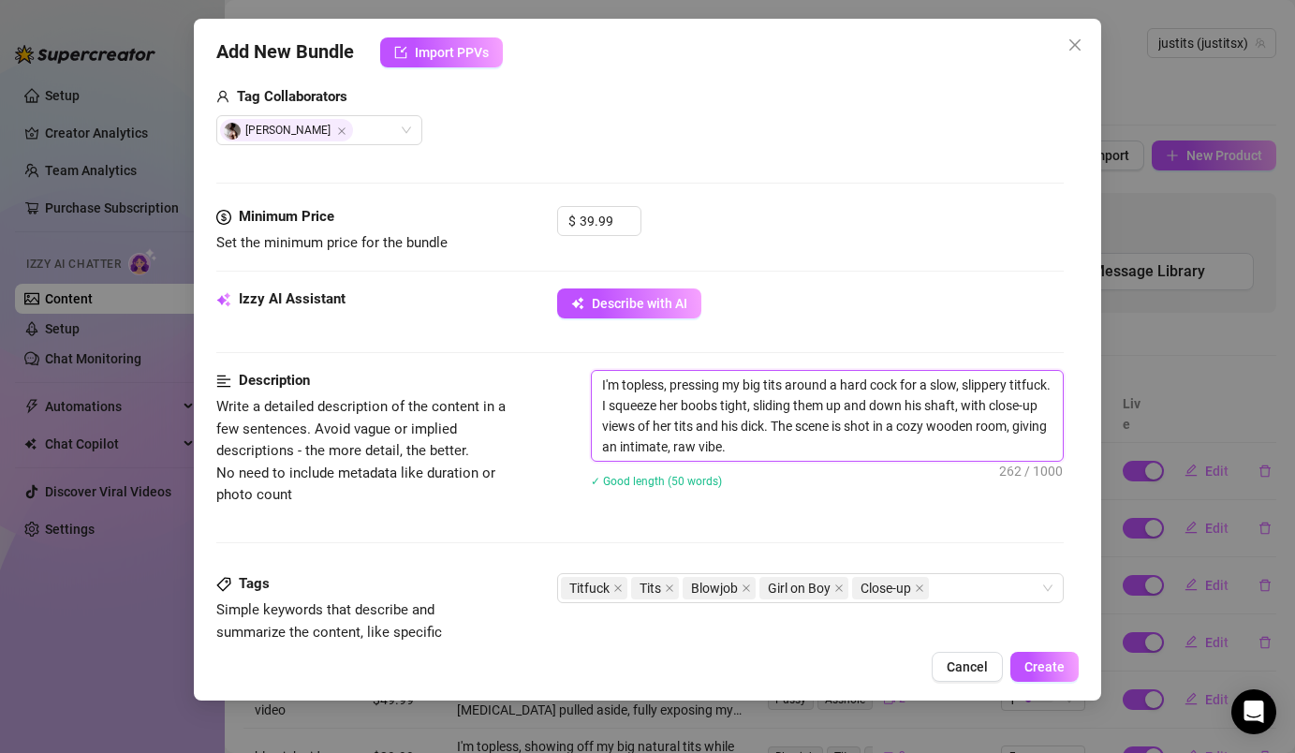
click at [723, 413] on textarea "I'm topless, pressing my big tits around a hard cock for a slow, slippery titfu…" at bounding box center [827, 416] width 470 height 90
click at [722, 431] on textarea "I'm topless, pressing my big tits around a hard cock for a slow, slippery titfu…" at bounding box center [827, 416] width 470 height 90
click at [726, 432] on textarea "I'm topless, pressing my big tits around a hard cock for a slow, slippery titfu…" at bounding box center [827, 416] width 470 height 90
drag, startPoint x: 768, startPoint y: 447, endPoint x: 742, endPoint y: 447, distance: 26.2
click at [742, 447] on textarea "I'm topless, pressing my big tits around a hard cock for a slow, slippery titfu…" at bounding box center [827, 416] width 470 height 90
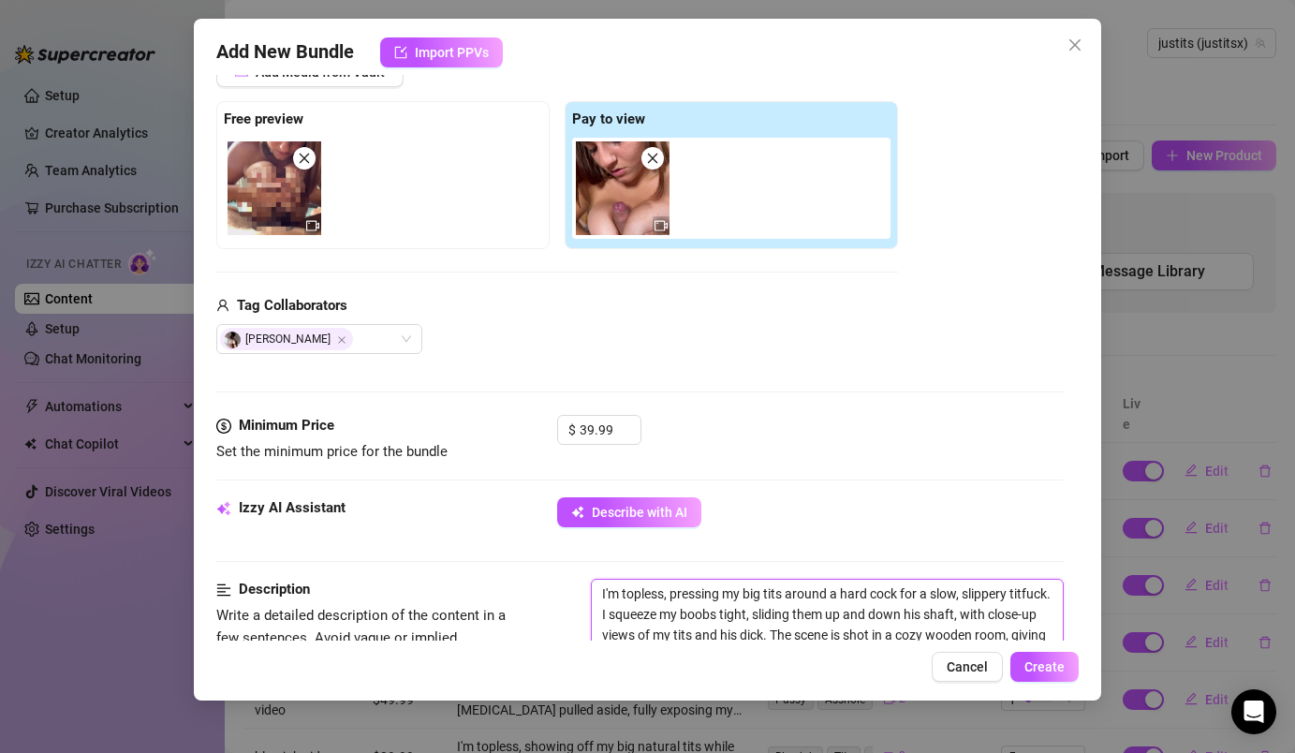
scroll to position [0, 0]
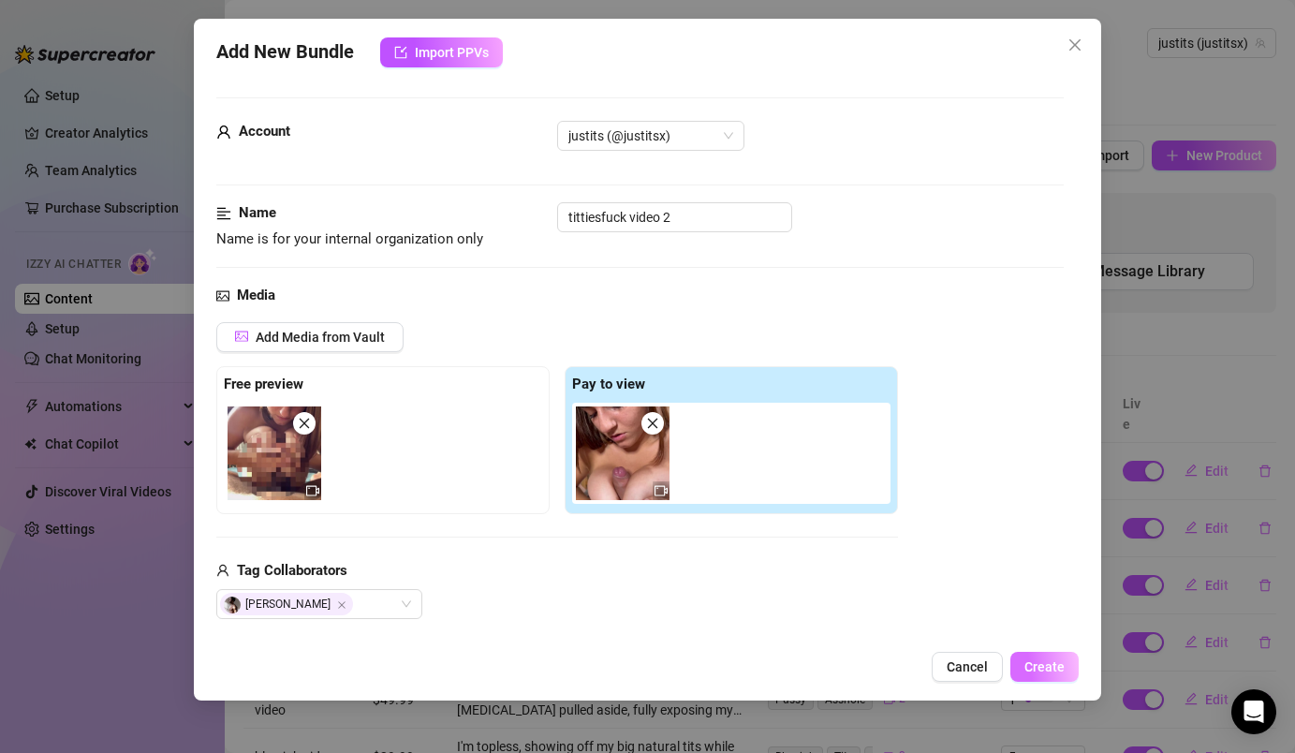
click at [1054, 671] on span "Create" at bounding box center [1044, 666] width 40 height 15
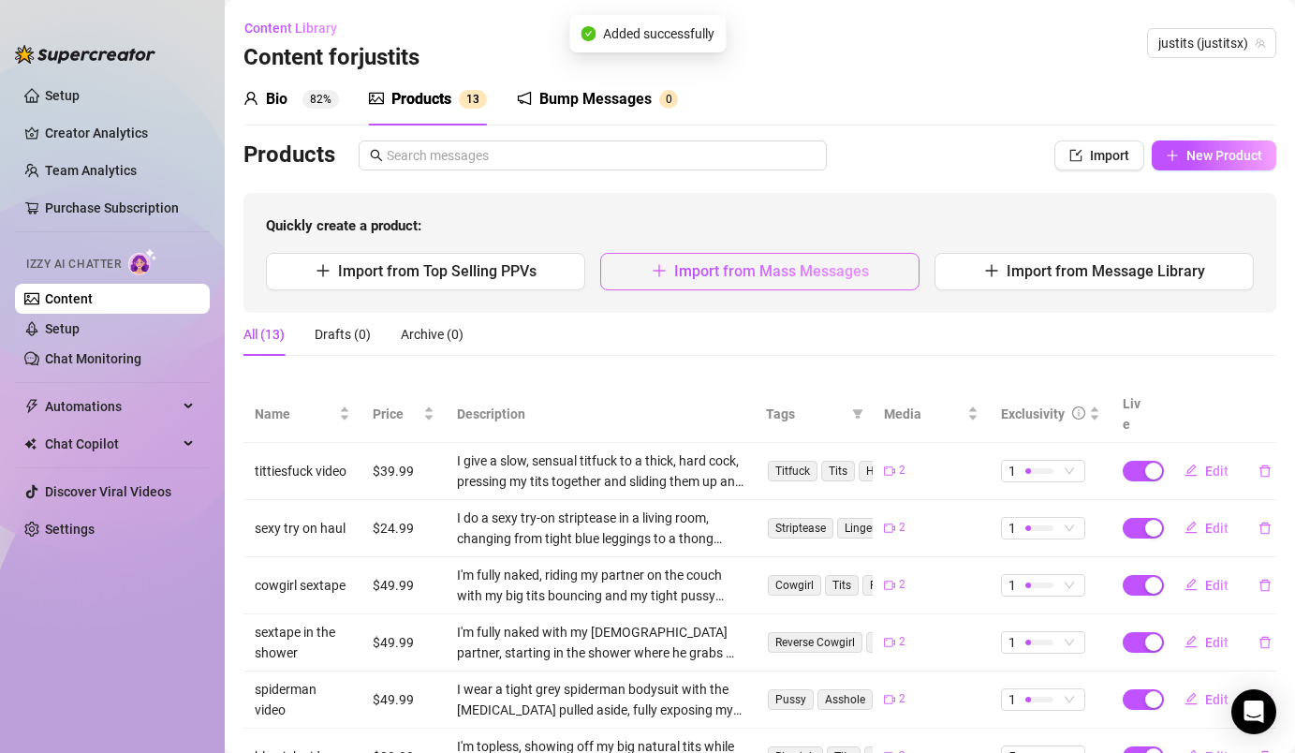
click at [797, 264] on span "Import from Mass Messages" at bounding box center [771, 271] width 195 height 18
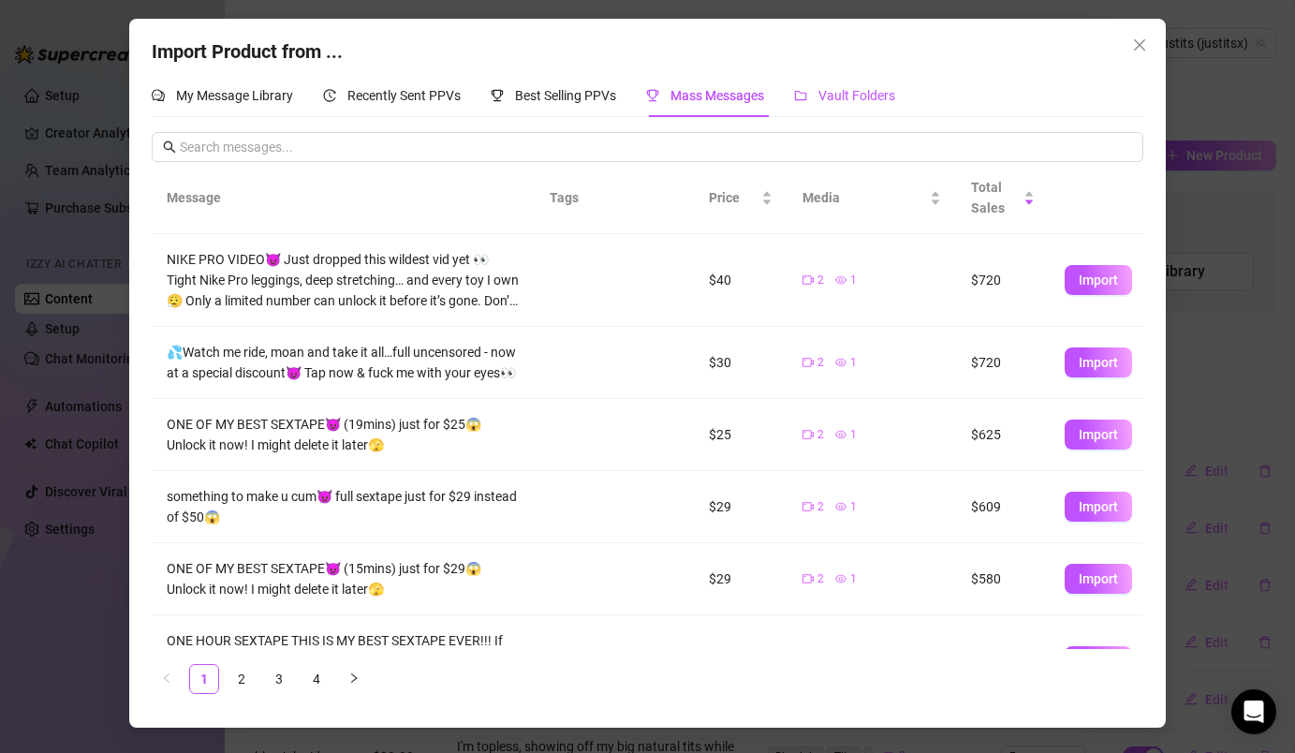
click at [837, 91] on span "Vault Folders" at bounding box center [856, 95] width 77 height 15
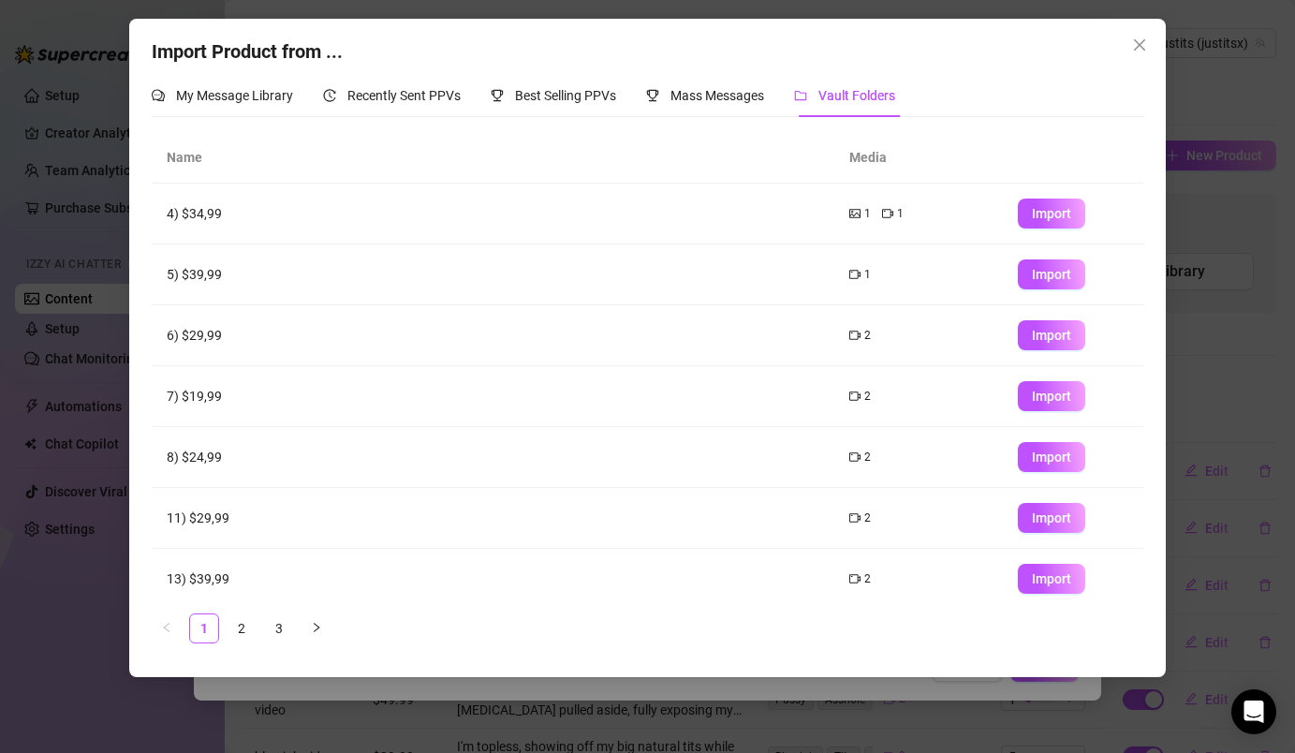
scroll to position [195, 0]
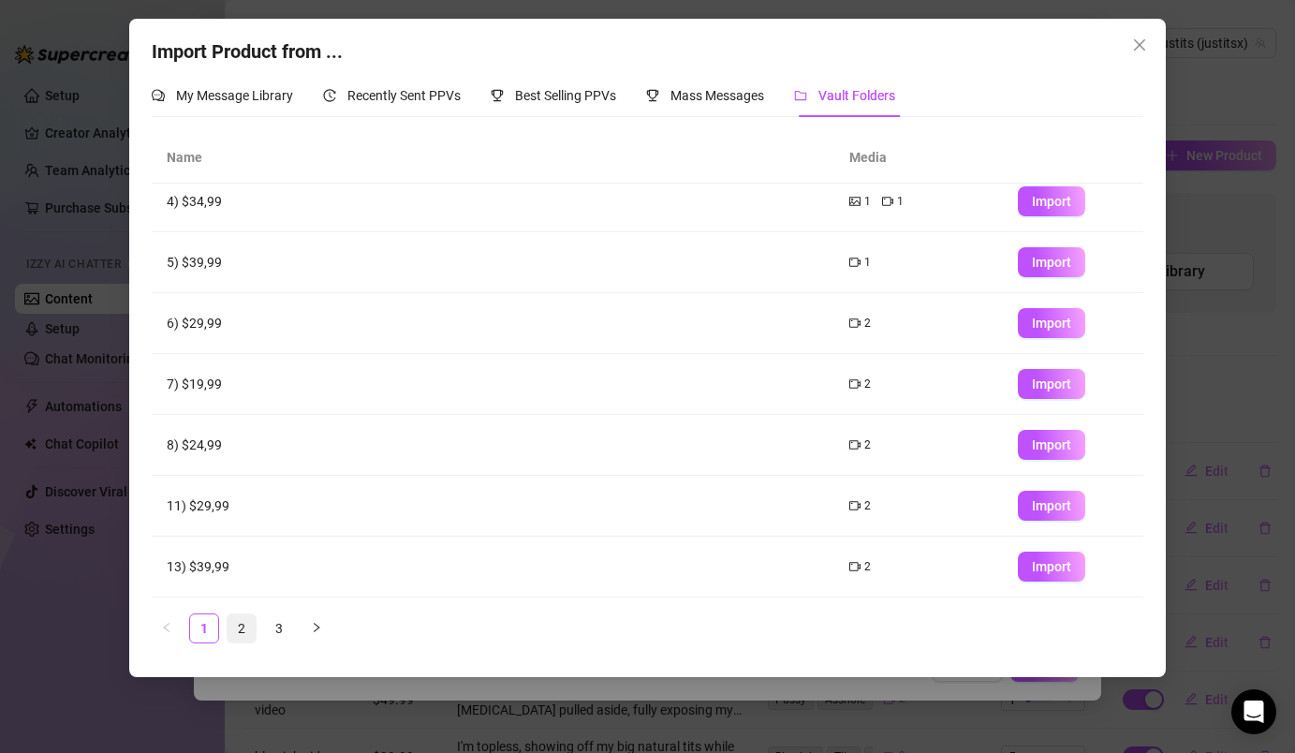
click at [243, 625] on link "2" at bounding box center [242, 628] width 28 height 28
click at [1042, 567] on span "Import" at bounding box center [1051, 566] width 39 height 15
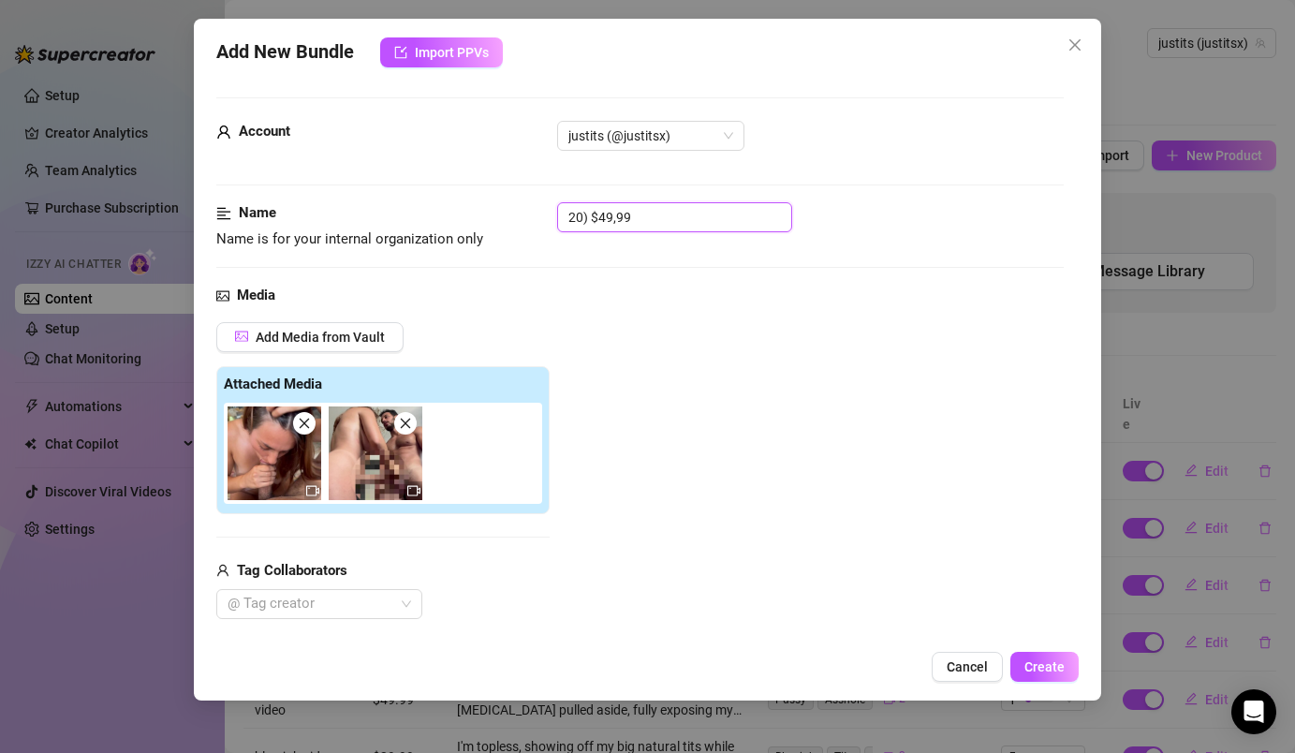
click at [624, 223] on input "20) $49,99" at bounding box center [674, 217] width 235 height 30
drag, startPoint x: 641, startPoint y: 223, endPoint x: 556, endPoint y: 214, distance: 85.6
click at [556, 214] on div "Name Name is for your internal organization only 20) $49,99" at bounding box center [639, 226] width 846 height 48
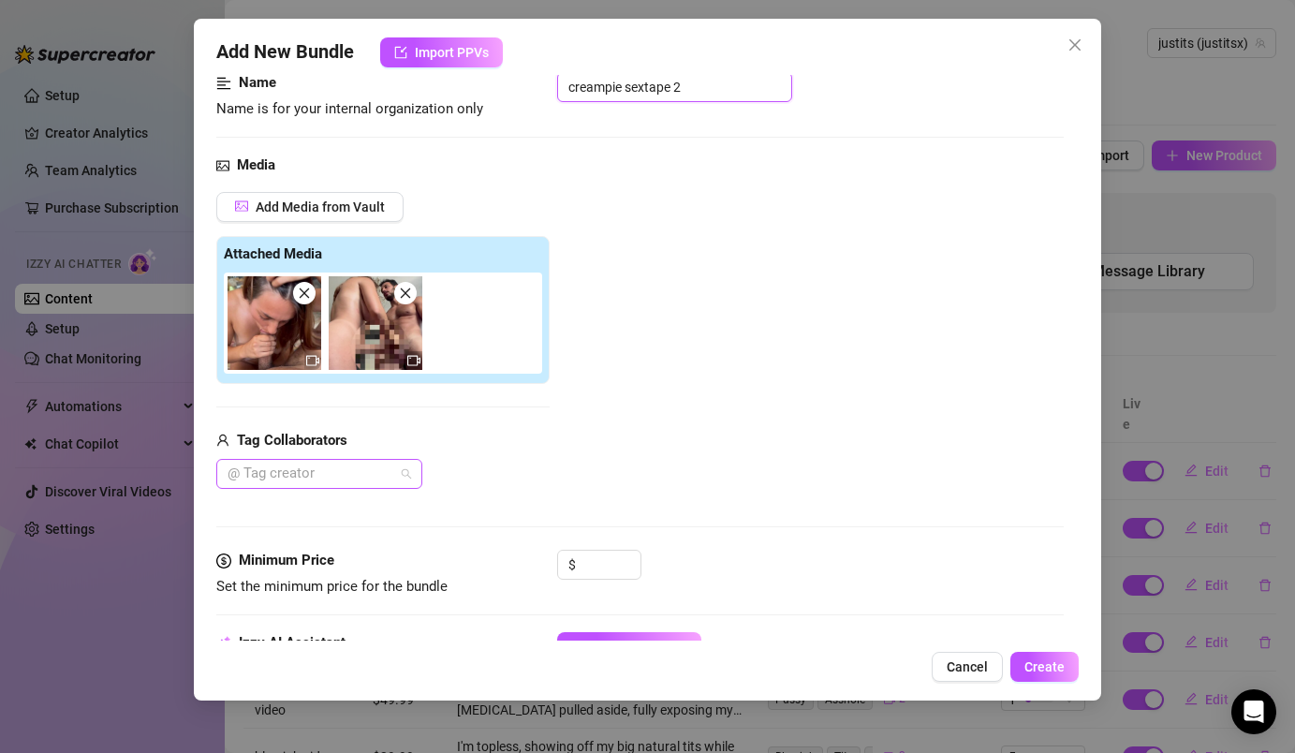
click at [397, 488] on div "@ Tag creator" at bounding box center [319, 474] width 206 height 30
click at [398, 522] on div "[PERSON_NAME]" at bounding box center [319, 511] width 199 height 30
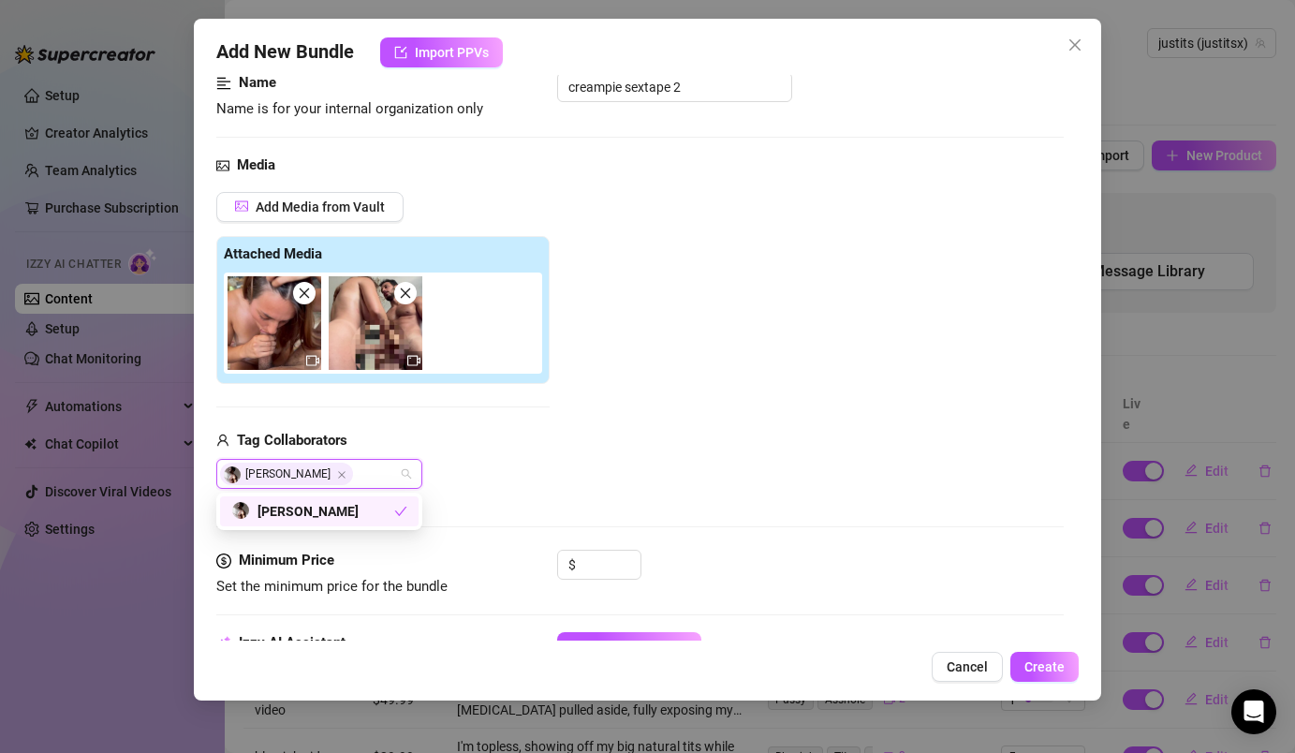
click at [579, 582] on div "$" at bounding box center [599, 573] width 84 height 47
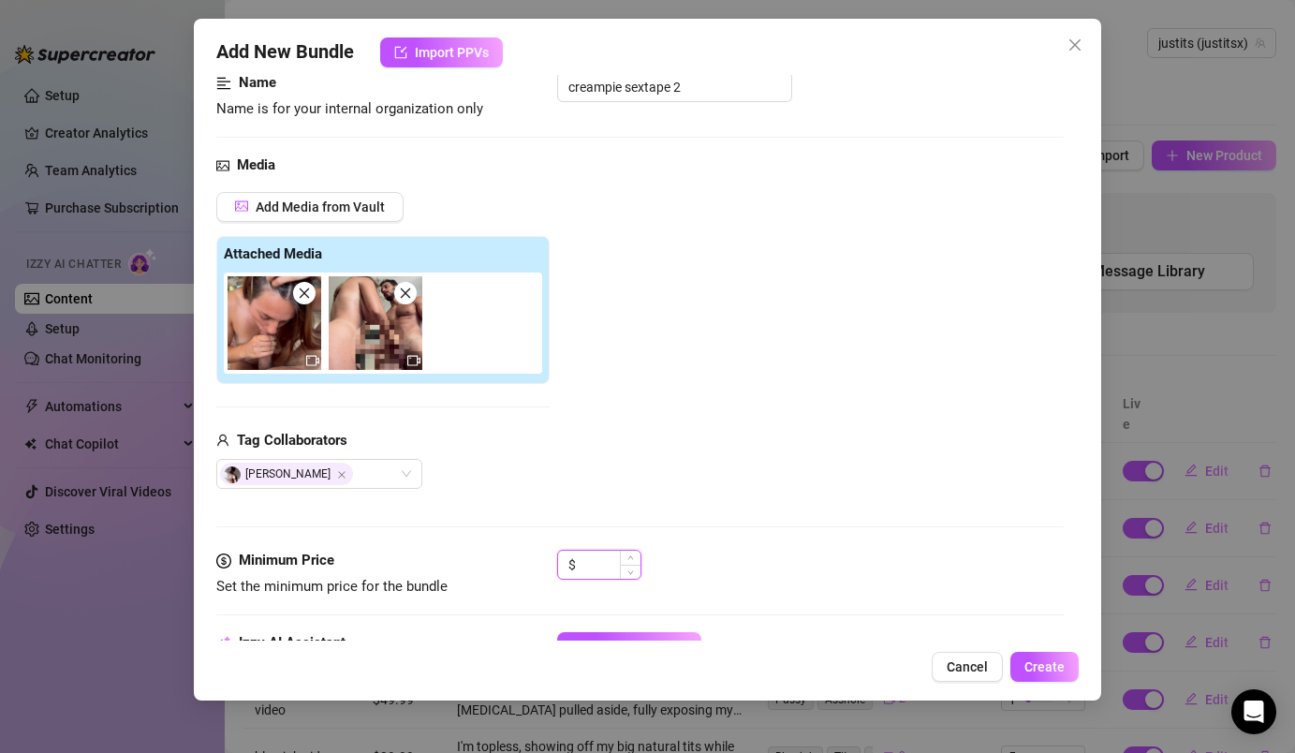
click at [582, 575] on input at bounding box center [610, 565] width 61 height 28
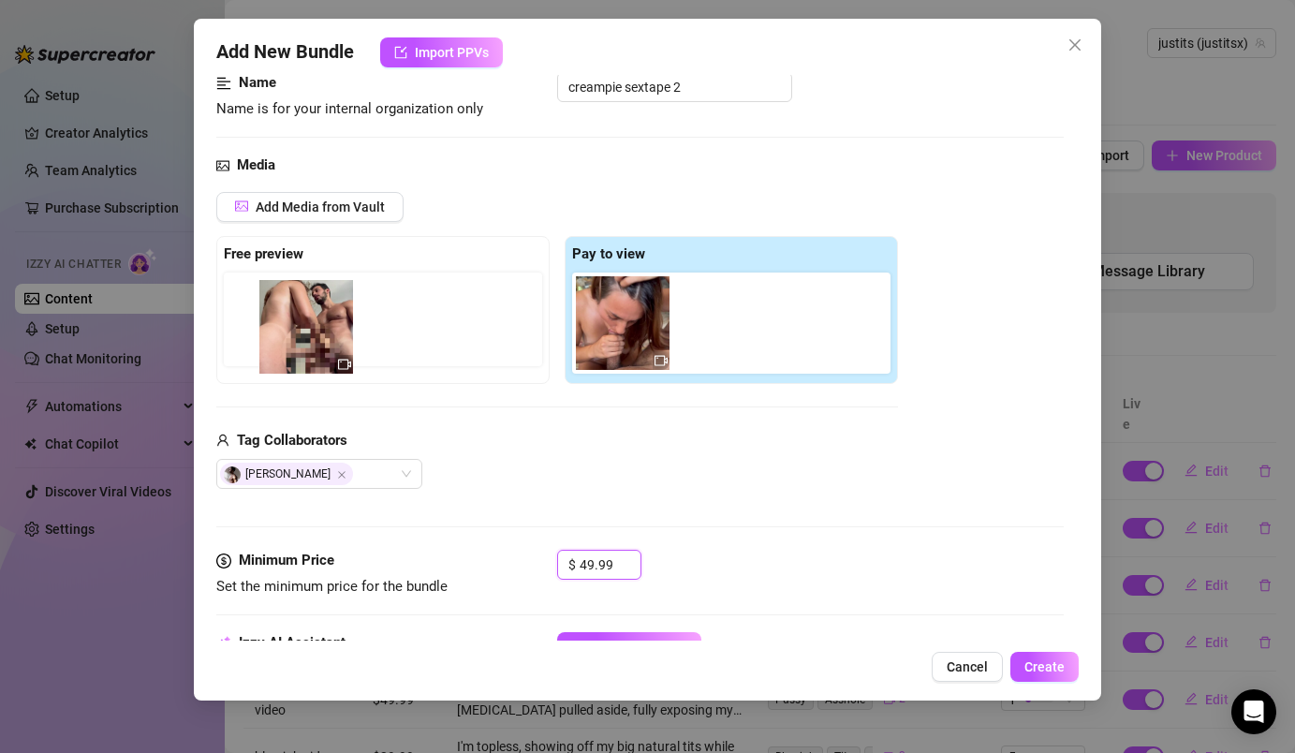
drag, startPoint x: 712, startPoint y: 324, endPoint x: 285, endPoint y: 325, distance: 427.0
click at [285, 325] on div "Free preview Pay to view" at bounding box center [557, 310] width 682 height 148
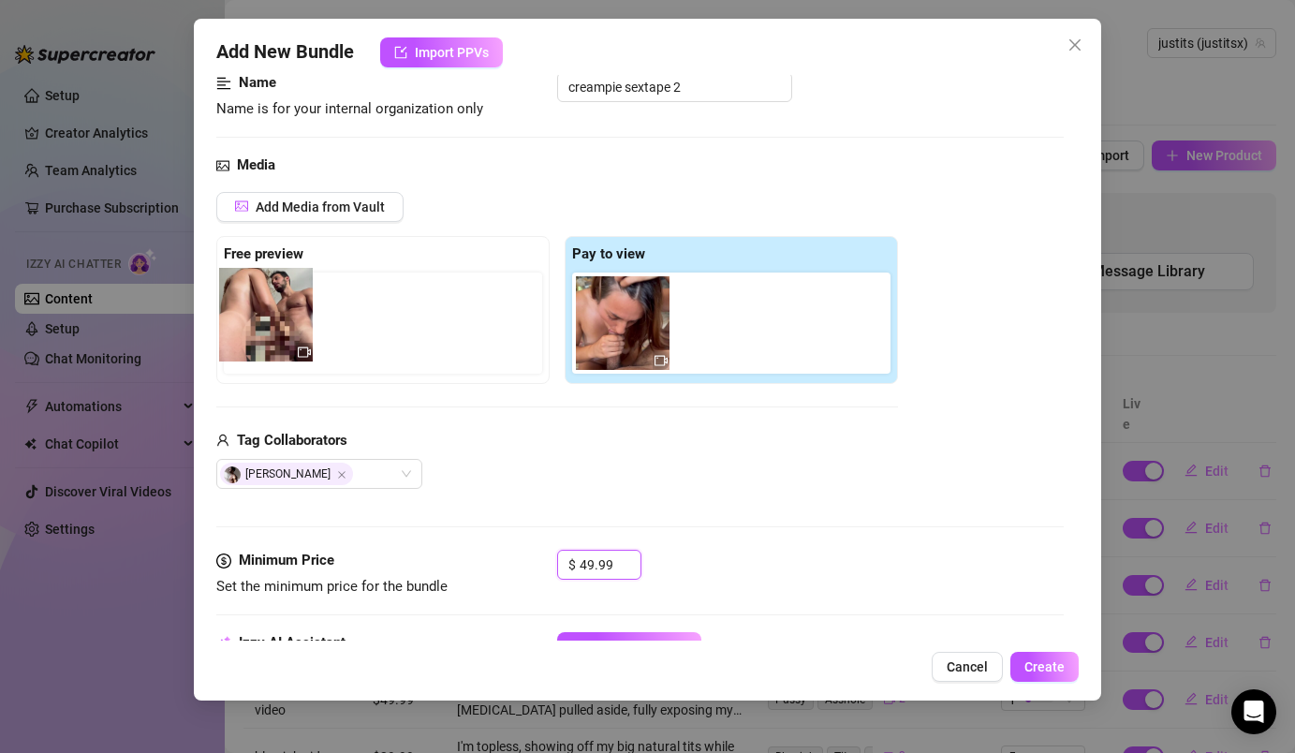
drag, startPoint x: 728, startPoint y: 322, endPoint x: 260, endPoint y: 314, distance: 468.2
click at [260, 314] on div "Free preview Pay to view" at bounding box center [557, 310] width 682 height 148
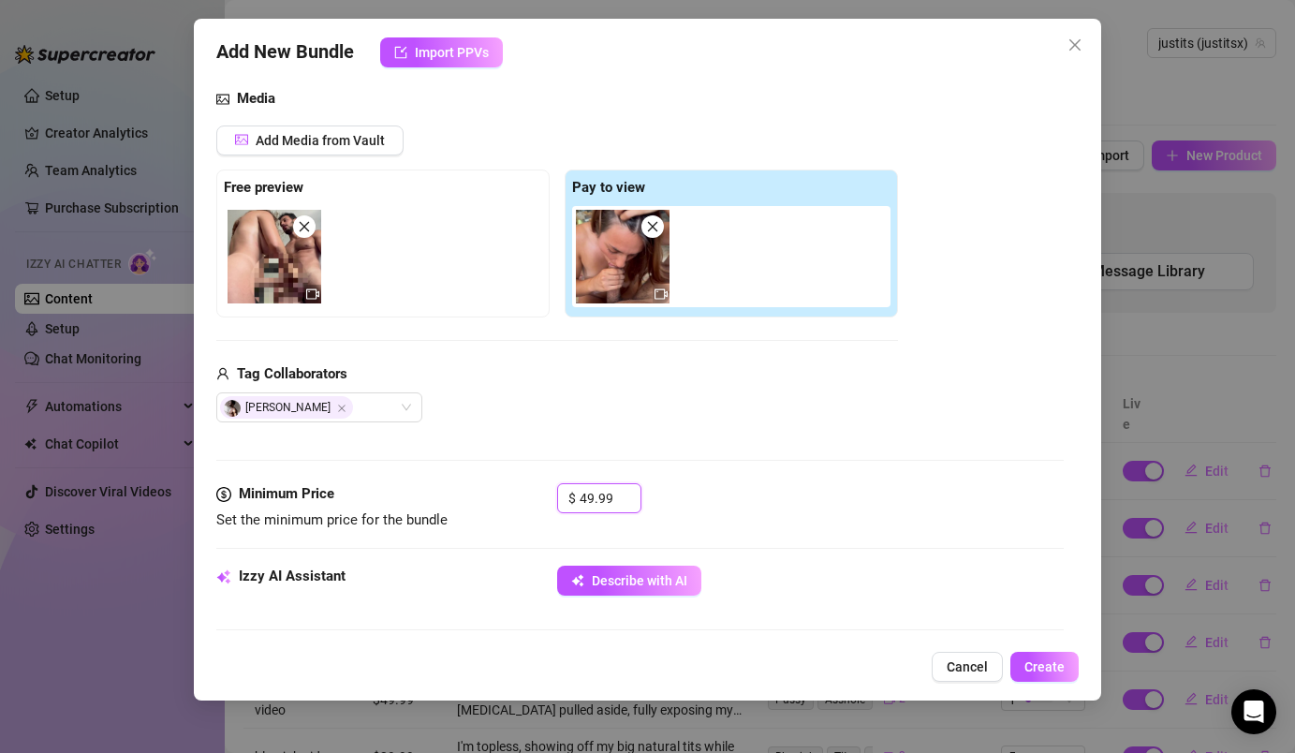
scroll to position [331, 0]
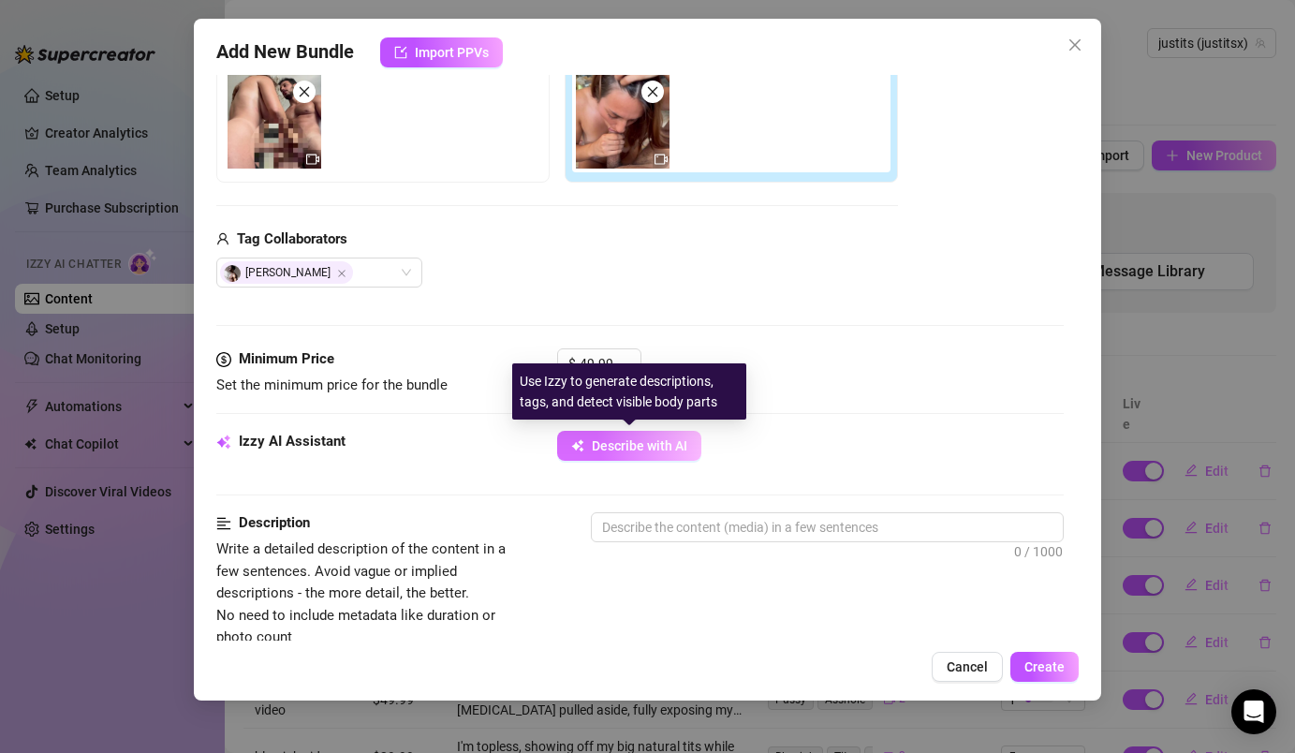
click at [608, 451] on span "Describe with AI" at bounding box center [640, 445] width 96 height 15
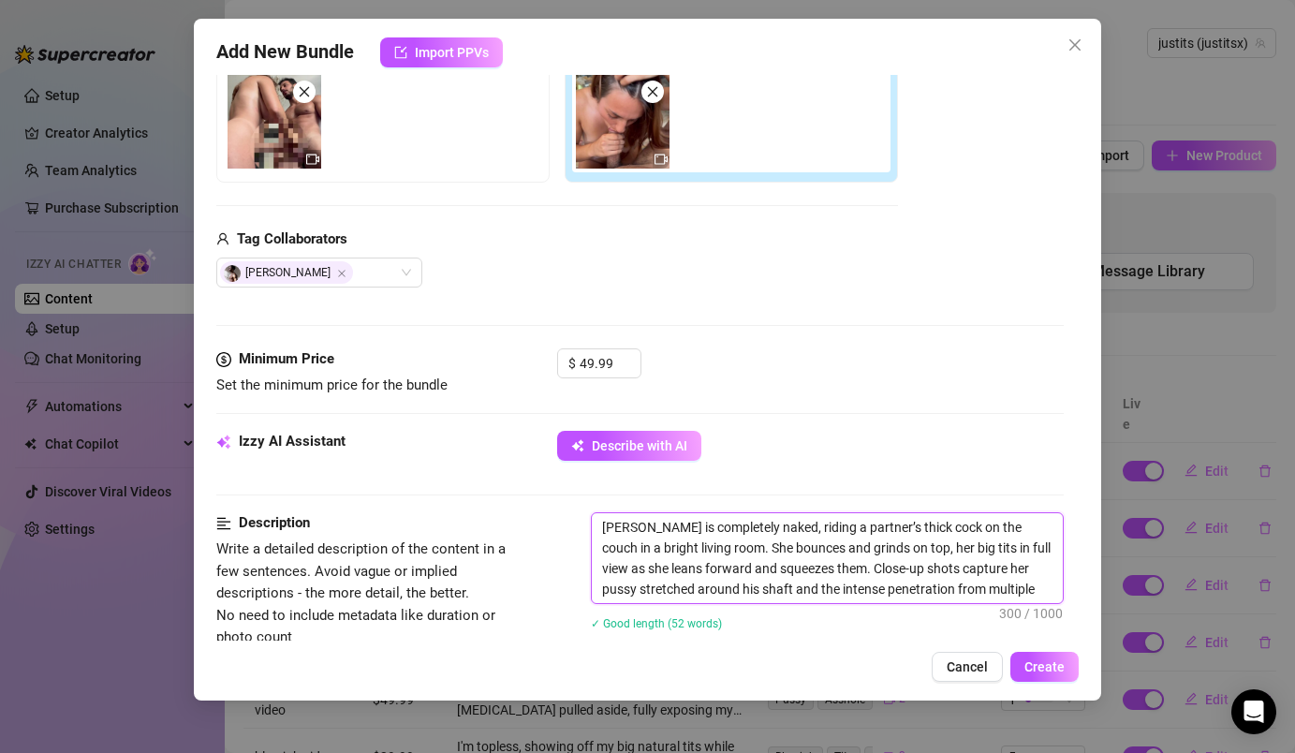
drag, startPoint x: 646, startPoint y: 530, endPoint x: 594, endPoint y: 522, distance: 53.0
click at [594, 522] on textarea "[PERSON_NAME] is completely naked, riding a partner’s thick cock on the couch i…" at bounding box center [827, 558] width 470 height 90
click at [694, 550] on textarea "I'm completely naked, riding a partner’s thick cock on the couch in a bright li…" at bounding box center [827, 558] width 470 height 90
click at [735, 548] on textarea "I'm completely naked, riding a partner’s thick cock on the couch in a bright li…" at bounding box center [827, 558] width 470 height 90
click at [791, 552] on textarea "I'm completely naked, riding a partner’s thick cock on the couch in a bright li…" at bounding box center [827, 558] width 470 height 90
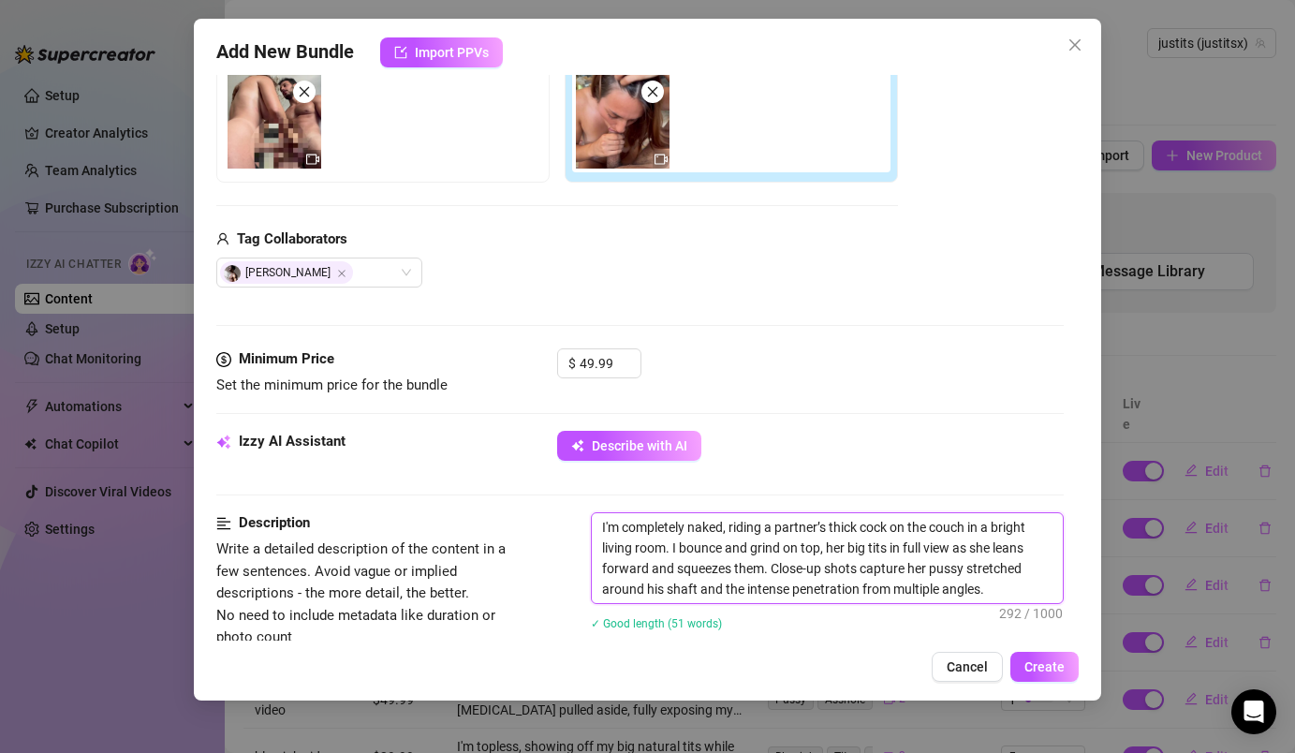
click at [847, 553] on textarea "I'm completely naked, riding a partner’s thick cock on the couch in a bright li…" at bounding box center [827, 558] width 470 height 90
click at [996, 552] on textarea "I'm completely naked, riding a partner’s thick cock on the couch in a bright li…" at bounding box center [827, 558] width 470 height 90
click at [1013, 549] on textarea "I'm completely naked, riding a partner’s thick cock on the couch in a bright li…" at bounding box center [827, 558] width 470 height 90
click at [927, 568] on textarea "I'm completely naked, riding a partner’s thick cock on the couch in a bright li…" at bounding box center [827, 558] width 470 height 90
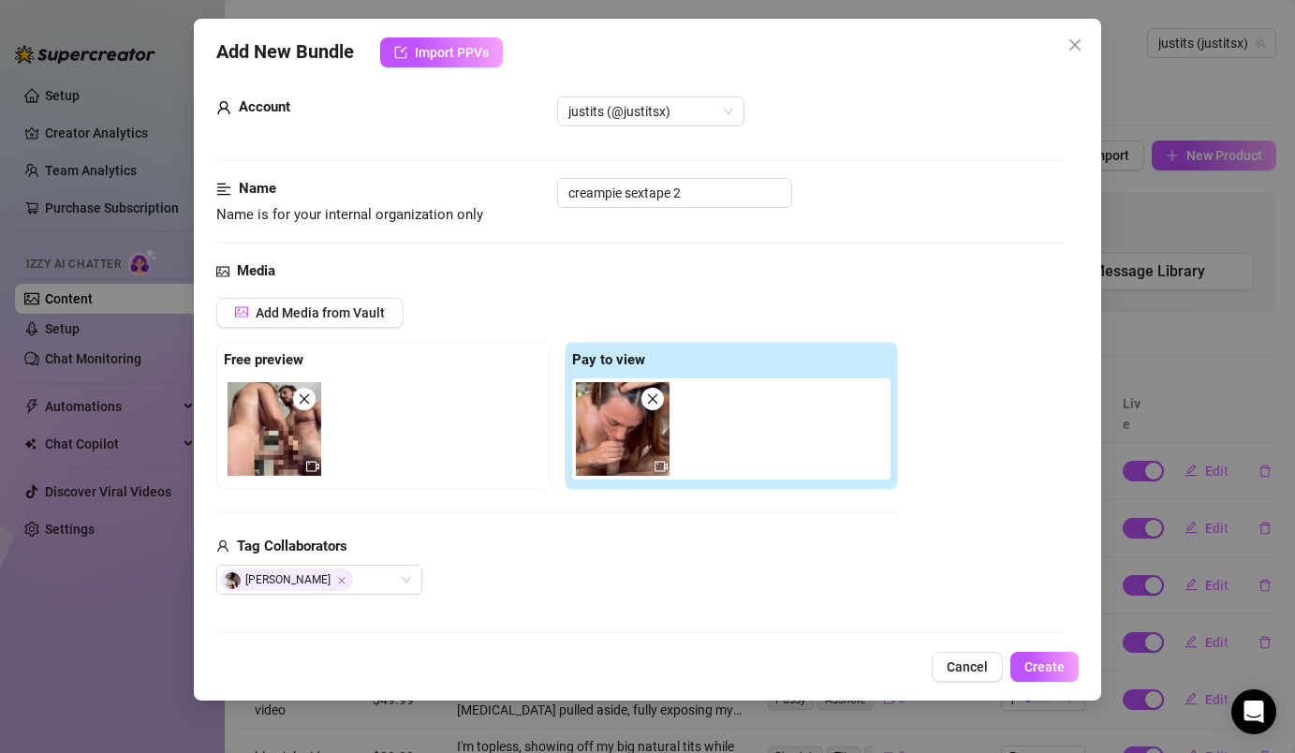
scroll to position [0, 0]
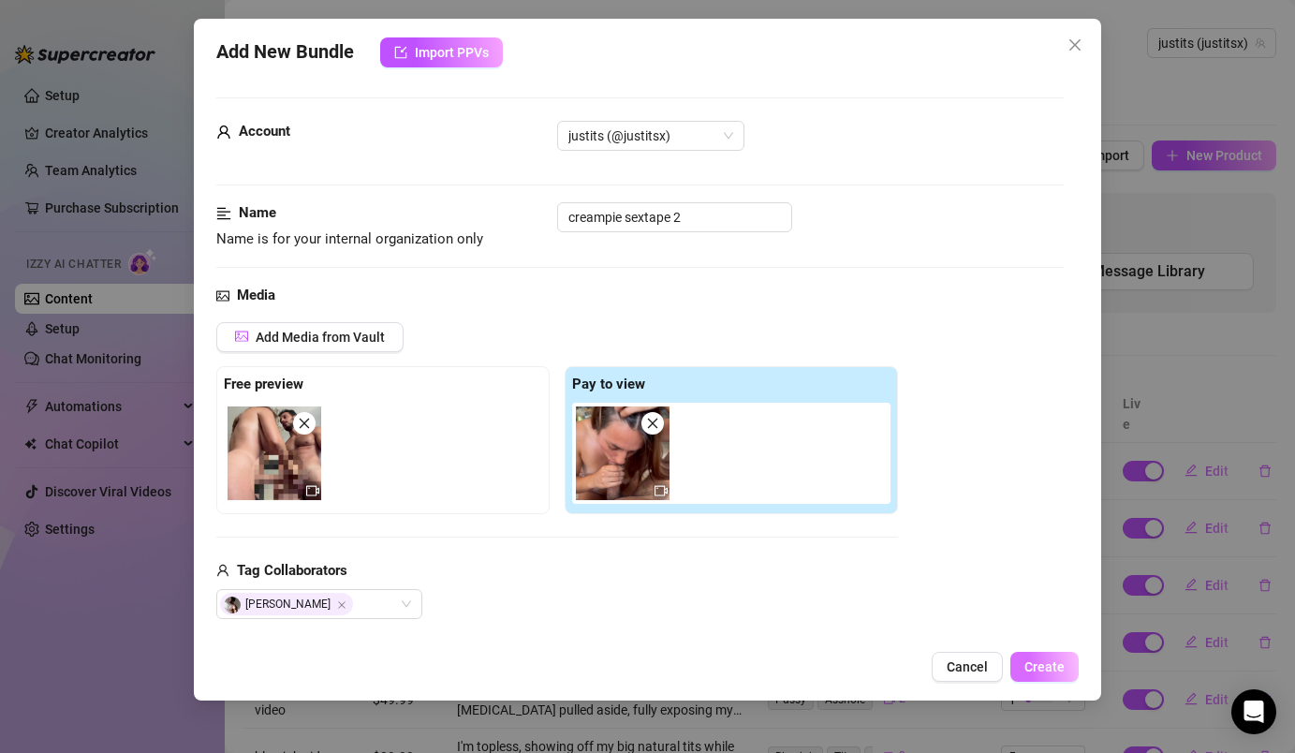
click at [1050, 669] on span "Create" at bounding box center [1044, 666] width 40 height 15
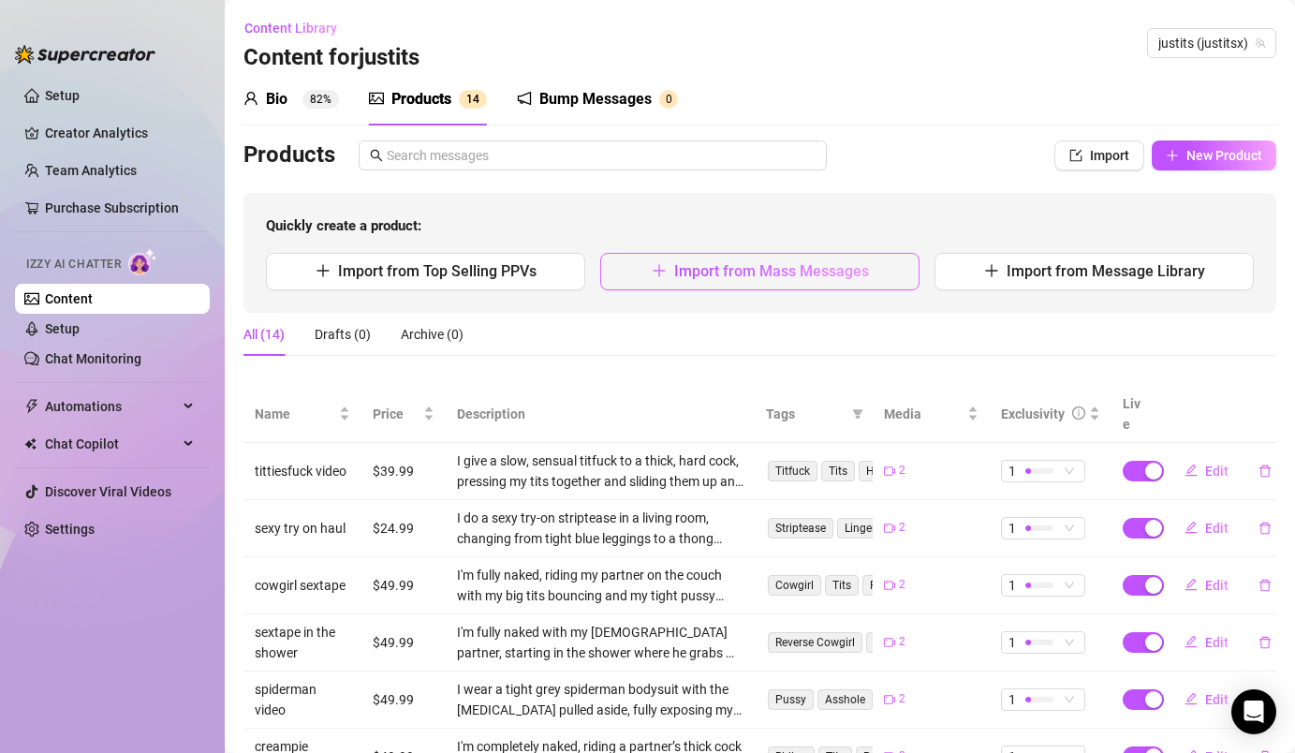
click at [874, 274] on button "Import from Mass Messages" at bounding box center [759, 271] width 319 height 37
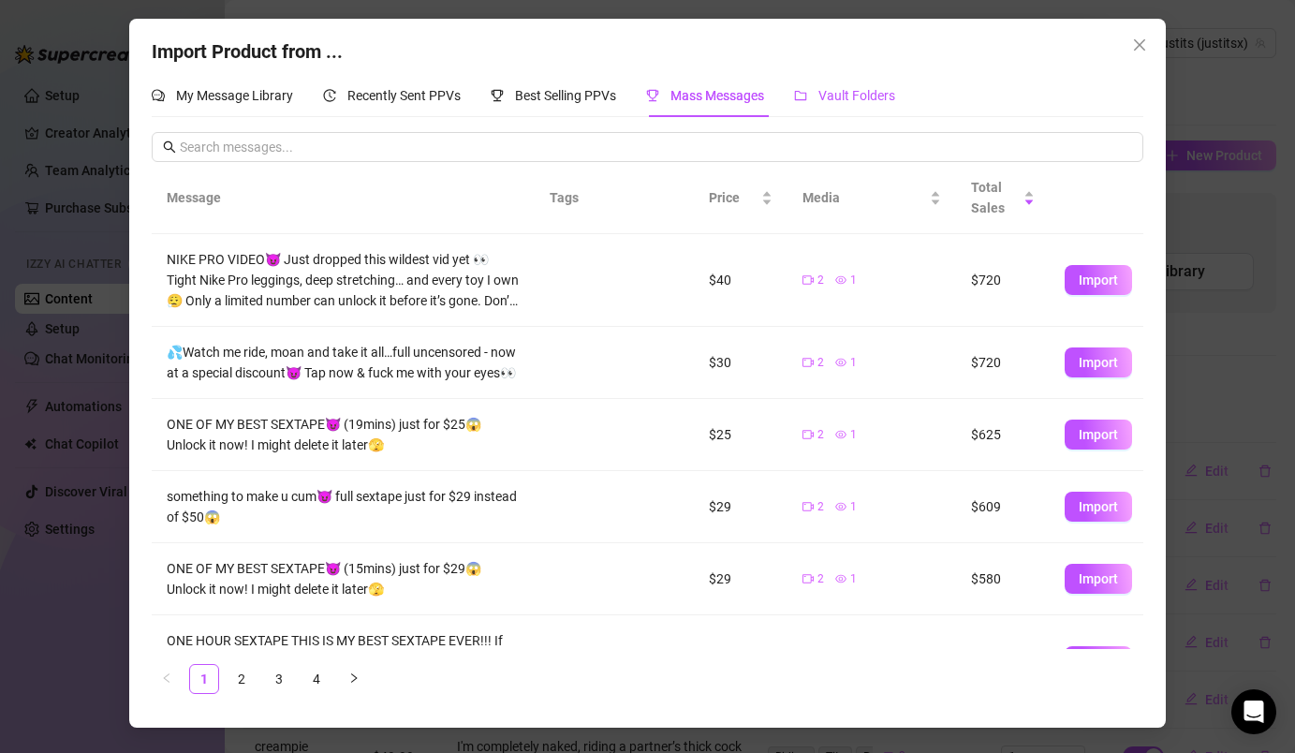
click at [842, 92] on span "Vault Folders" at bounding box center [856, 95] width 77 height 15
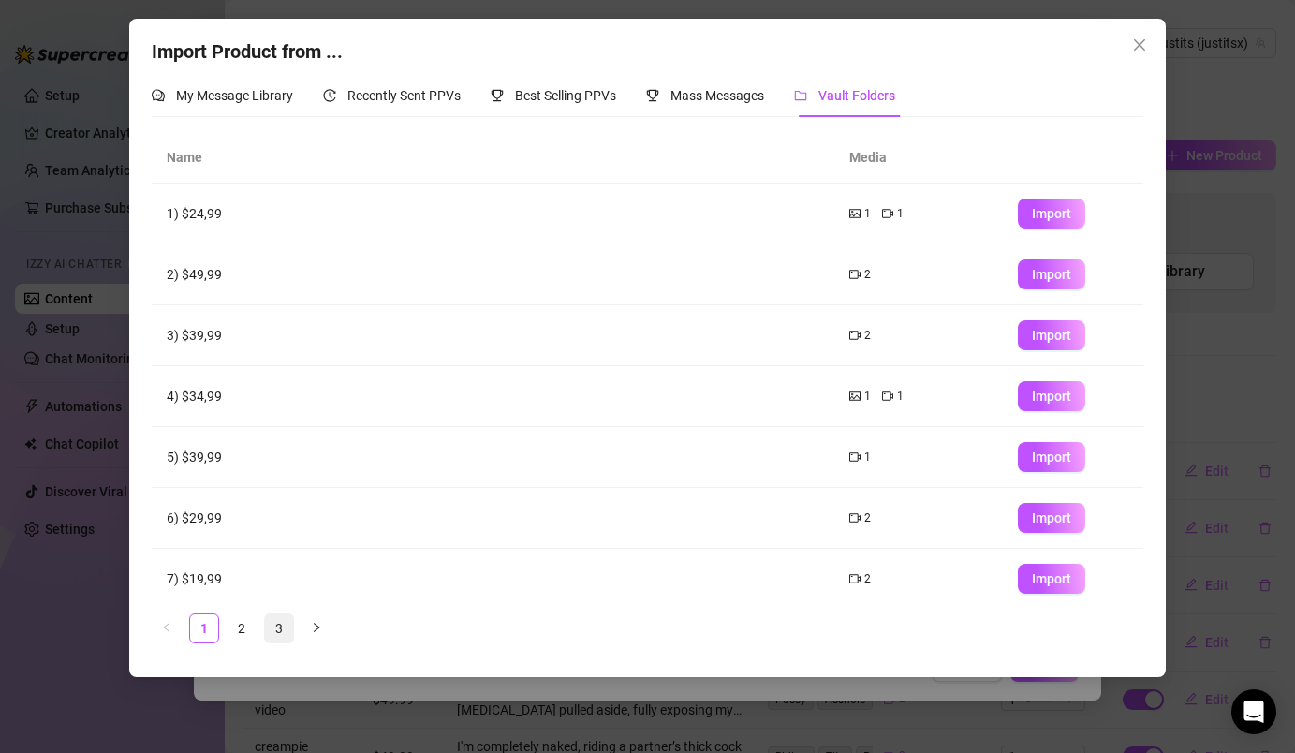
click at [272, 626] on link "3" at bounding box center [279, 628] width 28 height 28
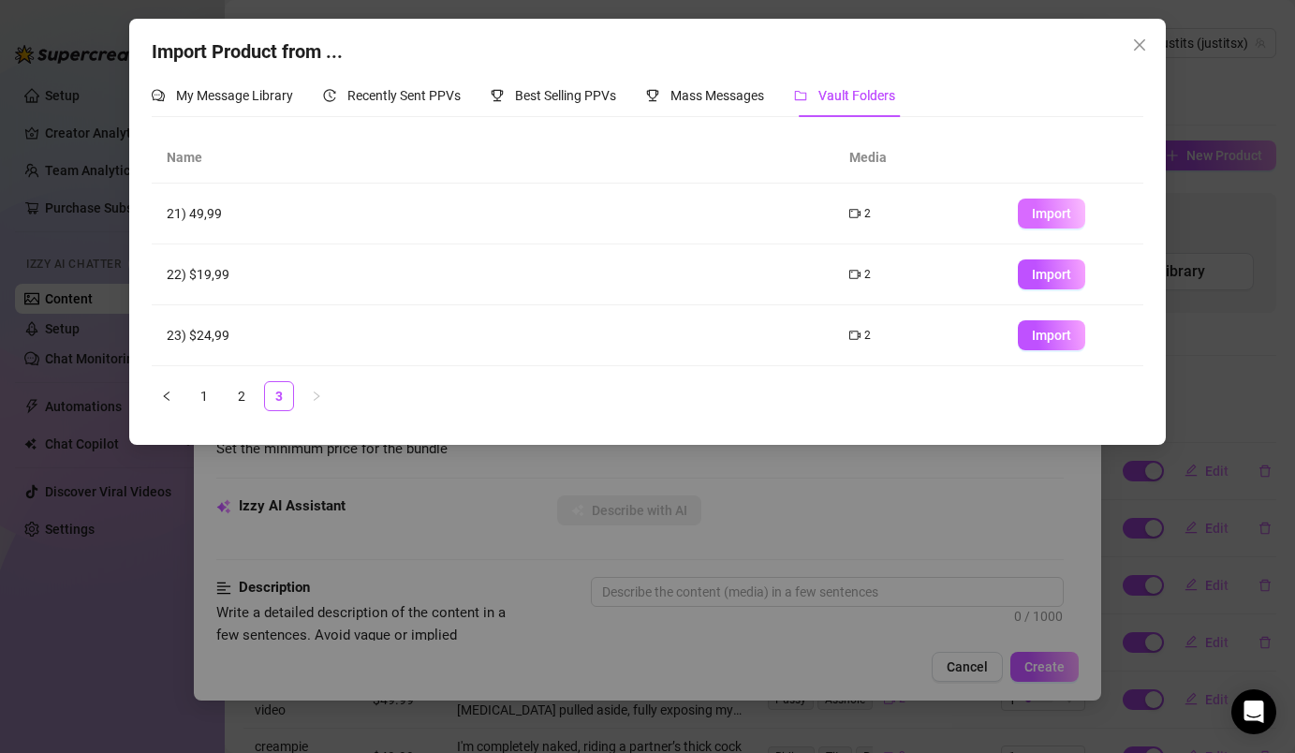
click at [1033, 209] on span "Import" at bounding box center [1051, 213] width 39 height 15
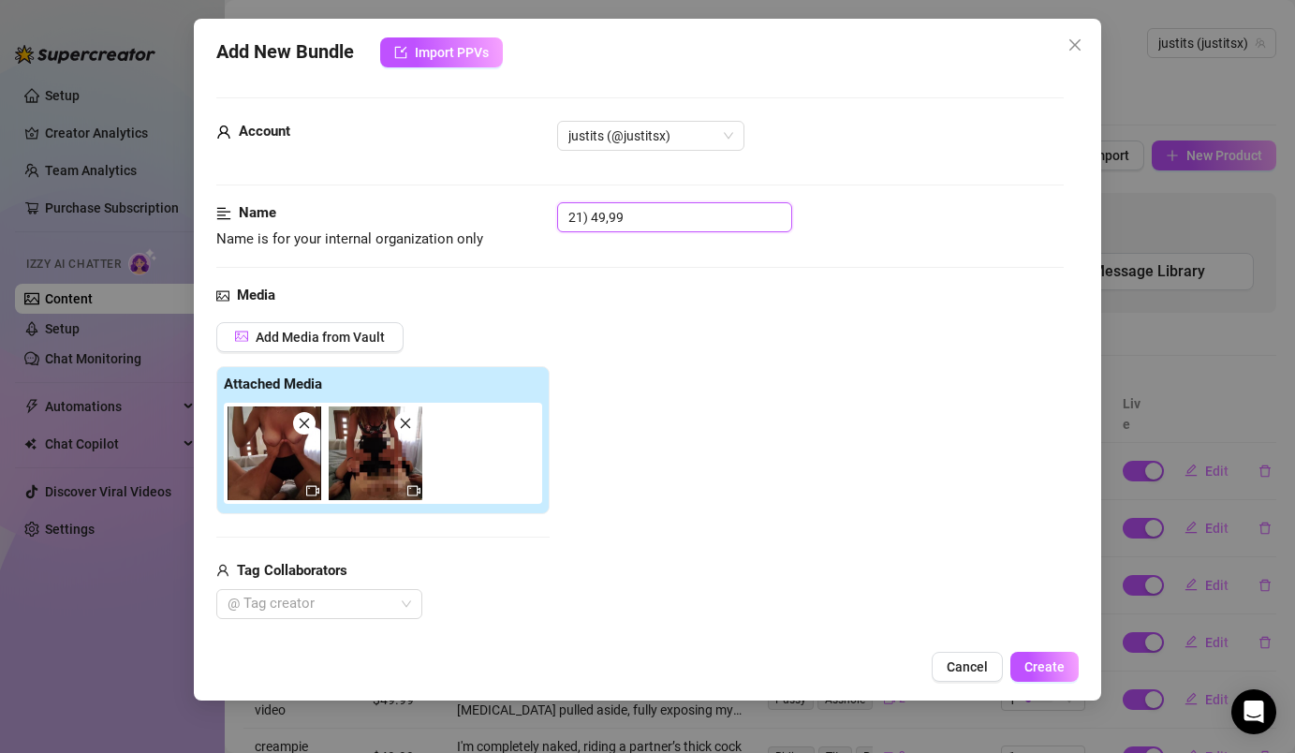
drag, startPoint x: 640, startPoint y: 221, endPoint x: 565, endPoint y: 220, distance: 74.9
click at [565, 220] on input "21) 49,99" at bounding box center [674, 217] width 235 height 30
click at [352, 598] on div at bounding box center [309, 604] width 179 height 26
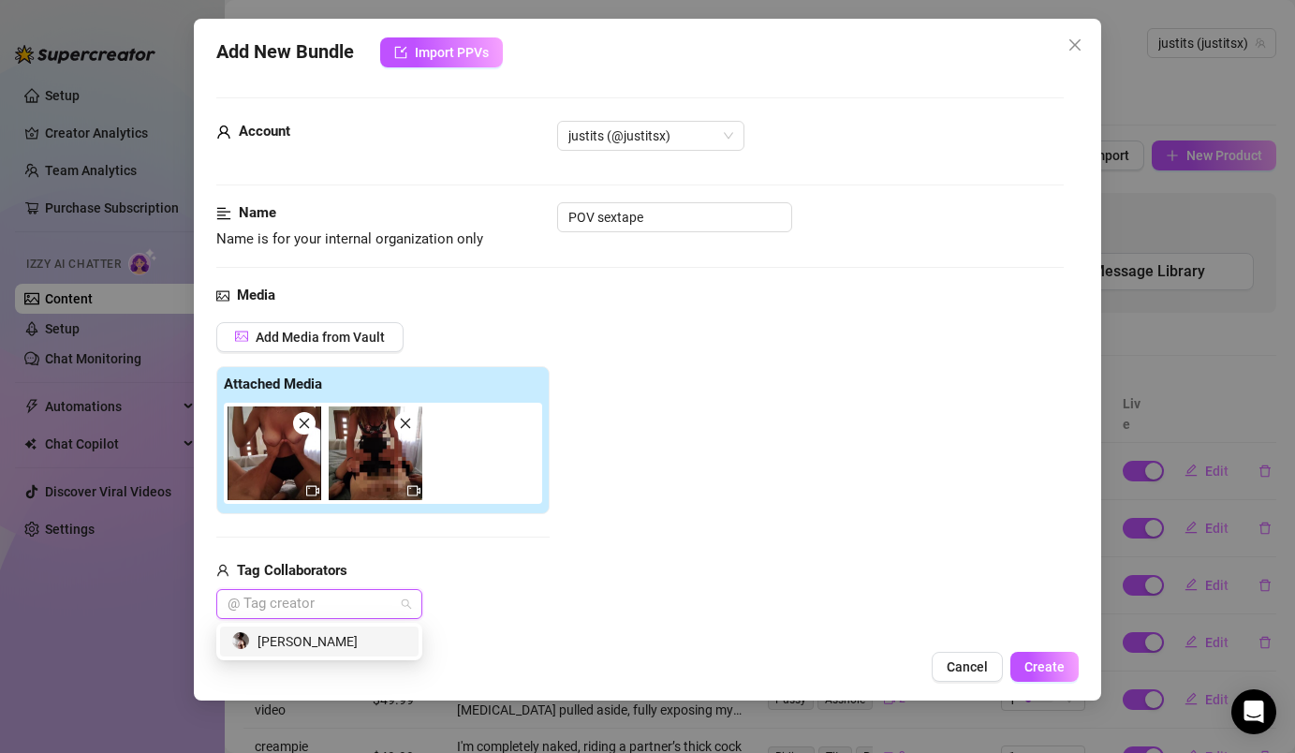
click at [350, 642] on div "[PERSON_NAME]" at bounding box center [319, 641] width 176 height 21
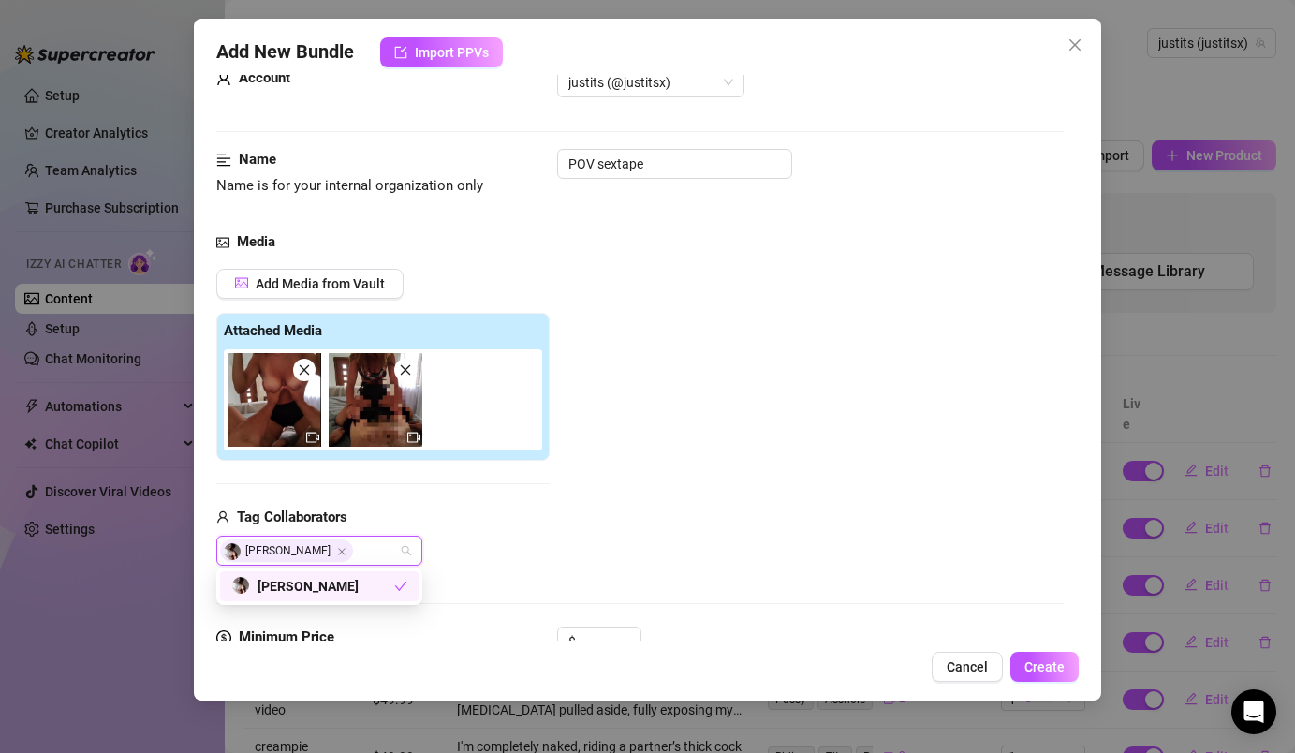
scroll to position [55, 0]
click at [600, 514] on div "Add Media from Vault Attached Media Tag Collaborators [PERSON_NAME]" at bounding box center [639, 416] width 846 height 298
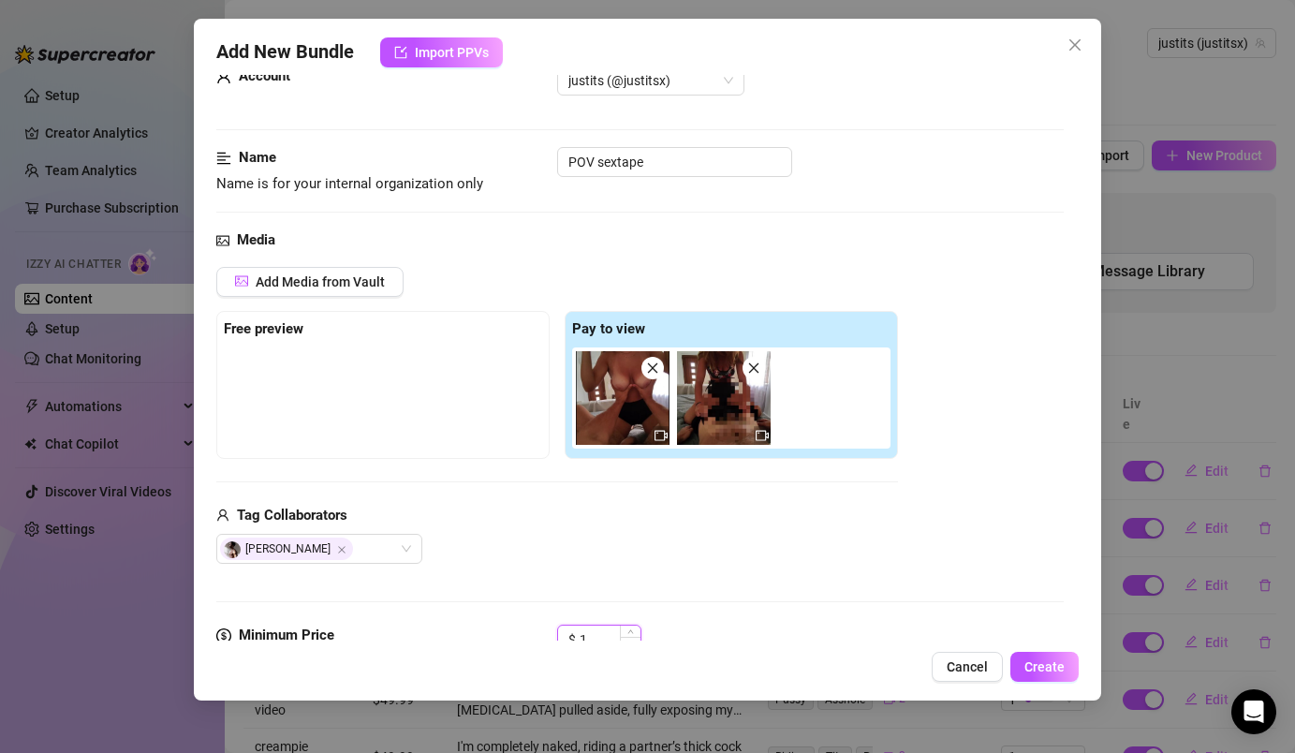
click at [625, 639] on div at bounding box center [630, 639] width 21 height 28
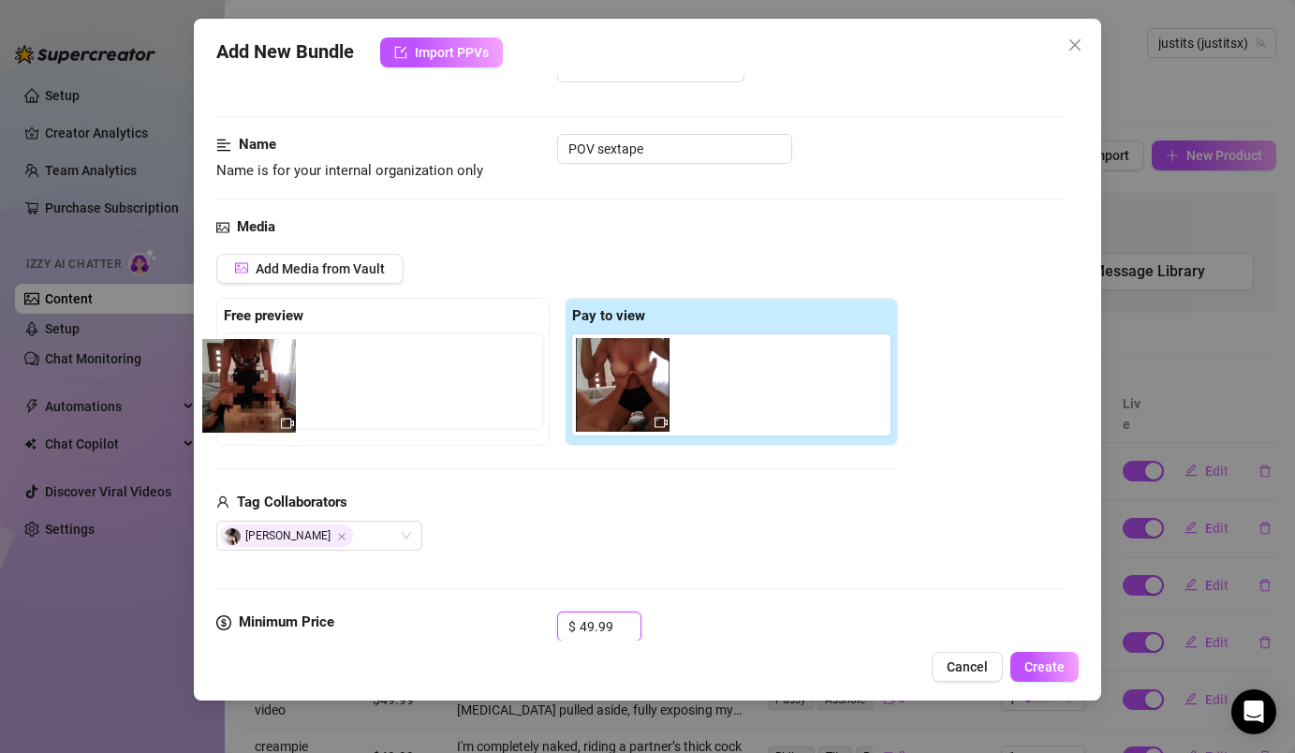
drag, startPoint x: 737, startPoint y: 369, endPoint x: 256, endPoint y: 368, distance: 481.3
click at [257, 369] on div "Free preview Pay to view" at bounding box center [557, 372] width 682 height 148
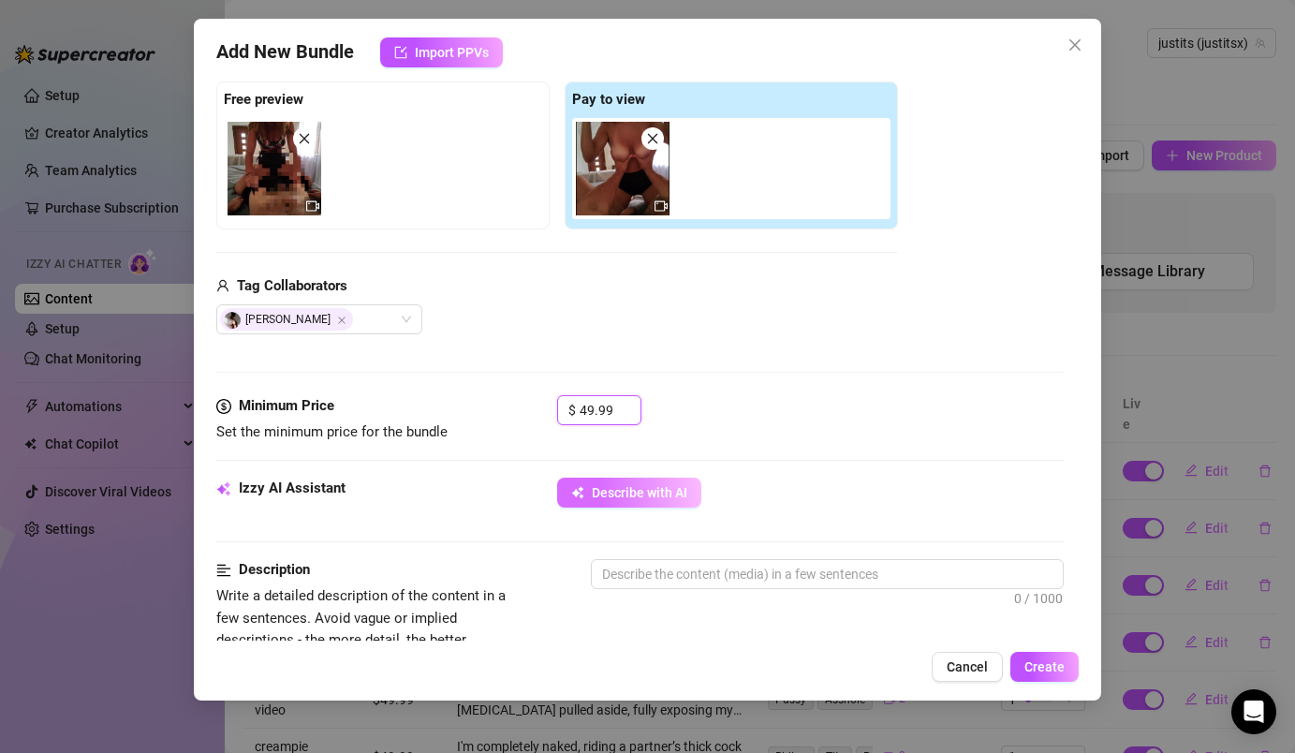
scroll to position [300, 0]
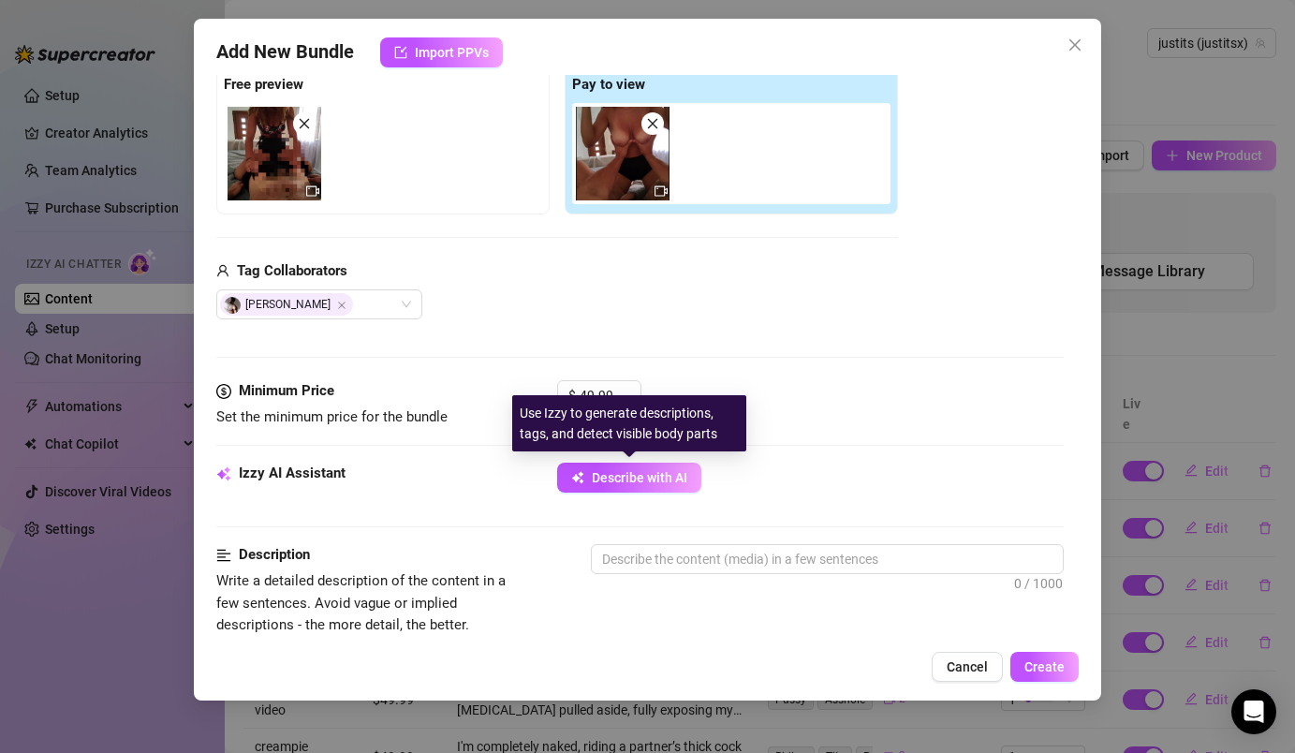
click at [631, 460] on div "Minimum Price Set the minimum price for the bundle $ 49.99" at bounding box center [639, 421] width 846 height 82
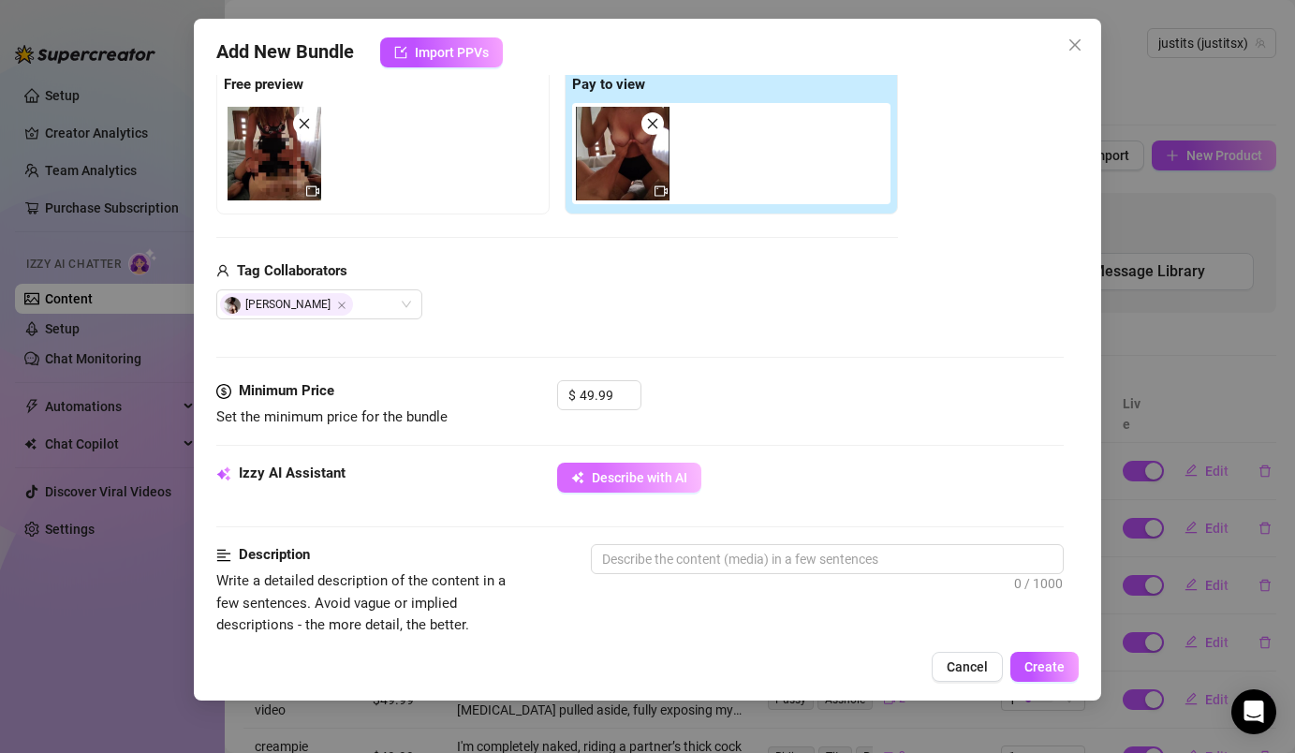
click at [634, 476] on span "Describe with AI" at bounding box center [640, 477] width 96 height 15
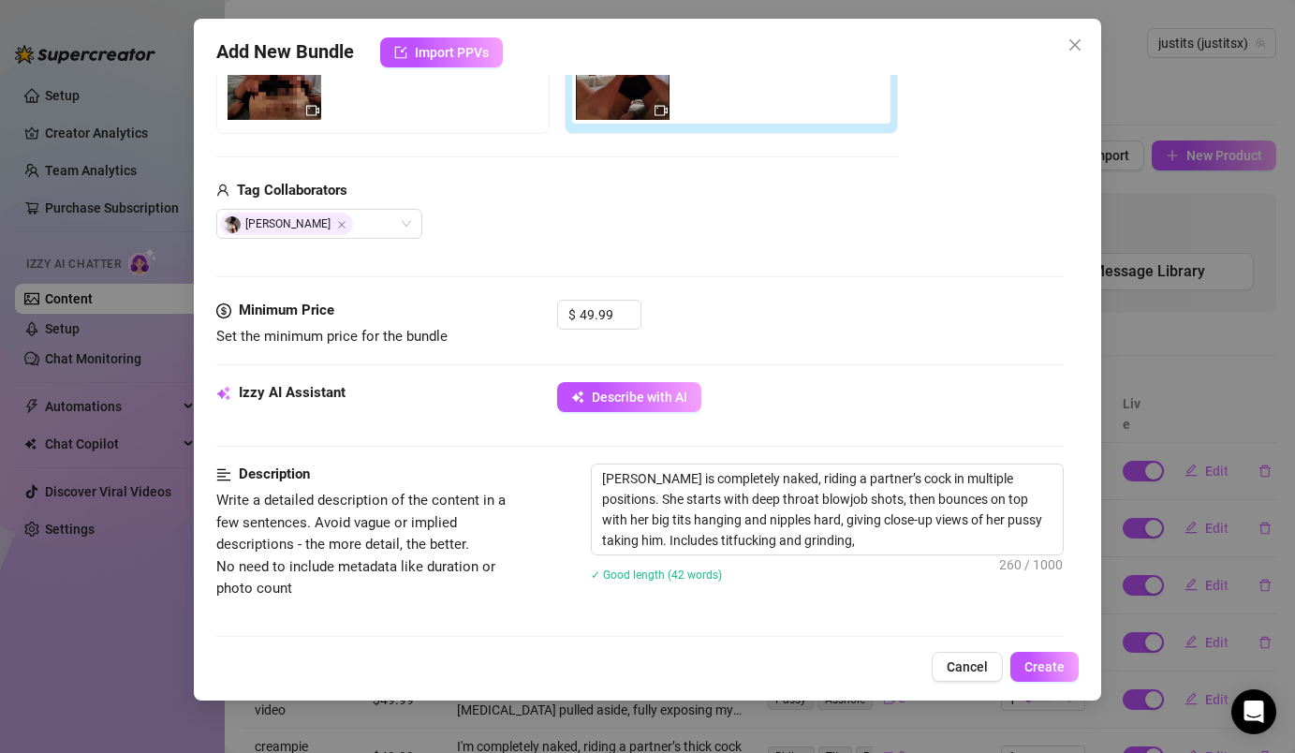
scroll to position [437, 0]
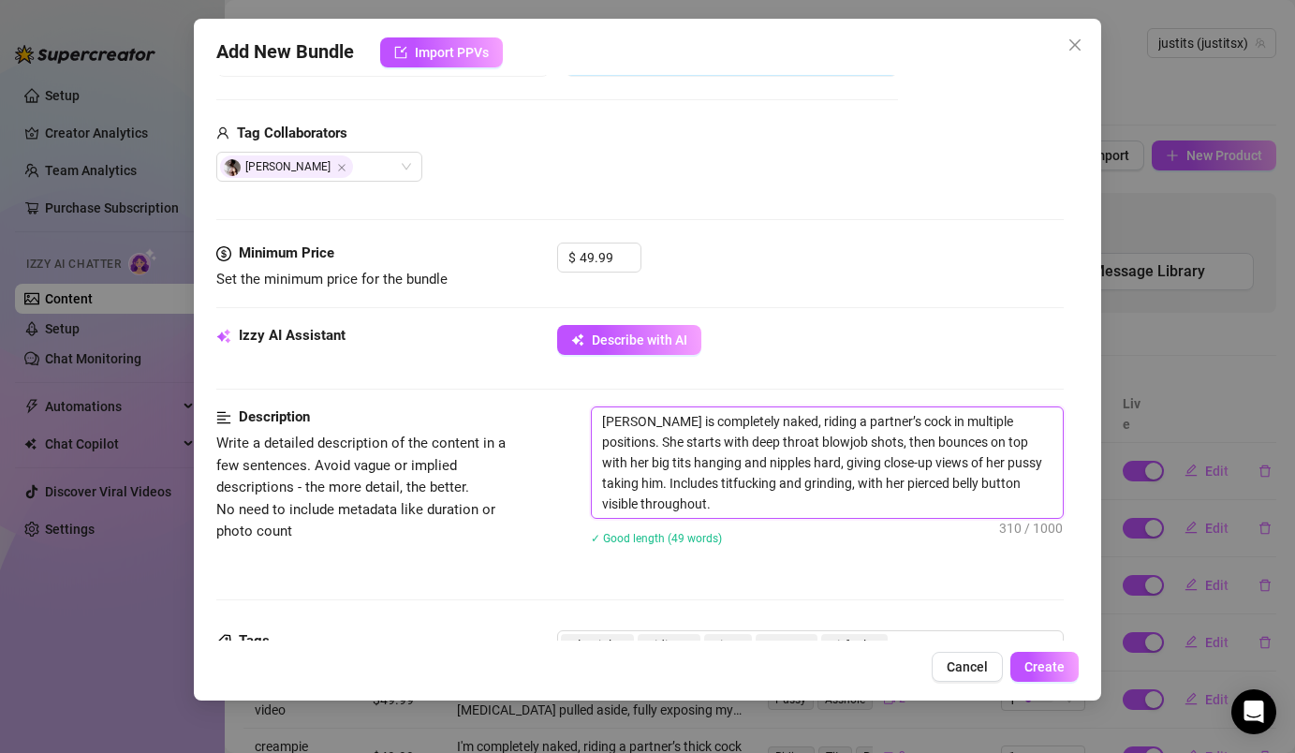
drag, startPoint x: 647, startPoint y: 420, endPoint x: 597, endPoint y: 418, distance: 49.7
click at [598, 421] on textarea "[PERSON_NAME] is completely naked, riding a partner’s cock in multiple position…" at bounding box center [827, 462] width 470 height 110
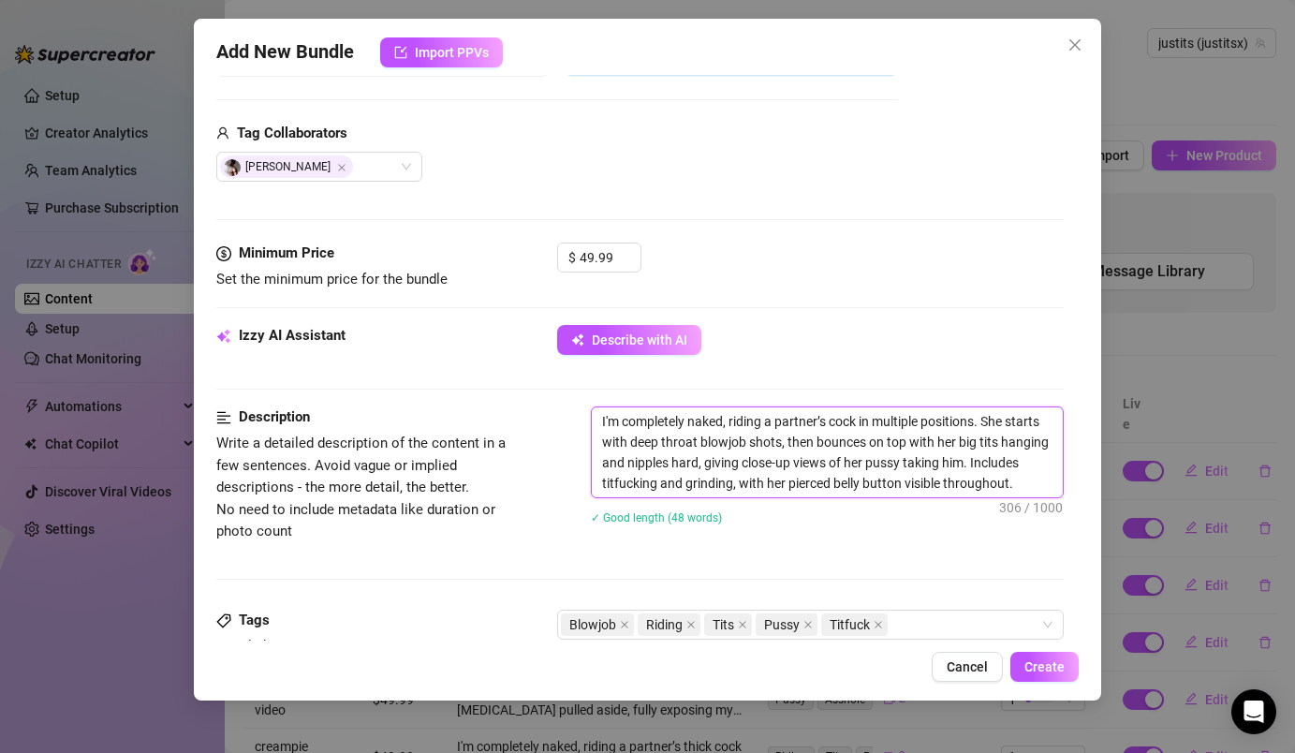
click at [1008, 422] on textarea "I'm completely naked, riding a partner’s cock in multiple positions. She starts…" at bounding box center [827, 452] width 470 height 90
click at [1032, 425] on textarea "I'm completely naked, riding a partner’s cock in multiple positions. I starts w…" at bounding box center [827, 452] width 470 height 90
click at [836, 441] on textarea "I'm completely naked, riding a partner’s cock in multiple positions. I start wi…" at bounding box center [827, 452] width 470 height 90
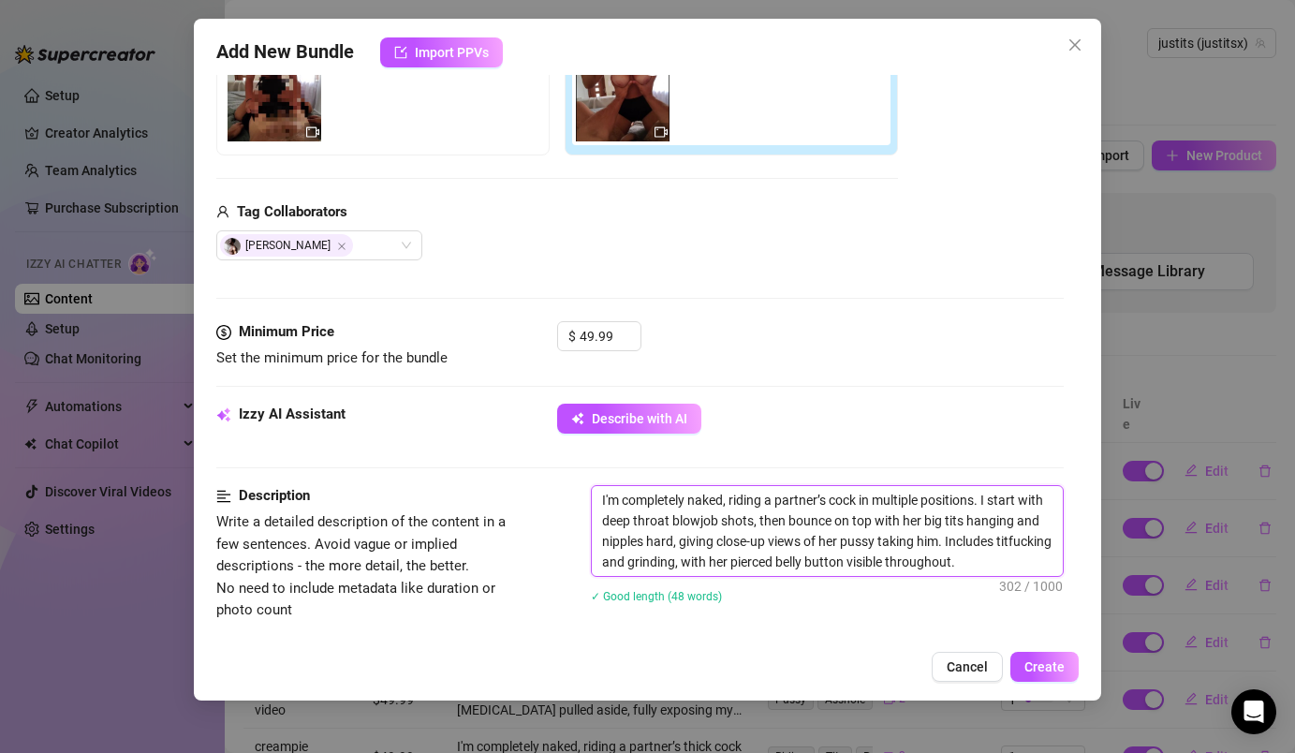
scroll to position [405, 0]
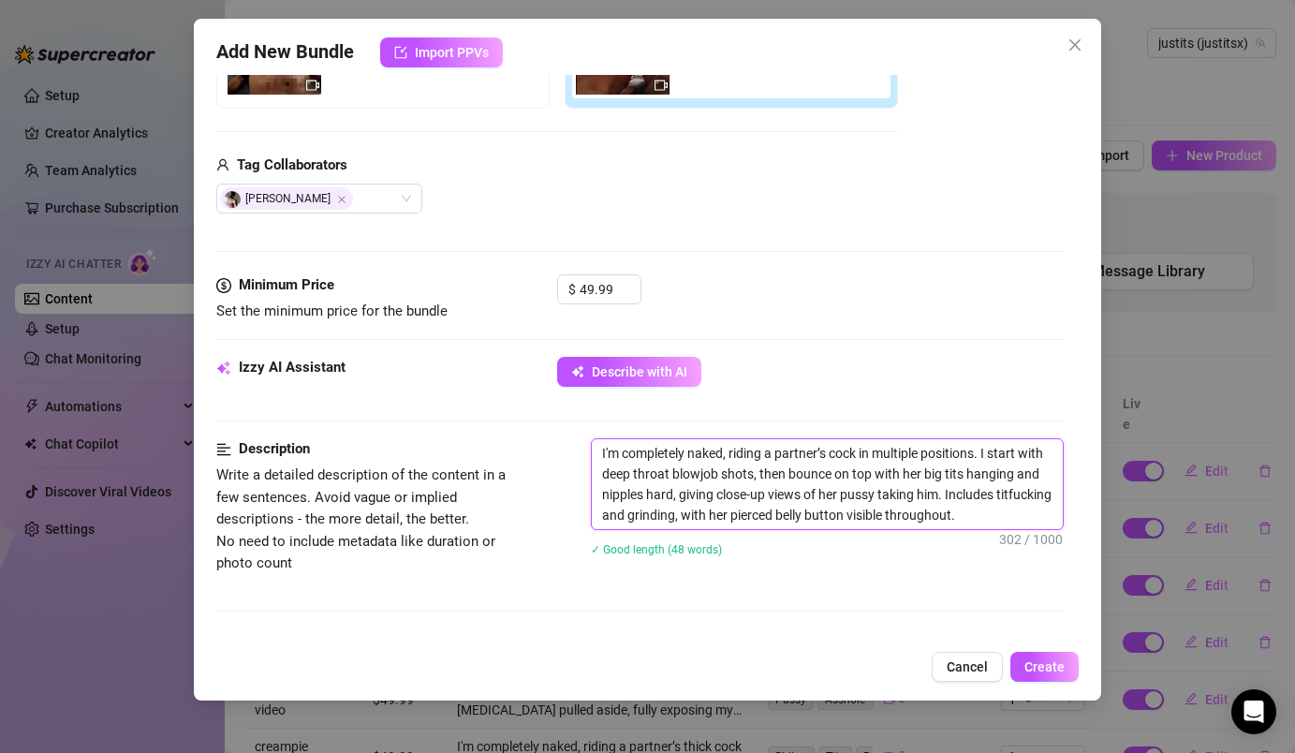
drag, startPoint x: 752, startPoint y: 479, endPoint x: 600, endPoint y: 482, distance: 151.7
click at [600, 482] on textarea "I'm completely naked, riding a partner’s cock in multiple positions. I start wi…" at bounding box center [827, 484] width 470 height 90
click at [843, 476] on textarea "I'm completely naked, riding a partner’s cock in multiple positions. I start wi…" at bounding box center [827, 484] width 470 height 90
click at [759, 494] on textarea "I'm completely naked, riding a partner’s cock in multiple positions. I start wi…" at bounding box center [827, 484] width 470 height 90
click at [768, 497] on textarea "I'm completely naked, riding a partner’s cock in multiple positions. I start wi…" at bounding box center [827, 484] width 470 height 90
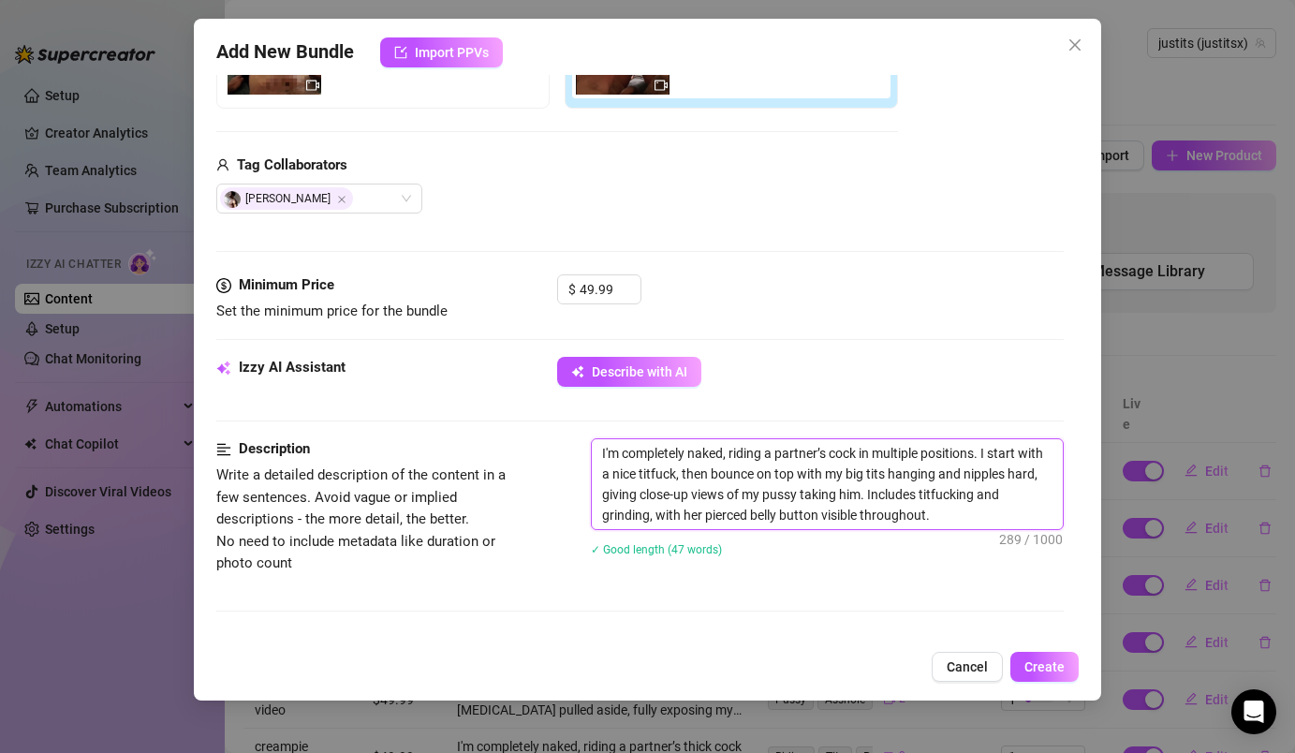
click at [701, 516] on textarea "I'm completely naked, riding a partner’s cock in multiple positions. I start wi…" at bounding box center [827, 484] width 470 height 90
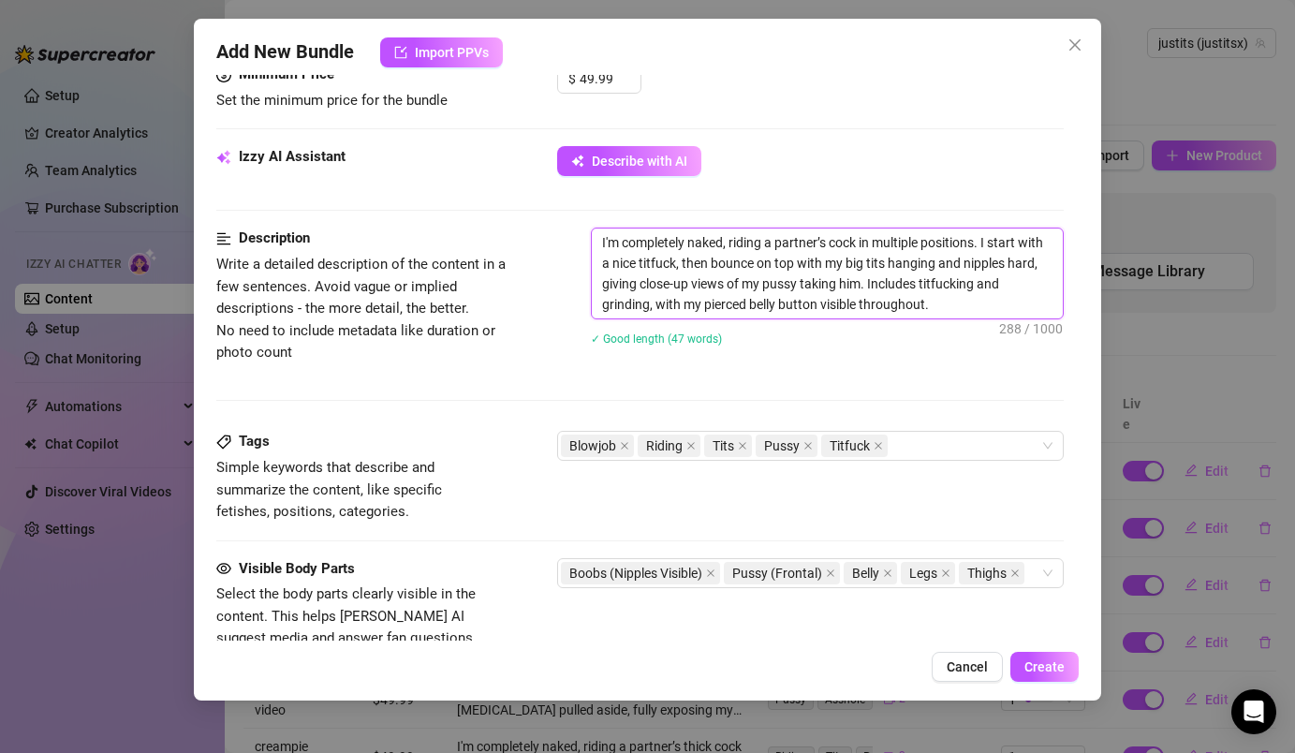
scroll to position [644, 0]
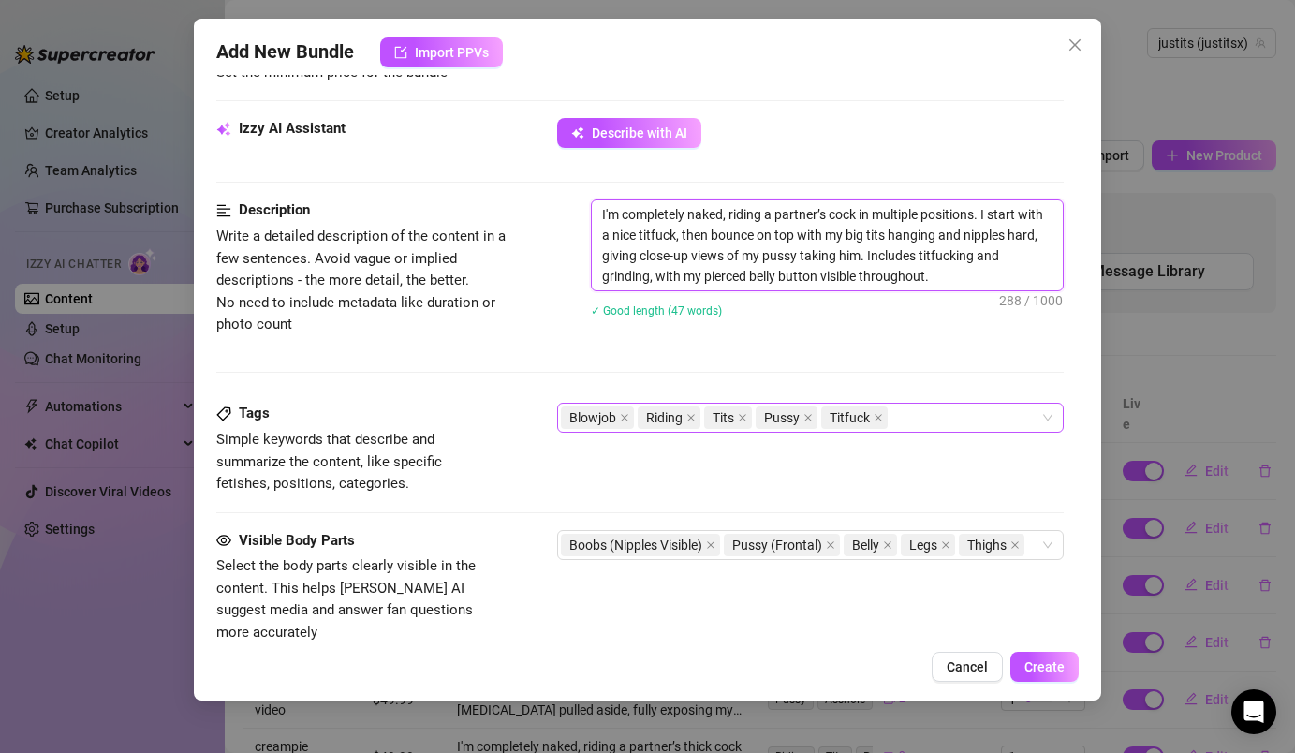
click at [982, 416] on div "Blowjob Riding Tits Pussy Titfuck" at bounding box center [800, 417] width 478 height 26
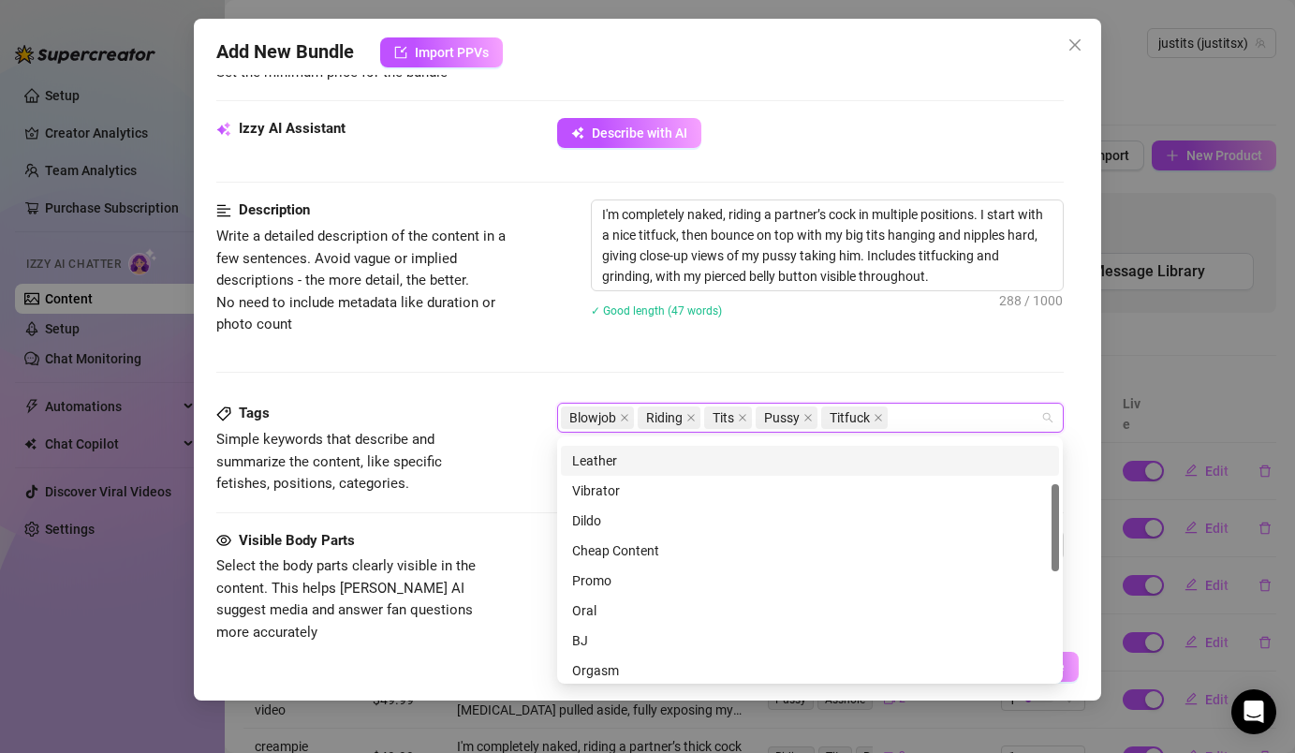
scroll to position [117, 0]
click at [851, 328] on div "I'm completely naked, riding a partner’s cock in multiple positions. I start wi…" at bounding box center [827, 270] width 472 height 142
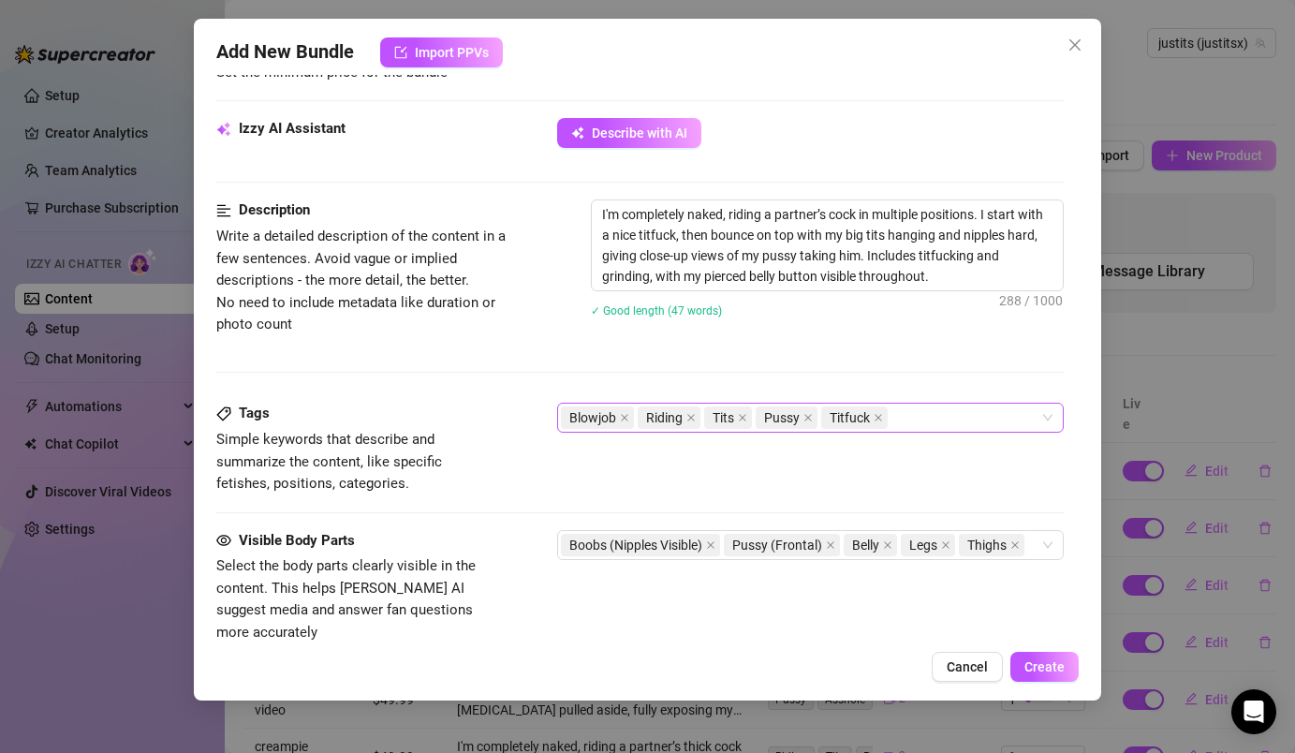
click at [956, 406] on div "Blowjob Riding Tits Pussy Titfuck" at bounding box center [800, 417] width 478 height 26
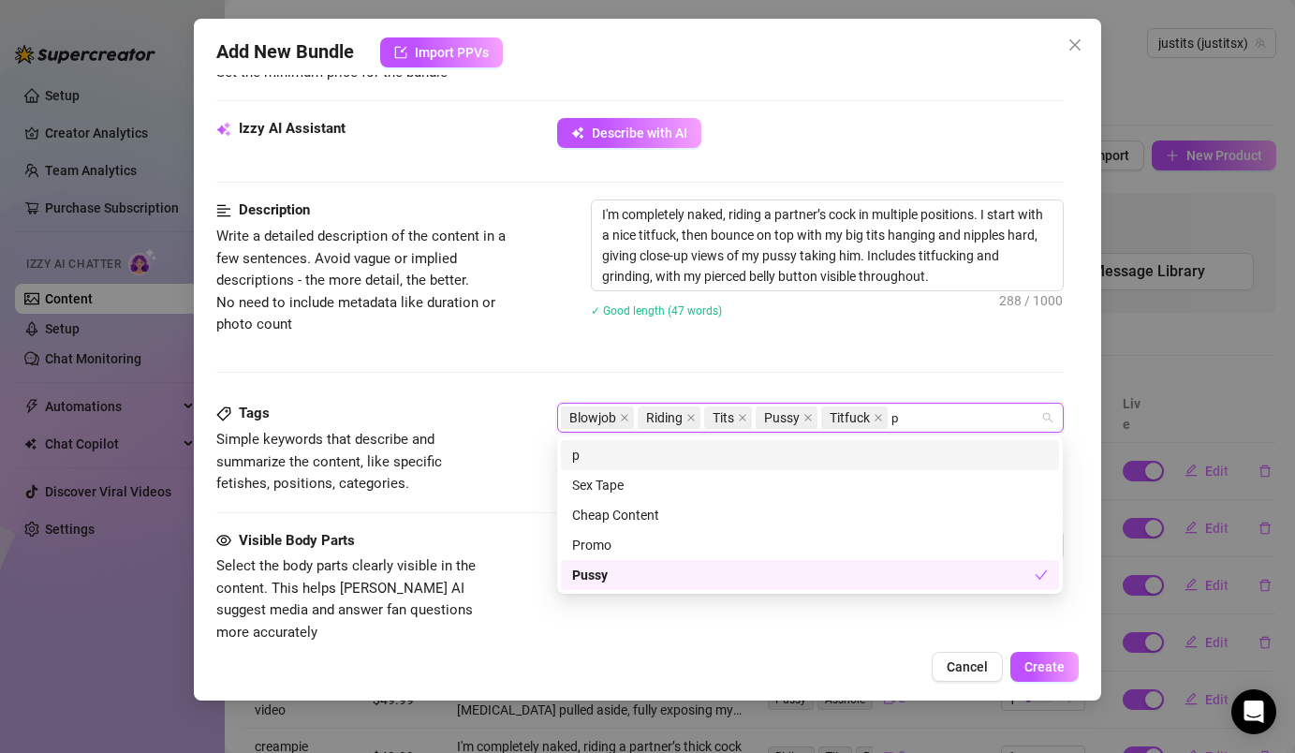
scroll to position [0, 0]
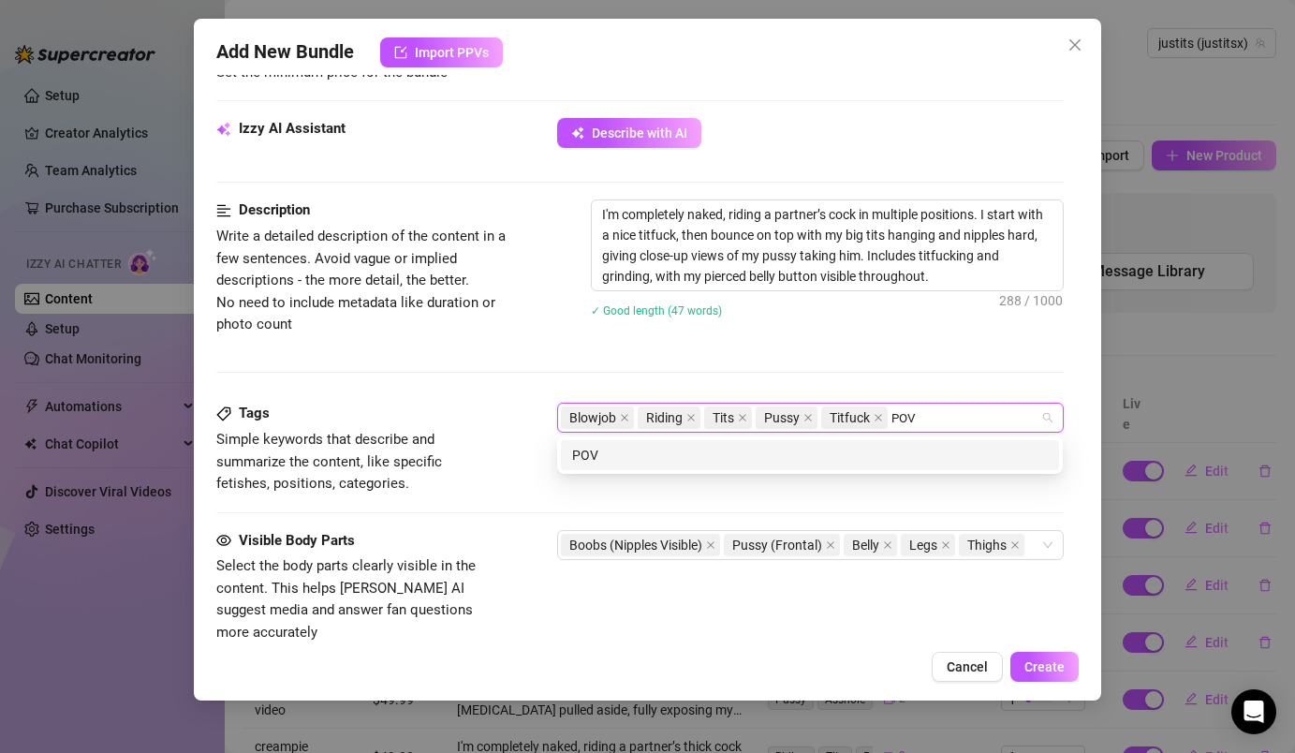
click at [960, 449] on div "POV" at bounding box center [810, 455] width 476 height 21
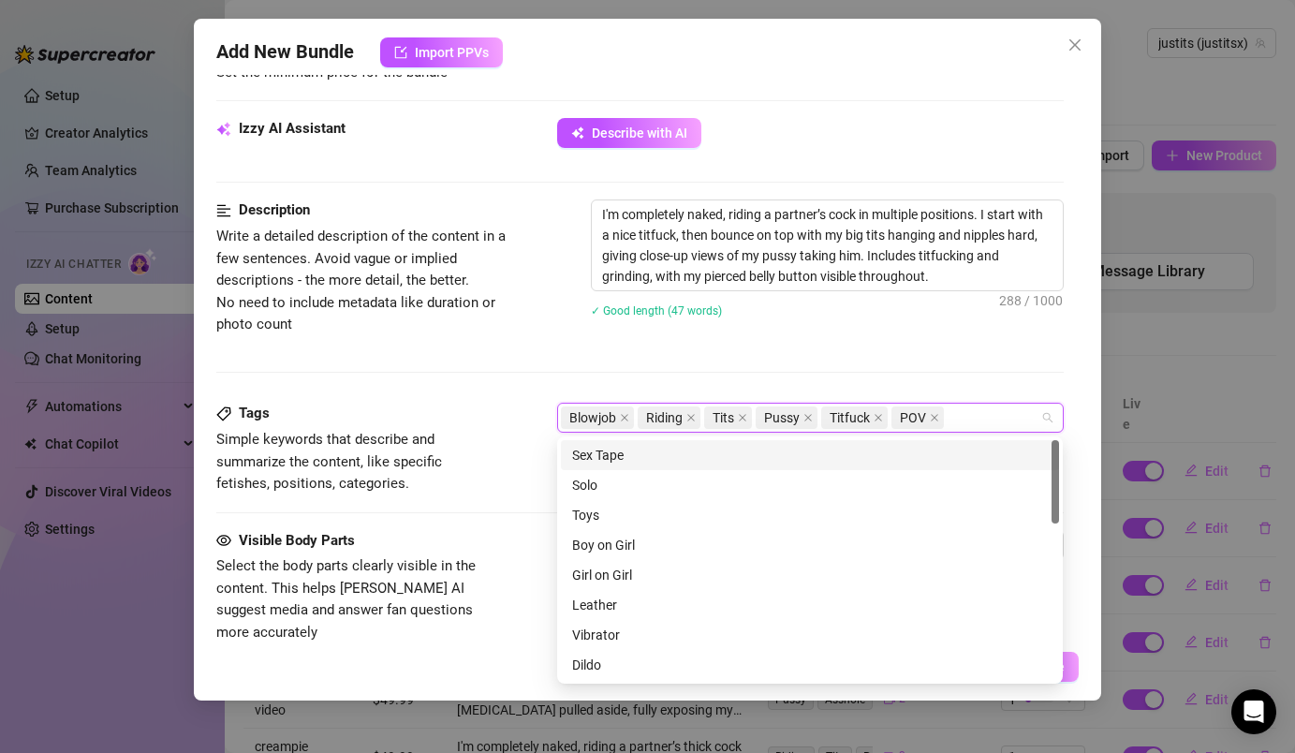
click at [927, 333] on div "I'm completely naked, riding a partner’s cock in multiple positions. I start wi…" at bounding box center [827, 270] width 472 height 142
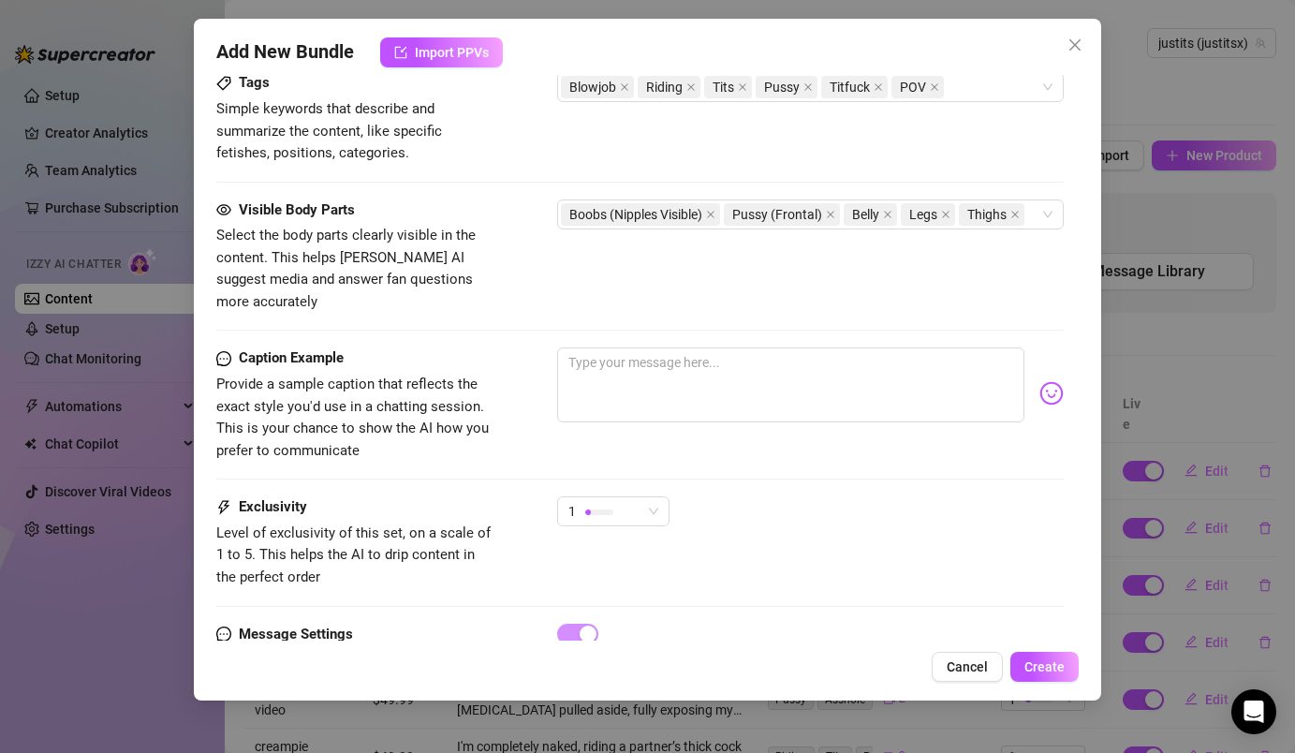
scroll to position [976, 0]
click at [1062, 678] on button "Create" at bounding box center [1044, 667] width 68 height 30
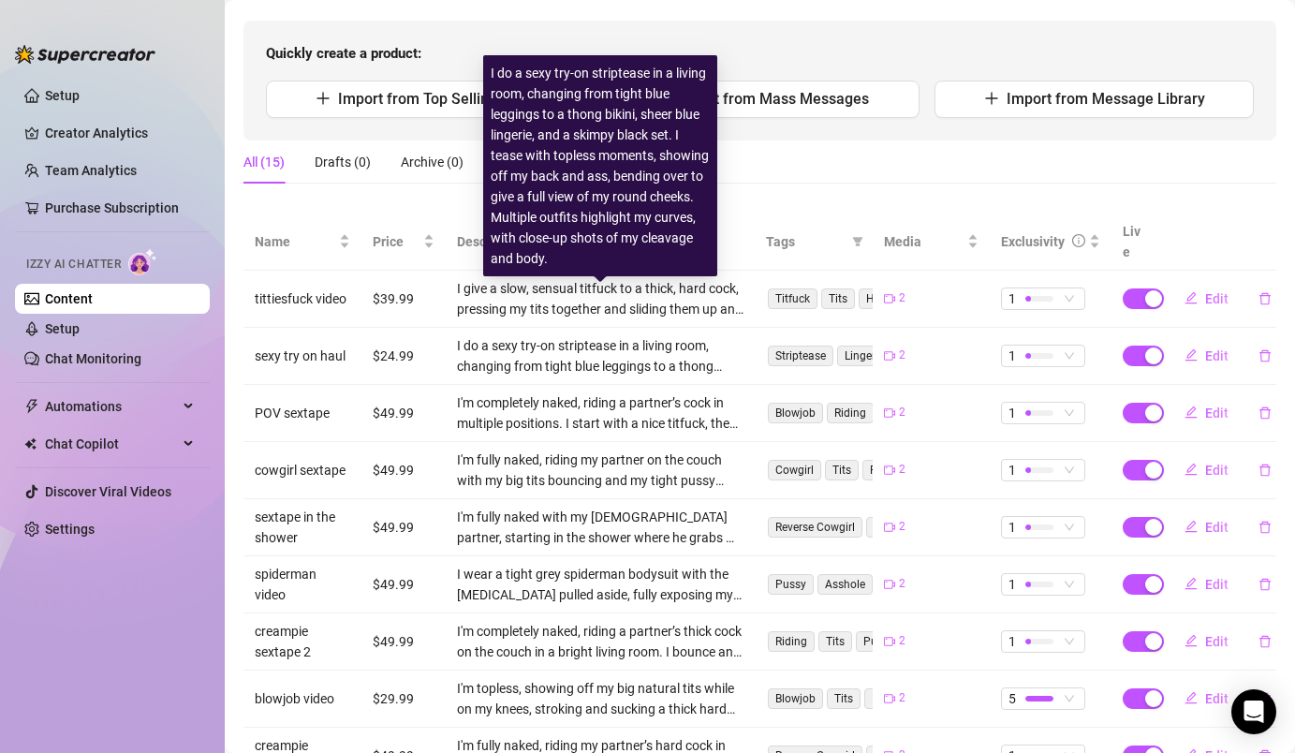
scroll to position [369, 0]
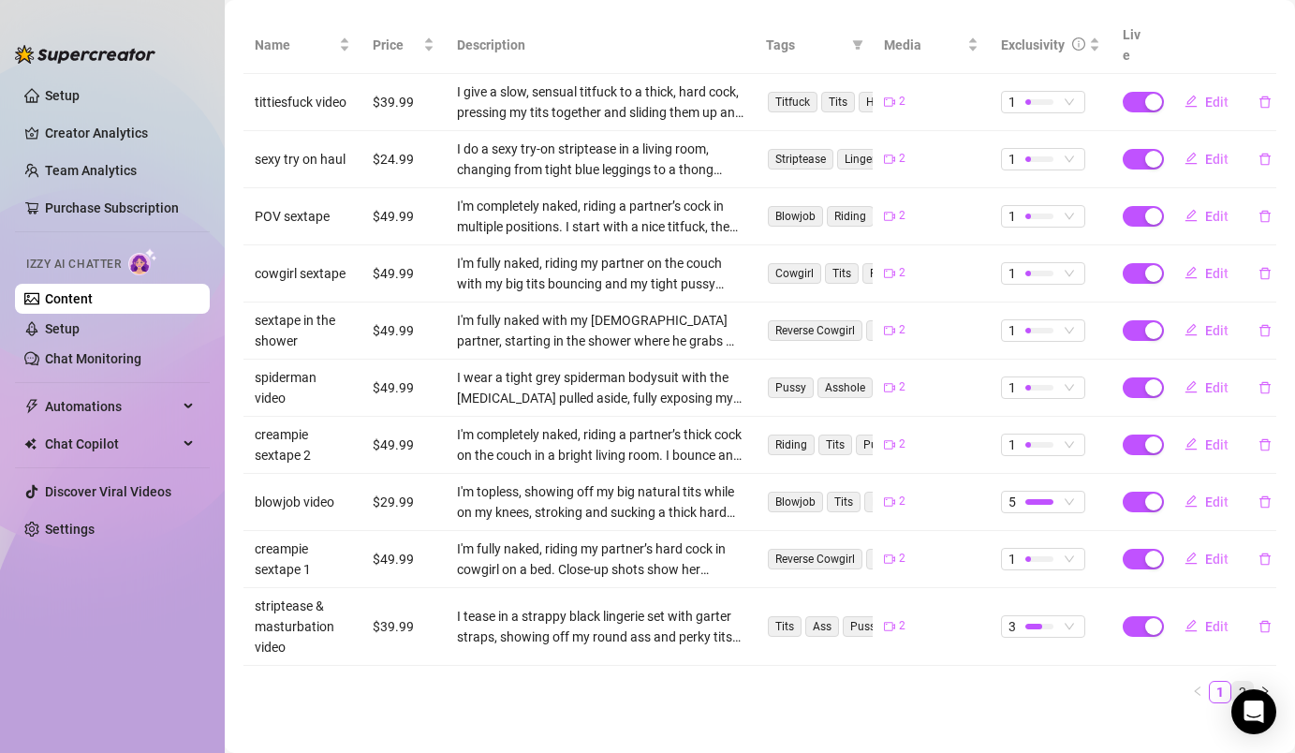
click at [1253, 681] on li "2" at bounding box center [1242, 692] width 22 height 22
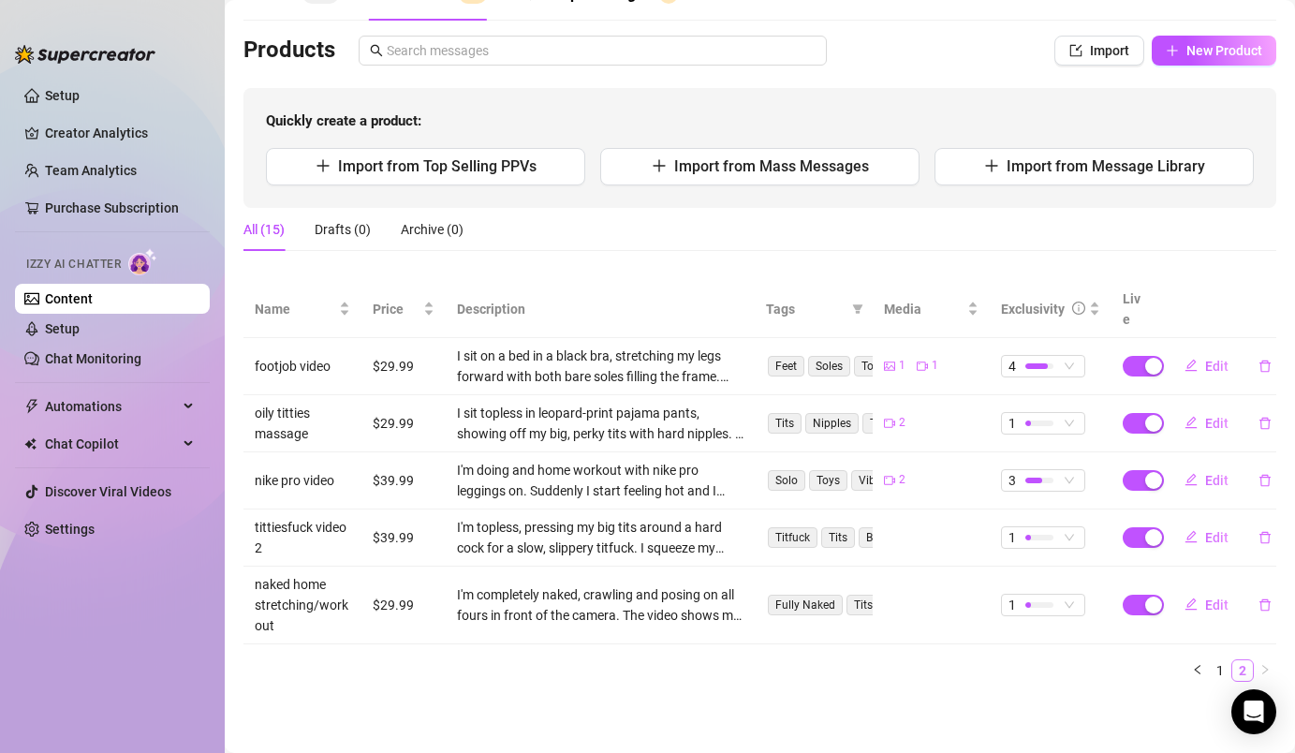
scroll to position [83, 0]
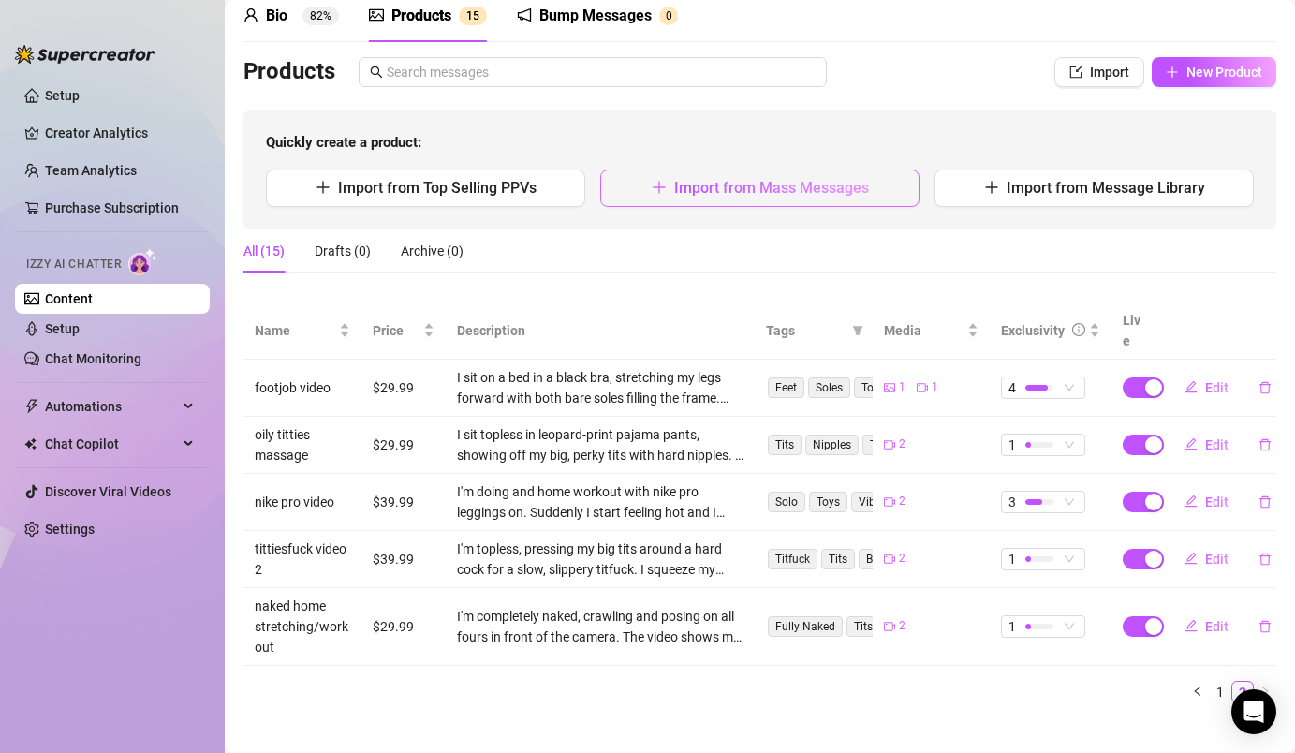
click at [830, 187] on span "Import from Mass Messages" at bounding box center [771, 188] width 195 height 18
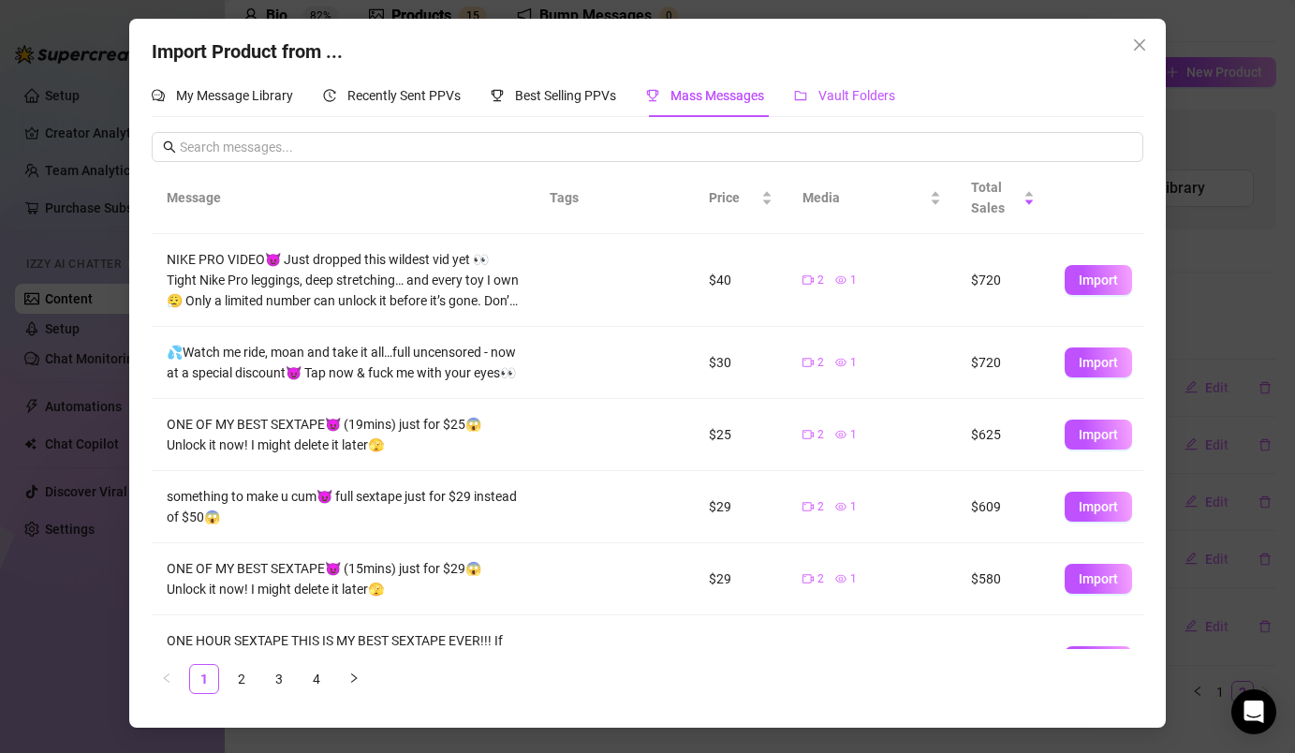
click at [887, 96] on span "Vault Folders" at bounding box center [856, 95] width 77 height 15
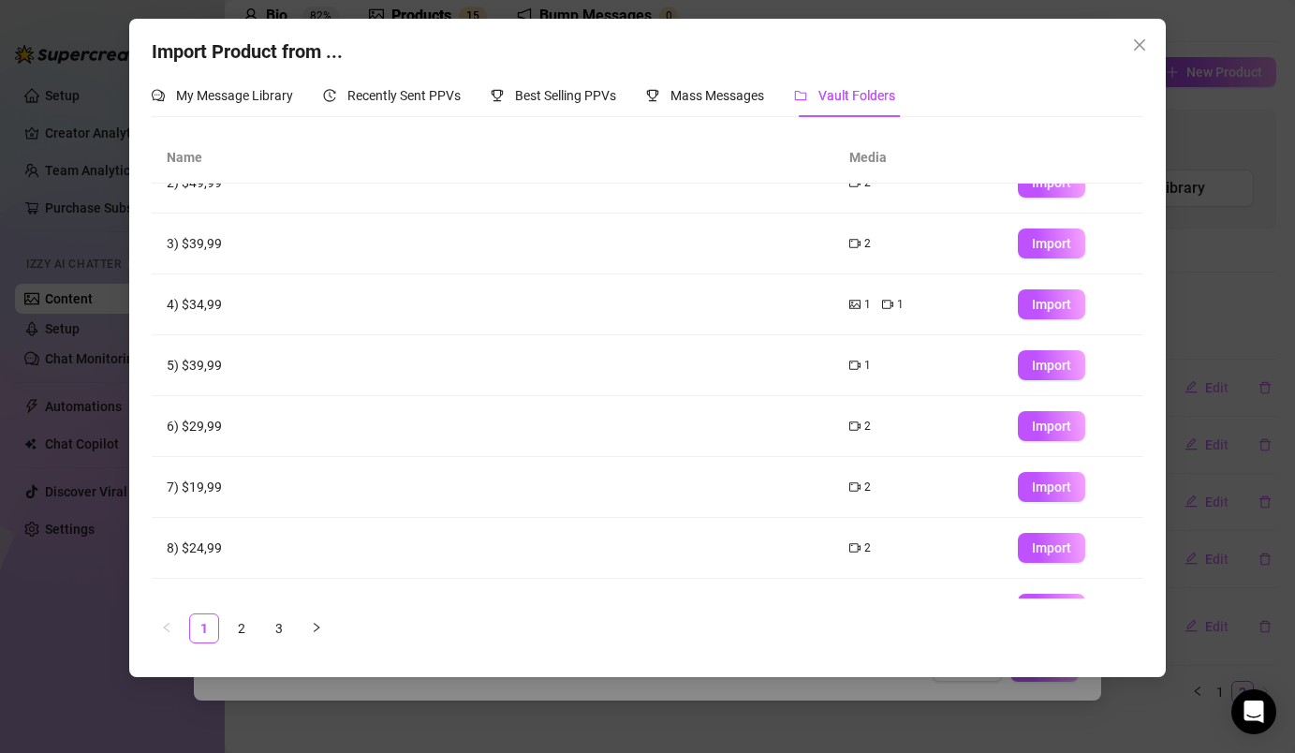
scroll to position [95, 0]
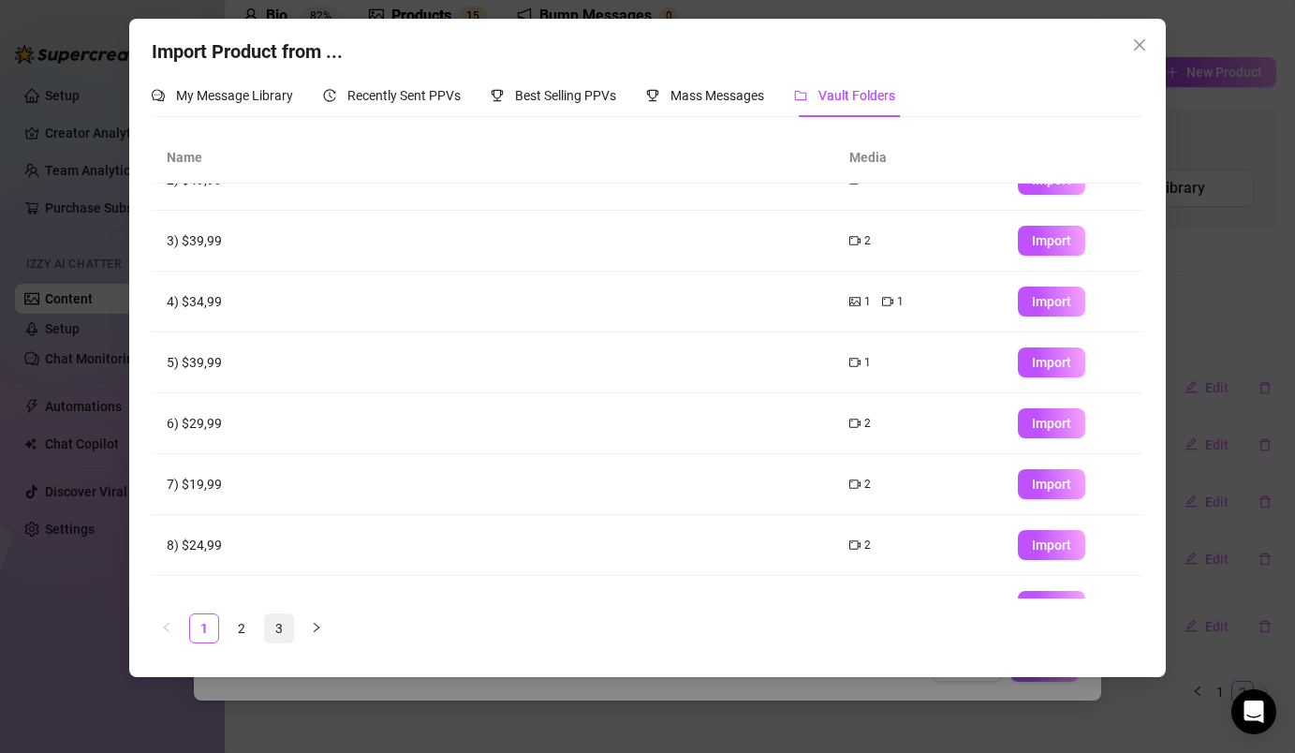
click at [285, 627] on link "3" at bounding box center [279, 628] width 28 height 28
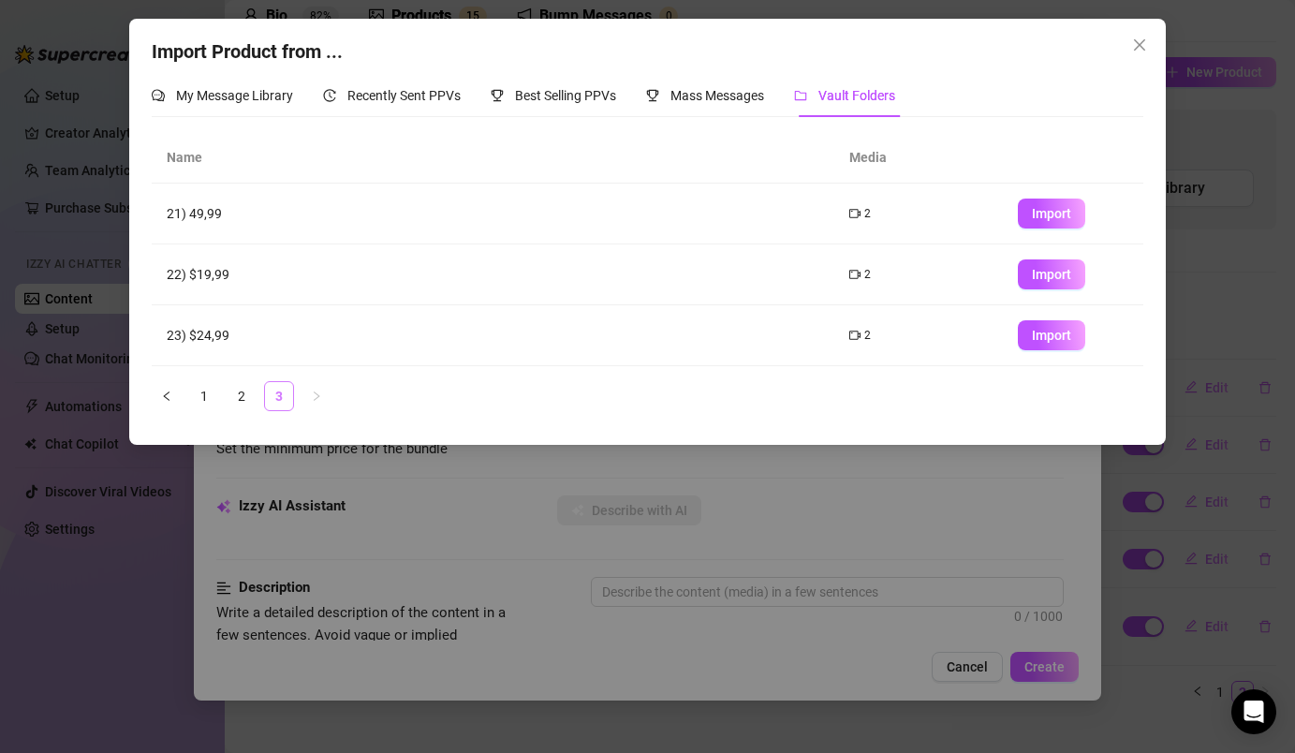
scroll to position [0, 0]
click at [1056, 271] on span "Import" at bounding box center [1051, 274] width 39 height 15
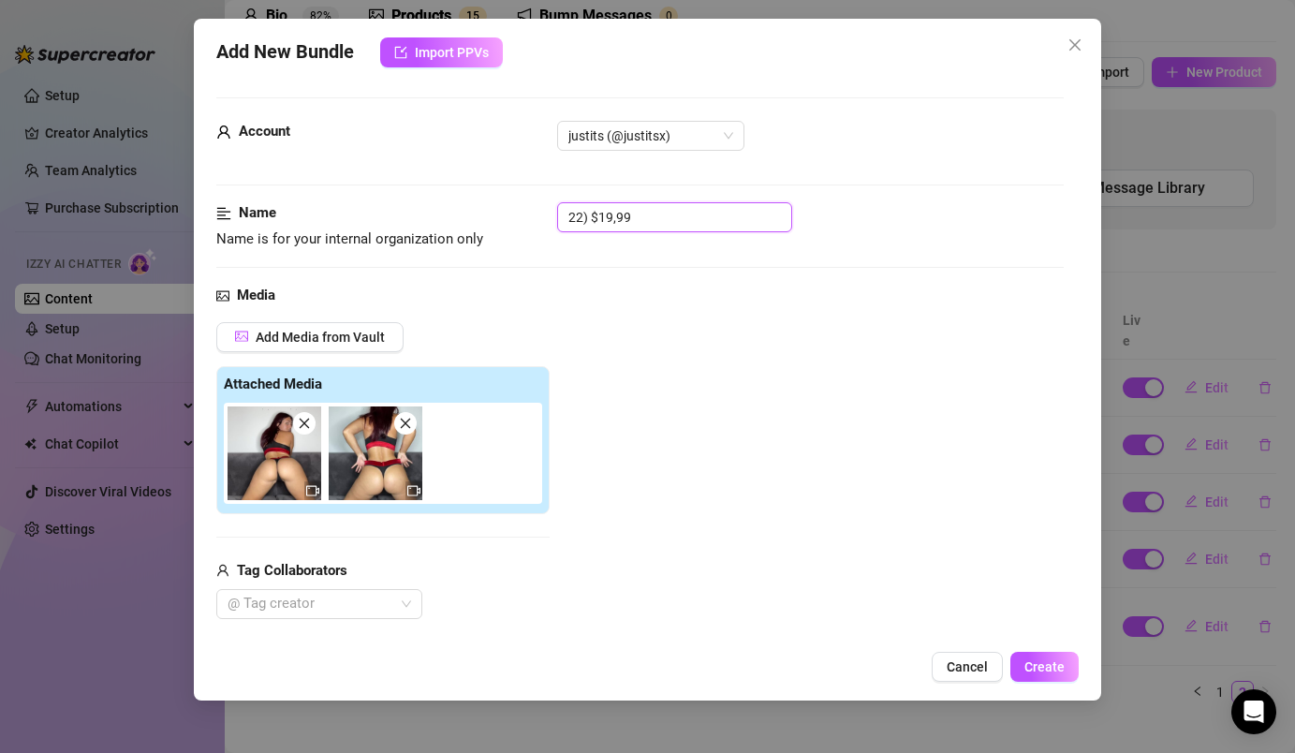
drag, startPoint x: 666, startPoint y: 219, endPoint x: 550, endPoint y: 221, distance: 116.1
click at [550, 221] on div "Name Name is for your internal organization only 22) $19,99" at bounding box center [639, 226] width 846 height 48
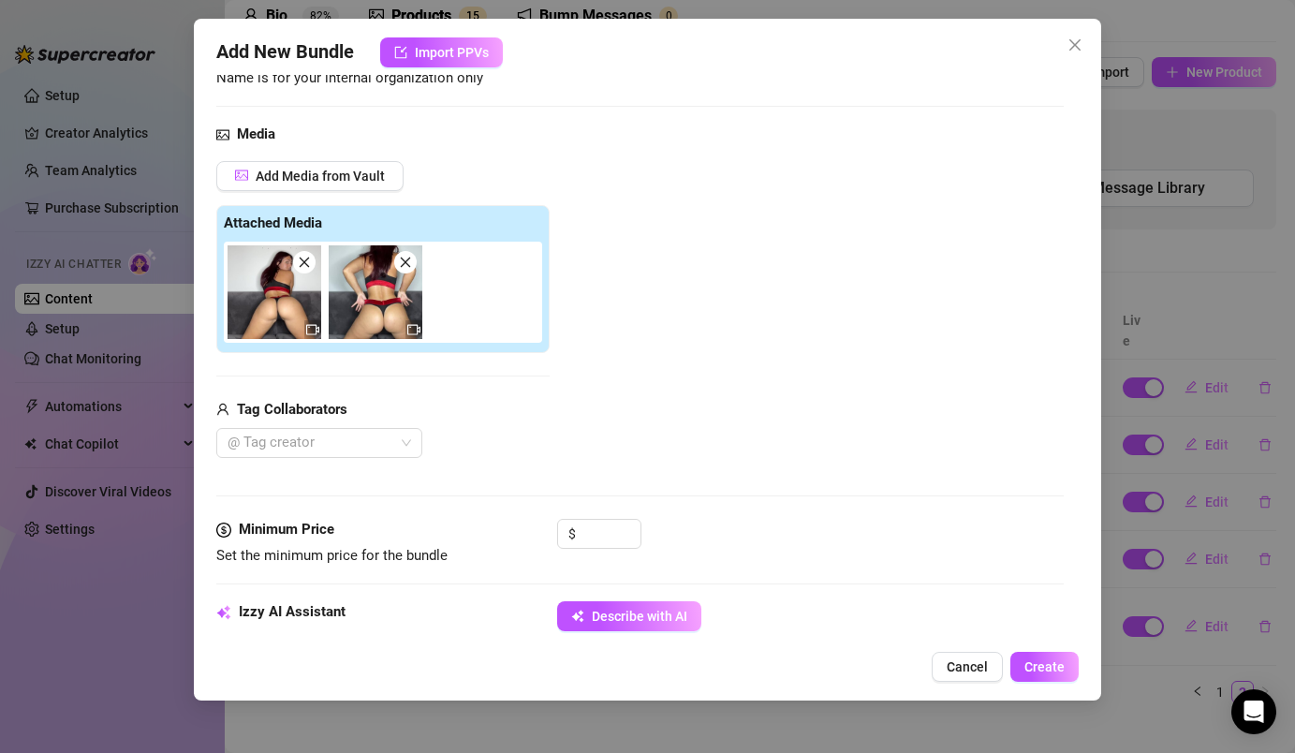
scroll to position [186, 0]
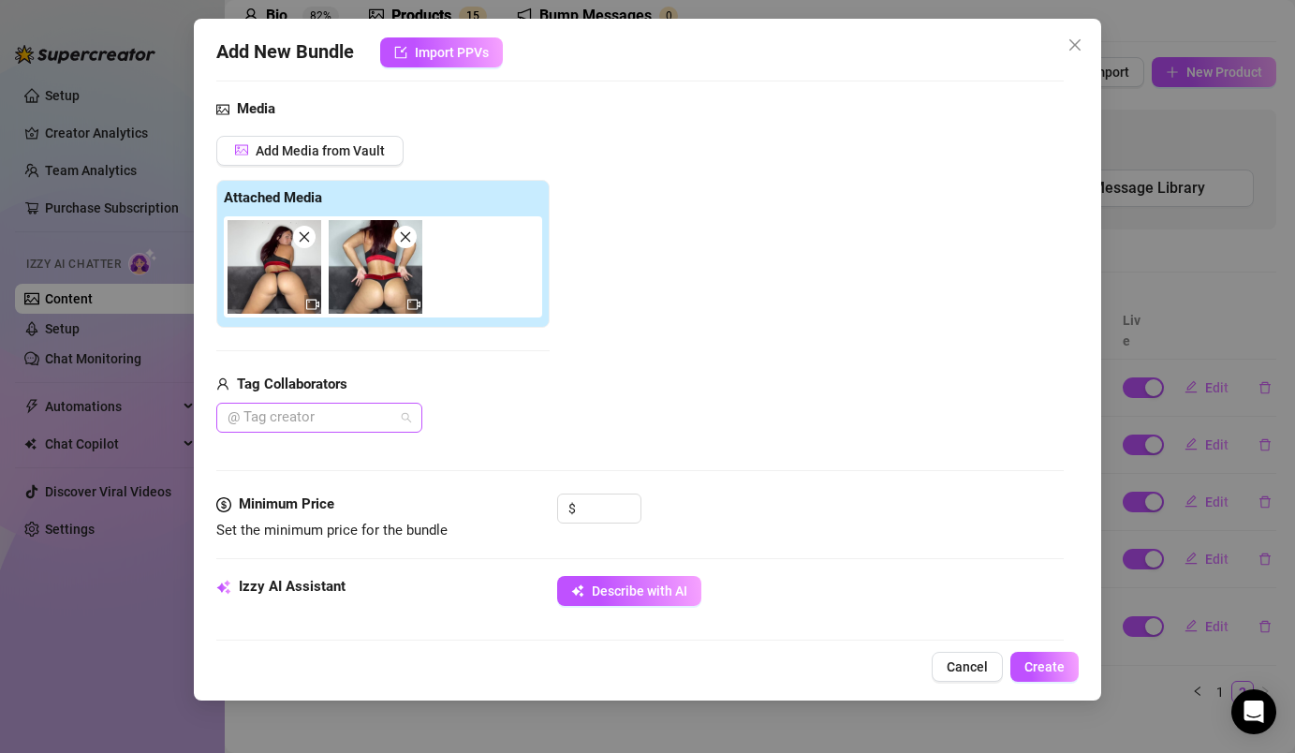
click at [378, 419] on div at bounding box center [309, 417] width 179 height 26
click at [567, 365] on div "Add Media from Vault Attached Media Tag Collaborators @ Tag creator" at bounding box center [639, 285] width 846 height 298
click at [594, 511] on input at bounding box center [610, 508] width 61 height 28
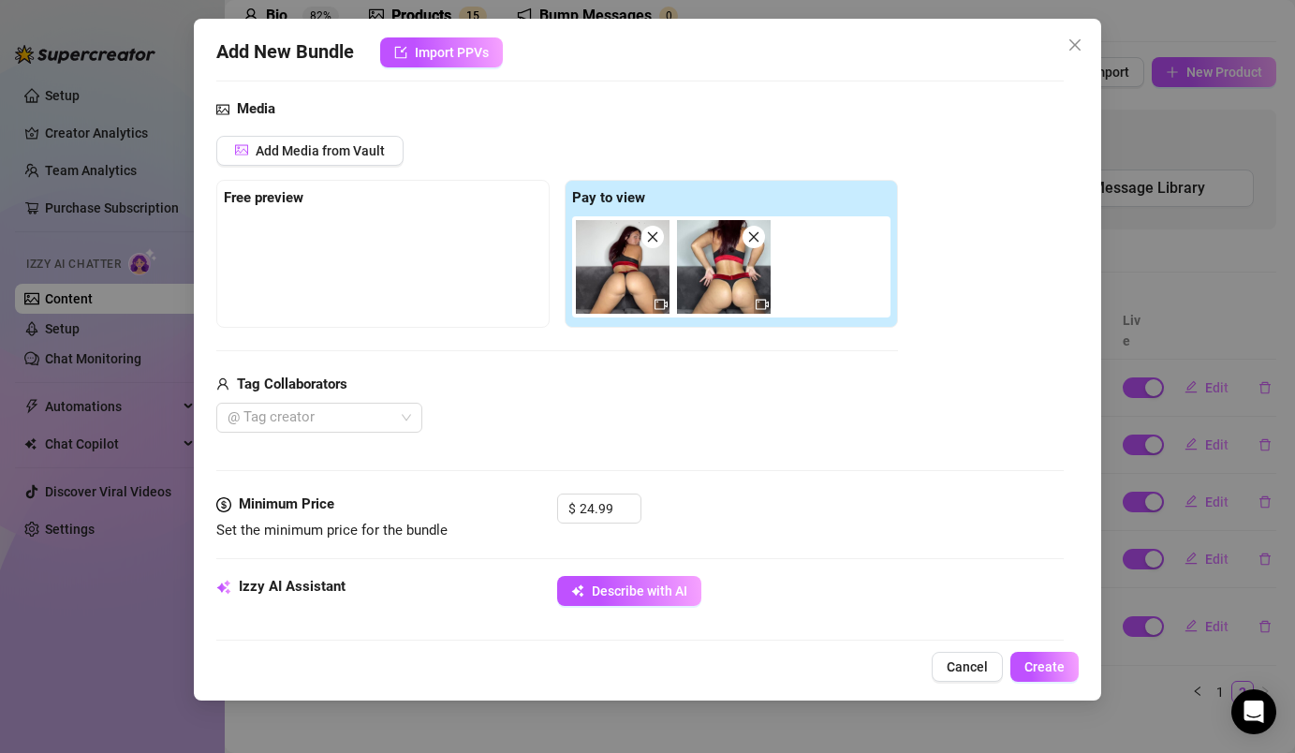
click at [621, 444] on div "Media Add Media from Vault Free preview Pay to view Tag Collaborators @ Tag cre…" at bounding box center [639, 295] width 846 height 395
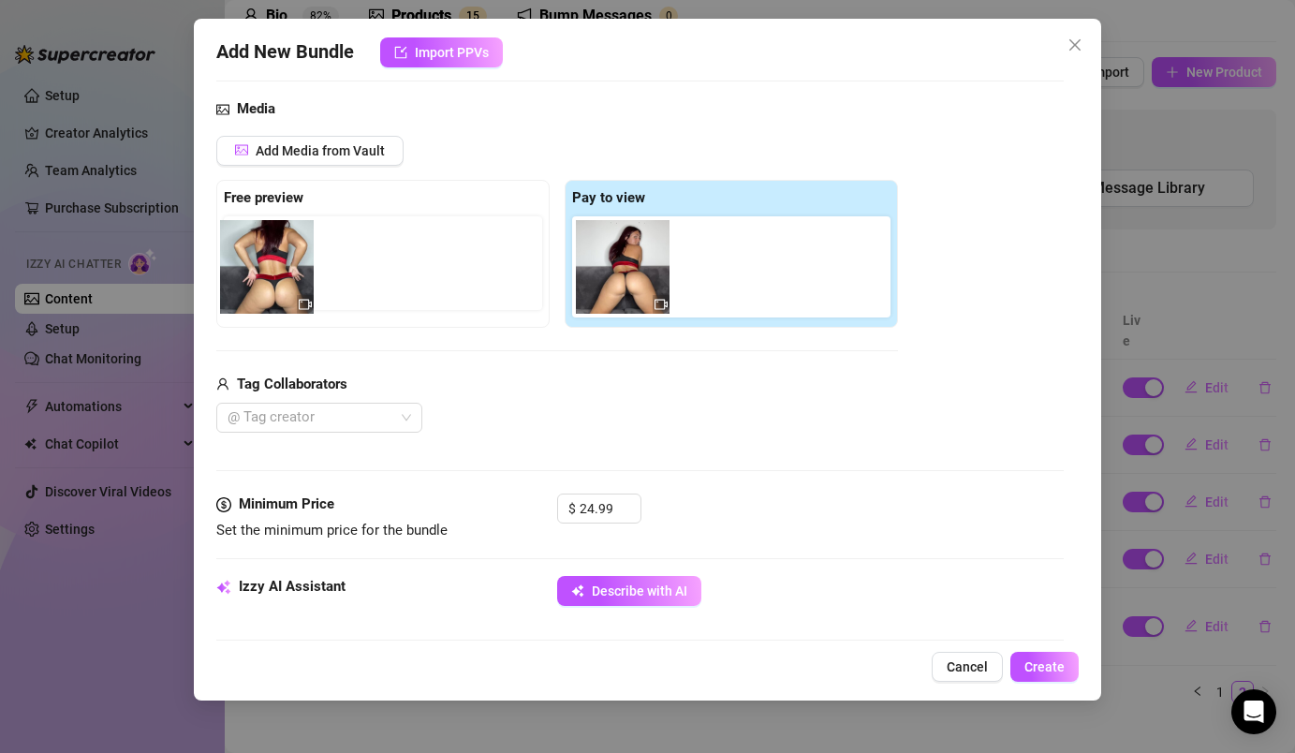
drag, startPoint x: 744, startPoint y: 272, endPoint x: 284, endPoint y: 263, distance: 460.8
click at [284, 263] on div "Free preview Pay to view" at bounding box center [557, 254] width 682 height 148
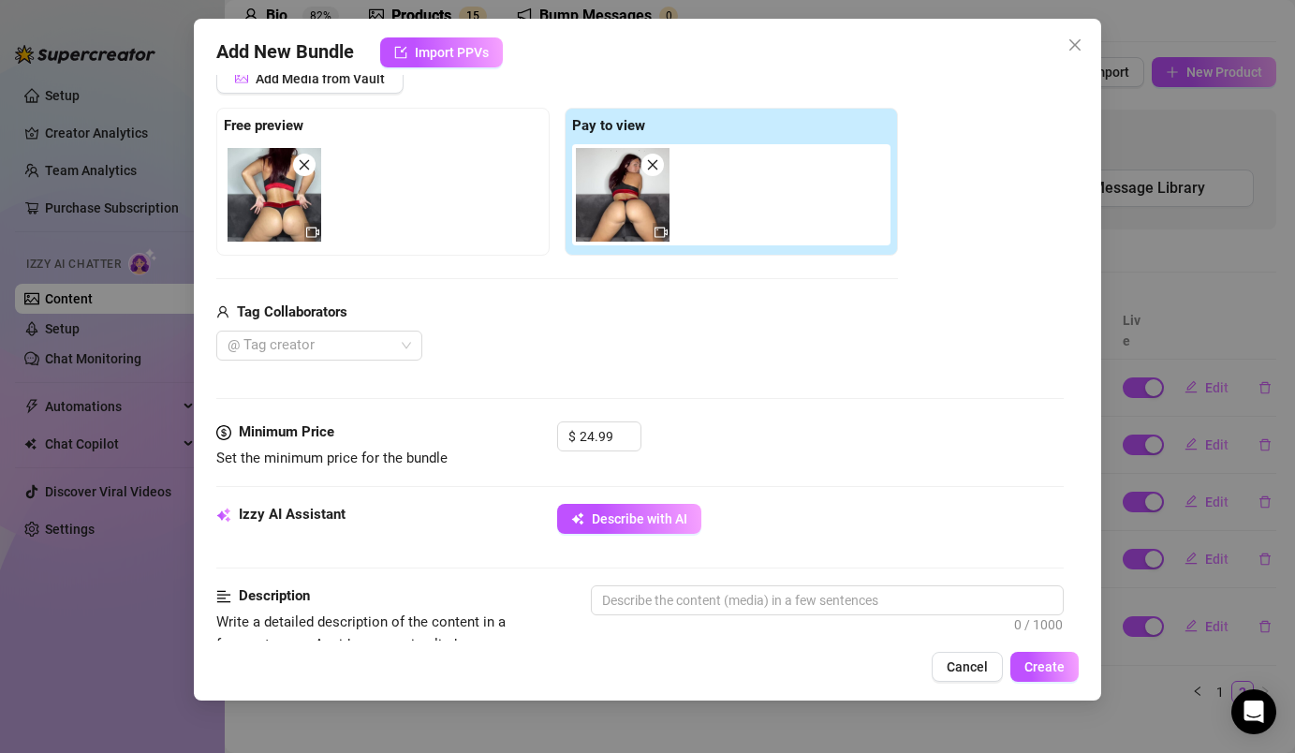
scroll to position [372, 0]
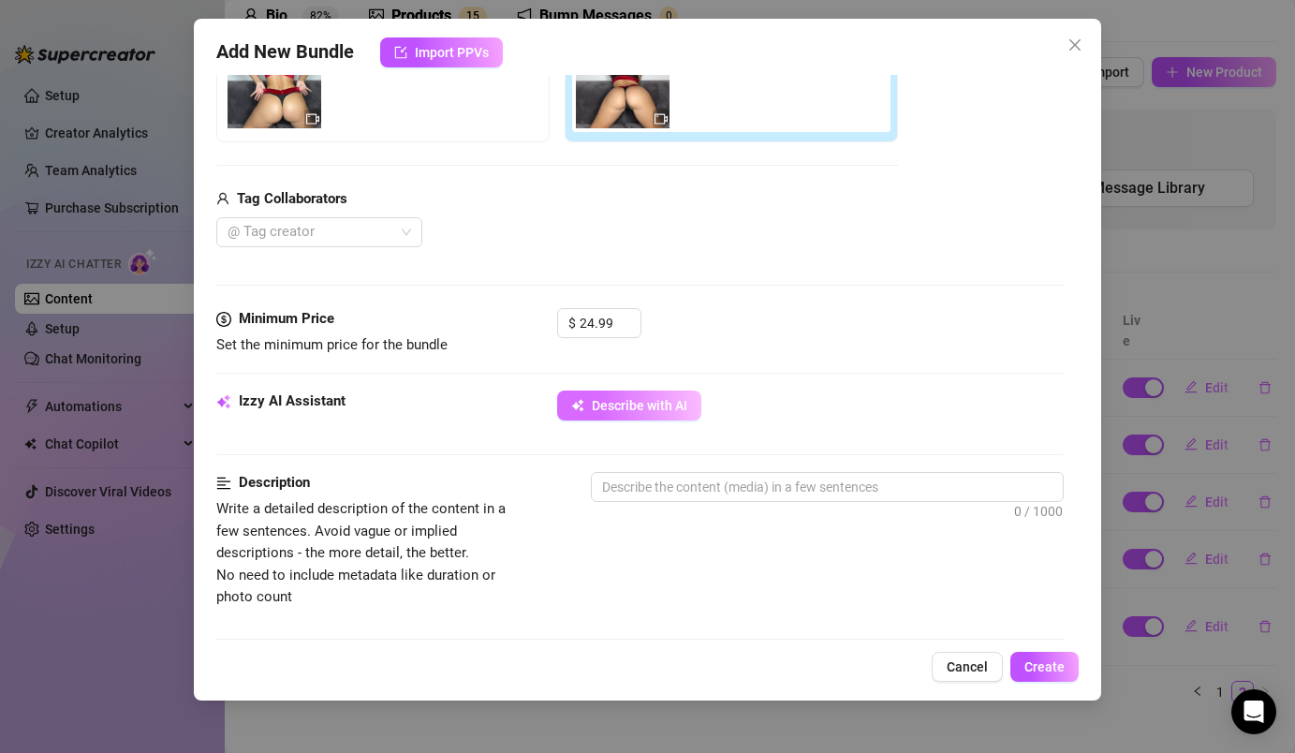
click at [671, 413] on button "Describe with AI" at bounding box center [629, 405] width 144 height 30
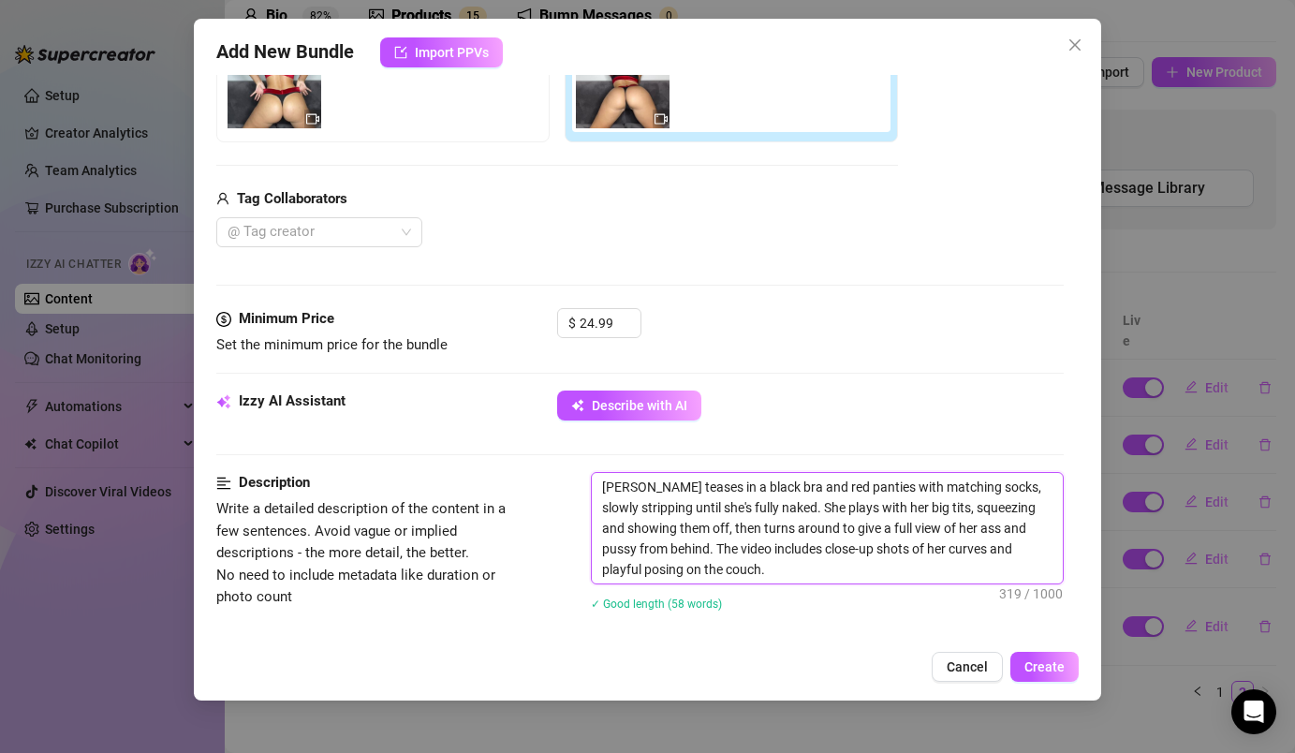
drag, startPoint x: 634, startPoint y: 492, endPoint x: 588, endPoint y: 487, distance: 46.1
click at [589, 489] on div "Description Write a detailed description of the content in a few sentences. Avo…" at bounding box center [639, 553] width 846 height 163
click at [650, 493] on textarea "I teases in a black bra and red panties with matching socks, slowly stripping u…" at bounding box center [827, 528] width 470 height 110
click at [660, 509] on textarea "I tease in a black bra and red panties with matching socks, slowly stripping un…" at bounding box center [827, 528] width 470 height 110
click at [740, 510] on textarea "I tease in a black bra and red panties with matching socks, slowly stripping un…" at bounding box center [827, 528] width 470 height 110
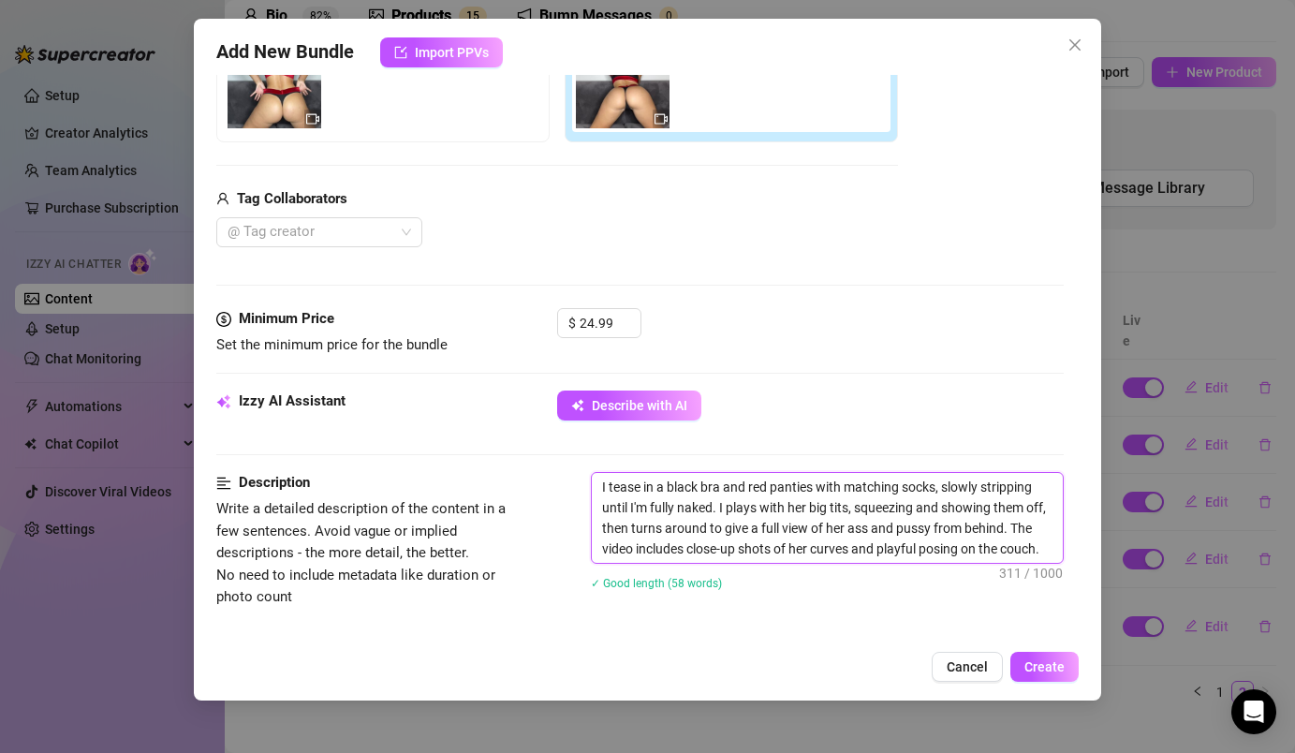
drag, startPoint x: 758, startPoint y: 512, endPoint x: 759, endPoint y: 501, distance: 11.3
click at [759, 512] on textarea "I tease in a black bra and red panties with matching socks, slowly stripping un…" at bounding box center [827, 518] width 470 height 90
click at [800, 508] on textarea "I tease in a black bra and red panties with matching socks, slowly stripping un…" at bounding box center [827, 518] width 470 height 90
drag, startPoint x: 844, startPoint y: 509, endPoint x: 799, endPoint y: 497, distance: 46.6
click at [800, 498] on textarea "I tease in a black bra and red panties with matching socks, slowly stripping un…" at bounding box center [827, 518] width 470 height 90
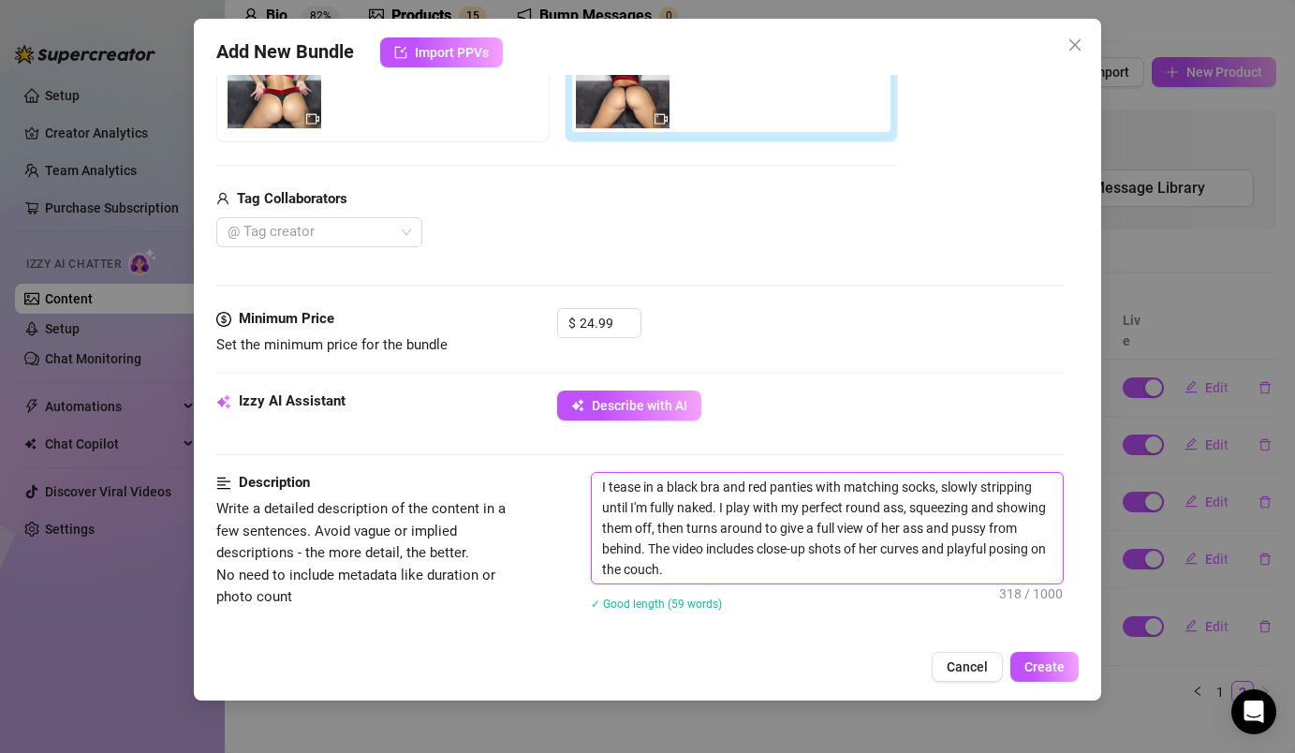
drag, startPoint x: 658, startPoint y: 530, endPoint x: 910, endPoint y: 487, distance: 255.5
click at [910, 491] on textarea "I tease in a black bra and red panties with matching socks, slowly stripping un…" at bounding box center [827, 528] width 470 height 110
click at [908, 508] on textarea "I tease in a black bra and red panties with matching socks, slowly stripping un…" at bounding box center [827, 528] width 470 height 110
drag, startPoint x: 655, startPoint y: 531, endPoint x: 913, endPoint y: 507, distance: 258.6
click at [913, 507] on textarea "I tease in a black bra and red panties with matching socks, slowly stripping un…" at bounding box center [827, 528] width 470 height 110
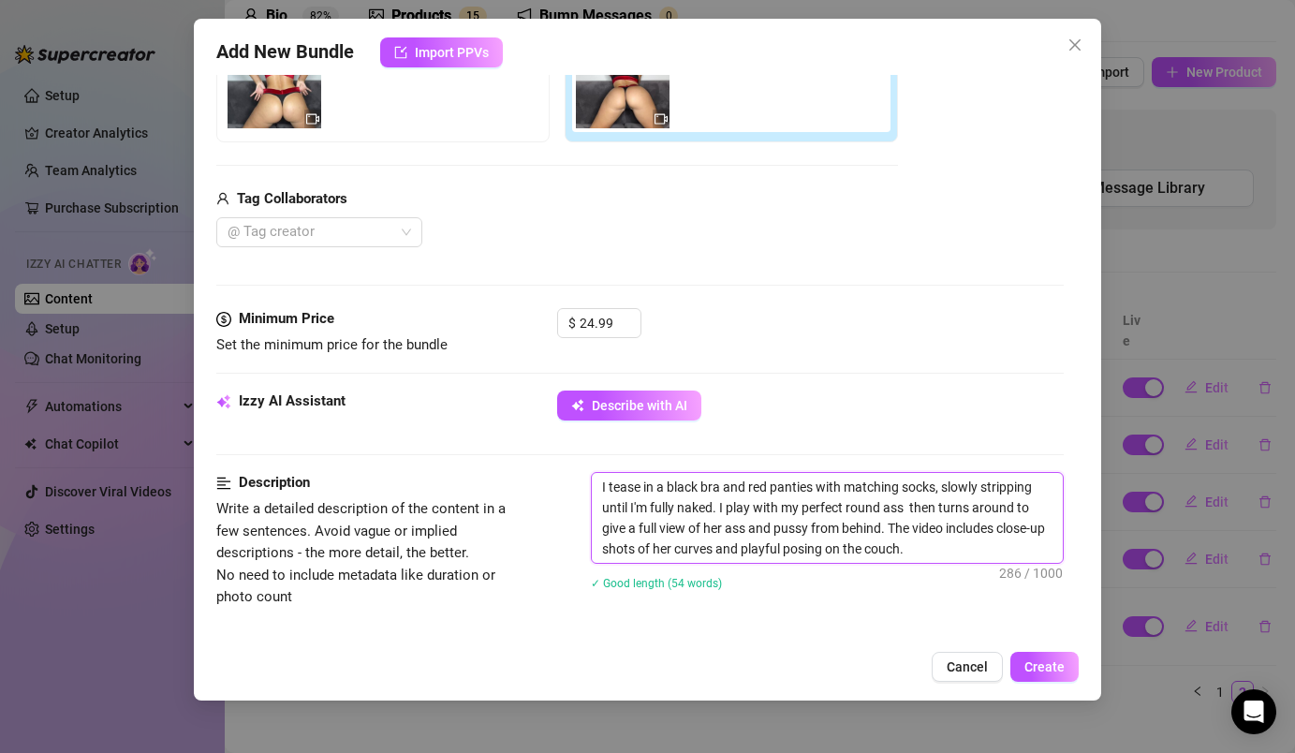
drag, startPoint x: 890, startPoint y: 533, endPoint x: 911, endPoint y: 500, distance: 39.2
click at [911, 500] on textarea "I tease in a black bra and red panties with matching socks, slowly stripping un…" at bounding box center [827, 518] width 470 height 90
click at [951, 529] on textarea "I tease in a black bra and red panties with matching socks, slowly stripping un…" at bounding box center [827, 518] width 470 height 90
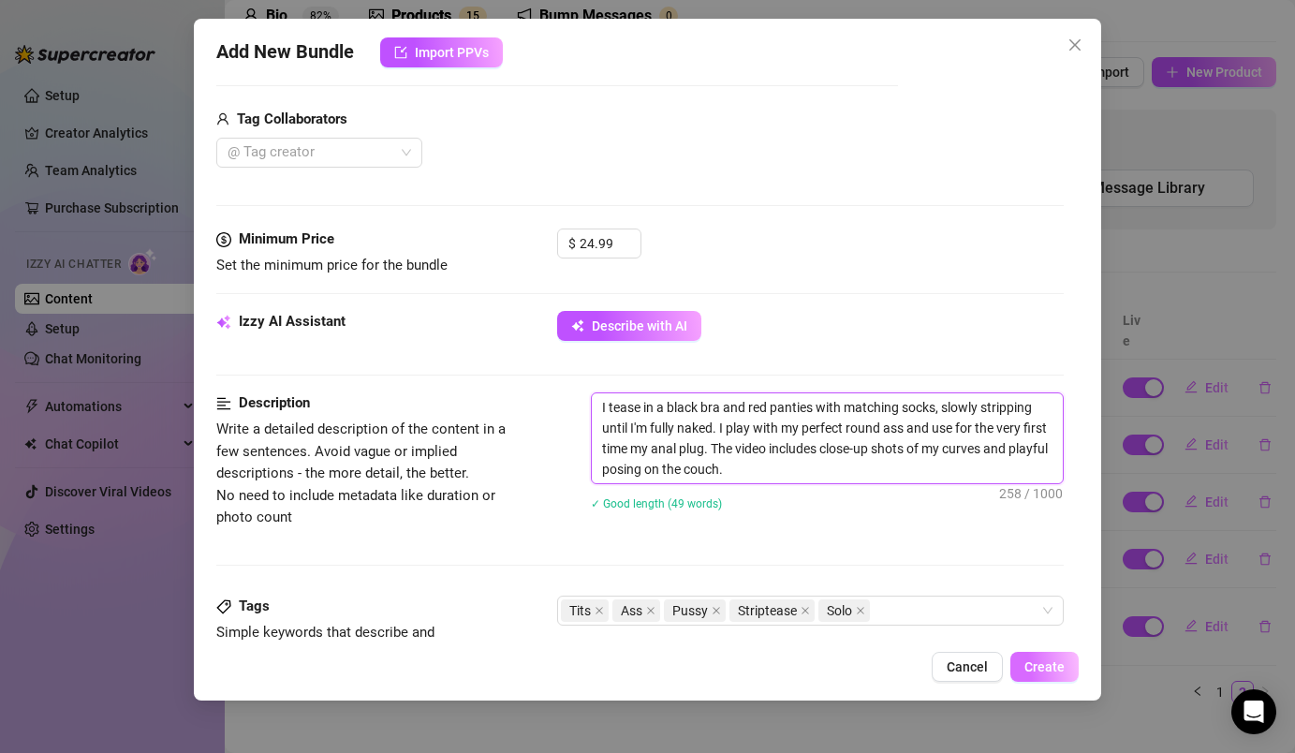
scroll to position [475, 0]
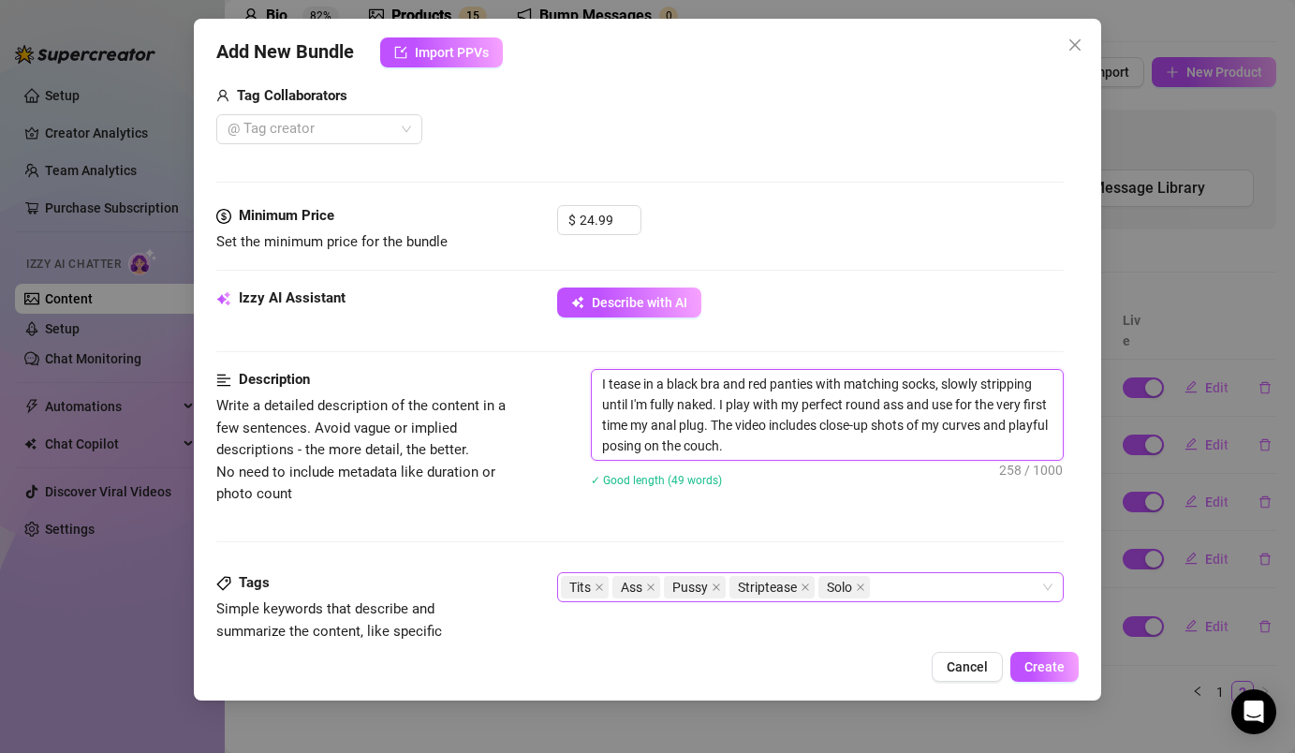
click at [984, 582] on div "Tits Ass Pussy Striptease Solo" at bounding box center [800, 587] width 478 height 26
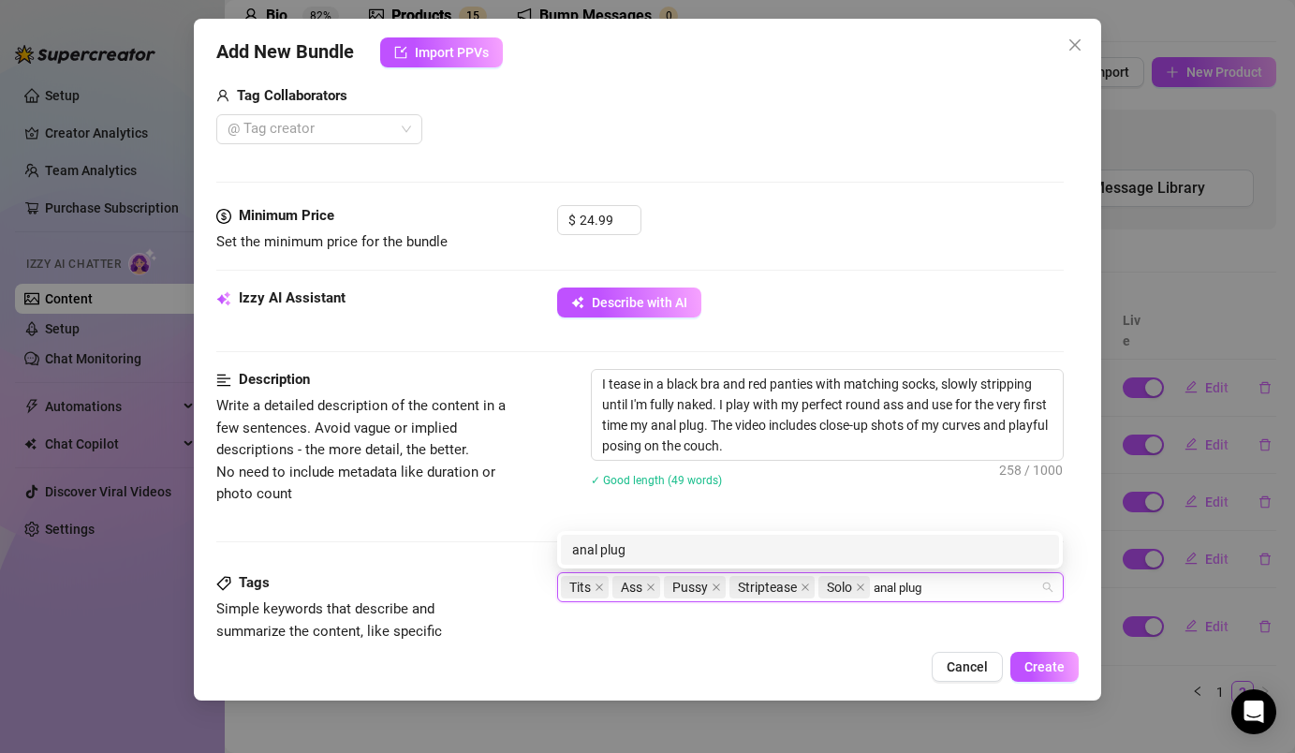
click at [951, 542] on div "anal plug" at bounding box center [810, 549] width 476 height 21
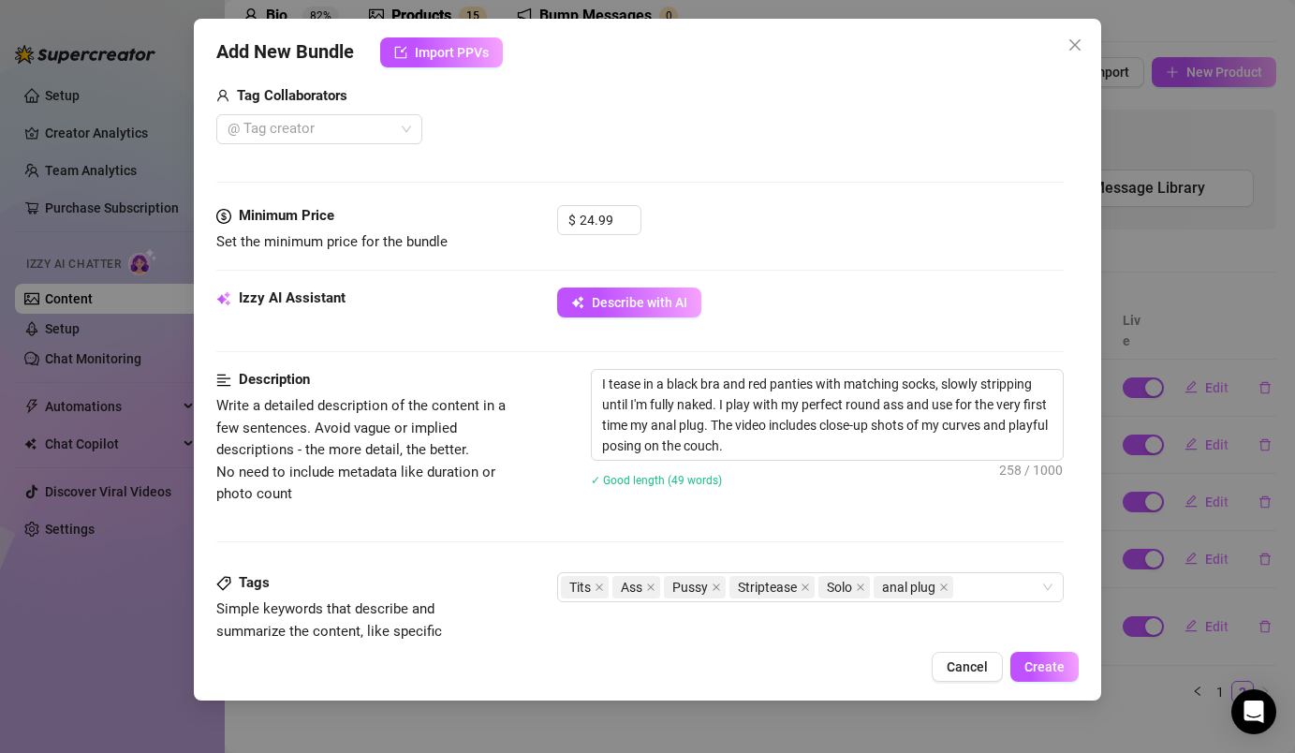
click at [875, 633] on div "Tags Simple keywords that describe and summarize the content, like specific fet…" at bounding box center [639, 618] width 846 height 92
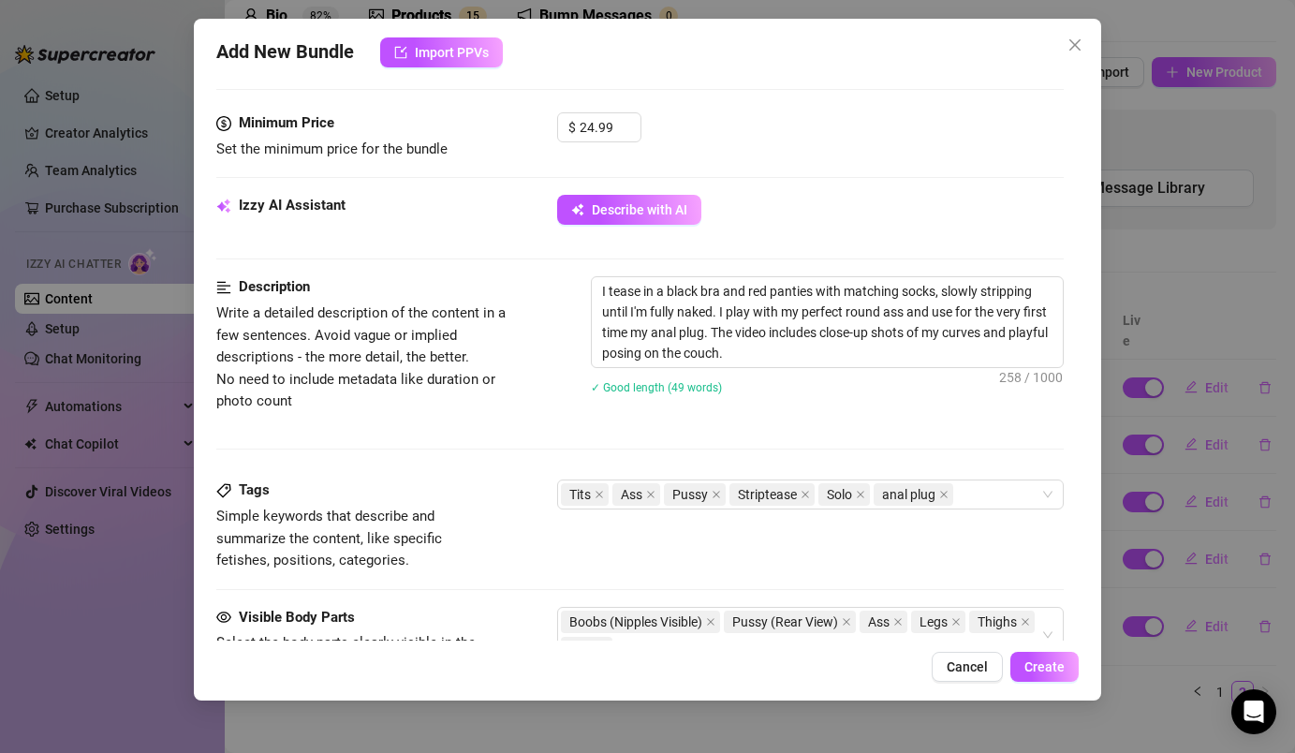
scroll to position [613, 0]
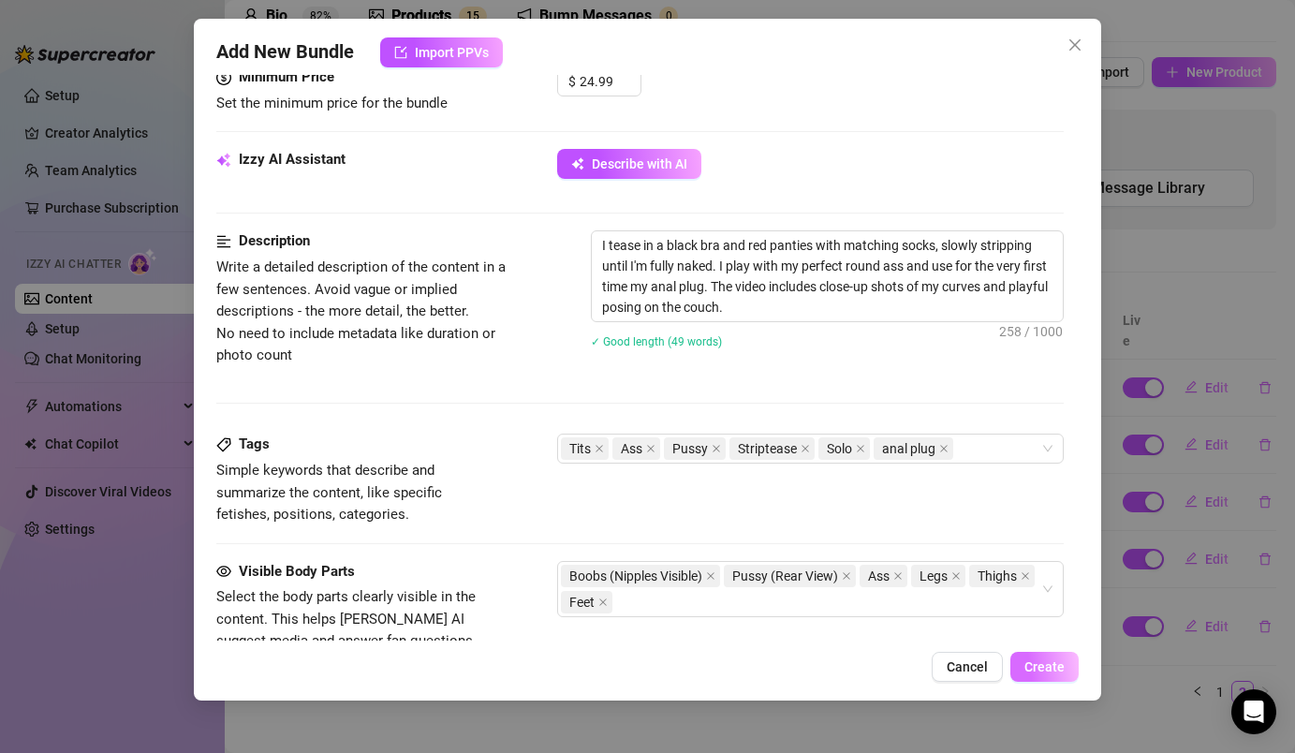
click at [1025, 664] on span "Create" at bounding box center [1044, 666] width 40 height 15
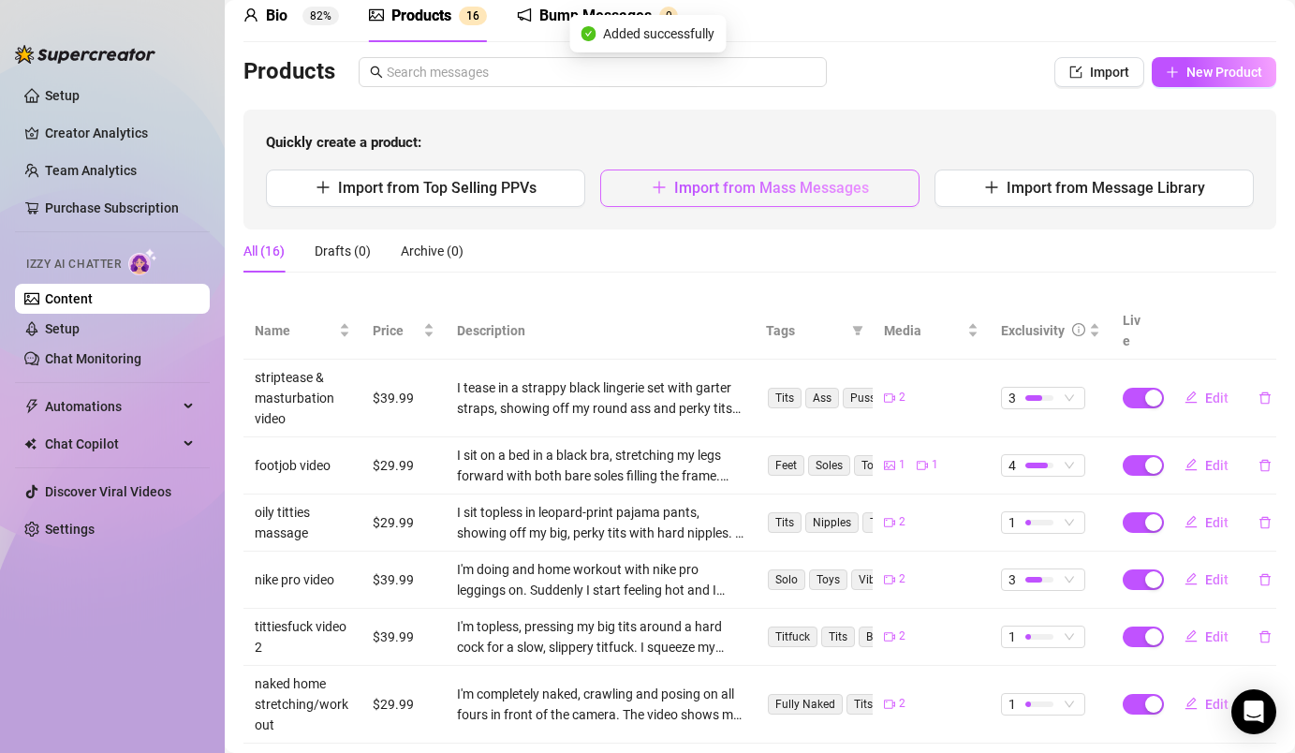
click at [741, 192] on span "Import from Mass Messages" at bounding box center [771, 188] width 195 height 18
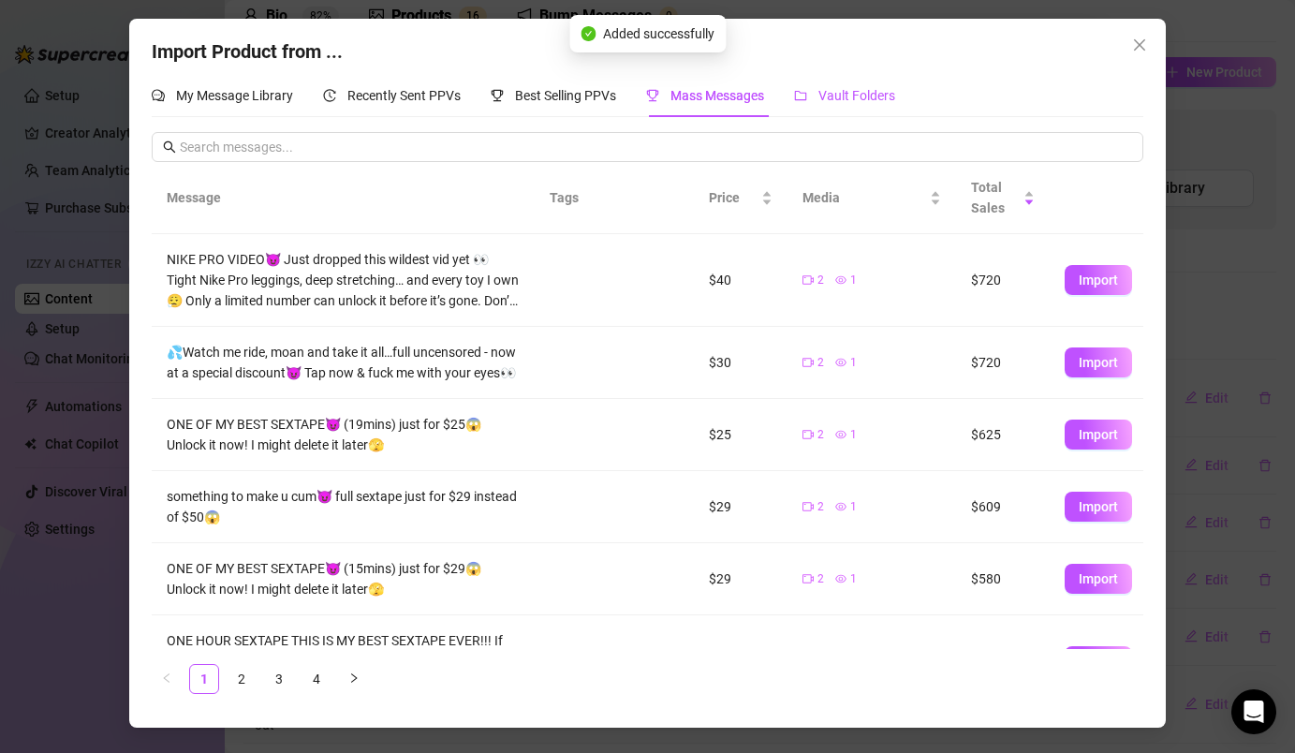
click at [842, 92] on span "Vault Folders" at bounding box center [856, 95] width 77 height 15
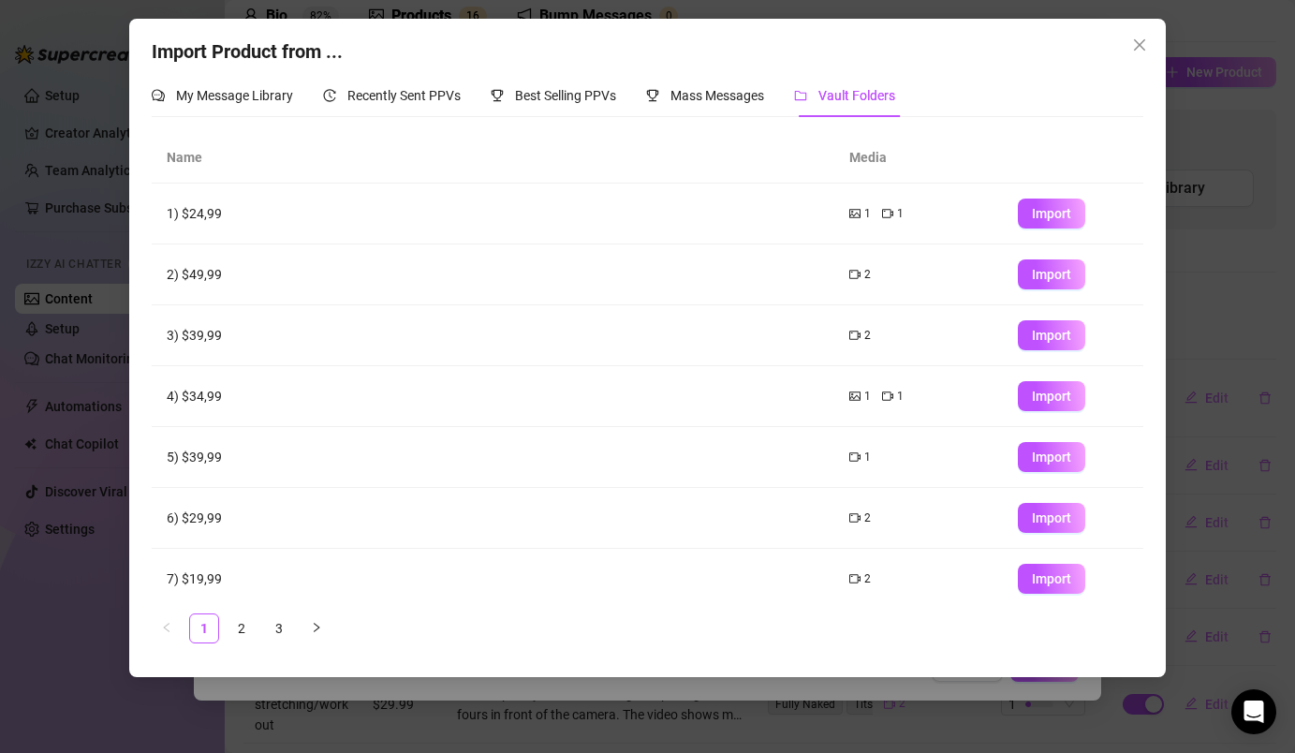
scroll to position [195, 0]
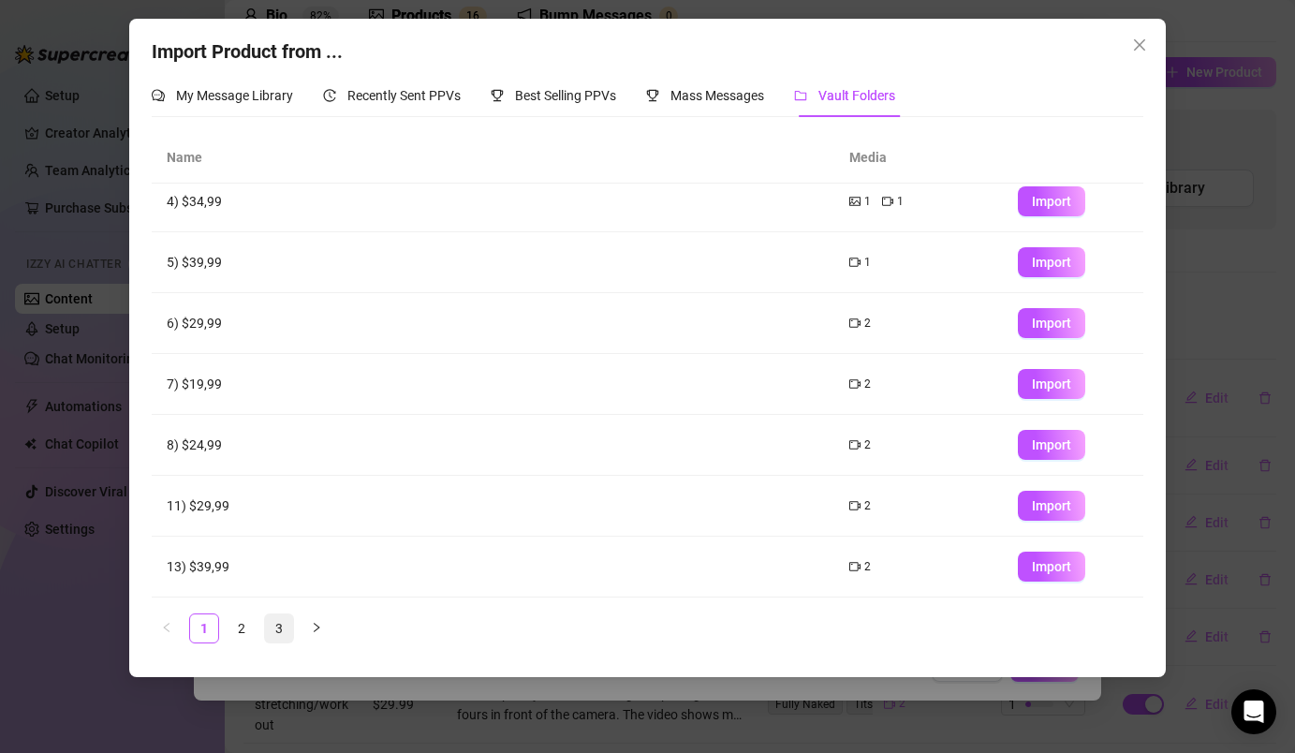
click at [276, 629] on link "3" at bounding box center [279, 628] width 28 height 28
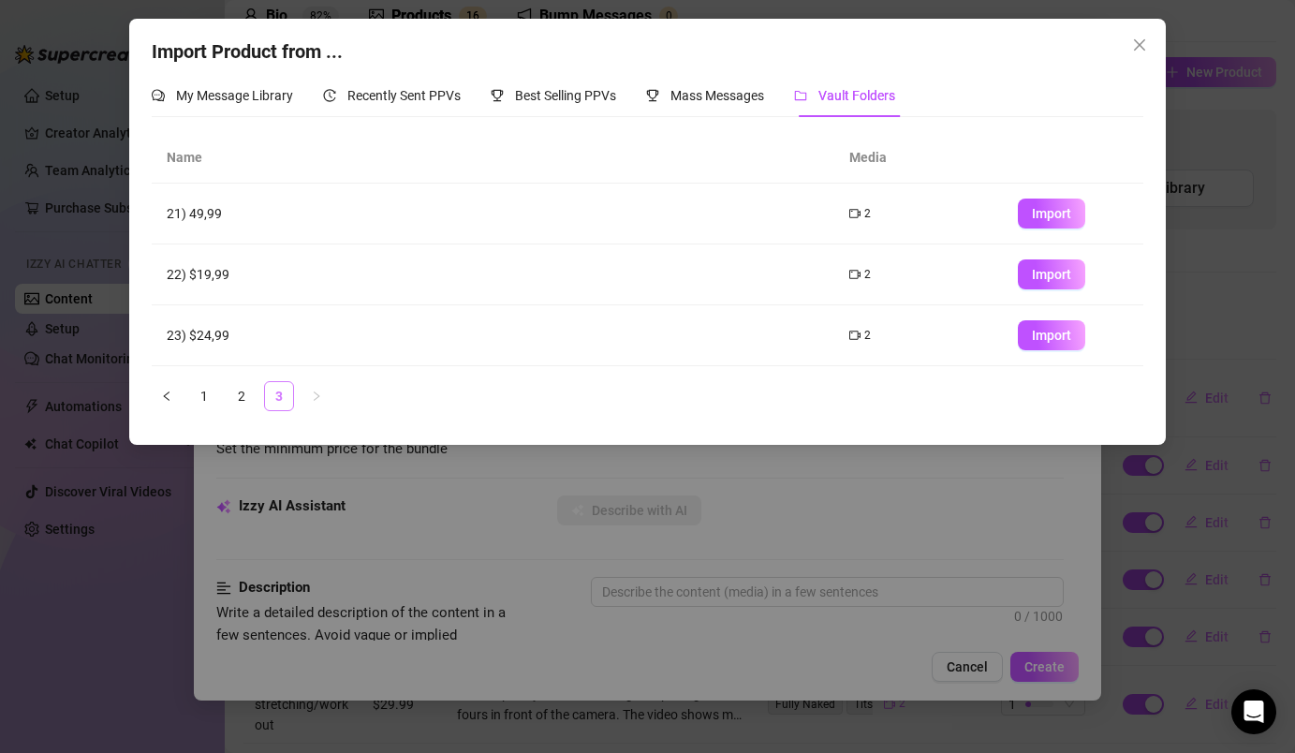
scroll to position [0, 0]
click at [1047, 335] on span "Import" at bounding box center [1051, 335] width 39 height 15
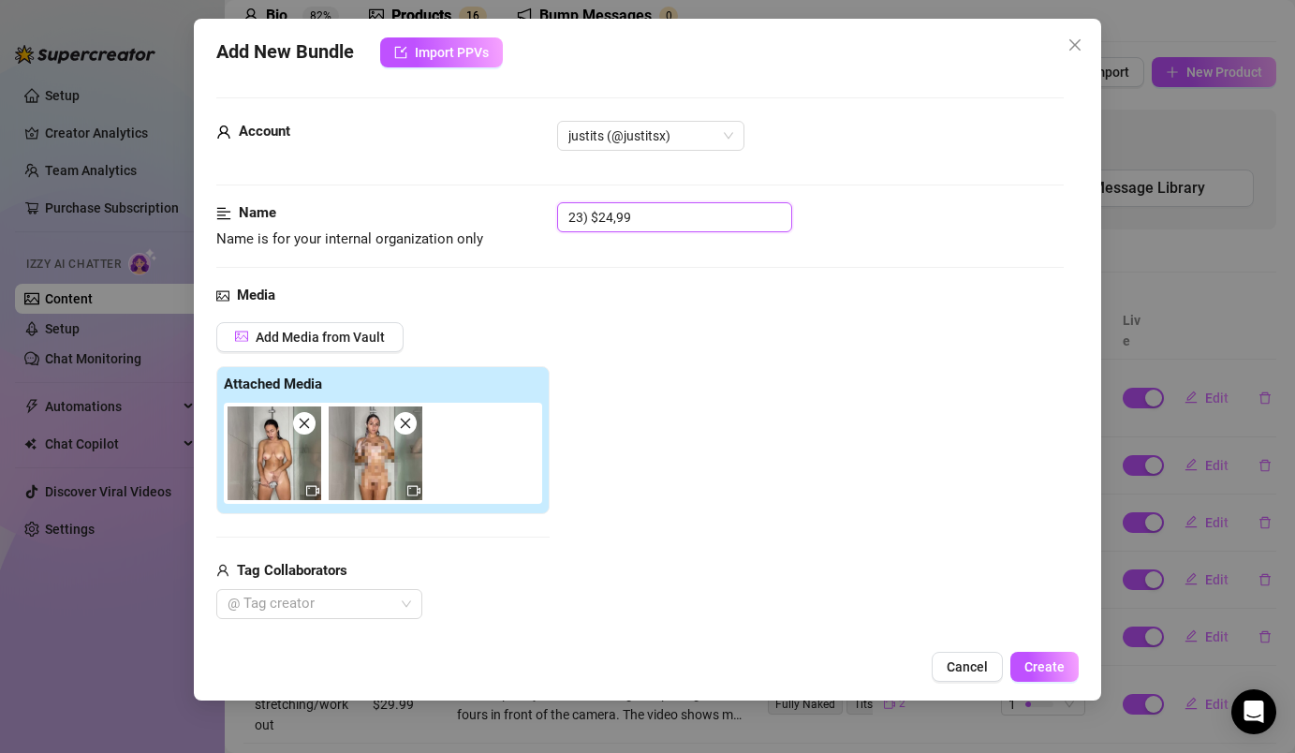
drag, startPoint x: 669, startPoint y: 215, endPoint x: 541, endPoint y: 225, distance: 127.7
click at [541, 225] on div "Name Name is for your internal organization only 23) $24,99" at bounding box center [639, 226] width 846 height 48
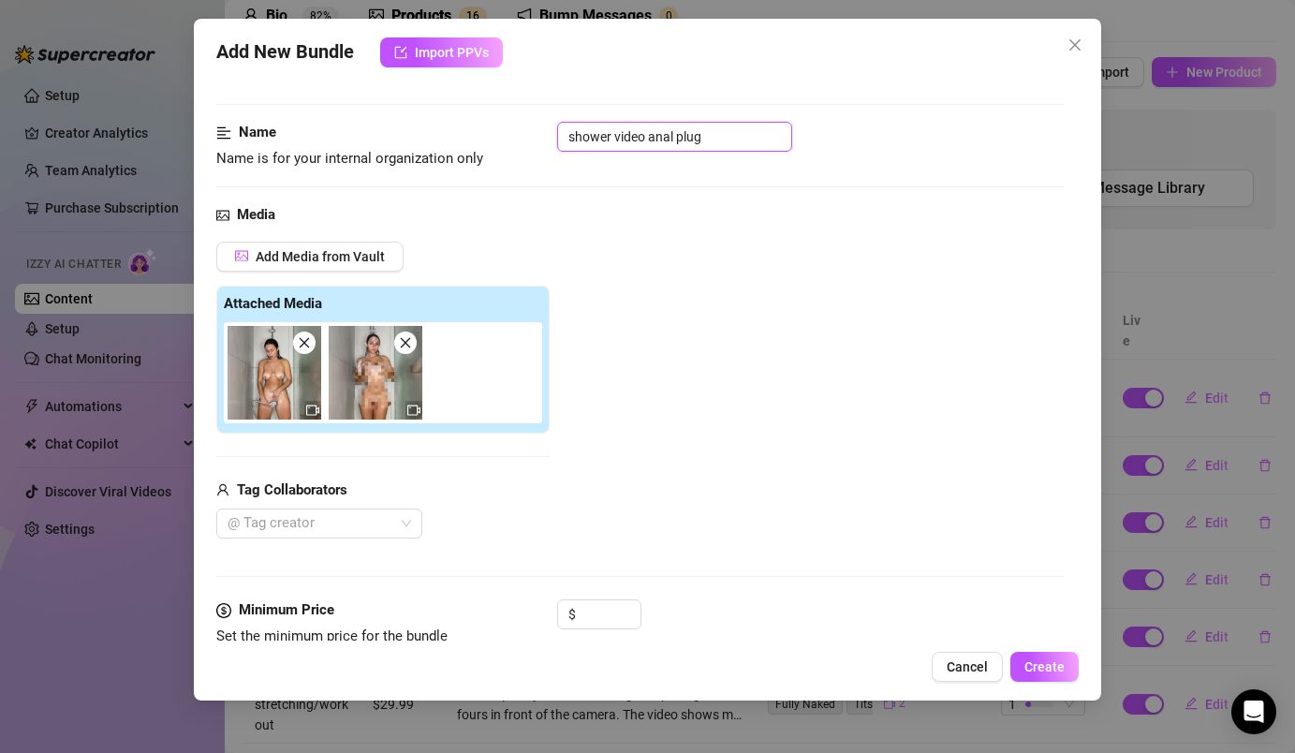
scroll to position [266, 0]
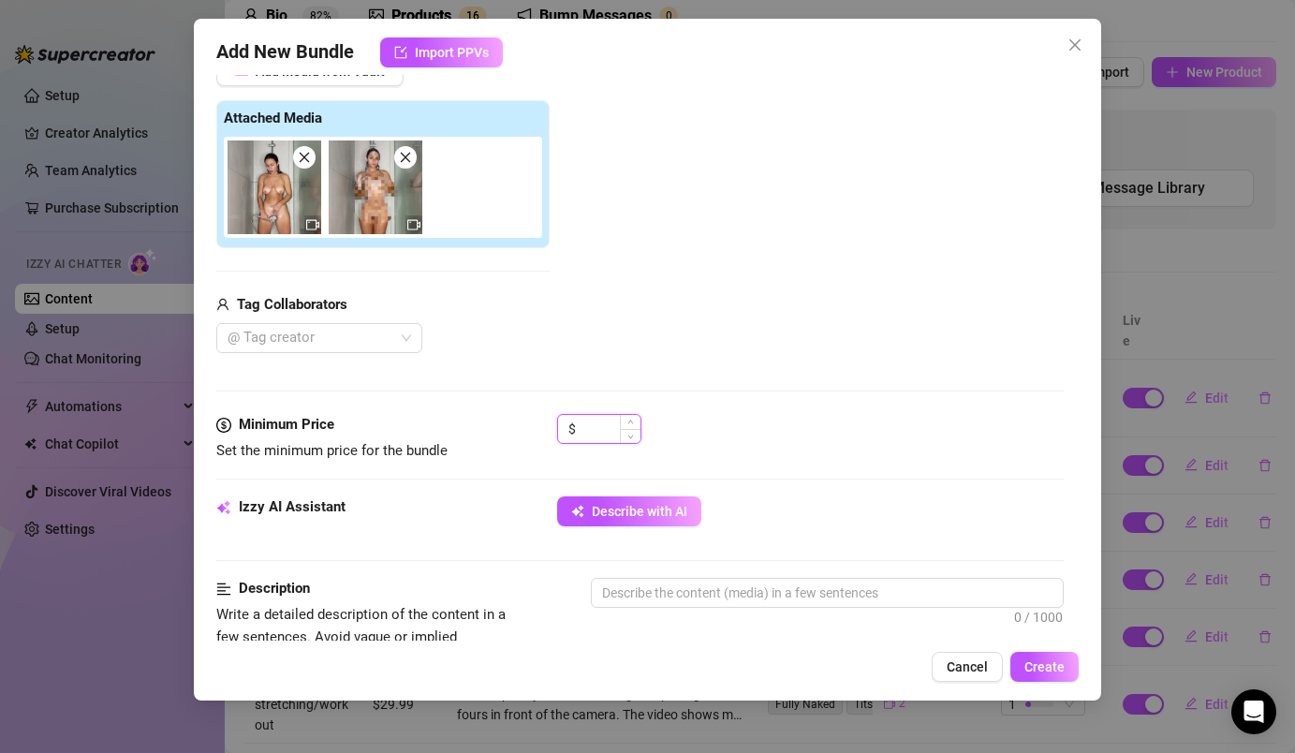
click at [603, 423] on input at bounding box center [610, 429] width 61 height 28
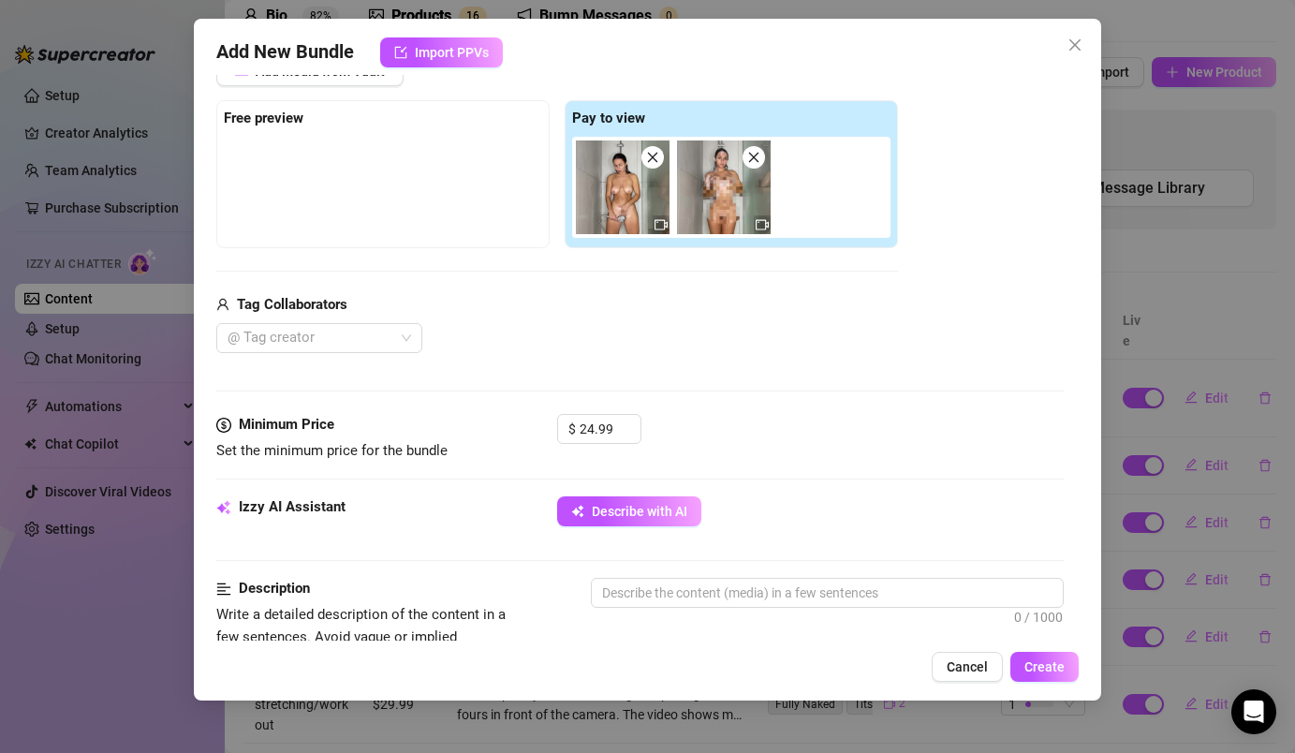
click at [744, 346] on div "@ Tag creator" at bounding box center [557, 338] width 682 height 30
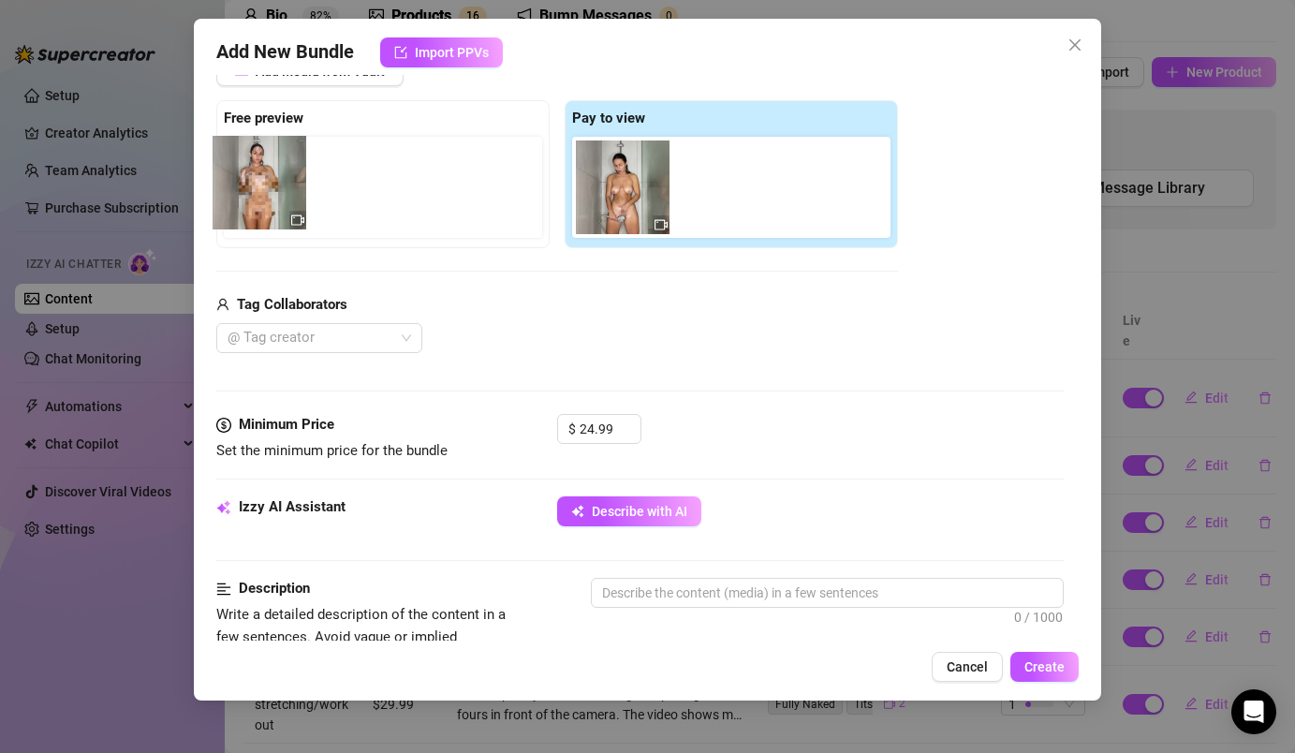
drag, startPoint x: 731, startPoint y: 179, endPoint x: 270, endPoint y: 173, distance: 461.6
click at [271, 174] on div "Free preview Pay to view" at bounding box center [557, 174] width 682 height 148
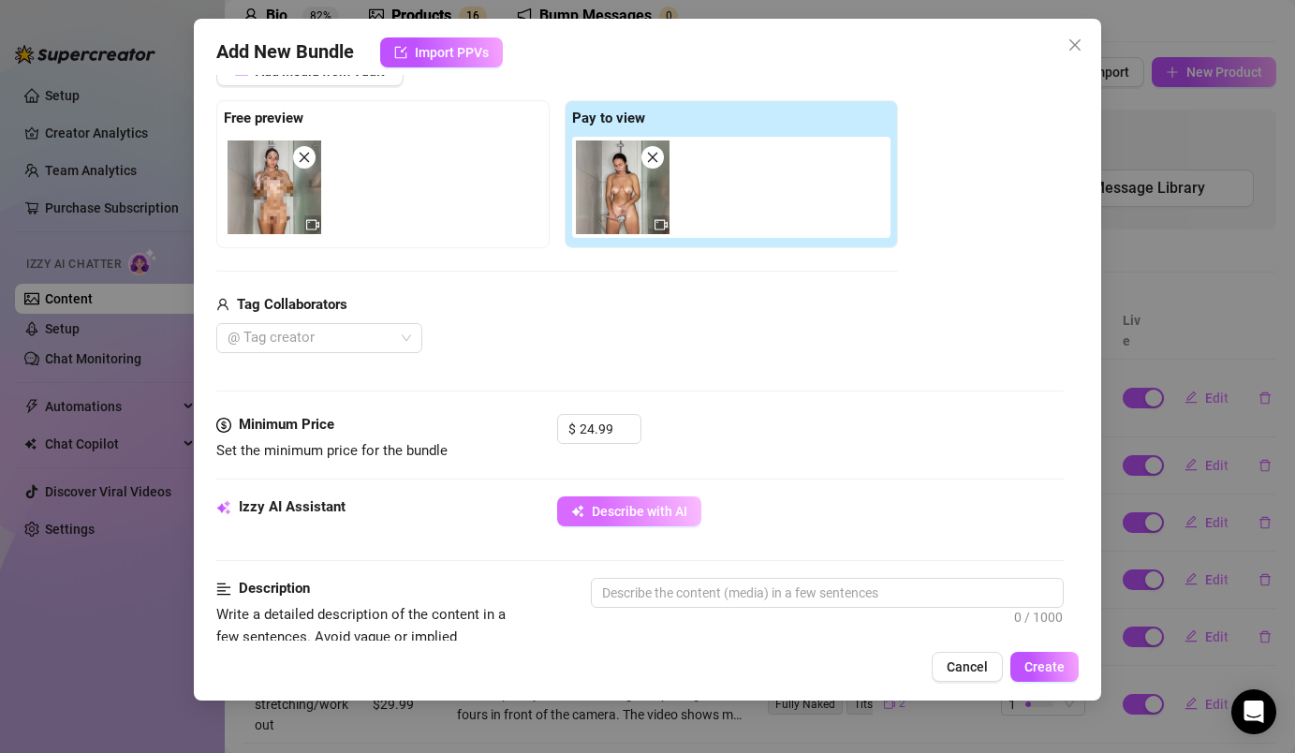
click at [587, 499] on button "Describe with AI" at bounding box center [629, 511] width 144 height 30
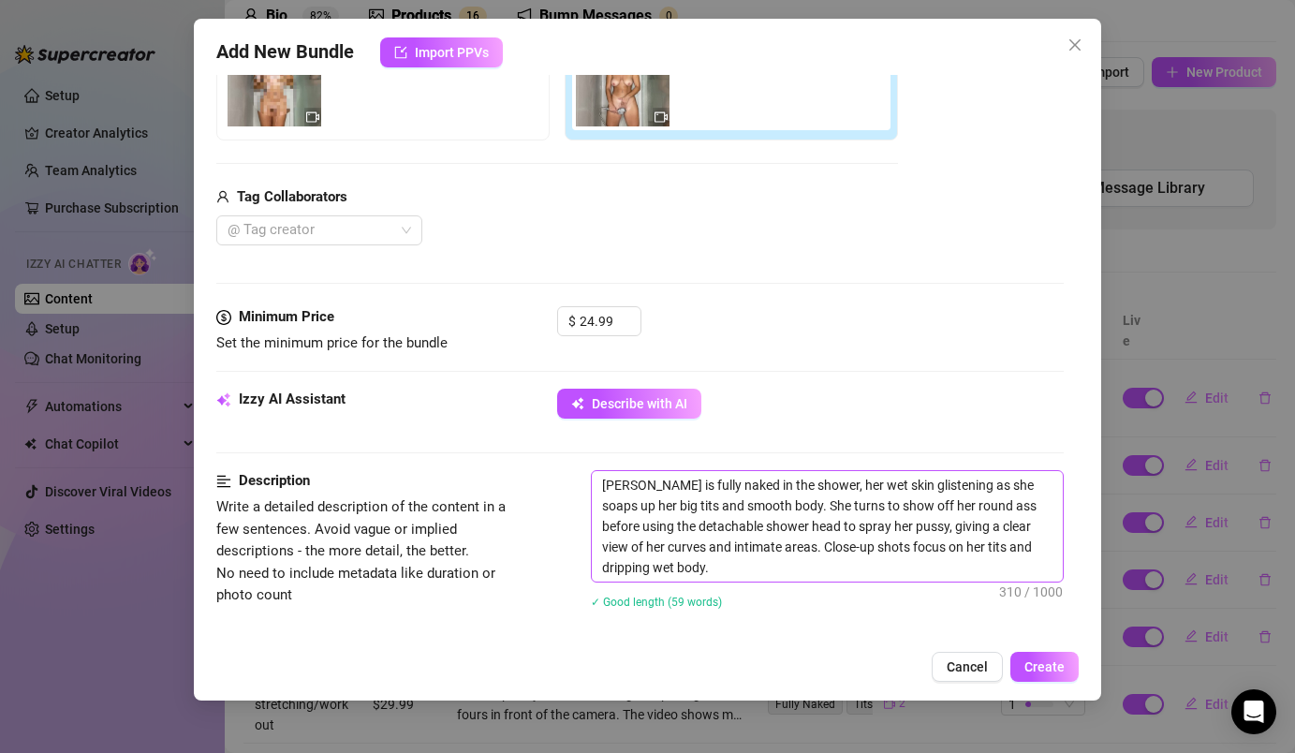
scroll to position [397, 0]
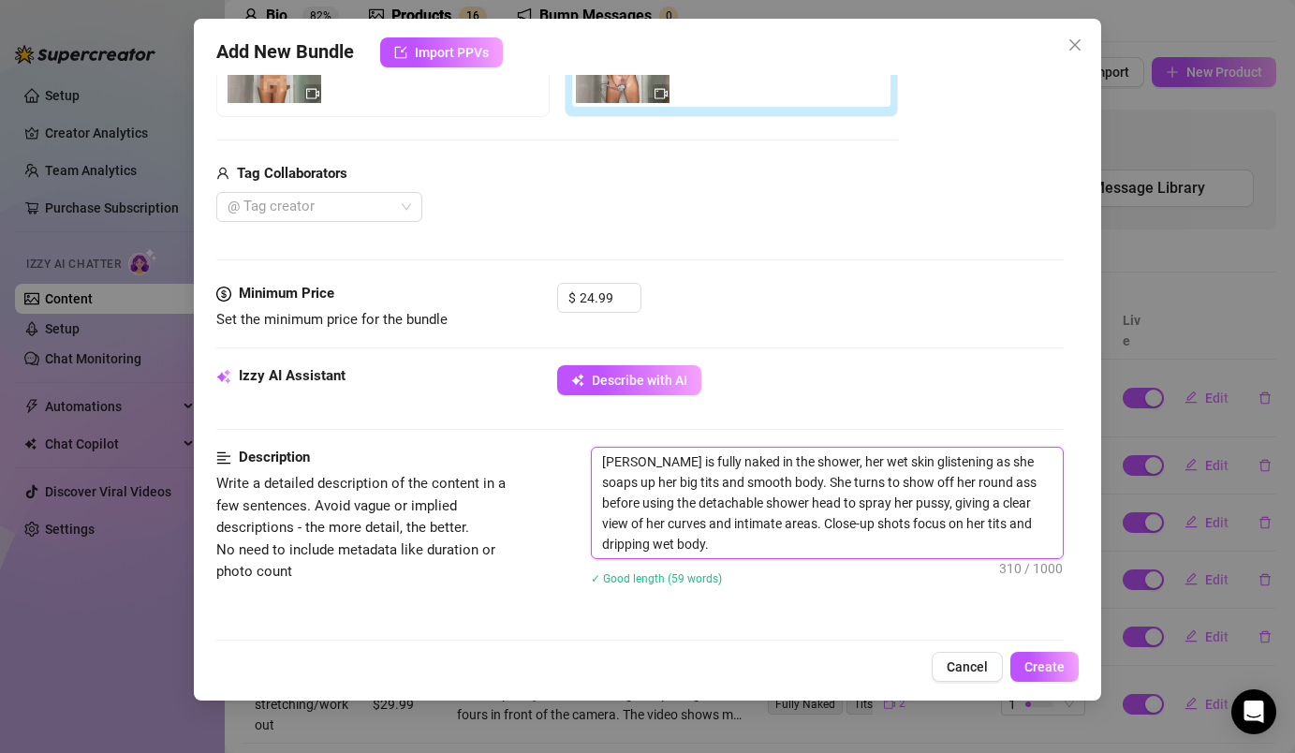
drag, startPoint x: 642, startPoint y: 463, endPoint x: 578, endPoint y: 459, distance: 64.7
click at [578, 459] on div "Description Write a detailed description of the content in a few sentences. Avo…" at bounding box center [639, 528] width 846 height 163
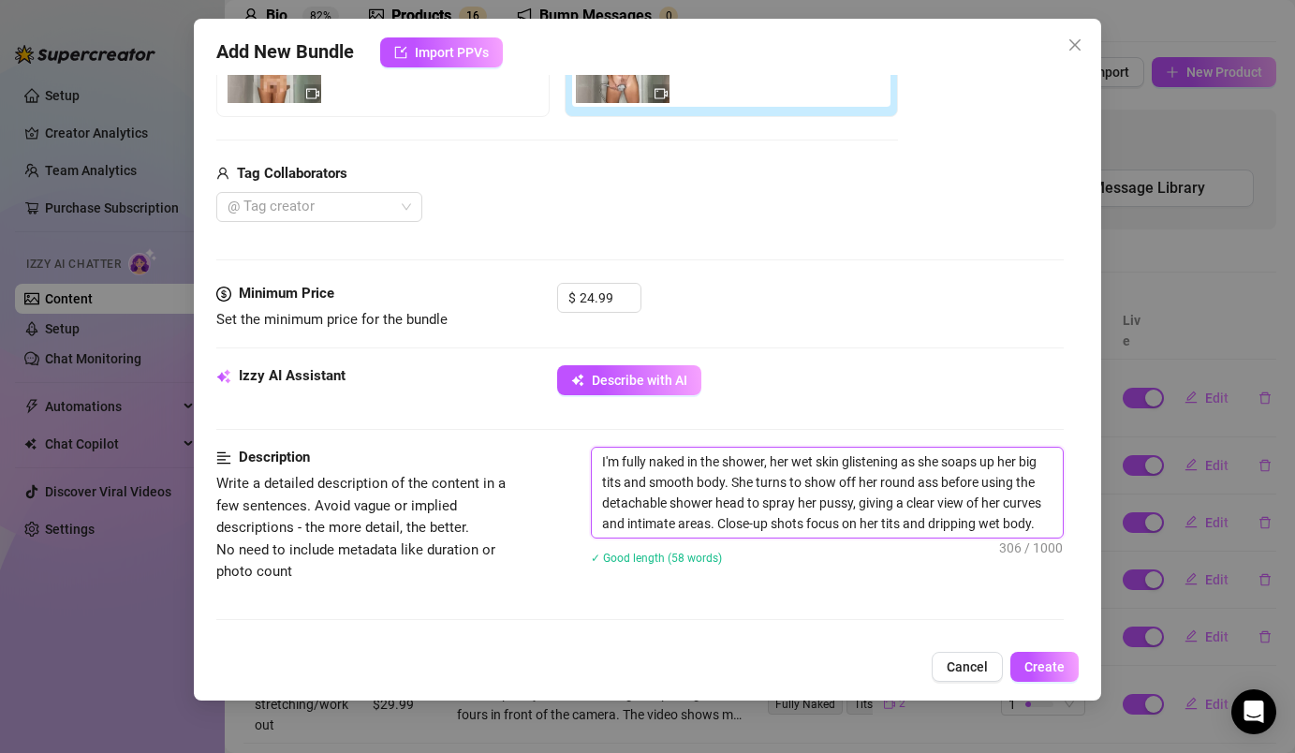
click at [763, 465] on textarea "I'm fully naked in the shower, her wet skin glistening as she soaps up her big …" at bounding box center [827, 493] width 470 height 90
click at [766, 463] on textarea "I'm fully naked in the shower, her wet skin glistening as she soaps up her big …" at bounding box center [827, 493] width 470 height 90
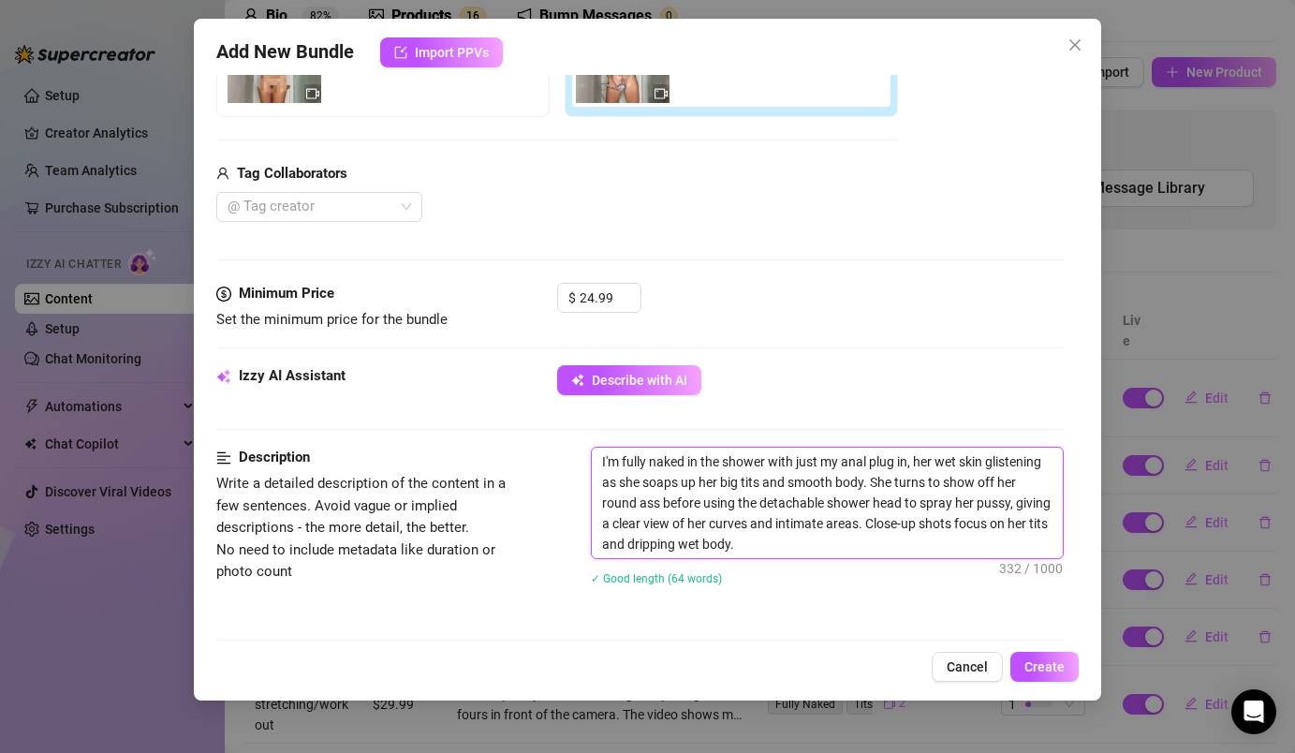
click at [936, 463] on textarea "I'm fully naked in the shower with just my anal plug in, her wet skin glistenin…" at bounding box center [827, 503] width 470 height 110
click at [640, 486] on textarea "I'm fully naked in the shower with just my anal plug in, my wet skin glistening…" at bounding box center [827, 503] width 470 height 110
click at [664, 485] on textarea "I'm fully naked in the shower with just my anal plug in, my wet skin glistening…" at bounding box center [827, 503] width 470 height 110
click at [697, 492] on textarea "I'm fully naked in the shower with just my anal plug in, my wet skin glistening…" at bounding box center [827, 503] width 470 height 110
click at [867, 483] on textarea "I'm fully naked in the shower with just my anal plug in, my wet skin glistening…" at bounding box center [827, 503] width 470 height 110
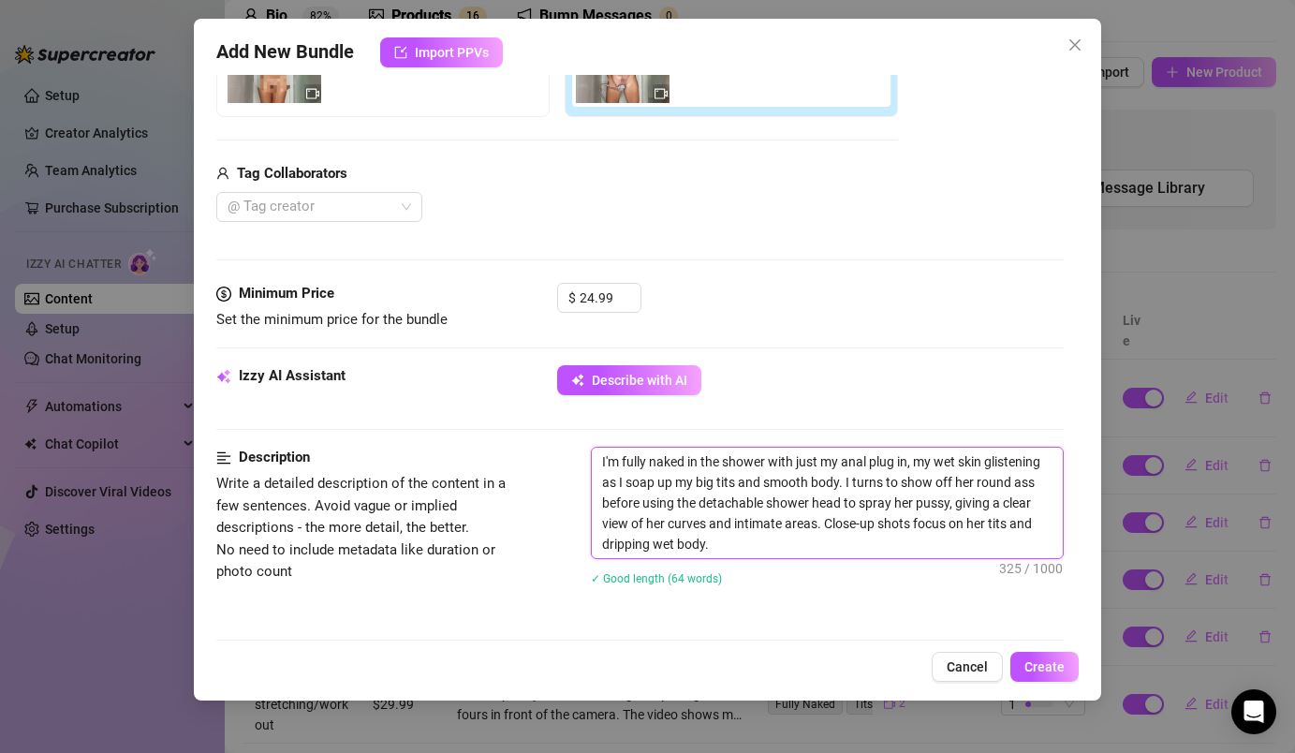
click at [884, 482] on textarea "I'm fully naked in the shower with just my anal plug in, my wet skin glistening…" at bounding box center [827, 503] width 470 height 110
click at [970, 483] on textarea "I'm fully naked in the shower with just my anal plug in, my wet skin glistening…" at bounding box center [827, 503] width 470 height 110
click at [917, 505] on textarea "I'm fully naked in the shower with just my anal plug in, my wet skin glistening…" at bounding box center [827, 503] width 470 height 110
click at [665, 524] on textarea "I'm fully naked in the shower with just my anal plug in, my wet skin glistening…" at bounding box center [827, 503] width 470 height 110
click at [988, 528] on textarea "I'm fully naked in the shower with just my anal plug in, my wet skin glistening…" at bounding box center [827, 503] width 470 height 110
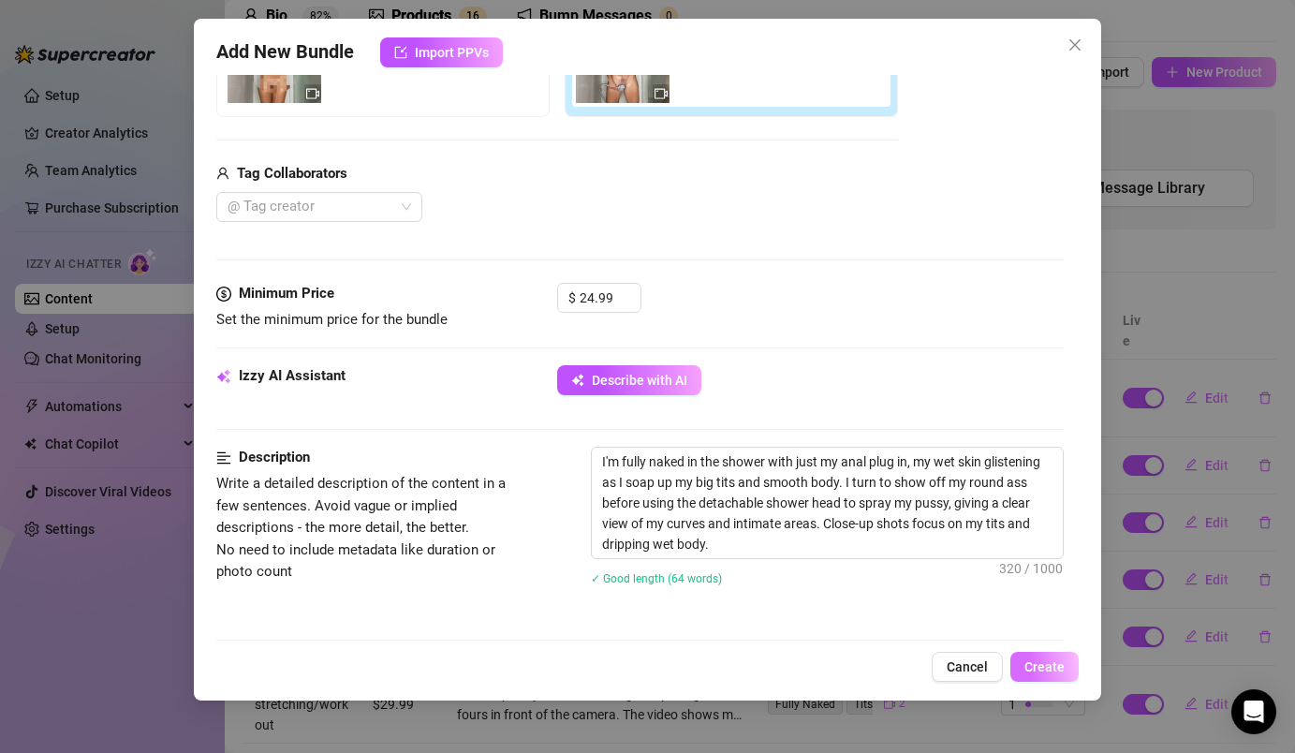
click at [1052, 666] on span "Create" at bounding box center [1044, 666] width 40 height 15
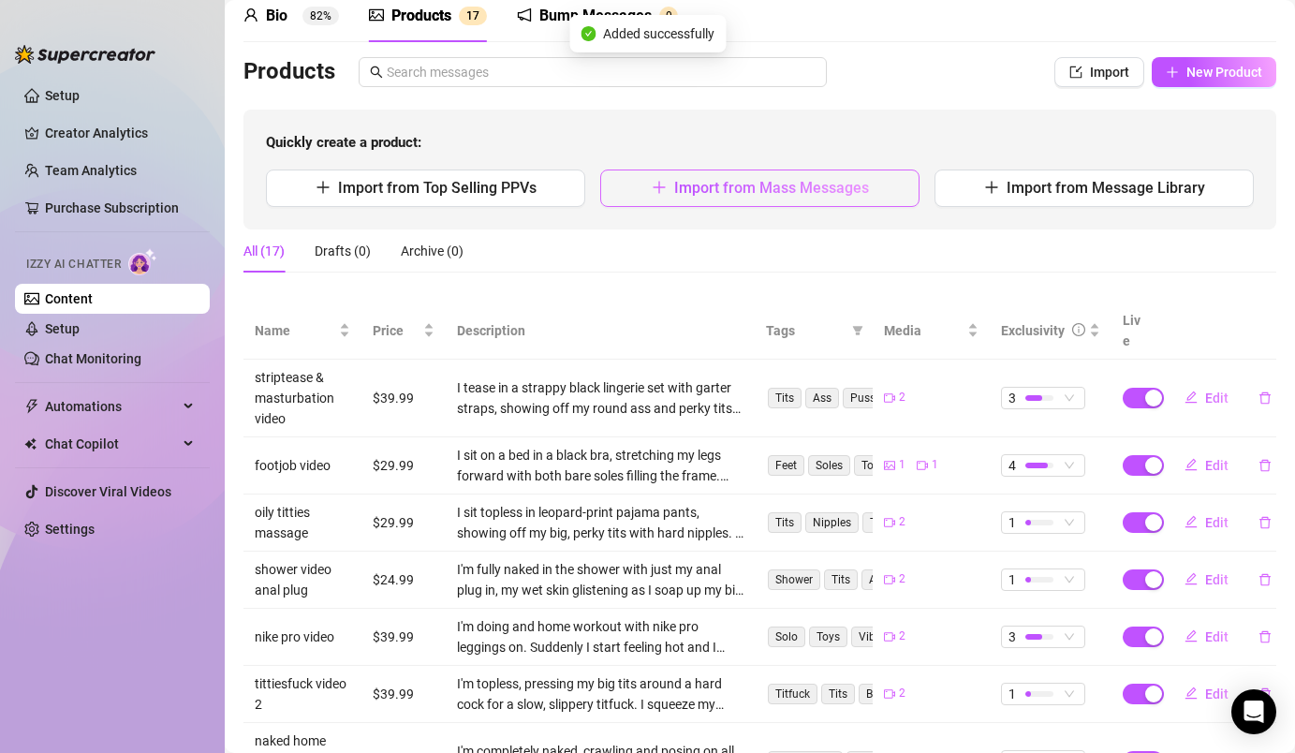
click at [863, 187] on span "Import from Mass Messages" at bounding box center [771, 188] width 195 height 18
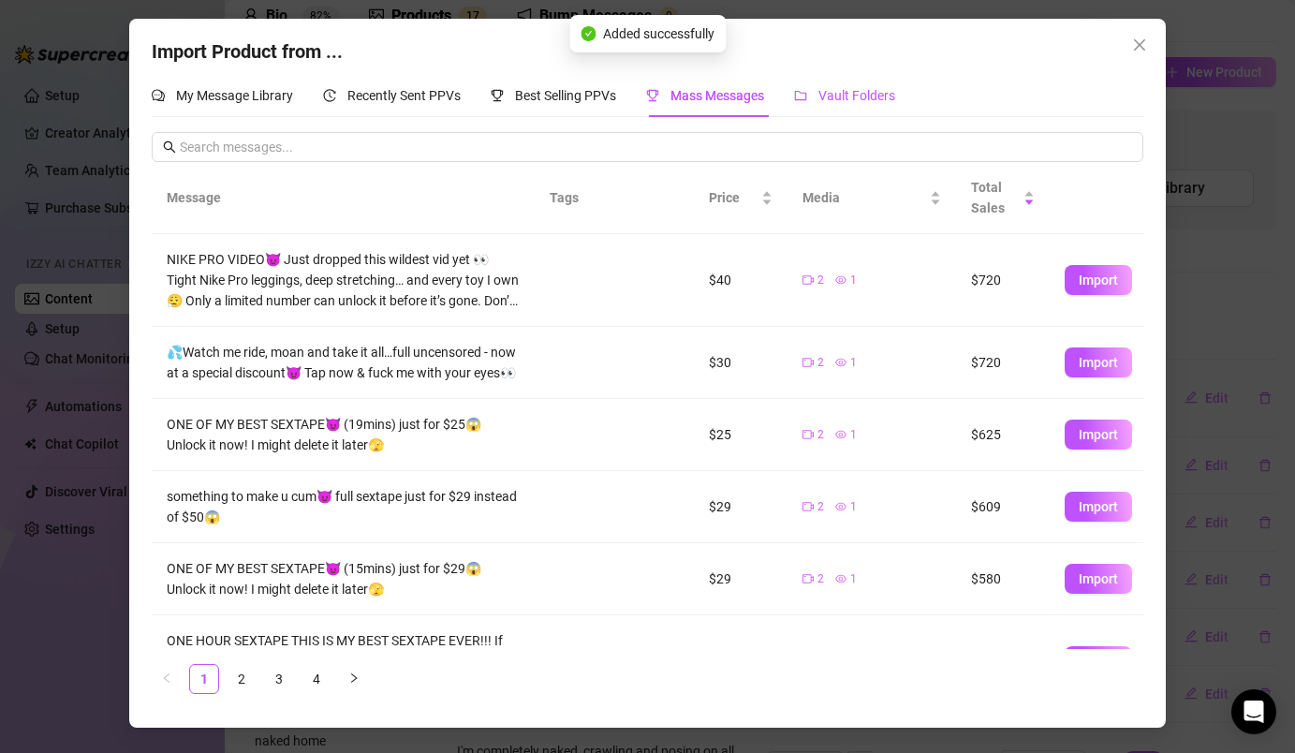
click at [868, 86] on div "Vault Folders" at bounding box center [844, 95] width 101 height 21
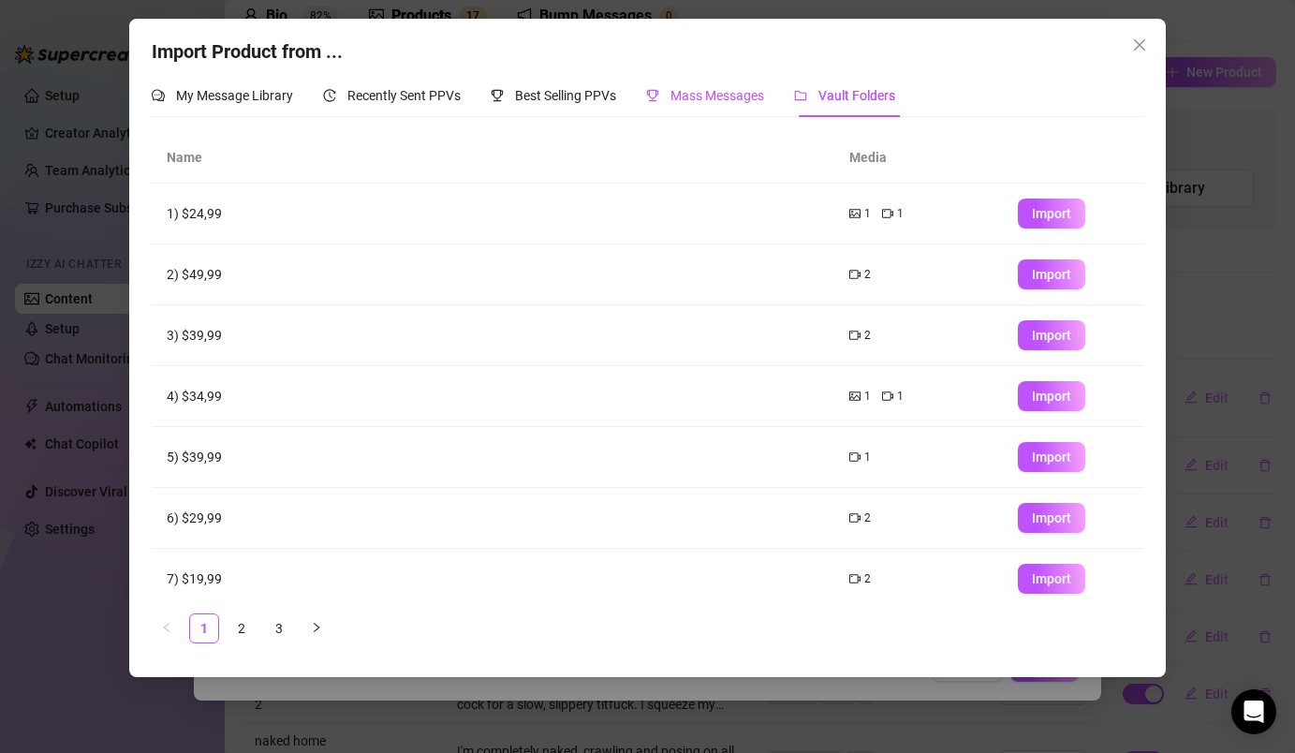
click at [669, 96] on div "Mass Messages" at bounding box center [705, 95] width 118 height 21
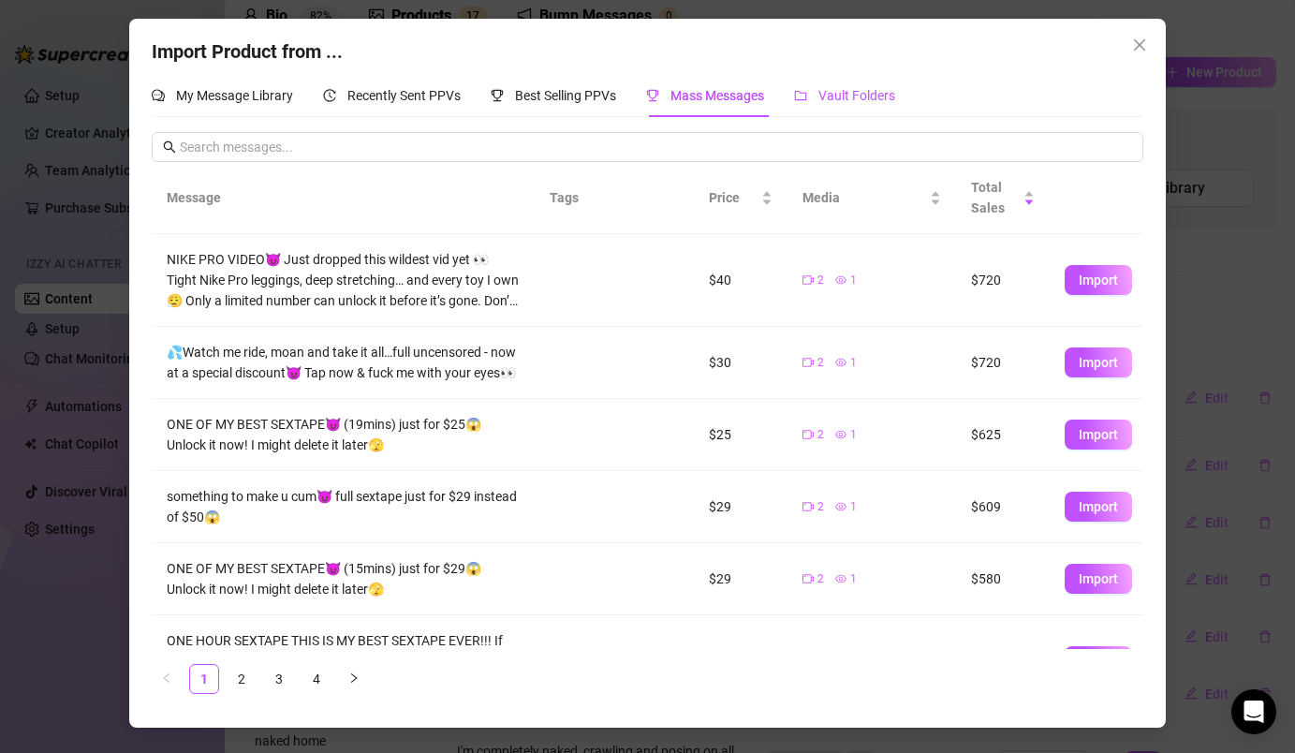
click at [826, 87] on div "Vault Folders" at bounding box center [844, 95] width 101 height 21
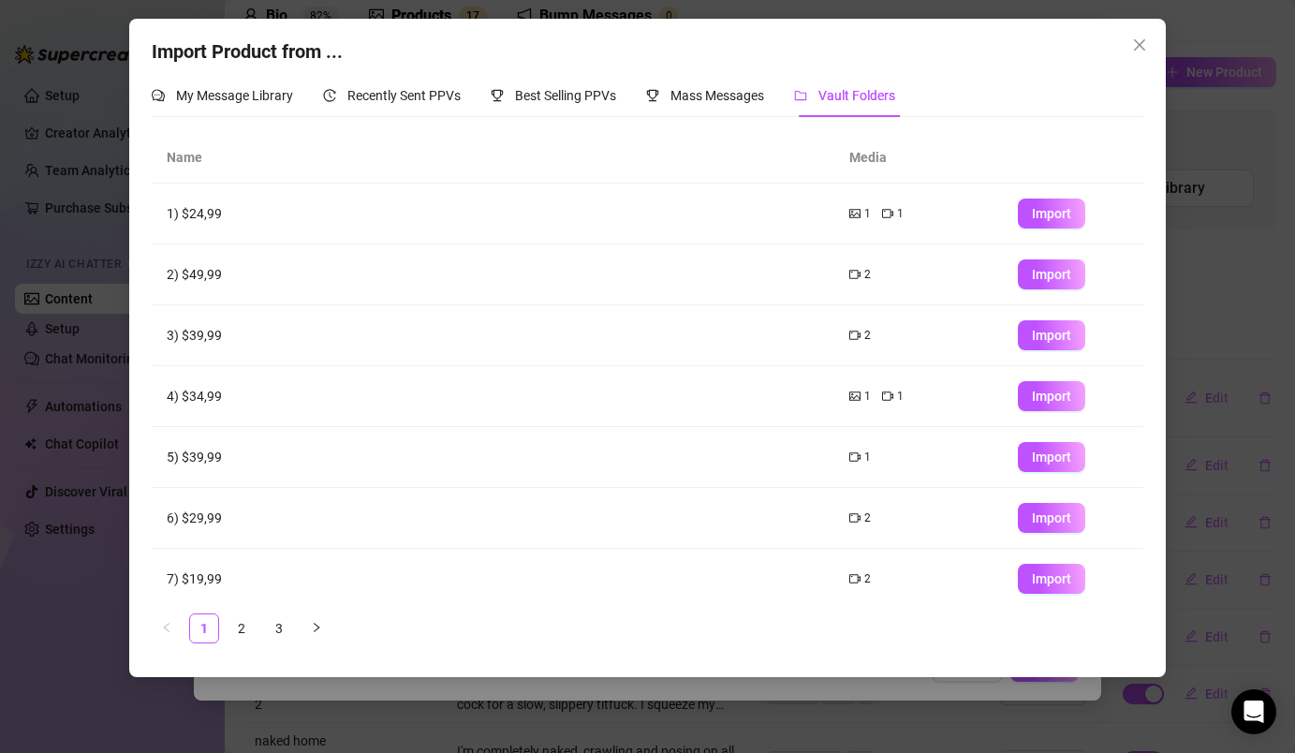
click at [864, 155] on th "Media" at bounding box center [918, 157] width 169 height 51
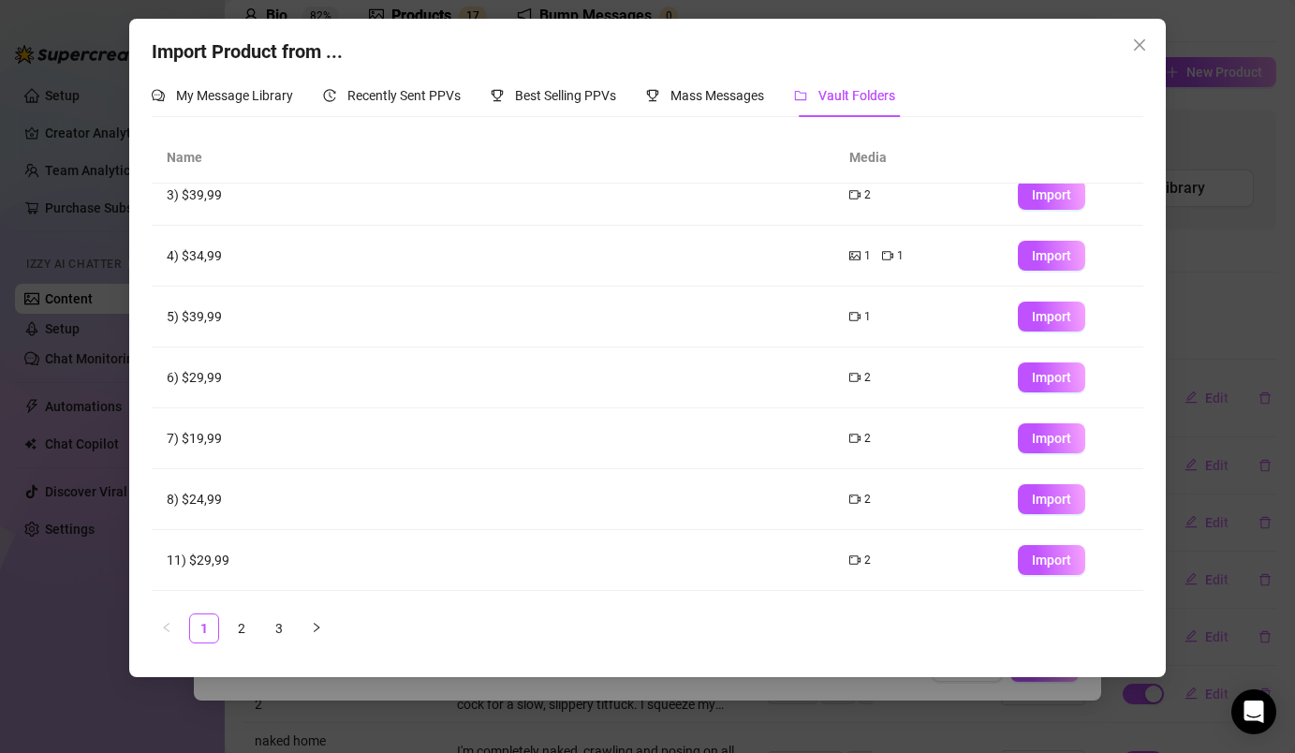
scroll to position [195, 0]
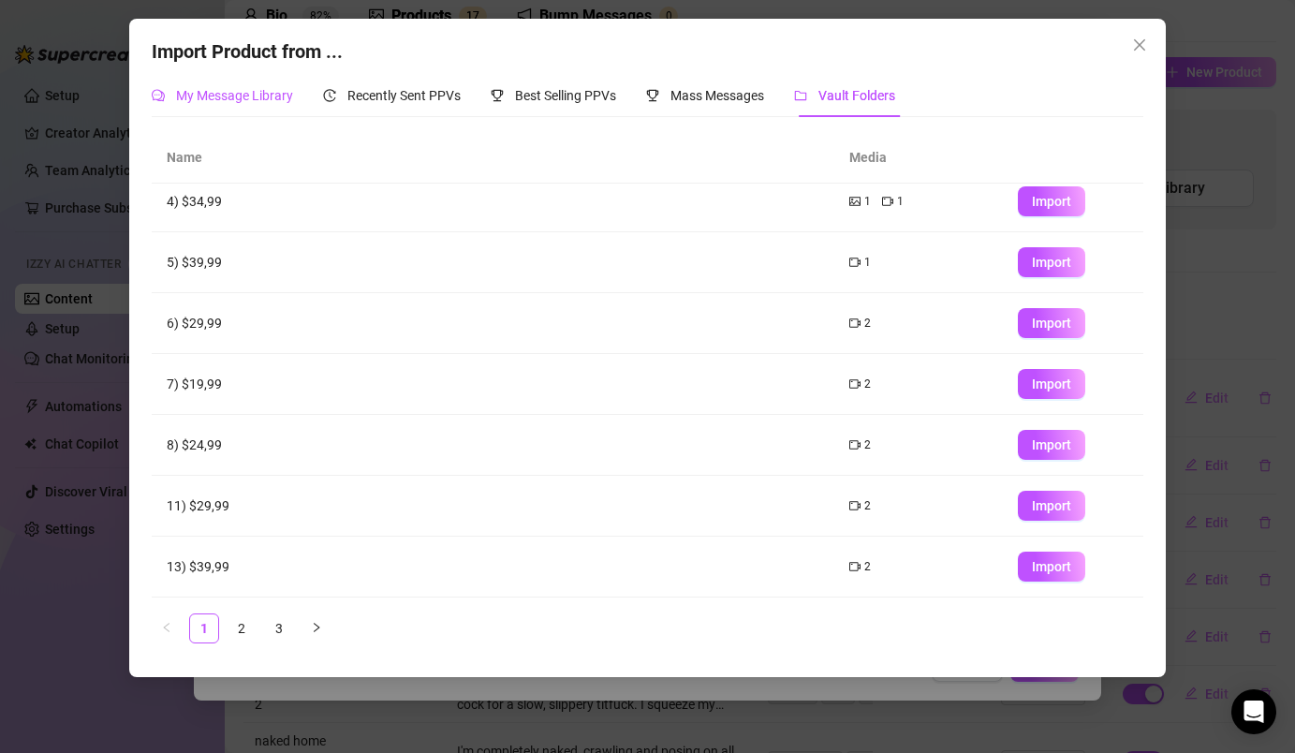
click at [278, 85] on div "My Message Library" at bounding box center [222, 95] width 141 height 21
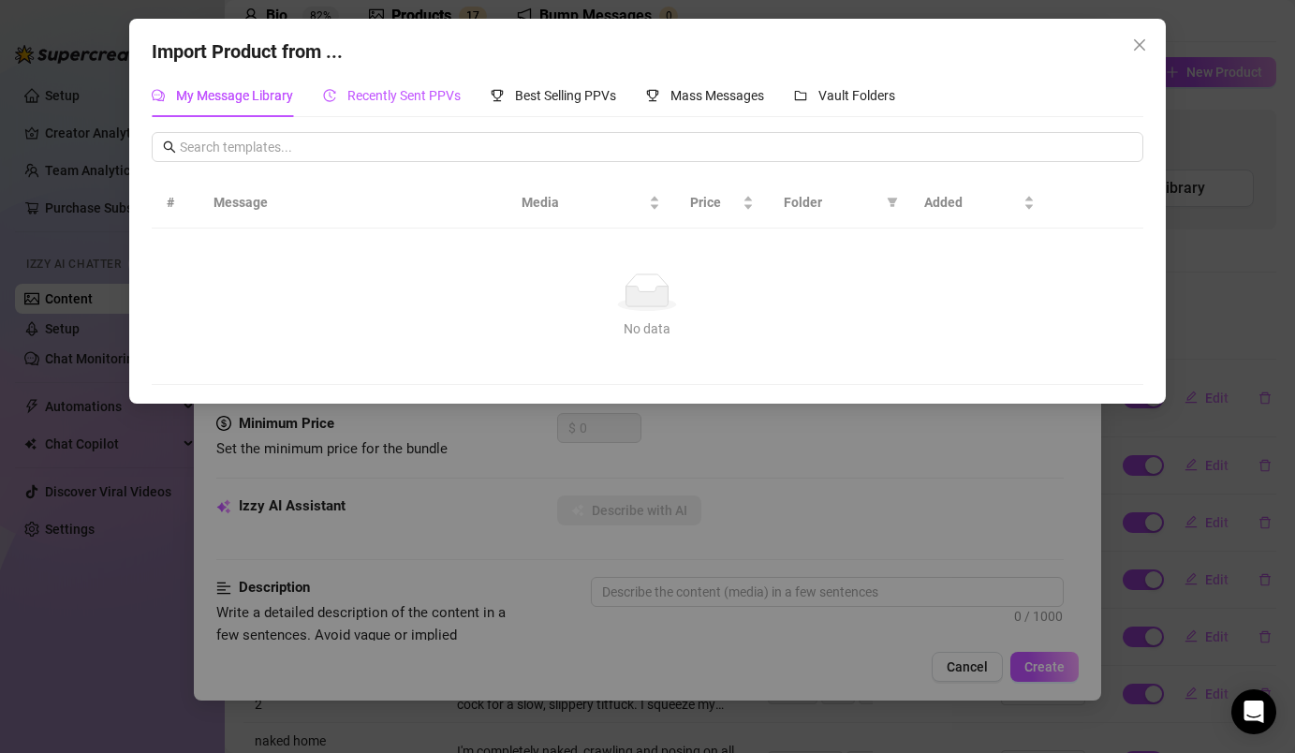
click at [360, 99] on span "Recently Sent PPVs" at bounding box center [403, 95] width 113 height 15
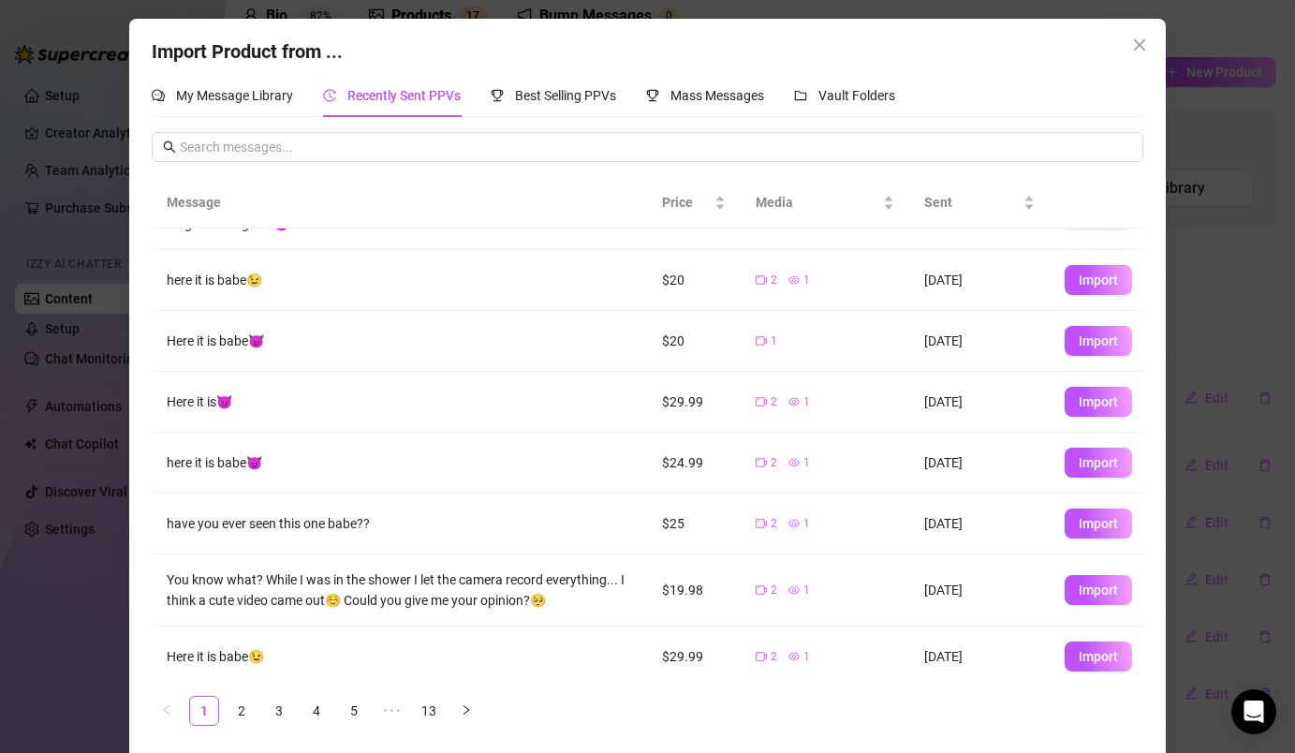
scroll to position [113, 0]
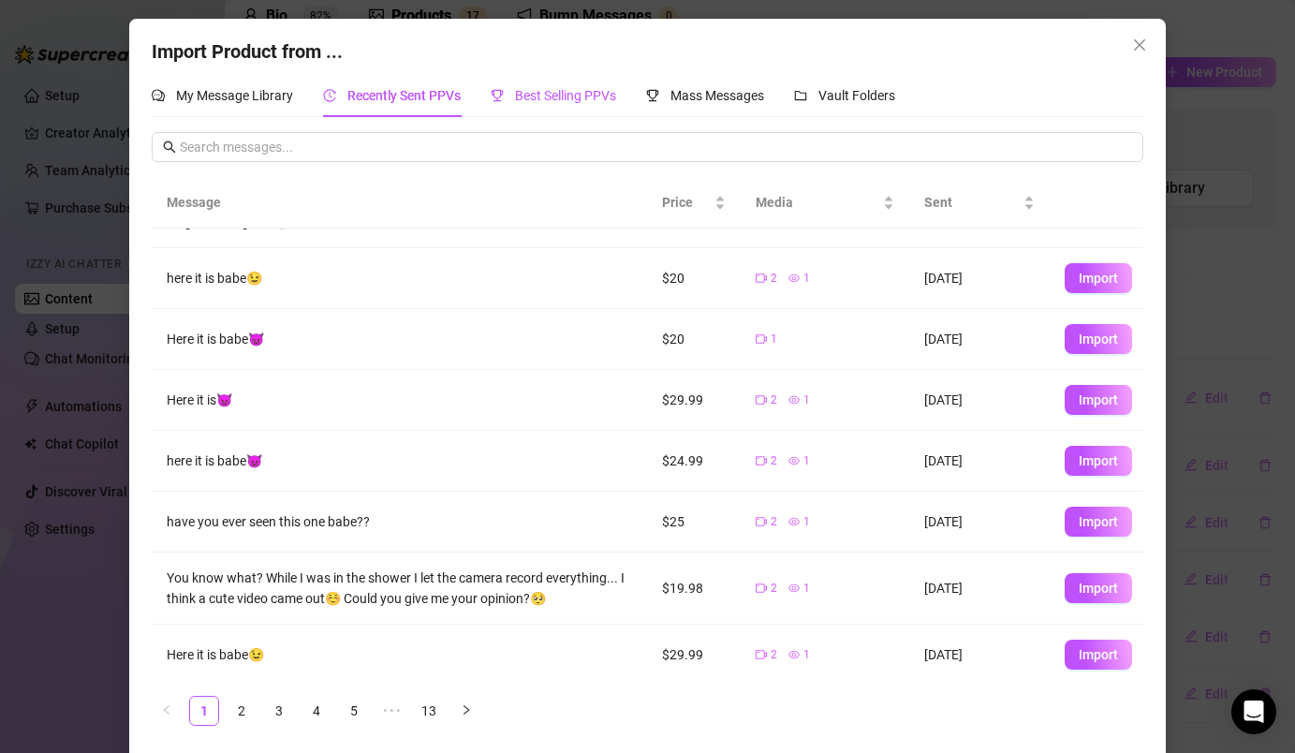
click at [616, 96] on span "Best Selling PPVs" at bounding box center [565, 95] width 101 height 15
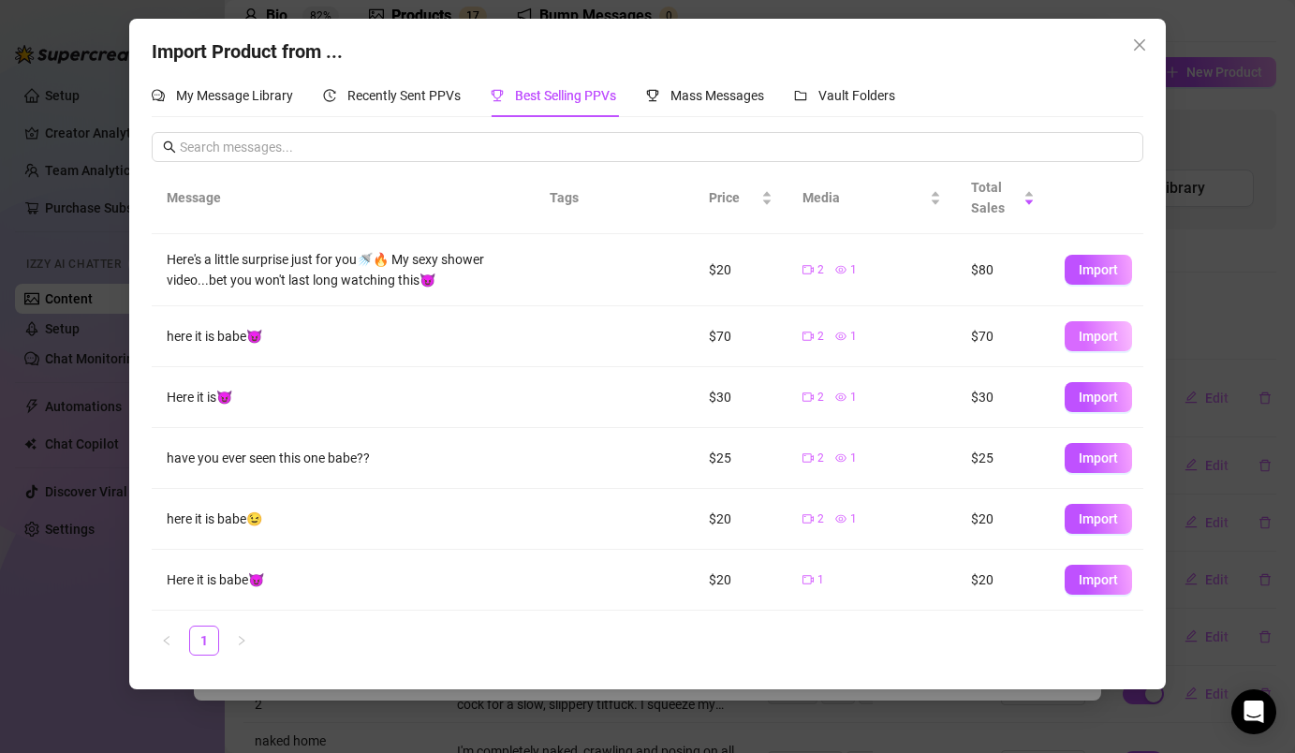
click at [1103, 333] on span "Import" at bounding box center [1098, 336] width 39 height 15
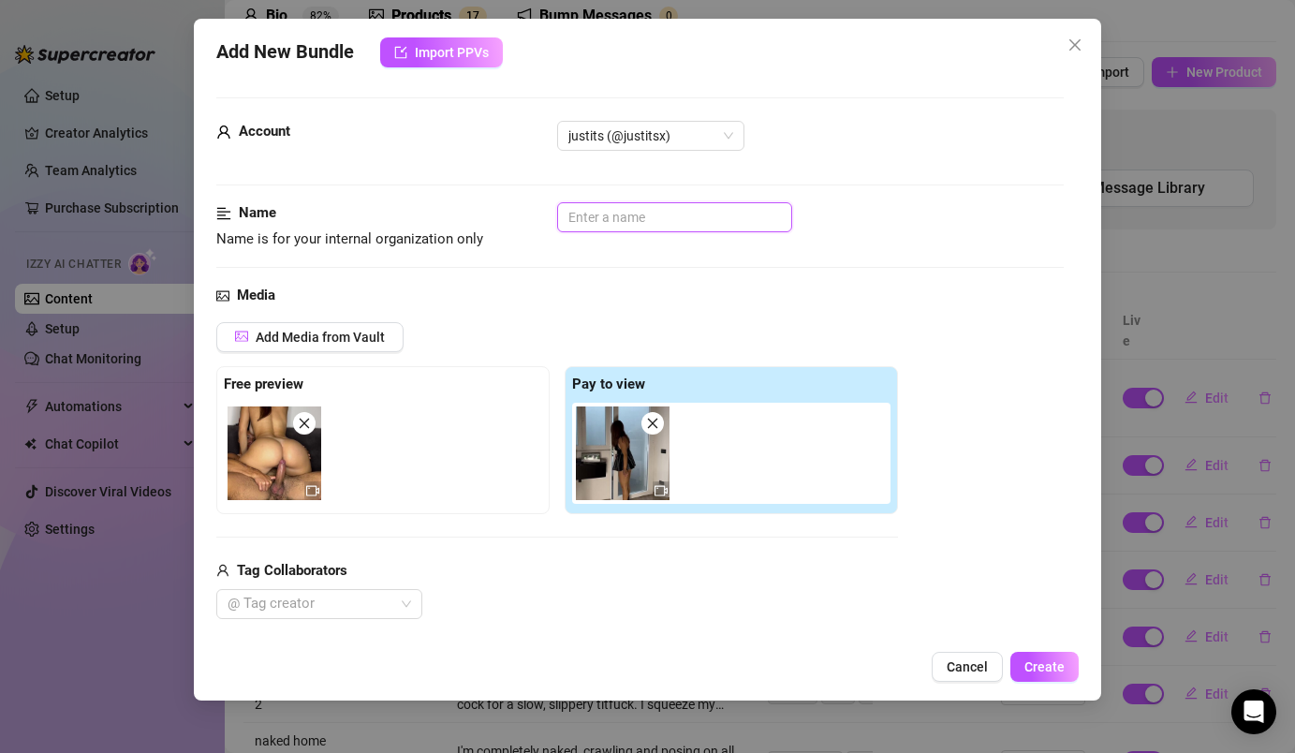
click at [629, 223] on input "text" at bounding box center [674, 217] width 235 height 30
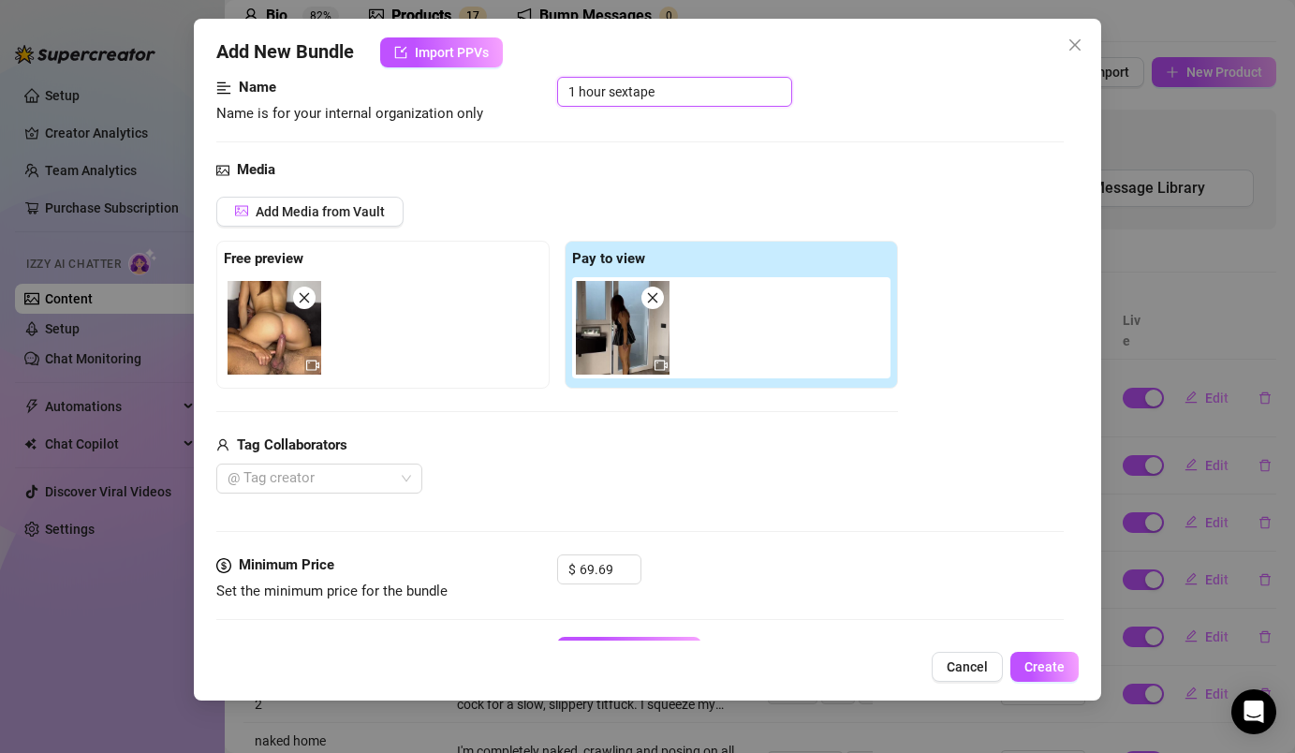
scroll to position [194, 0]
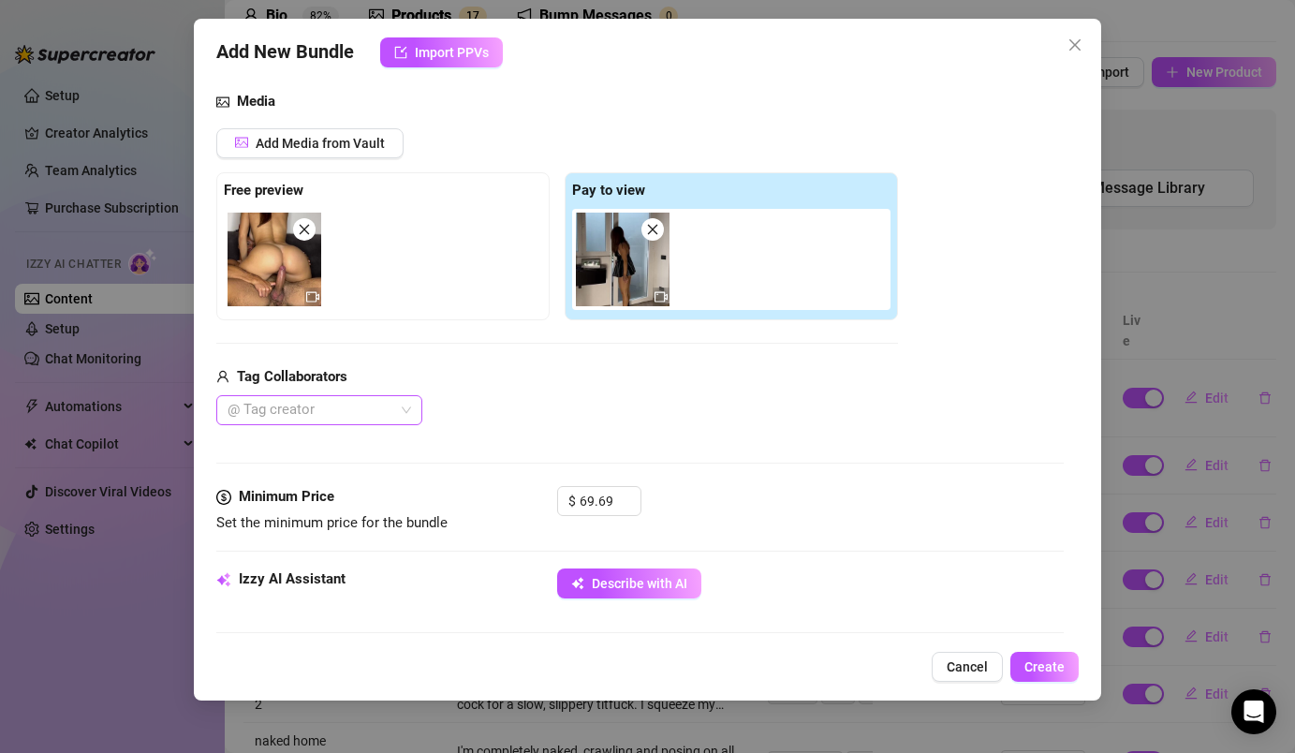
click at [389, 406] on div at bounding box center [309, 410] width 179 height 26
click at [380, 456] on div "[PERSON_NAME]" at bounding box center [319, 447] width 176 height 21
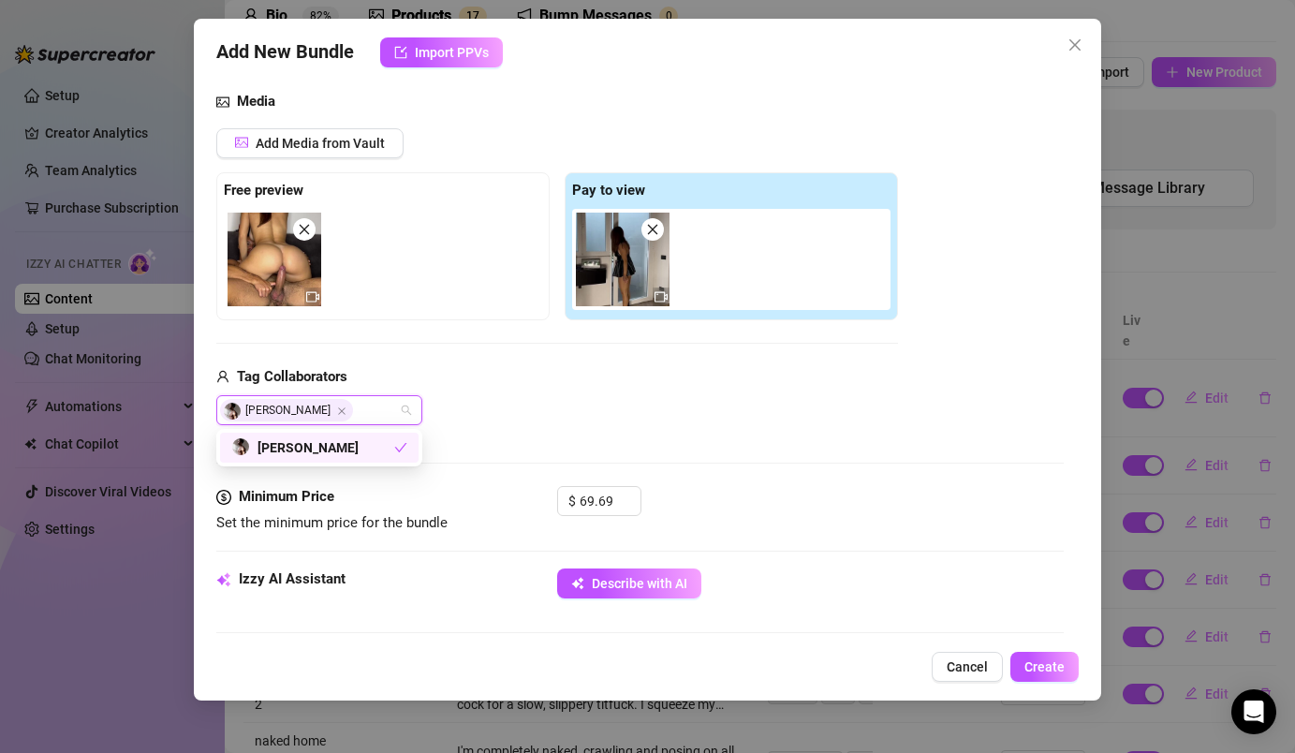
click at [595, 393] on div "Tag Collaborators [PERSON_NAME]" at bounding box center [557, 396] width 682 height 60
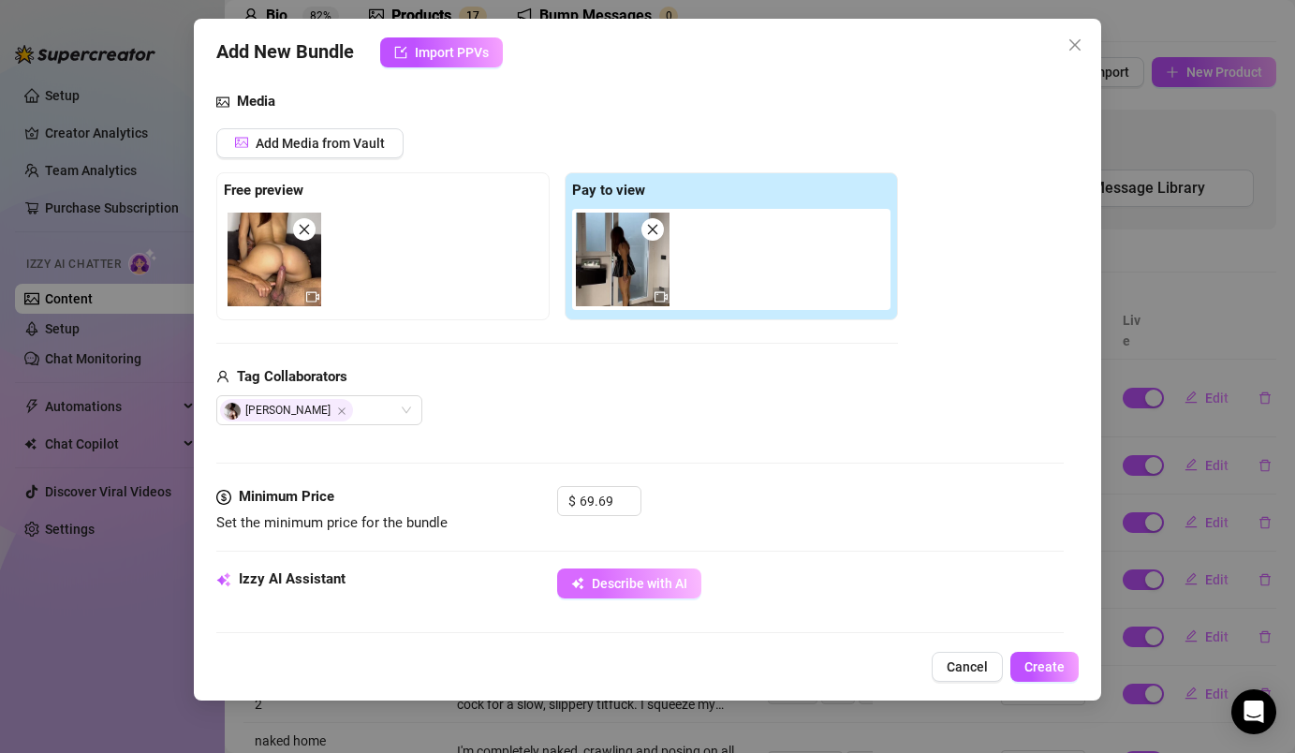
click at [631, 583] on span "Describe with AI" at bounding box center [640, 583] width 96 height 15
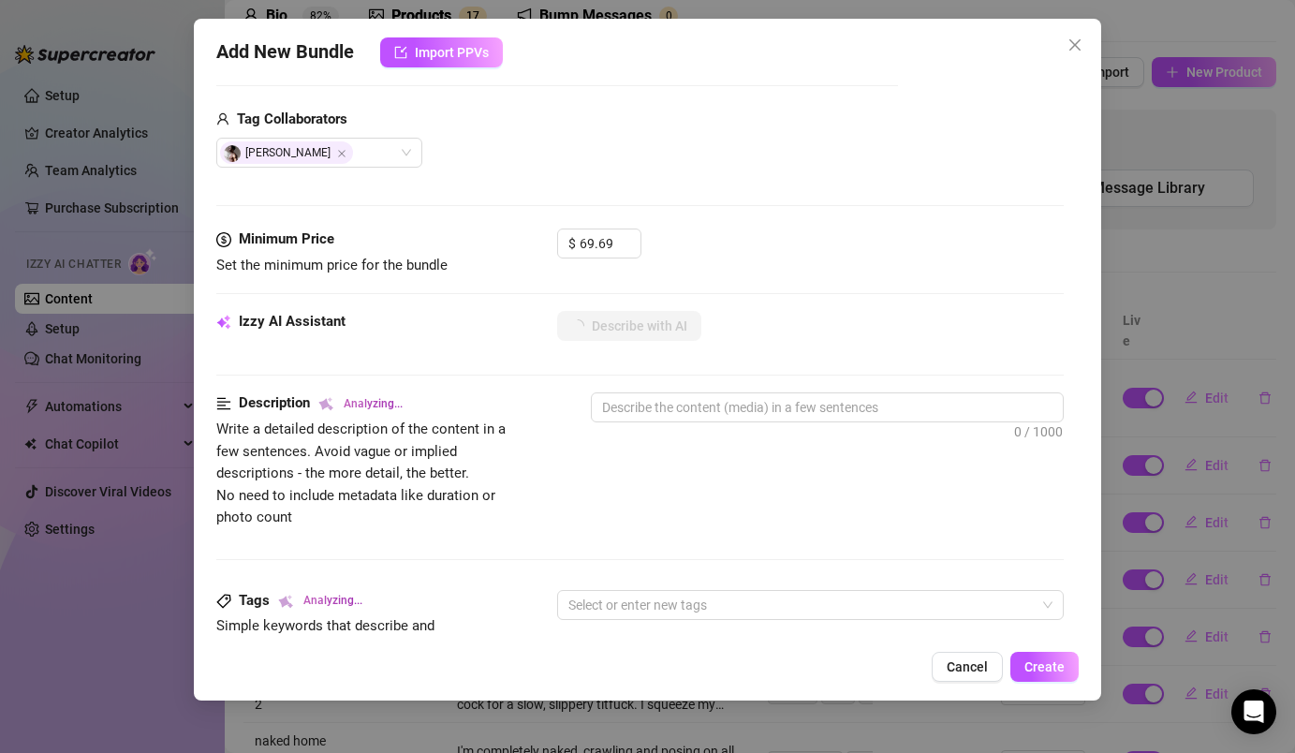
scroll to position [459, 0]
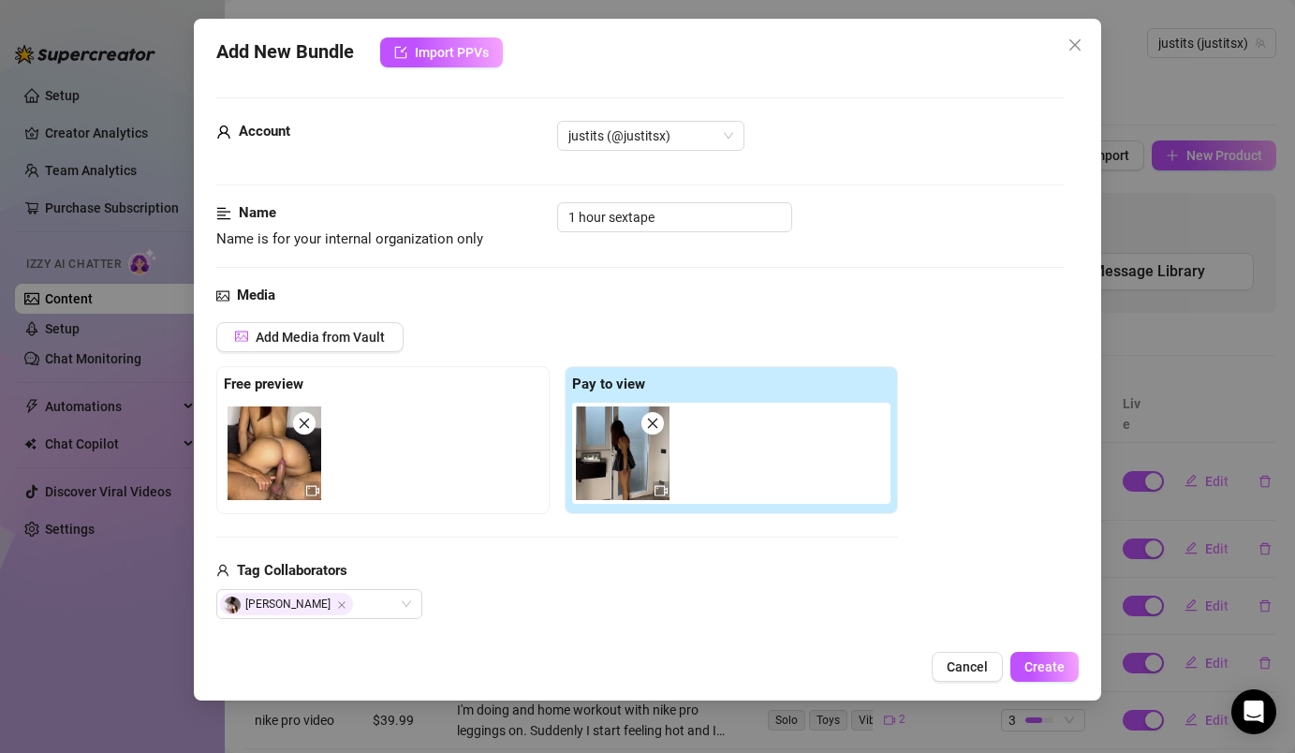
scroll to position [459, 0]
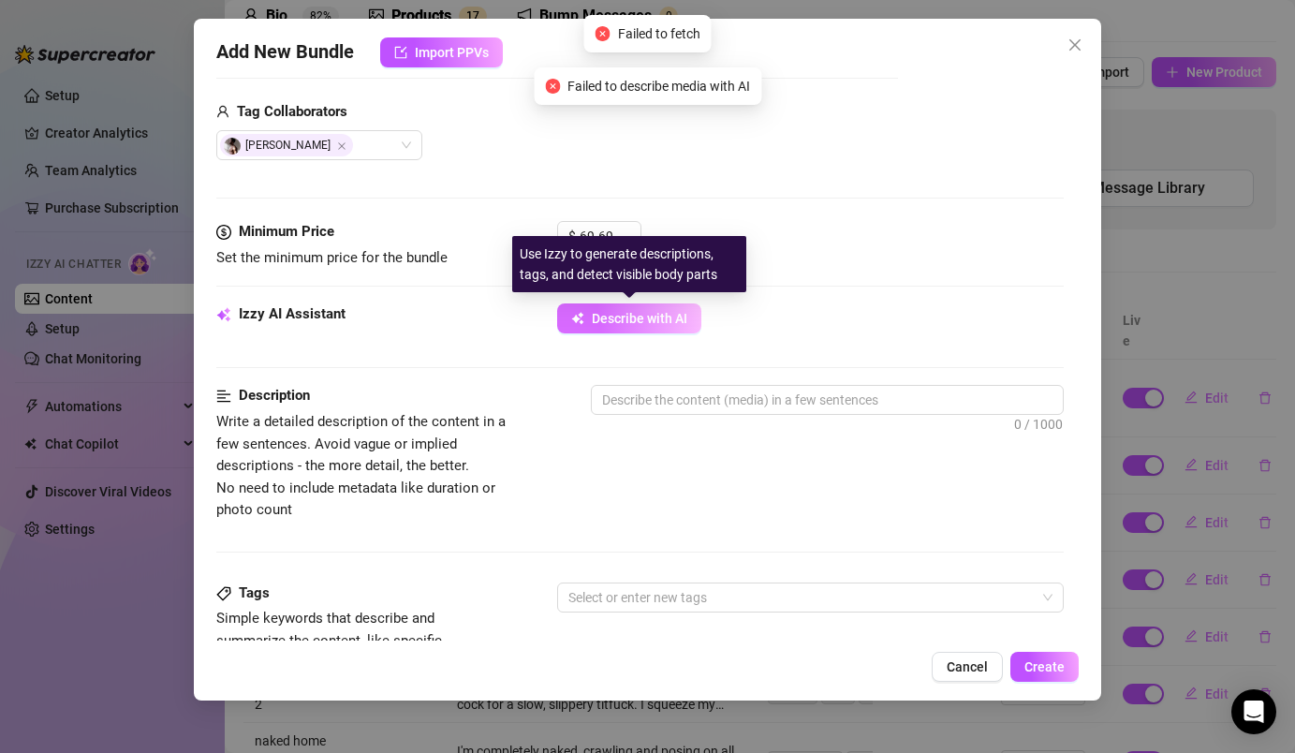
click at [562, 312] on button "Describe with AI" at bounding box center [629, 318] width 144 height 30
click at [575, 313] on icon "button" at bounding box center [577, 318] width 13 height 13
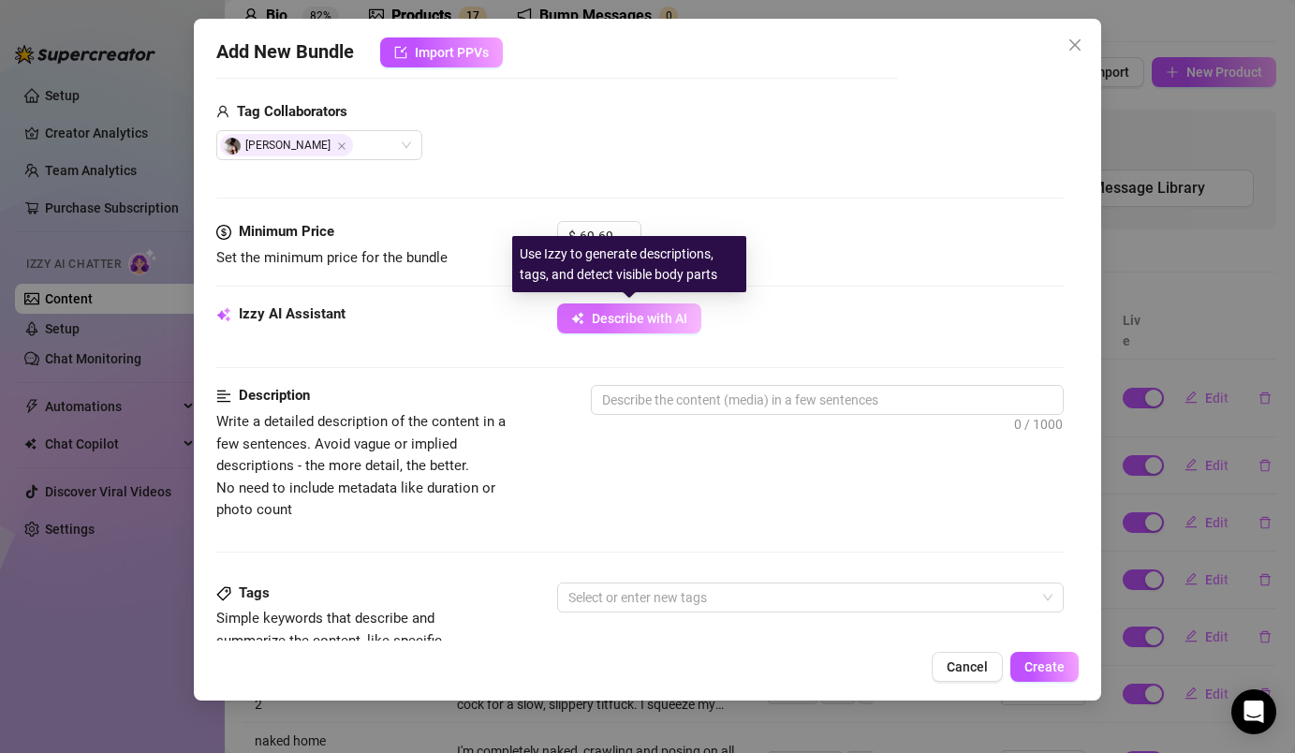
click at [581, 316] on icon "button" at bounding box center [577, 318] width 13 height 13
click at [581, 312] on icon "button" at bounding box center [577, 318] width 13 height 13
click at [572, 316] on icon "button" at bounding box center [577, 318] width 13 height 13
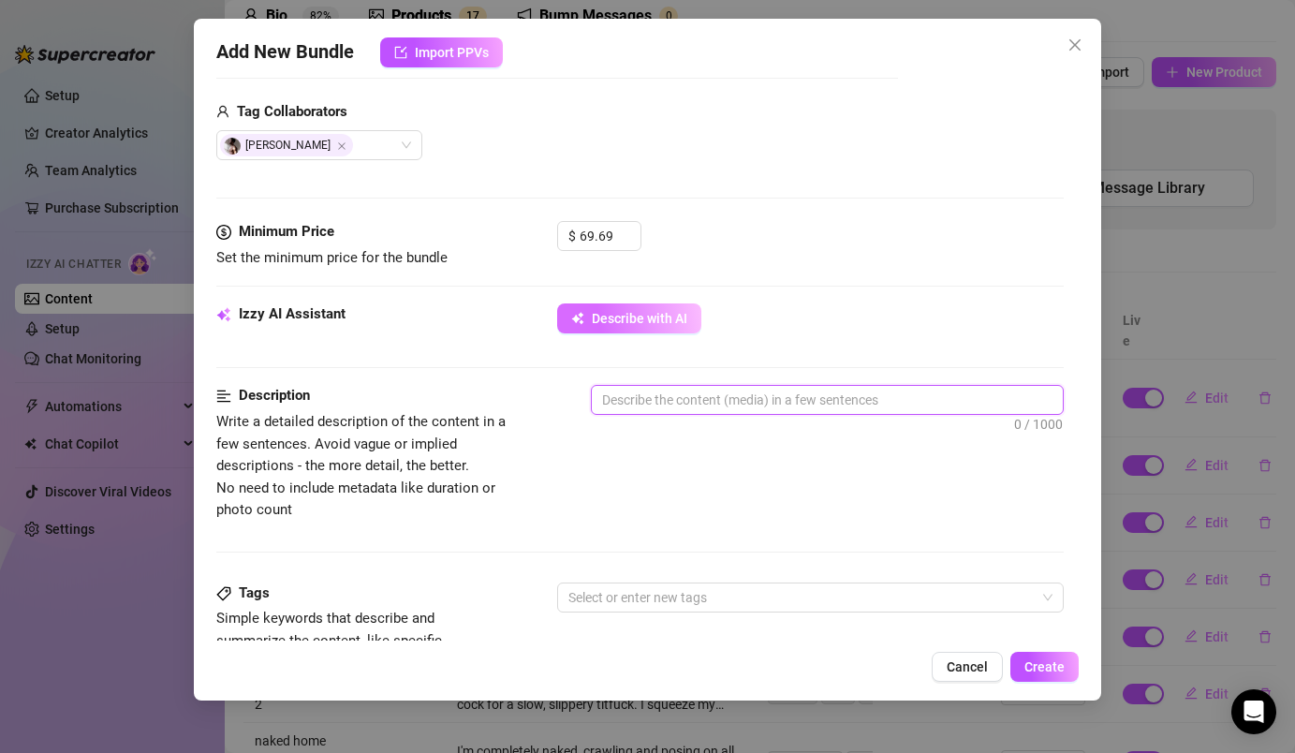
click at [648, 410] on textarea at bounding box center [827, 400] width 470 height 28
type textarea "I"
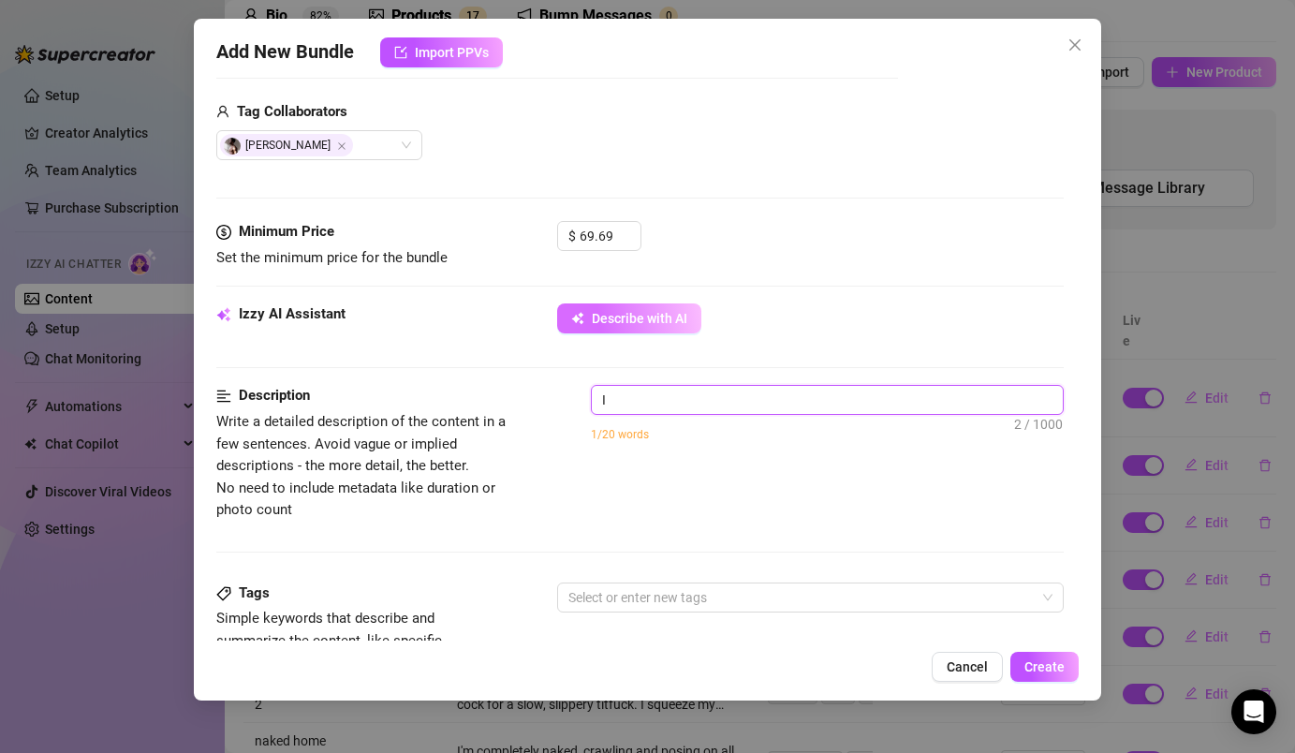
type textarea "I g"
type textarea "I ge"
type textarea "I get"
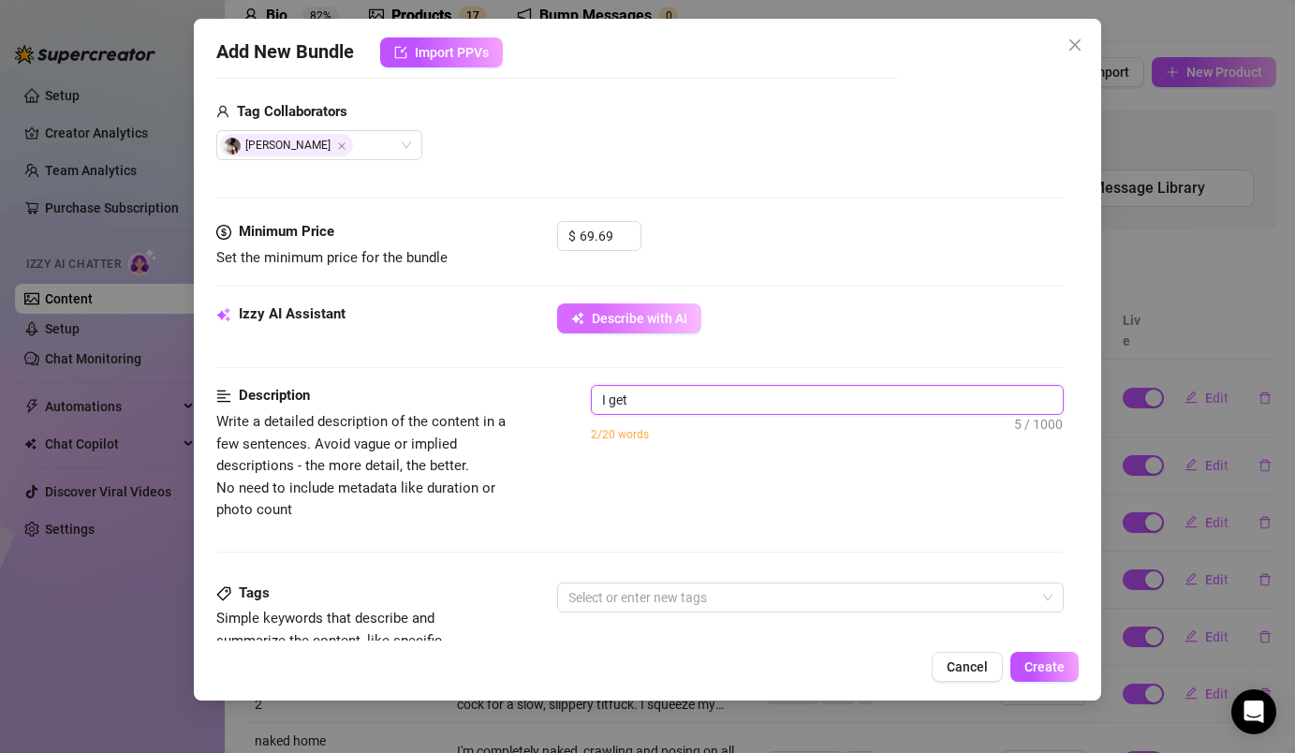
type textarea "I get"
type textarea "I get f"
type textarea "I get fu"
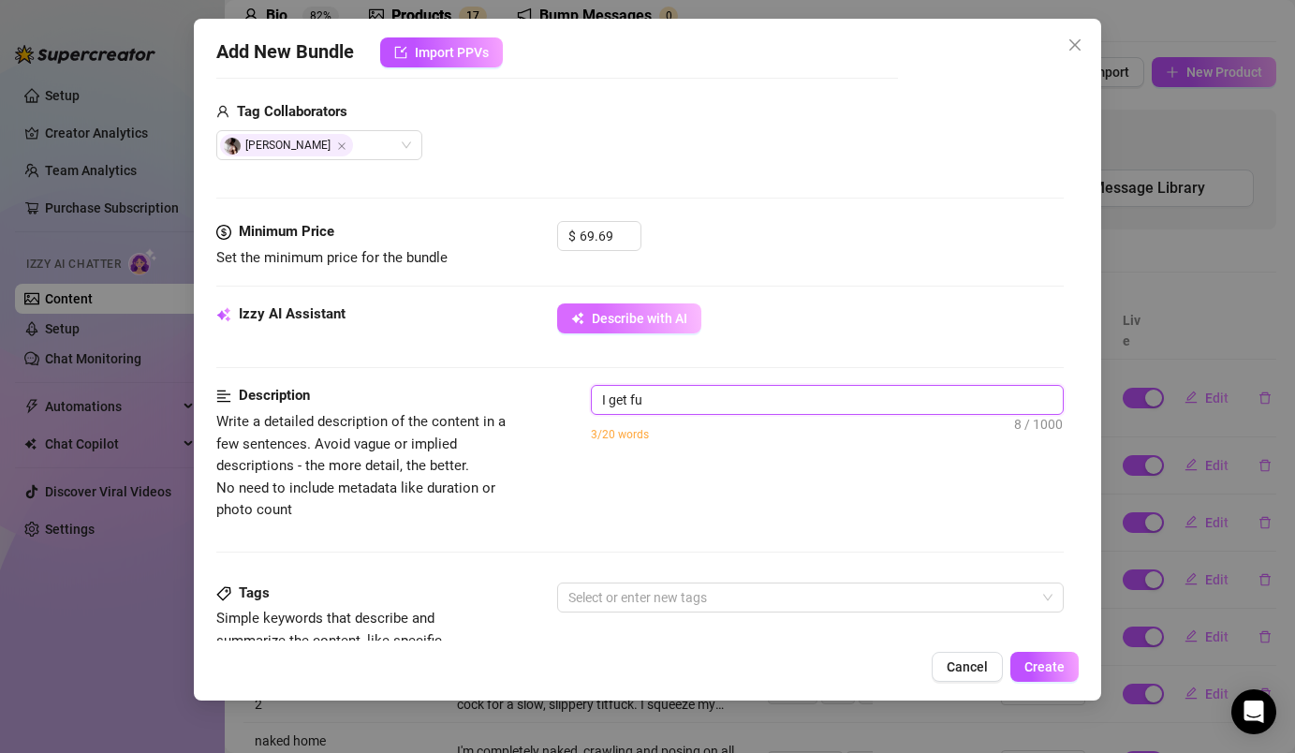
type textarea "I get fuc"
type textarea "I get fuck"
type textarea "I get fucke"
type textarea "I get fucked"
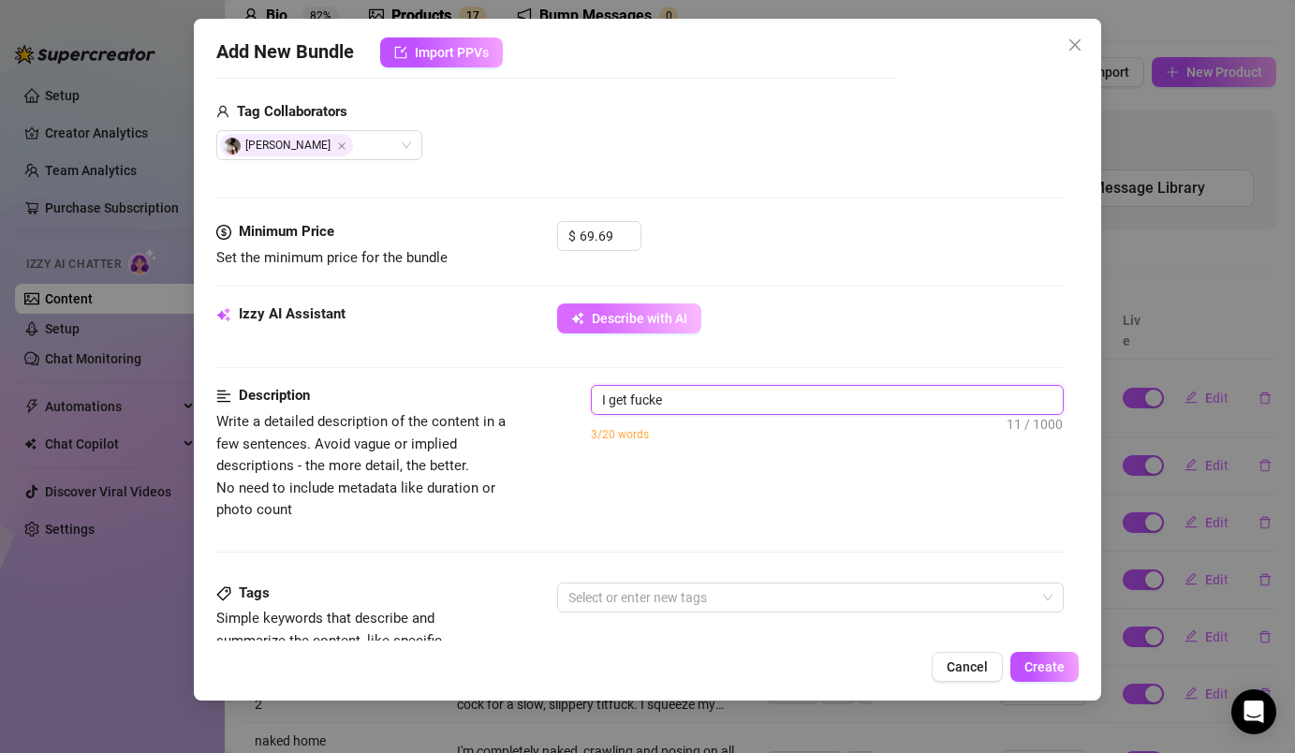
type textarea "I get fucked"
type textarea "I get fucked i"
type textarea "I get fucked in"
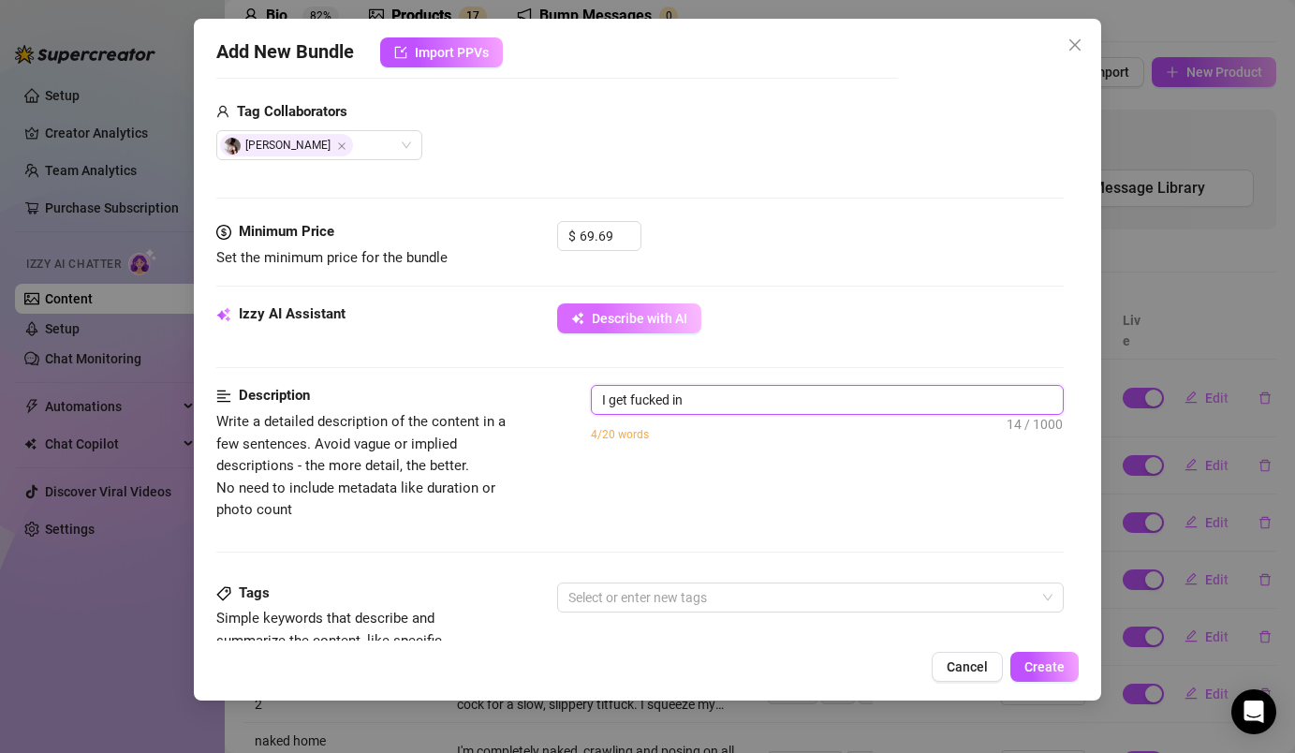
type textarea "I get fucked in"
type textarea "I get fucked in d"
type textarea "I get fucked in di"
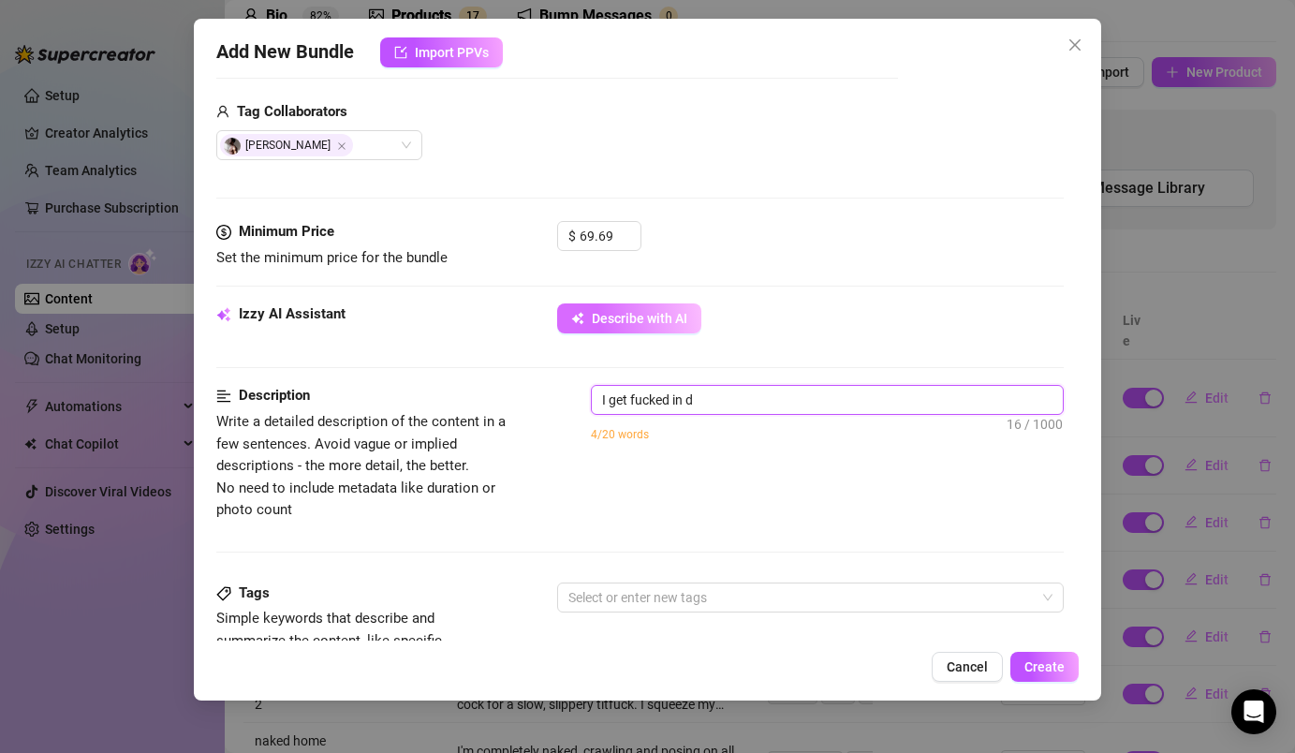
type textarea "I get fucked in di"
type textarea "I get fucked in dif"
type textarea "I get fucked in diff"
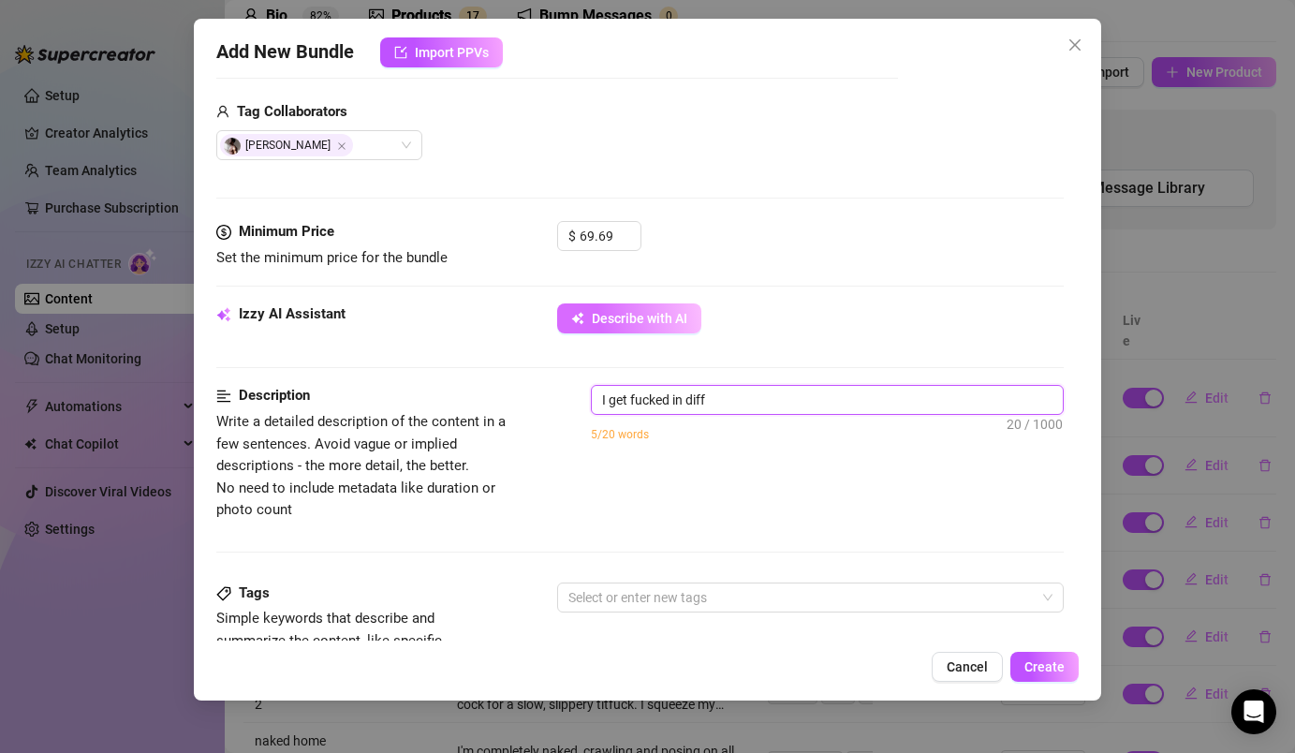
type textarea "I get fucked in diffe"
type textarea "I get fucked in differ"
type textarea "I get fucked in differe"
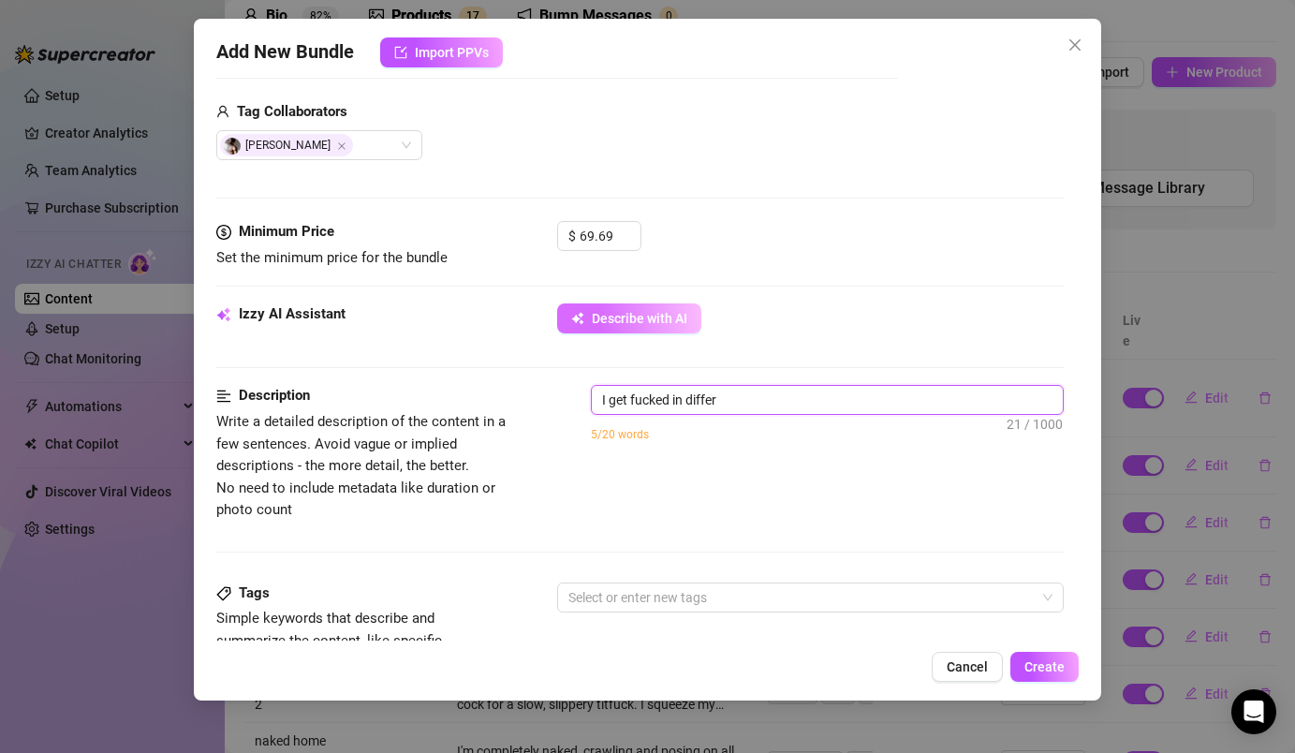
type textarea "I get fucked in differe"
type textarea "I get fucked in differen"
type textarea "I get fucked in different"
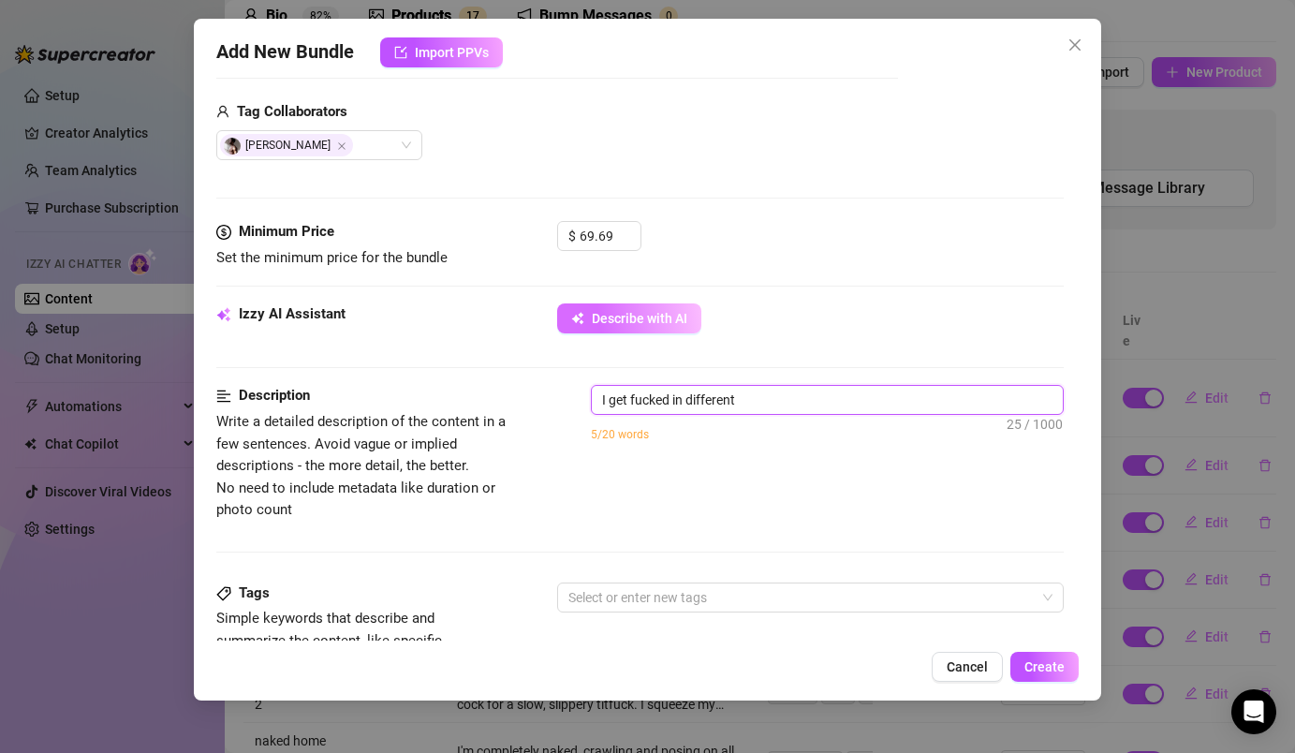
type textarea "I get fucked in different"
type textarea "I get fucked in different b"
type textarea "I get fucked in different"
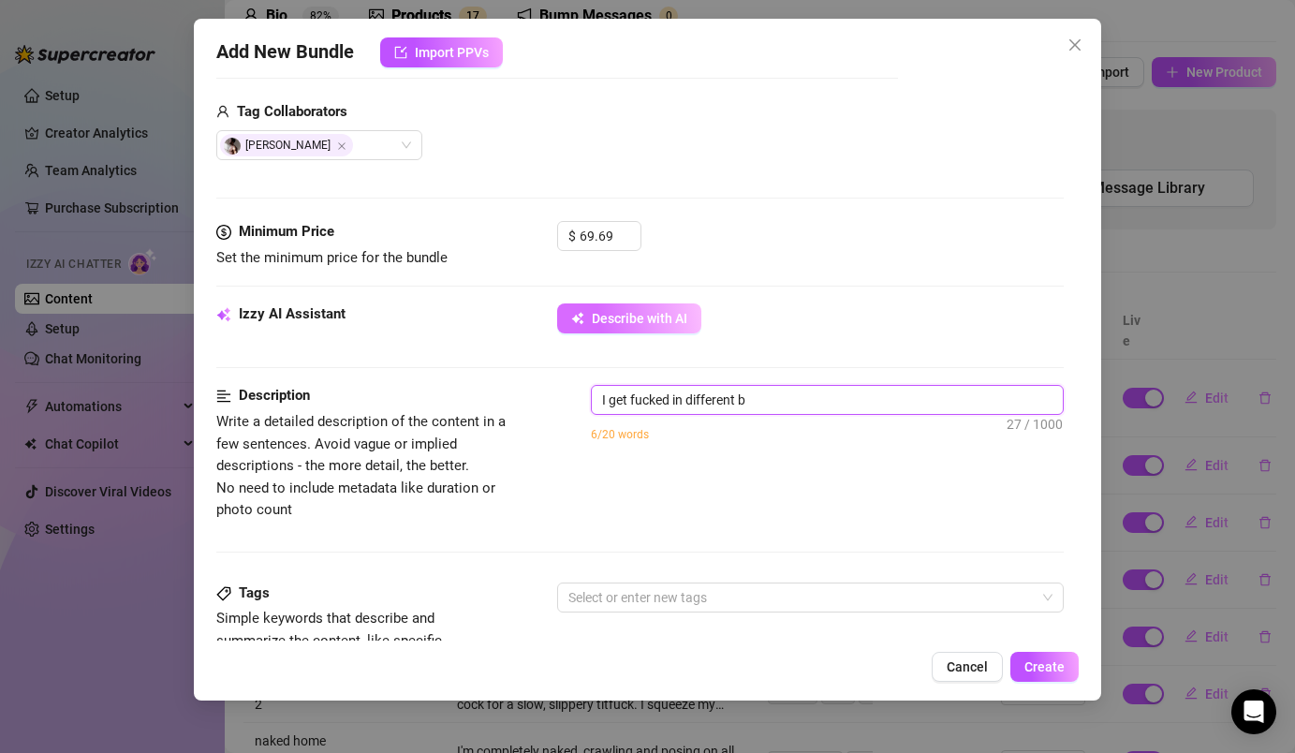
type textarea "I get fucked in different"
type textarea "I get fucked in different p"
type textarea "I get fucked in different po"
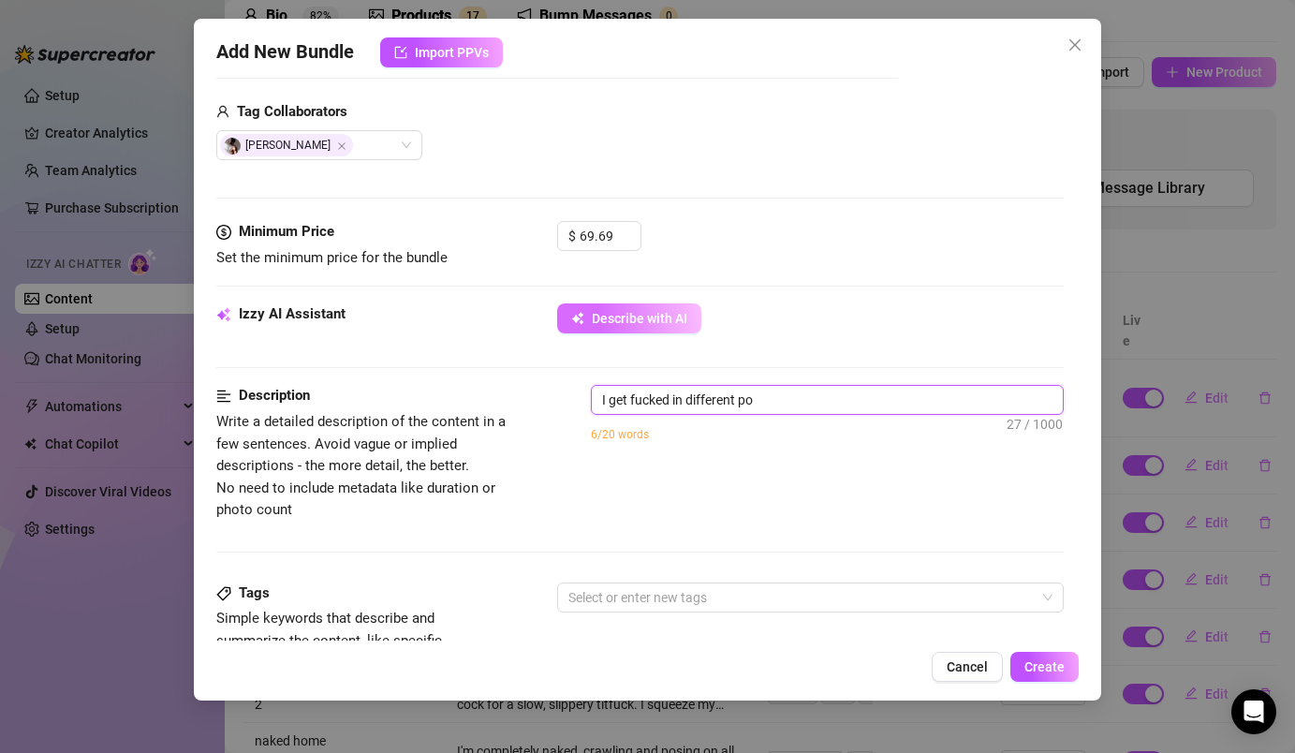
type textarea "I get fucked in different pos"
type textarea "I get fucked in different posi"
type textarea "I get fucked in different posit"
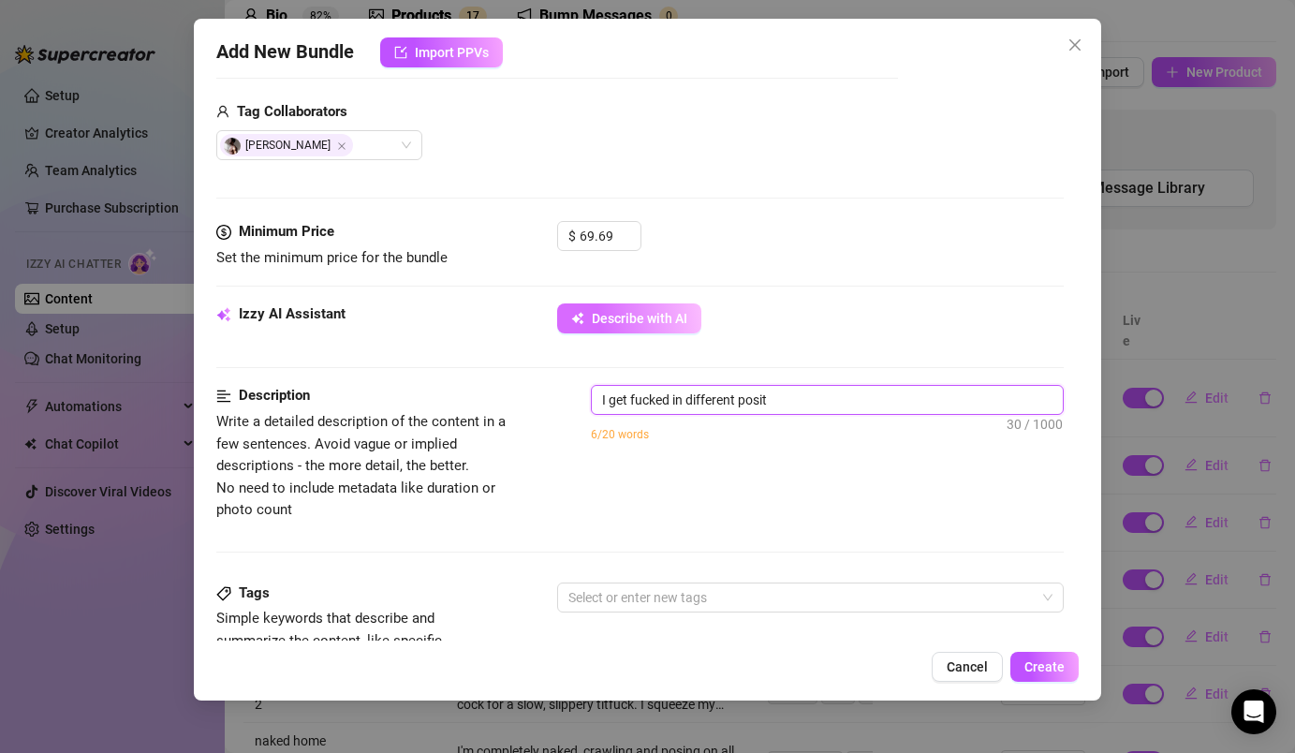
type textarea "I get fucked in different positi"
type textarea "I get fucked in different positio"
type textarea "I get fucked in different position"
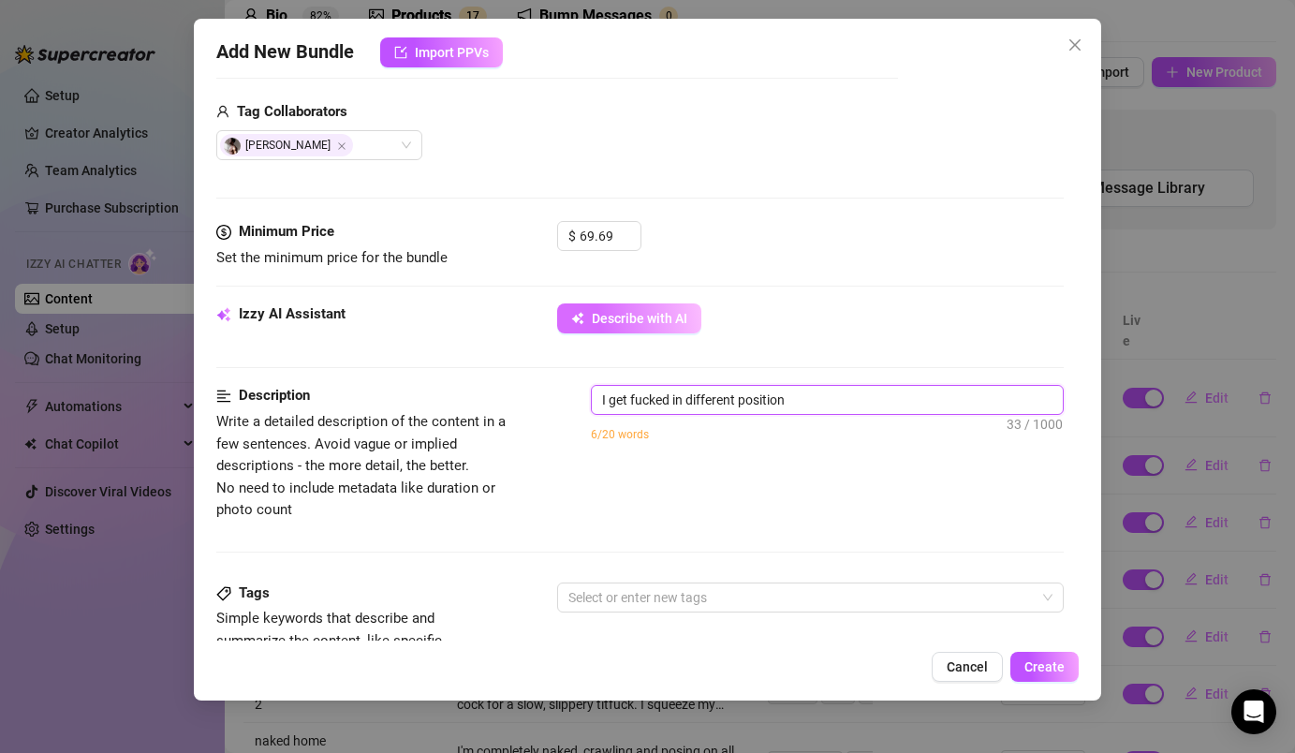
type textarea "I get fucked in different positions"
type textarea "I get fucked in different positions f"
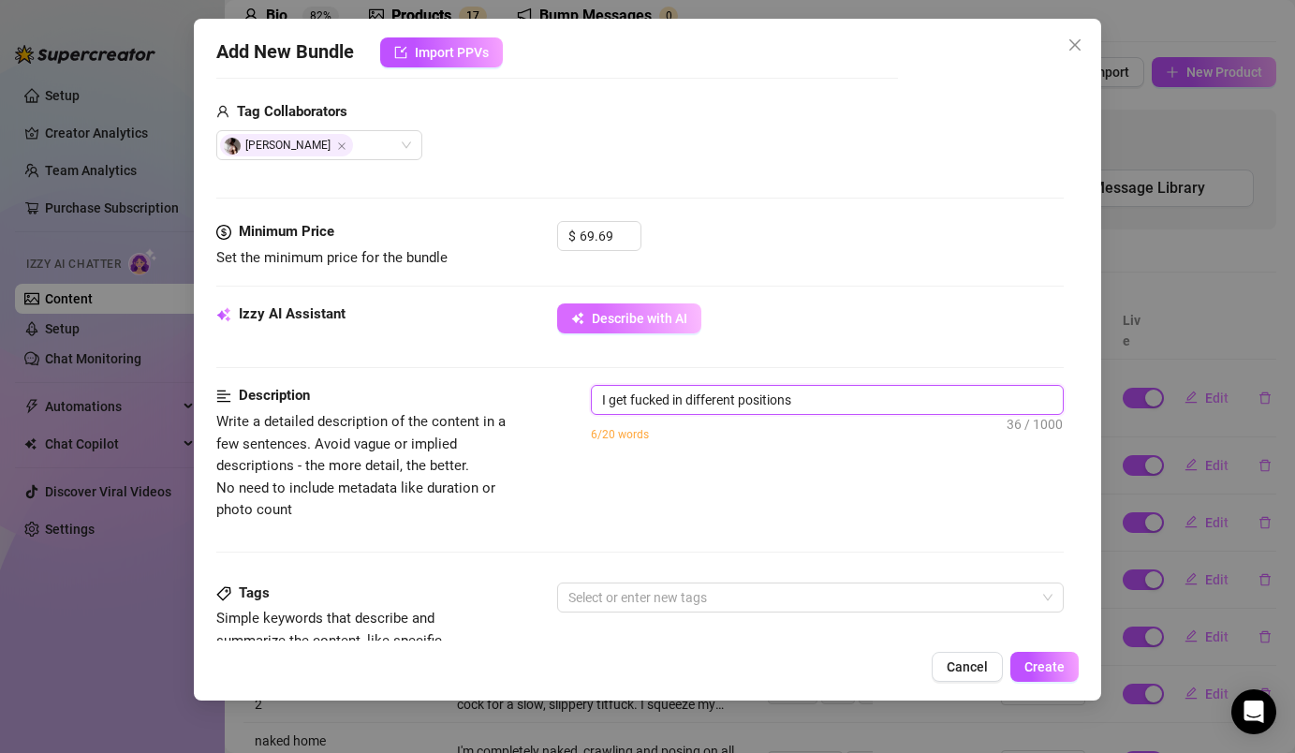
type textarea "I get fucked in different positions f"
type textarea "I get fucked in different positions fu"
type textarea "I get fucked in different positions ful"
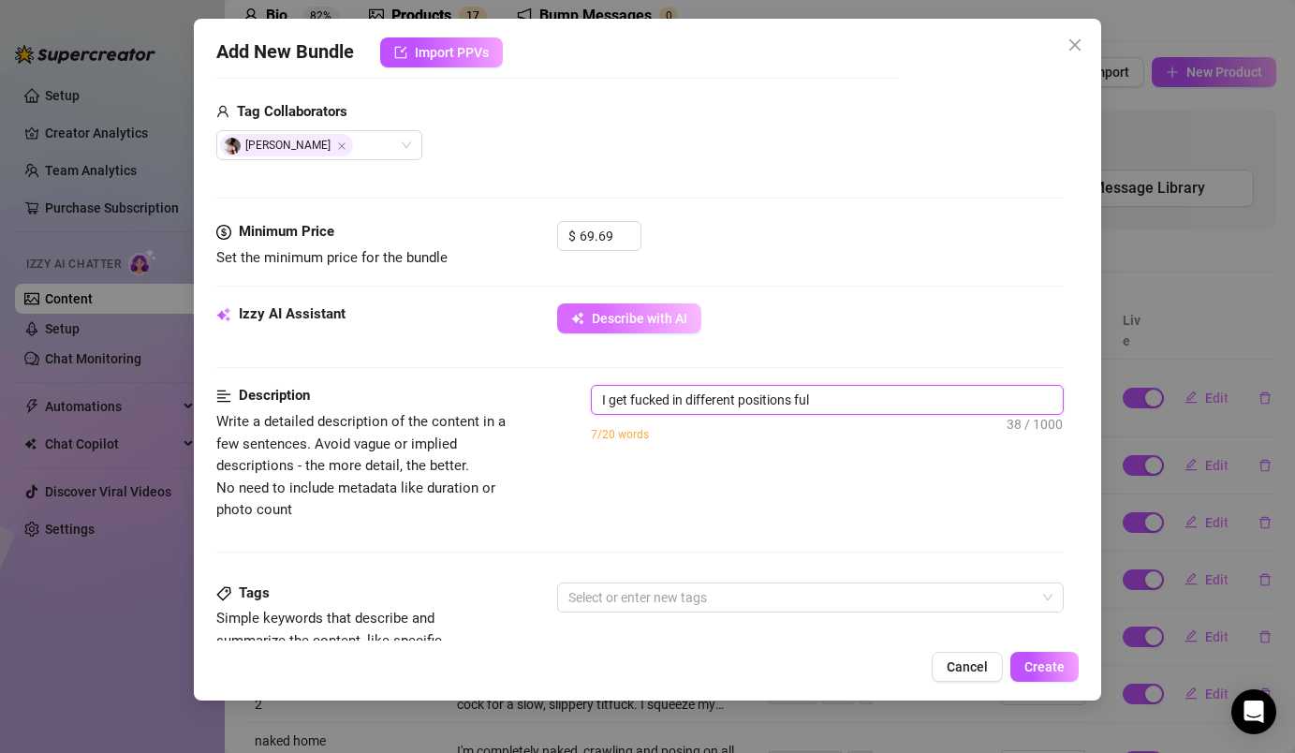
type textarea "I get fucked in different positions full"
type textarea "I get fucked in different positions full n"
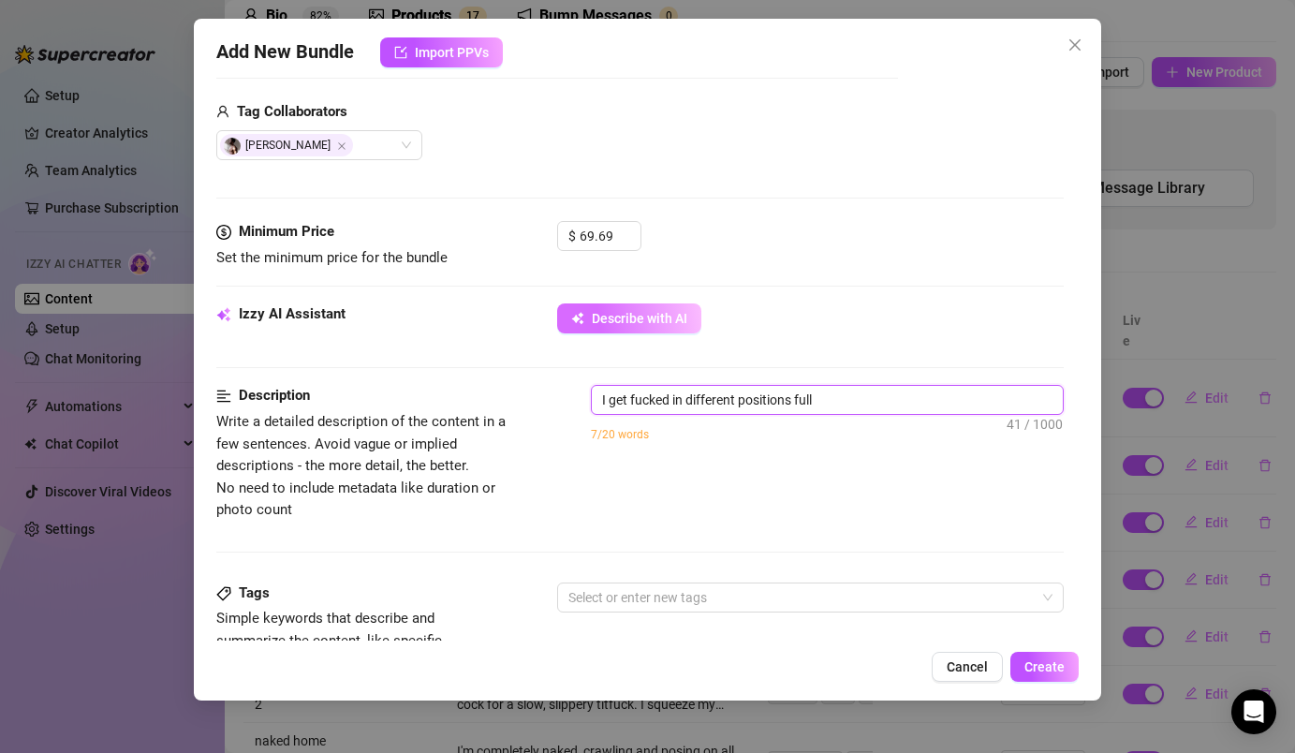
type textarea "I get fucked in different positions full n"
type textarea "I get fucked in different positions full na"
type textarea "I get fucked in different positions full nam"
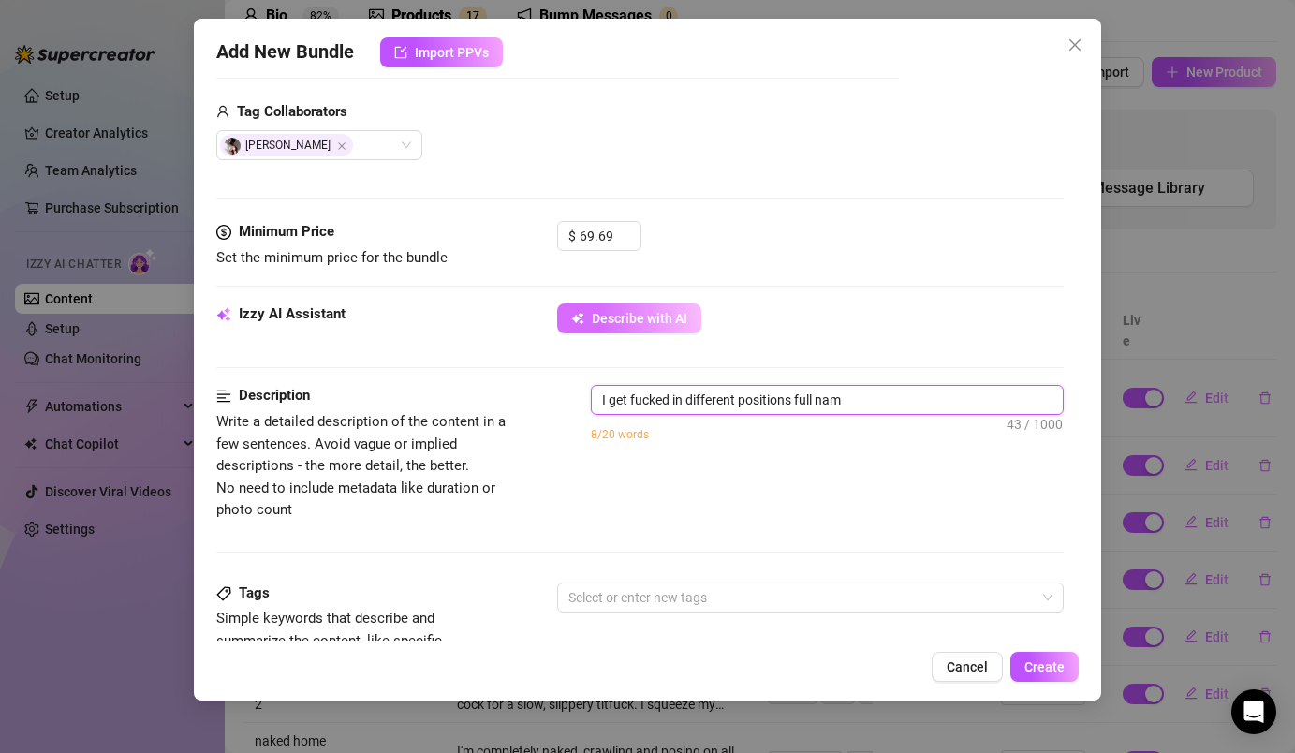
type textarea "I get fucked in different positions full namk"
type textarea "I get fucked in different positions full nam"
type textarea "I get fucked in different positions full na"
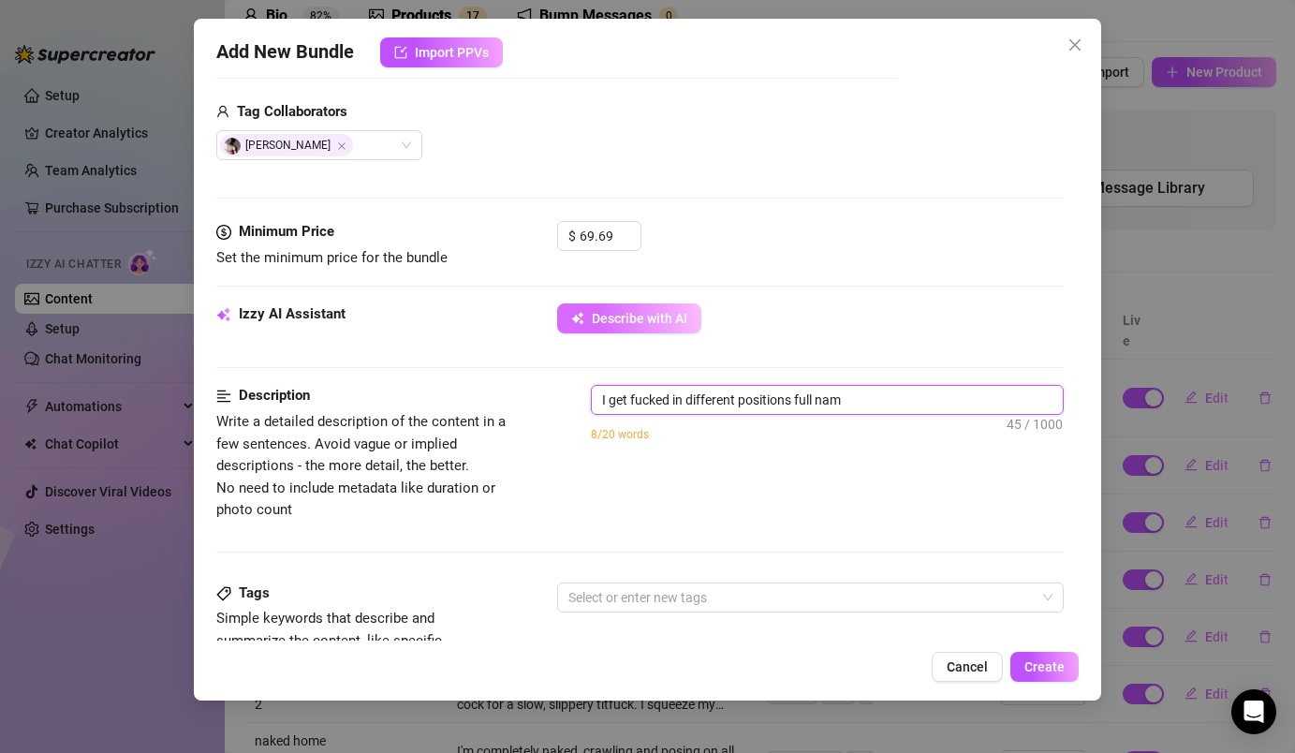
type textarea "I get fucked in different positions full na"
type textarea "I get fucked in different positions full nak"
type textarea "I get fucked in different positions full nake"
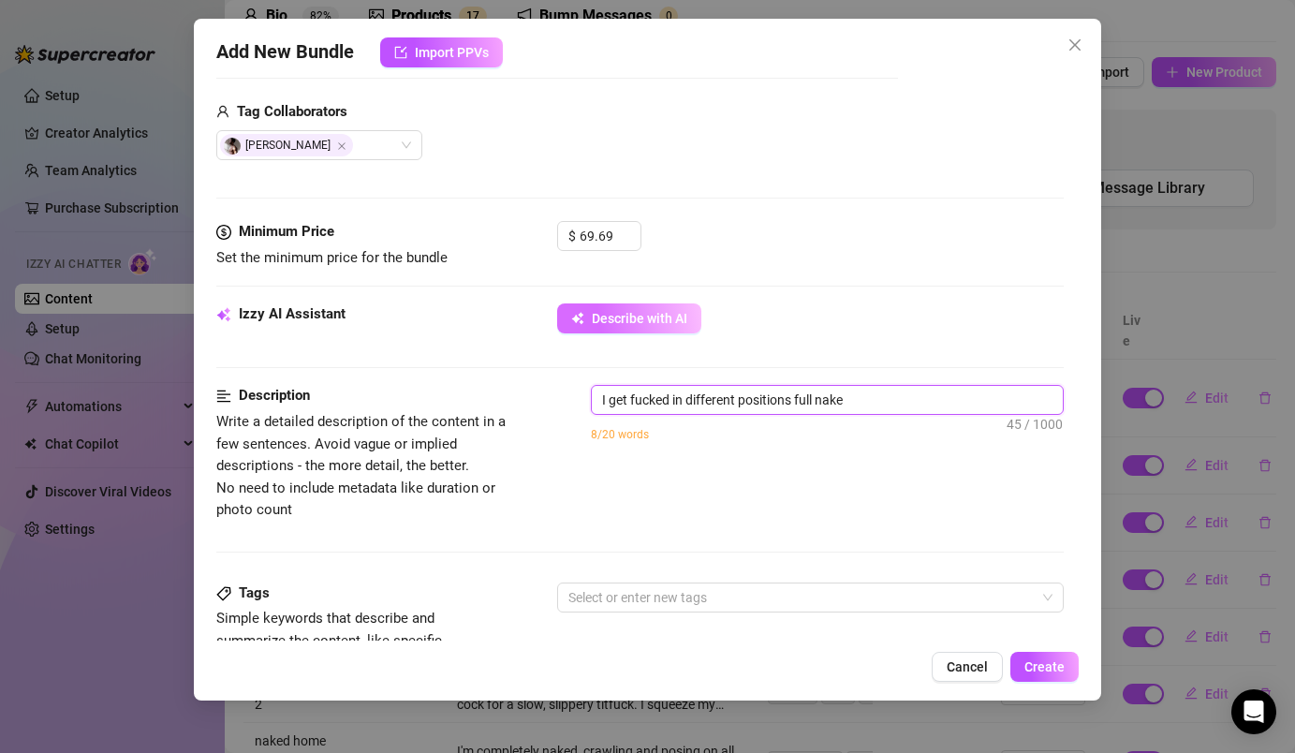
type textarea "I get fucked in different positions full naked"
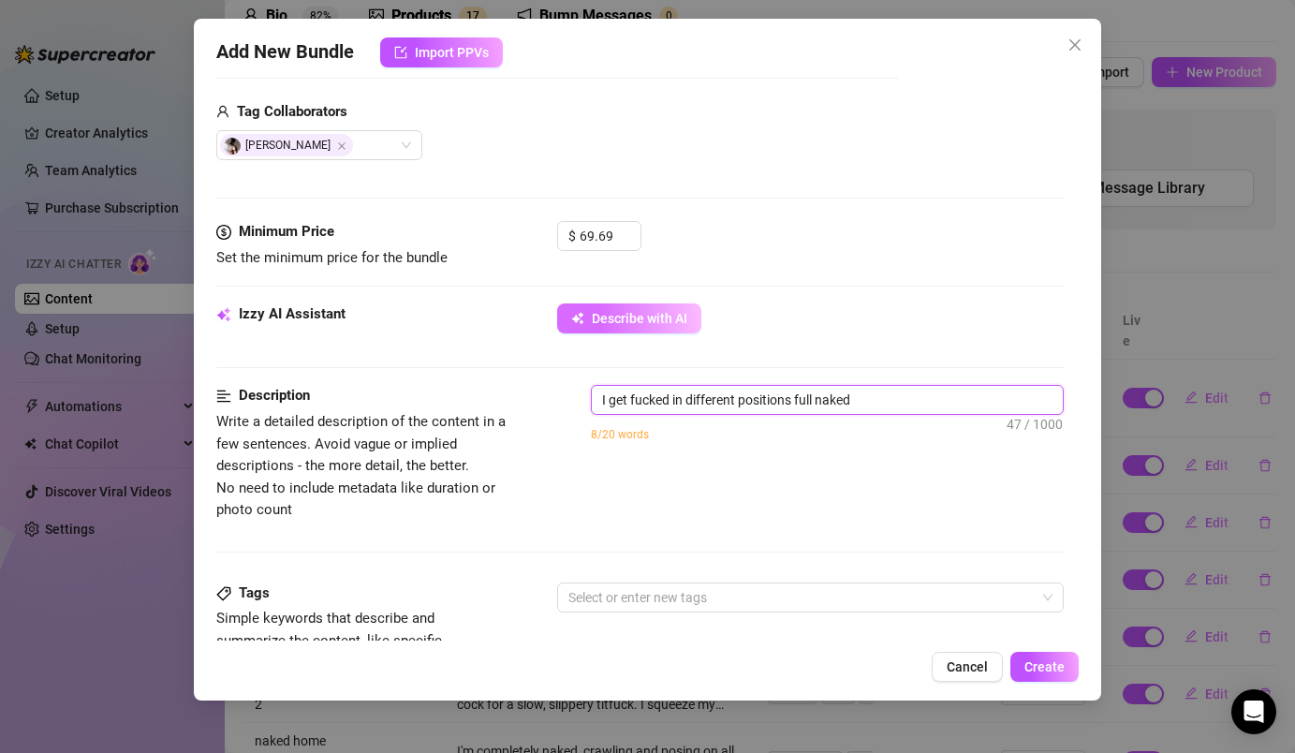
type textarea "I get fucked in different positions full naked"
type textarea "I get fucked in different positions full naked w"
type textarea "I get fucked in different positions full naked wi"
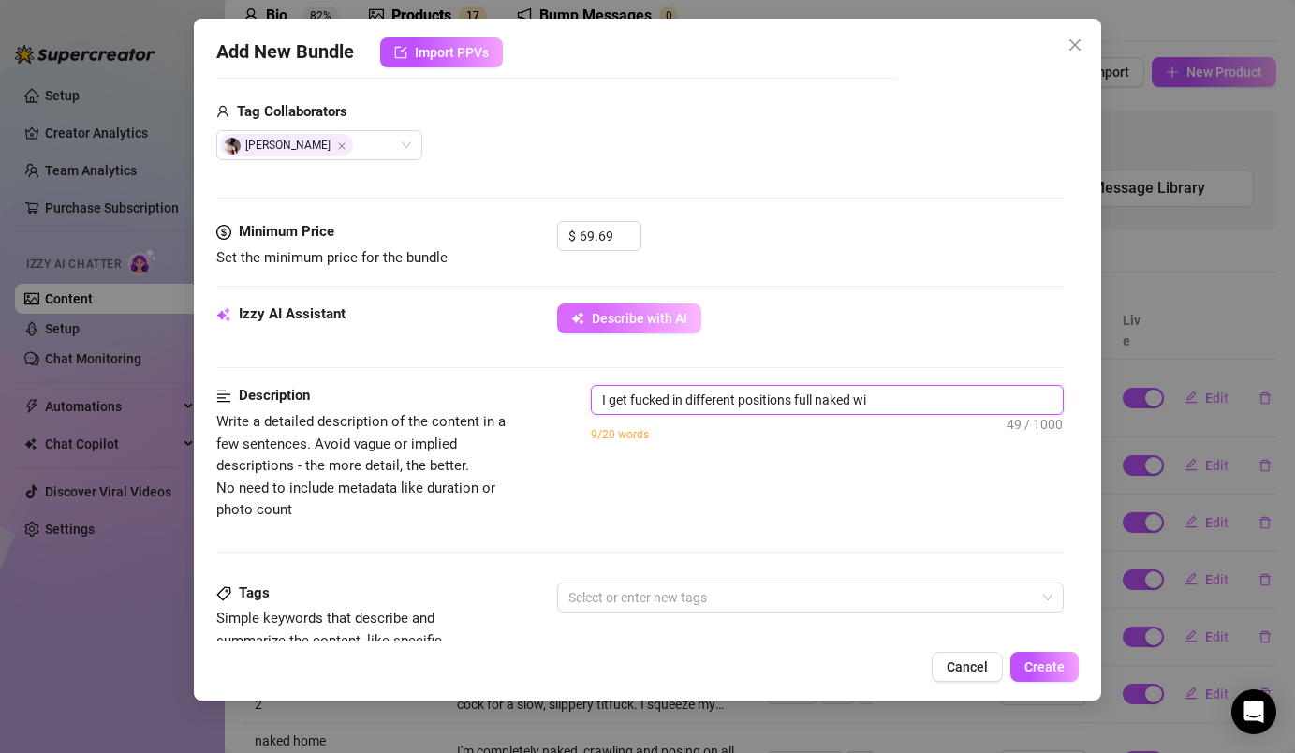
type textarea "I get fucked in different positions full naked wit"
type textarea "I get fucked in different positions full naked with"
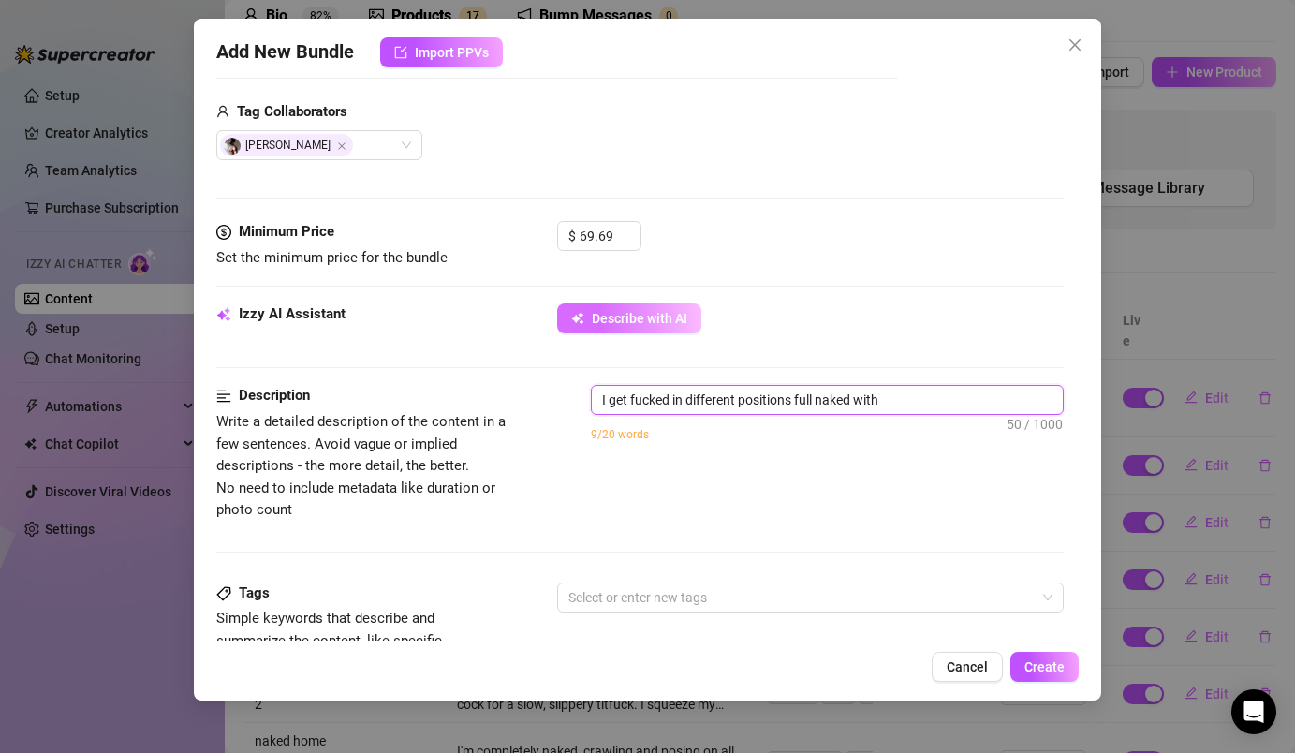
type textarea "I get fucked in different positions full naked with"
type textarea "I get fucked in different positions full naked with j"
type textarea "I get fucked in different positions full naked with ju"
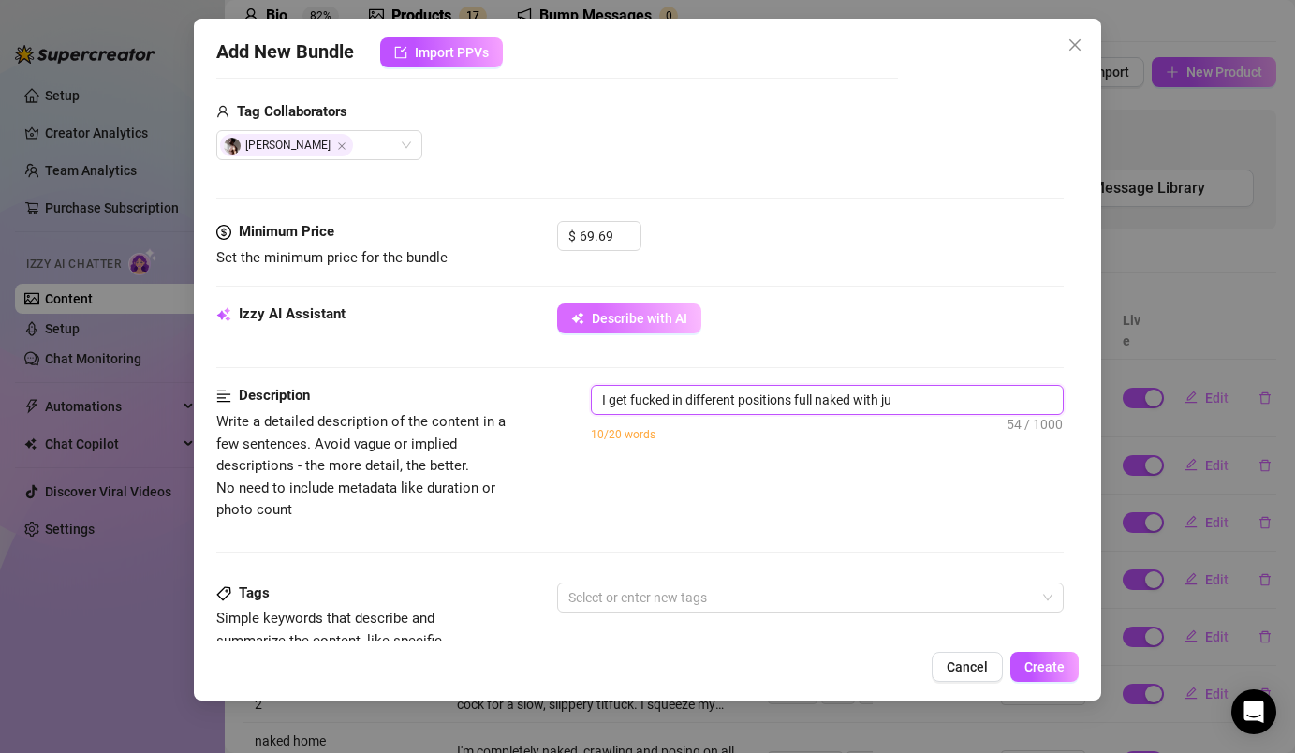
type textarea "I get fucked in different positions full naked with jus"
type textarea "I get fucked in different positions full naked with just"
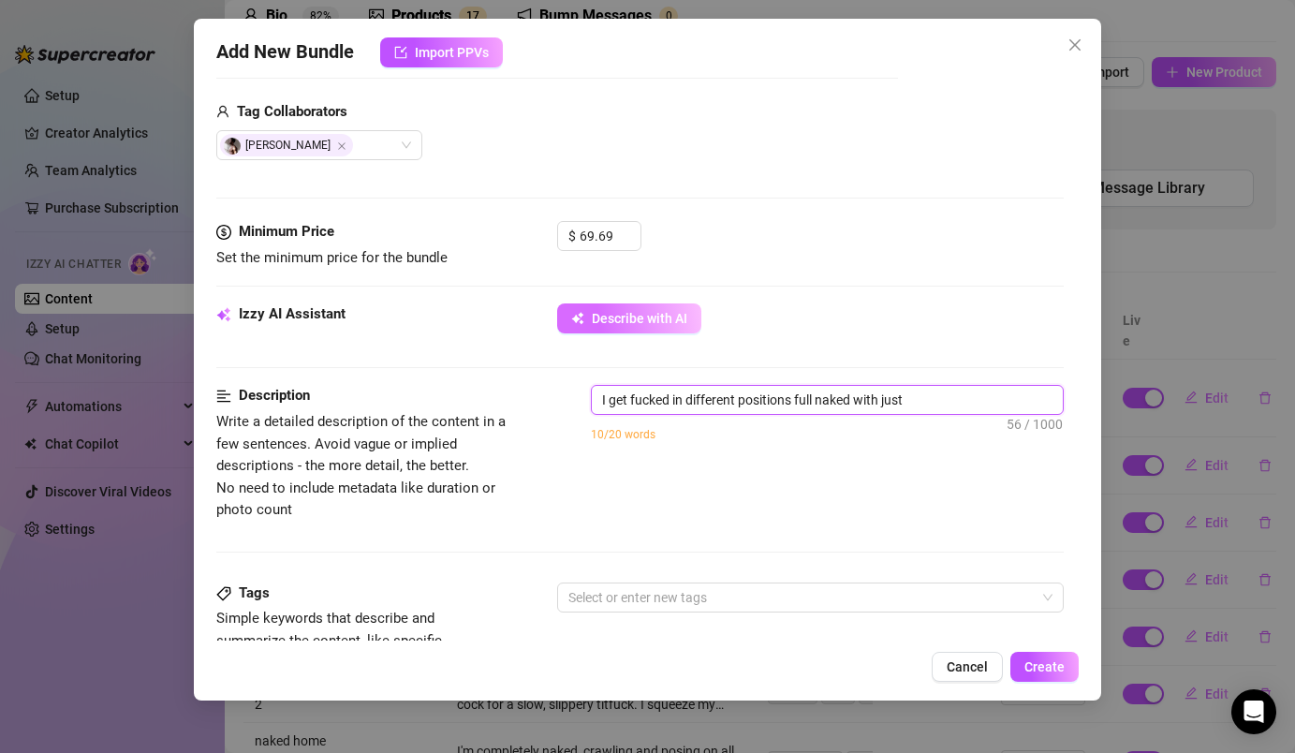
type textarea "I get fucked in different positions full naked with just"
type textarea "I get fucked in different positions full naked with just m"
type textarea "I get fucked in different positions full naked with just my"
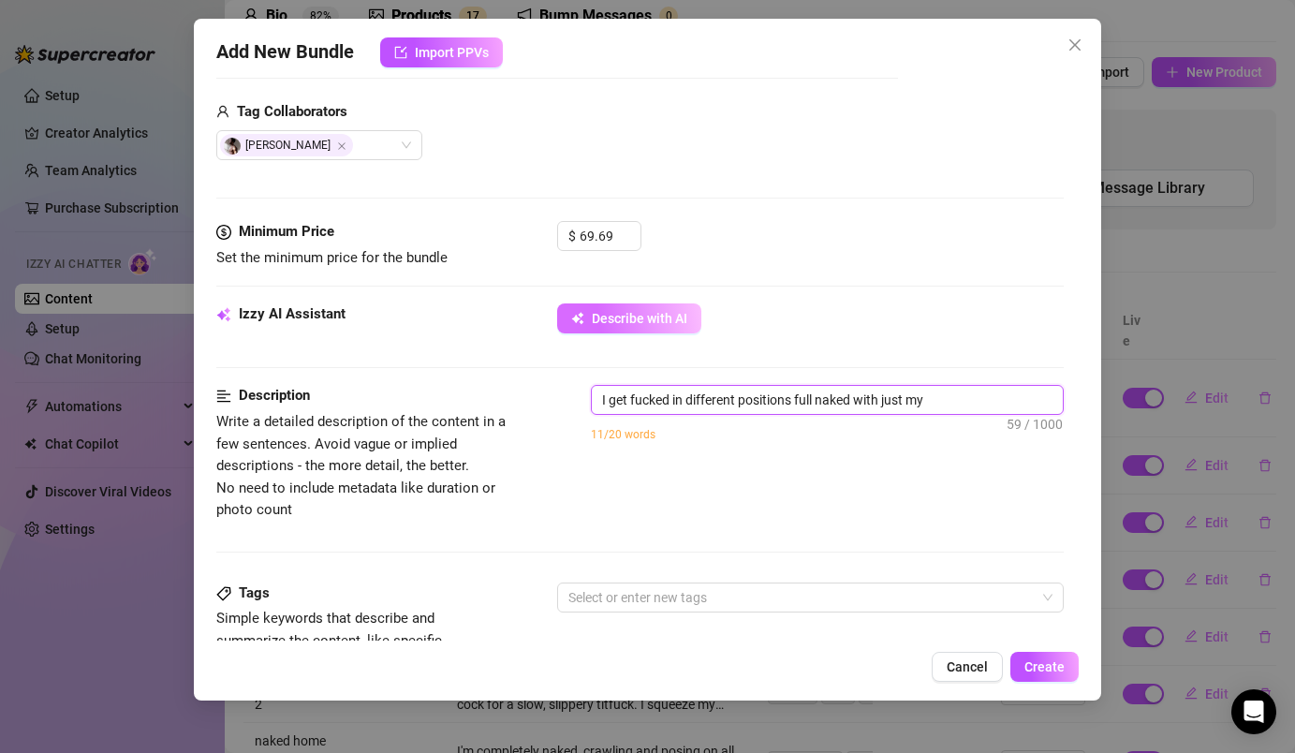
type textarea "I get fucked in different positions full naked with just my"
type textarea "I get fucked in different positions full naked with just my b"
type textarea "I get fucked in different positions full naked with just my bo"
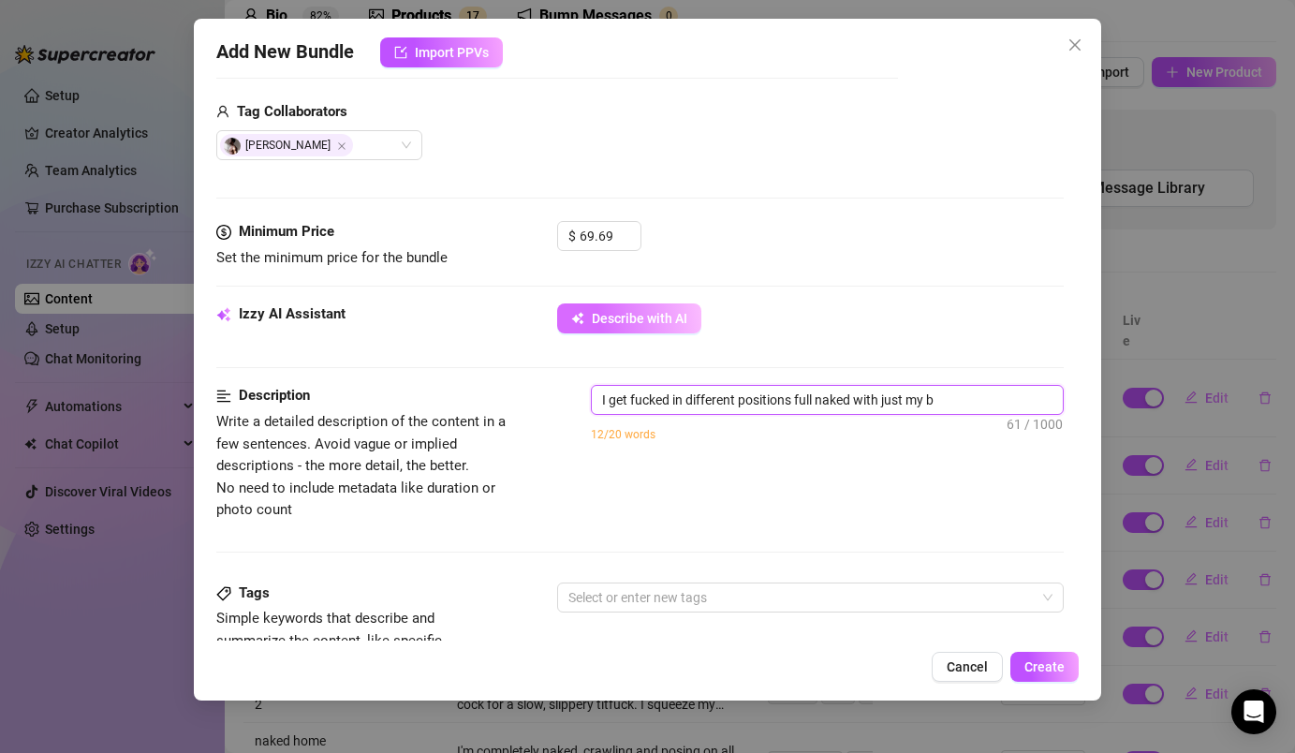
type textarea "I get fucked in different positions full naked with just my bo"
type textarea "I get fucked in different positions full naked with just my boo"
type textarea "I get fucked in different positions full naked with just my boot"
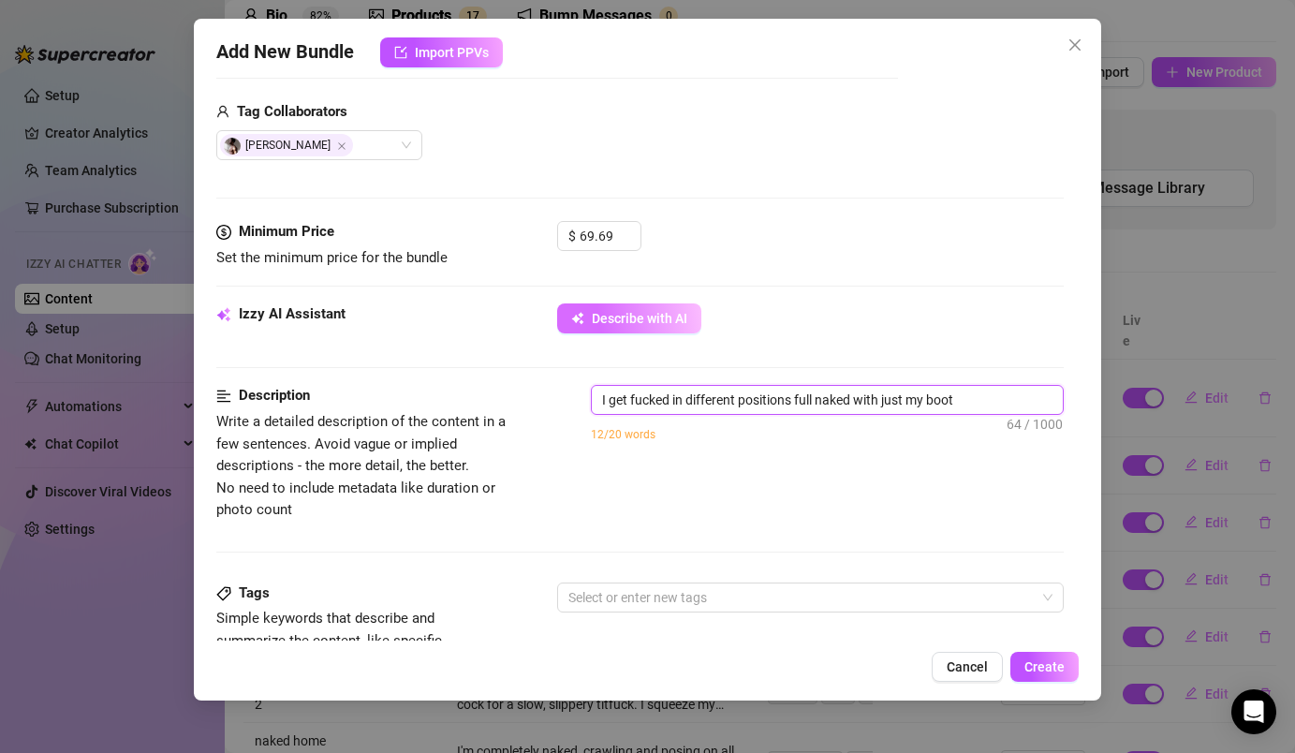
type textarea "I get fucked in different positions full naked with just my boo"
type textarea "I get fucked in different positions full naked with just my bo"
type textarea "I get fucked in different positions full naked with just my b"
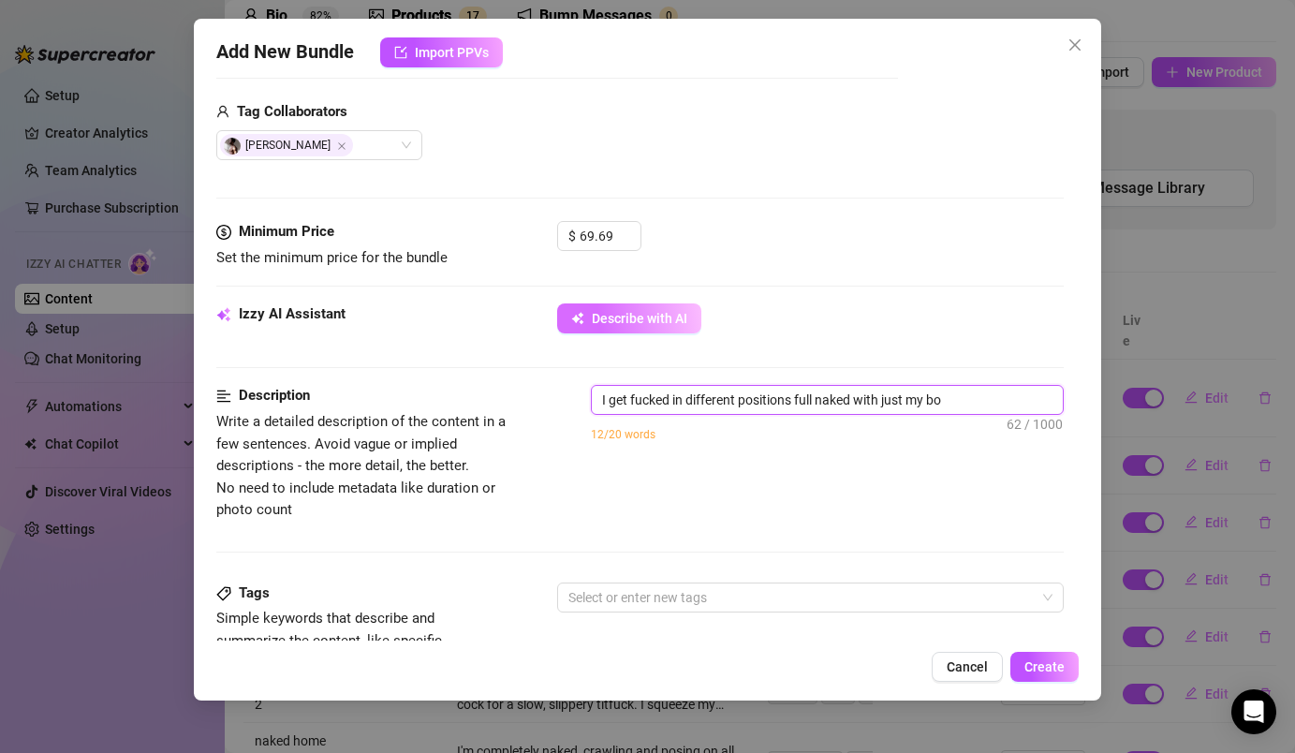
type textarea "I get fucked in different positions full naked with just my b"
type textarea "I get fucked in different positions full naked with just my"
type textarea "I get fucked in different positions full naked with just my l"
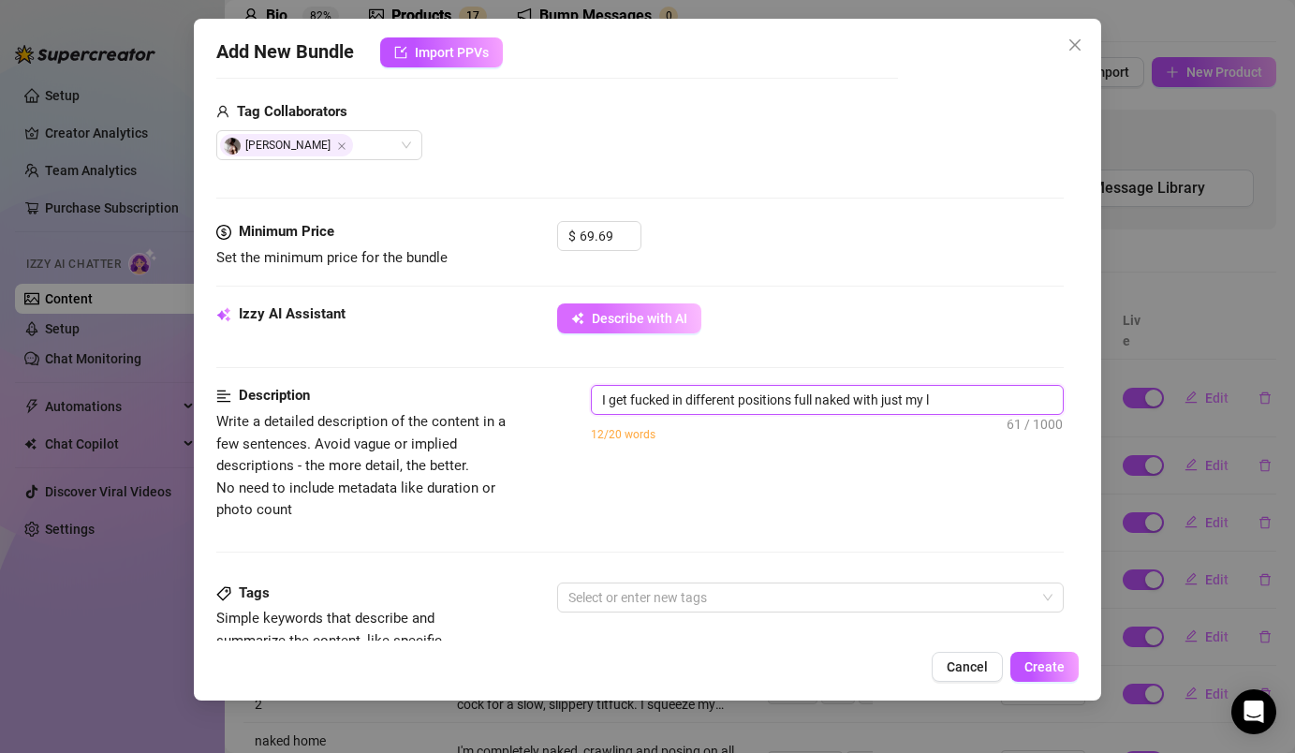
type textarea "I get fucked in different positions full naked with just my le"
type textarea "I get fucked in different positions full naked with just my lea"
type textarea "I get fucked in different positions full naked with just my leat"
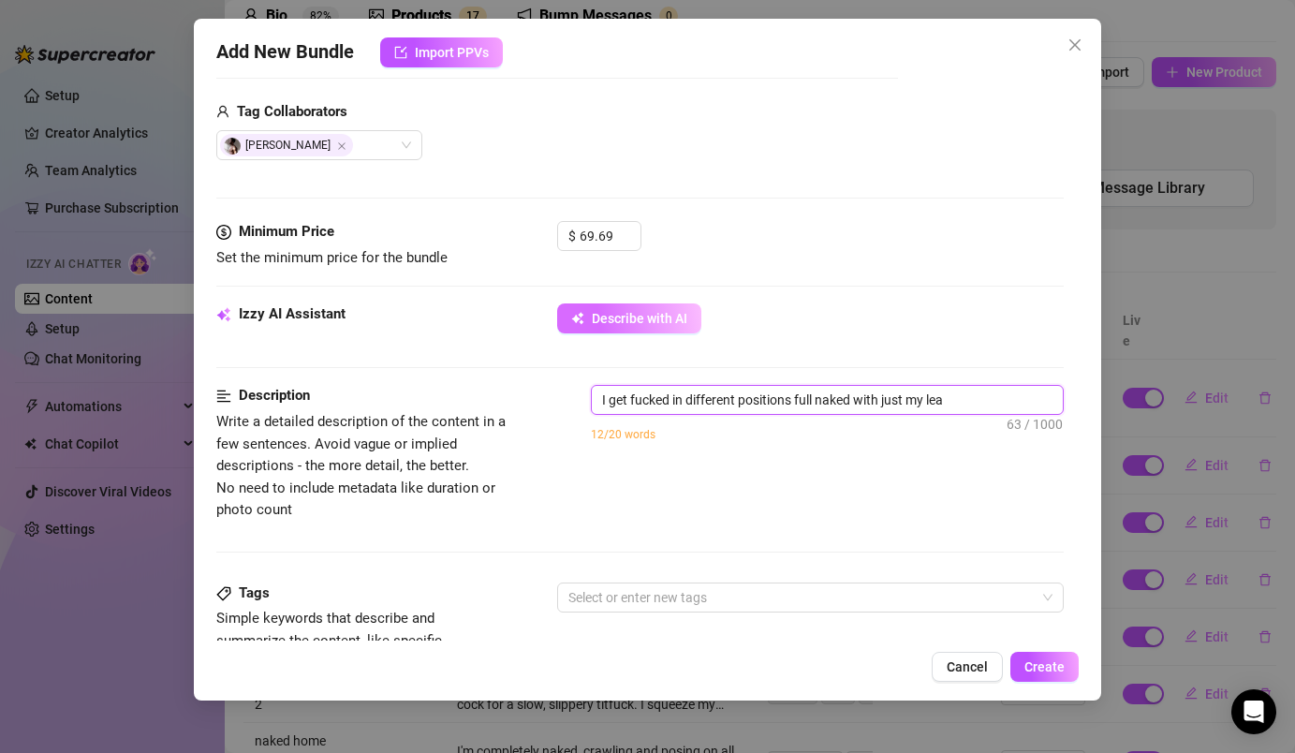
type textarea "I get fucked in different positions full naked with just my leat"
type textarea "I get fucked in different positions full naked with just my leath"
type textarea "I get fucked in different positions full naked with just my leathe"
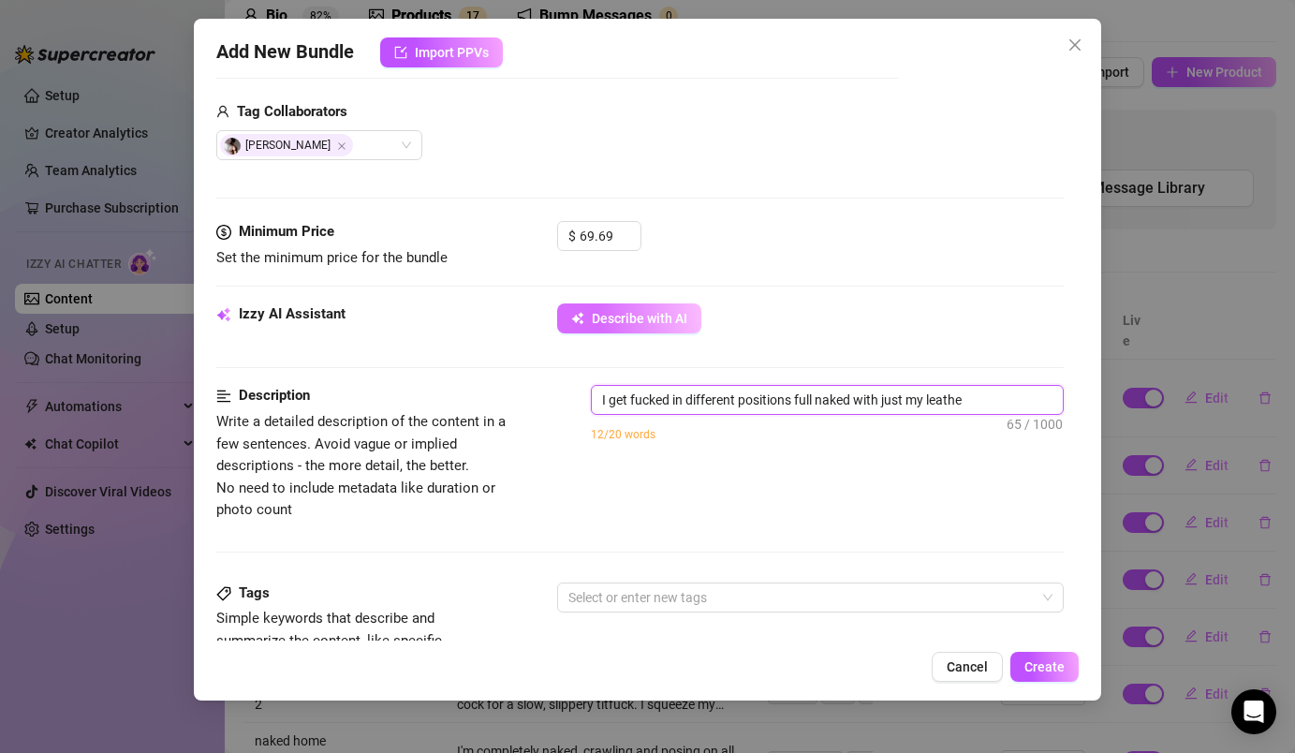
type textarea "I get fucked in different positions full naked with just my leather"
type textarea "I get fucked in different positions full naked with just my leather b"
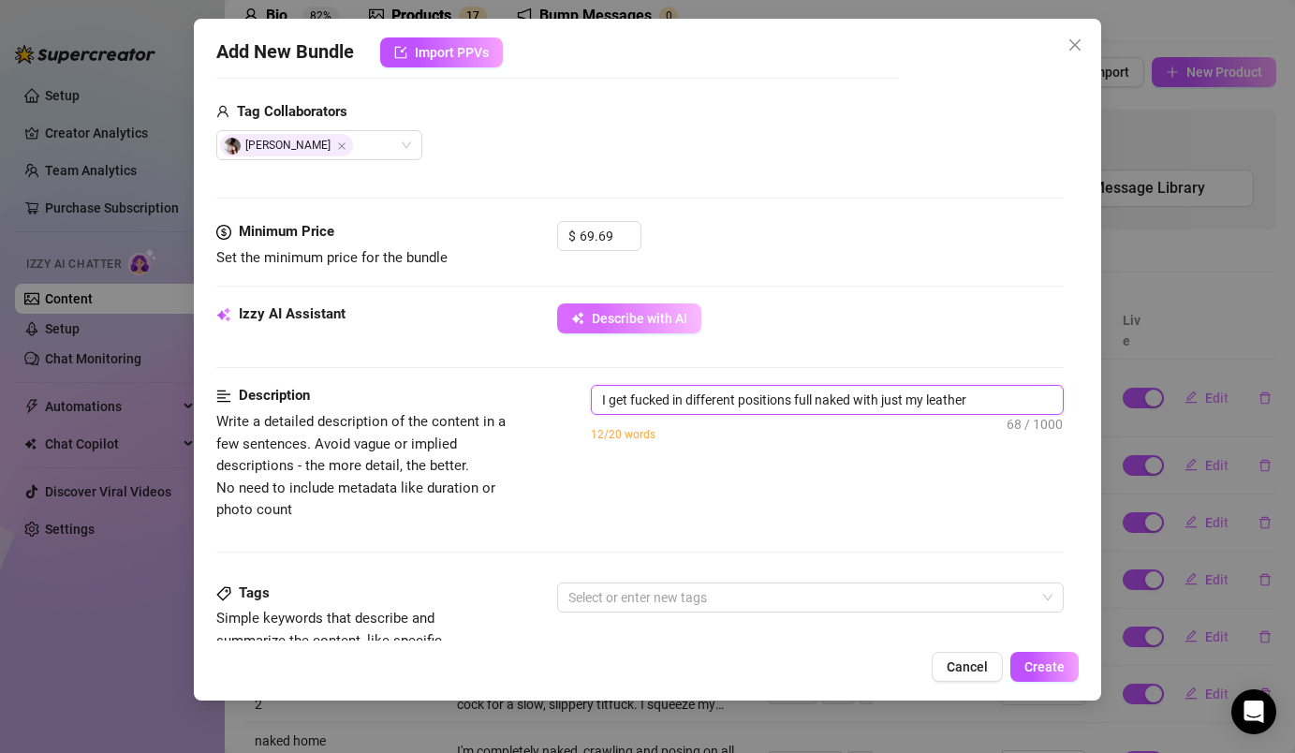
type textarea "I get fucked in different positions full naked with just my leather b"
type textarea "I get fucked in different positions full naked with just my leather bo"
type textarea "I get fucked in different positions full naked with just my leather boo"
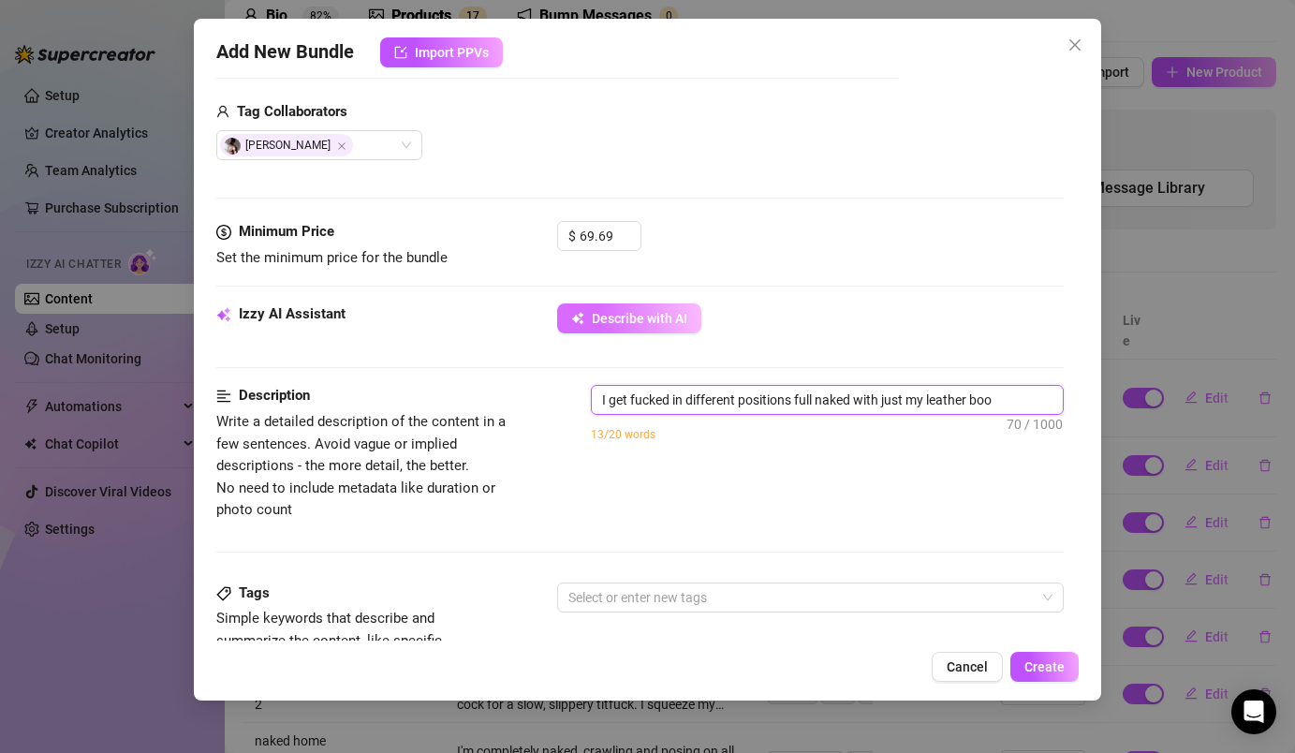
type textarea "I get fucked in different positions full naked with just my leather boot"
type textarea "I get fucked in different positions full naked with just my leather boots"
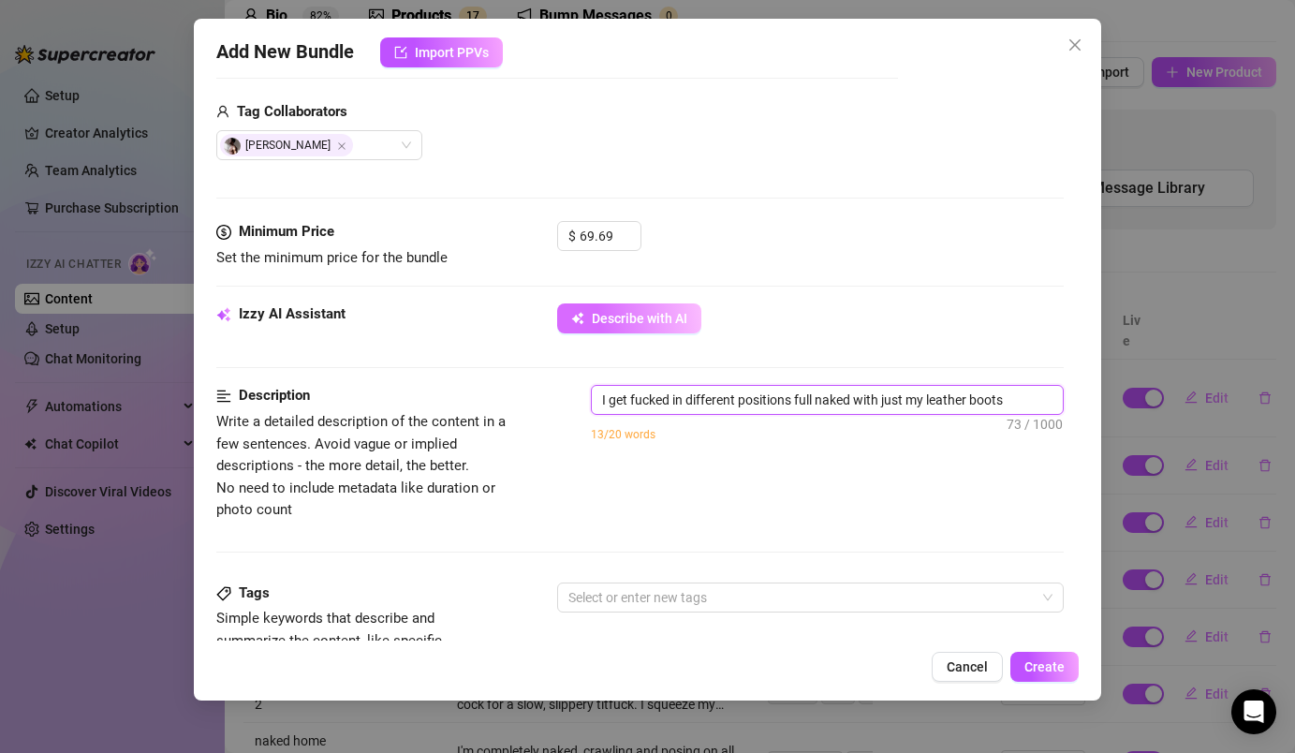
type textarea "I get fucked in different positions full naked with just my leather boots"
type textarea "I get fucked in different positions full naked with just my leather boots o"
type textarea "I get fucked in different positions full naked with just my leather boots on"
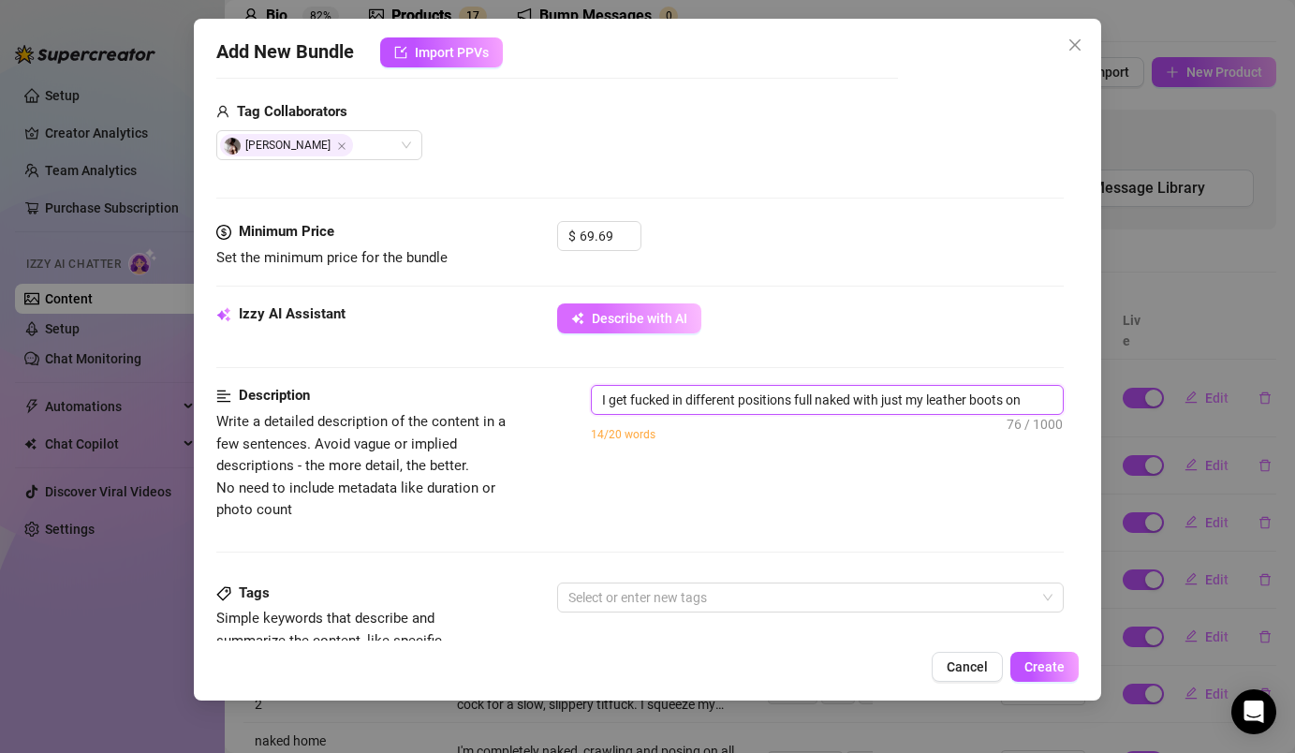
type textarea "I get fucked in different positions full naked with just my leather boots on,"
type textarea "I get fucked in different positions full naked with just my leather boots on"
type textarea "I get fucked in different positions full naked with just my leather boots on."
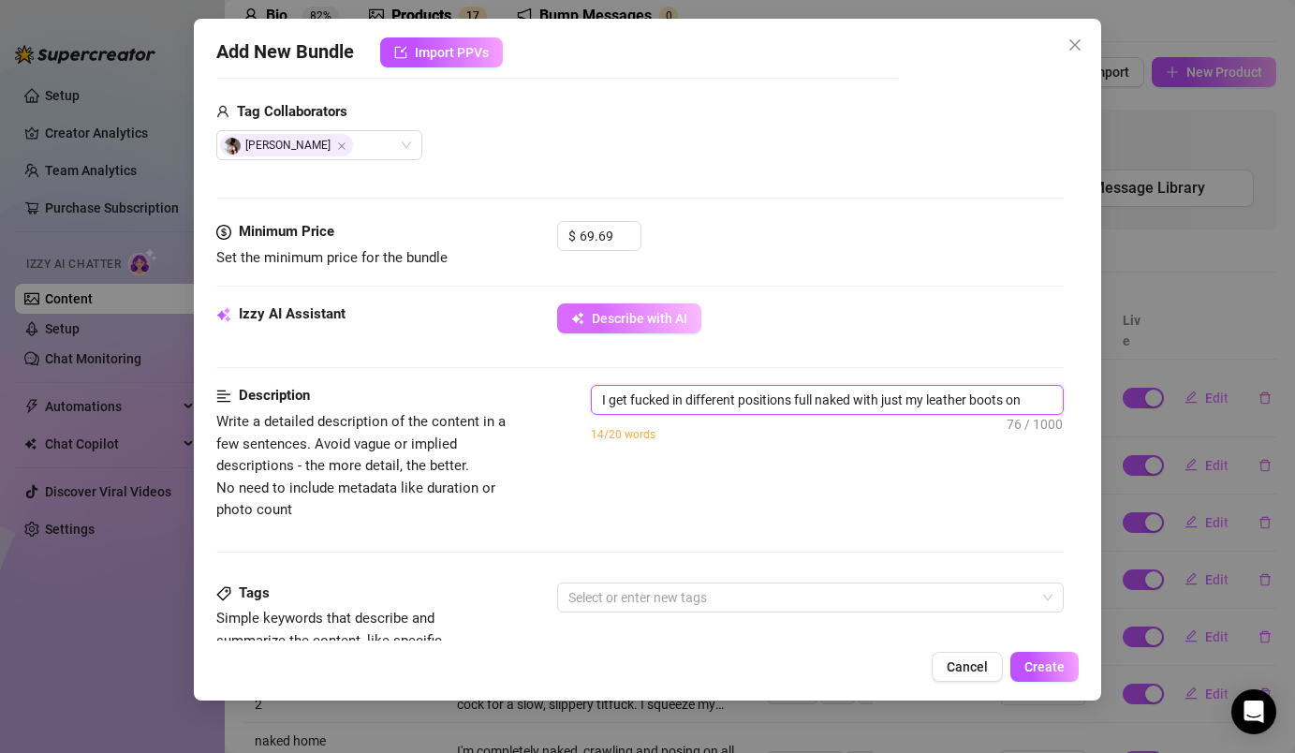
type textarea "I get fucked in different positions full naked with just my leather boots on."
type textarea "I get fucked in different positions full naked with just my leather boots on. I"
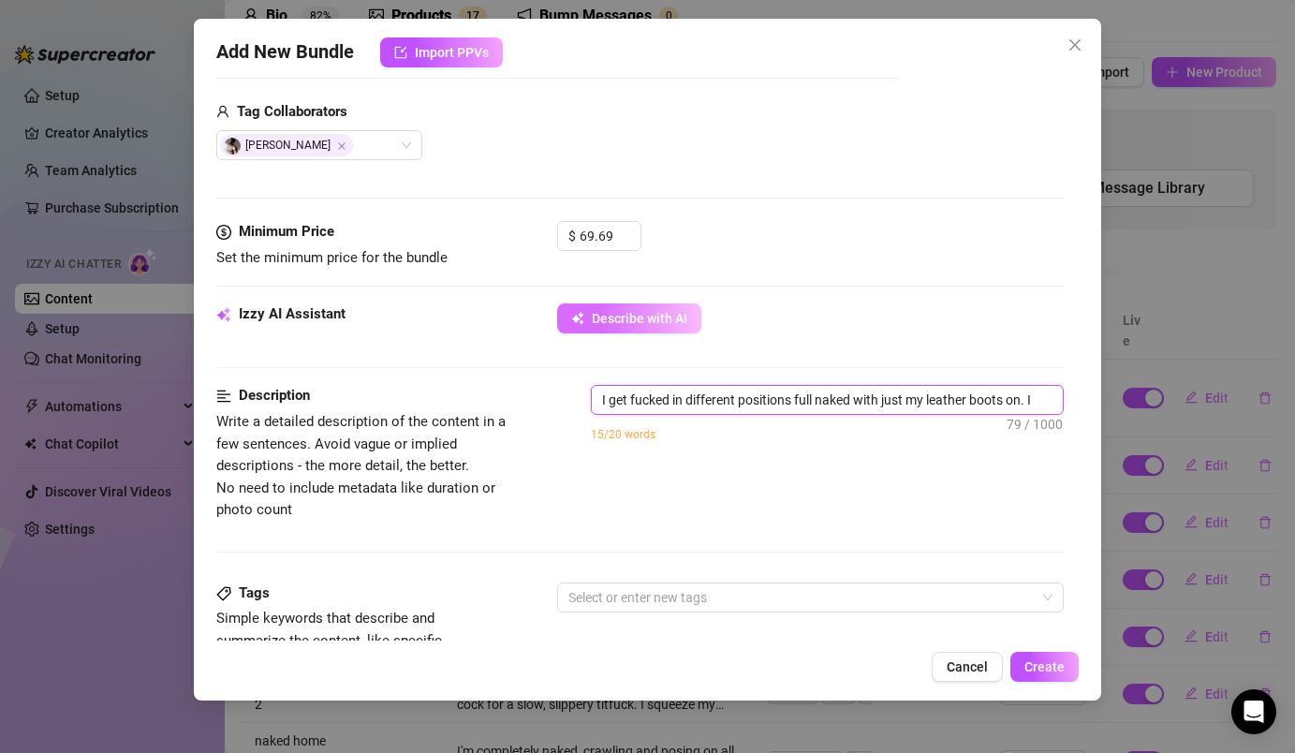
type textarea "I get fucked in different positions full naked with just my leather boots on. I"
type textarea "I get fucked in different positions full naked with just my leather boots on. I…"
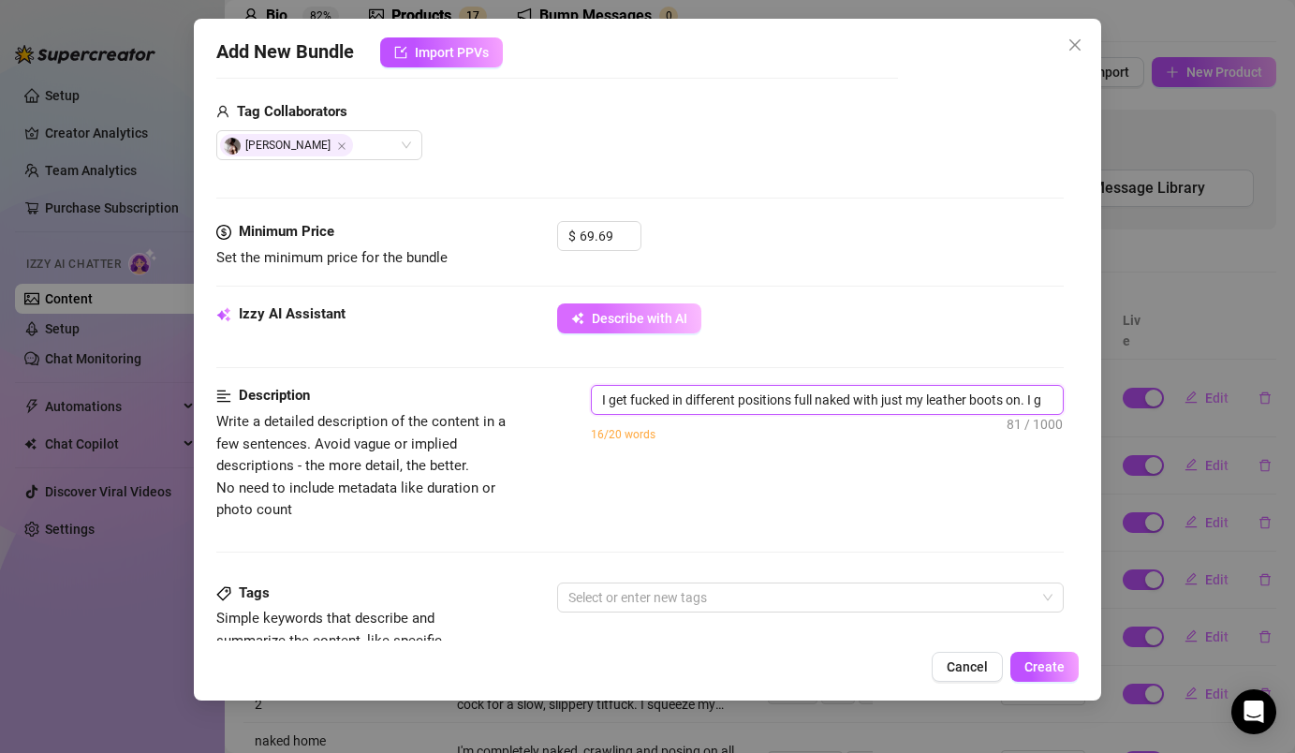
type textarea "I get fucked in different positions full naked with just my leather boots on. I…"
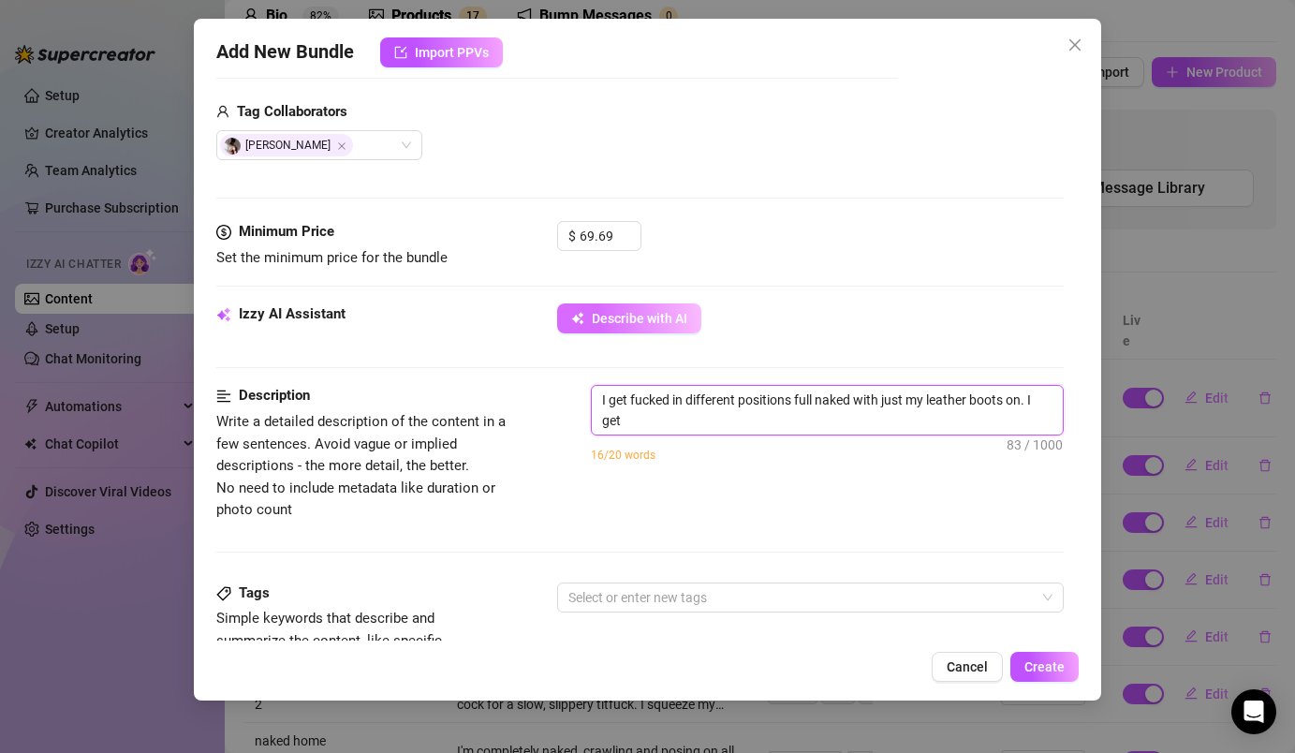
type textarea "I get fucked in different positions full naked with just my leather boots on. I…"
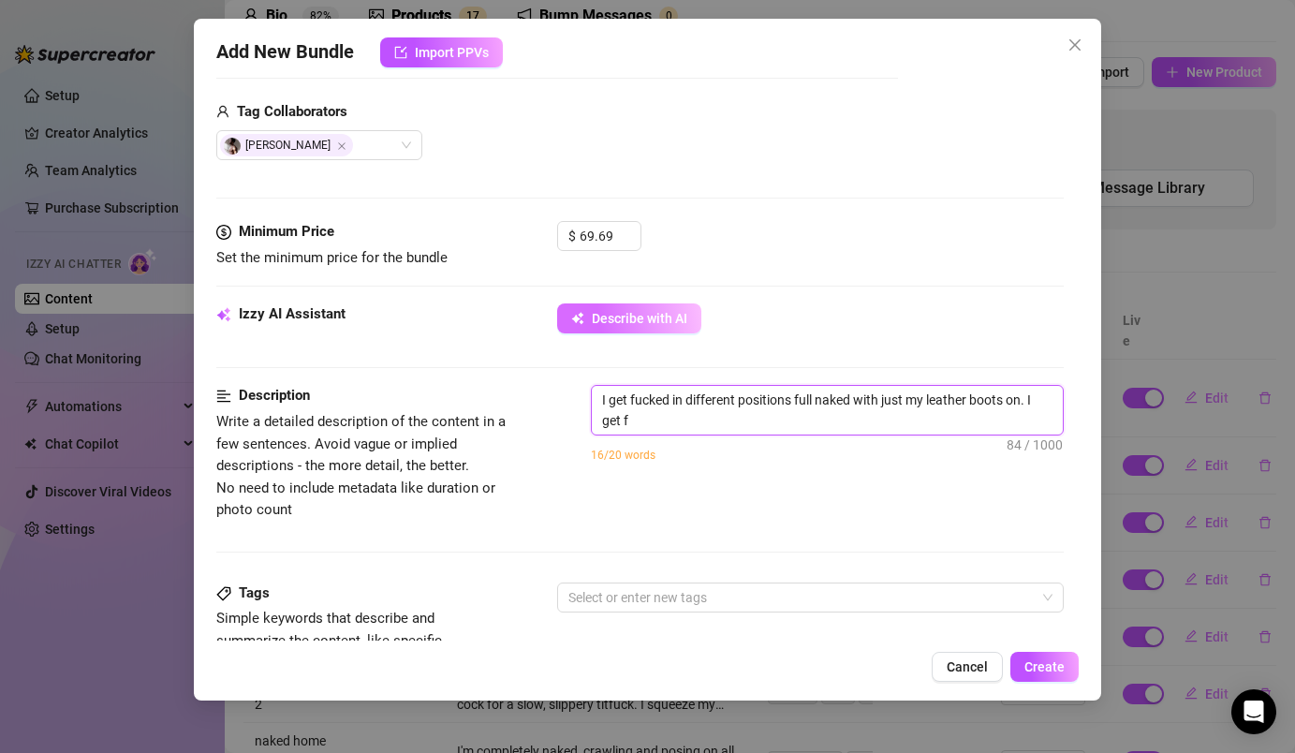
type textarea "I get fucked in different positions full naked with just my leather boots on. I…"
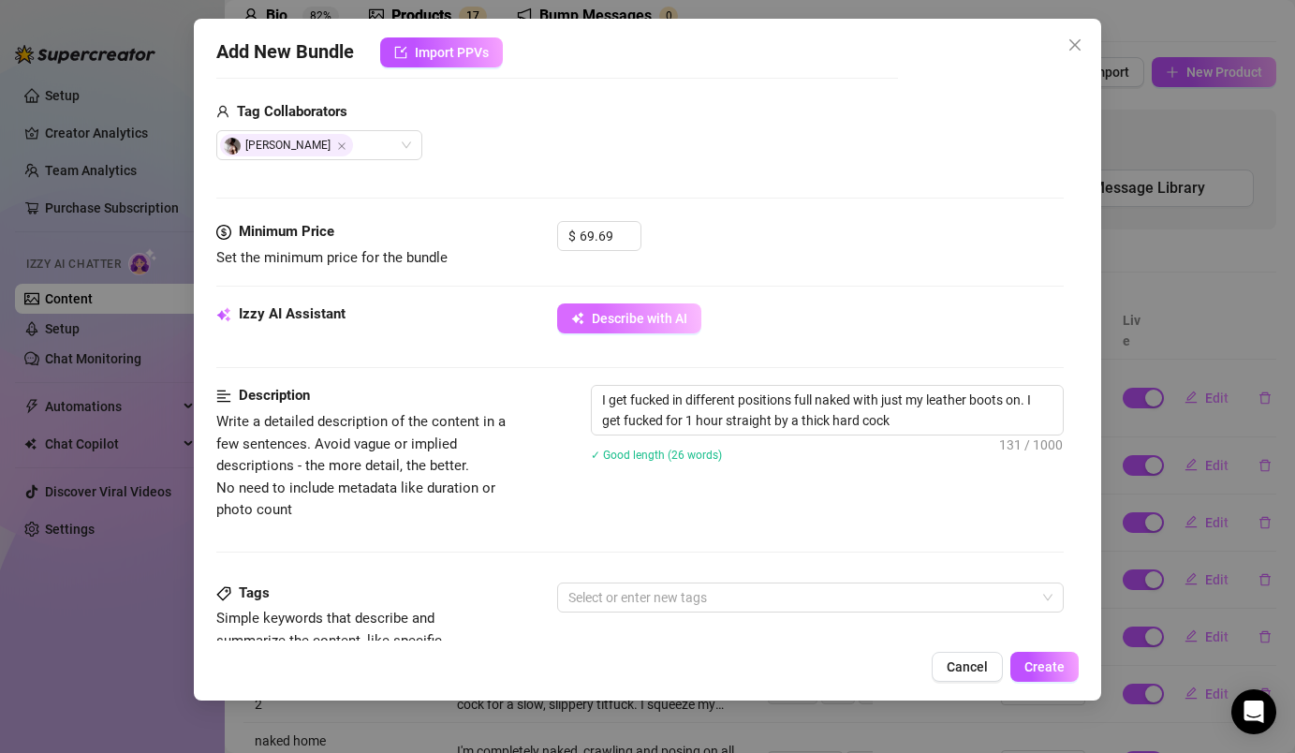
click at [758, 496] on div "Description Write a detailed description of the content in a few sentences. Avo…" at bounding box center [639, 453] width 846 height 136
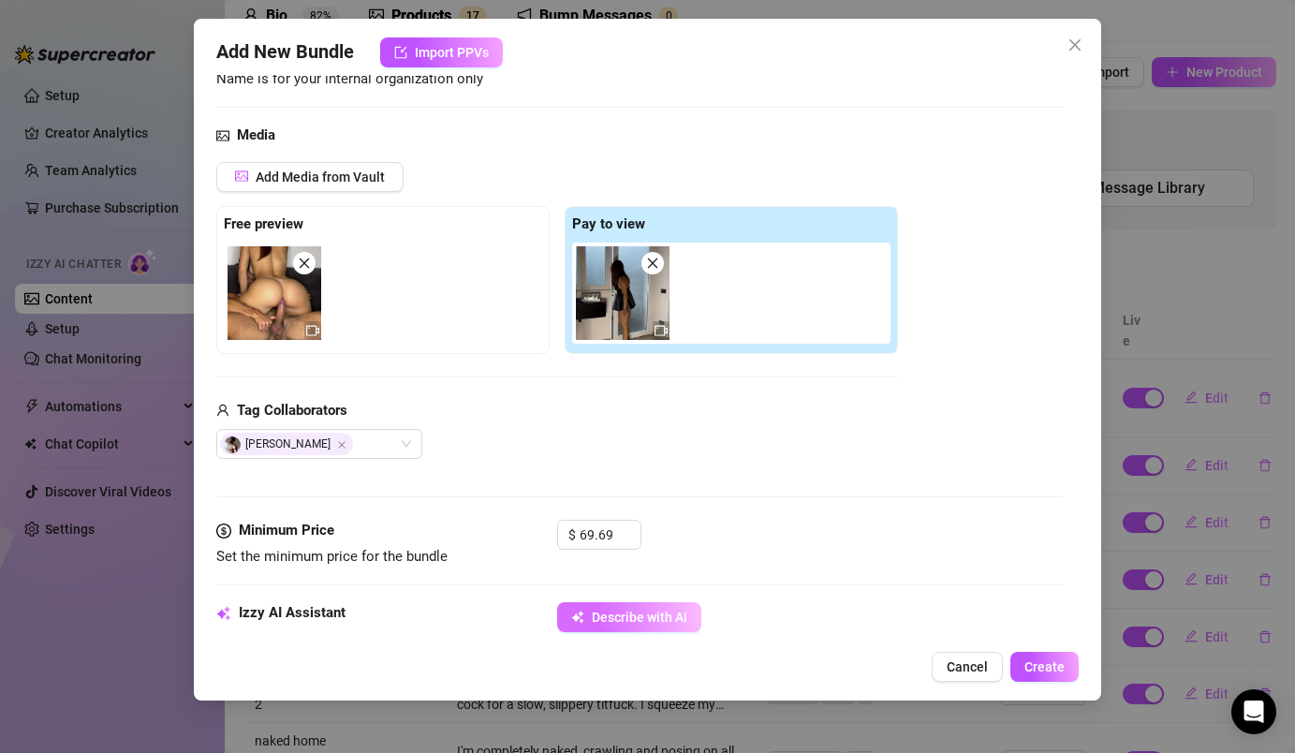
scroll to position [327, 0]
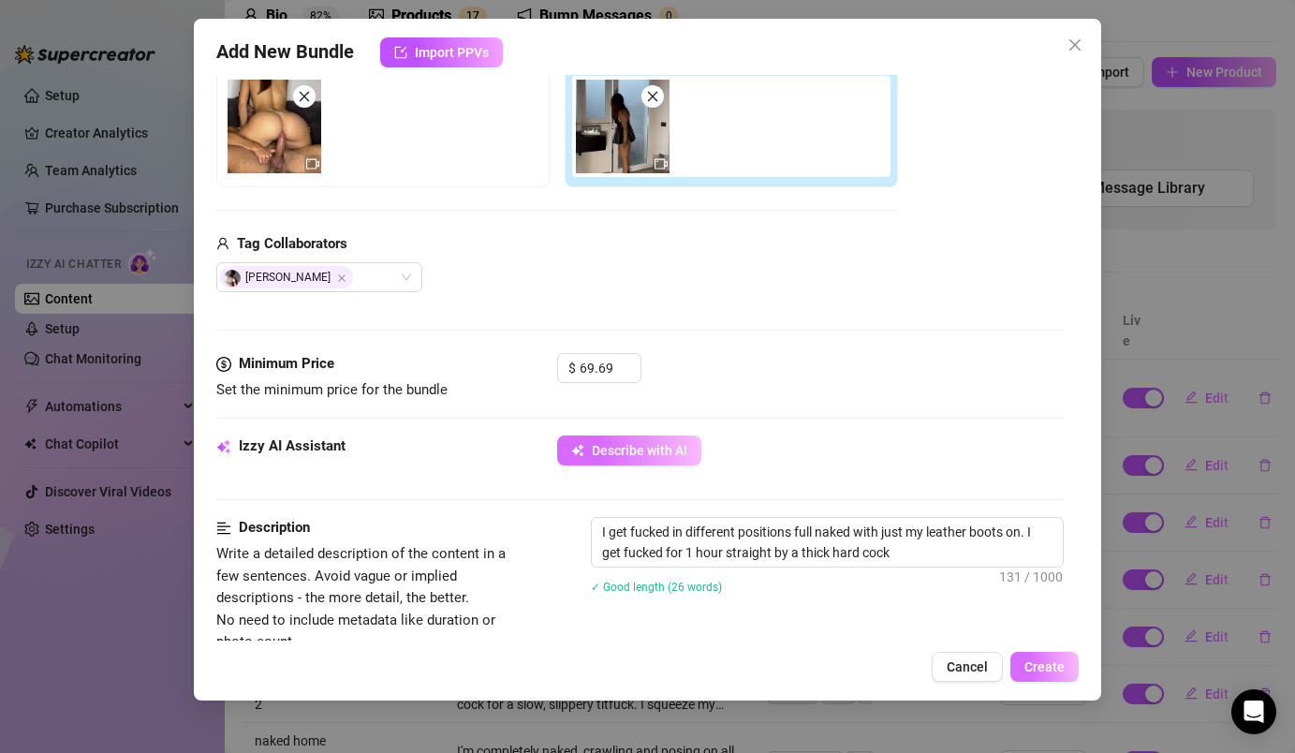
click at [1034, 666] on span "Create" at bounding box center [1044, 666] width 40 height 15
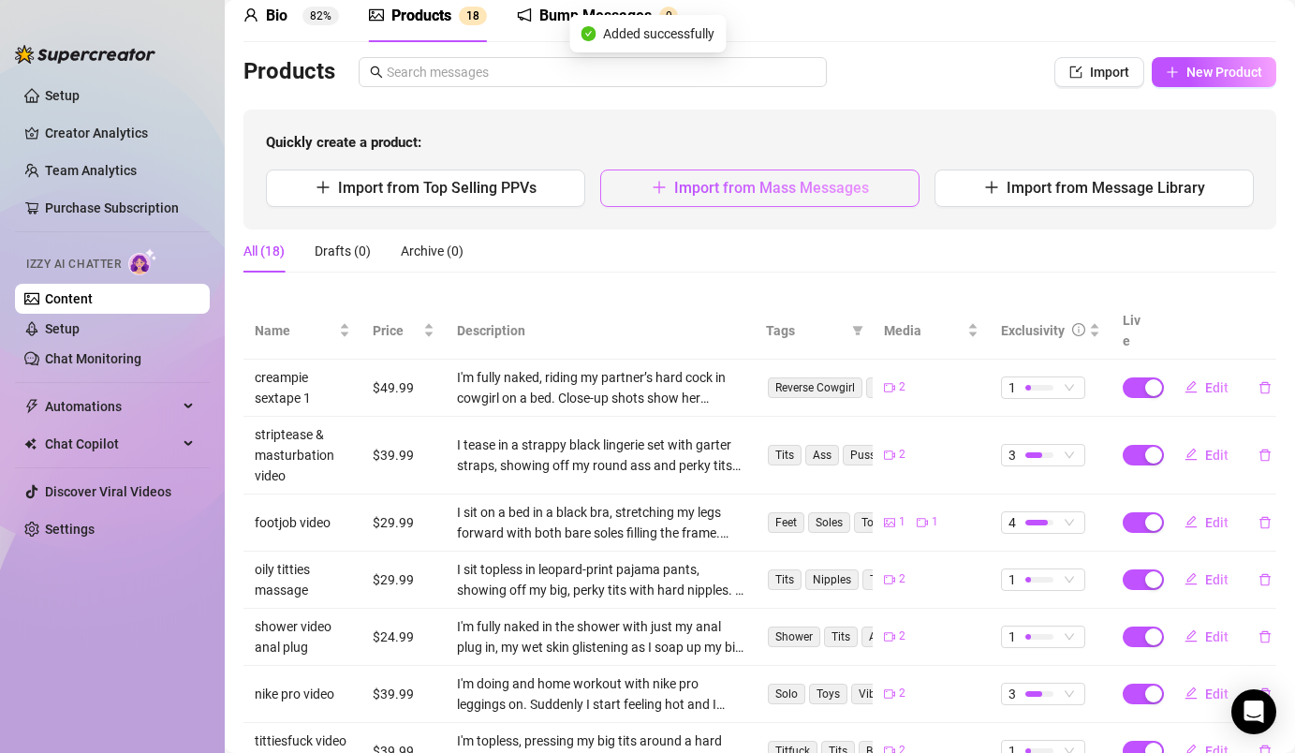
click at [722, 200] on button "Import from Mass Messages" at bounding box center [759, 187] width 319 height 37
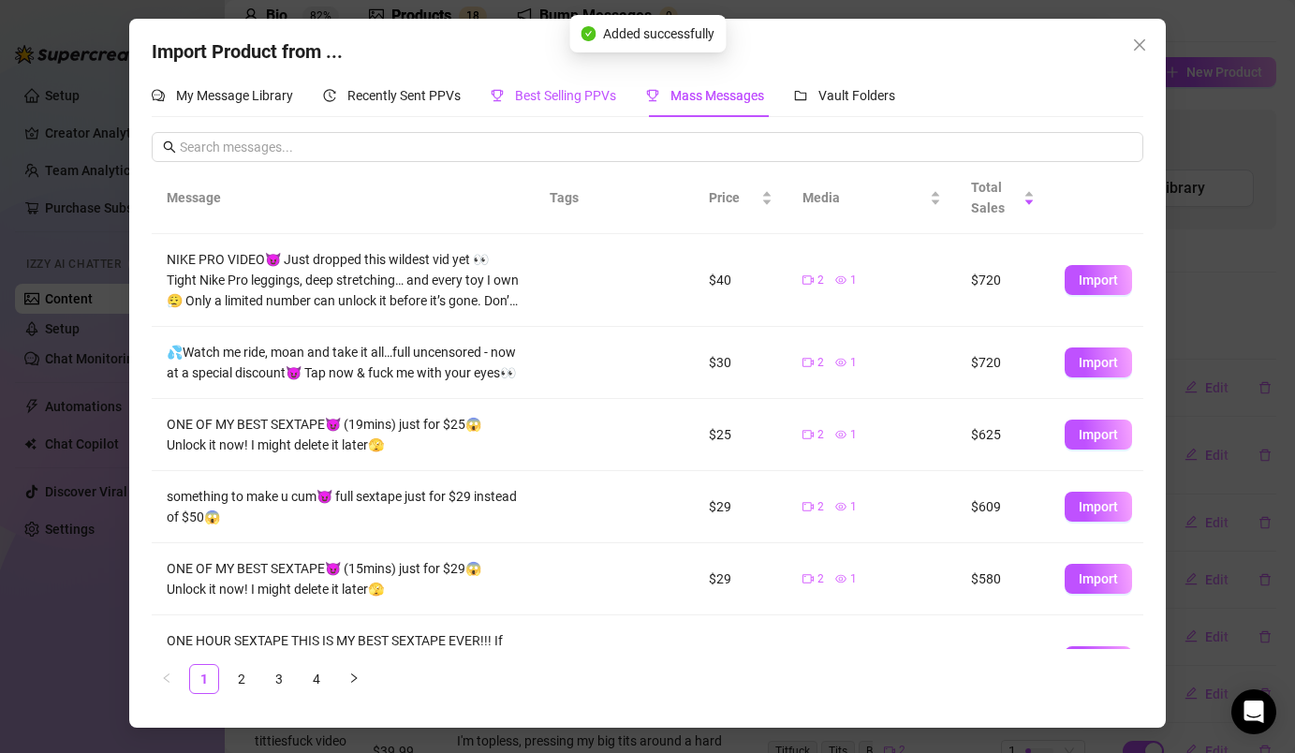
click at [596, 93] on span "Best Selling PPVs" at bounding box center [565, 95] width 101 height 15
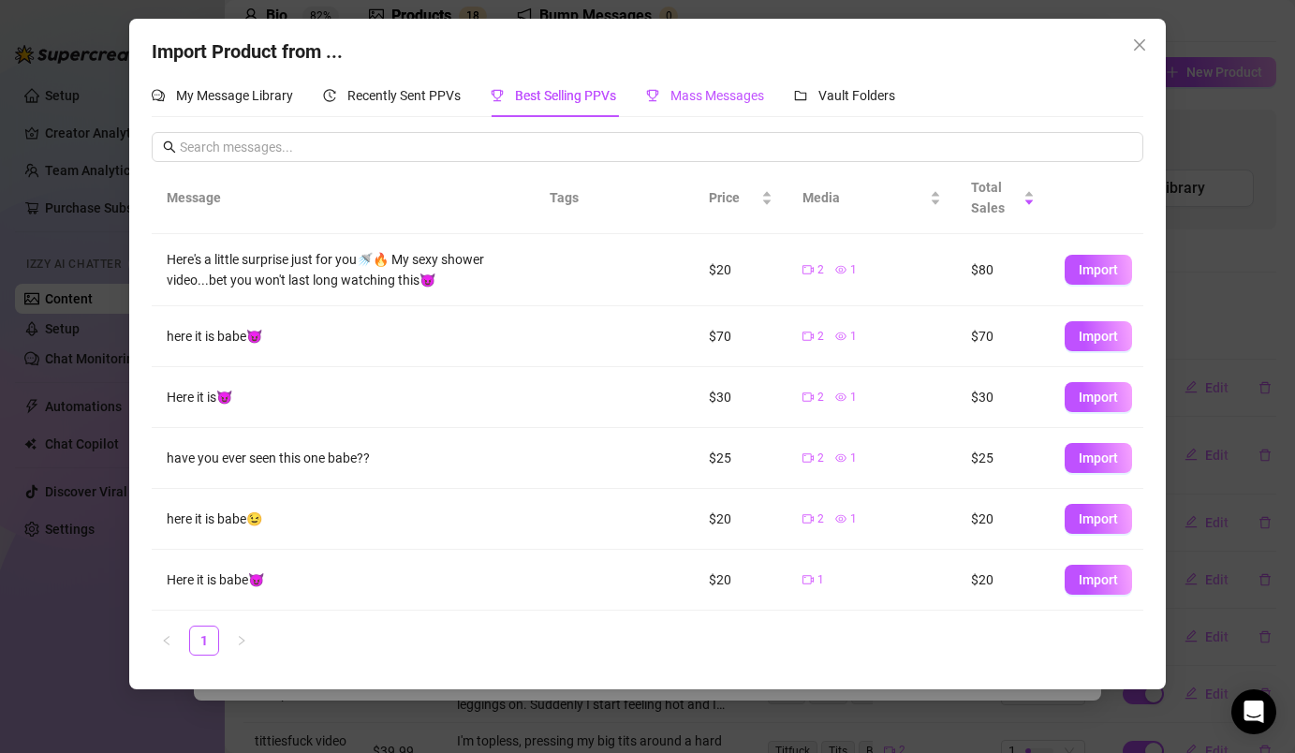
click at [728, 93] on span "Mass Messages" at bounding box center [717, 95] width 94 height 15
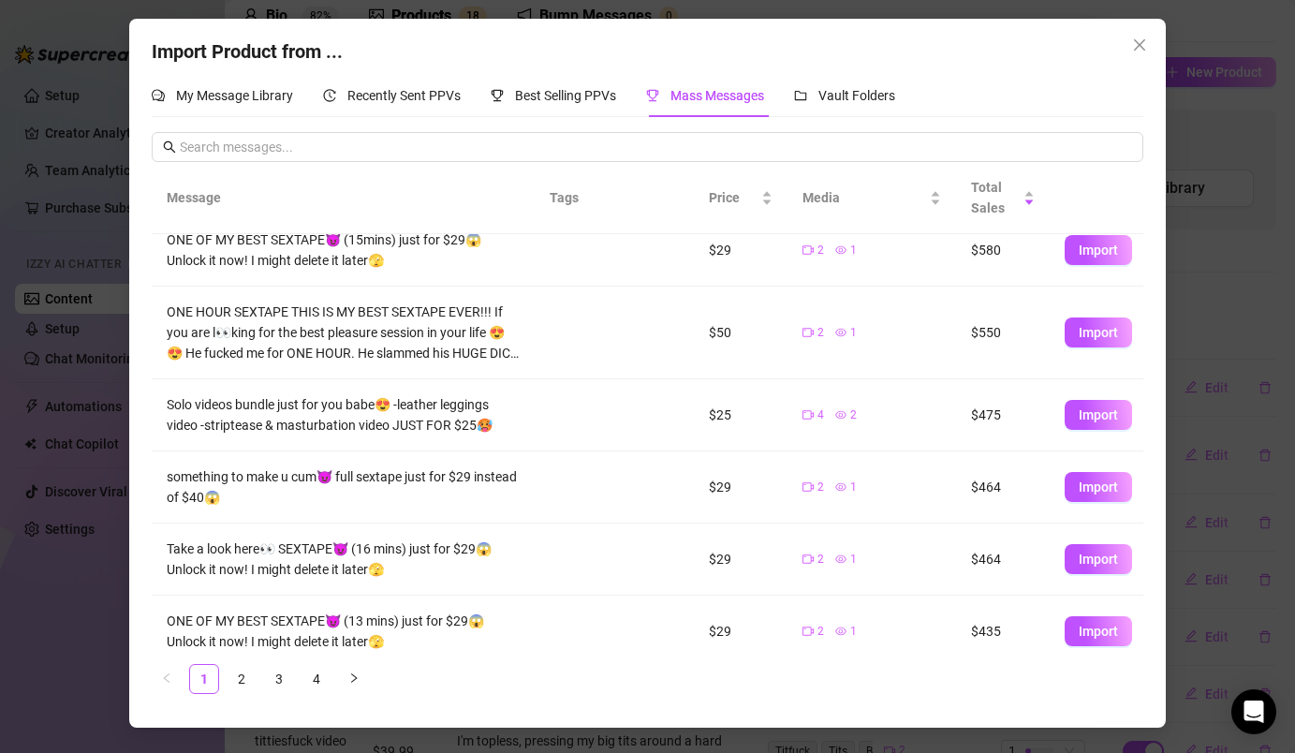
scroll to position [348, 0]
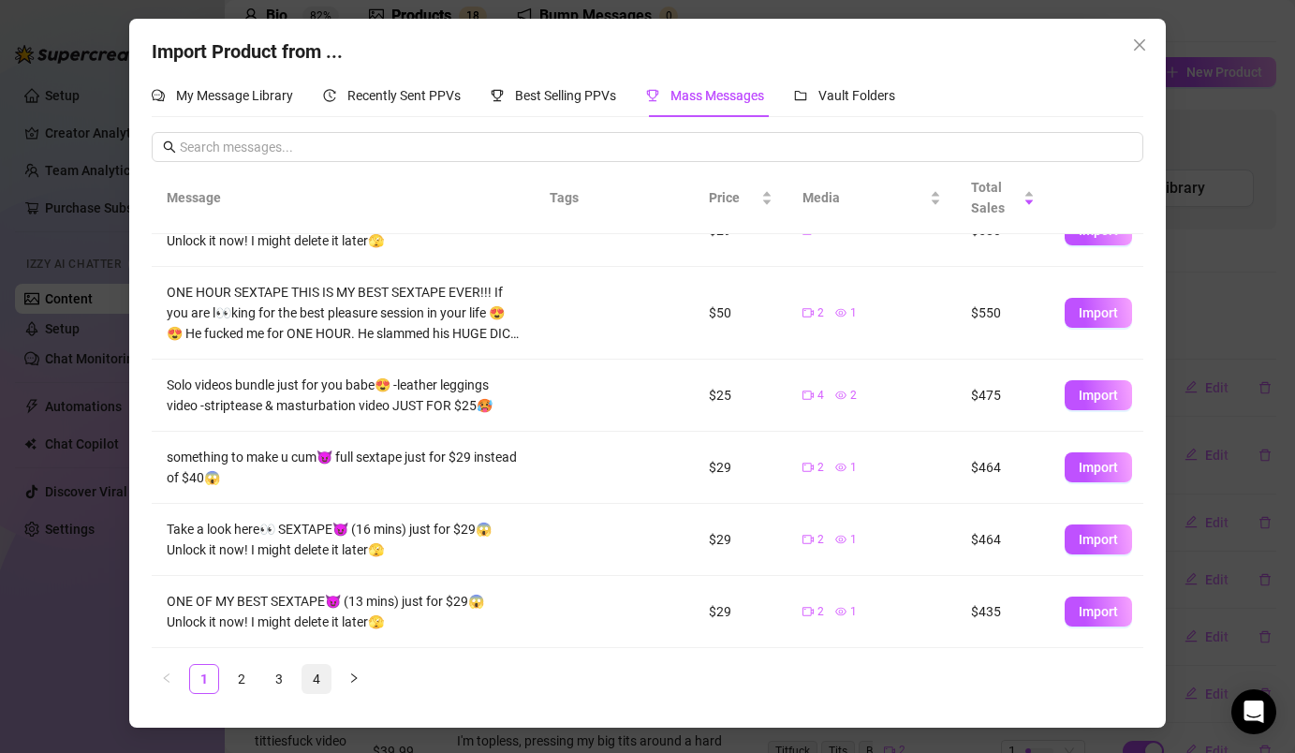
click at [317, 676] on link "4" at bounding box center [316, 679] width 28 height 28
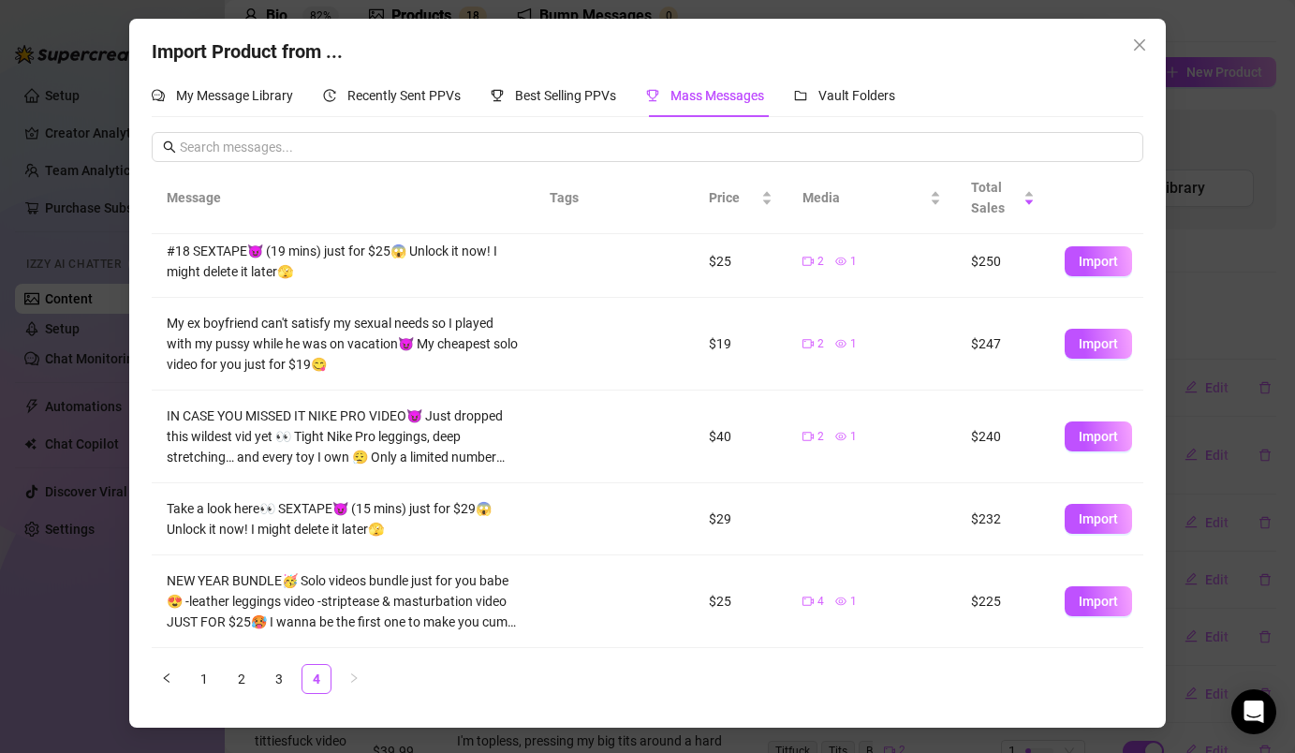
scroll to position [0, 0]
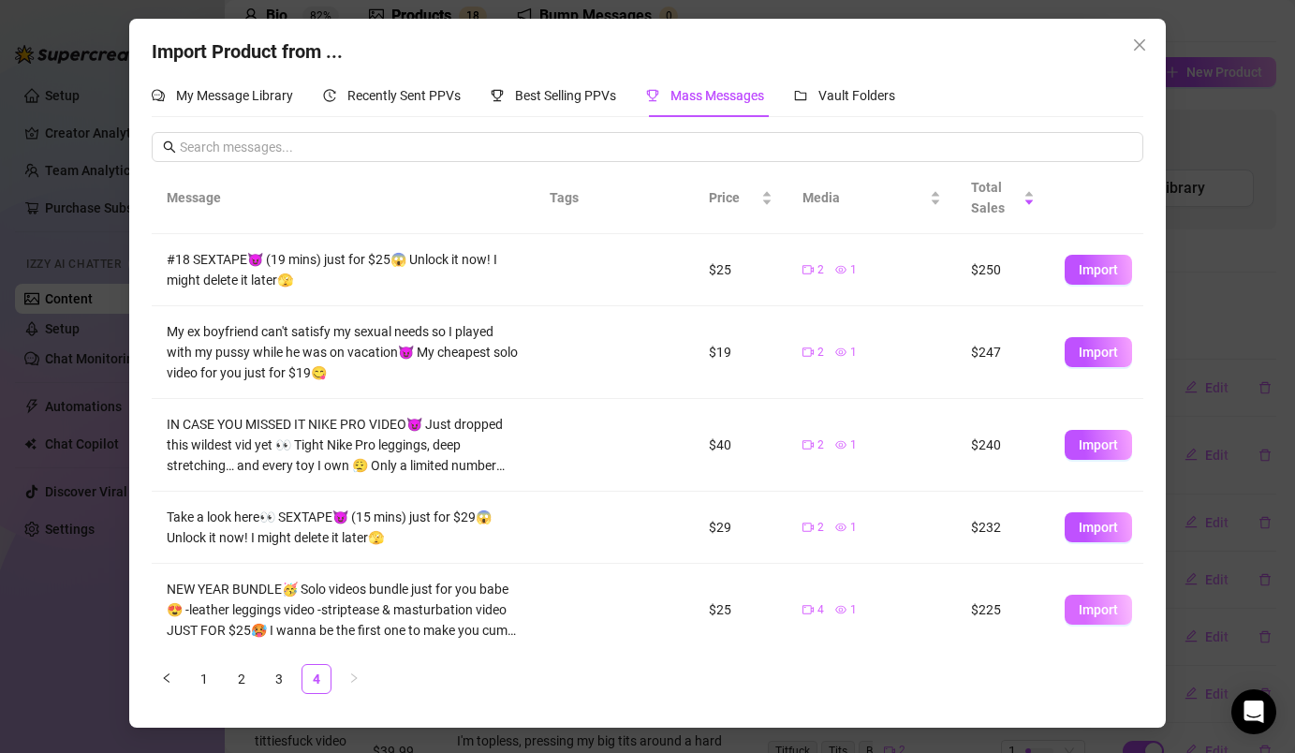
click at [1100, 612] on span "Import" at bounding box center [1098, 609] width 39 height 15
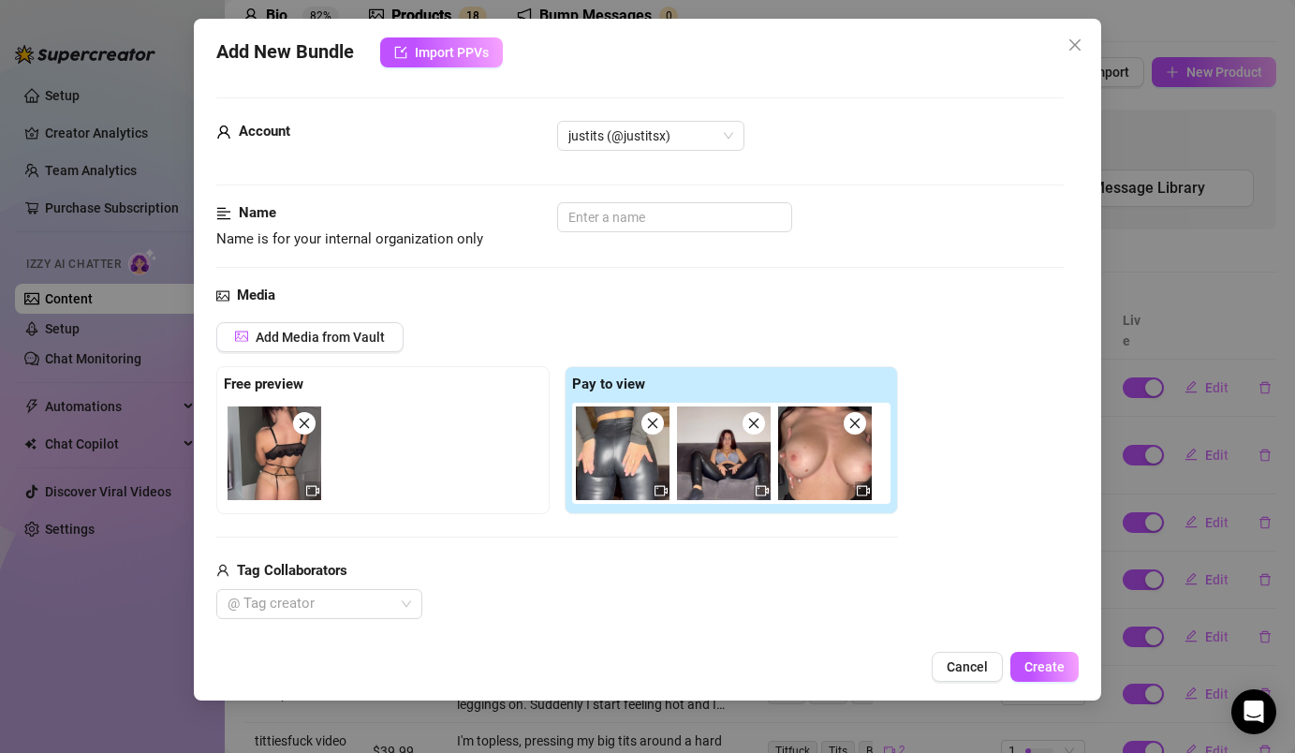
click at [649, 424] on icon "close" at bounding box center [652, 423] width 13 height 13
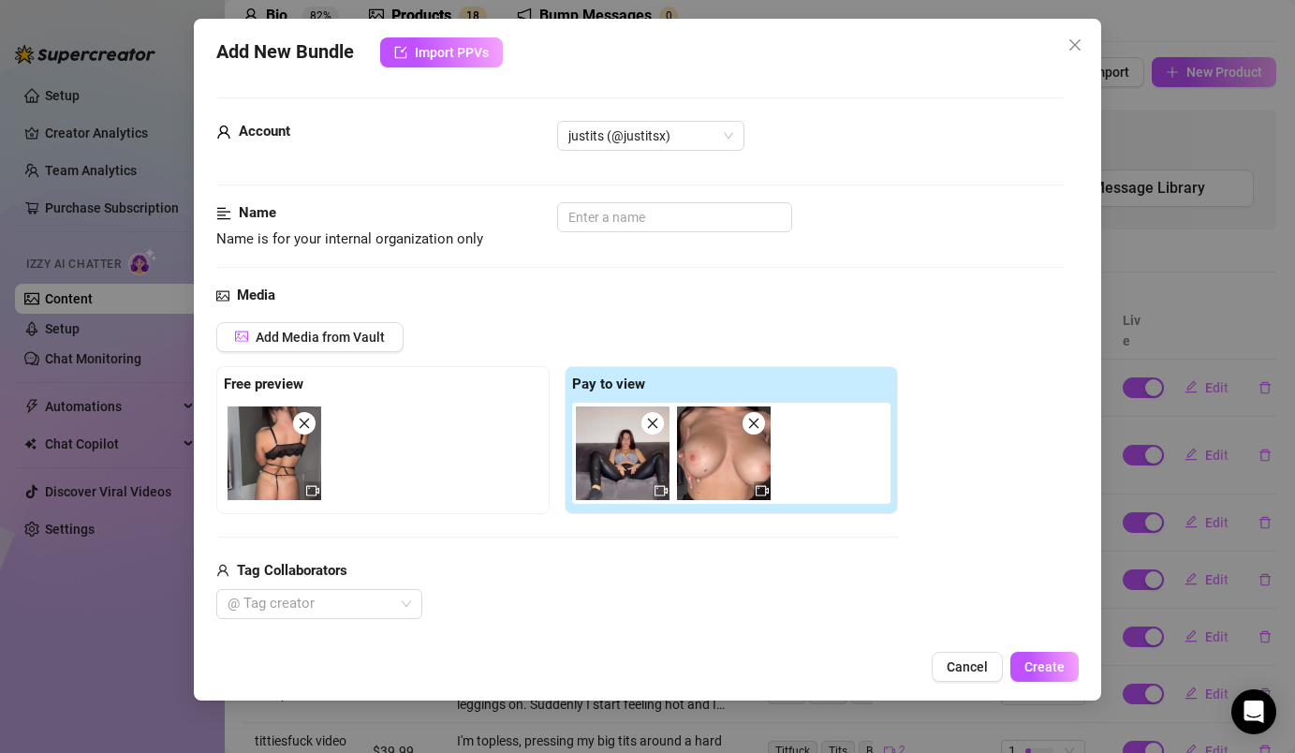
click at [1076, 30] on button "Close" at bounding box center [1075, 45] width 30 height 30
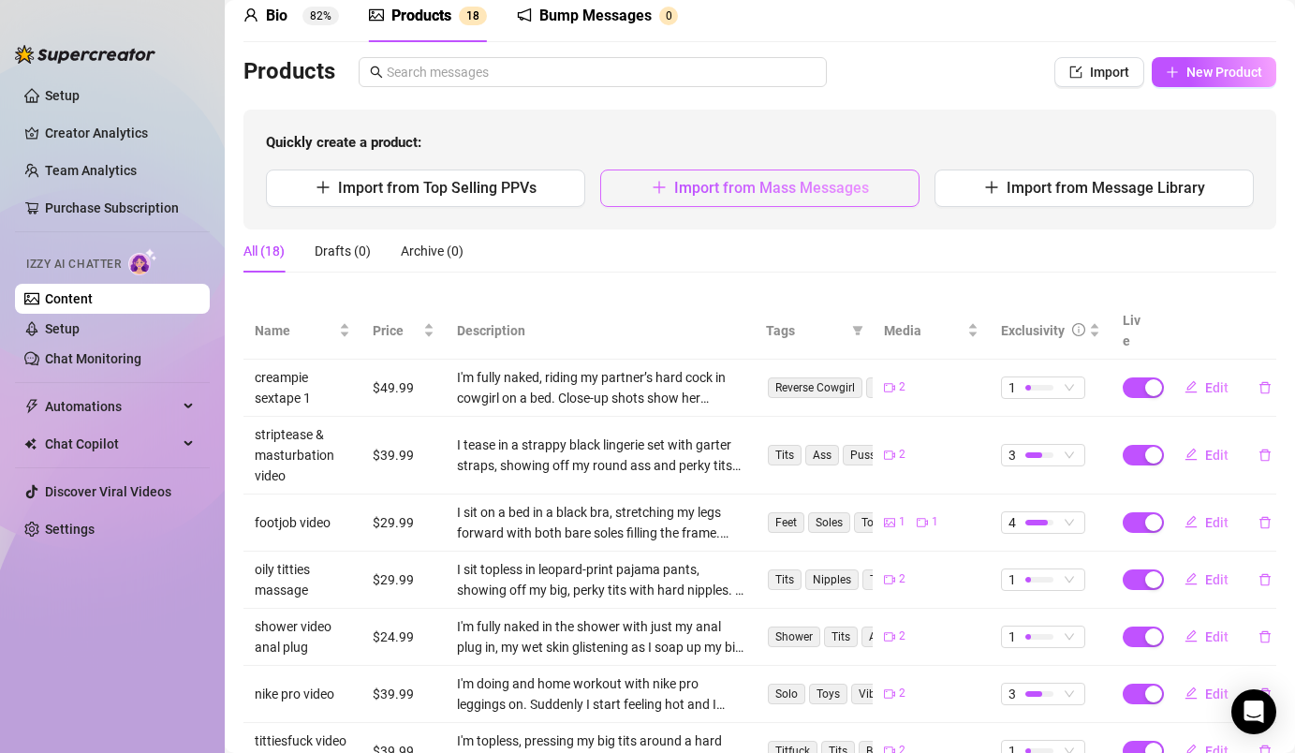
click at [826, 181] on span "Import from Mass Messages" at bounding box center [771, 188] width 195 height 18
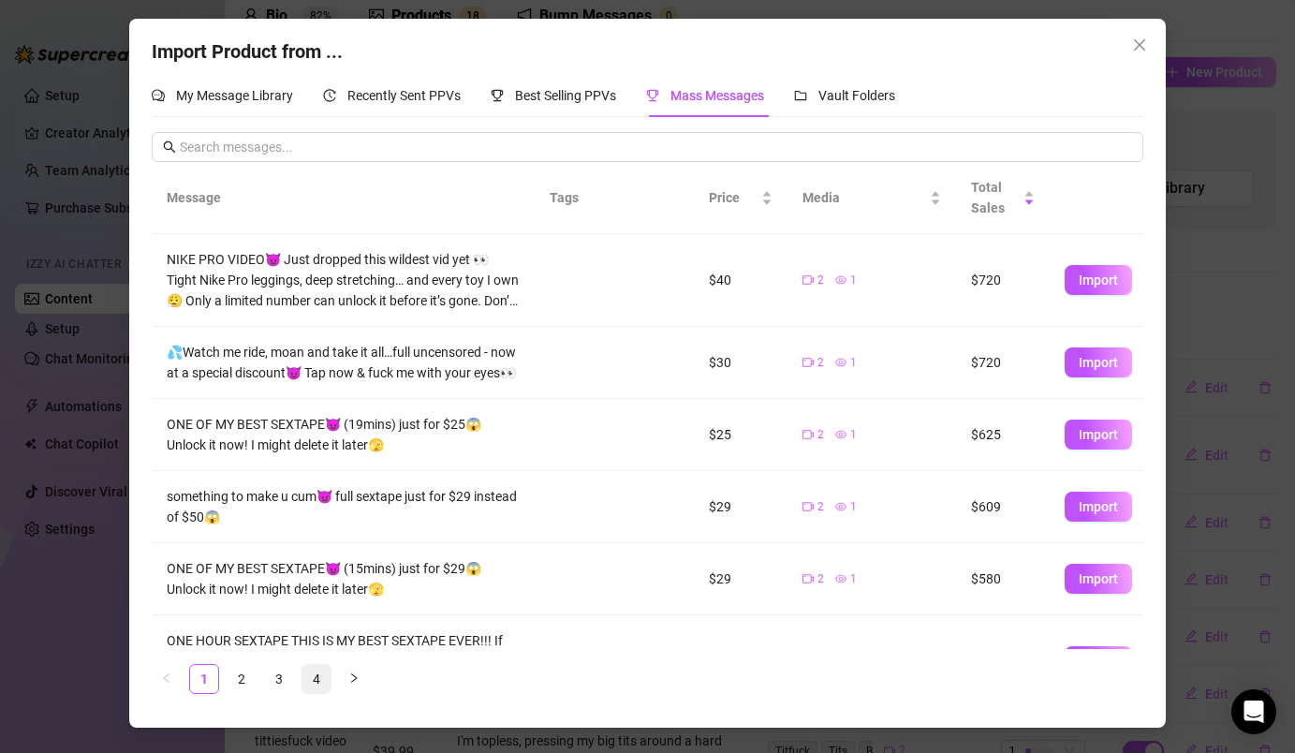
click at [319, 670] on link "4" at bounding box center [316, 679] width 28 height 28
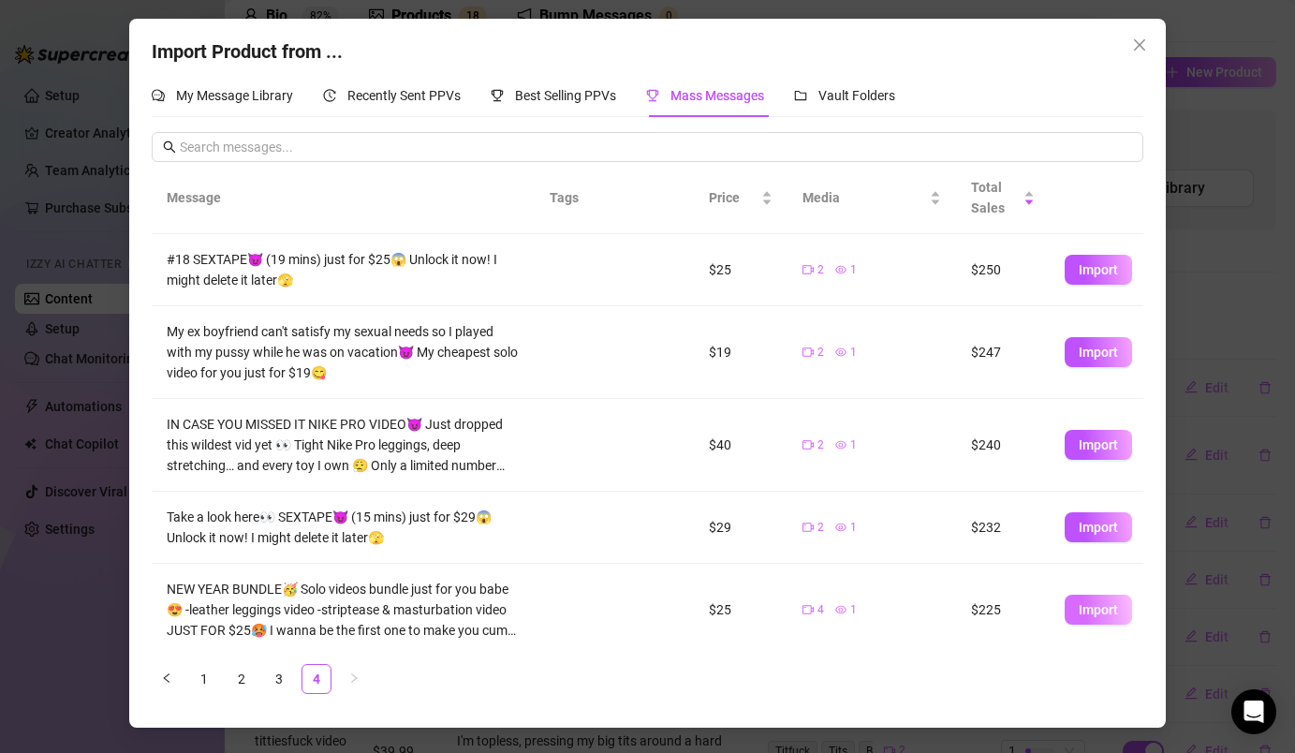
click at [1080, 605] on span "Import" at bounding box center [1098, 609] width 39 height 15
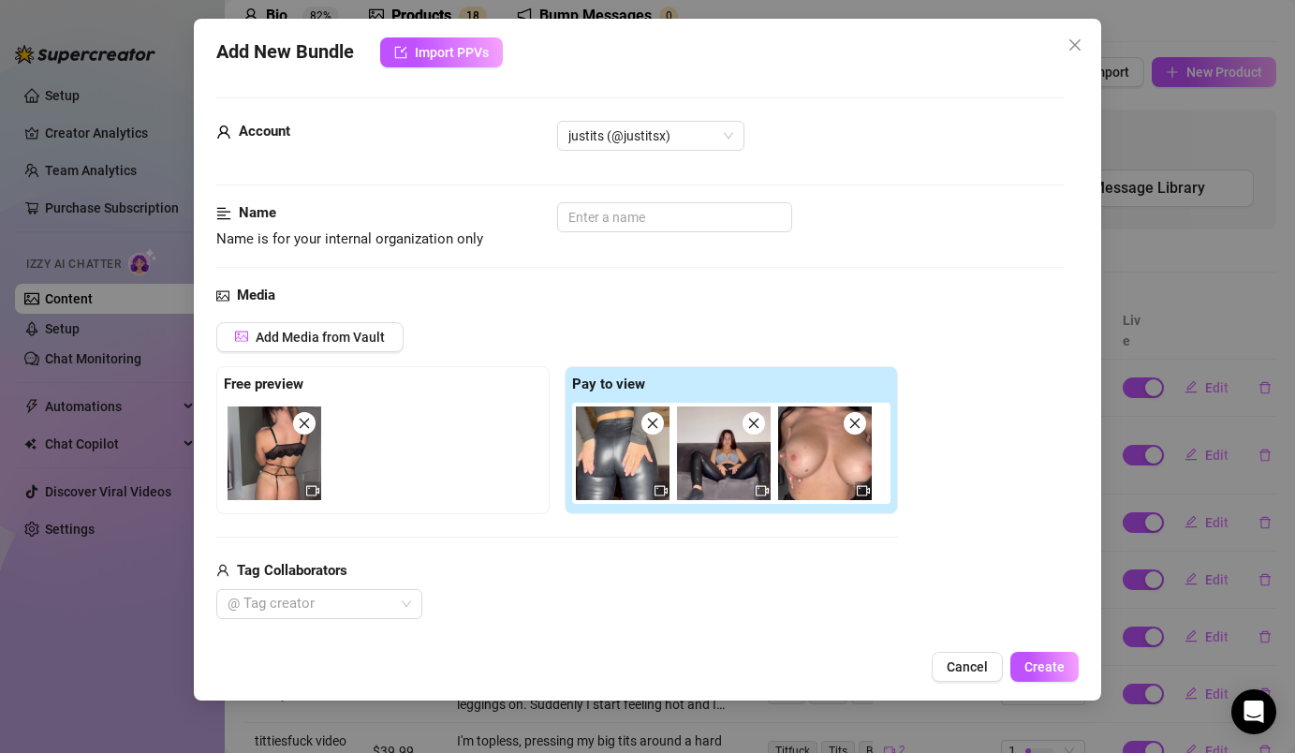
click at [865, 425] on span at bounding box center [855, 423] width 22 height 22
click at [304, 428] on icon "close" at bounding box center [304, 423] width 13 height 13
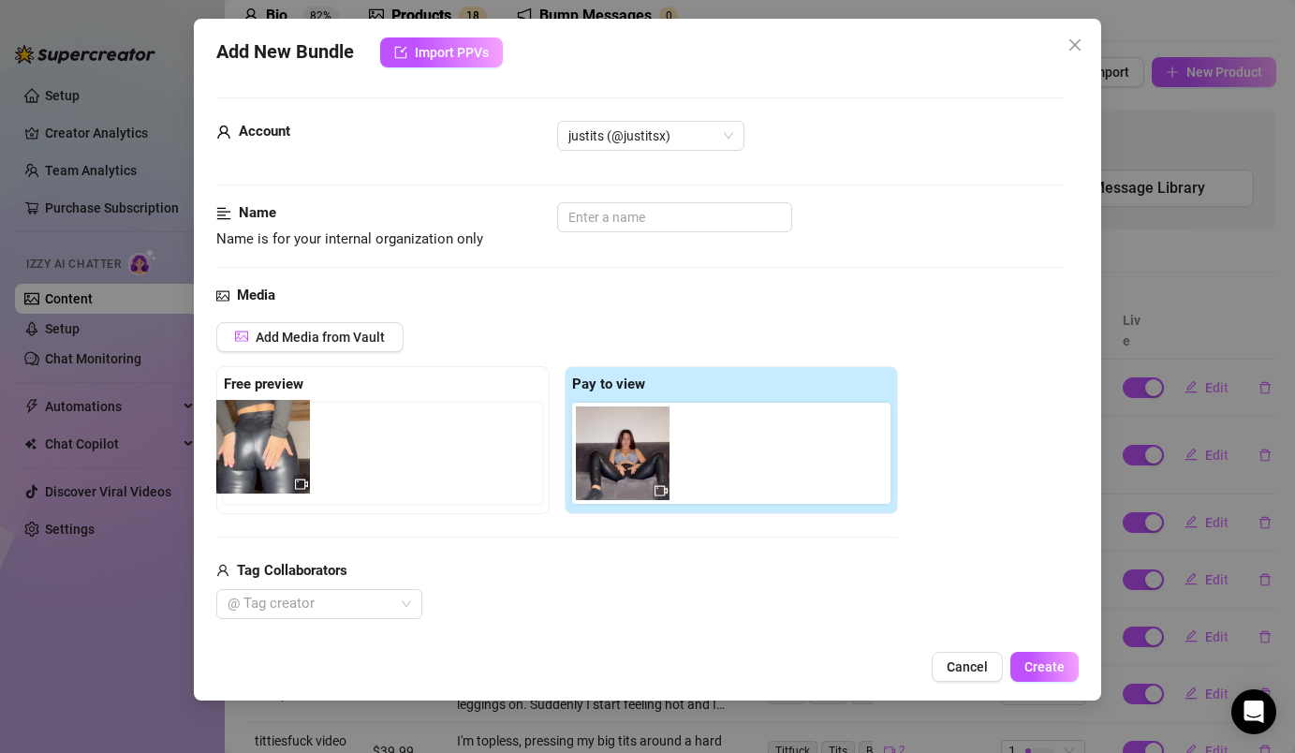
drag, startPoint x: 623, startPoint y: 461, endPoint x: 257, endPoint y: 453, distance: 366.2
click at [257, 453] on div "Free preview Pay to view" at bounding box center [557, 440] width 682 height 148
click at [514, 307] on div "Media Add Media from Vault Free preview Pay to view Tag Collaborators @ Tag cre…" at bounding box center [639, 482] width 846 height 395
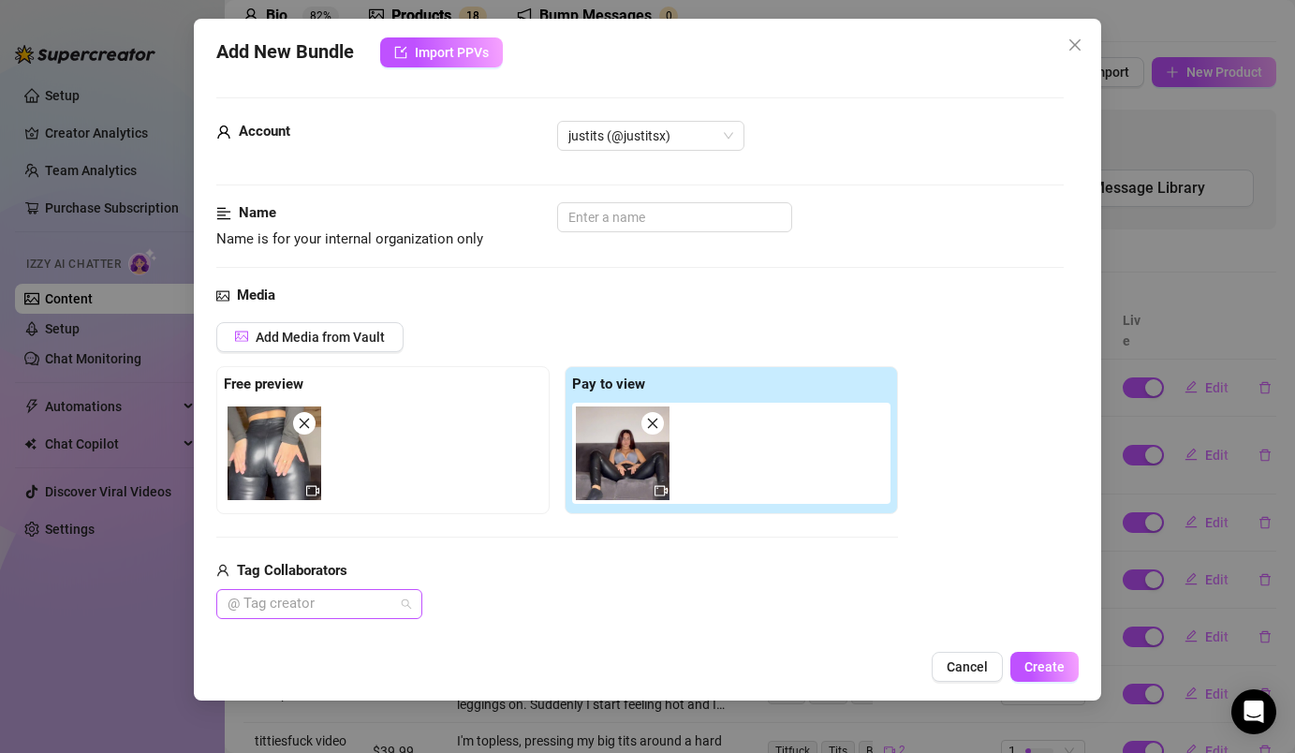
click at [280, 598] on div at bounding box center [309, 604] width 179 height 26
click at [388, 572] on div "Tag Collaborators" at bounding box center [557, 571] width 682 height 22
click at [634, 219] on input "text" at bounding box center [674, 217] width 235 height 30
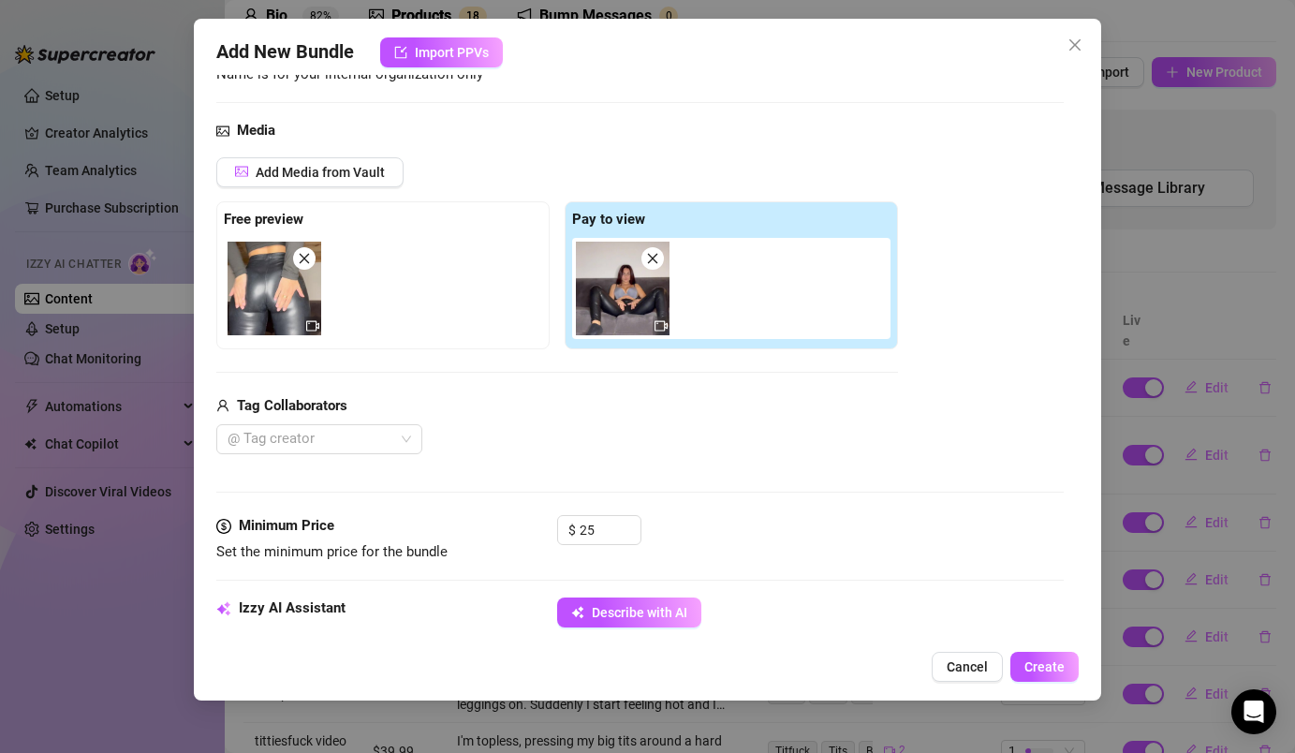
scroll to position [167, 0]
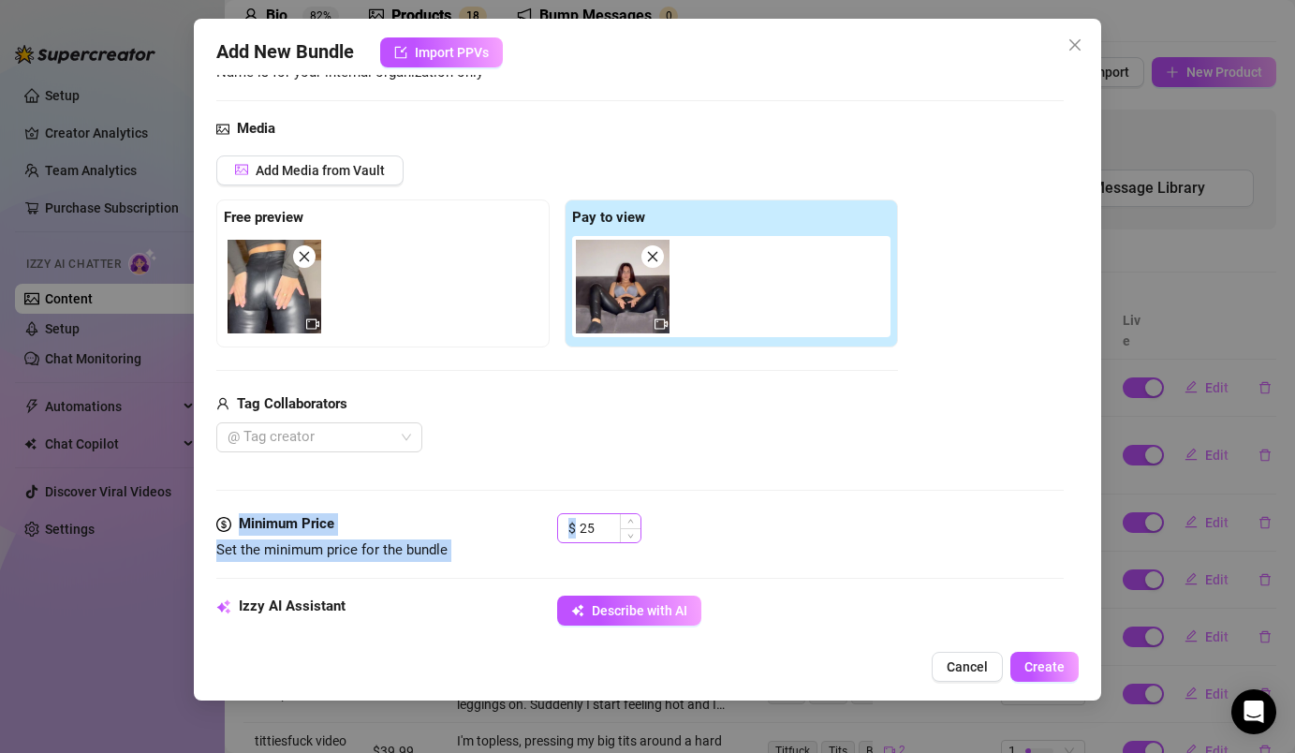
click at [607, 515] on form "Account justits (@justitsx) Name Name is for your internal organization only le…" at bounding box center [639, 748] width 846 height 1635
click at [607, 522] on input "25" at bounding box center [610, 528] width 61 height 28
click at [731, 530] on div "$ 39.99" at bounding box center [810, 536] width 506 height 47
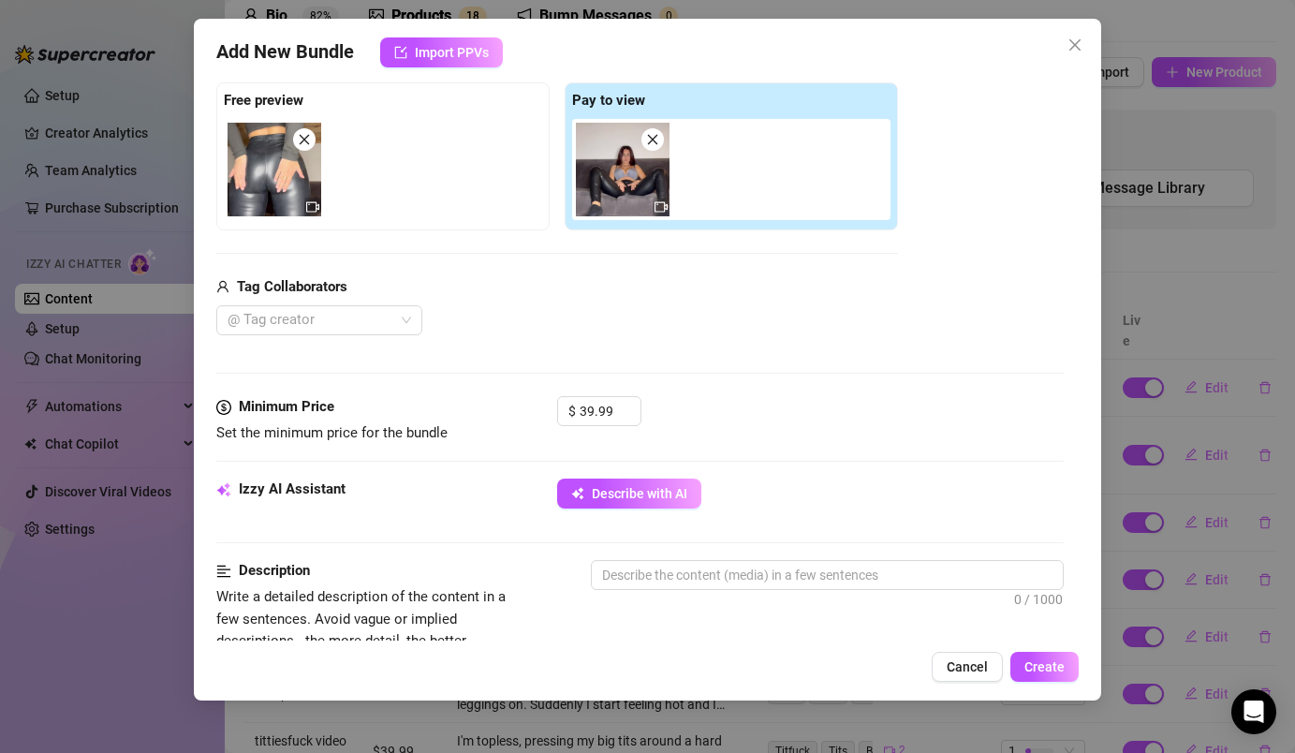
scroll to position [343, 0]
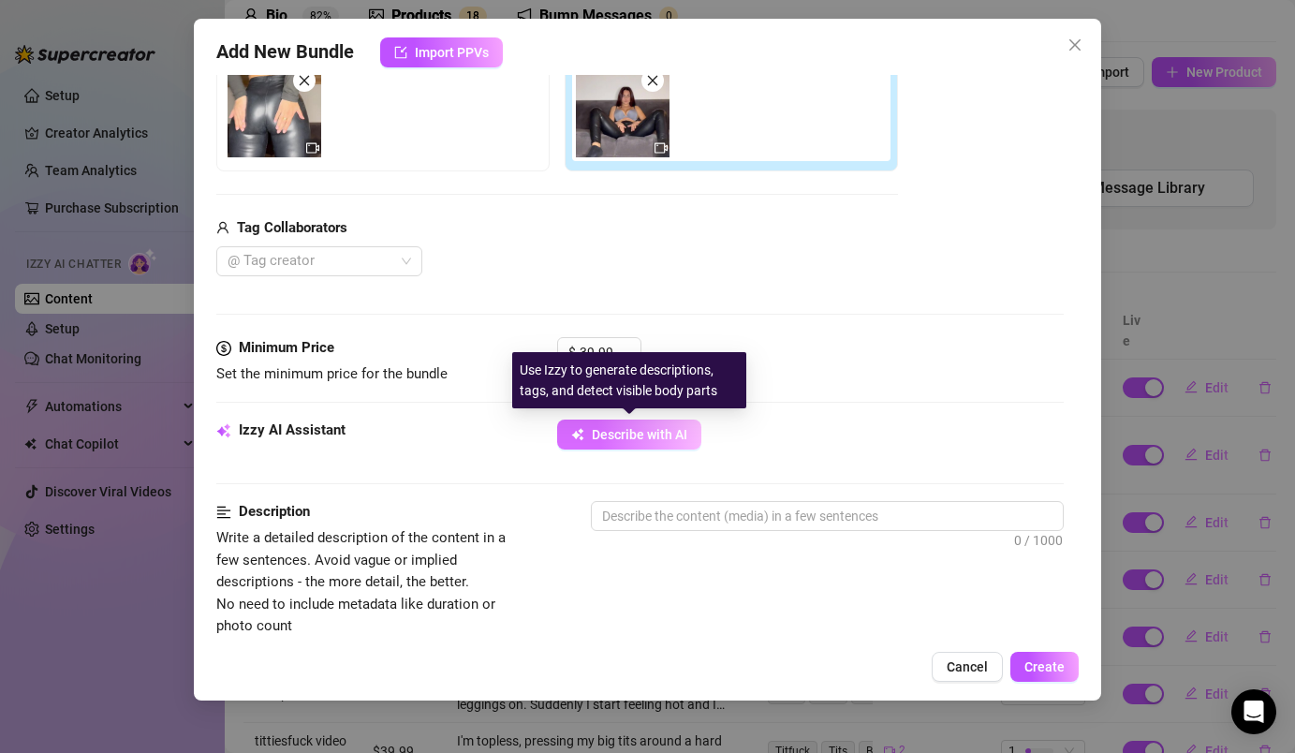
click at [686, 442] on span "Describe with AI" at bounding box center [640, 434] width 96 height 15
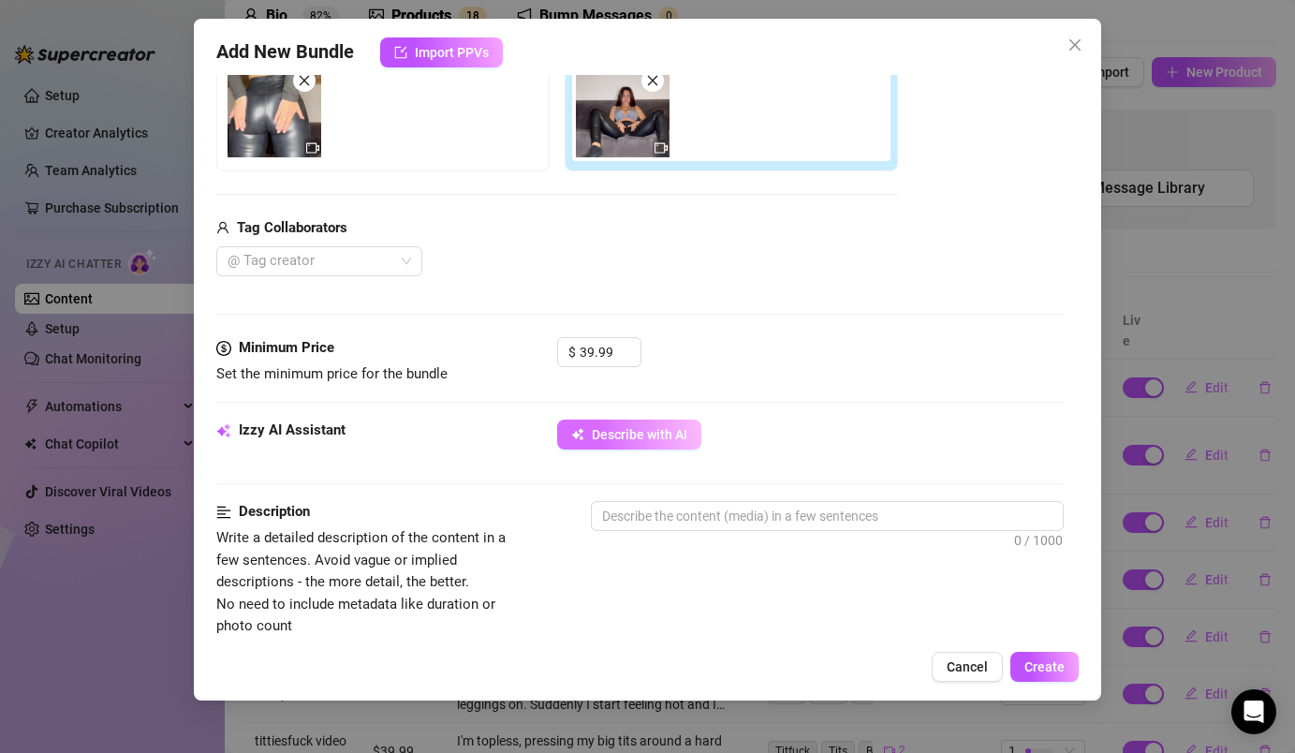
click at [672, 436] on span "Describe with AI" at bounding box center [640, 434] width 96 height 15
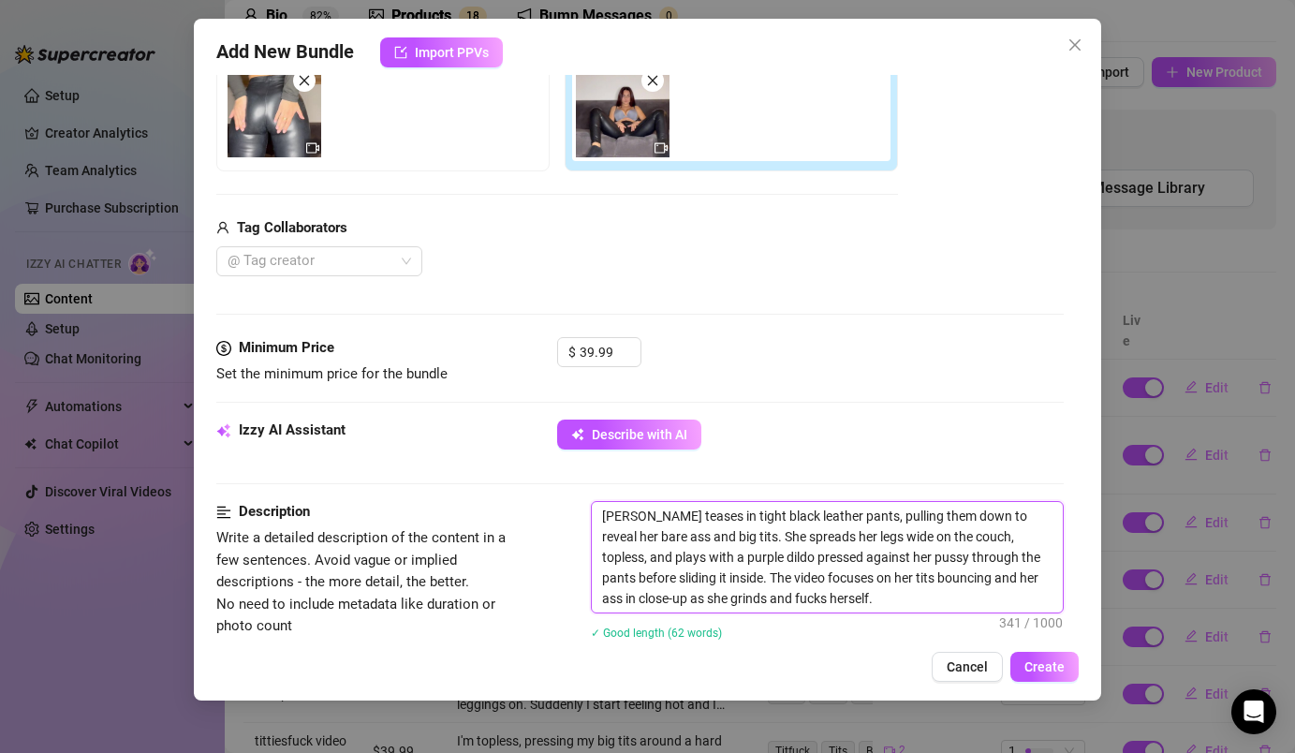
click at [631, 516] on textarea "Lana teases in tight black leather pants, pulling them down to reveal her bare …" at bounding box center [827, 557] width 470 height 110
click at [649, 522] on textarea "I teases in tight black leather pants, pulling them down to reveal her bare ass…" at bounding box center [827, 557] width 470 height 110
drag, startPoint x: 1017, startPoint y: 517, endPoint x: 967, endPoint y: 517, distance: 49.6
click at [967, 517] on textarea "I tease in tight black leather pants, pulling them down to reveal her bare ass …" at bounding box center [827, 557] width 470 height 110
click at [669, 540] on textarea "I tease in tight black leather pants, pulling them down to reveal my ass and bi…" at bounding box center [827, 557] width 470 height 110
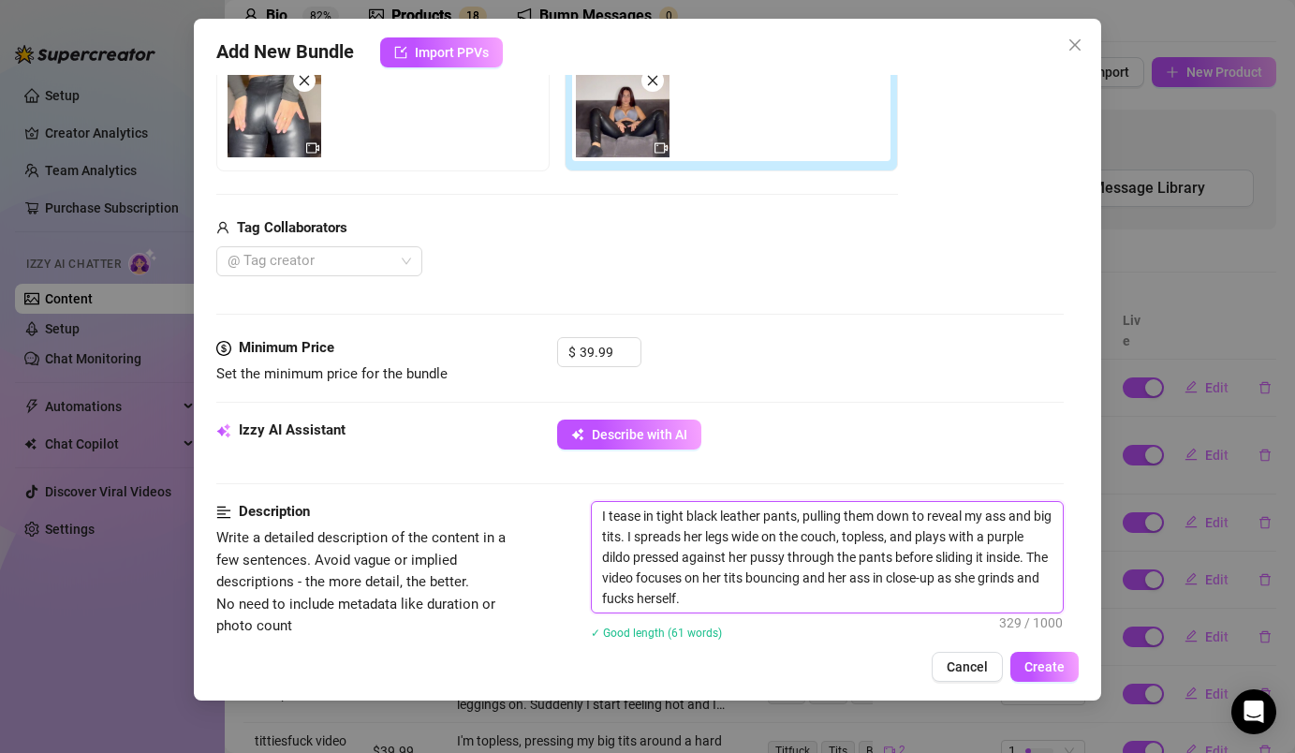
click at [704, 539] on textarea "I tease in tight black leather pants, pulling them down to reveal my ass and bi…" at bounding box center [827, 557] width 470 height 110
drag, startPoint x: 715, startPoint y: 537, endPoint x: 700, endPoint y: 537, distance: 15.0
click at [700, 537] on textarea "I tease in tight black leather pants, pulling them down to reveal my ass and bi…" at bounding box center [827, 557] width 470 height 110
drag, startPoint x: 631, startPoint y: 561, endPoint x: 1004, endPoint y: 537, distance: 373.4
click at [1004, 537] on textarea "I tease in tight black leather pants, pulling them down to reveal my ass and bi…" at bounding box center [827, 557] width 470 height 110
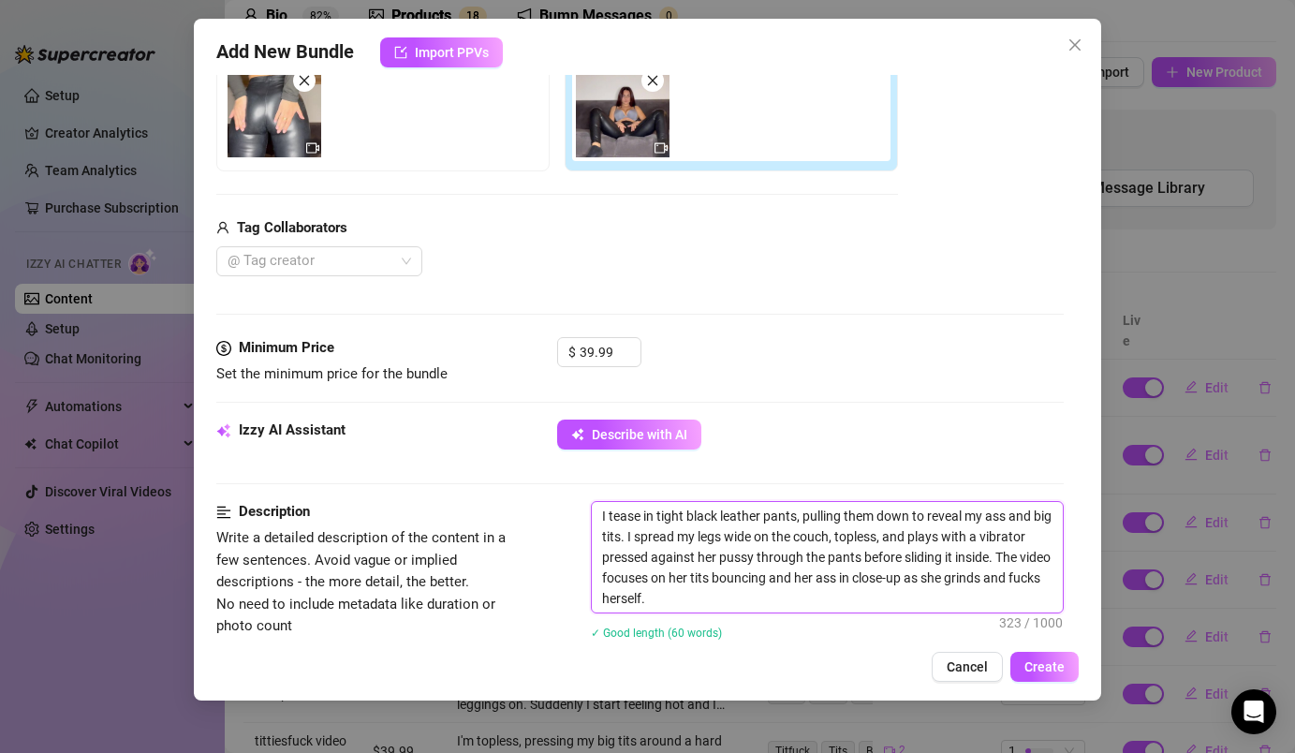
click at [721, 559] on textarea "I tease in tight black leather pants, pulling them down to reveal my ass and bi…" at bounding box center [827, 557] width 470 height 110
click at [721, 581] on textarea "I tease in tight black leather pants, pulling them down to reveal my ass and bi…" at bounding box center [827, 557] width 470 height 110
click at [850, 586] on textarea "I tease in tight black leather pants, pulling them down to reveal my ass and bi…" at bounding box center [827, 557] width 470 height 110
click at [983, 585] on textarea "I tease in tight black leather pants, pulling them down to reveal my ass and bi…" at bounding box center [827, 557] width 470 height 110
click at [1005, 585] on textarea "I tease in tight black leather pants, pulling them down to reveal my ass and bi…" at bounding box center [827, 557] width 470 height 110
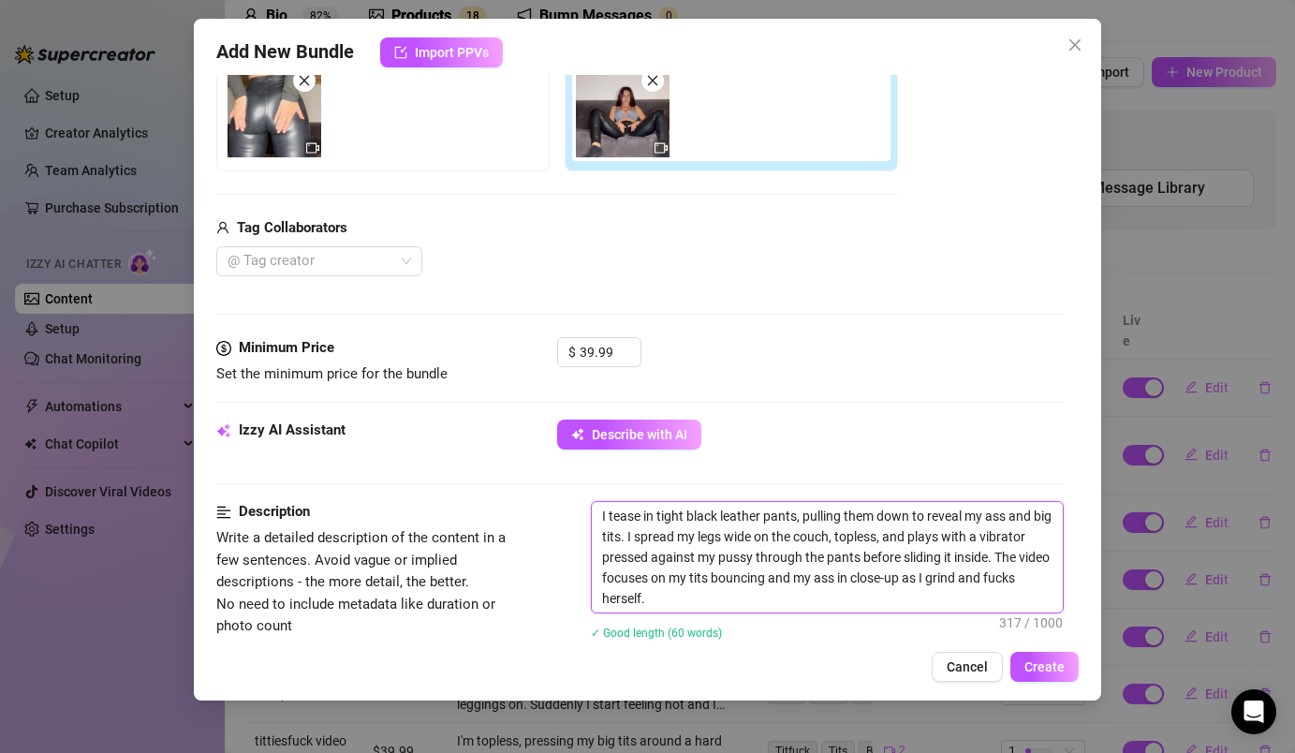
click at [665, 602] on textarea "I tease in tight black leather pants, pulling them down to reveal my ass and bi…" at bounding box center [827, 557] width 470 height 110
click at [657, 598] on textarea "I tease in tight black leather pants, pulling them down to reveal my ass and bi…" at bounding box center [827, 557] width 470 height 110
click at [633, 602] on textarea "I tease in tight black leather pants, pulling them down to reveal my ass and bi…" at bounding box center [827, 557] width 470 height 110
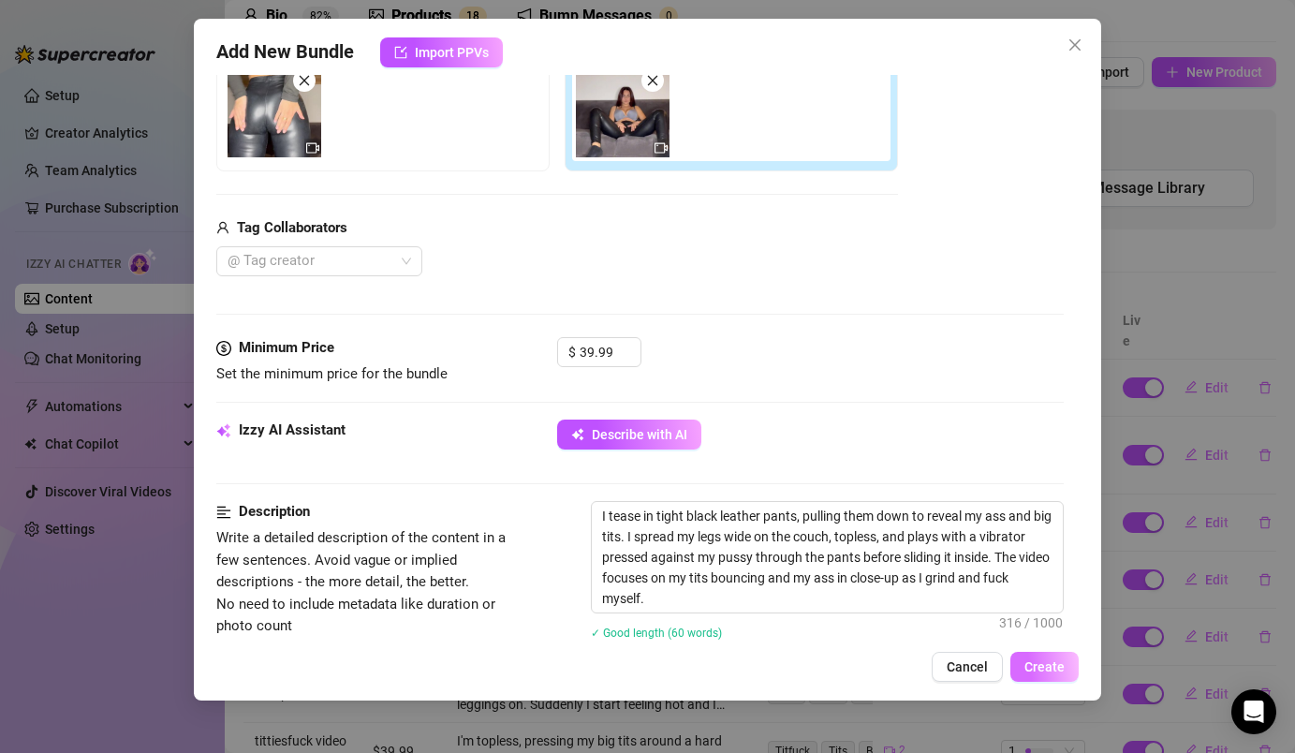
click at [1042, 675] on button "Create" at bounding box center [1044, 667] width 68 height 30
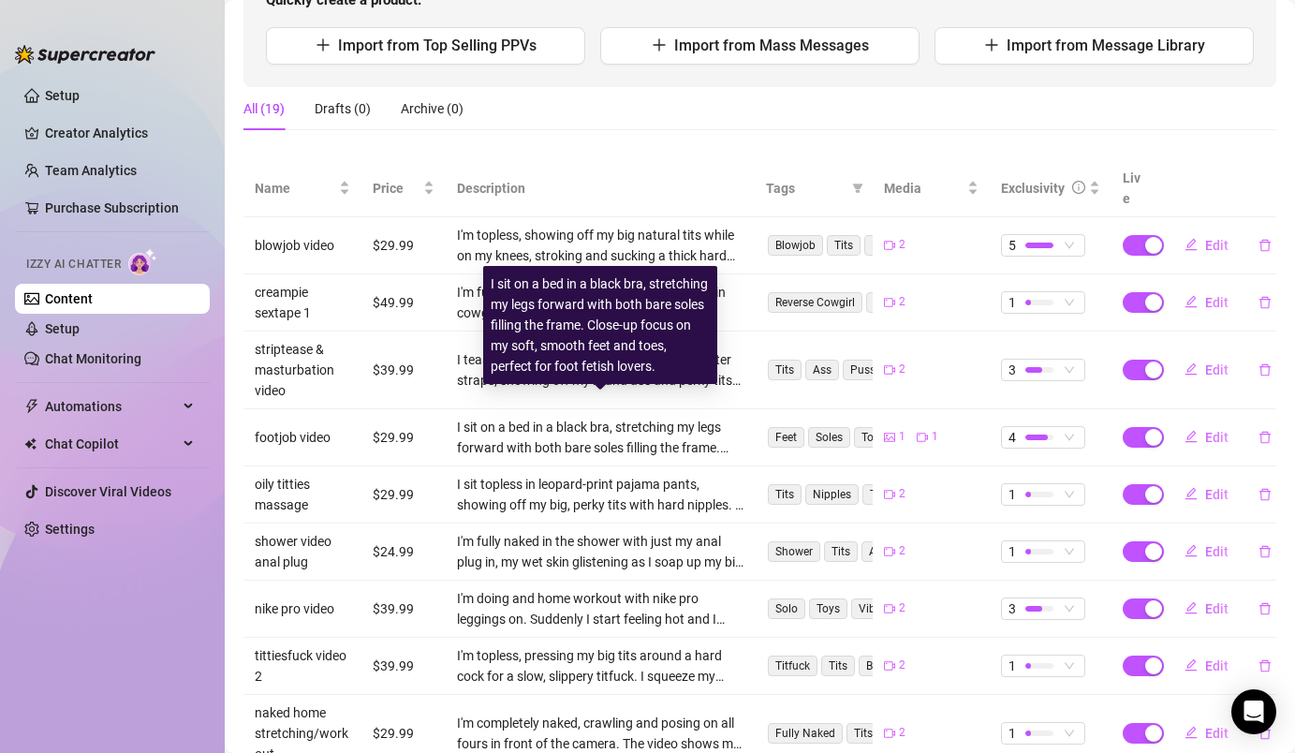
scroll to position [0, 0]
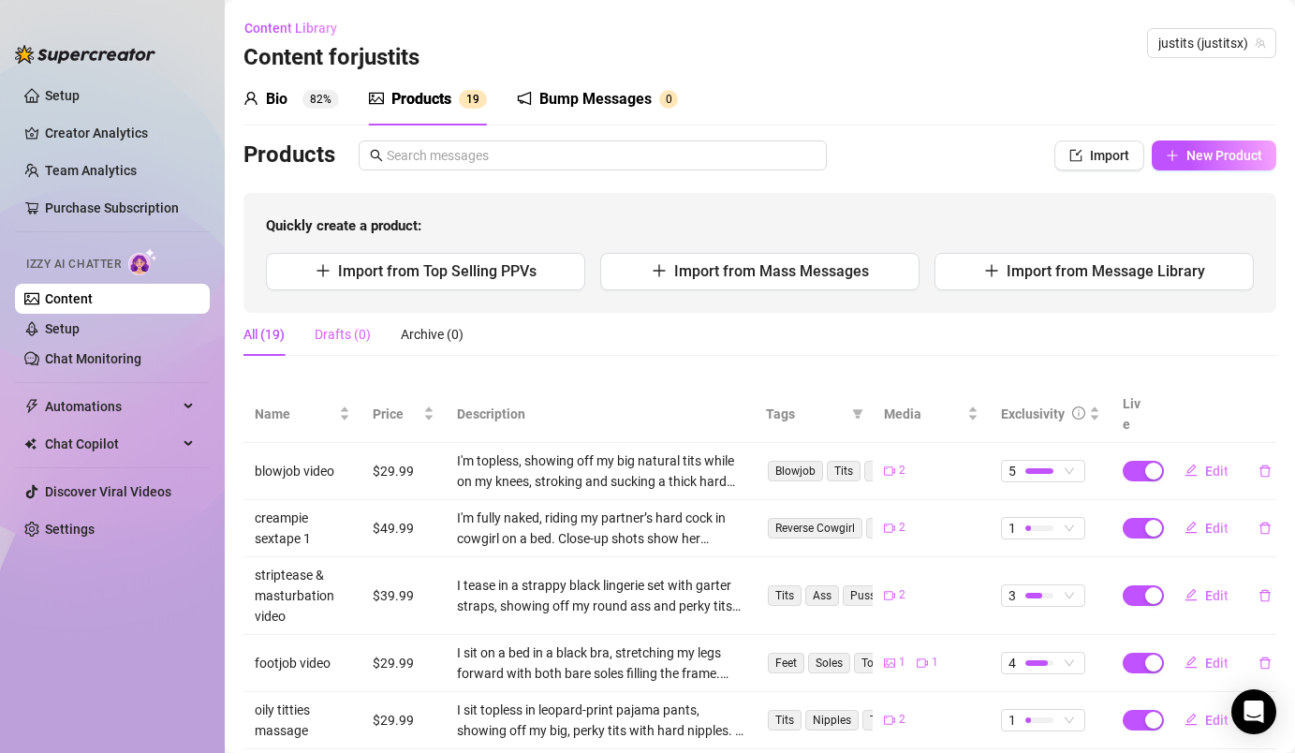
click at [347, 345] on div "Drafts (0)" at bounding box center [343, 334] width 56 height 43
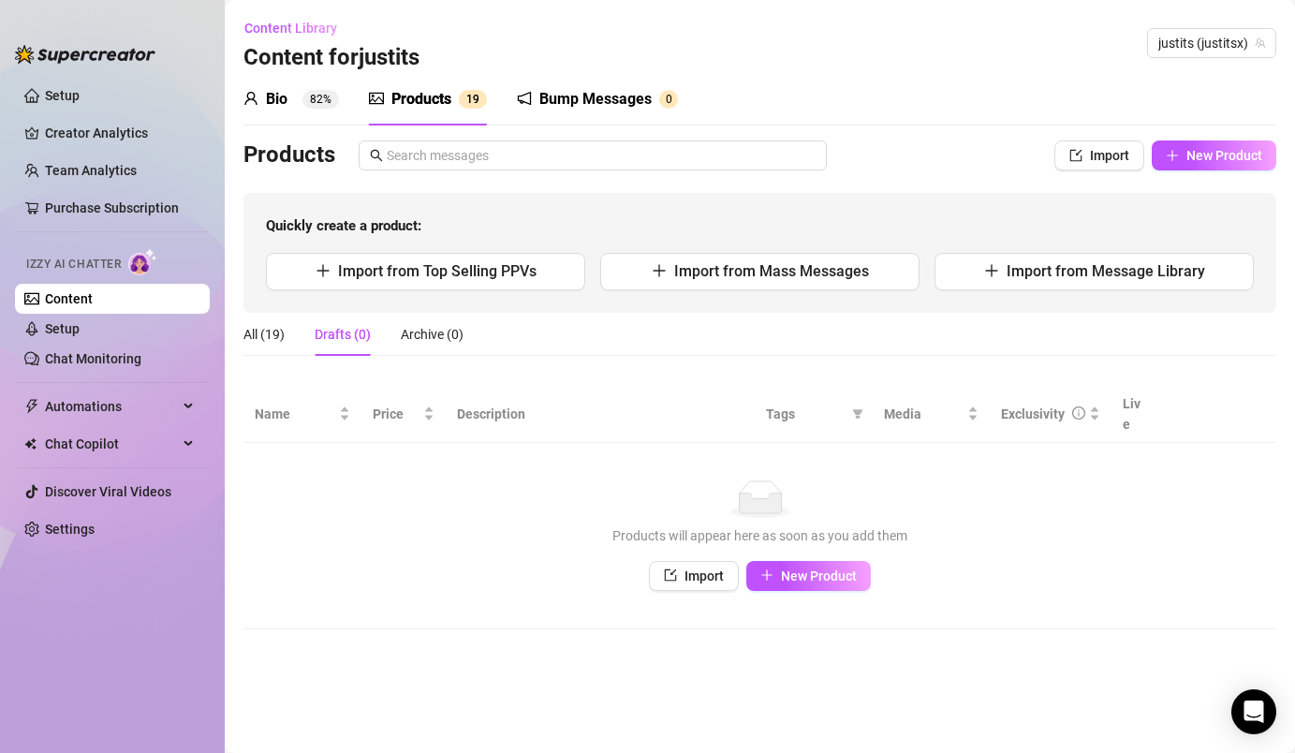
click at [291, 331] on div "All (19) Drafts (0) Archive (0)" at bounding box center [353, 334] width 220 height 43
click at [277, 331] on div "All (19)" at bounding box center [263, 334] width 41 height 21
